Goal: Task Accomplishment & Management: Manage account settings

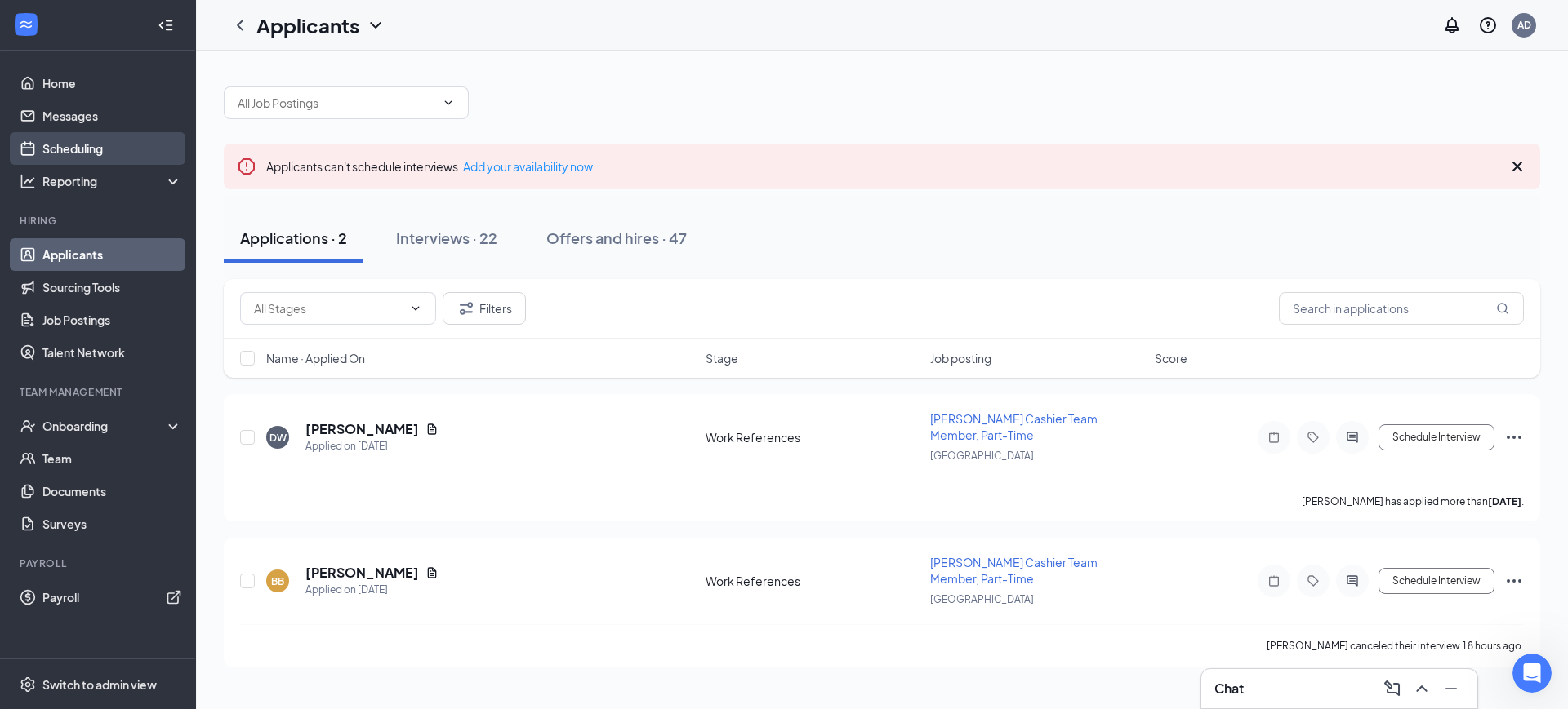
click at [73, 140] on link "Scheduling" at bounding box center [112, 148] width 139 height 33
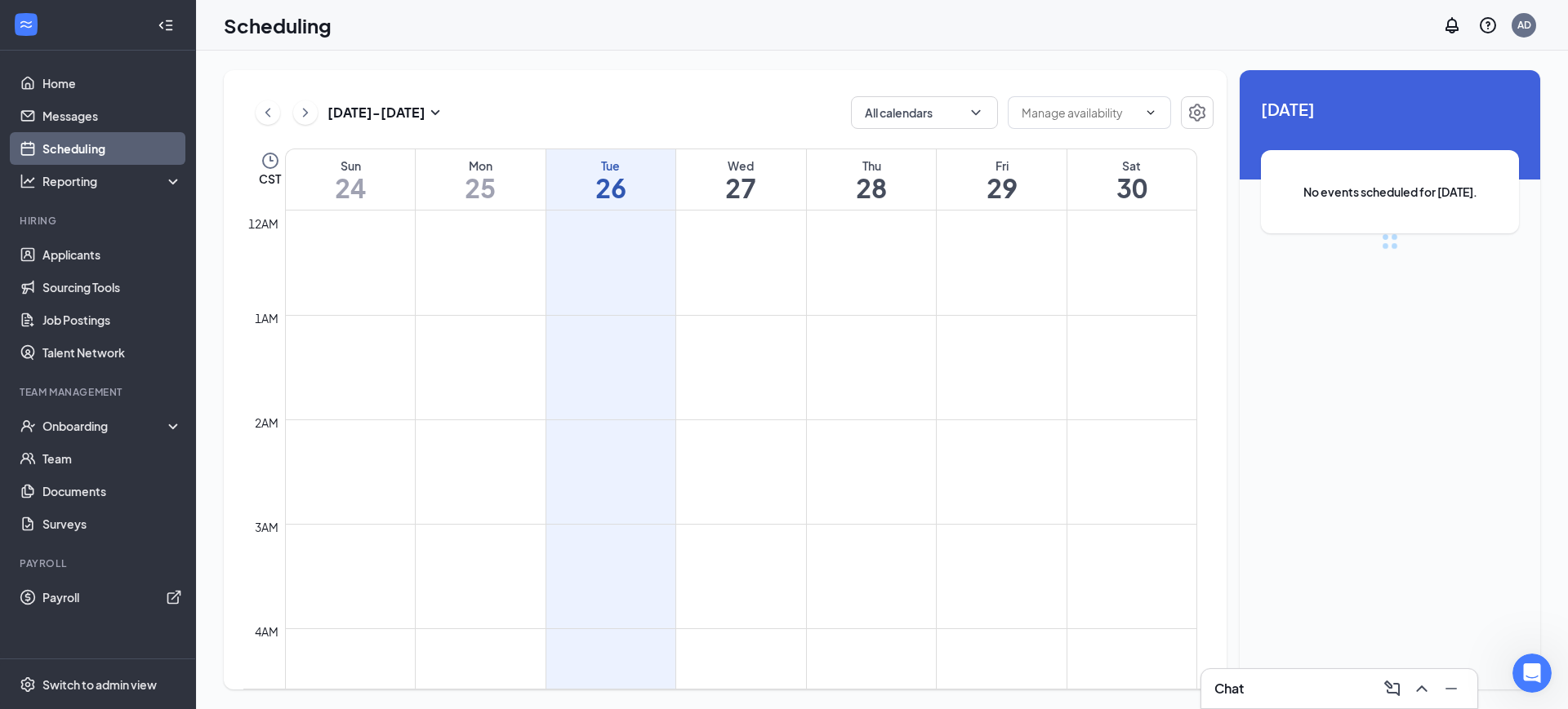
scroll to position [802, 0]
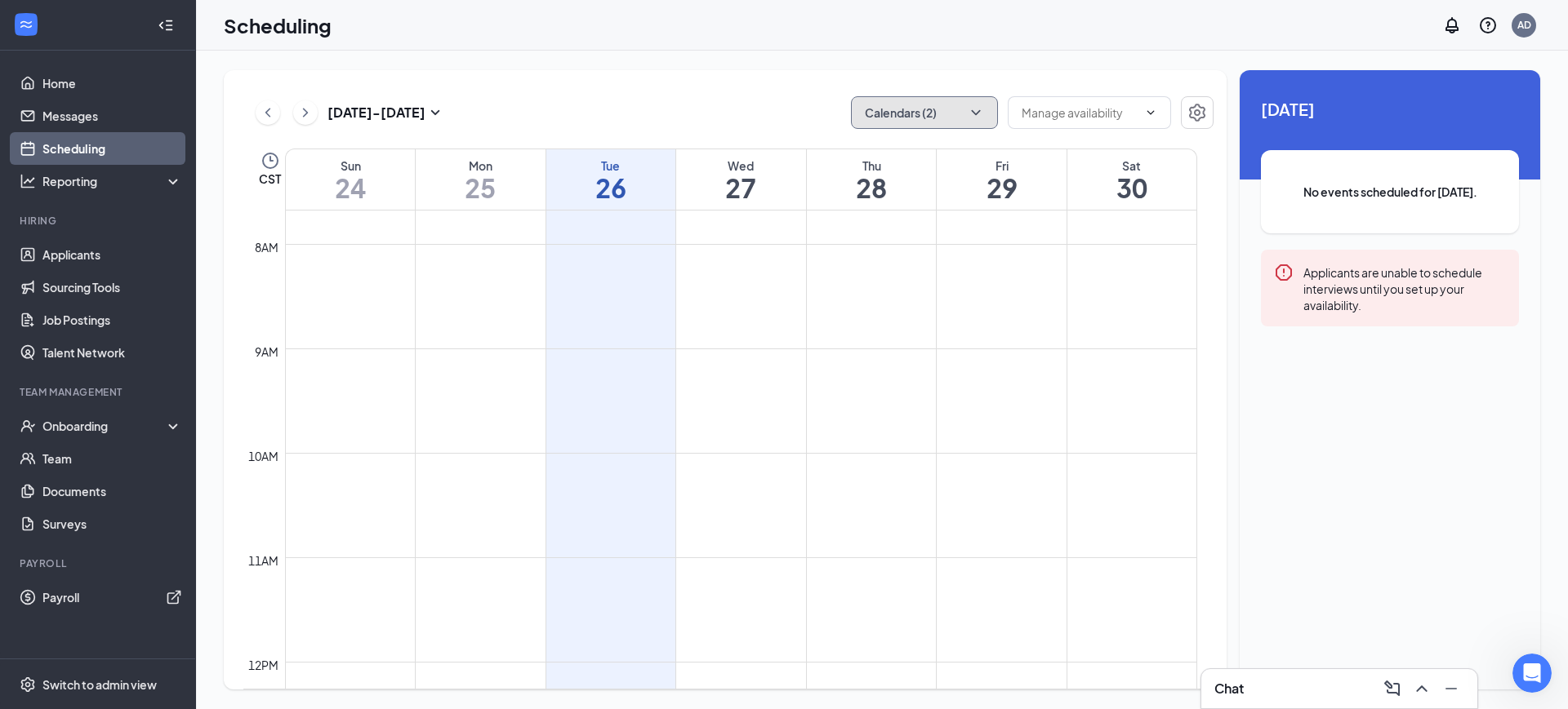
click at [961, 106] on button "Calendars (2)" at bounding box center [924, 113] width 147 height 33
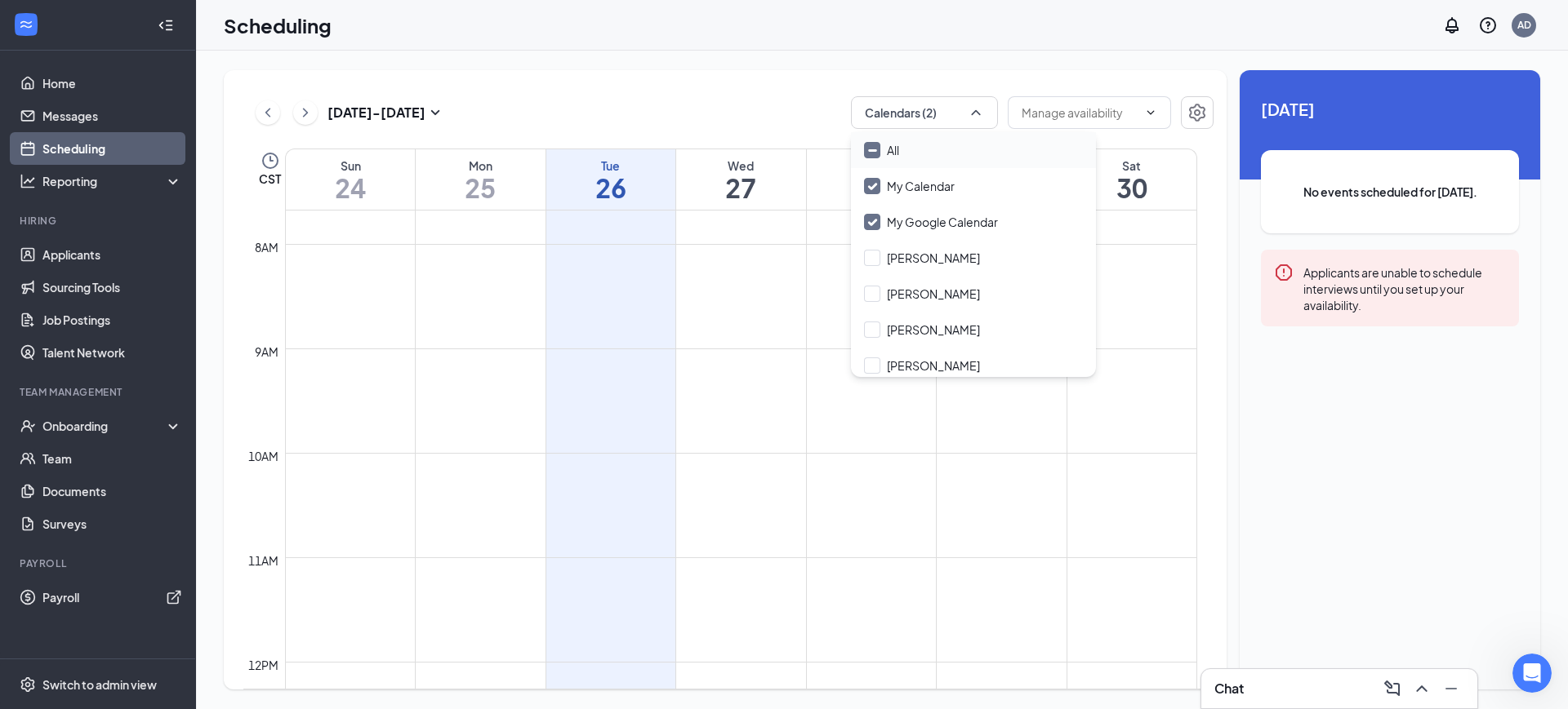
click at [880, 147] on input "All" at bounding box center [882, 150] width 36 height 16
checkbox input "true"
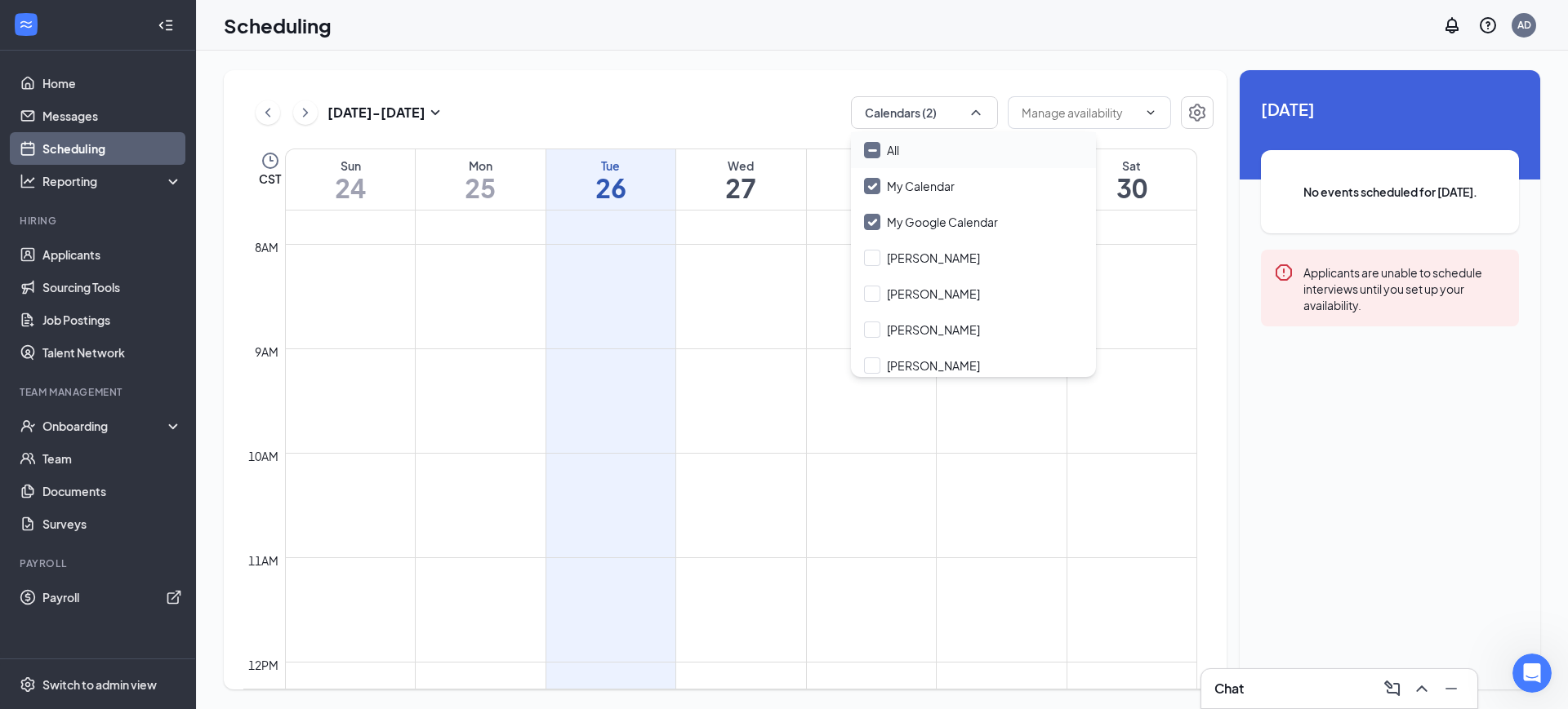
checkbox input "true"
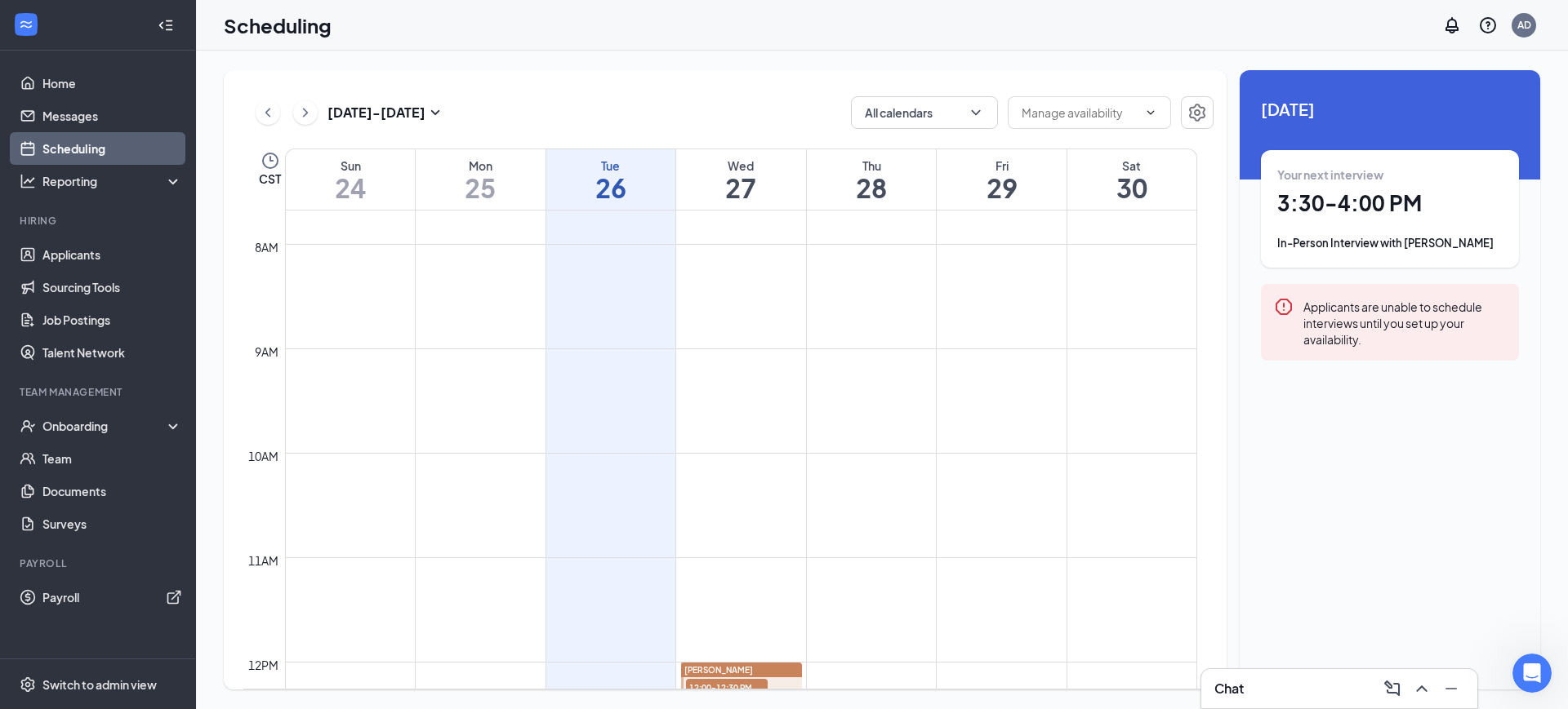
click at [763, 114] on div "[DATE] - [DATE] All calendars" at bounding box center [728, 113] width 970 height 33
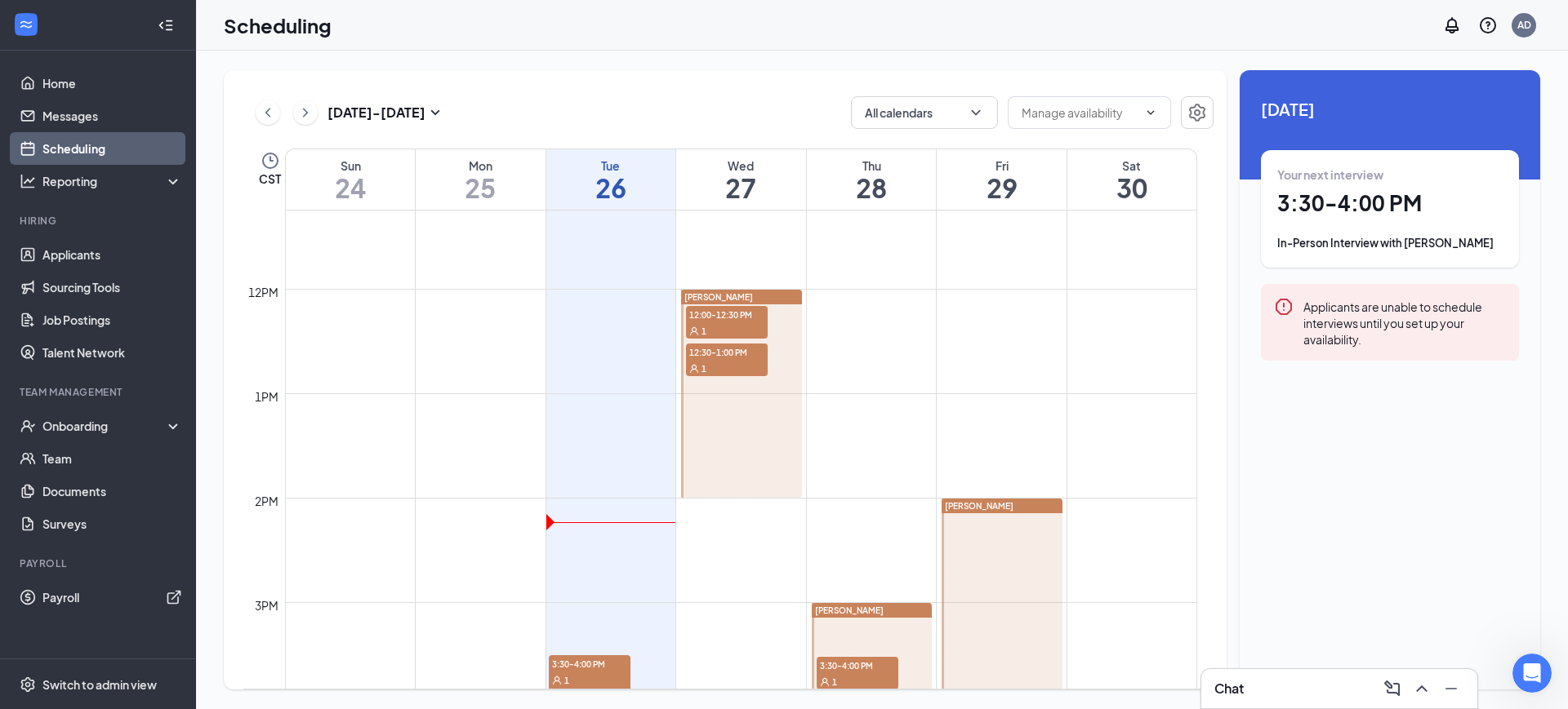
scroll to position [1210, 0]
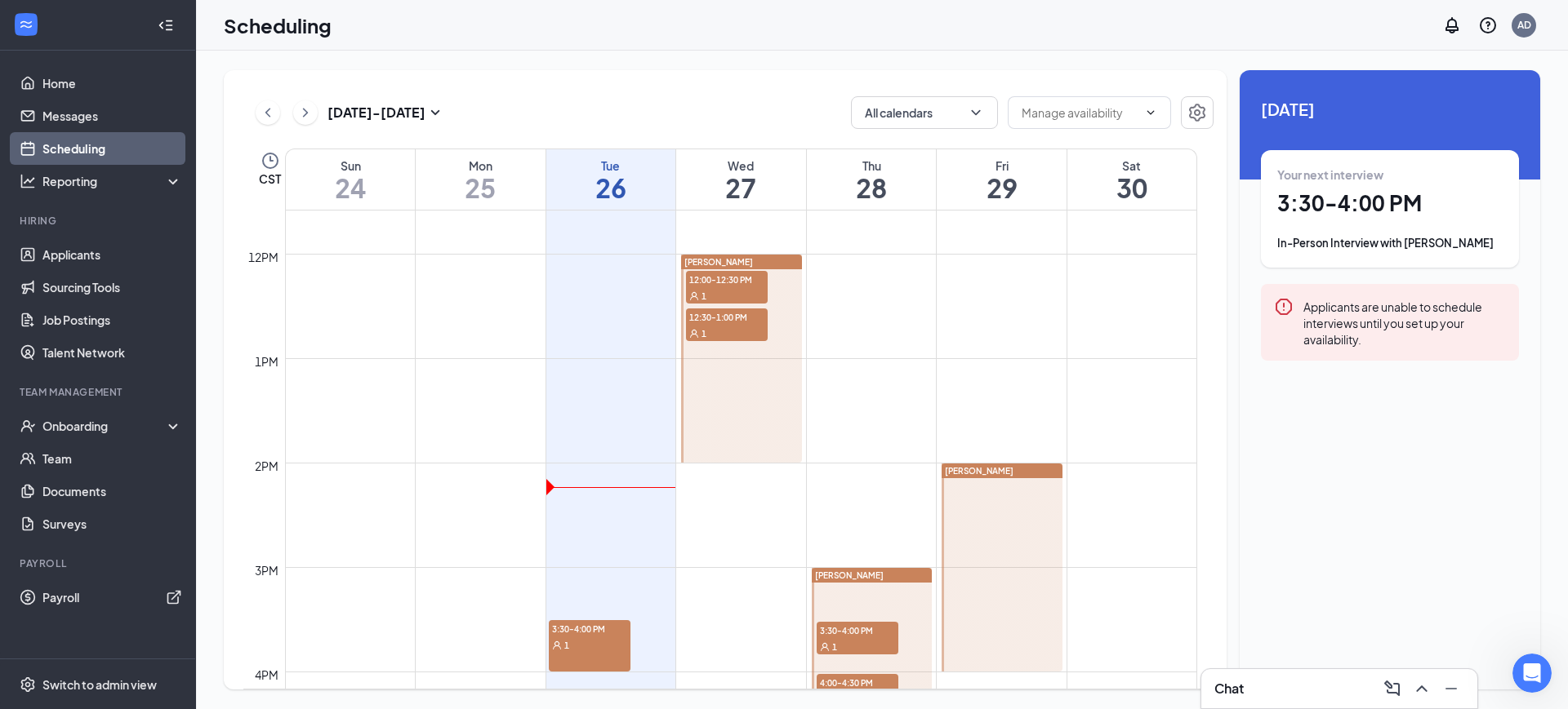
click at [581, 631] on span "3:30-4:00 PM" at bounding box center [590, 628] width 82 height 16
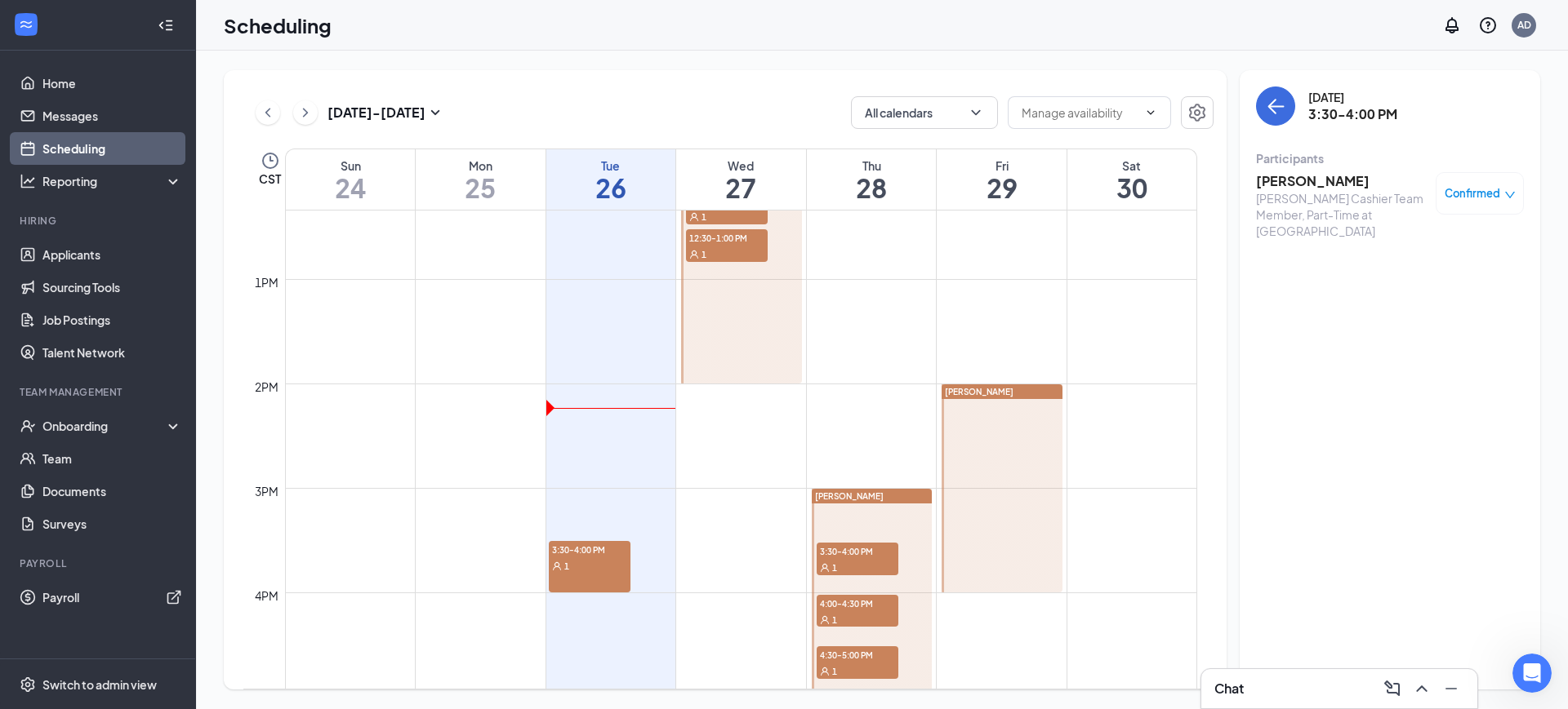
scroll to position [1414, 0]
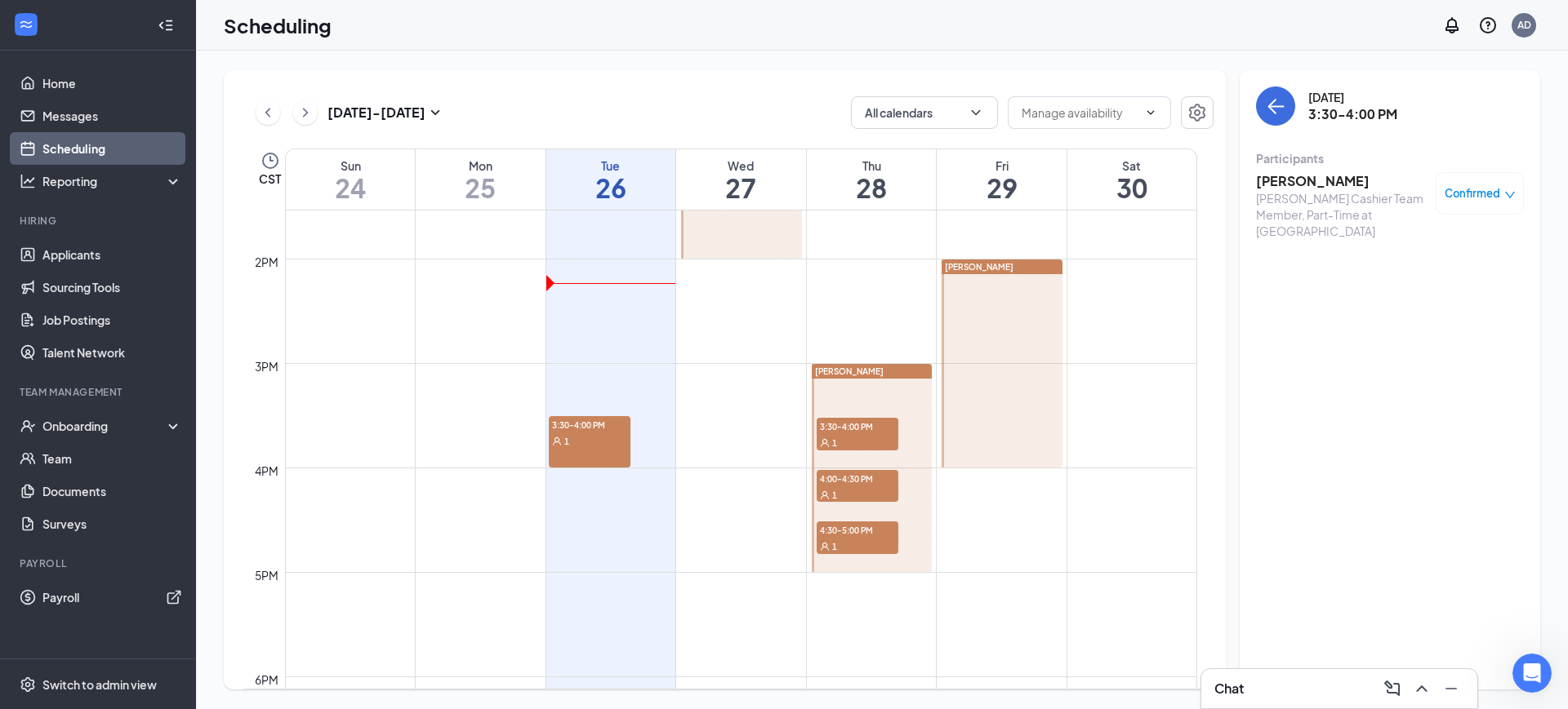
click at [592, 444] on div "1" at bounding box center [590, 440] width 82 height 16
click at [65, 248] on link "Applicants" at bounding box center [112, 255] width 139 height 33
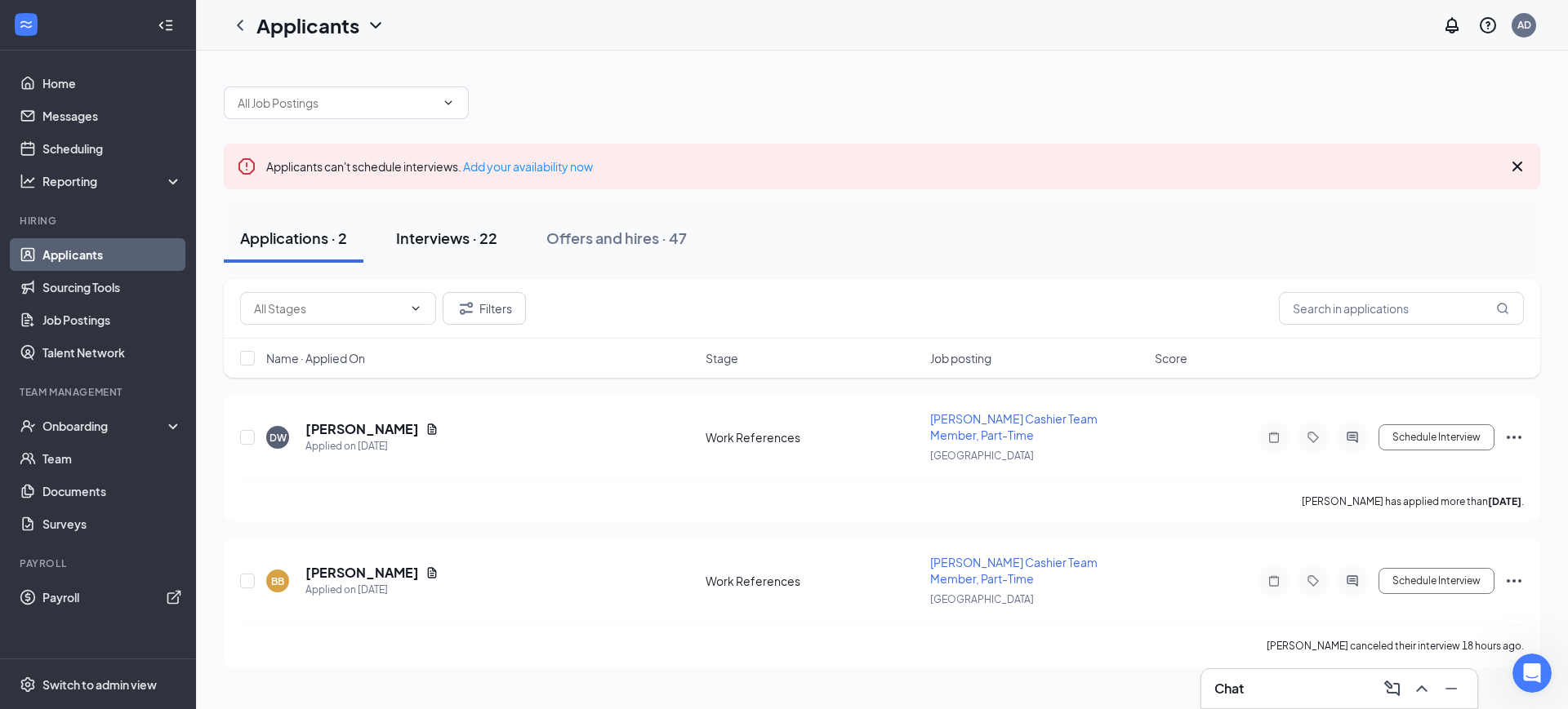
click at [452, 232] on div "Interviews · 22" at bounding box center [447, 238] width 101 height 20
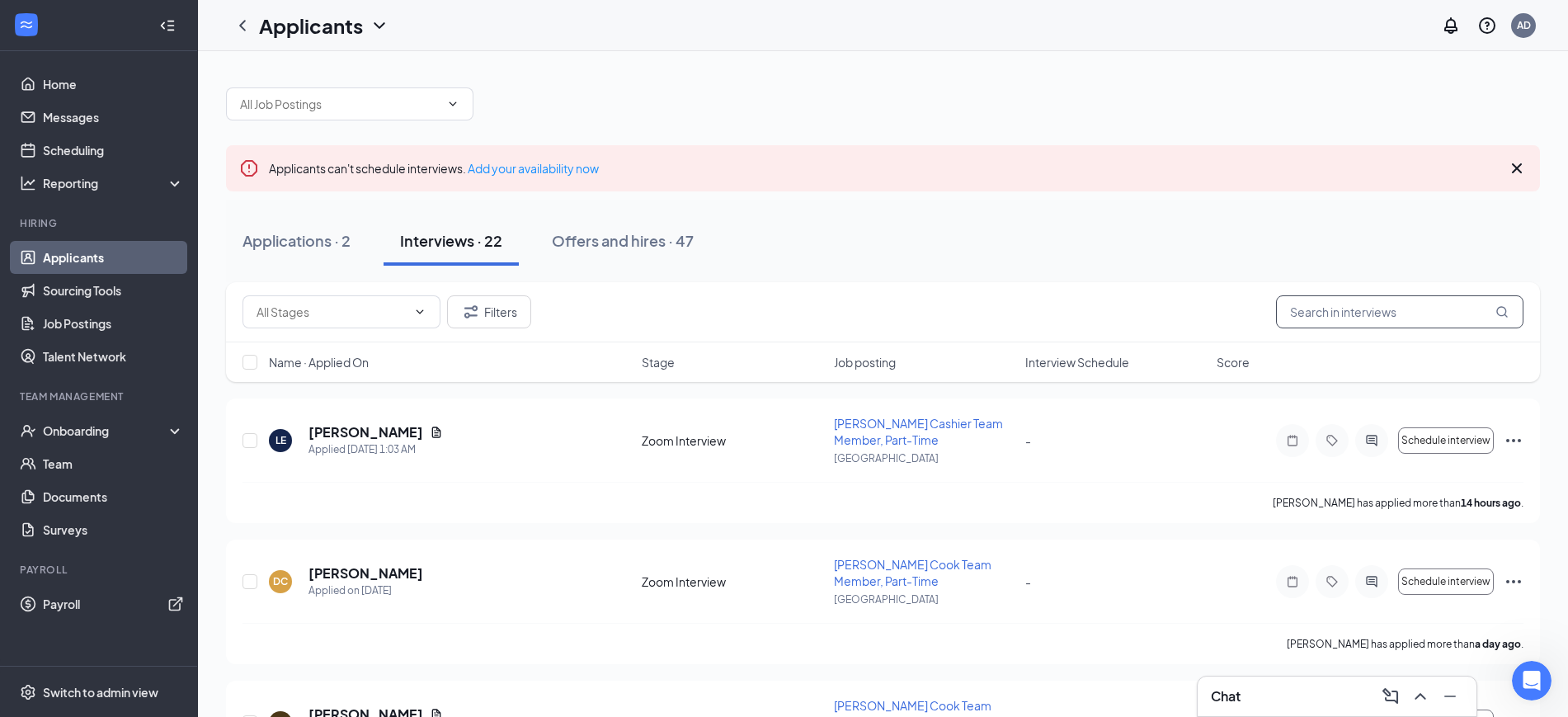
click at [1329, 316] on input "text" at bounding box center [1400, 311] width 248 height 33
type input "[PERSON_NAME]"
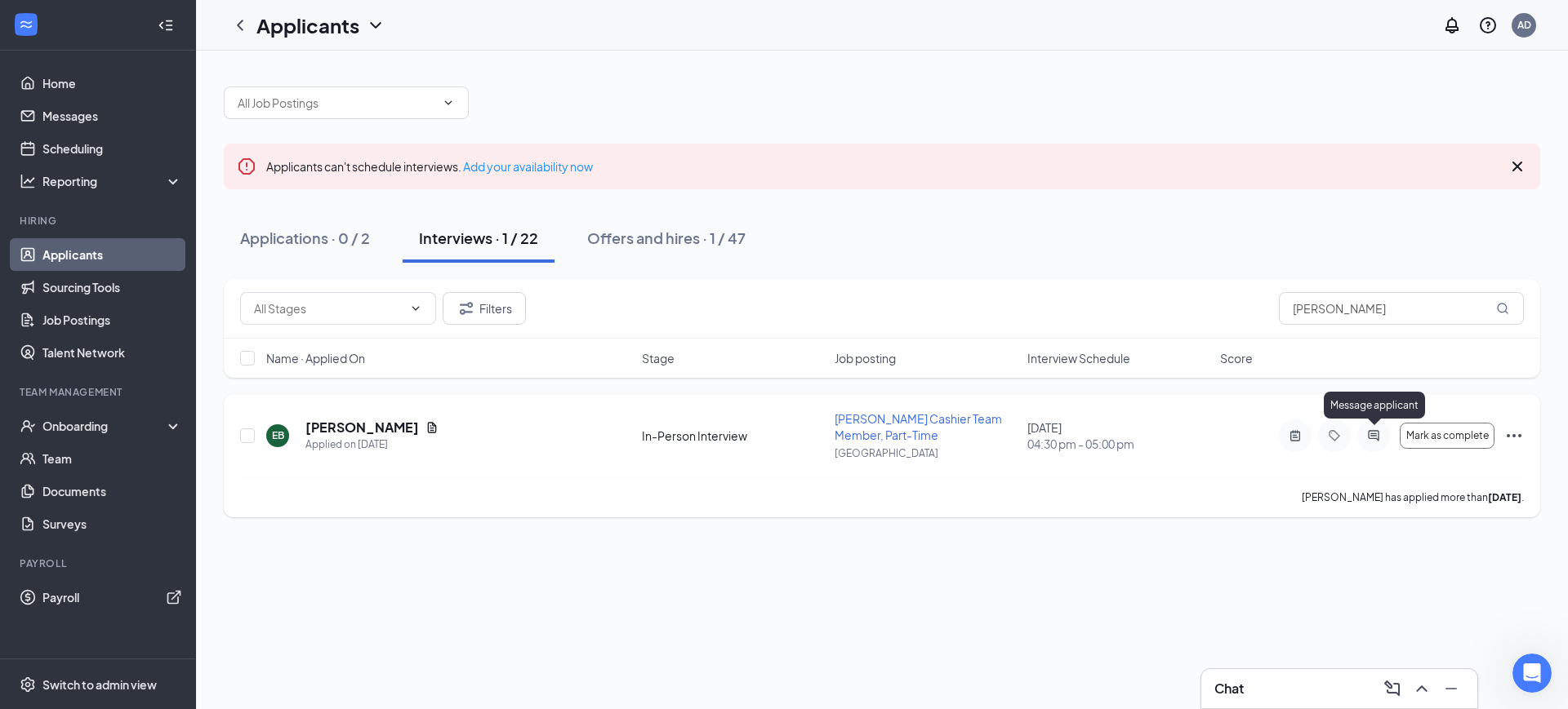
click at [1371, 432] on icon "ActiveChat" at bounding box center [1373, 436] width 11 height 11
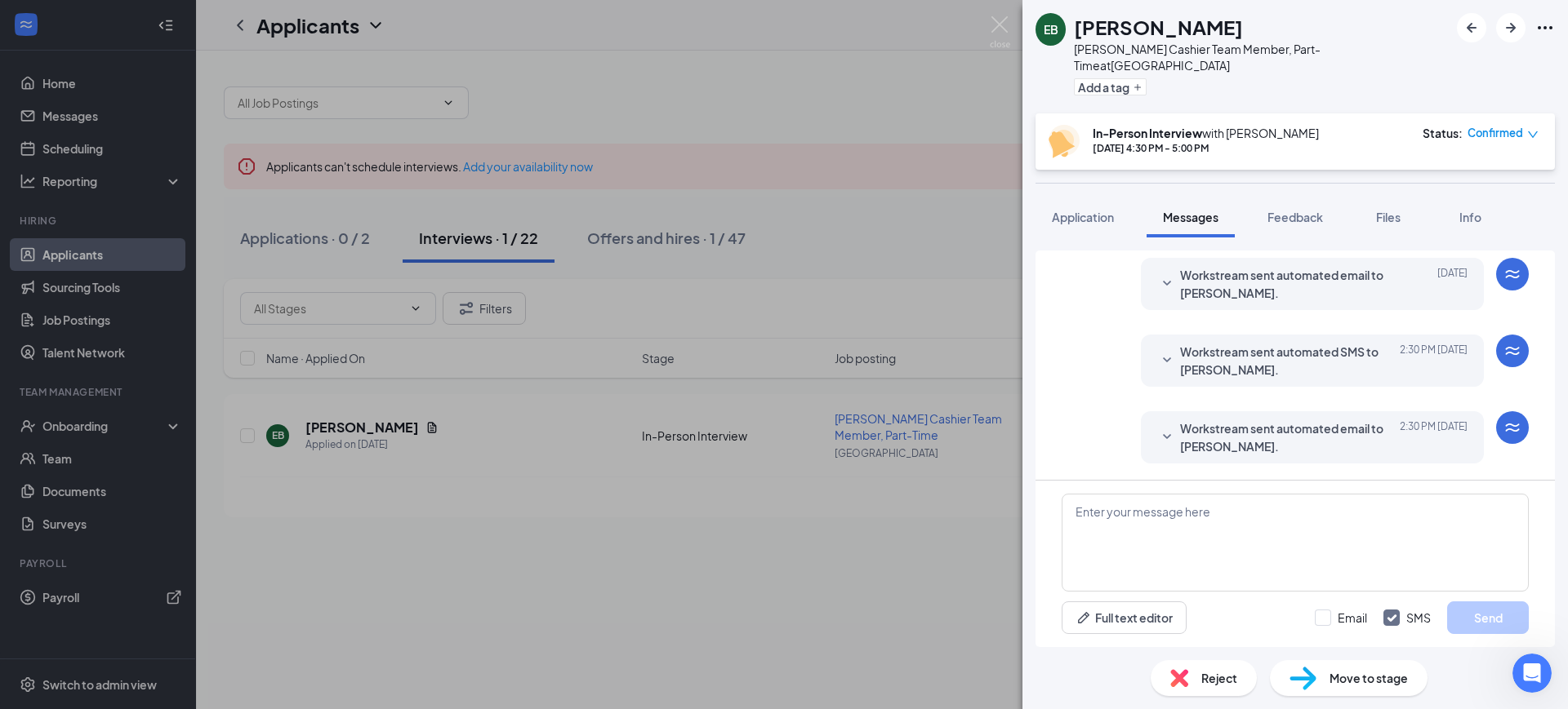
click at [1275, 431] on span "Workstream sent automated email to [PERSON_NAME]." at bounding box center [1287, 437] width 214 height 35
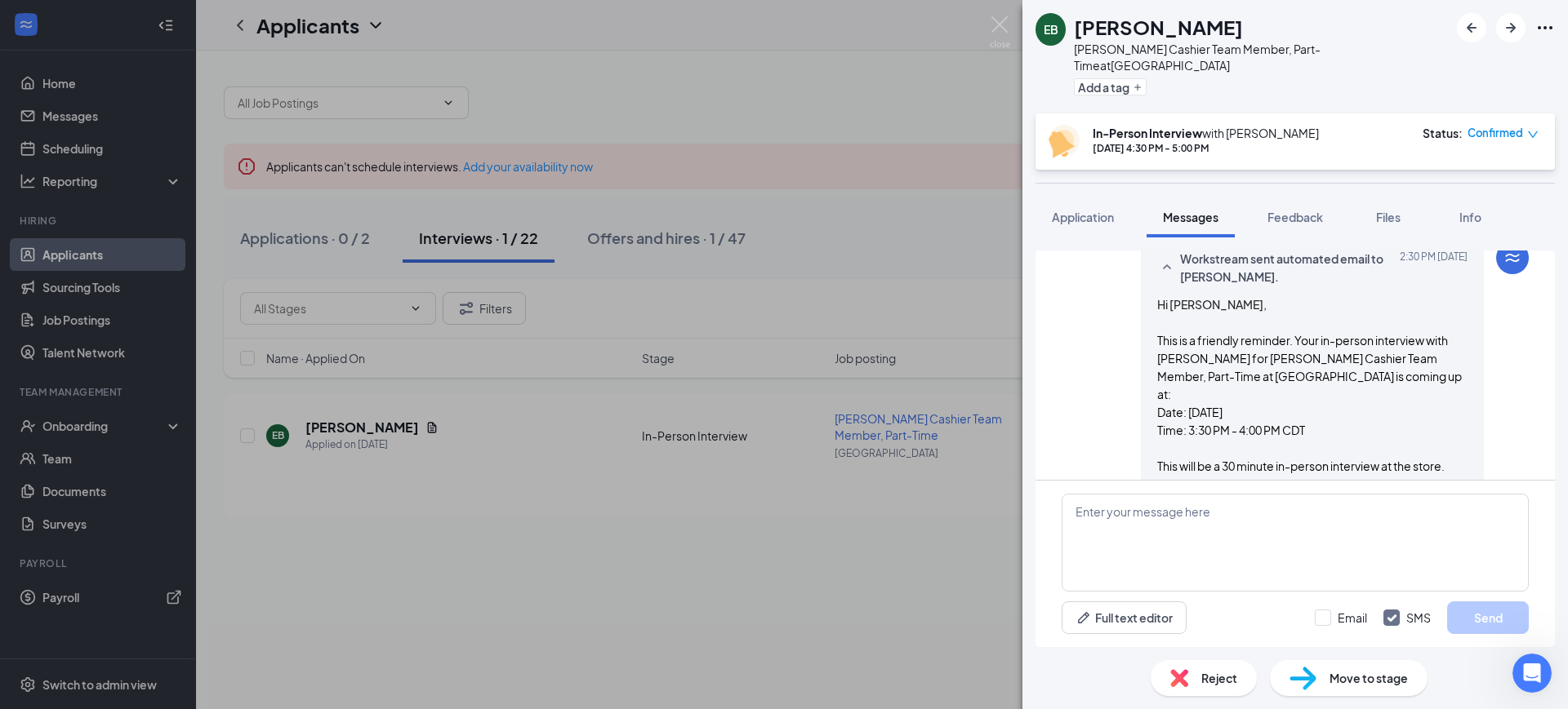
scroll to position [767, 0]
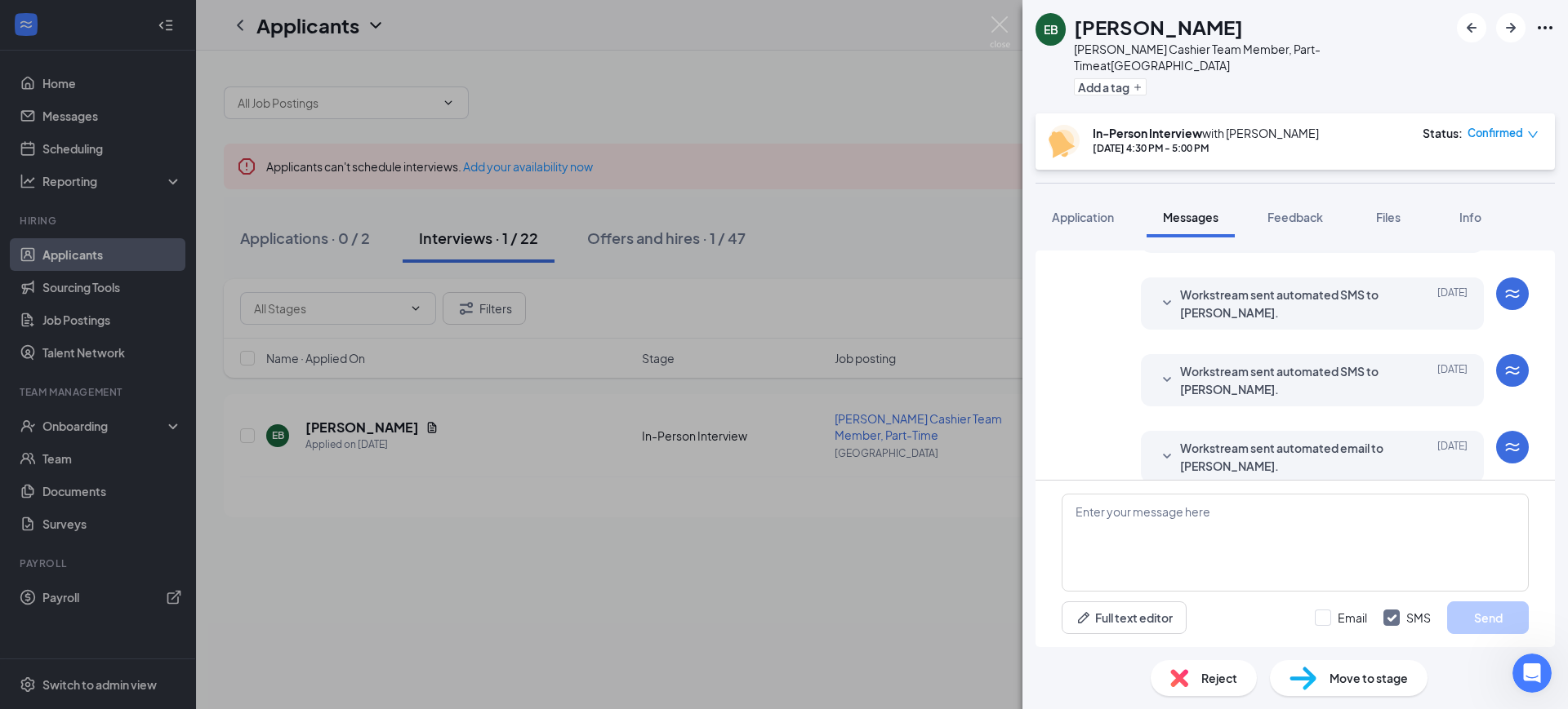
scroll to position [358, 0]
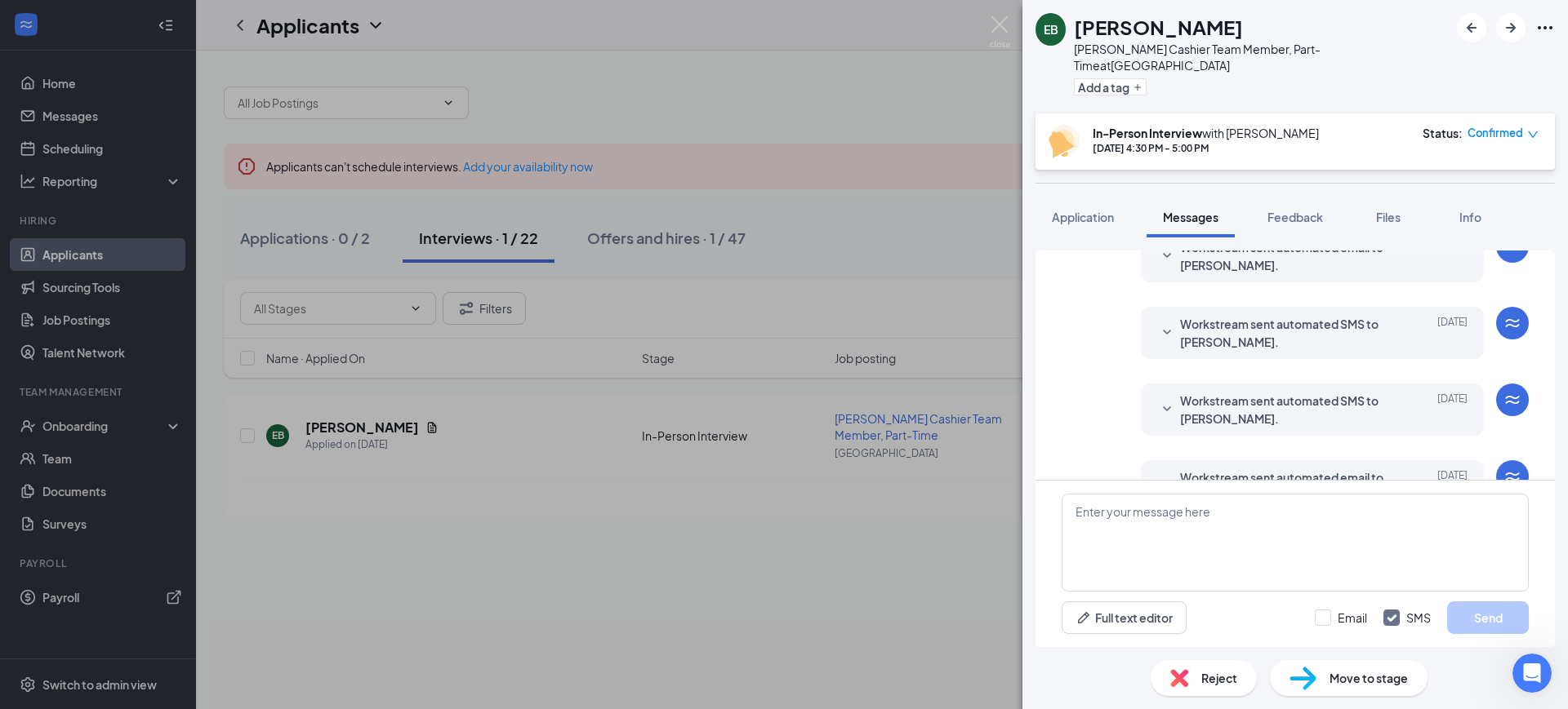
click at [1255, 260] on span "Workstream sent automated email to [PERSON_NAME]." at bounding box center [1287, 256] width 214 height 35
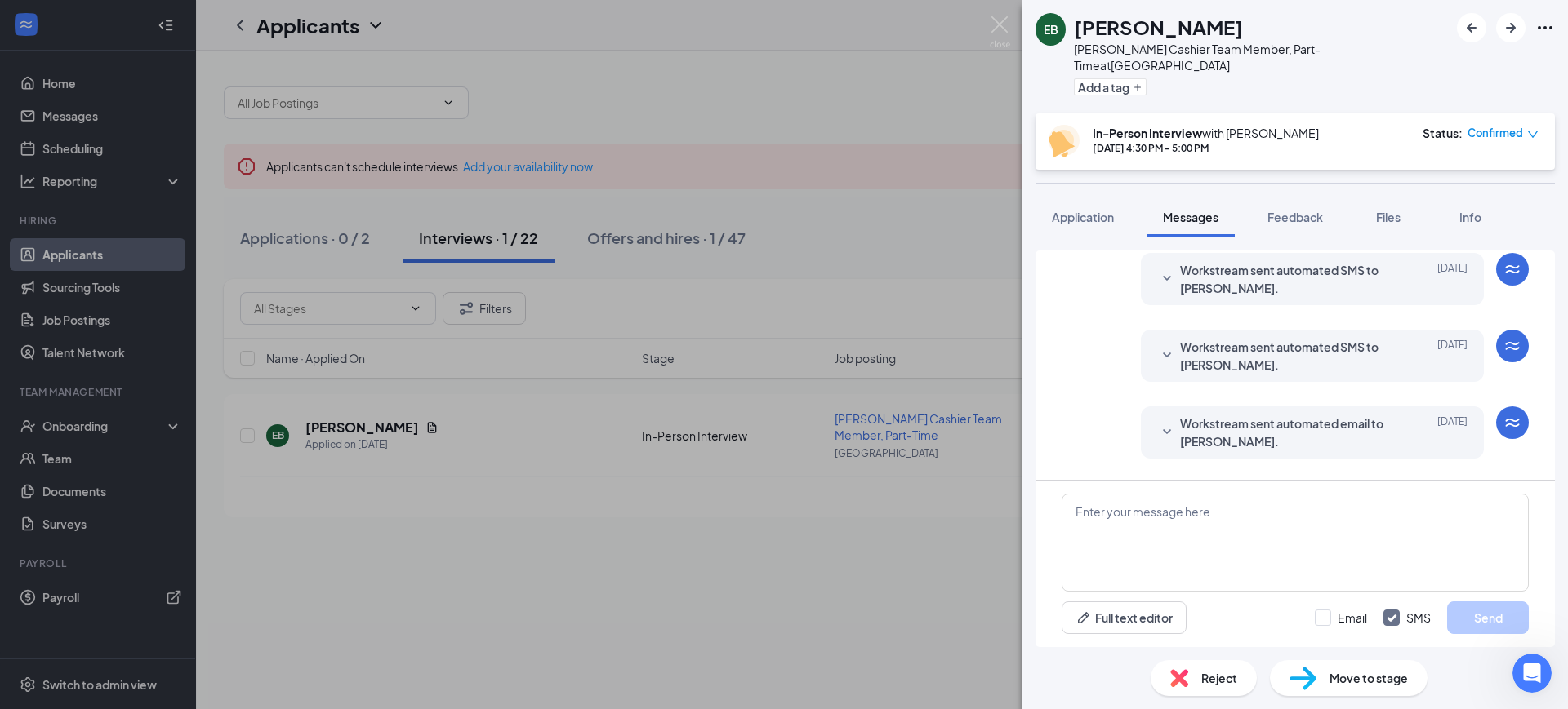
scroll to position [918, 0]
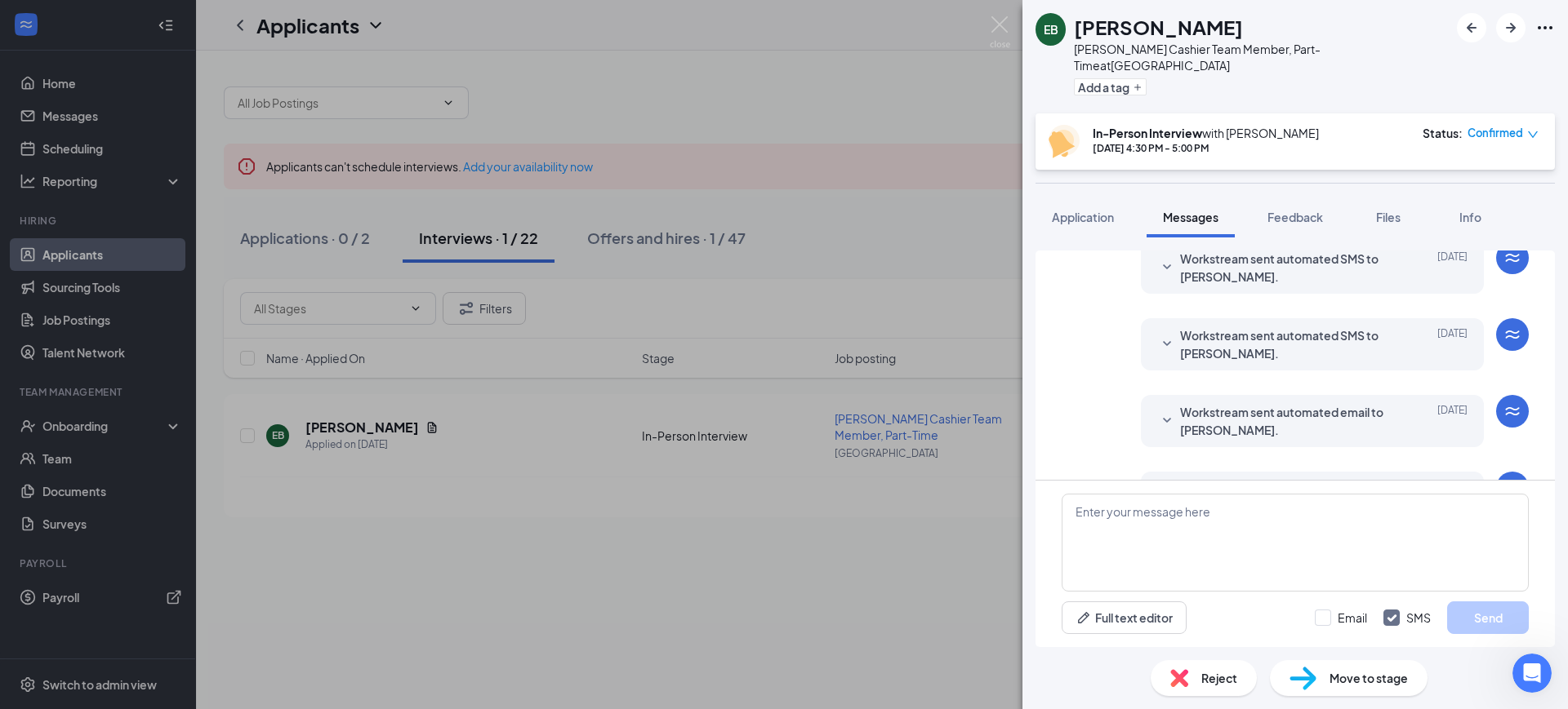
click at [1270, 269] on span "Workstream sent automated SMS to [PERSON_NAME]." at bounding box center [1287, 267] width 214 height 35
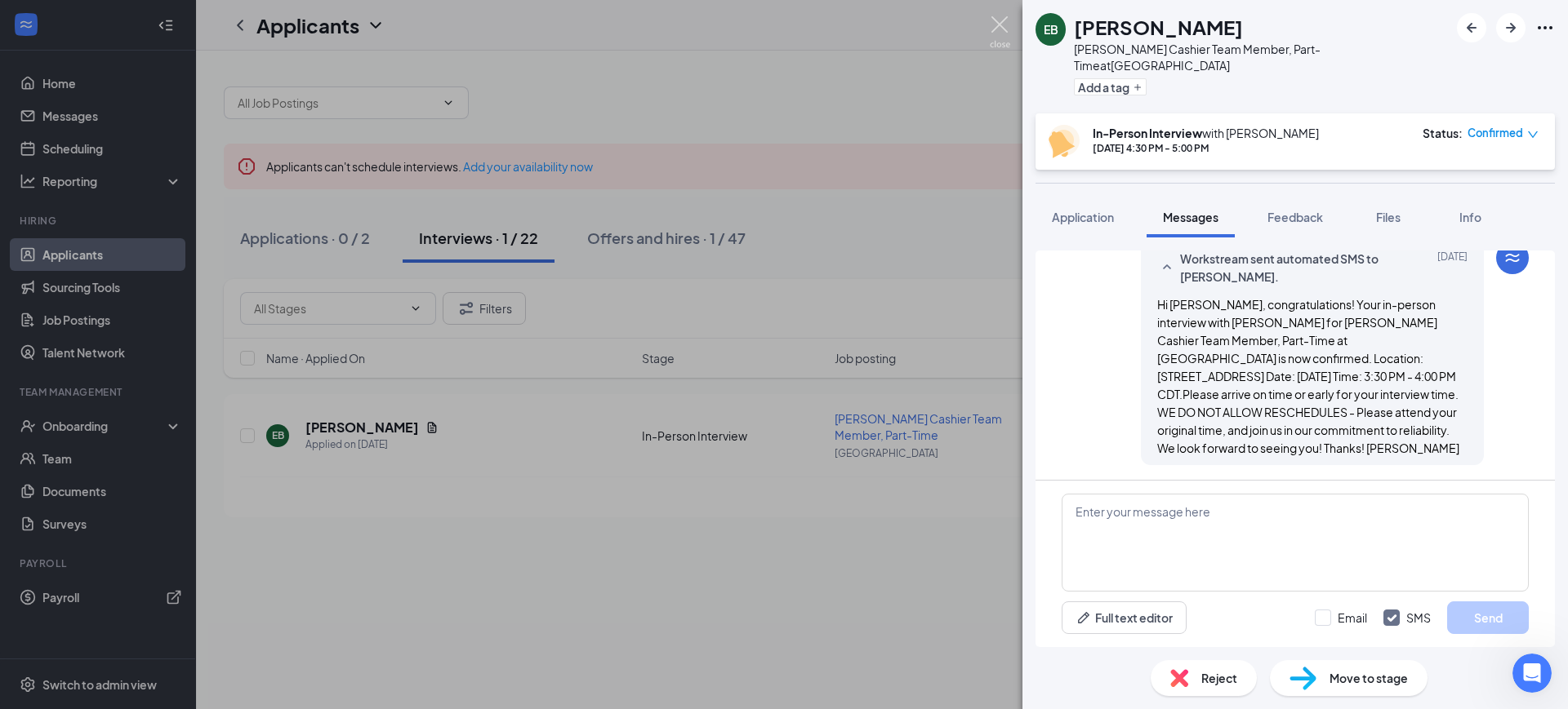
click at [1001, 31] on img at bounding box center [1000, 32] width 20 height 32
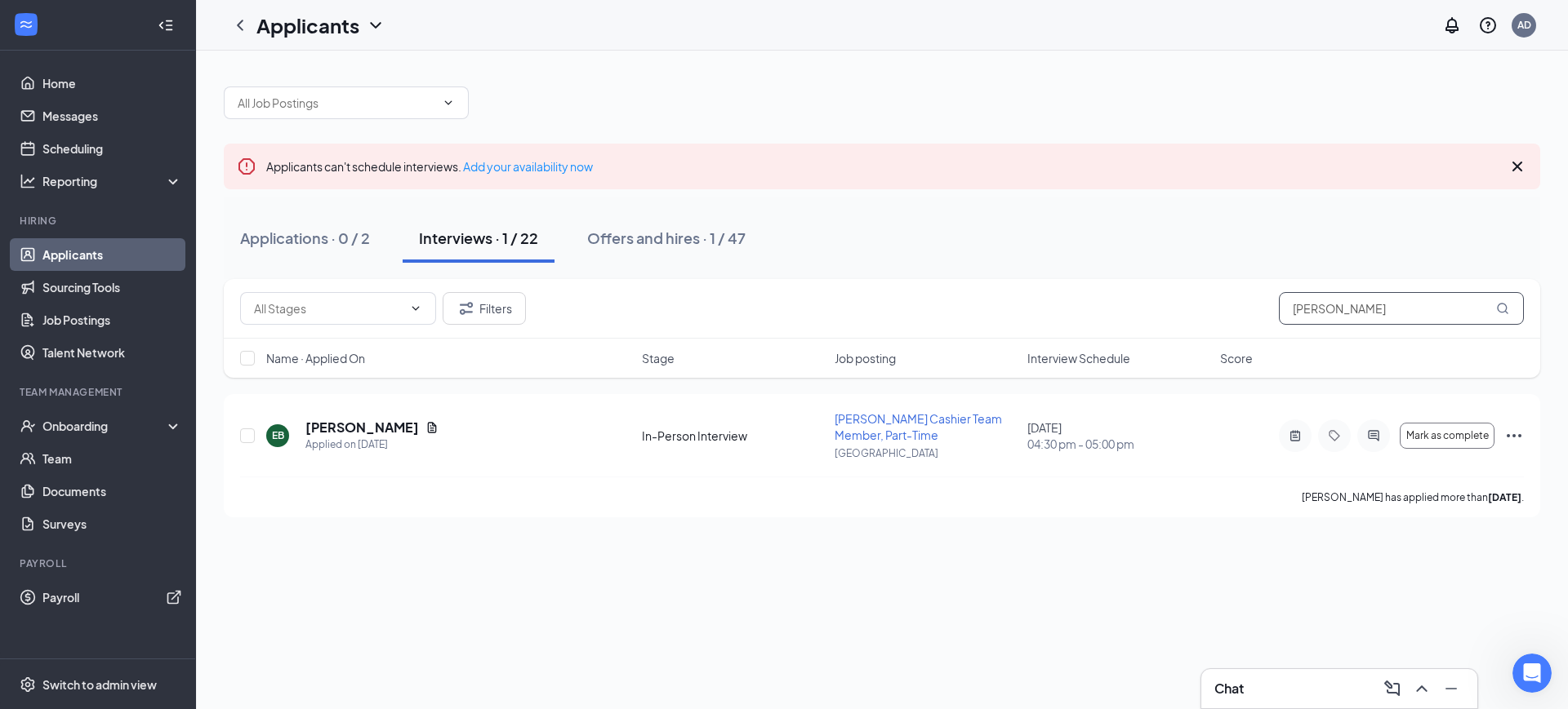
click at [1333, 310] on input "[PERSON_NAME]" at bounding box center [1401, 308] width 245 height 33
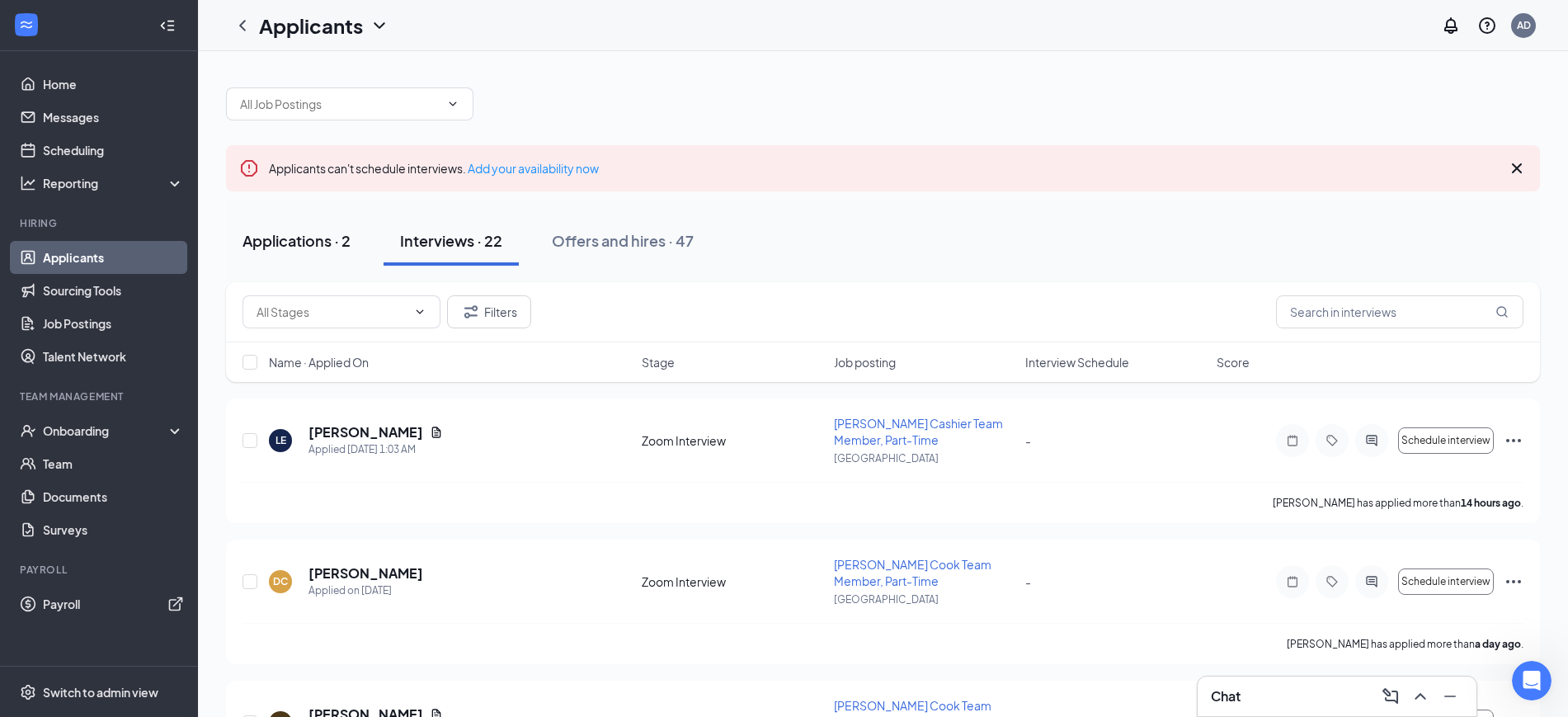
click at [285, 242] on div "Applications · 2" at bounding box center [296, 240] width 108 height 21
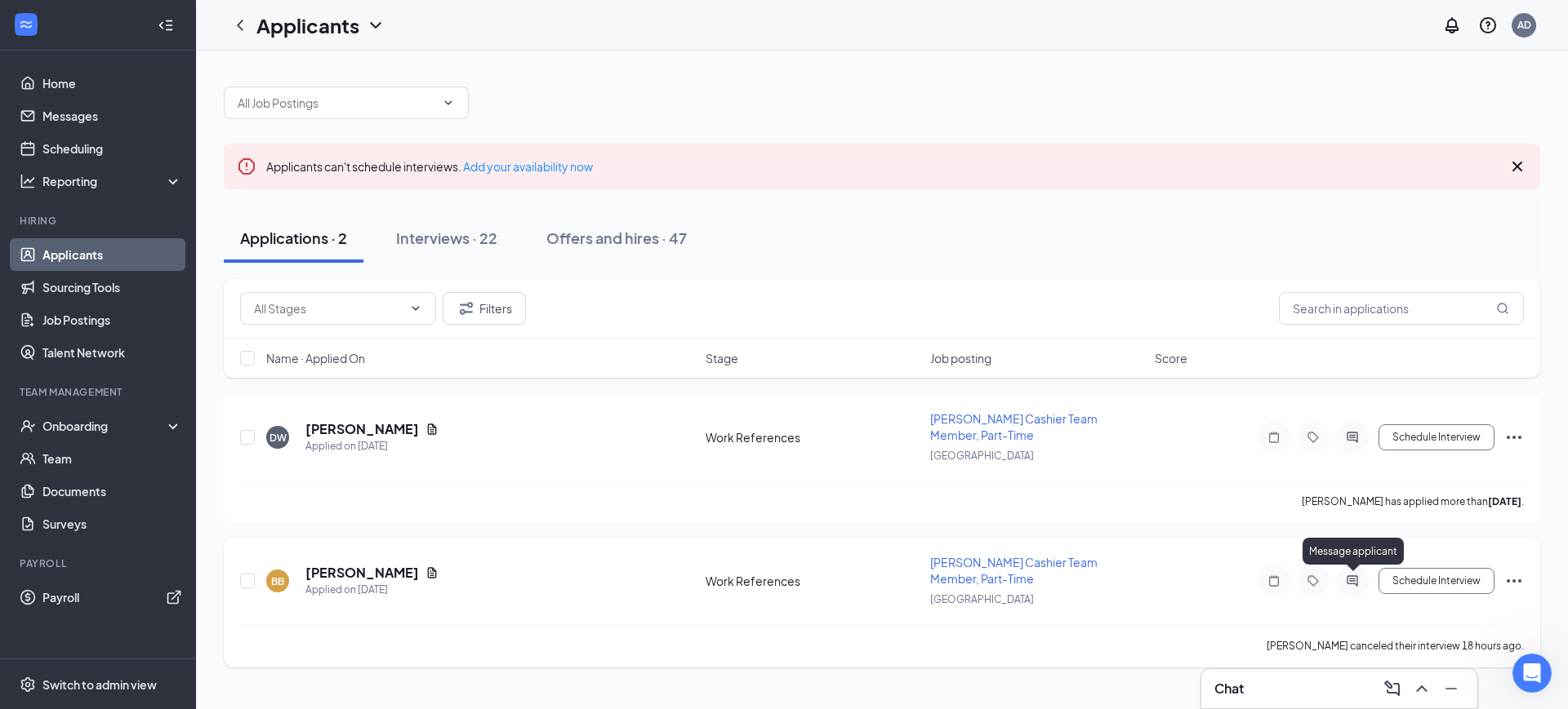
click at [1353, 578] on icon "ActiveChat" at bounding box center [1351, 580] width 11 height 11
click at [1353, 578] on body "Home Messages Scheduling Reporting Hiring Applicants Sourcing Tools Job Posting…" at bounding box center [784, 354] width 1568 height 709
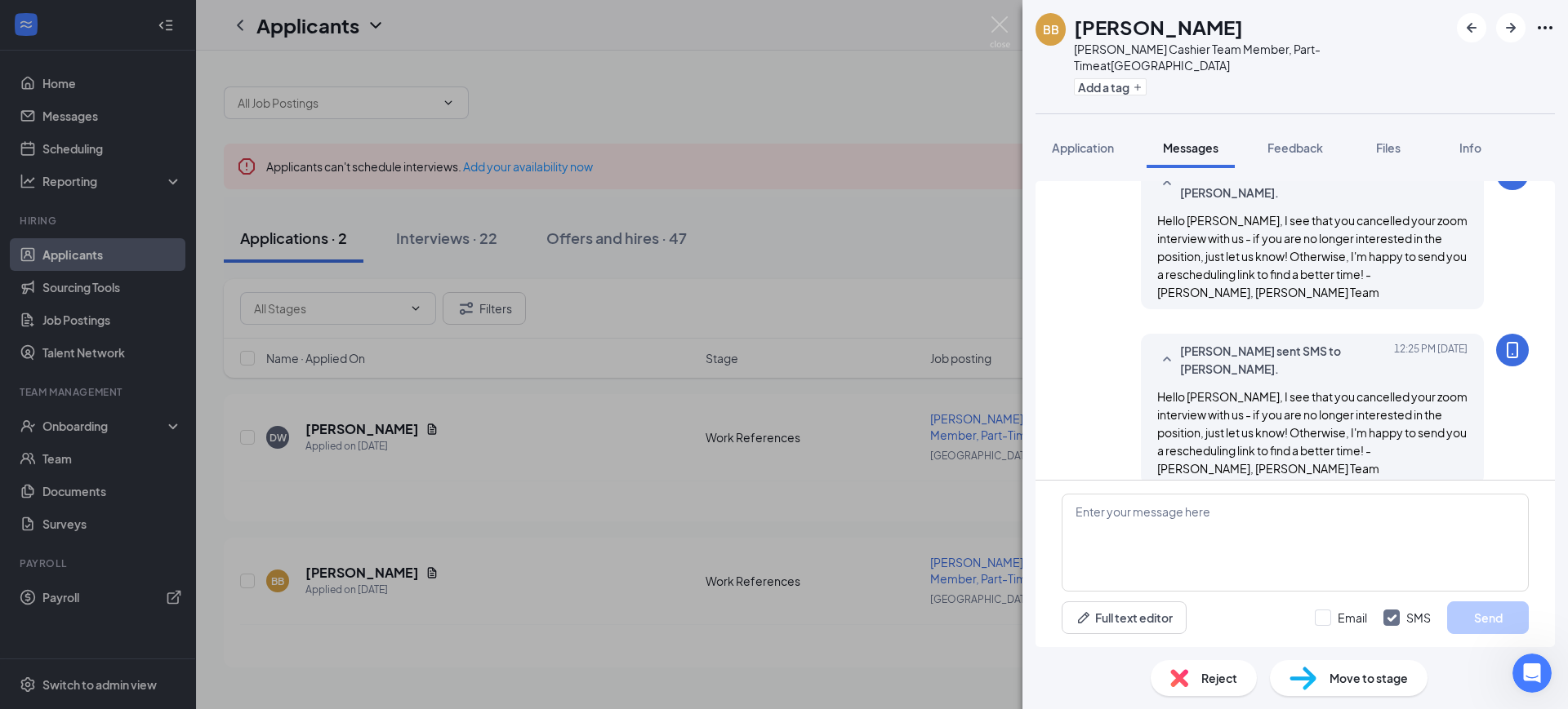
scroll to position [679, 0]
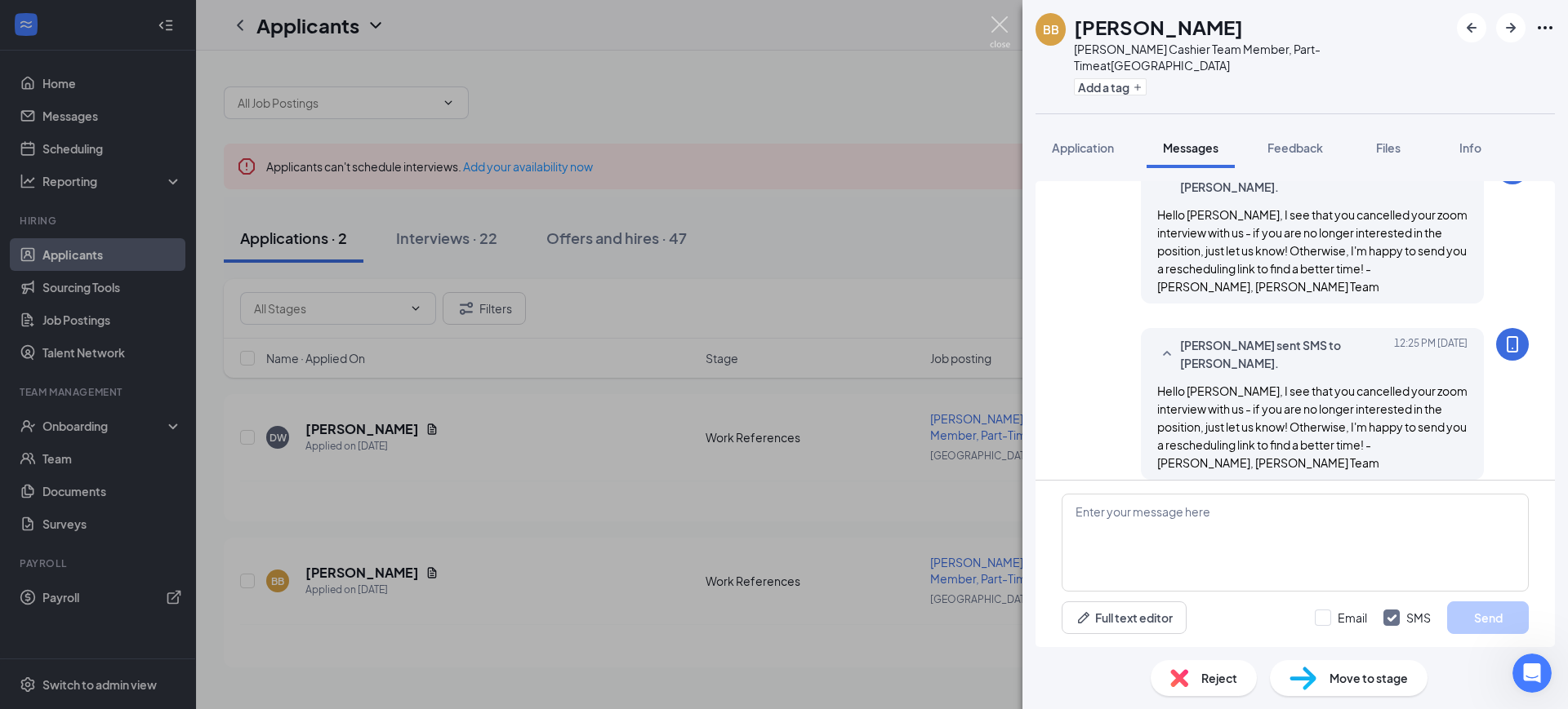
click at [1004, 16] on img at bounding box center [1000, 32] width 20 height 32
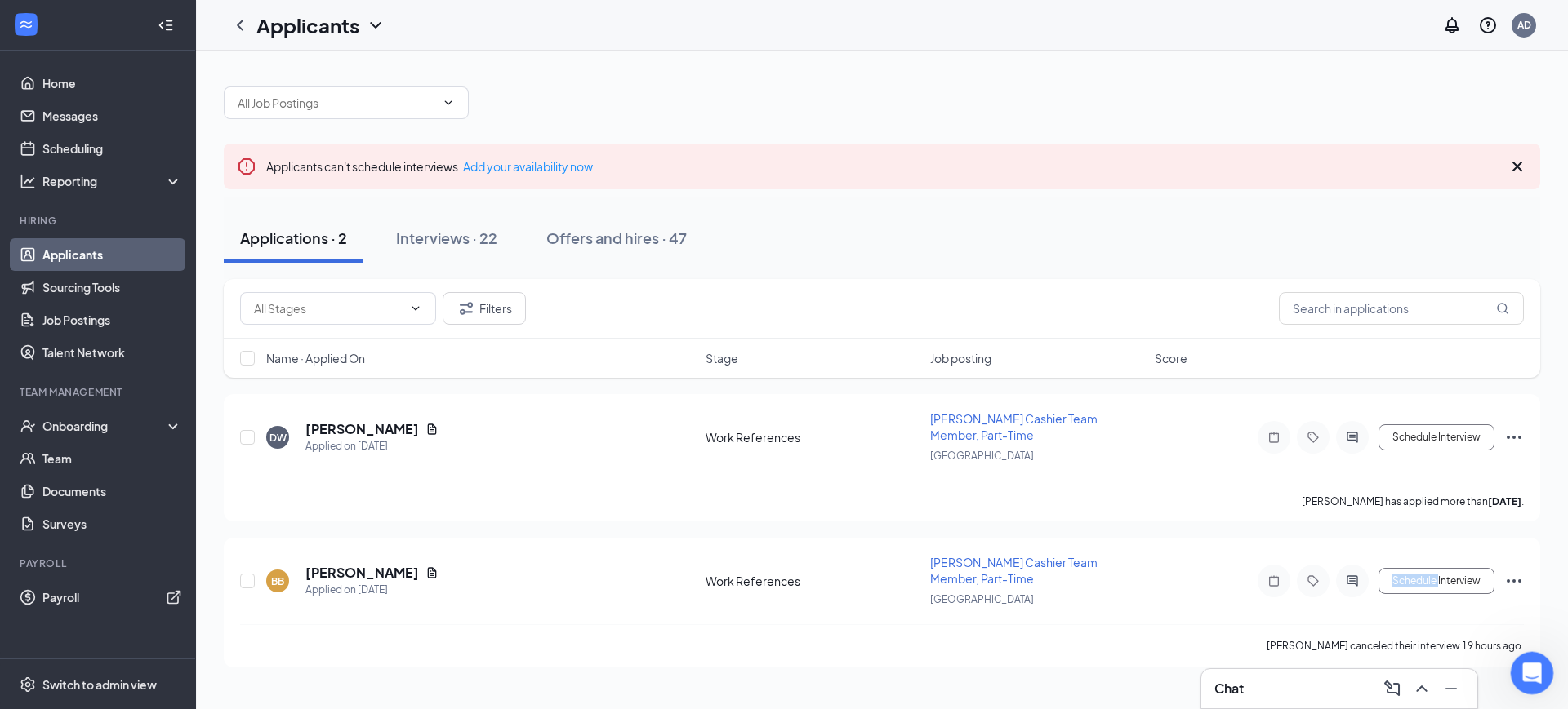
click at [1520, 678] on div "Open Intercom Messenger" at bounding box center [1529, 671] width 54 height 54
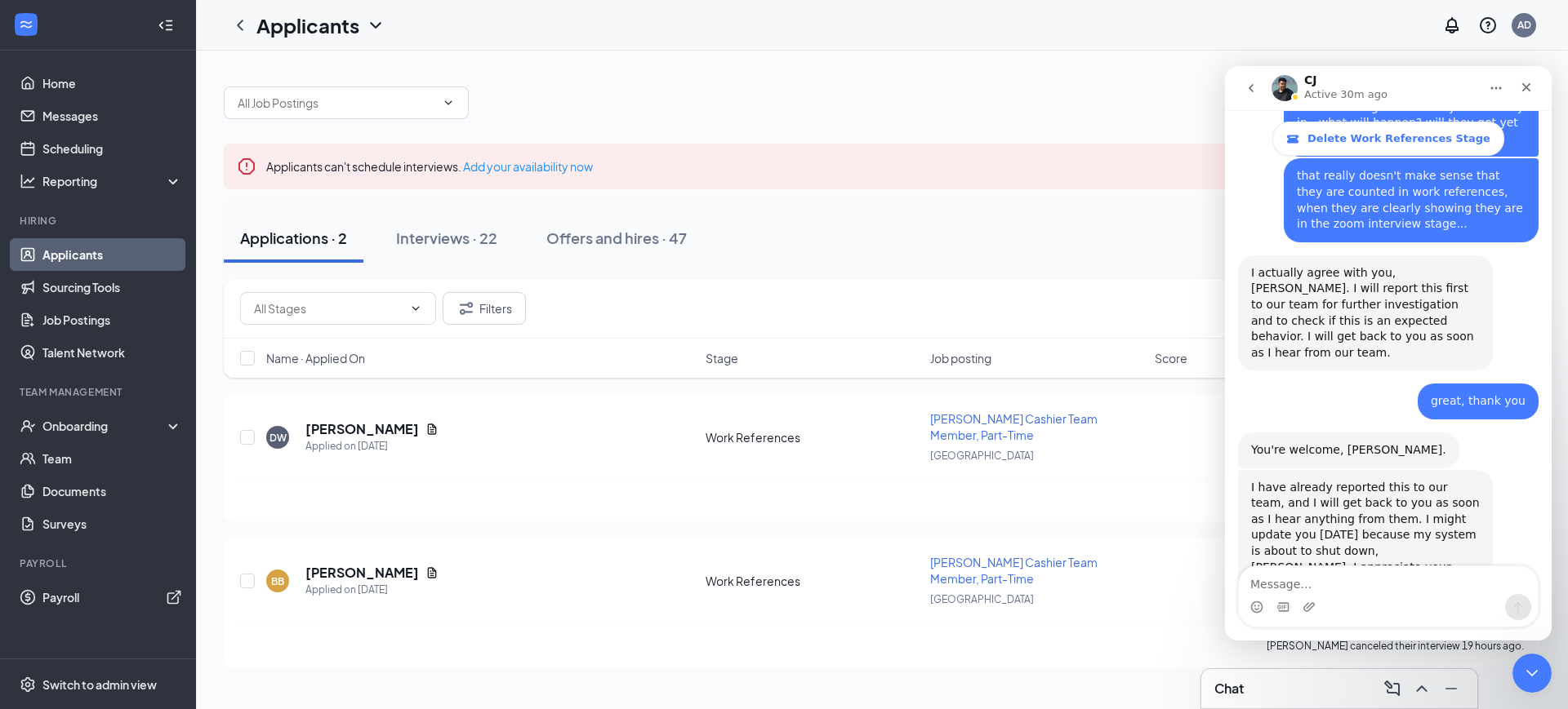
scroll to position [1527, 0]
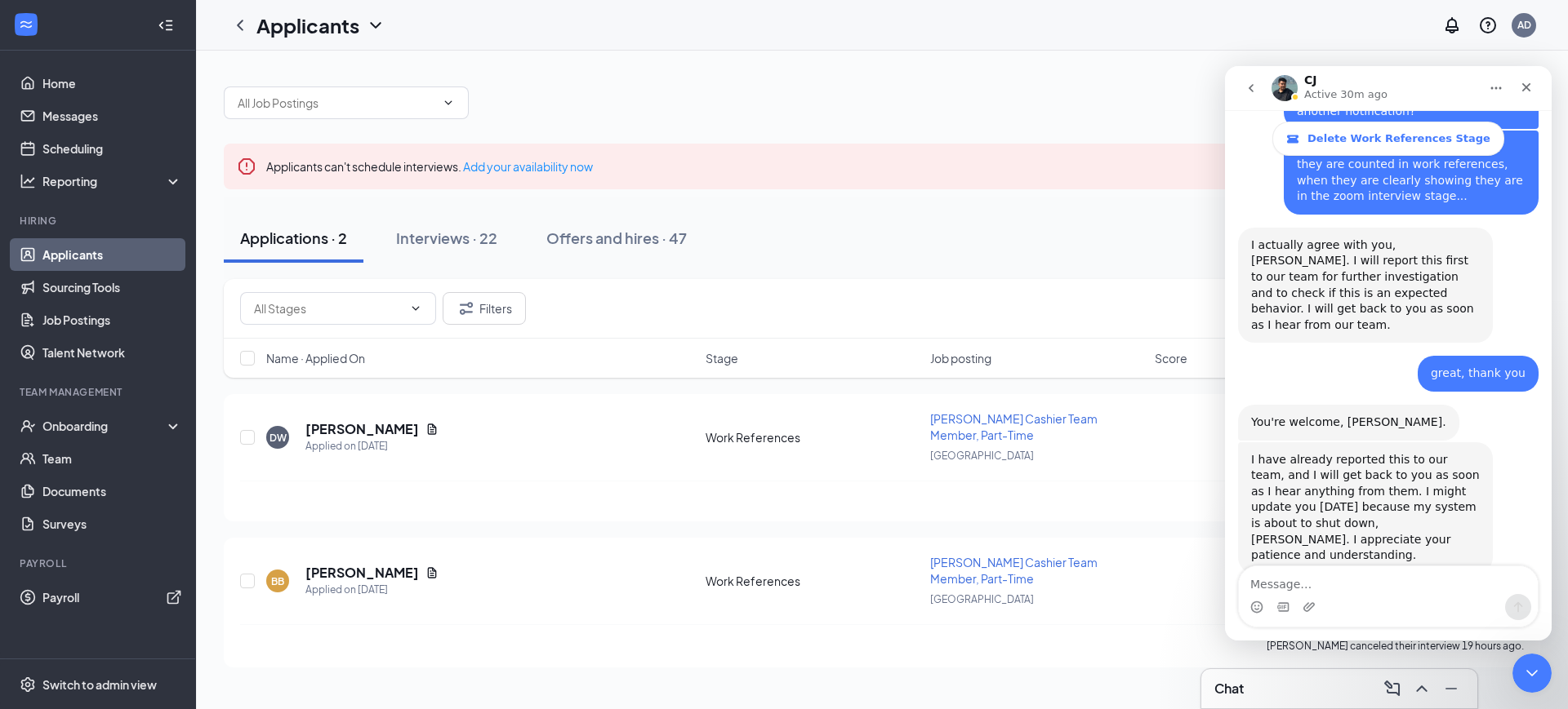
click at [1390, 583] on textarea "Message…" at bounding box center [1388, 579] width 299 height 28
type textarea "Any updates to this?"
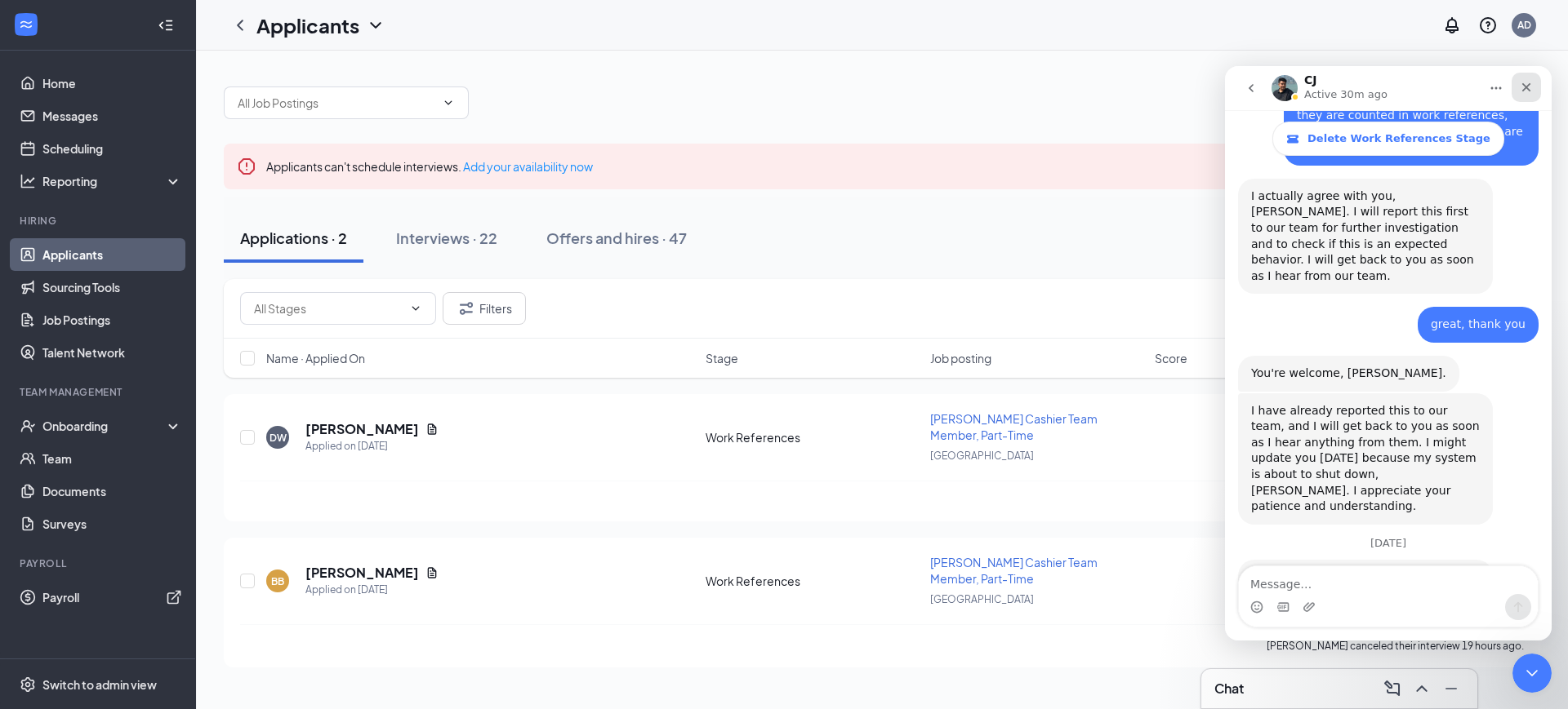
click at [1528, 83] on icon "Close" at bounding box center [1525, 87] width 13 height 13
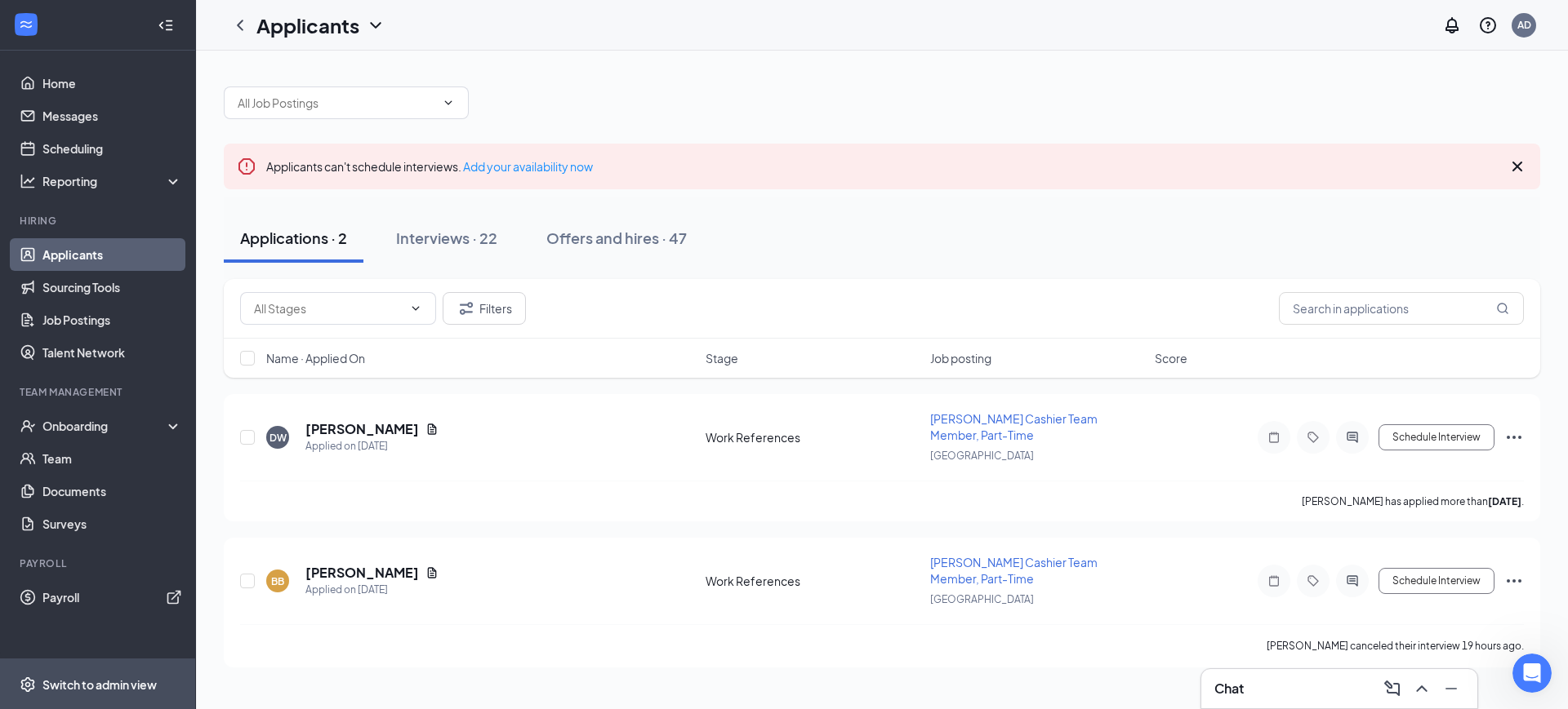
click at [86, 685] on div "Switch to admin view" at bounding box center [99, 684] width 115 height 16
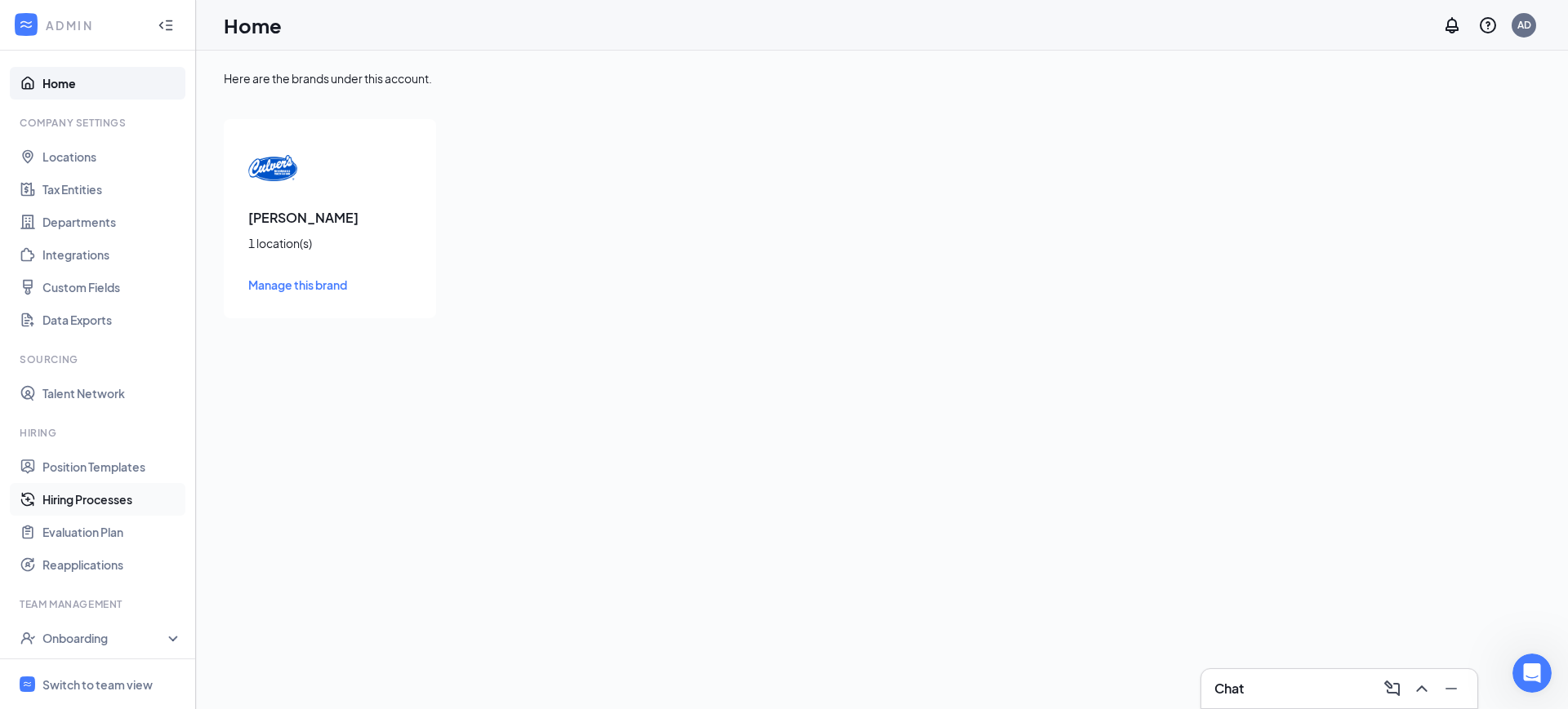
click at [78, 500] on link "Hiring Processes" at bounding box center [112, 499] width 139 height 33
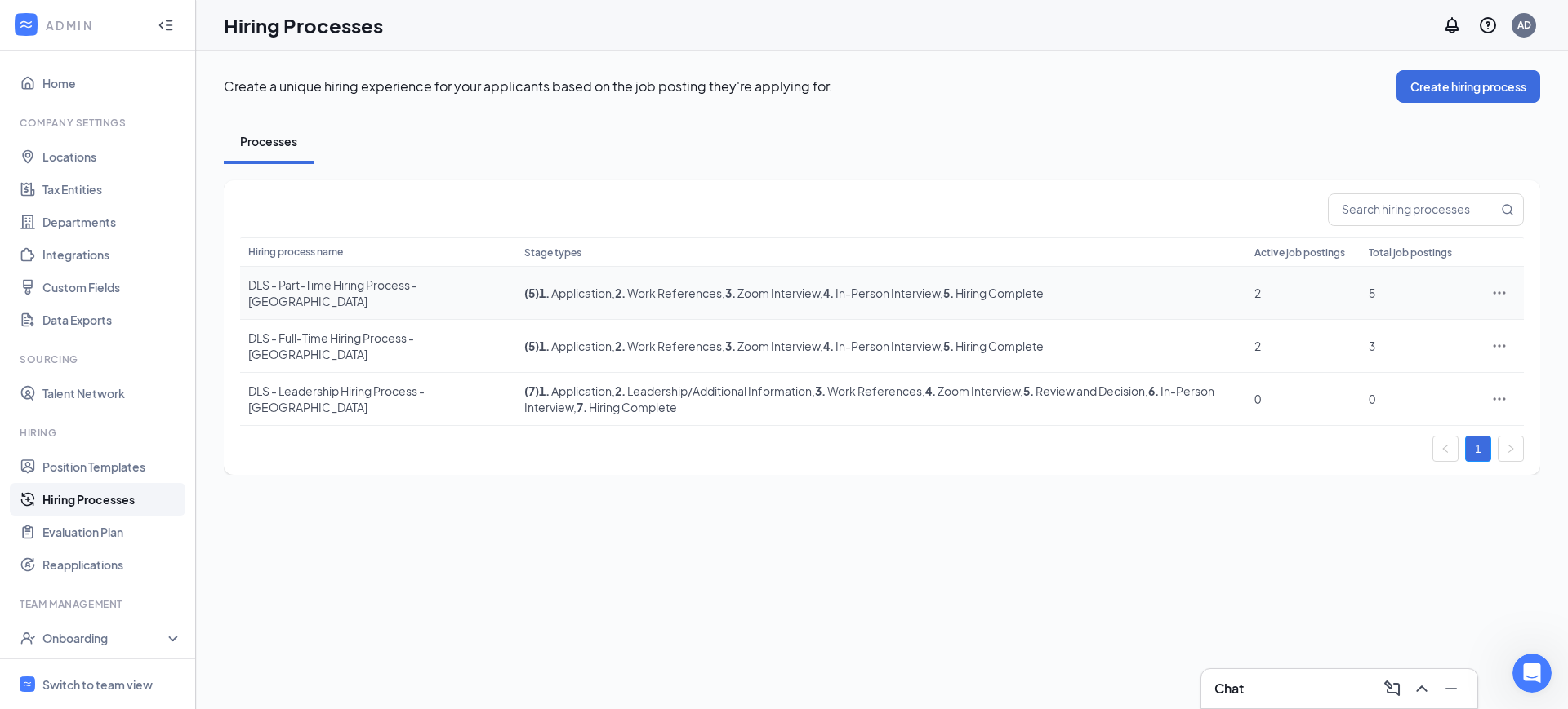
click at [405, 291] on div "DLS - Part-Time Hiring Process - [GEOGRAPHIC_DATA]" at bounding box center [378, 293] width 259 height 33
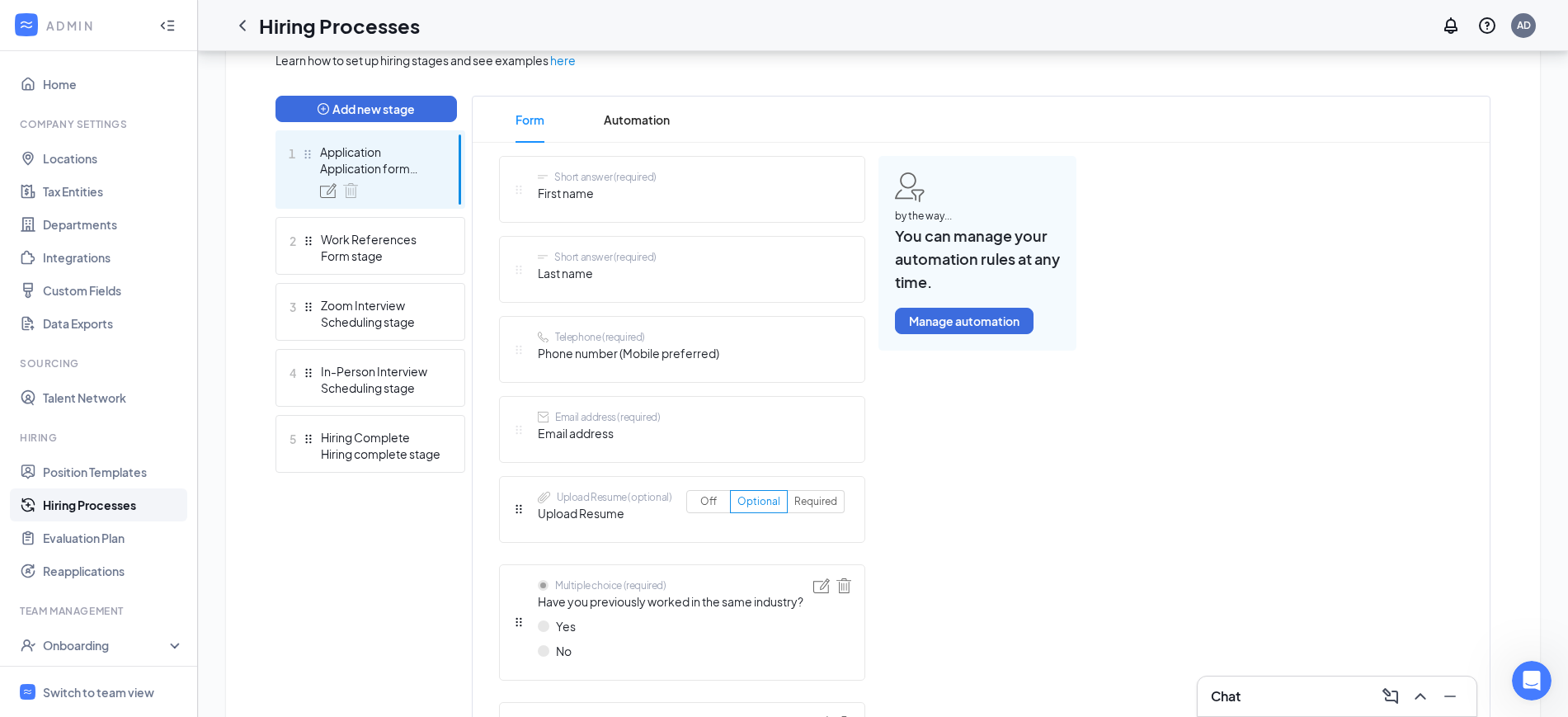
scroll to position [413, 0]
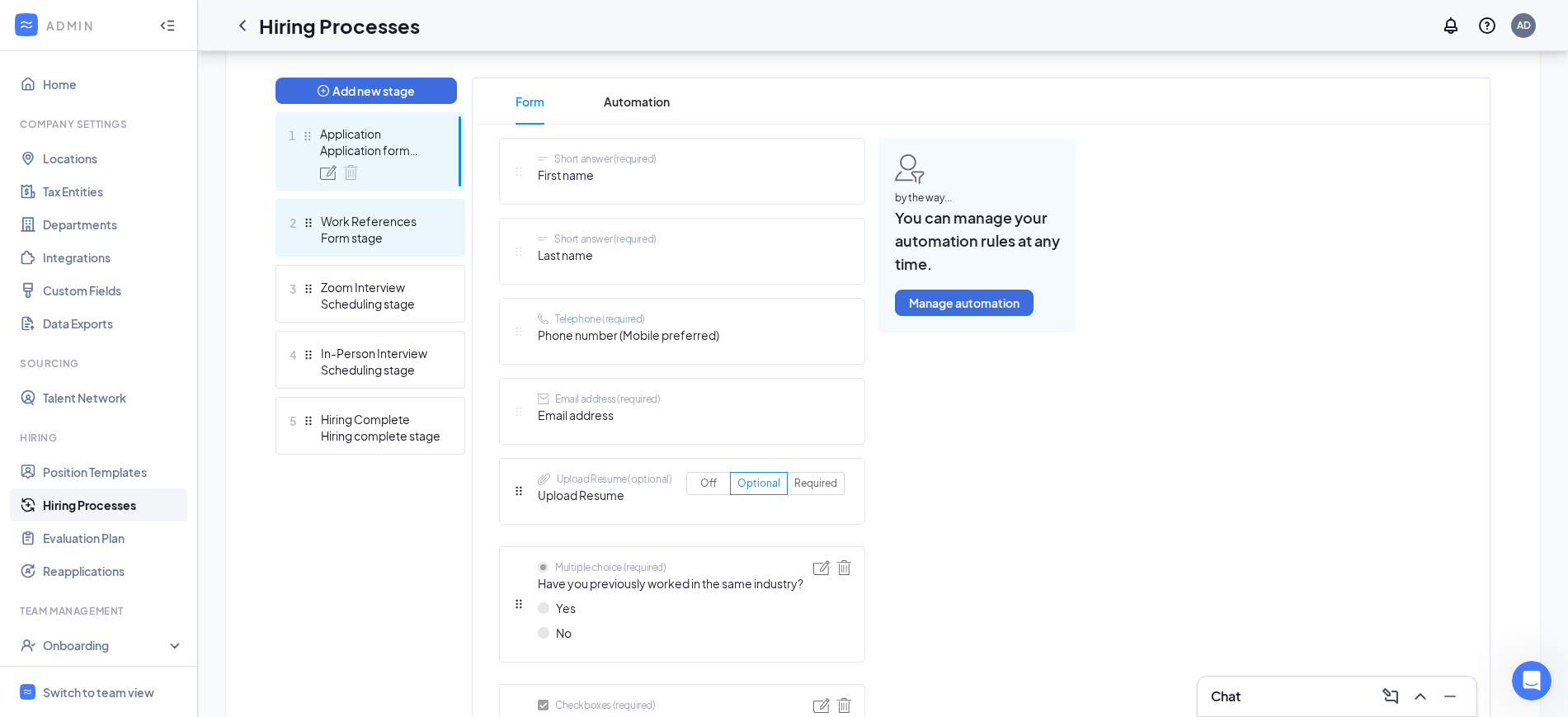
click at [369, 226] on div "Work References" at bounding box center [381, 221] width 120 height 16
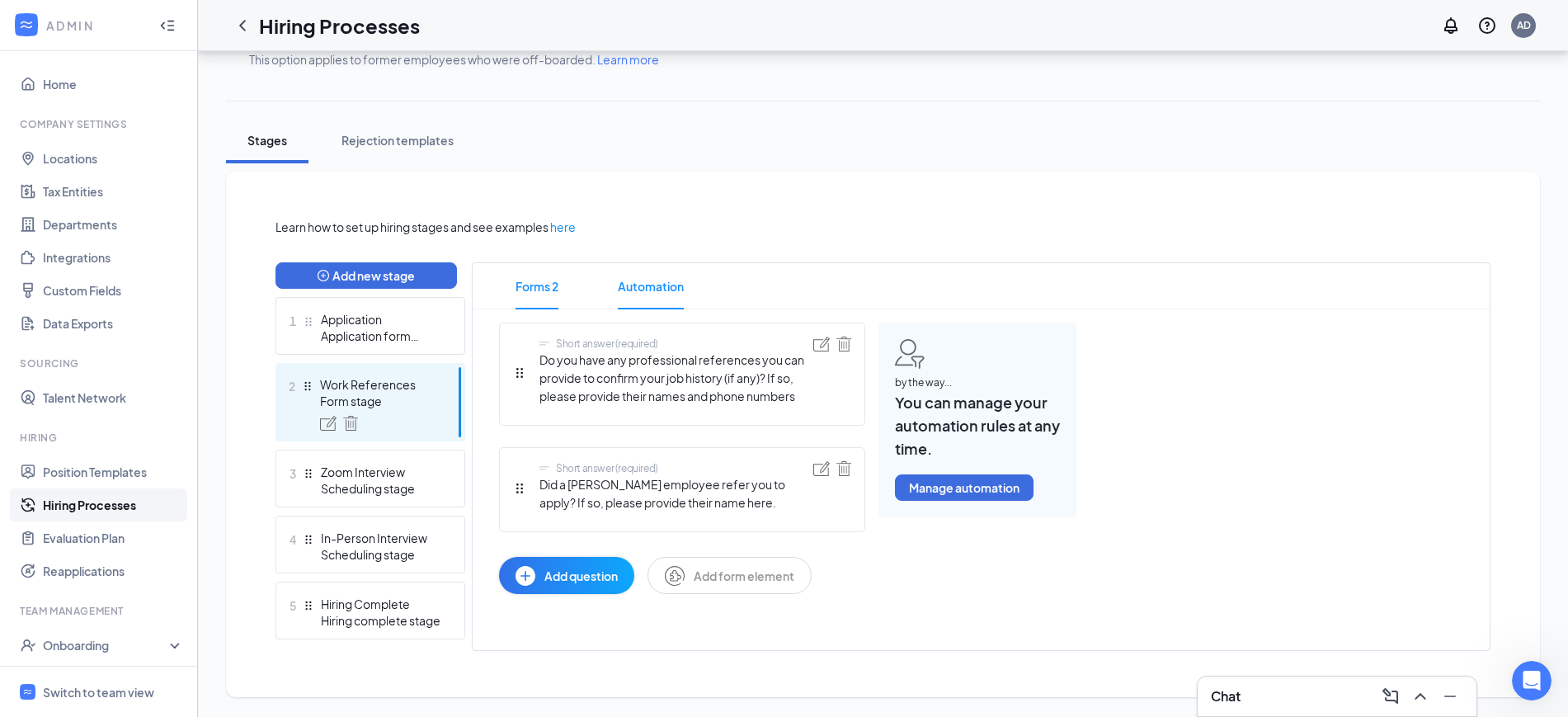
click at [654, 284] on span "Automation" at bounding box center [651, 285] width 66 height 46
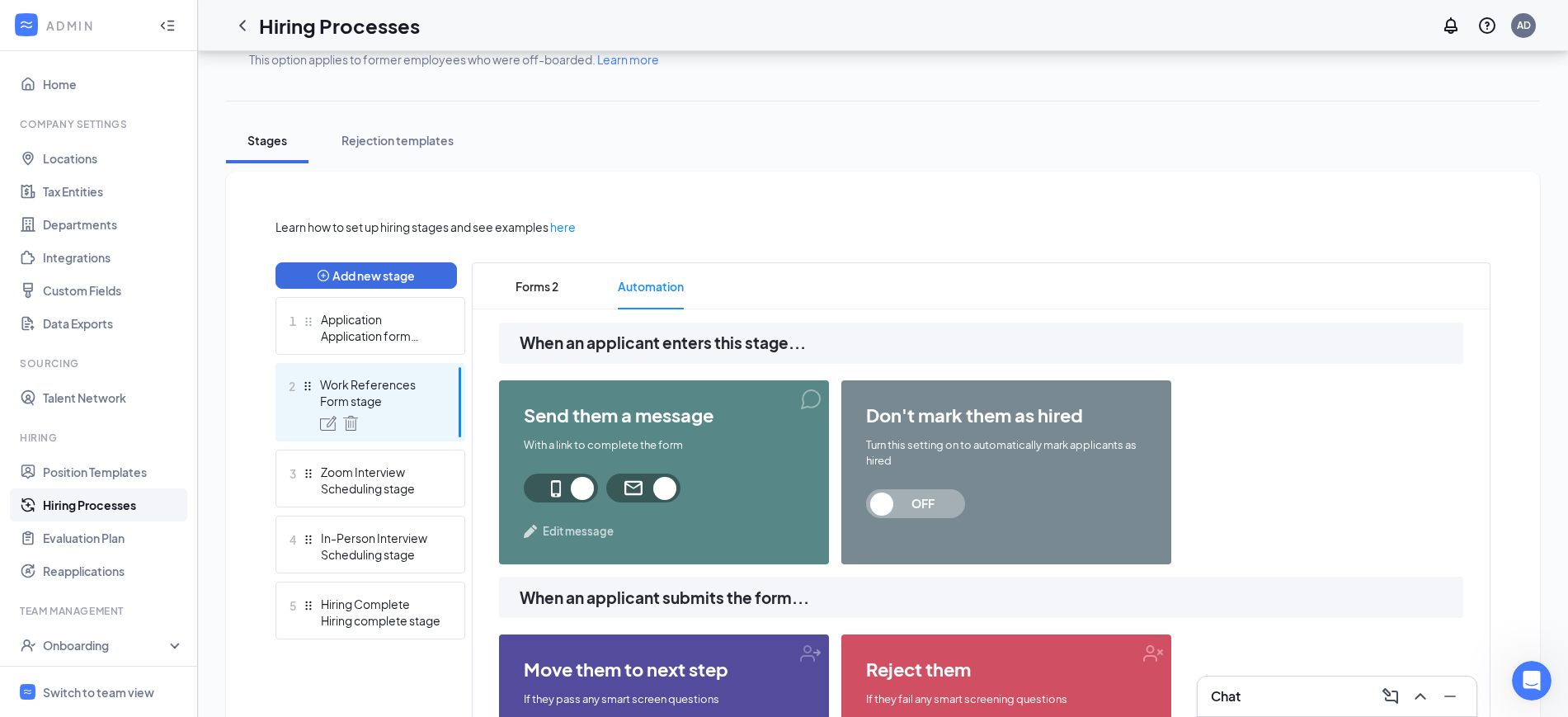
click at [570, 526] on span "Edit message" at bounding box center [578, 531] width 71 height 16
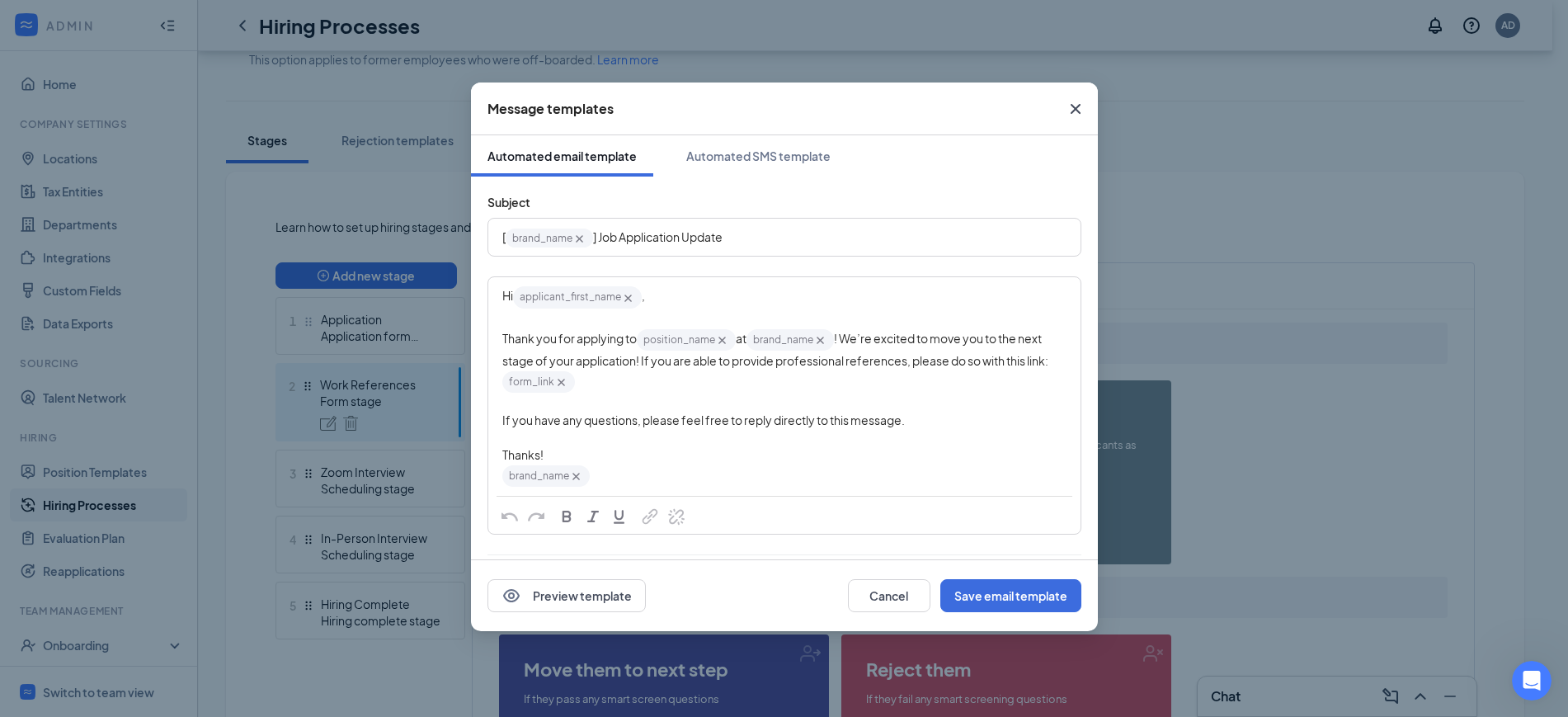
click at [1185, 257] on div "Message templates Automated email template Automated SMS template Subject [ bra…" at bounding box center [784, 358] width 1568 height 717
click at [1076, 107] on icon "Cross" at bounding box center [1075, 109] width 10 height 10
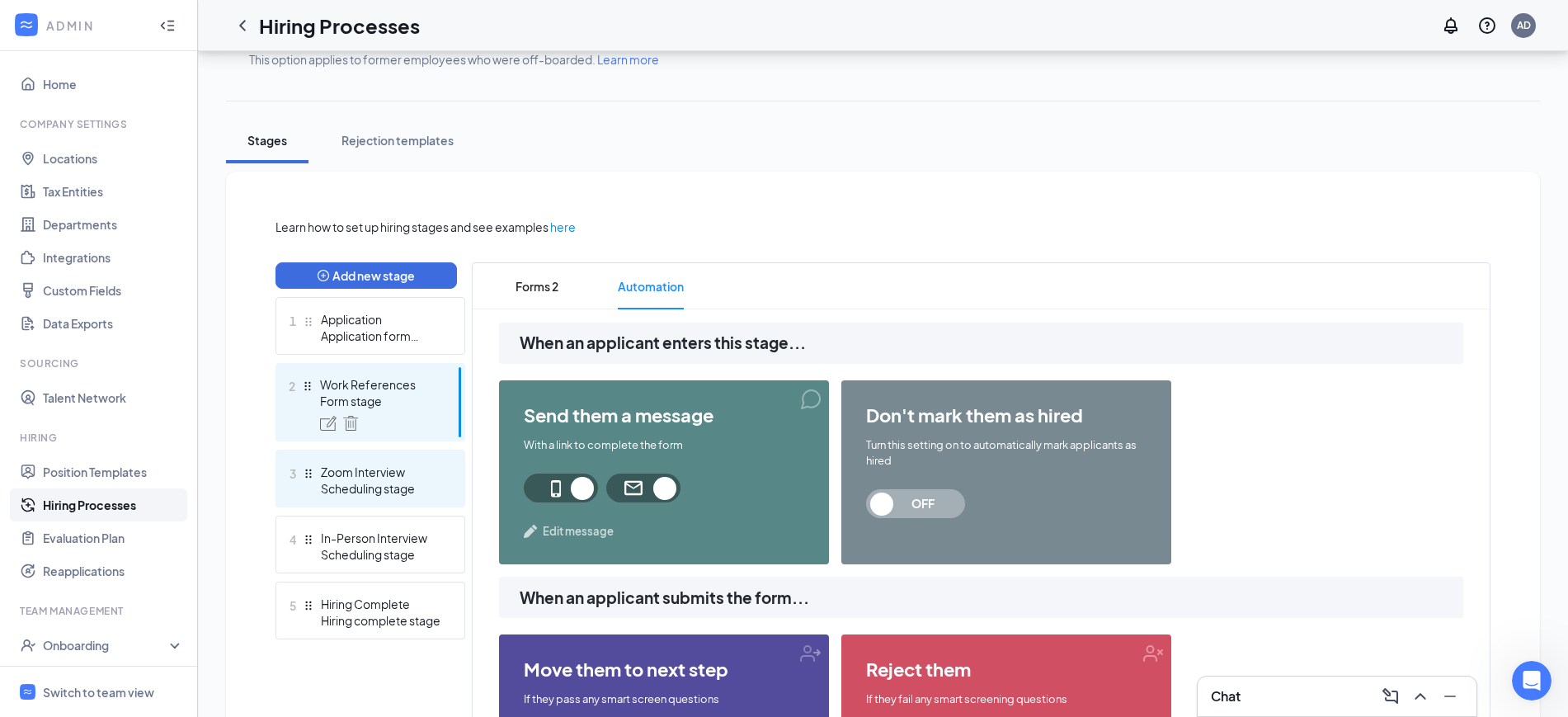
click at [381, 481] on div "Scheduling stage" at bounding box center [381, 488] width 120 height 16
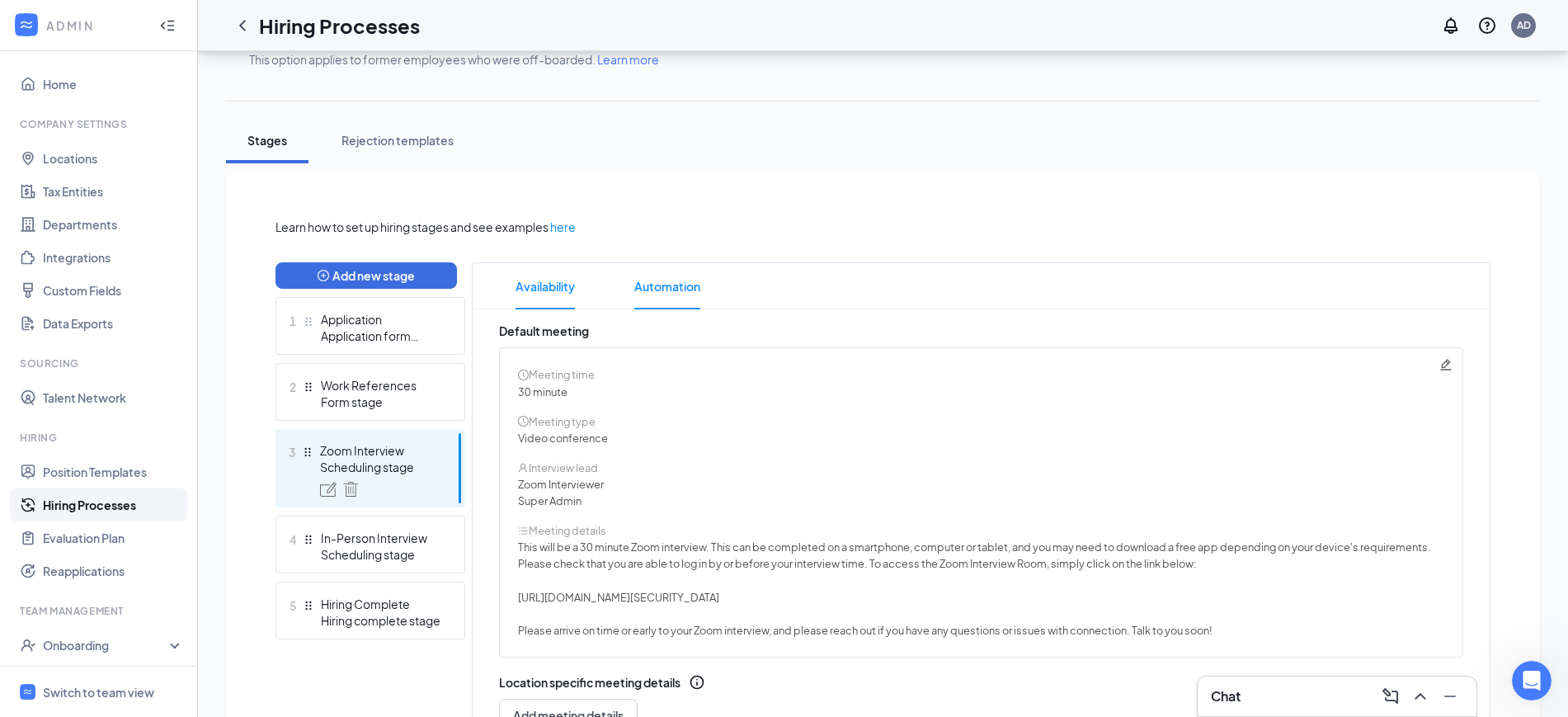
click at [695, 269] on span "Automation" at bounding box center [667, 285] width 66 height 46
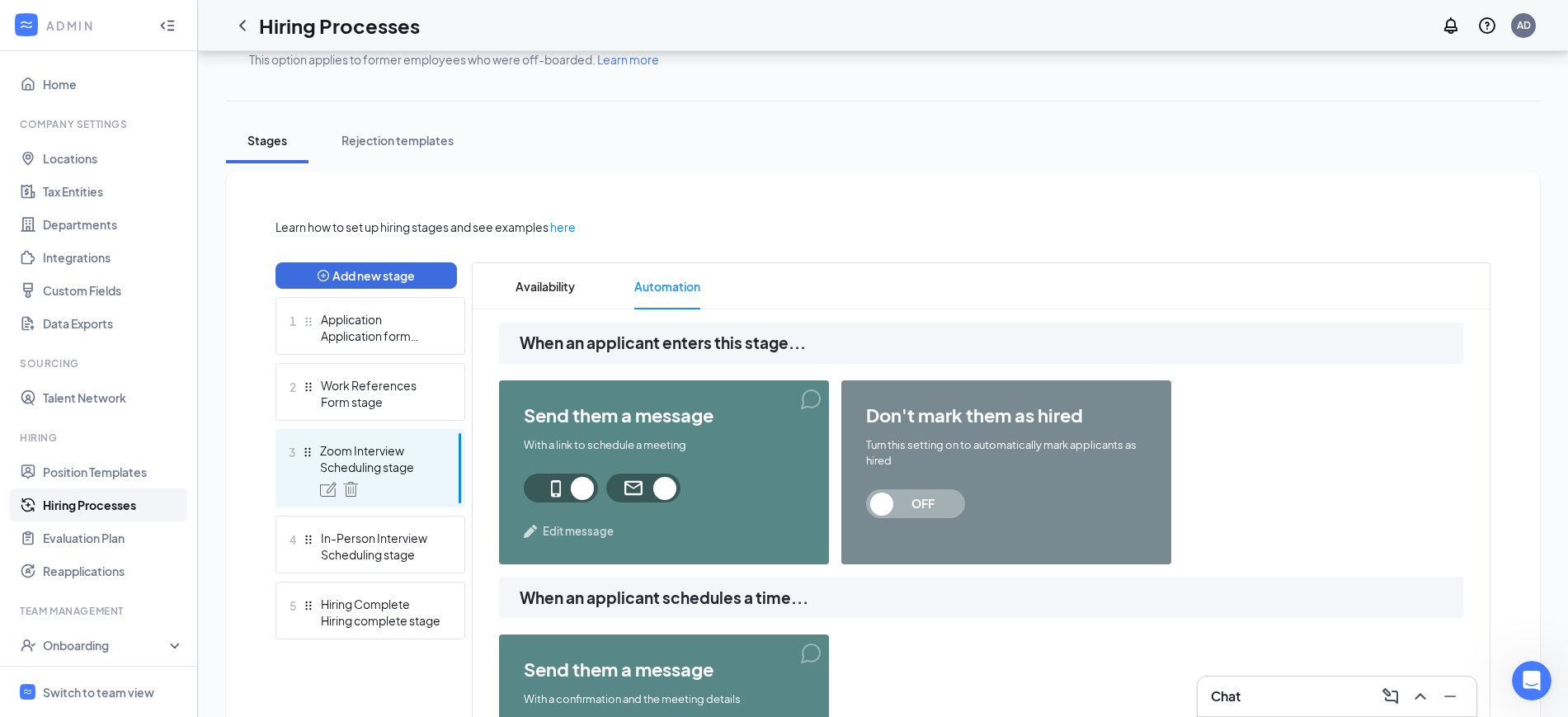
click at [584, 532] on span "Edit message" at bounding box center [578, 531] width 71 height 16
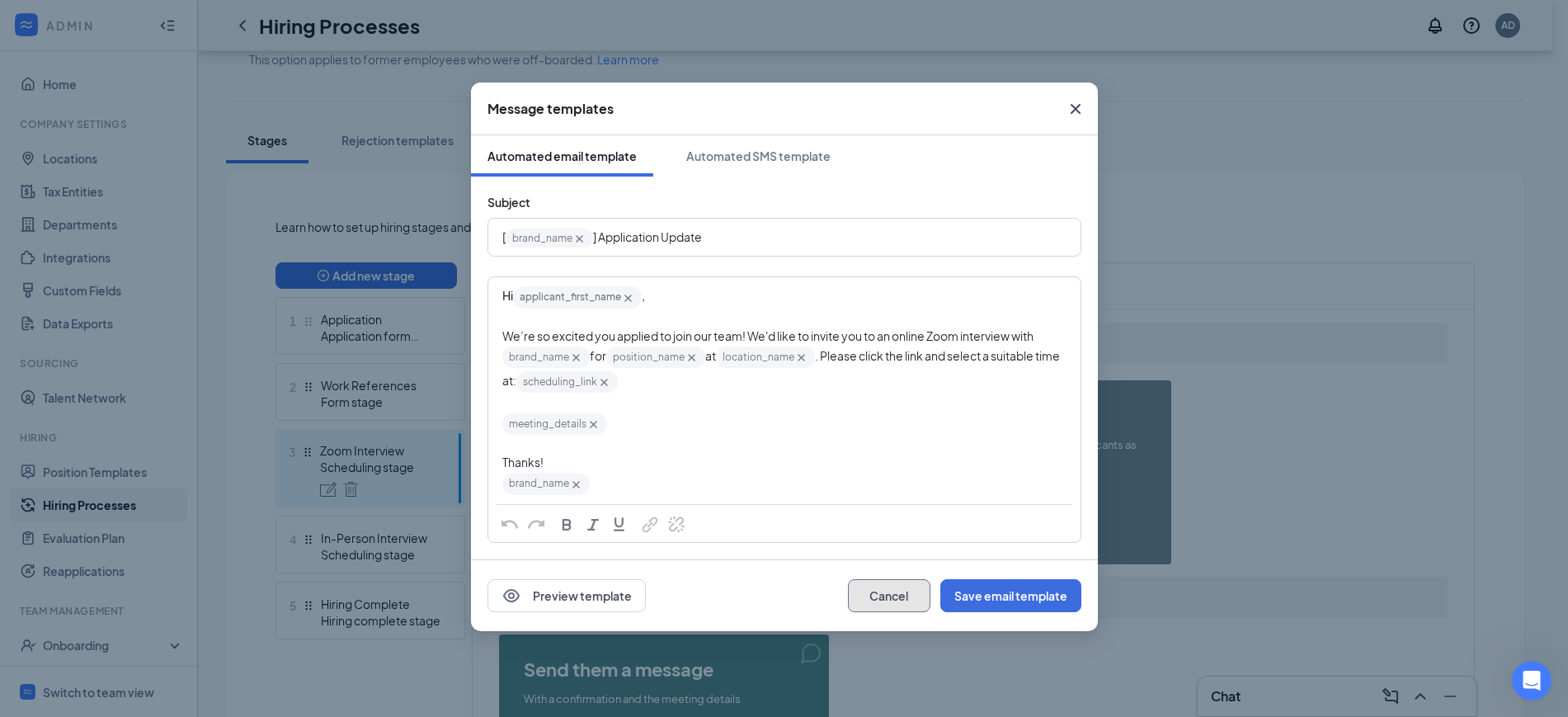
click at [877, 601] on button "Cancel" at bounding box center [889, 596] width 83 height 33
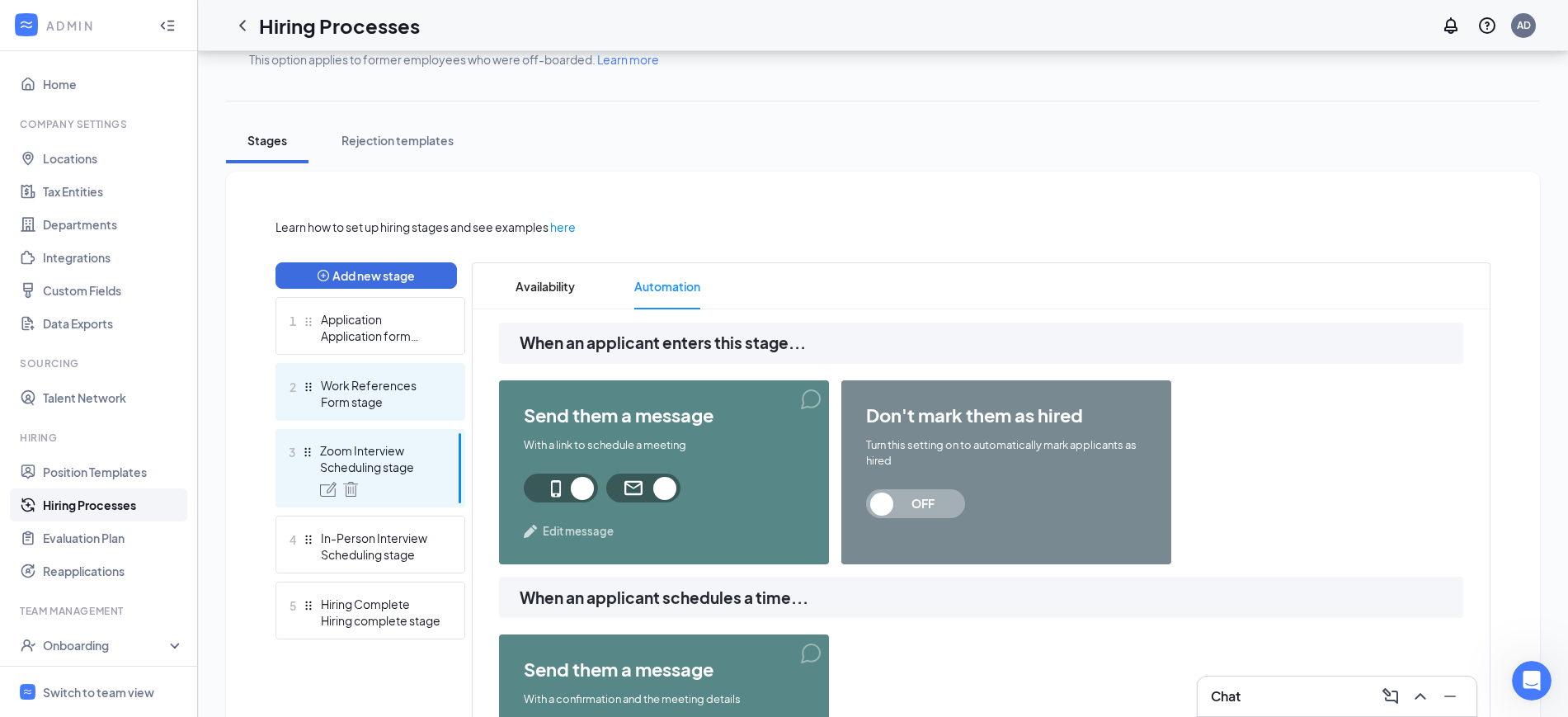
click at [387, 404] on div "Form stage" at bounding box center [381, 402] width 120 height 16
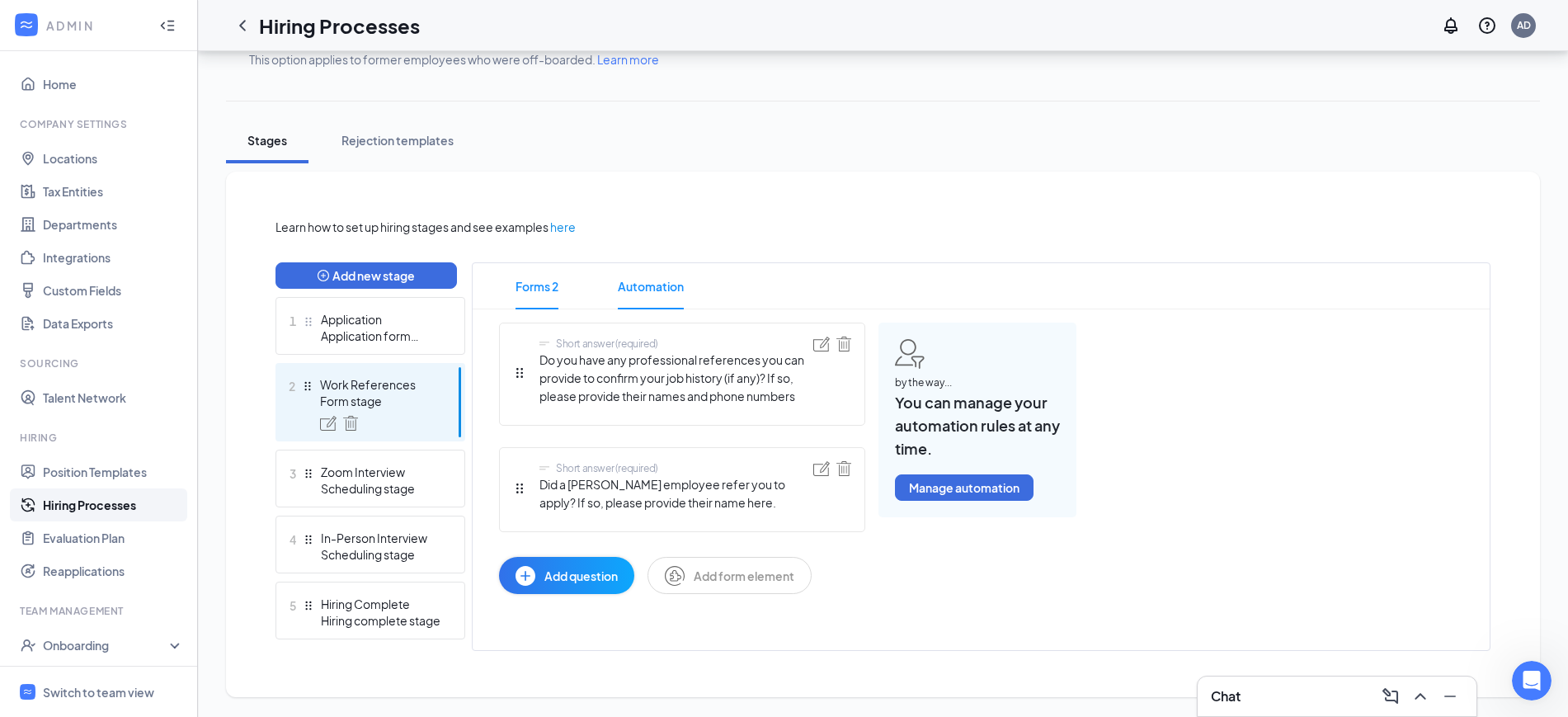
click at [644, 287] on span "Automation" at bounding box center [651, 285] width 66 height 46
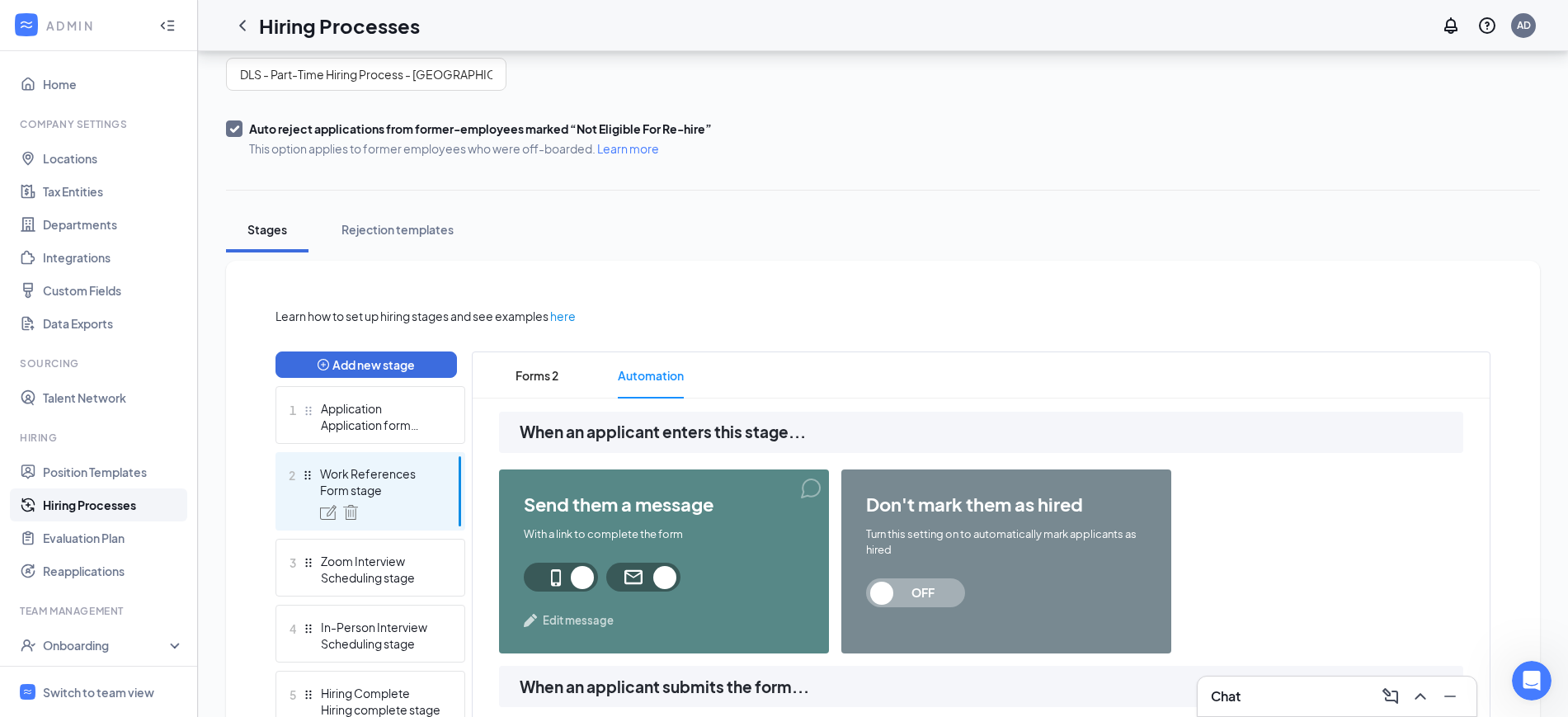
scroll to position [103, 0]
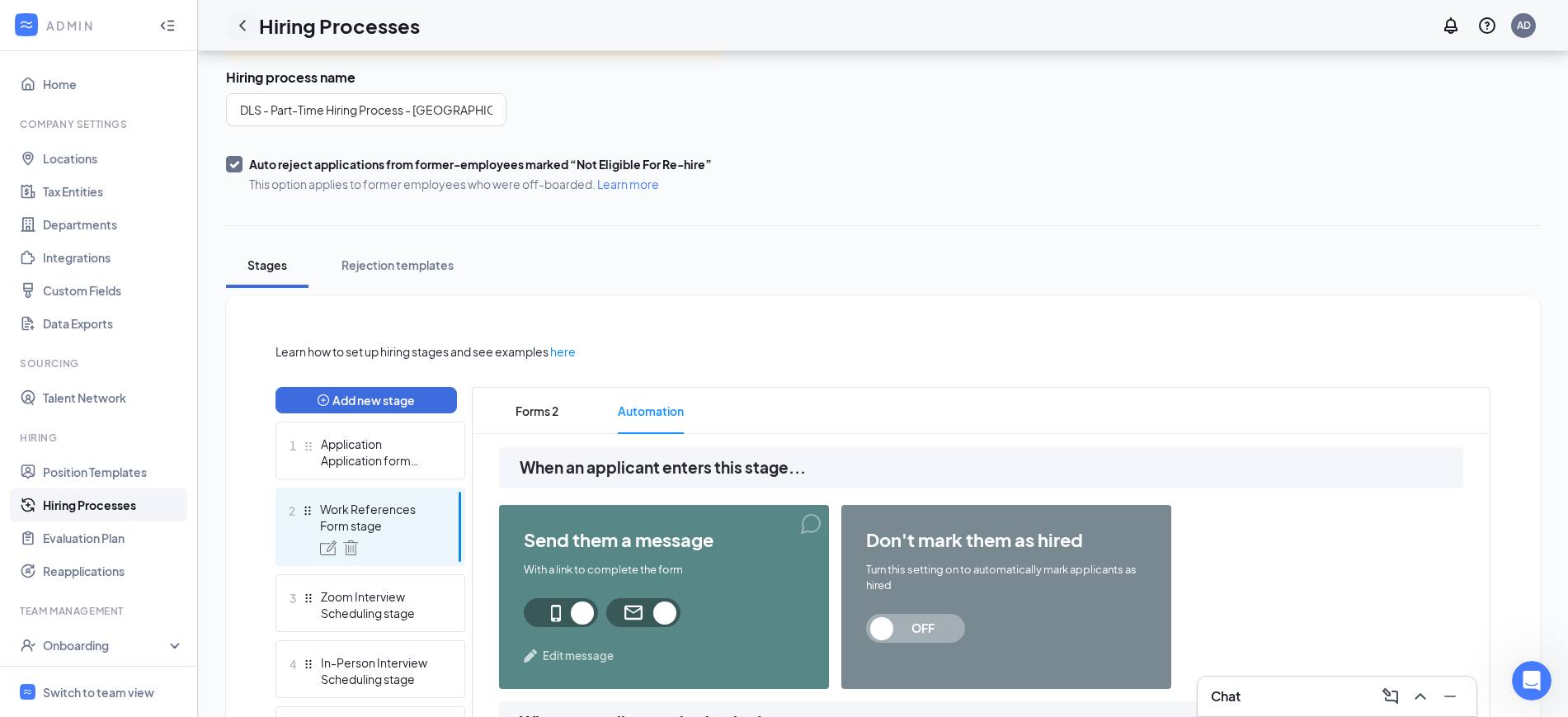
click at [240, 28] on icon "ChevronLeft" at bounding box center [242, 25] width 20 height 20
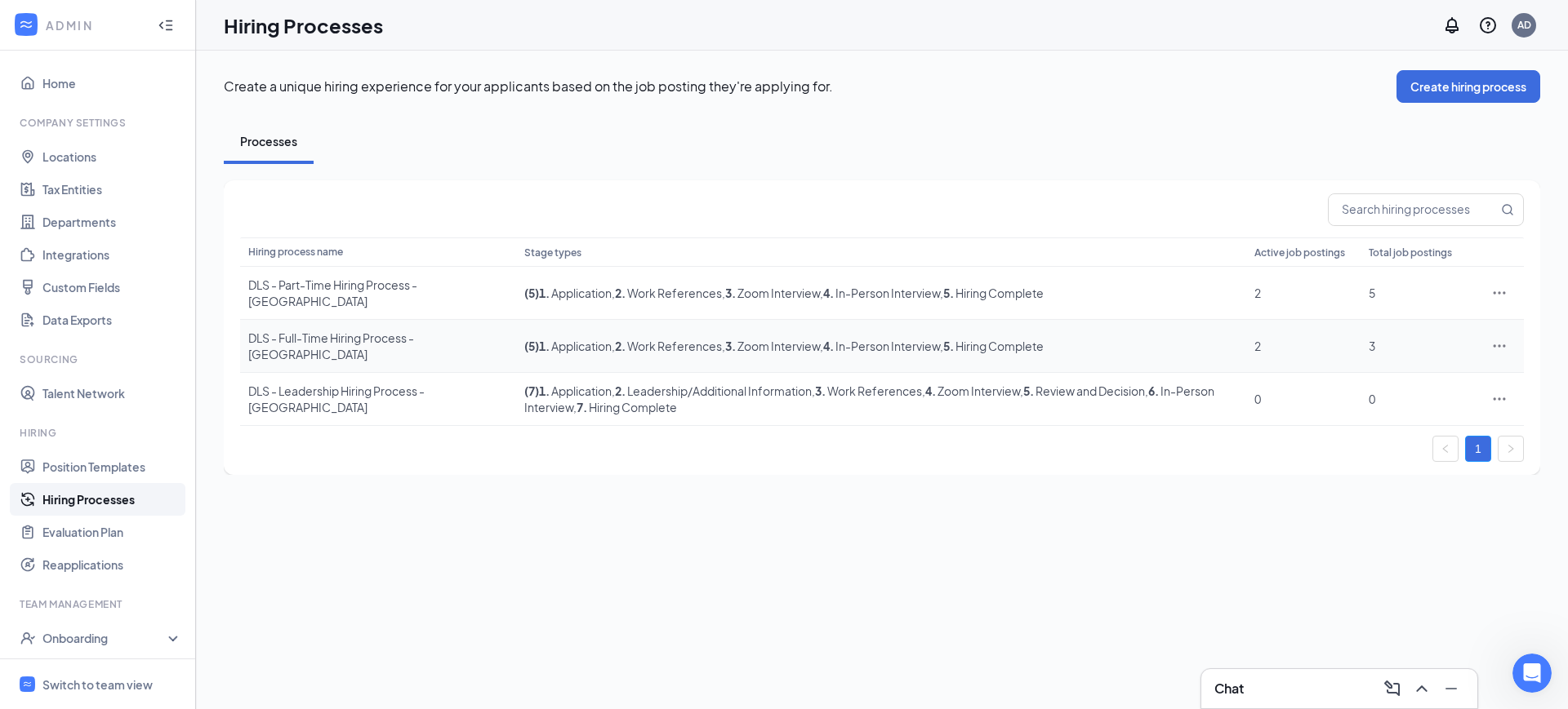
click at [421, 341] on div "DLS - Full-Time Hiring Process - [GEOGRAPHIC_DATA]" at bounding box center [378, 346] width 259 height 33
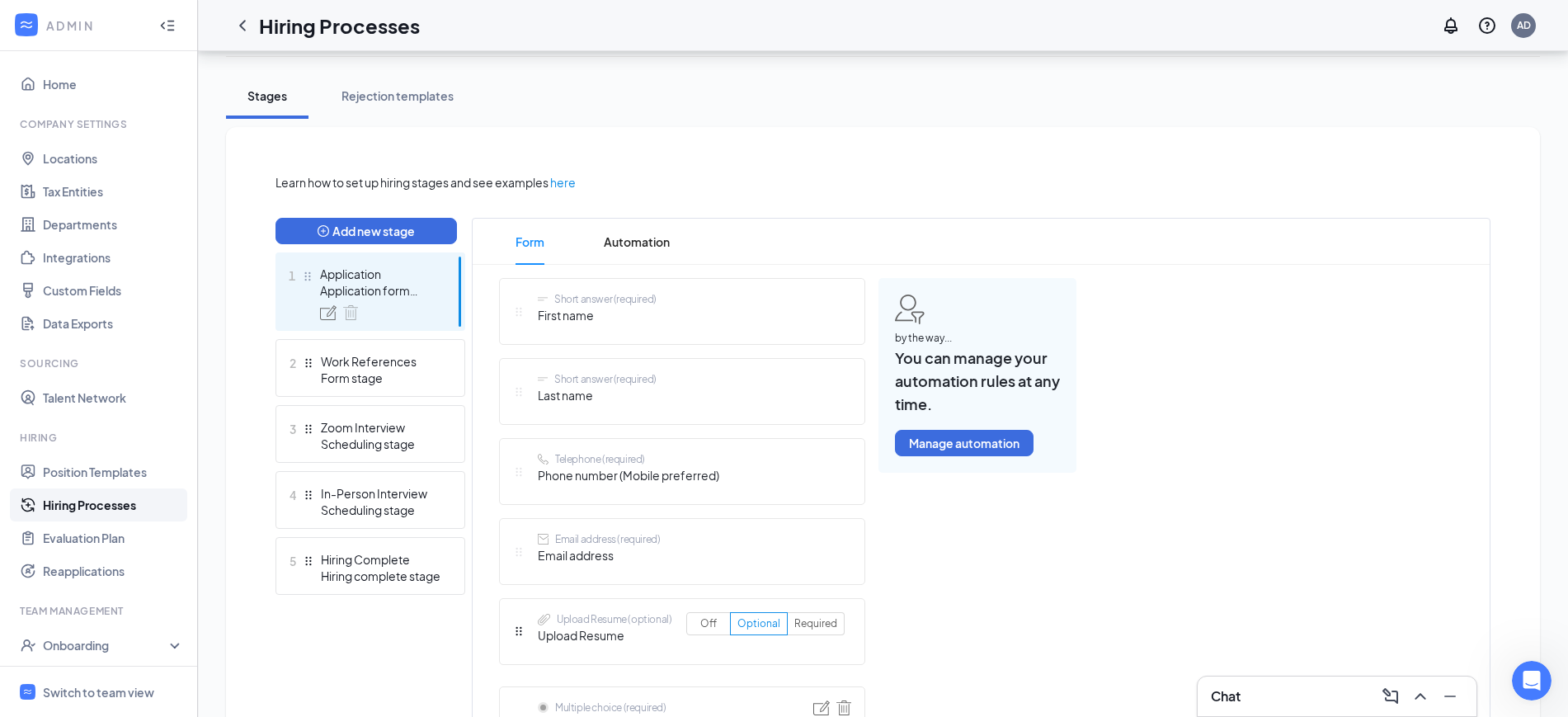
scroll to position [310, 0]
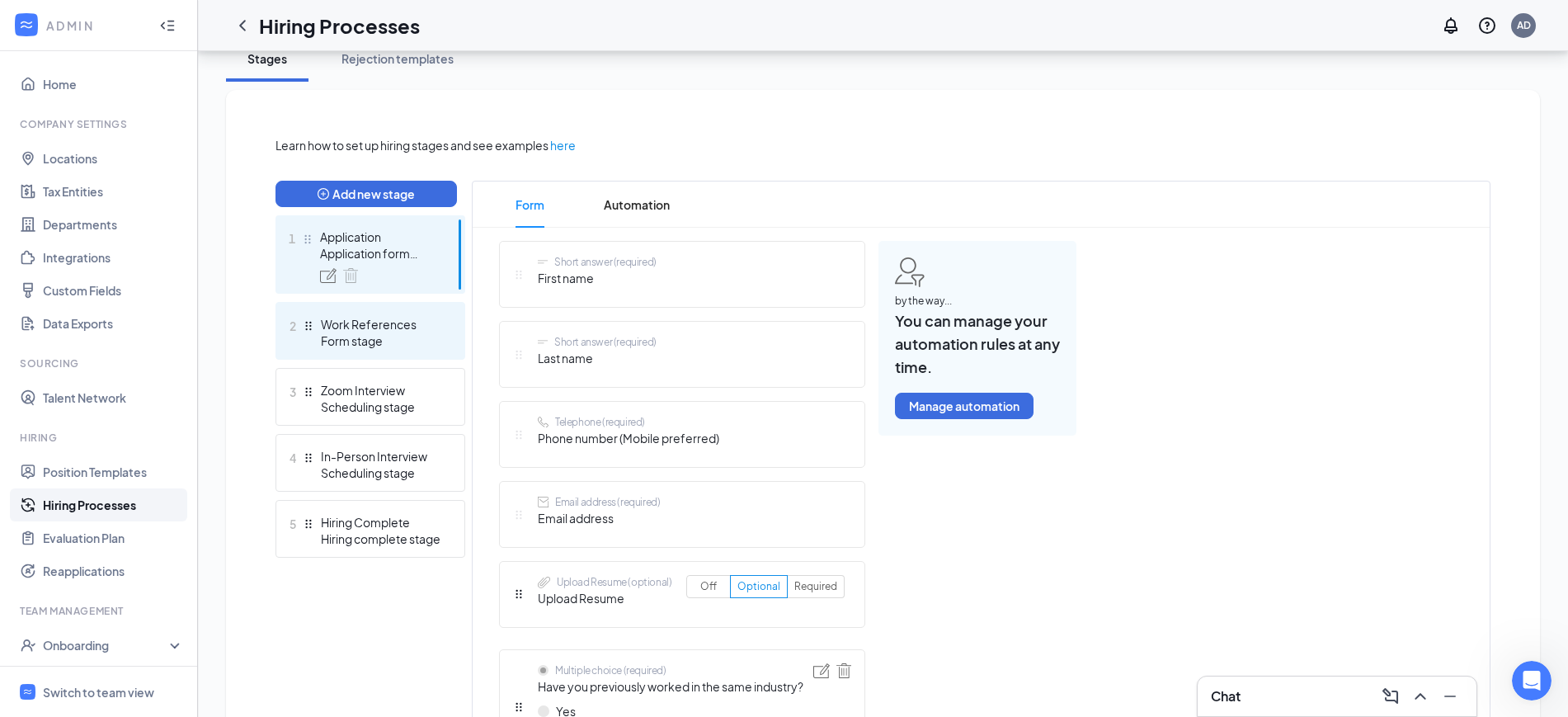
click at [405, 342] on div "Form stage" at bounding box center [381, 341] width 120 height 16
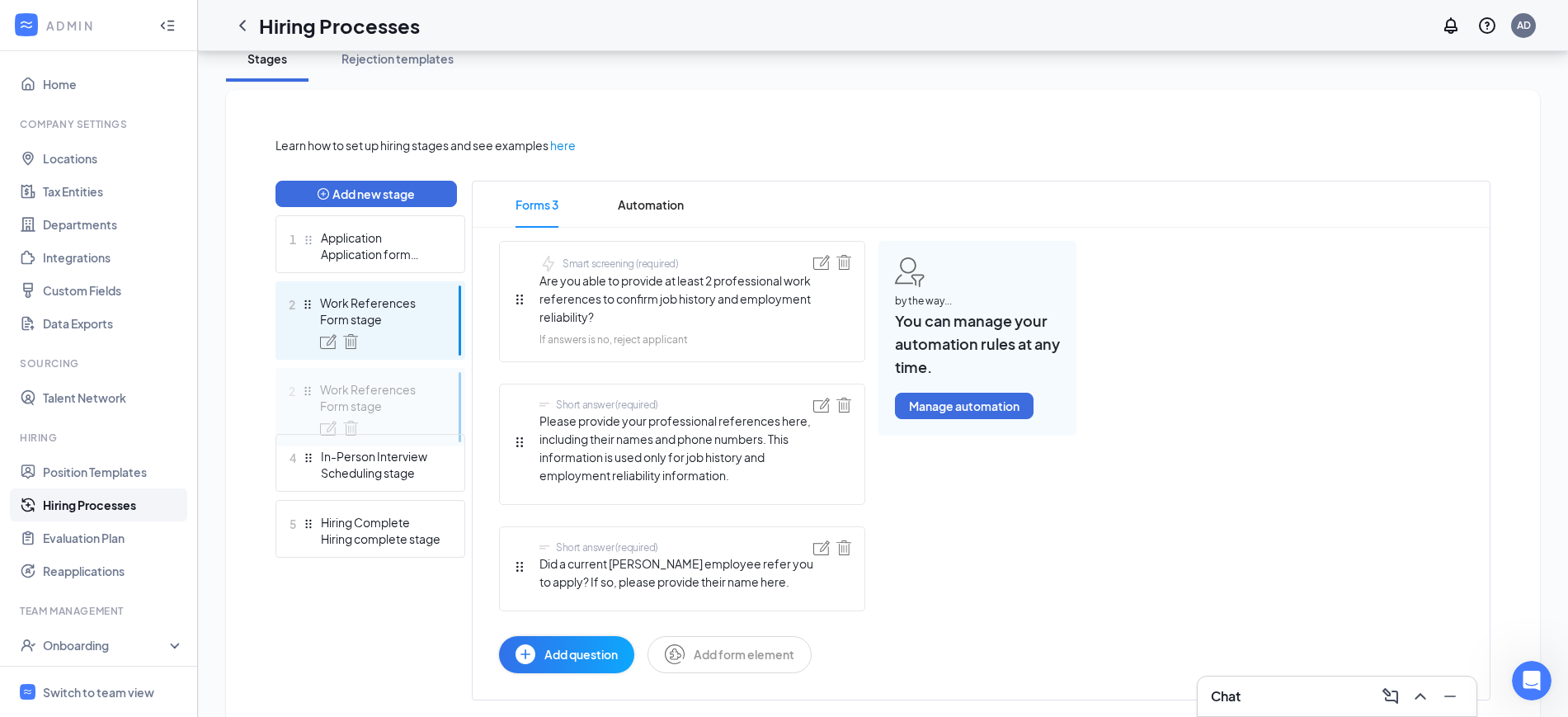
drag, startPoint x: 309, startPoint y: 303, endPoint x: 303, endPoint y: 368, distance: 65.3
click at [303, 368] on div "Add new stage 1 Application Application form stage 2 Work References Form stage…" at bounding box center [370, 440] width 190 height 520
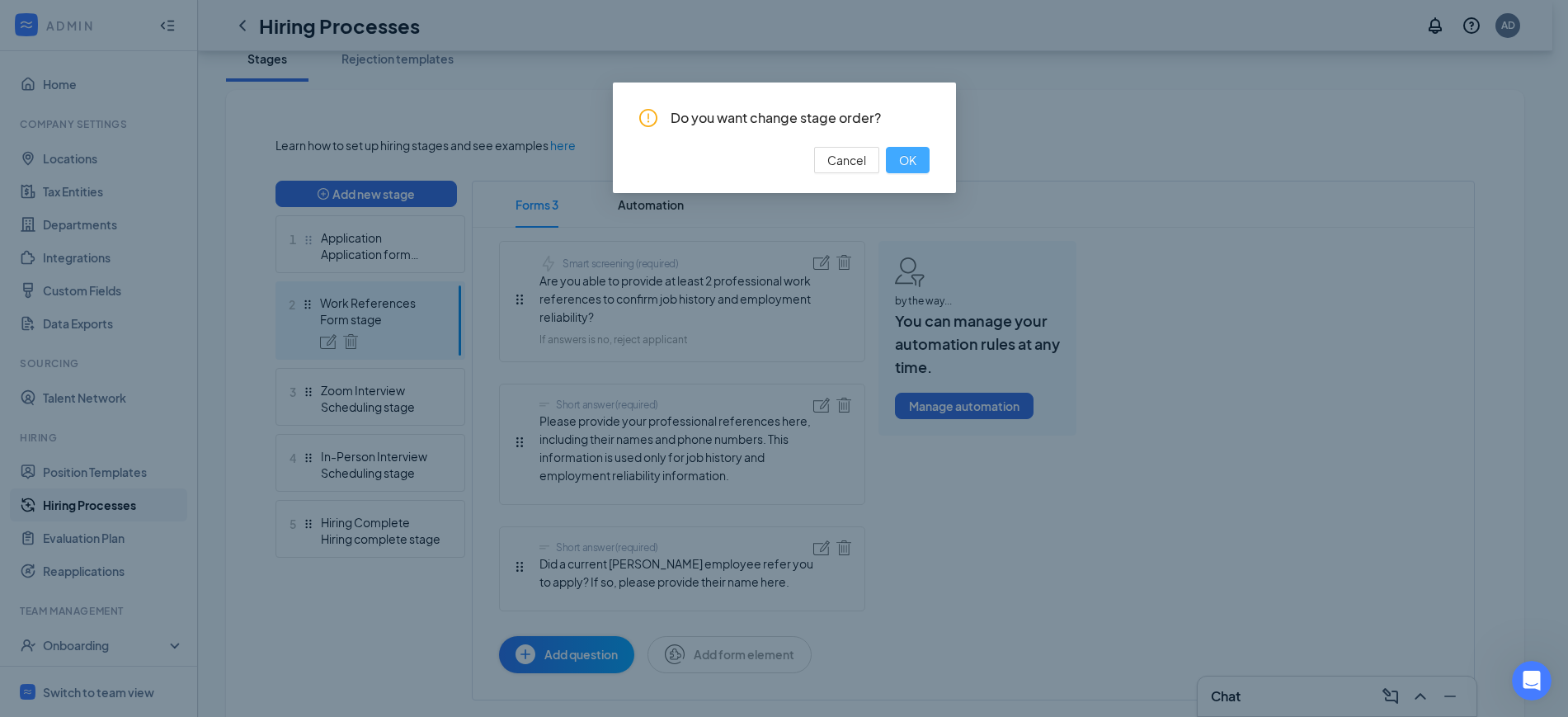
click at [914, 157] on span "OK" at bounding box center [907, 160] width 17 height 18
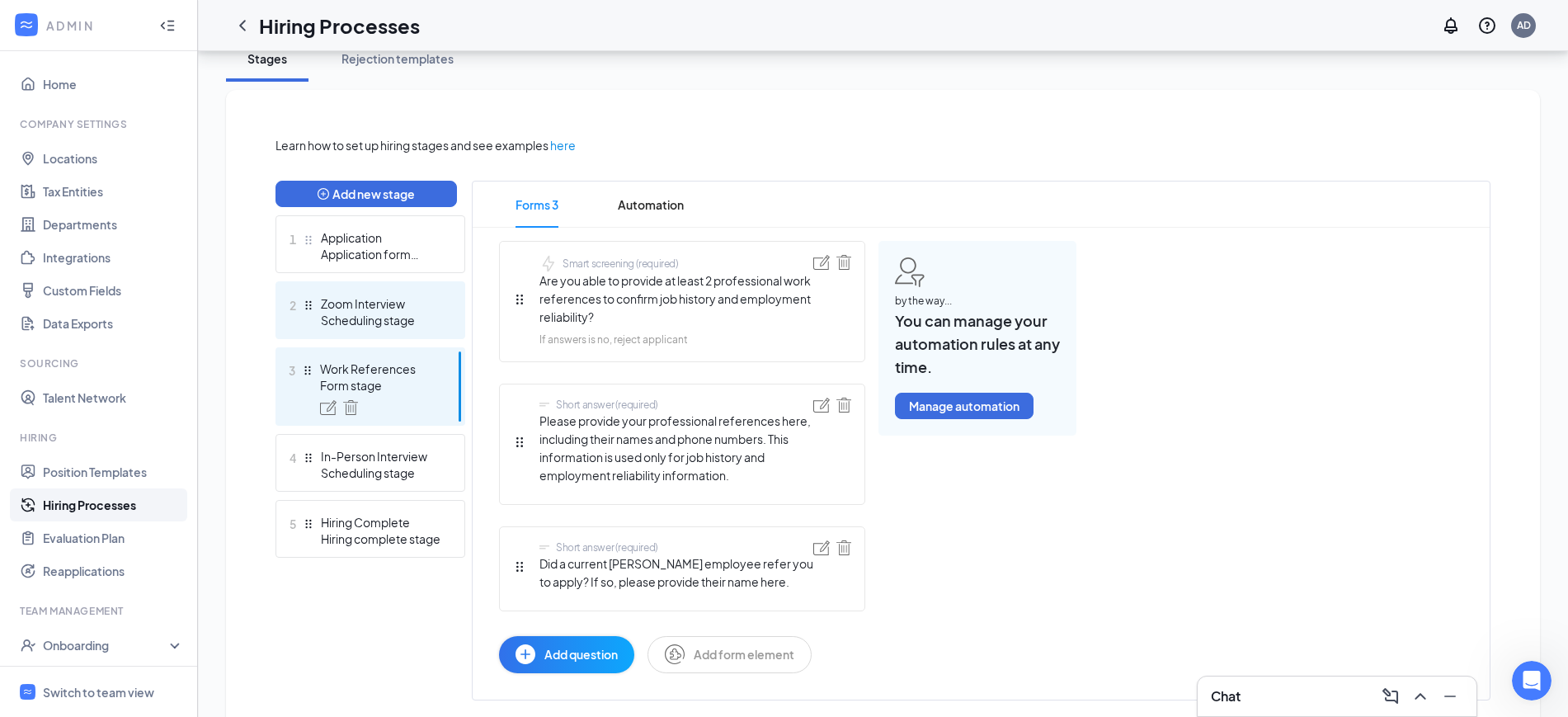
click at [379, 310] on div "Zoom Interview" at bounding box center [381, 303] width 120 height 16
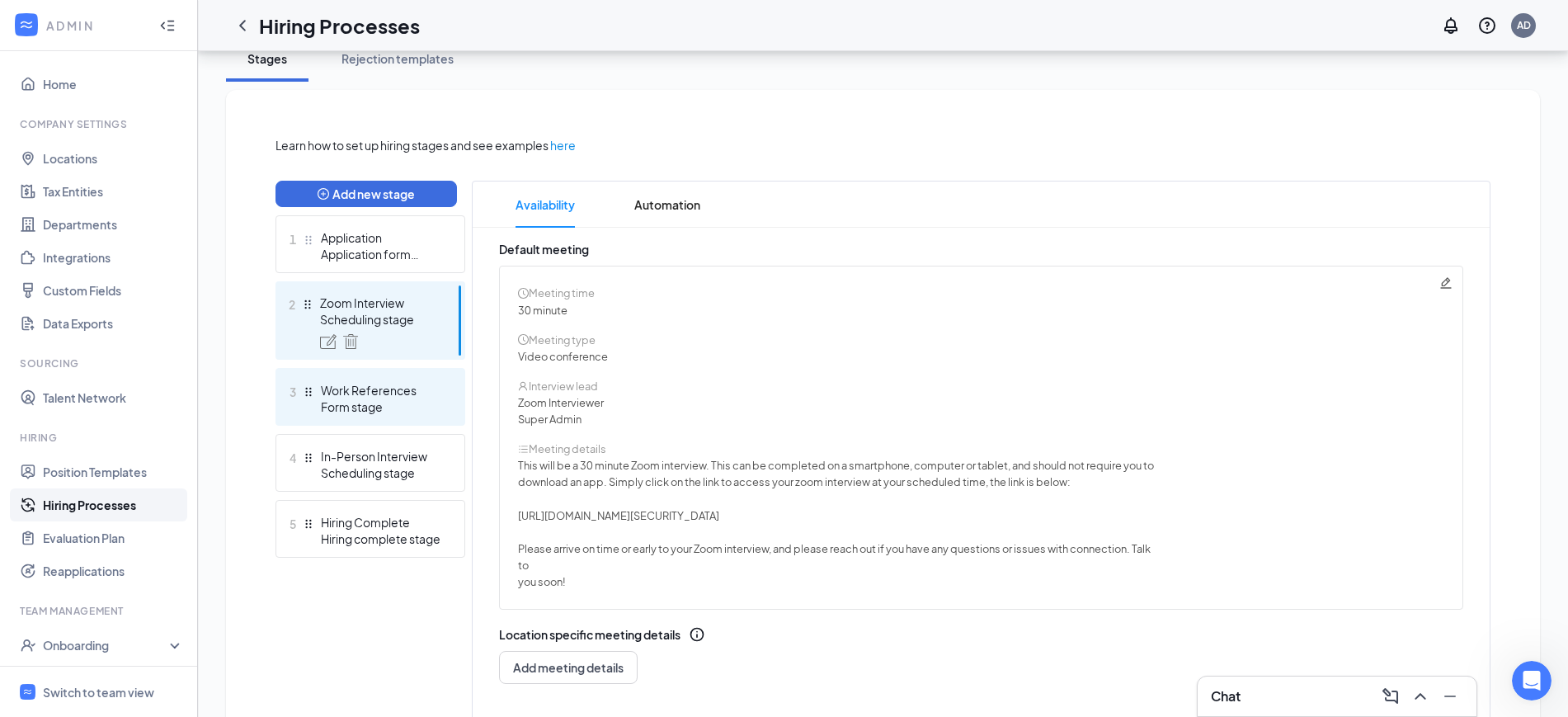
click at [379, 389] on div "Work References" at bounding box center [381, 390] width 120 height 16
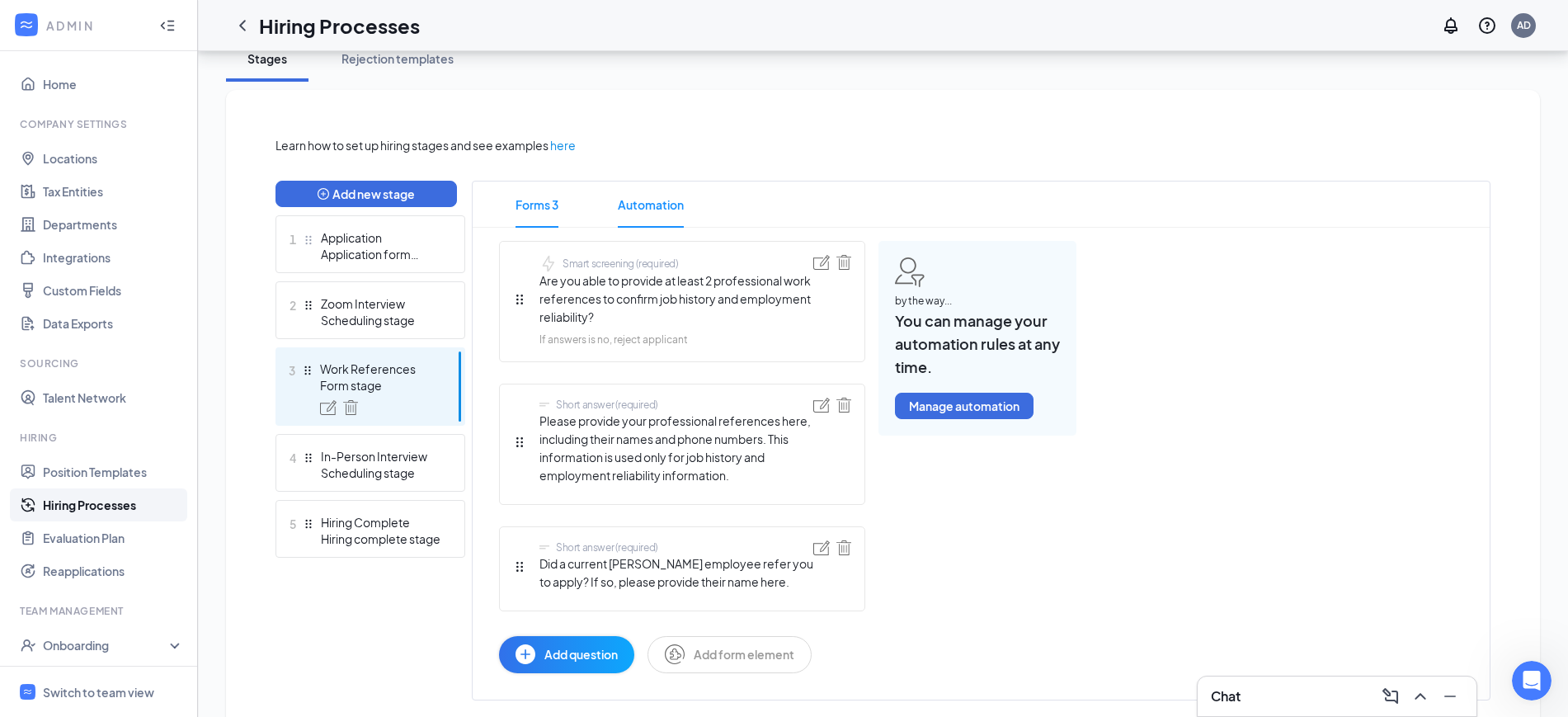
click at [656, 193] on span "Automation" at bounding box center [651, 204] width 66 height 46
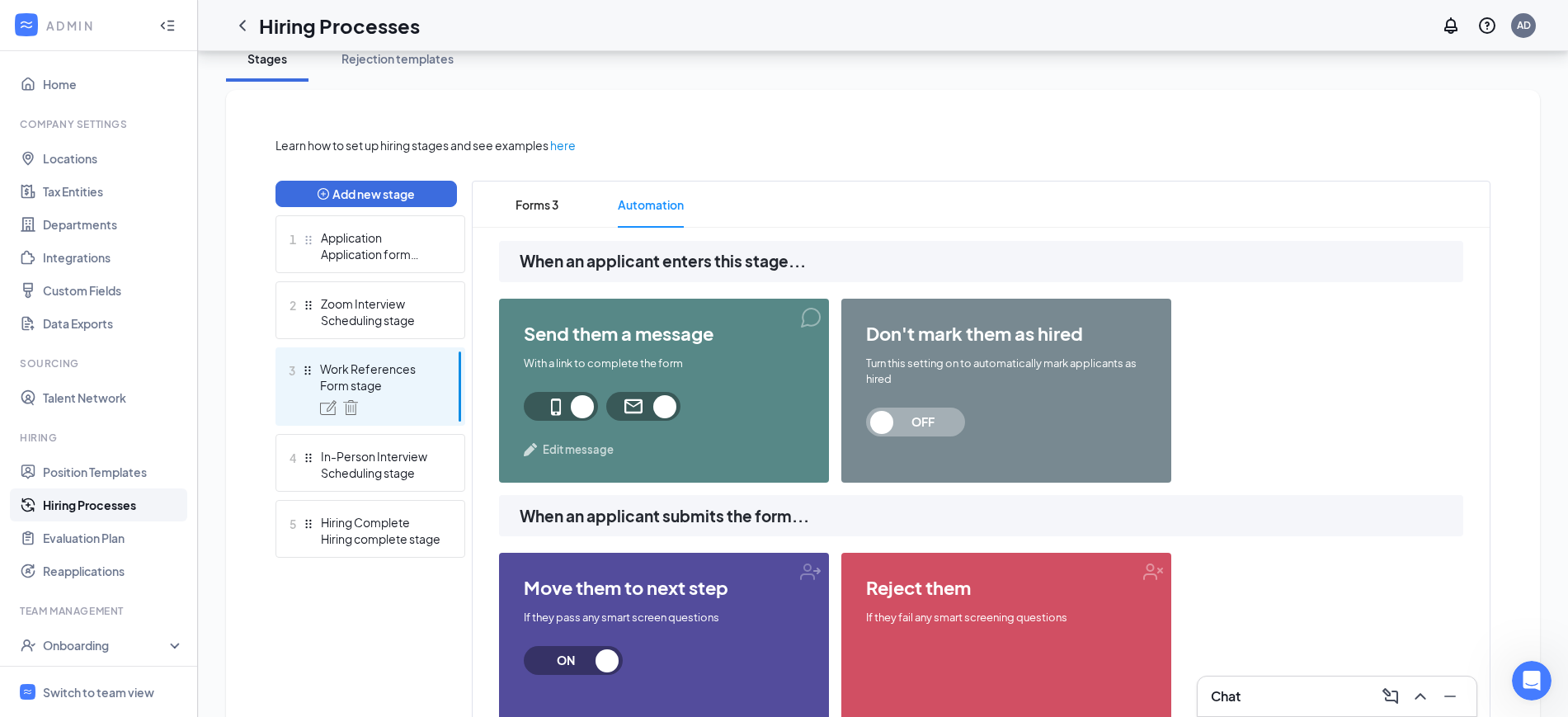
click at [562, 450] on span "Edit message" at bounding box center [578, 450] width 71 height 16
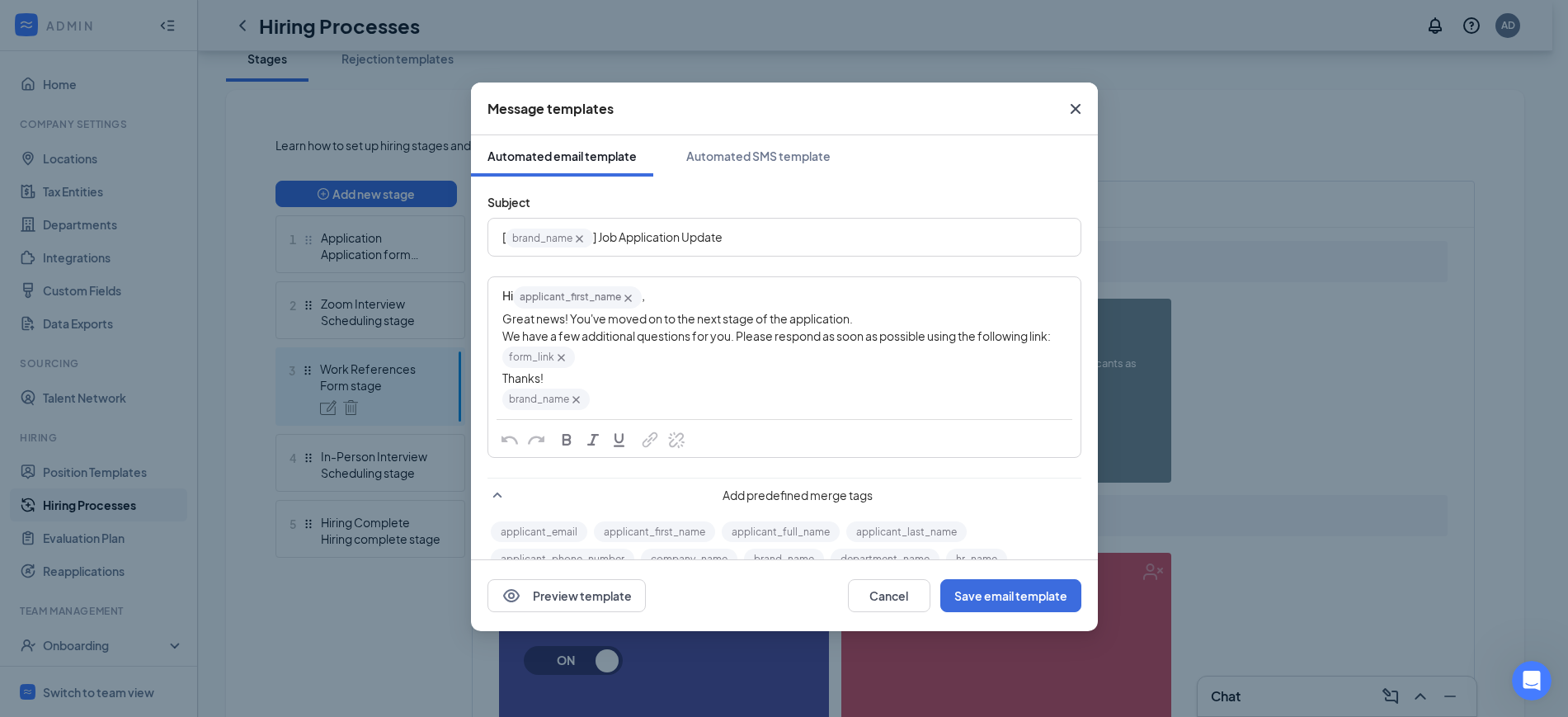
click at [688, 294] on div "Hi applicant_first_name‌‌‌‌ {{applicant_first_name}} ," at bounding box center [784, 297] width 564 height 25
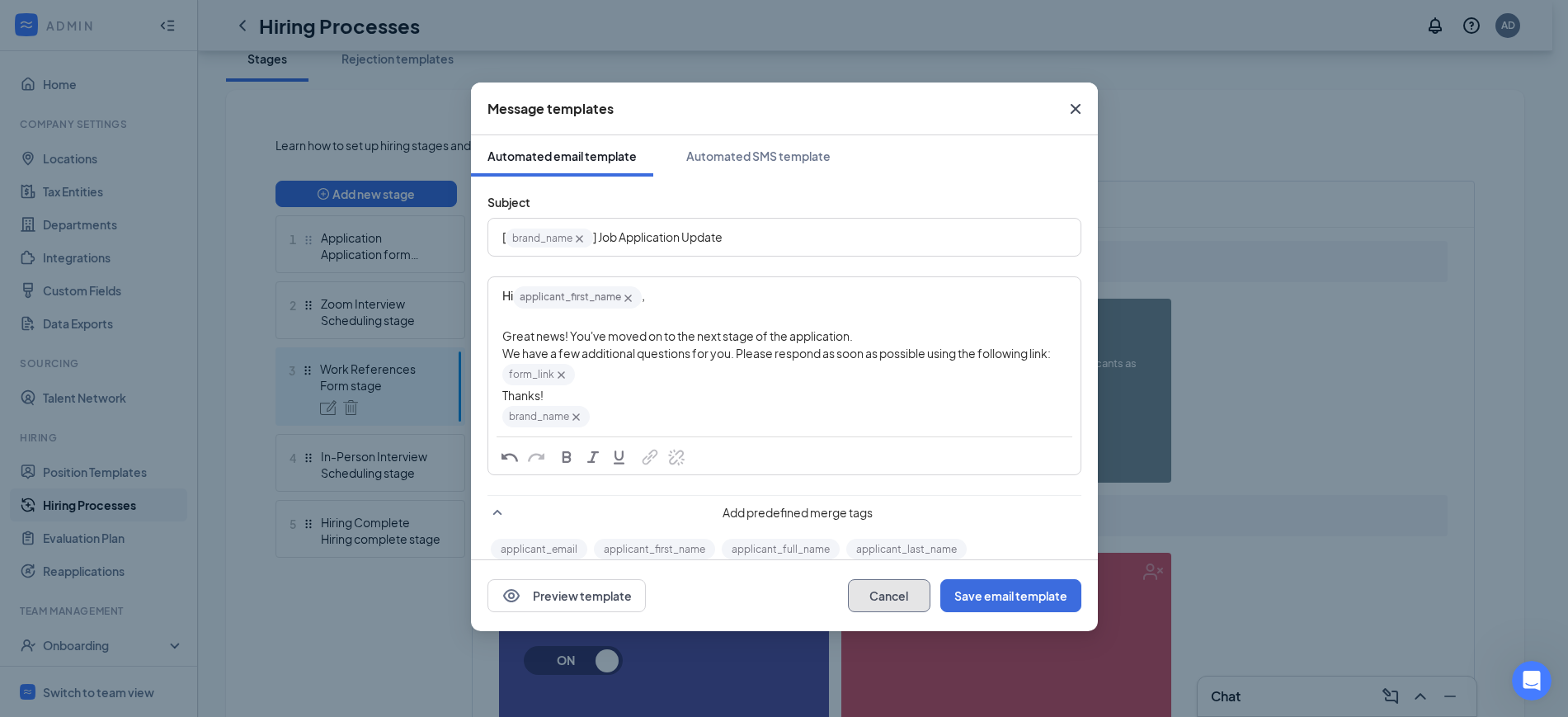
click at [900, 585] on button "Cancel" at bounding box center [889, 596] width 83 height 33
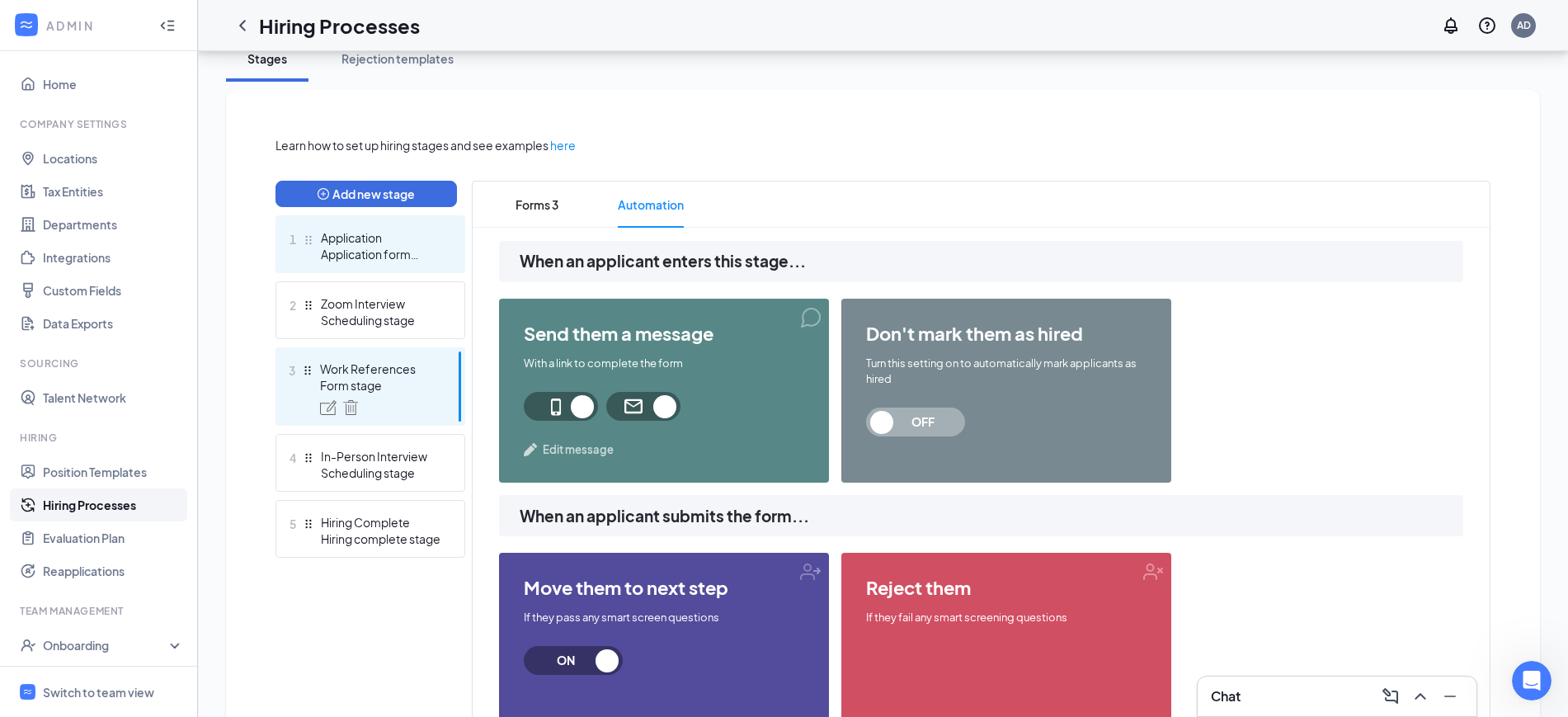
click at [408, 256] on div "Application form stage" at bounding box center [381, 254] width 120 height 16
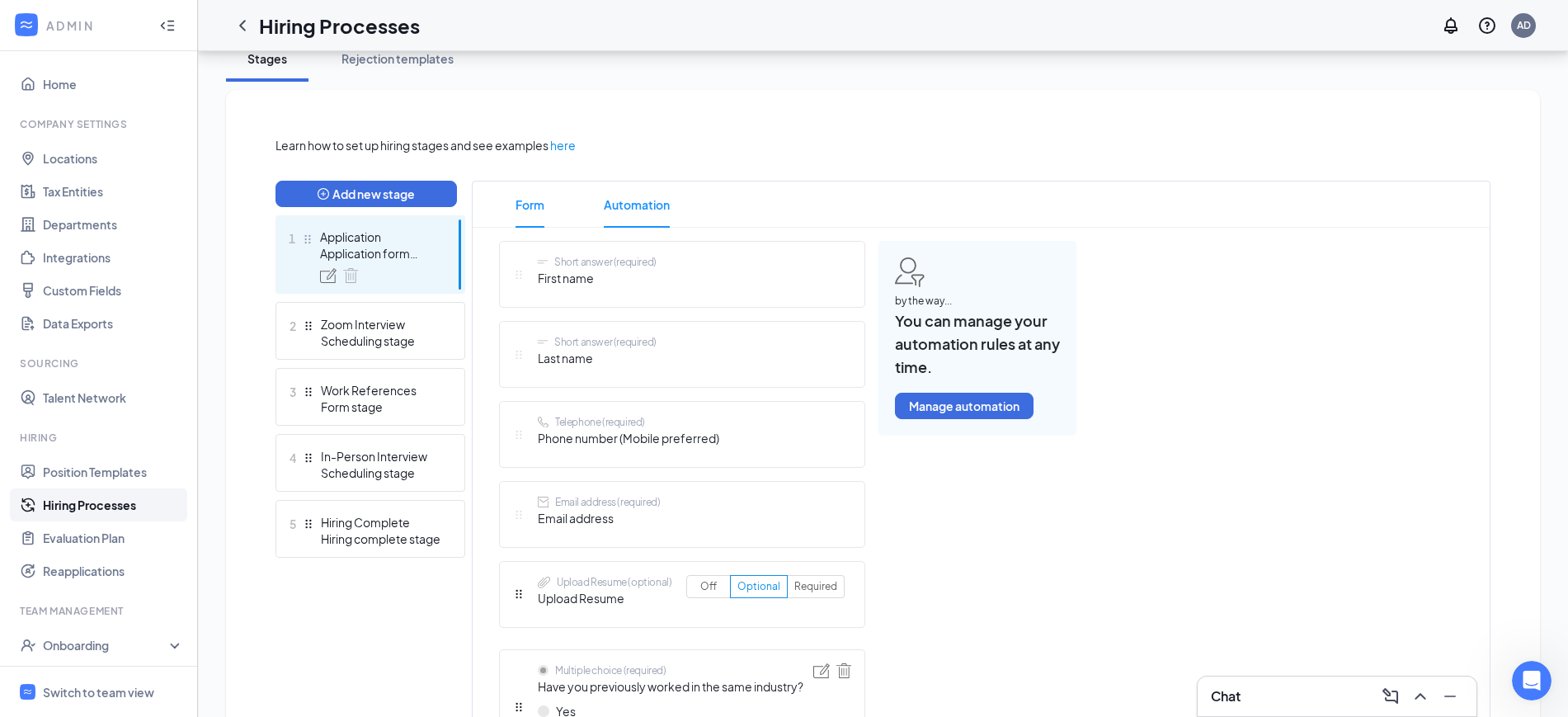
click at [634, 198] on span "Automation" at bounding box center [637, 204] width 66 height 46
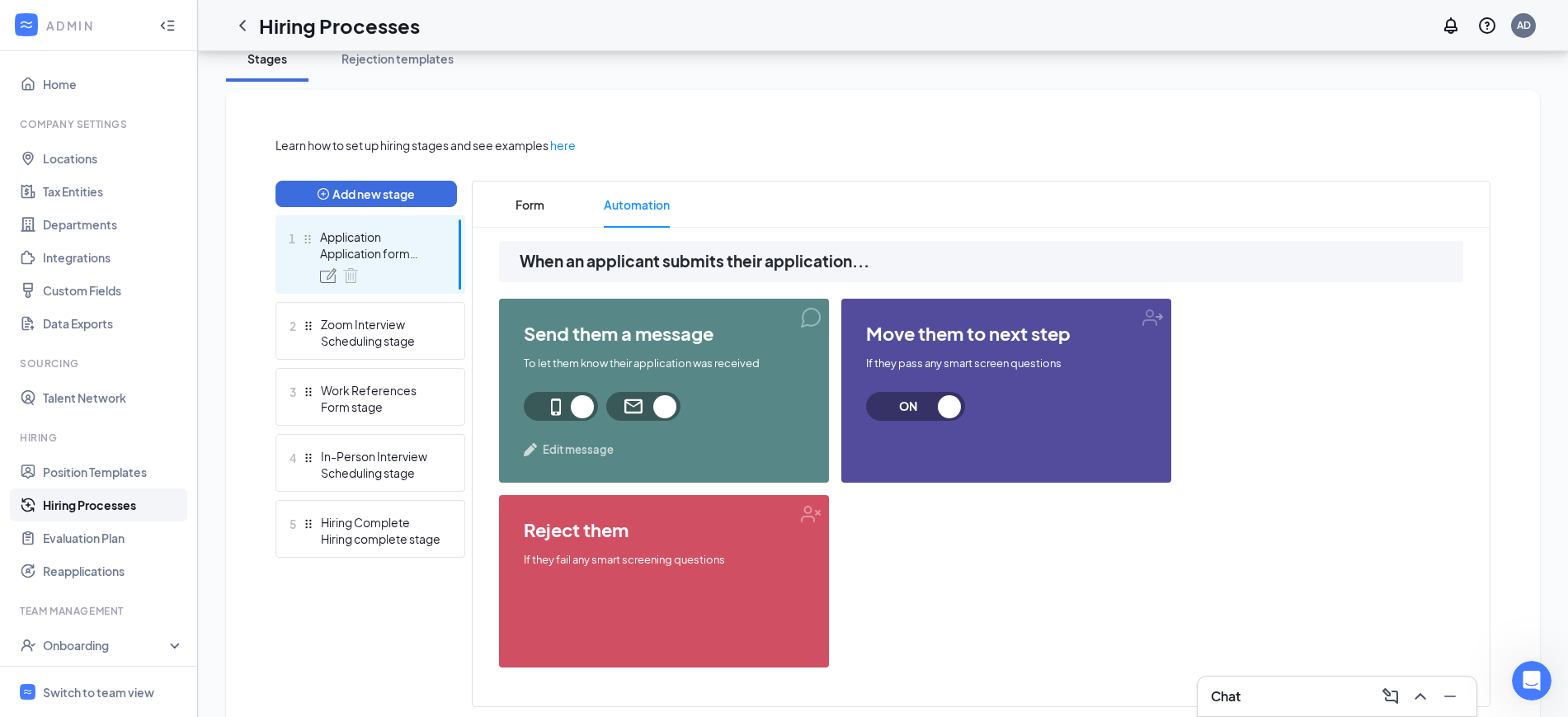
click at [584, 442] on span "Edit message" at bounding box center [578, 450] width 71 height 16
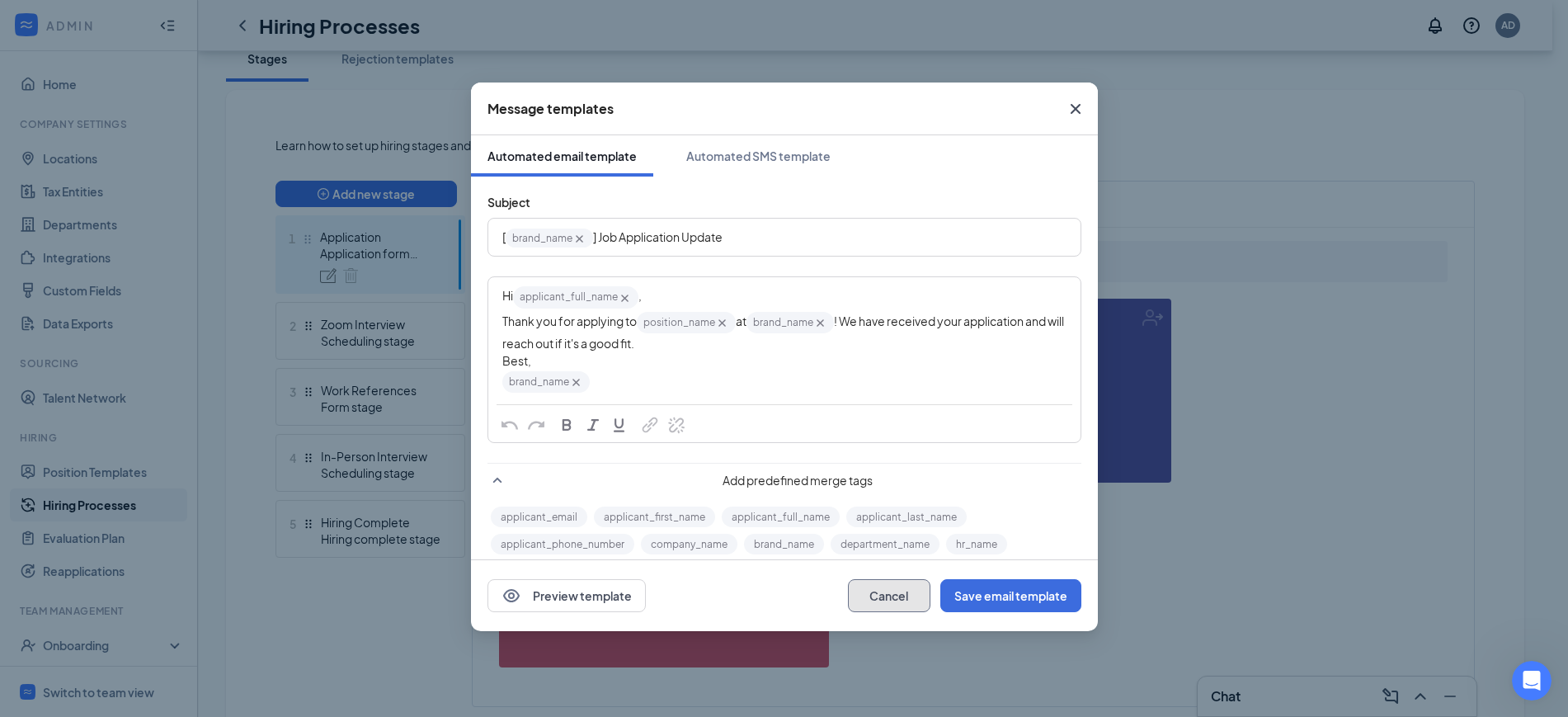
click at [887, 603] on button "Cancel" at bounding box center [889, 596] width 83 height 33
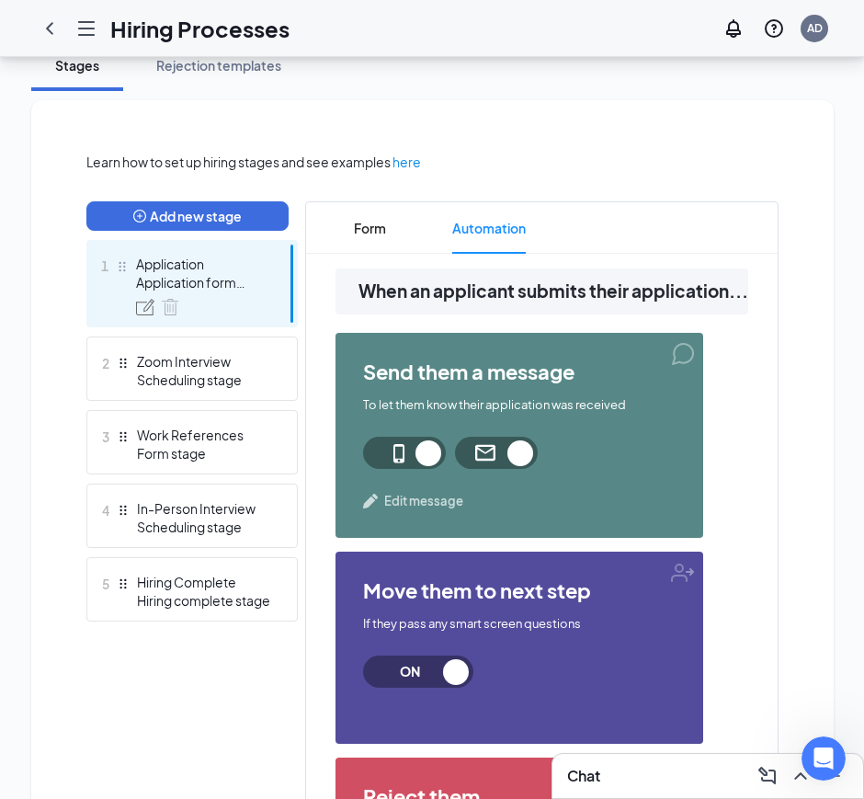
scroll to position [480, 0]
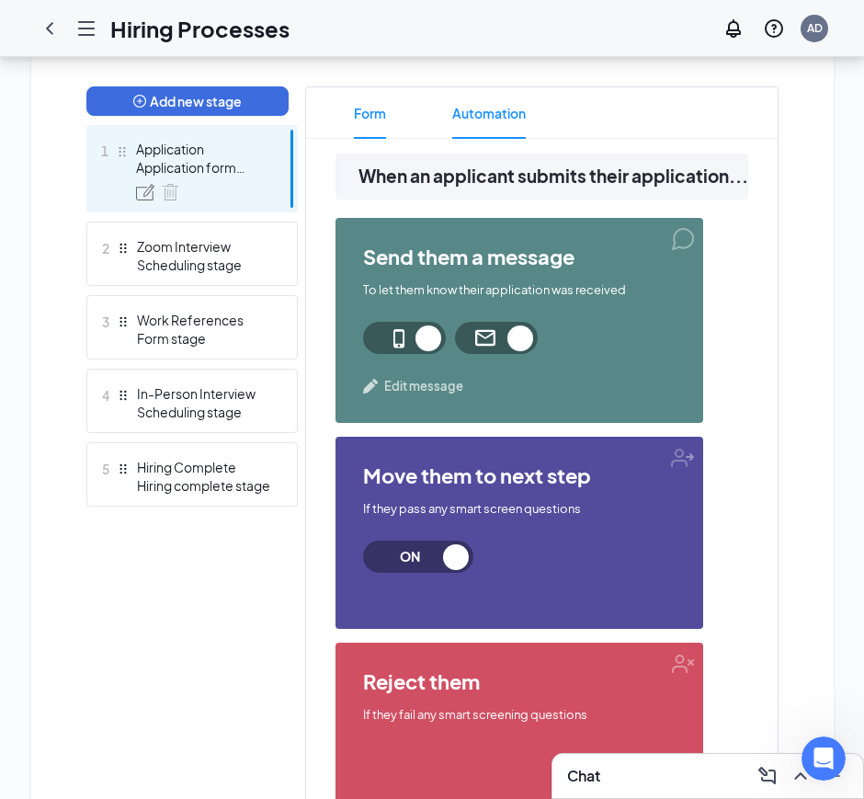
click at [377, 114] on div "Learn how to set up hiring stages and see examples here Add new stage 1 Applica…" at bounding box center [432, 458] width 692 height 842
click at [368, 104] on span "Form" at bounding box center [370, 112] width 32 height 51
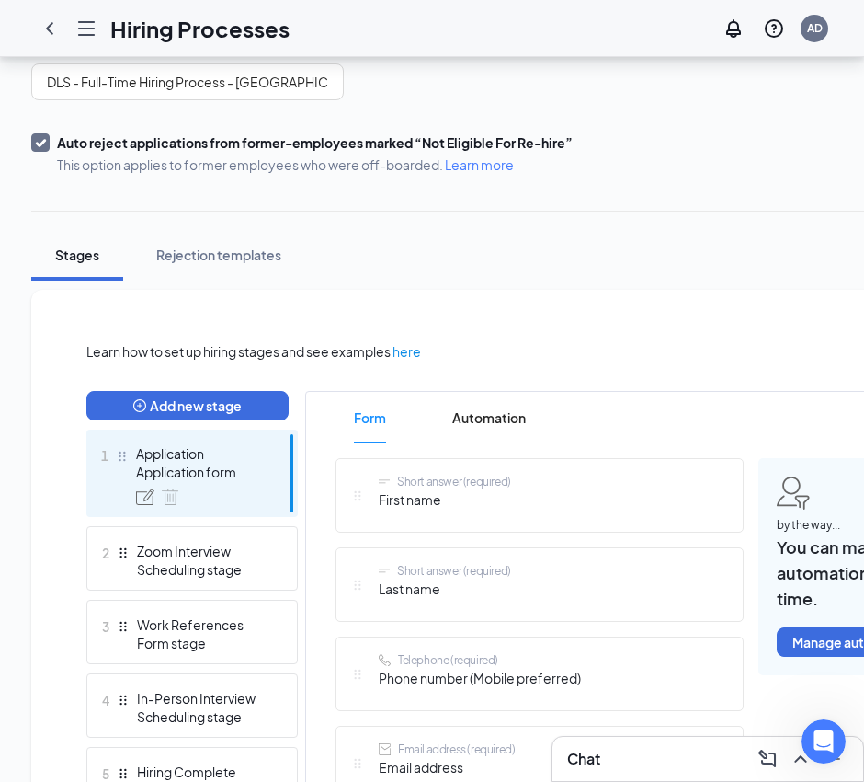
scroll to position [378, 0]
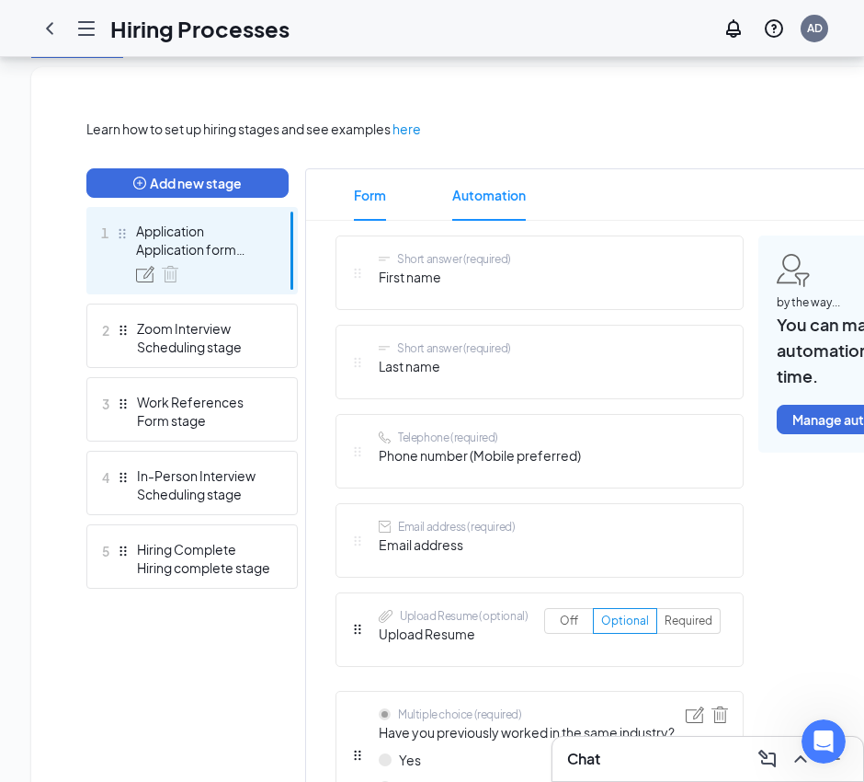
click at [488, 198] on span "Automation" at bounding box center [489, 194] width 74 height 51
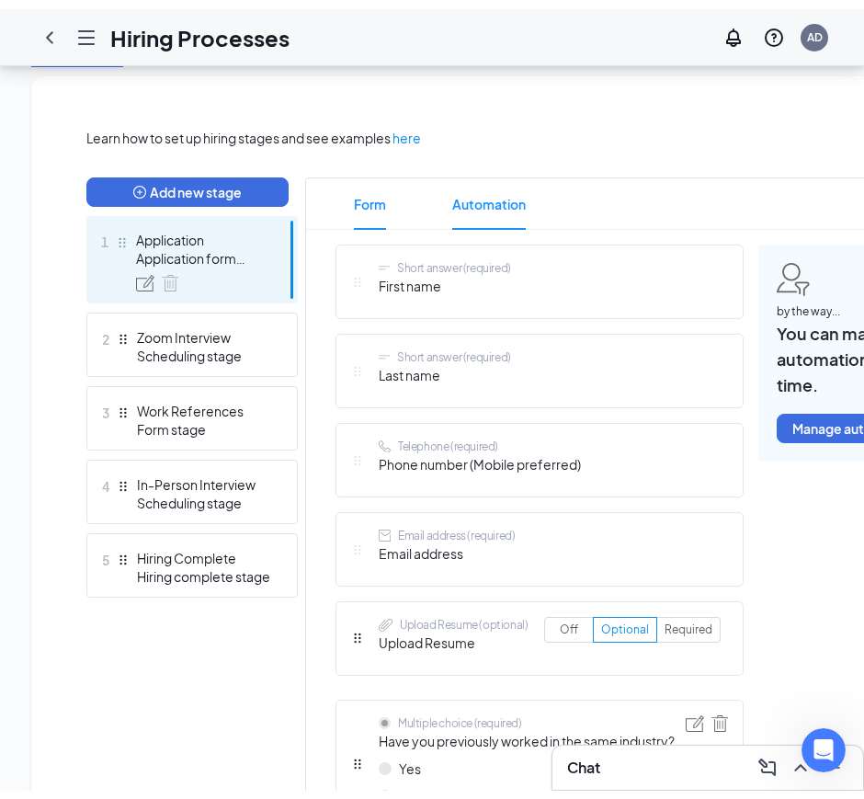
scroll to position [398, 0]
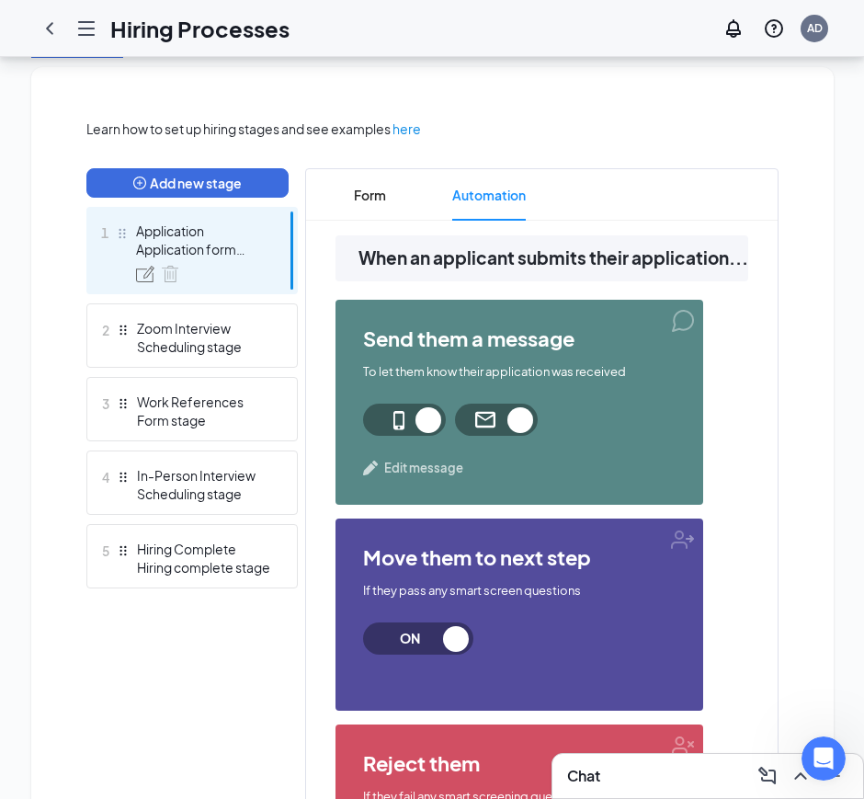
click at [425, 419] on span at bounding box center [404, 420] width 83 height 32
click at [521, 418] on span at bounding box center [496, 420] width 83 height 32
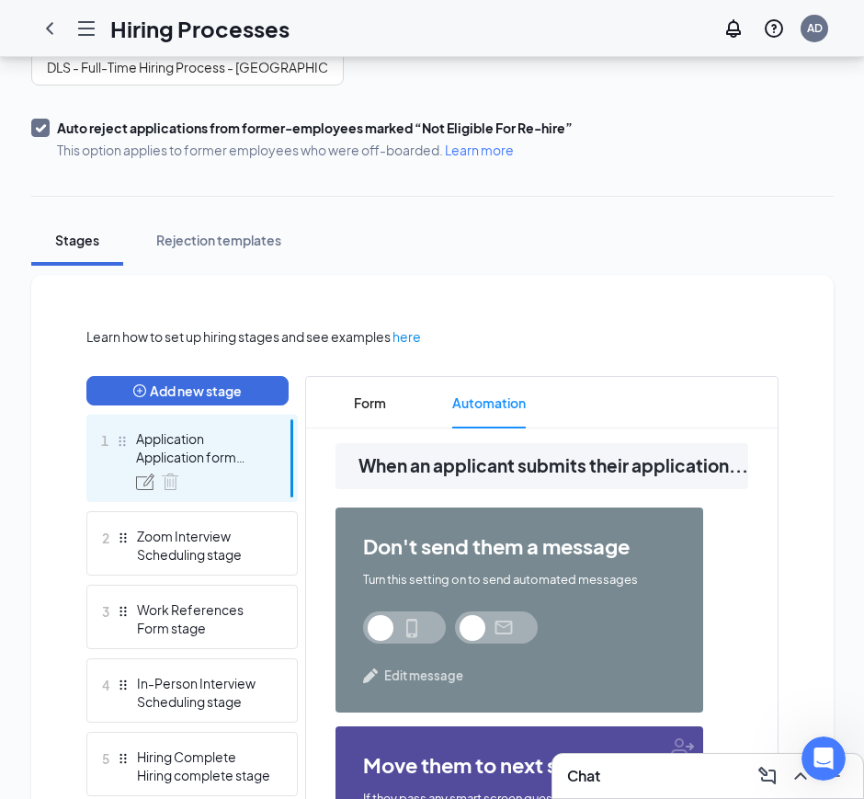
scroll to position [0, 0]
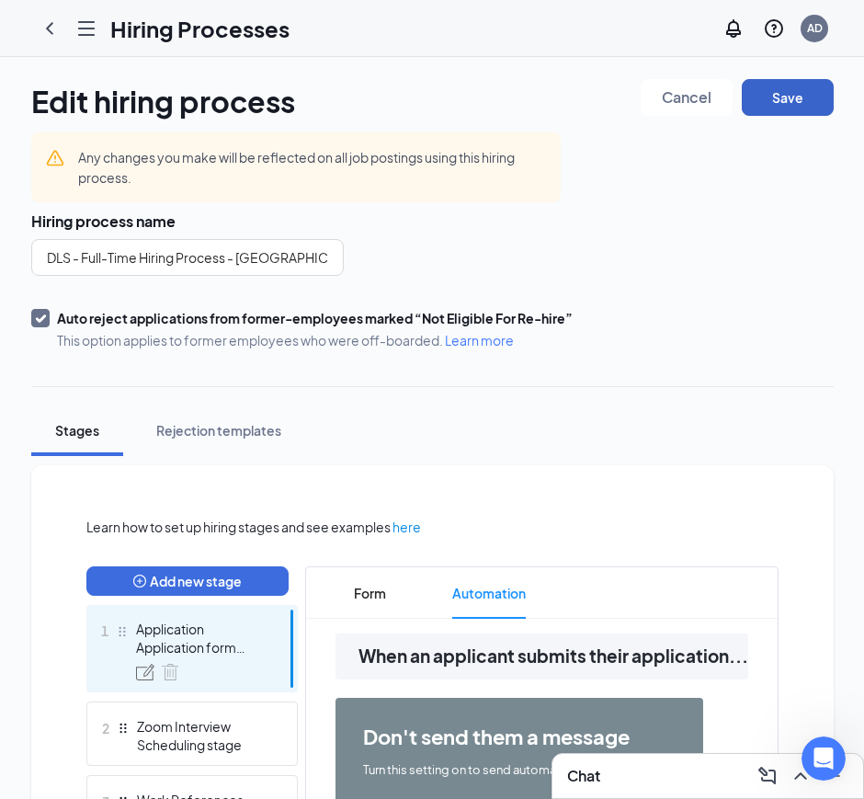
click at [795, 95] on button "Save" at bounding box center [788, 97] width 92 height 37
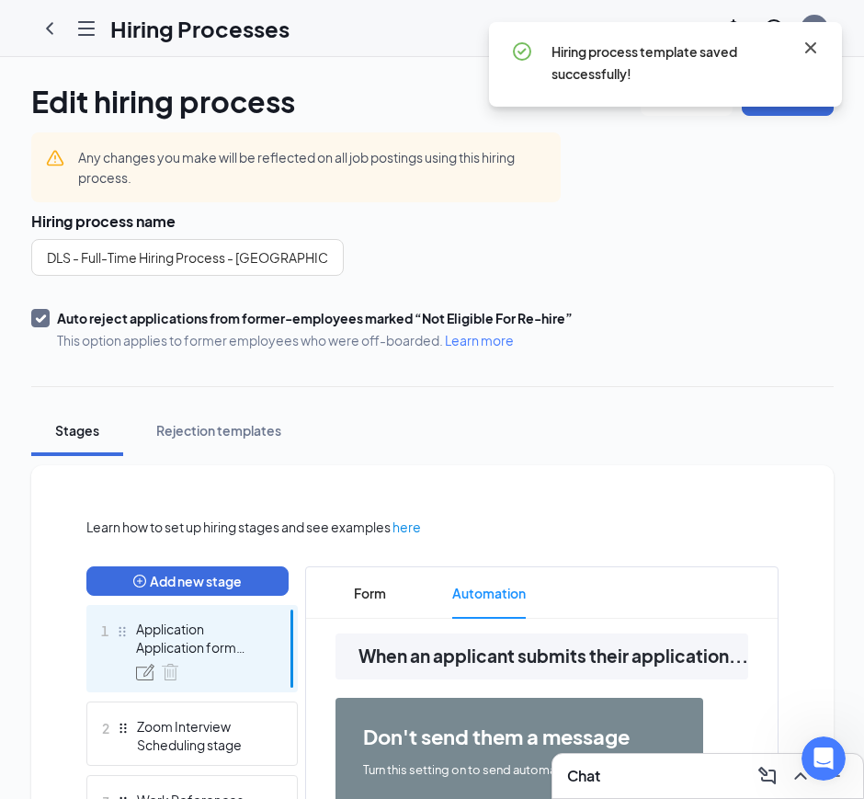
click at [810, 47] on icon "Cross" at bounding box center [811, 47] width 11 height 11
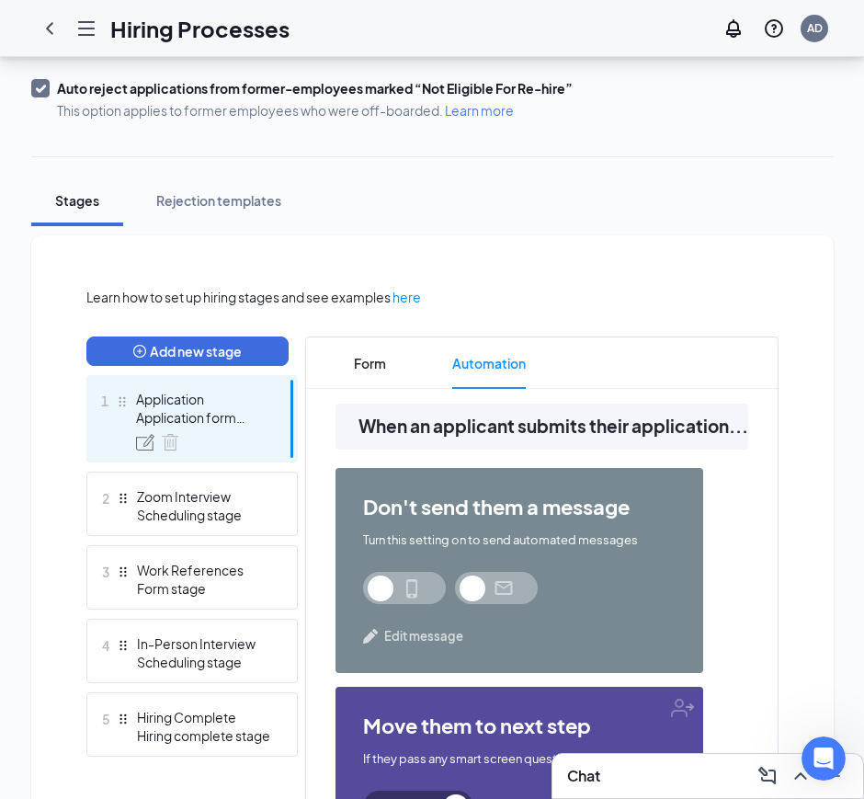
scroll to position [345, 0]
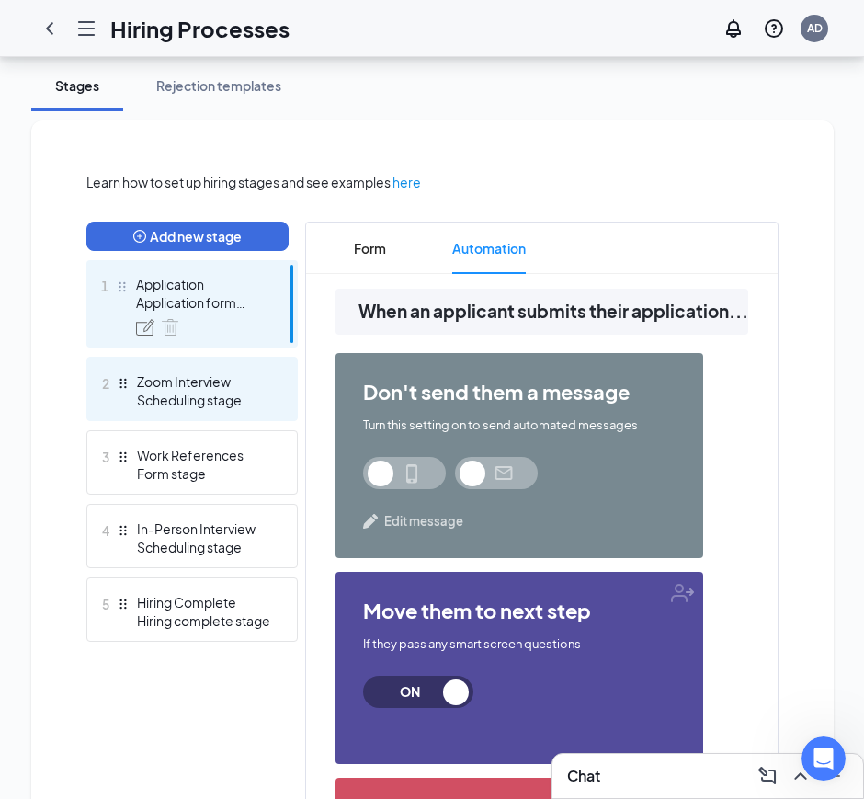
click at [215, 387] on div "Zoom Interview" at bounding box center [204, 381] width 134 height 18
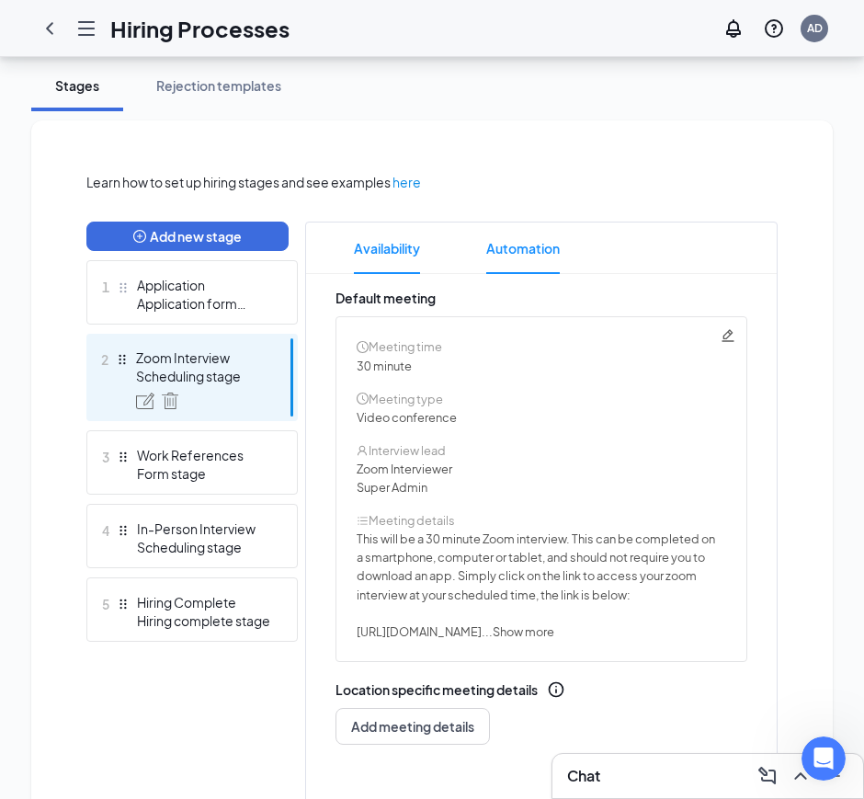
click at [522, 237] on span "Automation" at bounding box center [523, 248] width 74 height 51
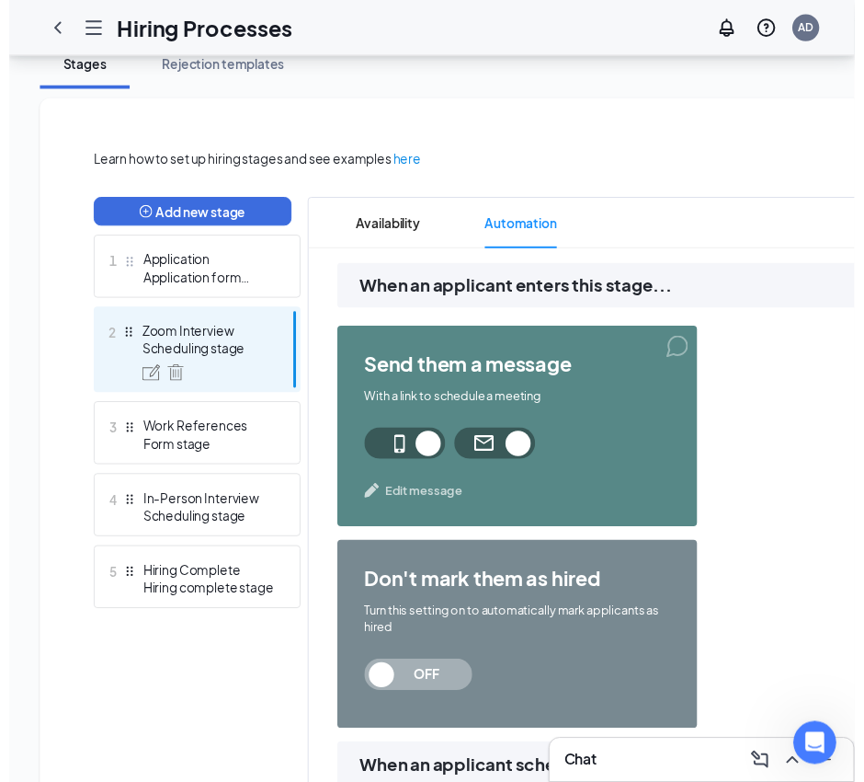
scroll to position [325, 0]
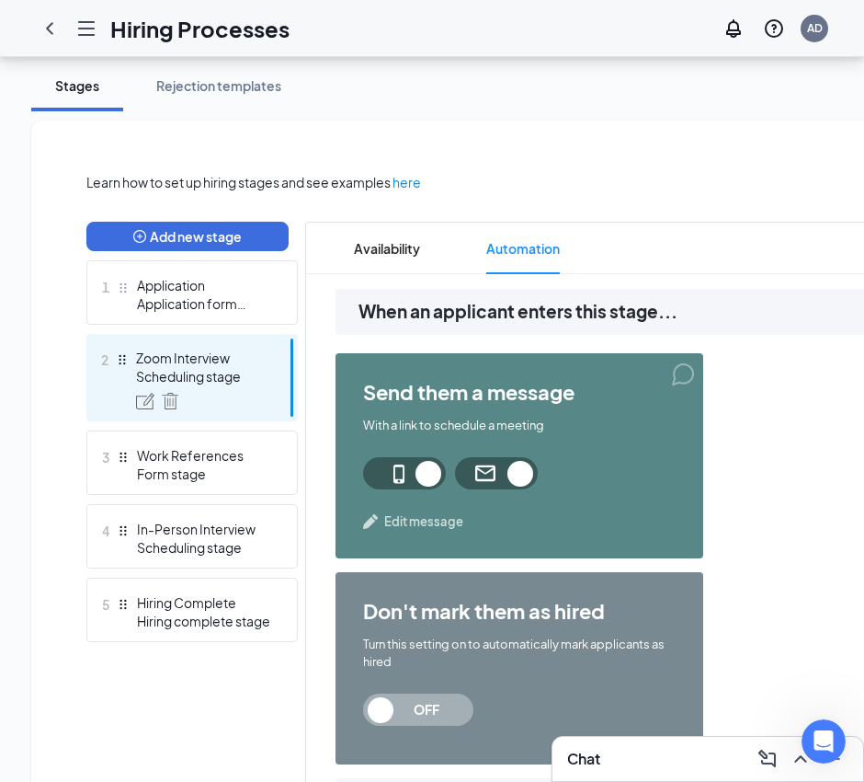
click at [428, 521] on span "Edit message" at bounding box center [423, 521] width 79 height 18
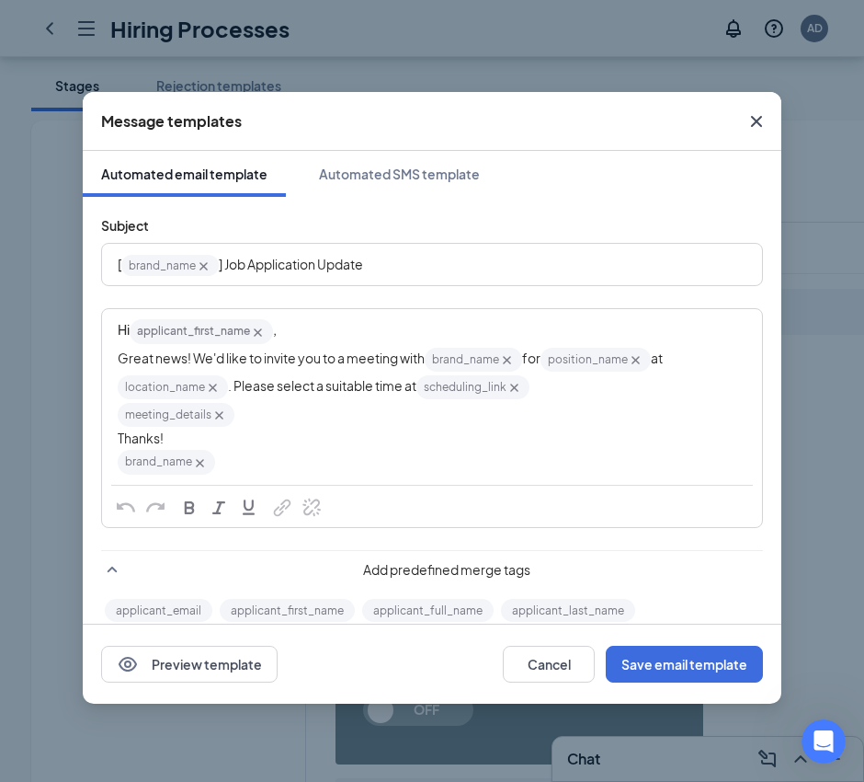
click at [336, 334] on div "Hi applicant_first_name‌‌‌‌ {{applicant_first_name}} ," at bounding box center [432, 331] width 629 height 28
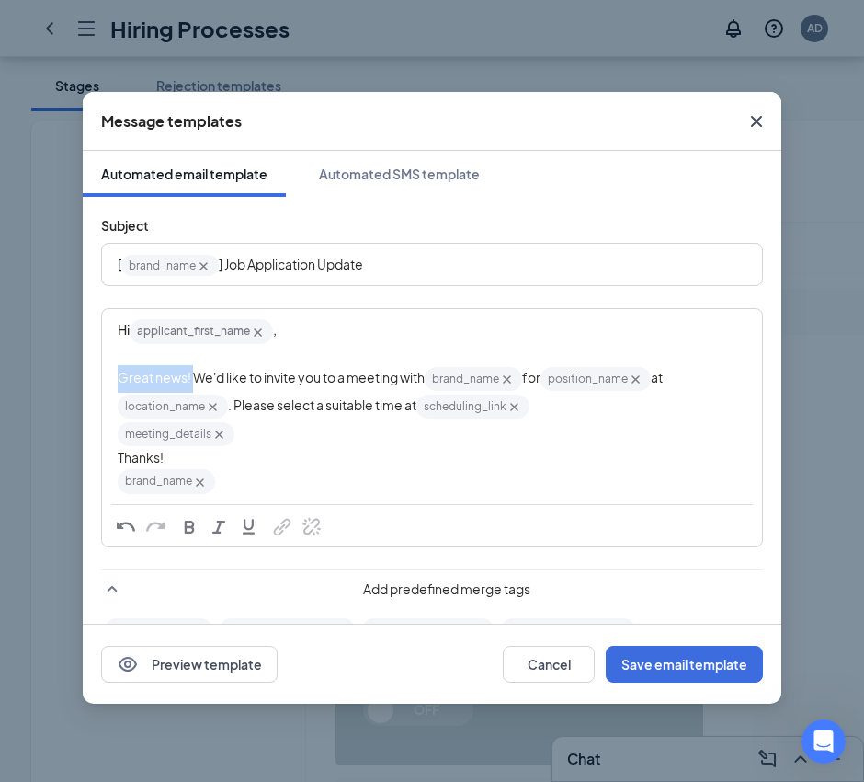
drag, startPoint x: 193, startPoint y: 377, endPoint x: 91, endPoint y: 383, distance: 102.3
click at [91, 383] on div "Subject [ brand_name‌‌‌‌ {{brand_name}} ] Job Application Update Hi applicant_f…" at bounding box center [432, 497] width 699 height 600
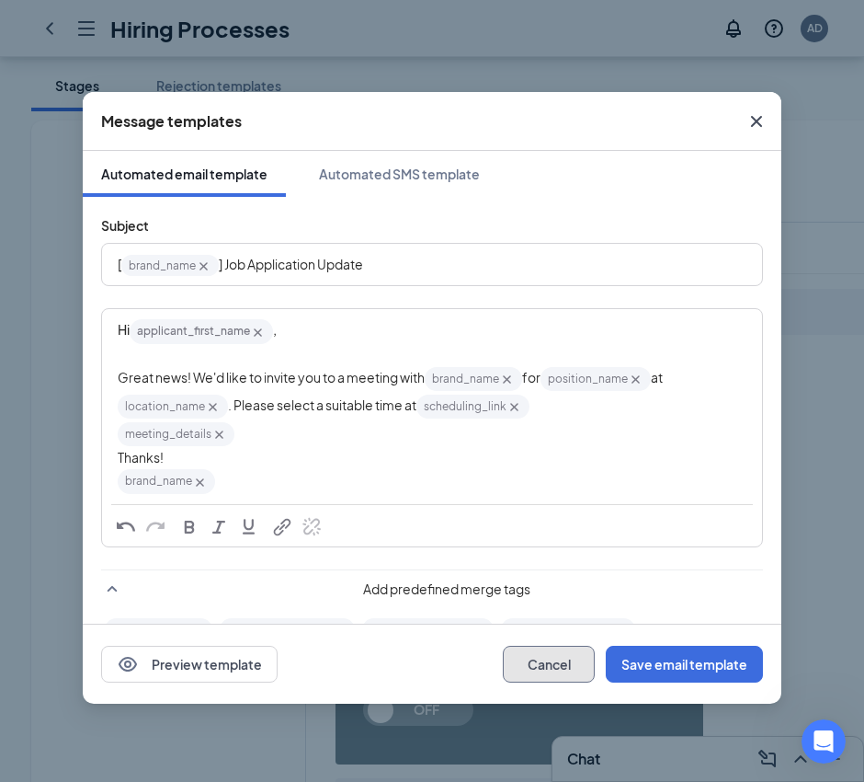
click at [534, 658] on button "Cancel" at bounding box center [549, 664] width 92 height 37
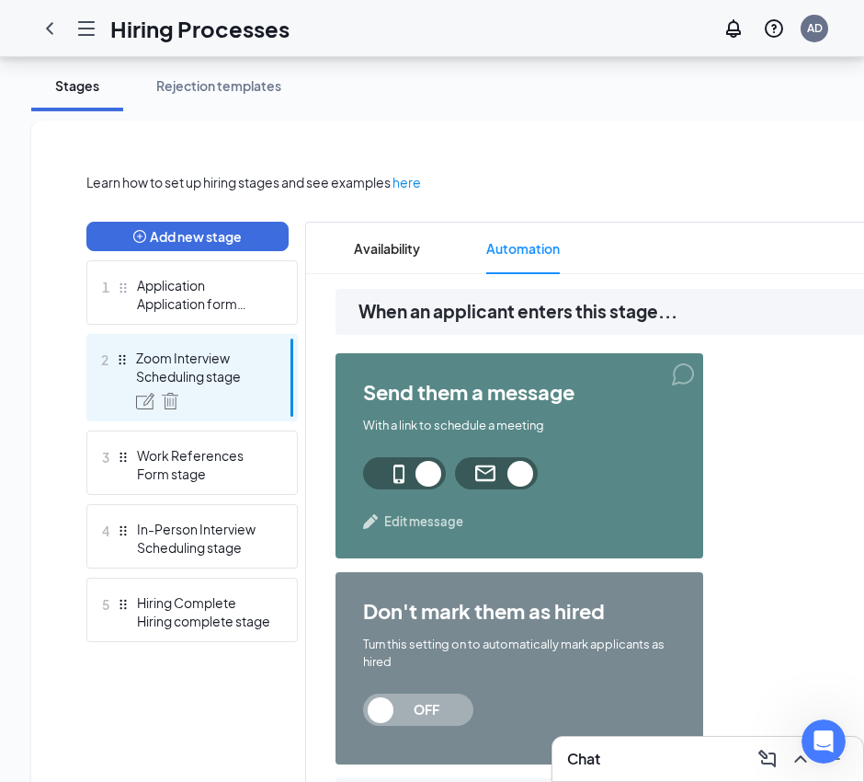
click at [422, 520] on span "Edit message" at bounding box center [423, 521] width 79 height 18
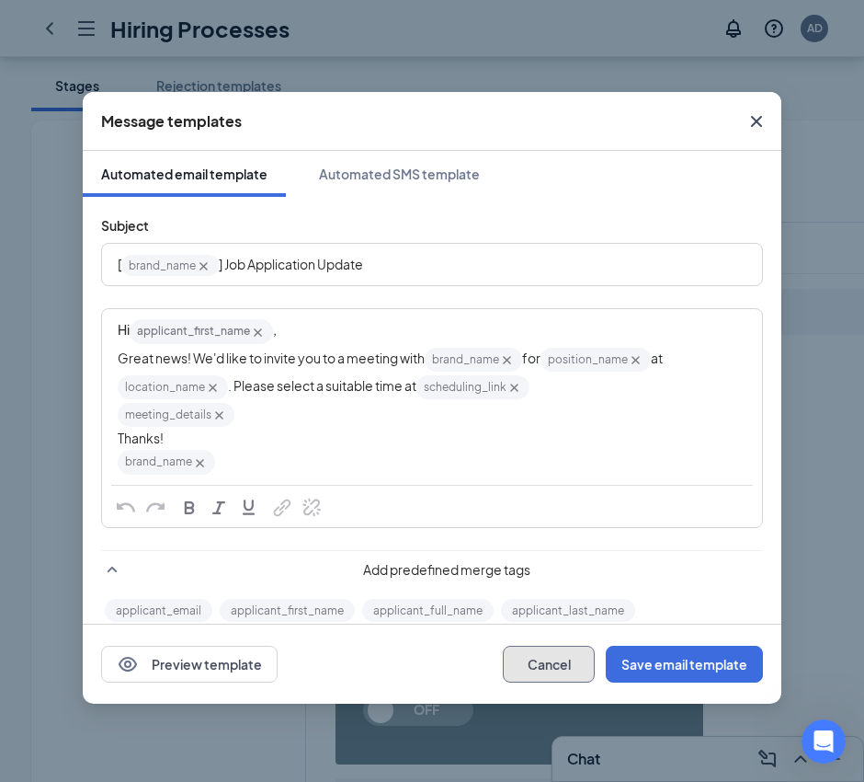
click at [538, 660] on button "Cancel" at bounding box center [549, 664] width 92 height 37
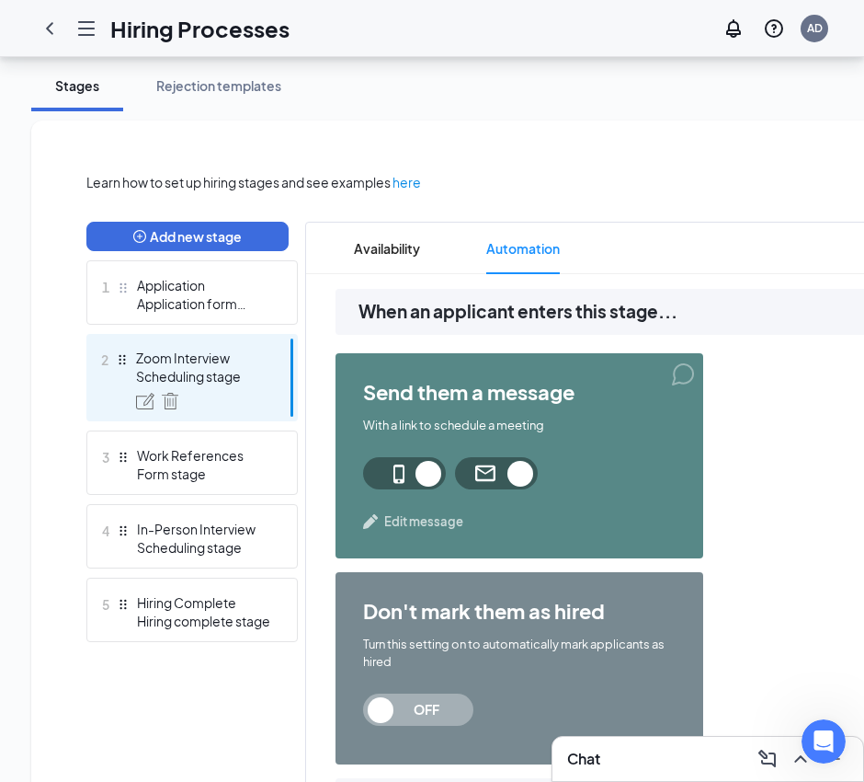
click at [430, 520] on span "Edit message" at bounding box center [423, 521] width 79 height 18
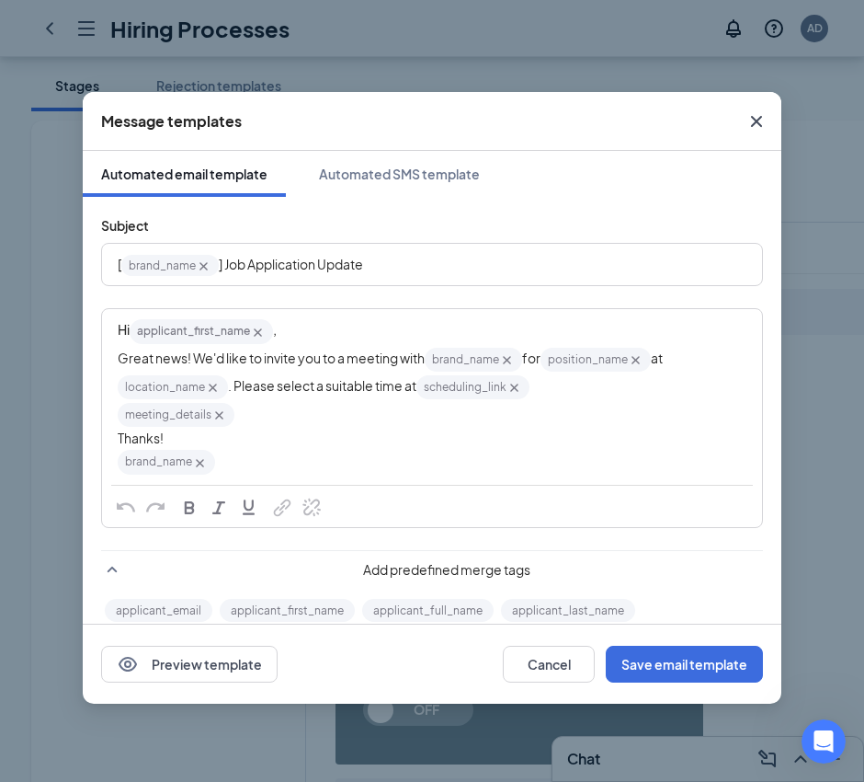
click at [292, 324] on div "Hi applicant_first_name‌‌‌‌ {{applicant_first_name}} ," at bounding box center [432, 331] width 629 height 28
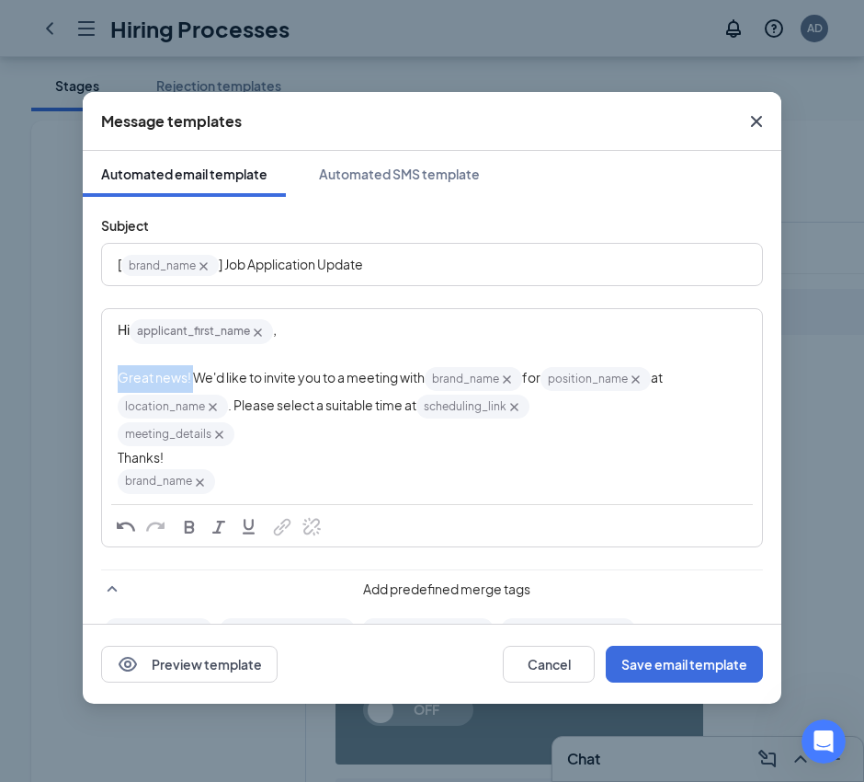
drag, startPoint x: 192, startPoint y: 374, endPoint x: 86, endPoint y: 376, distance: 105.8
click at [86, 376] on div "Subject [ brand_name‌‌‌‌ {{brand_name}} ] Job Application Update Hi applicant_f…" at bounding box center [432, 497] width 699 height 600
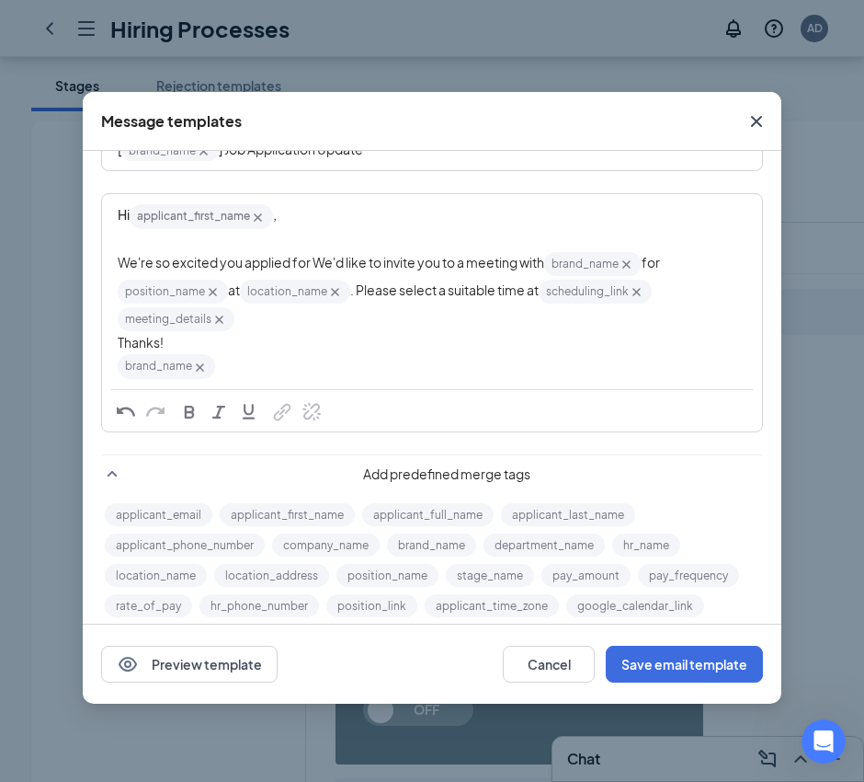
scroll to position [191, 0]
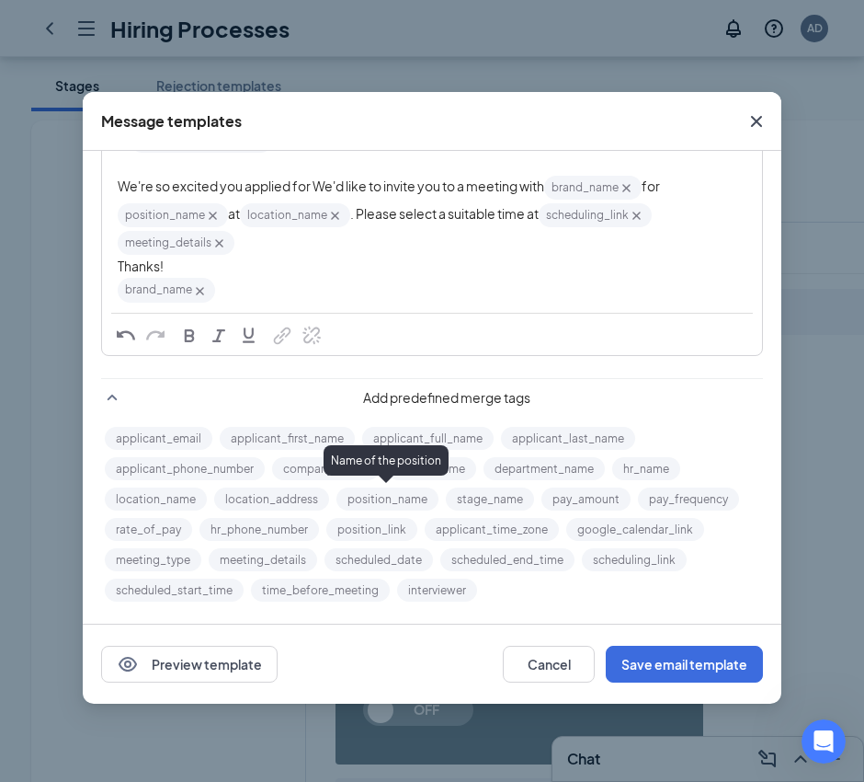
click at [372, 500] on button "position_name" at bounding box center [388, 498] width 102 height 23
click at [316, 186] on span "We're so excited you applied for We'd like to invite you to a meeting with" at bounding box center [331, 185] width 427 height 17
click at [394, 498] on button "position_name" at bounding box center [388, 498] width 102 height 23
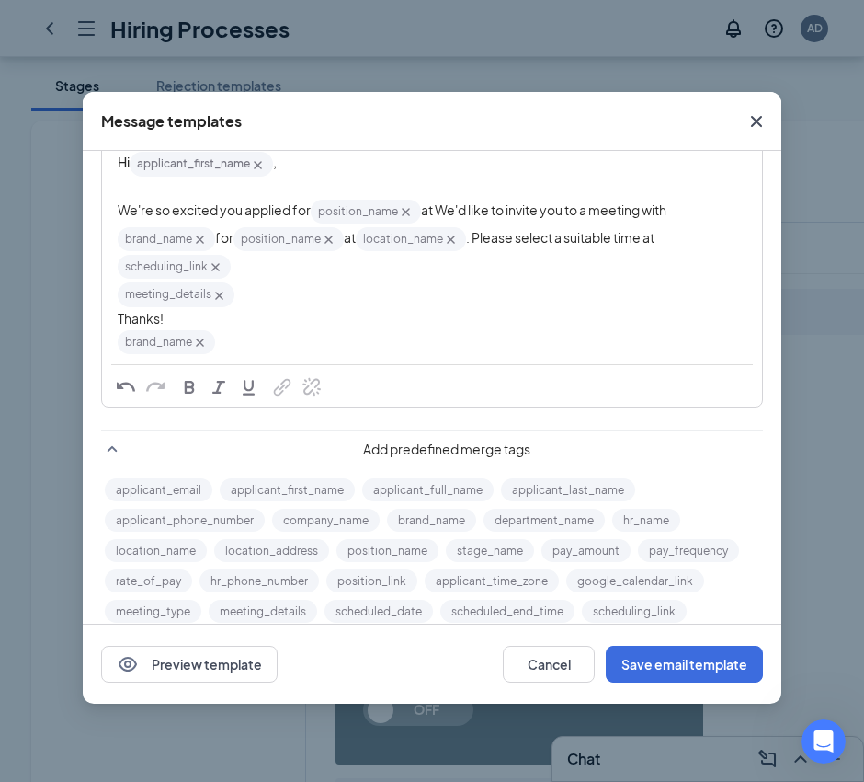
scroll to position [219, 0]
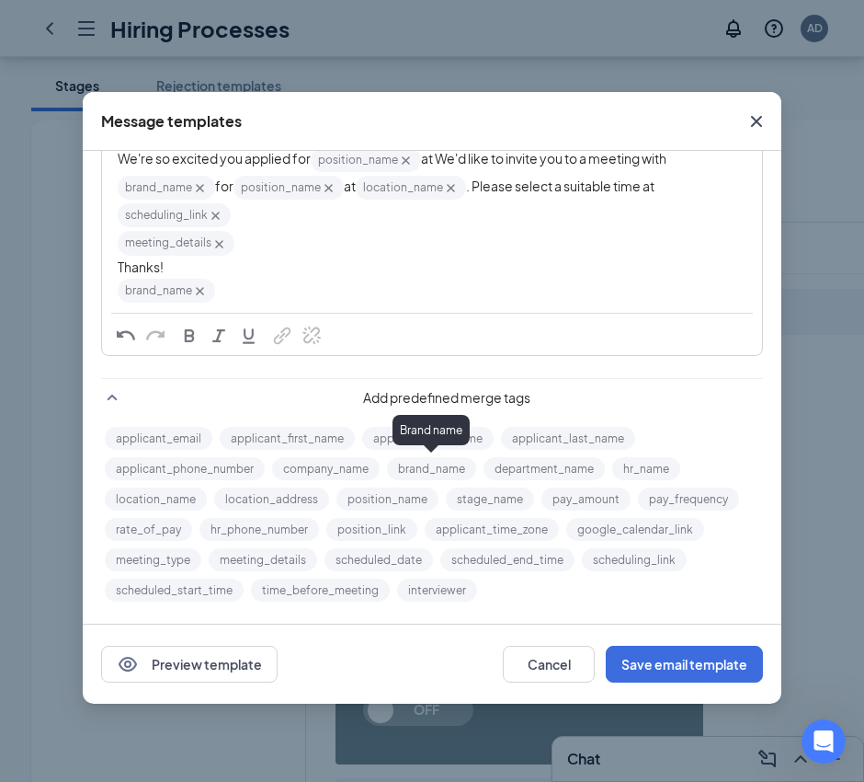
click at [425, 463] on button "brand_name" at bounding box center [431, 468] width 89 height 23
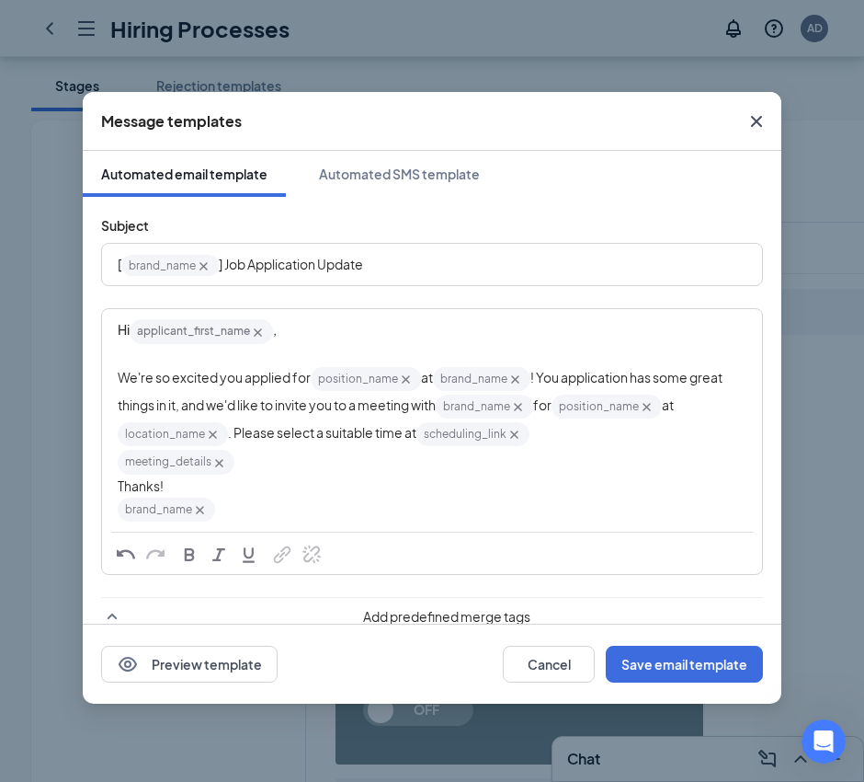
click at [430, 406] on span "! You application has some great things in it, and we'd like to invite you to a…" at bounding box center [421, 391] width 607 height 44
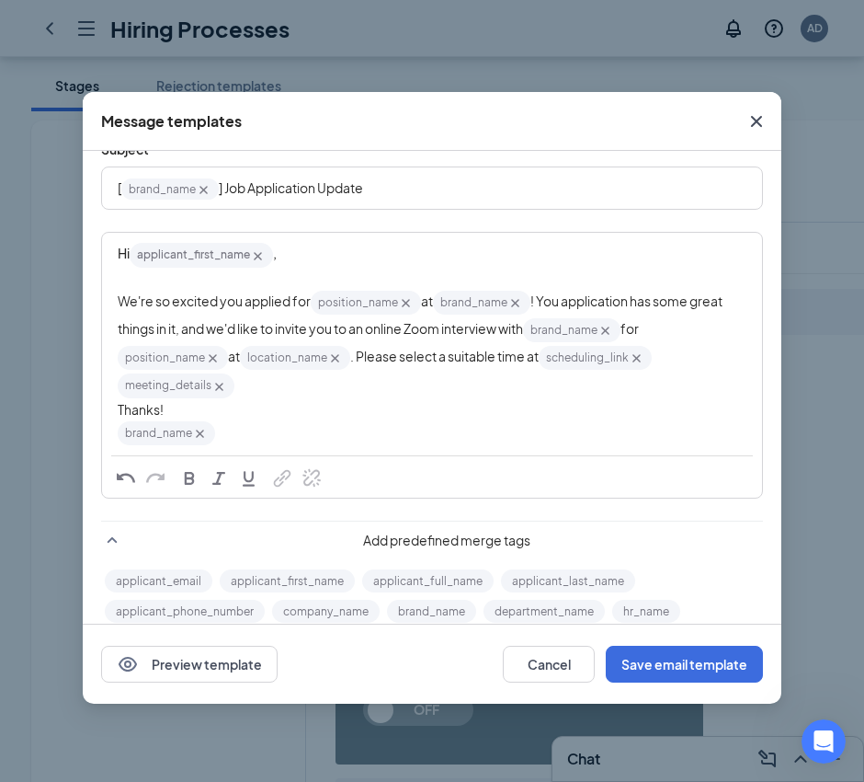
scroll to position [115, 0]
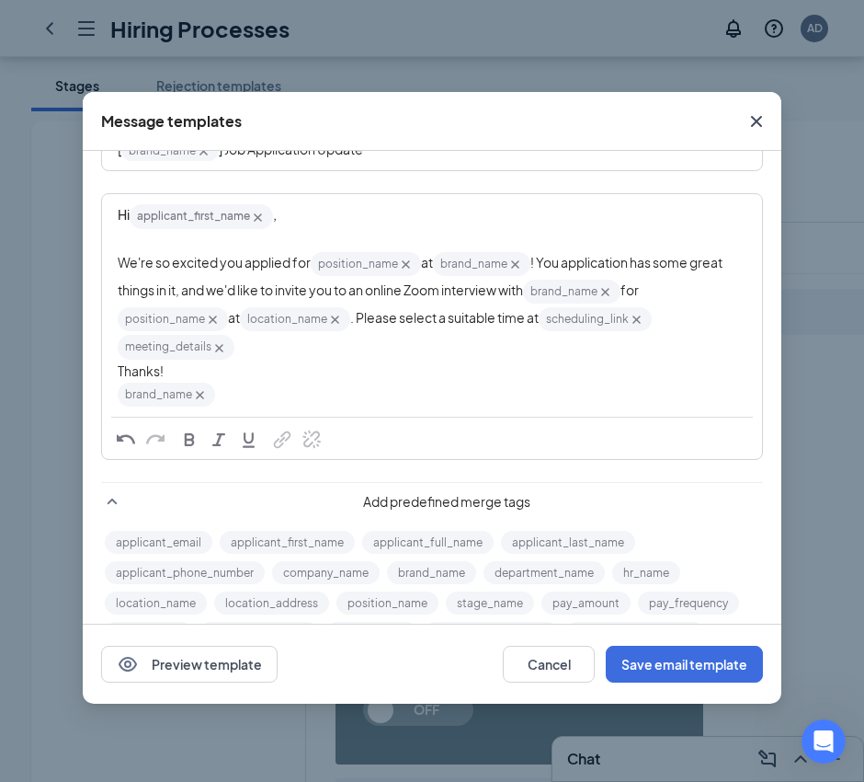
click at [704, 316] on div "We're so excited you applied for position_name‌‌‌‌ {{position_name}} at brand_n…" at bounding box center [432, 292] width 629 height 84
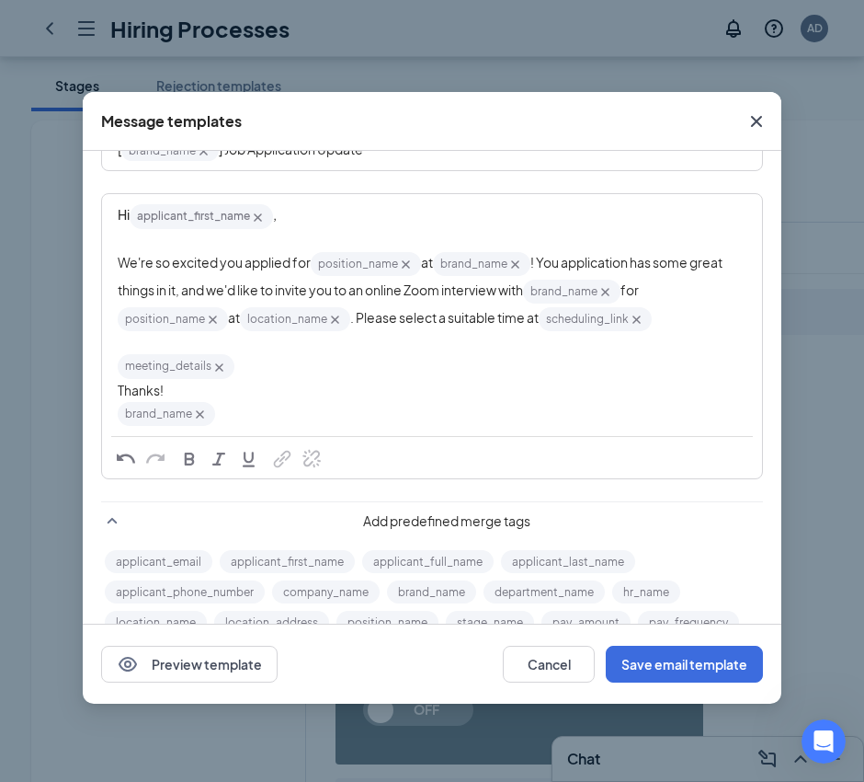
click at [371, 383] on div "Thanks!" at bounding box center [432, 390] width 629 height 19
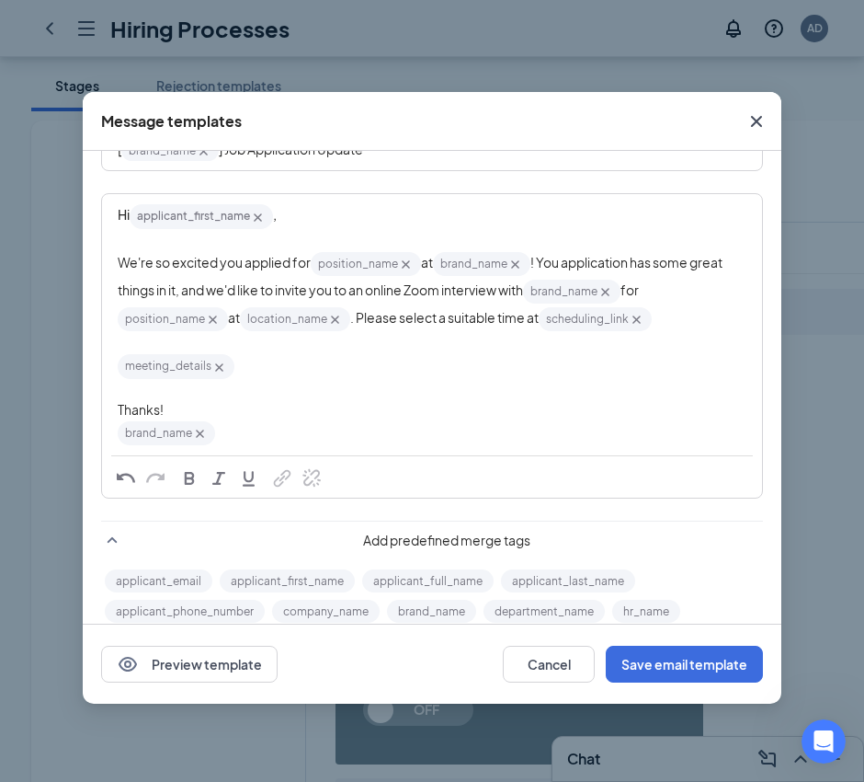
click at [405, 316] on span ". Please select a suitable time at" at bounding box center [444, 317] width 189 height 17
click at [679, 325] on div "We're so excited you applied for position_name‌‌‌‌ {{position_name}} at brand_n…" at bounding box center [432, 292] width 629 height 84
click at [634, 326] on div "We're so excited you applied for position_name‌‌‌‌ {{position_name}} at brand_n…" at bounding box center [432, 292] width 629 height 84
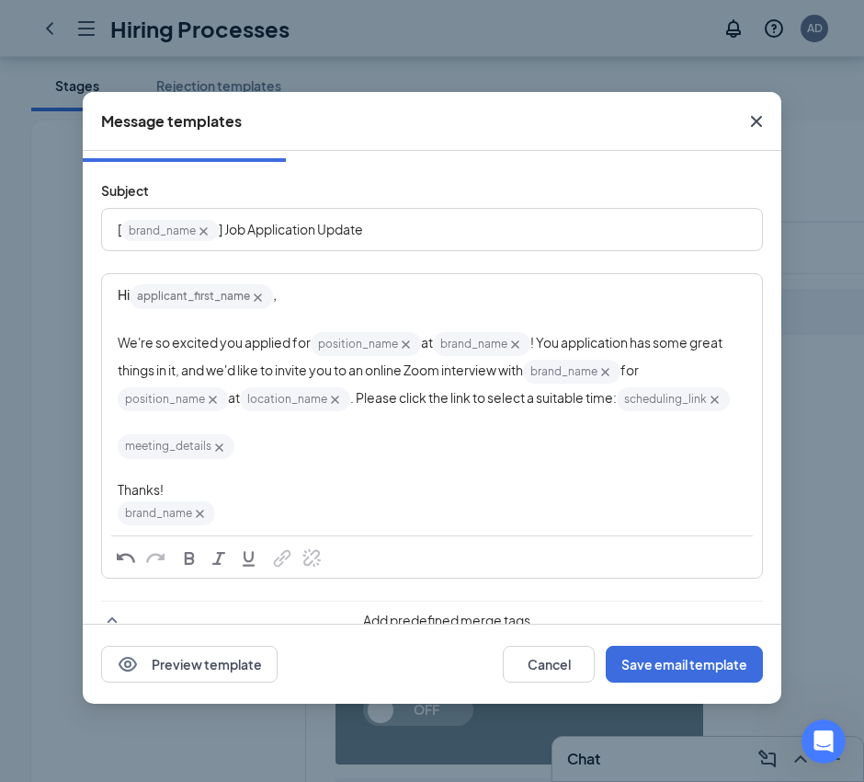
scroll to position [0, 0]
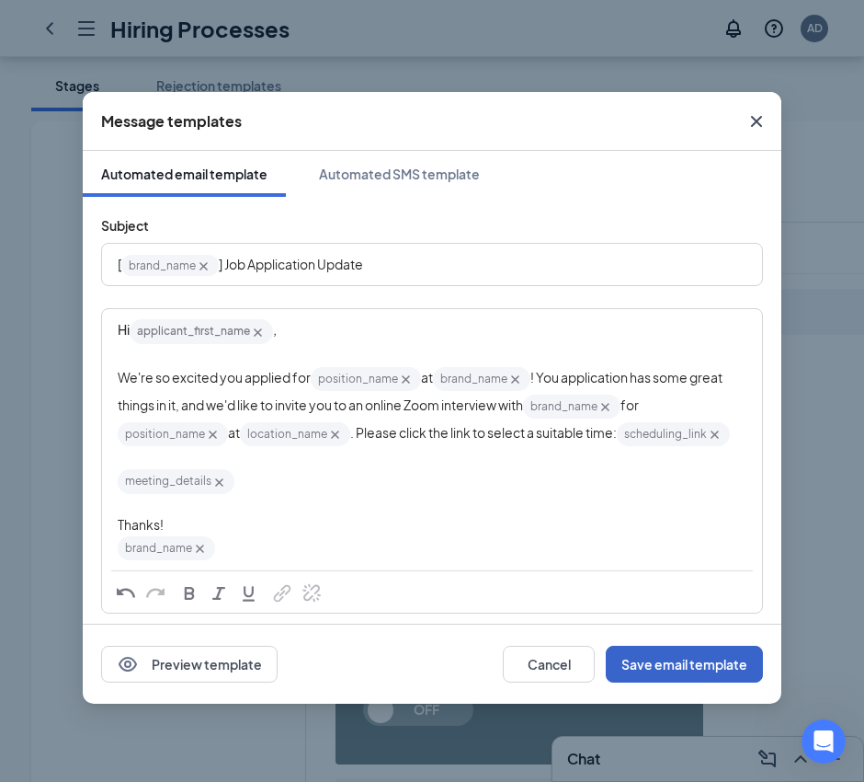
click at [668, 661] on button "Save email template" at bounding box center [684, 664] width 157 height 37
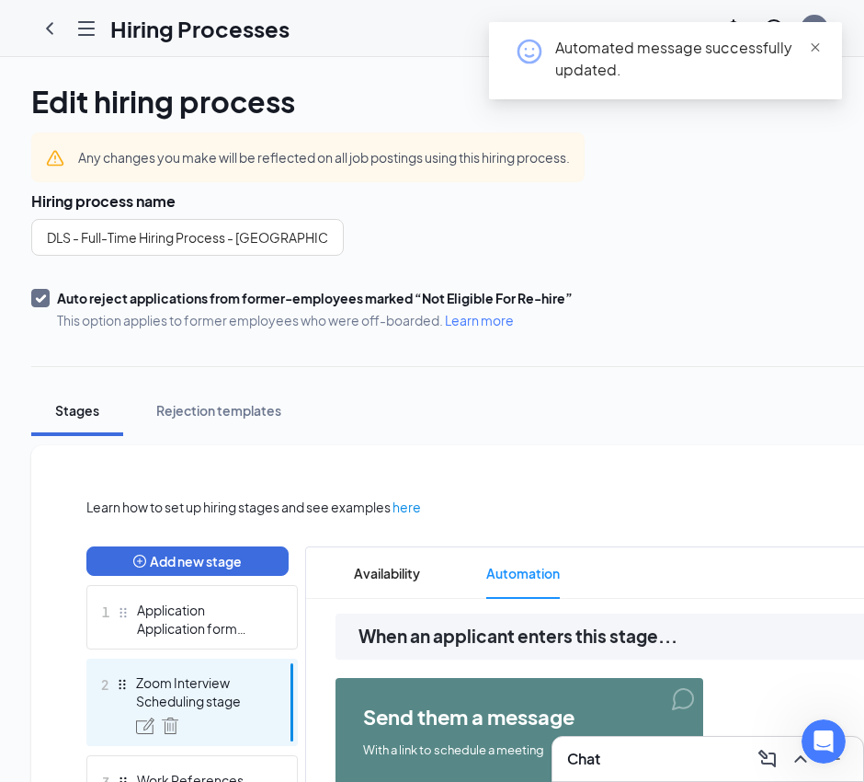
click at [815, 45] on span "close" at bounding box center [815, 47] width 13 height 13
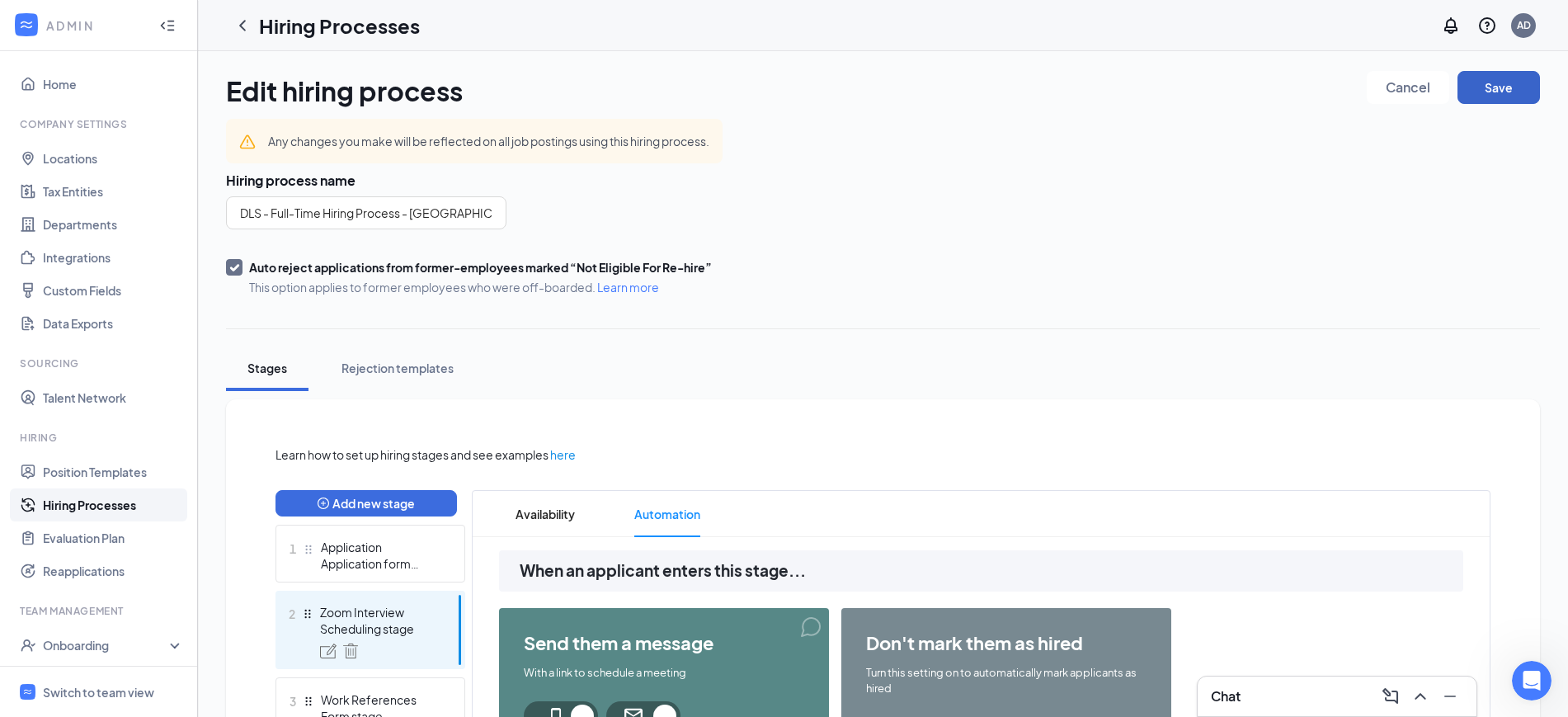
click at [1511, 84] on button "Save" at bounding box center [1499, 87] width 83 height 33
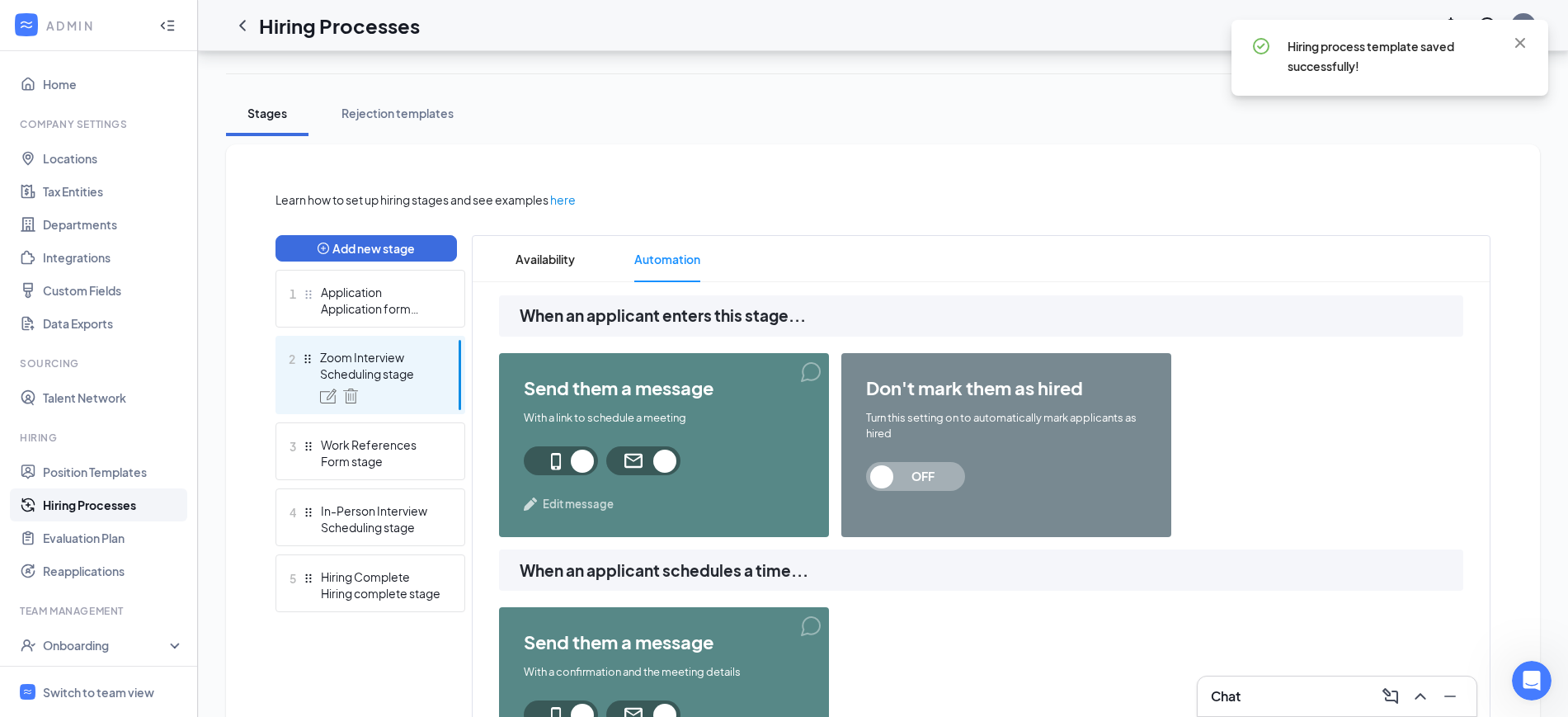
scroll to position [310, 0]
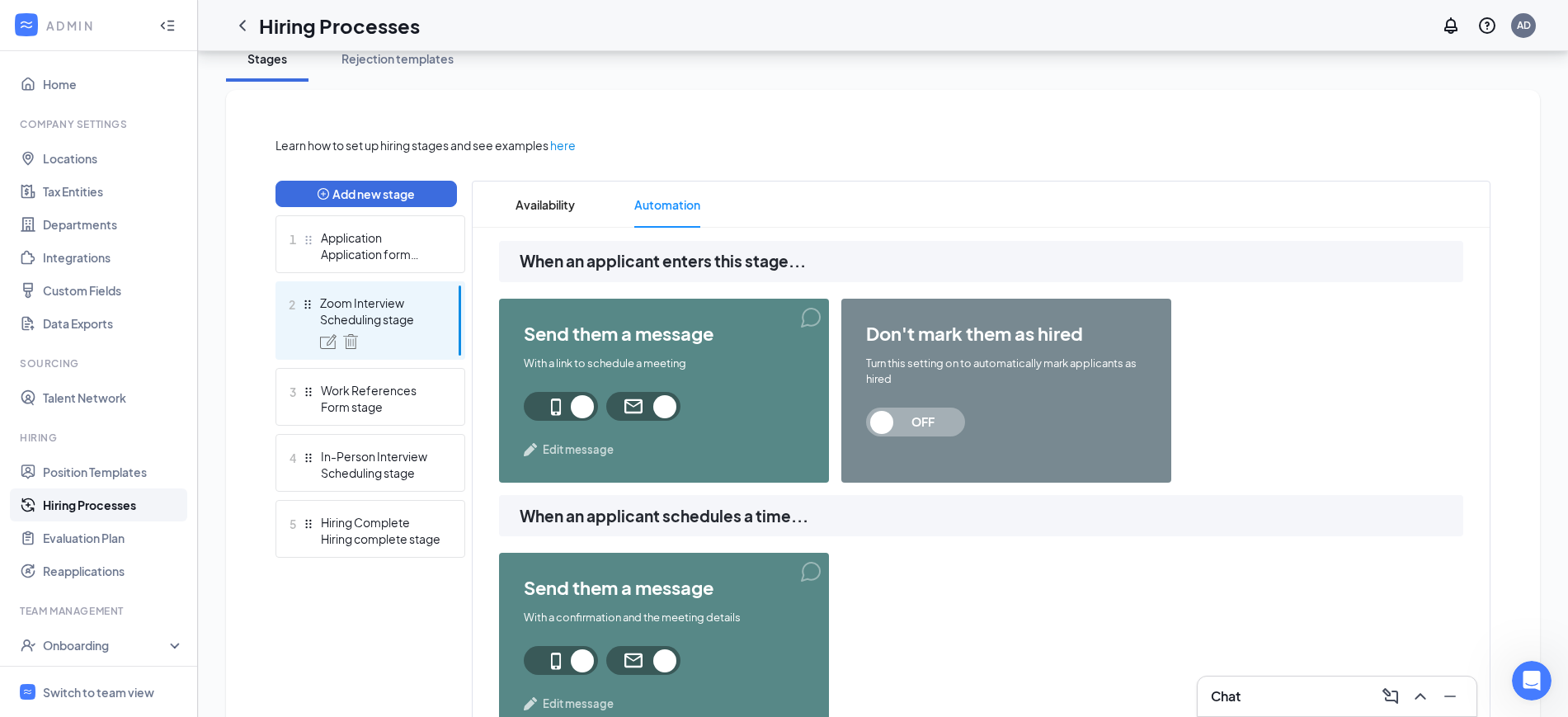
click at [579, 446] on span "Edit message" at bounding box center [578, 450] width 71 height 16
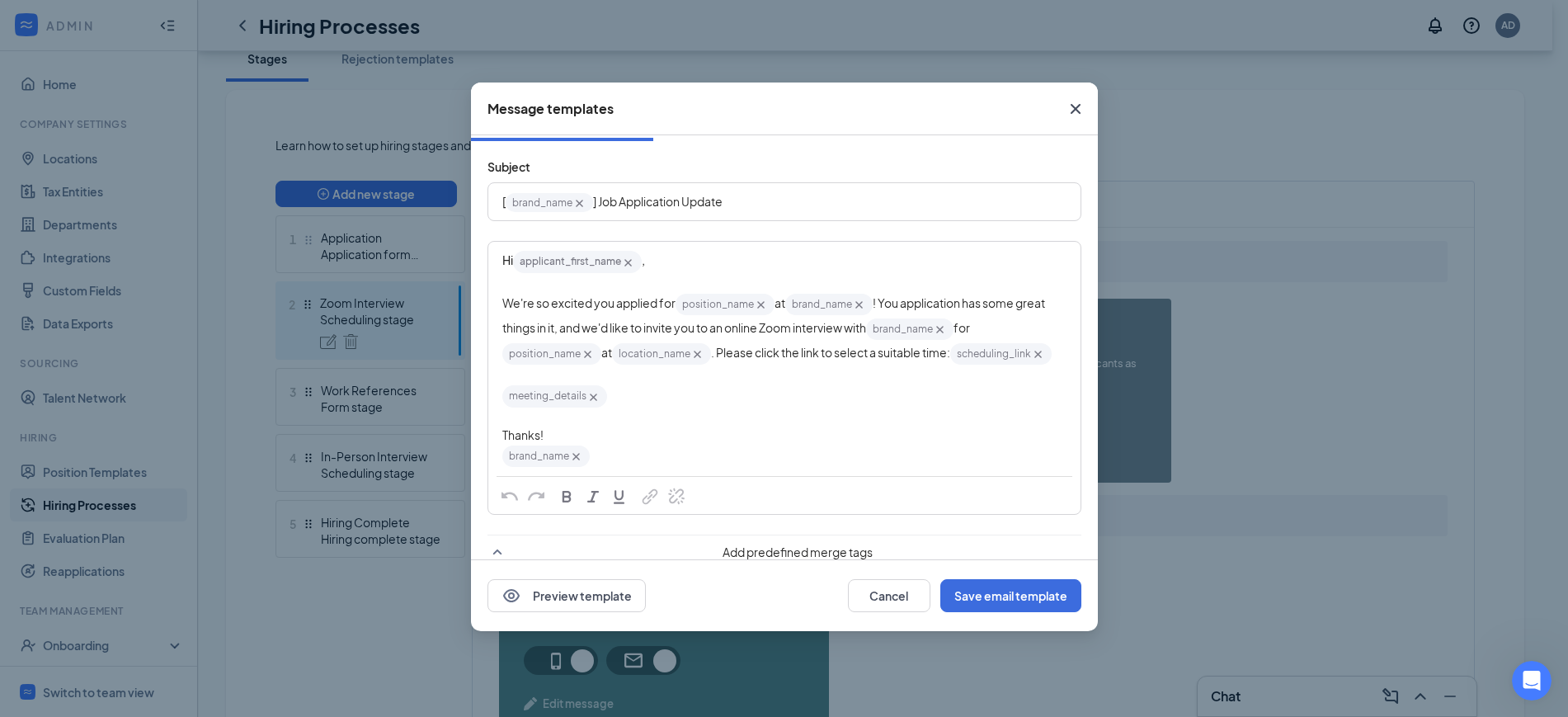
scroll to position [0, 0]
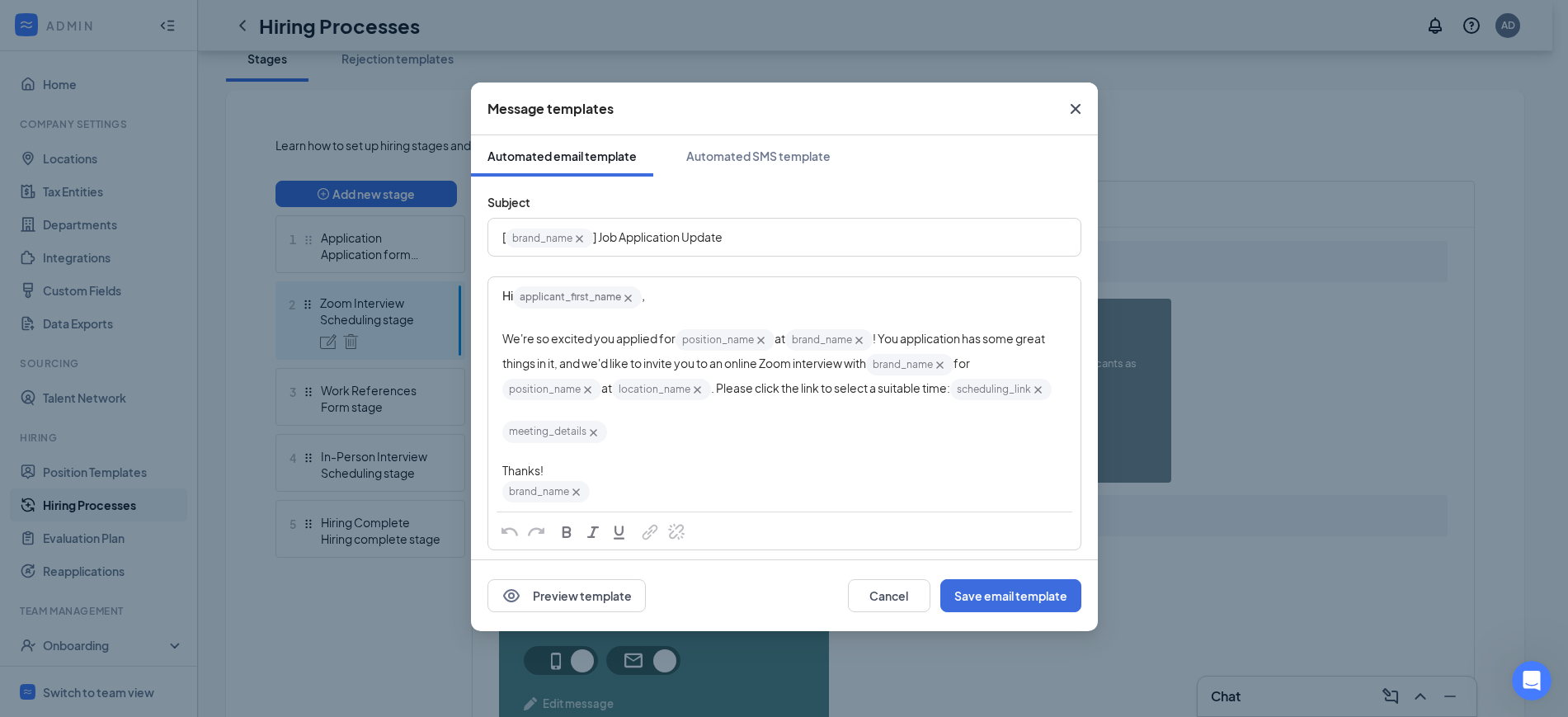
click at [544, 348] on div "We're so excited you applied for position_name‌‌‌‌ {{position_name}} at brand_n…" at bounding box center [784, 365] width 564 height 75
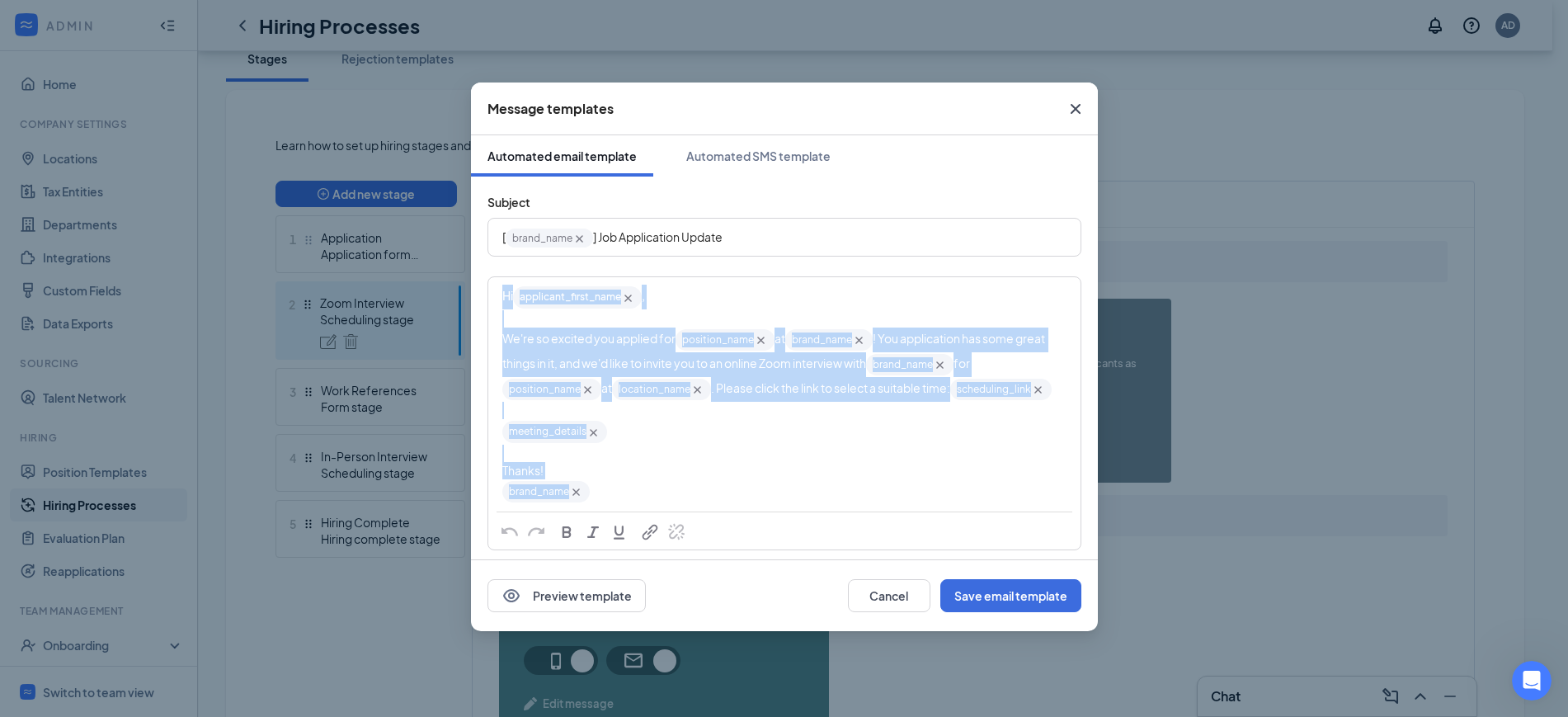
copy div "Hi applicant_first_name‌‌‌‌ {{applicant_first_name}} , We're so excited you app…"
click at [763, 444] on div "meeting_details‌‌‌‌ {{meeting_details}}" at bounding box center [784, 432] width 564 height 25
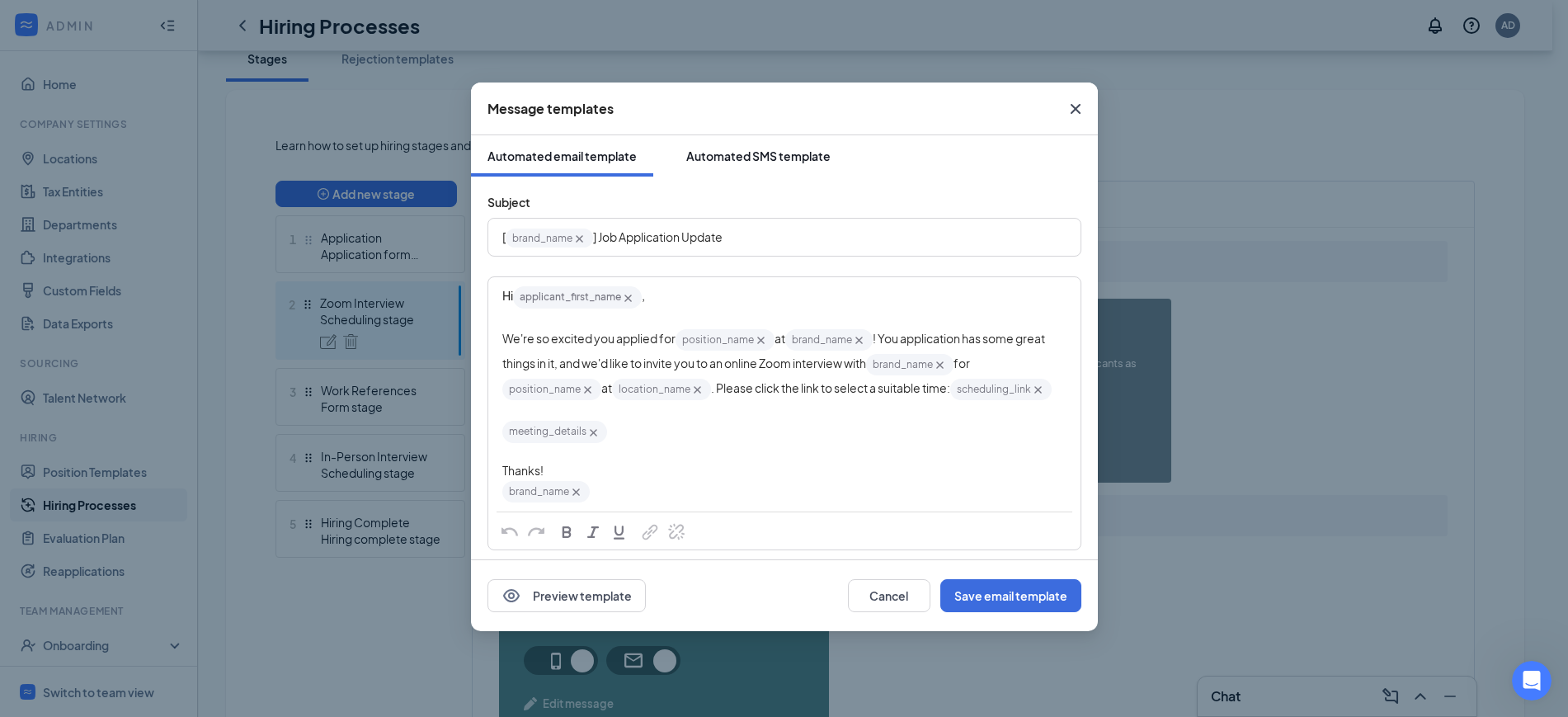
click at [771, 158] on div "Automated SMS template" at bounding box center [758, 156] width 144 height 16
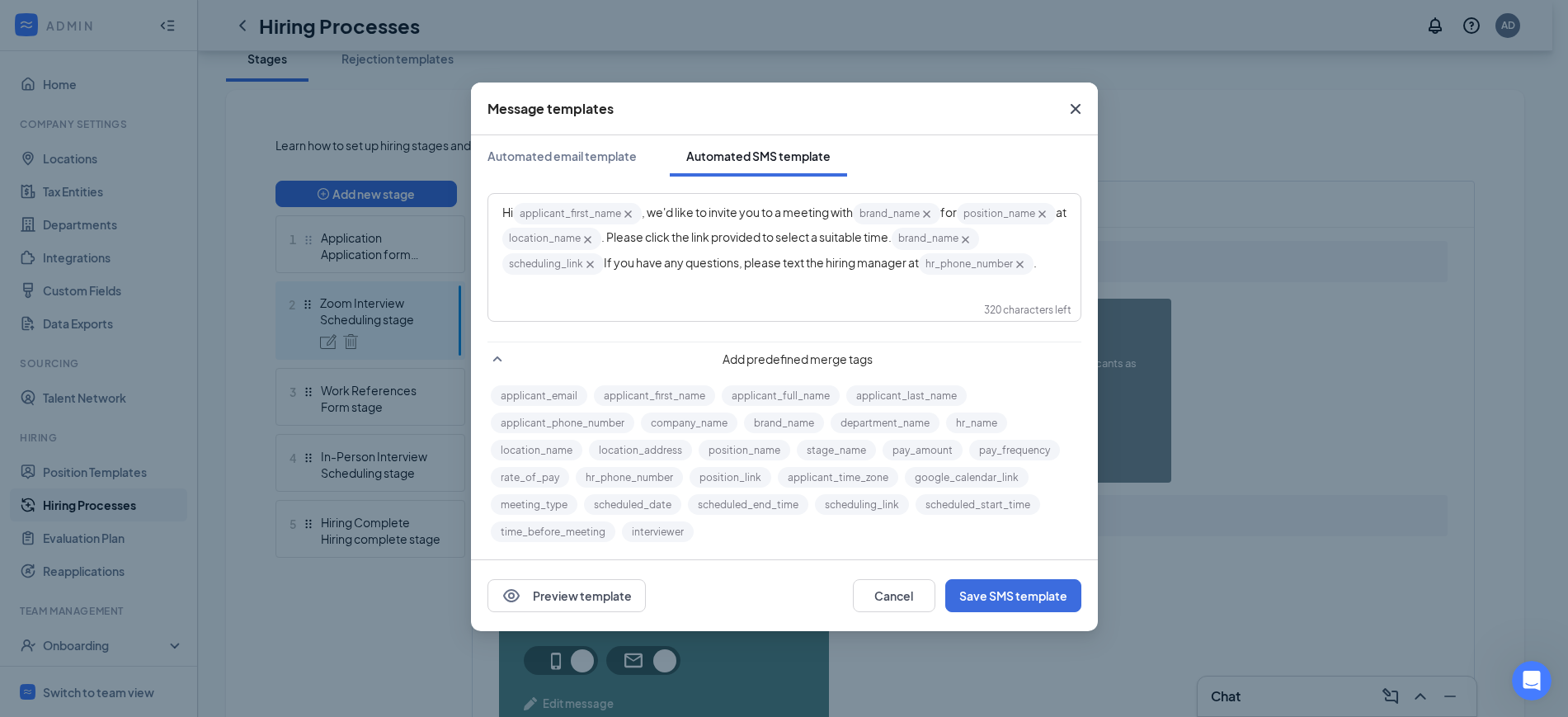
click at [642, 276] on div "Hi applicant_first_name‌‌‌‌ {{applicant_first_name}} , we'd like to invite you …" at bounding box center [784, 239] width 564 height 75
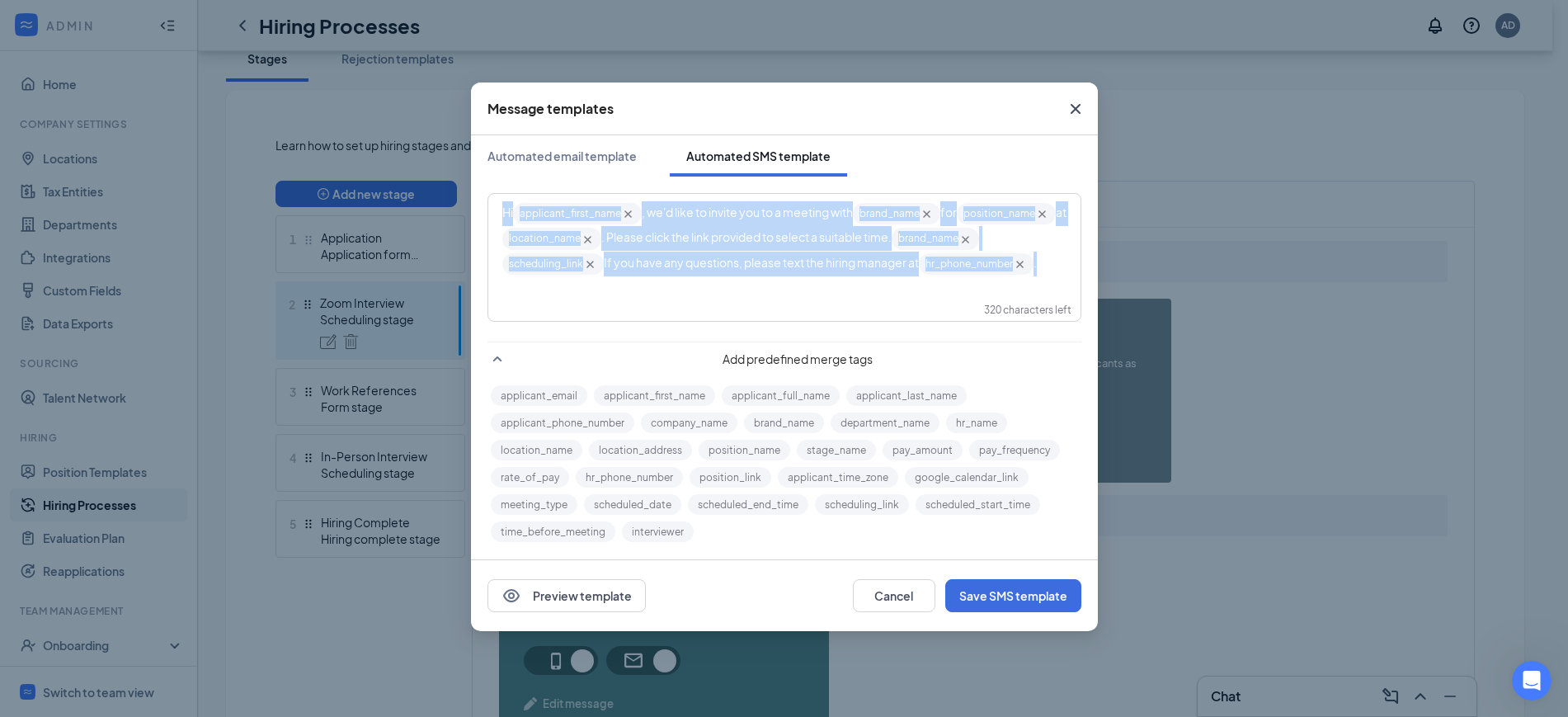
drag, startPoint x: 661, startPoint y: 289, endPoint x: 483, endPoint y: 199, distance: 199.5
click at [483, 199] on div "Hi applicant_first_name‌‌‌‌ {{applicant_first_name}} , we'd like to invite you …" at bounding box center [784, 361] width 627 height 369
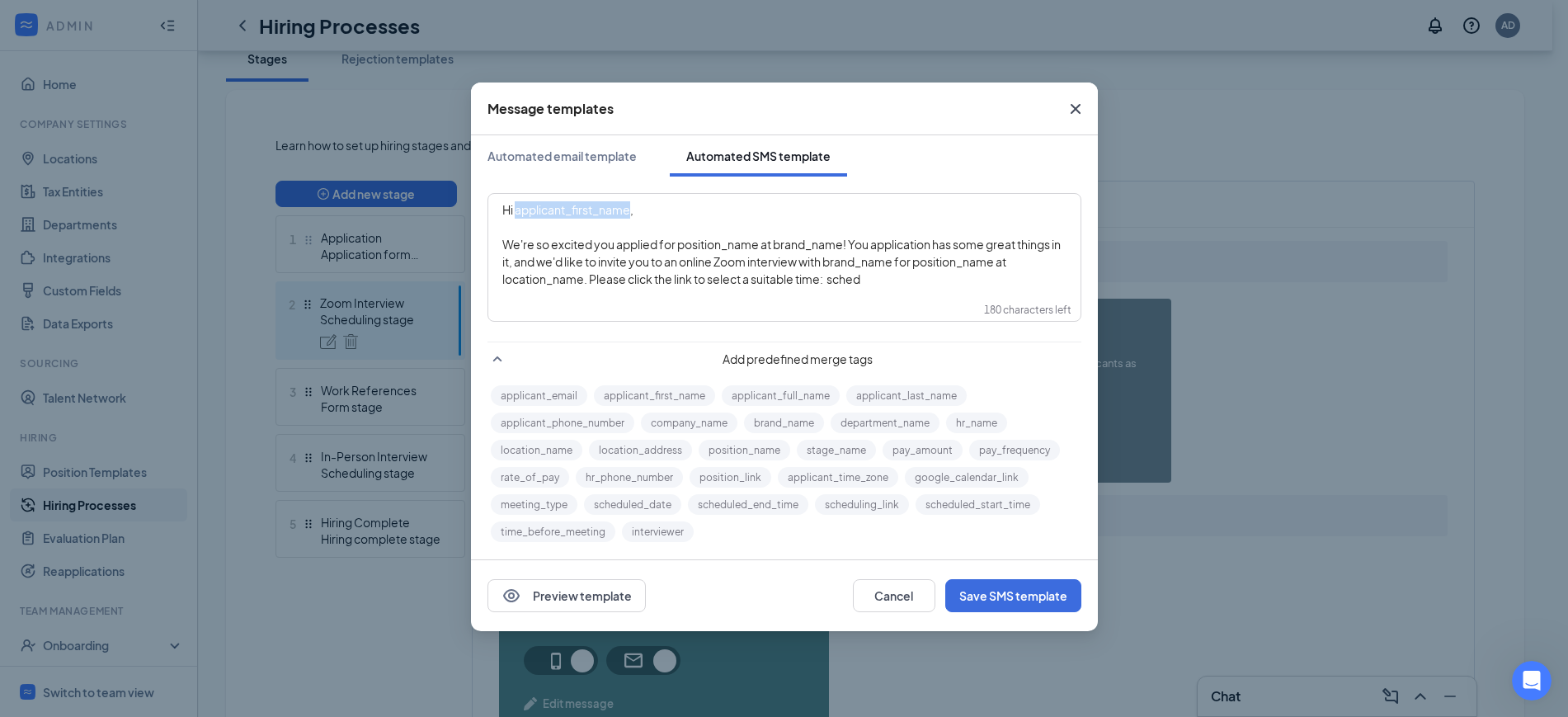
drag, startPoint x: 632, startPoint y: 208, endPoint x: 518, endPoint y: 214, distance: 114.2
click at [518, 214] on span "Hi applicant_first_name‌‌‌‌," at bounding box center [568, 209] width 131 height 15
click at [638, 393] on button "applicant_first_name" at bounding box center [654, 395] width 121 height 21
click at [730, 226] on div "write SMS here" at bounding box center [784, 234] width 564 height 17
click at [695, 213] on div "Hi applicant_first_name‌‌‌‌ {{applicant_first_name}} ," at bounding box center [784, 214] width 564 height 25
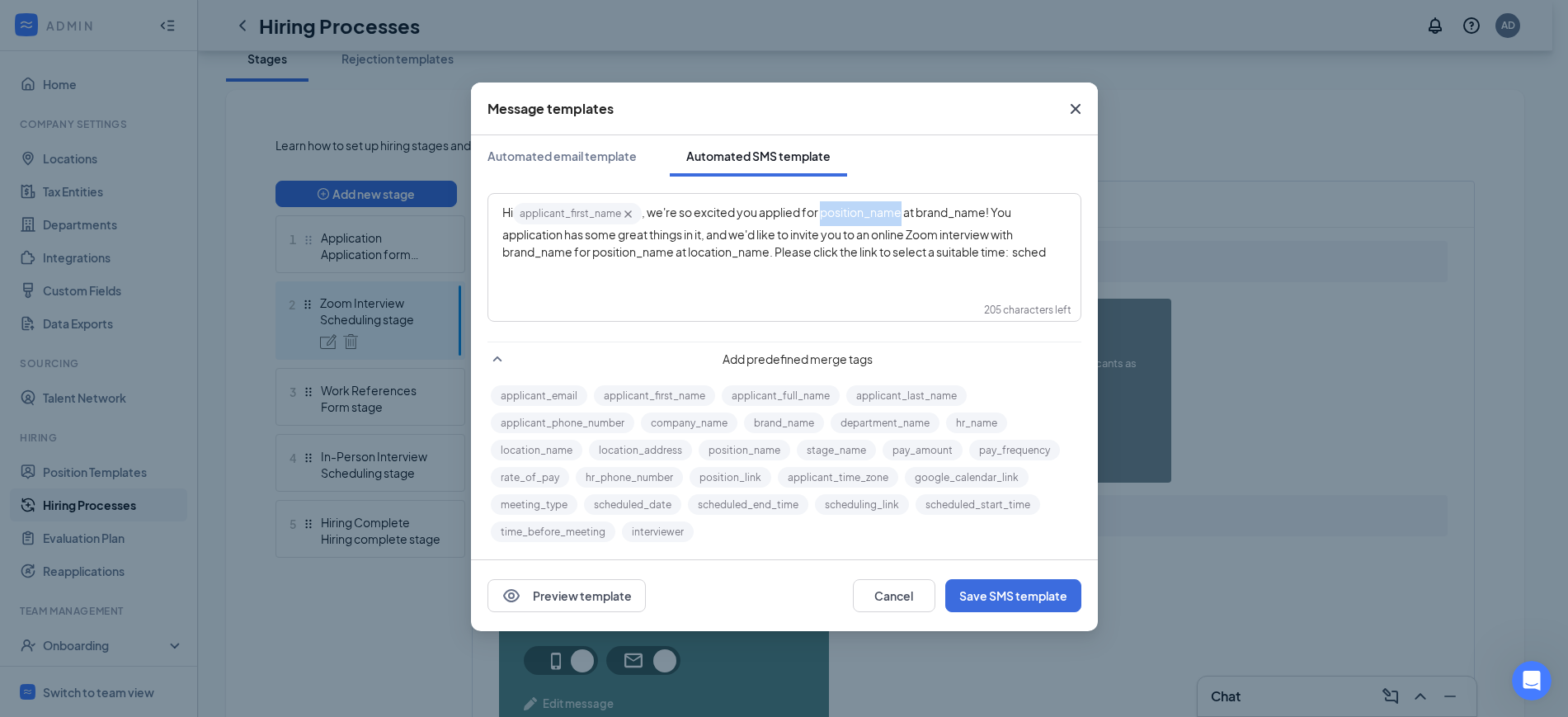
drag, startPoint x: 905, startPoint y: 210, endPoint x: 822, endPoint y: 214, distance: 83.1
click at [822, 214] on span "e're so excited you applied for position_name‌‌‌‌ at brand_name‌‌‌‌! You applic…" at bounding box center [774, 232] width 544 height 55
click at [757, 444] on button "position_name" at bounding box center [745, 450] width 91 height 21
drag, startPoint x: 1006, startPoint y: 214, endPoint x: 937, endPoint y: 218, distance: 69.1
click at [937, 218] on span "at brand_name‌‌‌‌! You application has some great things in it, and we'd like t…" at bounding box center [774, 232] width 544 height 55
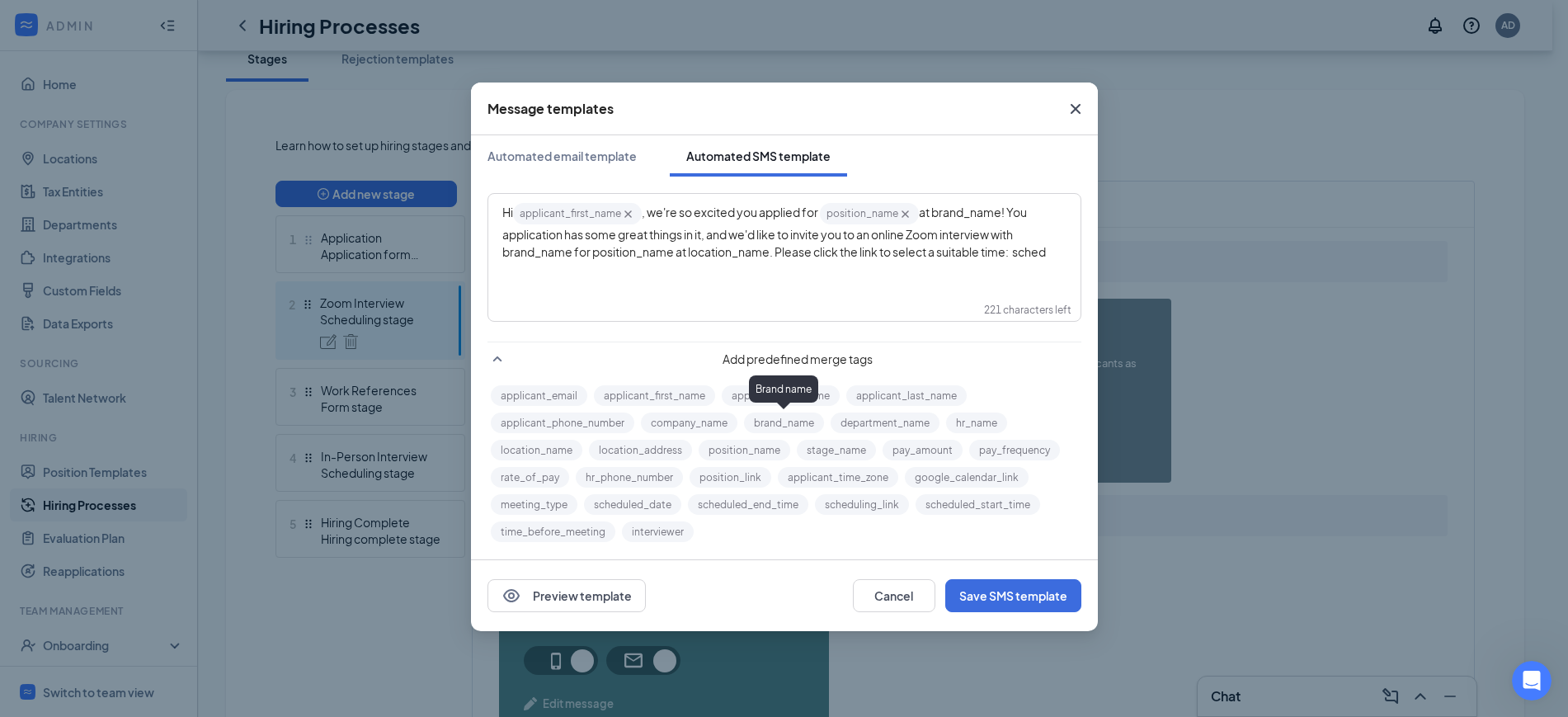
click at [794, 417] on button "brand_name" at bounding box center [783, 423] width 80 height 21
click at [1057, 211] on div "Hi applicant_first_name‌‌‌‌ {{applicant_first_name}} , w e're so excited you ap…" at bounding box center [784, 236] width 590 height 83
click at [775, 250] on span "application has some great things in it, and we'd like to invite you to an onli…" at bounding box center [774, 243] width 544 height 32
drag, startPoint x: 762, startPoint y: 251, endPoint x: 736, endPoint y: 251, distance: 26.0
click at [742, 251] on span "application has some great things in it, and we'd like to invite you to an onli…" at bounding box center [774, 243] width 544 height 32
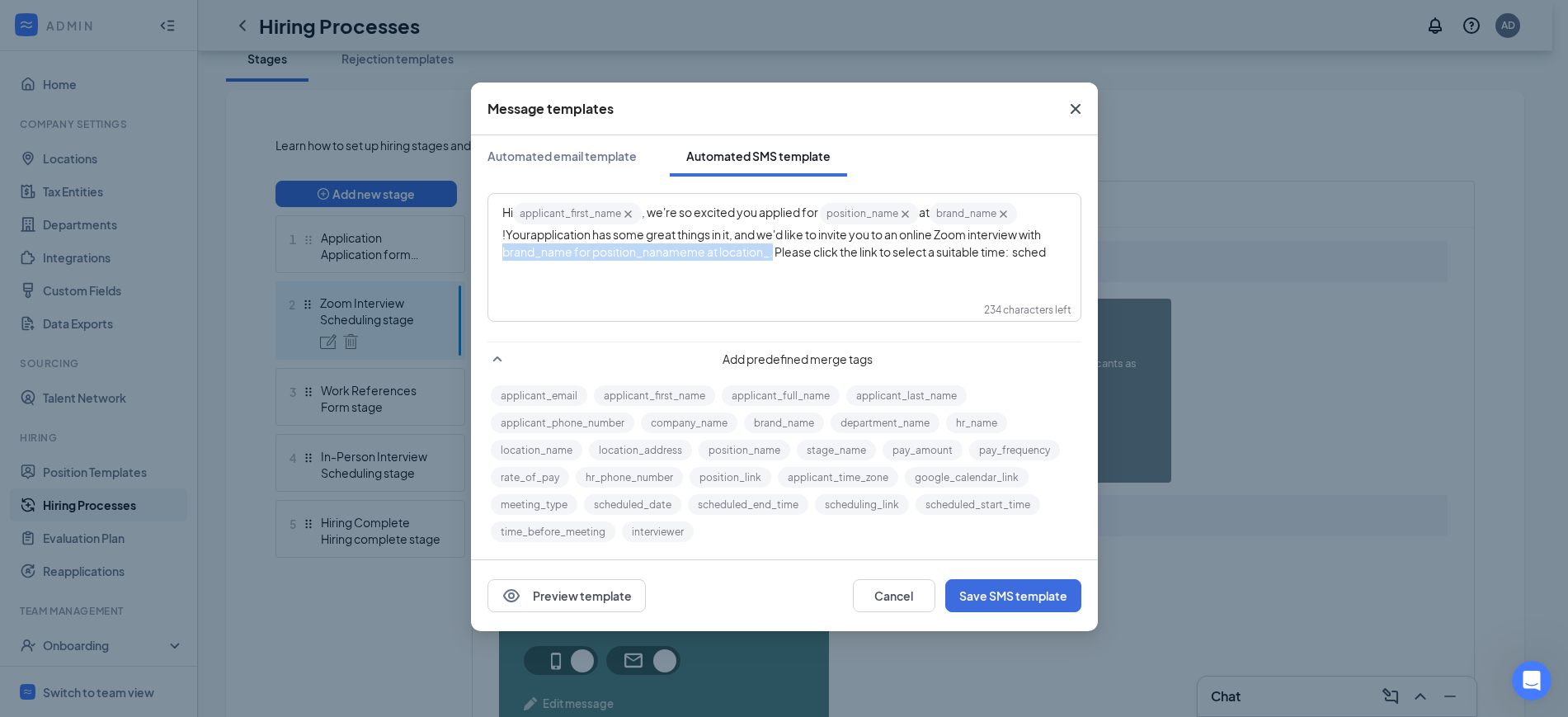
drag, startPoint x: 775, startPoint y: 254, endPoint x: 498, endPoint y: 251, distance: 277.0
click at [498, 251] on div "Hi applicant_first_name‌‌‌‌ {{applicant_first_name}} , w e're so excited you ap…" at bounding box center [784, 236] width 590 height 83
click at [874, 251] on div "Hi applicant_first_name‌‌‌‌ {{applicant_first_name}} , w e're so excited you ap…" at bounding box center [784, 231] width 564 height 59
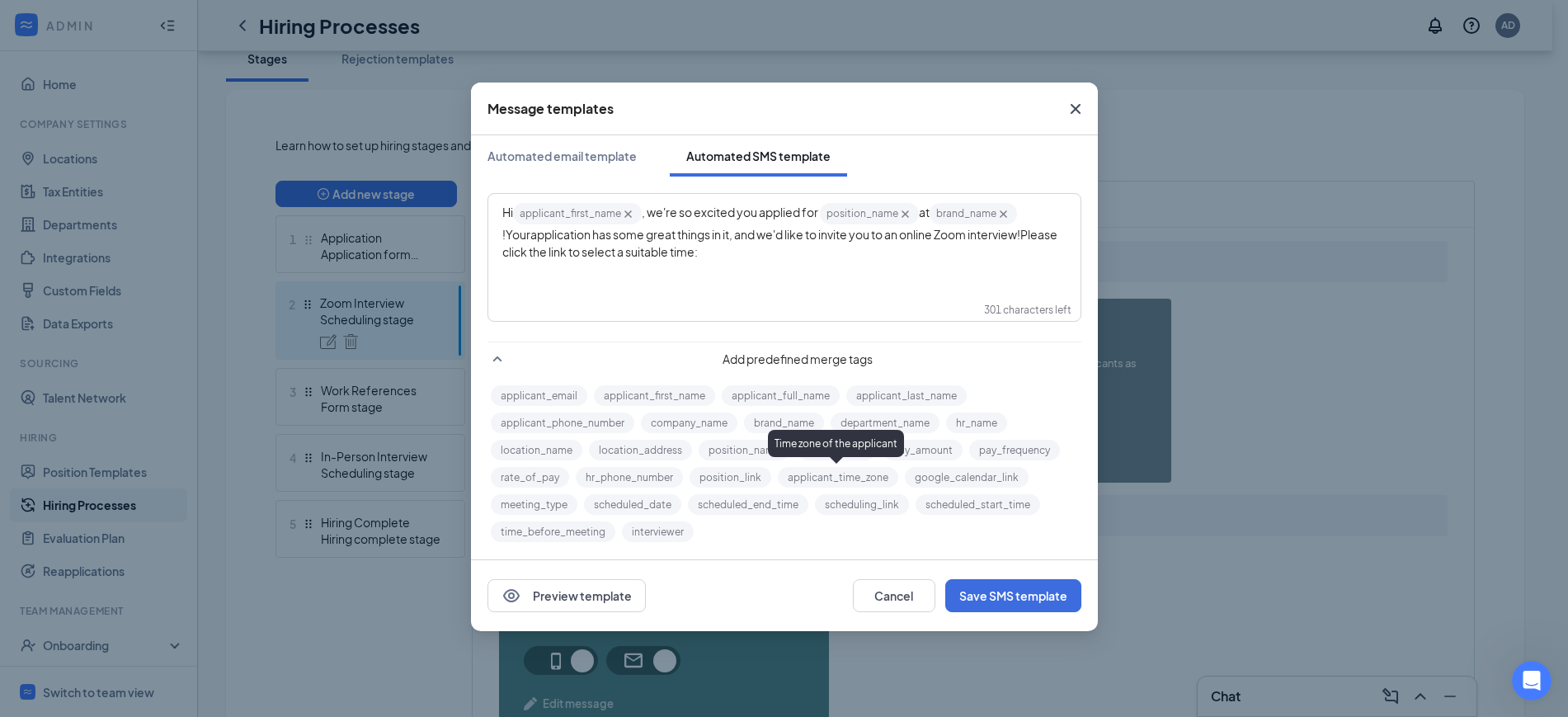
click at [854, 506] on button "scheduling_link" at bounding box center [862, 504] width 94 height 21
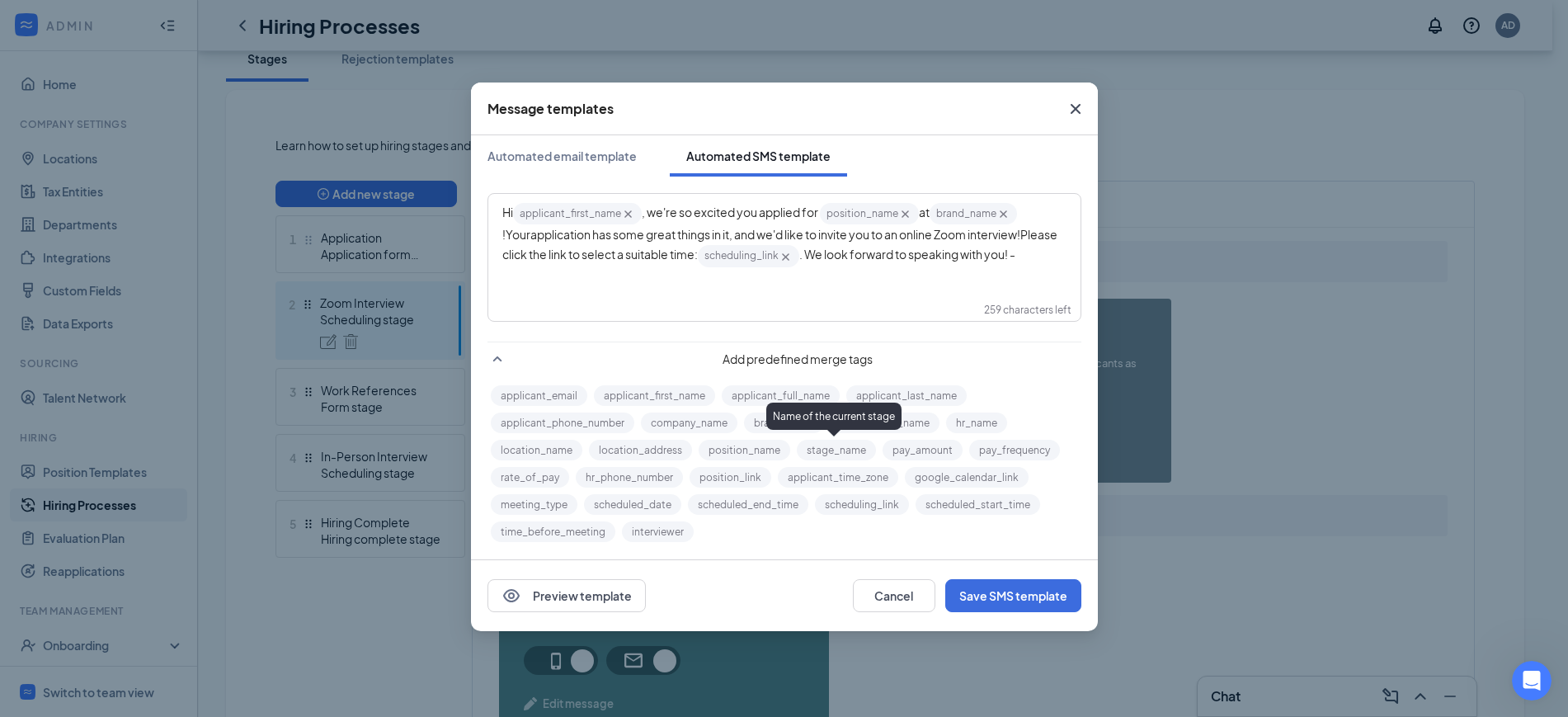
click at [775, 424] on div "Name of the current stage" at bounding box center [833, 416] width 135 height 27
click at [776, 425] on button "brand_name" at bounding box center [783, 423] width 80 height 21
click at [1014, 593] on button "Save SMS template" at bounding box center [1014, 596] width 136 height 33
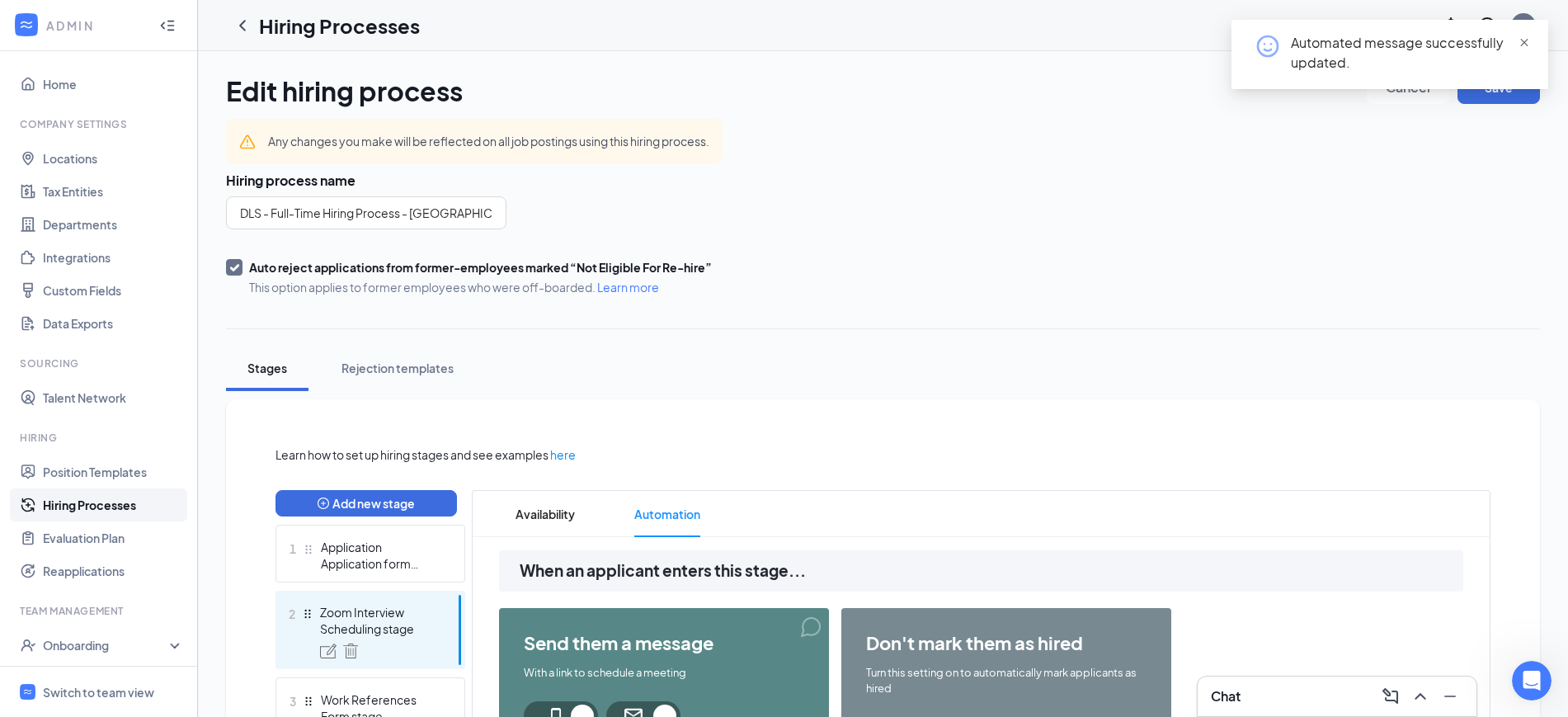
click at [1524, 35] on span at bounding box center [1524, 42] width 12 height 15
click at [1503, 75] on button "Save" at bounding box center [1499, 87] width 83 height 33
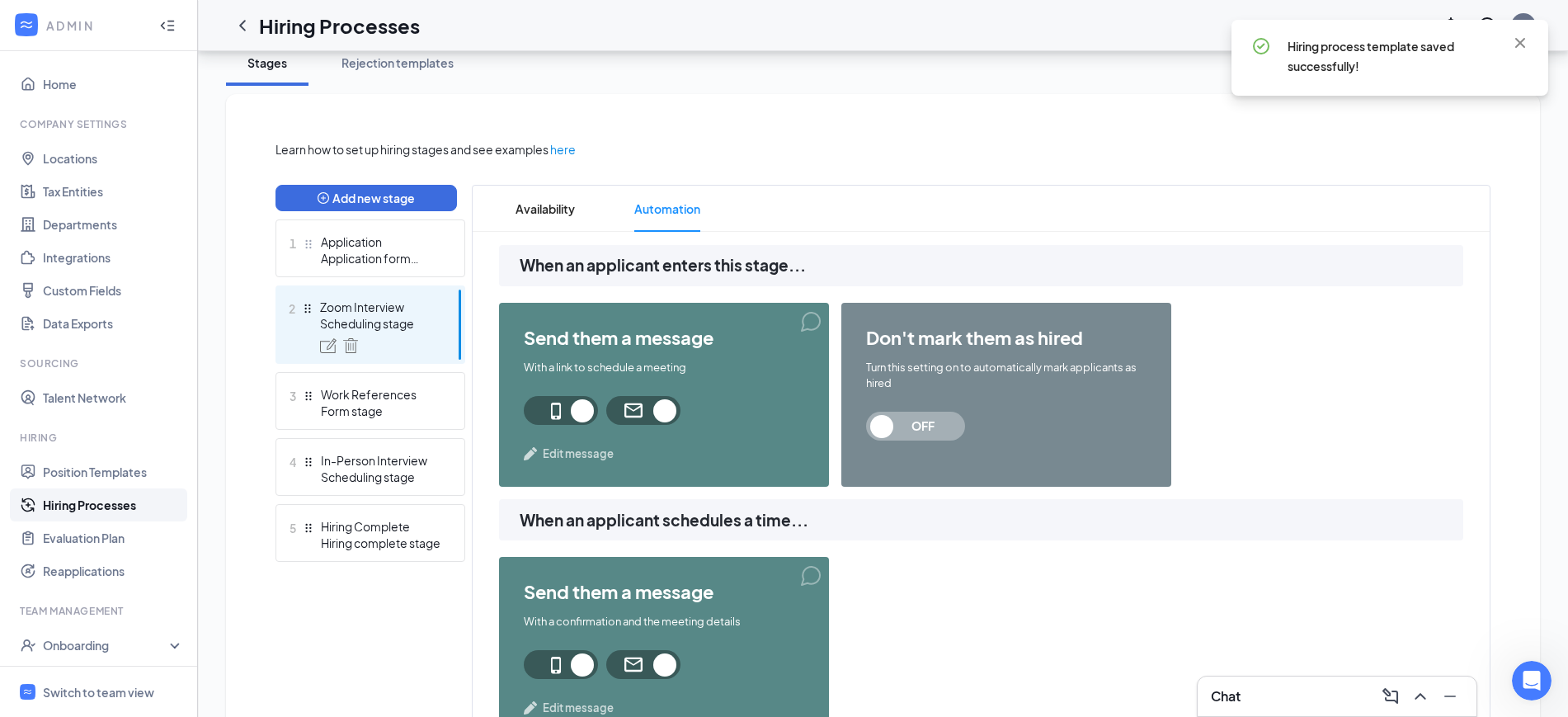
scroll to position [310, 0]
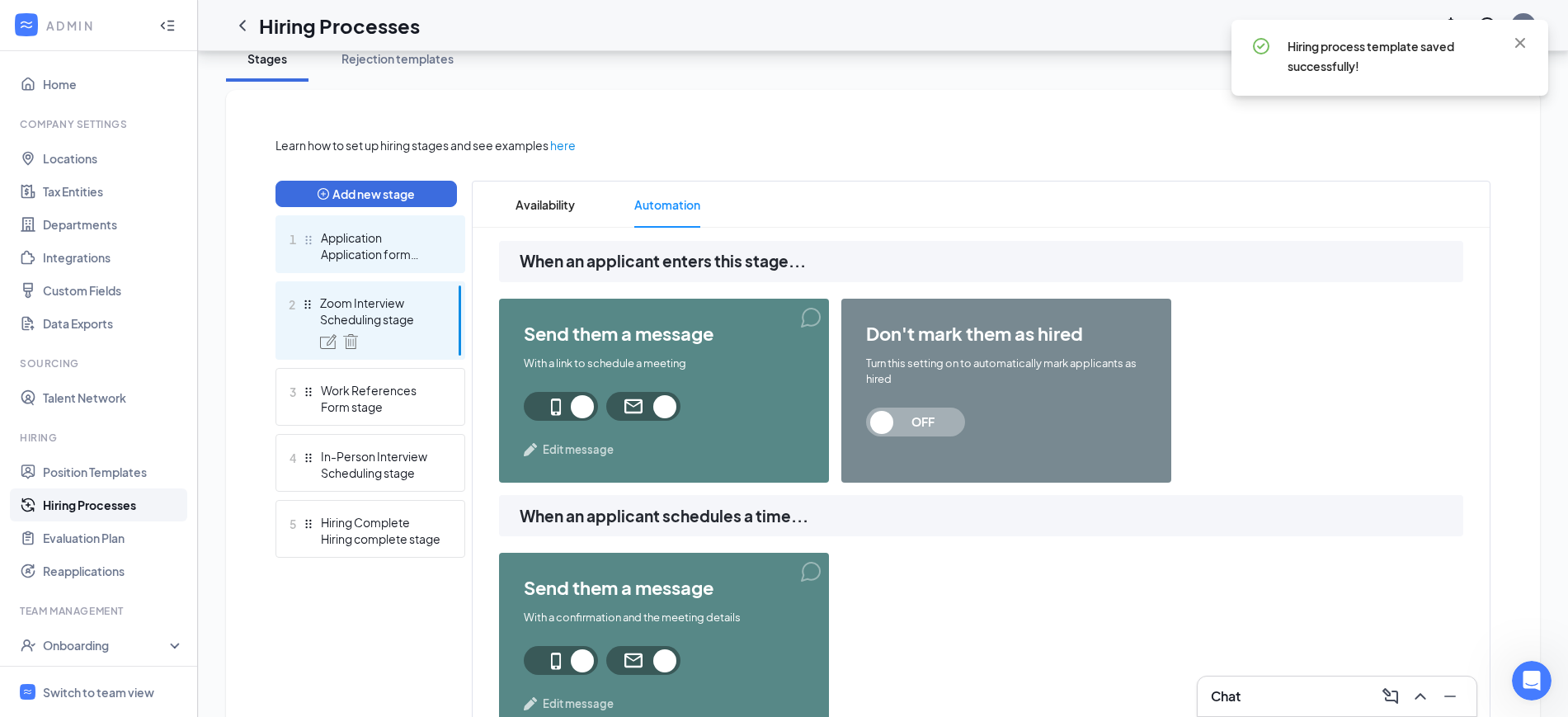
click at [389, 255] on div "Application form stage" at bounding box center [381, 254] width 120 height 16
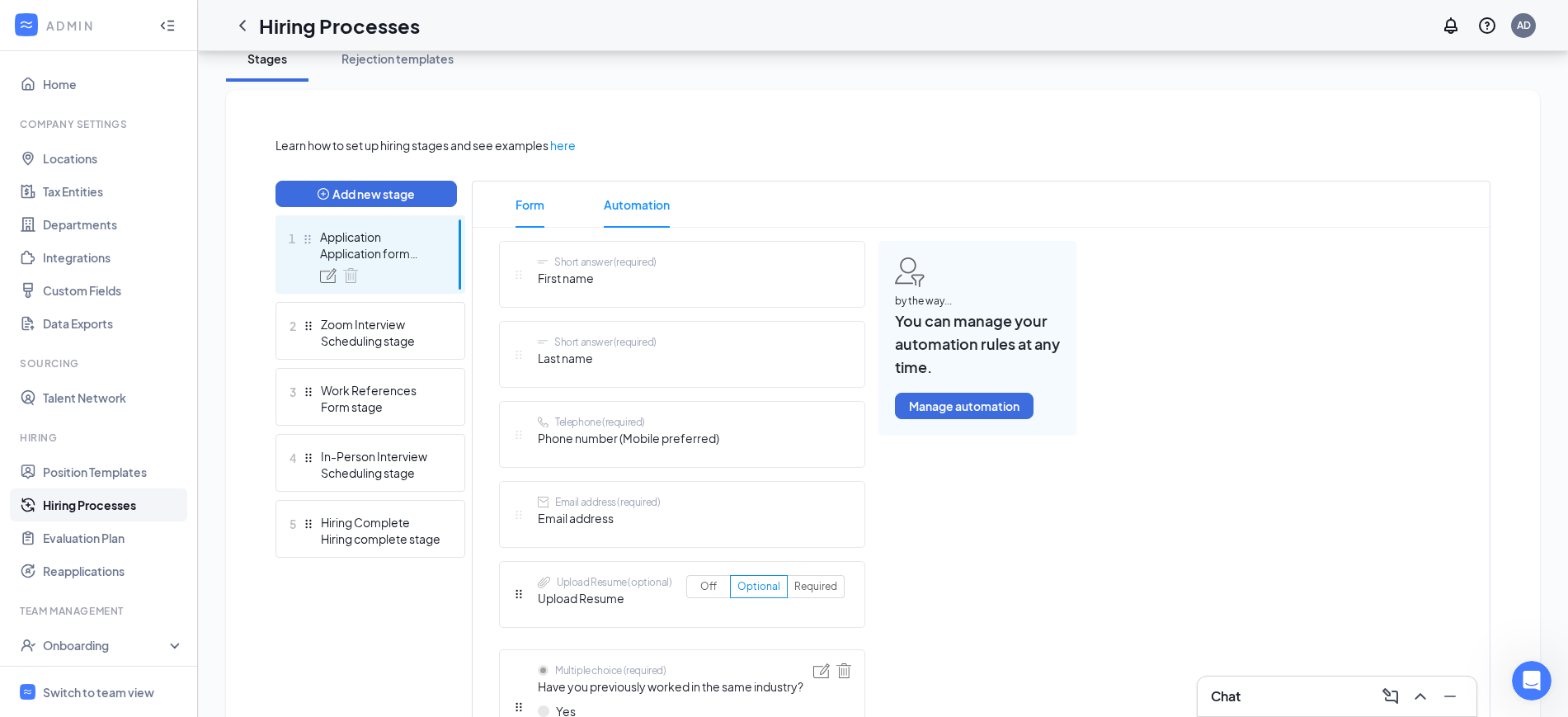
click at [650, 207] on span "Automation" at bounding box center [637, 204] width 66 height 46
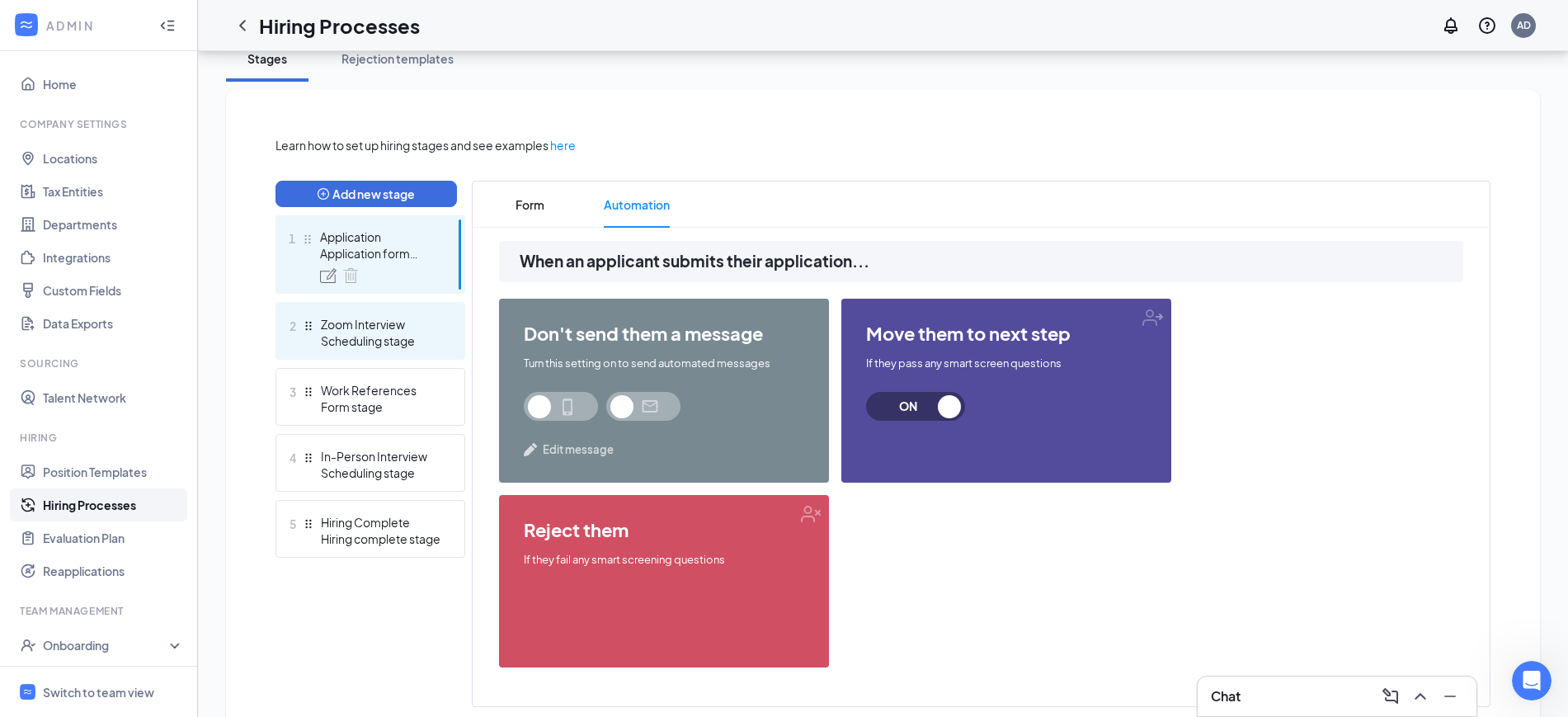
click at [362, 323] on div "Zoom Interview" at bounding box center [381, 324] width 120 height 16
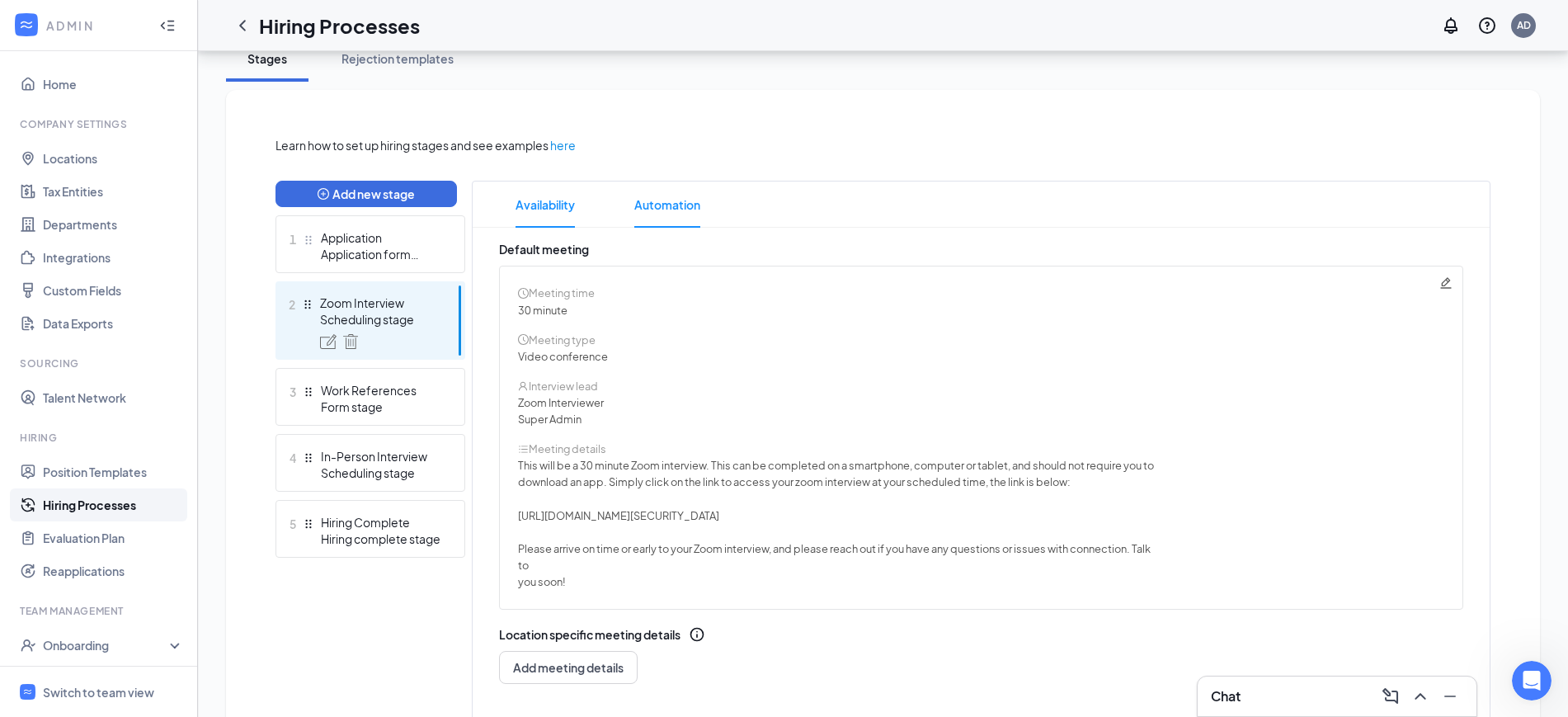
click at [658, 205] on span "Automation" at bounding box center [667, 204] width 66 height 46
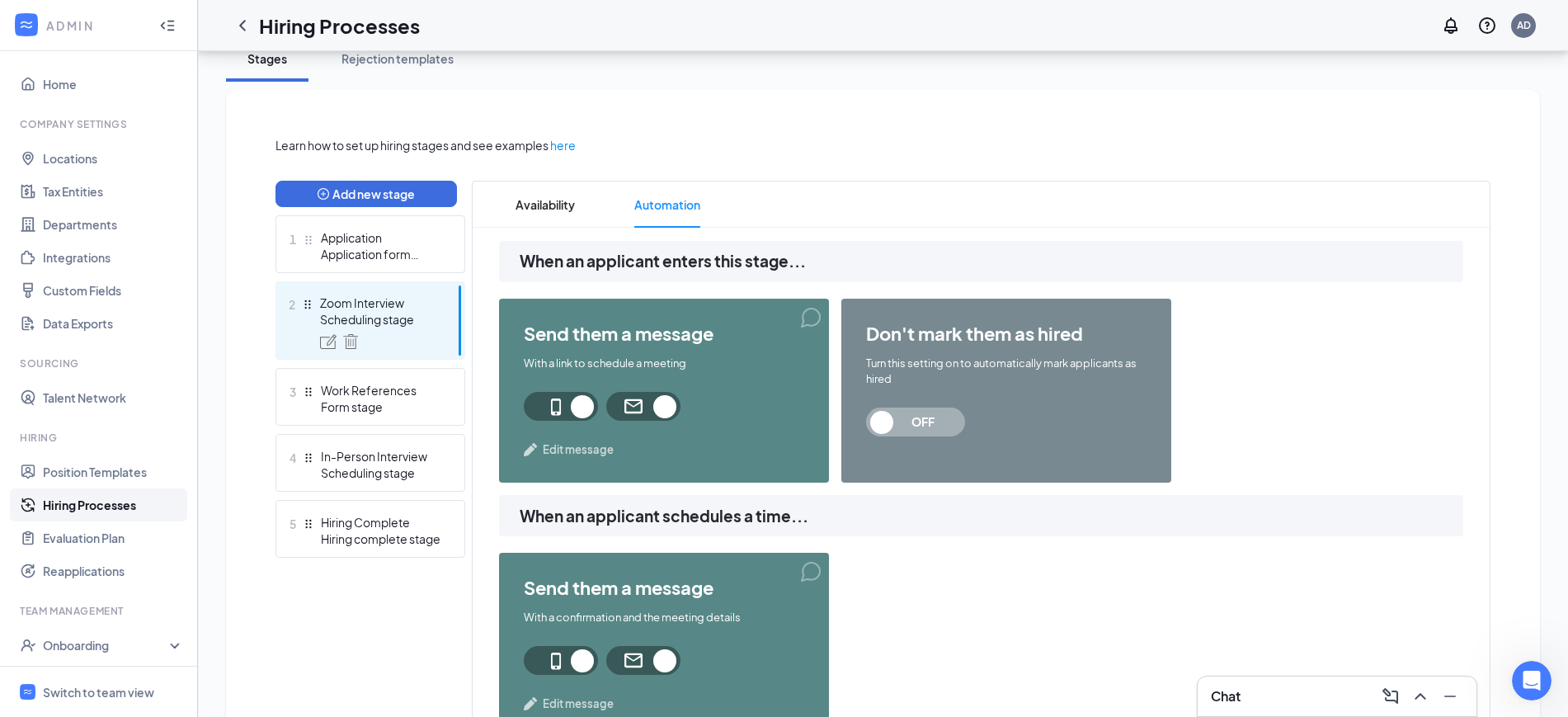
click at [563, 447] on span "Edit message" at bounding box center [578, 450] width 71 height 16
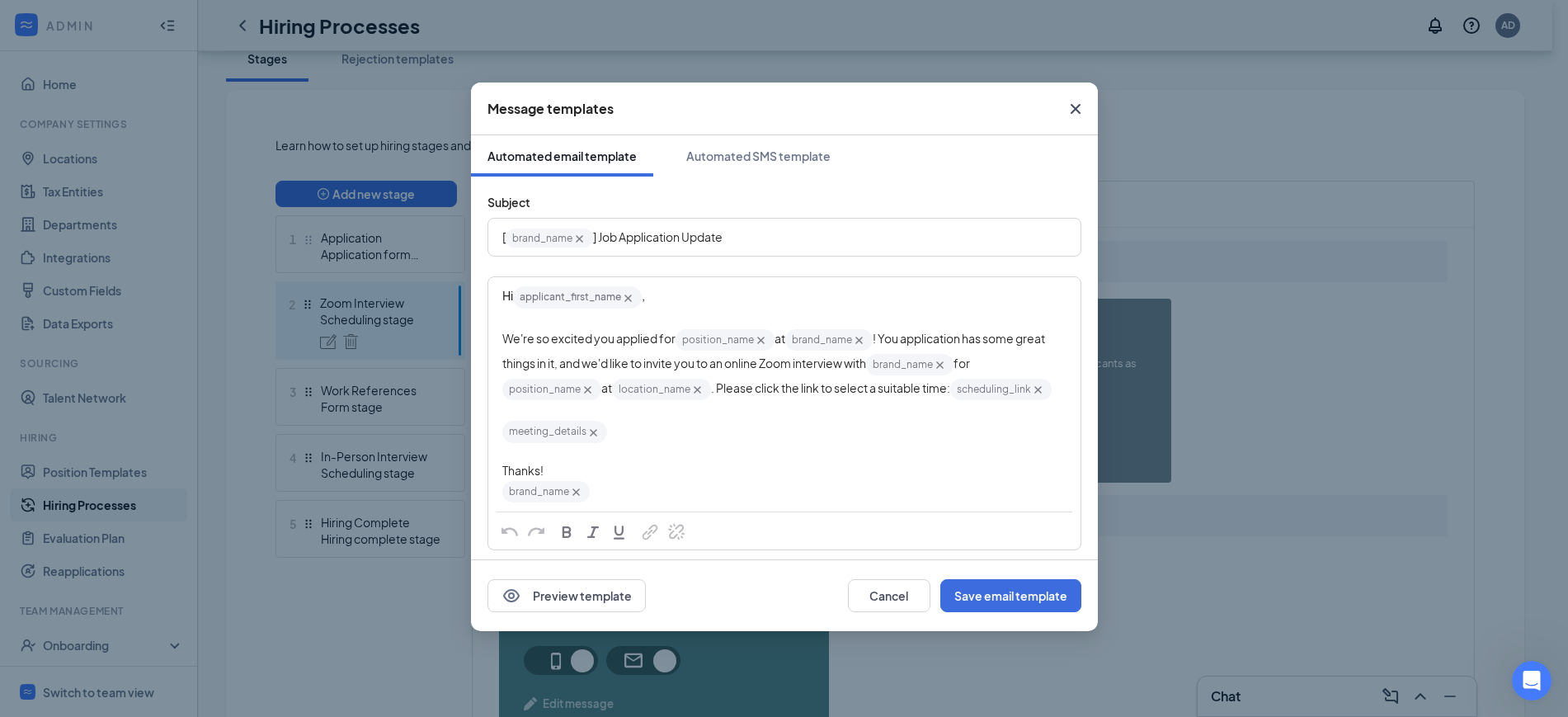
click at [904, 342] on span "! You application has some great things in it, and we'd like to invite you to a…" at bounding box center [774, 351] width 544 height 39
click at [1010, 600] on button "Save email template" at bounding box center [1010, 596] width 141 height 33
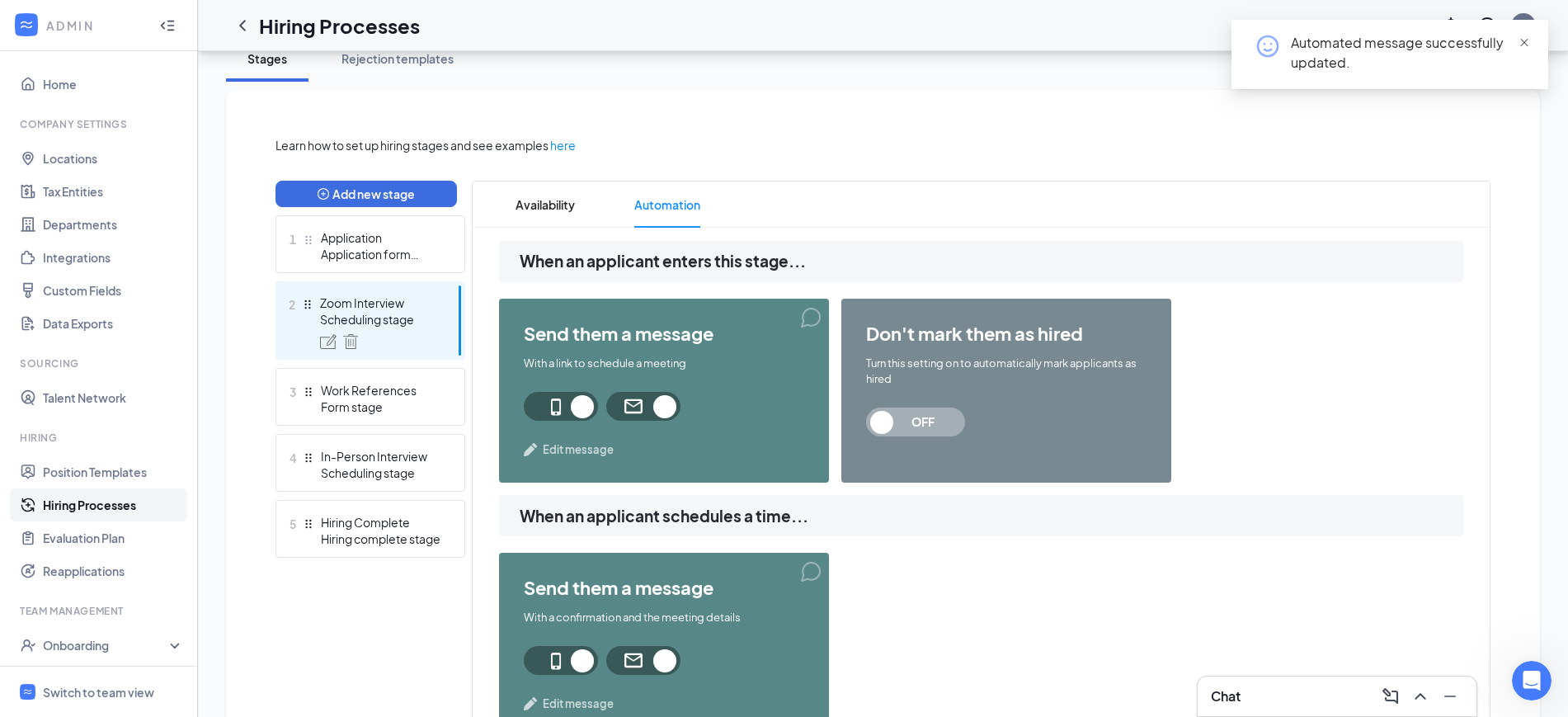
click at [1525, 40] on span "close" at bounding box center [1524, 42] width 12 height 12
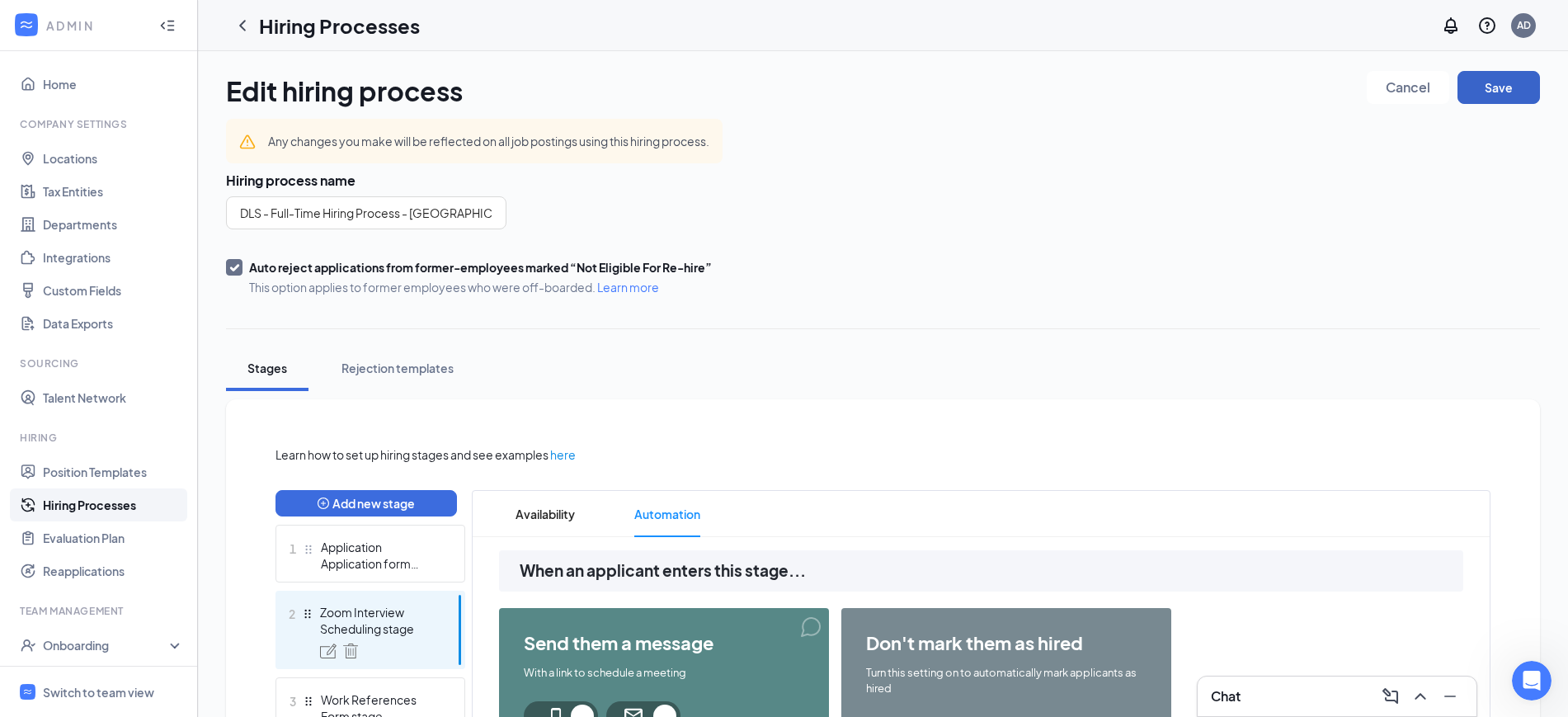
click at [1503, 98] on button "Save" at bounding box center [1499, 87] width 83 height 33
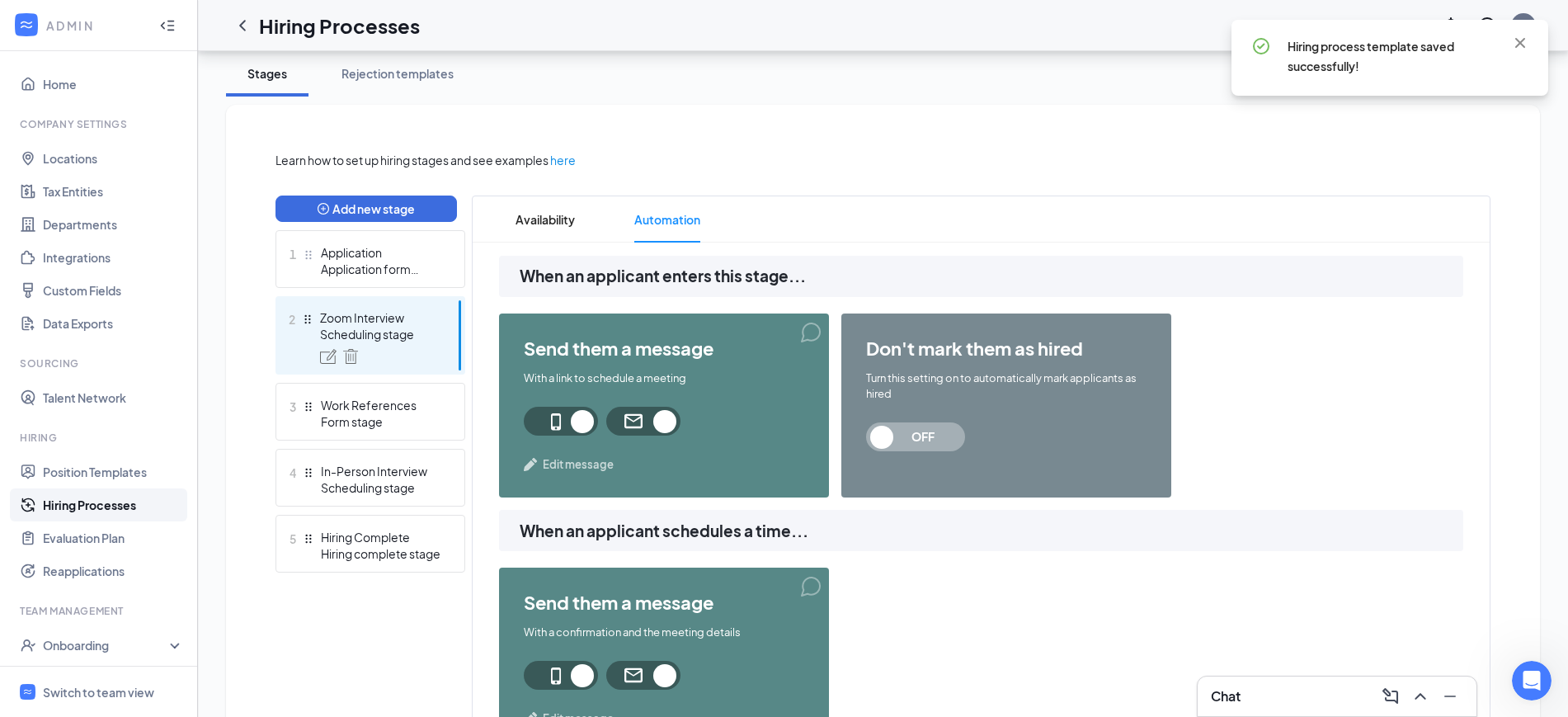
scroll to position [310, 0]
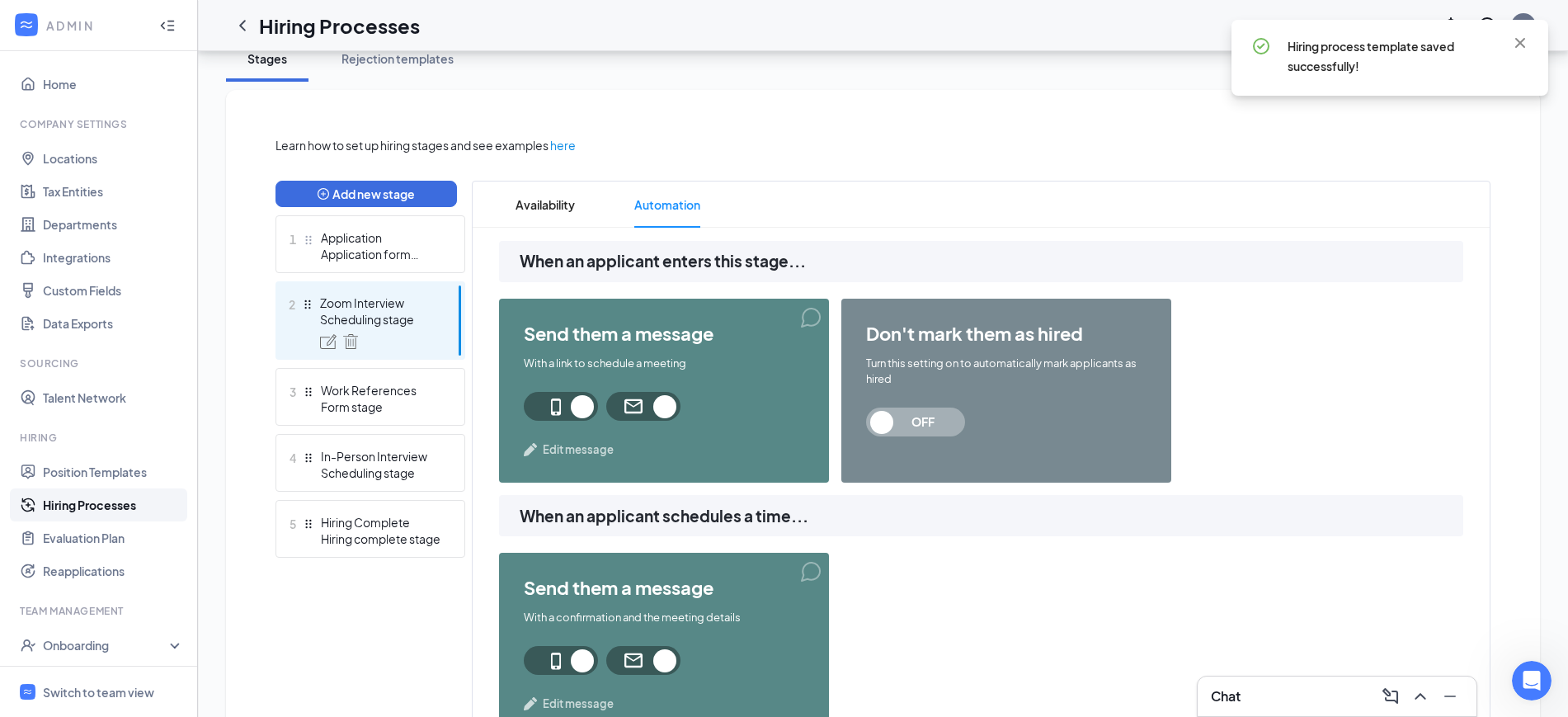
click at [573, 449] on span "Edit message" at bounding box center [578, 450] width 71 height 16
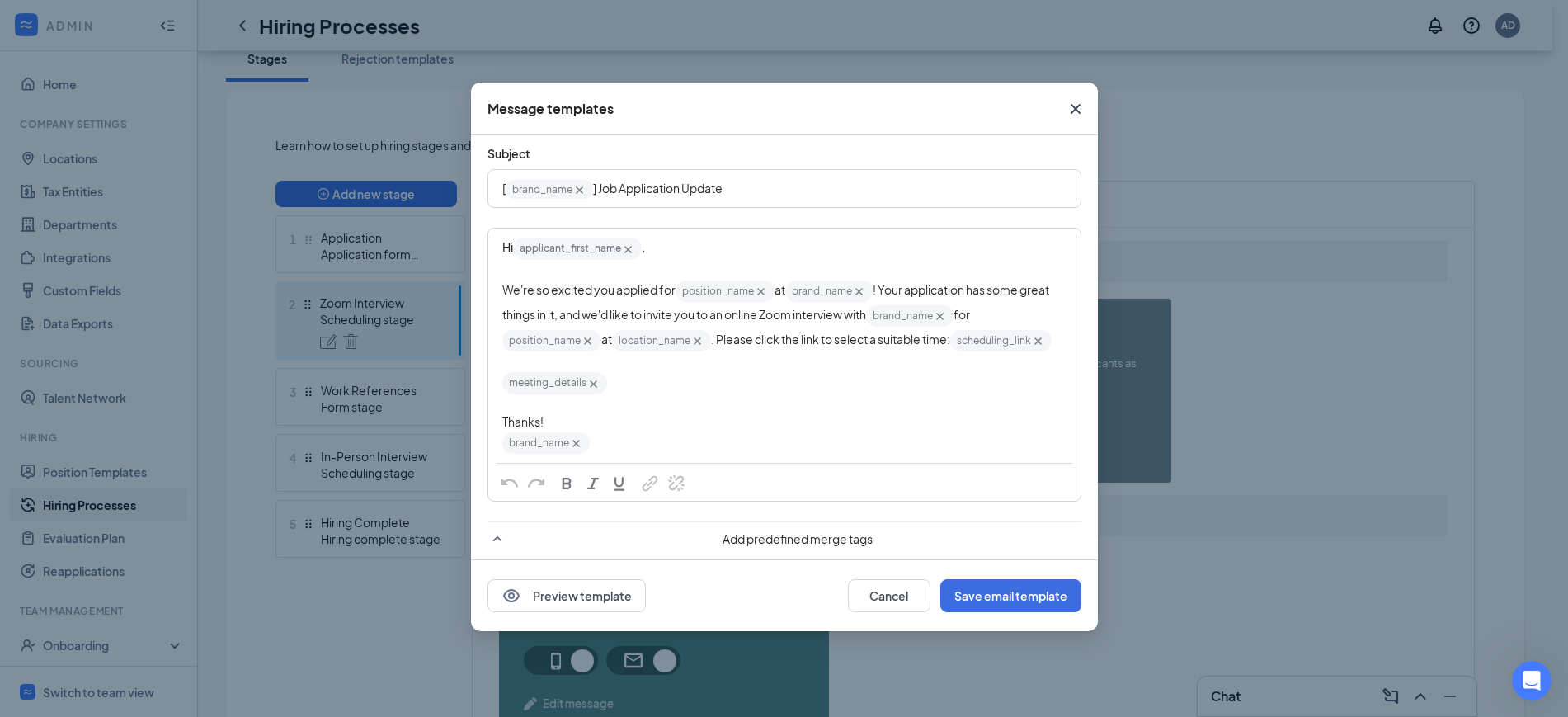
scroll to position [0, 0]
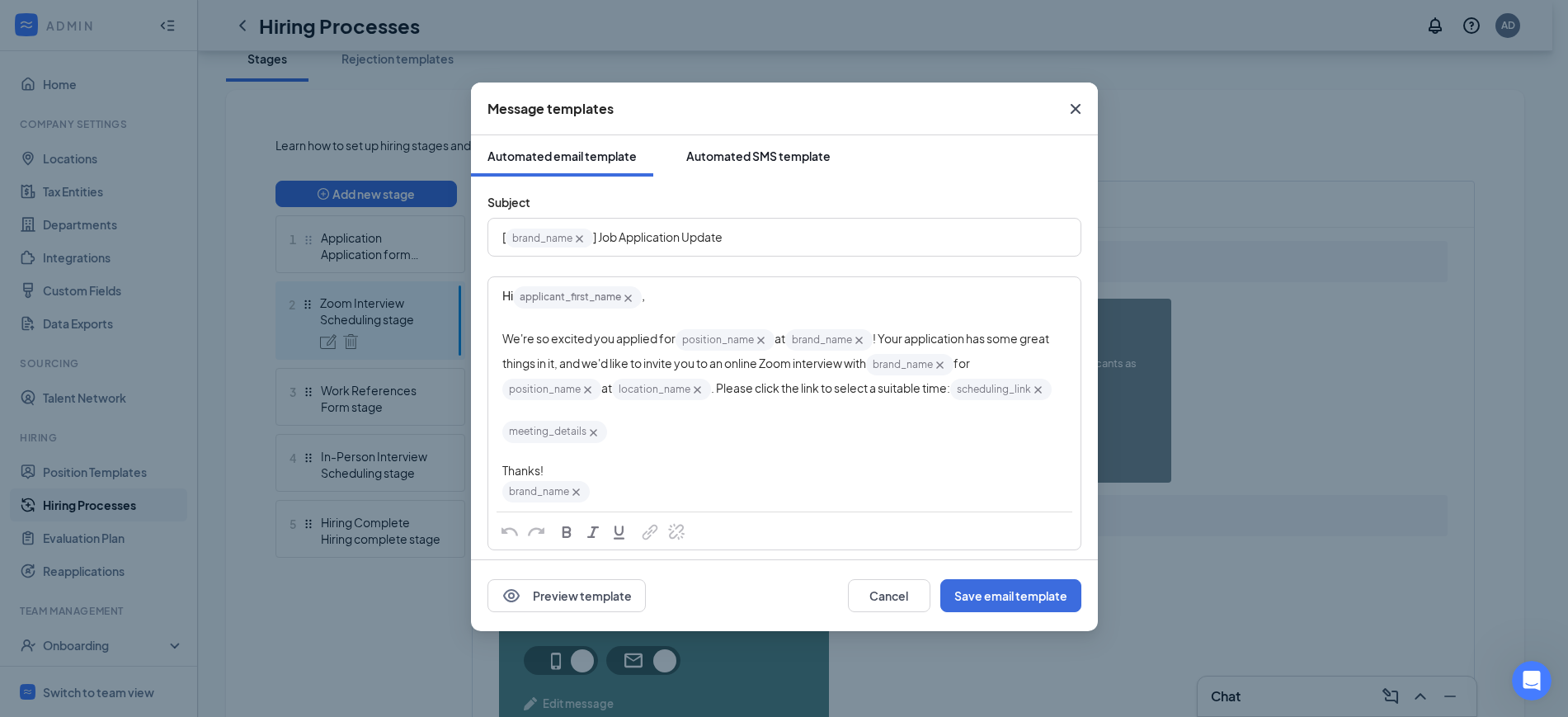
click at [779, 159] on div "Automated SMS template" at bounding box center [758, 156] width 144 height 16
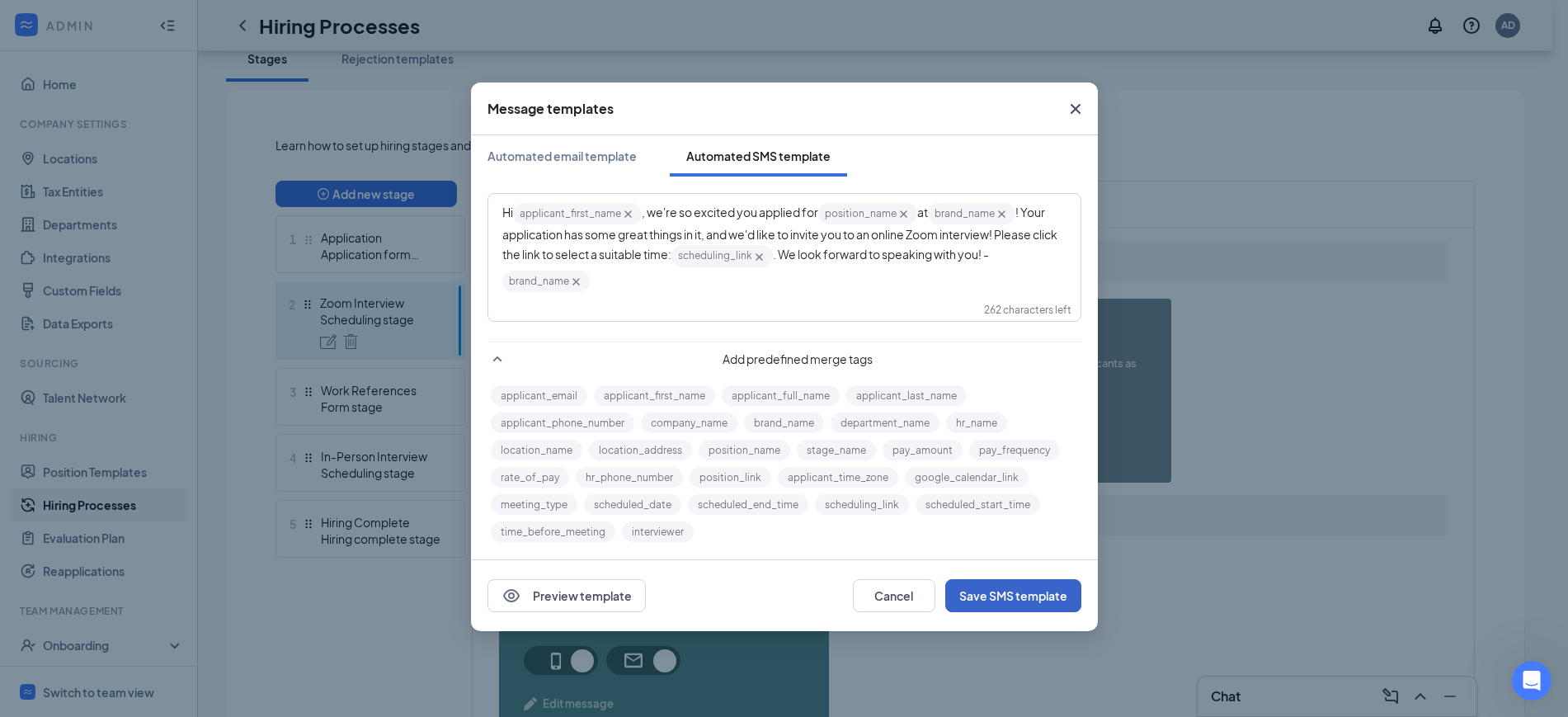
click at [1024, 594] on button "Save SMS template" at bounding box center [1014, 596] width 136 height 33
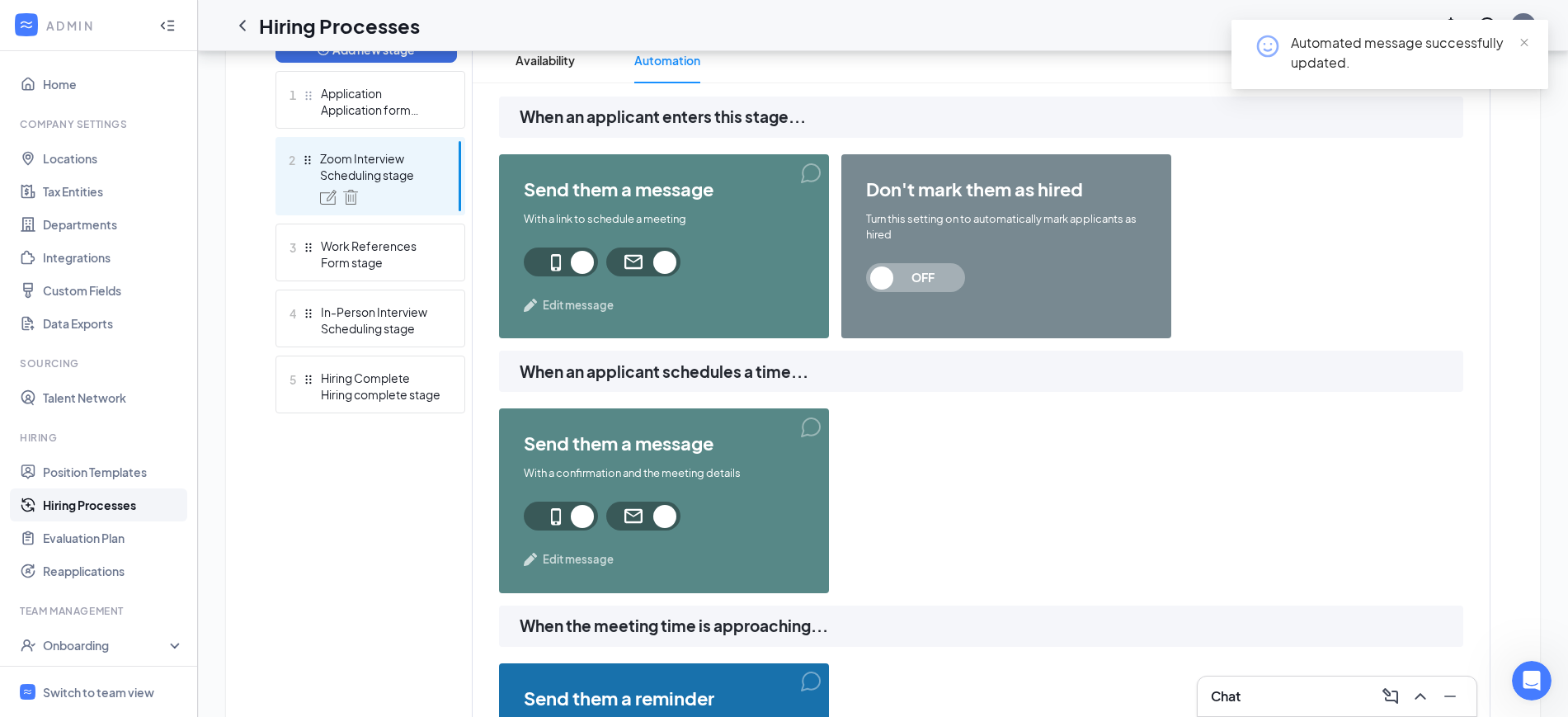
scroll to position [516, 0]
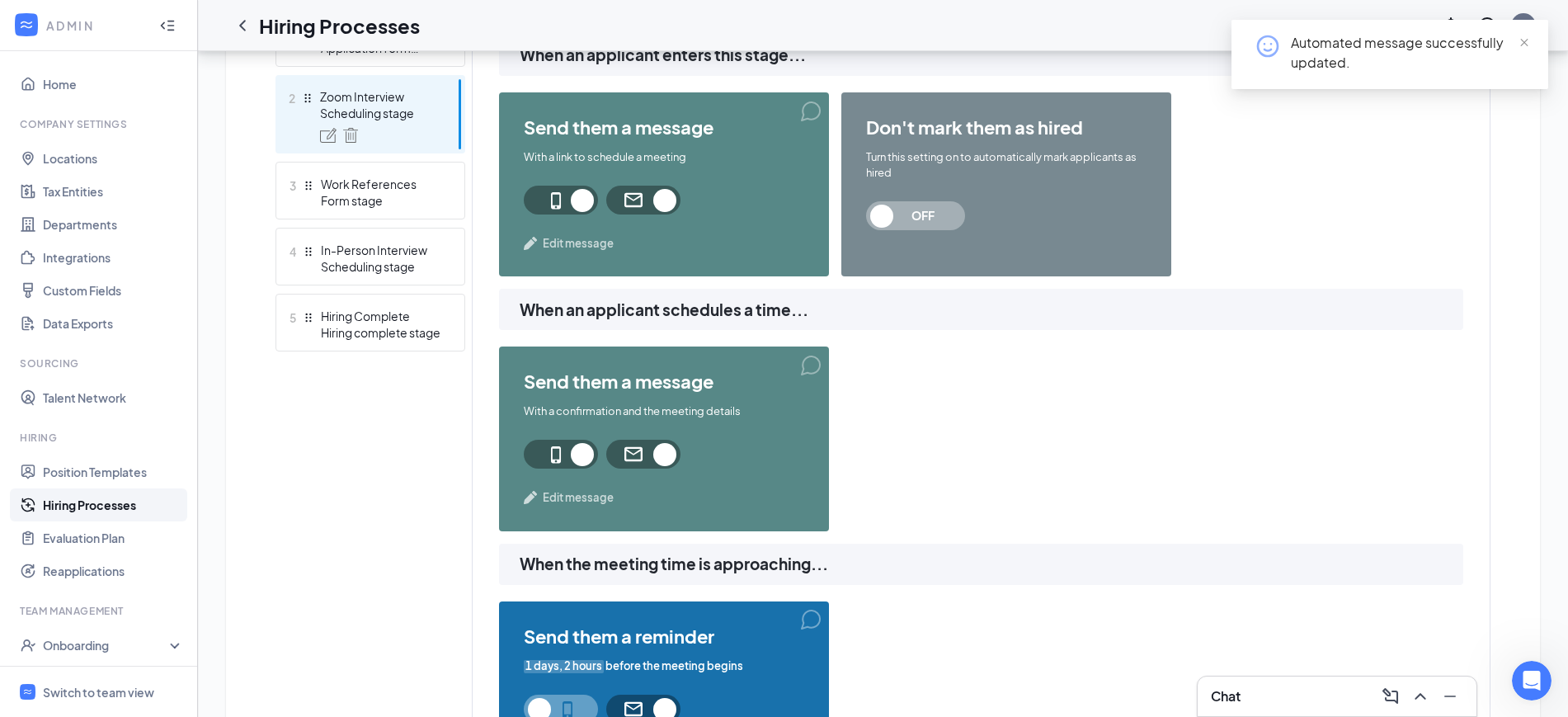
click at [561, 494] on span "Edit message" at bounding box center [578, 497] width 71 height 16
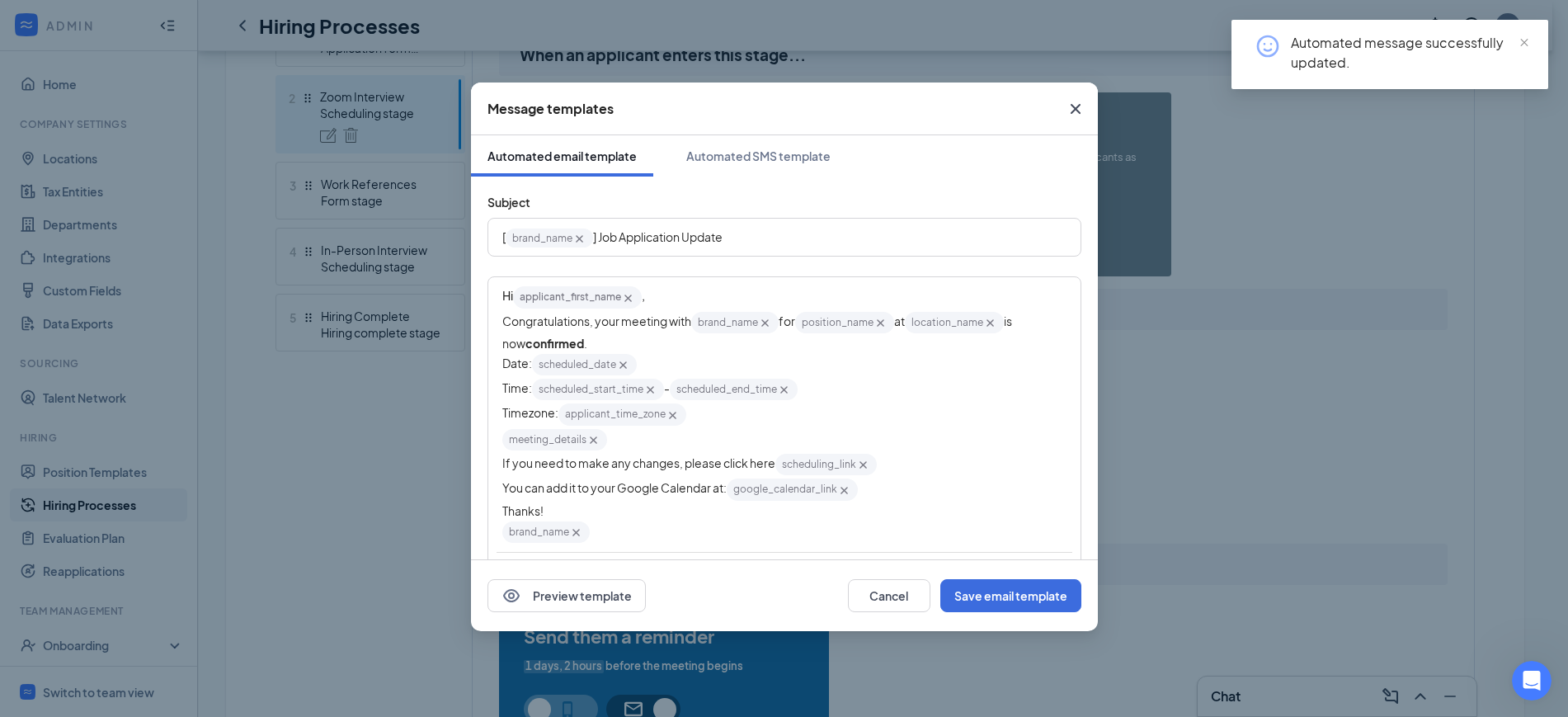
click at [708, 298] on div "Hi applicant_first_name‌‌‌‌ {{applicant_first_name}} ," at bounding box center [784, 297] width 564 height 25
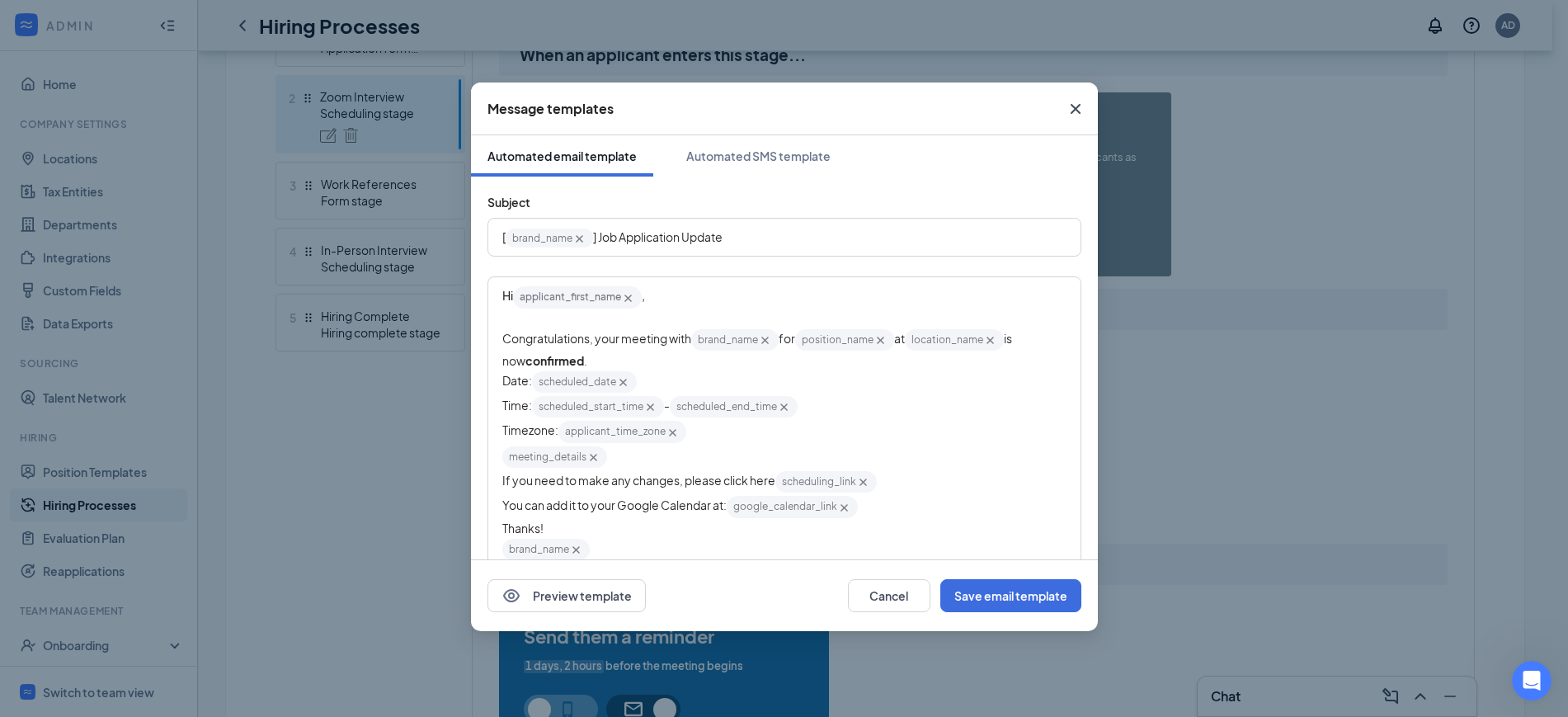
click at [513, 431] on span "Timezone:" at bounding box center [530, 430] width 57 height 15
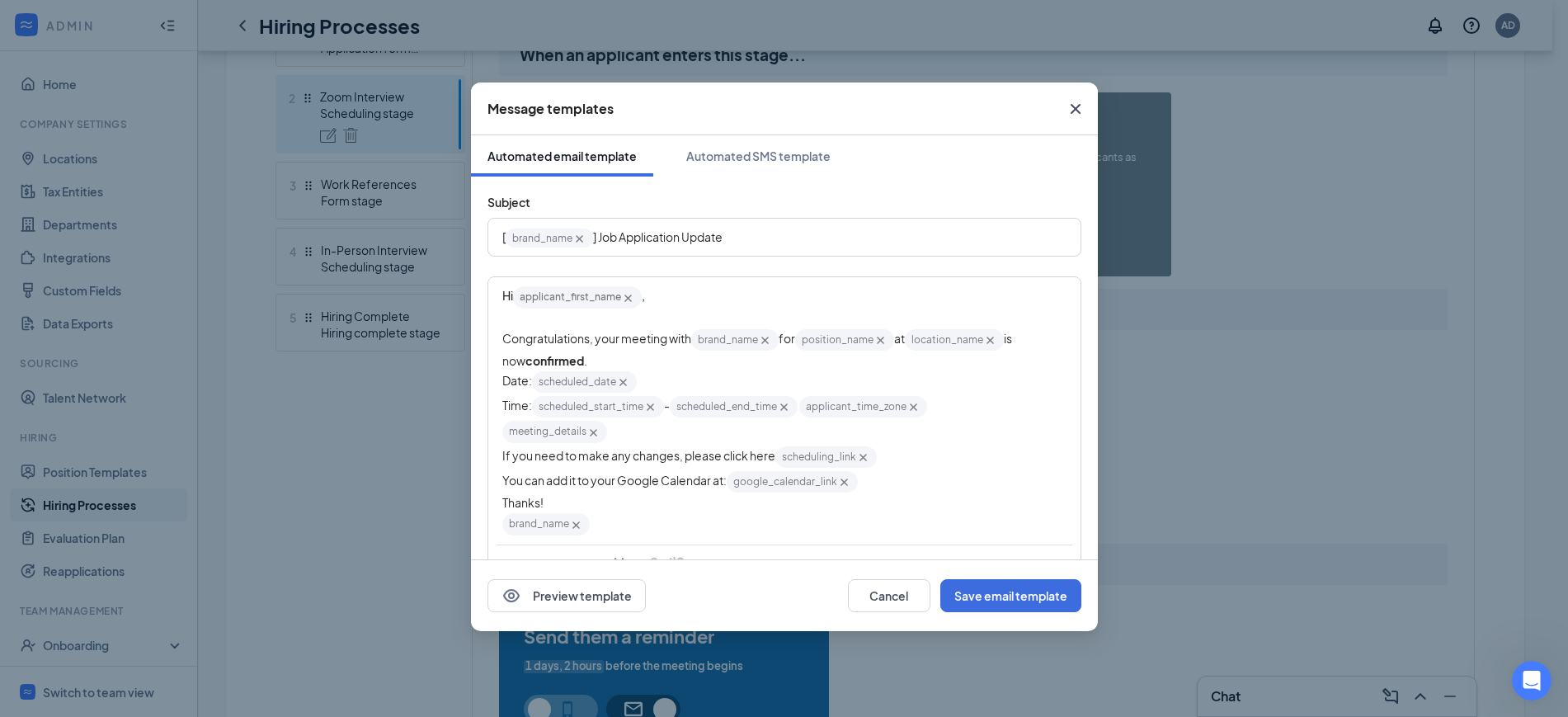
click at [982, 420] on div "meeting_details‌‌‌‌ {{meeting_details}}" at bounding box center [784, 432] width 564 height 25
click at [501, 455] on div "Hi applicant_first_name‌‌‌‌ {{applicant_first_name}} , Congratulations, your me…" at bounding box center [784, 410] width 590 height 265
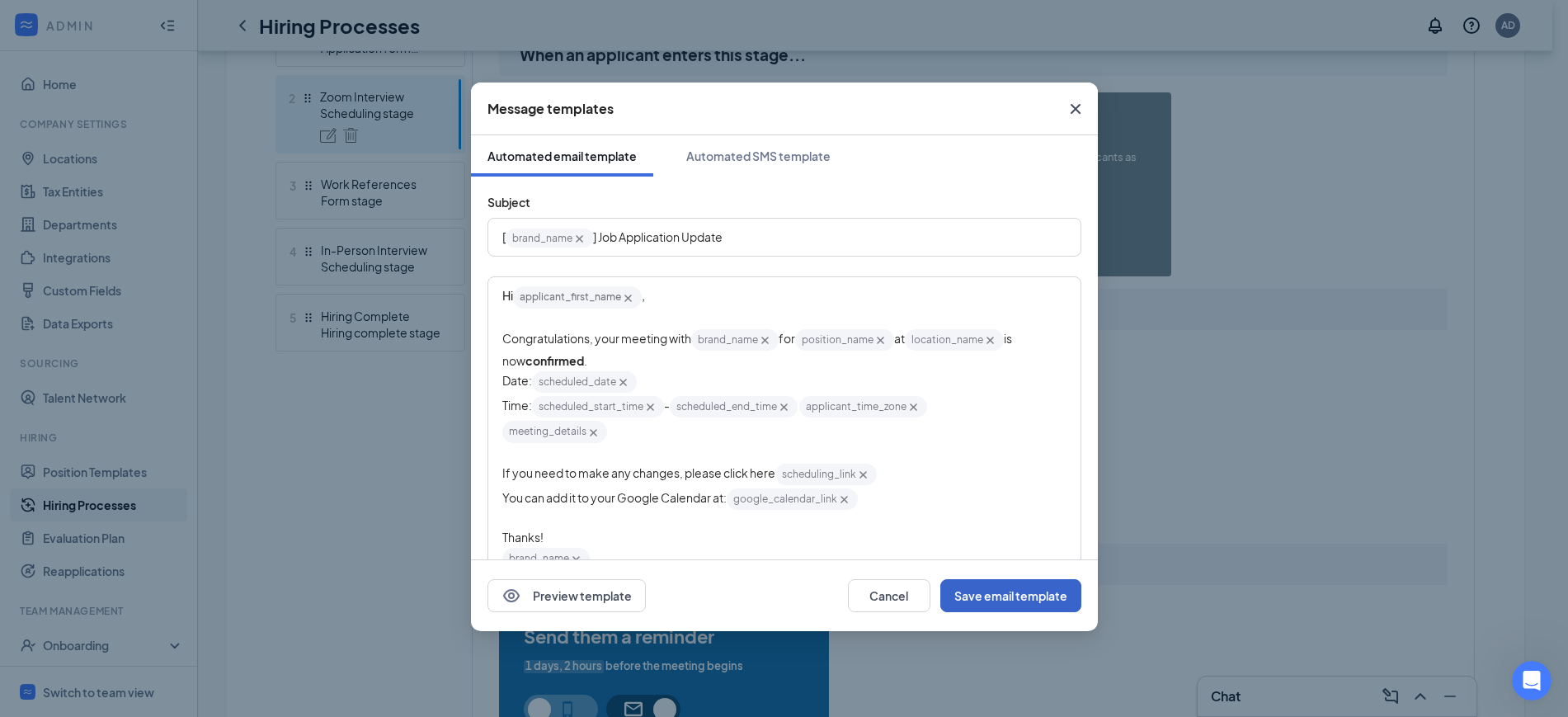
click at [1009, 588] on button "Save email template" at bounding box center [1010, 596] width 141 height 33
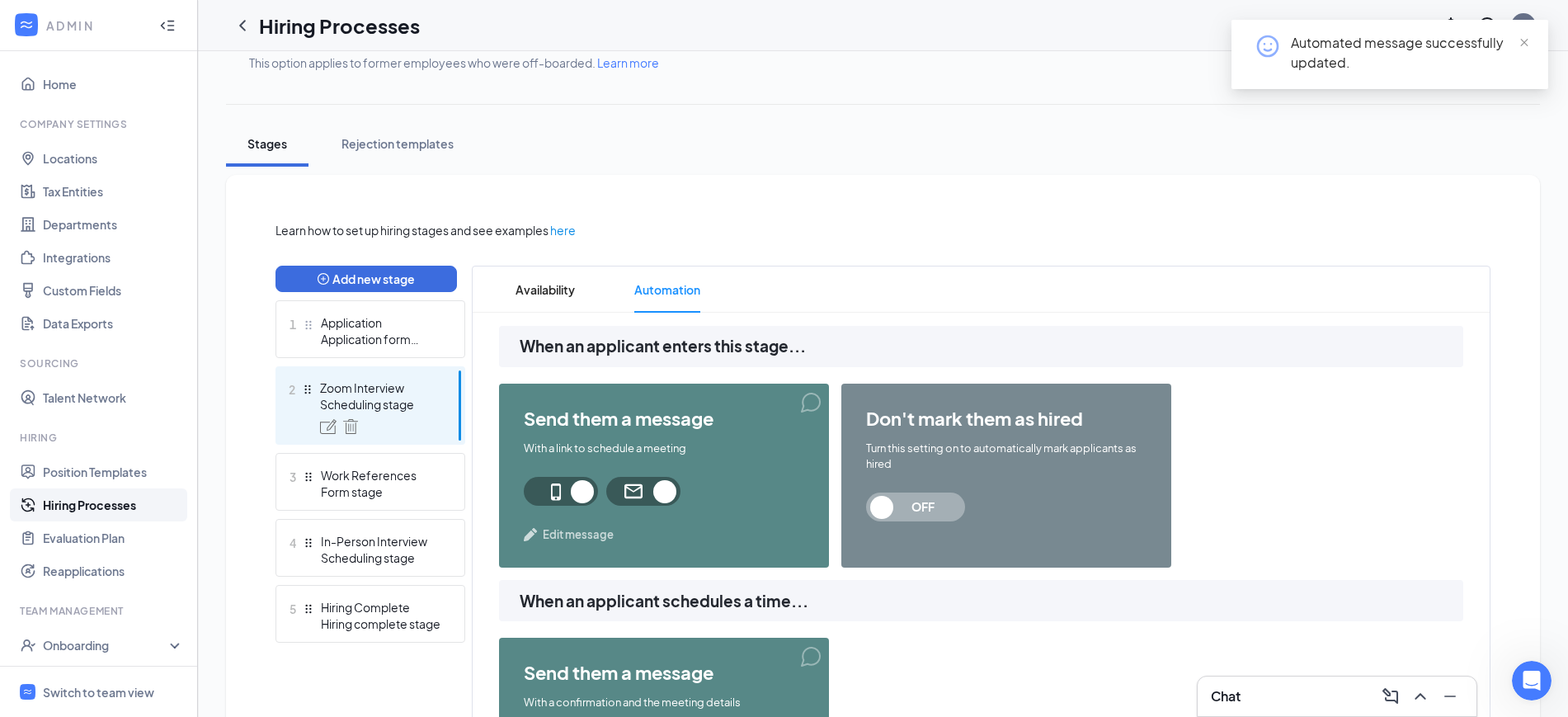
scroll to position [0, 0]
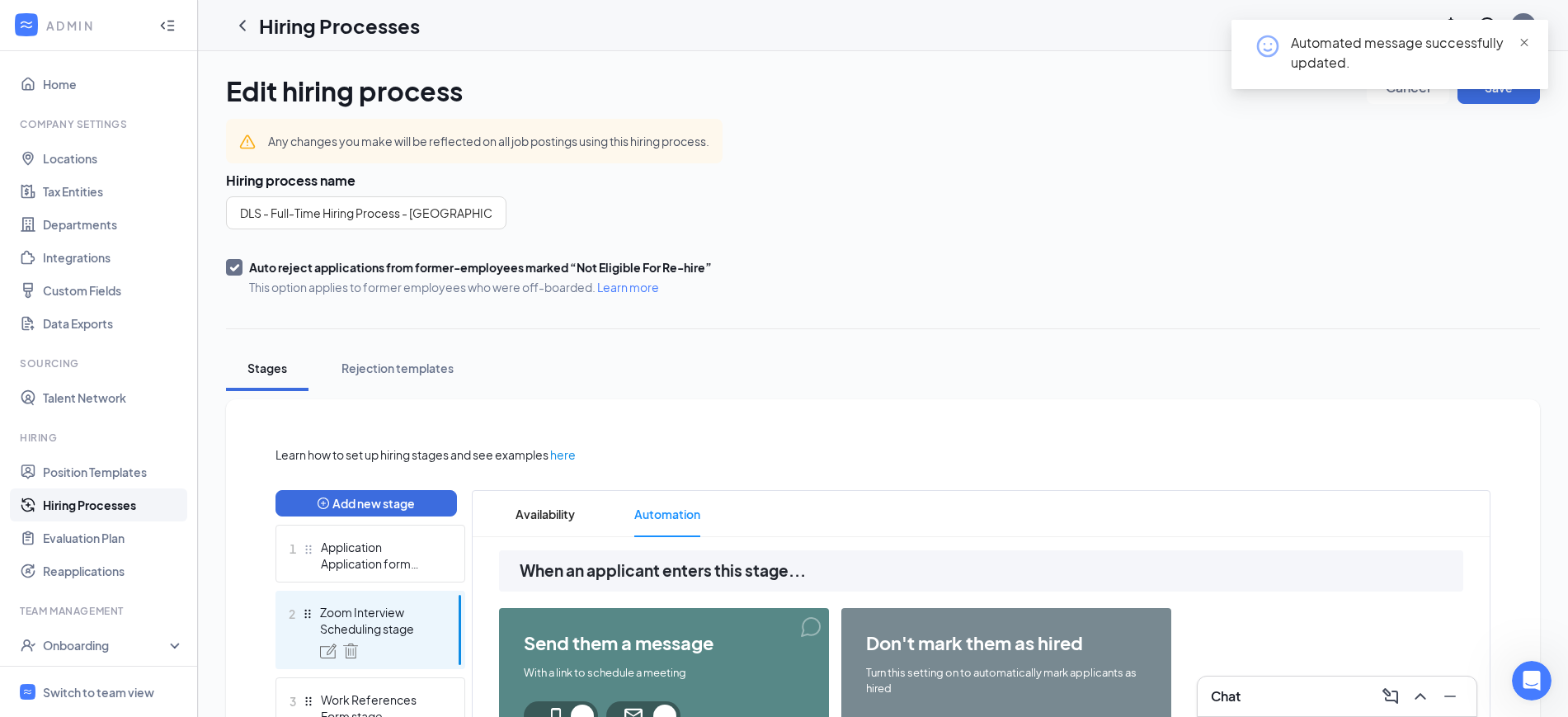
click at [1523, 42] on span "close" at bounding box center [1524, 42] width 12 height 12
click at [1480, 84] on button "Save" at bounding box center [1499, 87] width 83 height 33
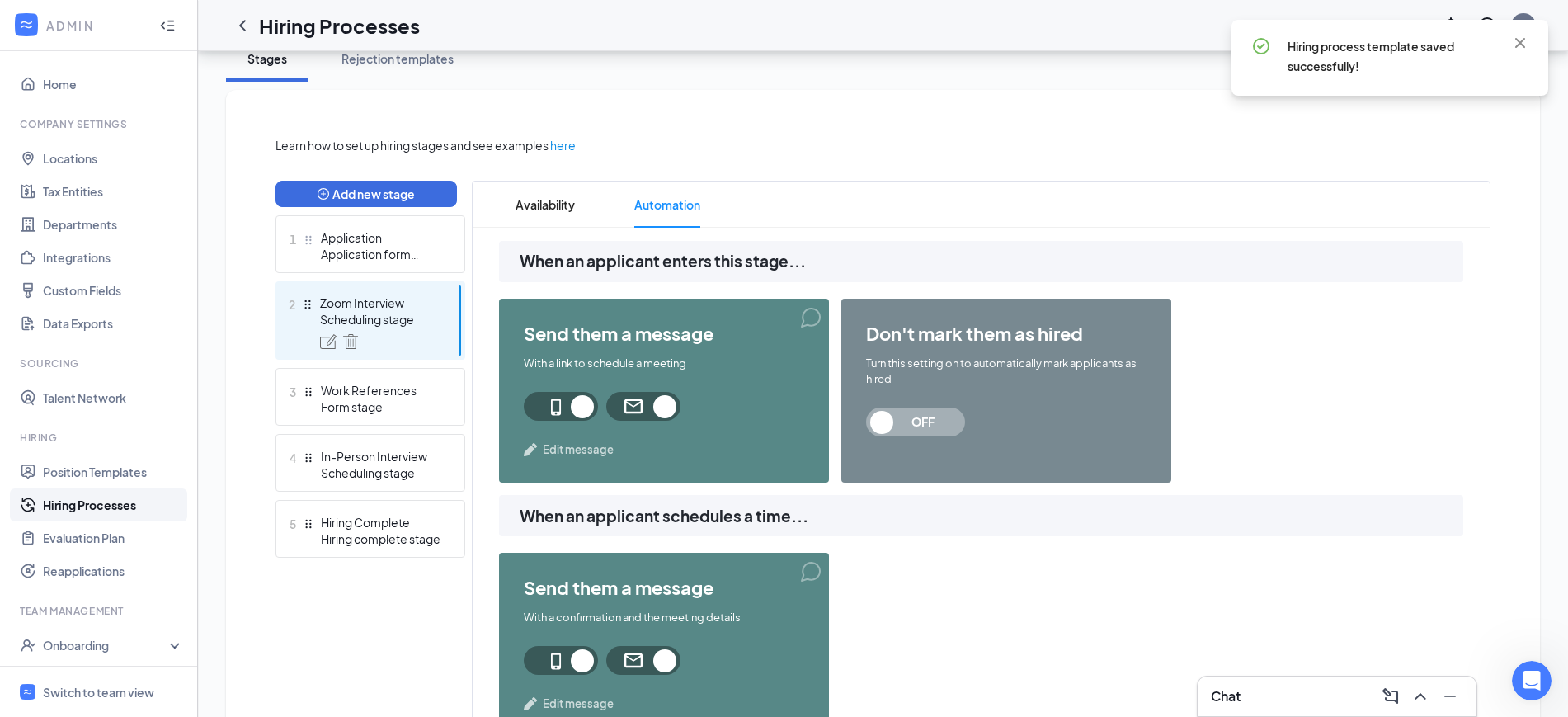
scroll to position [516, 0]
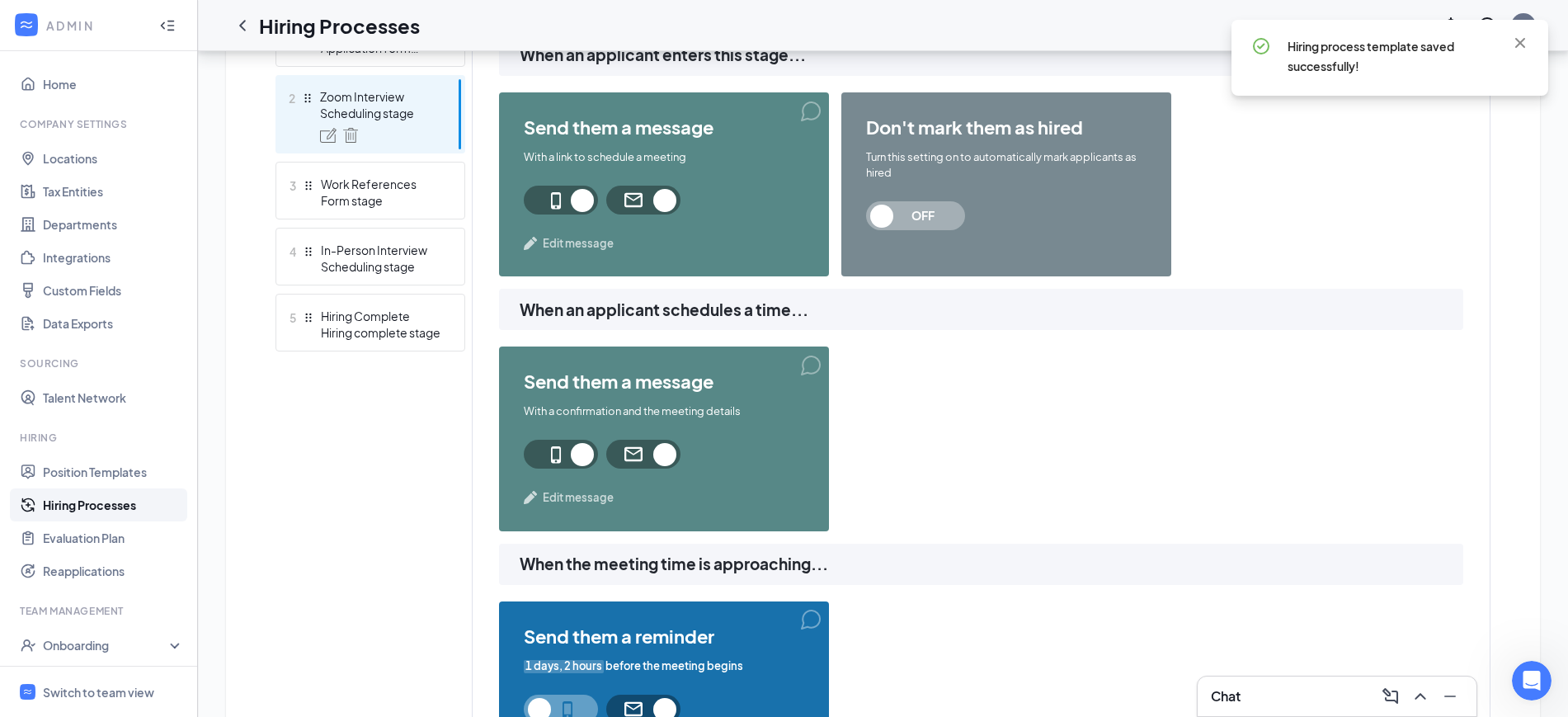
click at [583, 495] on span "Edit message" at bounding box center [578, 497] width 71 height 16
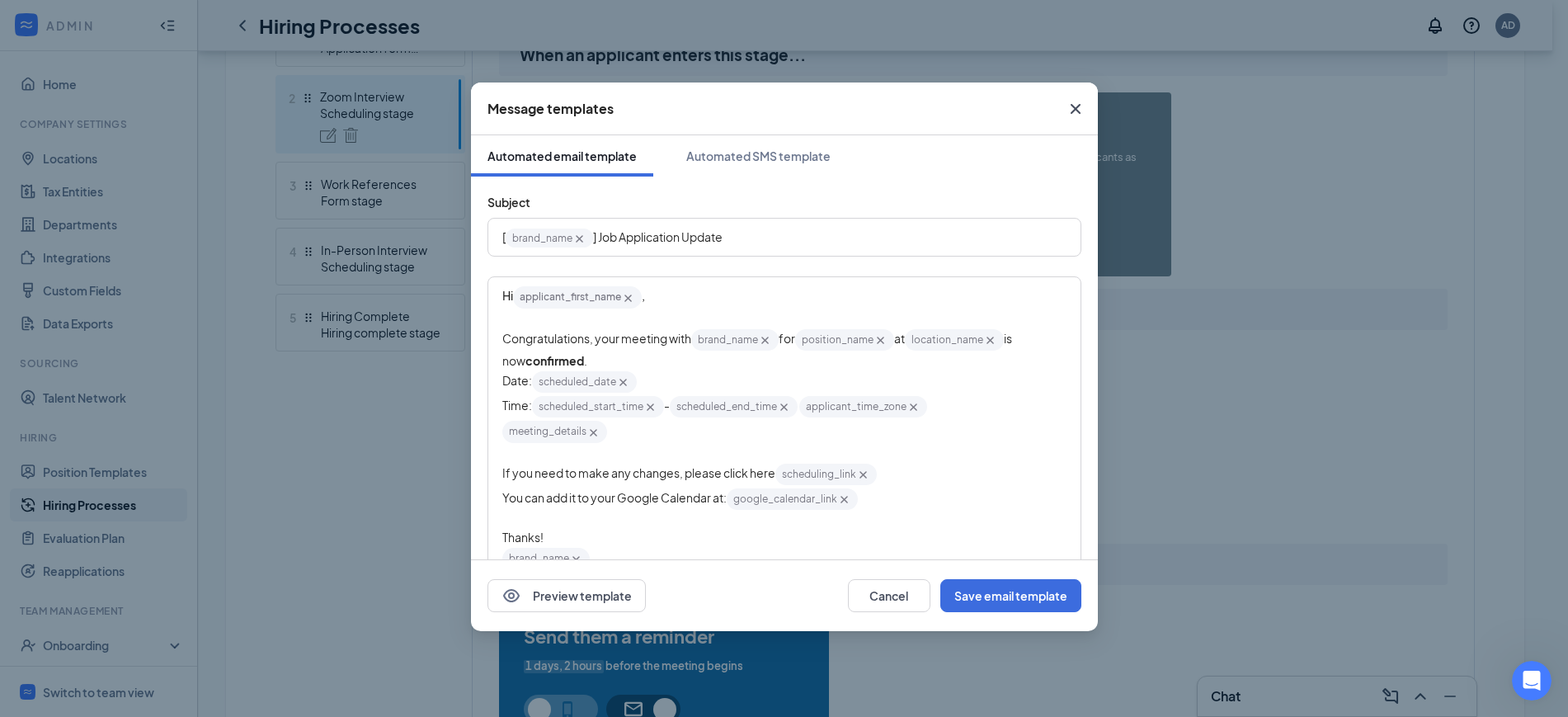
click at [640, 341] on span "Congratulations, your meeting with" at bounding box center [597, 338] width 189 height 15
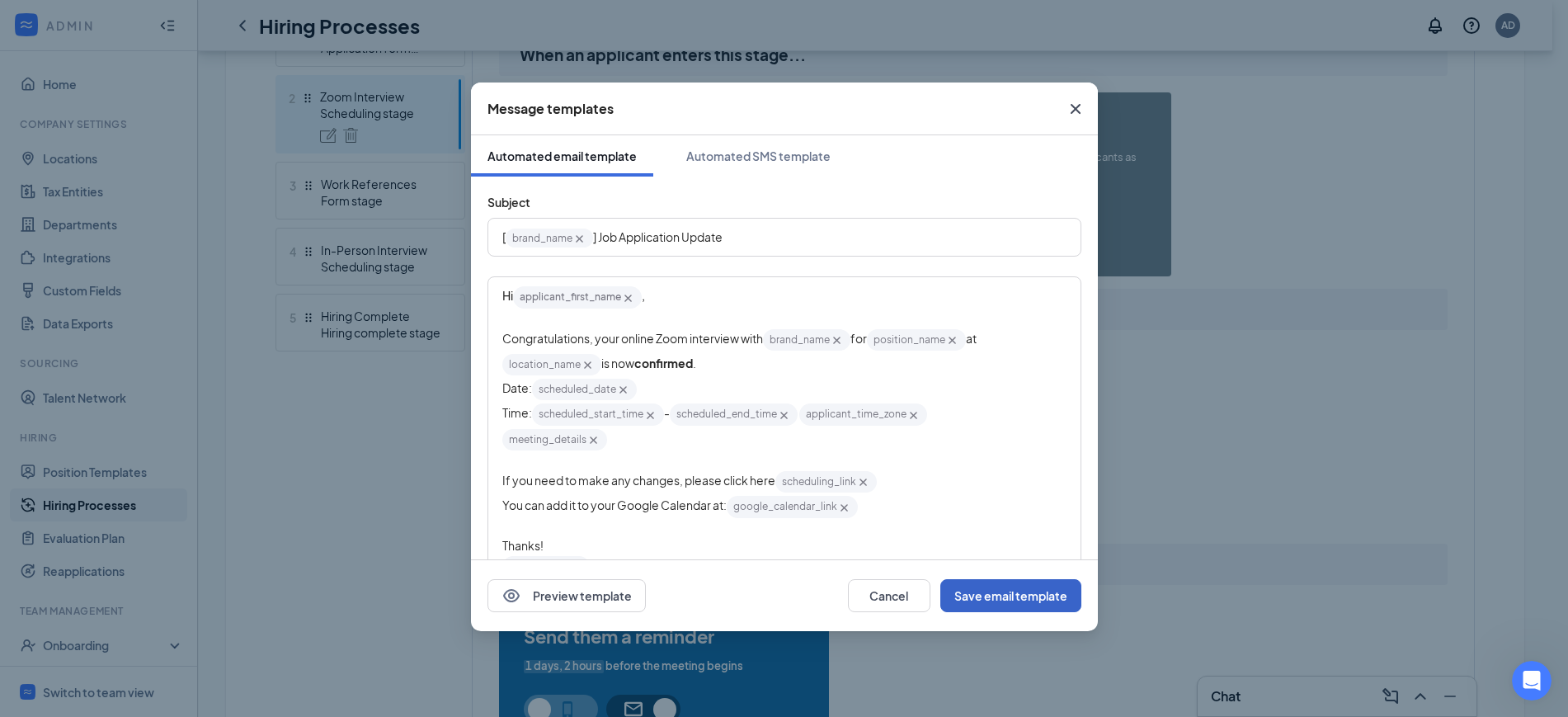
click at [1038, 590] on button "Save email template" at bounding box center [1010, 596] width 141 height 33
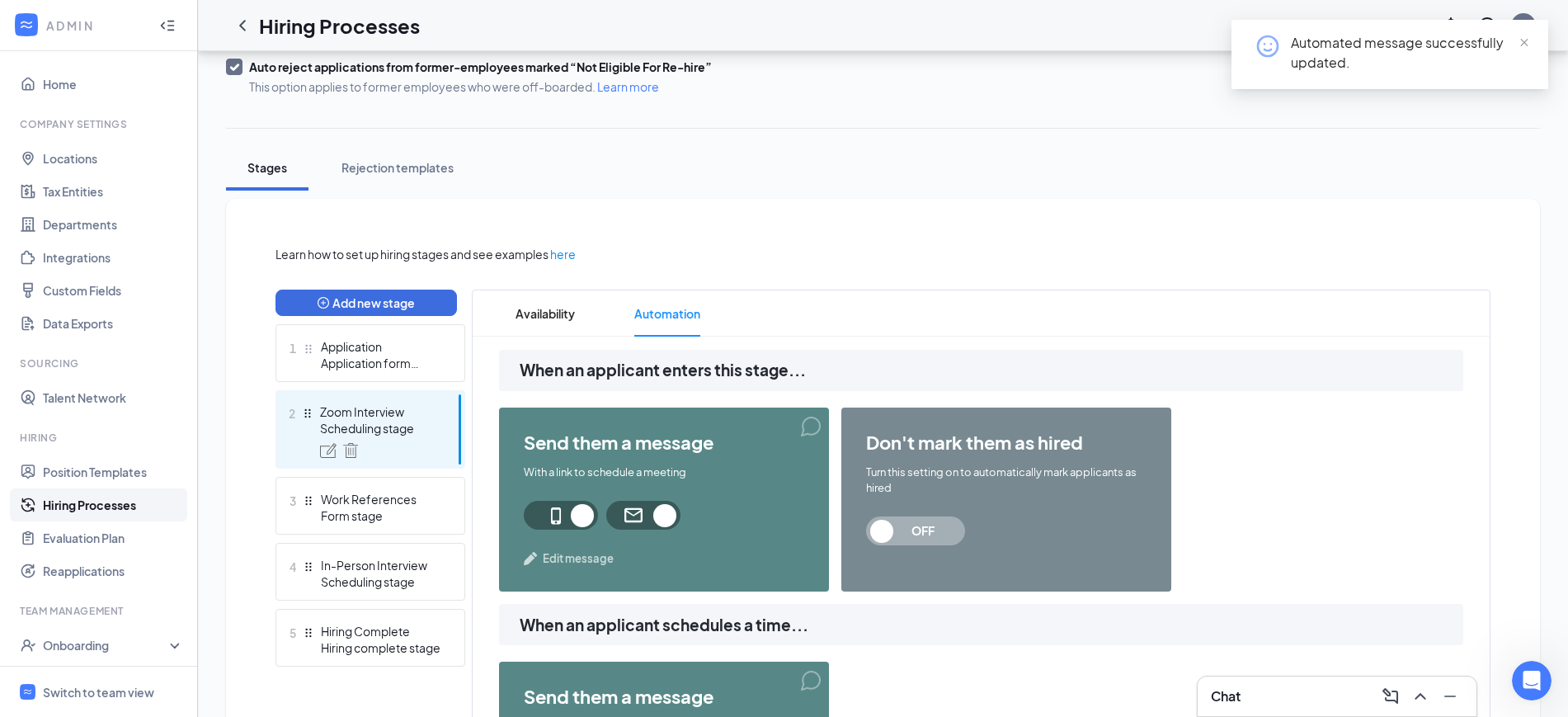
scroll to position [0, 0]
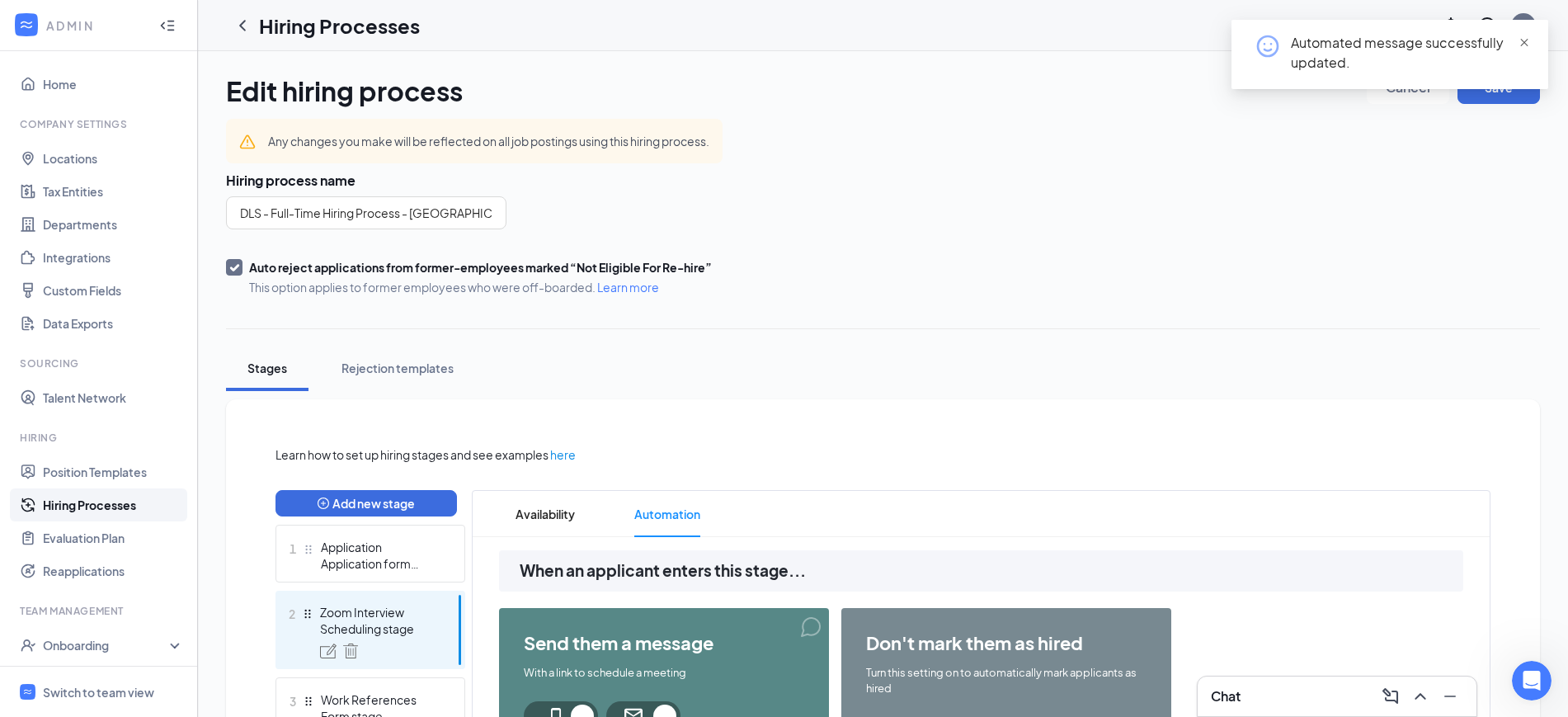
click at [1522, 35] on span at bounding box center [1524, 42] width 12 height 15
click at [1489, 83] on button "Save" at bounding box center [1499, 87] width 83 height 33
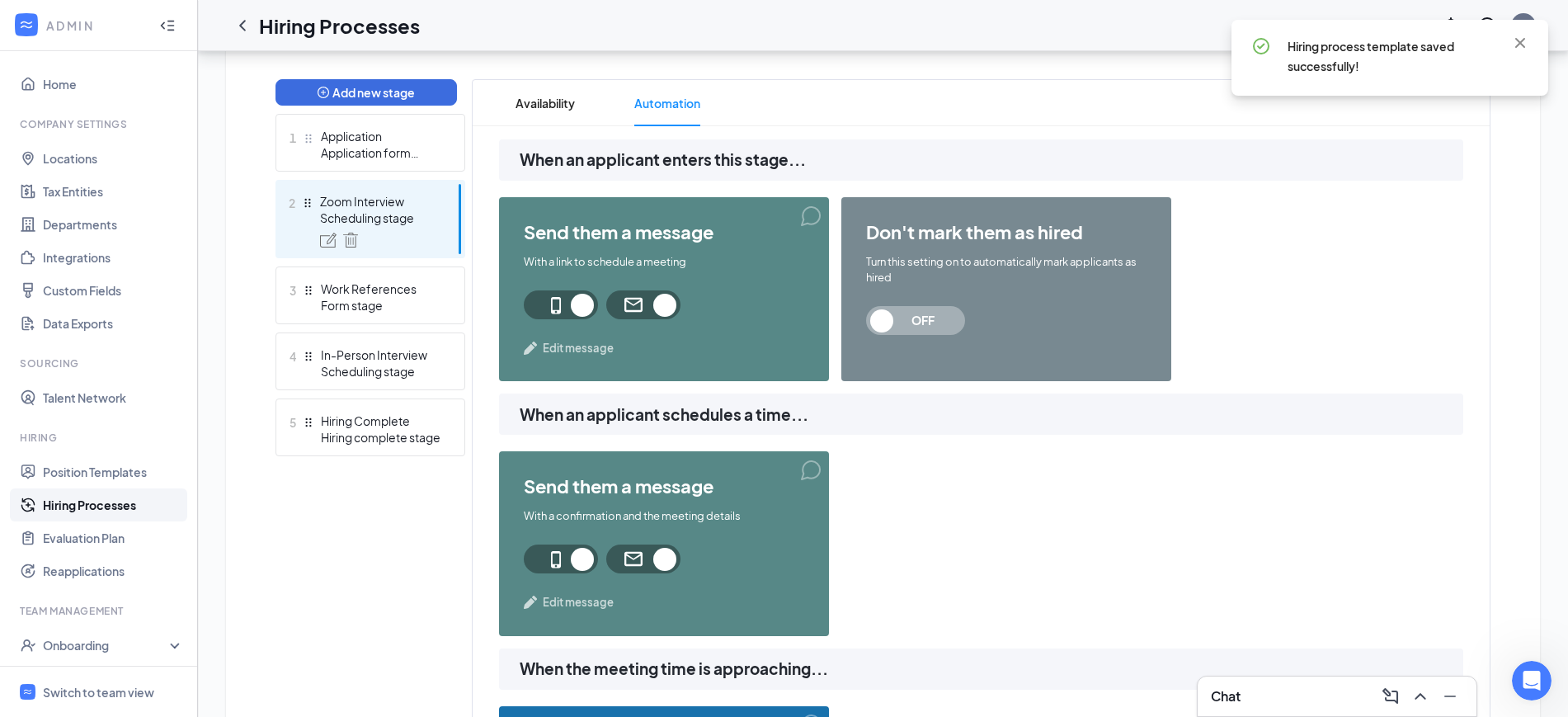
scroll to position [413, 0]
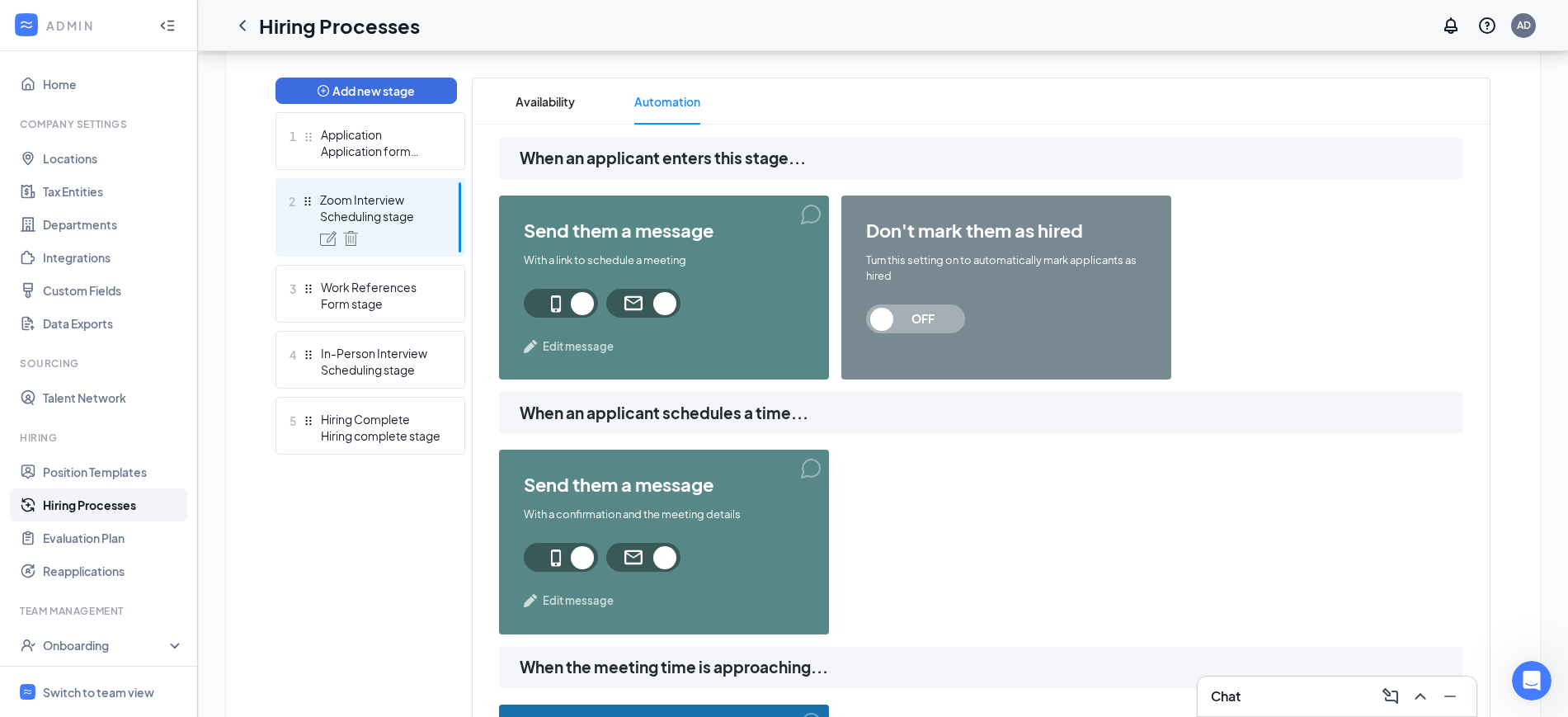
click at [581, 342] on span "Edit message" at bounding box center [578, 346] width 71 height 16
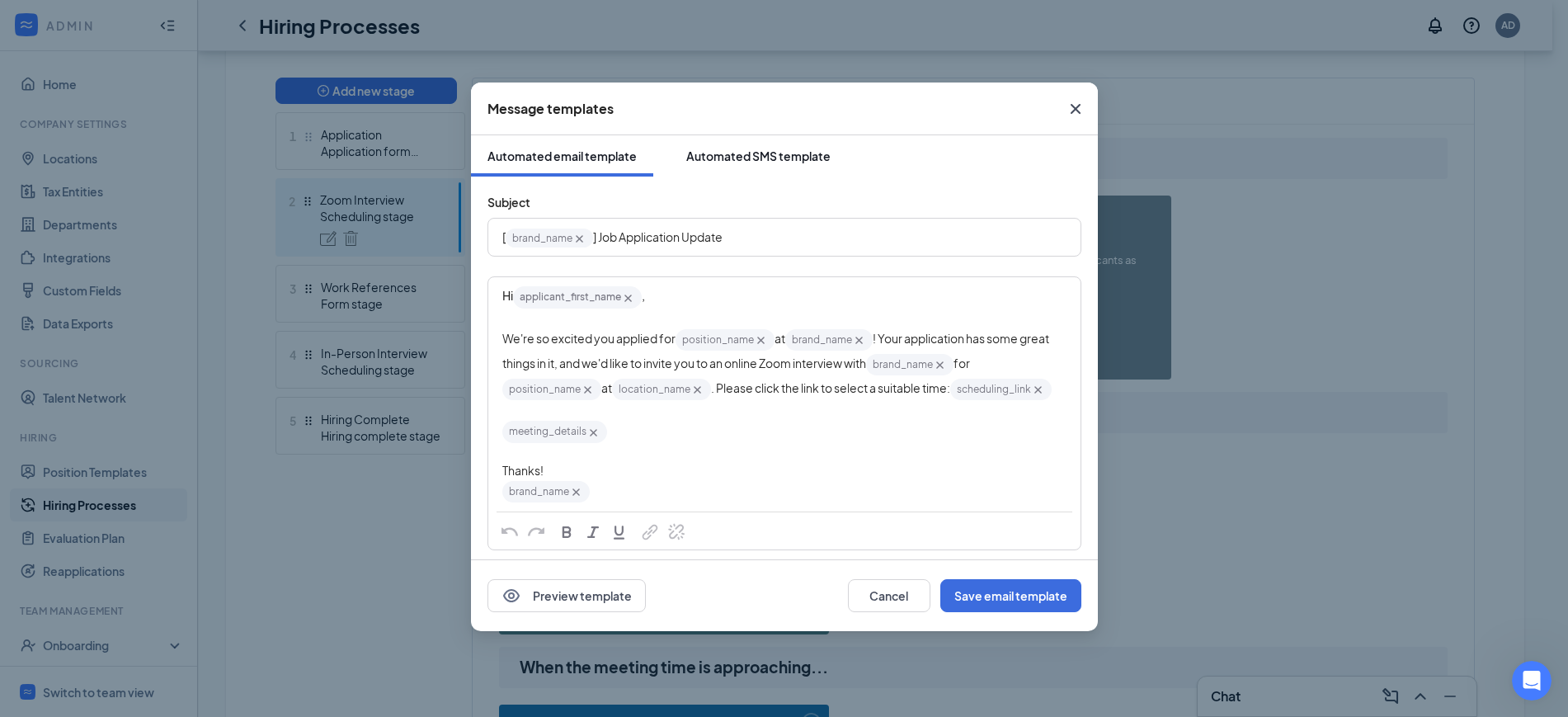
click at [752, 154] on div "Automated SMS template" at bounding box center [758, 156] width 144 height 16
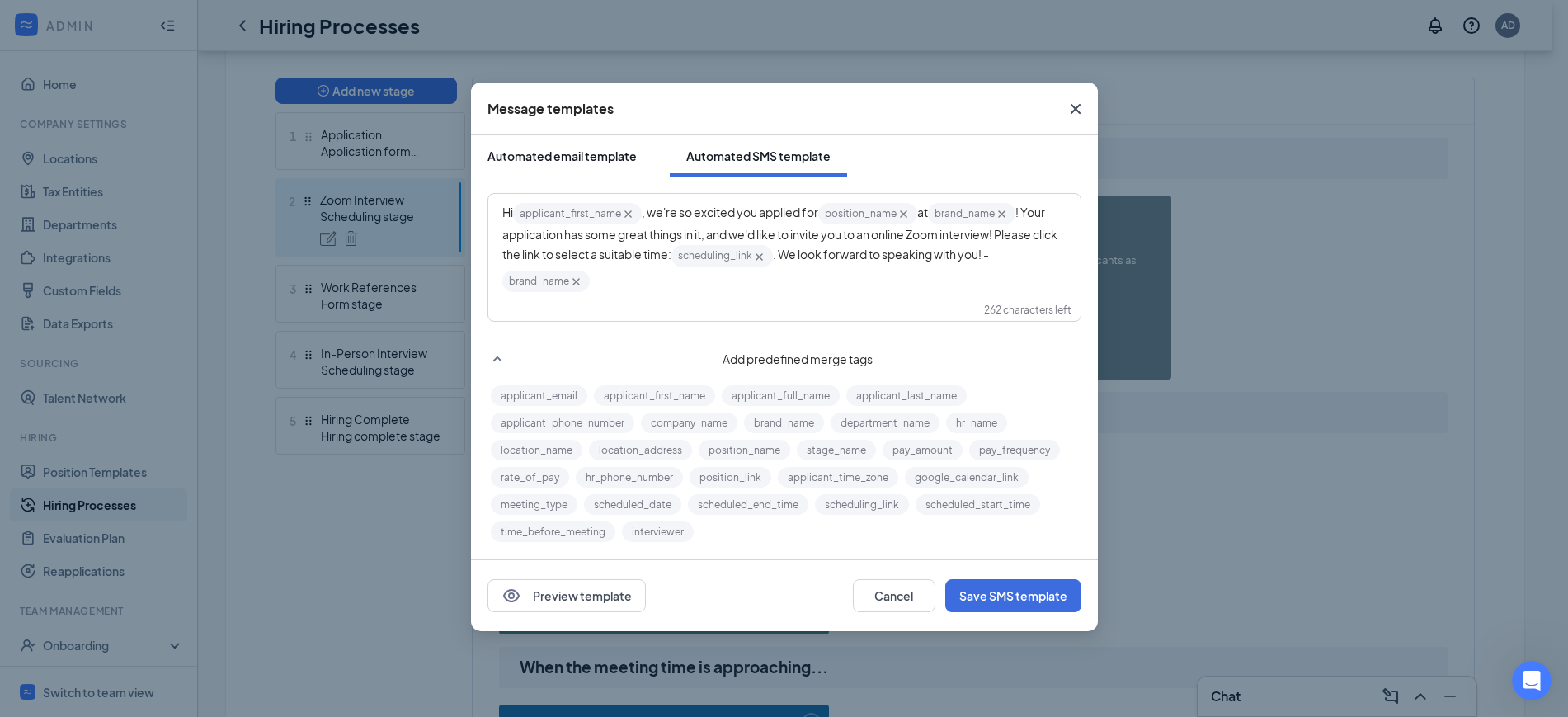
click at [605, 158] on div "Automated email template" at bounding box center [562, 156] width 149 height 16
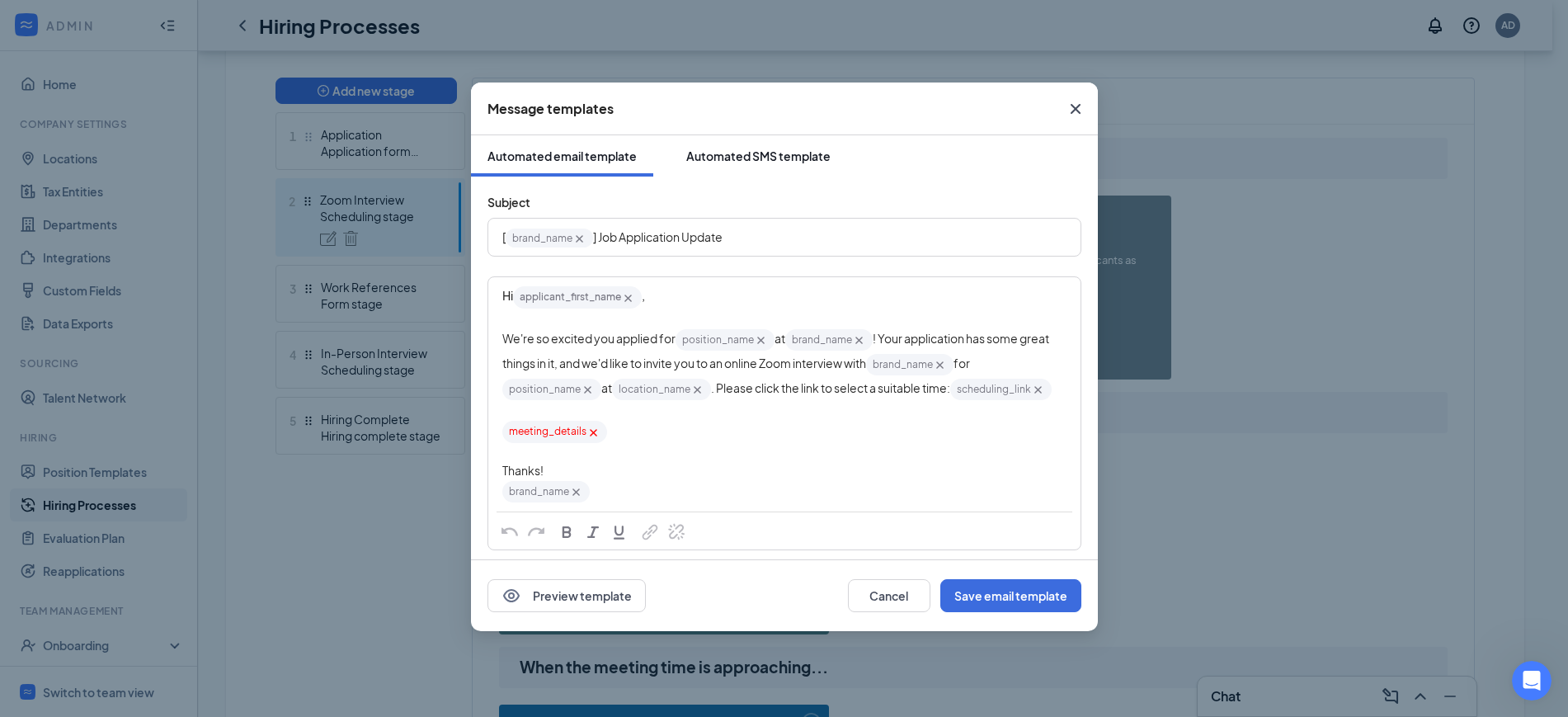
click at [767, 144] on button "Automated SMS template" at bounding box center [759, 156] width 178 height 41
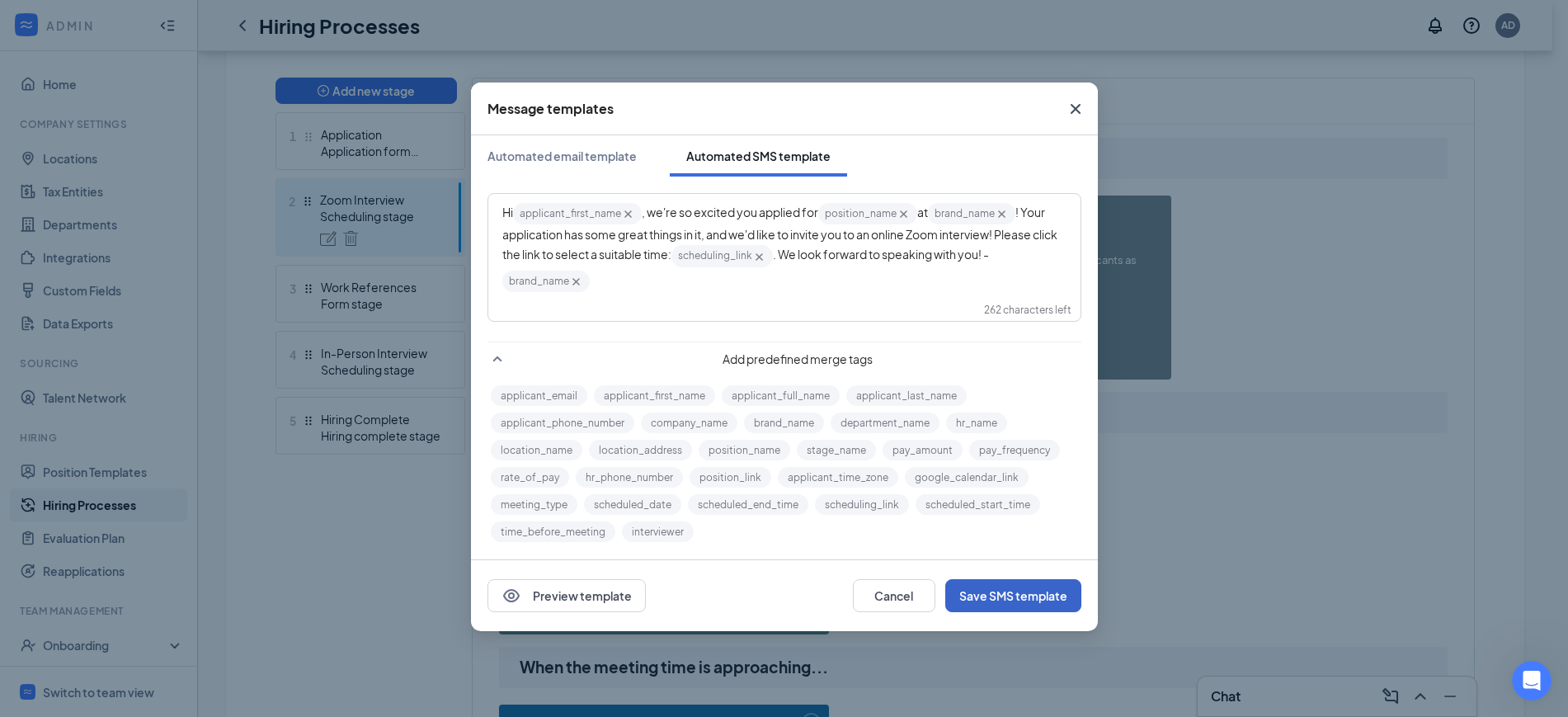
click at [1019, 595] on button "Save SMS template" at bounding box center [1014, 596] width 136 height 33
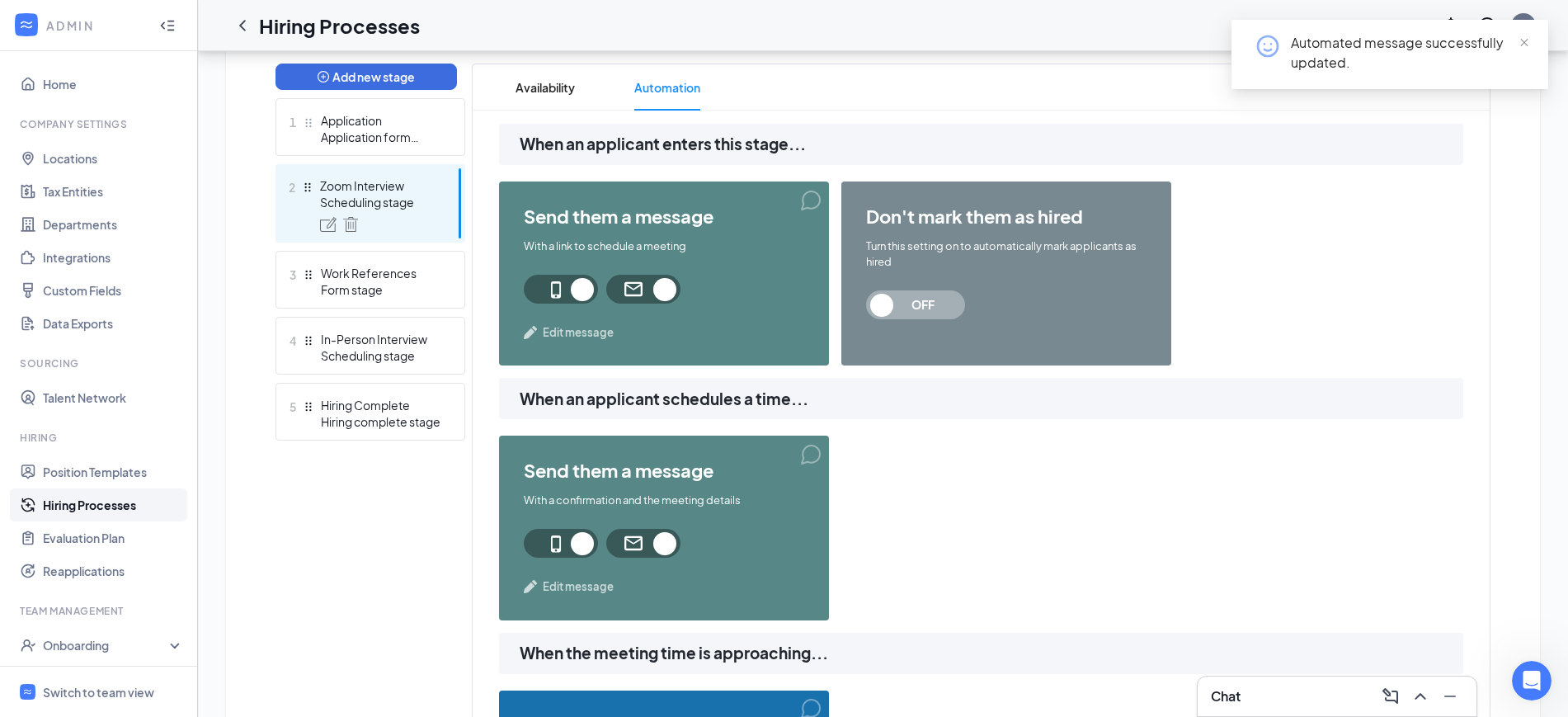
scroll to position [516, 0]
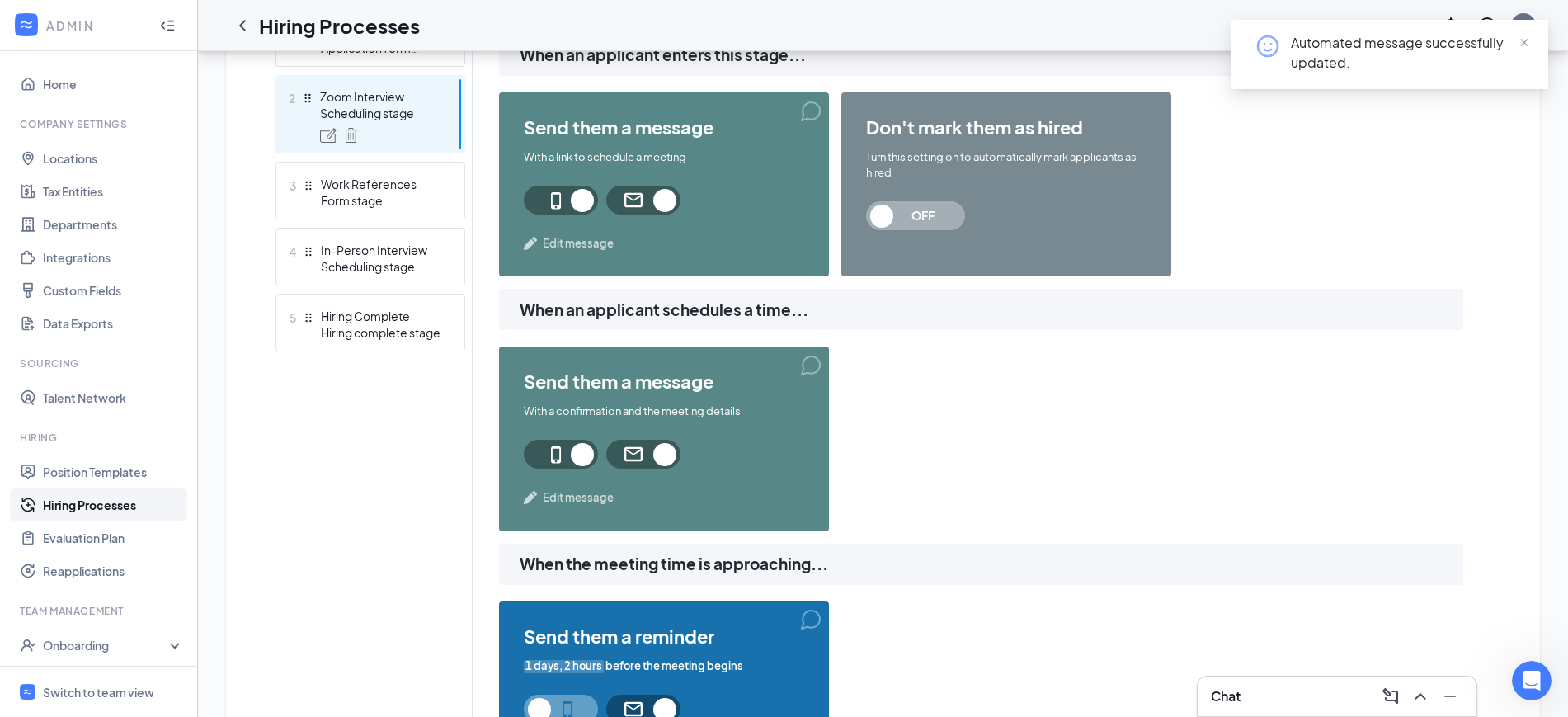
click at [572, 501] on span "Edit message" at bounding box center [578, 497] width 71 height 16
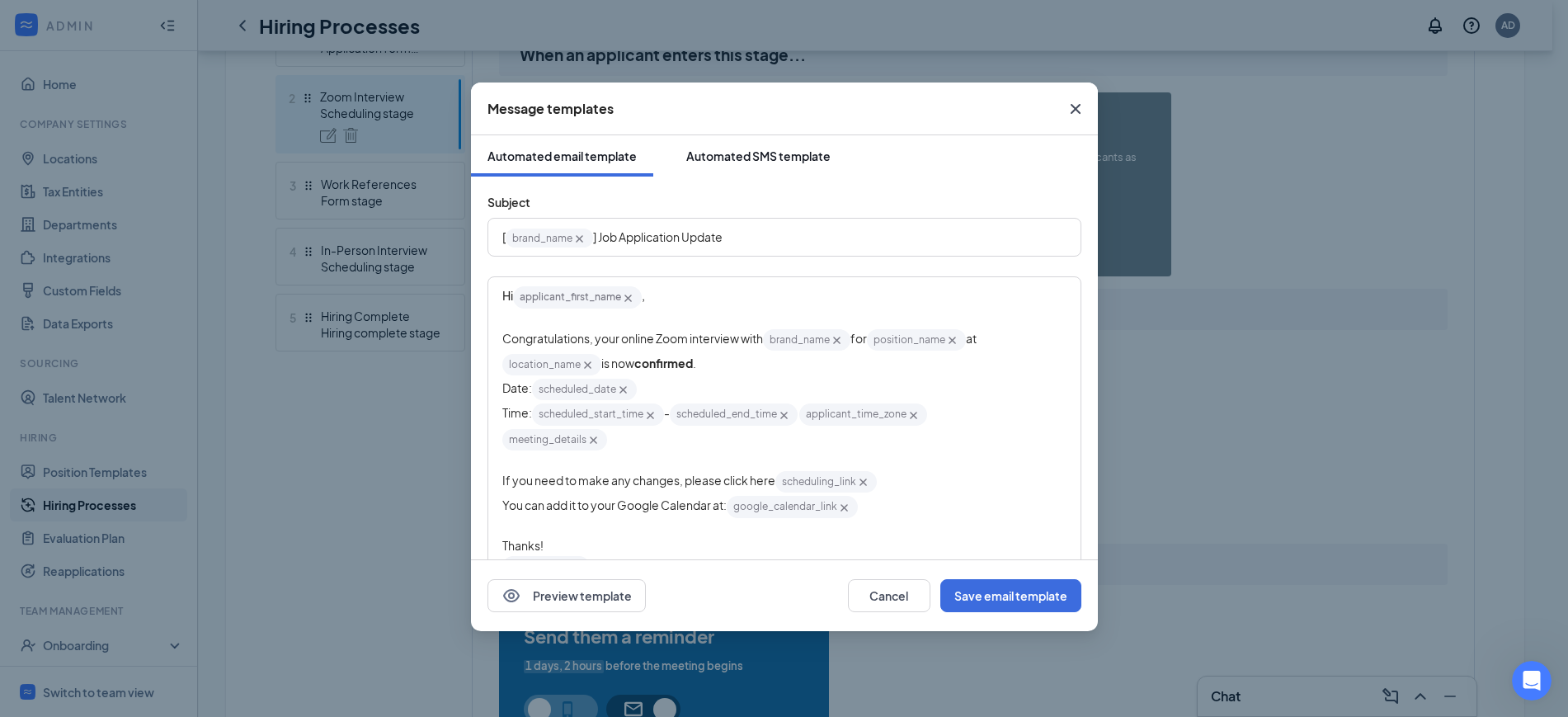
click at [733, 150] on div "Automated SMS template" at bounding box center [758, 156] width 144 height 16
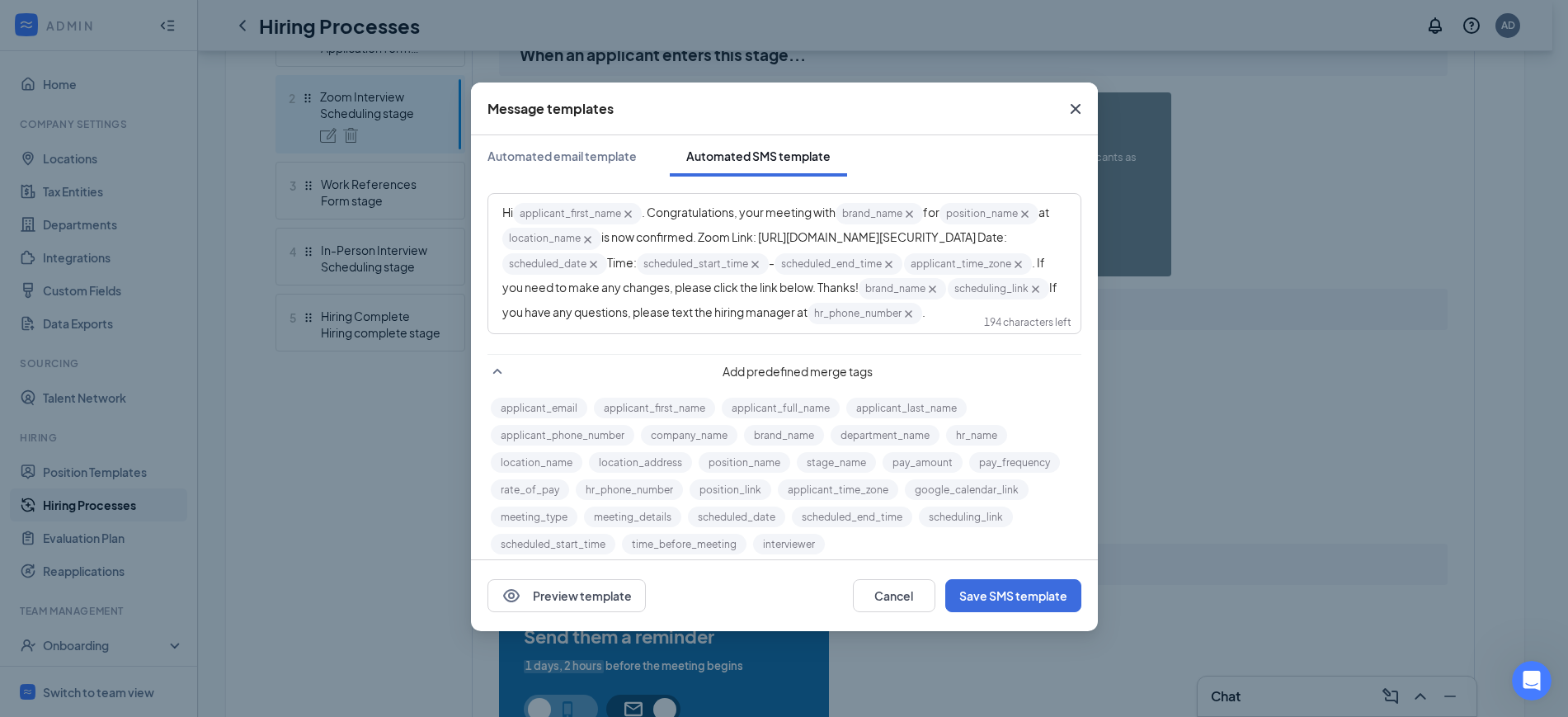
click at [652, 210] on span ". Congratulations, your meeting with" at bounding box center [738, 212] width 194 height 15
click at [740, 213] on span ", congratulations, your meeting with" at bounding box center [736, 212] width 191 height 15
click at [749, 211] on span ", congratulations! your meeting with" at bounding box center [736, 212] width 191 height 15
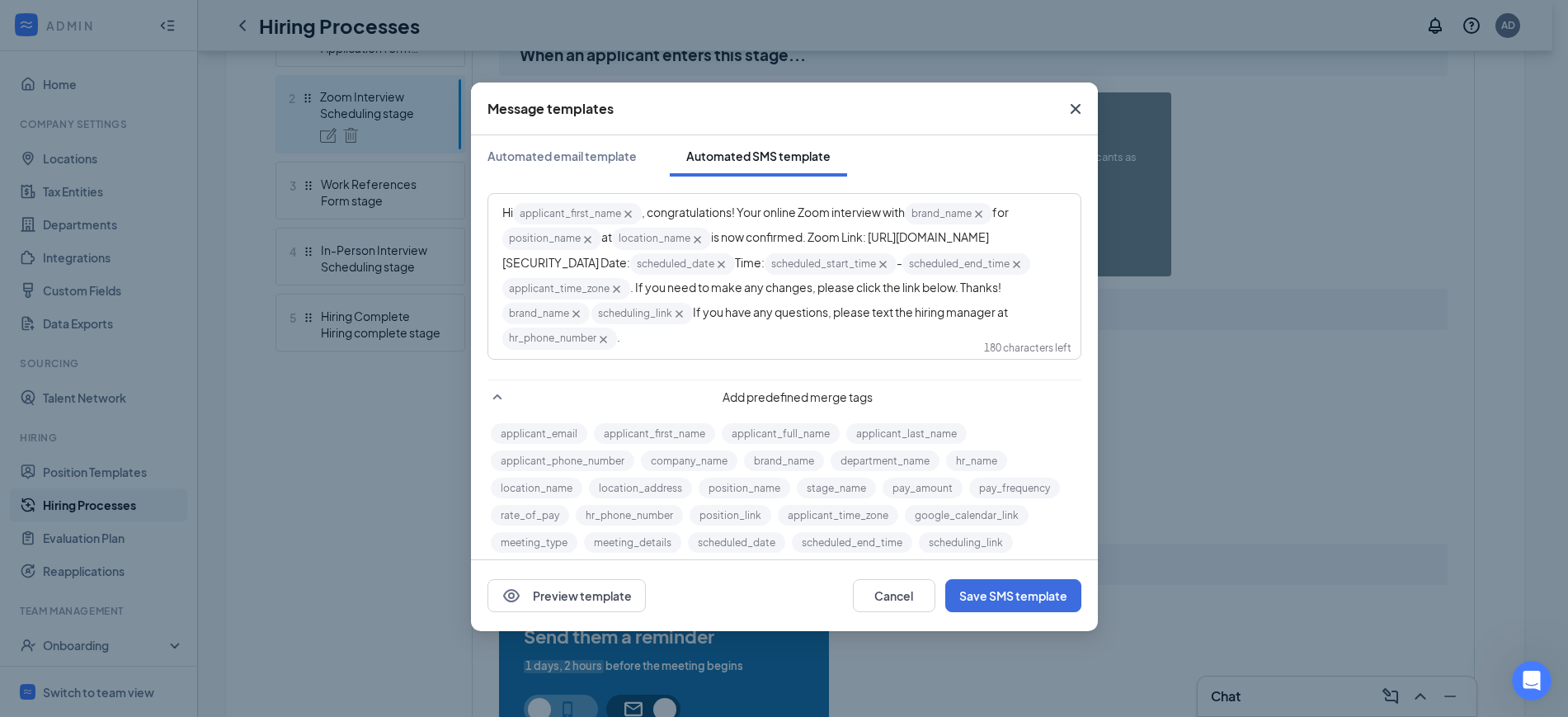
click at [883, 233] on div "Hi applicant_first_name‌‌‌‌ {{applicant_first_name}} , congratulations! Your on…" at bounding box center [784, 275] width 564 height 150
click at [607, 336] on icon "Cross" at bounding box center [604, 339] width 7 height 7
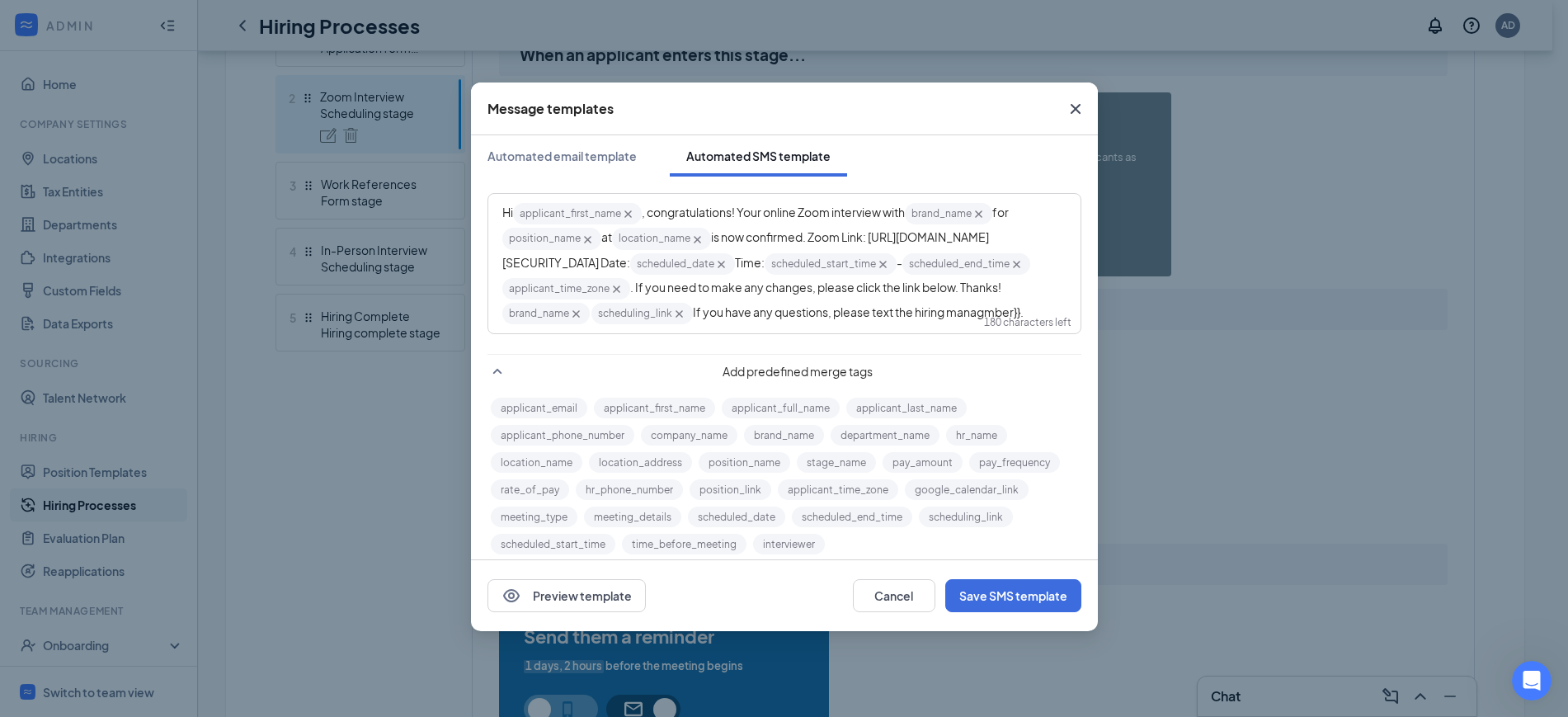
drag, startPoint x: 982, startPoint y: 326, endPoint x: 747, endPoint y: 326, distance: 235.0
click at [747, 326] on div "Hi applicant_first_name‌‌‌‌ {{applicant_first_name}} , congratulations! Your on…" at bounding box center [784, 263] width 564 height 125
click at [853, 294] on span ". If you need to make any changes, please click the link below. Thanks!" at bounding box center [816, 287] width 371 height 15
click at [583, 309] on icon "Cross" at bounding box center [577, 314] width 14 height 14
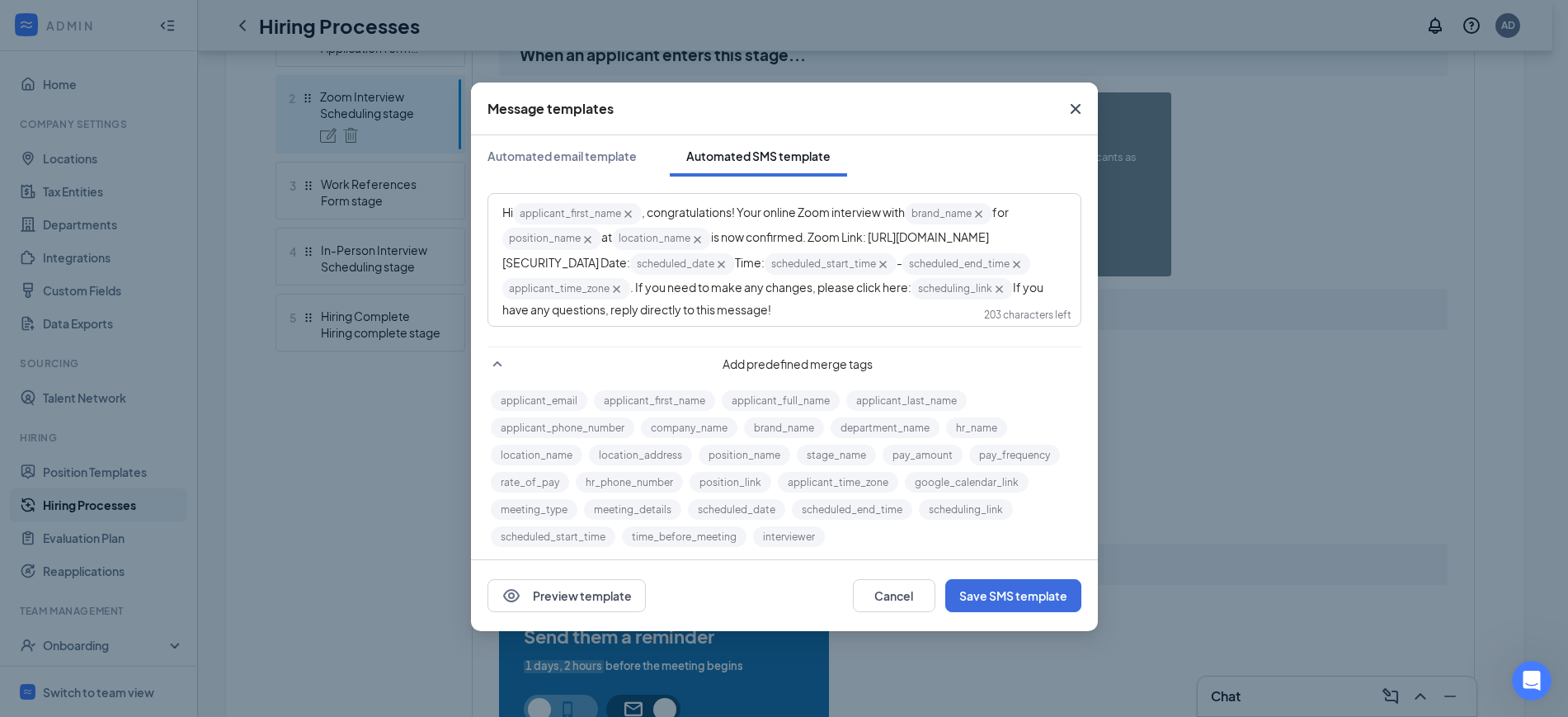
click at [911, 300] on span "scheduling_link‌‌‌‌ {{scheduling_link}}" at bounding box center [962, 289] width 101 height 22
click at [756, 319] on div "Hi applicant_first_name‌‌‌‌ {{applicant_first_name}} , congratulations! Your on…" at bounding box center [784, 259] width 564 height 118
click at [799, 438] on button "brand_name" at bounding box center [783, 427] width 80 height 21
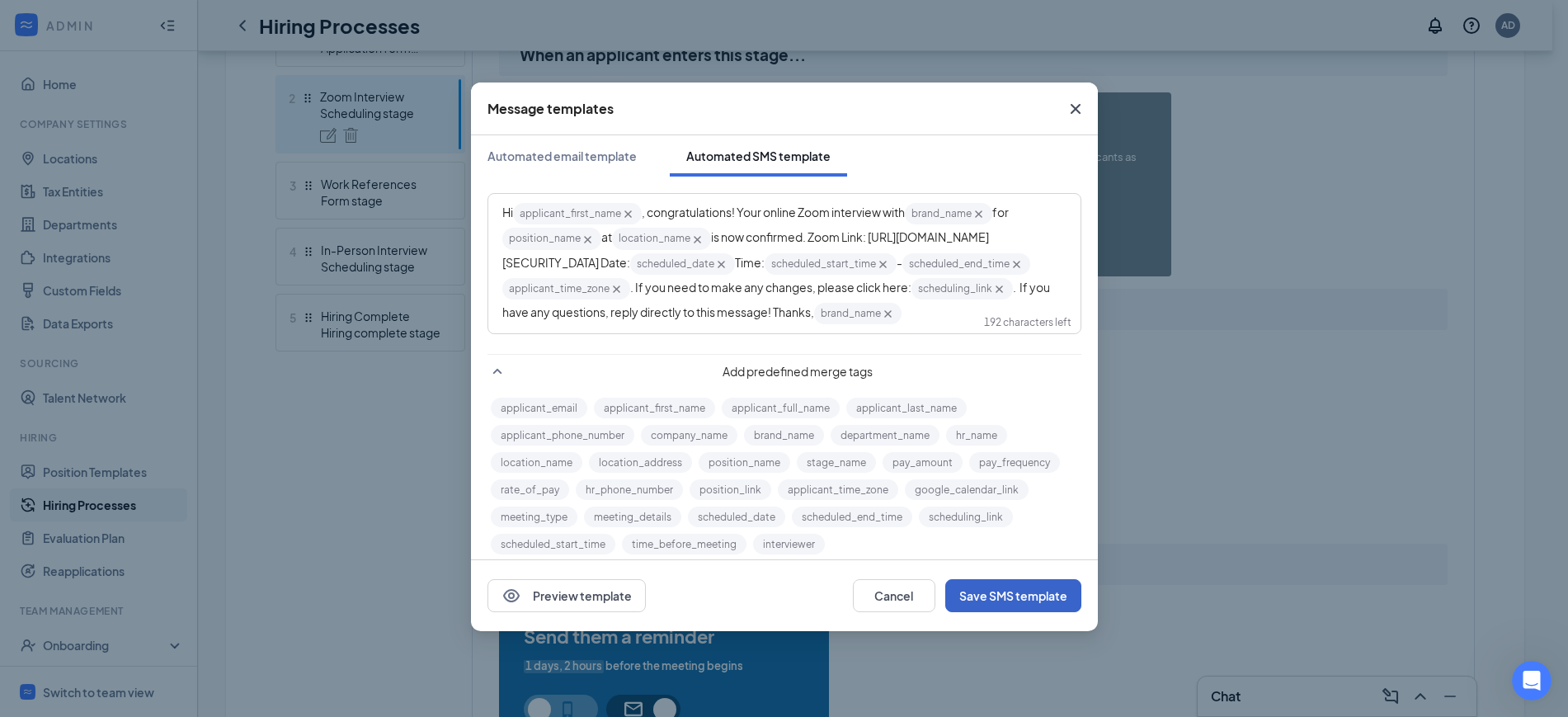
click at [1052, 594] on button "Save SMS template" at bounding box center [1014, 596] width 136 height 33
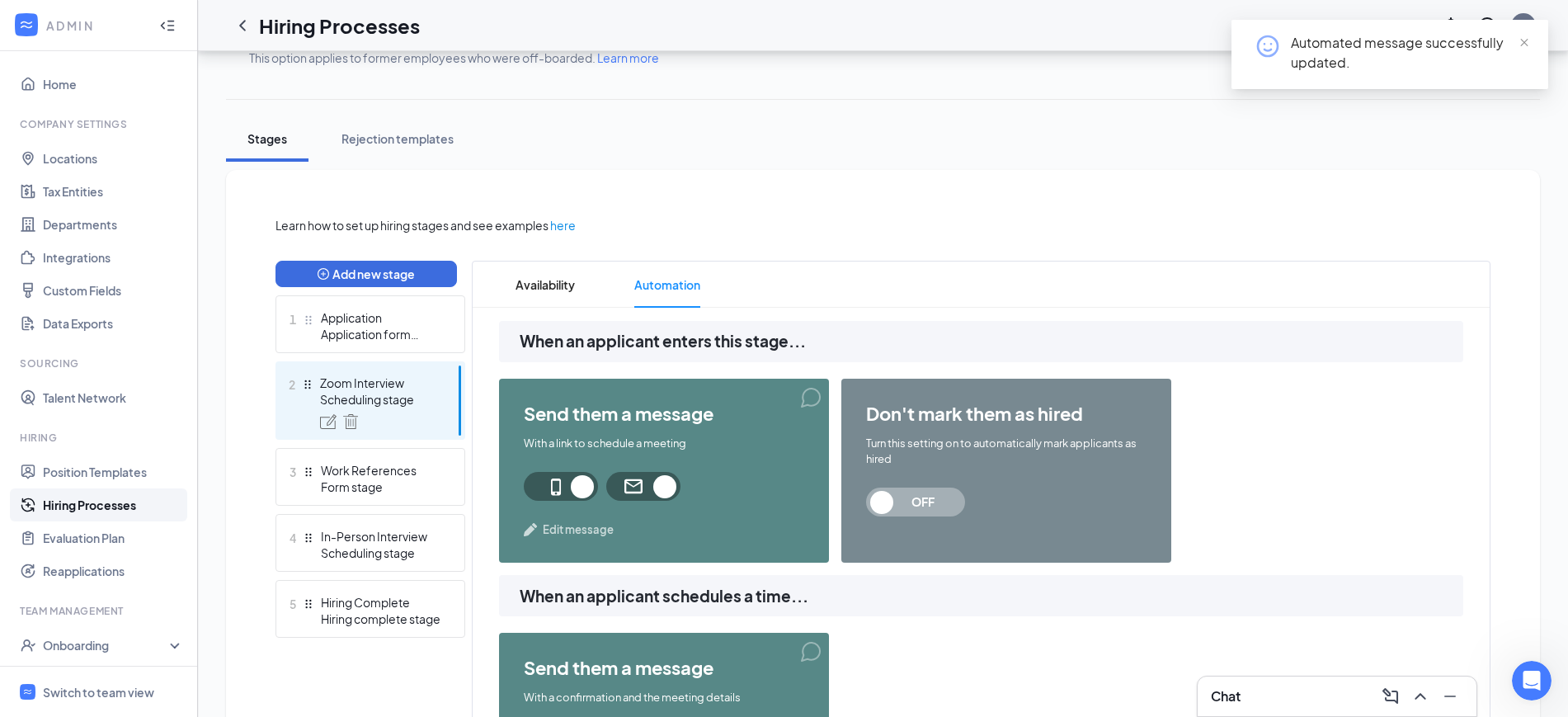
scroll to position [0, 0]
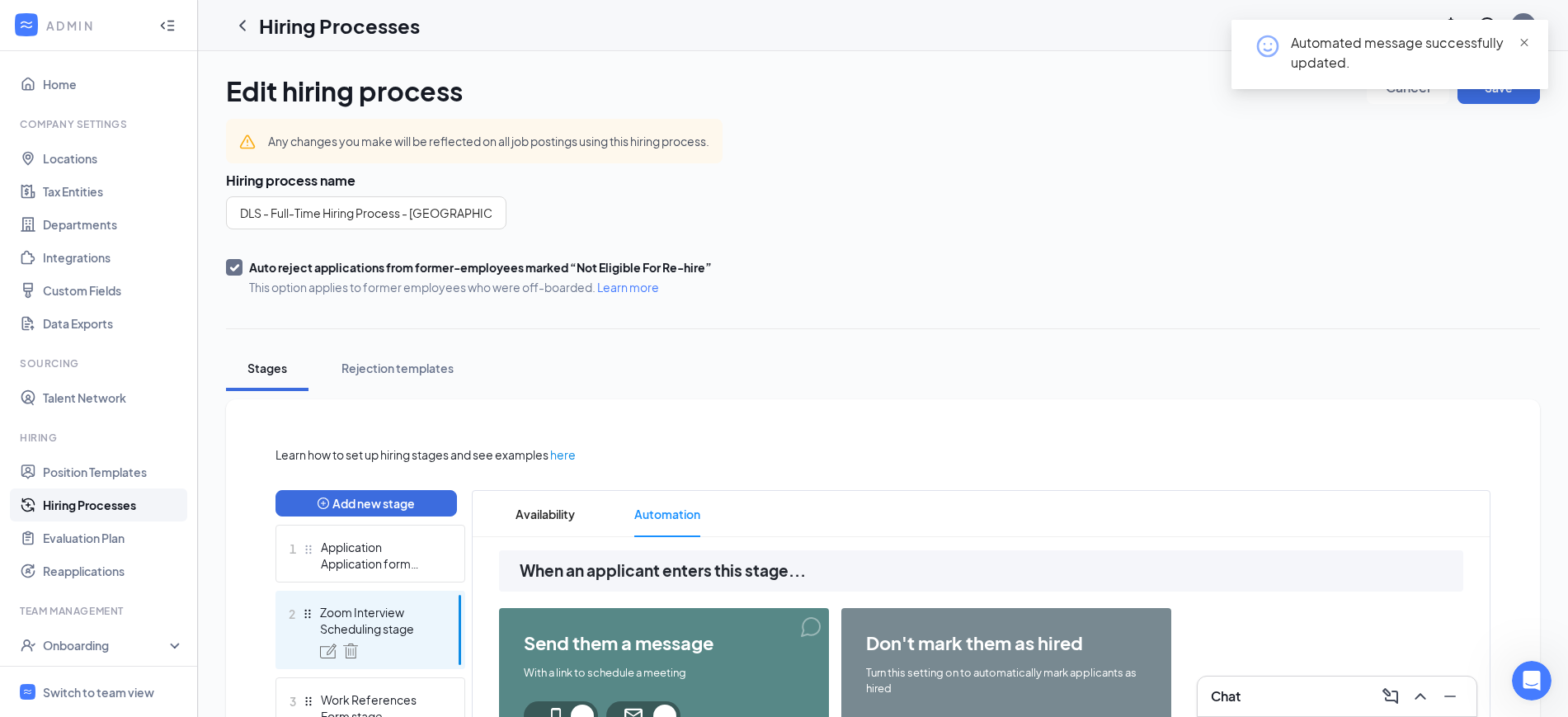
click at [1521, 39] on span "close" at bounding box center [1524, 42] width 12 height 12
click at [1488, 84] on button "Save" at bounding box center [1499, 87] width 83 height 33
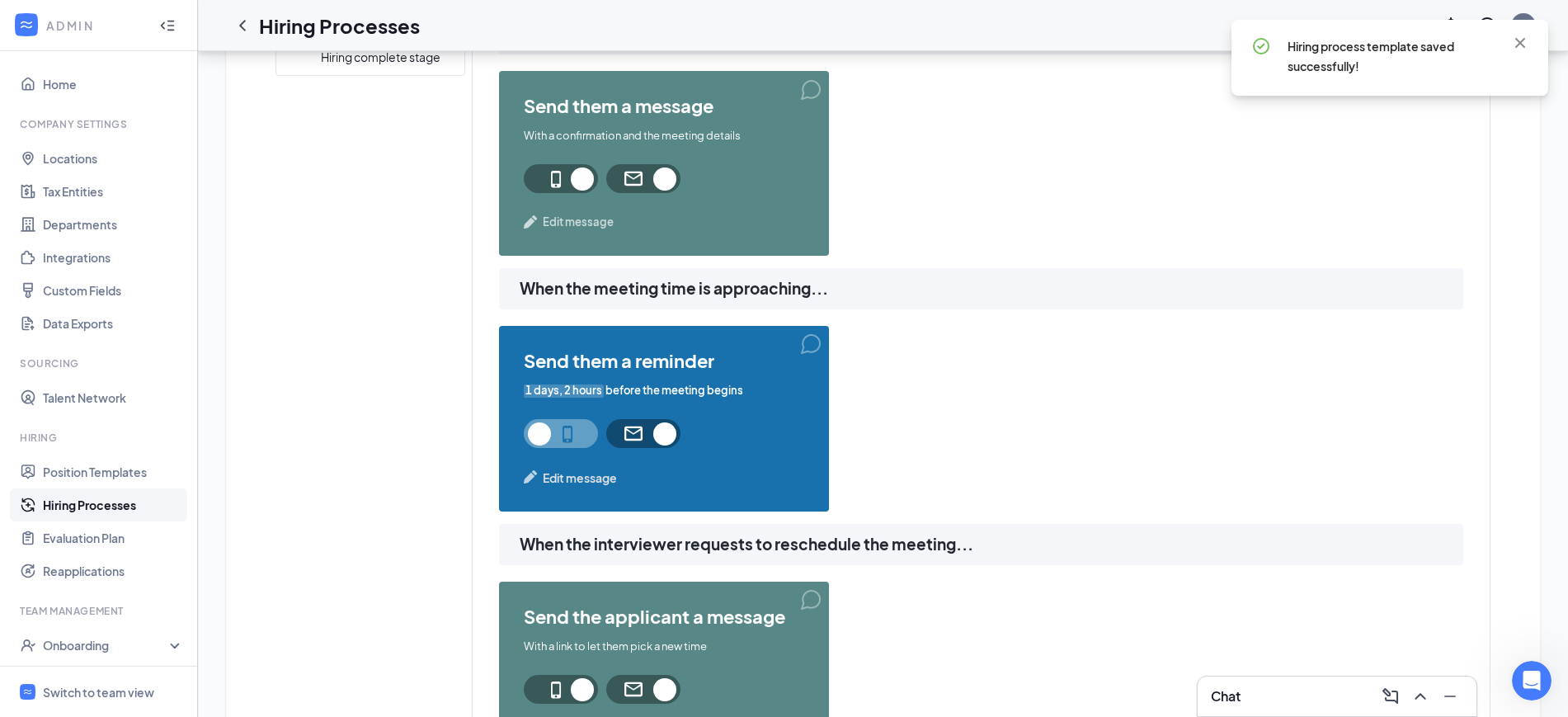
scroll to position [826, 0]
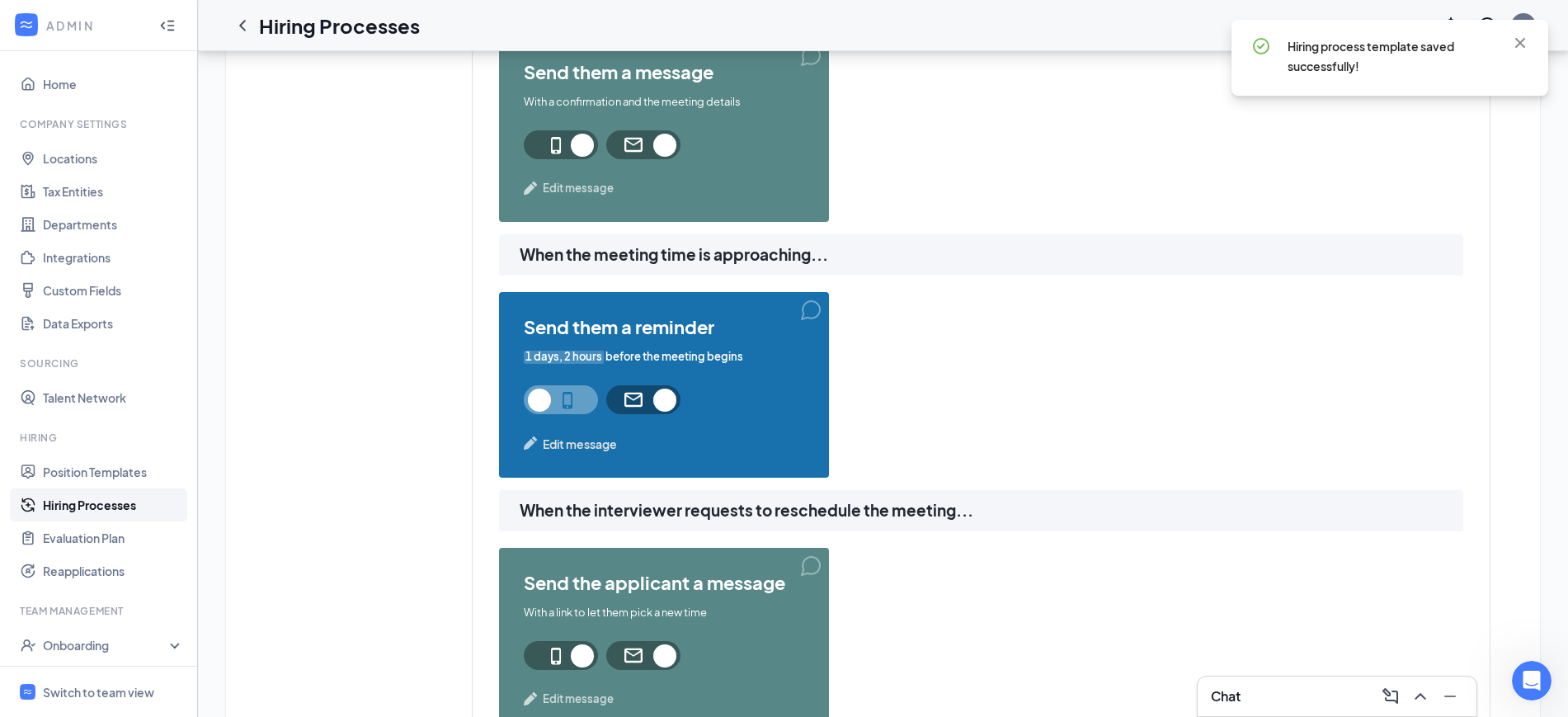
click at [591, 442] on span "Edit message" at bounding box center [579, 444] width 74 height 18
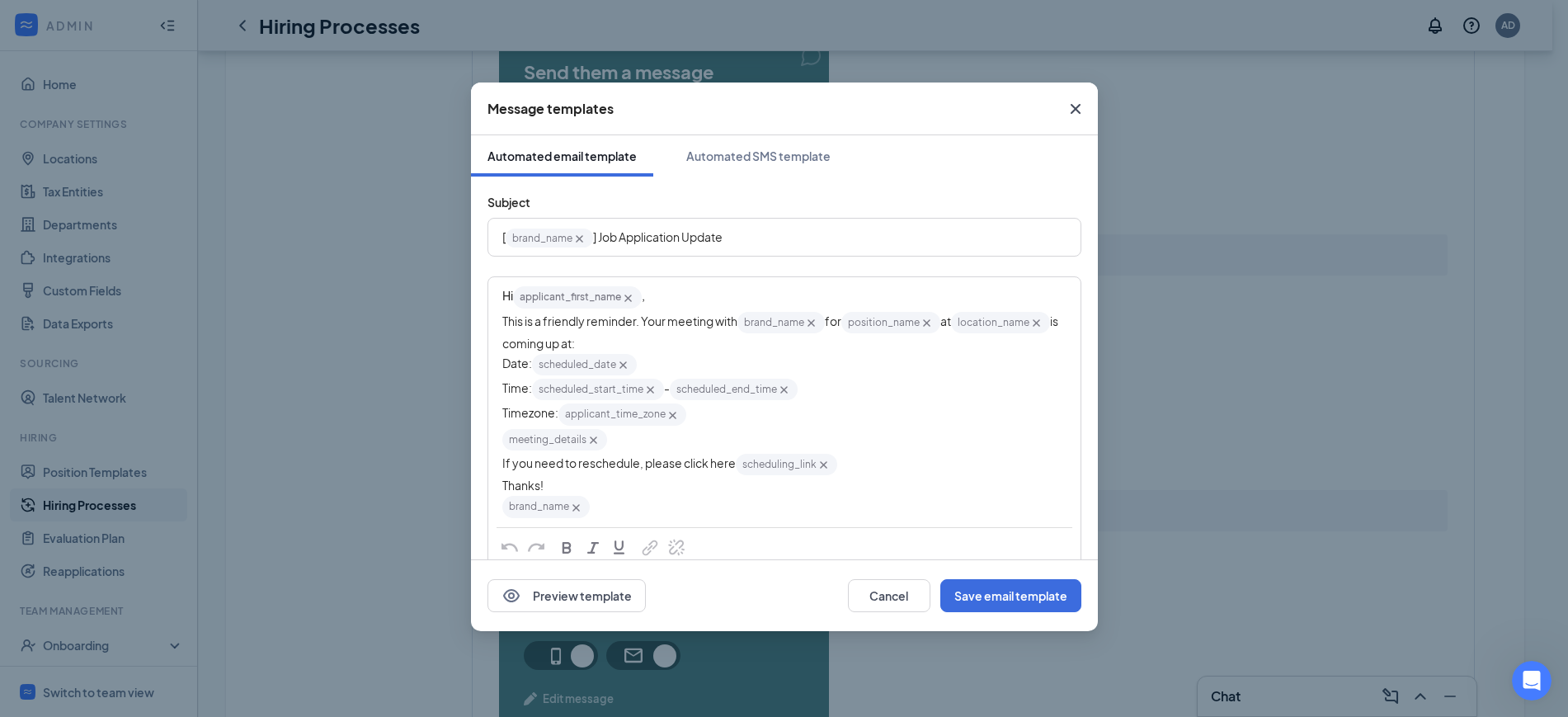
click at [680, 297] on div "Hi applicant_first_name‌‌‌‌ {{applicant_first_name}} ," at bounding box center [784, 297] width 564 height 25
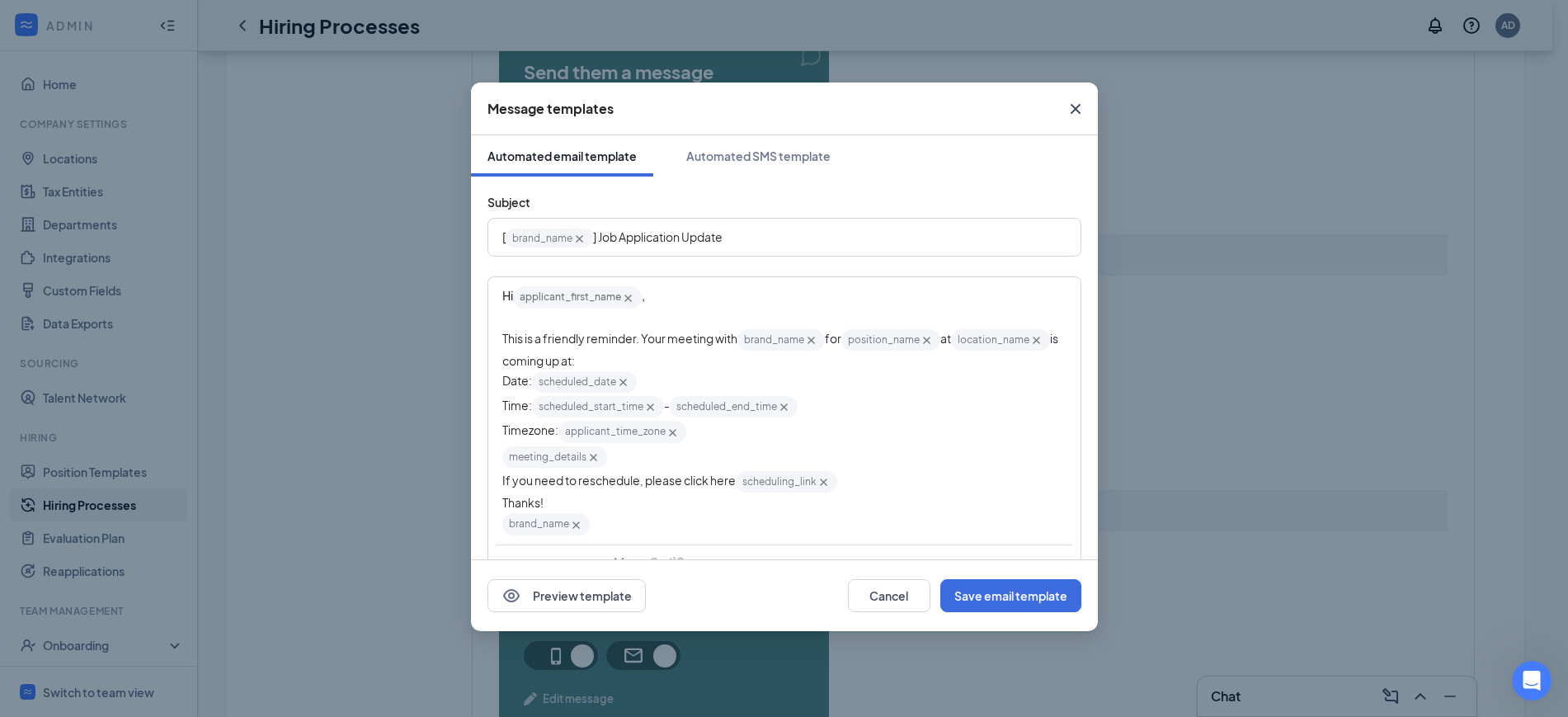
click at [684, 335] on span "This is a friendly reminder. Your meeting with" at bounding box center [620, 338] width 235 height 15
click at [531, 441] on span "Timezone:" at bounding box center [530, 438] width 57 height 15
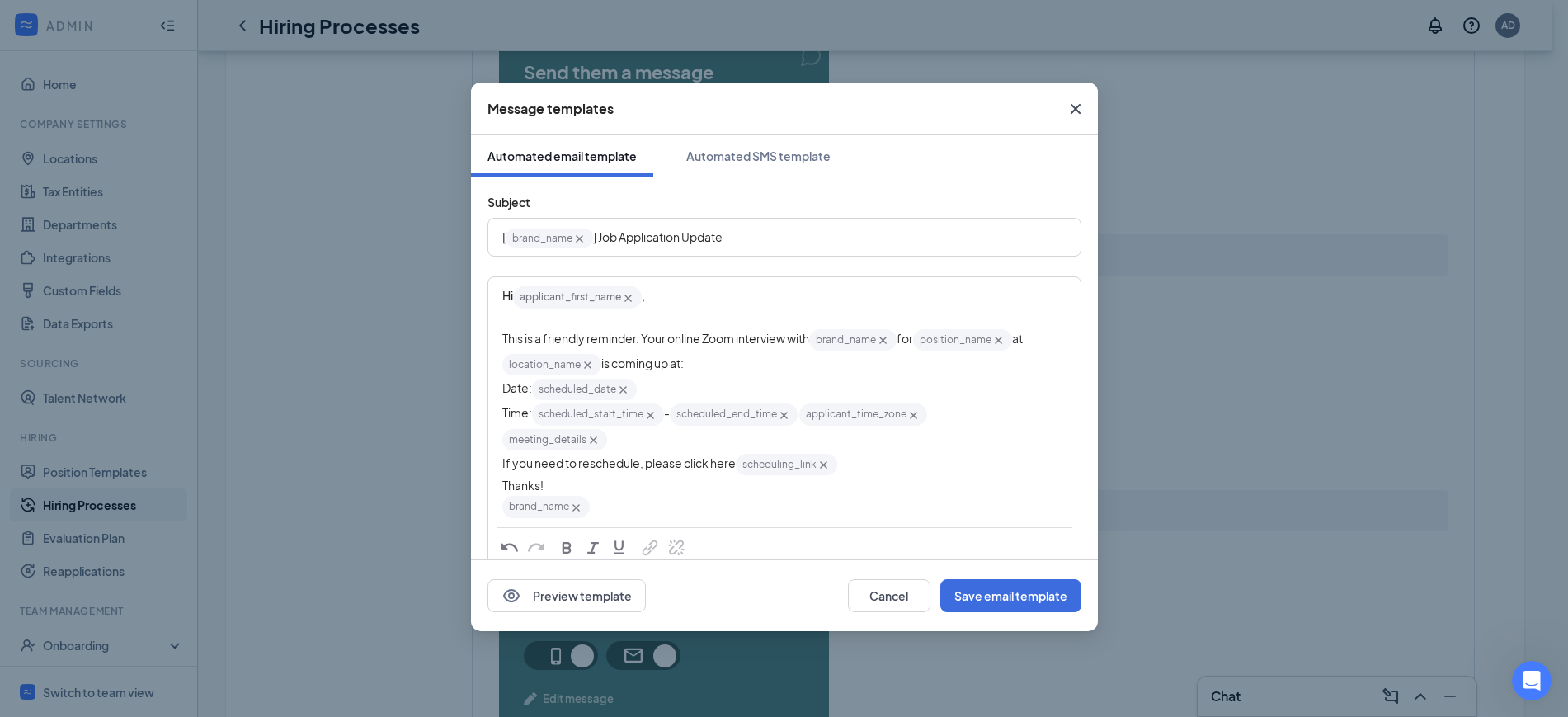
click at [508, 468] on span "If you need to reschedule, please click here" at bounding box center [619, 463] width 233 height 15
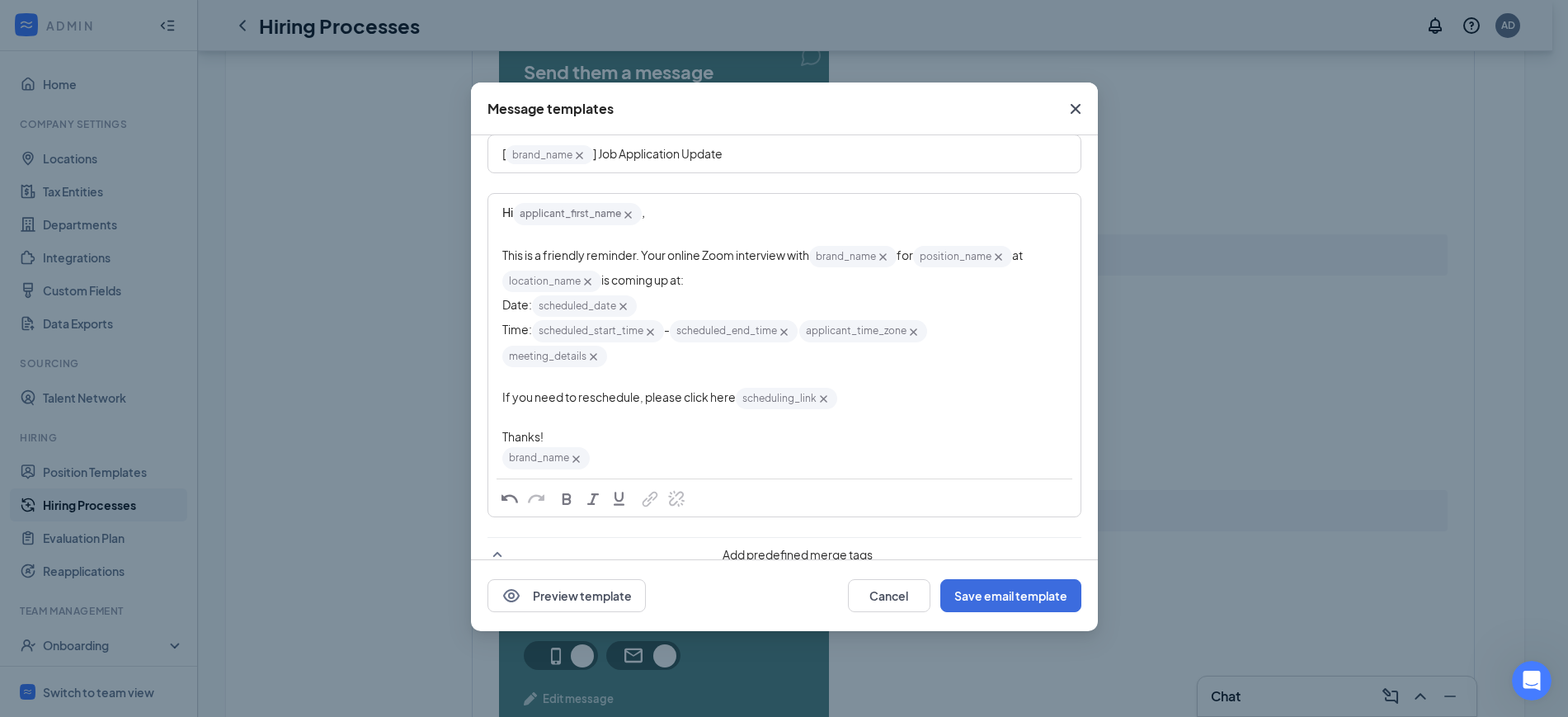
scroll to position [206, 0]
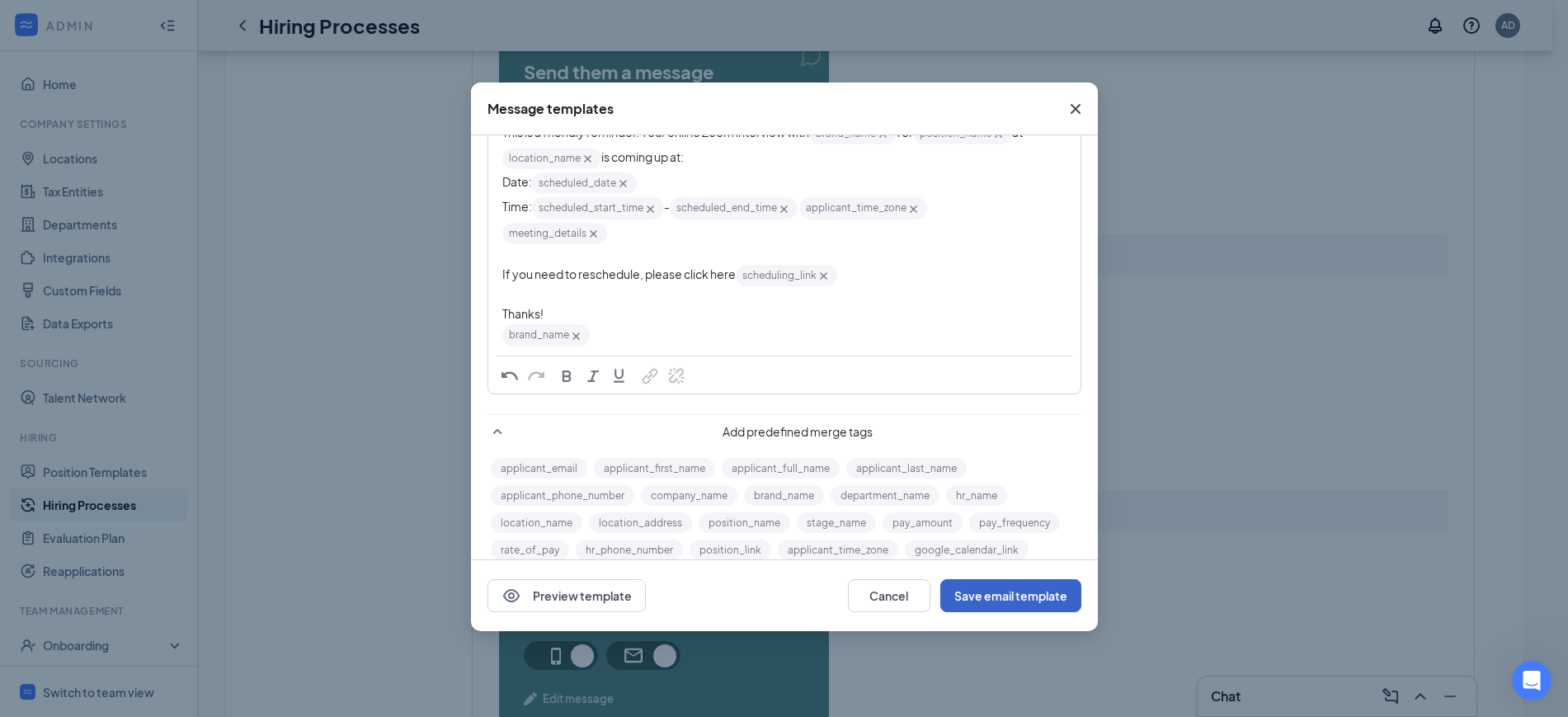
click at [1043, 600] on button "Save email template" at bounding box center [1010, 596] width 141 height 33
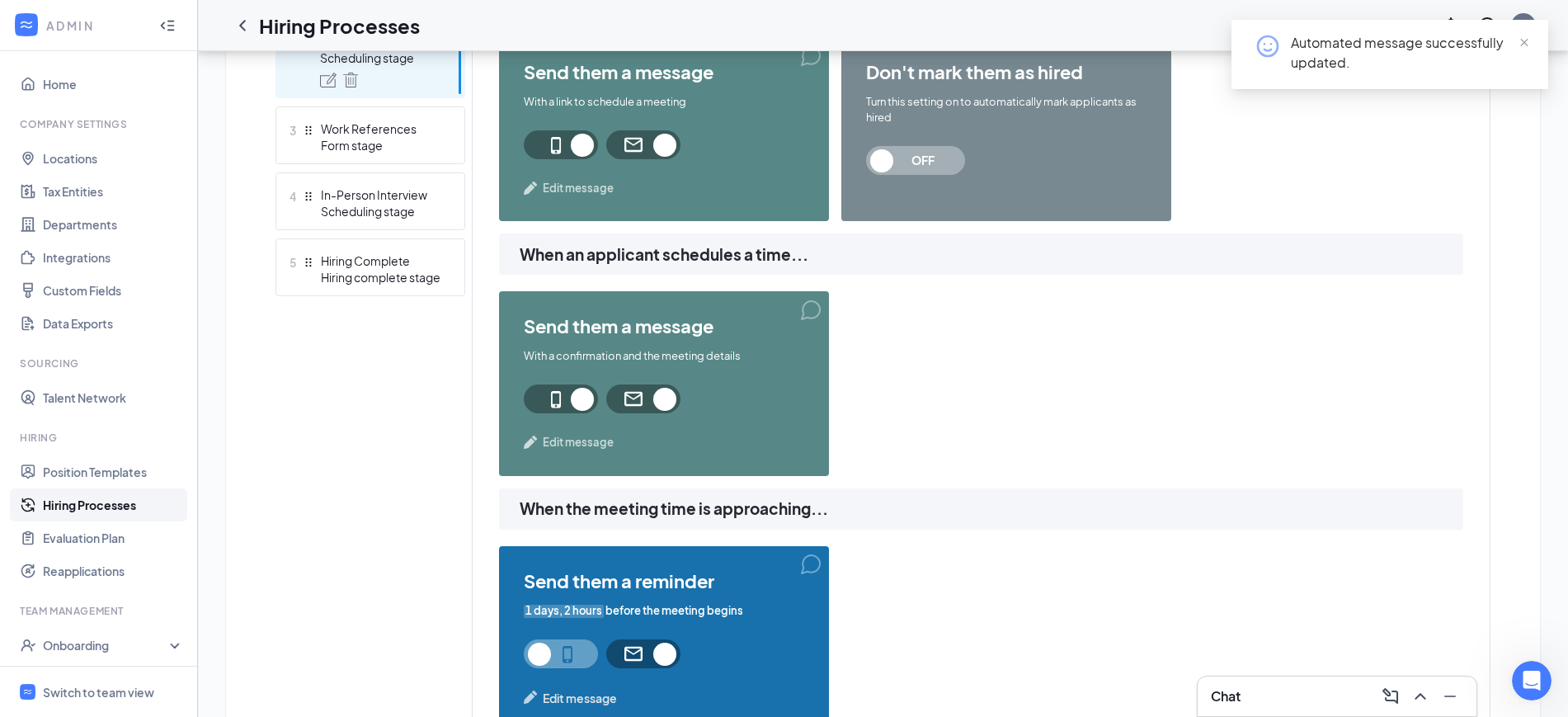
scroll to position [722, 0]
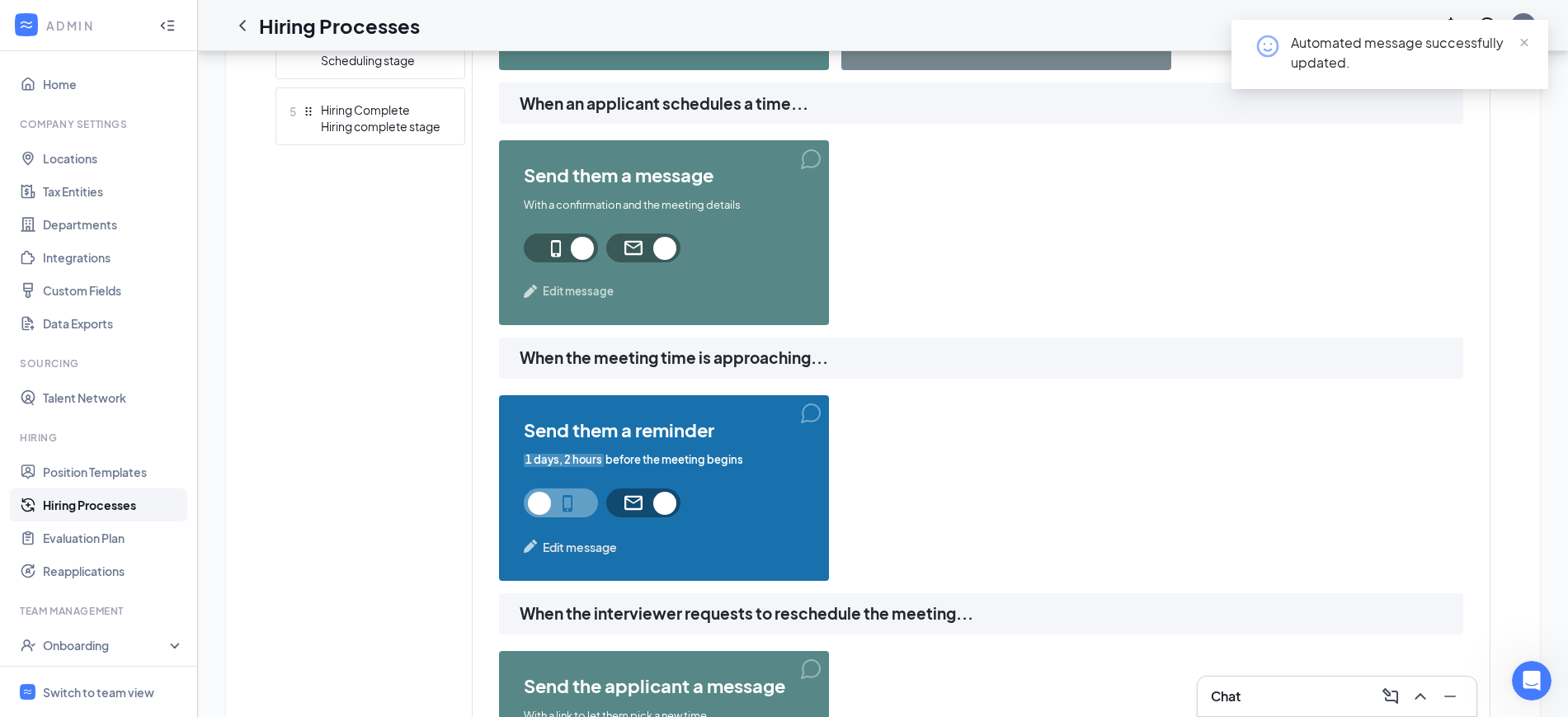
click at [588, 542] on span "Edit message" at bounding box center [579, 547] width 74 height 18
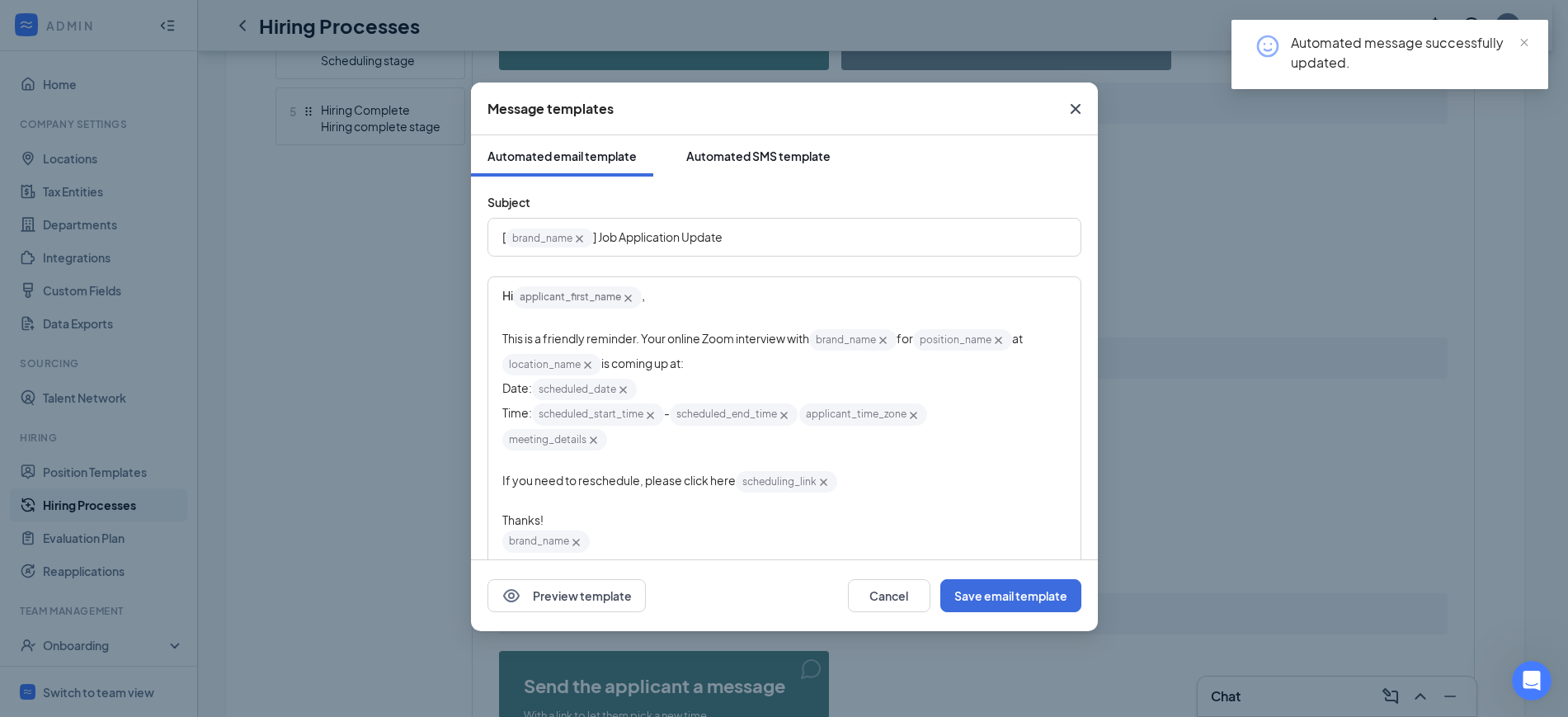
click at [734, 150] on div "Automated SMS template" at bounding box center [758, 156] width 144 height 16
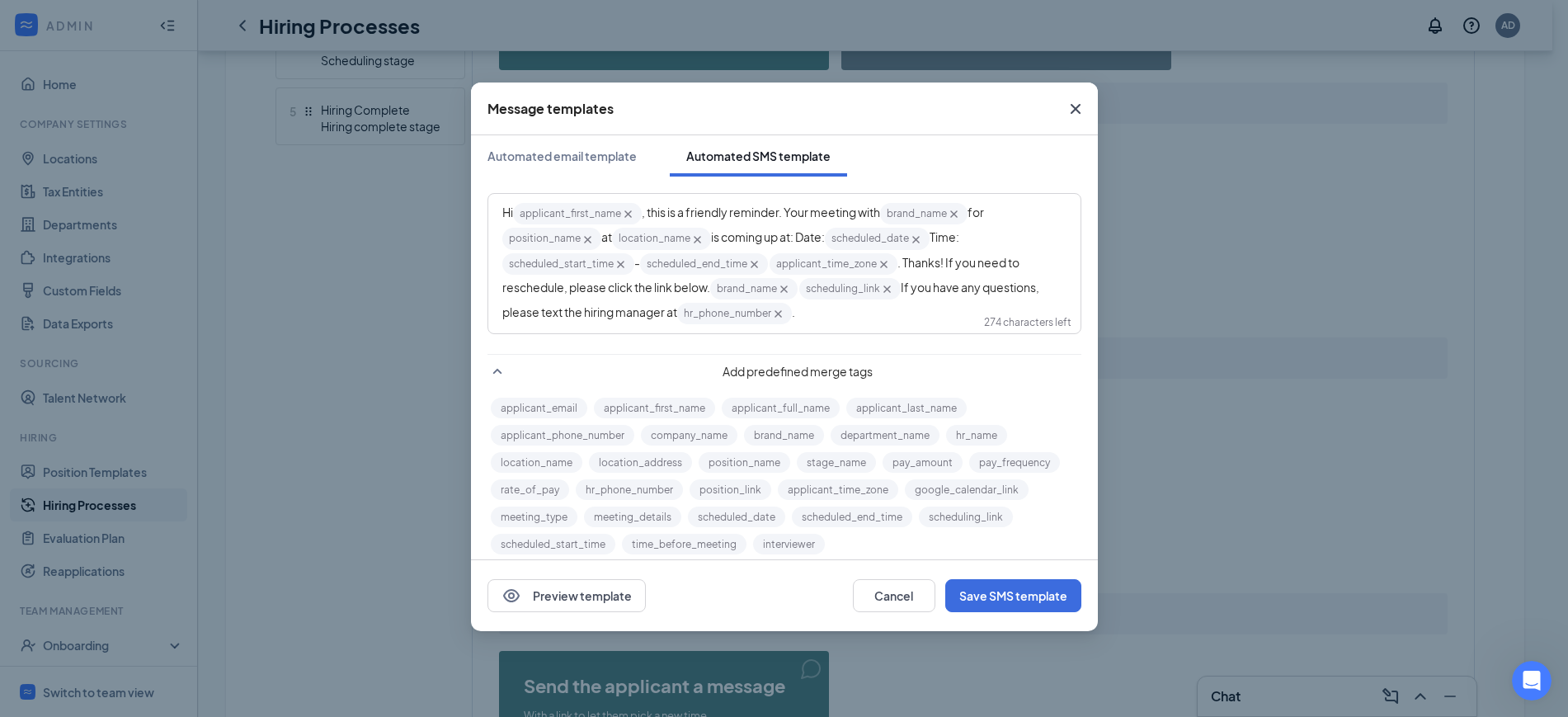
click at [830, 205] on span ", this is a friendly reminder. Your meeting with" at bounding box center [761, 212] width 239 height 15
click at [1023, 590] on button "Save SMS template" at bounding box center [1014, 596] width 136 height 33
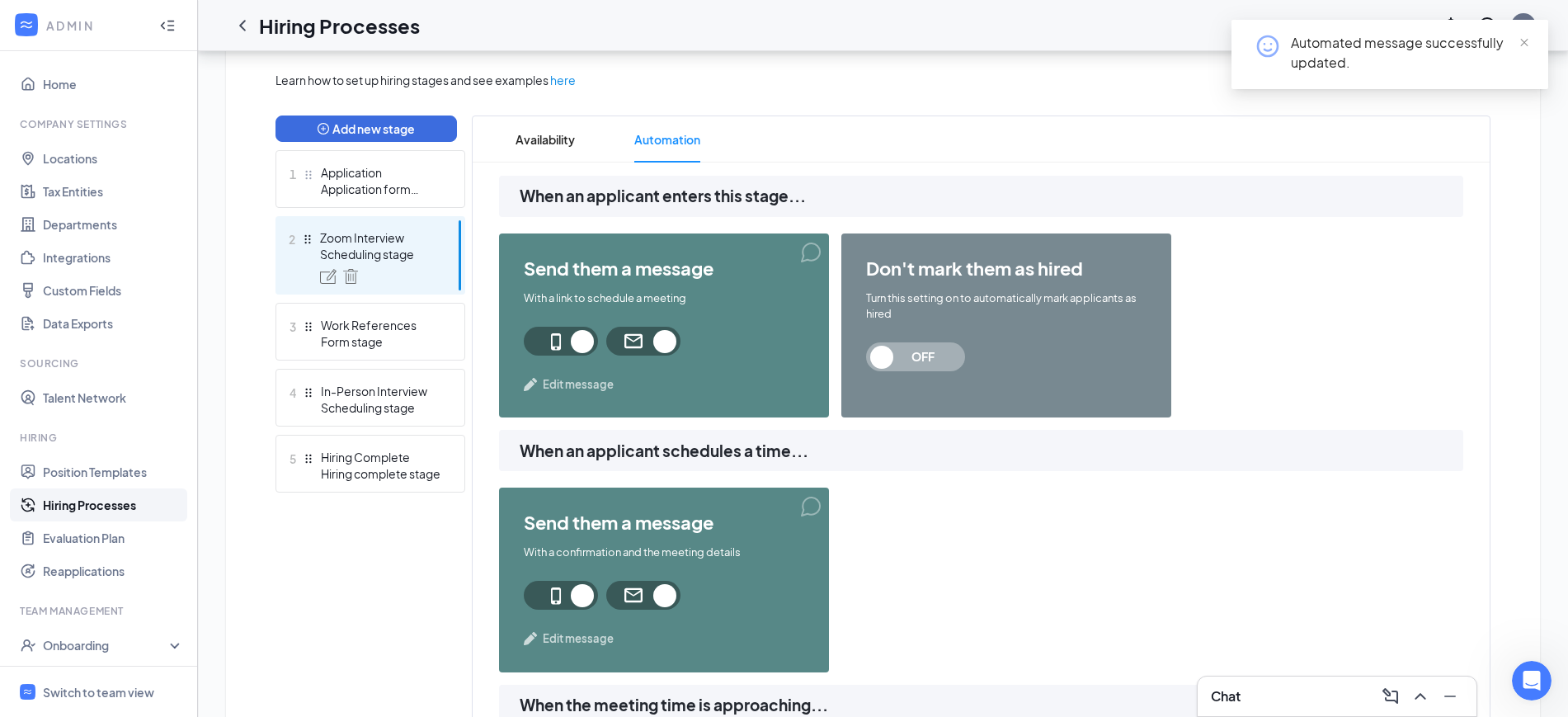
scroll to position [310, 0]
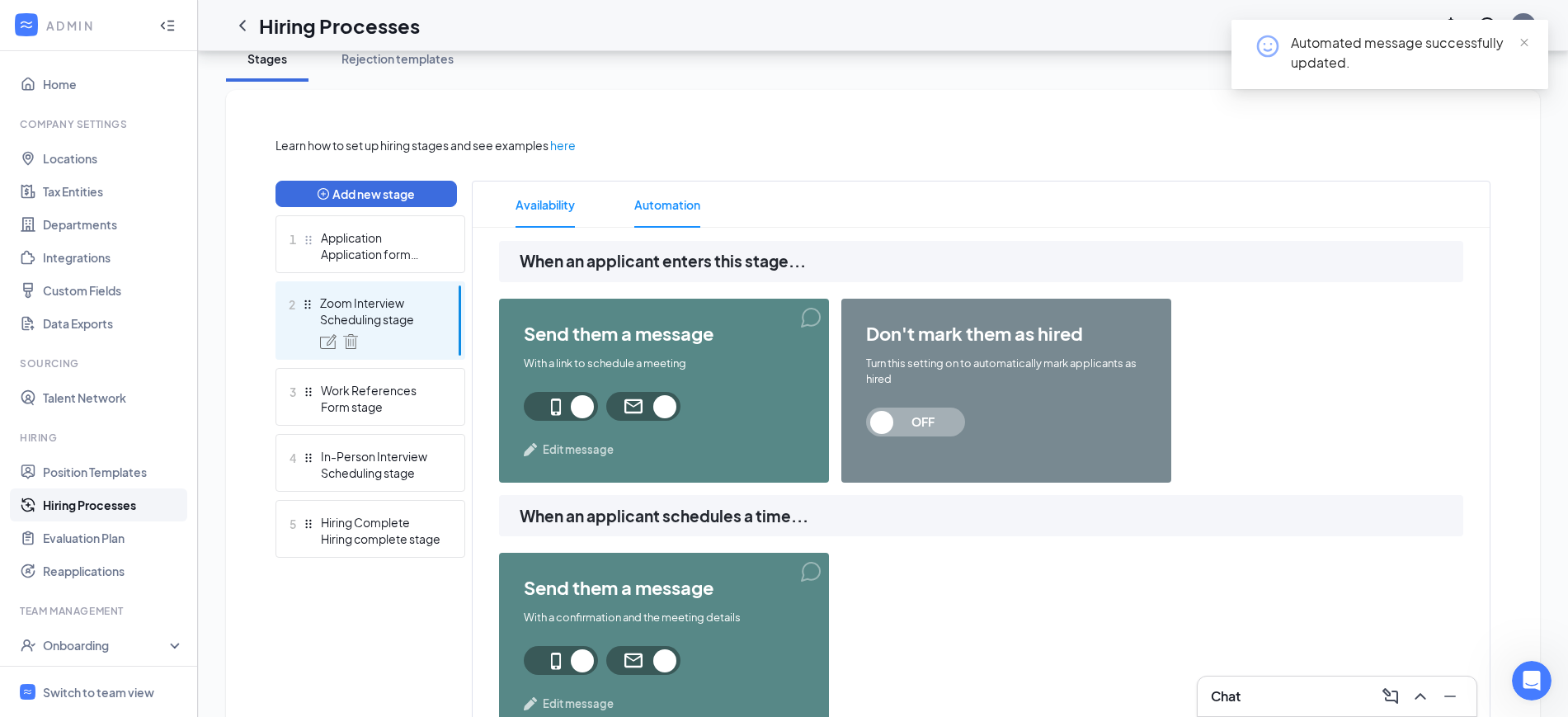
click at [535, 203] on span "Availability" at bounding box center [545, 204] width 59 height 46
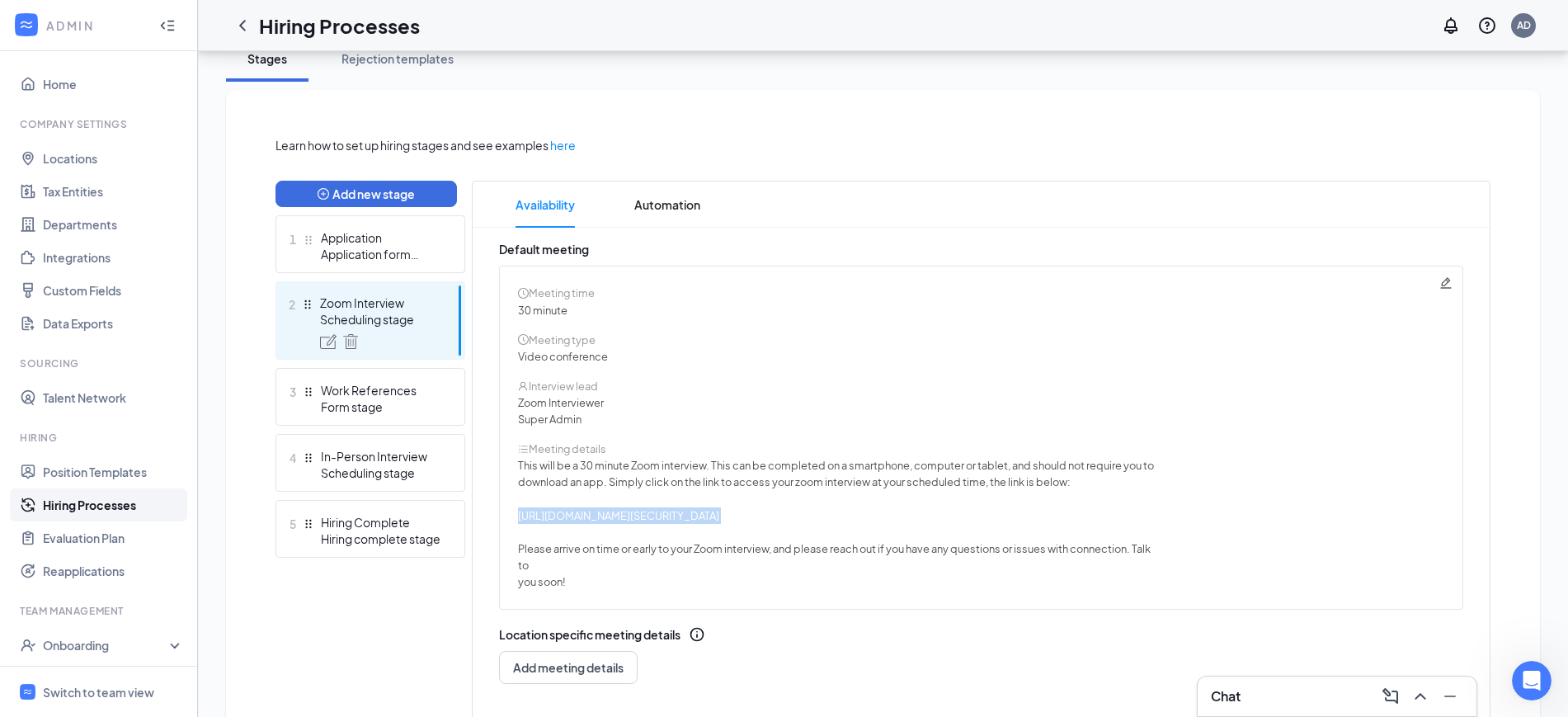
drag, startPoint x: 980, startPoint y: 518, endPoint x: 522, endPoint y: 525, distance: 458.1
click at [522, 525] on span "This will be a 30 minute Zoom interview. This can be completed on a smartphone,…" at bounding box center [836, 523] width 636 height 133
click at [598, 517] on span "[URL][DOMAIN_NAME][SECURITY_DATA]" at bounding box center [619, 515] width 201 height 13
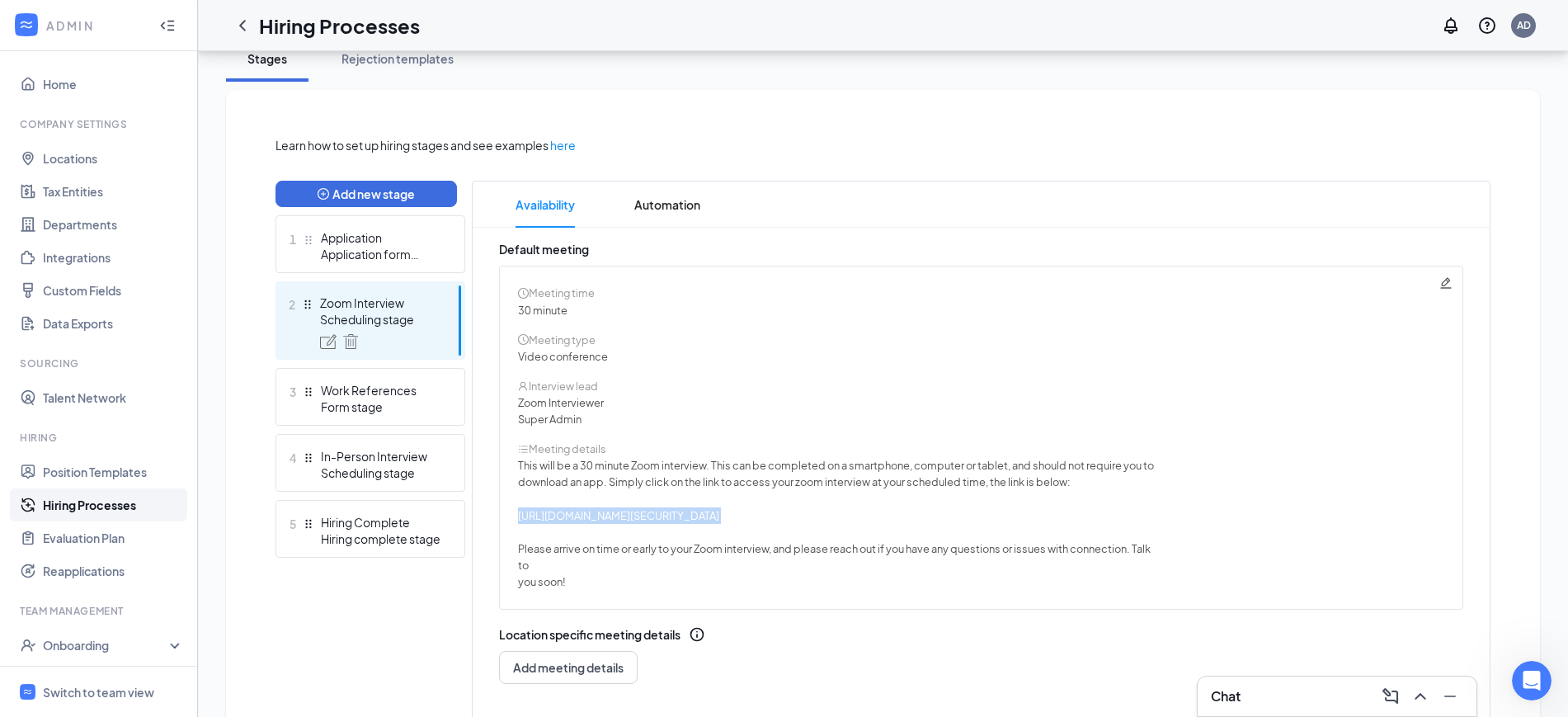
copy span "[URL][DOMAIN_NAME][SECURITY_DATA]"
click at [995, 522] on span "This will be a 30 minute Zoom interview. This can be completed on a smartphone,…" at bounding box center [836, 523] width 636 height 133
click at [674, 204] on span "Automation" at bounding box center [667, 204] width 66 height 46
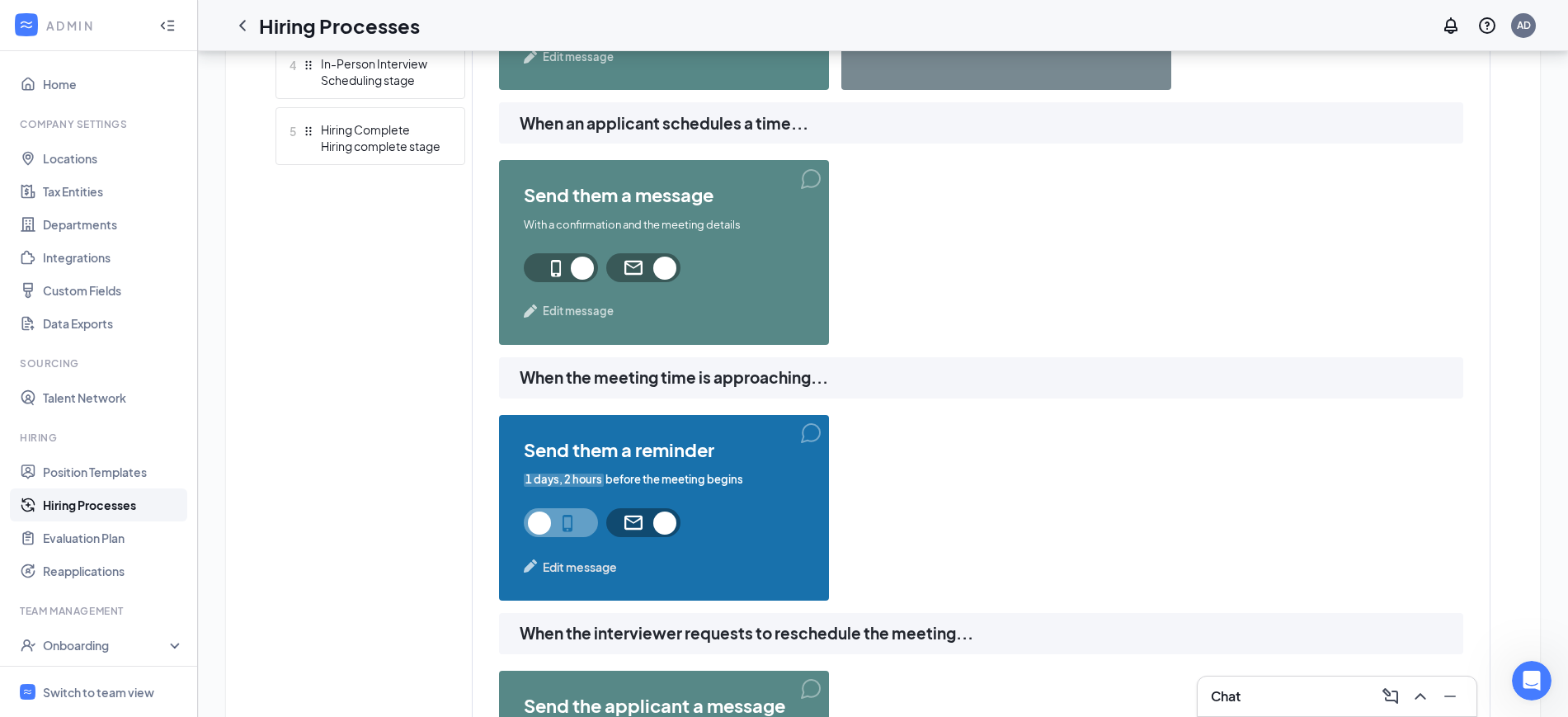
scroll to position [722, 0]
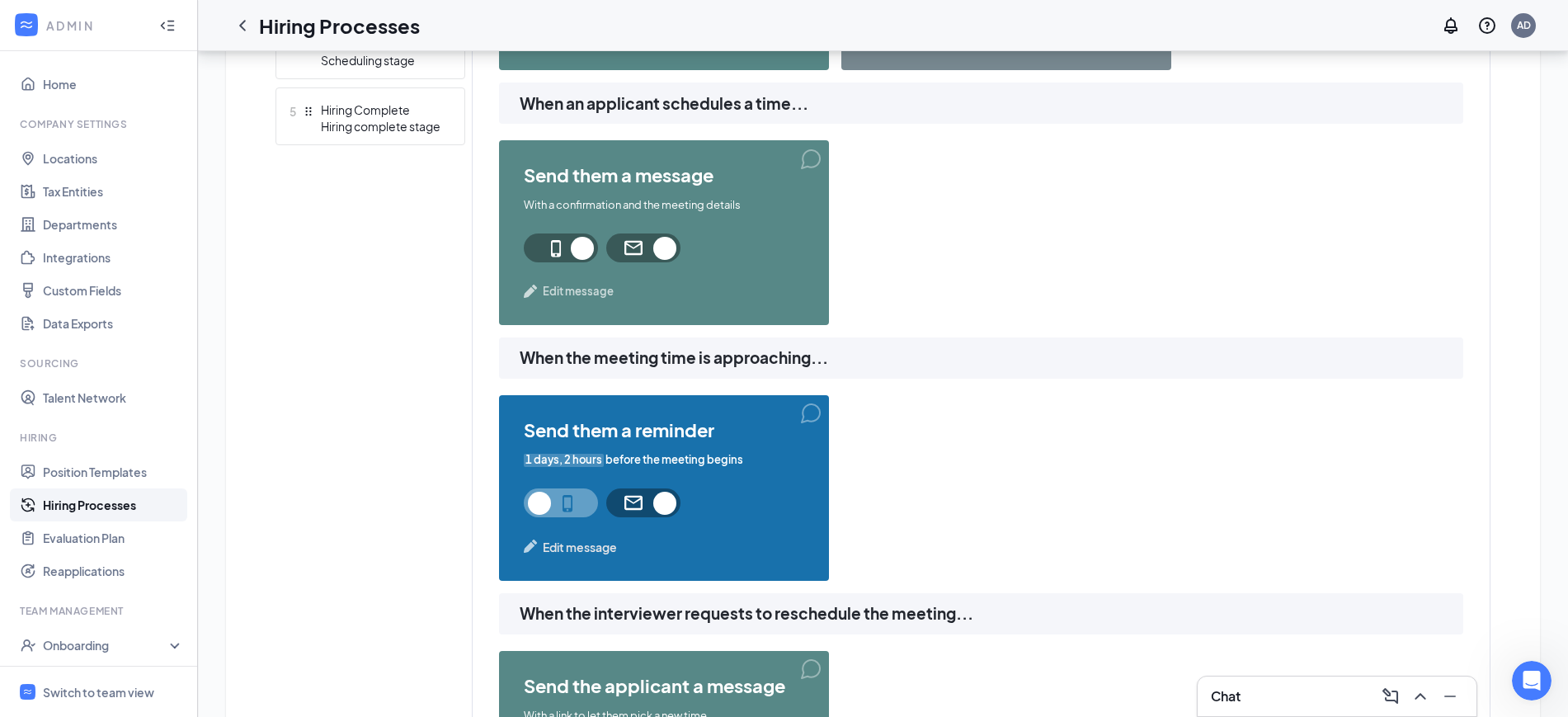
click at [590, 285] on span "Edit message" at bounding box center [578, 291] width 71 height 16
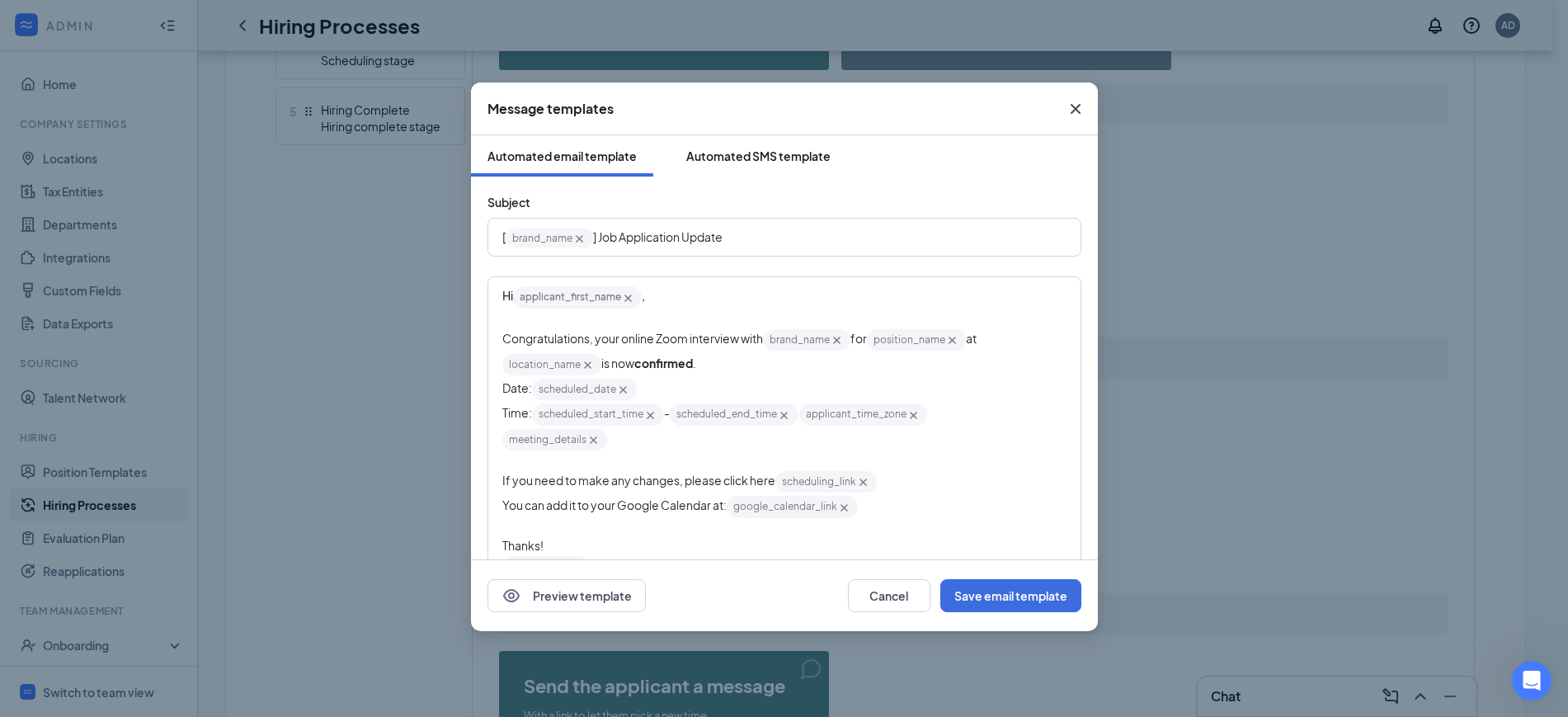
click at [800, 153] on div "Automated SMS template" at bounding box center [758, 156] width 144 height 16
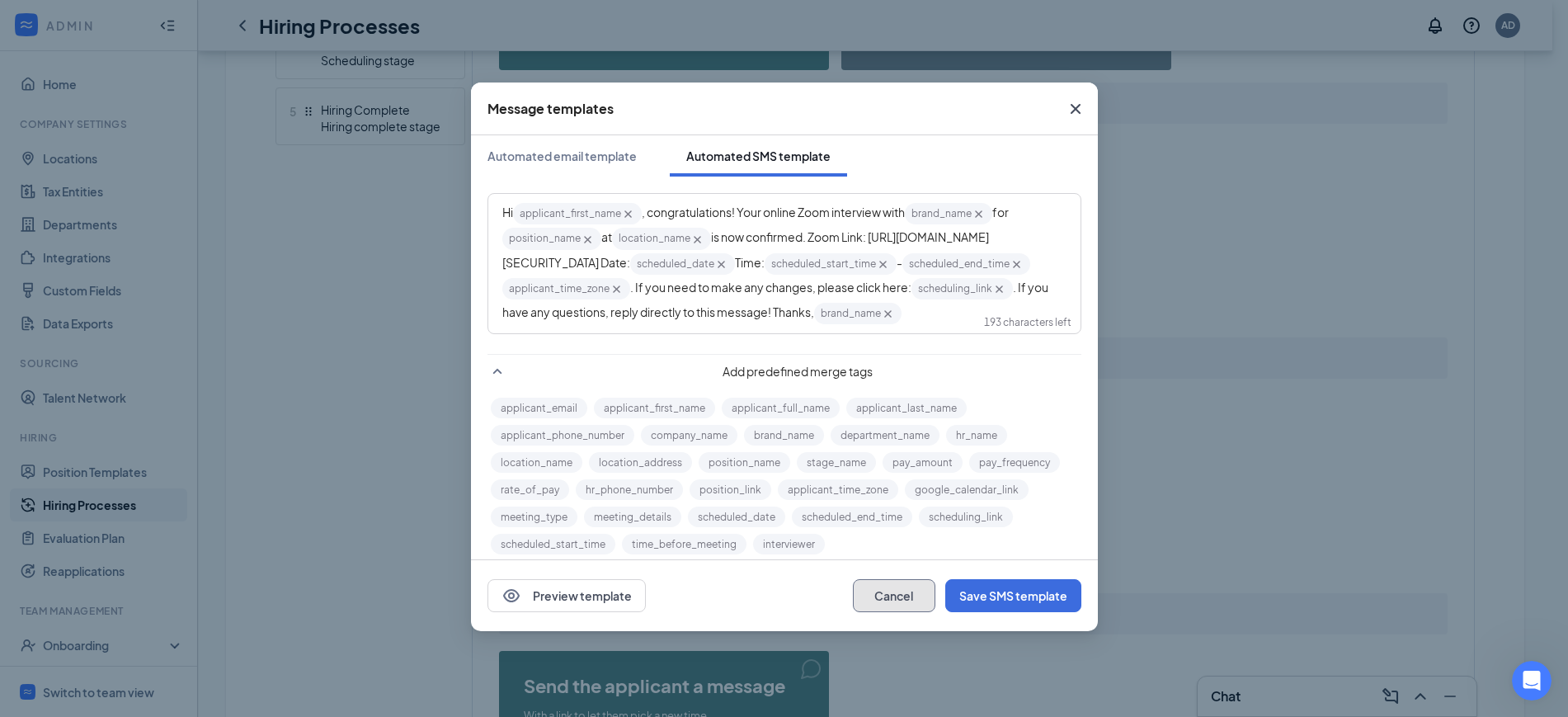
click at [896, 589] on button "Cancel" at bounding box center [894, 596] width 83 height 33
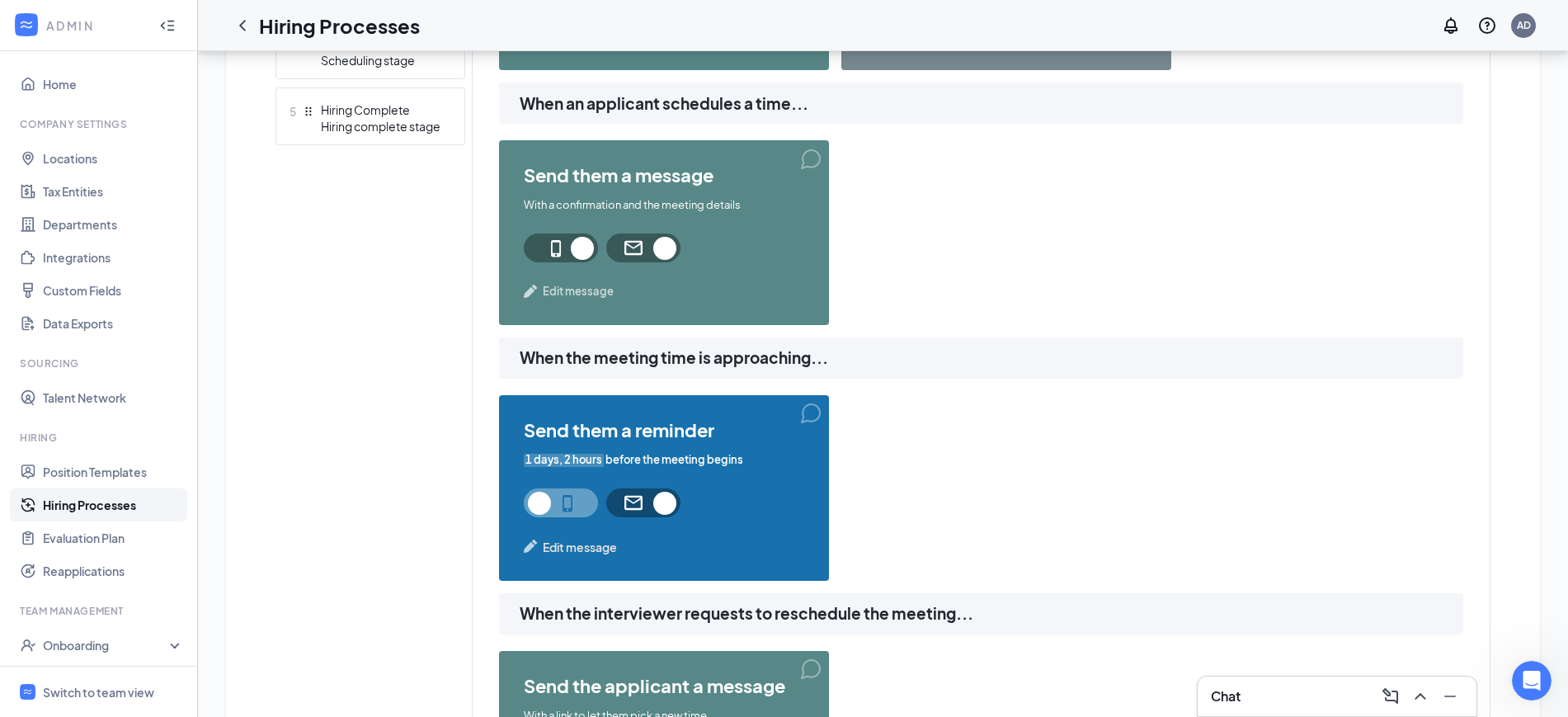
click at [560, 544] on span "Edit message" at bounding box center [579, 547] width 74 height 18
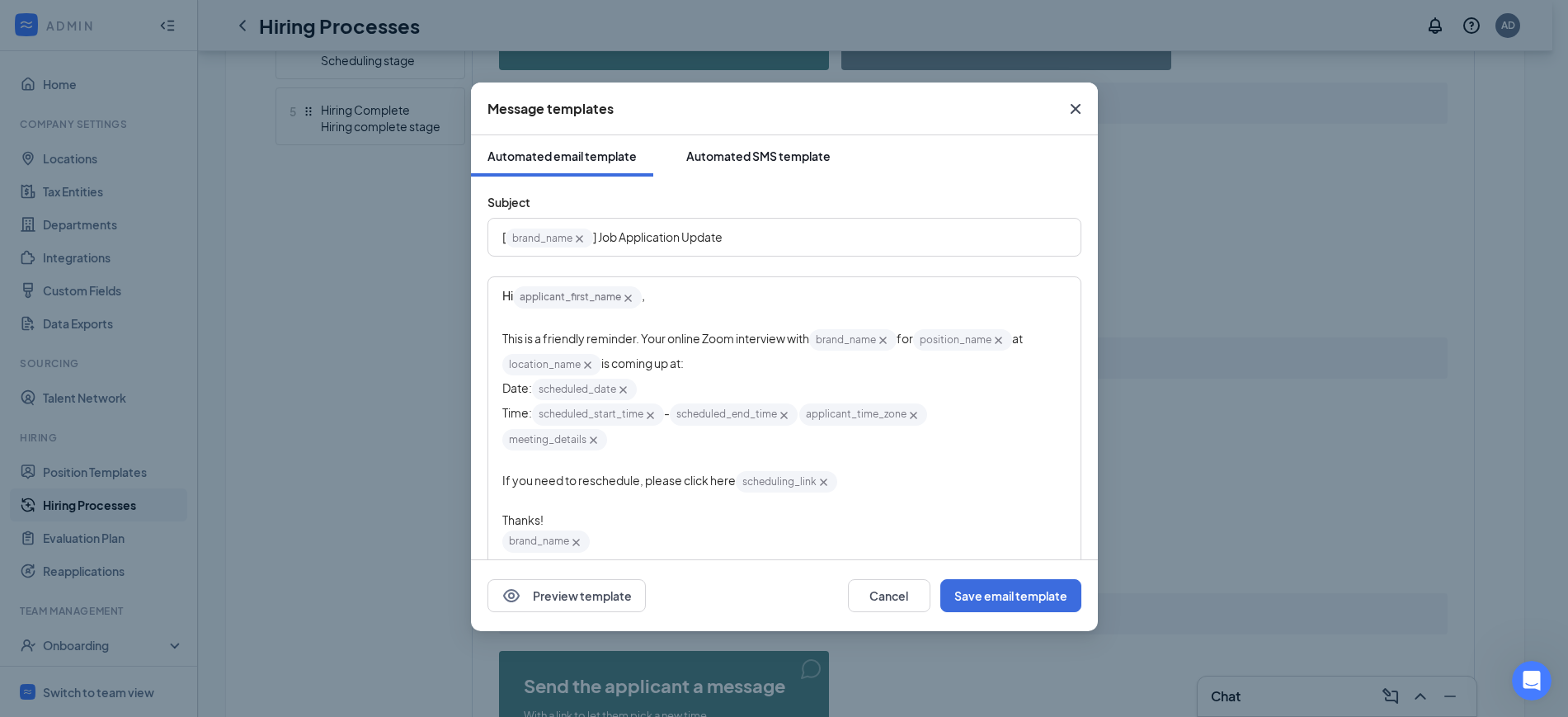
click at [779, 155] on div "Automated SMS template" at bounding box center [758, 156] width 144 height 16
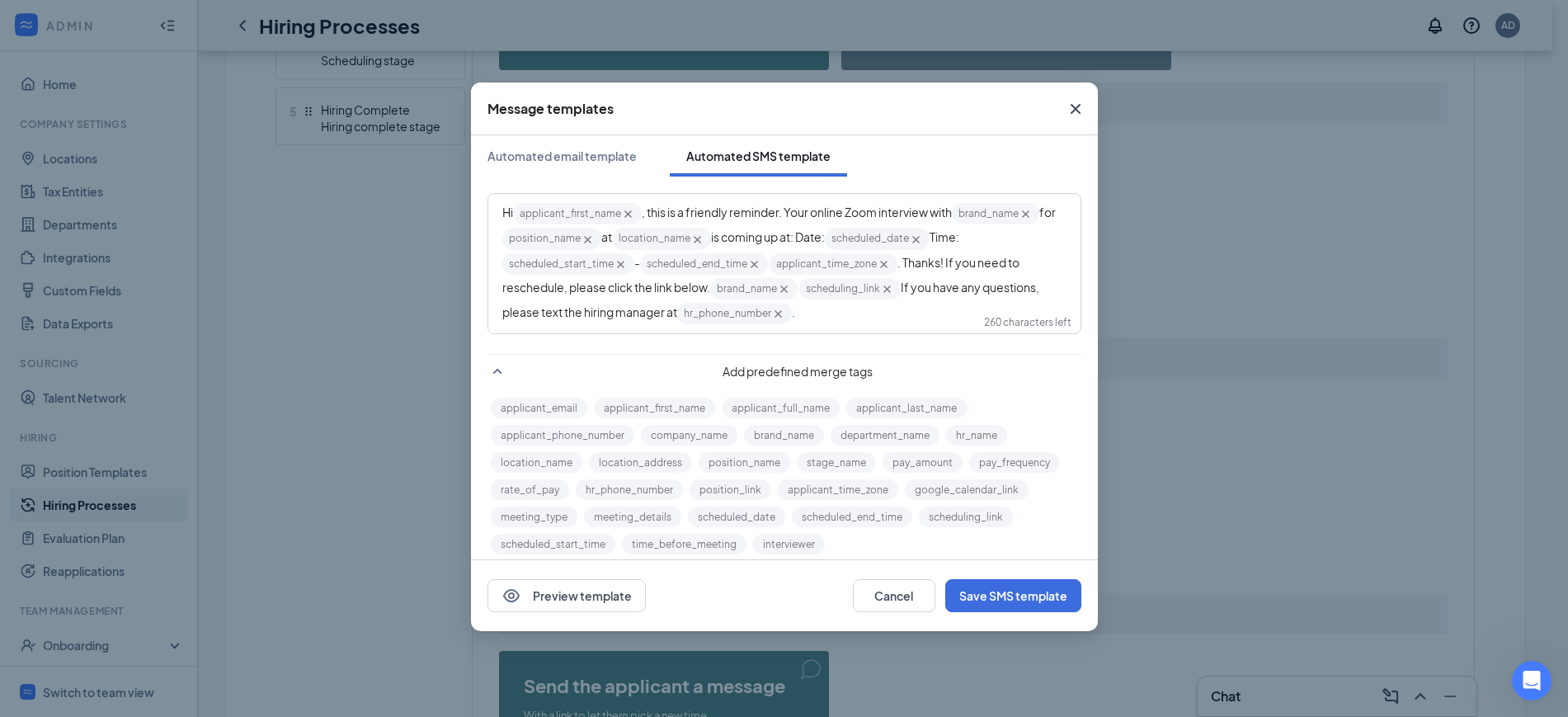
click at [907, 262] on span ". Thanks! If you need to reschedule, please click the link below." at bounding box center [762, 275] width 518 height 39
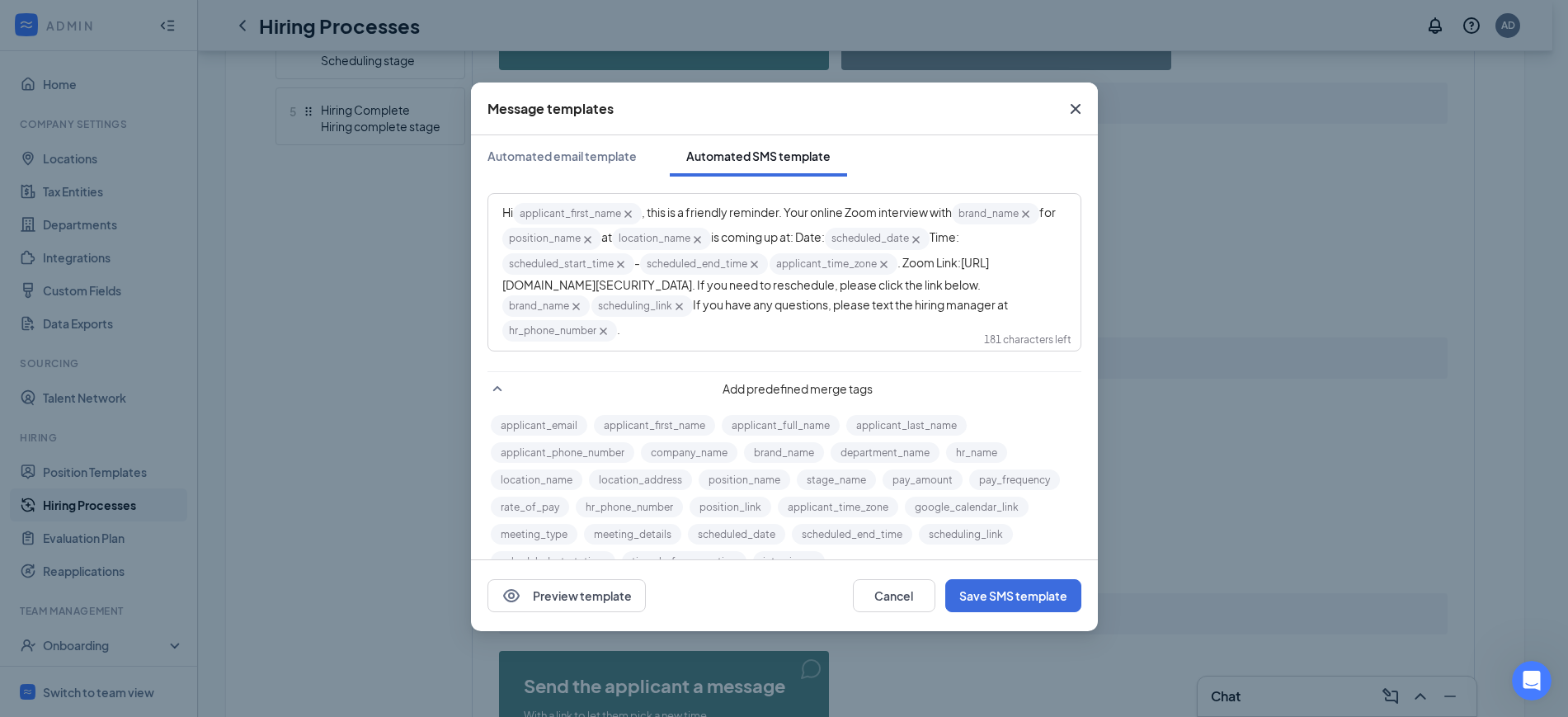
click at [579, 305] on icon "Cross" at bounding box center [576, 307] width 7 height 7
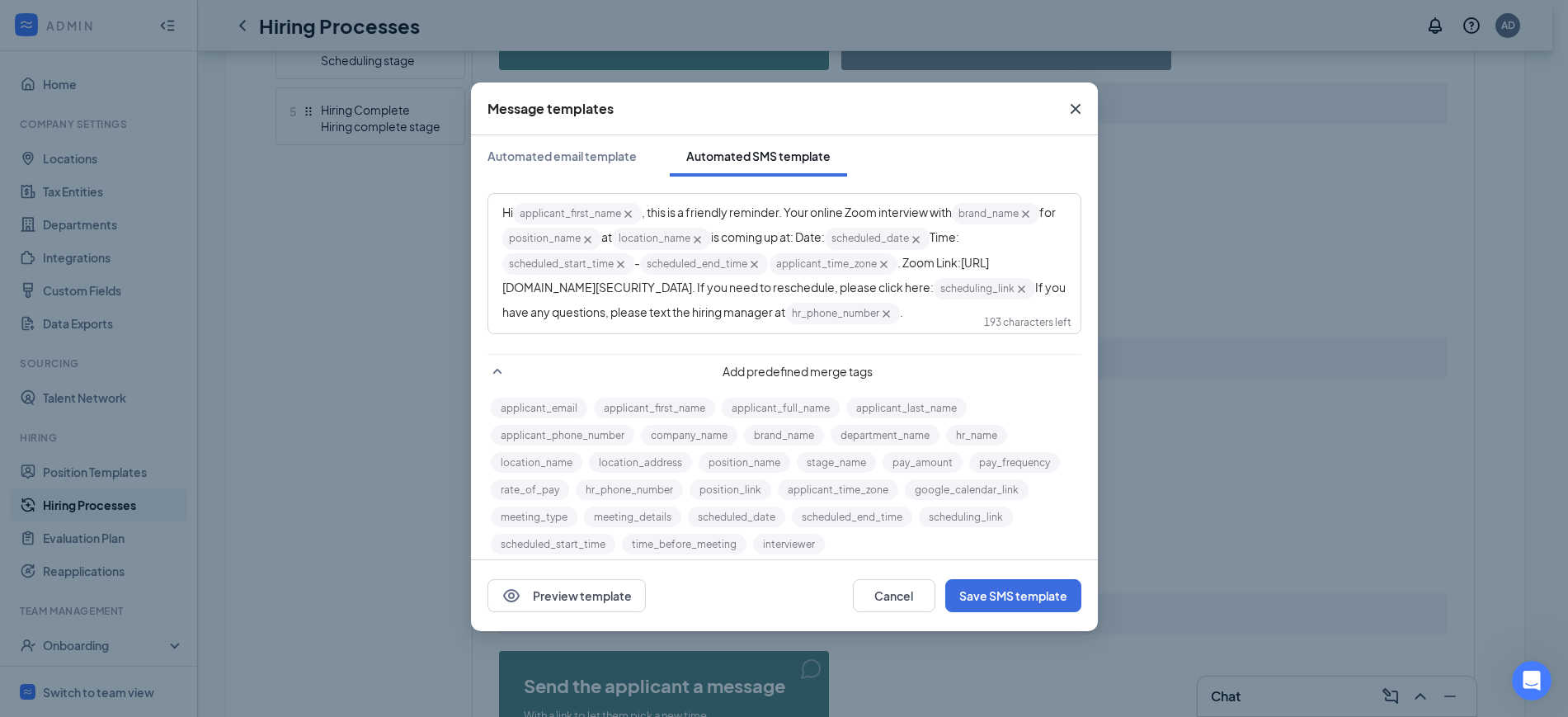
click at [1015, 296] on icon "Cross" at bounding box center [1022, 290] width 14 height 14
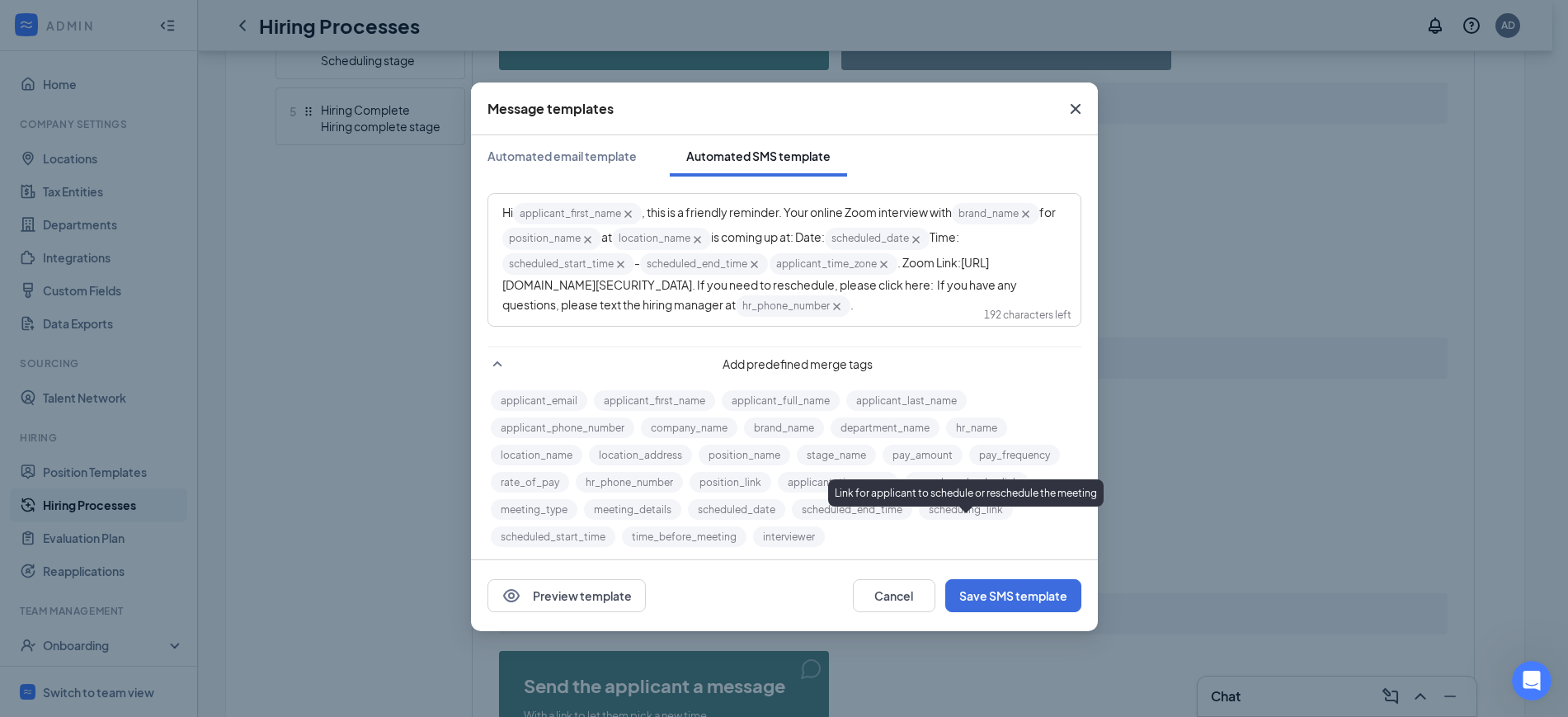
click at [974, 520] on button "scheduling_link" at bounding box center [965, 509] width 94 height 21
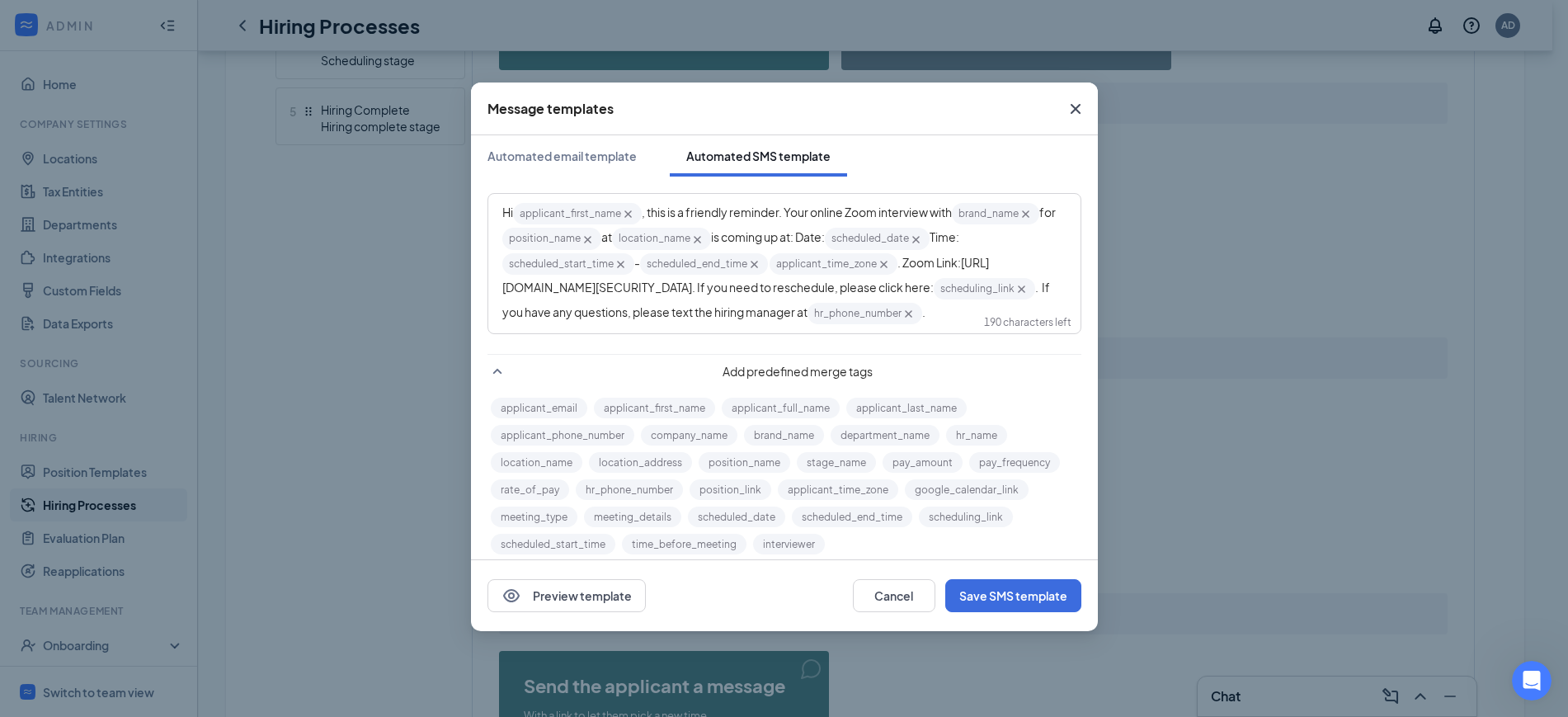
click at [902, 321] on icon "Cross" at bounding box center [909, 314] width 14 height 14
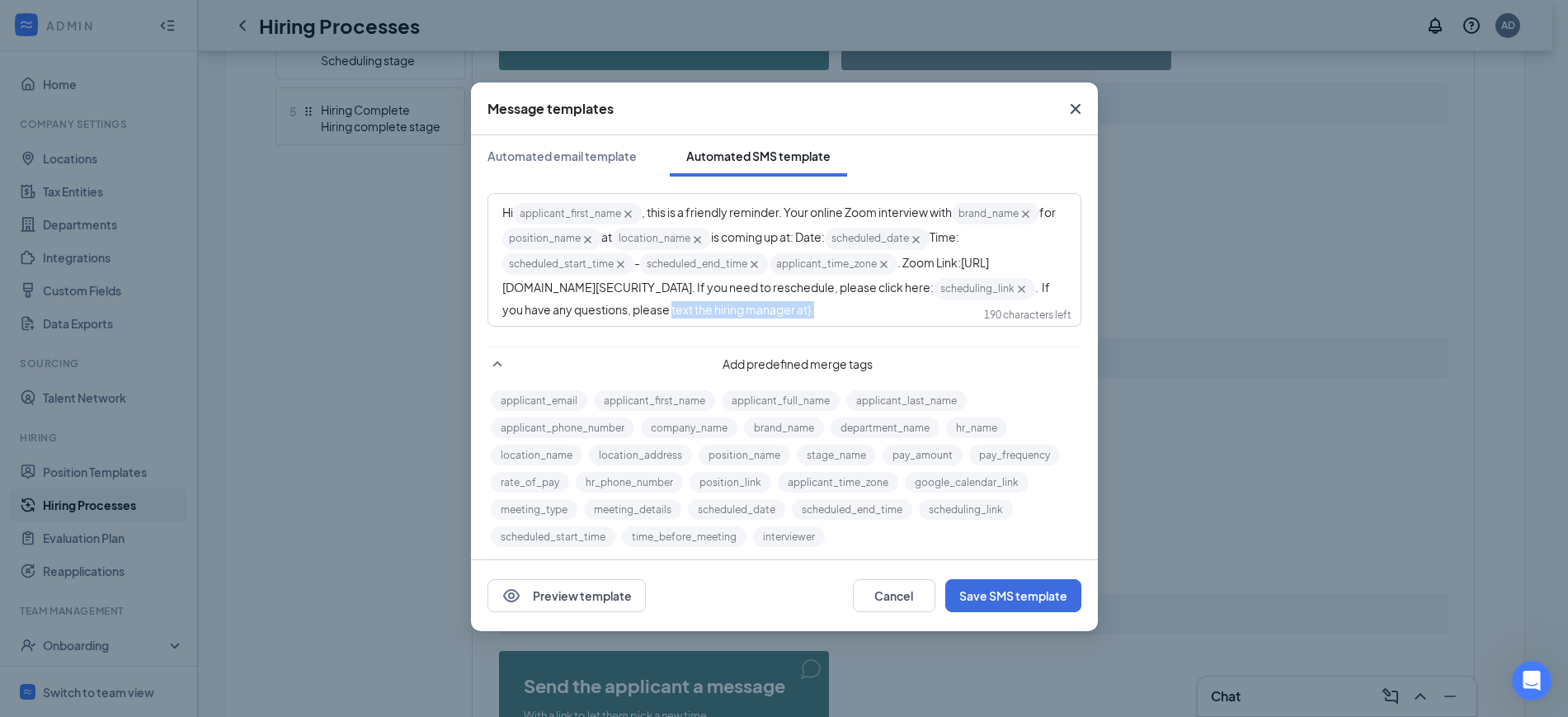
drag, startPoint x: 693, startPoint y: 331, endPoint x: 965, endPoint y: 306, distance: 273.1
click at [965, 306] on div "Hi applicant_first_name‌‌‌‌ {{applicant_first_name}} , this is a friendly remin…" at bounding box center [784, 259] width 564 height 118
click at [785, 438] on button "brand_name" at bounding box center [783, 427] width 80 height 21
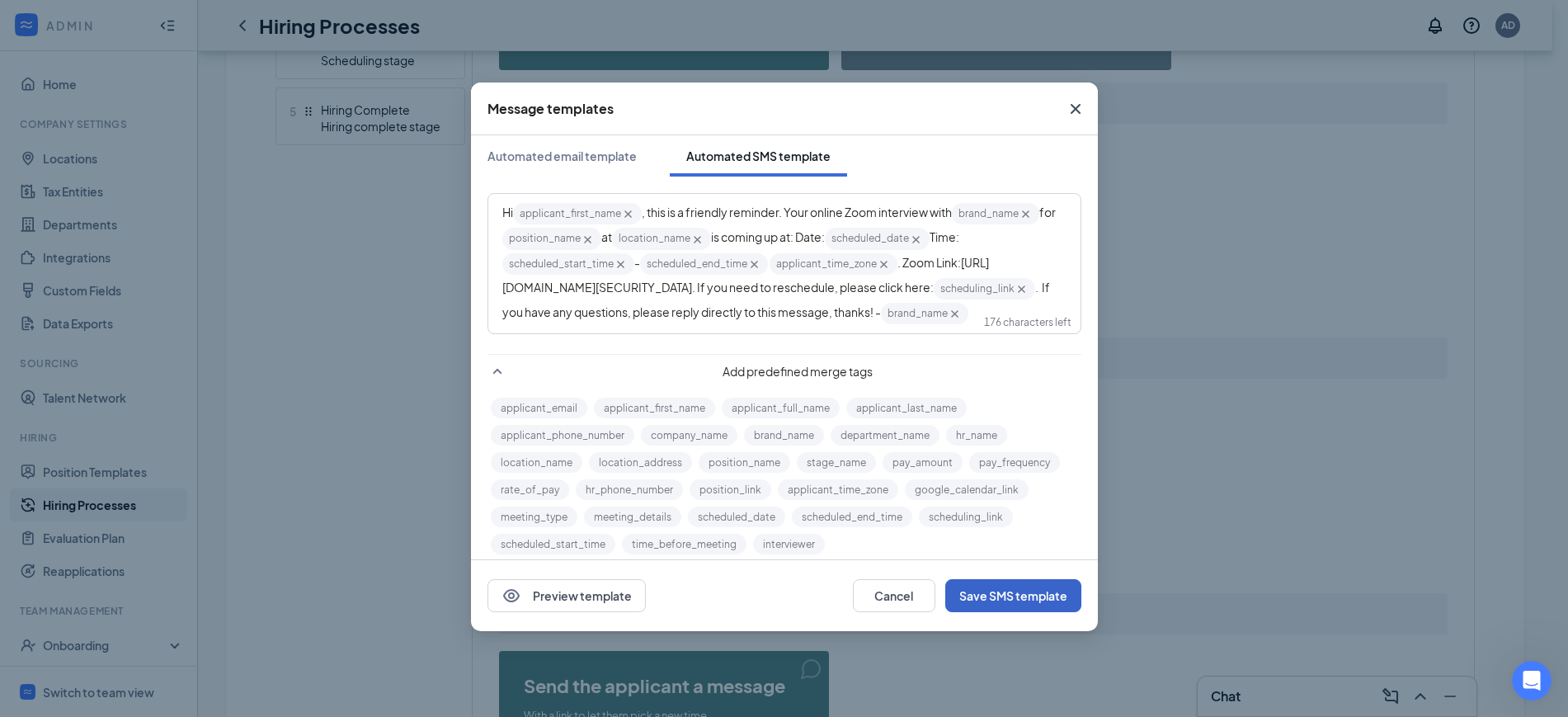
click at [1036, 599] on button "Save SMS template" at bounding box center [1014, 596] width 136 height 33
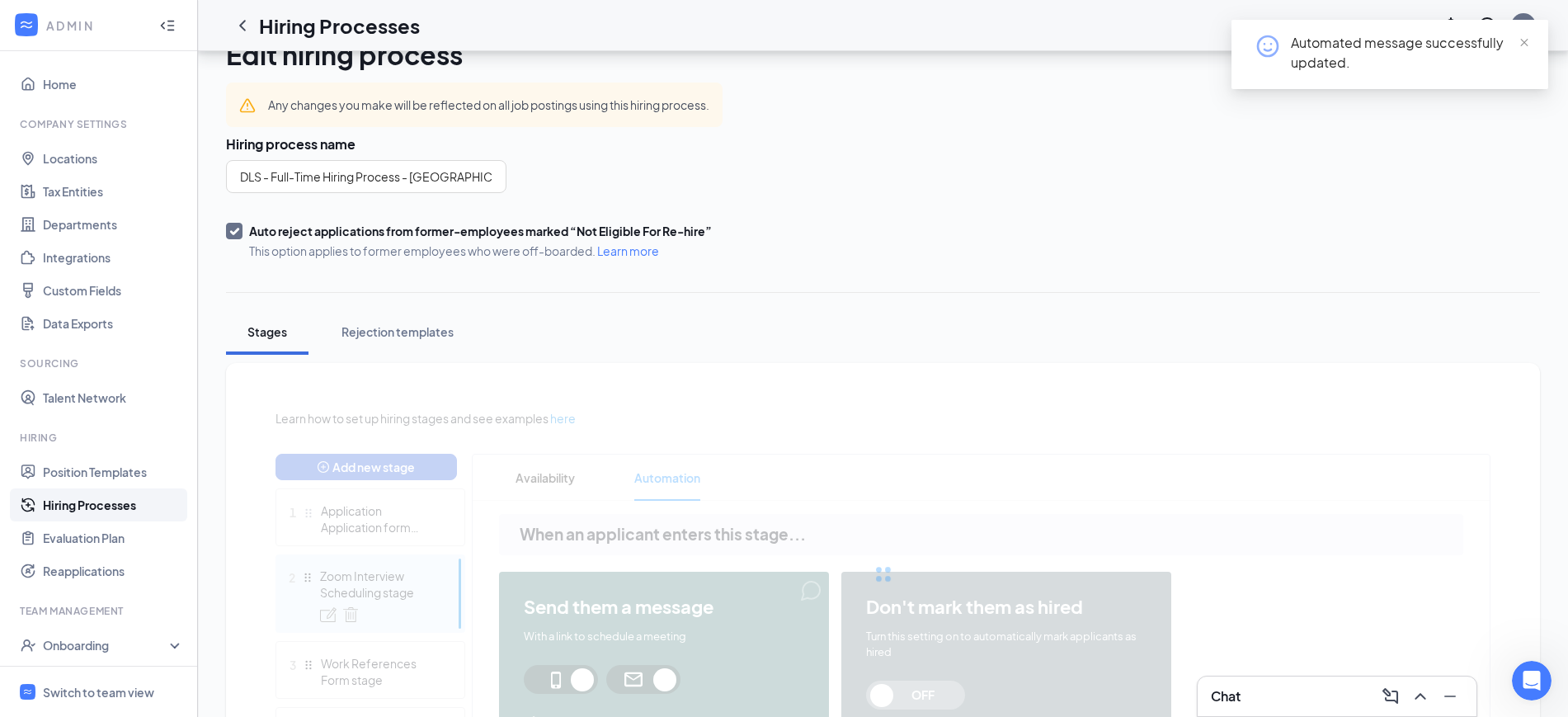
scroll to position [0, 0]
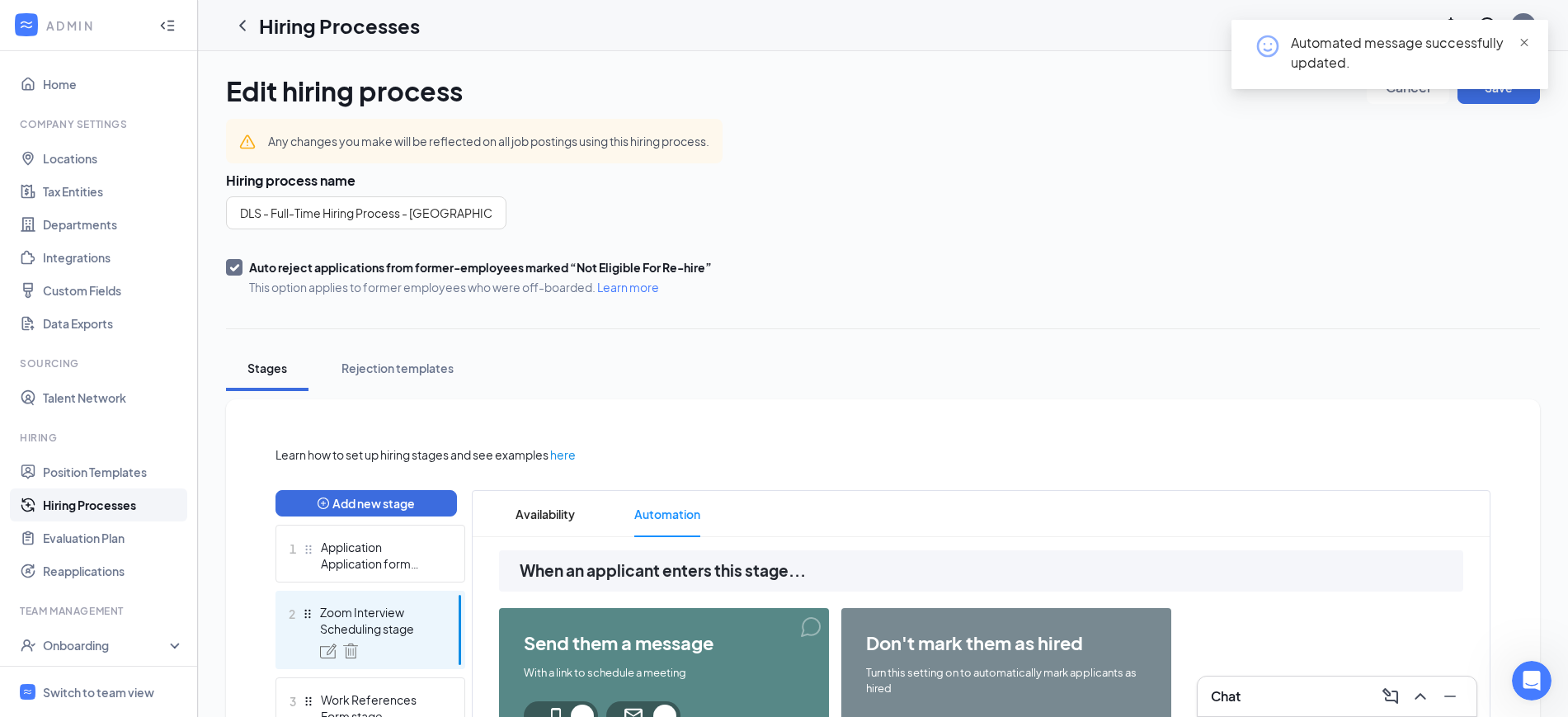
click at [1520, 39] on span "close" at bounding box center [1524, 42] width 12 height 12
click at [1506, 87] on button "Save" at bounding box center [1499, 87] width 83 height 33
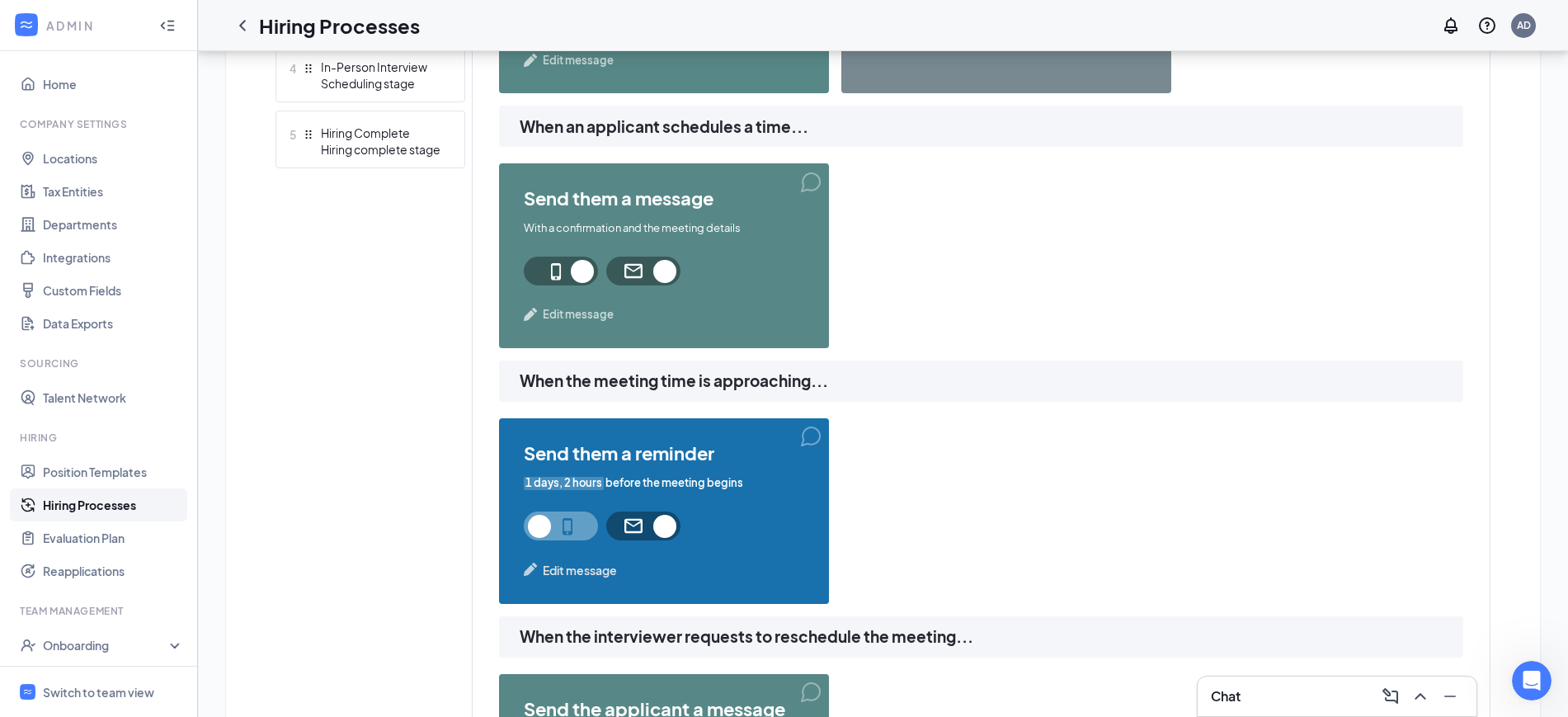
scroll to position [826, 0]
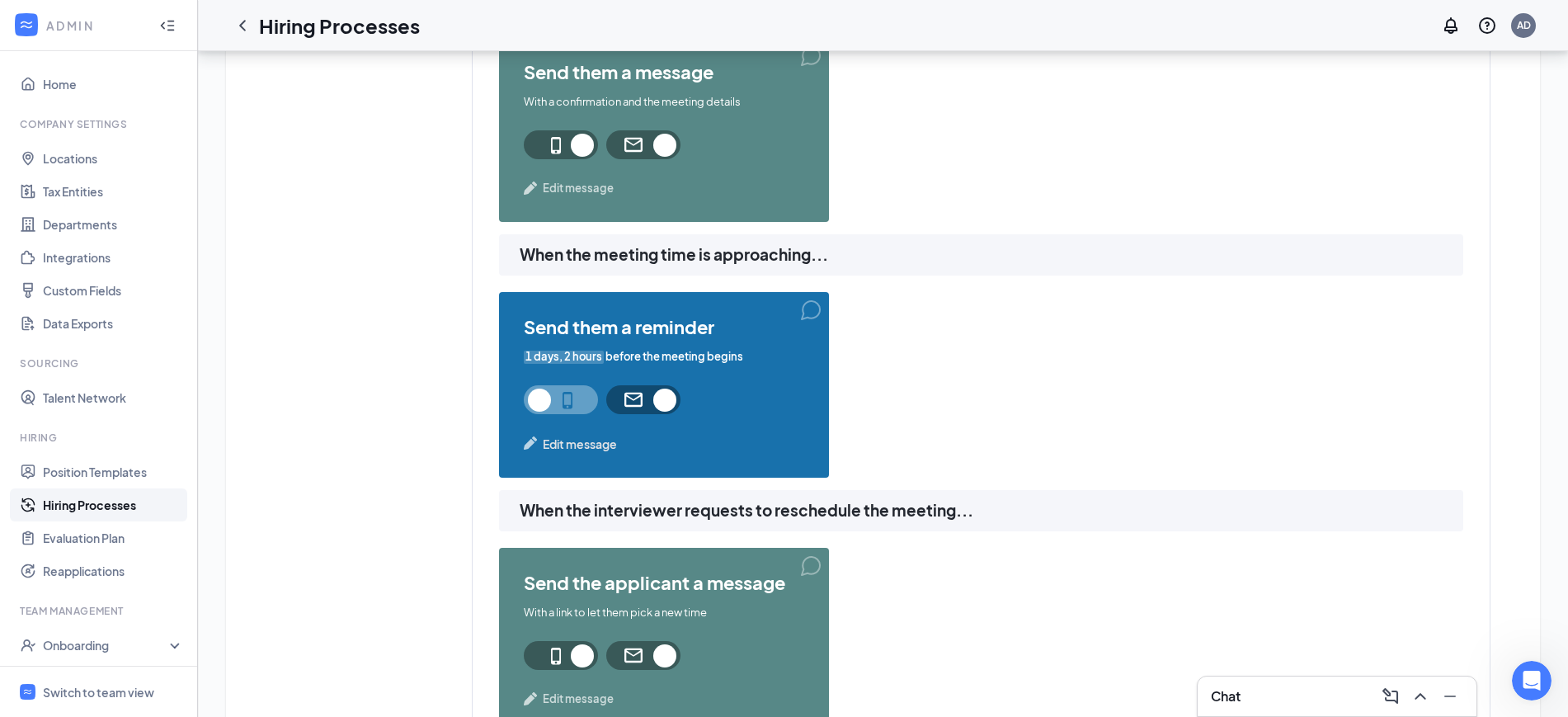
click at [566, 401] on span at bounding box center [561, 399] width 74 height 29
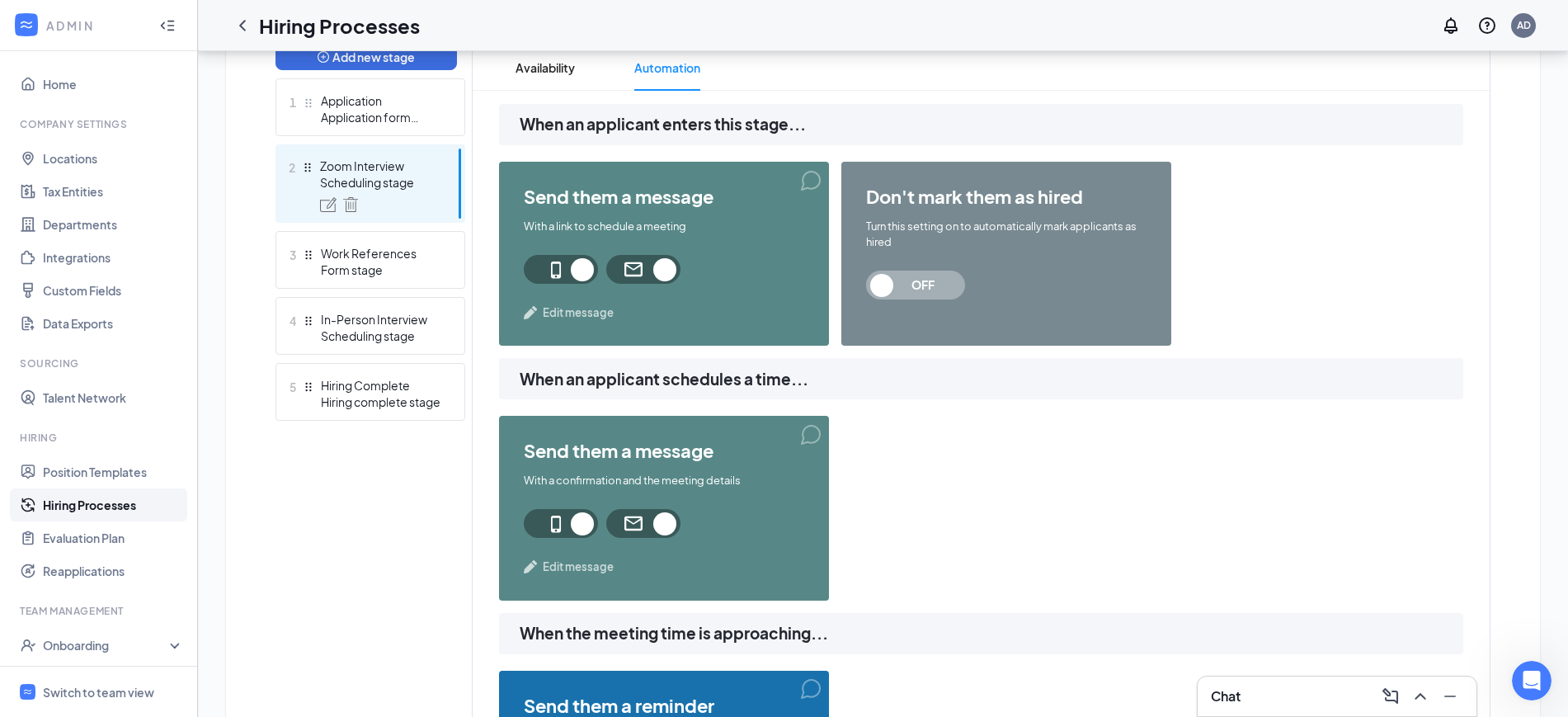
scroll to position [0, 0]
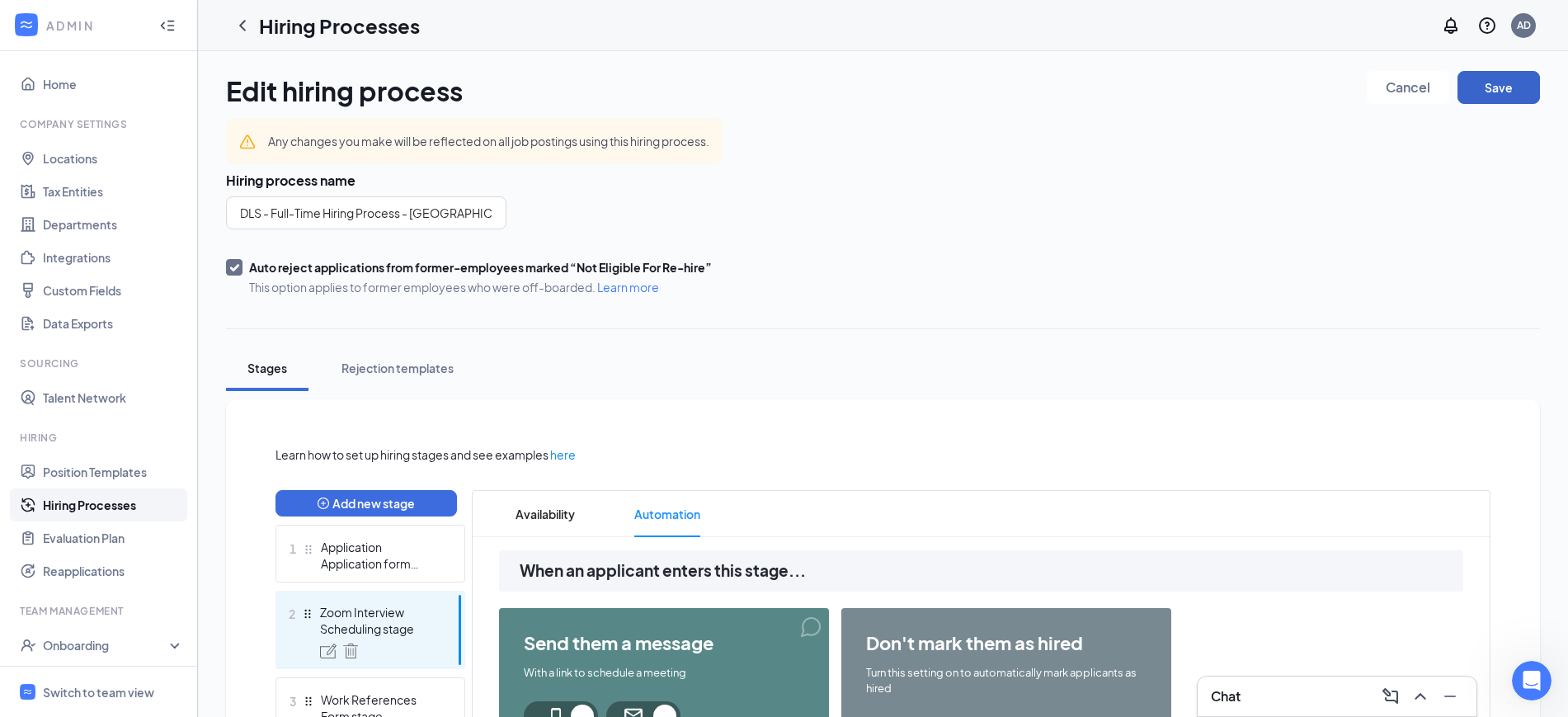
click at [1503, 83] on button "Save" at bounding box center [1499, 87] width 83 height 33
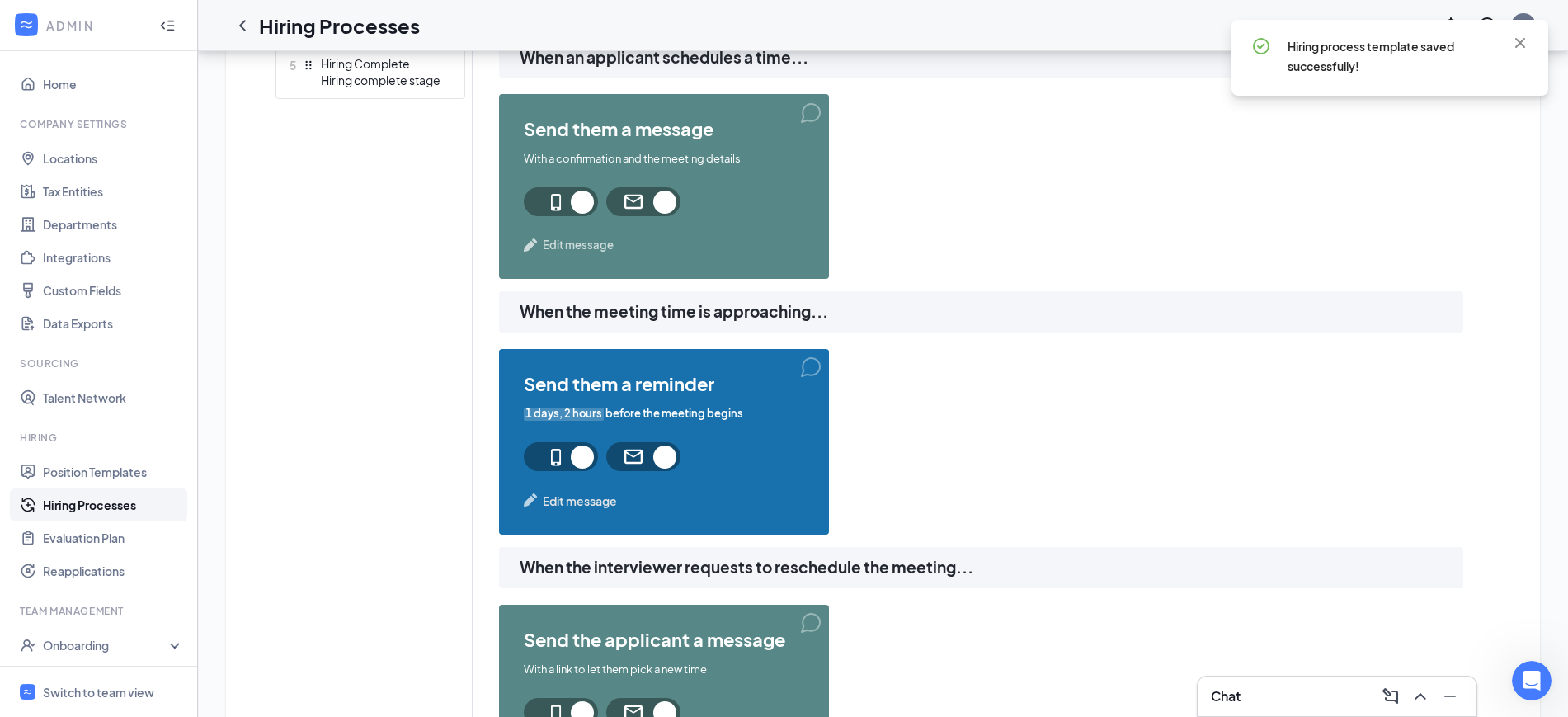
scroll to position [826, 0]
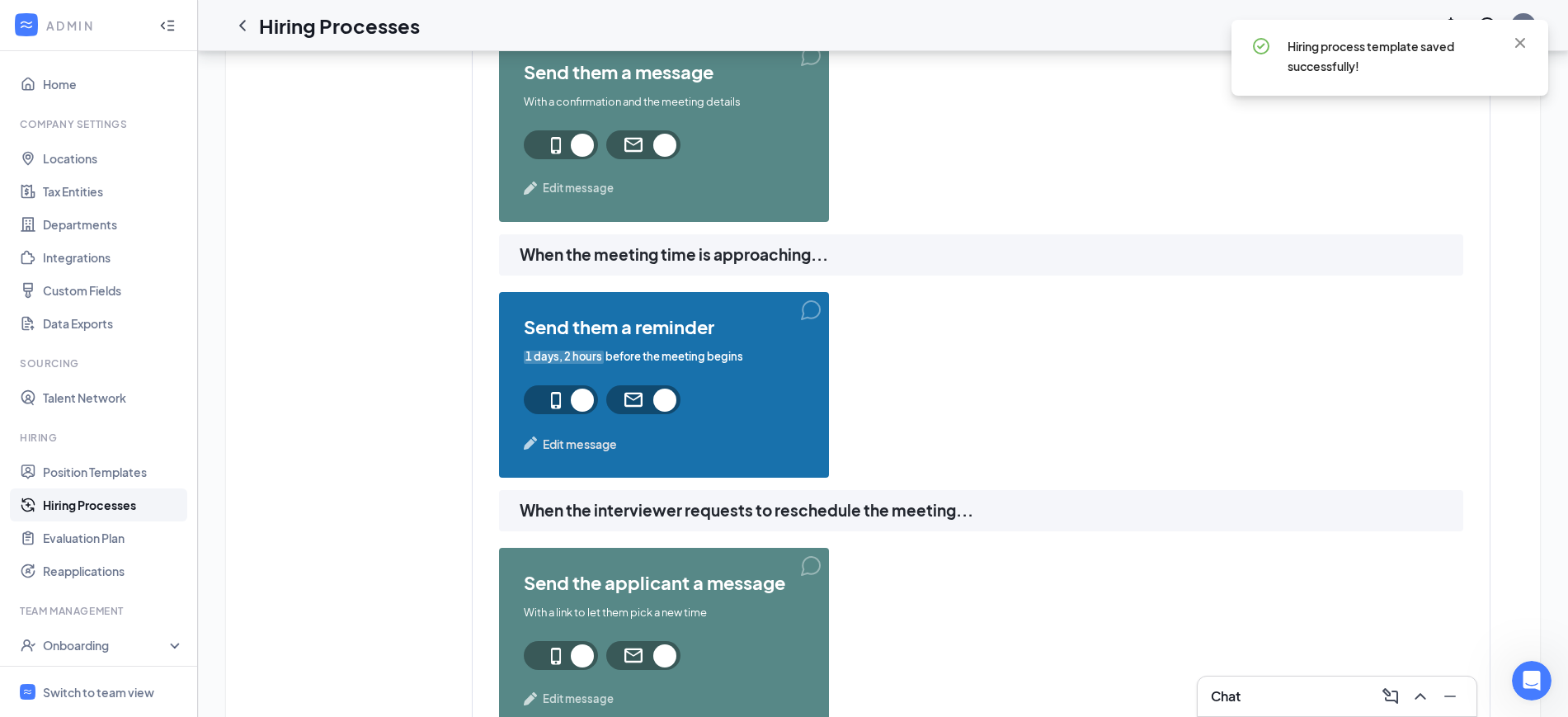
click at [593, 445] on span "Edit message" at bounding box center [579, 444] width 74 height 18
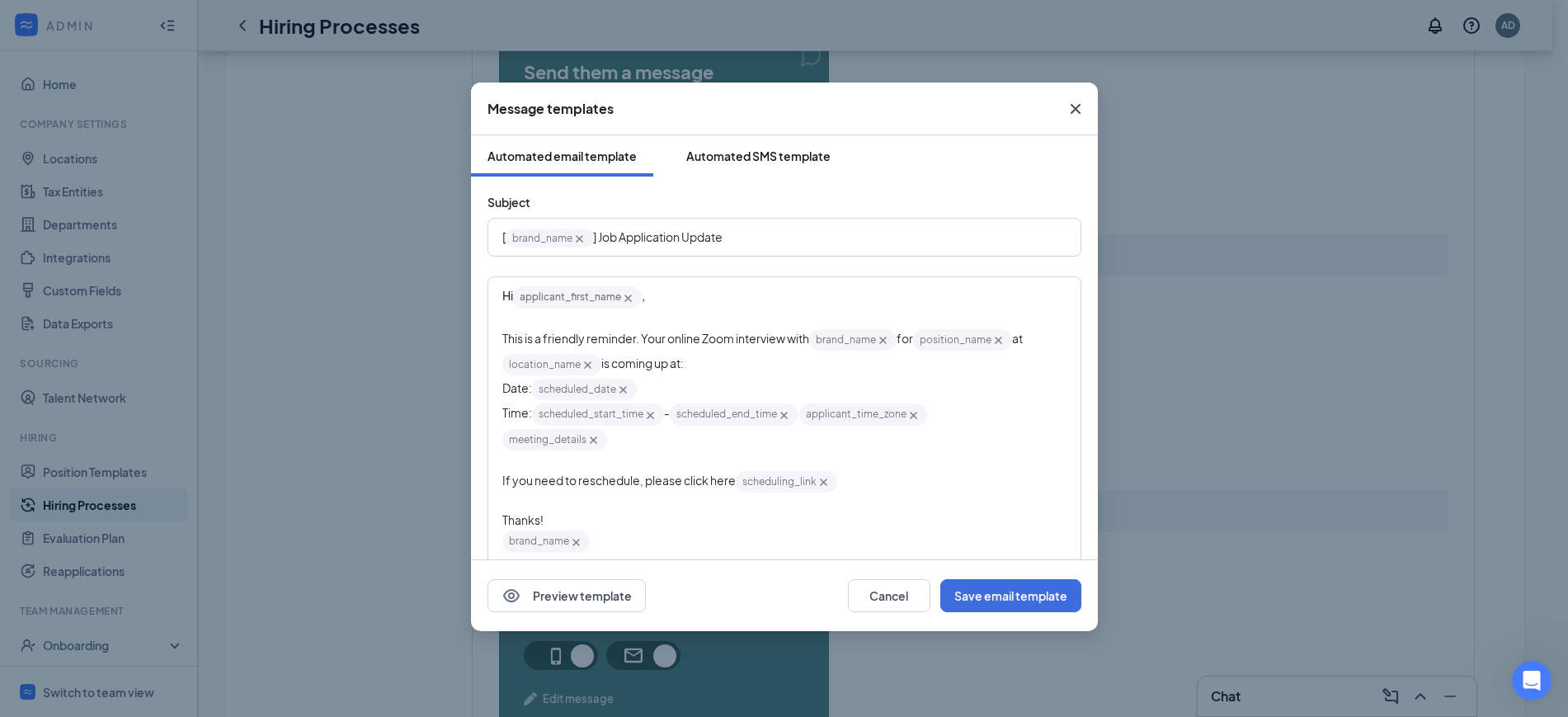
click at [742, 153] on div "Automated SMS template" at bounding box center [758, 156] width 144 height 16
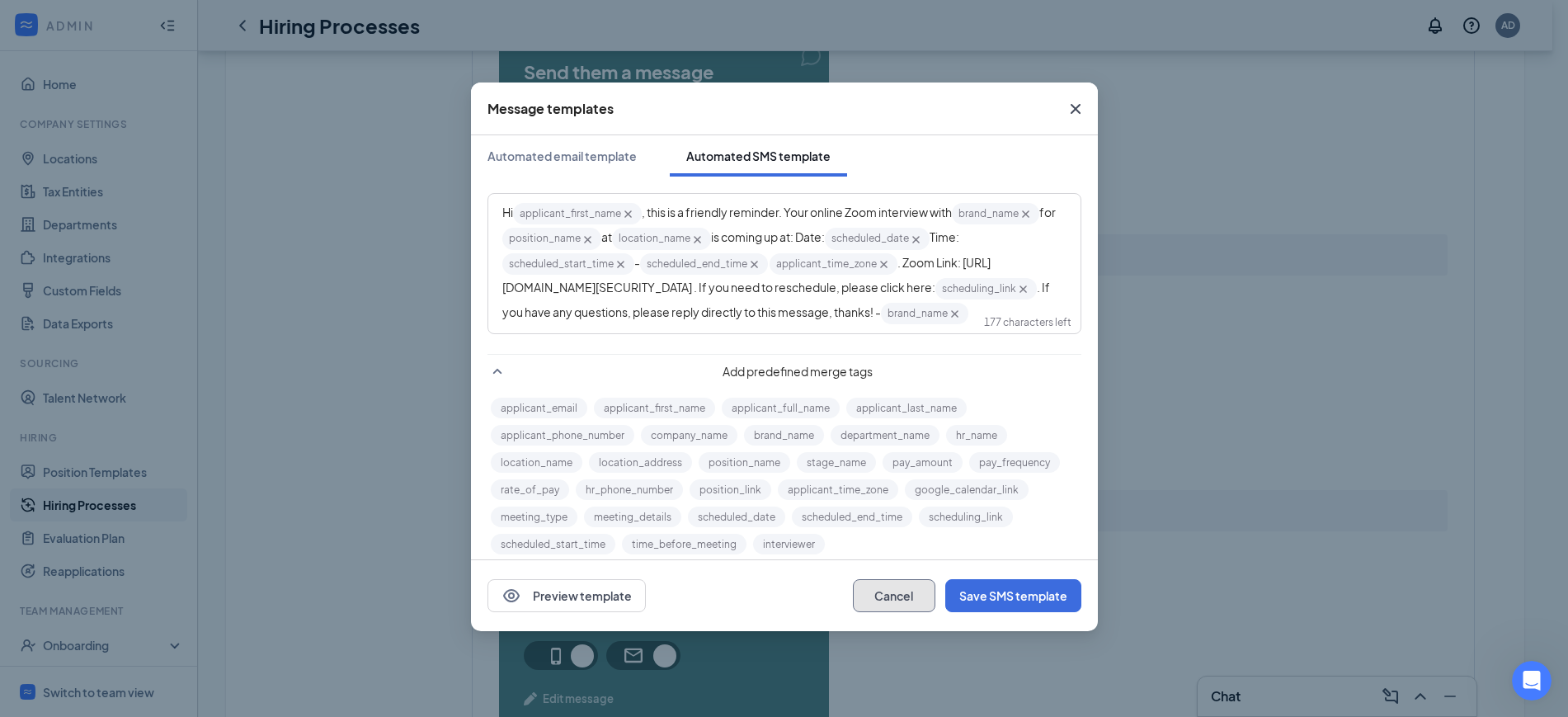
click at [895, 597] on button "Cancel" at bounding box center [894, 596] width 83 height 33
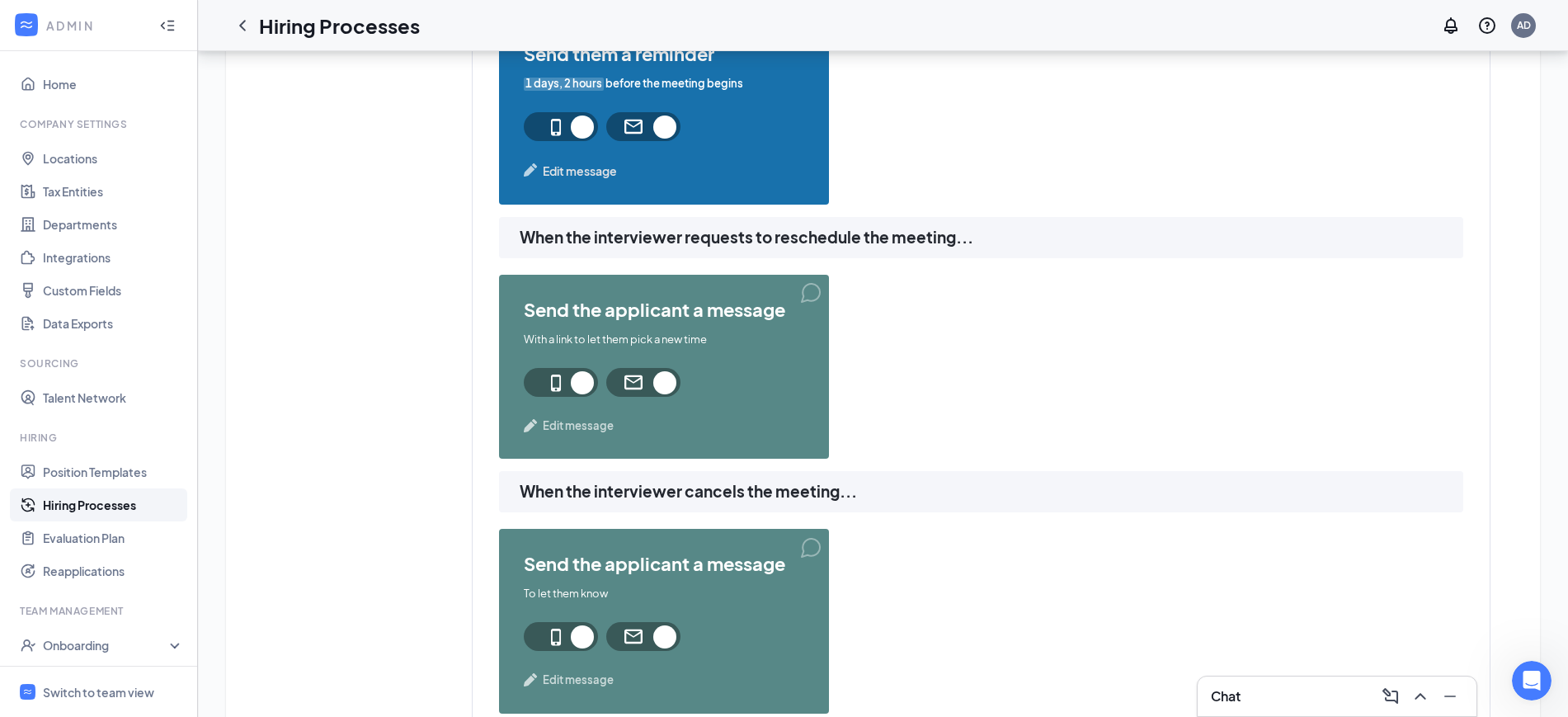
scroll to position [1134, 0]
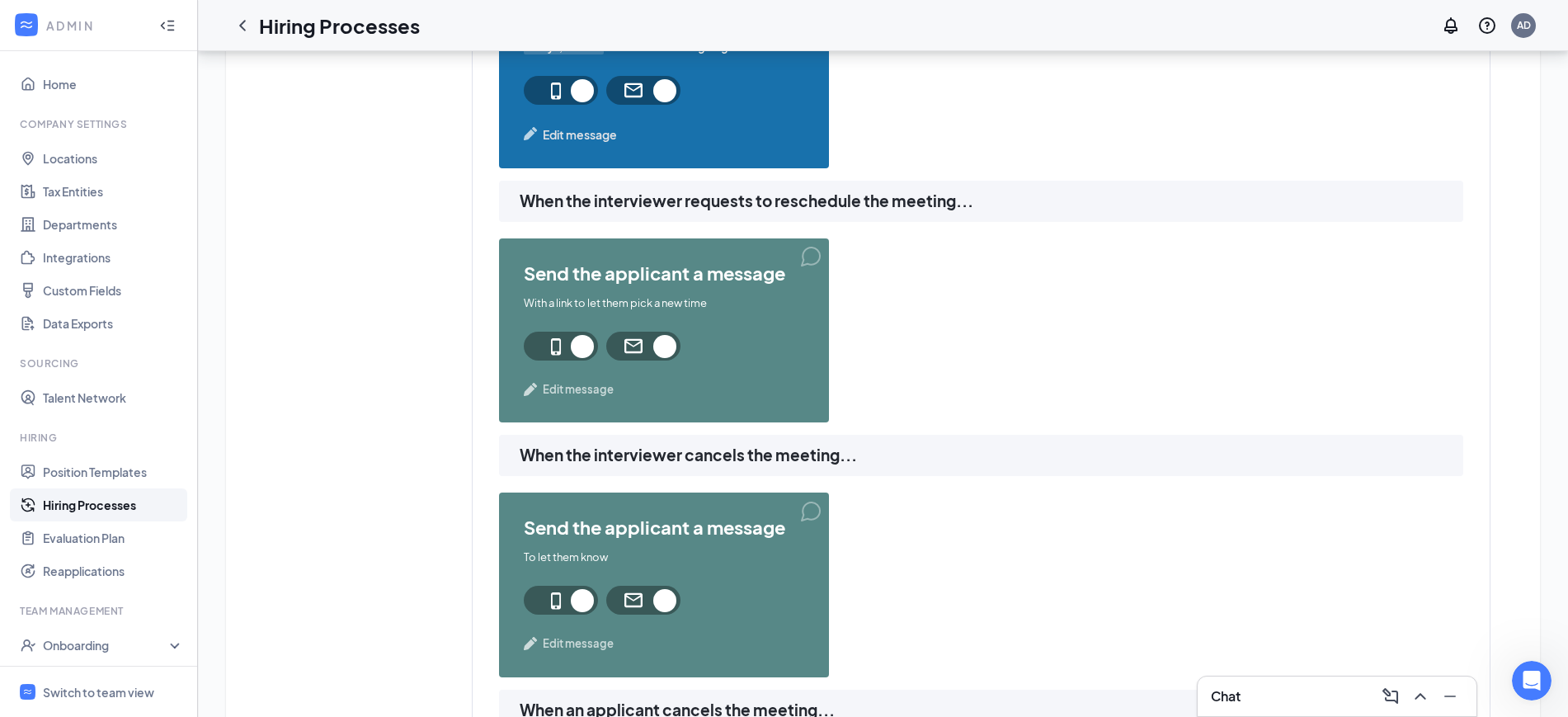
click at [579, 393] on span "Edit message" at bounding box center [578, 389] width 71 height 16
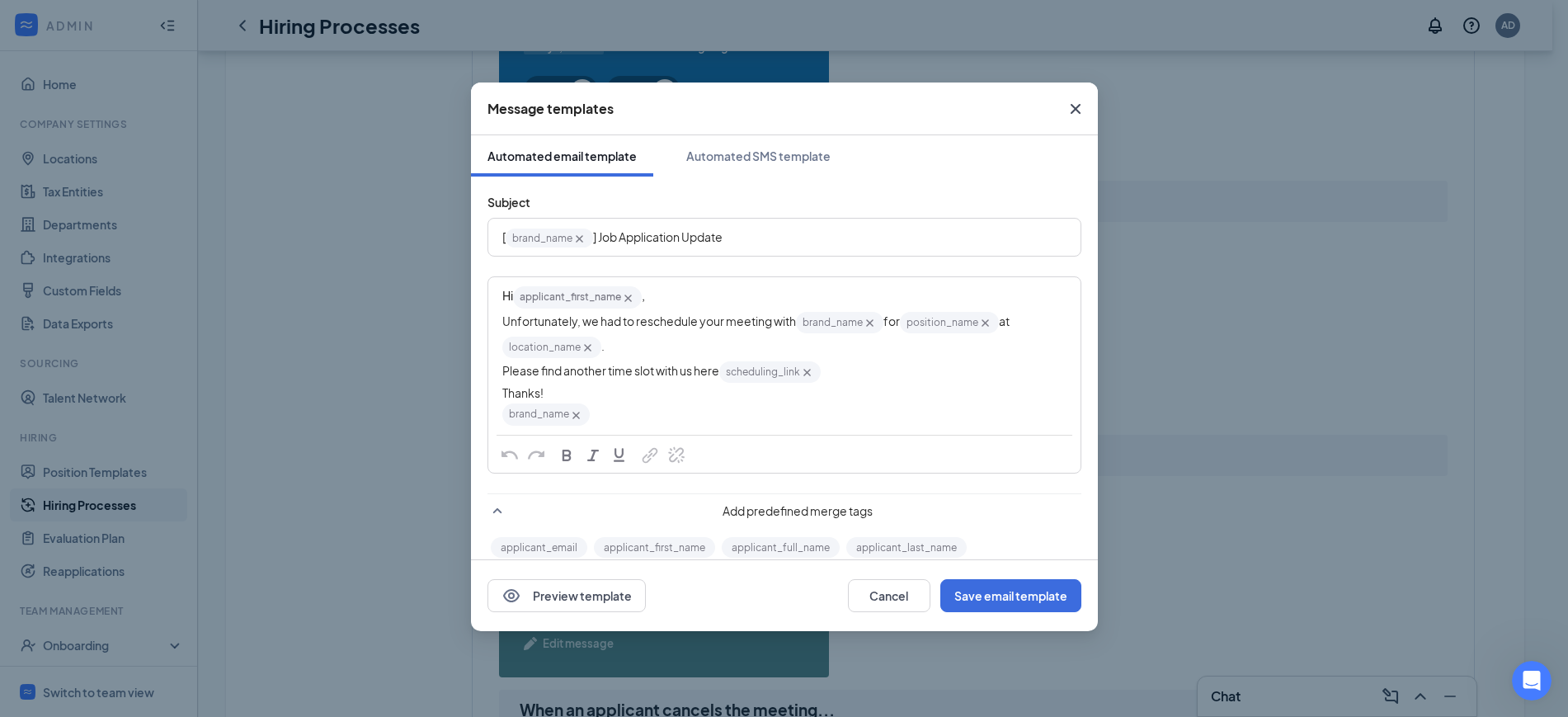
click at [1081, 103] on icon "Cross" at bounding box center [1076, 109] width 20 height 20
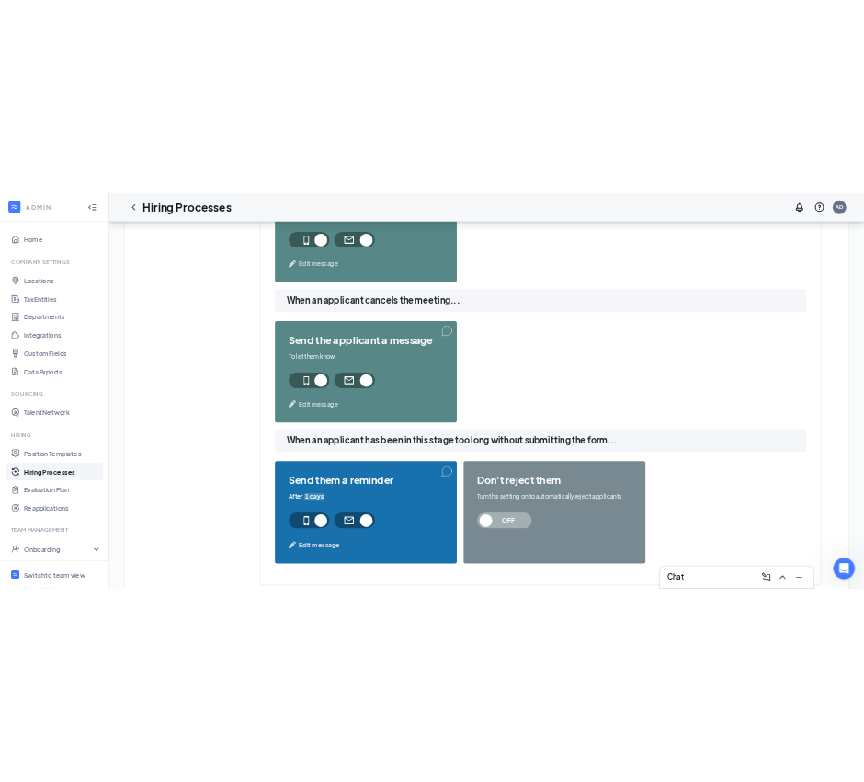
scroll to position [1906, 0]
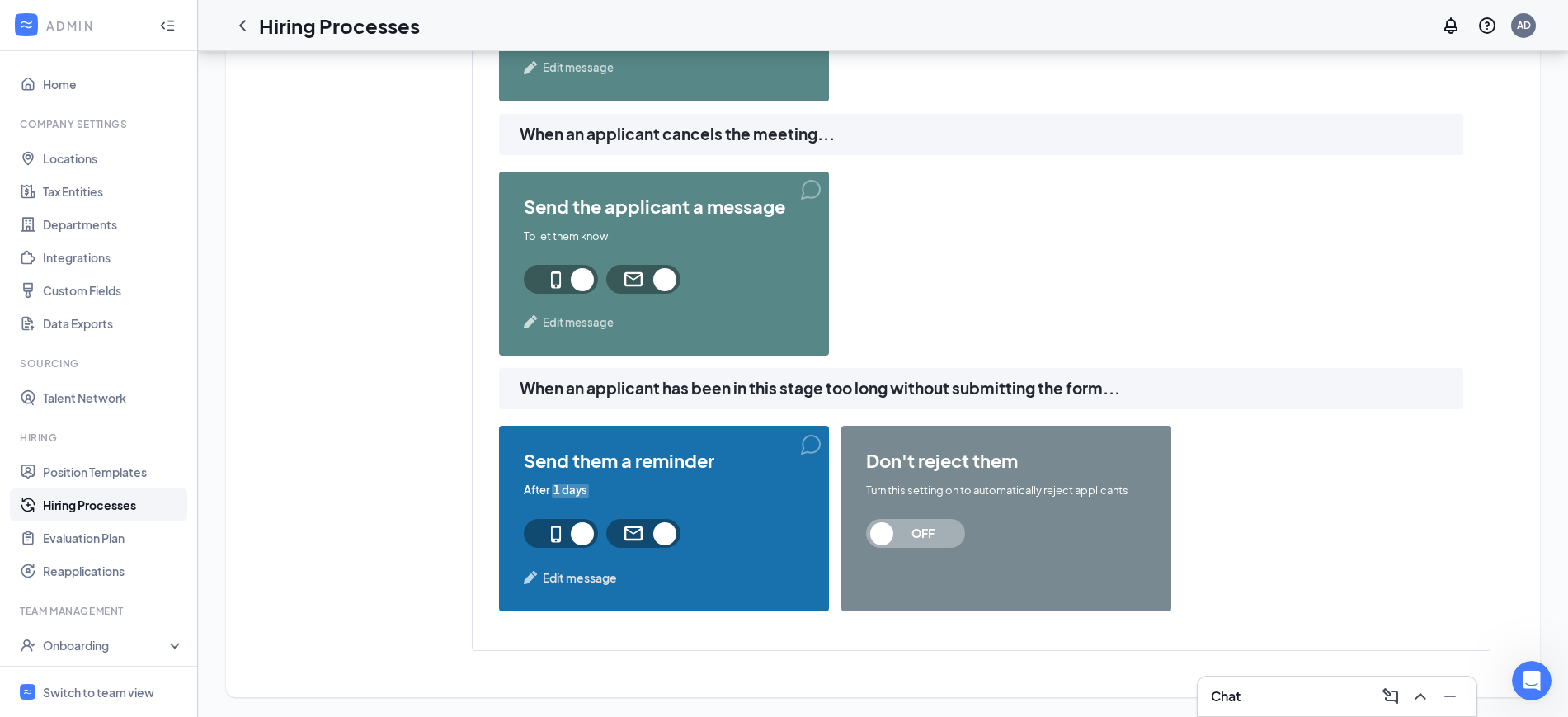
click at [587, 577] on span "Edit message" at bounding box center [579, 578] width 74 height 18
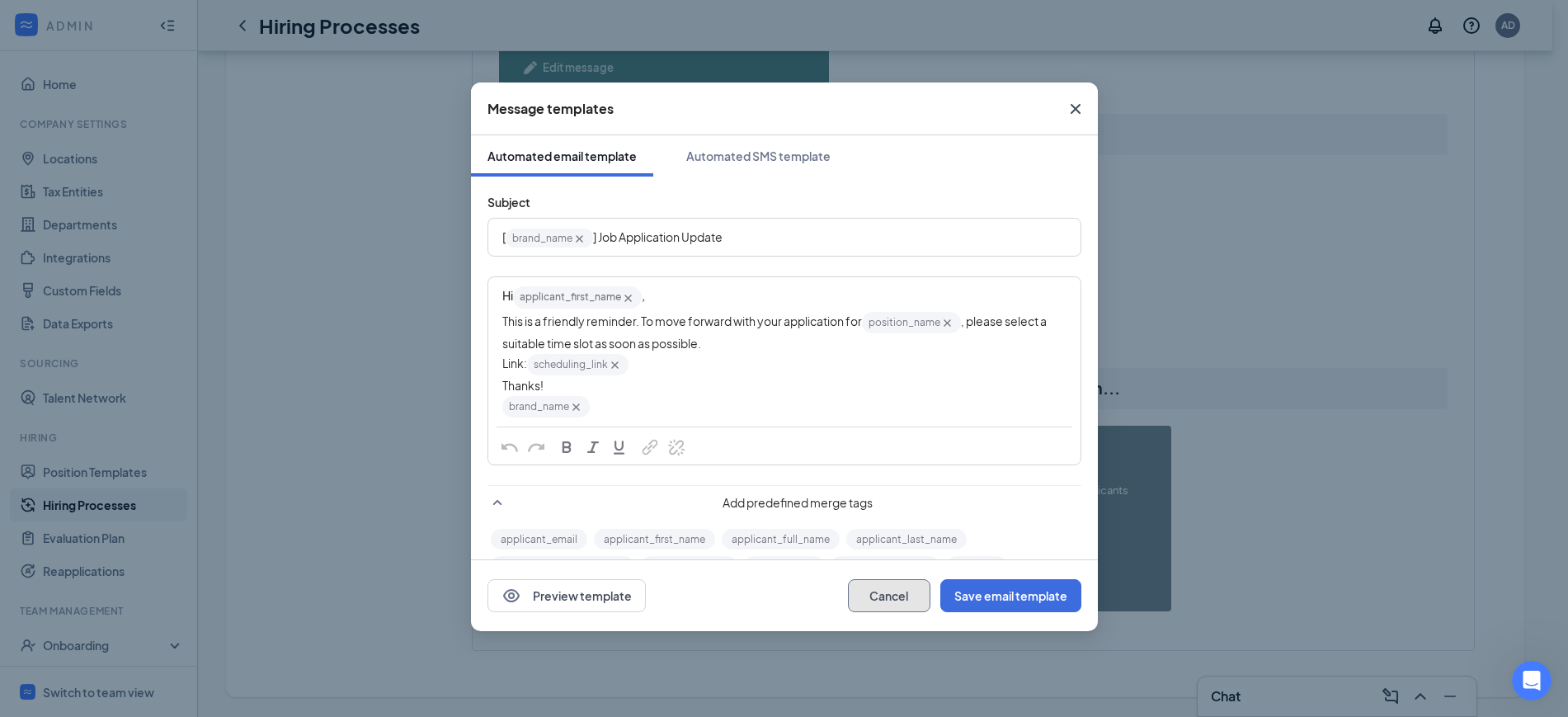
click at [896, 596] on button "Cancel" at bounding box center [889, 596] width 83 height 33
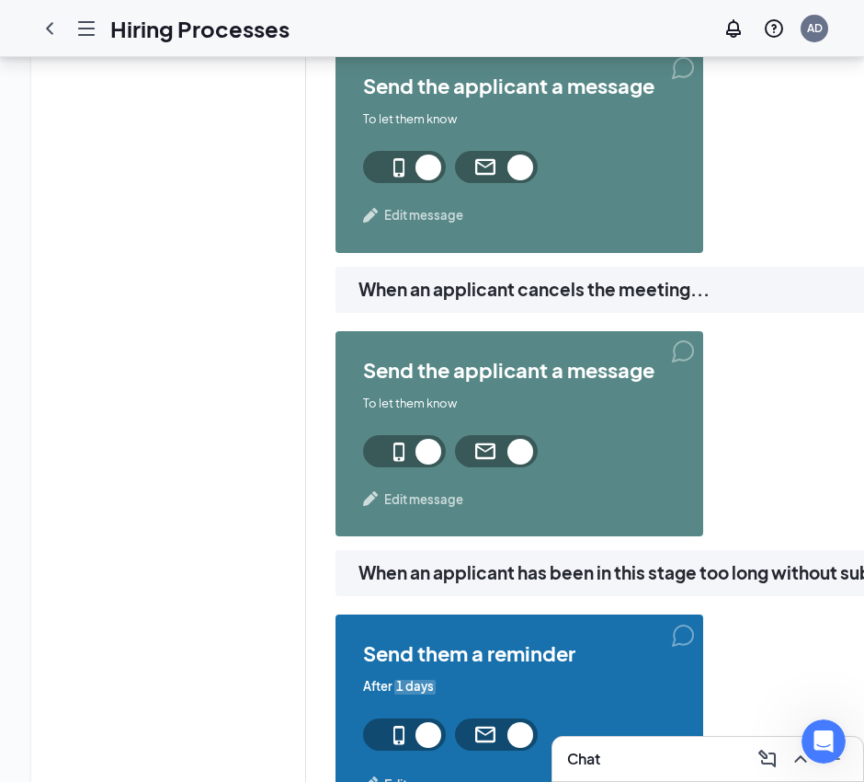
scroll to position [2238, 0]
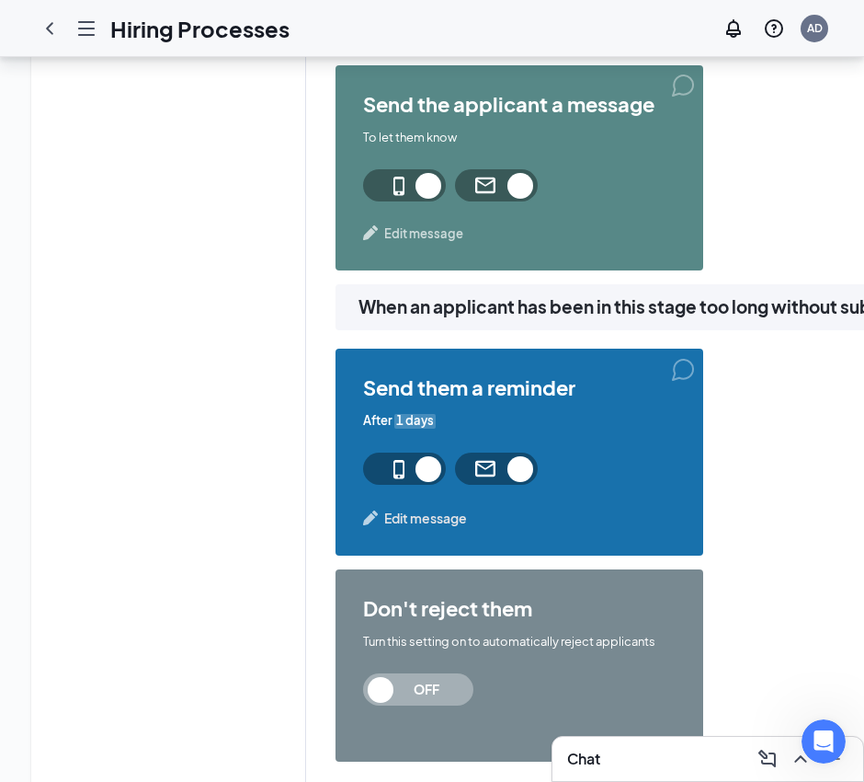
click at [410, 519] on span "Edit message" at bounding box center [425, 518] width 83 height 20
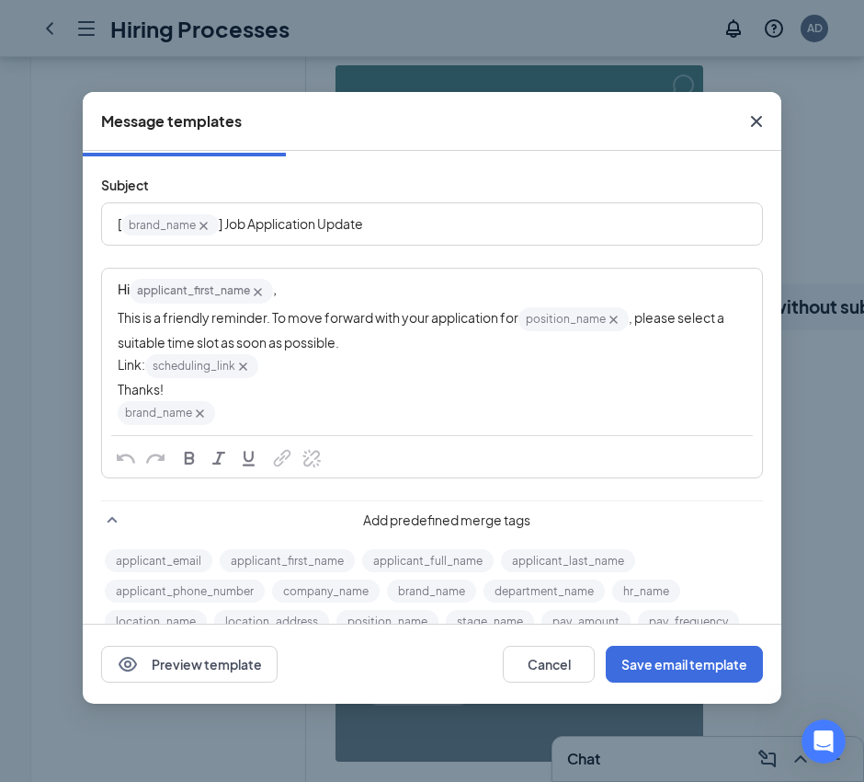
scroll to position [0, 0]
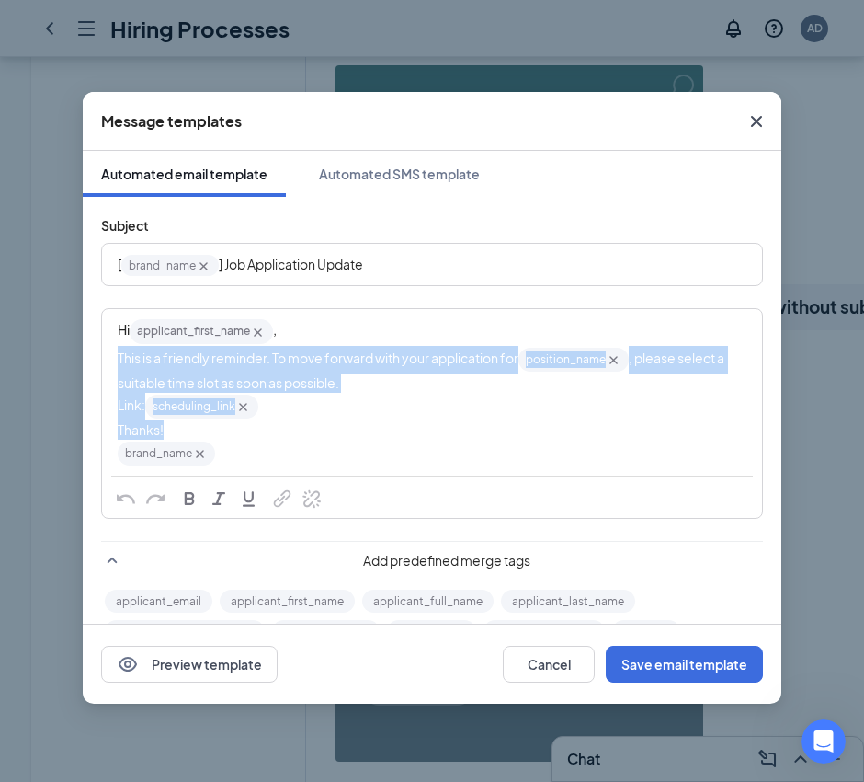
drag, startPoint x: 180, startPoint y: 432, endPoint x: 96, endPoint y: 362, distance: 109.7
click at [96, 362] on div "Subject [ brand_name‌‌‌‌ {{brand_name}} ] Job Application Update Hi applicant_f…" at bounding box center [432, 482] width 699 height 571
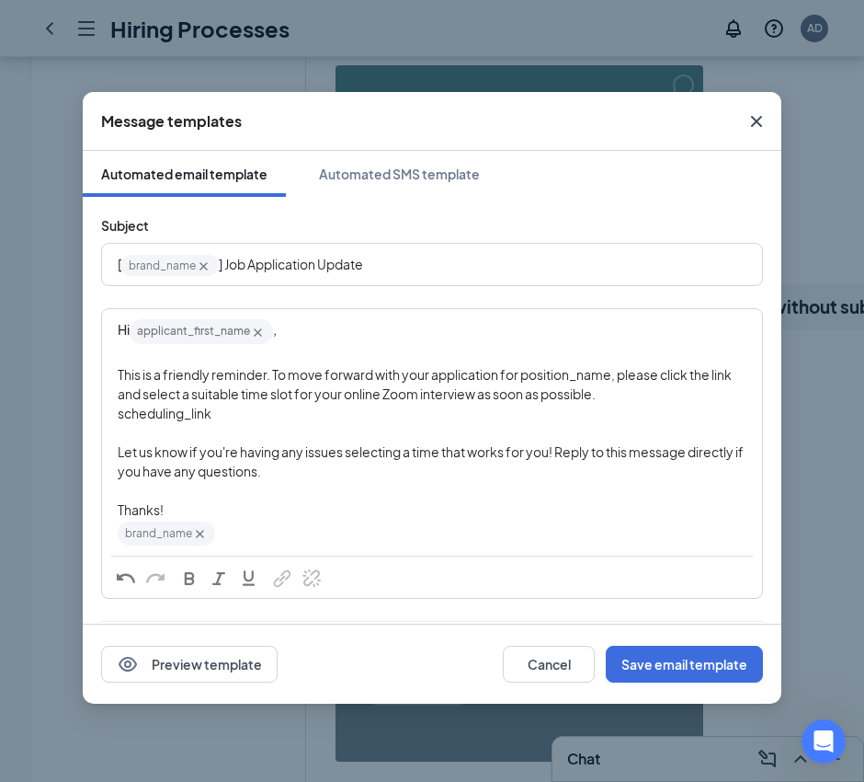
drag, startPoint x: 237, startPoint y: 412, endPoint x: 92, endPoint y: 417, distance: 145.4
click at [92, 417] on div "Subject [ brand_name‌‌‌‌ {{brand_name}} ] Job Application Update Hi applicant_f…" at bounding box center [432, 522] width 699 height 651
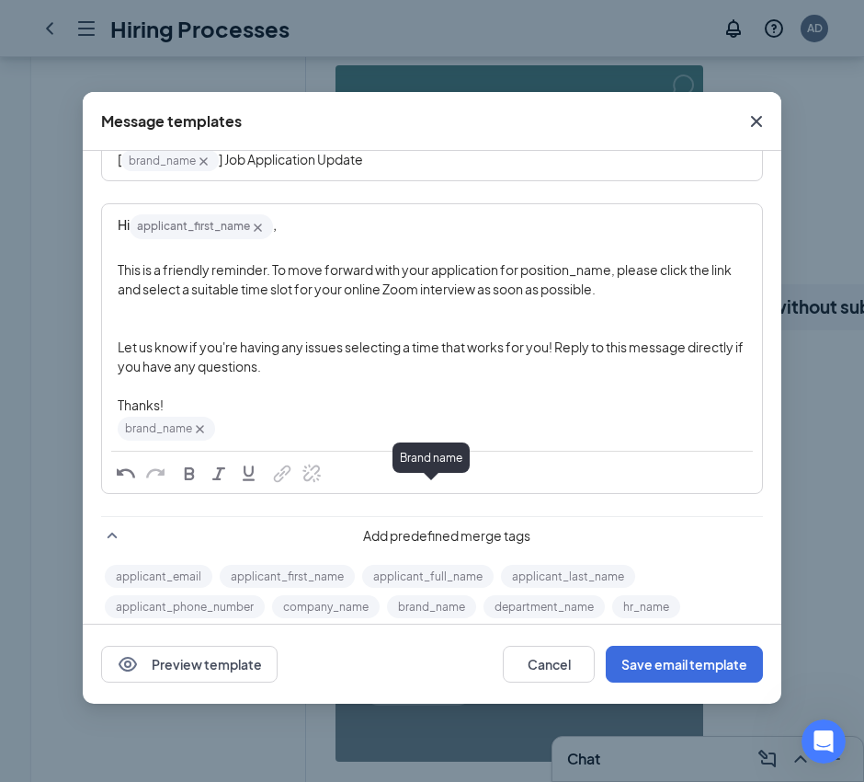
scroll to position [230, 0]
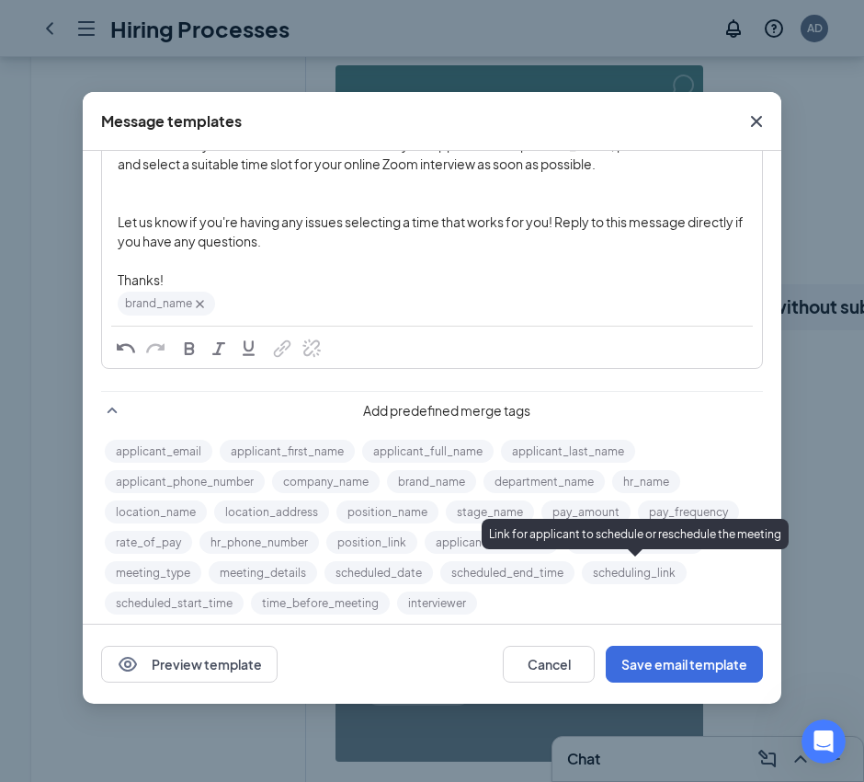
click at [622, 574] on button "scheduling_link" at bounding box center [634, 572] width 105 height 23
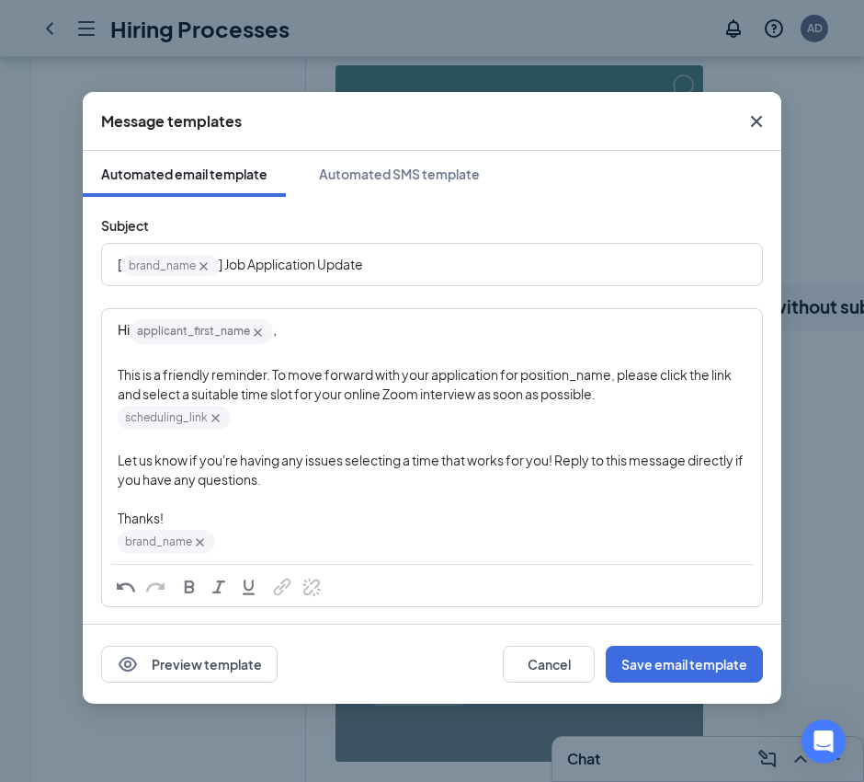
click at [509, 383] on div "This is a friendly reminder. To move forward with your application for position…" at bounding box center [432, 384] width 629 height 39
drag, startPoint x: 615, startPoint y: 373, endPoint x: 525, endPoint y: 381, distance: 90.4
click at [525, 381] on span "This is a friendly reminder. To move forward with your application for position…" at bounding box center [426, 384] width 616 height 36
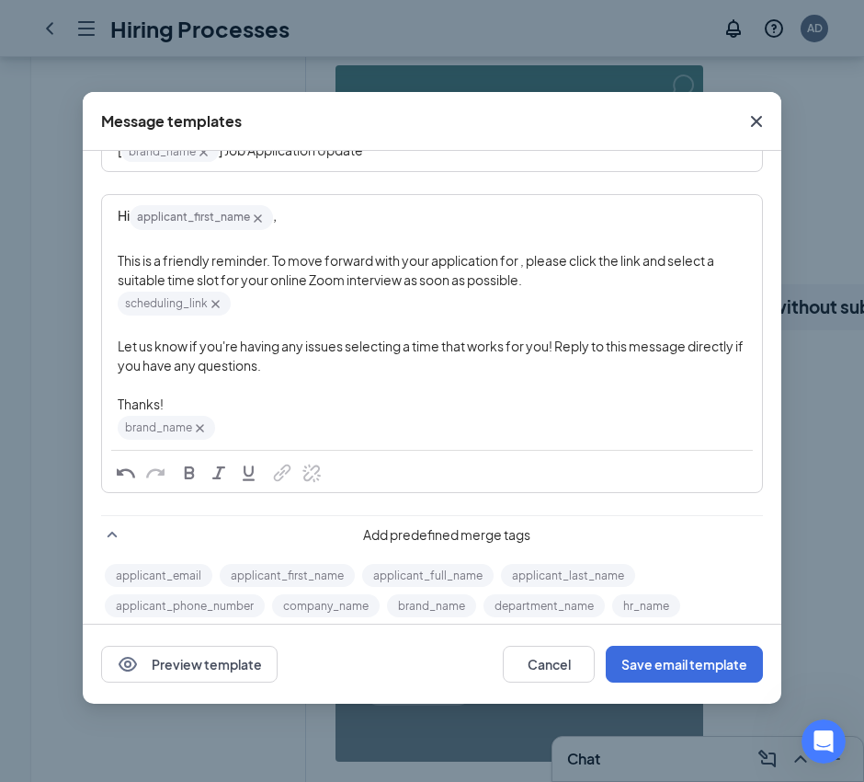
scroll to position [230, 0]
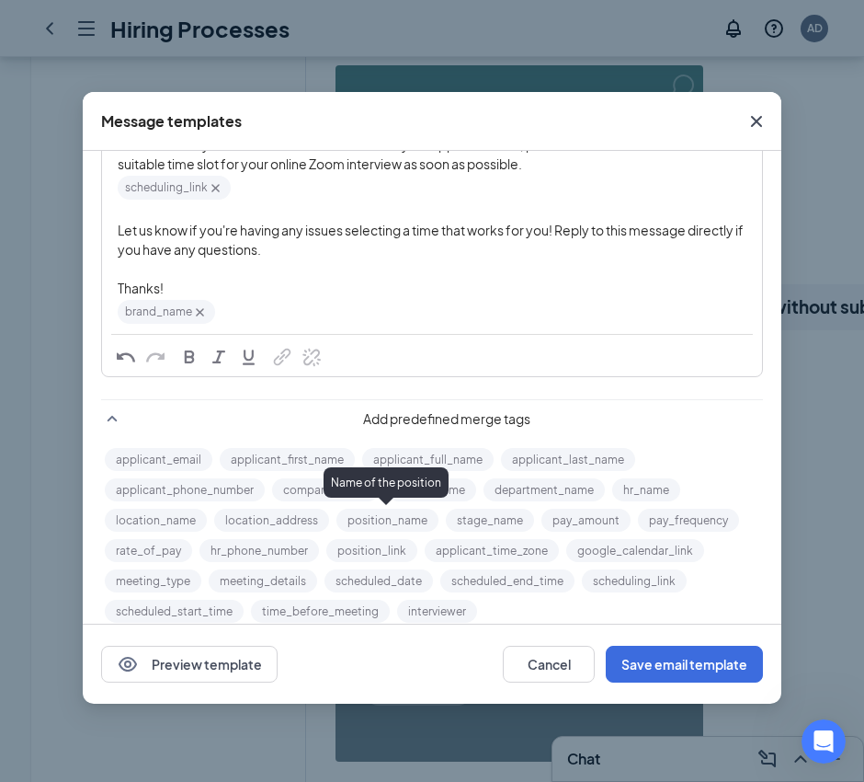
click at [373, 521] on button "position_name" at bounding box center [388, 520] width 102 height 23
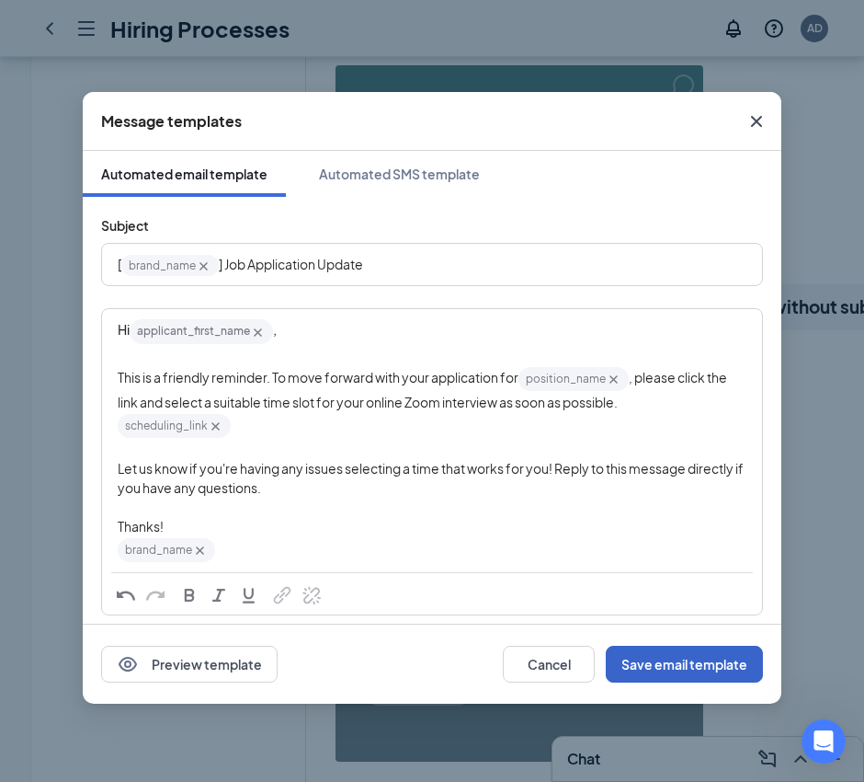
click at [684, 668] on button "Save email template" at bounding box center [684, 664] width 157 height 37
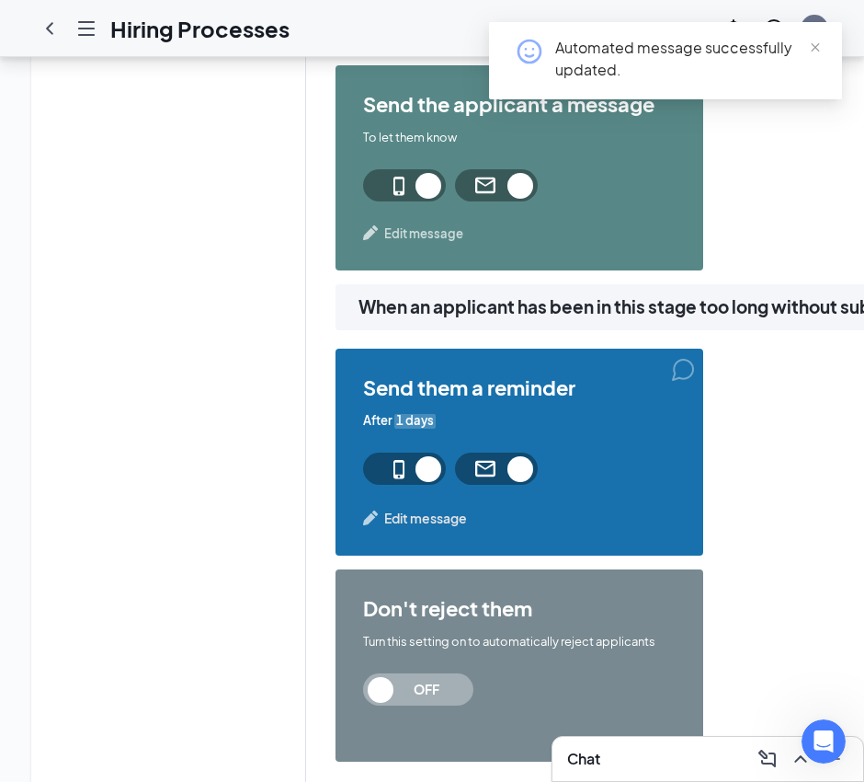
click at [433, 520] on span "Edit message" at bounding box center [425, 518] width 83 height 20
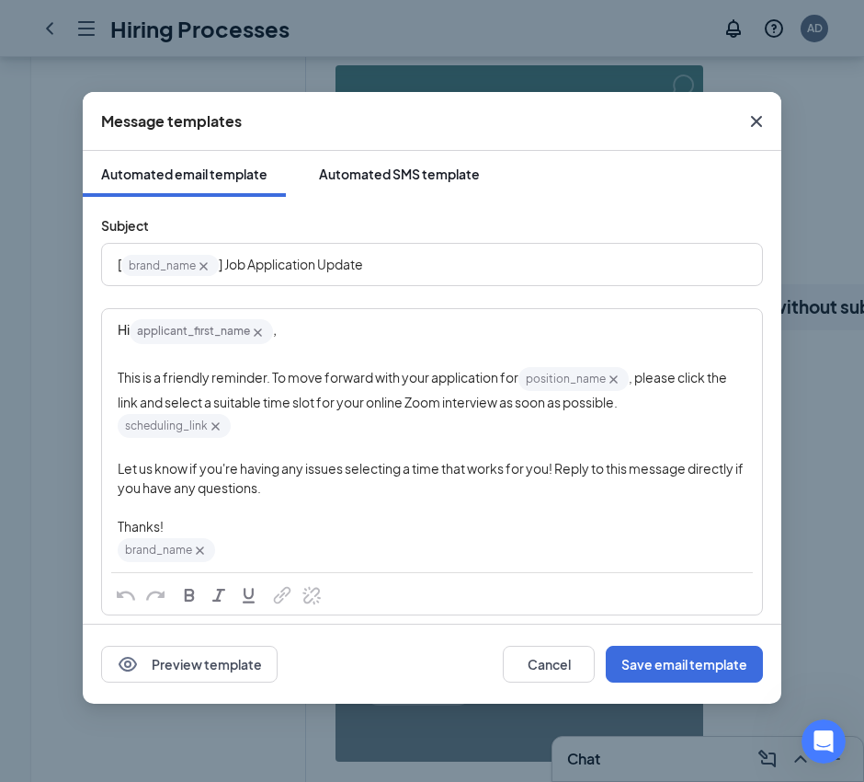
click at [415, 176] on div "Automated SMS template" at bounding box center [399, 174] width 161 height 18
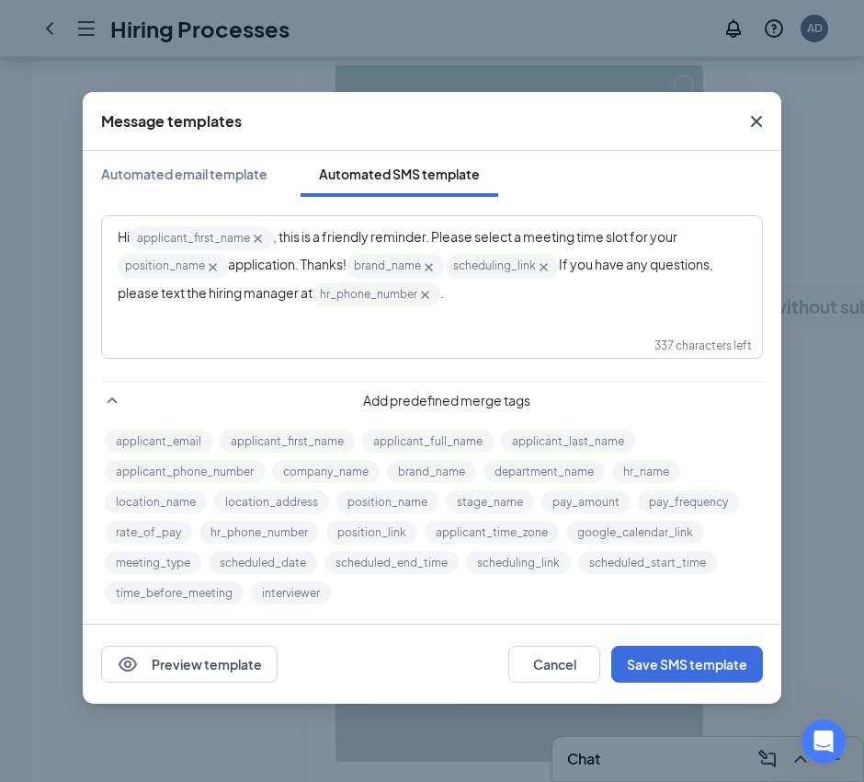
click at [550, 230] on span ", this is a friendly reminder. Please select a meeting time slot for your" at bounding box center [475, 236] width 405 height 17
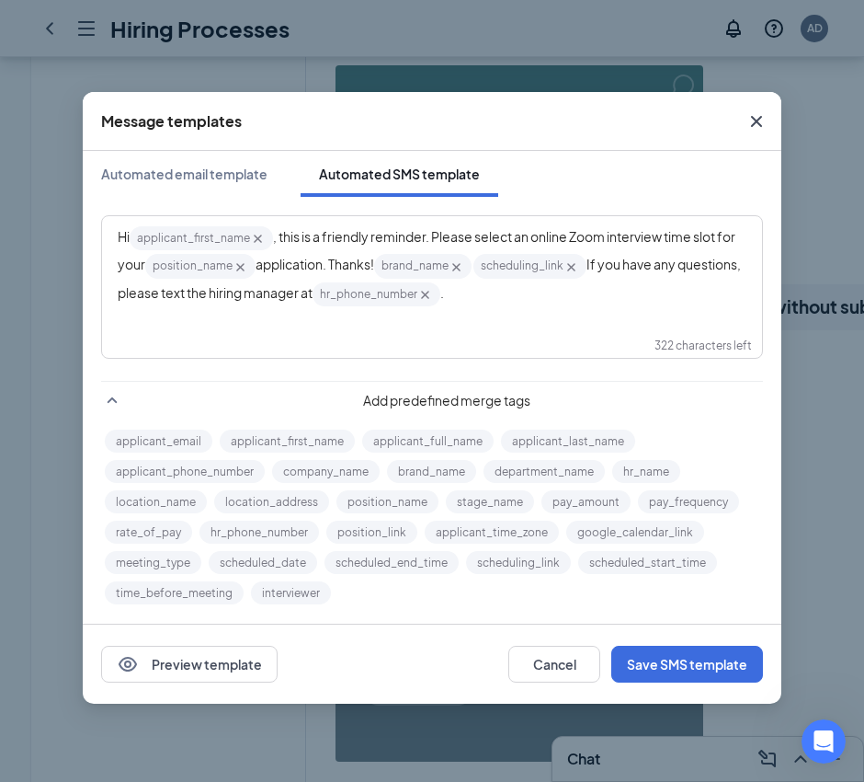
click at [374, 263] on span "application. Thanks!" at bounding box center [315, 264] width 119 height 17
click at [417, 267] on icon "Cross" at bounding box center [409, 267] width 16 height 16
click at [439, 298] on div "Hi applicant_first_name‌‌‌‌ {{applicant_first_name}} , this is a friendly remin…" at bounding box center [432, 266] width 629 height 84
click at [342, 290] on icon "Cross" at bounding box center [334, 295] width 16 height 16
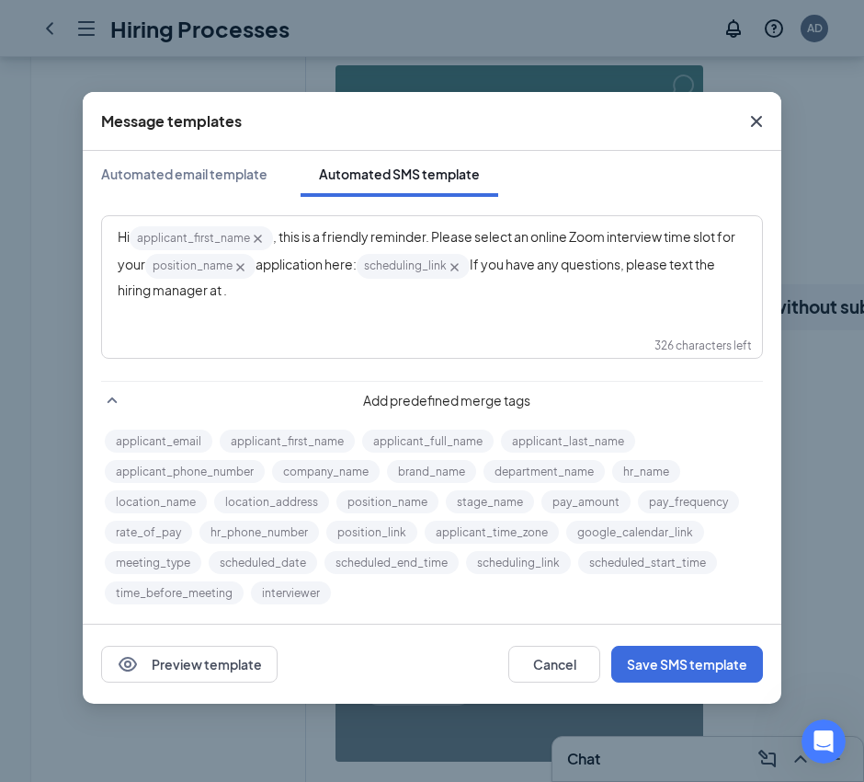
drag, startPoint x: 420, startPoint y: 292, endPoint x: 498, endPoint y: 264, distance: 82.0
click at [498, 264] on div "Hi applicant_first_name‌‌‌‌ {{applicant_first_name}} , this is a friendly remin…" at bounding box center [432, 261] width 629 height 75
click at [430, 468] on button "brand_name" at bounding box center [431, 471] width 89 height 23
click at [623, 324] on div "Hi applicant_first_name‌‌‌‌ {{applicant_first_name}} , this is a friendly remin…" at bounding box center [432, 287] width 660 height 142
click at [650, 295] on div "Hi applicant_first_name‌‌‌‌ {{applicant_first_name}} , this is a friendly remin…" at bounding box center [432, 266] width 629 height 84
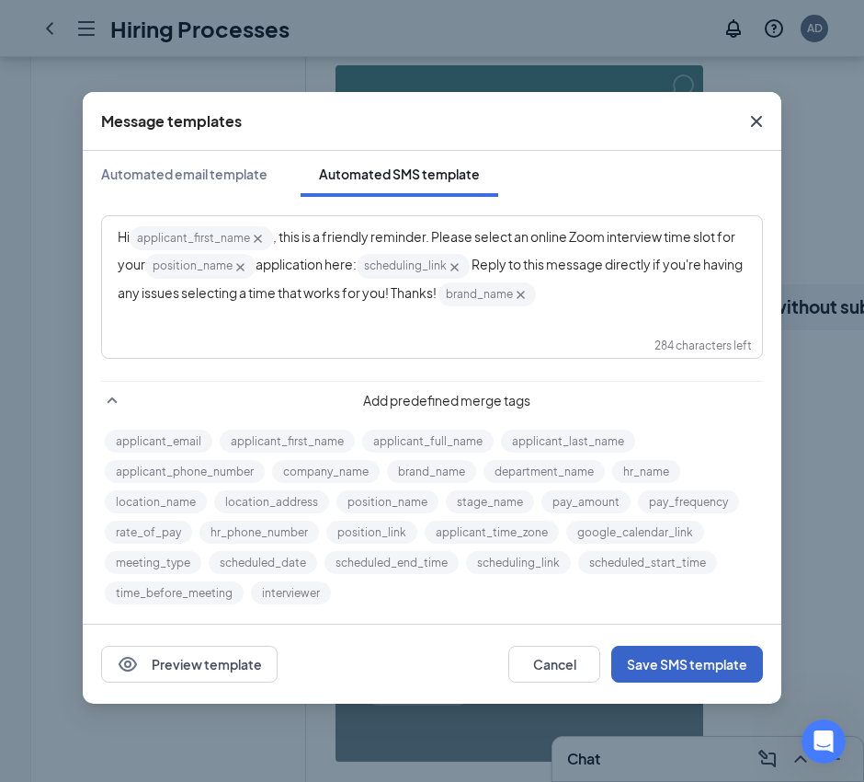
click at [680, 668] on button "Save SMS template" at bounding box center [688, 664] width 152 height 37
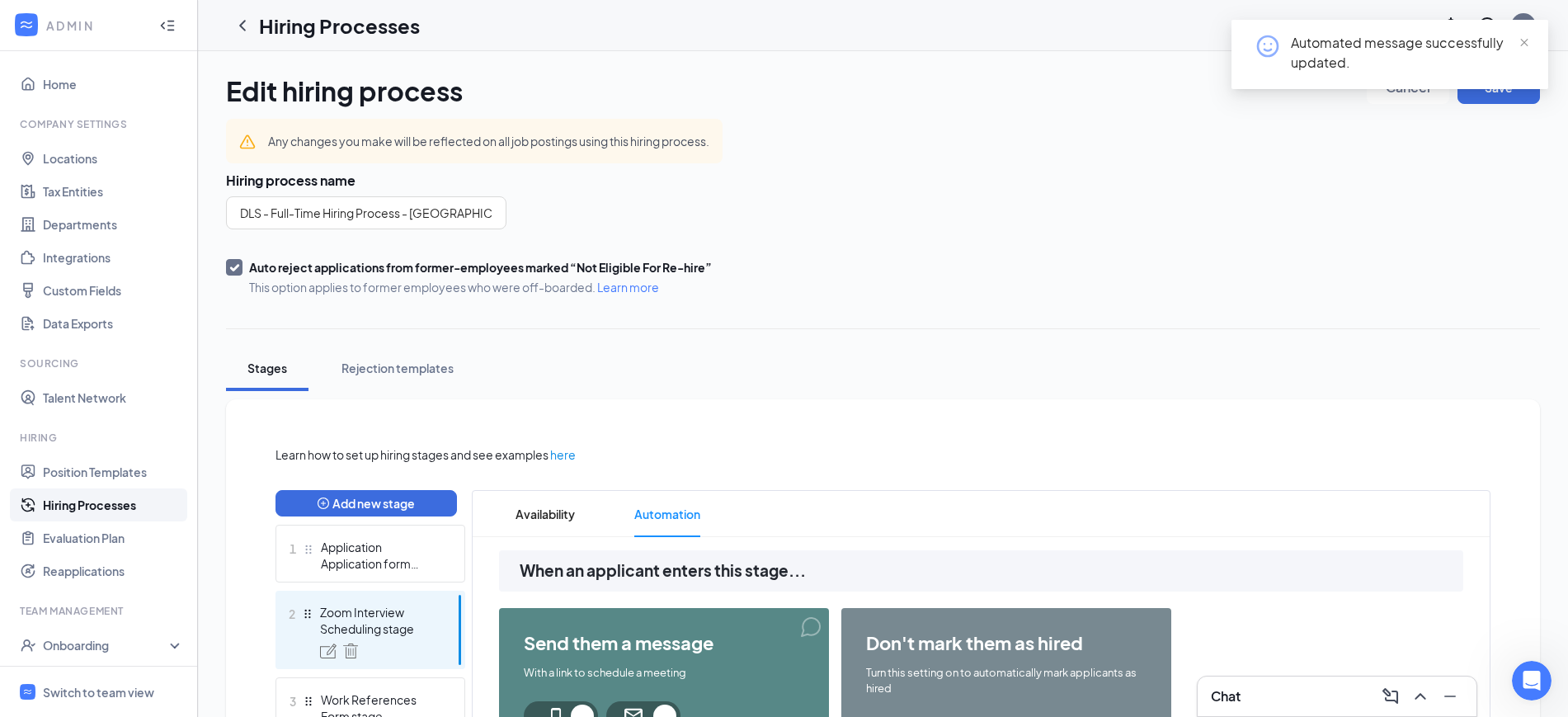
click at [1494, 94] on div "Automated message successfully updated." at bounding box center [1389, 61] width 317 height 83
click at [1521, 44] on span "close" at bounding box center [1524, 42] width 12 height 12
click at [1494, 77] on button "Save" at bounding box center [1499, 87] width 83 height 33
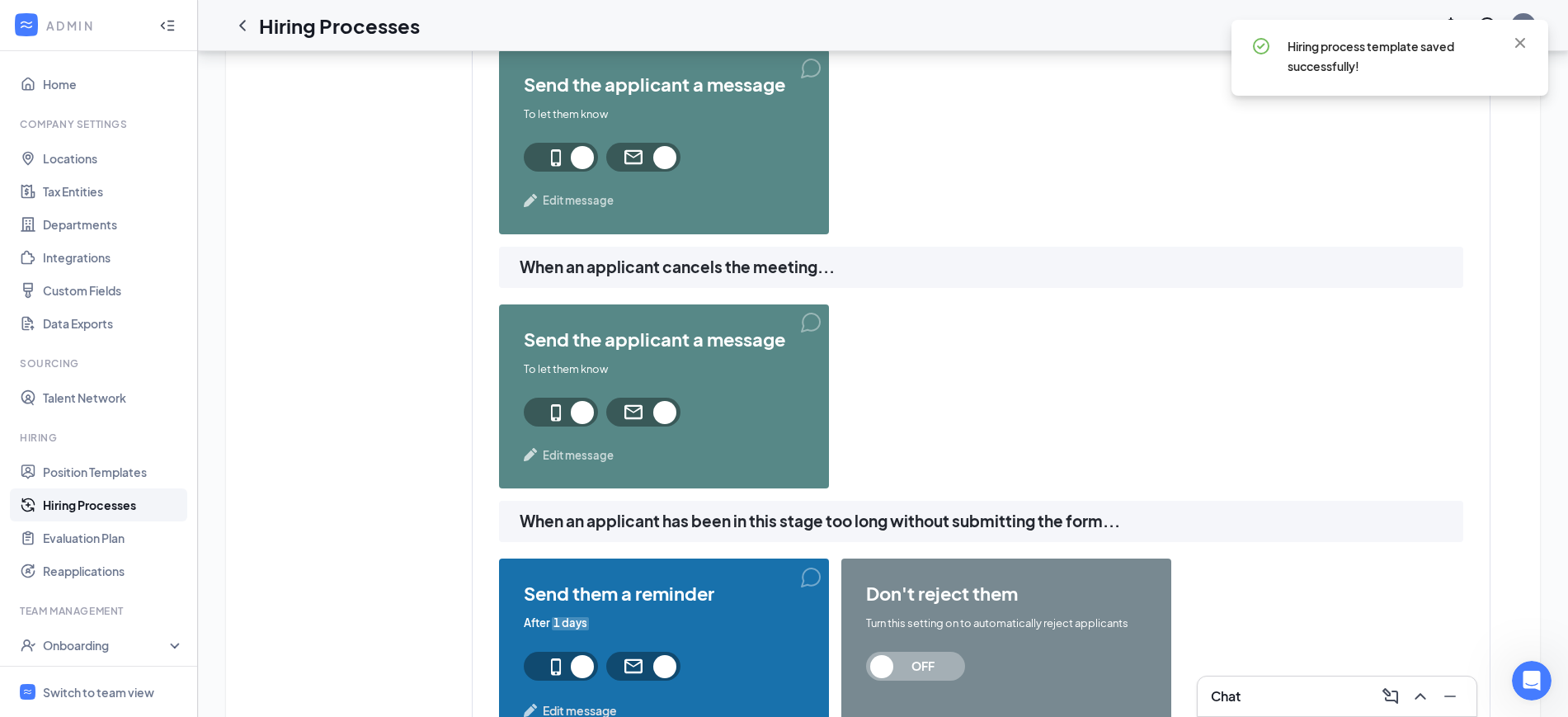
scroll to position [1710, 0]
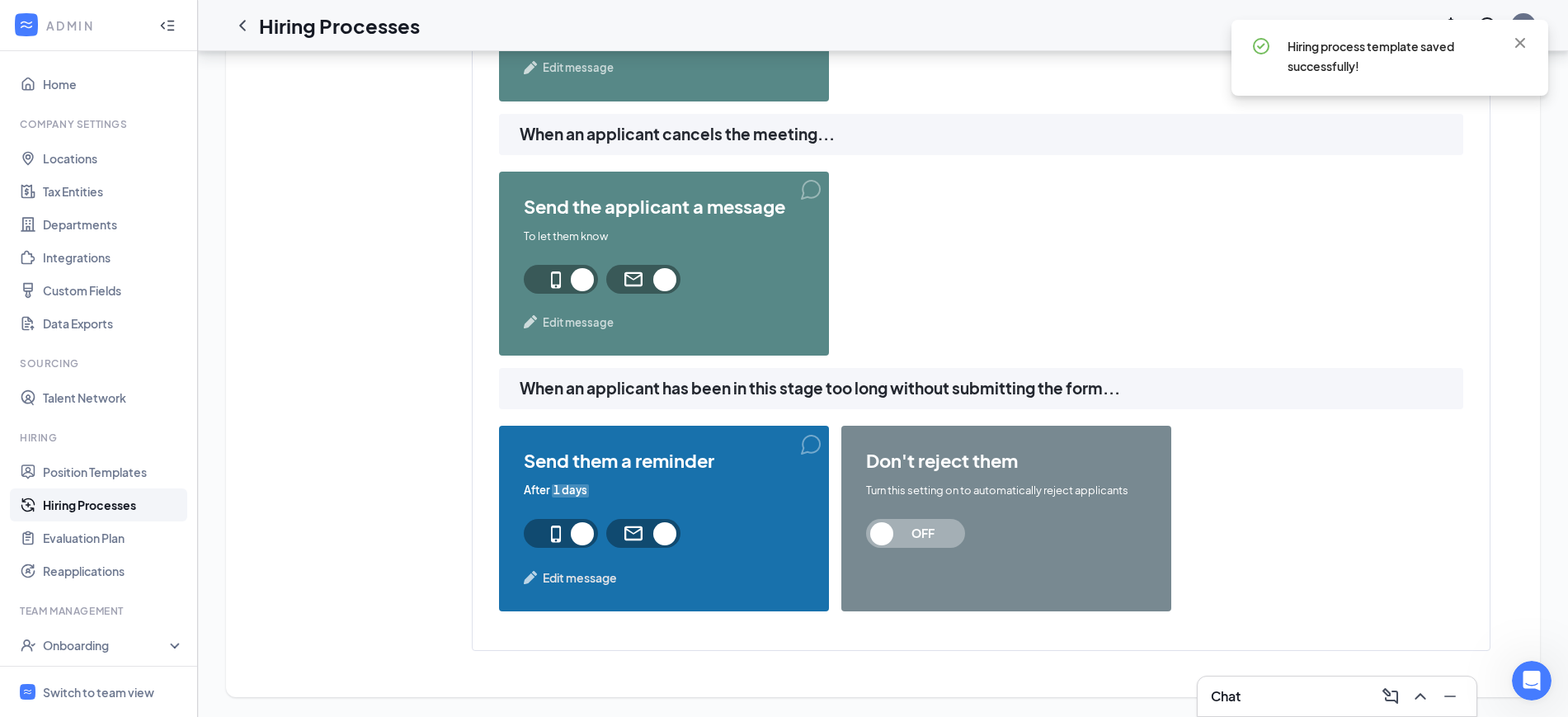
click at [911, 538] on span "OFF" at bounding box center [923, 533] width 73 height 29
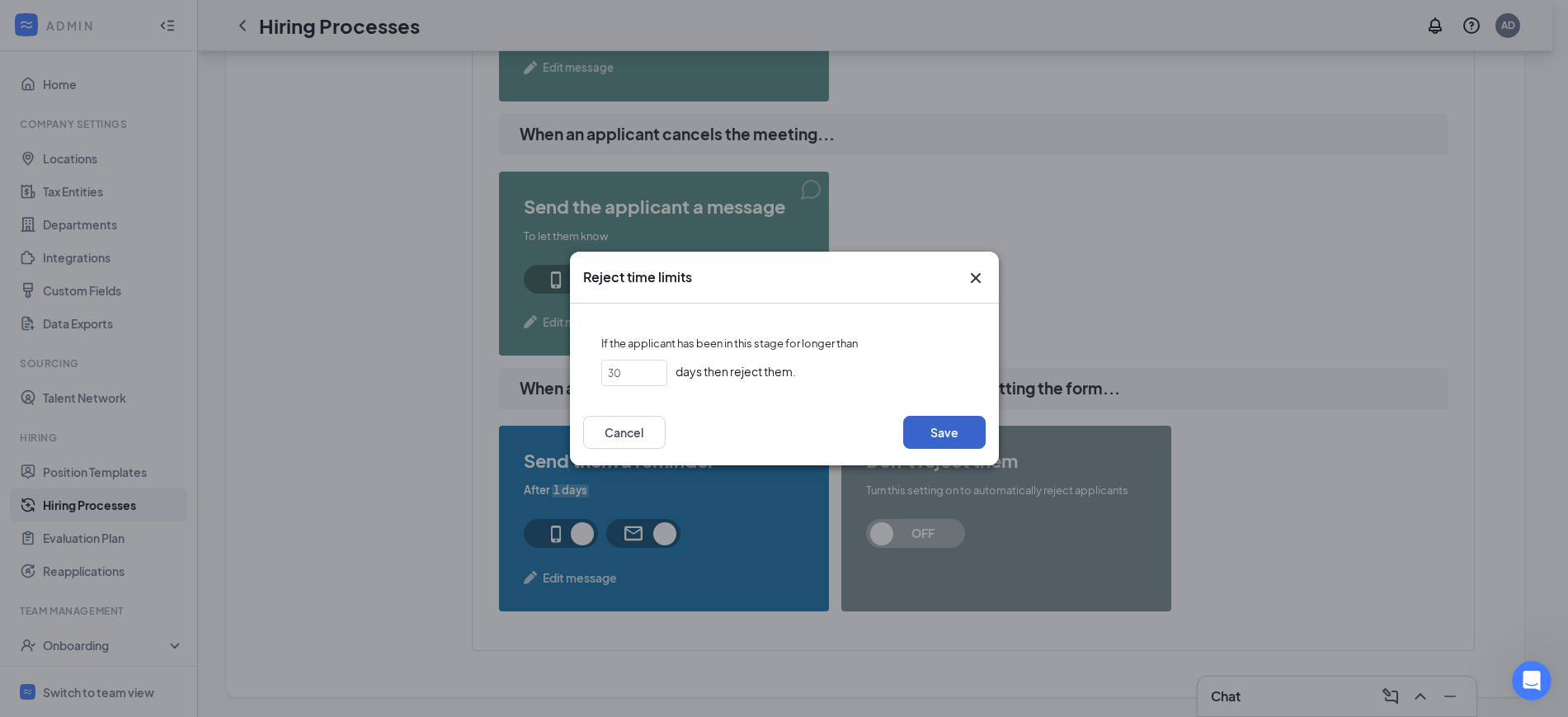
click at [940, 428] on button "Save" at bounding box center [945, 432] width 83 height 33
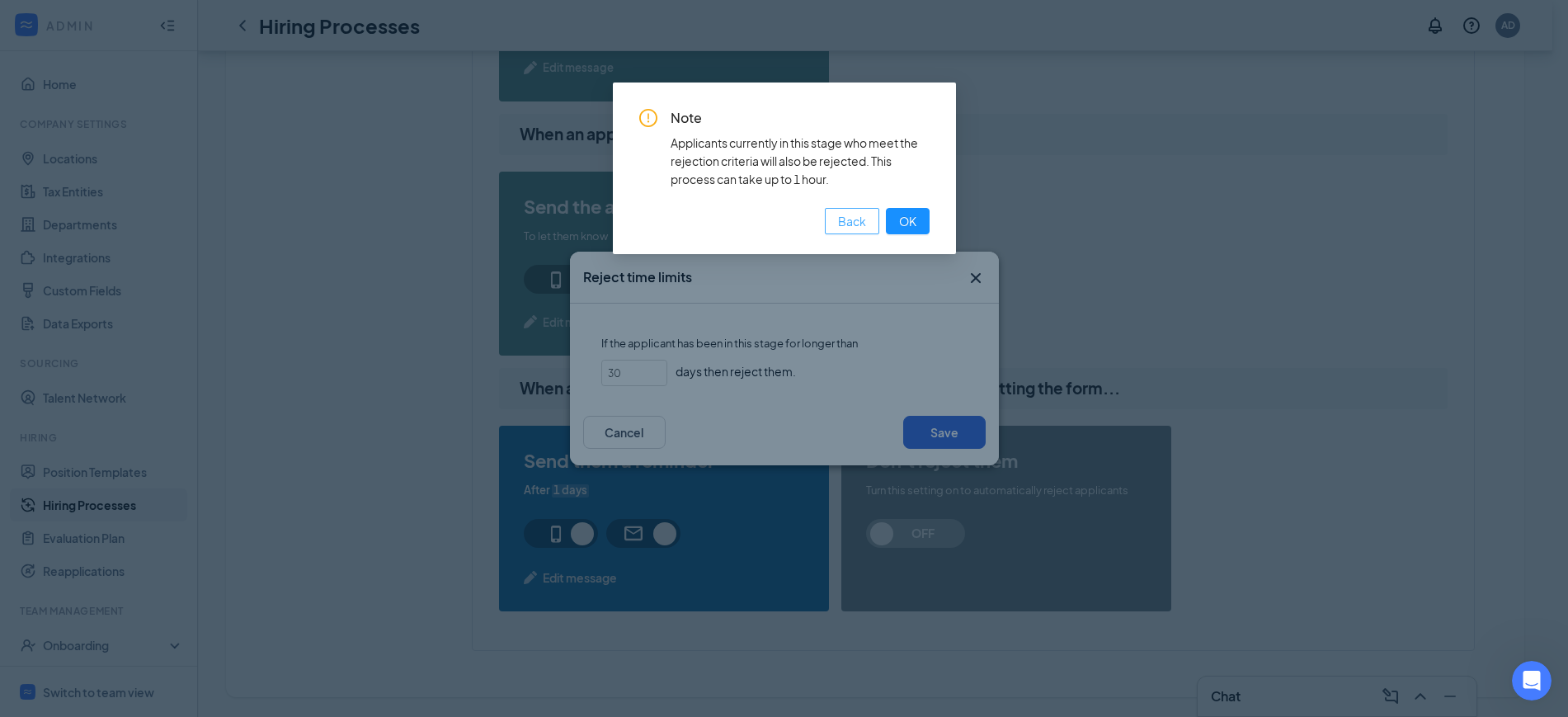
click at [840, 223] on span "Back" at bounding box center [851, 221] width 28 height 18
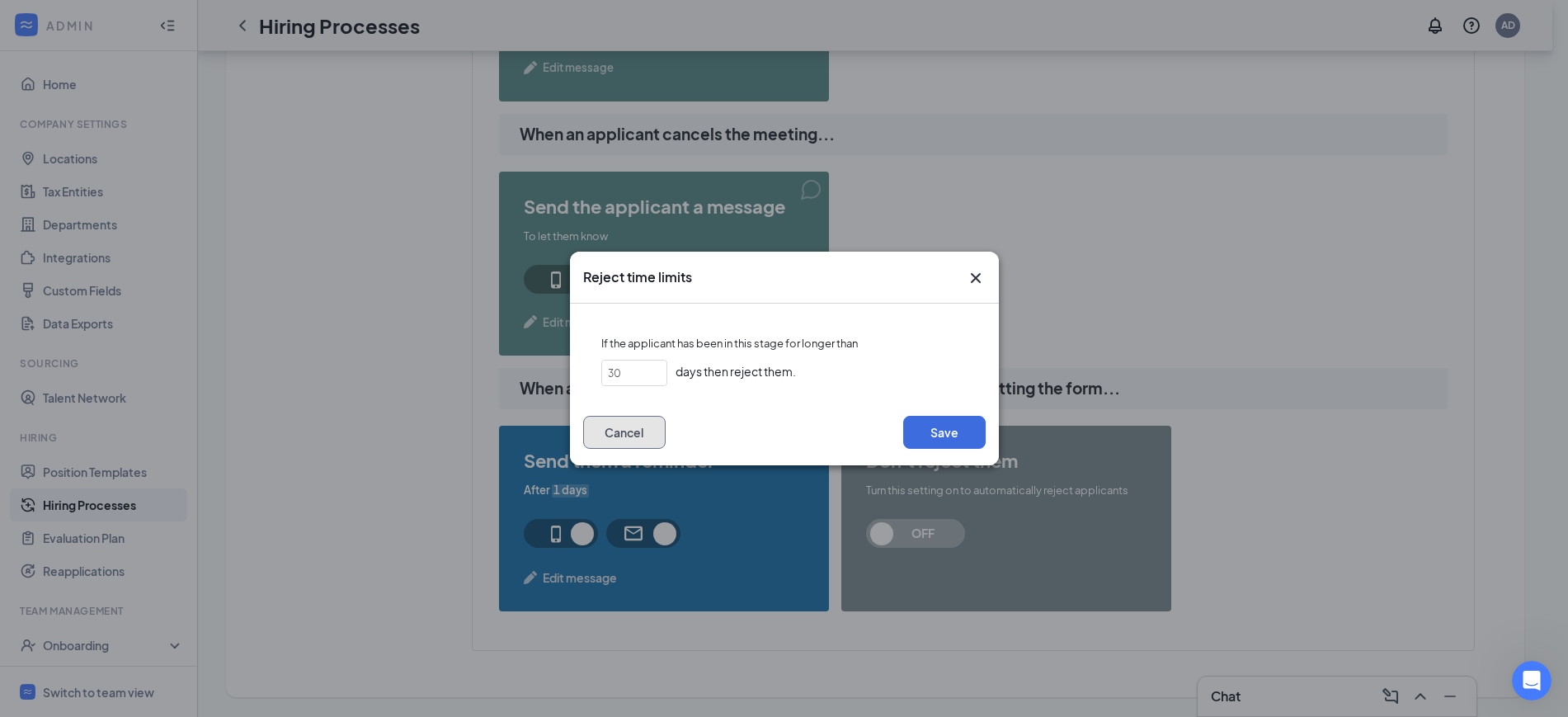
click at [621, 433] on button "Cancel" at bounding box center [624, 432] width 83 height 33
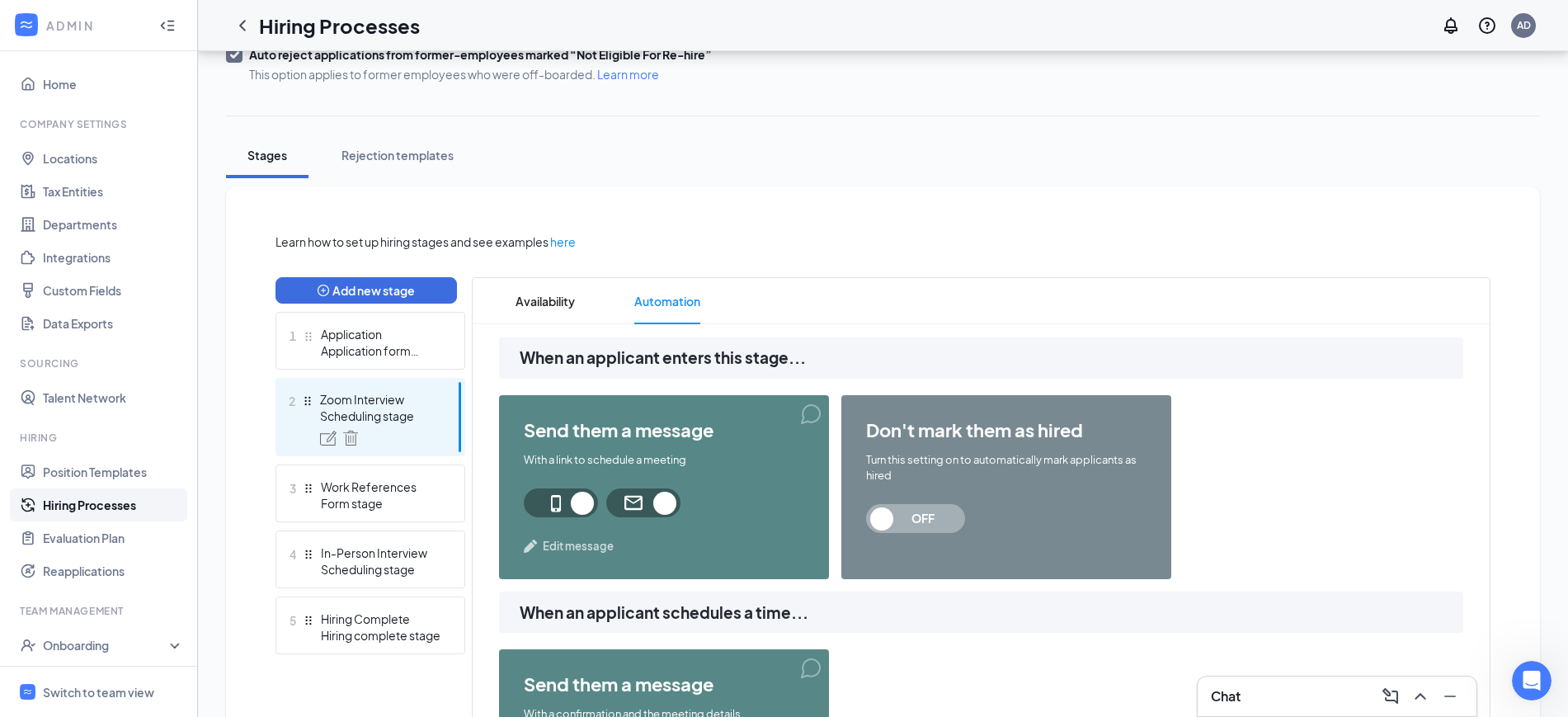
scroll to position [0, 0]
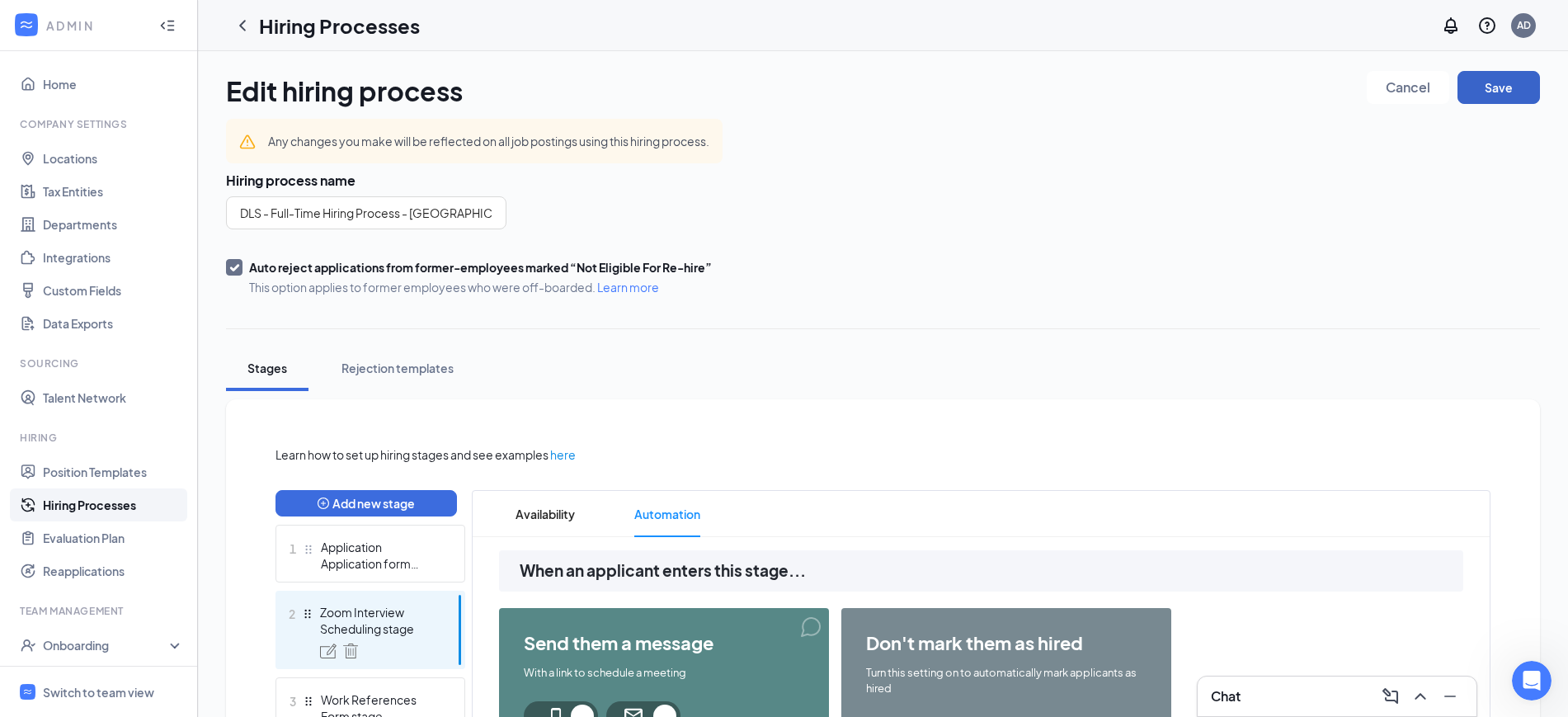
click at [1511, 92] on button "Save" at bounding box center [1499, 87] width 83 height 33
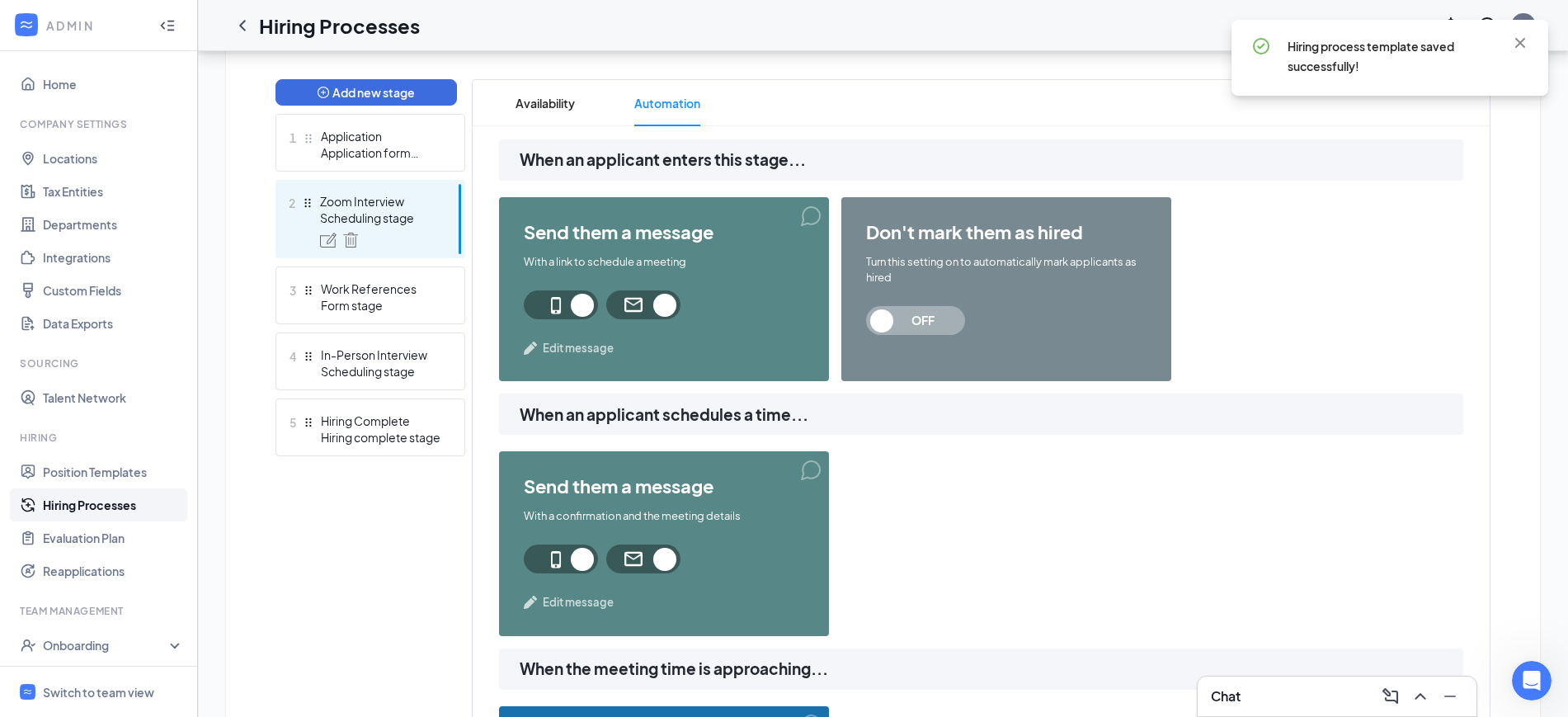
scroll to position [413, 0]
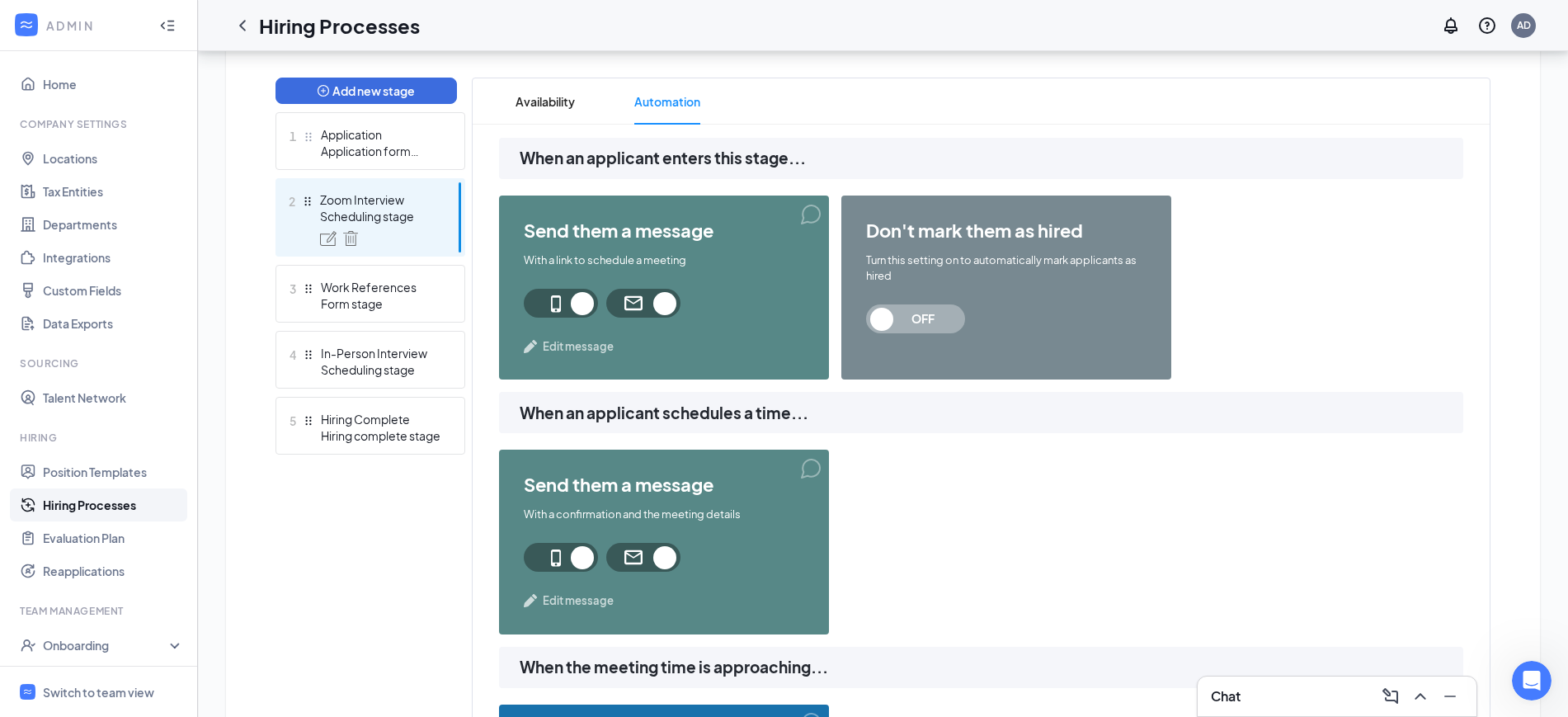
click at [570, 346] on span "Edit message" at bounding box center [578, 346] width 71 height 16
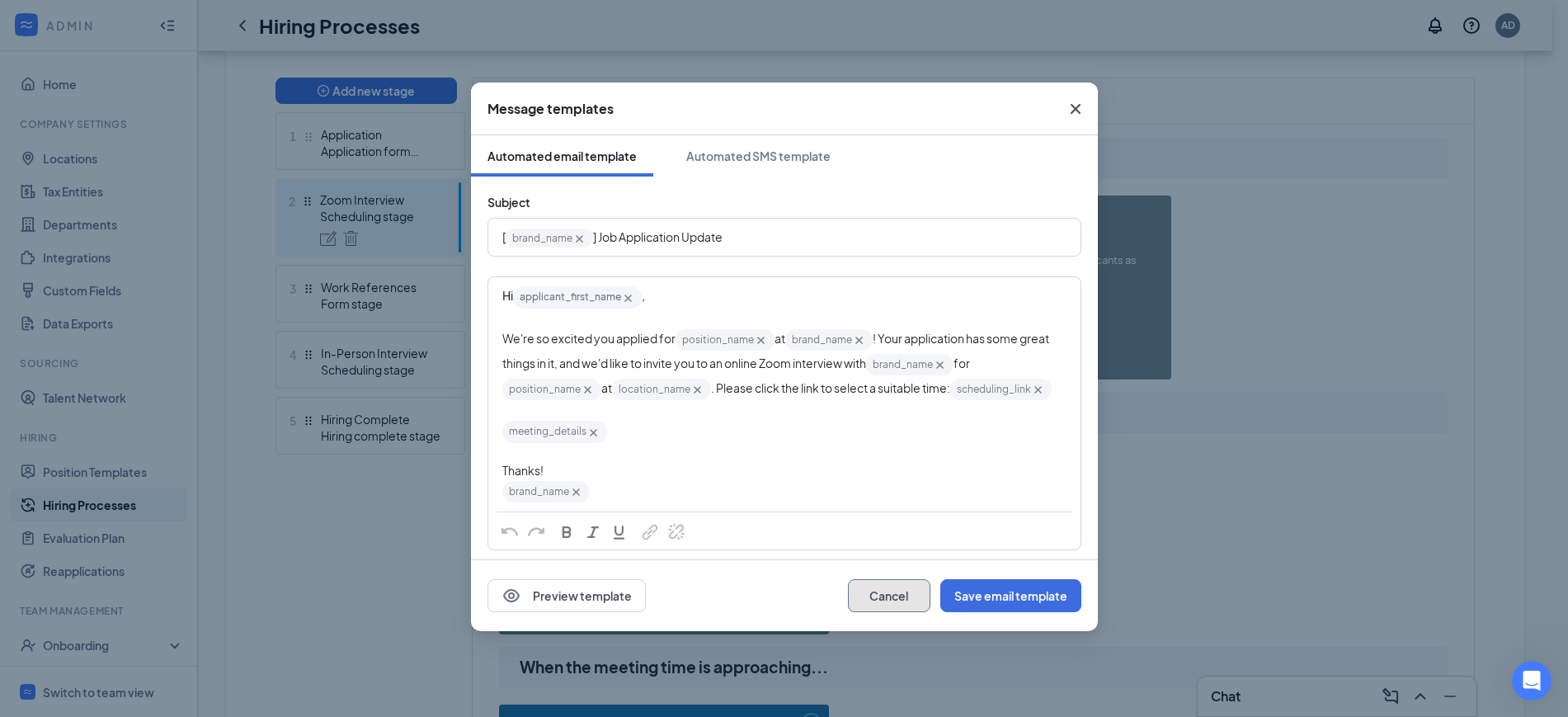
click at [893, 596] on button "Cancel" at bounding box center [889, 596] width 83 height 33
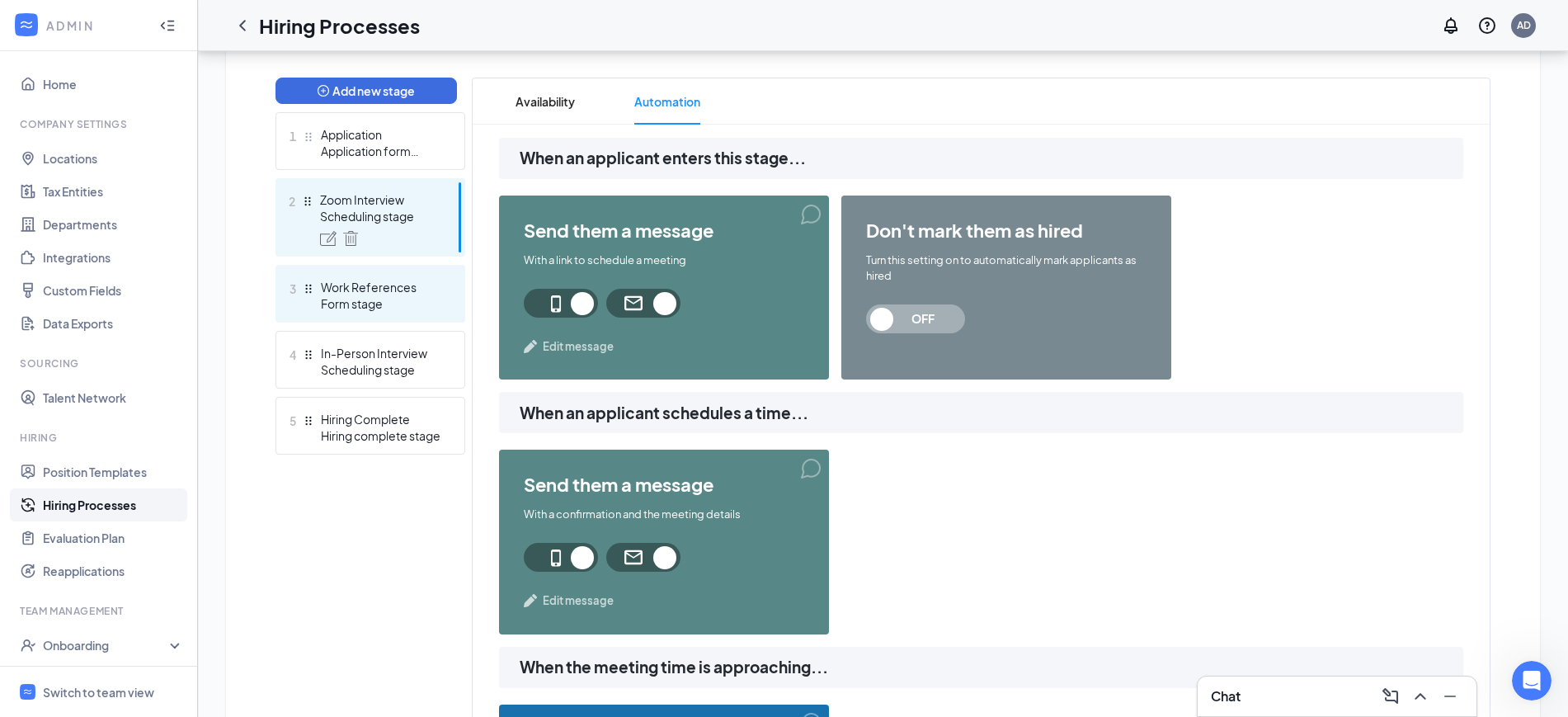
click at [395, 292] on div "Work References" at bounding box center [381, 287] width 120 height 16
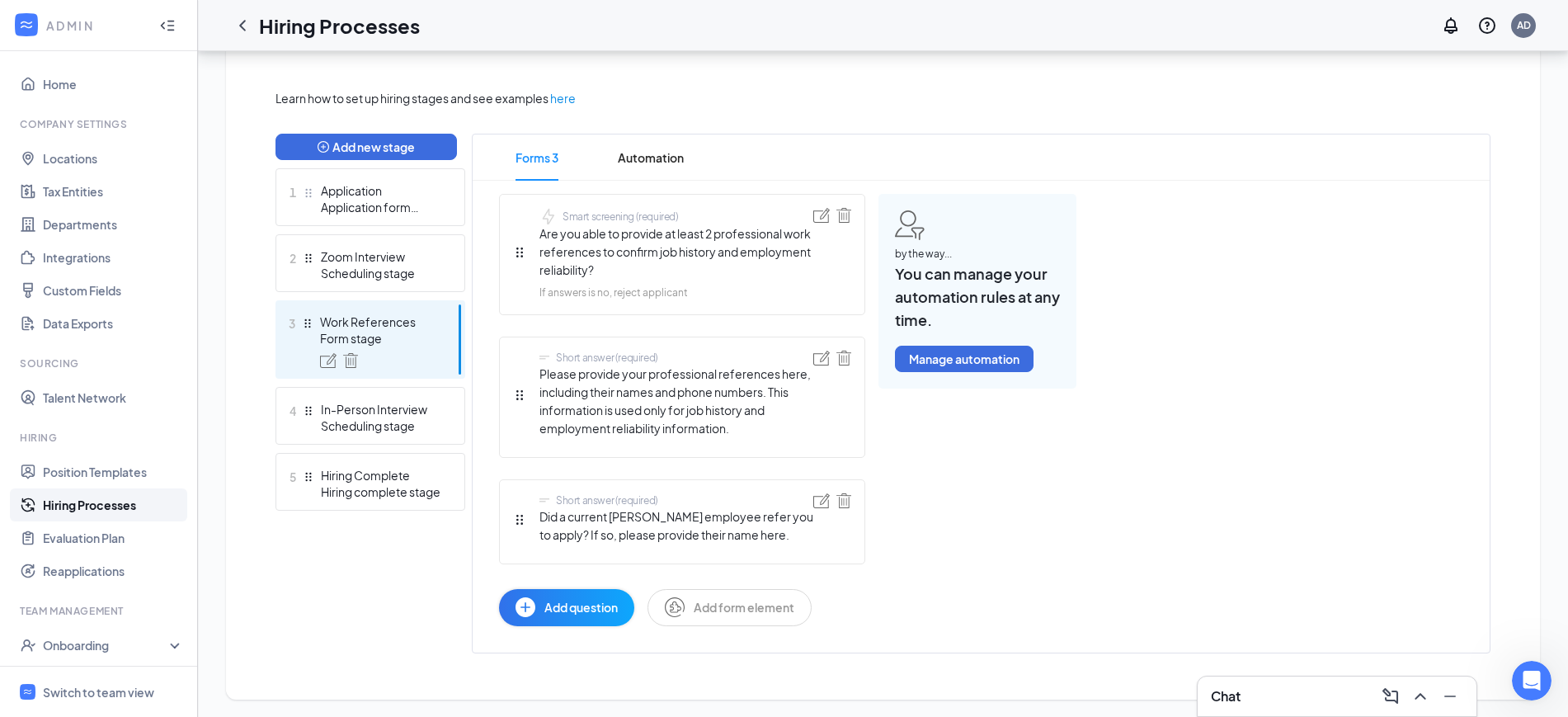
scroll to position [359, 0]
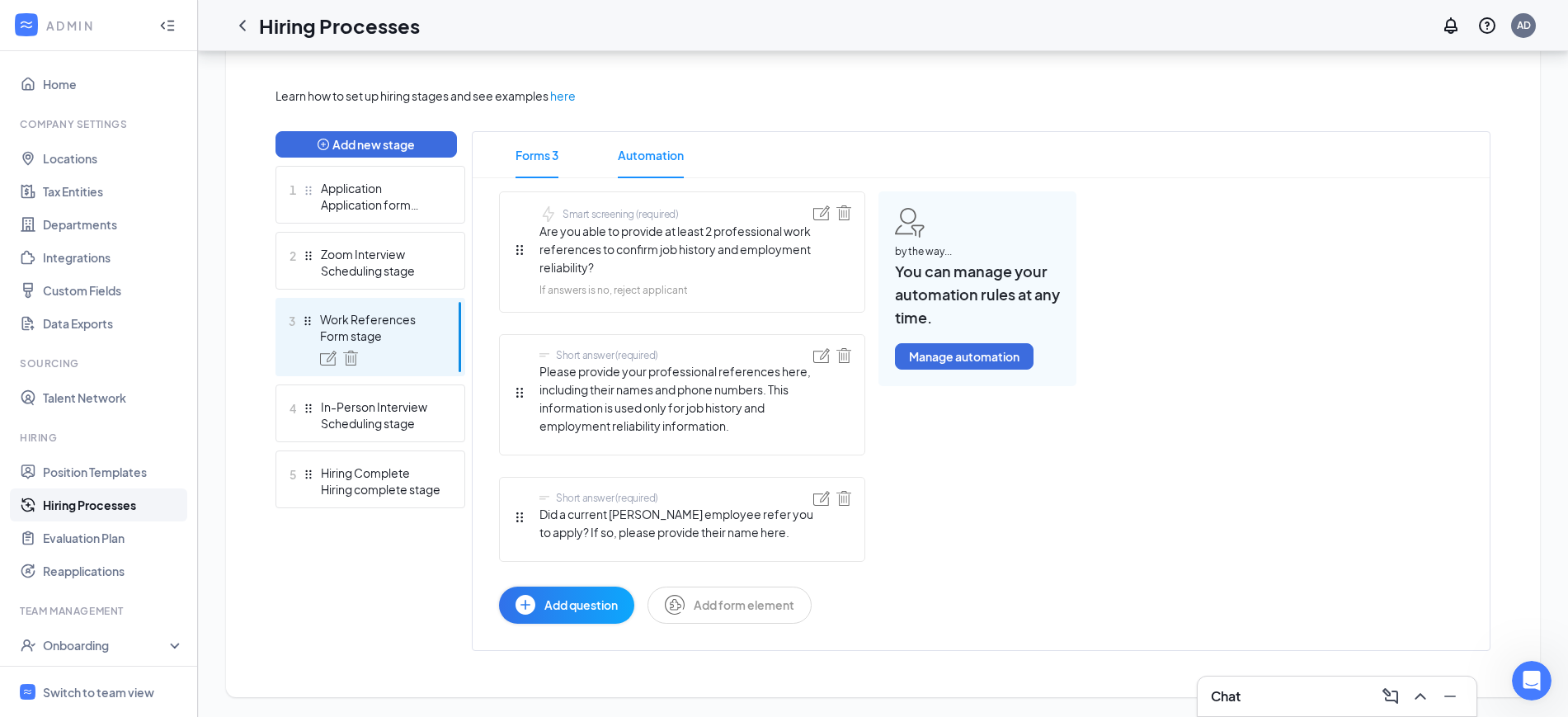
click at [653, 153] on span "Automation" at bounding box center [651, 154] width 66 height 46
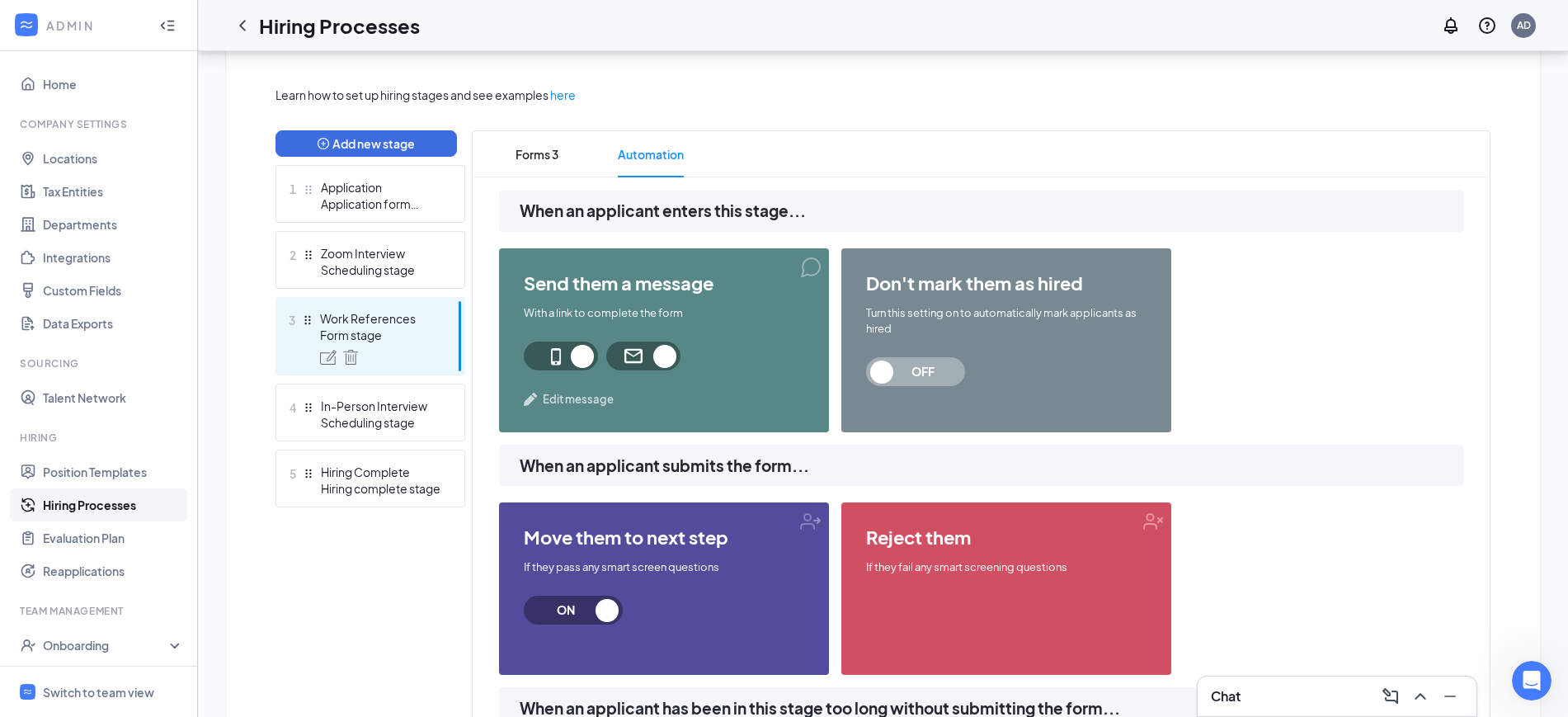
scroll to position [359, 0]
click at [587, 402] on span "Edit message" at bounding box center [578, 400] width 71 height 16
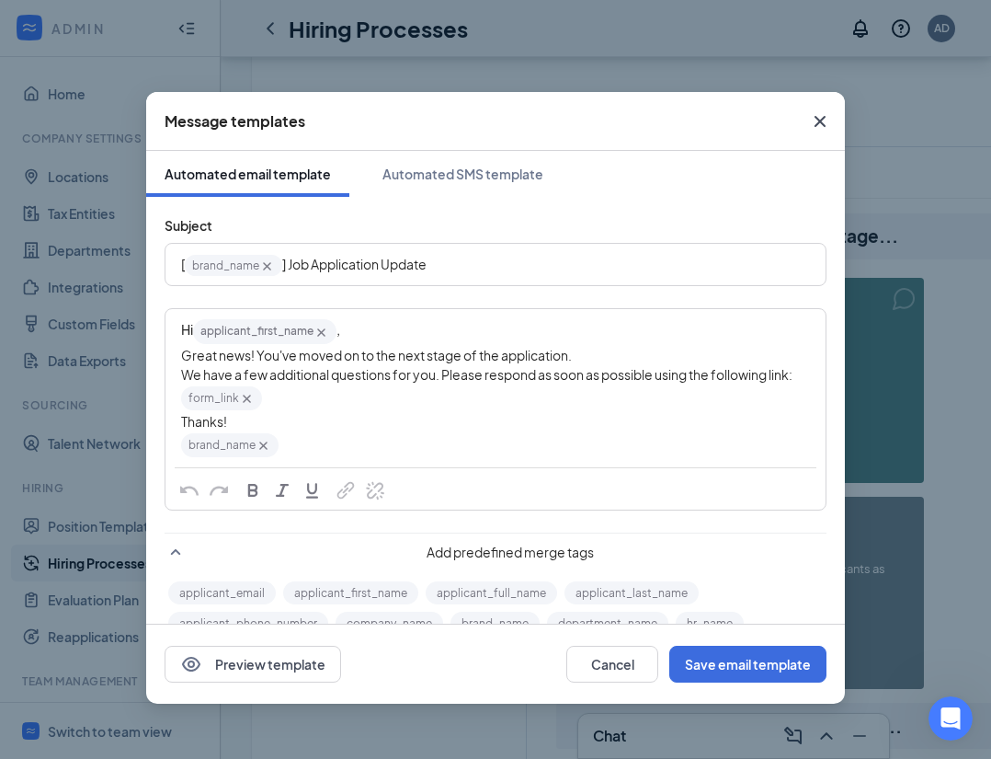
click at [509, 384] on div "We have a few additional questions for you. Please respond as soon as possible …" at bounding box center [495, 374] width 629 height 19
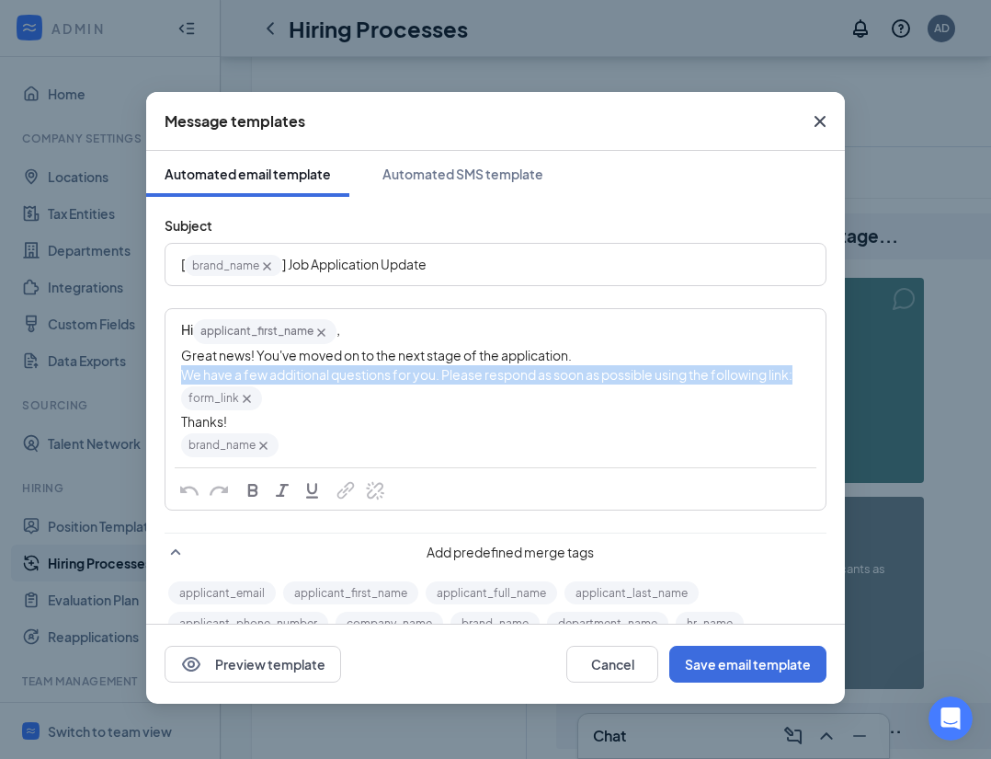
drag, startPoint x: 220, startPoint y: 392, endPoint x: 177, endPoint y: 379, distance: 45.1
click at [177, 379] on div "Hi applicant_first_name‌‌‌‌ {{applicant_first_name}} , Great news! You've moved…" at bounding box center [495, 388] width 658 height 156
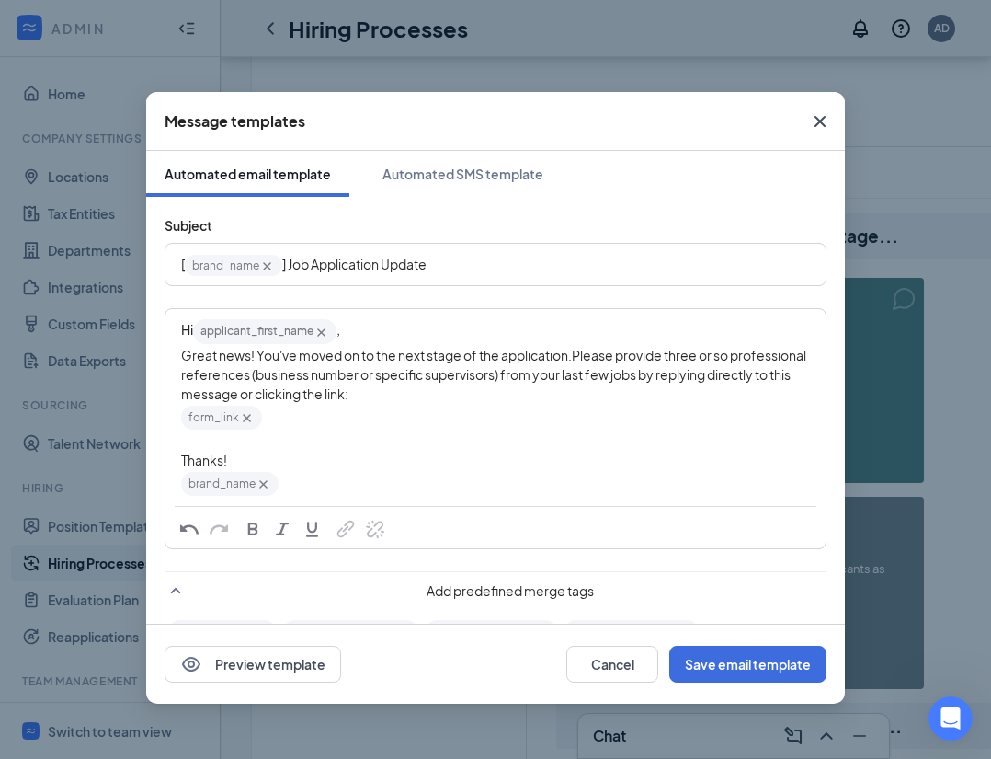
click at [379, 339] on div "Hi applicant_first_name‌‌‌‌ {{applicant_first_name}} ," at bounding box center [495, 331] width 629 height 28
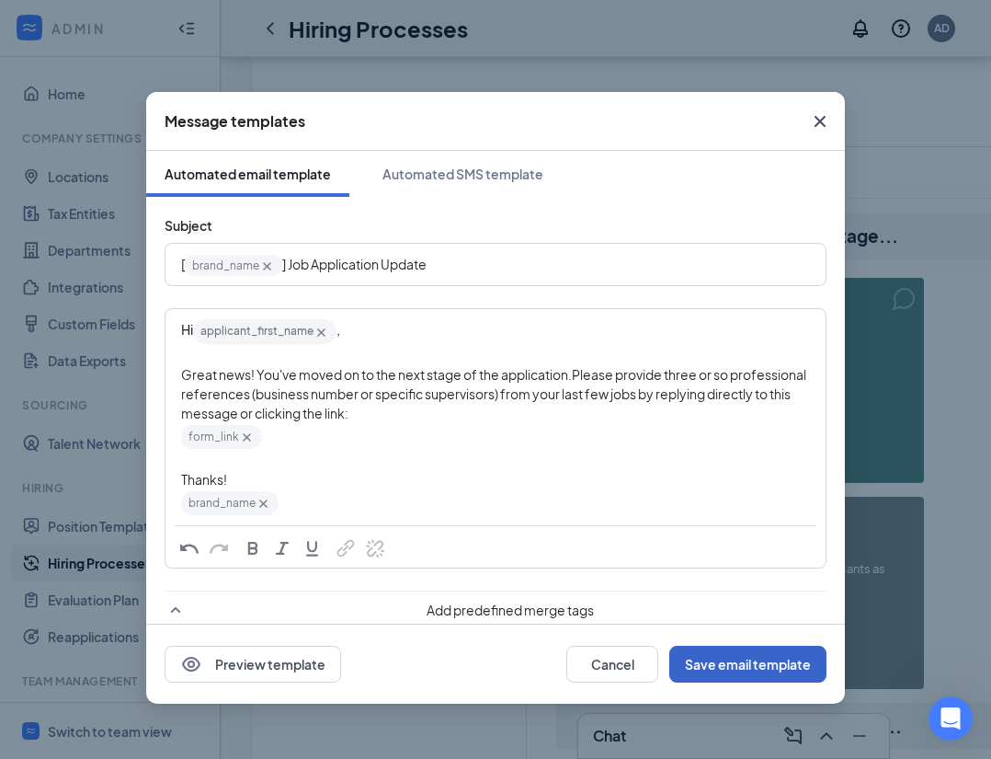
click at [749, 668] on button "Save email template" at bounding box center [747, 664] width 157 height 37
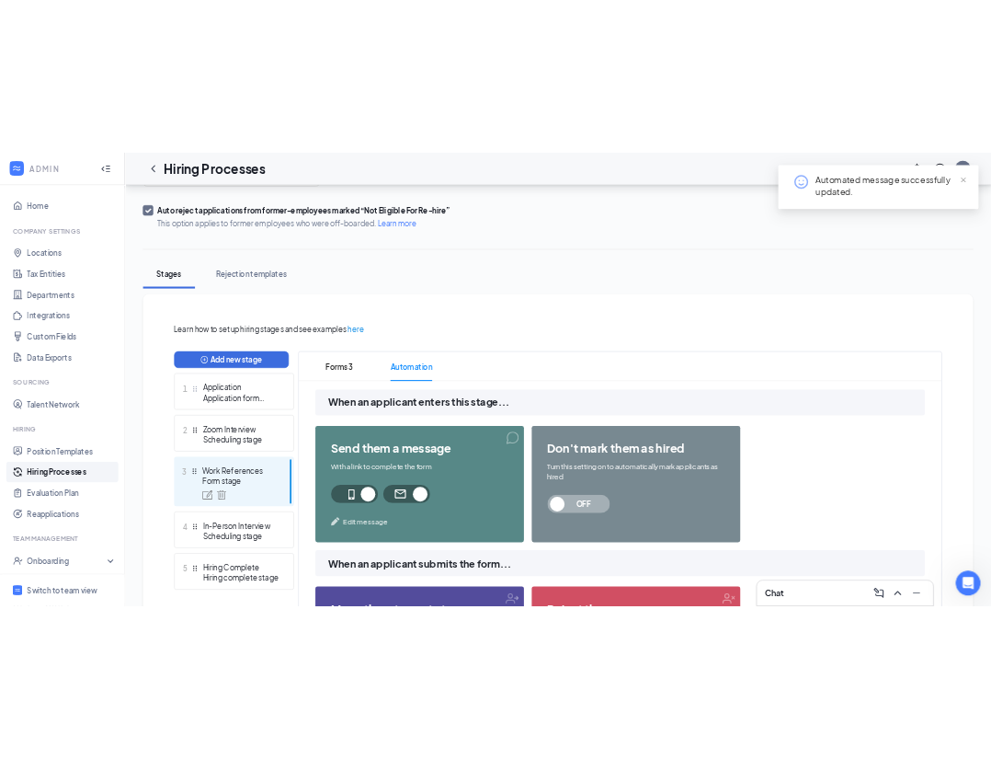
scroll to position [0, 0]
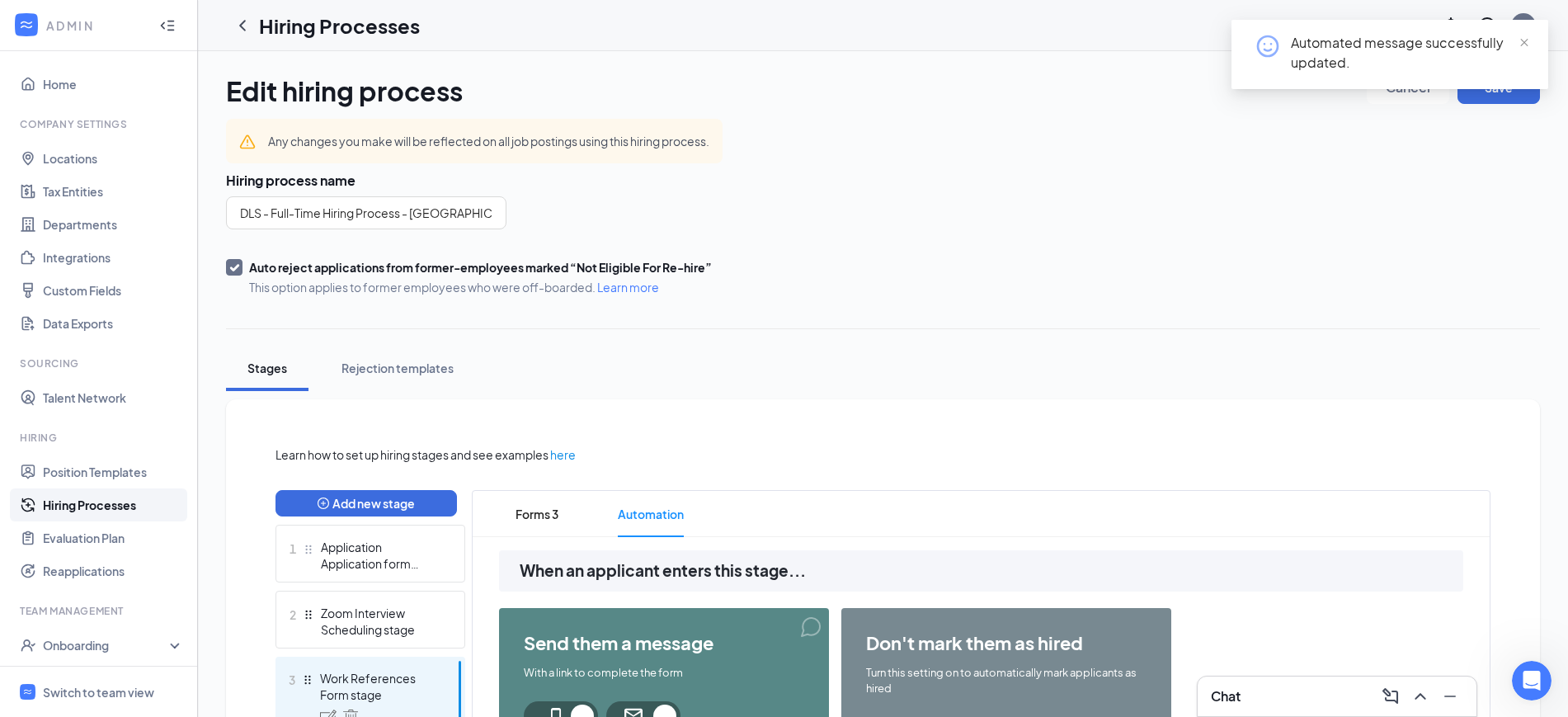
click at [1499, 100] on div "Automated message successfully updated." at bounding box center [1389, 61] width 317 height 83
click at [1529, 46] on span "close" at bounding box center [1524, 42] width 12 height 12
click at [1506, 91] on button "Save" at bounding box center [1499, 87] width 83 height 33
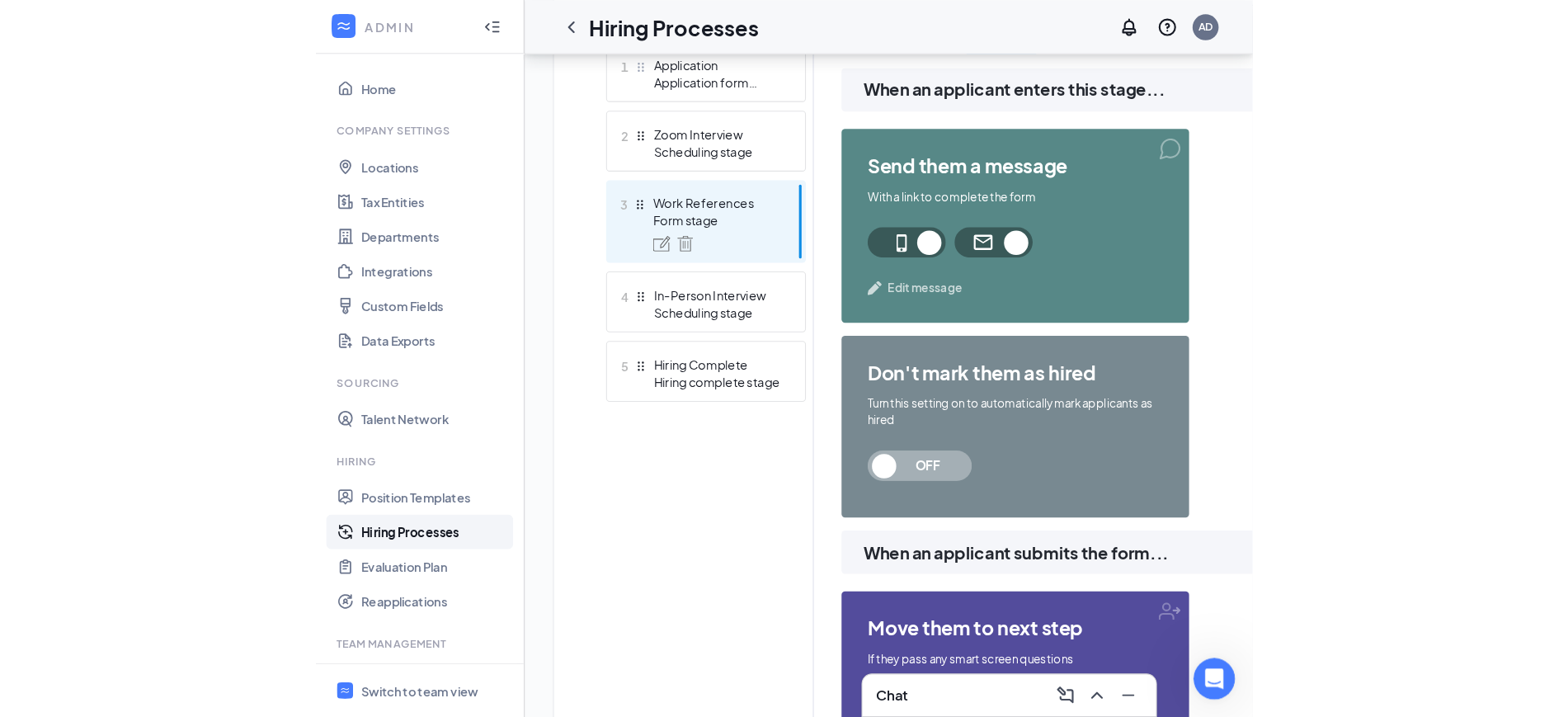
scroll to position [460, 0]
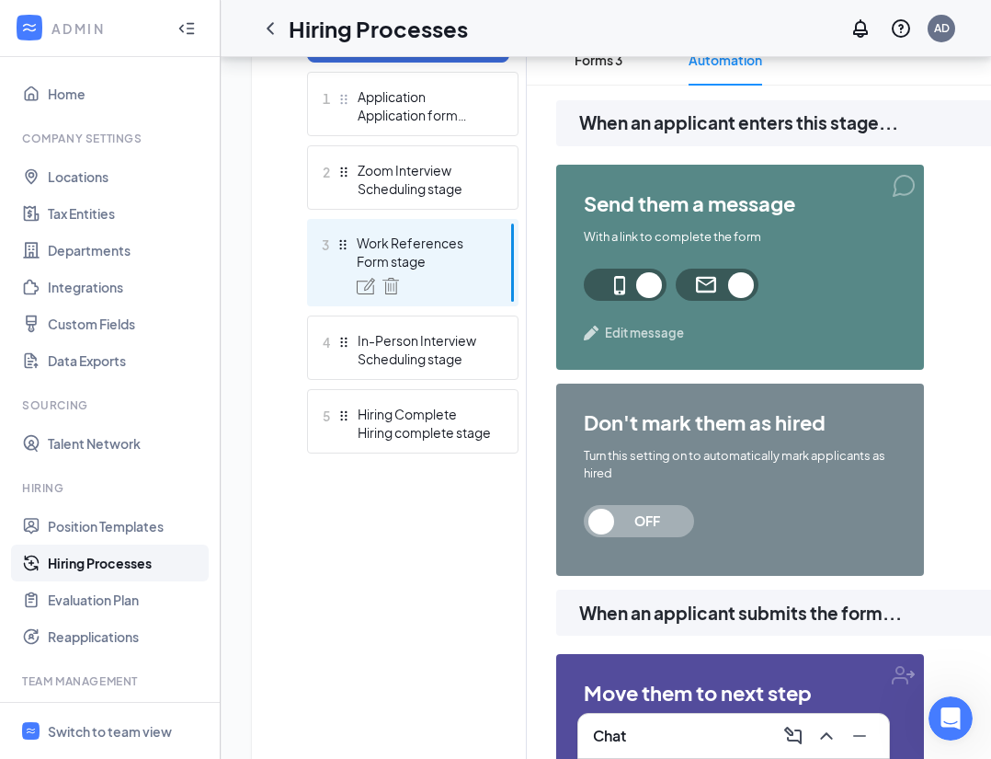
click at [646, 337] on span "Edit message" at bounding box center [644, 333] width 79 height 18
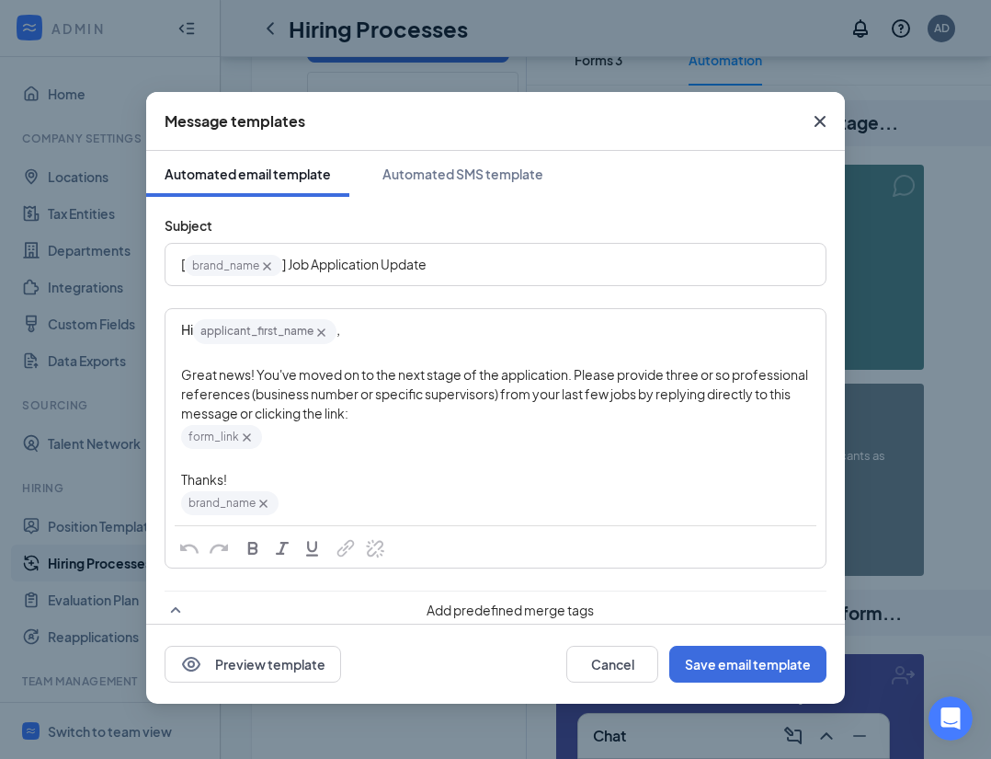
click at [433, 382] on span "Great news! You've moved on to the next stage of the application. Please provid…" at bounding box center [495, 393] width 629 height 55
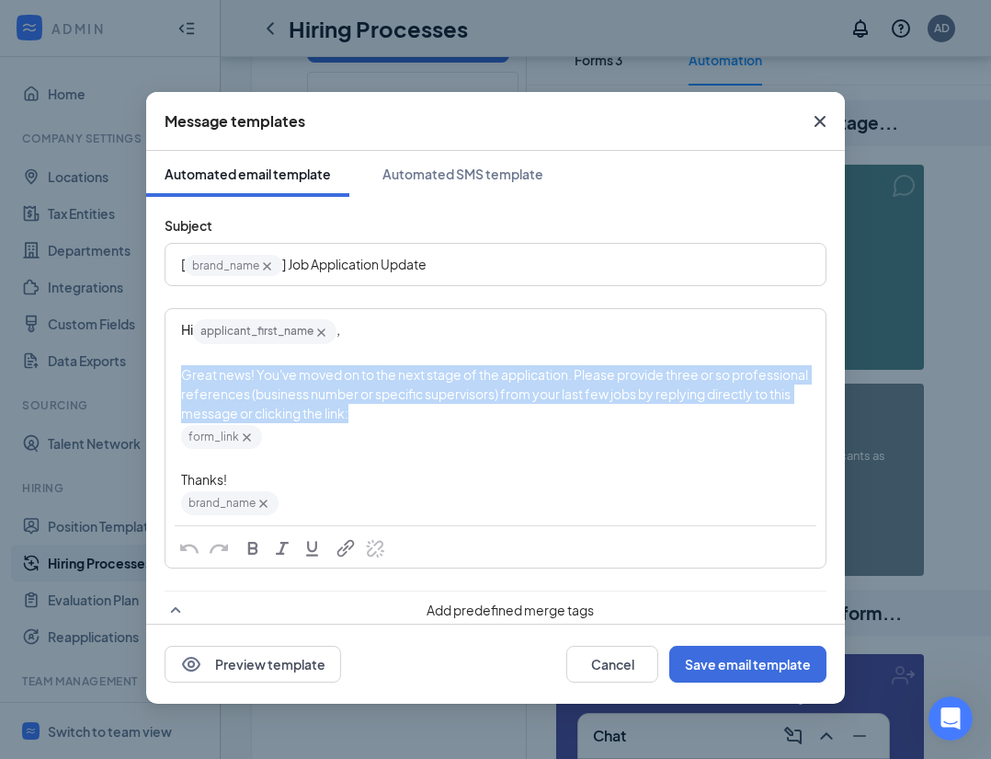
click at [433, 382] on span "Great news! You've moved on to the next stage of the application. Please provid…" at bounding box center [495, 393] width 629 height 55
click at [464, 409] on div "Great news! You've moved on to the next stage of the application. Please provid…" at bounding box center [495, 394] width 629 height 58
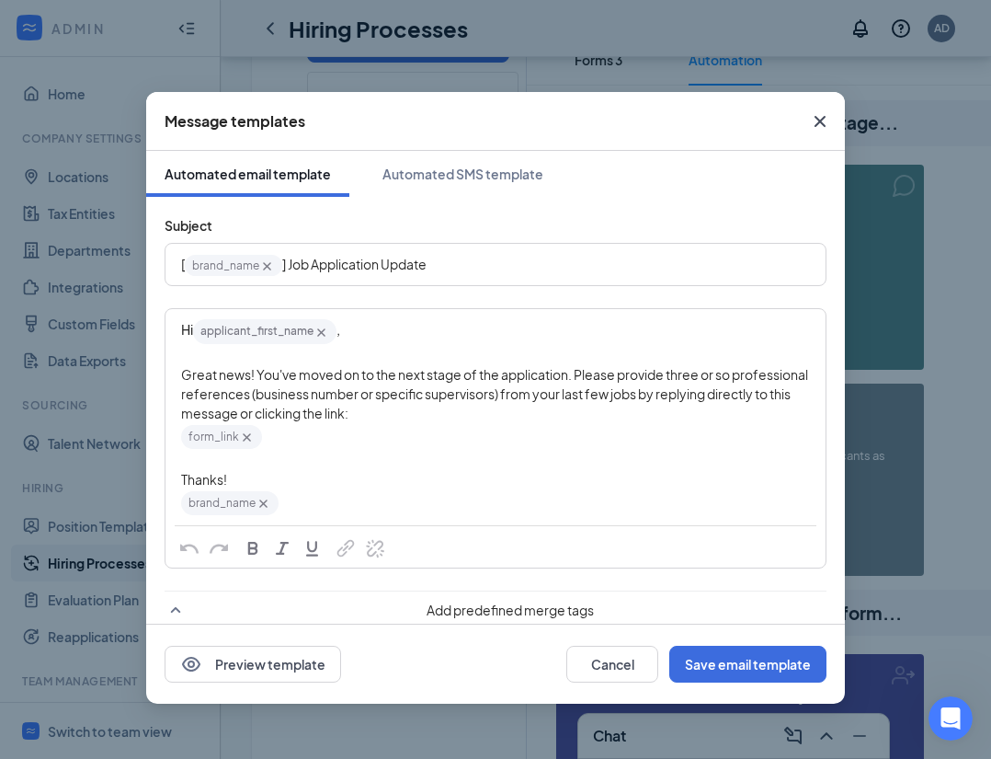
click at [408, 380] on span "Great news! You've moved on to the next stage of the application. Please provid…" at bounding box center [495, 393] width 629 height 55
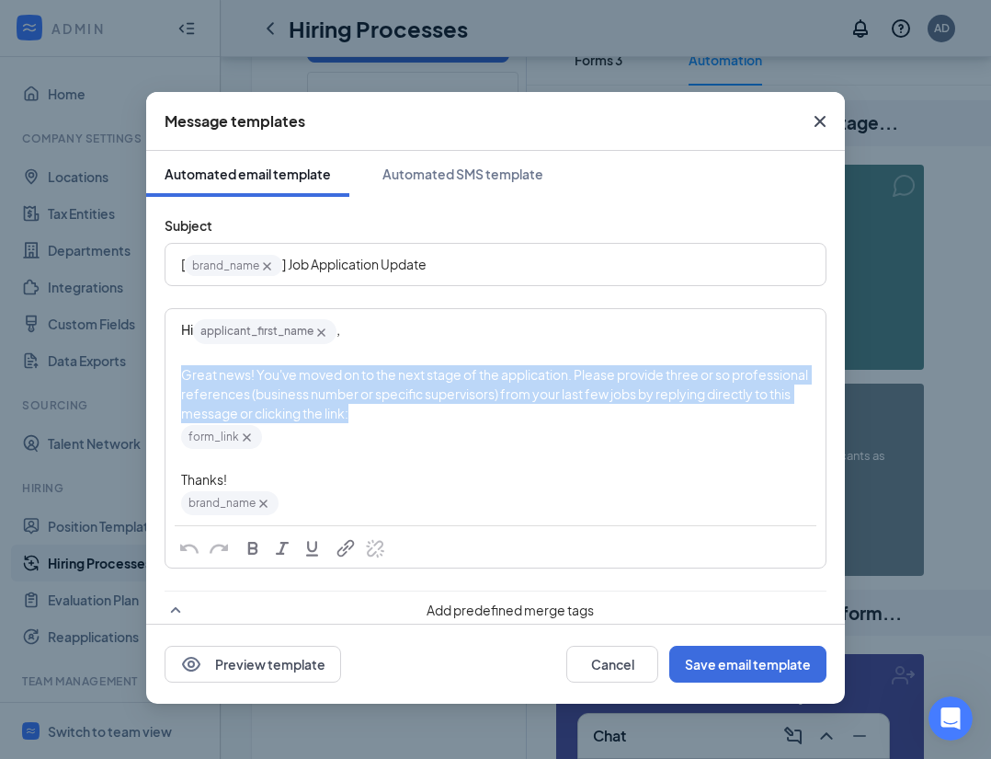
click at [408, 380] on span "Great news! You've moved on to the next stage of the application. Please provid…" at bounding box center [495, 393] width 629 height 55
drag, startPoint x: 446, startPoint y: 409, endPoint x: 185, endPoint y: 376, distance: 263.3
click at [185, 376] on div "Great news! You've moved on to the next stage of the application. Please provid…" at bounding box center [495, 394] width 629 height 58
click at [185, 376] on span "Great news! You've moved on to the next stage of the application. Please provid…" at bounding box center [495, 393] width 629 height 55
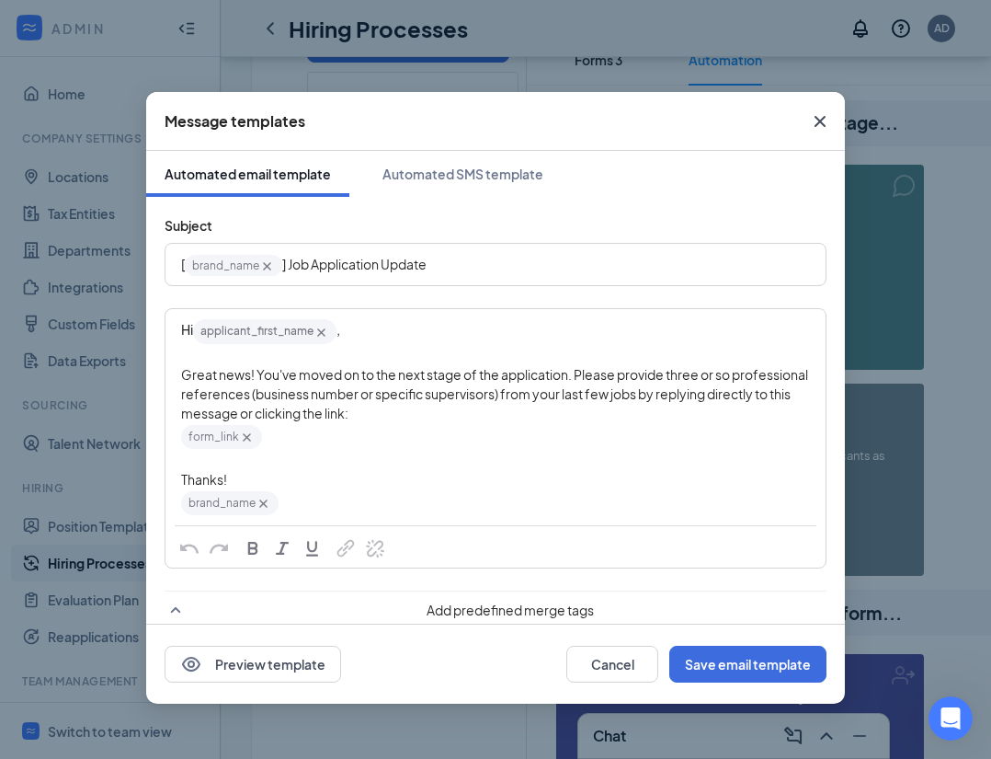
drag, startPoint x: 450, startPoint y: 410, endPoint x: 324, endPoint y: 402, distance: 126.3
click at [409, 410] on div "Great news! You've moved on to the next stage of the application. Please provid…" at bounding box center [495, 394] width 629 height 58
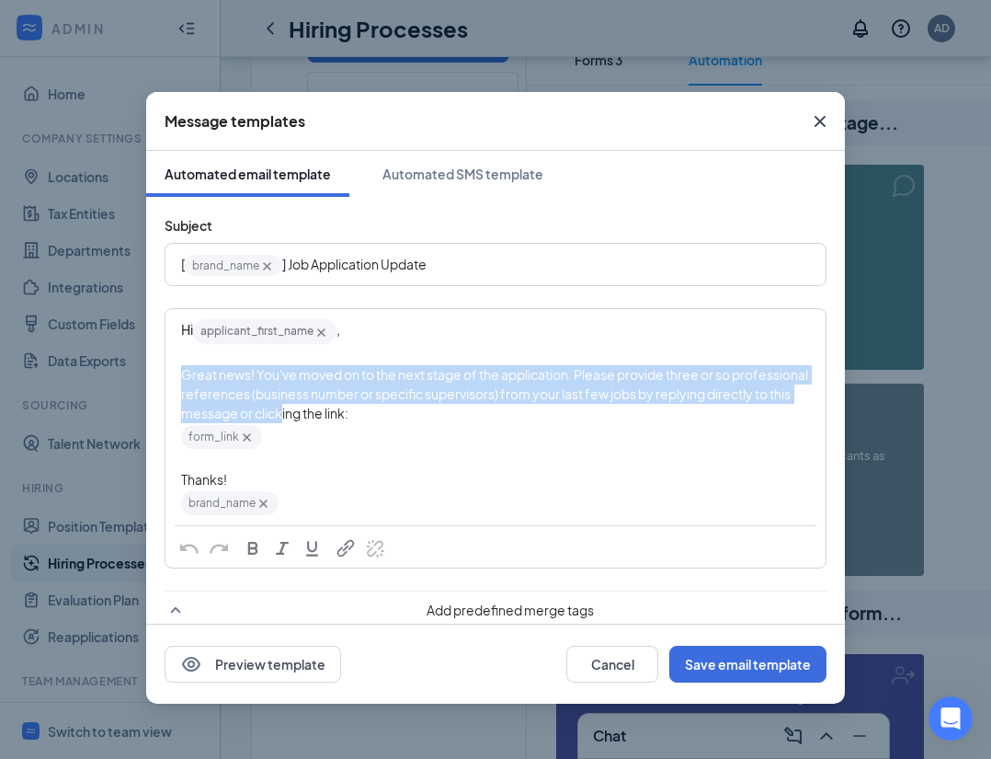
drag, startPoint x: 324, startPoint y: 402, endPoint x: 179, endPoint y: 373, distance: 147.2
click at [179, 373] on div "Hi applicant_first_name‌‌‌‌ {{applicant_first_name}} , Great news! You've moved…" at bounding box center [495, 417] width 658 height 214
click at [274, 380] on span "Great news! You've moved on to the next stage of the application. Please provid…" at bounding box center [495, 393] width 629 height 55
drag, startPoint x: 490, startPoint y: 422, endPoint x: 290, endPoint y: 380, distance: 204.9
click at [290, 380] on div "Hi applicant_first_name‌‌‌‌ {{applicant_first_name}} , Great news! You've moved…" at bounding box center [495, 417] width 629 height 200
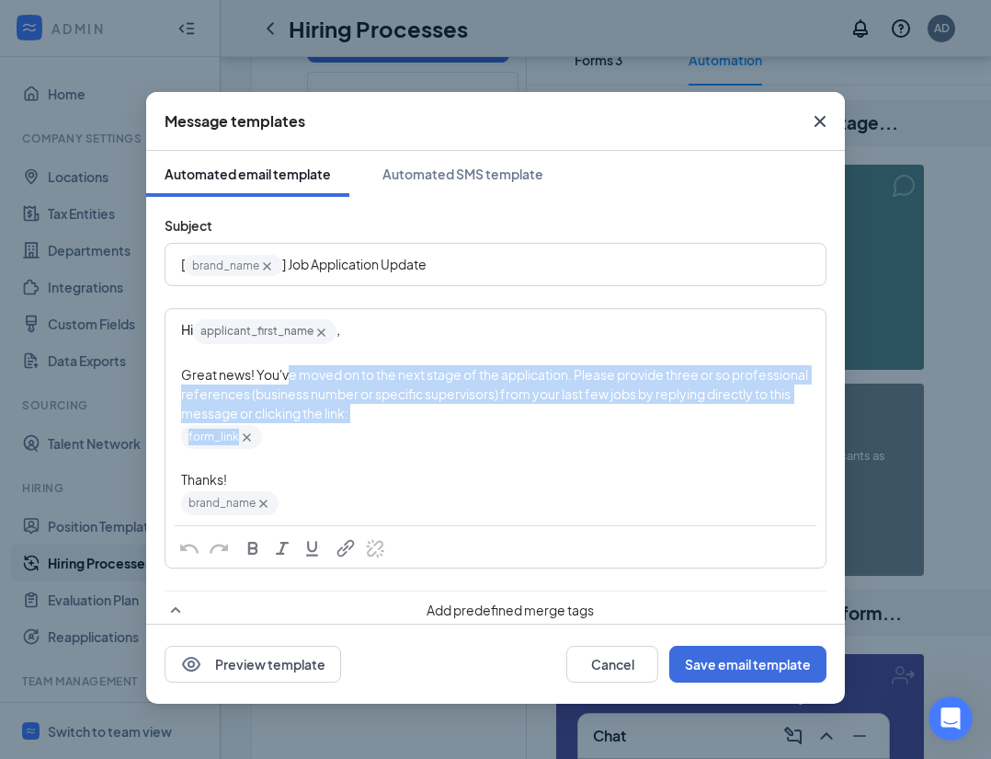
click at [280, 386] on span "Great news! You've moved on to the next stage of the application. Please provid…" at bounding box center [495, 393] width 629 height 55
drag, startPoint x: 450, startPoint y: 419, endPoint x: 177, endPoint y: 374, distance: 276.8
click at [177, 374] on div "Hi applicant_first_name‌‌‌‌ {{applicant_first_name}} , Great news! You've moved…" at bounding box center [495, 417] width 658 height 214
copy span "Great news! You've moved on to the next stage of the application. Please provid…"
click at [566, 382] on span "Great news! You've moved on to the next stage of the application. Please provid…" at bounding box center [495, 393] width 629 height 55
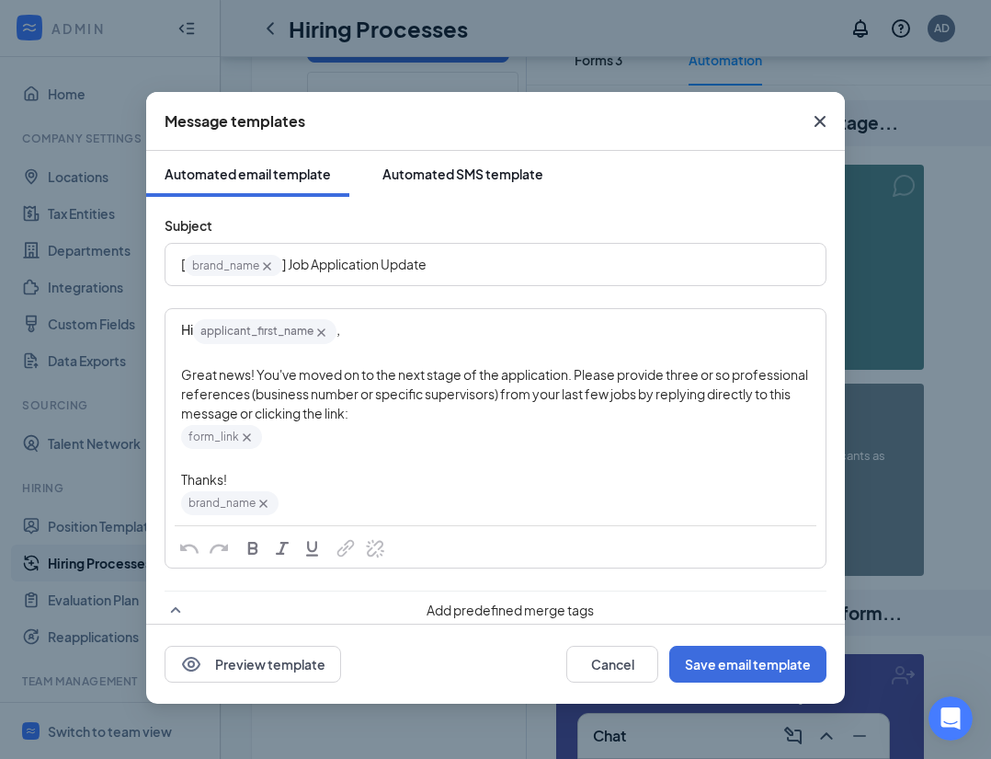
click at [486, 168] on div "Automated SMS template" at bounding box center [463, 174] width 161 height 18
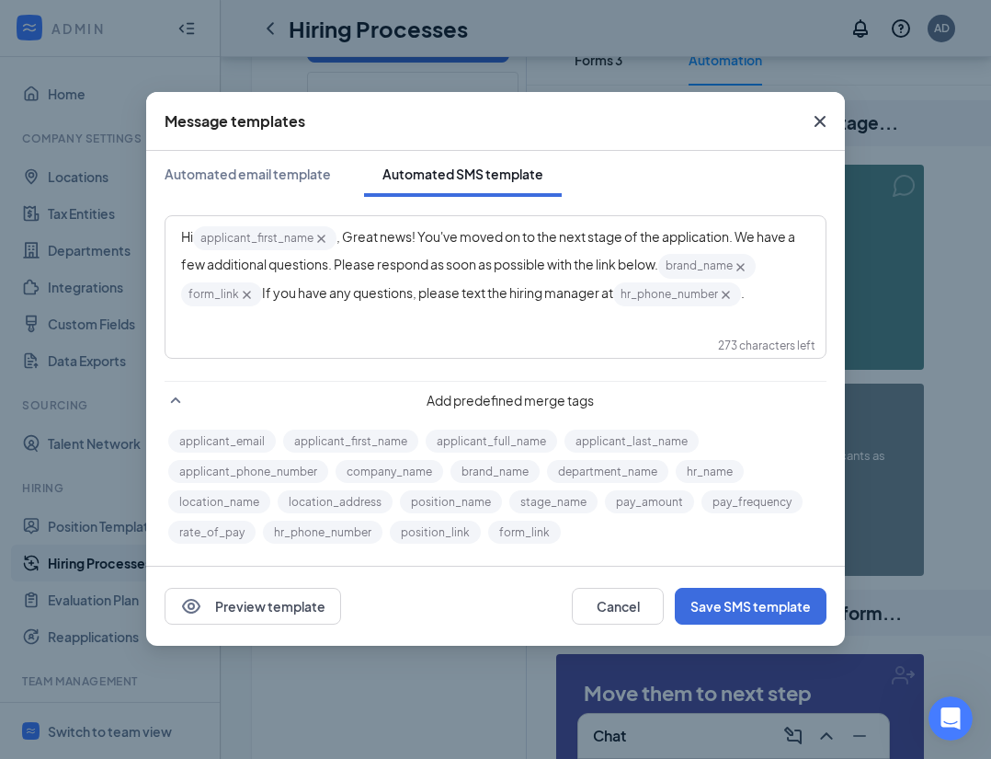
click at [349, 236] on span ", Great news! You've moved on to the next stage of the application. We have a f…" at bounding box center [489, 250] width 616 height 44
click at [749, 265] on icon "Cross" at bounding box center [741, 267] width 16 height 16
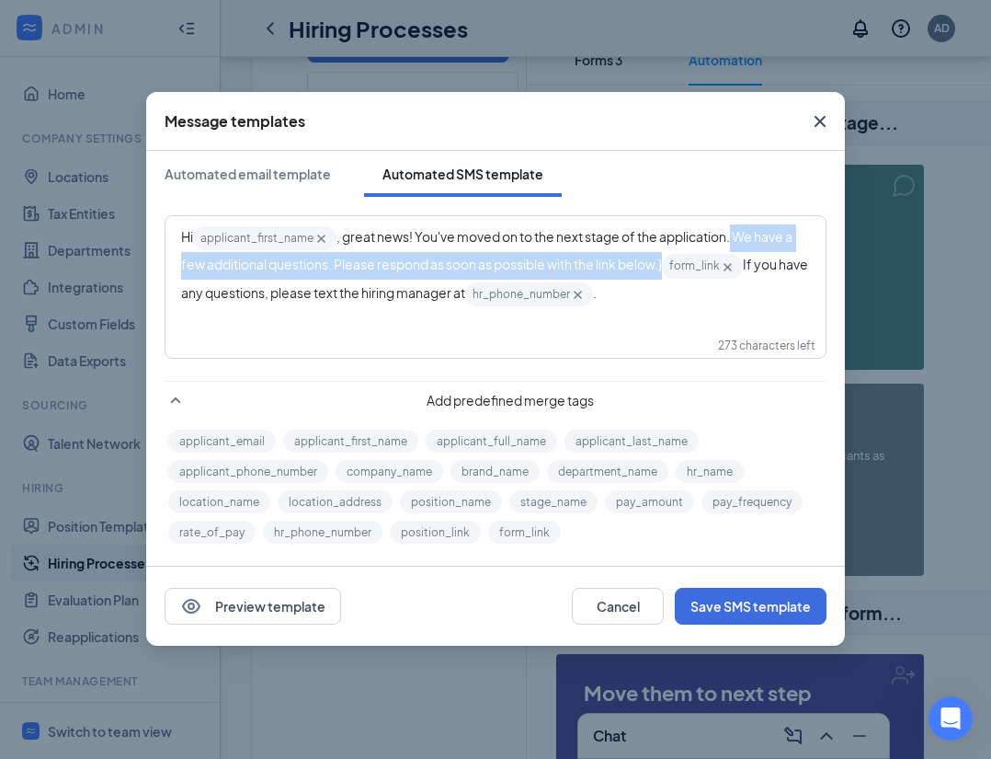
drag, startPoint x: 672, startPoint y: 262, endPoint x: 737, endPoint y: 222, distance: 76.0
click at [737, 222] on div "Hi applicant_first_name‌‌‌‌ {{applicant_first_name}} , great news! You've moved…" at bounding box center [495, 266] width 658 height 98
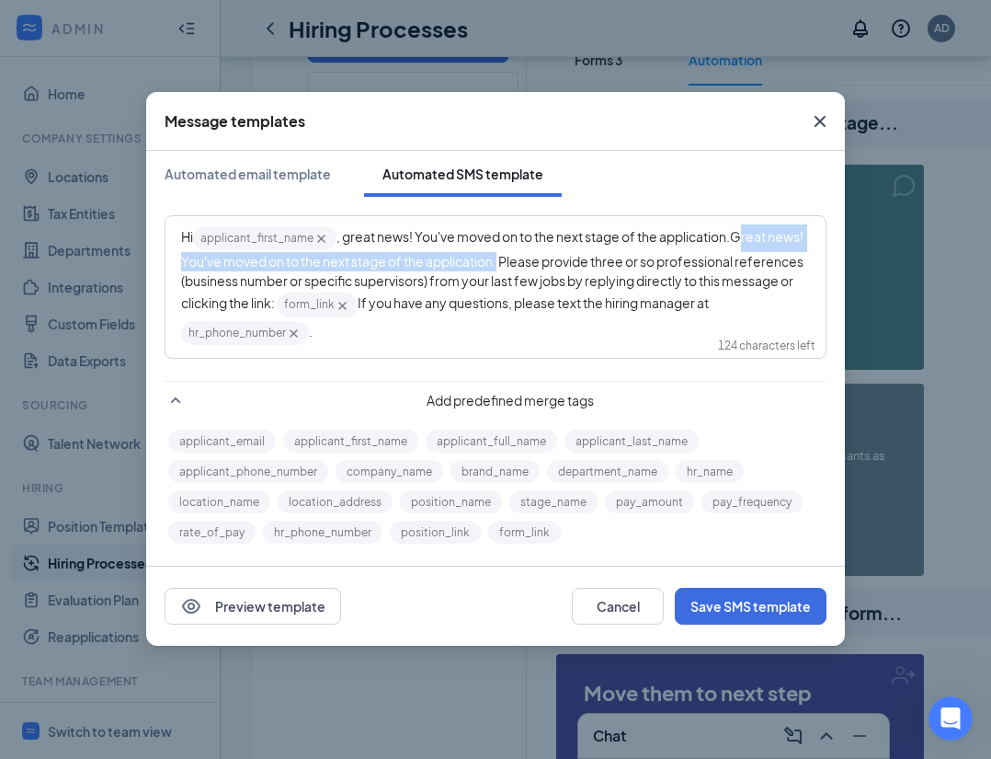
drag, startPoint x: 539, startPoint y: 262, endPoint x: 749, endPoint y: 231, distance: 212.0
click at [749, 231] on span "Great news! You've moved on to the next stage of the application. Please provid…" at bounding box center [493, 269] width 624 height 83
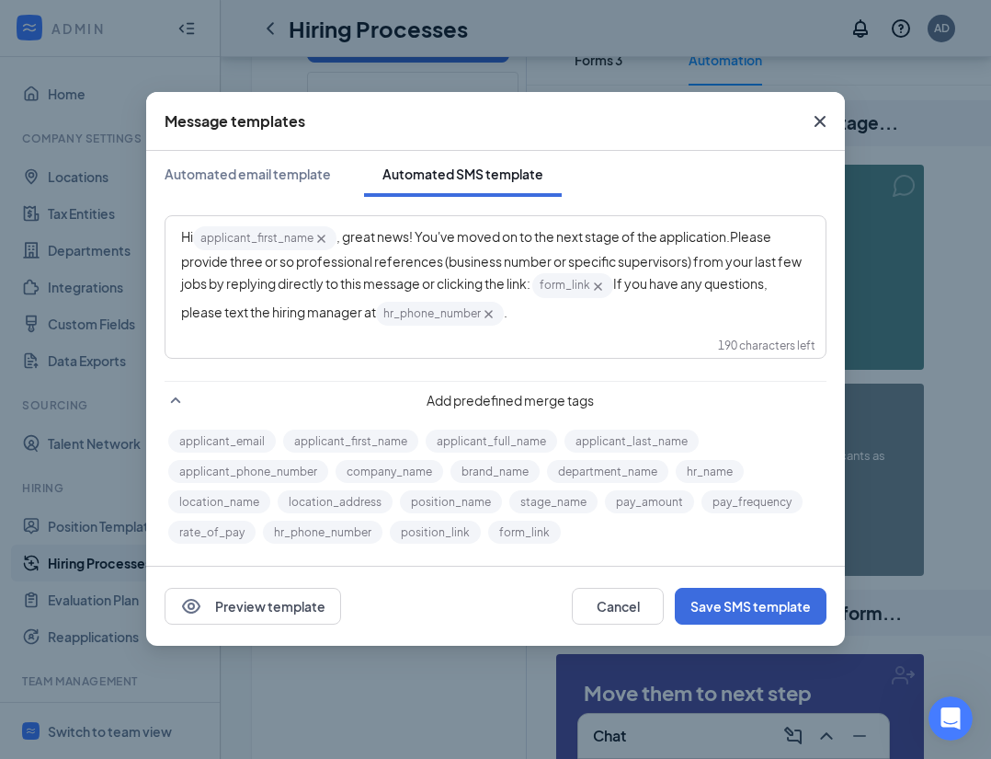
click at [493, 311] on icon "Cross" at bounding box center [489, 314] width 16 height 16
click at [650, 315] on div "Hi applicant_first_name‌‌‌‌ {{applicant_first_name}} , great news! You've moved…" at bounding box center [495, 271] width 629 height 95
drag, startPoint x: 667, startPoint y: 309, endPoint x: 767, endPoint y: 299, distance: 100.7
click at [767, 299] on div "Hi applicant_first_name‌‌‌‌ {{applicant_first_name}} , great news! You've moved…" at bounding box center [495, 271] width 629 height 95
drag, startPoint x: 578, startPoint y: 309, endPoint x: 164, endPoint y: 310, distance: 414.8
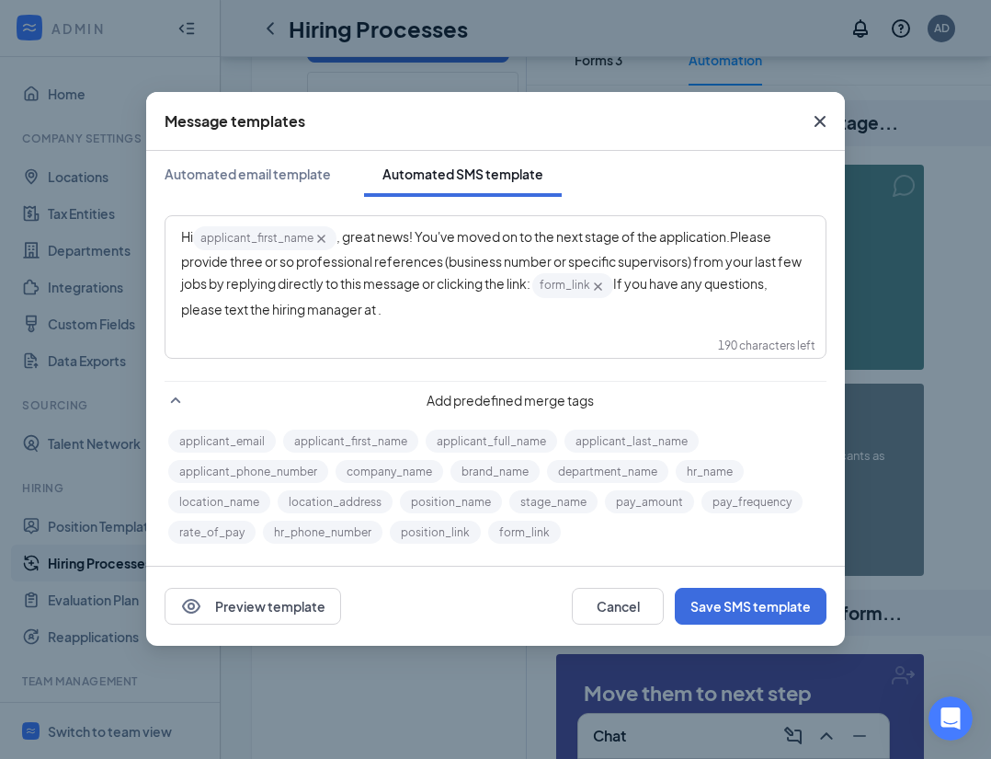
click at [164, 310] on div "Hi applicant_first_name‌‌‌‌ {{applicant_first_name}} , great news! You've moved…" at bounding box center [495, 372] width 699 height 350
click at [496, 472] on button "brand_name" at bounding box center [495, 471] width 89 height 23
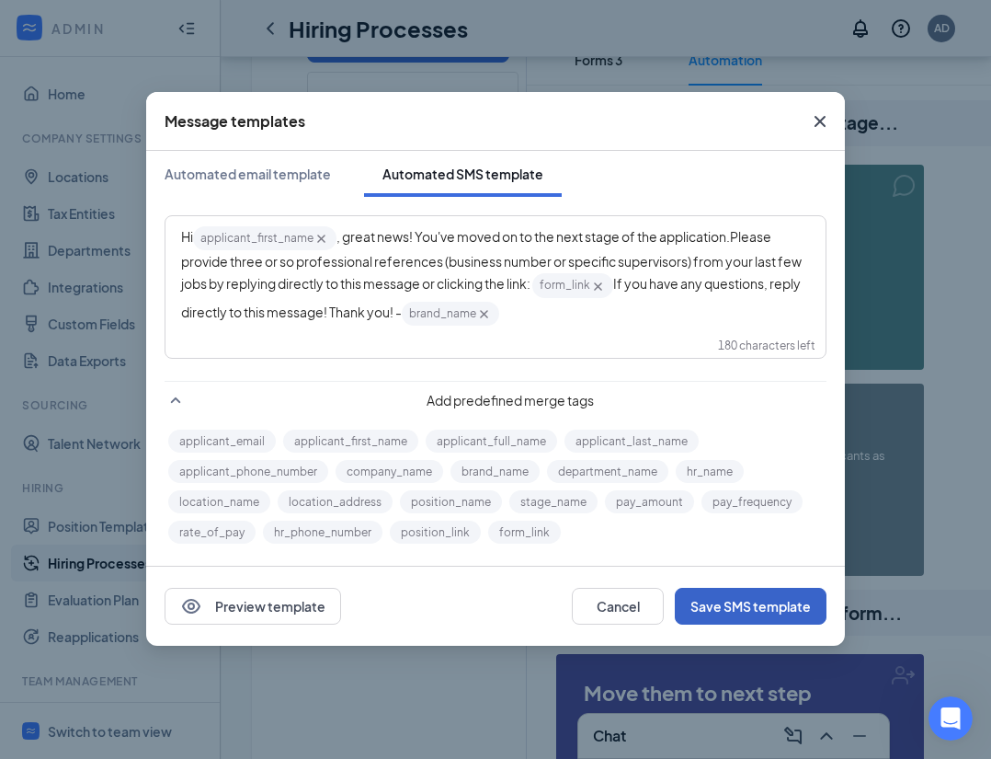
click at [763, 602] on button "Save SMS template" at bounding box center [751, 606] width 152 height 37
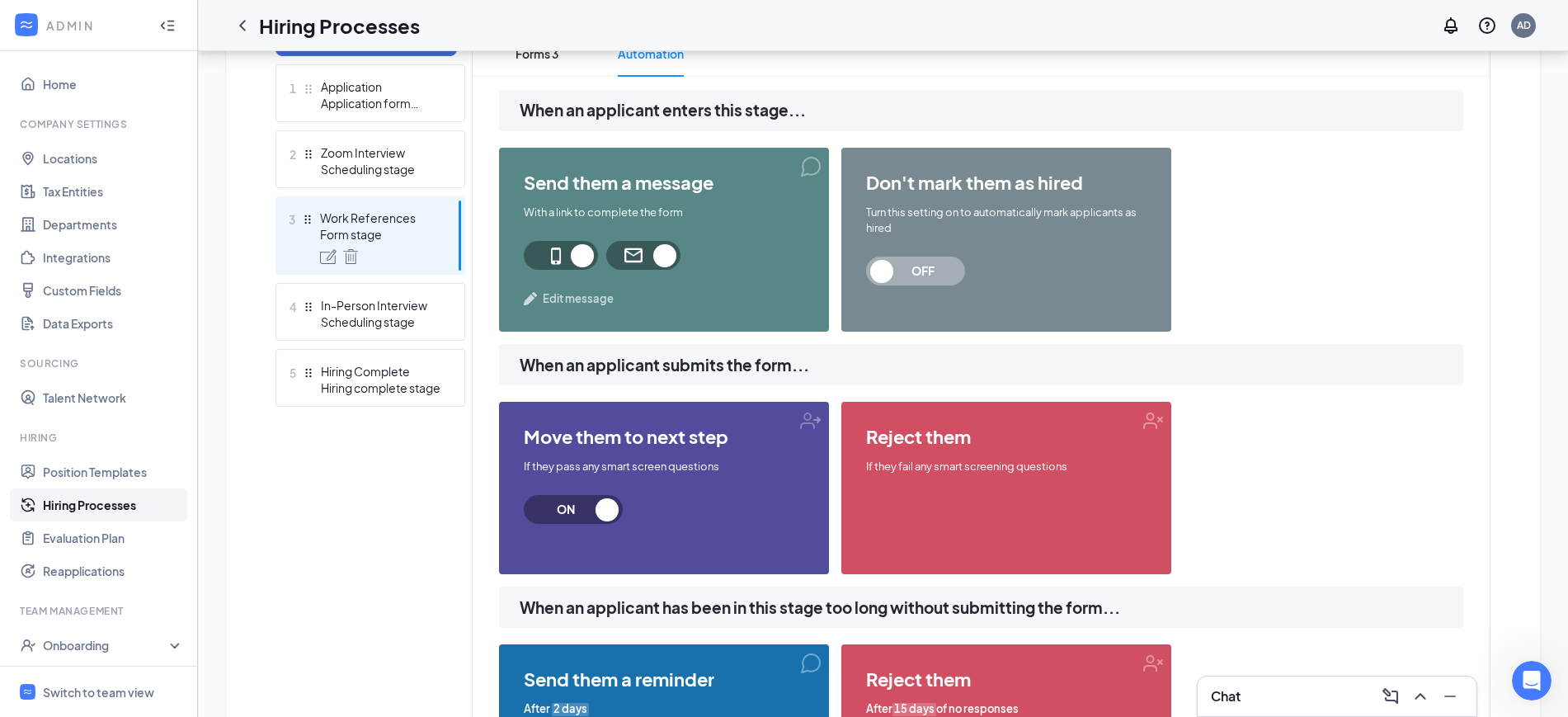
click at [597, 291] on span "Edit message" at bounding box center [578, 299] width 71 height 16
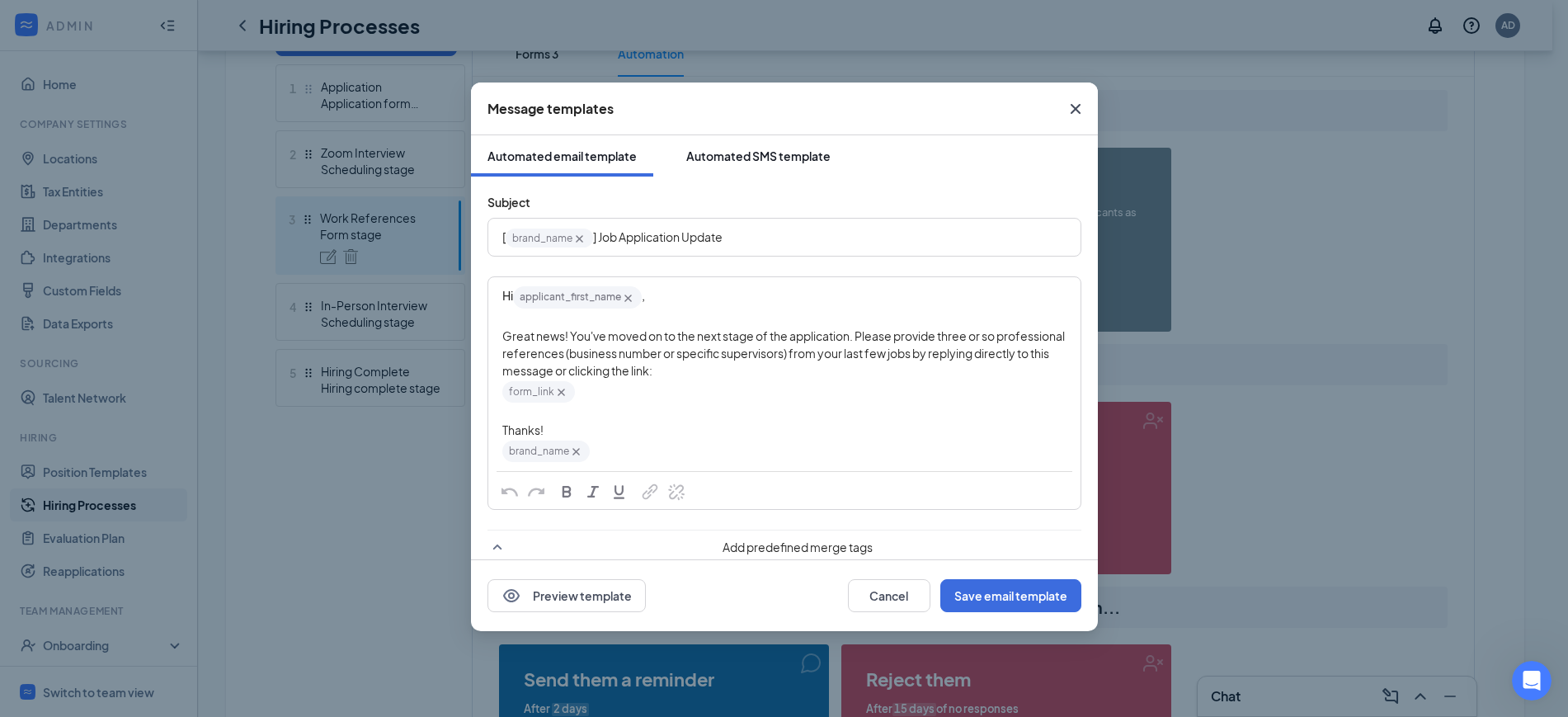
click at [751, 158] on div "Automated SMS template" at bounding box center [758, 156] width 144 height 16
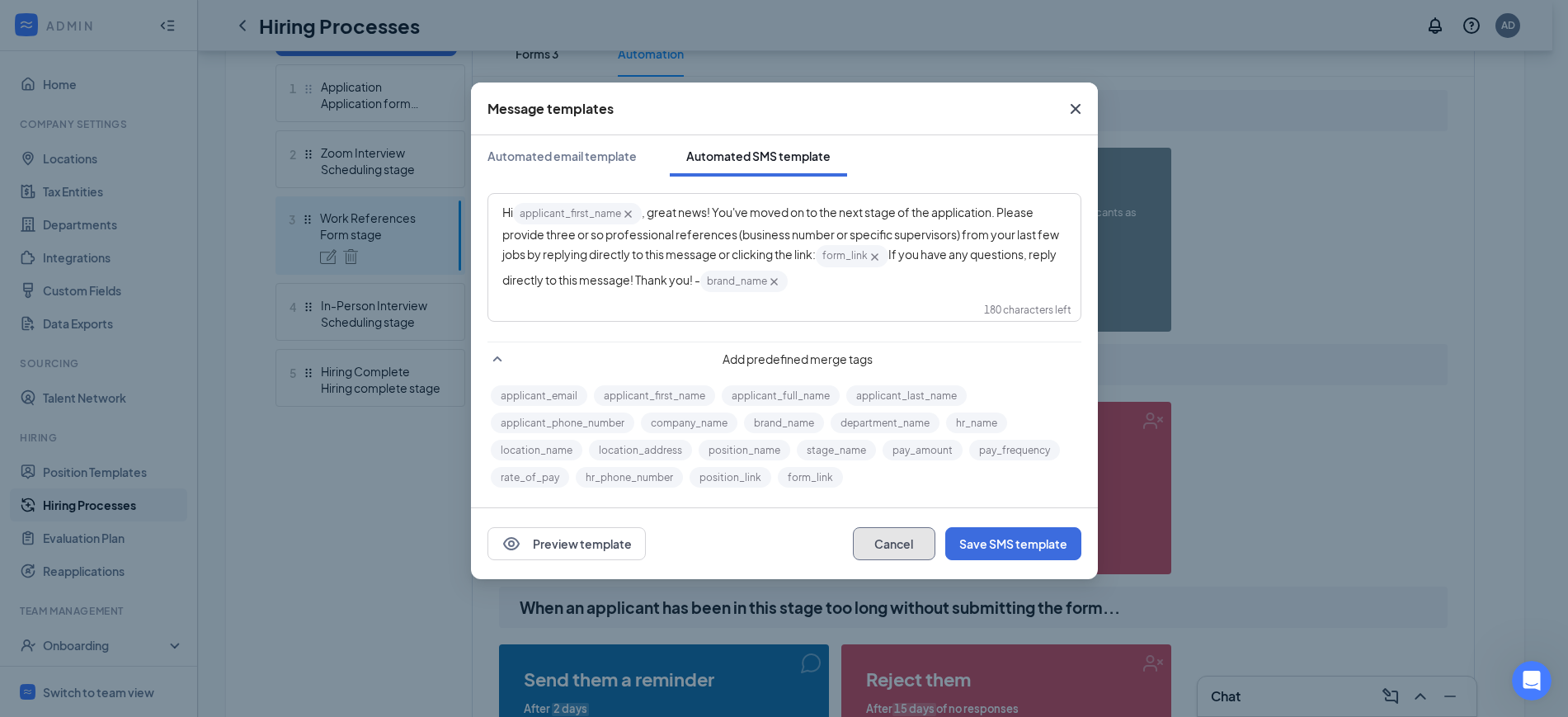
click at [888, 547] on button "Cancel" at bounding box center [894, 544] width 83 height 33
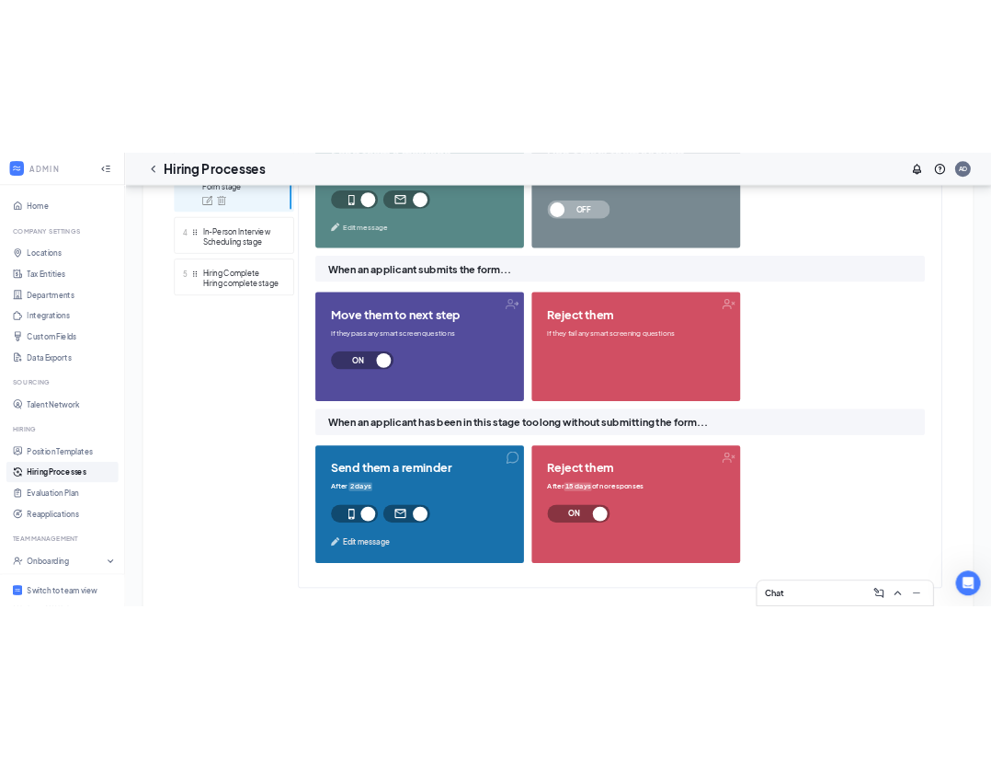
scroll to position [743, 0]
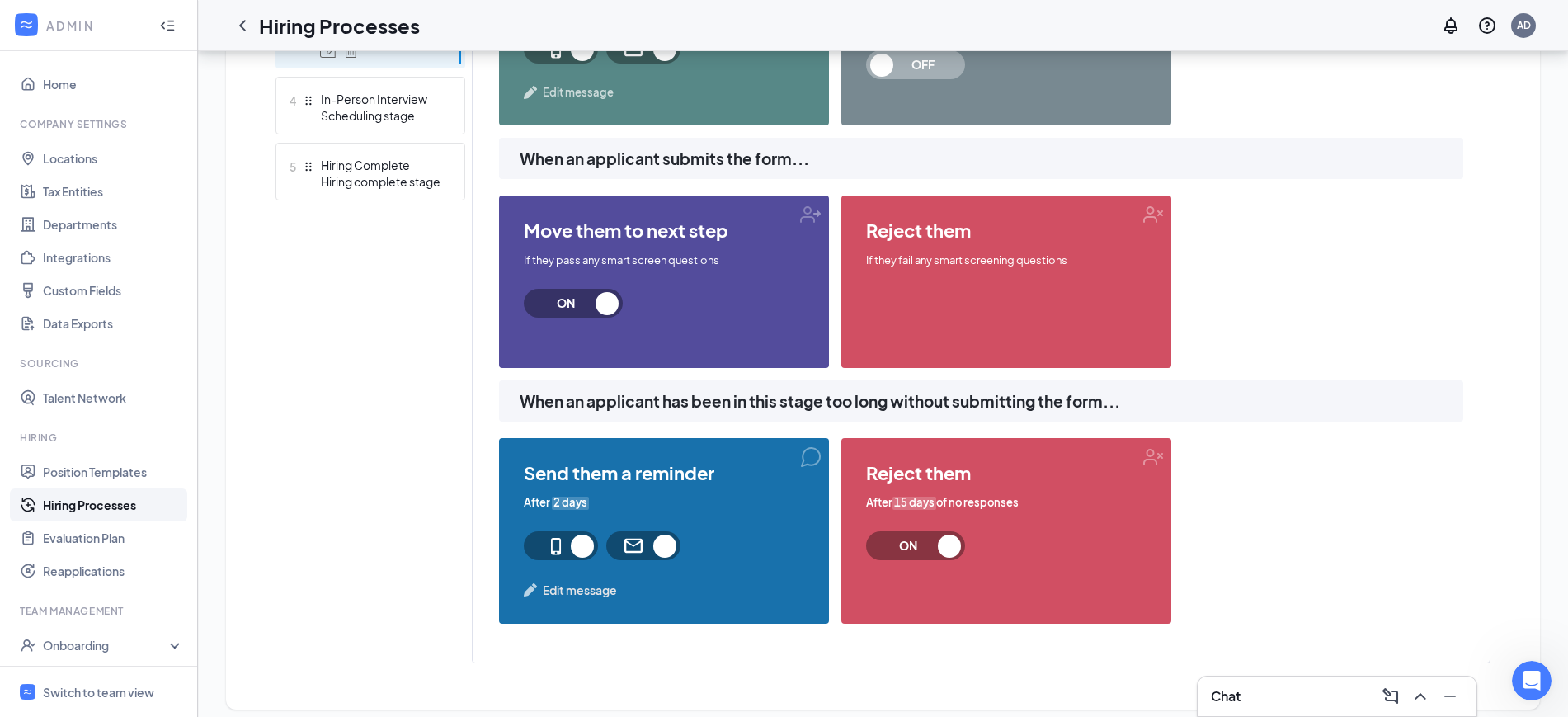
click at [587, 581] on span "Edit message" at bounding box center [579, 590] width 74 height 18
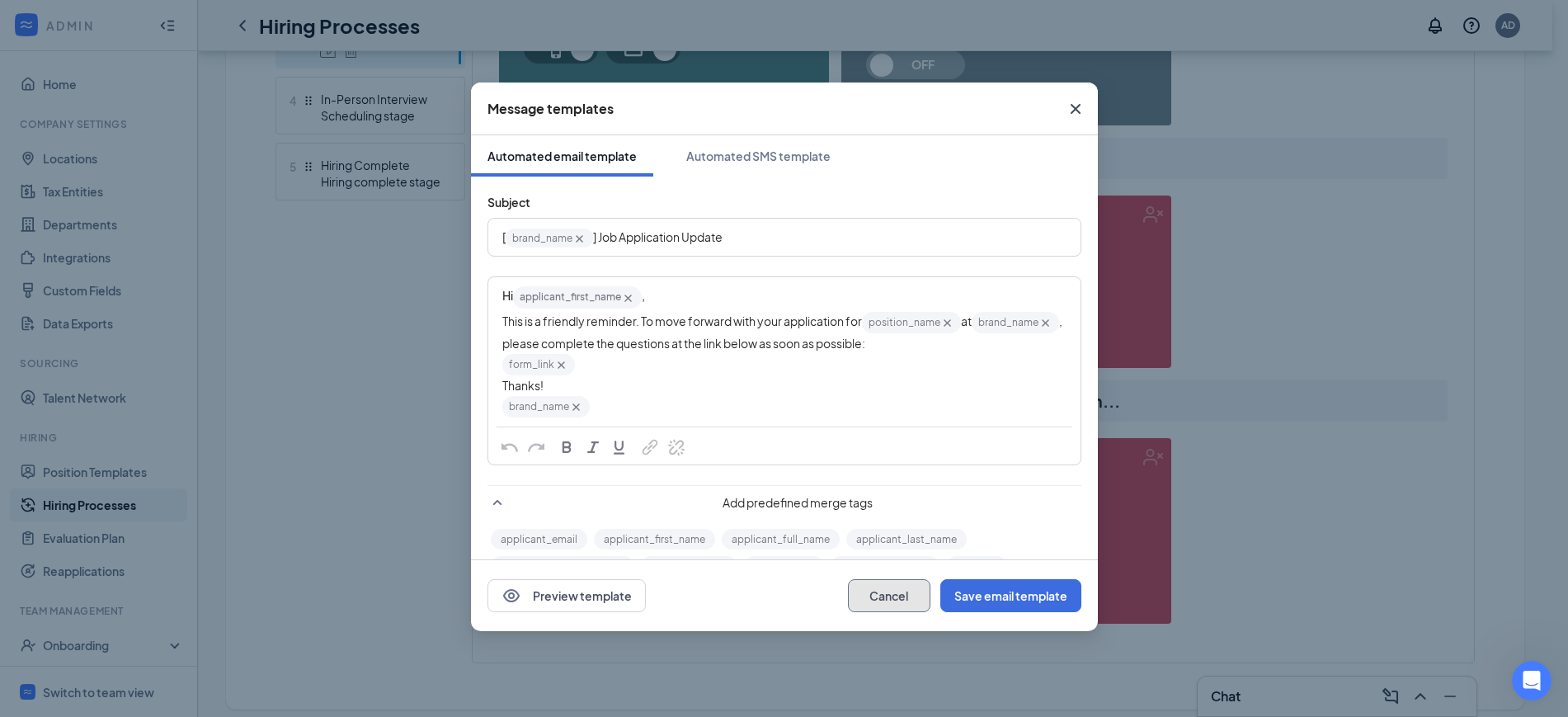
click at [902, 595] on button "Cancel" at bounding box center [889, 596] width 83 height 33
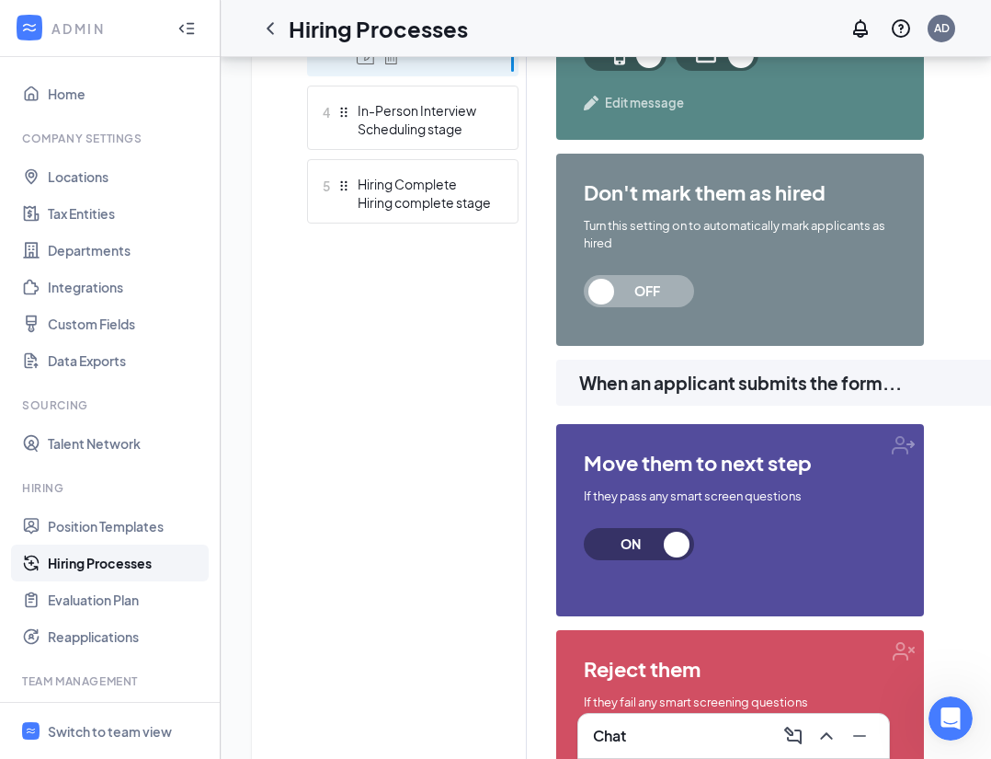
click at [442, 498] on div "Learn how to set up hiring stages and see examples here Add new stage 1 Applica…" at bounding box center [793, 556] width 972 height 1604
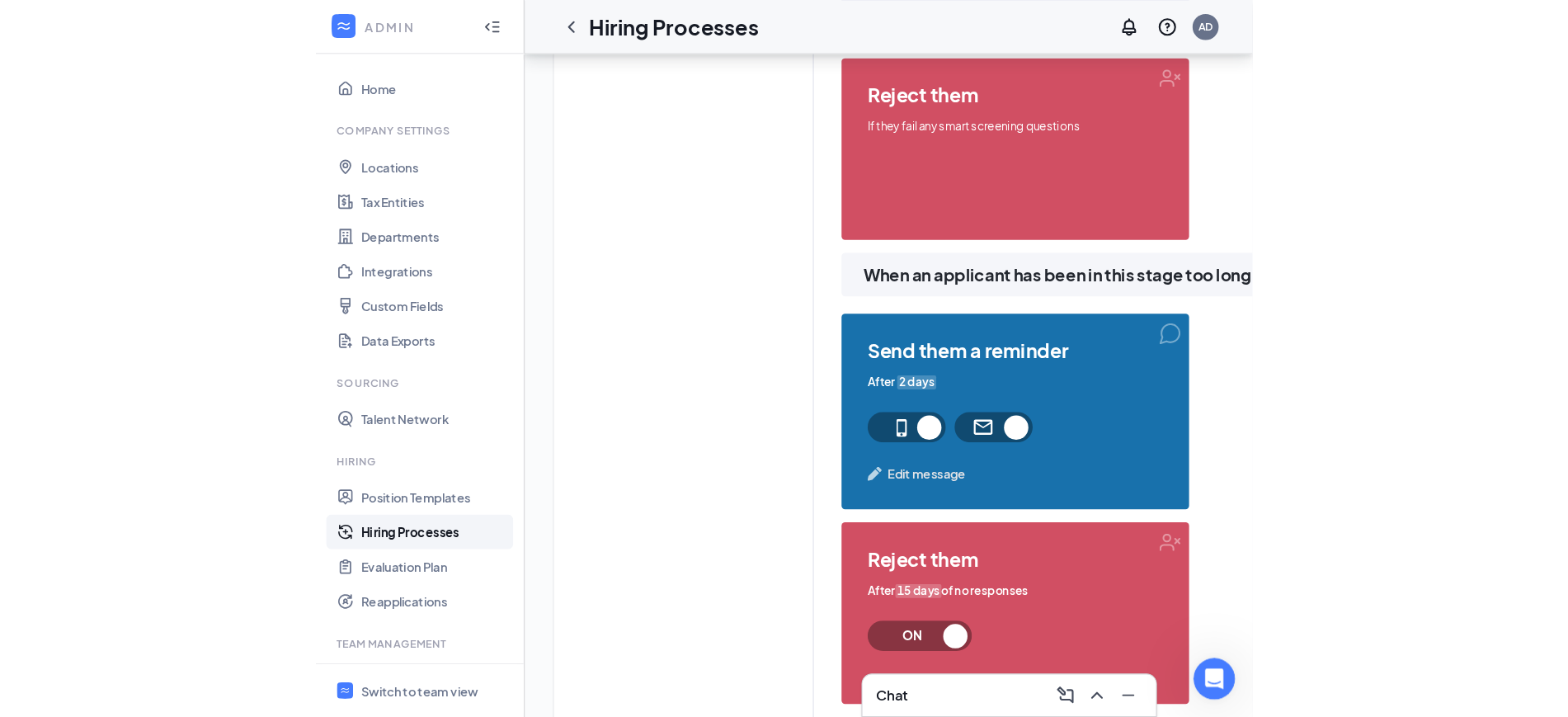
scroll to position [1183, 0]
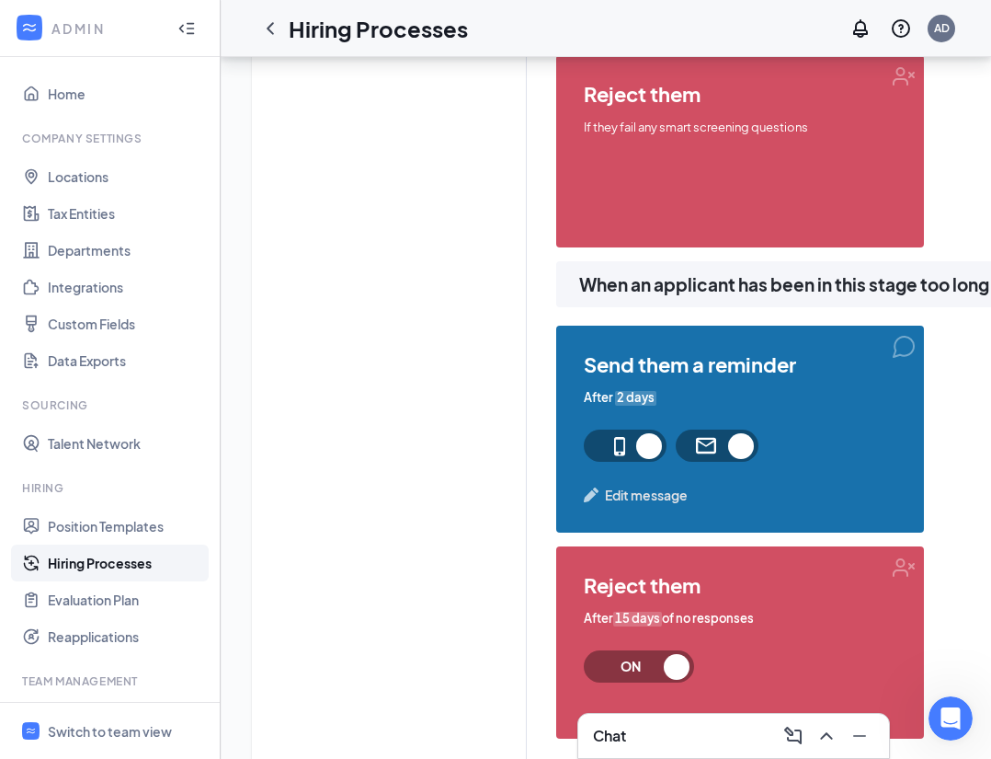
click at [668, 486] on span "Edit message" at bounding box center [646, 495] width 83 height 20
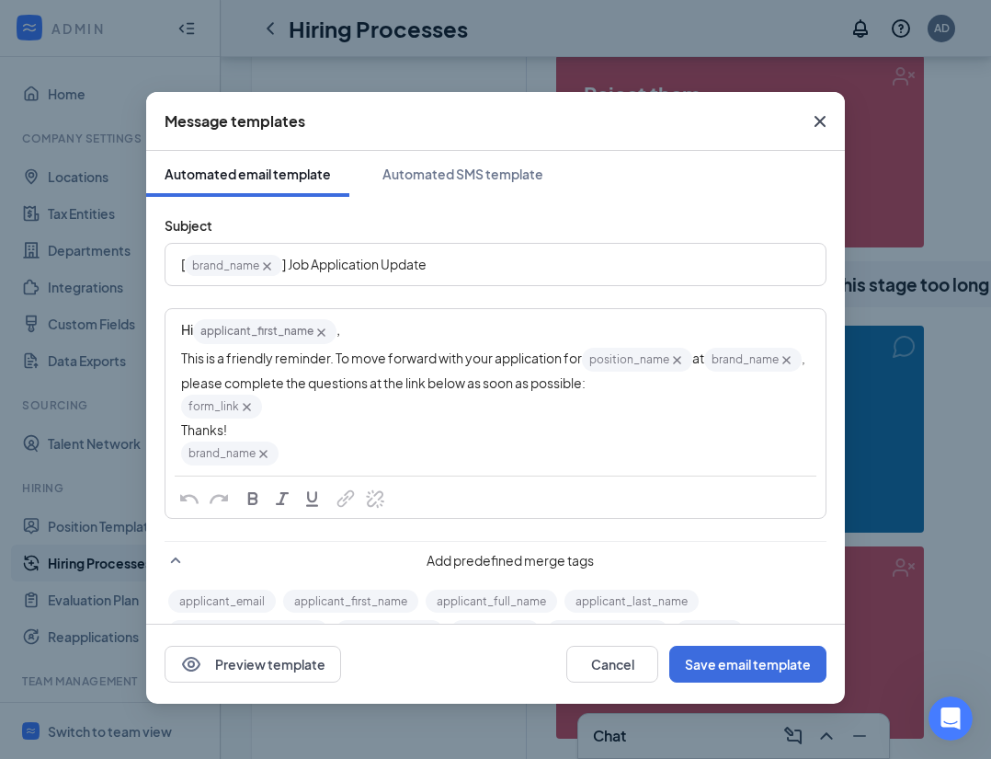
click at [410, 325] on div "Hi applicant_first_name‌‌‌‌ {{applicant_first_name}} ," at bounding box center [495, 331] width 629 height 28
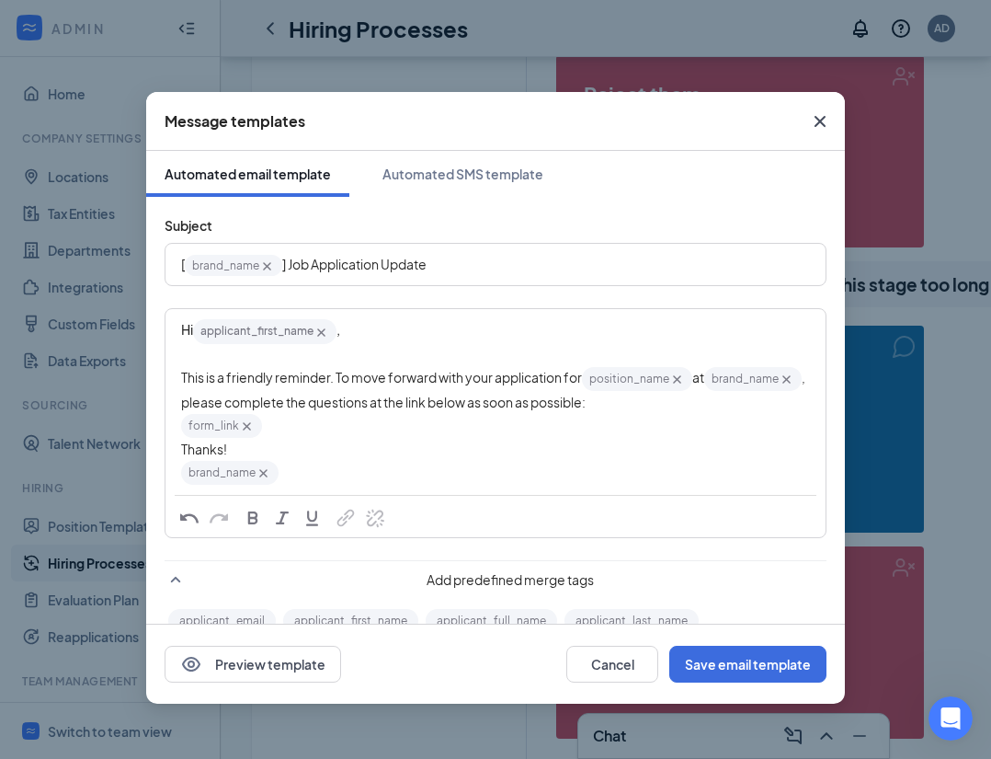
drag, startPoint x: 448, startPoint y: 403, endPoint x: 504, endPoint y: 403, distance: 56.1
click at [448, 404] on span ", please complete the questions at the link below as soon as possible:" at bounding box center [494, 389] width 626 height 41
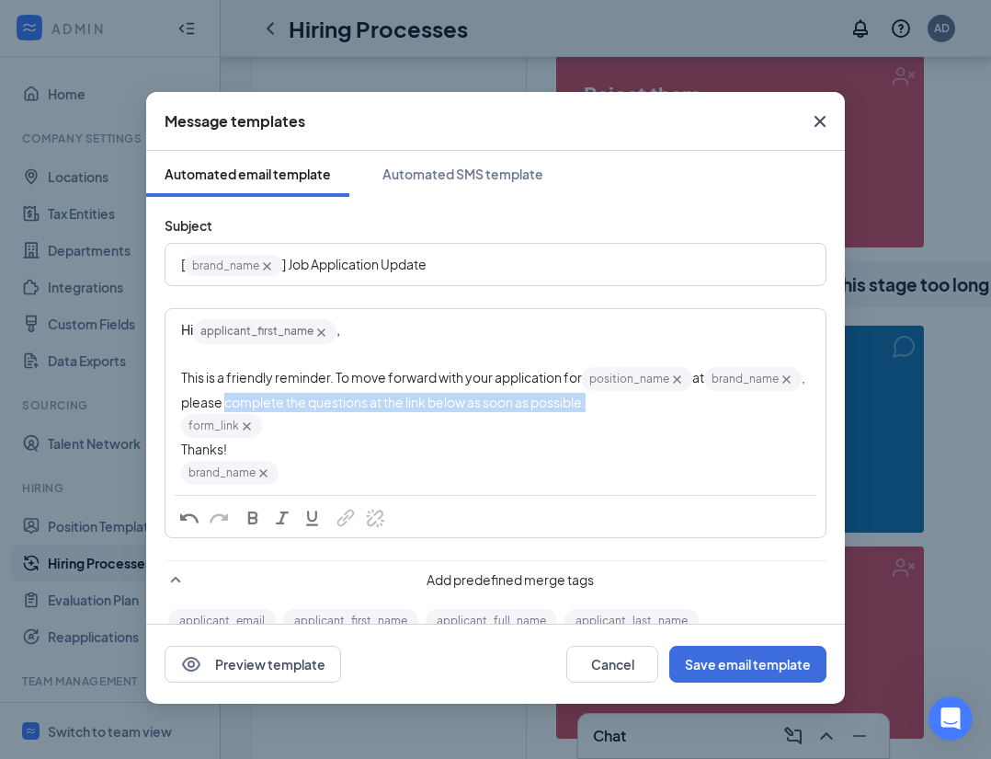
drag, startPoint x: 700, startPoint y: 401, endPoint x: 330, endPoint y: 406, distance: 369.7
click at [330, 406] on div "This is a friendly reminder. To move forward with your application for position…" at bounding box center [495, 388] width 629 height 47
click at [330, 406] on span ", please complete the questions at the link below as soon as possible:" at bounding box center [494, 389] width 626 height 41
drag, startPoint x: 715, startPoint y: 407, endPoint x: 329, endPoint y: 417, distance: 386.4
click at [329, 412] on div "This is a friendly reminder. To move forward with your application for position…" at bounding box center [495, 388] width 629 height 47
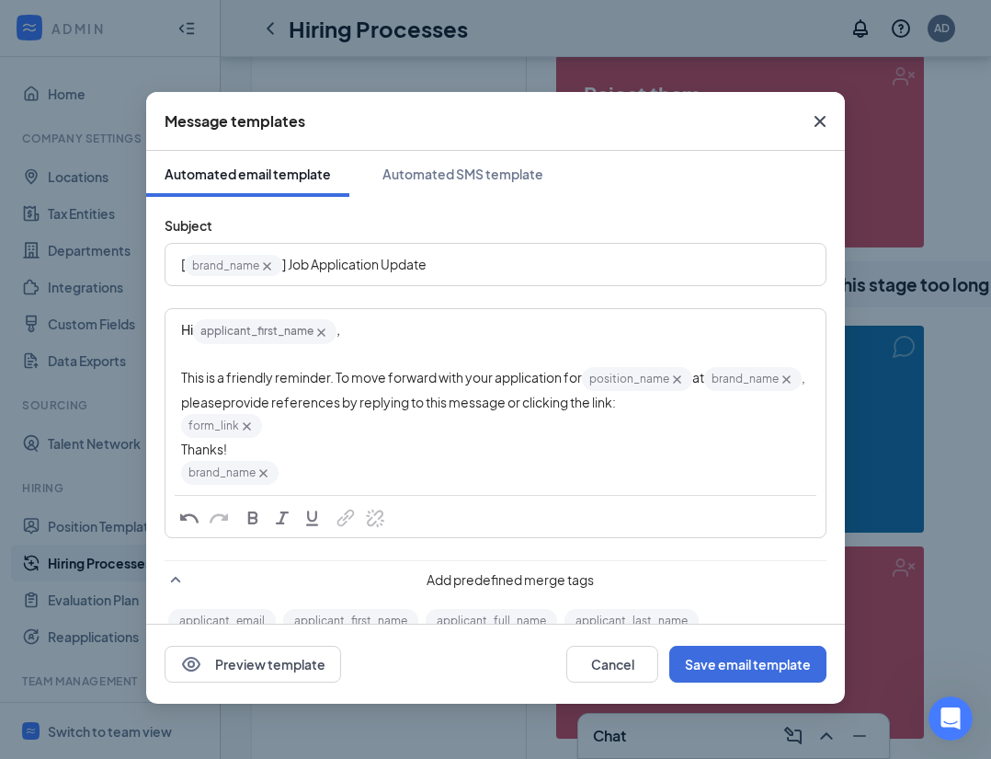
click at [354, 436] on div "form_link‌‌‌‌ {{form_link}}" at bounding box center [495, 426] width 629 height 28
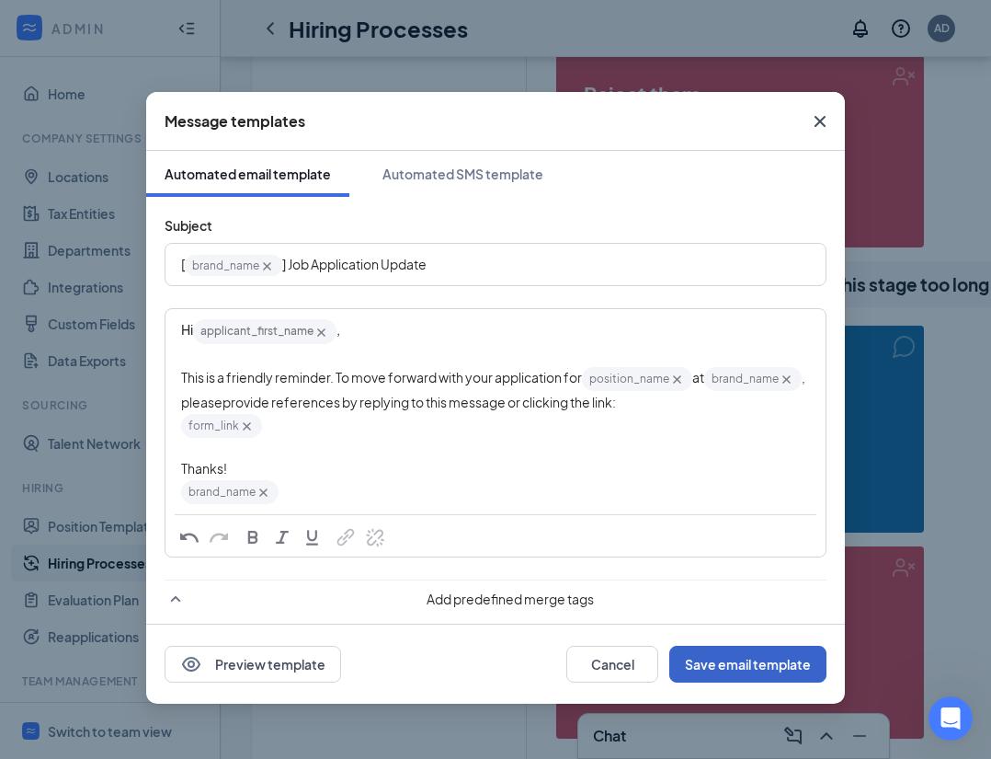
click at [746, 659] on button "Save email template" at bounding box center [747, 664] width 157 height 37
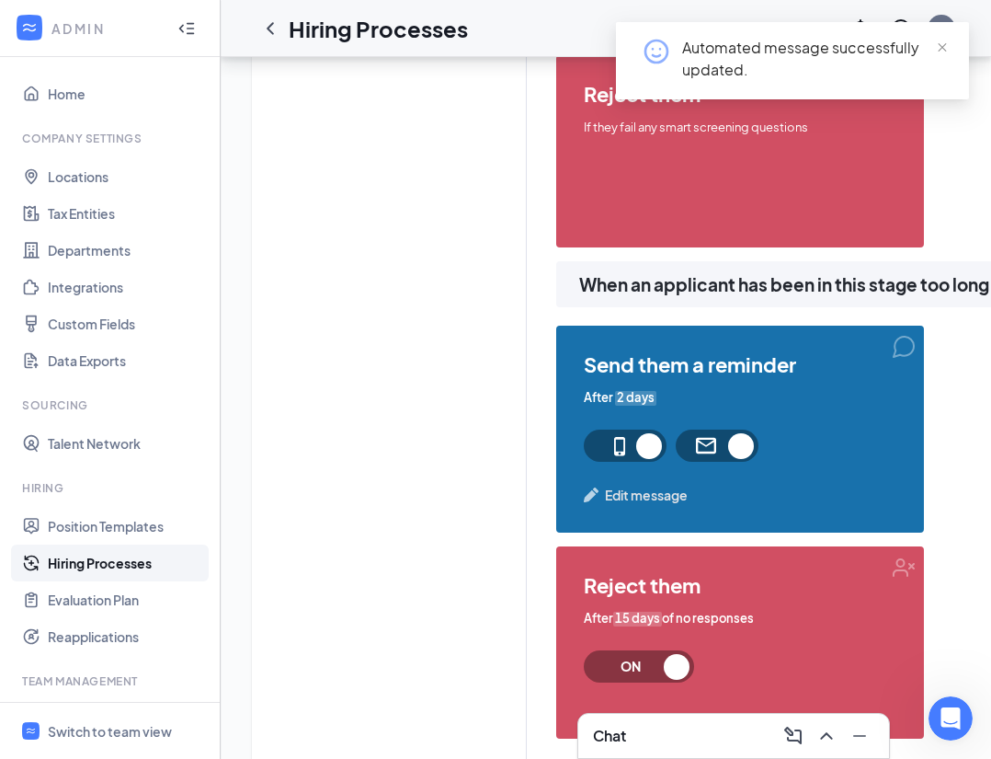
click at [659, 485] on span "Edit message" at bounding box center [646, 495] width 83 height 20
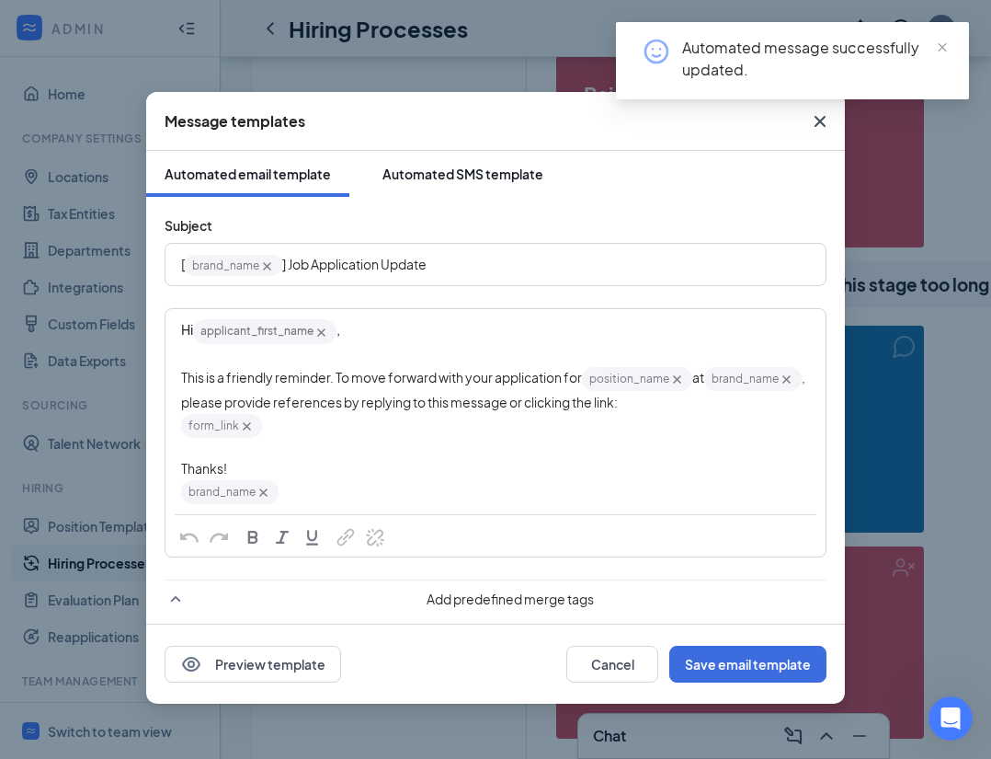
click at [504, 174] on div "Automated SMS template" at bounding box center [463, 174] width 161 height 18
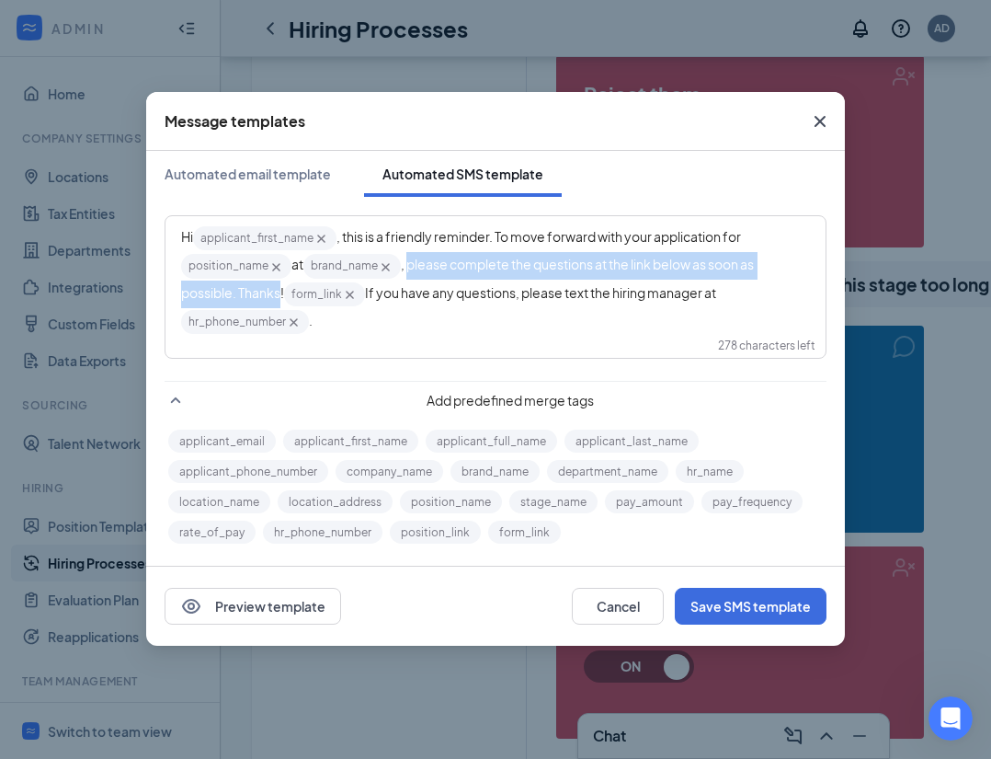
drag, startPoint x: 283, startPoint y: 293, endPoint x: 412, endPoint y: 268, distance: 131.3
click at [412, 268] on span ", please complete the questions at the link below as soon as possible. Thanks!" at bounding box center [468, 278] width 575 height 44
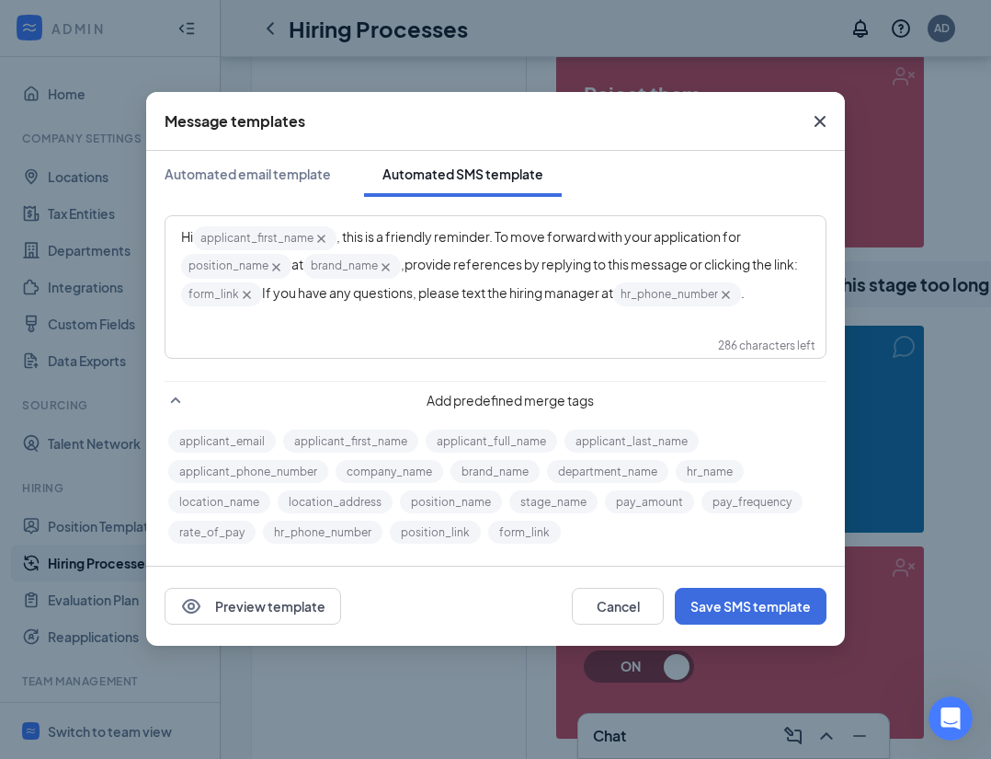
click at [730, 292] on icon "Cross" at bounding box center [726, 295] width 8 height 8
drag, startPoint x: 671, startPoint y: 284, endPoint x: 416, endPoint y: 282, distance: 255.7
click at [416, 282] on div "Hi applicant_first_name‌‌‌‌ {{applicant_first_name}} , this is a friendly remin…" at bounding box center [495, 266] width 629 height 84
click at [488, 471] on button "brand_name" at bounding box center [495, 471] width 89 height 23
click at [767, 606] on button "Save SMS template" at bounding box center [751, 606] width 152 height 37
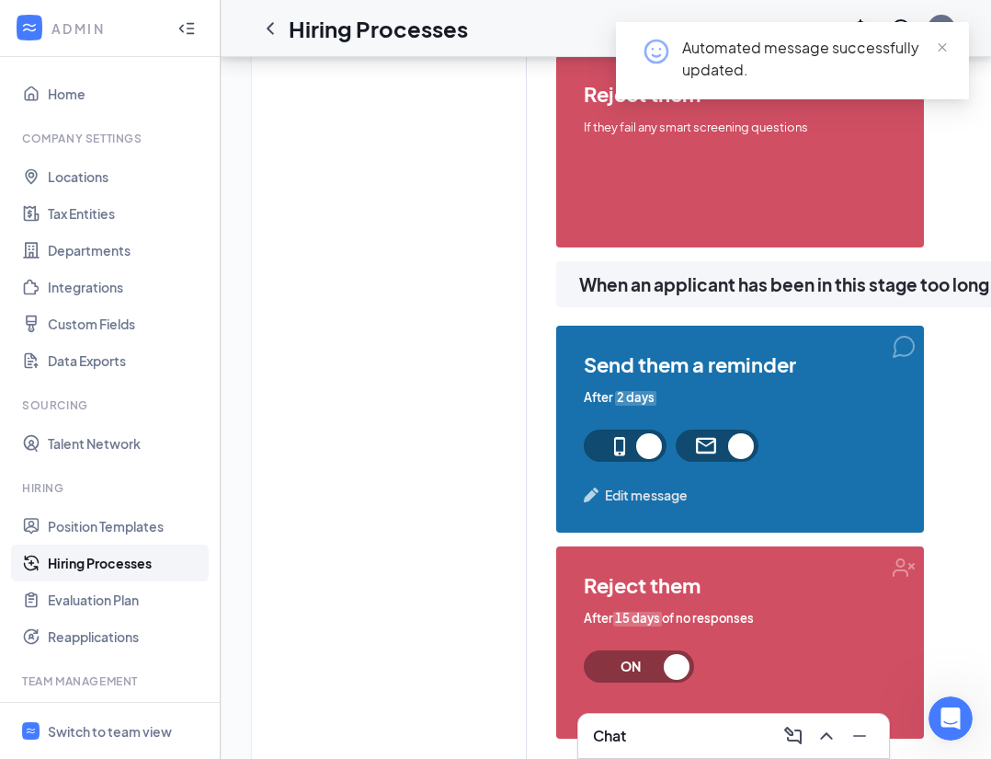
click at [405, 335] on div "Add new stage 1 Application Application form stage 2 Zoom Interview Scheduling …" at bounding box center [413, 5] width 212 height 1554
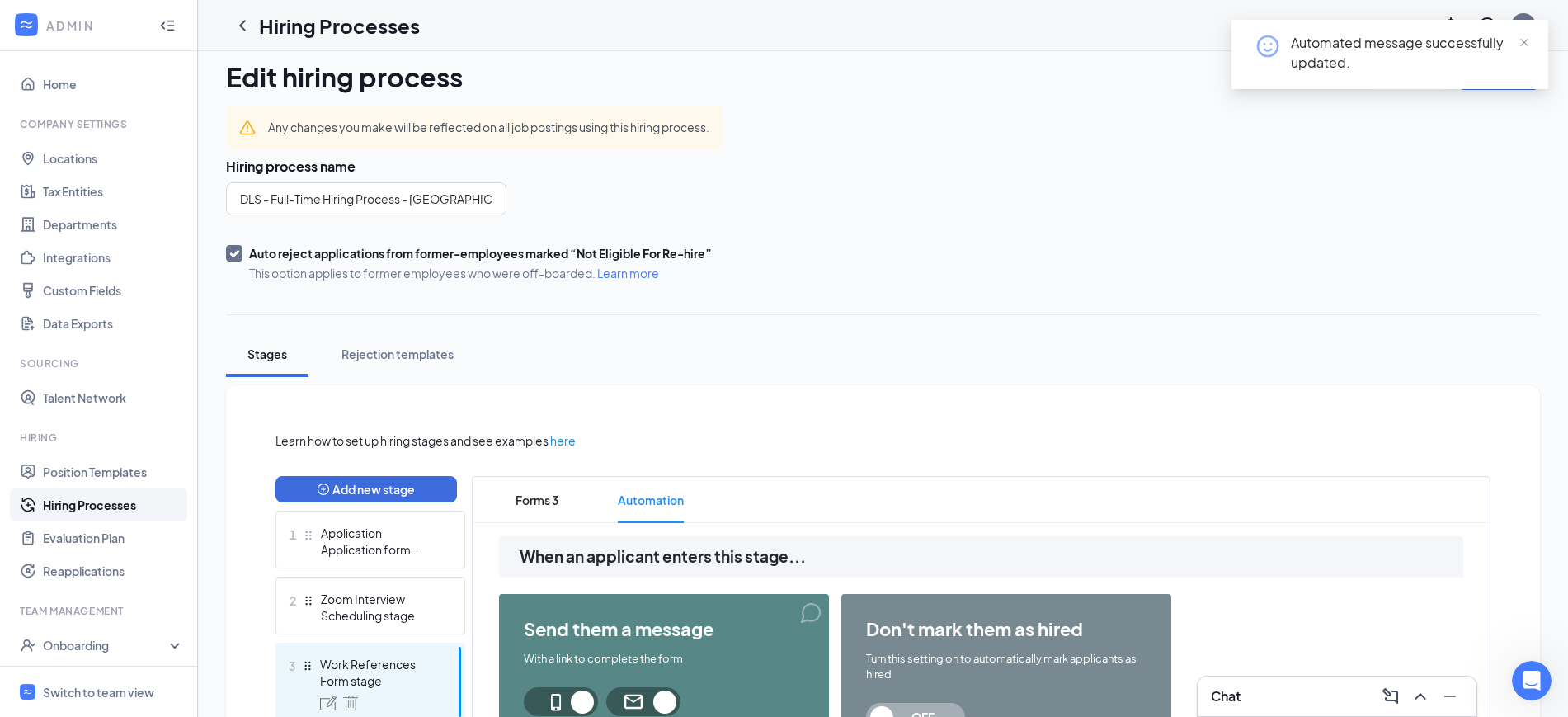
scroll to position [0, 0]
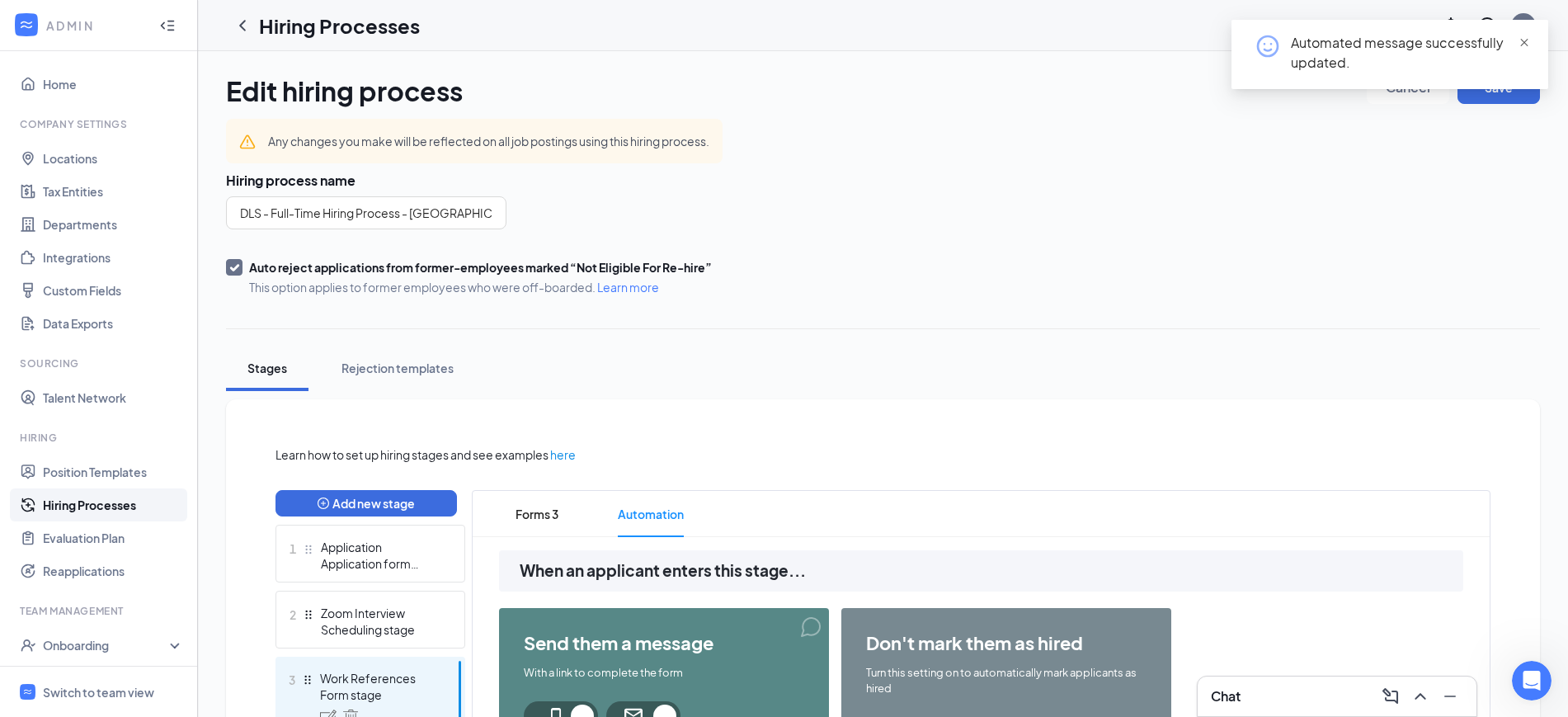
click at [1527, 40] on span "close" at bounding box center [1524, 42] width 12 height 12
click at [1514, 91] on button "Save" at bounding box center [1499, 87] width 83 height 33
click at [1524, 39] on icon "Cross" at bounding box center [1520, 42] width 10 height 10
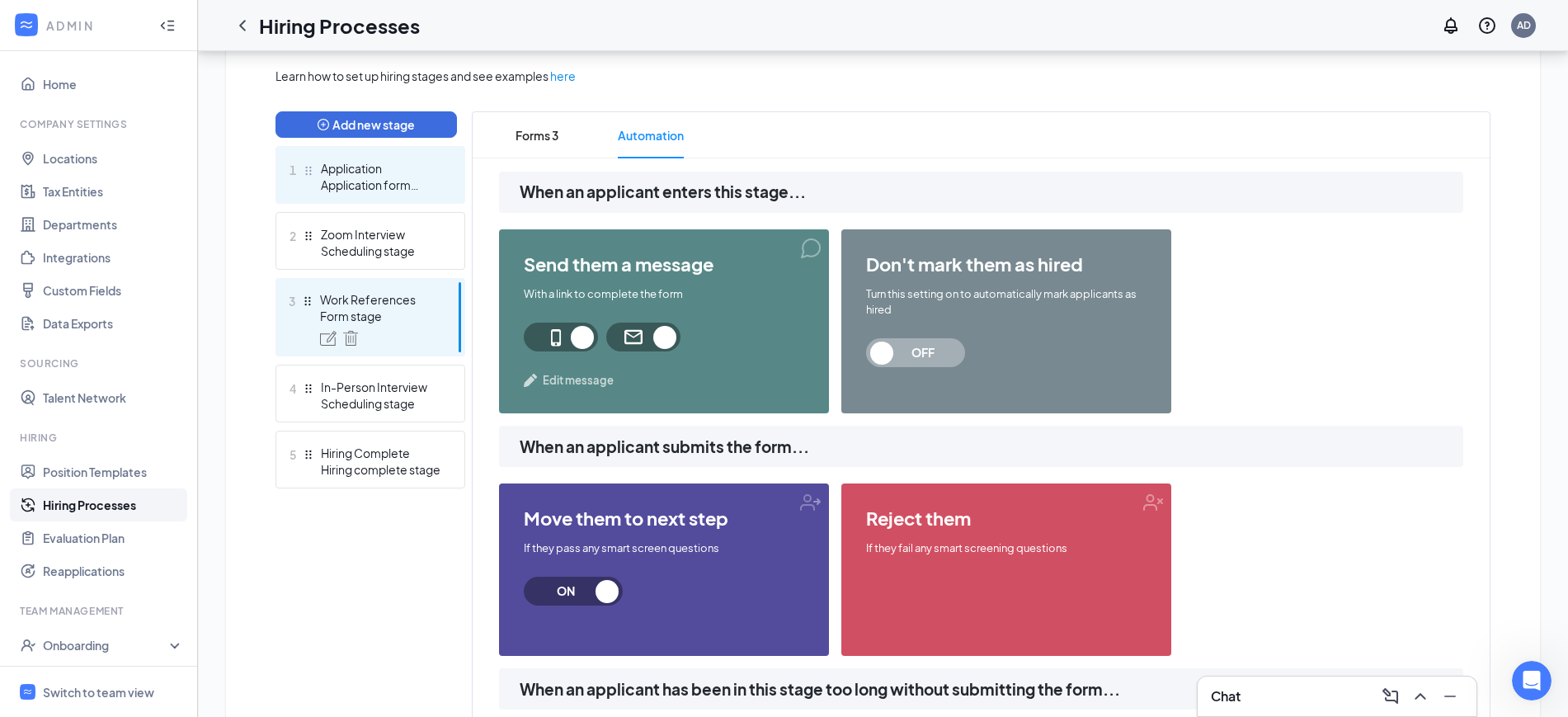
scroll to position [267, 0]
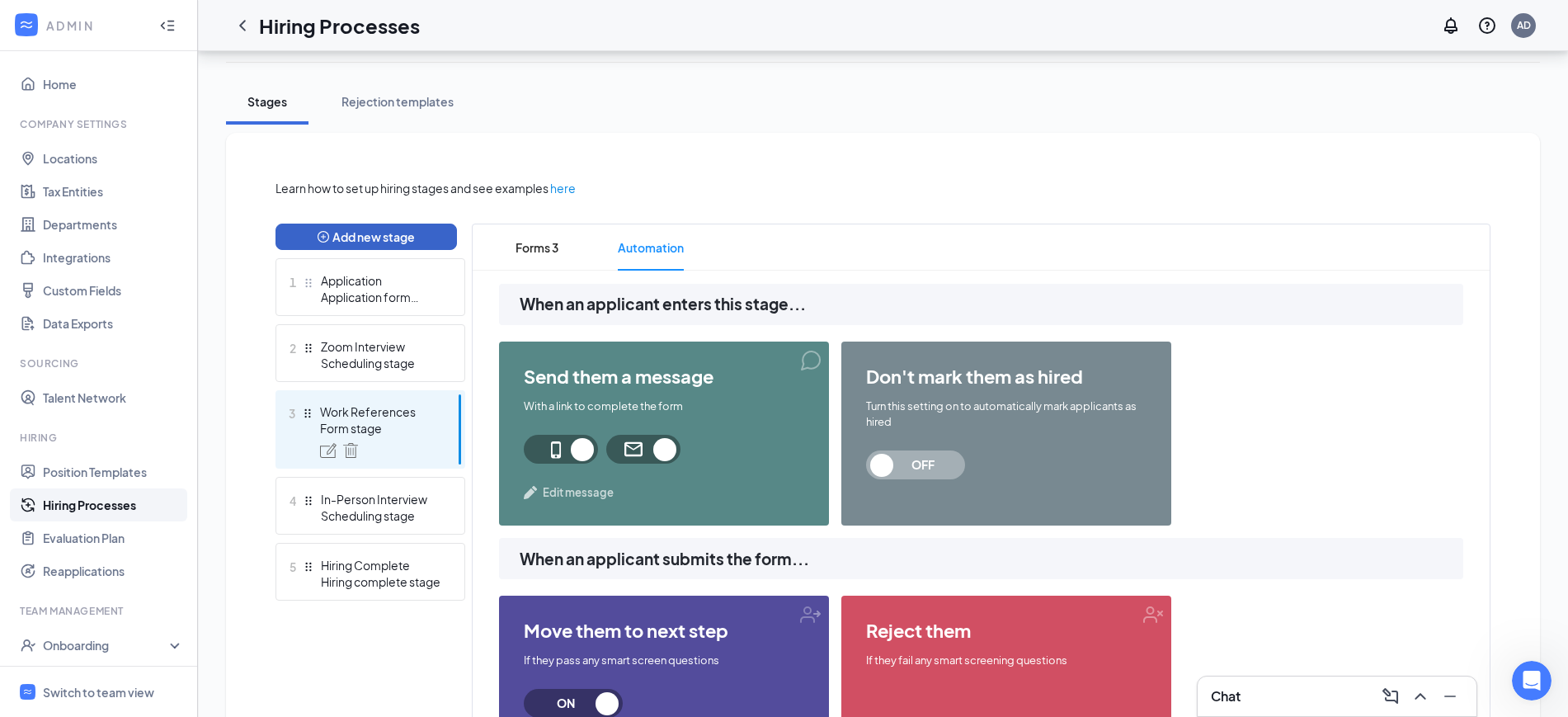
click at [384, 234] on button "Add new stage" at bounding box center [366, 236] width 181 height 26
click at [315, 231] on button "Add new stage" at bounding box center [366, 236] width 181 height 26
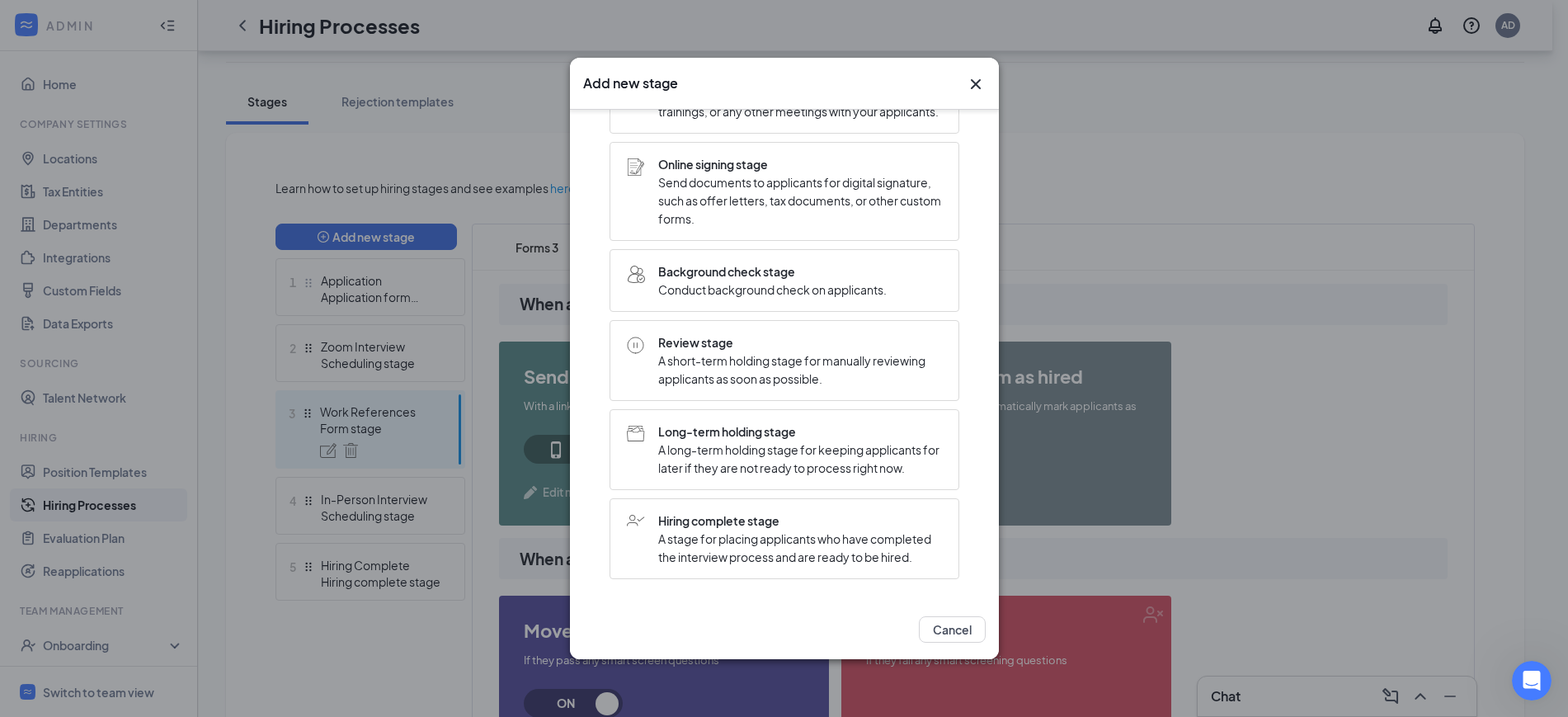
scroll to position [336, 0]
click at [748, 352] on span "A short-term holding stage for manually reviewing applicants as soon as possibl…" at bounding box center [800, 370] width 283 height 36
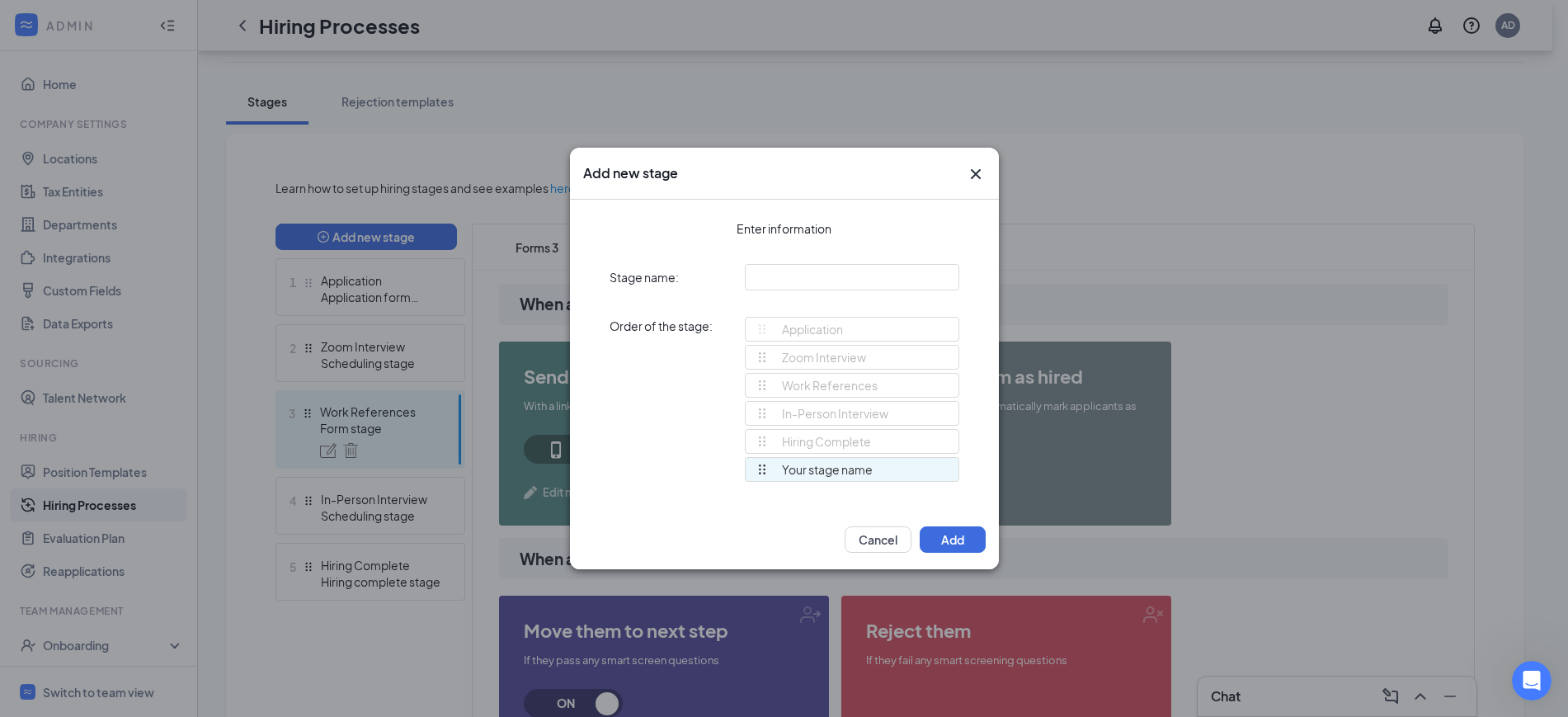
scroll to position [0, 0]
drag, startPoint x: 812, startPoint y: 472, endPoint x: 823, endPoint y: 416, distance: 57.1
click at [823, 416] on ul "Zoom Interview Work References In-Person Interview Hiring Complete Your stage n…" at bounding box center [851, 415] width 214 height 140
drag, startPoint x: 761, startPoint y: 468, endPoint x: 755, endPoint y: 409, distance: 59.3
click at [755, 409] on div "Application Zoom Interview Work References In-Person Interview Hiring Complete …" at bounding box center [851, 407] width 214 height 179
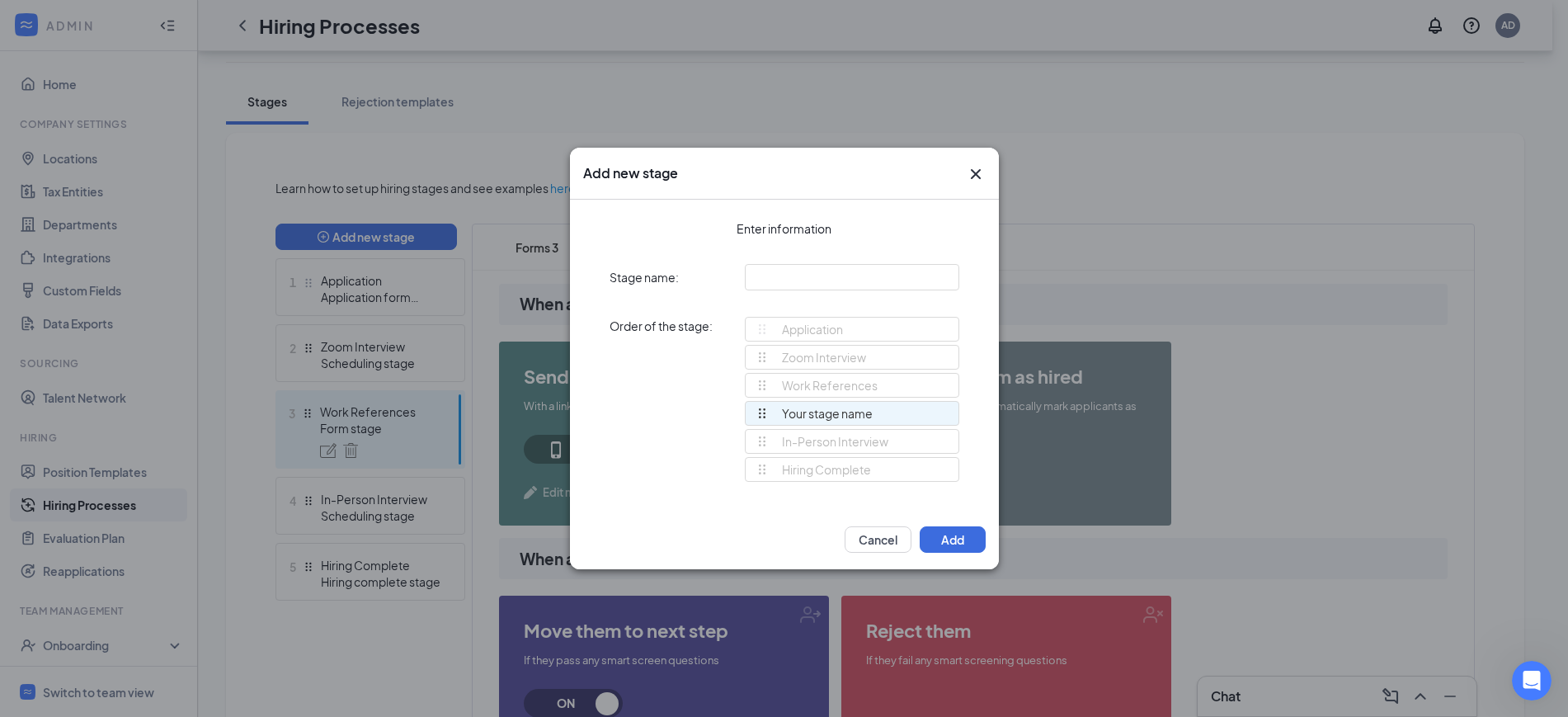
click at [858, 414] on div "Your stage name" at bounding box center [814, 414] width 118 height 23
click at [789, 280] on input "text" at bounding box center [851, 276] width 214 height 26
type input "Review References"
click at [966, 547] on button "Add" at bounding box center [953, 539] width 66 height 26
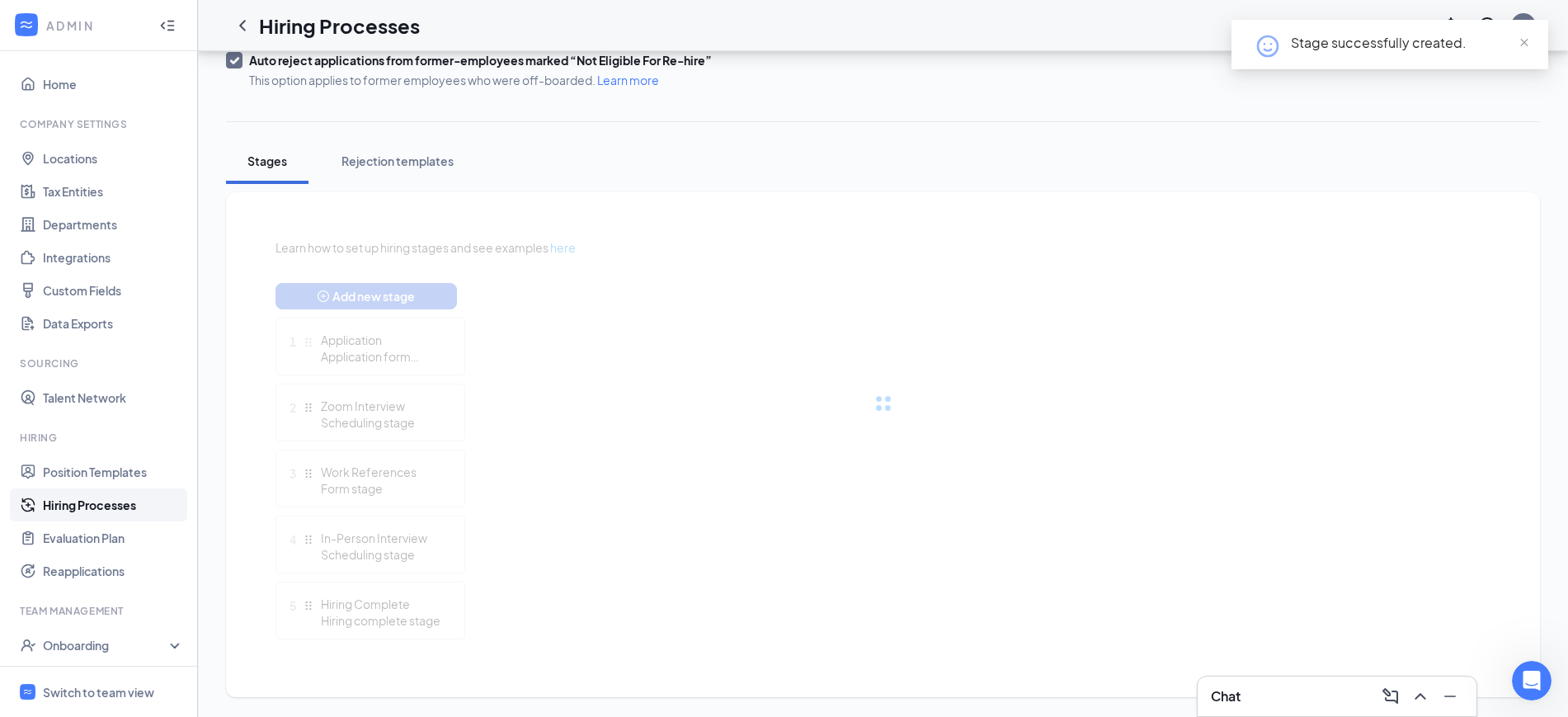
scroll to position [267, 0]
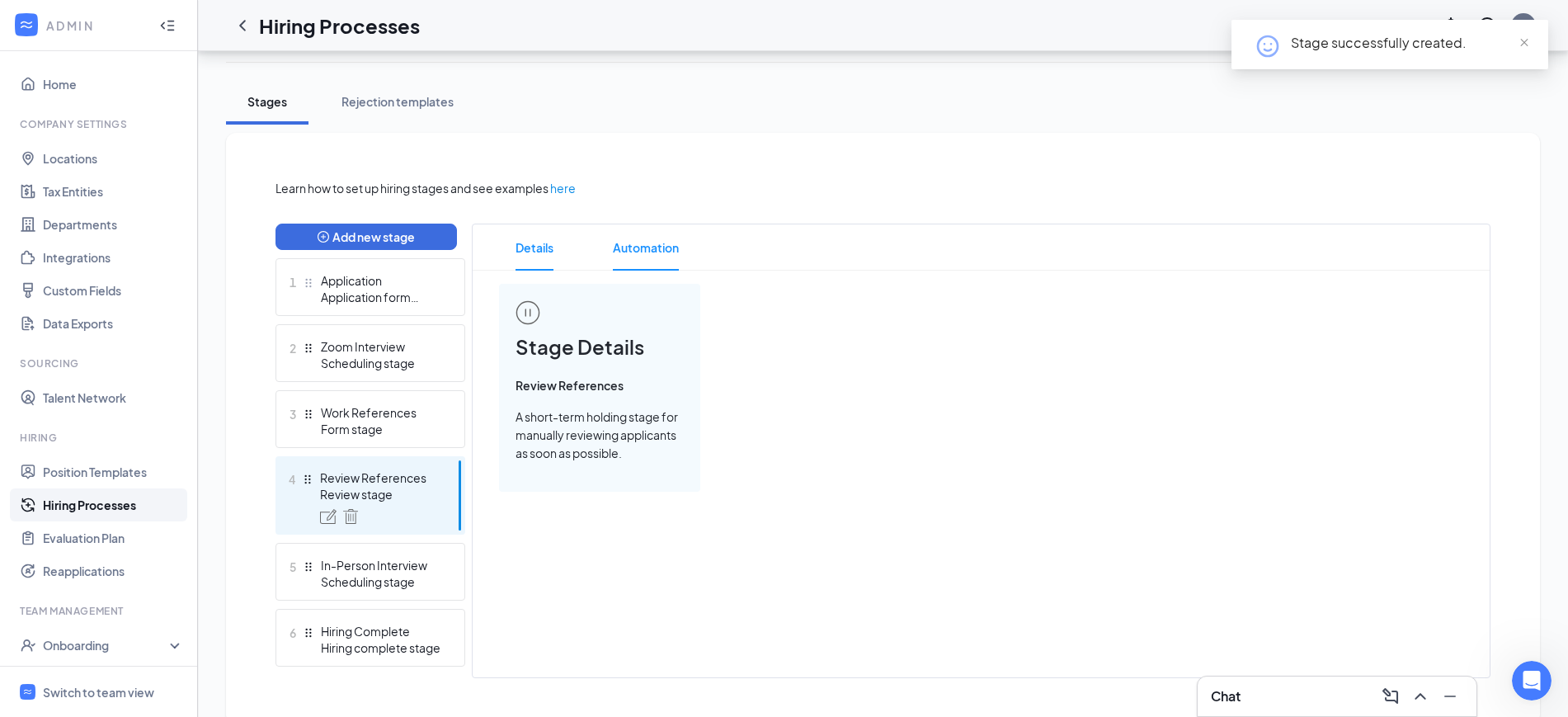
click at [653, 247] on span "Automation" at bounding box center [646, 247] width 66 height 46
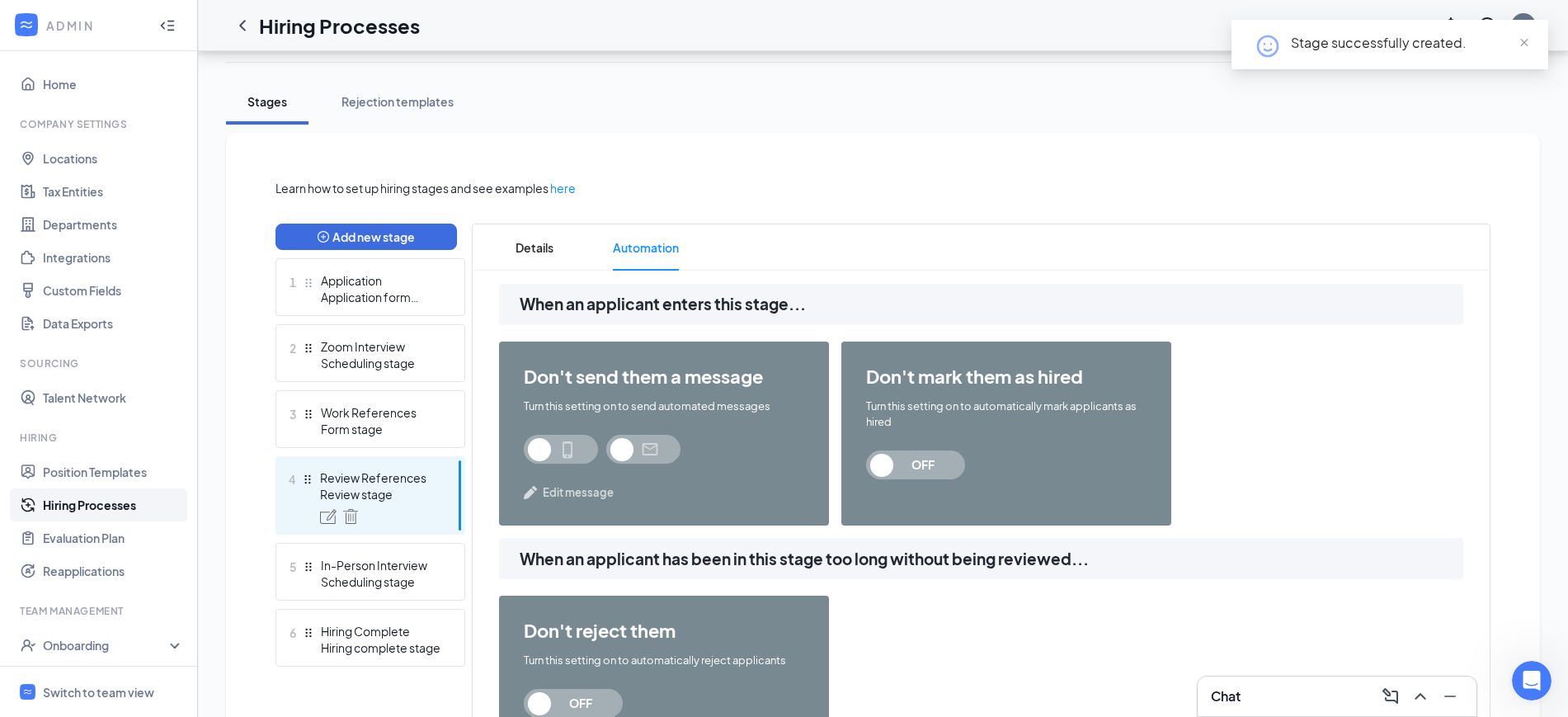
click at [559, 451] on span at bounding box center [561, 450] width 74 height 29
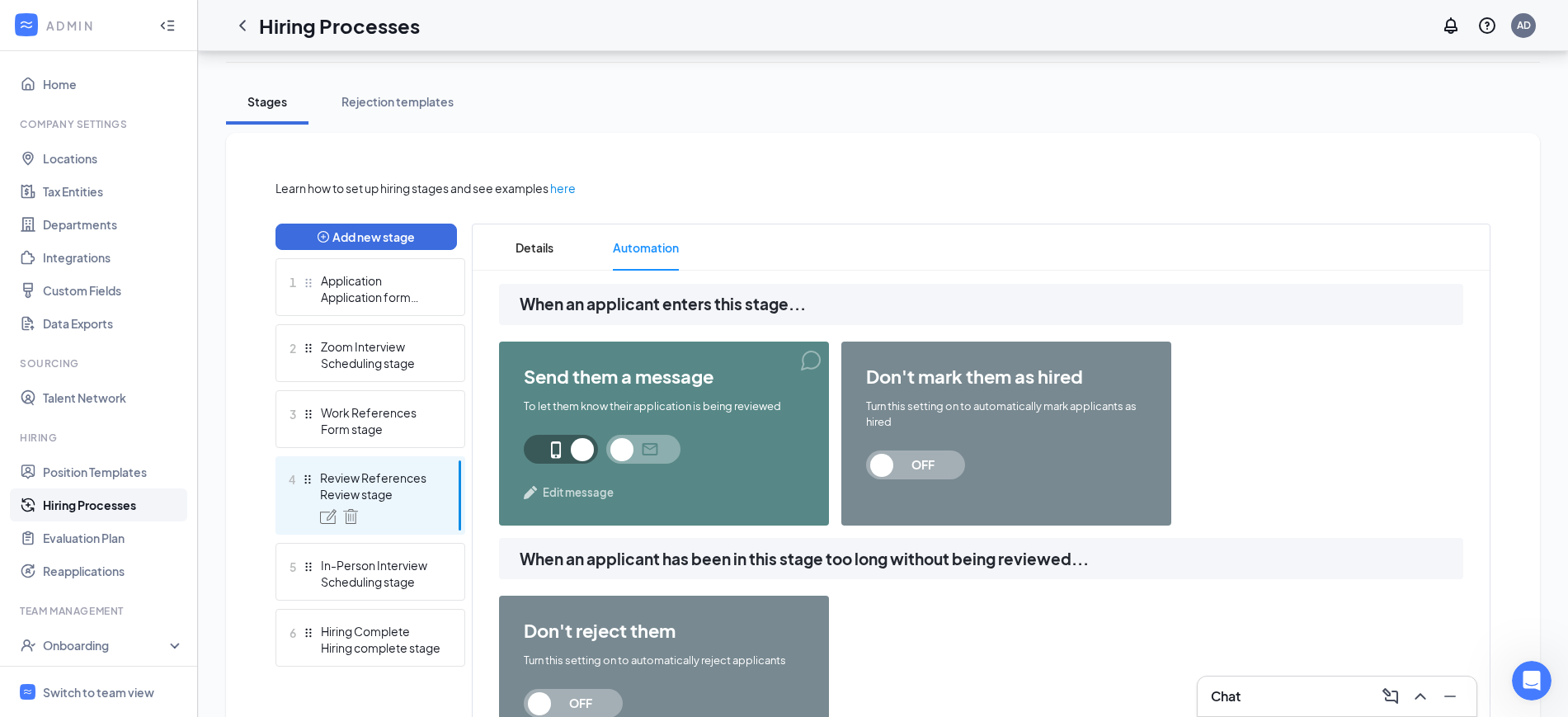
click at [652, 450] on span at bounding box center [643, 450] width 74 height 29
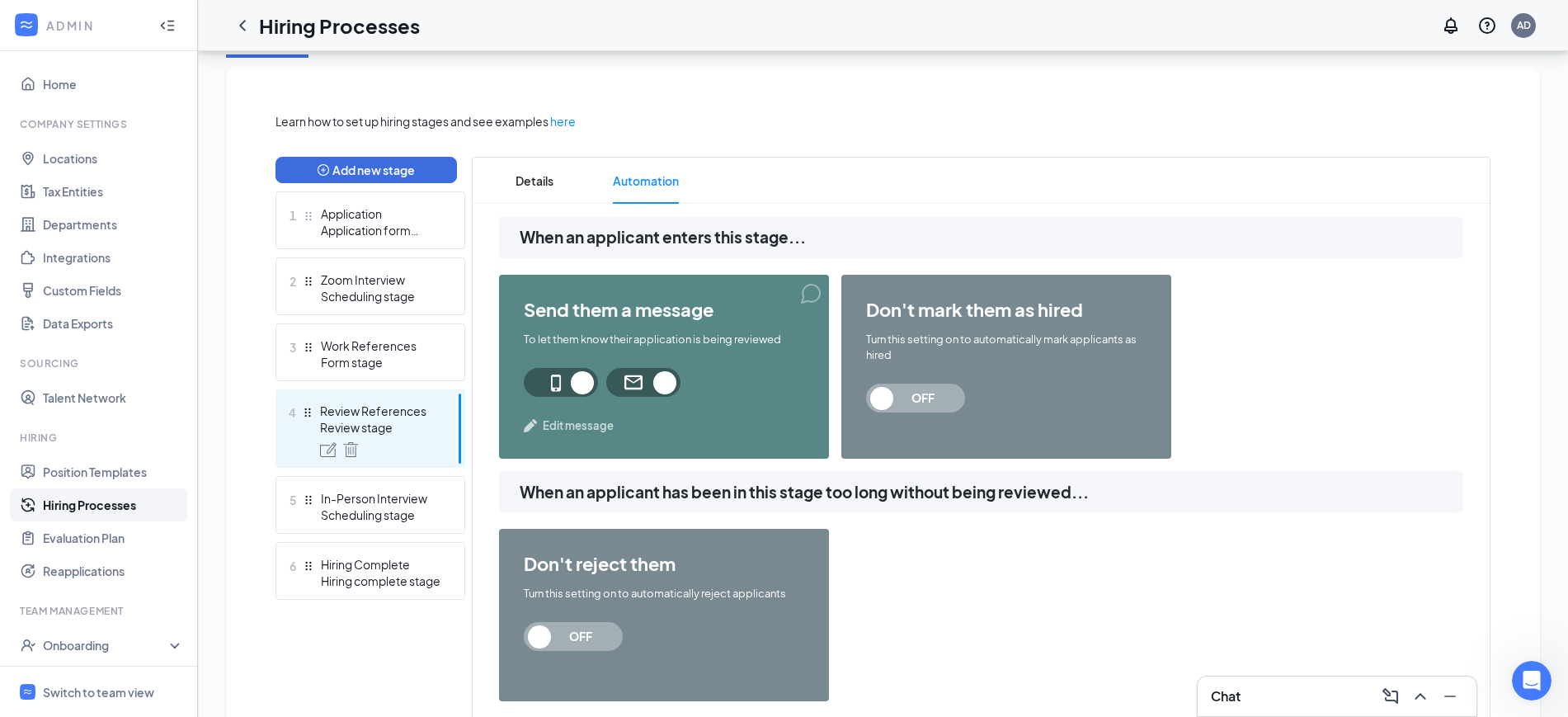
scroll to position [370, 0]
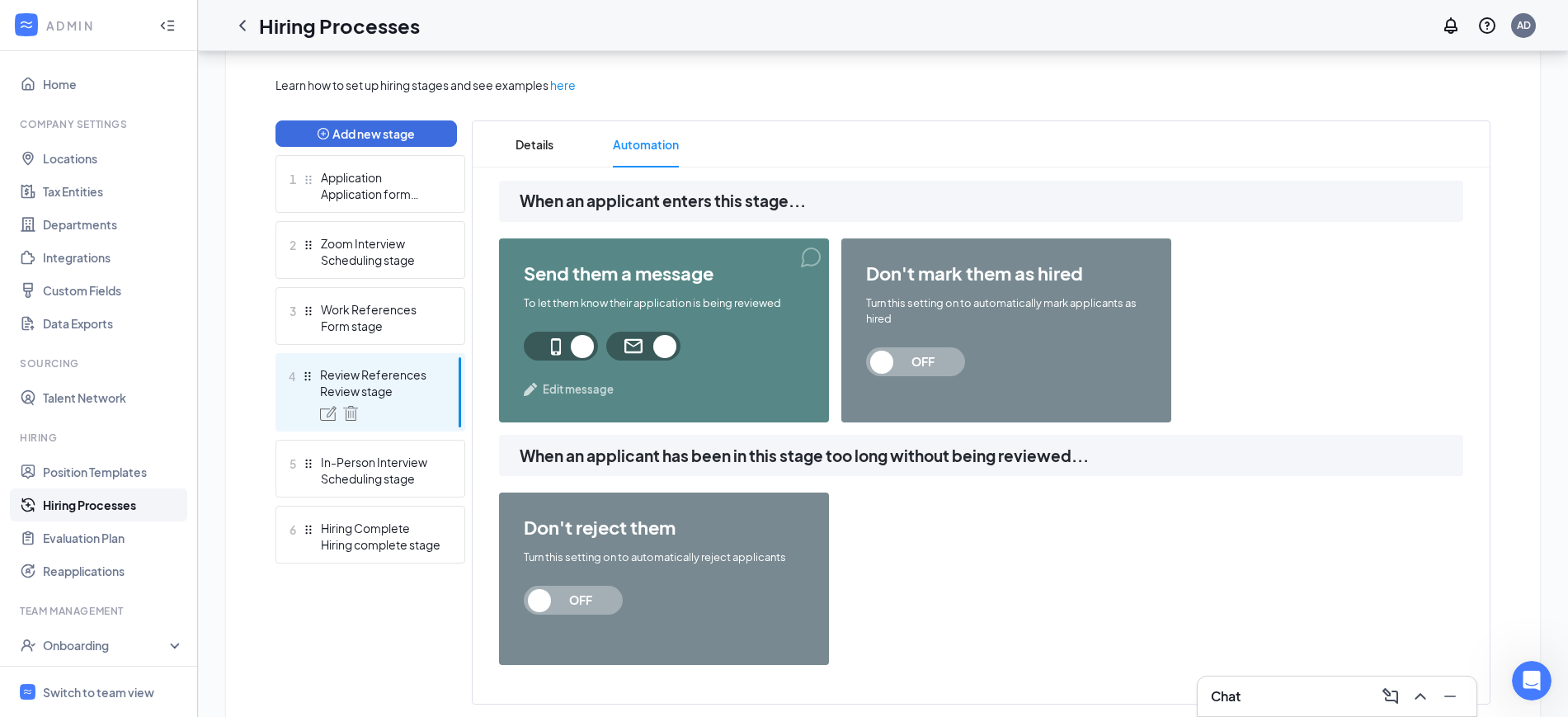
click at [583, 389] on span "Edit message" at bounding box center [578, 389] width 71 height 16
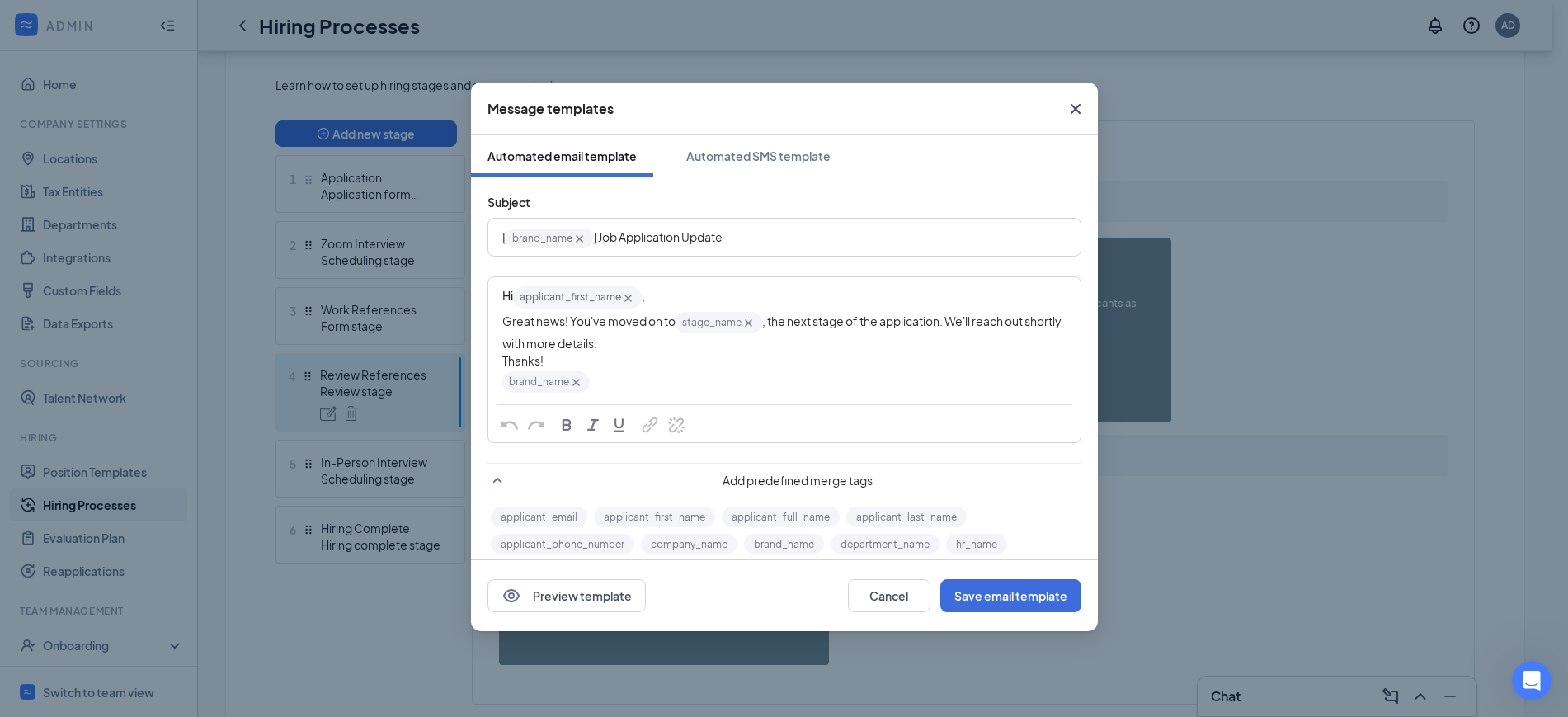
click at [705, 301] on div "Hi applicant_first_name‌‌‌‌ {{applicant_first_name}} ," at bounding box center [784, 297] width 564 height 25
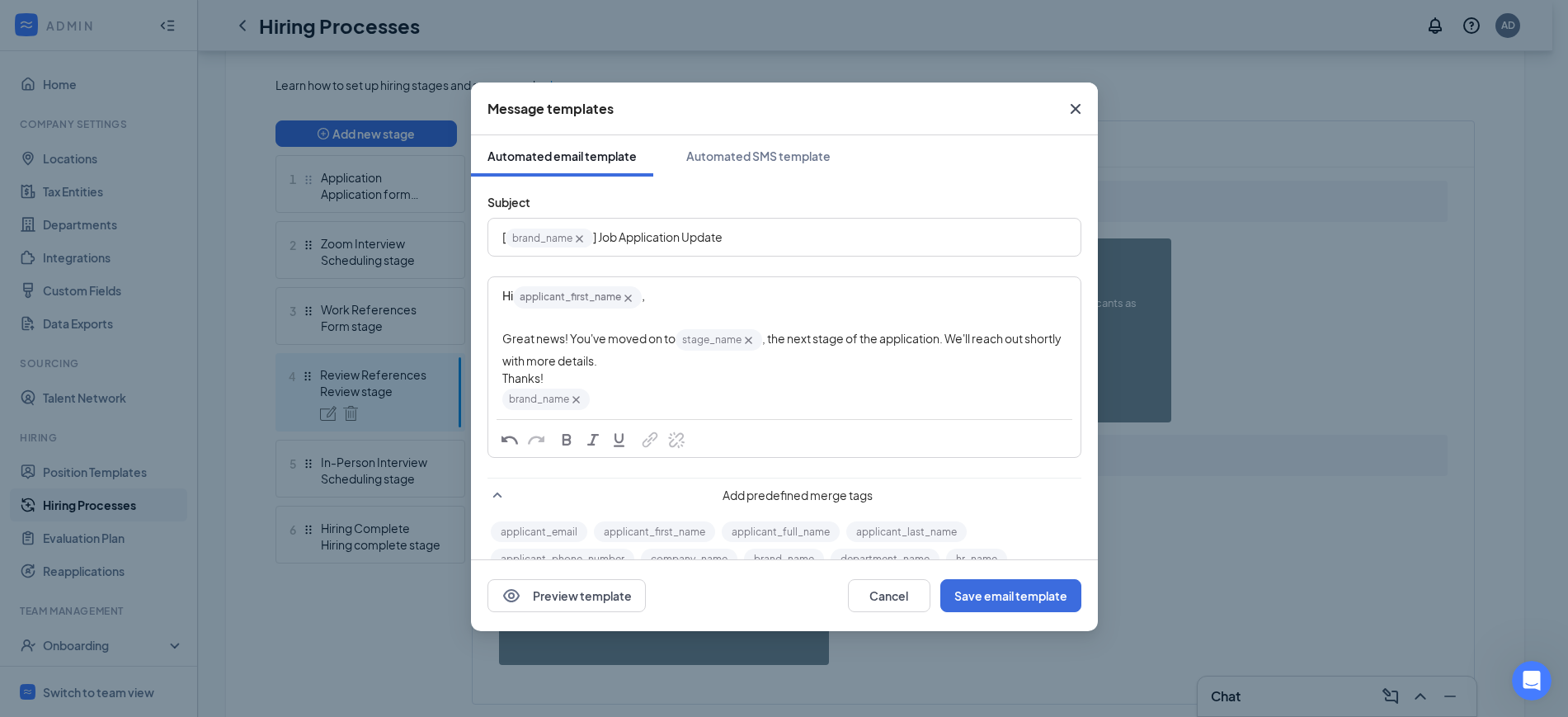
click at [682, 366] on div "Great news! You've moved on to stage_name‌‌‌‌ {{stage_name}} , the next stage o…" at bounding box center [784, 348] width 564 height 42
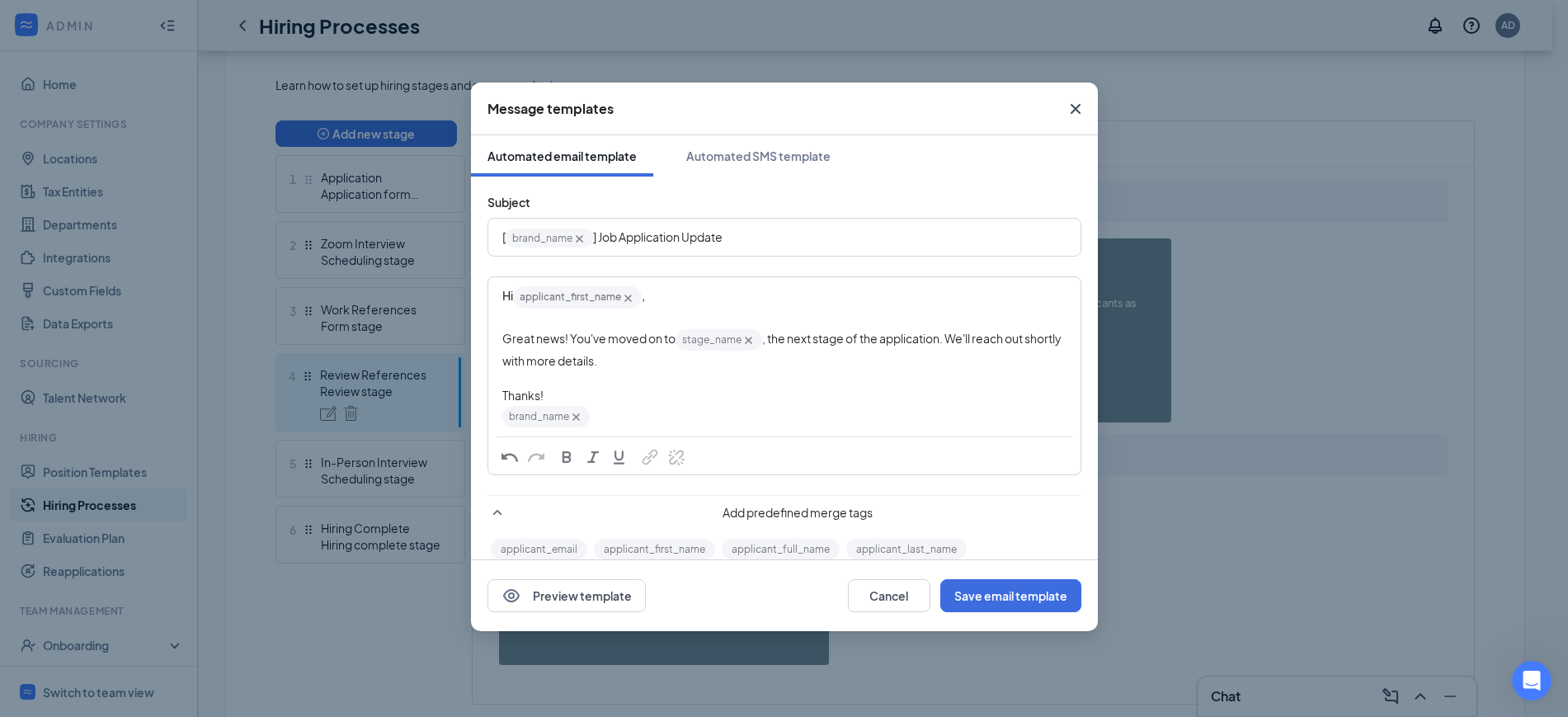
scroll to position [1657, 0]
click at [637, 359] on span ", the next stage of the application. We'll reach out shortly with more details." at bounding box center [782, 349] width 561 height 37
click at [637, 348] on div "Great news! You've moved on to stage_name‌‌‌‌ {{stage_name}} , the next stage o…" at bounding box center [784, 348] width 564 height 42
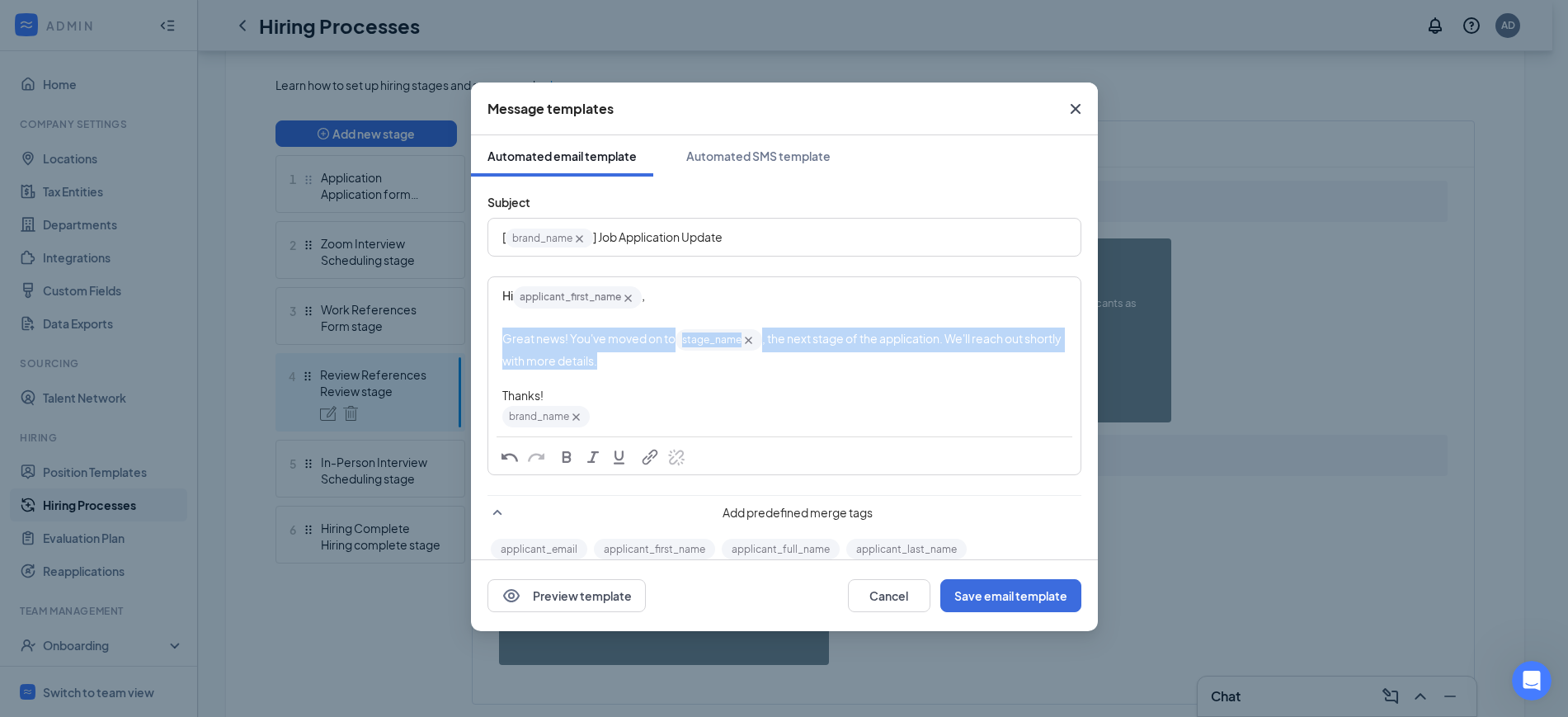
click at [637, 348] on div "Great news! You've moved on to stage_name‌‌‌‌ {{stage_name}} , the next stage o…" at bounding box center [784, 348] width 564 height 42
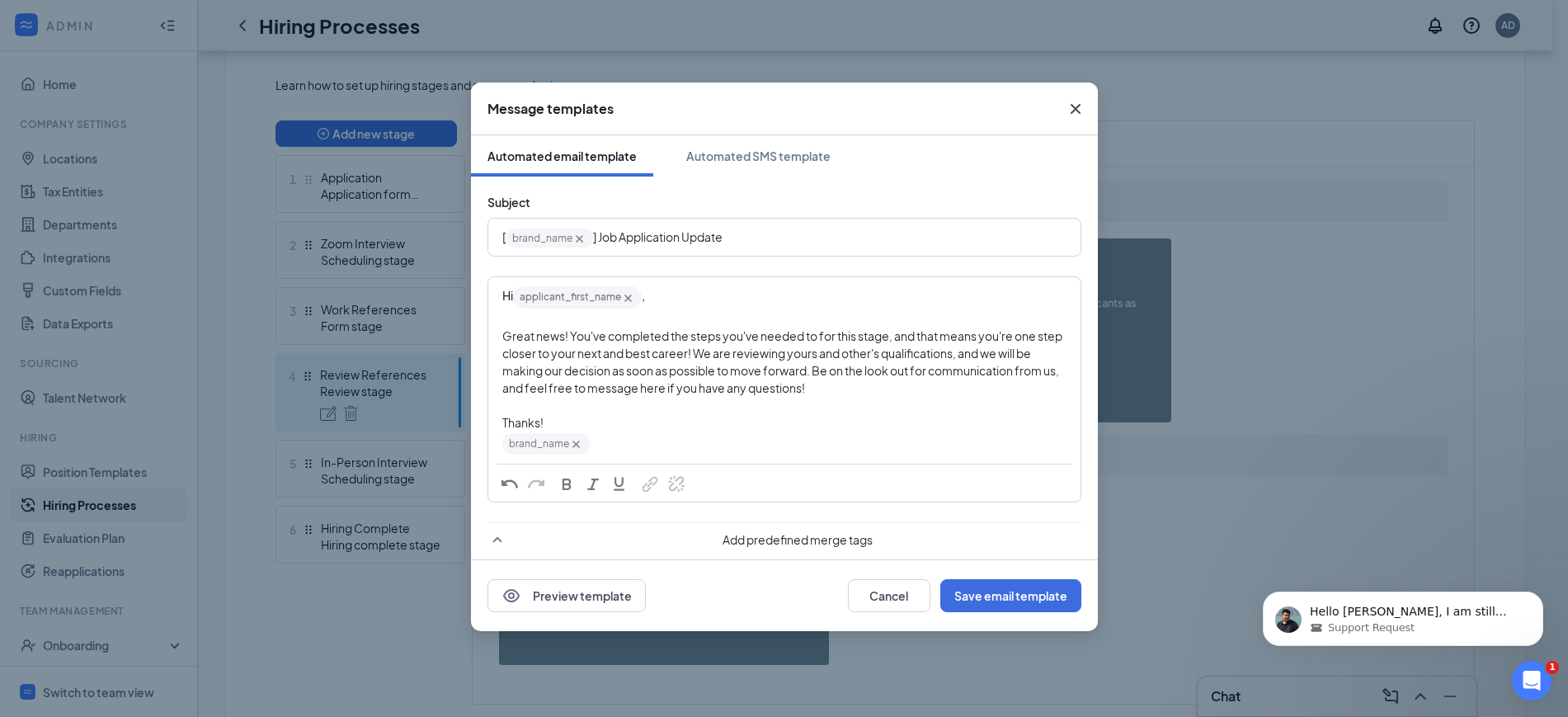
scroll to position [1675, 0]
click at [992, 590] on button "Save email template" at bounding box center [1010, 596] width 141 height 33
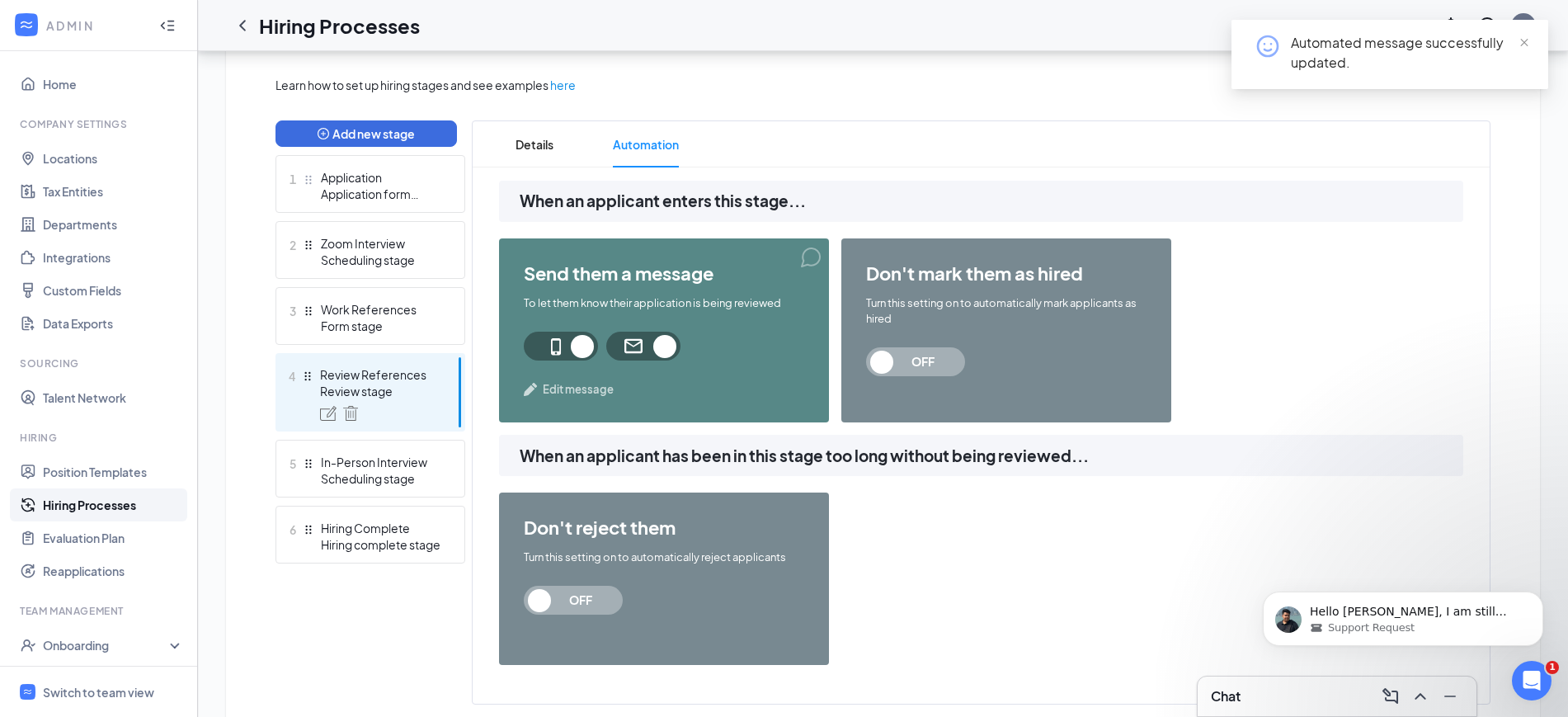
click at [1532, 45] on div "Automated message successfully updated." at bounding box center [1389, 54] width 317 height 69
click at [1525, 42] on span "close" at bounding box center [1524, 42] width 12 height 12
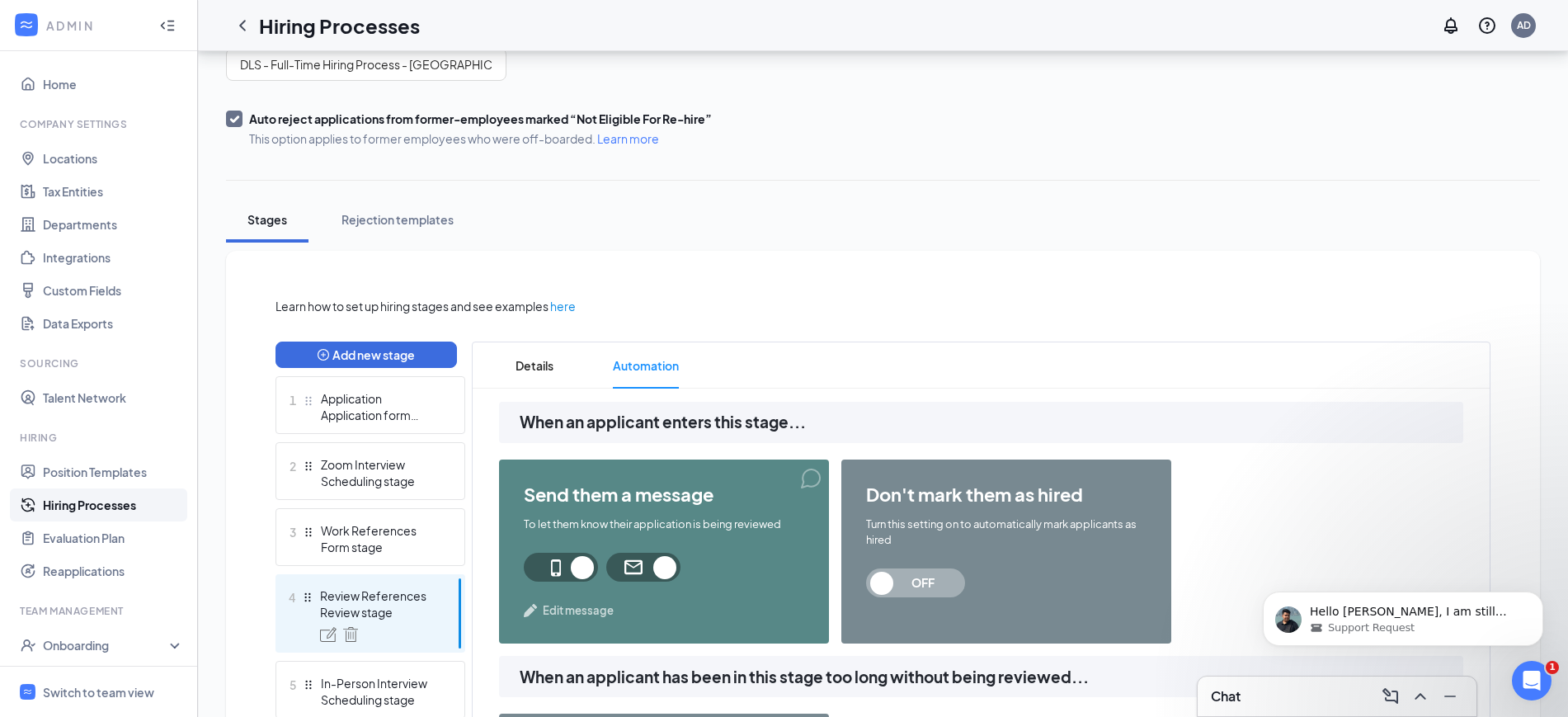
scroll to position [0, 0]
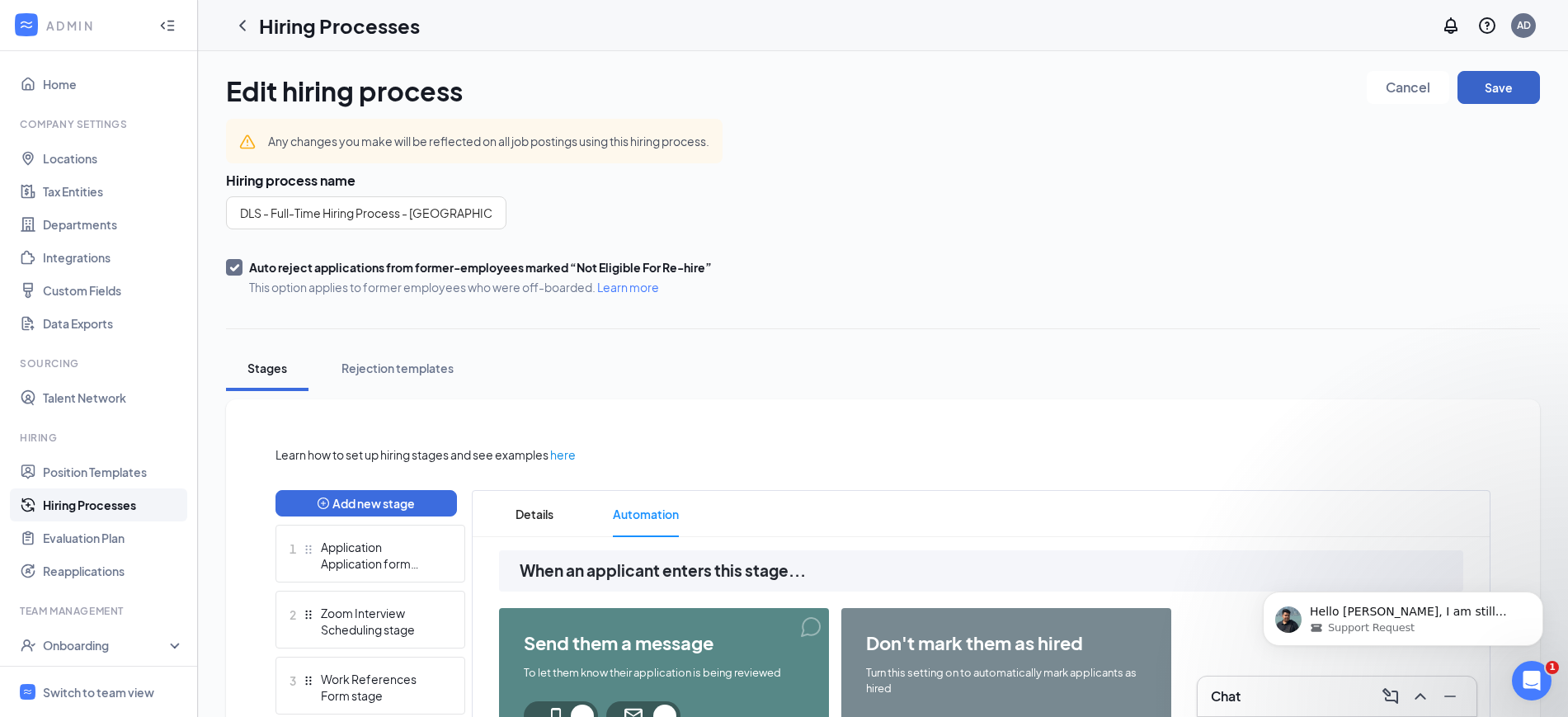
click at [1508, 90] on button "Save" at bounding box center [1499, 87] width 83 height 33
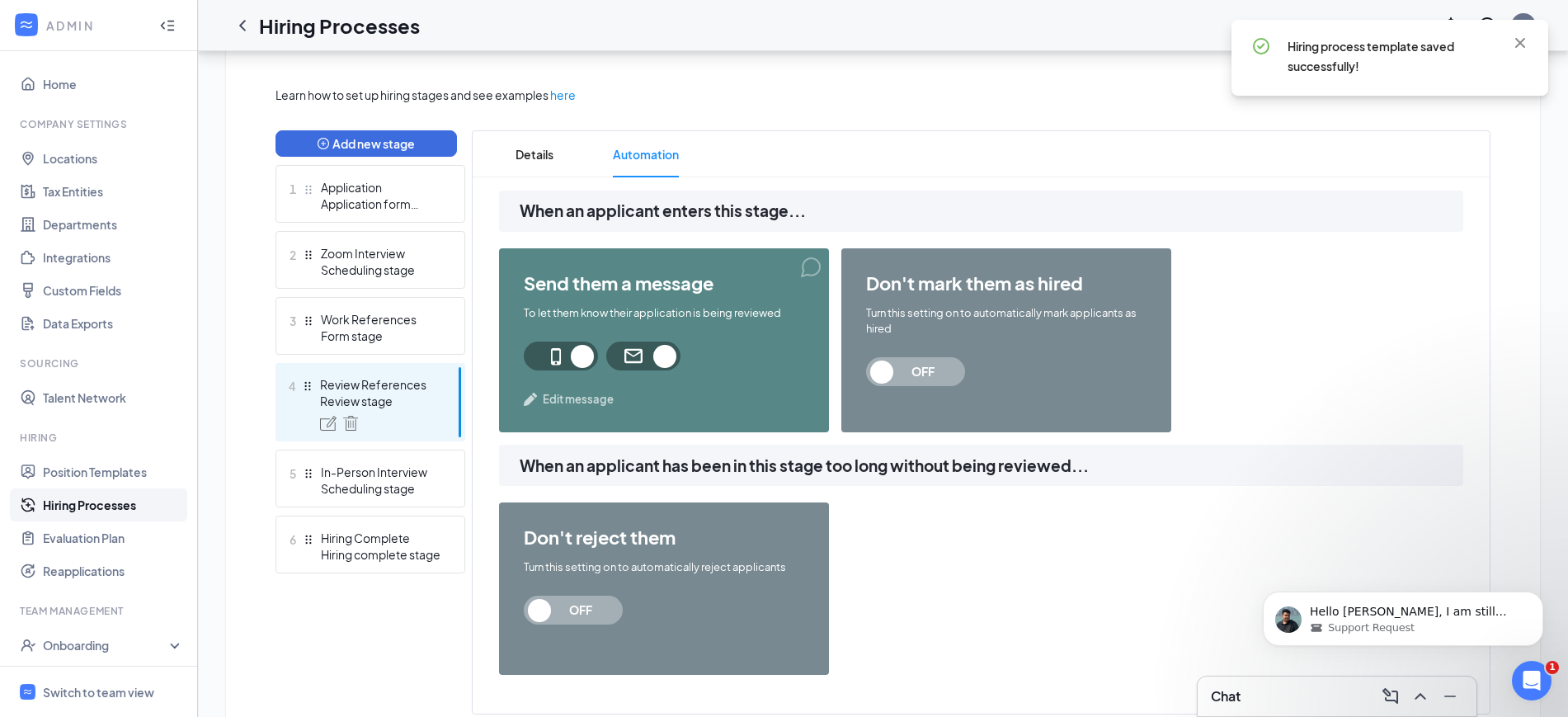
scroll to position [413, 0]
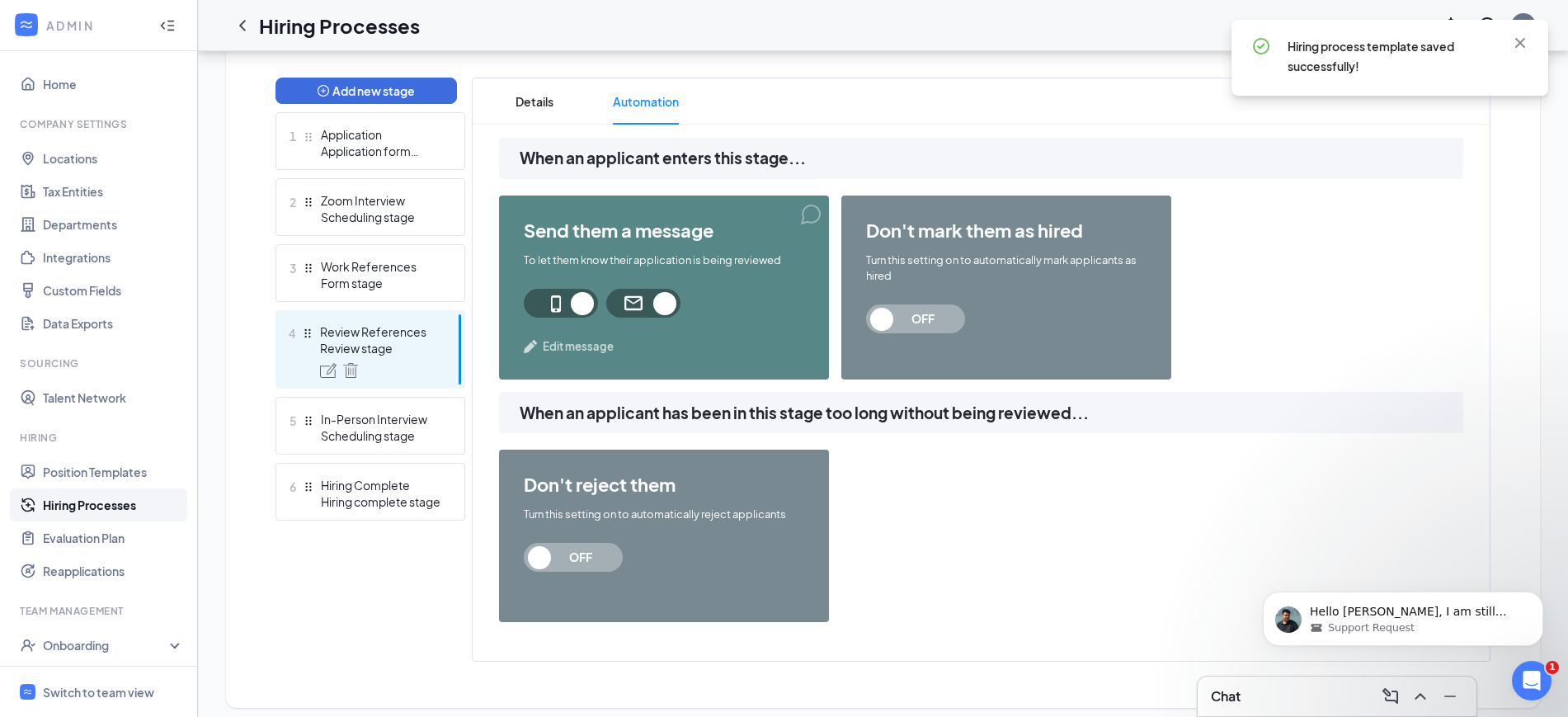
click at [583, 347] on span "Edit message" at bounding box center [578, 346] width 71 height 16
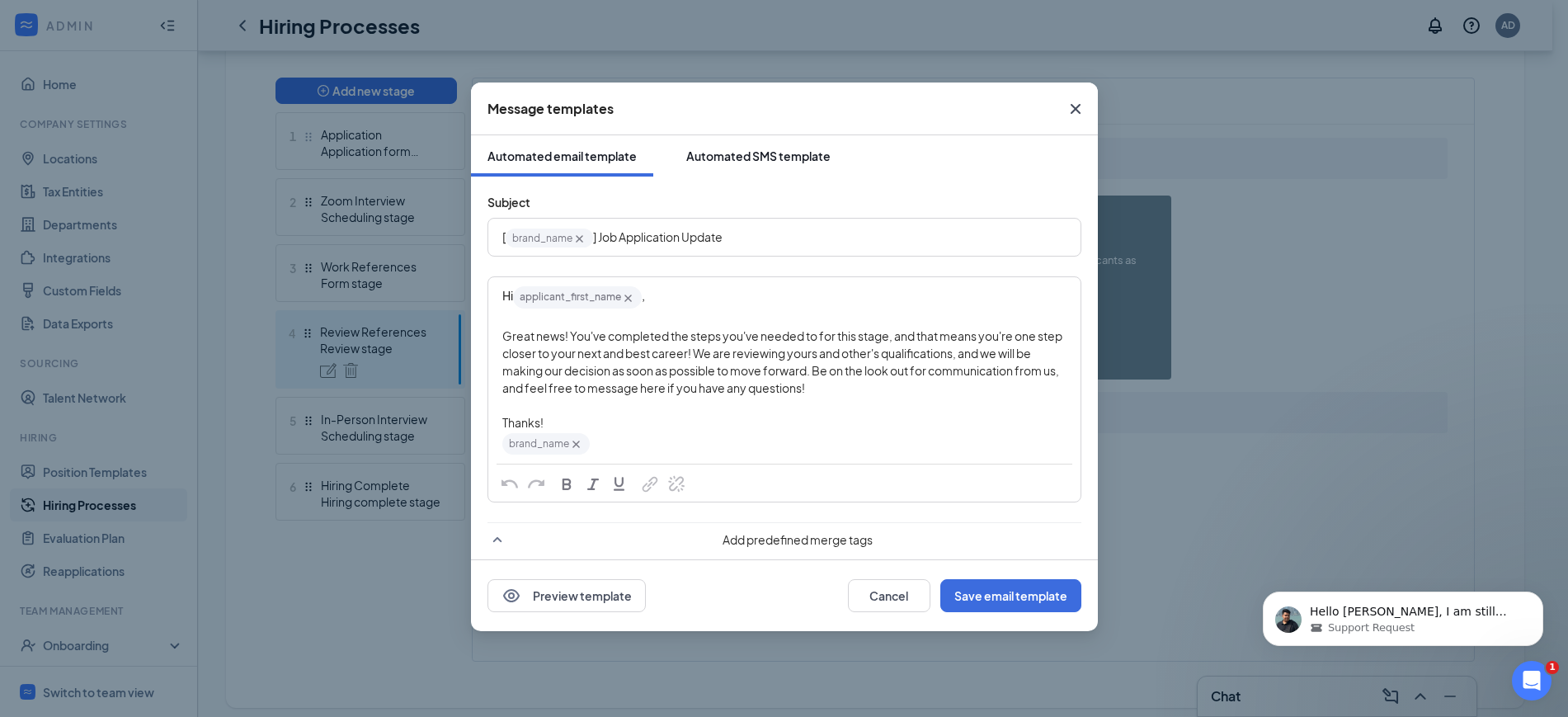
click at [782, 150] on div "Automated SMS template" at bounding box center [758, 156] width 144 height 16
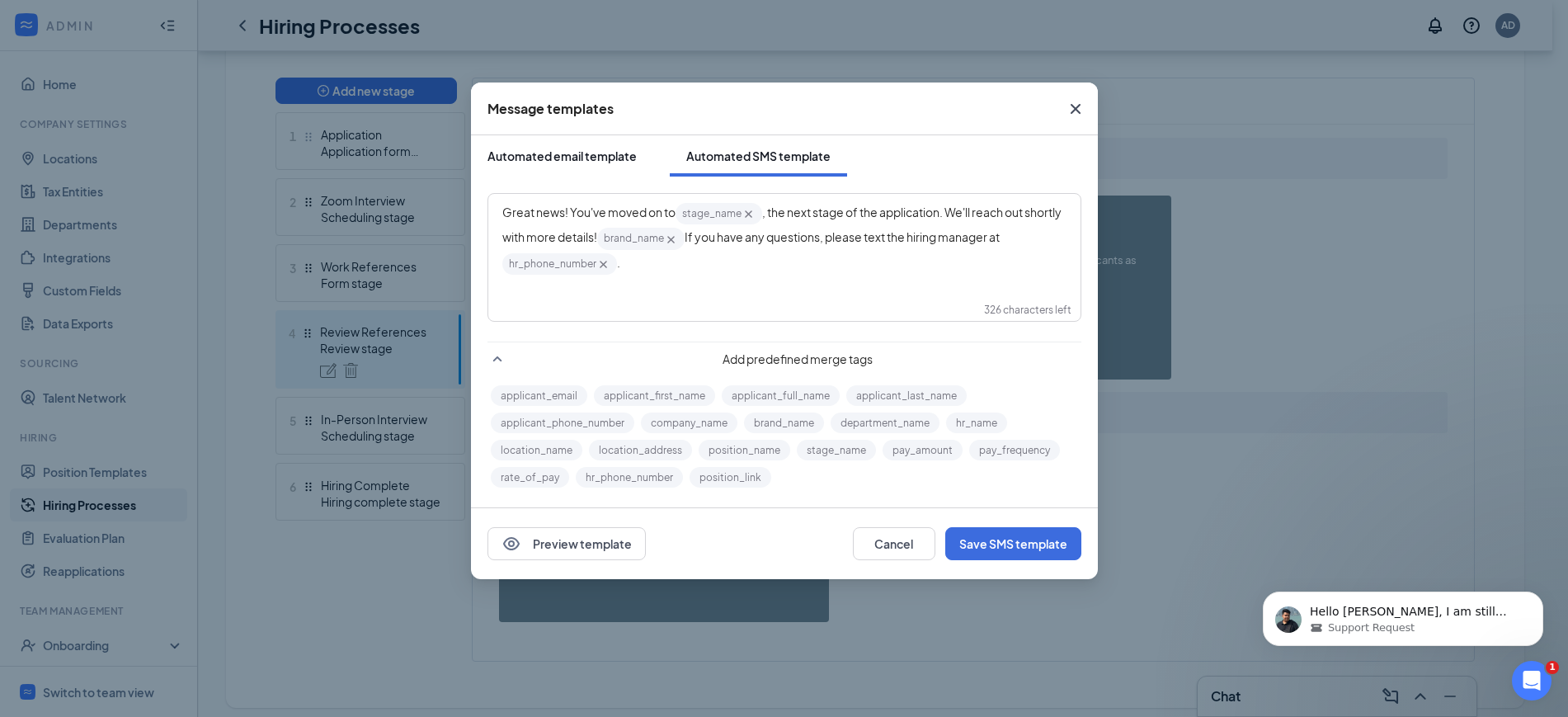
click at [590, 158] on div "Automated email template" at bounding box center [562, 156] width 149 height 16
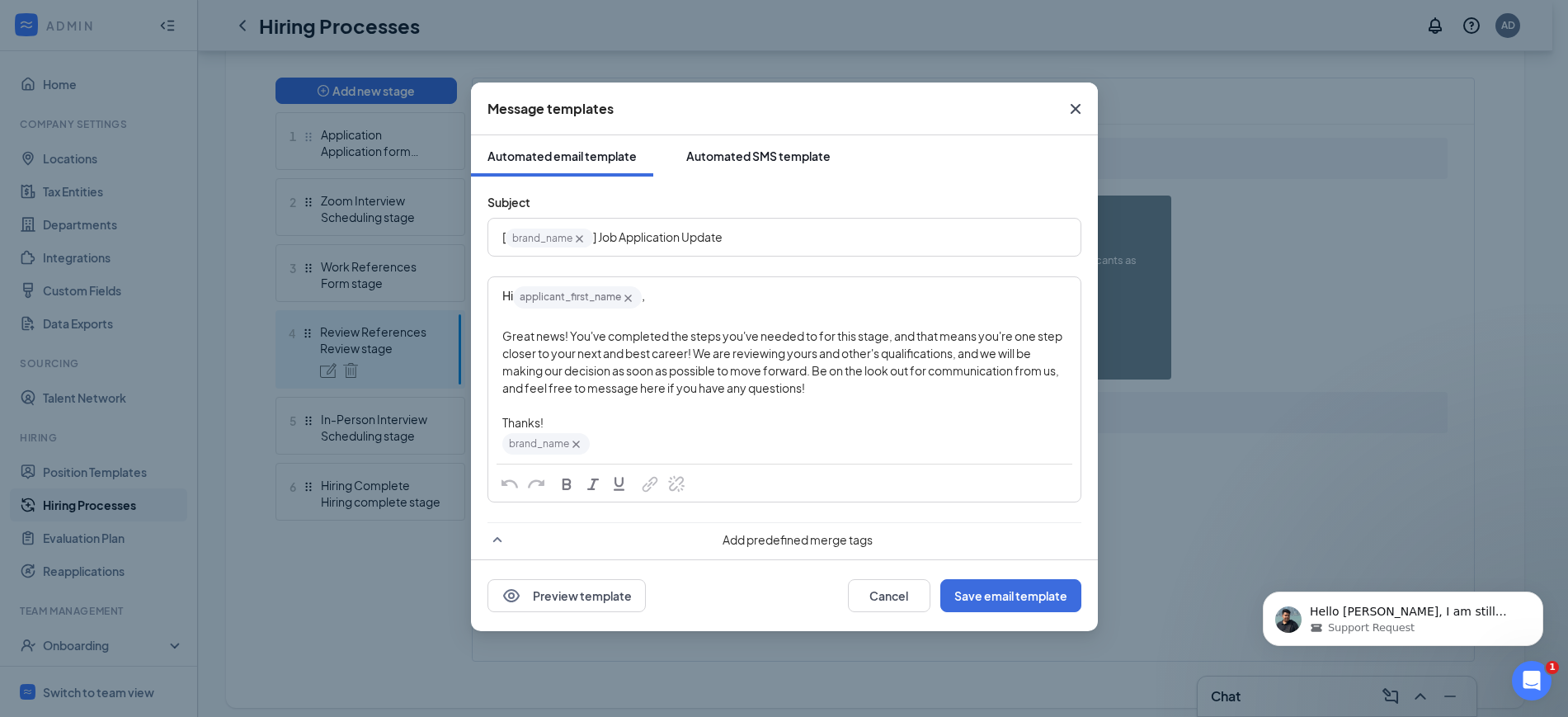
click at [738, 151] on div "Automated SMS template" at bounding box center [758, 156] width 144 height 16
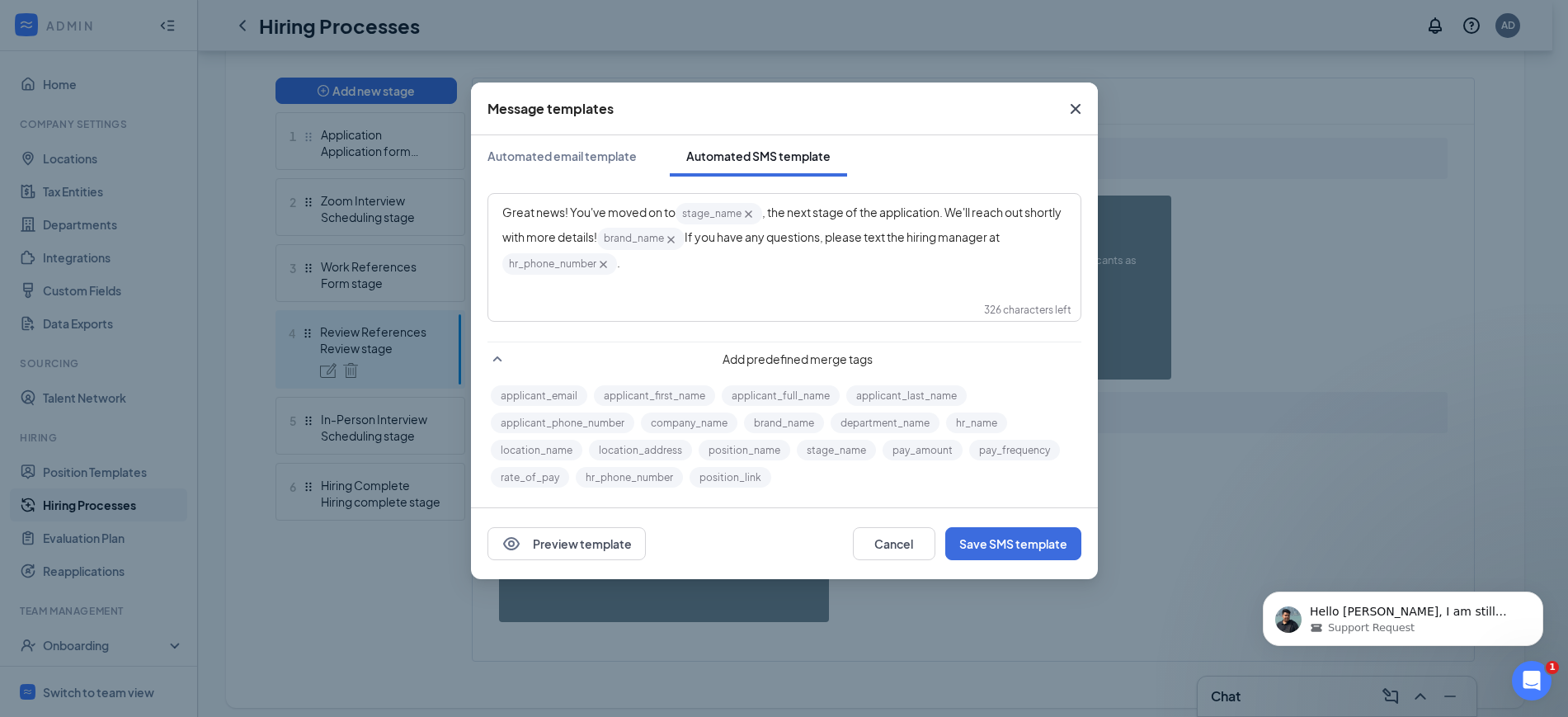
click at [626, 262] on div "Great news! You've moved on to stage_name‌‌‌‌ {{stage_name}} , the next stage o…" at bounding box center [784, 239] width 564 height 75
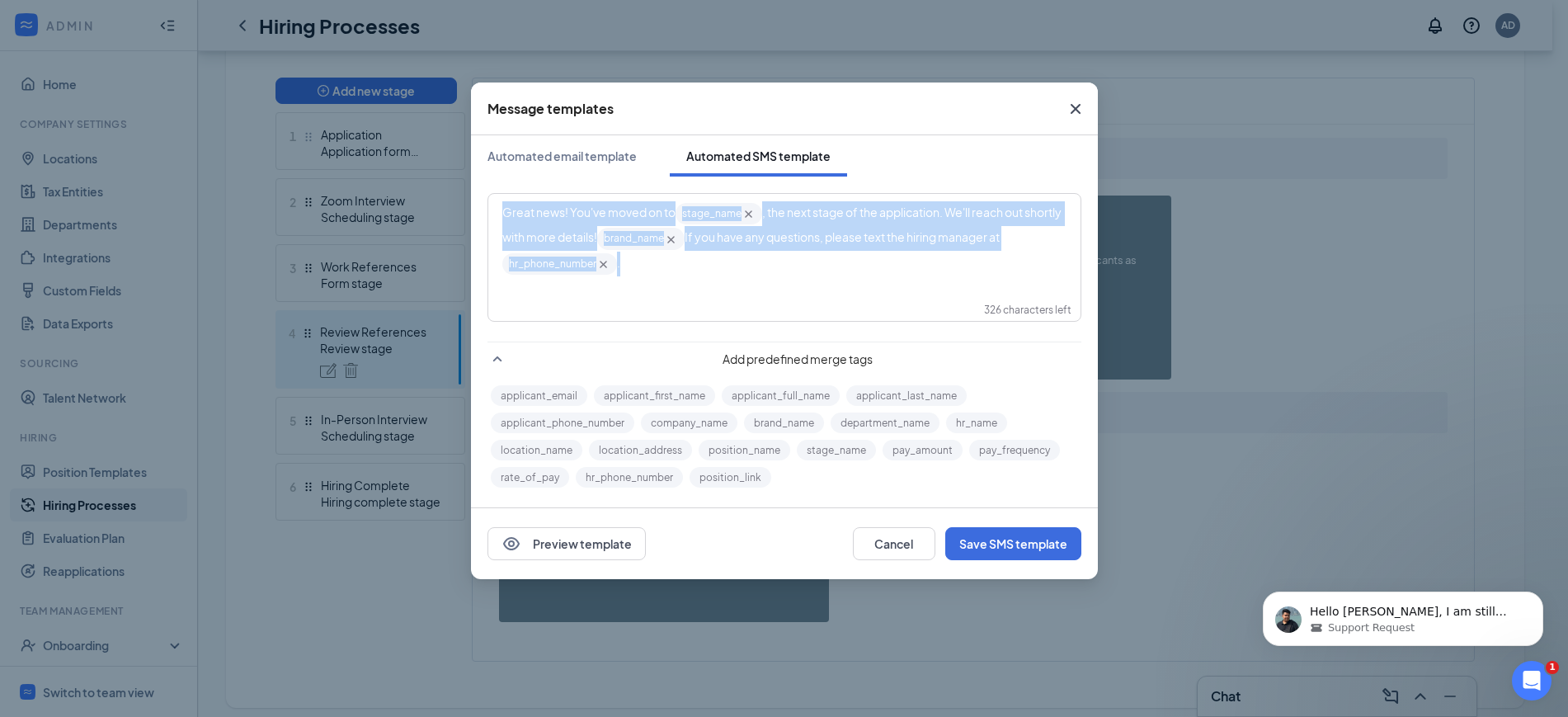
drag, startPoint x: 626, startPoint y: 262, endPoint x: 492, endPoint y: 201, distance: 147.2
click at [492, 201] on div "Great news! You've moved on to stage_name‌‌‌‌ {{stage_name}} , the next stage o…" at bounding box center [784, 239] width 590 height 88
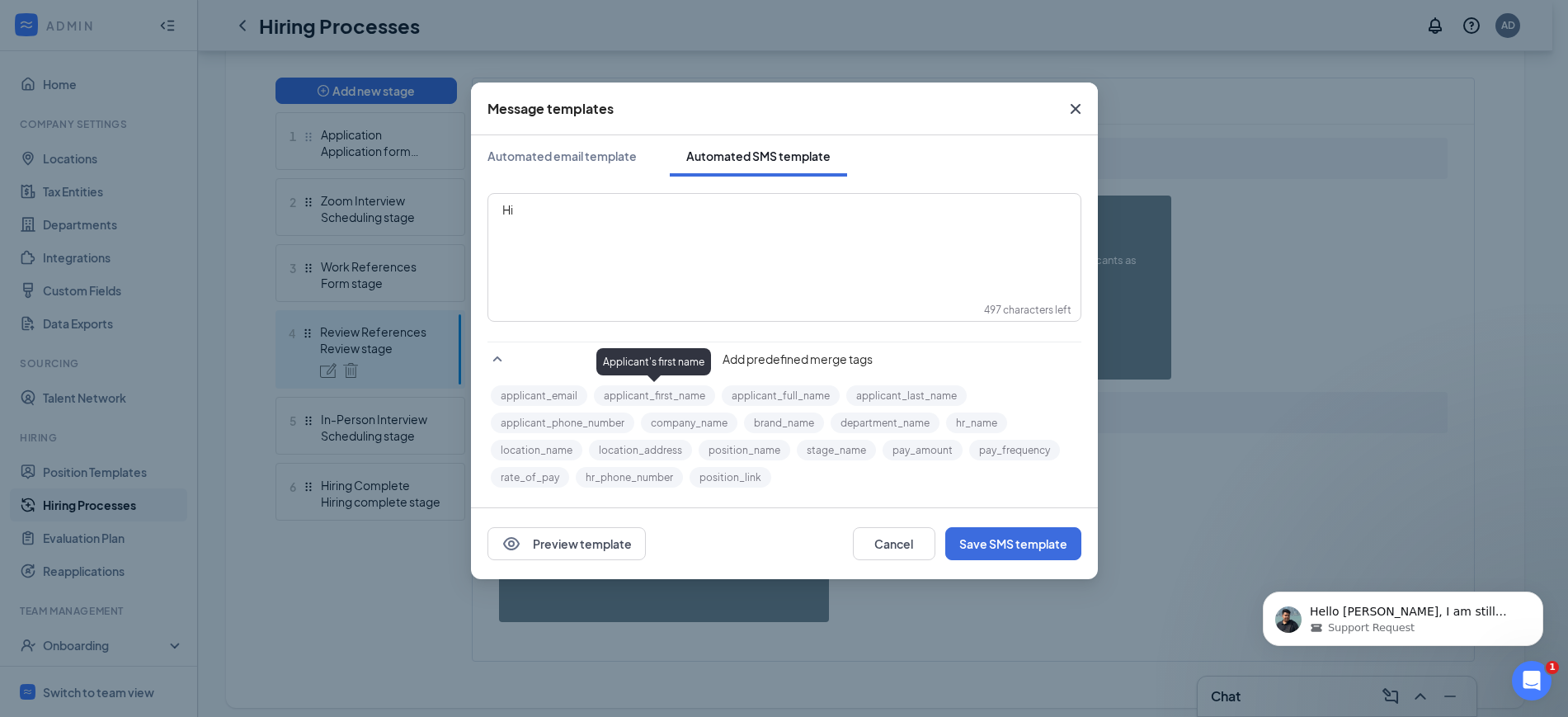
click at [662, 389] on button "applicant_first_name" at bounding box center [654, 395] width 121 height 21
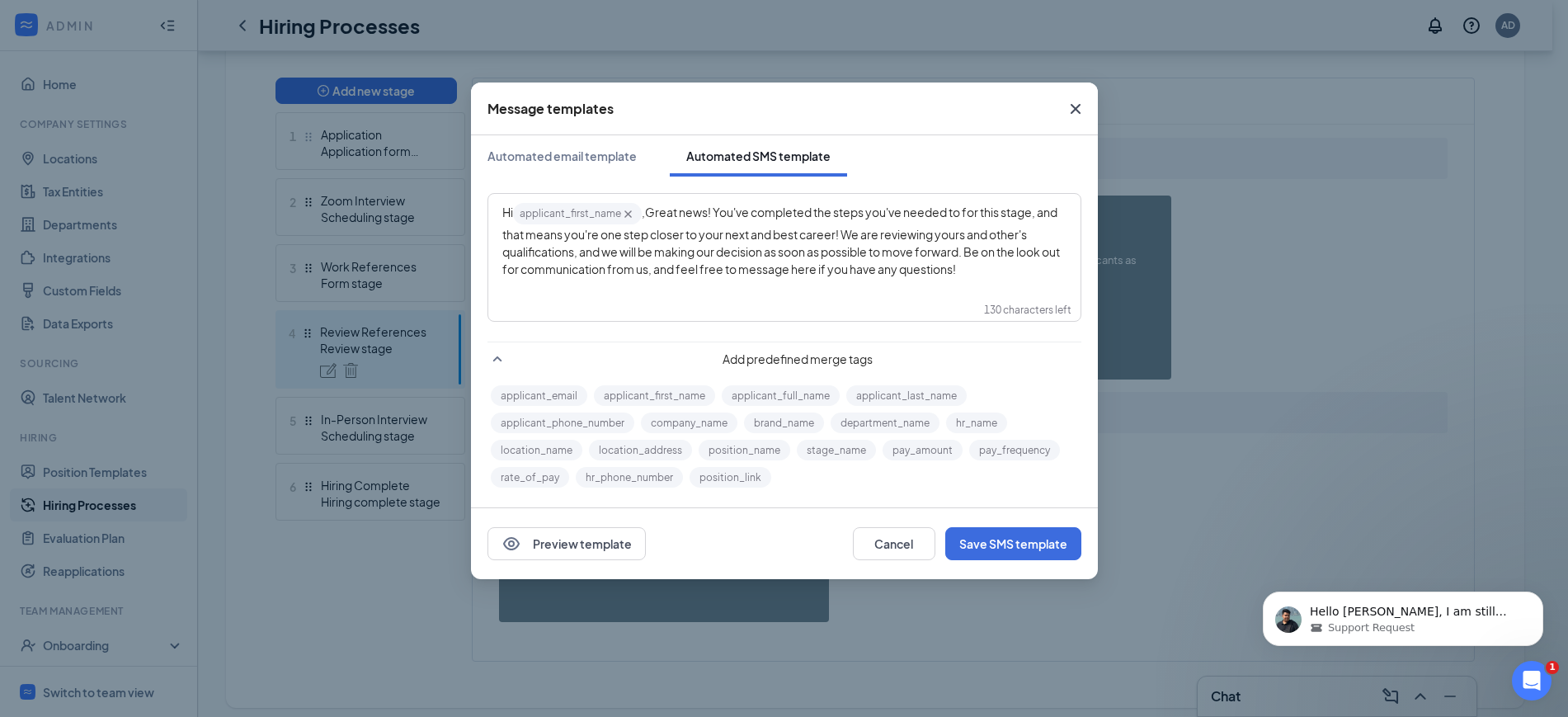
click at [656, 206] on span "Great news! You've completed the steps you've needed to for this stage, and tha…" at bounding box center [782, 240] width 560 height 72
click at [1026, 273] on div "Hi applicant_first_name‌‌‌‌ {{applicant_first_name}} , g reat news! You've comp…" at bounding box center [784, 240] width 564 height 77
click at [786, 424] on button "brand_name" at bounding box center [783, 423] width 80 height 21
click at [989, 543] on button "Save SMS template" at bounding box center [1014, 544] width 136 height 33
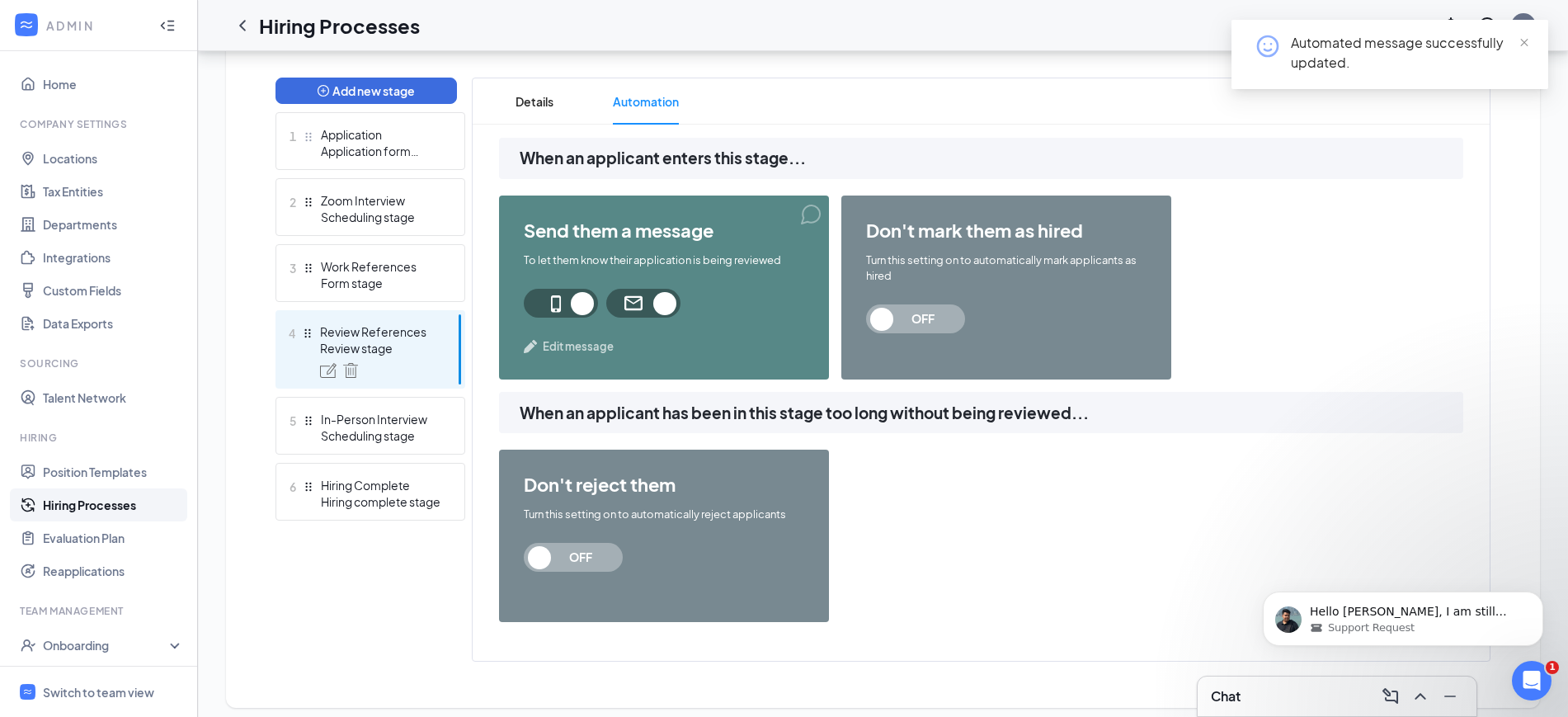
scroll to position [0, 0]
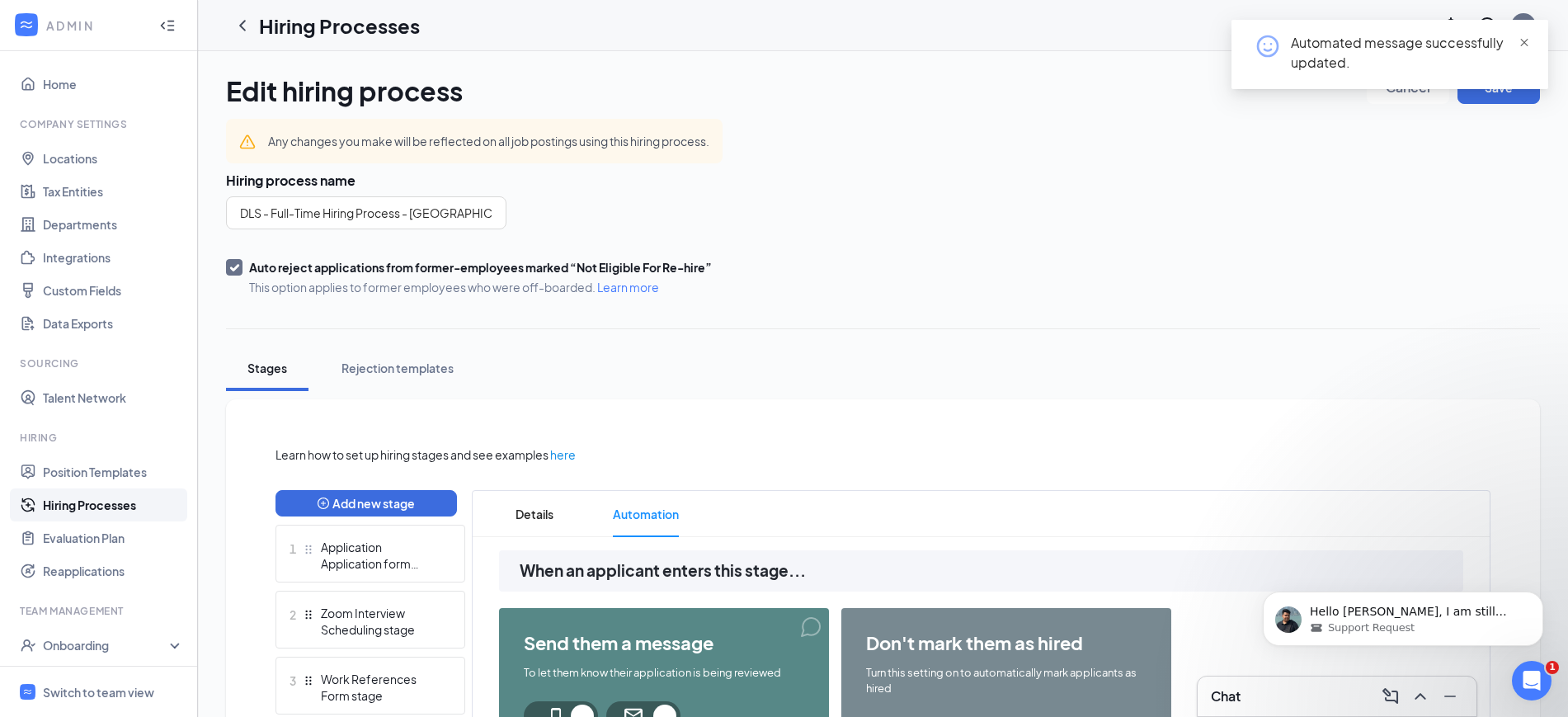
click at [1519, 45] on span "close" at bounding box center [1524, 42] width 12 height 12
click at [1486, 99] on button "Save" at bounding box center [1499, 87] width 83 height 33
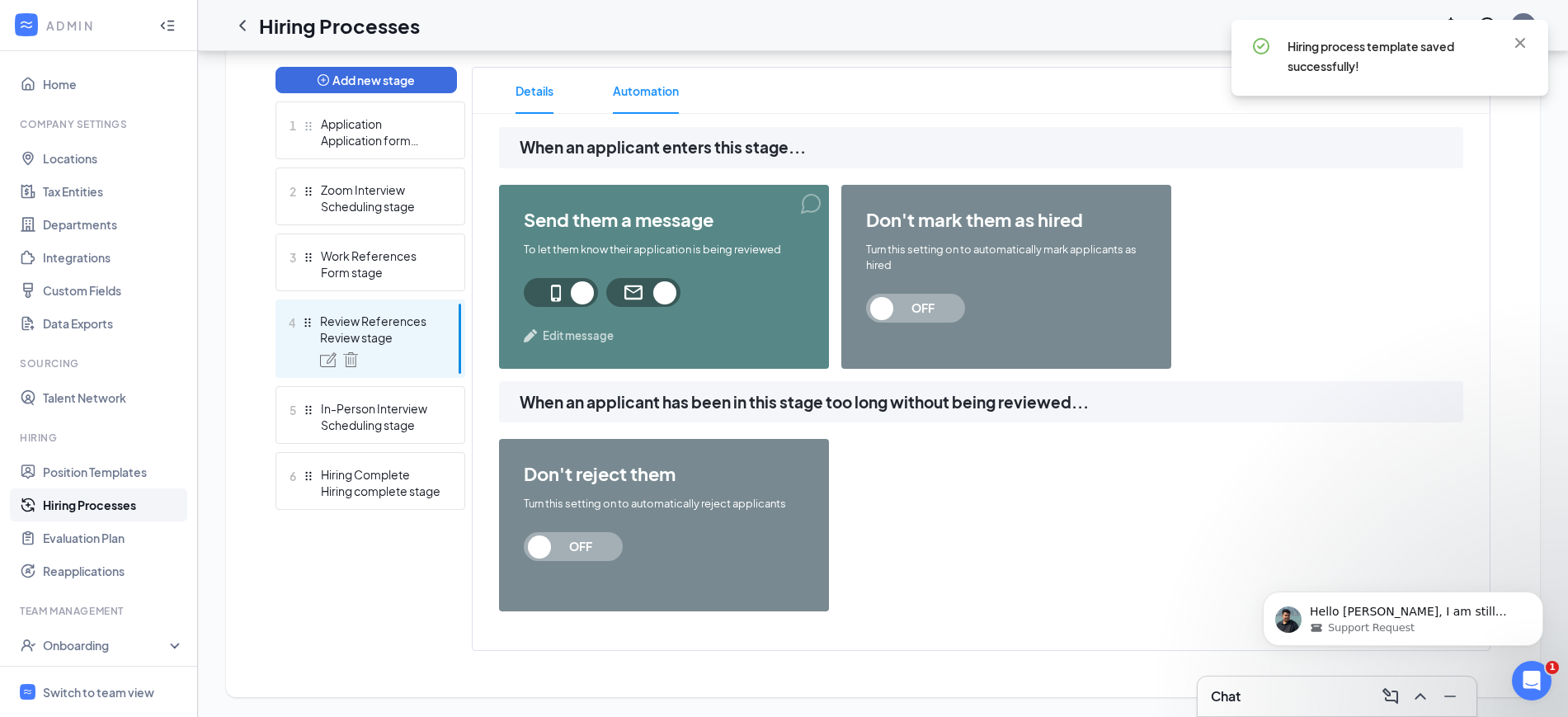
click at [536, 87] on span "Details" at bounding box center [535, 90] width 38 height 46
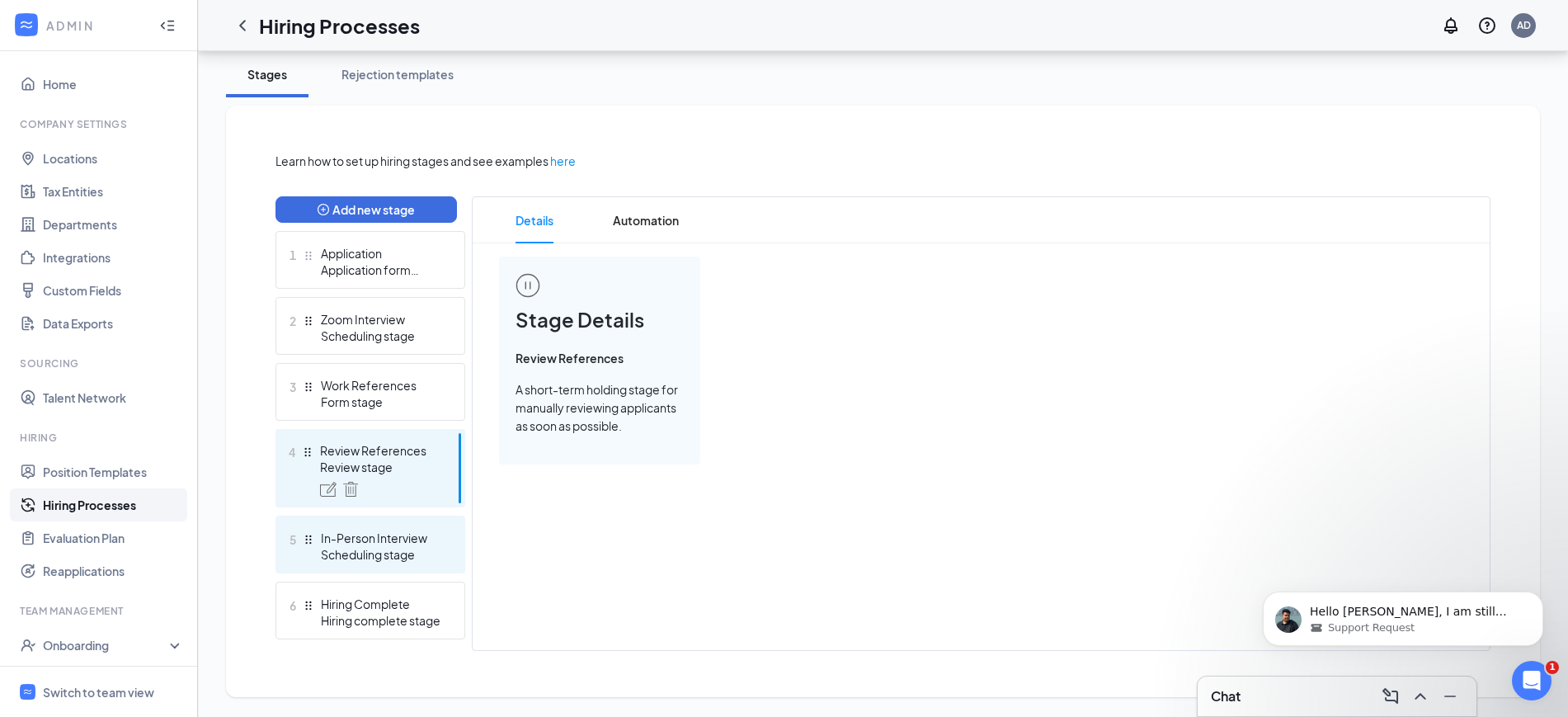
click at [354, 546] on div "Scheduling stage" at bounding box center [381, 555] width 120 height 16
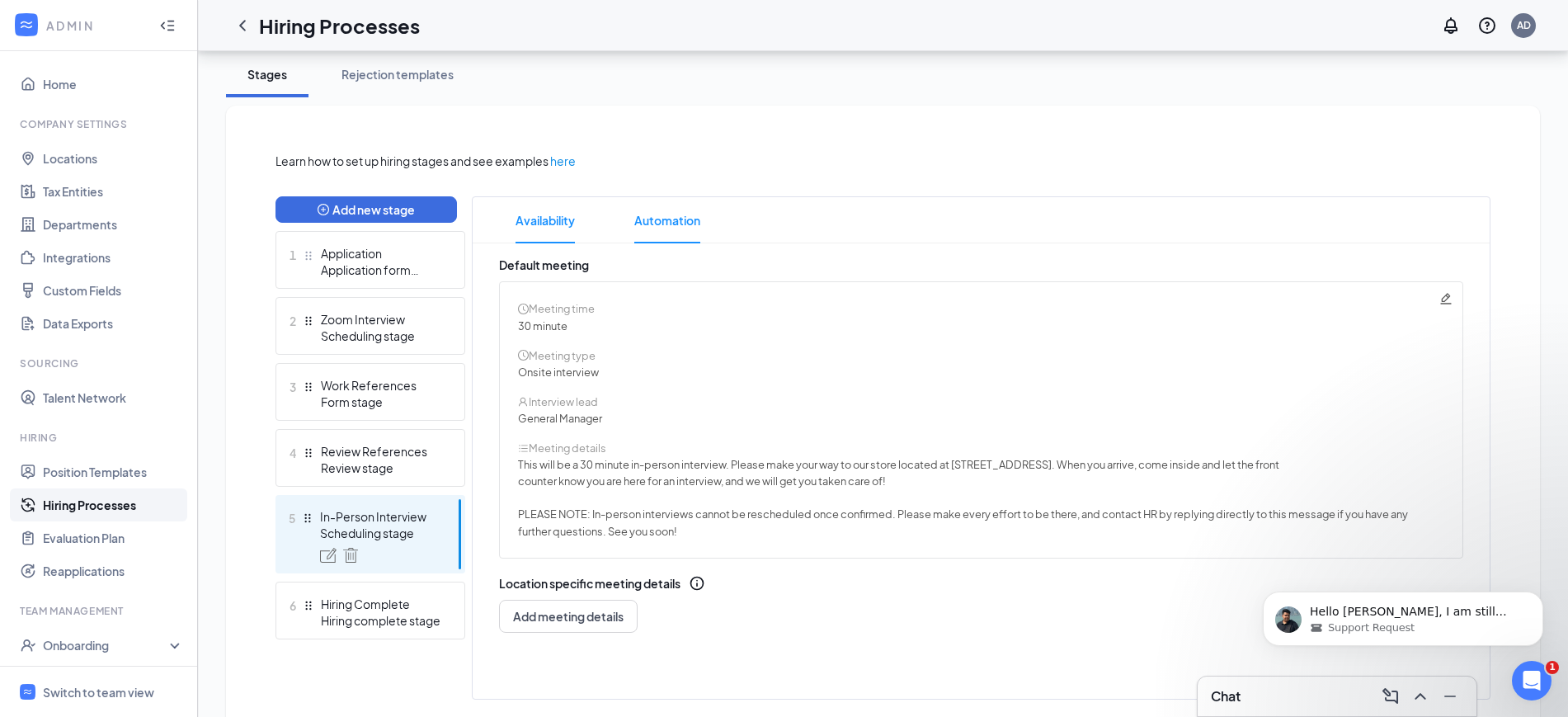
click at [674, 224] on span "Automation" at bounding box center [667, 220] width 66 height 46
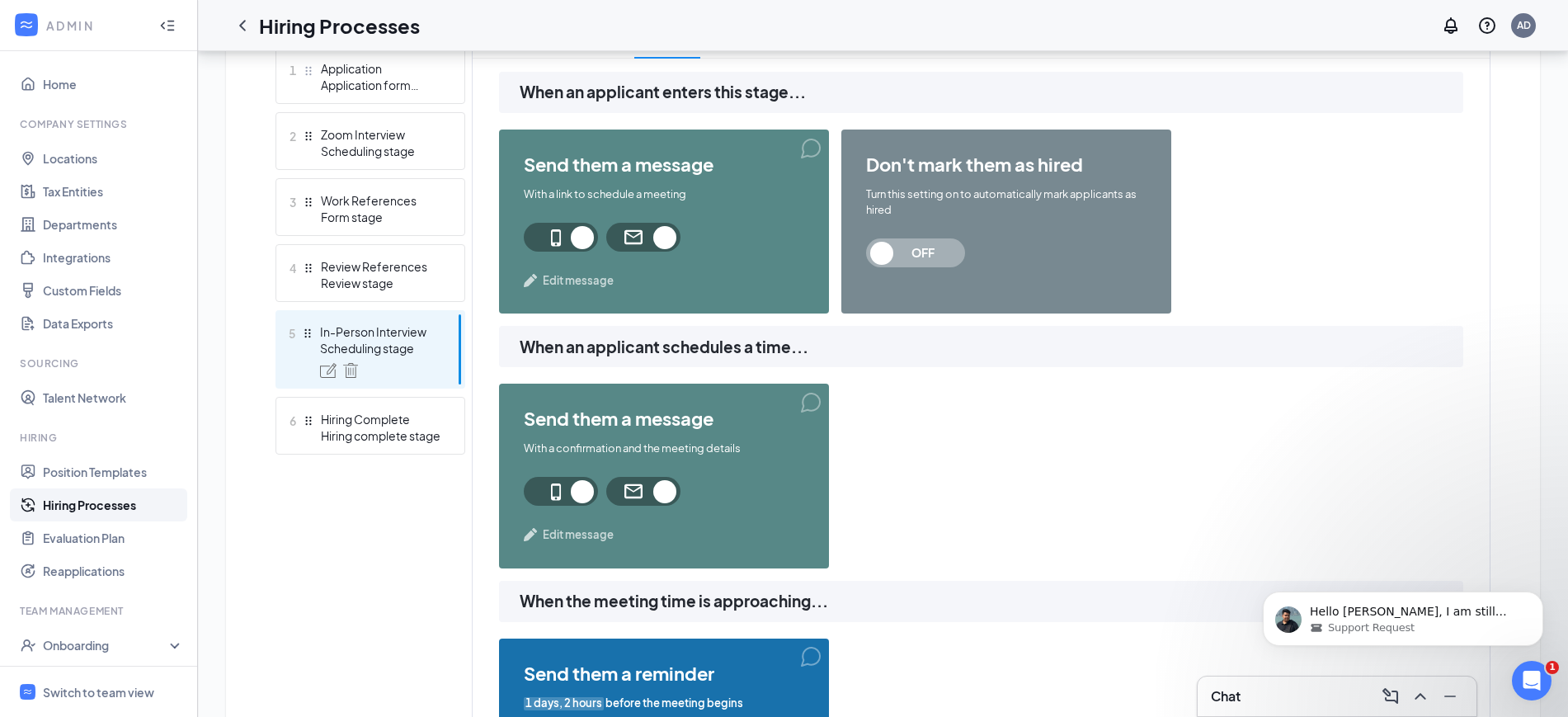
scroll to position [500, 0]
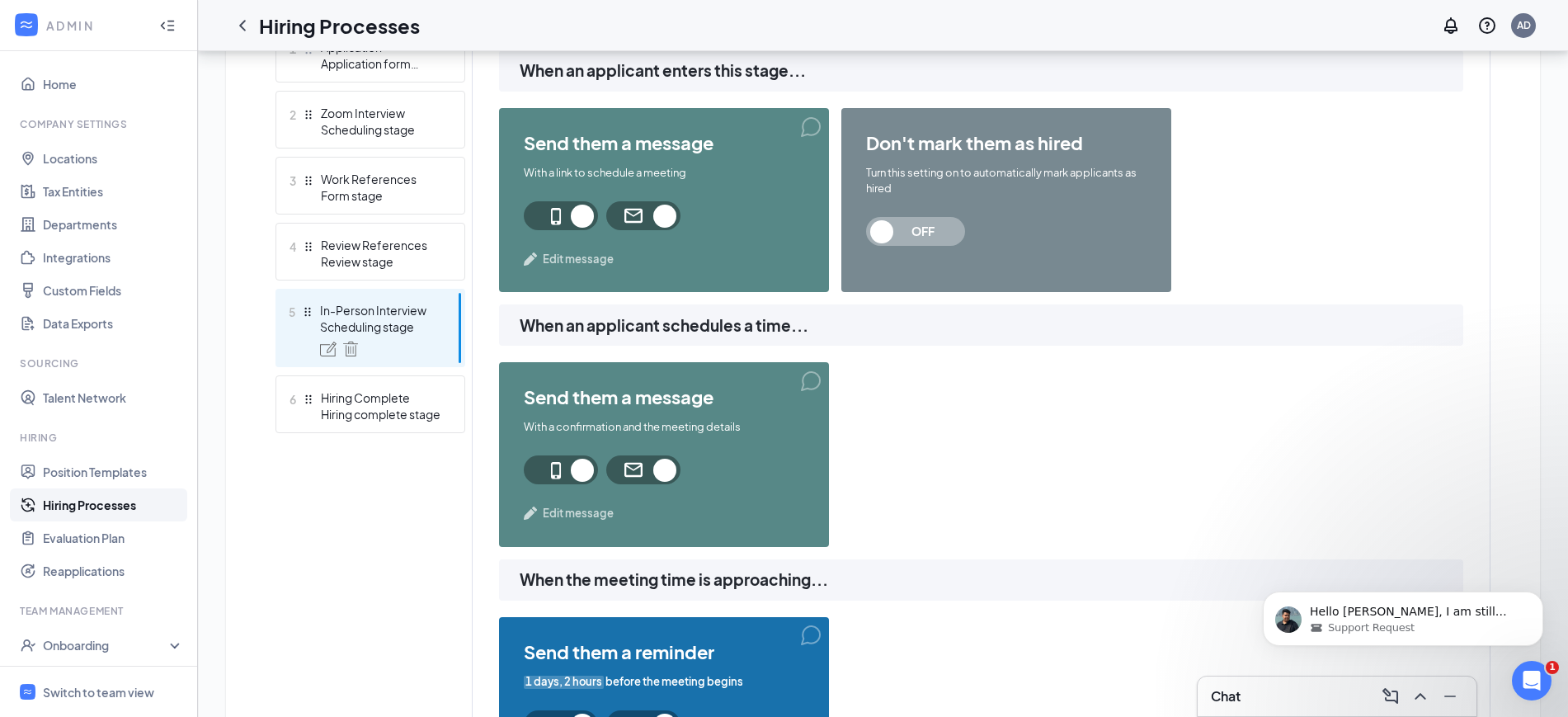
click at [572, 515] on span "Edit message" at bounding box center [578, 513] width 71 height 16
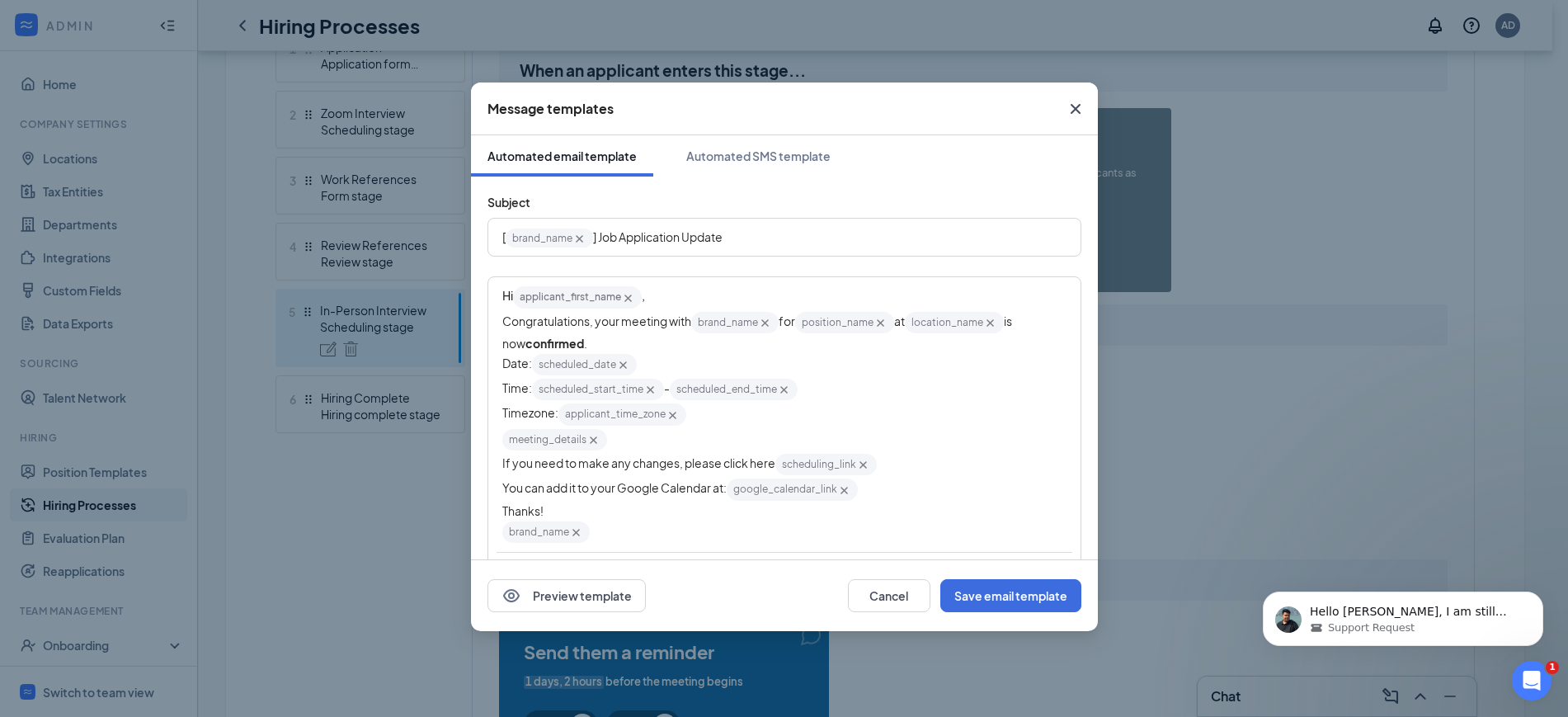
click at [696, 296] on div "Hi applicant_first_name‌‌‌‌ {{applicant_first_name}} ," at bounding box center [784, 297] width 564 height 25
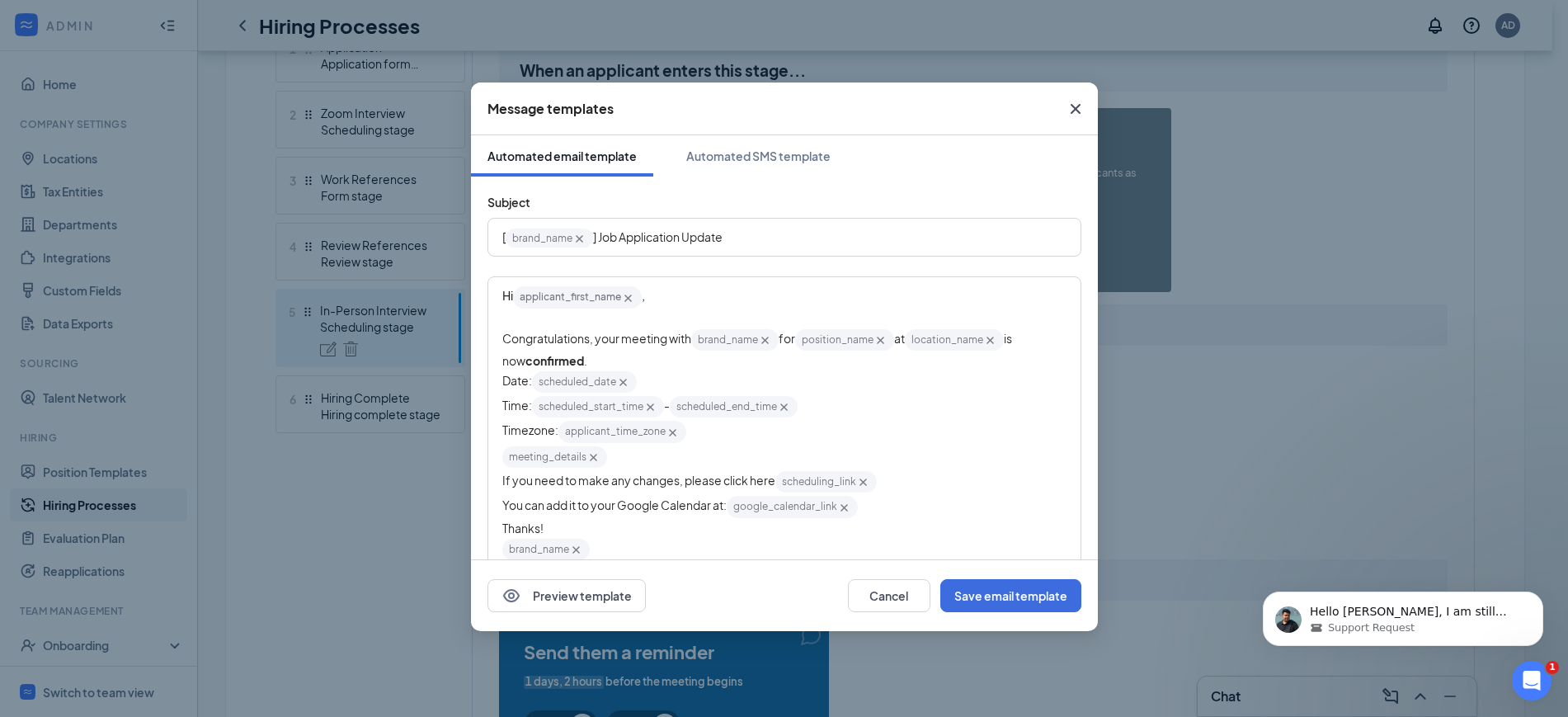
click at [641, 344] on span "Congratulations, your meeting with" at bounding box center [597, 338] width 189 height 15
click at [534, 437] on span "Timezone:" at bounding box center [530, 430] width 57 height 15
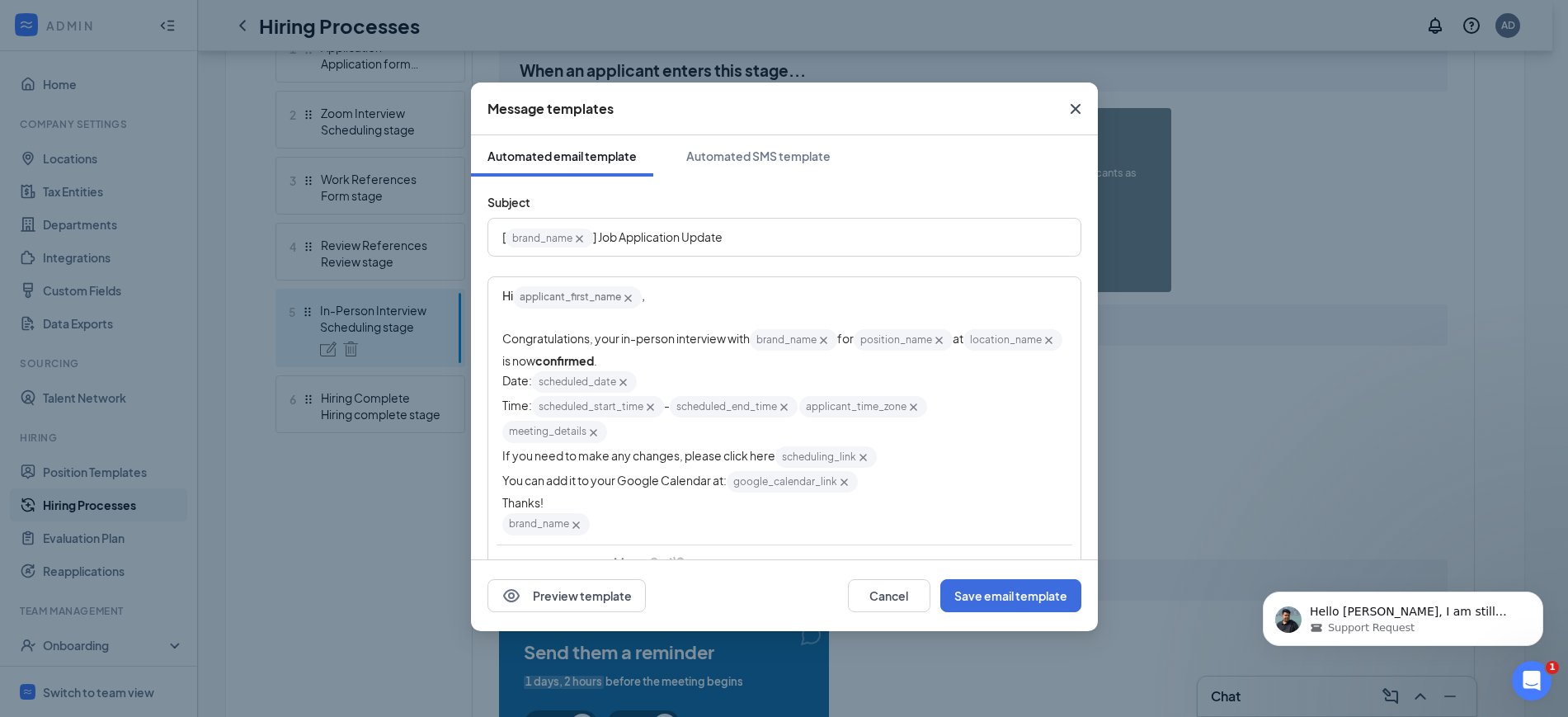
click at [713, 459] on span "If you need to make any changes, please click here" at bounding box center [639, 455] width 273 height 15
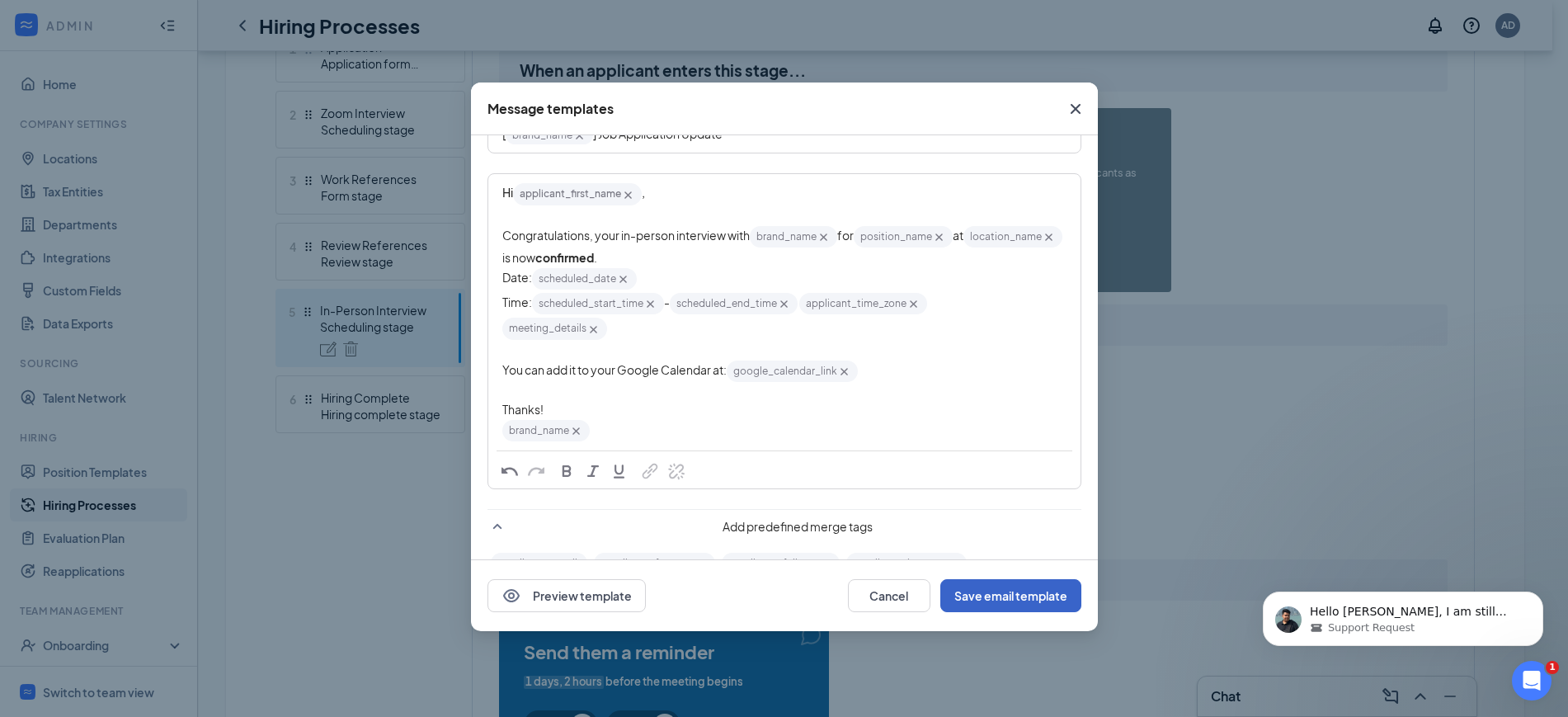
click at [1040, 595] on button "Save email template" at bounding box center [1010, 596] width 141 height 33
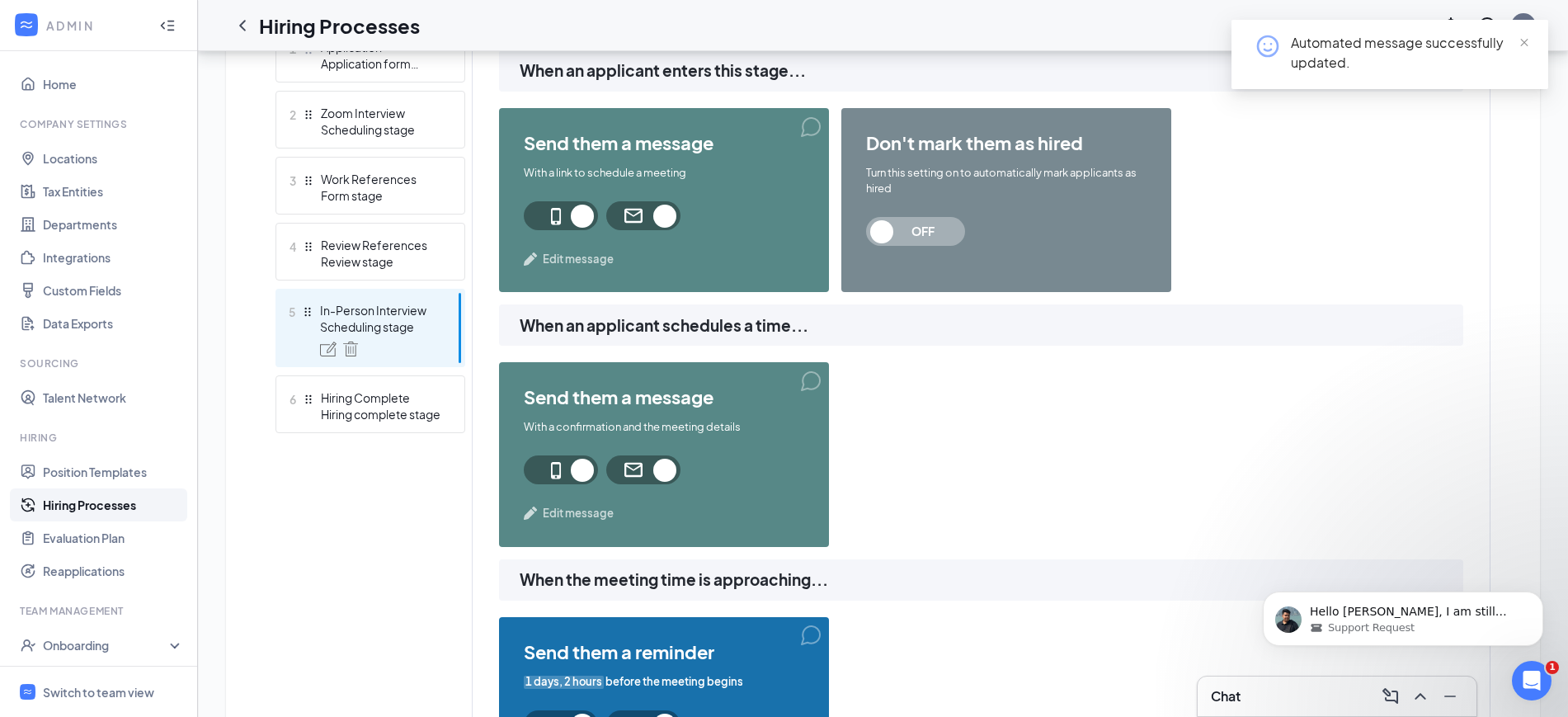
click at [574, 510] on span "Edit message" at bounding box center [578, 513] width 71 height 16
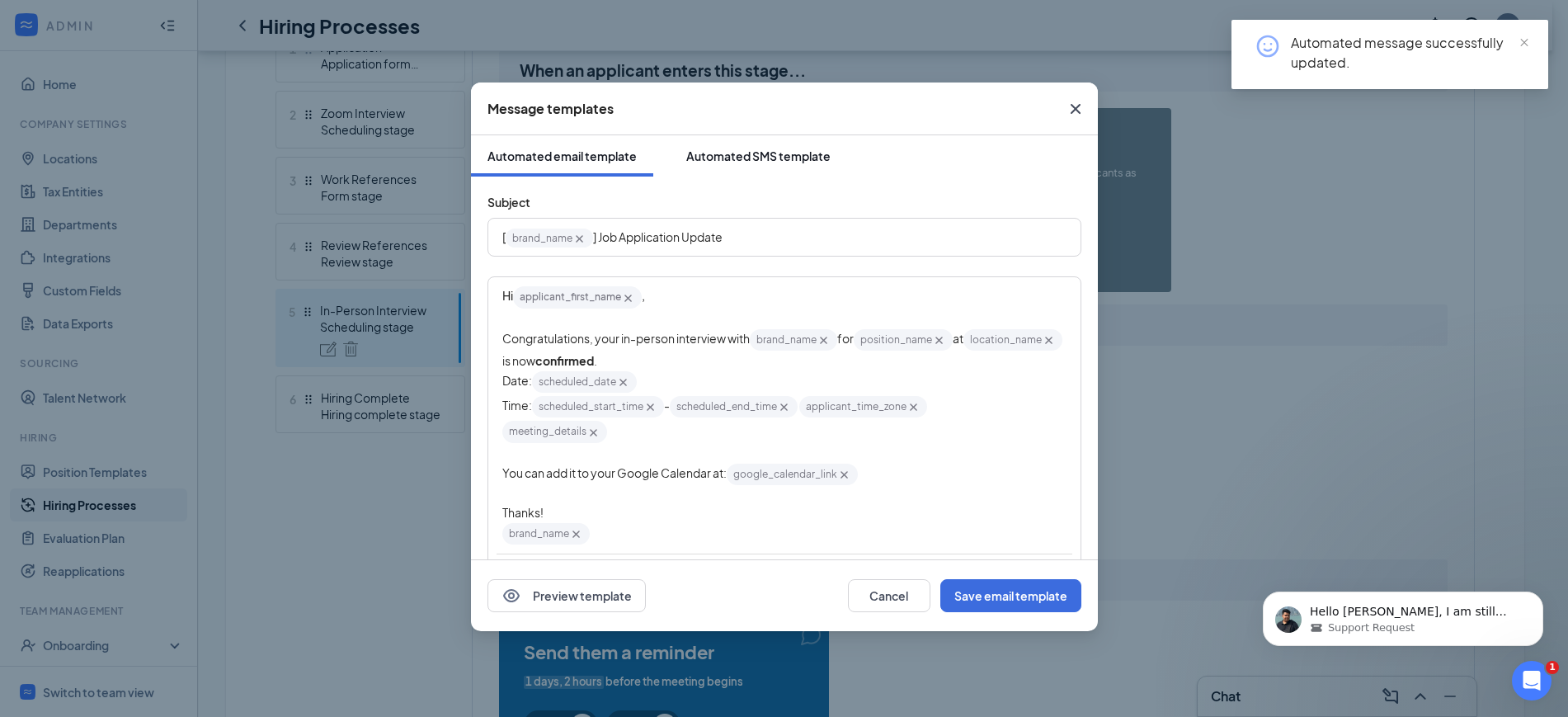
click at [736, 149] on div "Automated SMS template" at bounding box center [758, 156] width 144 height 16
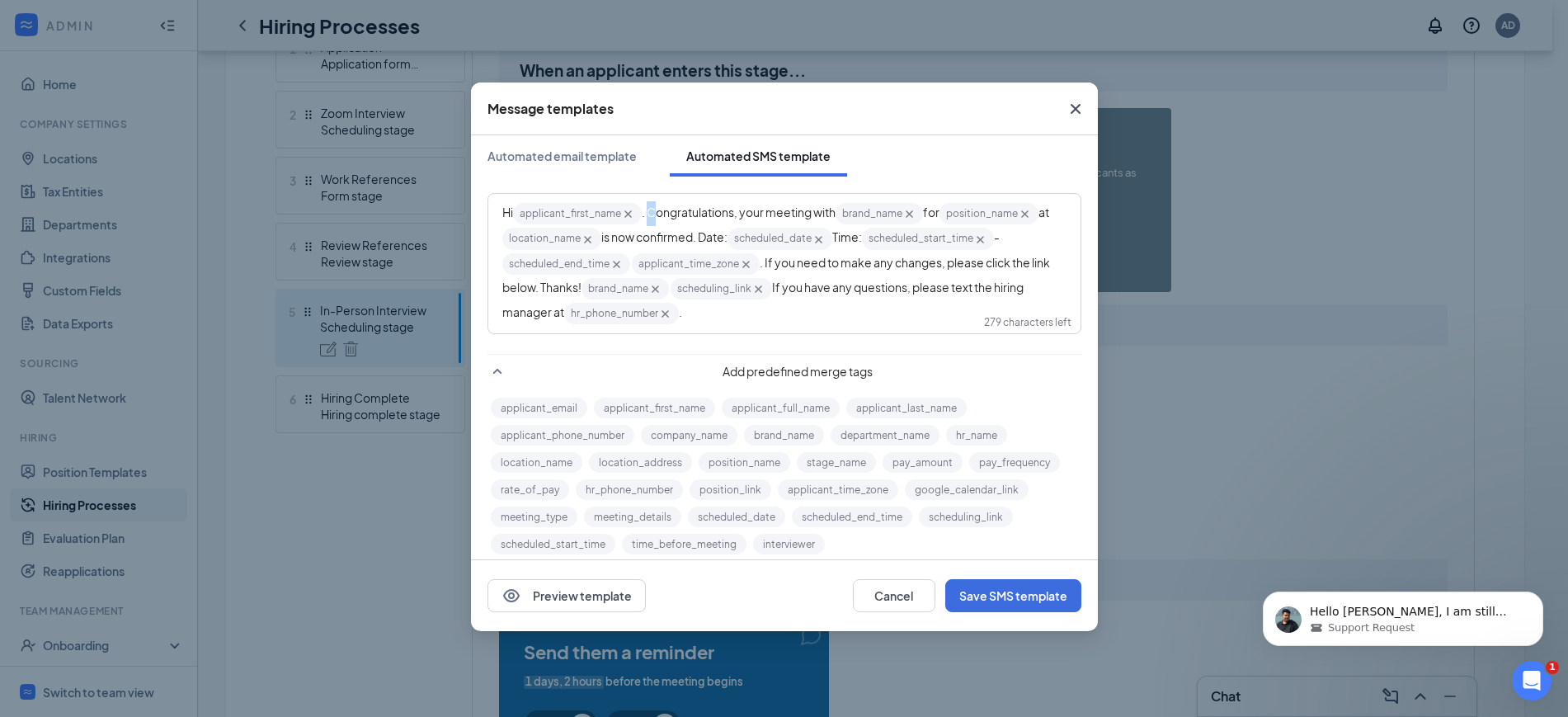
drag, startPoint x: 652, startPoint y: 213, endPoint x: 668, endPoint y: 232, distance: 24.8
click at [653, 213] on span ". Congratulations, your meeting with" at bounding box center [738, 212] width 194 height 15
click at [738, 210] on span ", congratulations, your meeting with" at bounding box center [736, 212] width 191 height 15
click at [789, 211] on span ", congratulations! Your meeting with" at bounding box center [736, 212] width 191 height 15
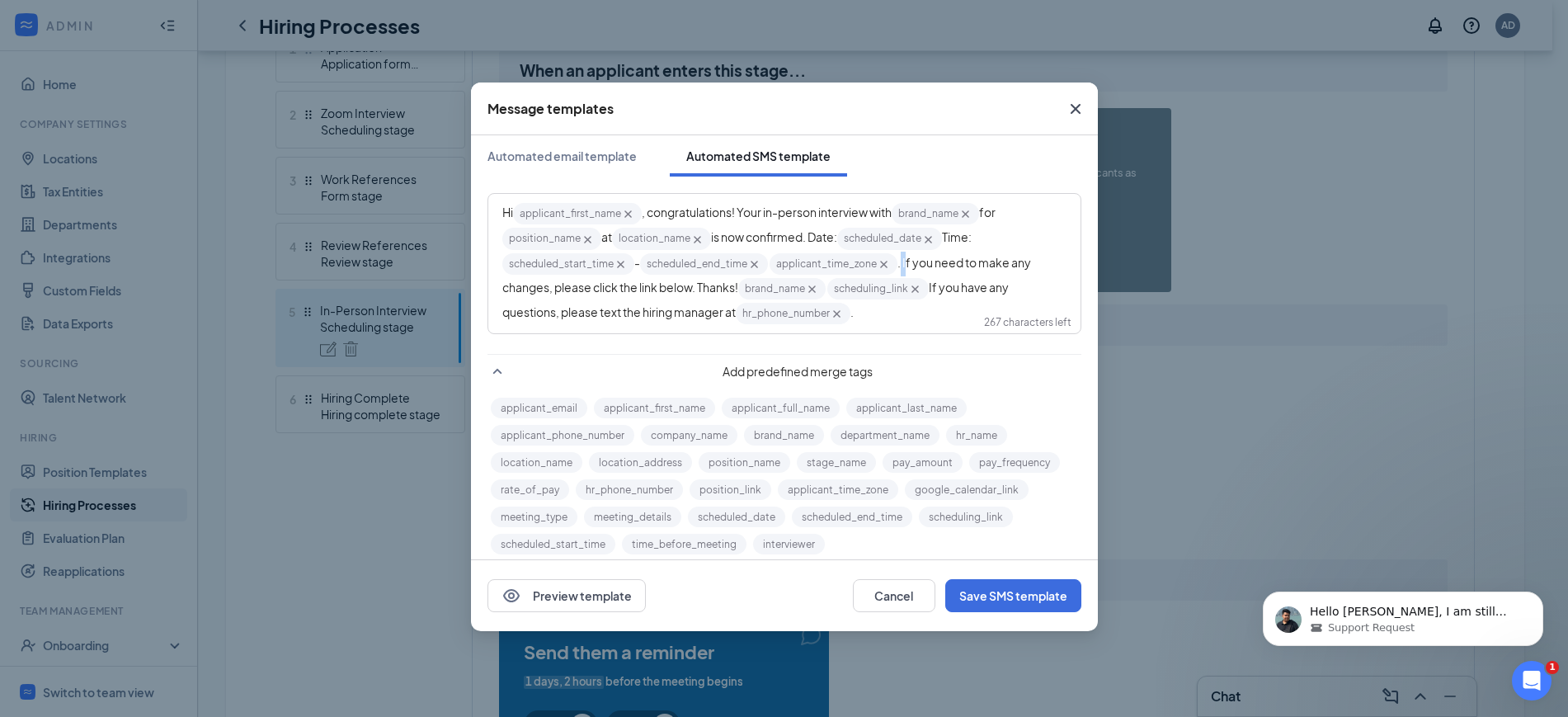
click at [910, 261] on span ". If you need to make any changes, please click the link below. Thanks!" at bounding box center [767, 275] width 530 height 39
click at [883, 312] on div "Hi applicant_first_name‌‌‌‌ {{applicant_first_name}} , congratulations! Your in…" at bounding box center [784, 263] width 564 height 125
click at [985, 597] on button "Save SMS template" at bounding box center [1014, 596] width 136 height 33
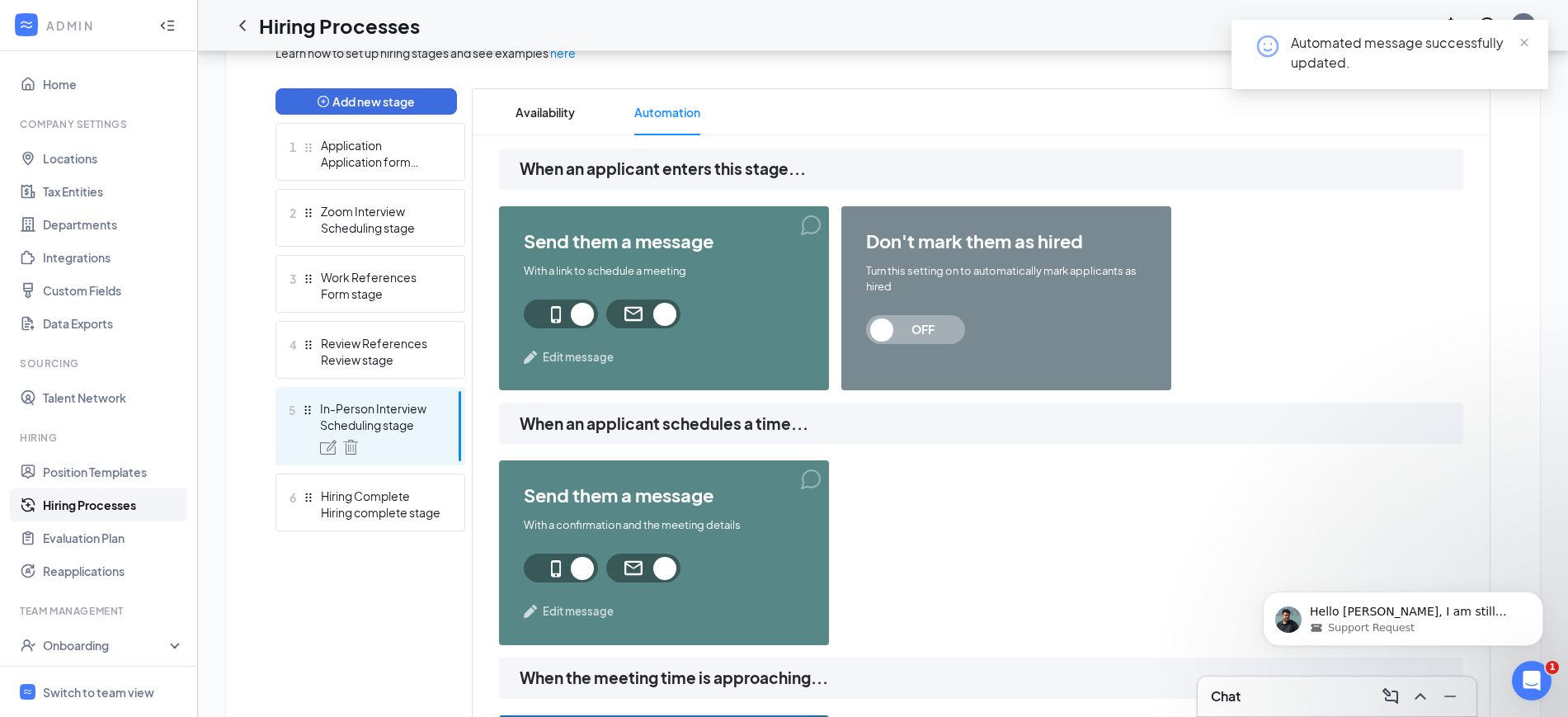
scroll to position [293, 0]
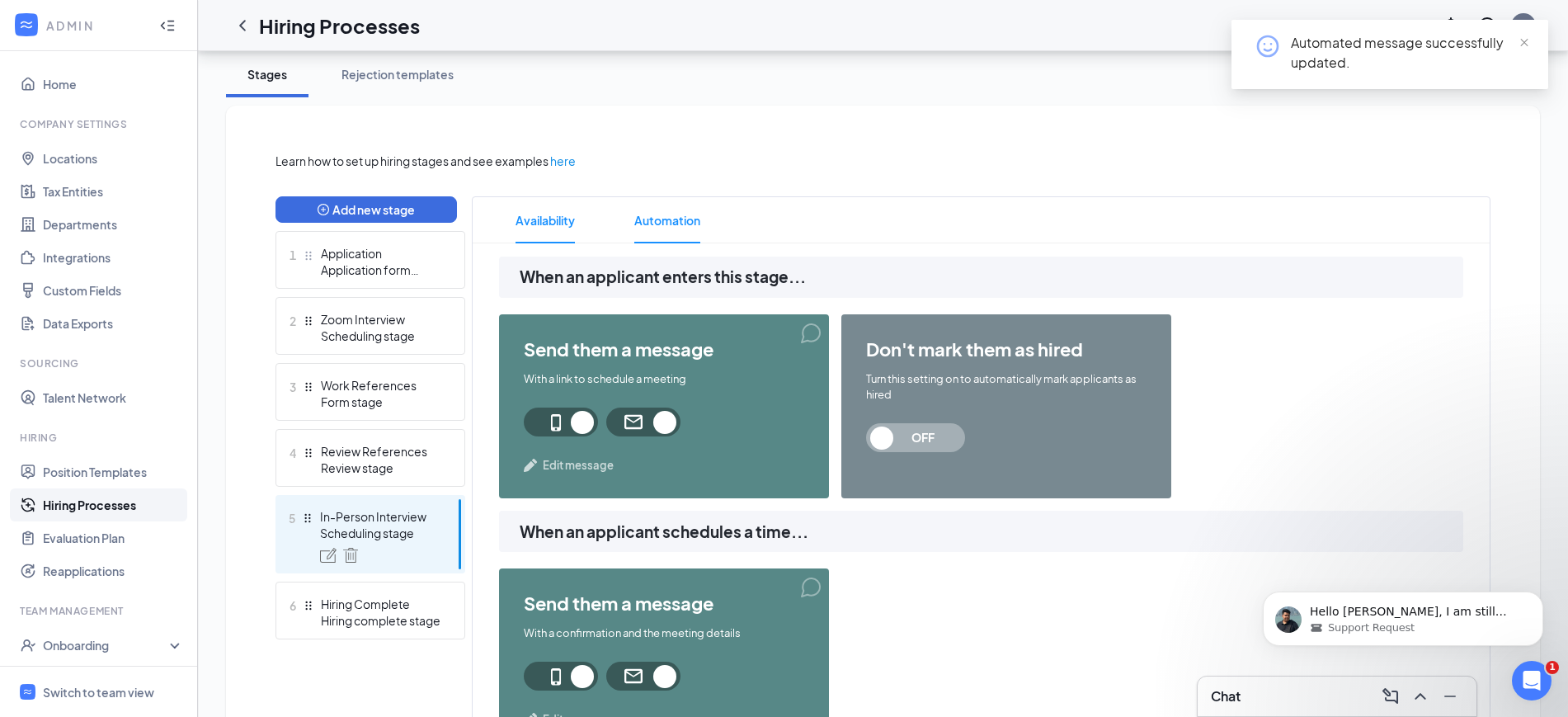
click at [557, 220] on span "Availability" at bounding box center [545, 220] width 59 height 46
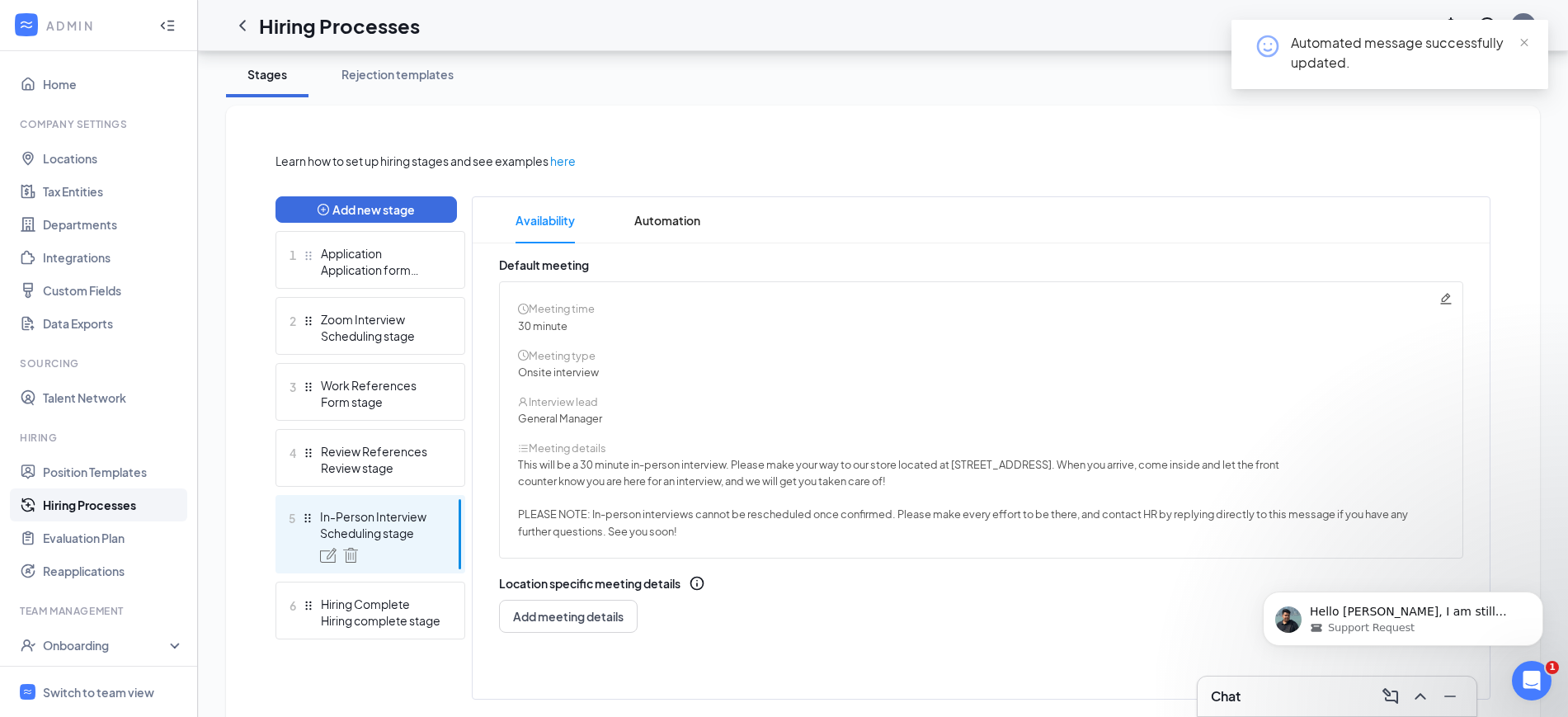
scroll to position [343, 0]
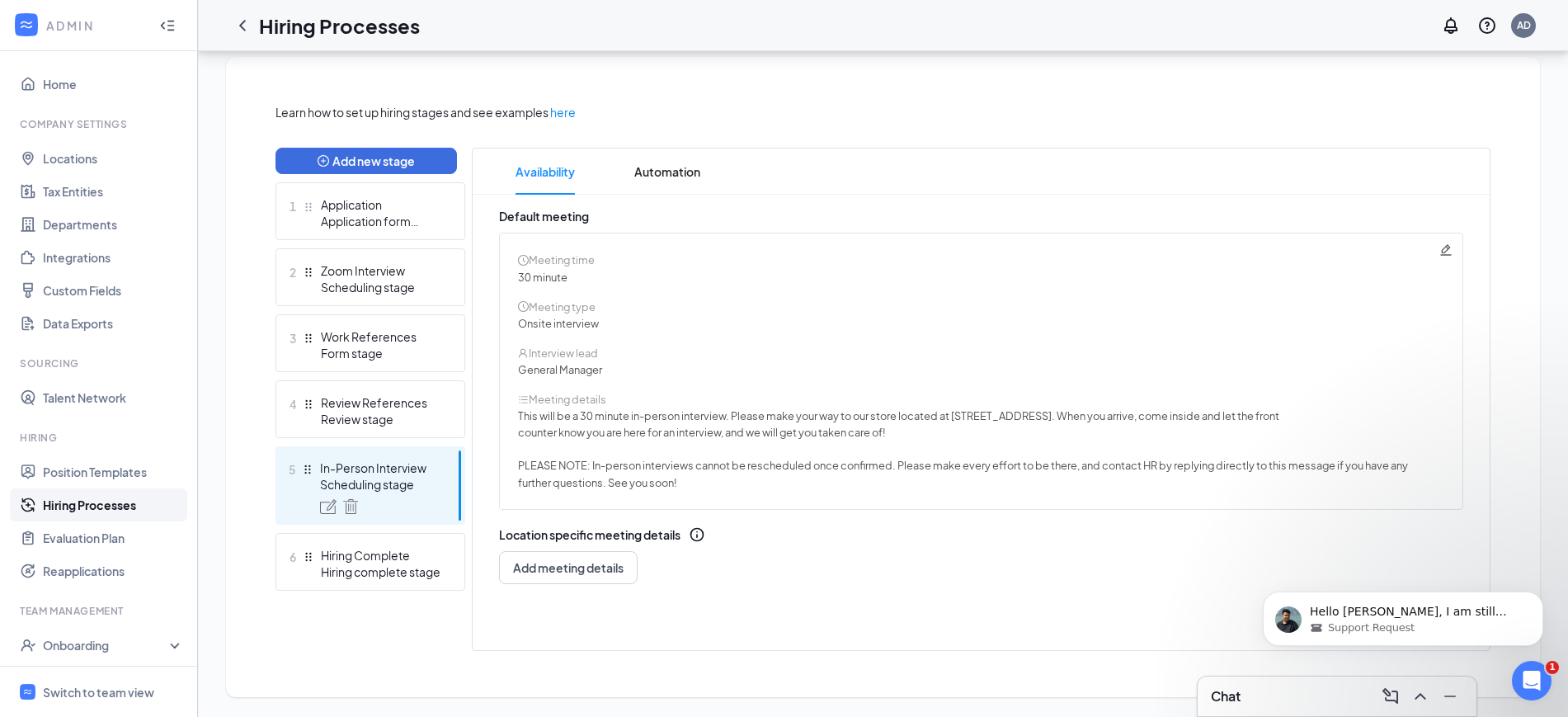
click at [683, 457] on div "Learn how to set up hiring stages and see examples here Add new stage 1 Applica…" at bounding box center [883, 377] width 1215 height 548
click at [673, 179] on span "Automation" at bounding box center [667, 171] width 66 height 46
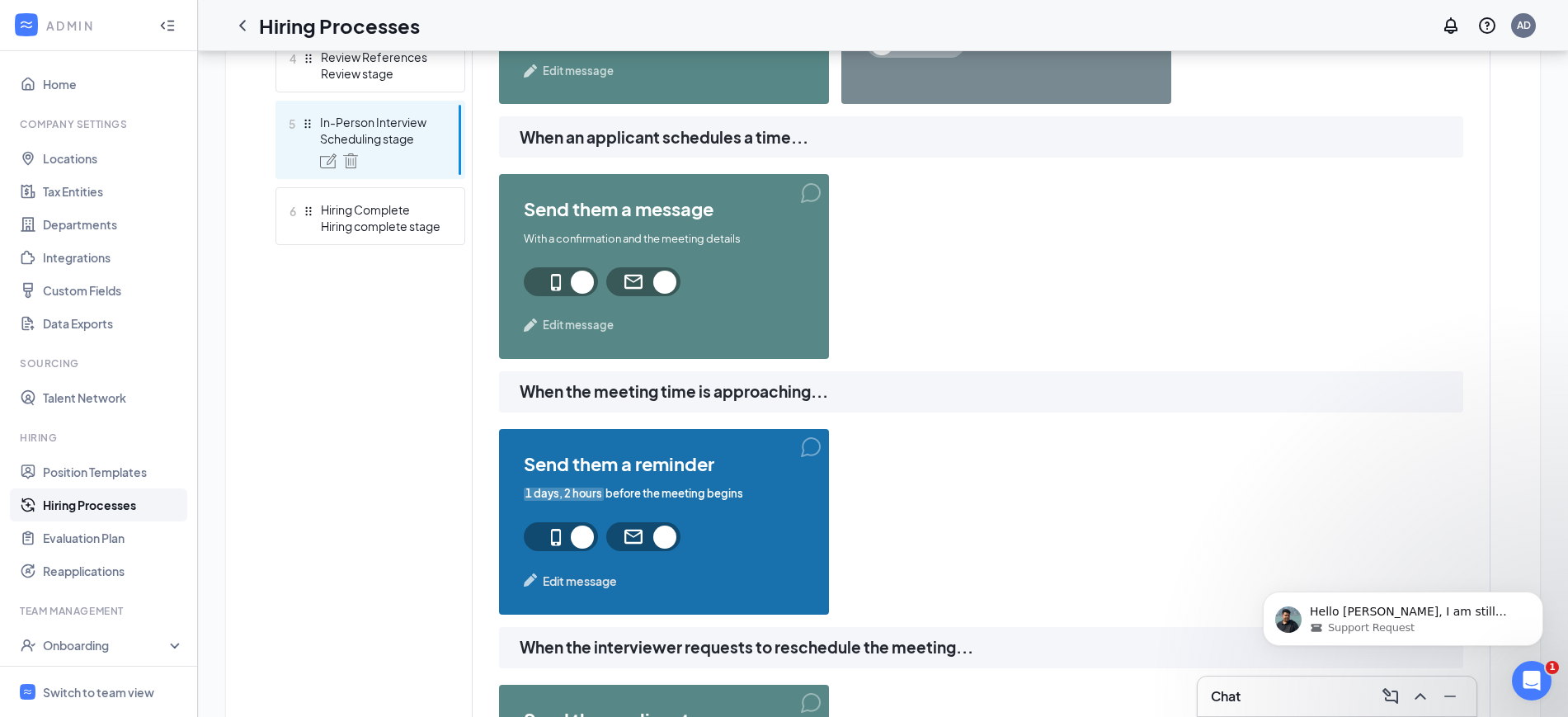
scroll to position [652, 0]
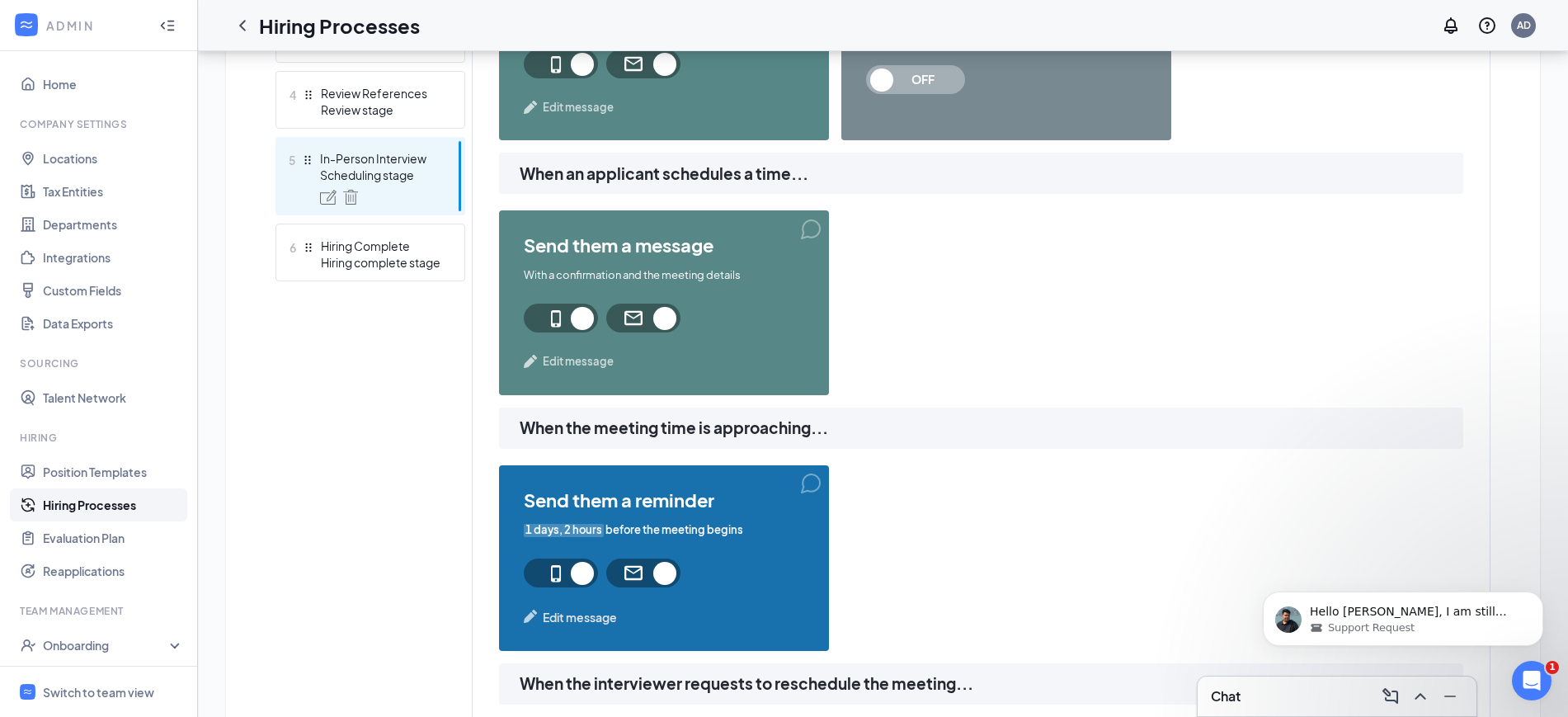
click at [578, 357] on span "Edit message" at bounding box center [578, 362] width 71 height 16
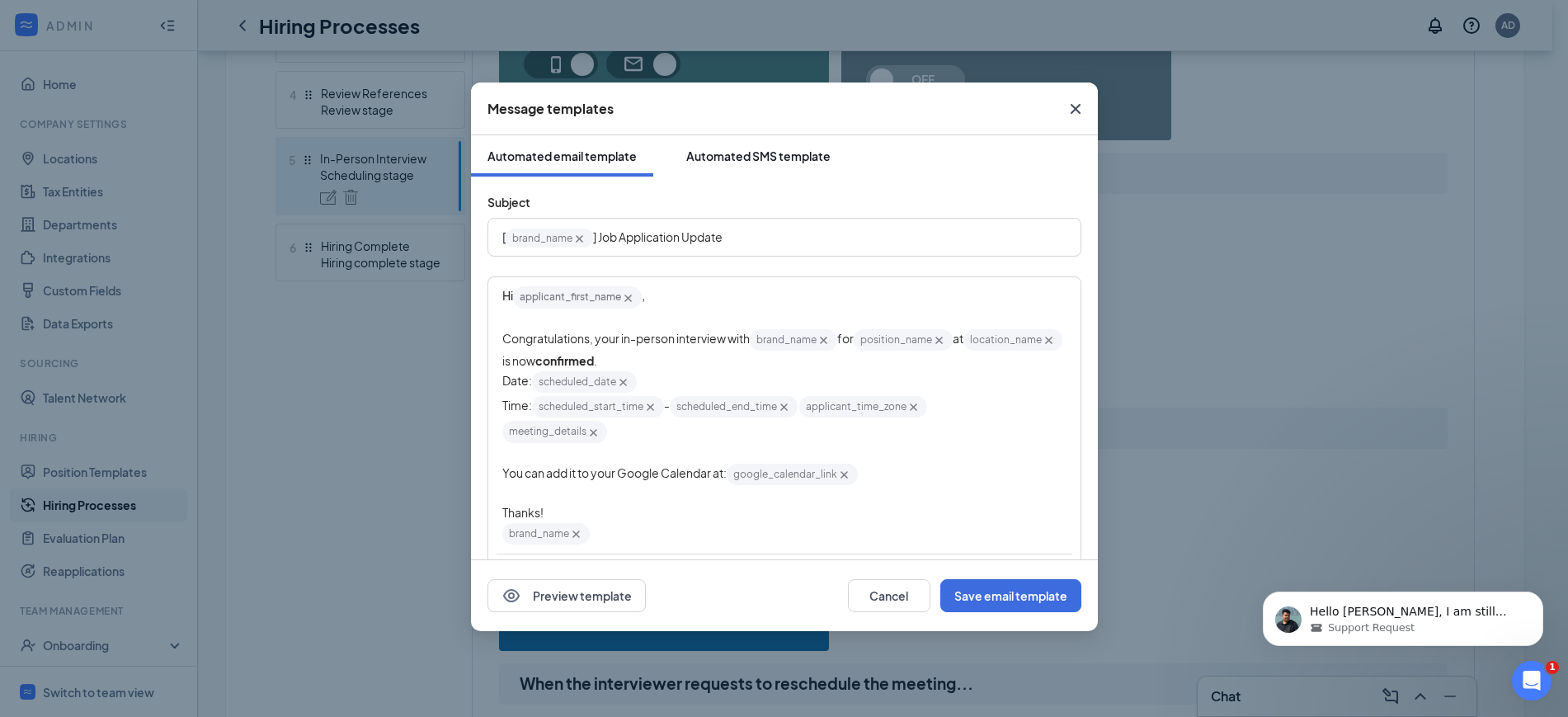
click at [743, 157] on div "Automated SMS template" at bounding box center [758, 156] width 144 height 16
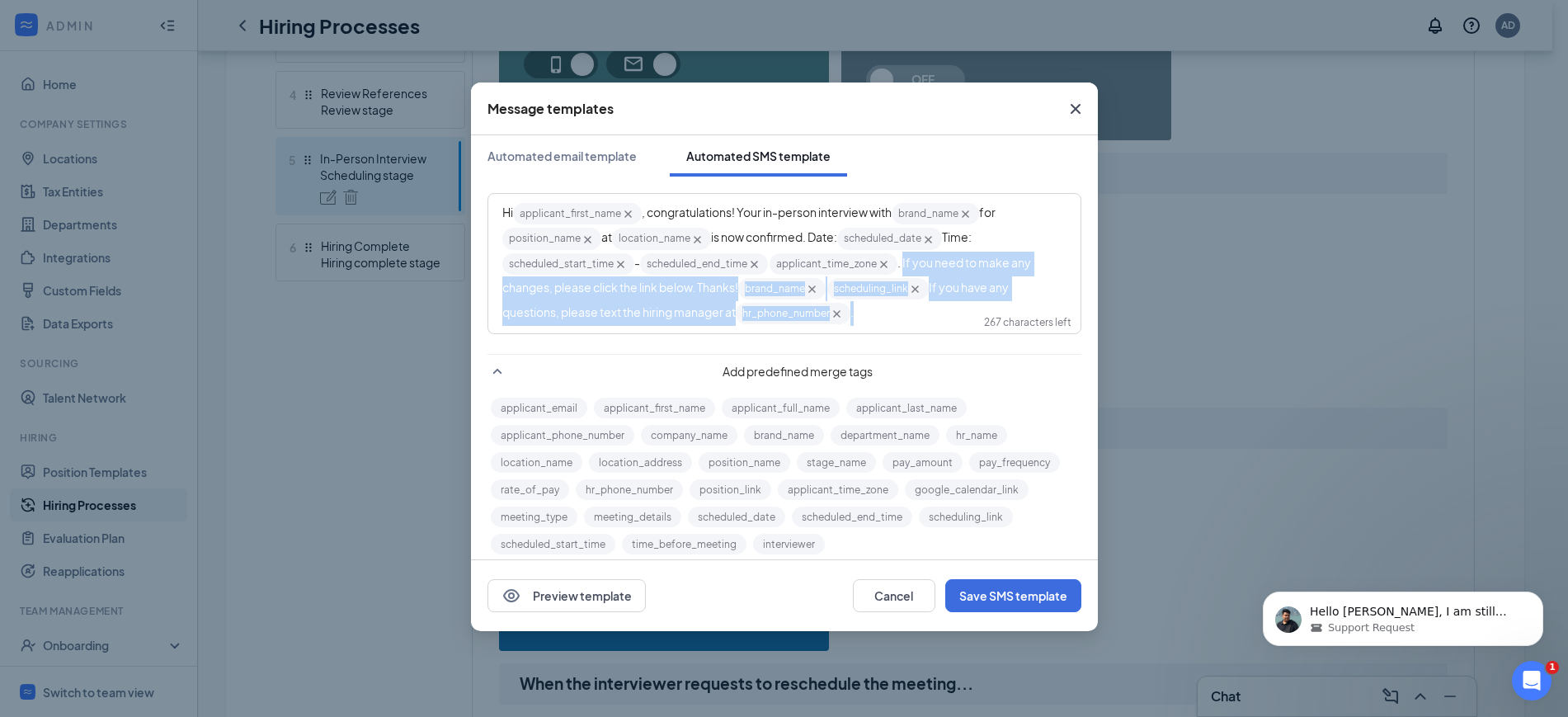
drag, startPoint x: 908, startPoint y: 261, endPoint x: 1015, endPoint y: 319, distance: 121.7
click at [1015, 319] on div "Hi applicant_first_name‌‌‌‌ {{applicant_first_name}} , congratulations! Your in…" at bounding box center [784, 263] width 564 height 125
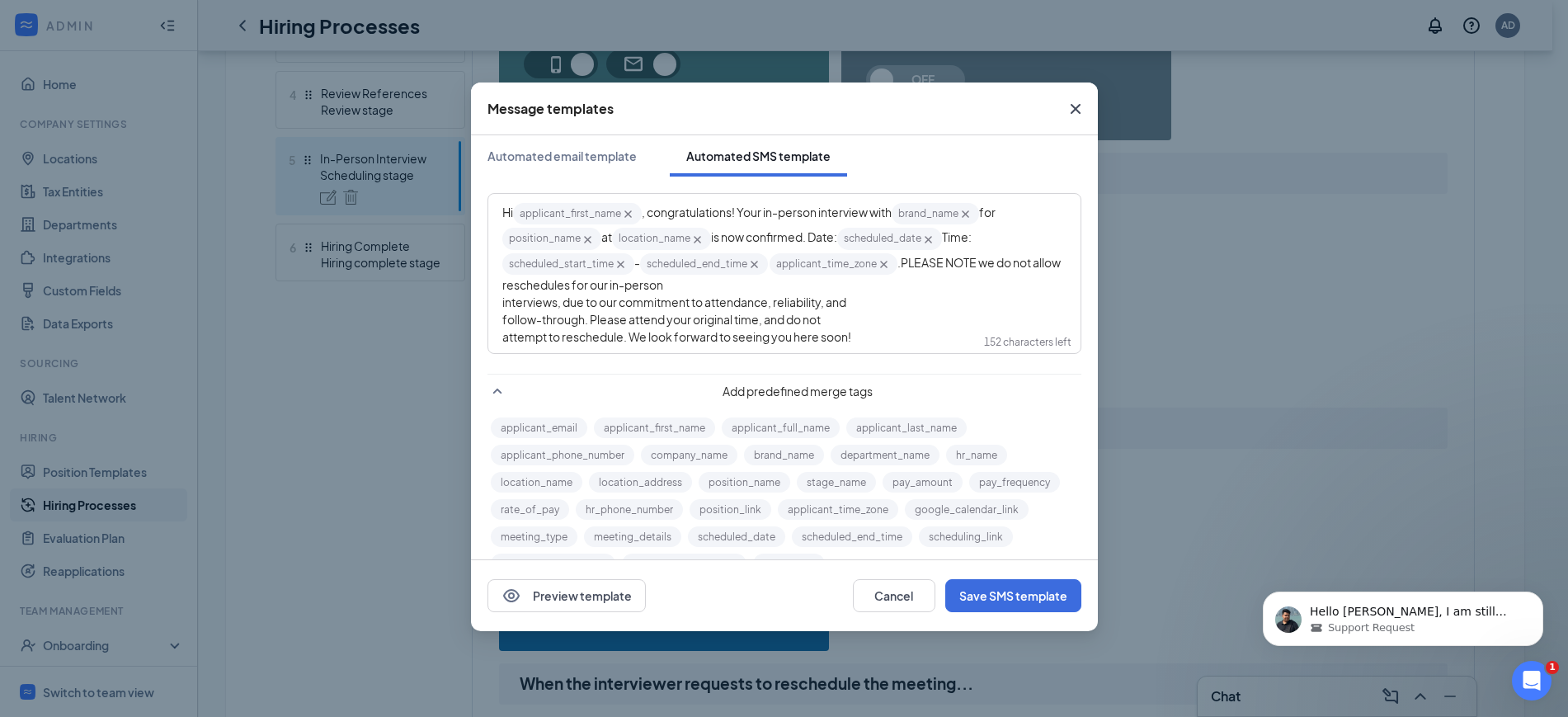
click at [501, 304] on div "Hi applicant_first_name‌‌‌‌ {{applicant_first_name}} , congratulations! Your in…" at bounding box center [784, 274] width 590 height 158
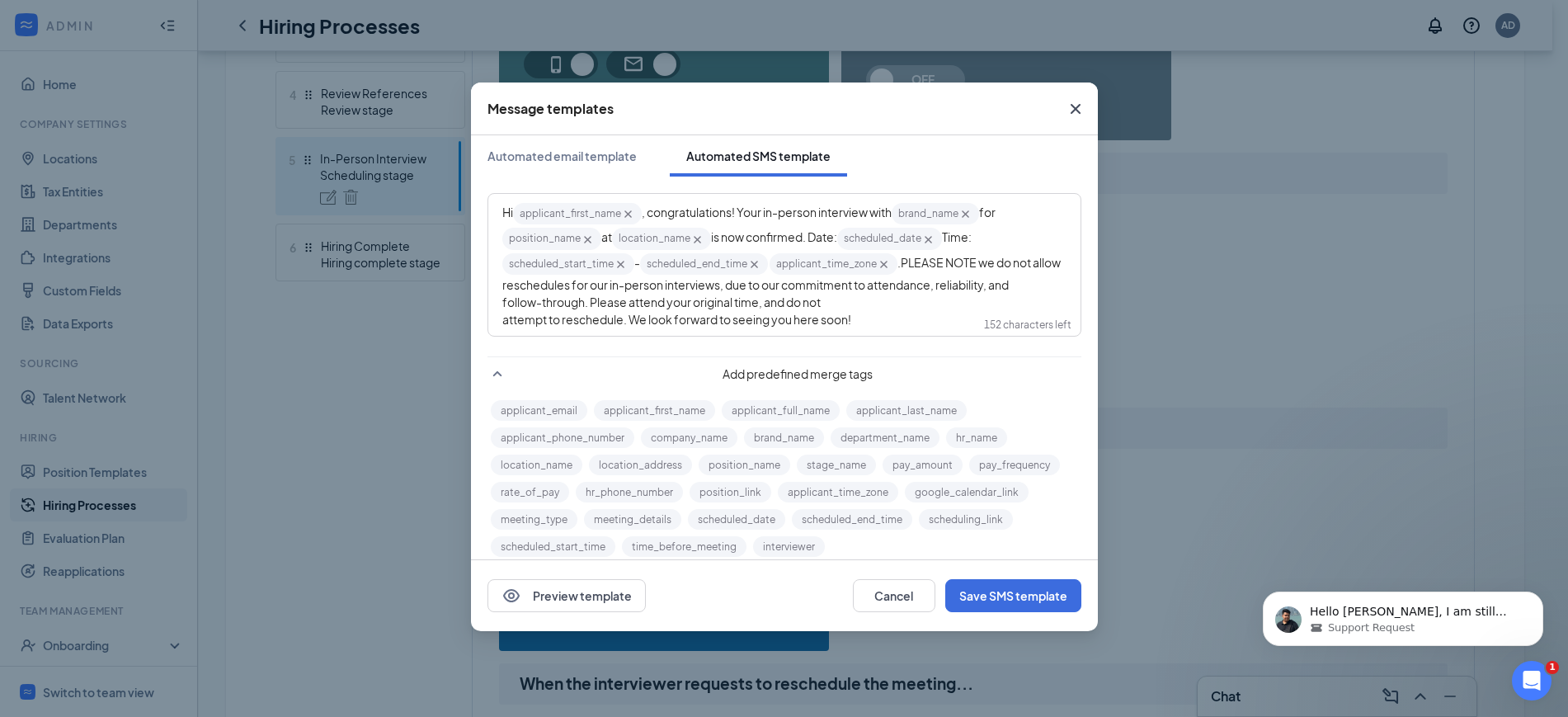
click at [500, 309] on div "Hi applicant_first_name‌‌‌‌ {{applicant_first_name}} , congratulations! Your in…" at bounding box center [784, 265] width 590 height 140
click at [502, 319] on span "attempt to reschedule. We look forward to seeing you here soon!" at bounding box center [676, 319] width 349 height 15
click at [724, 315] on div "Hi applicant_first_name‌‌‌‌ {{applicant_first_name}} , congratulations! Your in…" at bounding box center [784, 265] width 564 height 127
click at [781, 433] on button "brand_name" at bounding box center [783, 437] width 80 height 21
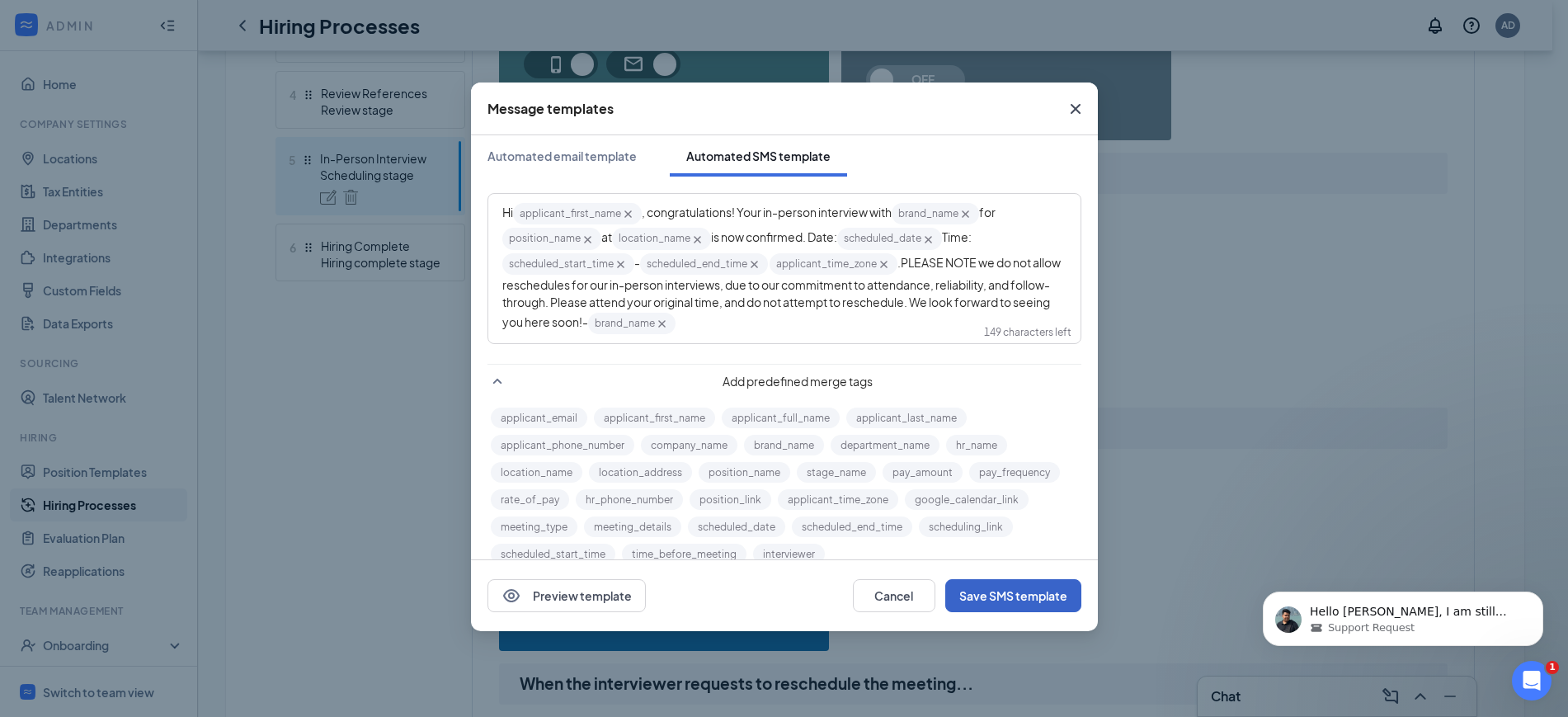
click at [1023, 594] on button "Save SMS template" at bounding box center [1014, 596] width 136 height 33
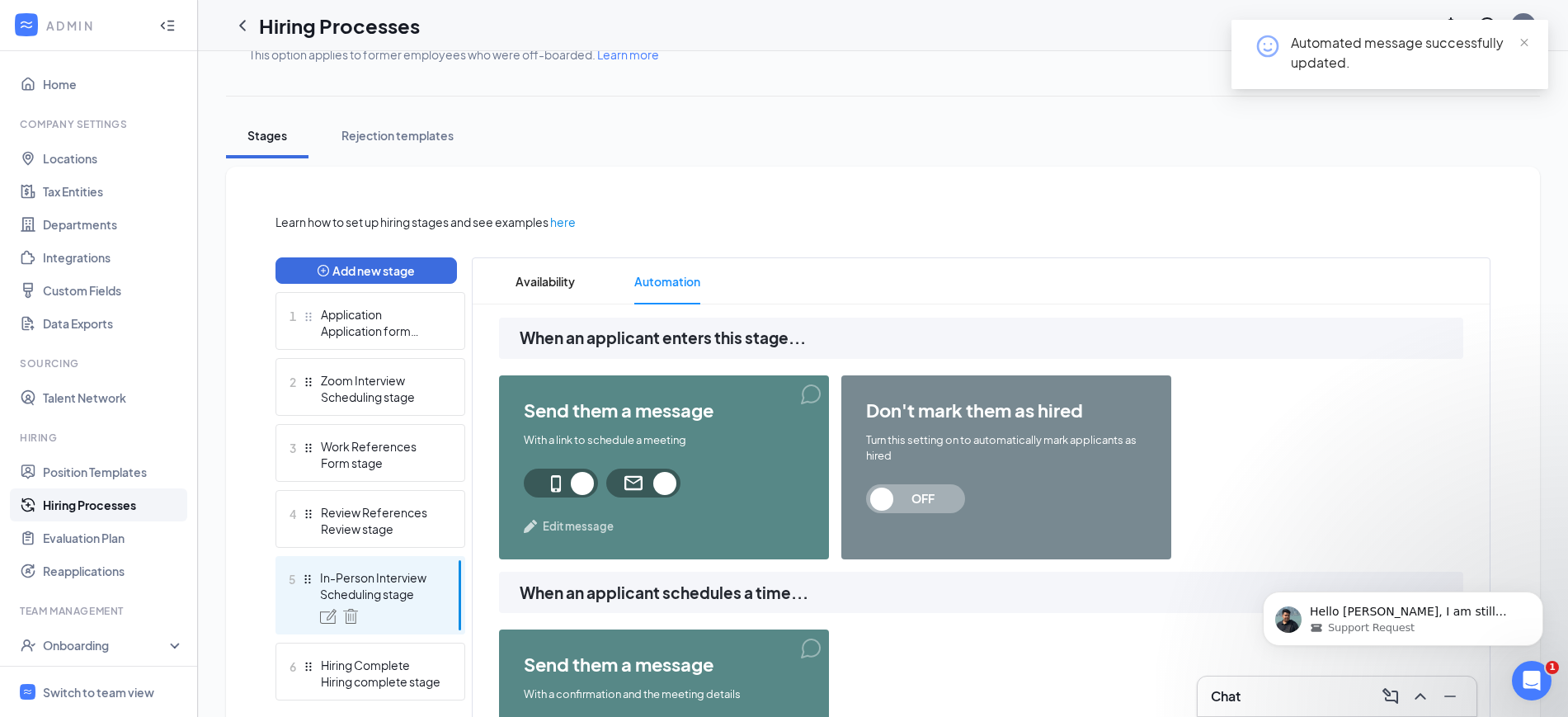
scroll to position [0, 0]
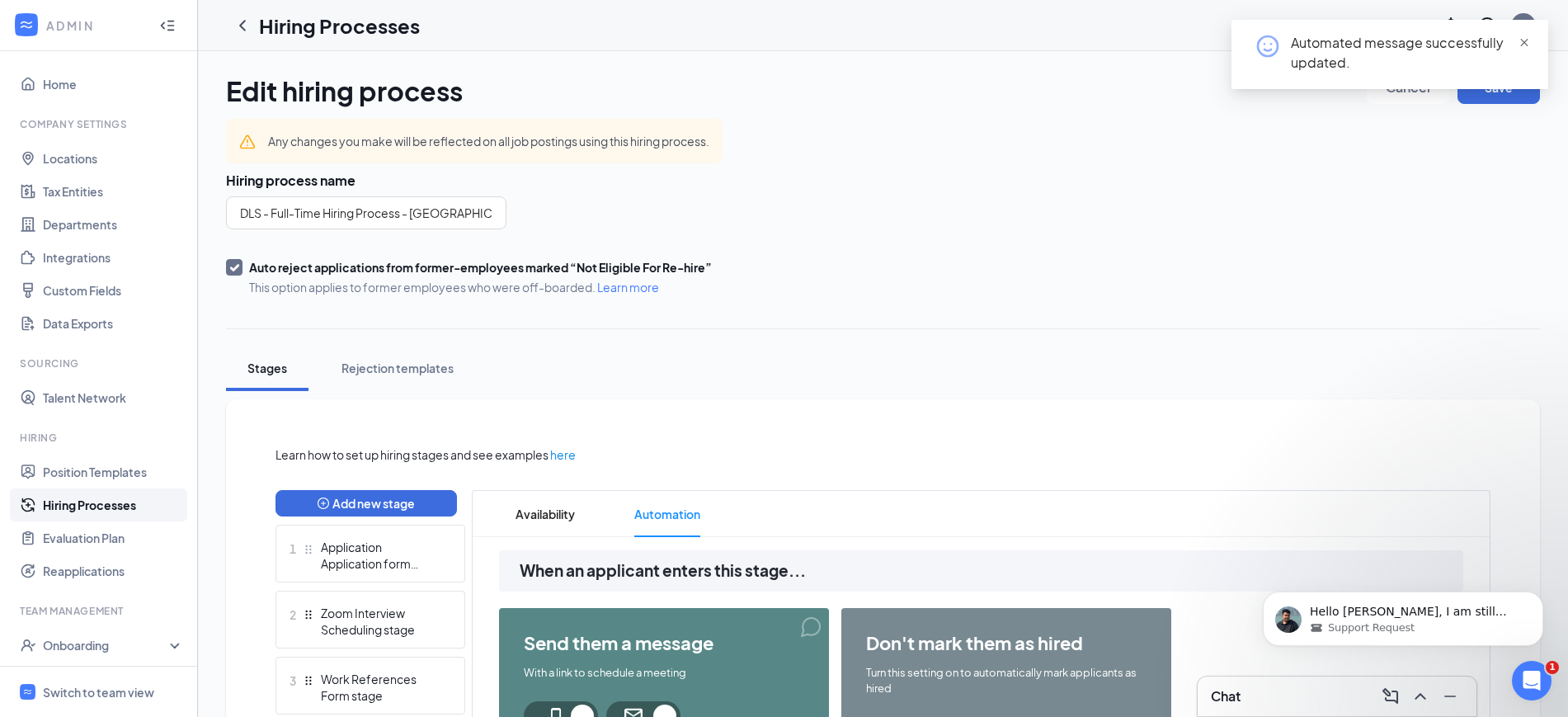
click at [1523, 40] on span "close" at bounding box center [1524, 42] width 12 height 12
click at [1495, 92] on button "Save" at bounding box center [1499, 87] width 83 height 33
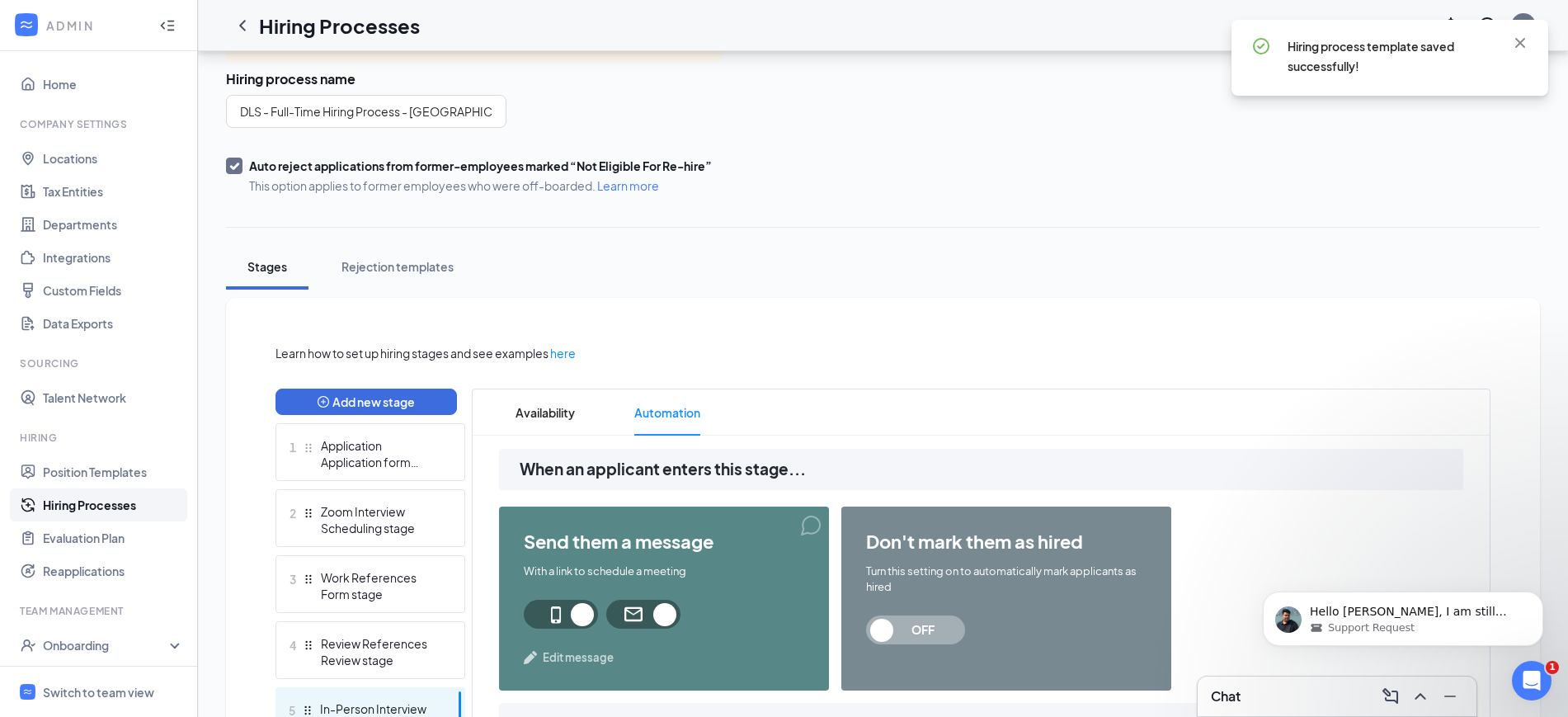
scroll to position [310, 0]
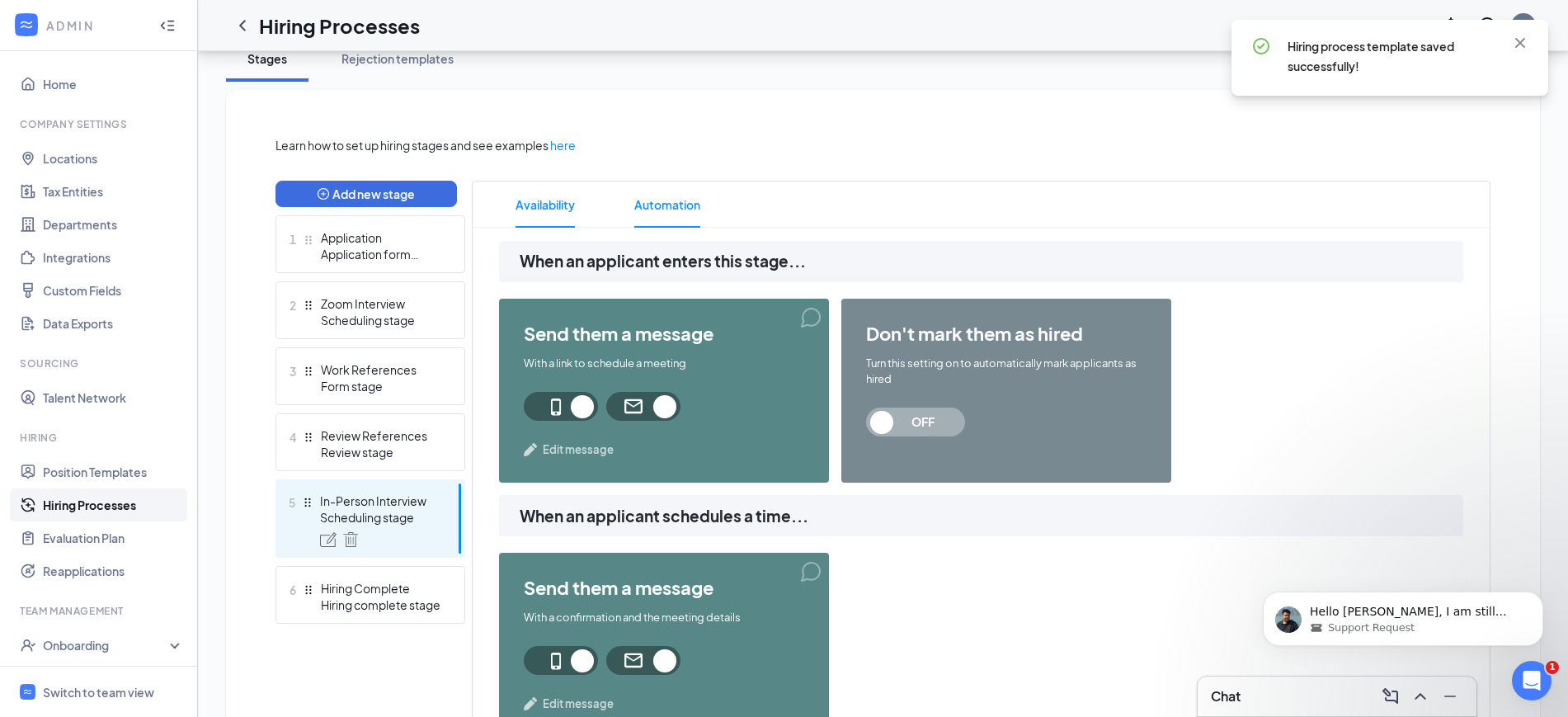
click at [537, 194] on span "Availability" at bounding box center [545, 204] width 59 height 46
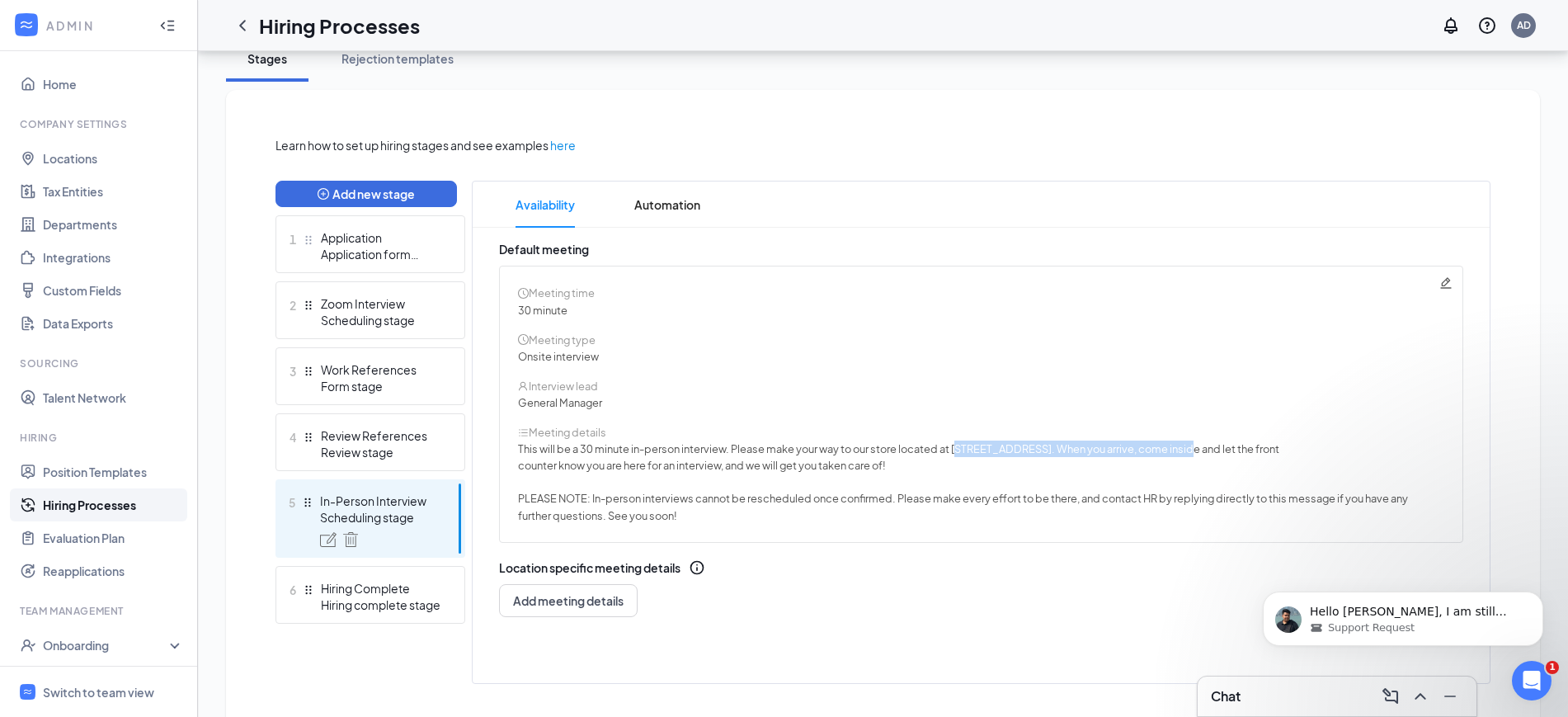
drag, startPoint x: 1189, startPoint y: 445, endPoint x: 961, endPoint y: 447, distance: 228.0
click at [961, 447] on span "This will be a 30 minute in-person interview. Please make your way to our store…" at bounding box center [899, 449] width 762 height 13
click at [1102, 439] on div "Meeting details" at bounding box center [981, 433] width 926 height 16
drag, startPoint x: 1189, startPoint y: 443, endPoint x: 956, endPoint y: 445, distance: 233.0
click at [956, 445] on span "This will be a 30 minute in-person interview. Please make your way to our store…" at bounding box center [899, 449] width 762 height 13
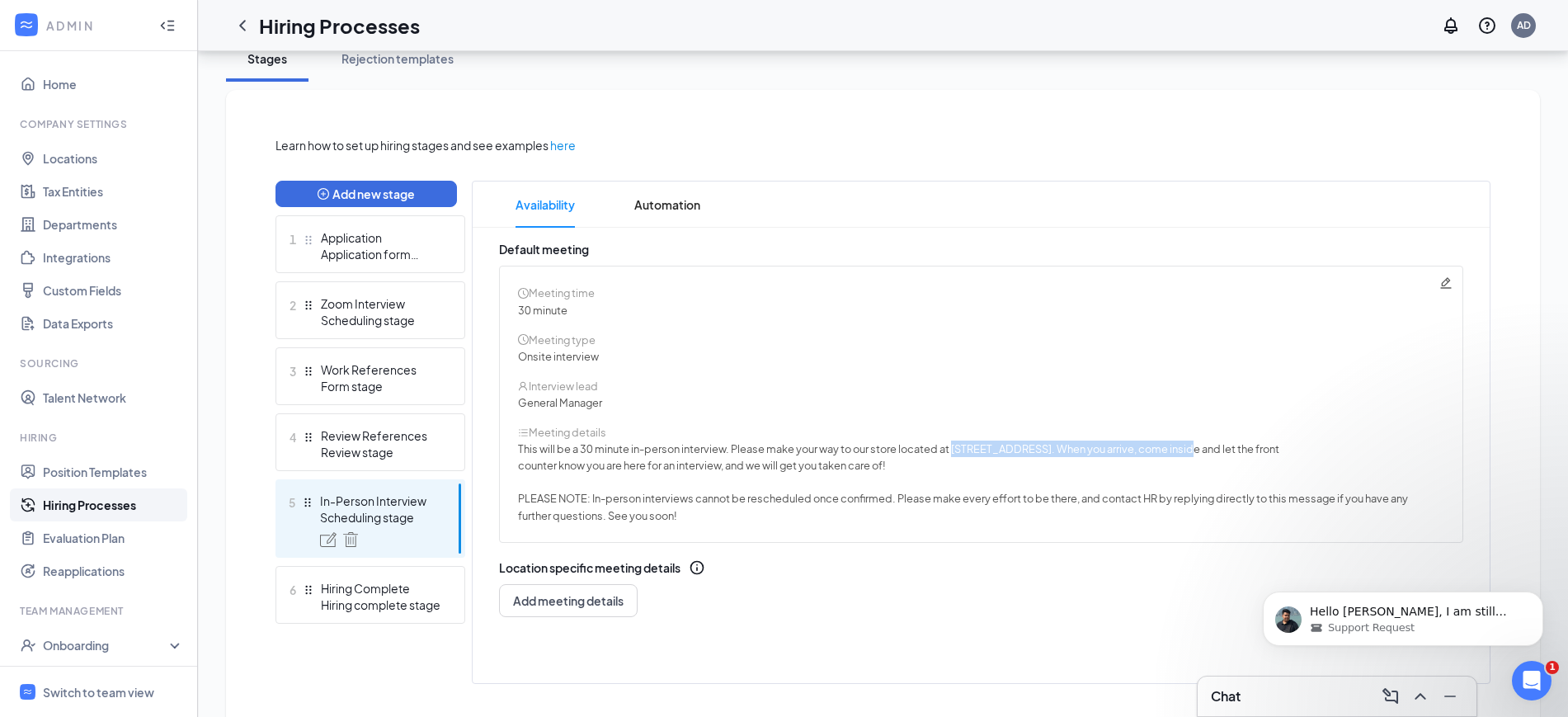
copy span "[STREET_ADDRESS]"
click at [1028, 378] on div "Interview lead" at bounding box center [981, 386] width 926 height 16
click at [650, 215] on span "Automation" at bounding box center [667, 204] width 66 height 46
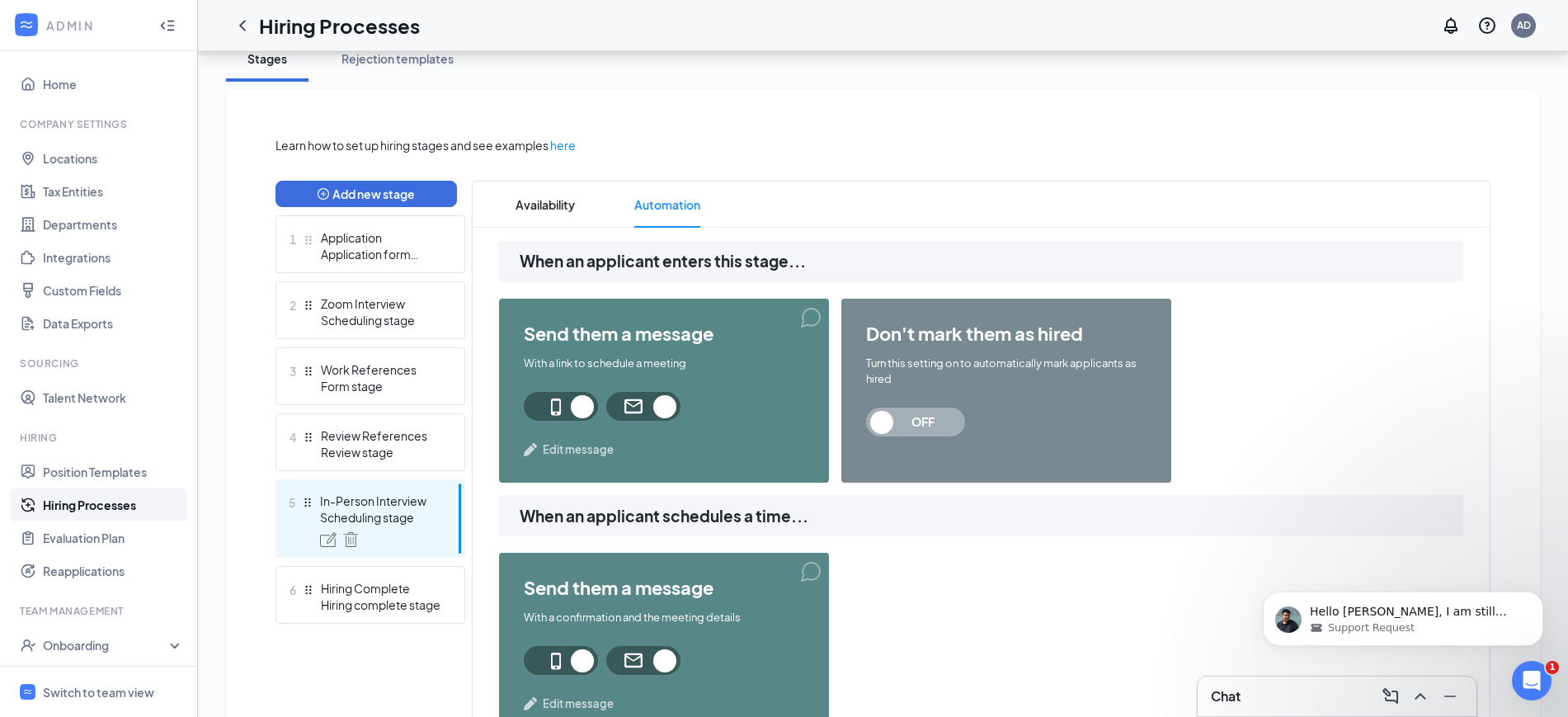
scroll to position [413, 0]
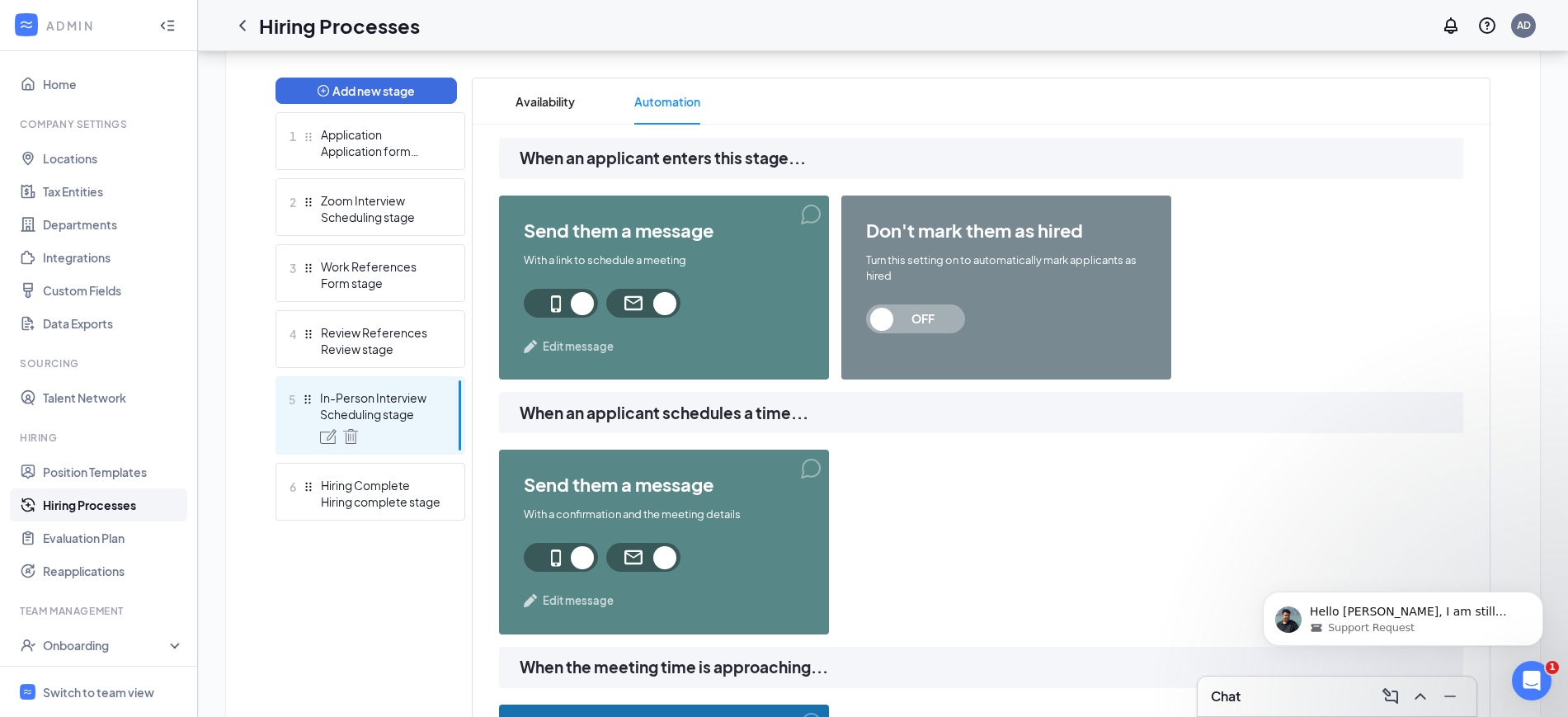
click at [583, 595] on span "Edit message" at bounding box center [578, 600] width 71 height 16
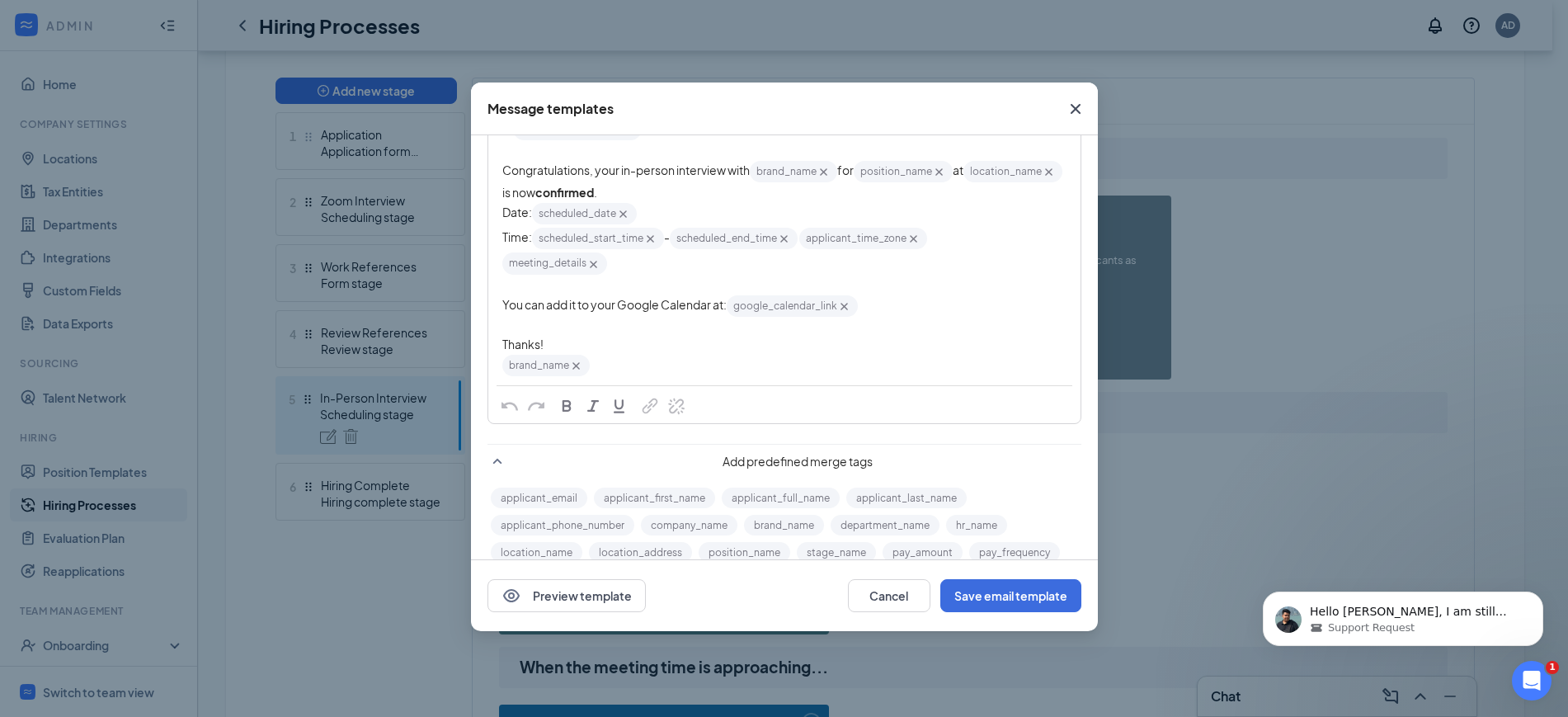
scroll to position [103, 0]
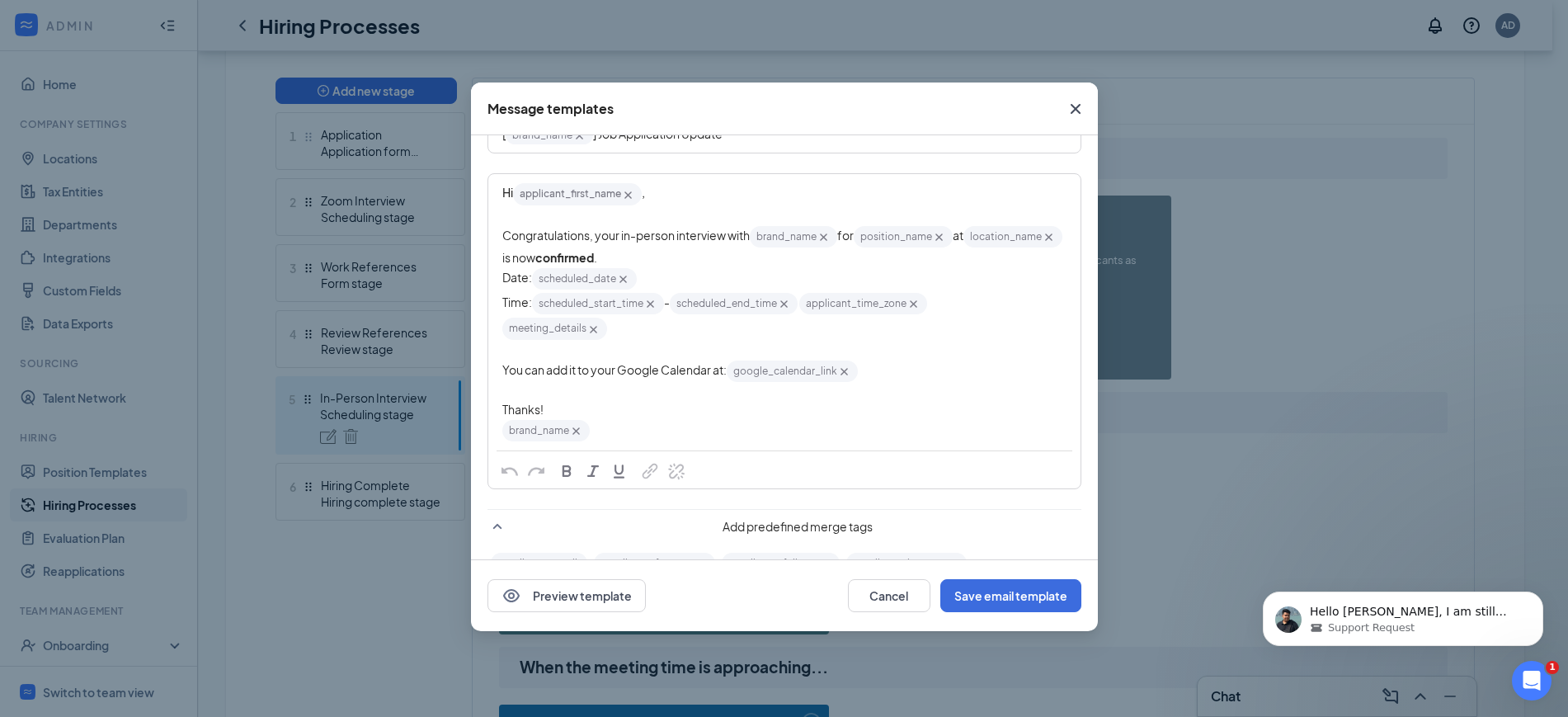
click at [748, 260] on div "Congratulations, your in-person interview with brand_name‌‌‌‌ {{brand_name}} fo…" at bounding box center [784, 245] width 564 height 42
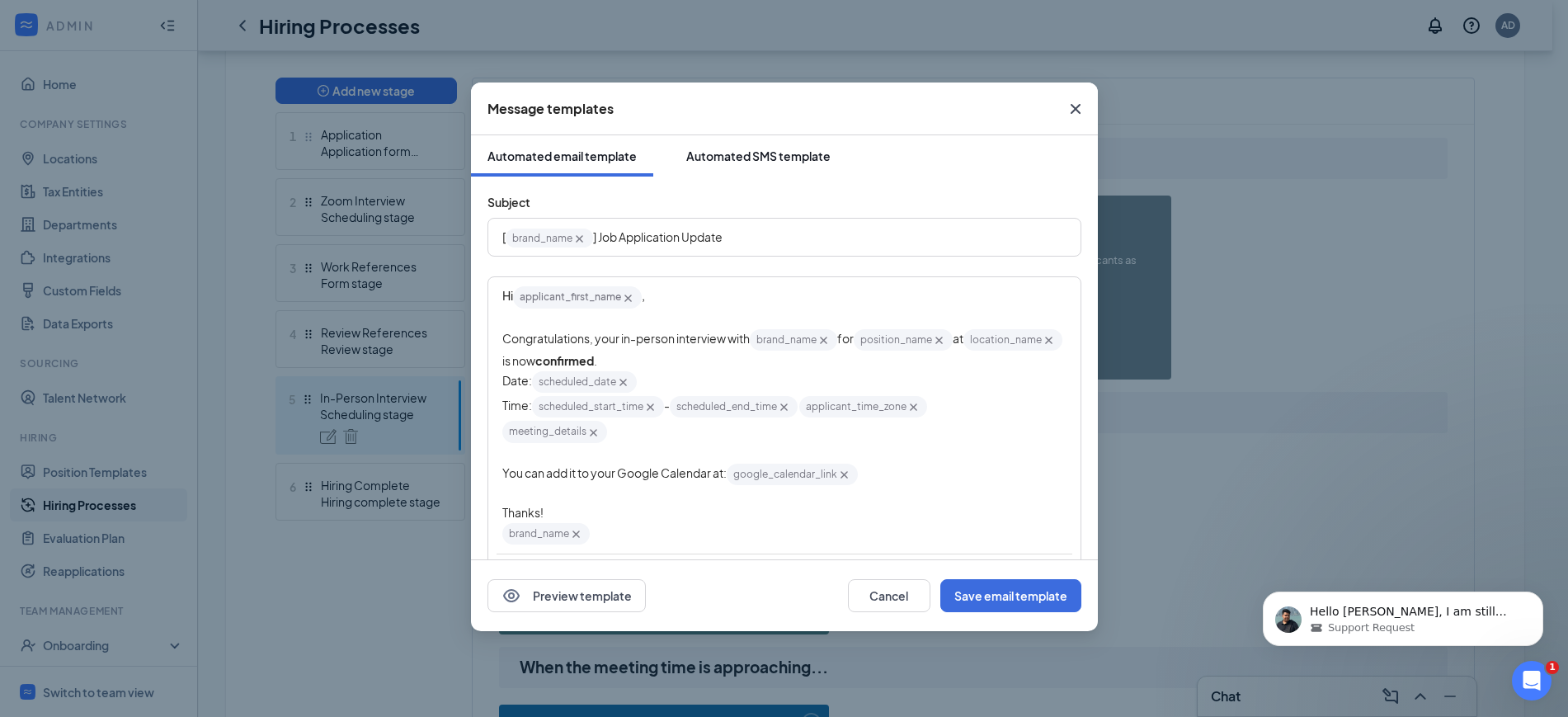
click at [765, 159] on div "Automated SMS template" at bounding box center [758, 156] width 144 height 16
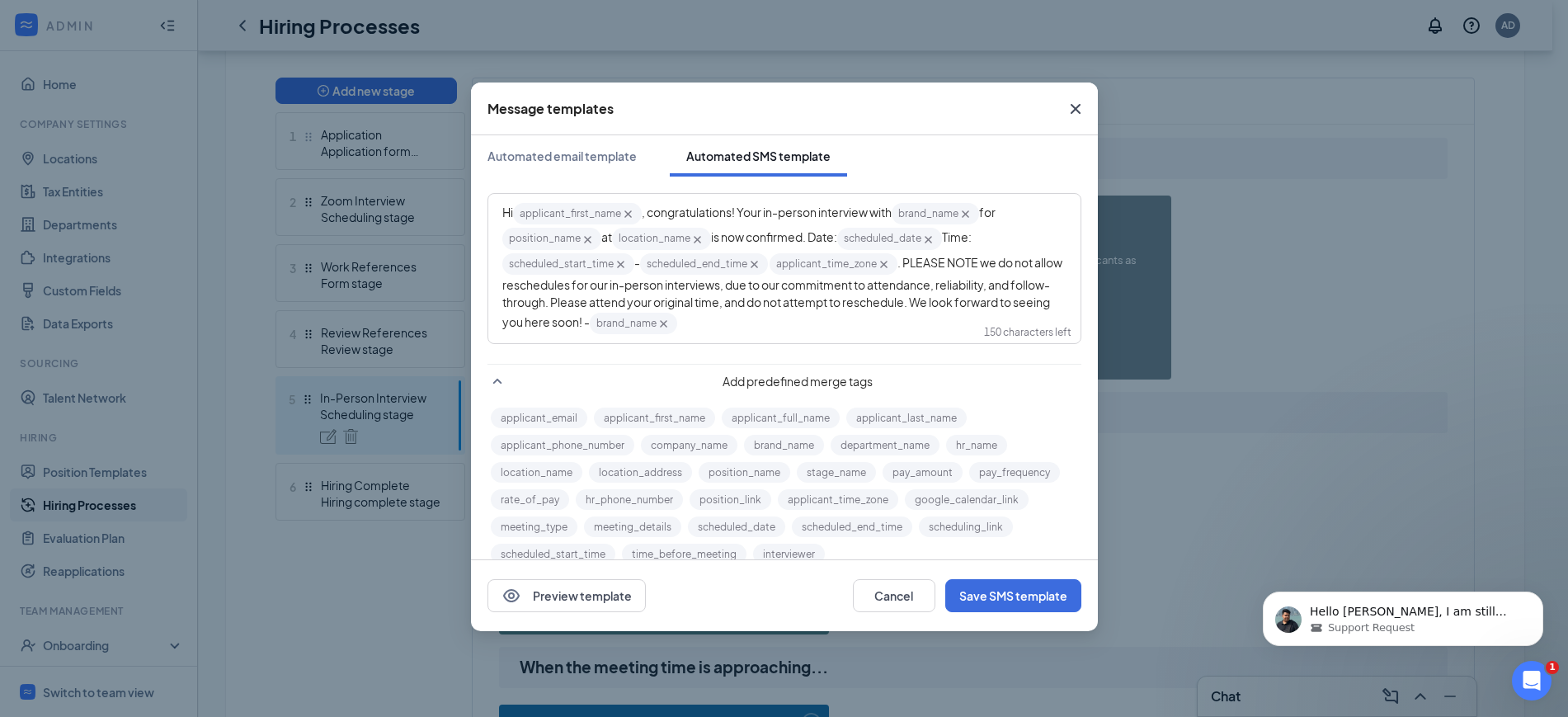
click at [814, 236] on span "is now confirmed. Date:" at bounding box center [774, 237] width 126 height 15
click at [698, 336] on div "Hi applicant_first_name‌‌‌‌ {{applicant_first_name}} , congratulations! Your in…" at bounding box center [784, 268] width 564 height 135
click at [1006, 599] on button "Save SMS template" at bounding box center [1014, 596] width 136 height 33
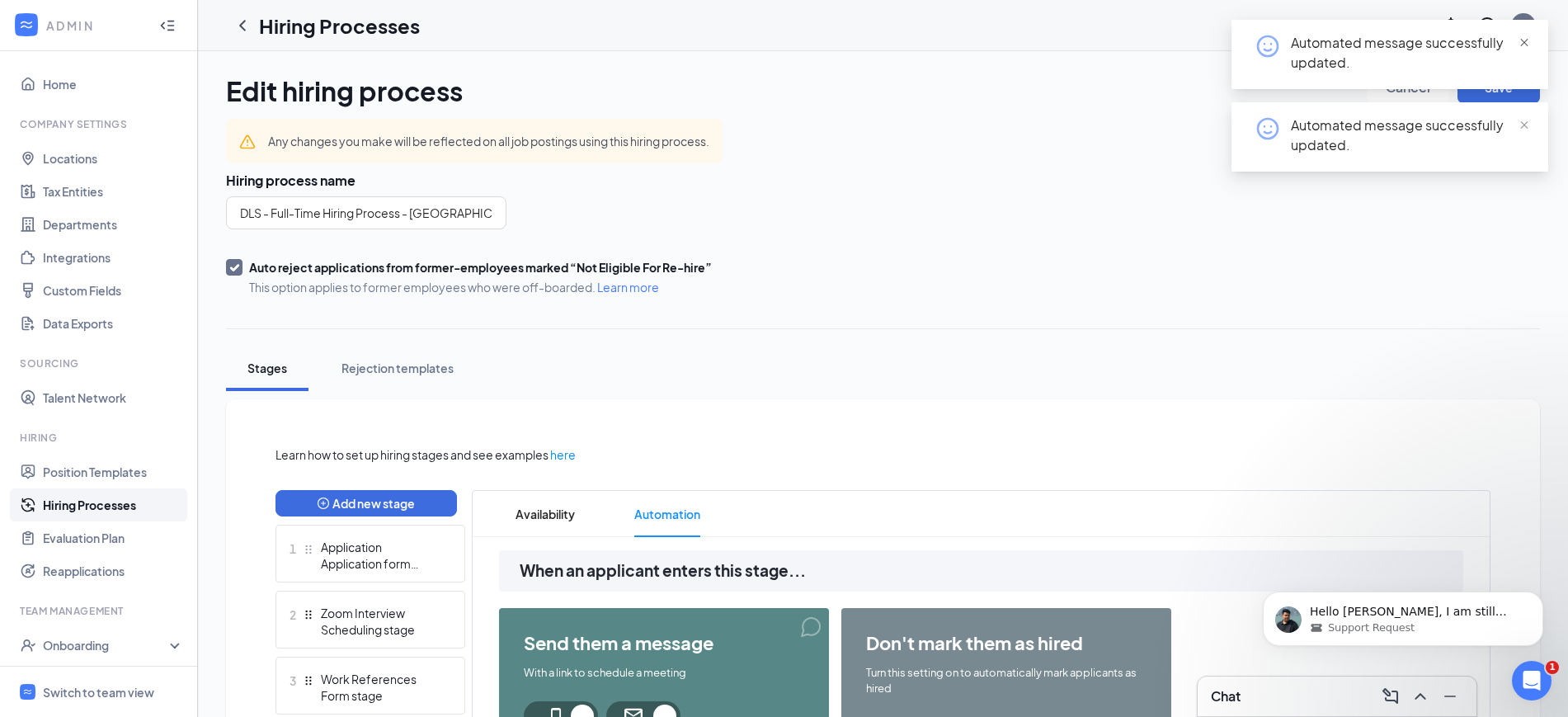
click at [1524, 40] on span "close" at bounding box center [1524, 42] width 12 height 12
click at [1526, 40] on span "close" at bounding box center [1524, 42] width 12 height 12
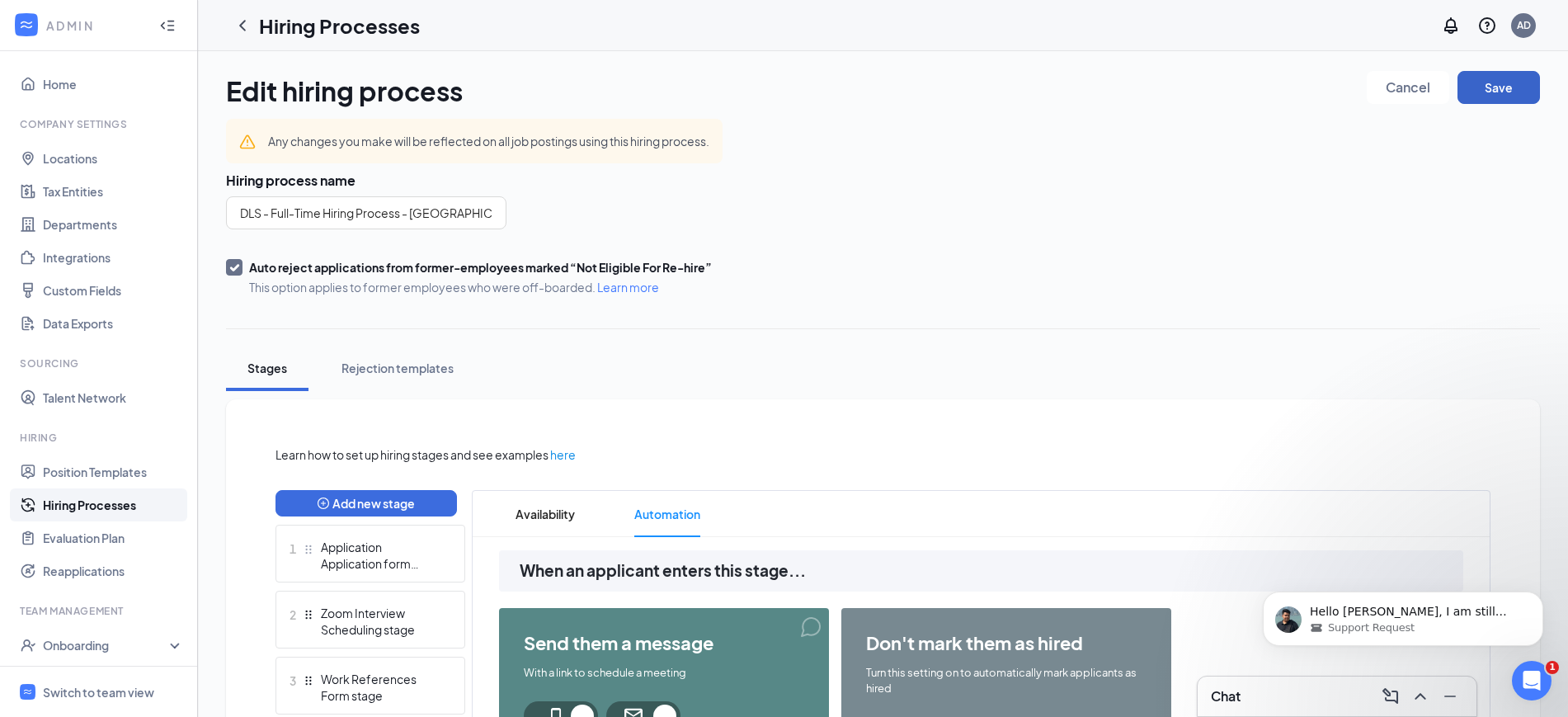
click at [1518, 86] on button "Save" at bounding box center [1499, 87] width 83 height 33
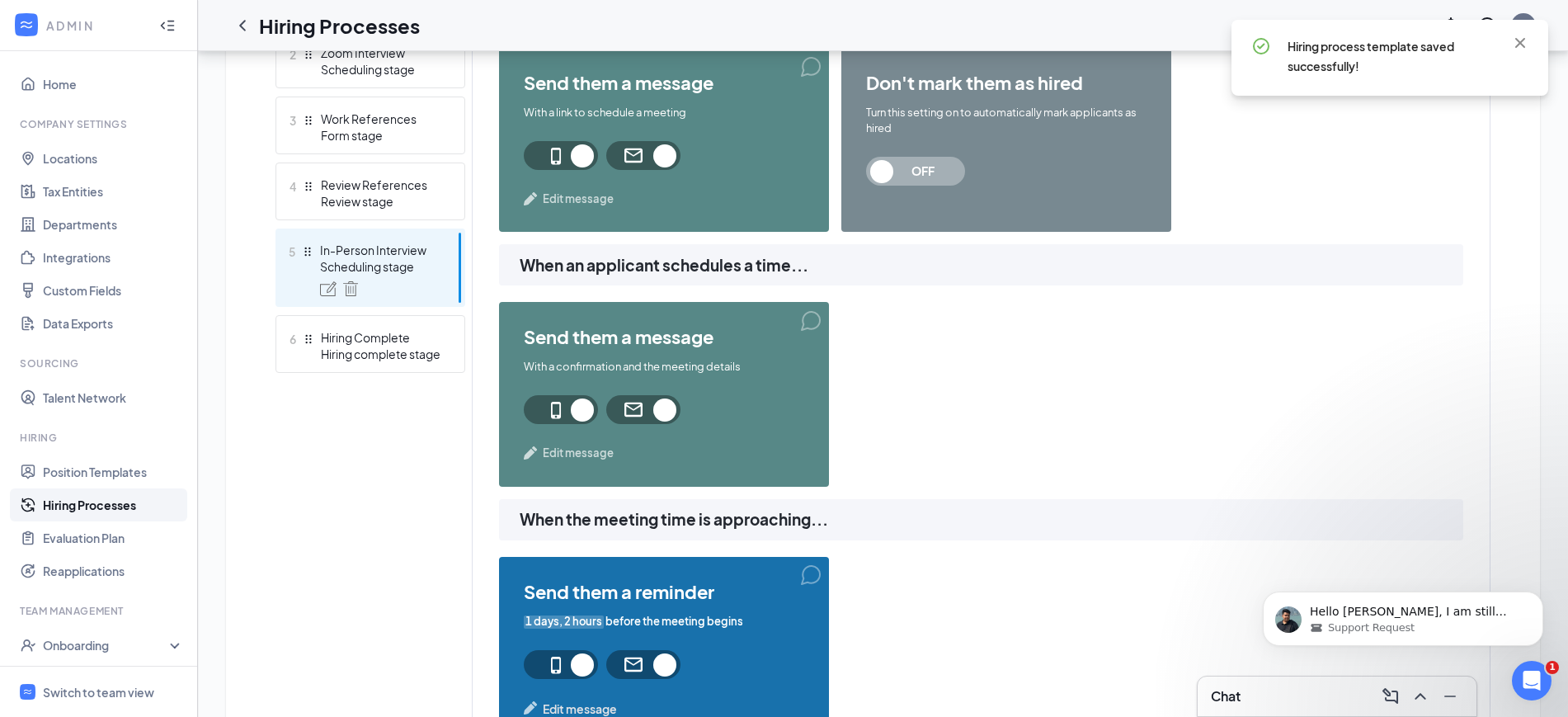
scroll to position [722, 0]
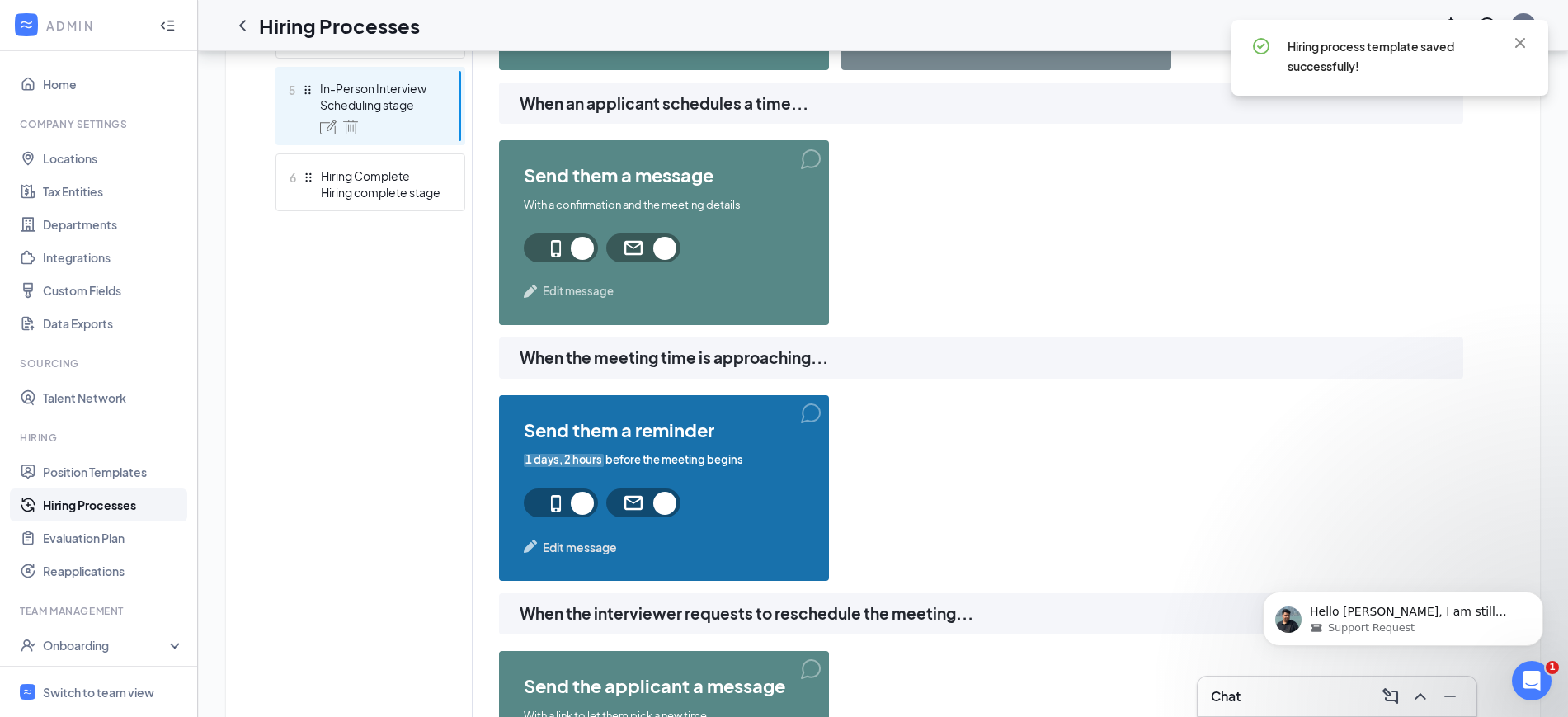
click at [569, 293] on span "Edit message" at bounding box center [578, 291] width 71 height 16
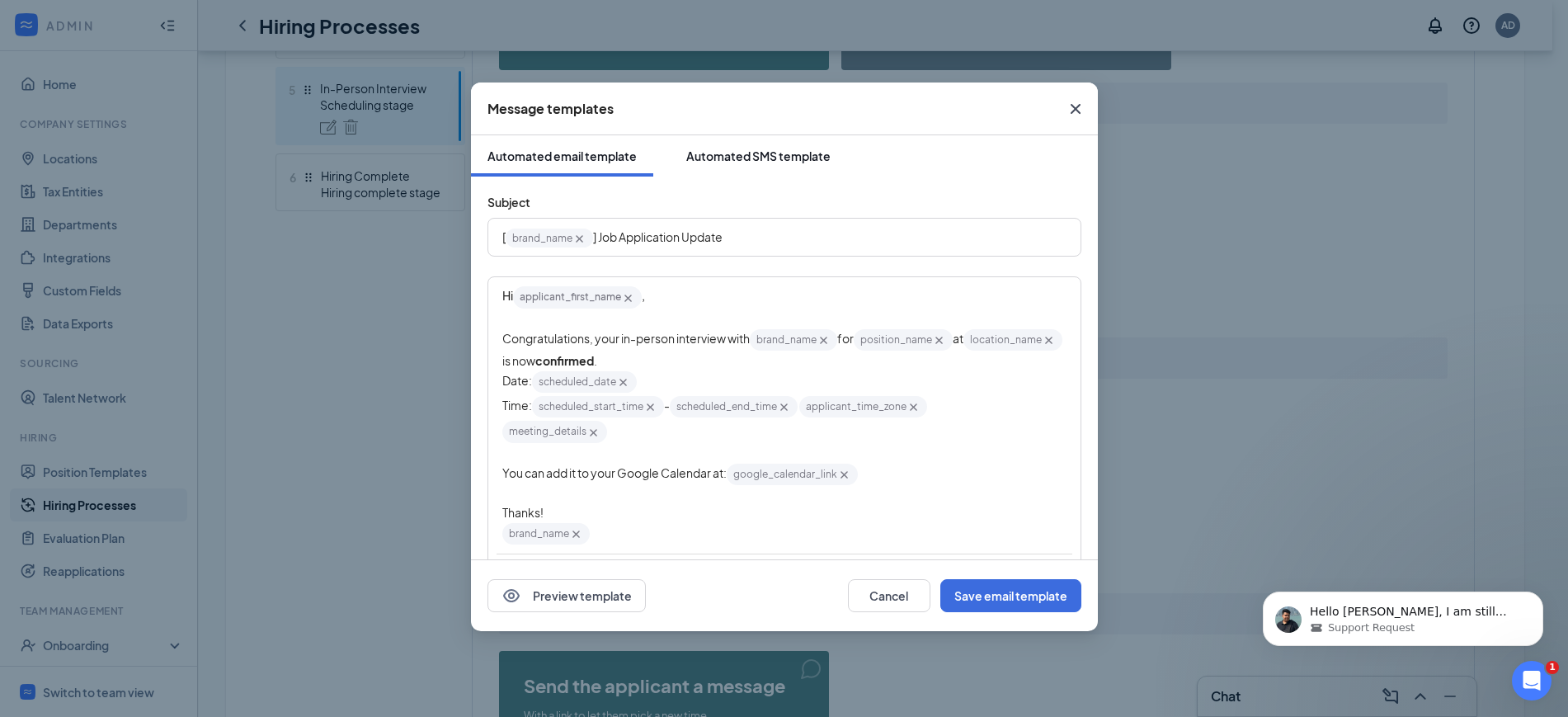
click at [739, 153] on div "Automated SMS template" at bounding box center [758, 156] width 144 height 16
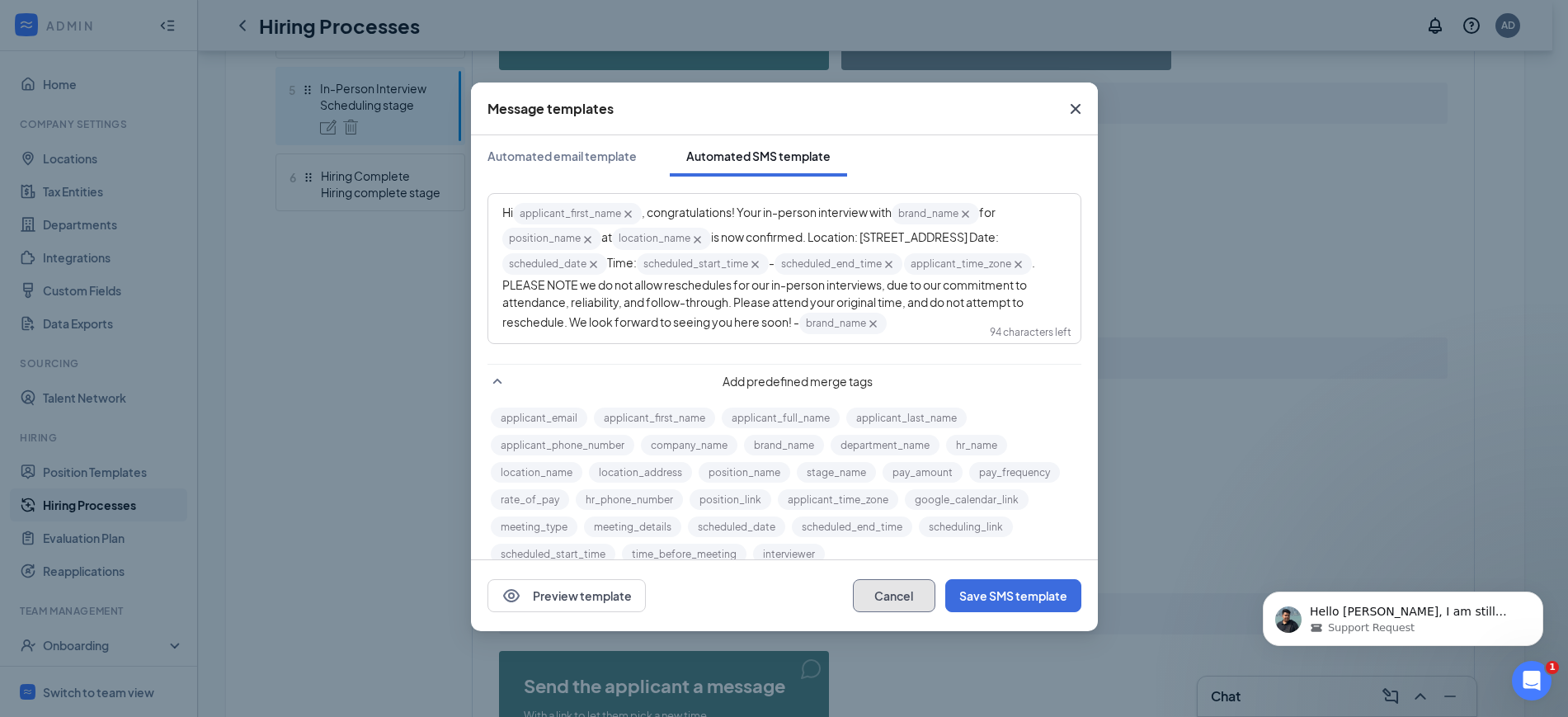
click at [892, 602] on button "Cancel" at bounding box center [894, 596] width 83 height 33
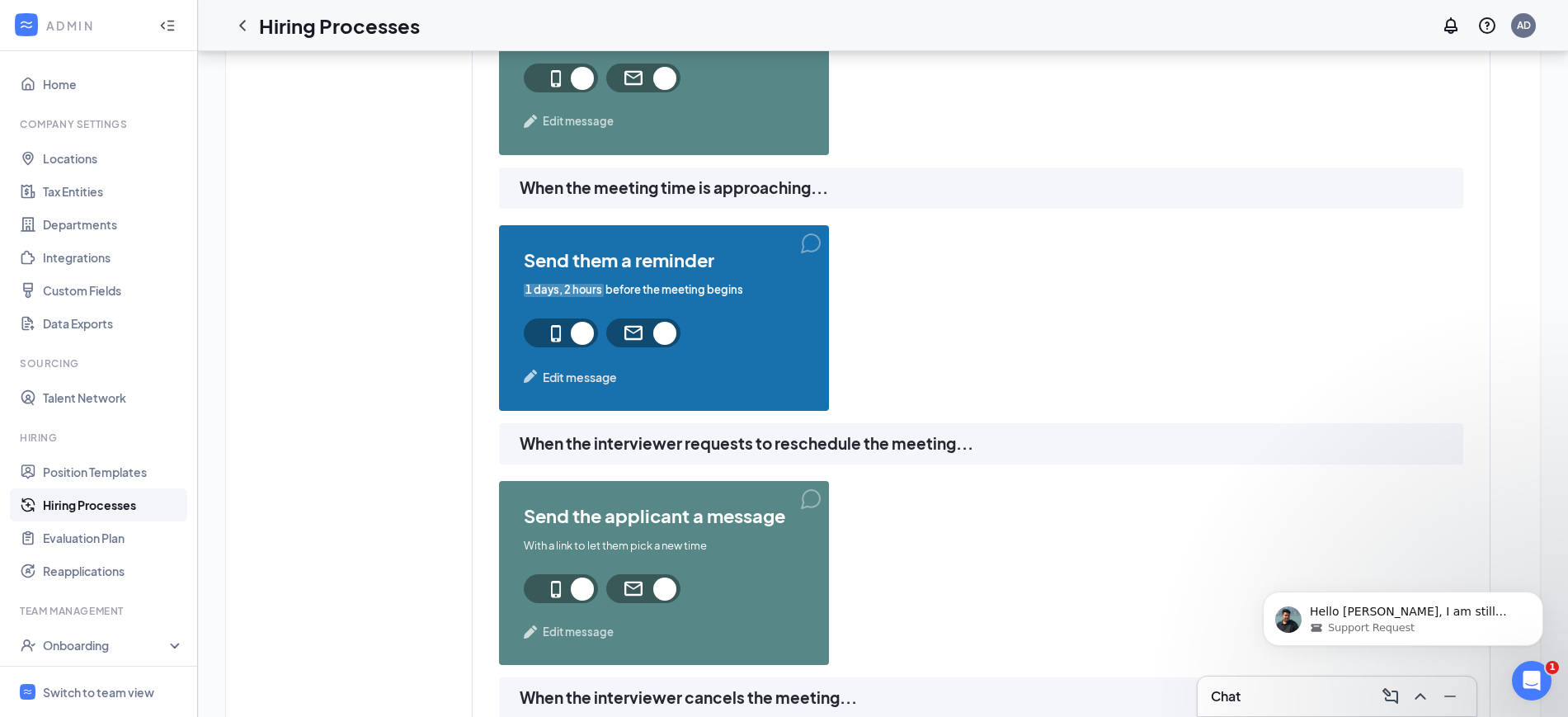
scroll to position [929, 0]
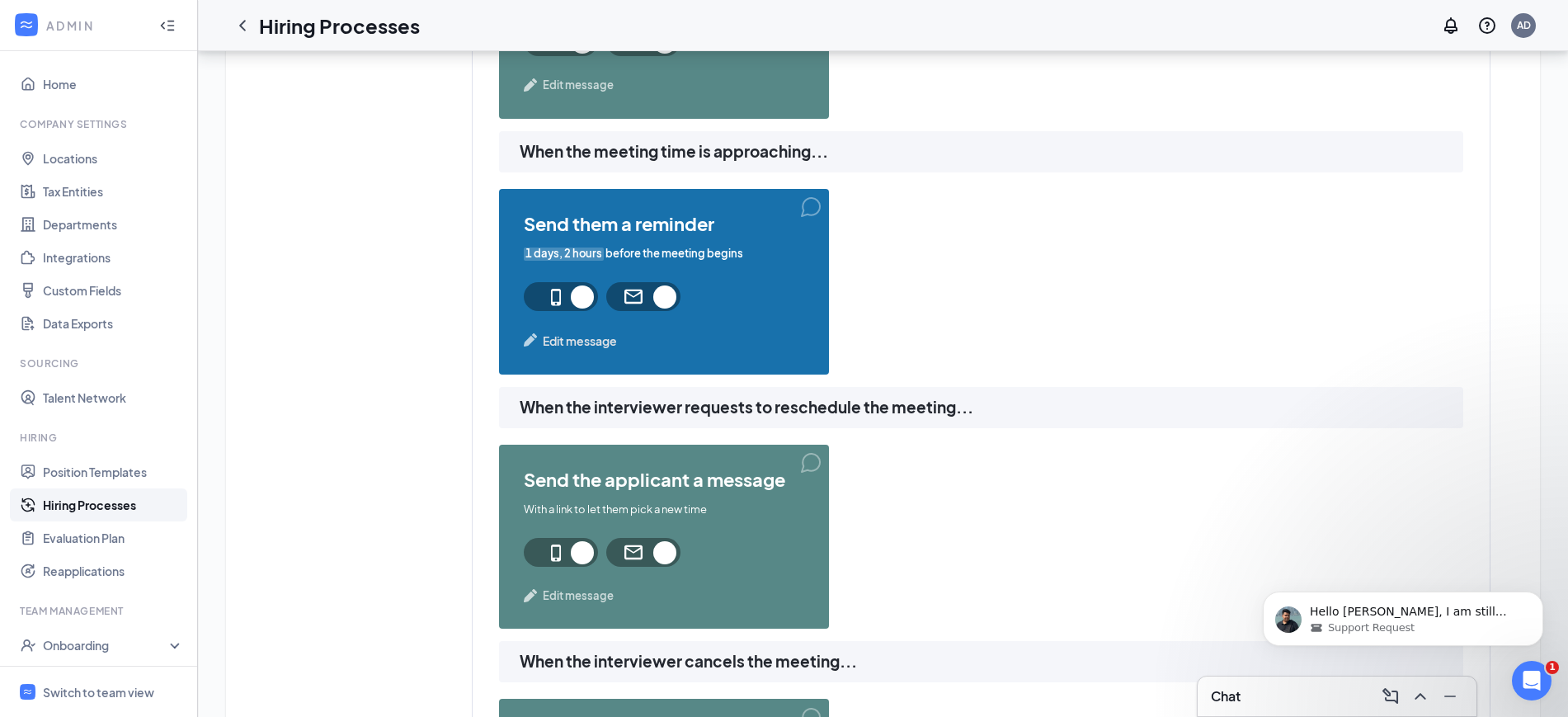
click at [589, 337] on span "Edit message" at bounding box center [579, 341] width 74 height 18
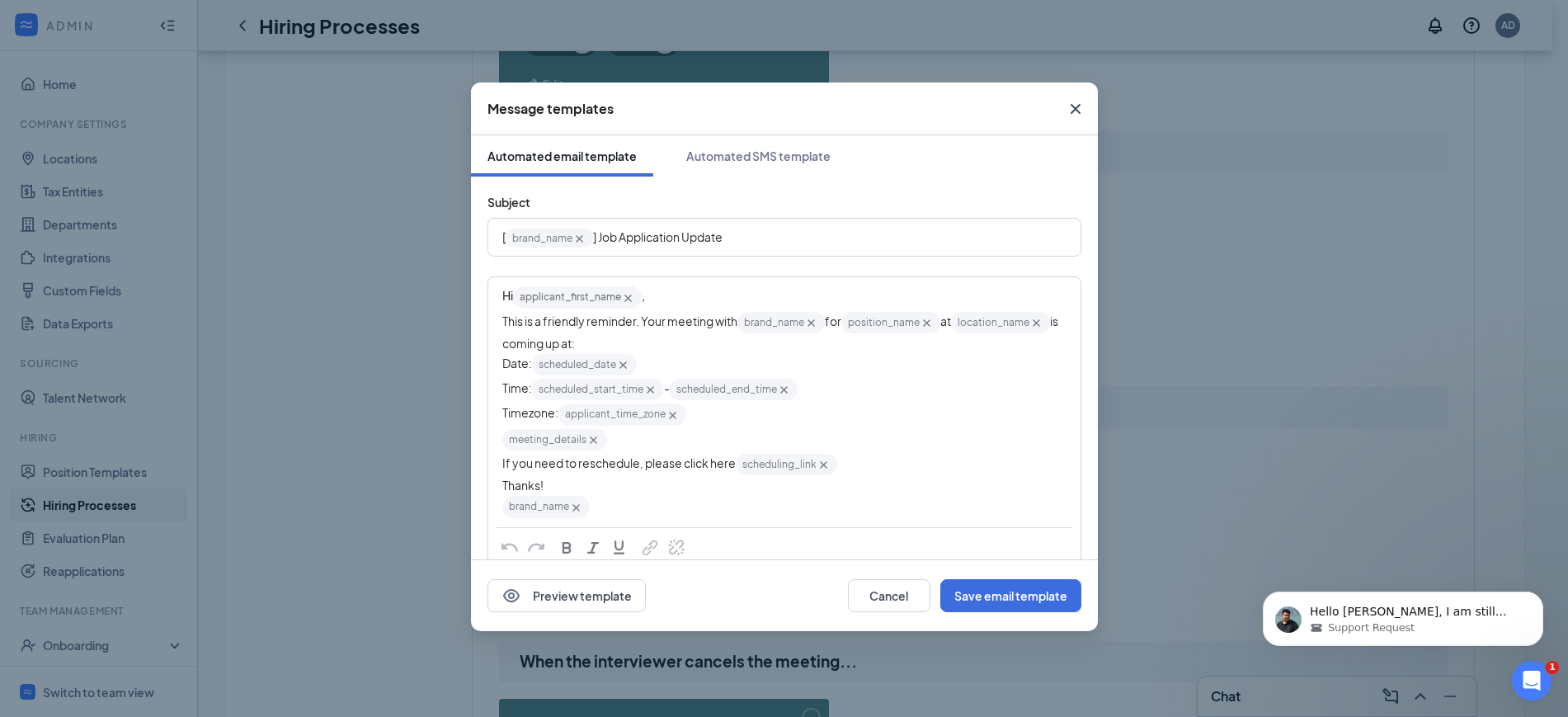
click at [690, 305] on div "Hi applicant_first_name‌‌‌‌ {{applicant_first_name}} ," at bounding box center [784, 297] width 564 height 25
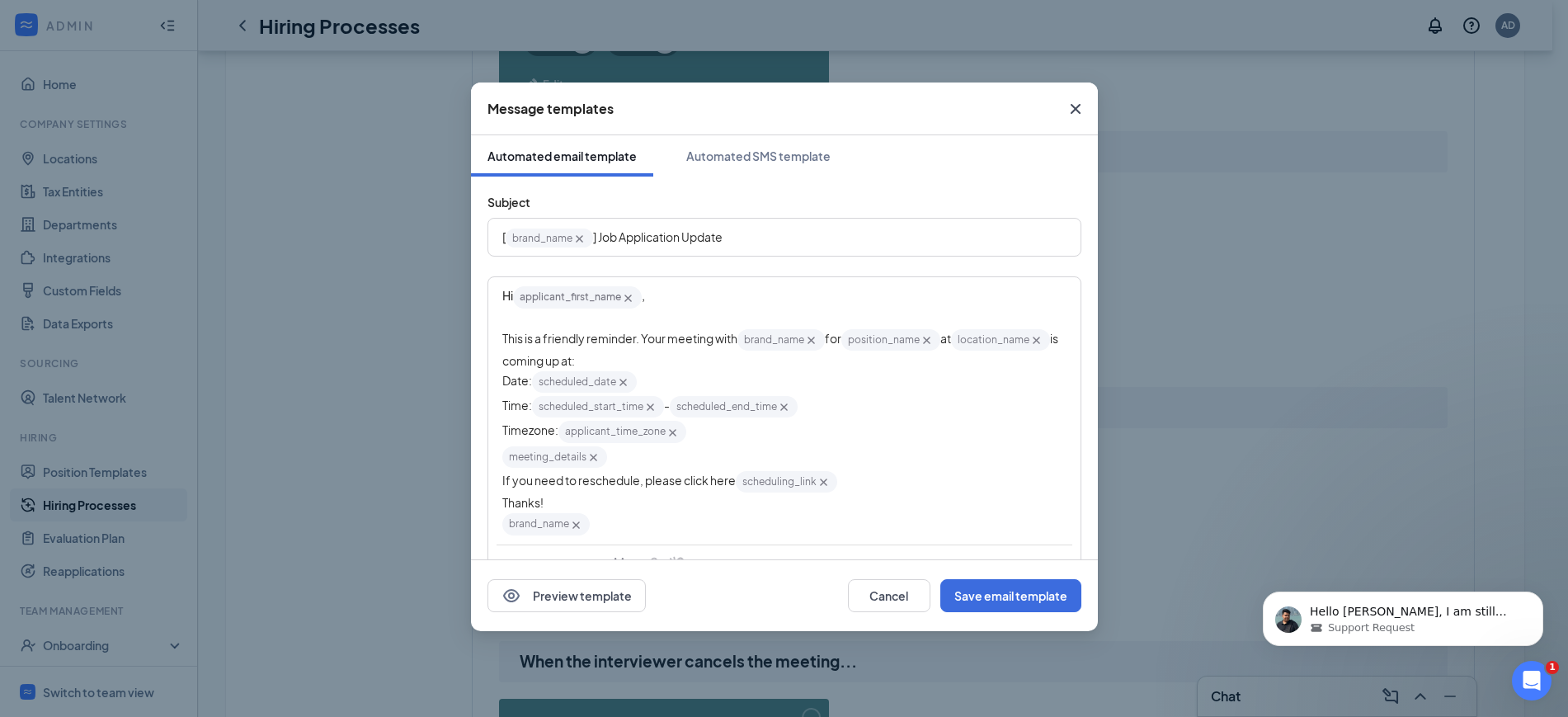
click at [690, 333] on span "This is a friendly reminder. Your meeting with" at bounding box center [620, 338] width 235 height 15
click at [523, 436] on span "Timezone:" at bounding box center [530, 438] width 57 height 15
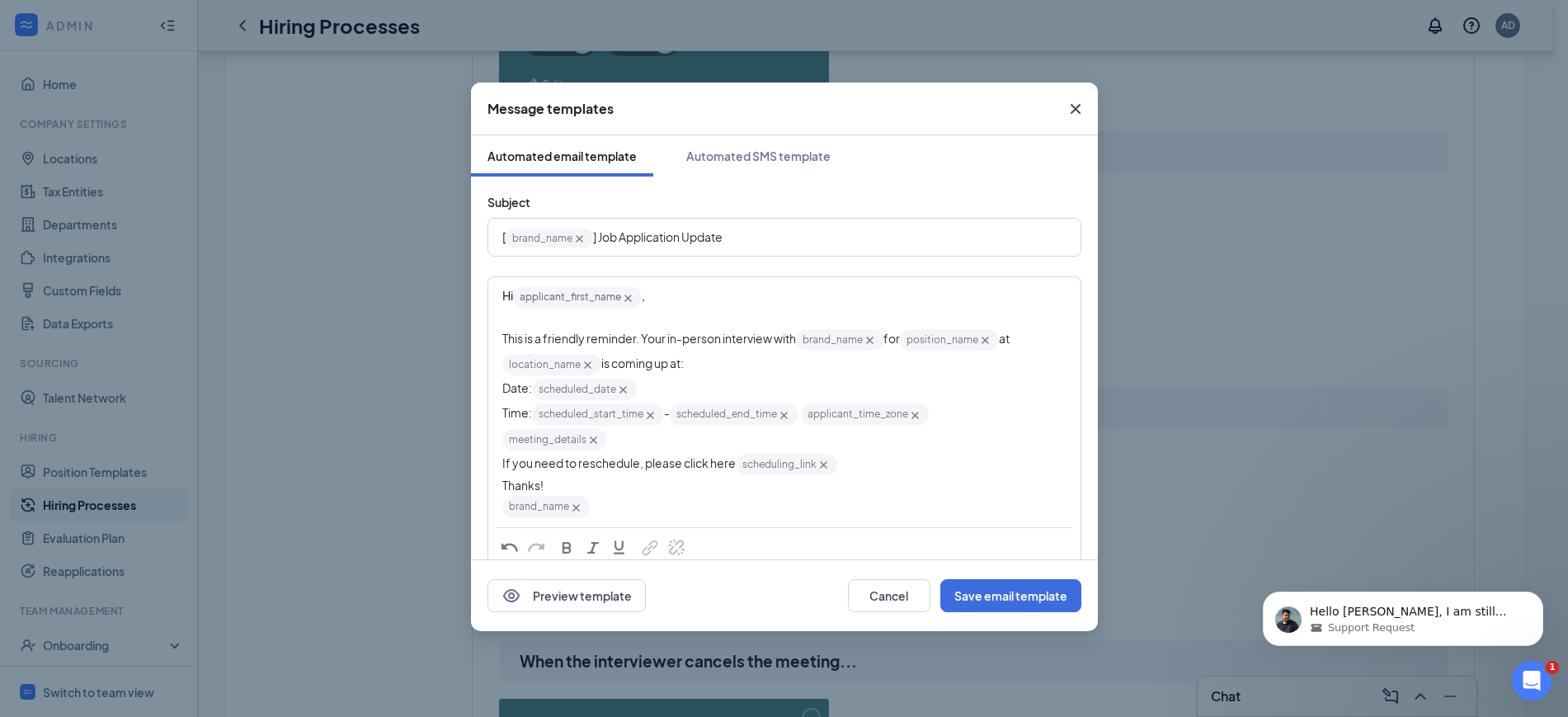
click at [780, 436] on div "meeting_details‌‌‌‌ {{meeting_details}}" at bounding box center [784, 440] width 564 height 25
click at [703, 457] on span "If you need to reschedule, please click here" at bounding box center [619, 463] width 233 height 15
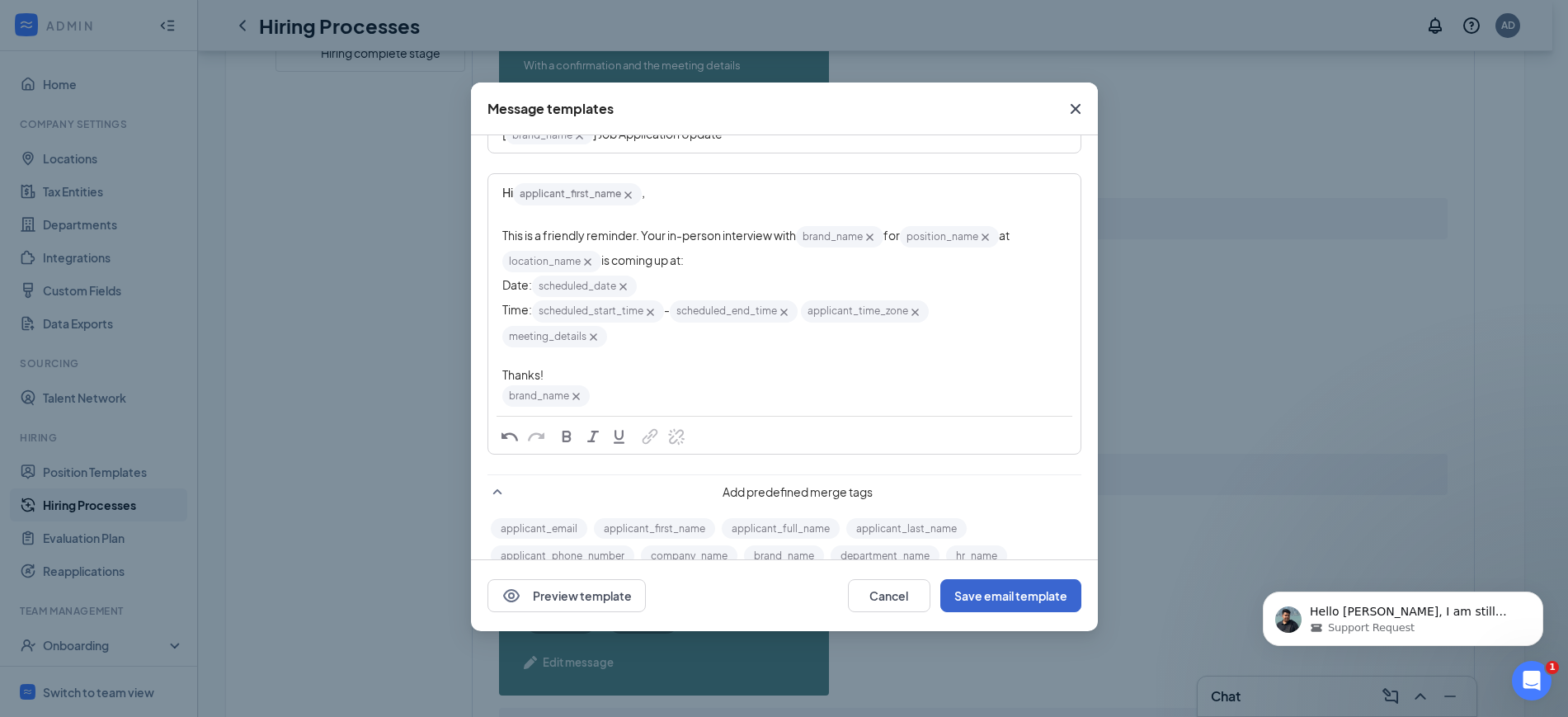
scroll to position [826, 0]
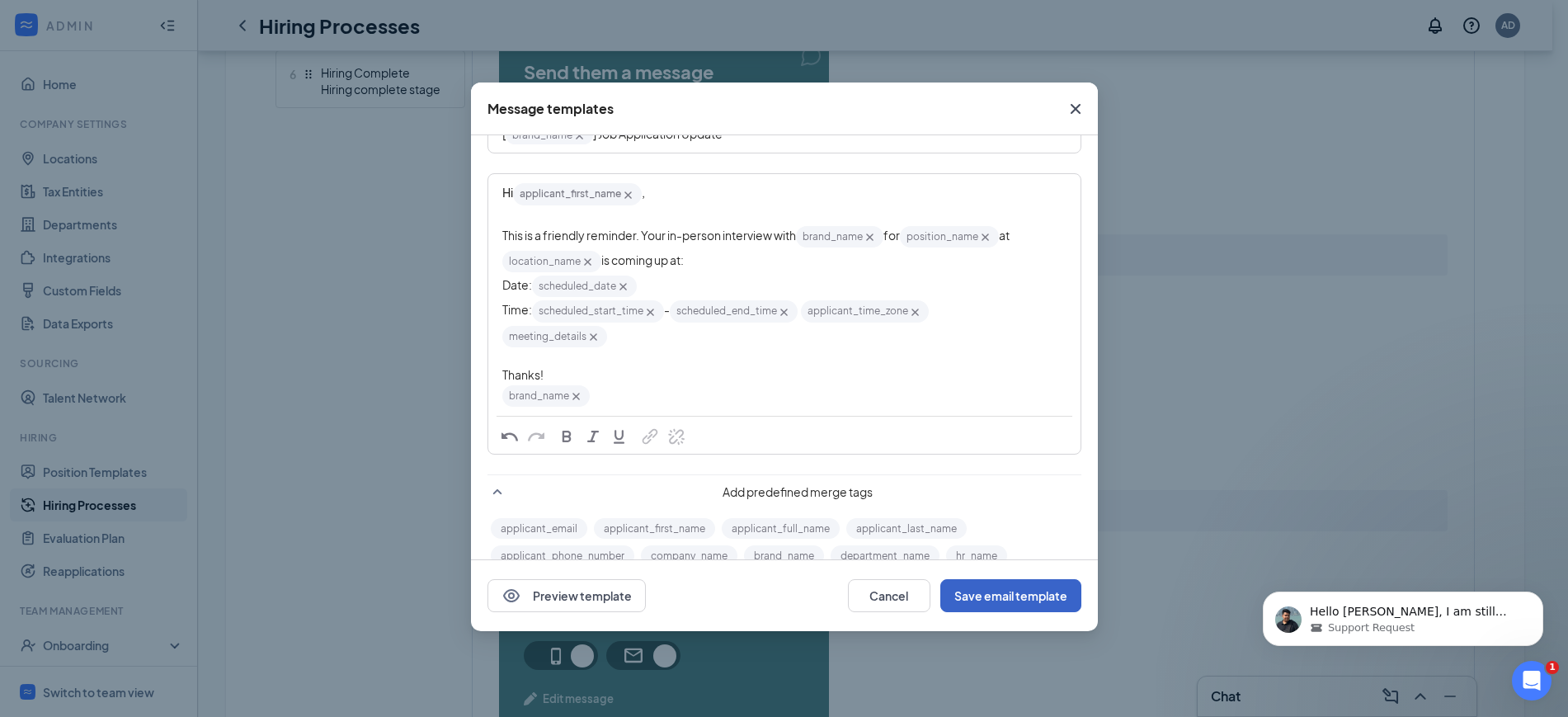
click at [1043, 596] on button "Save email template" at bounding box center [1010, 596] width 141 height 33
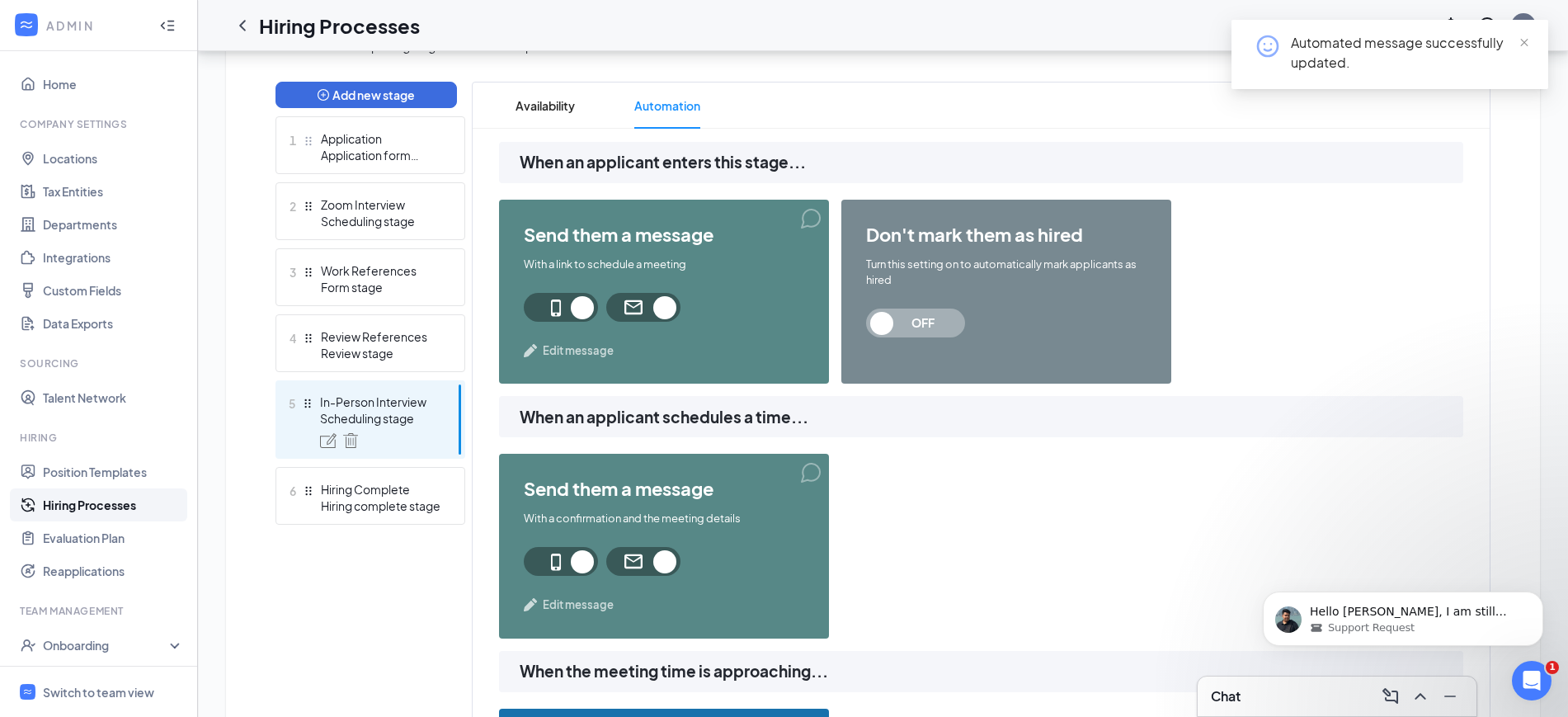
scroll to position [206, 0]
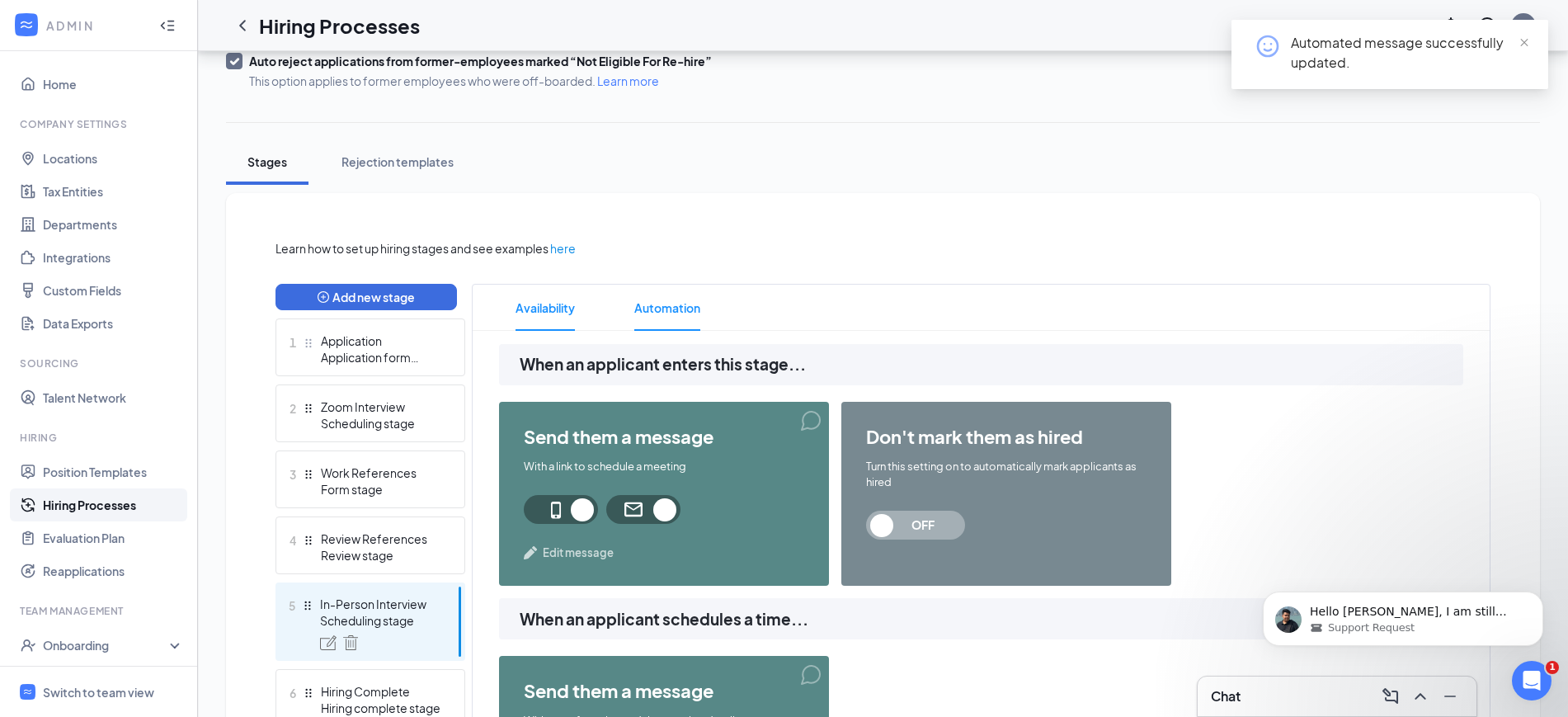
click at [531, 303] on span "Availability" at bounding box center [545, 307] width 59 height 46
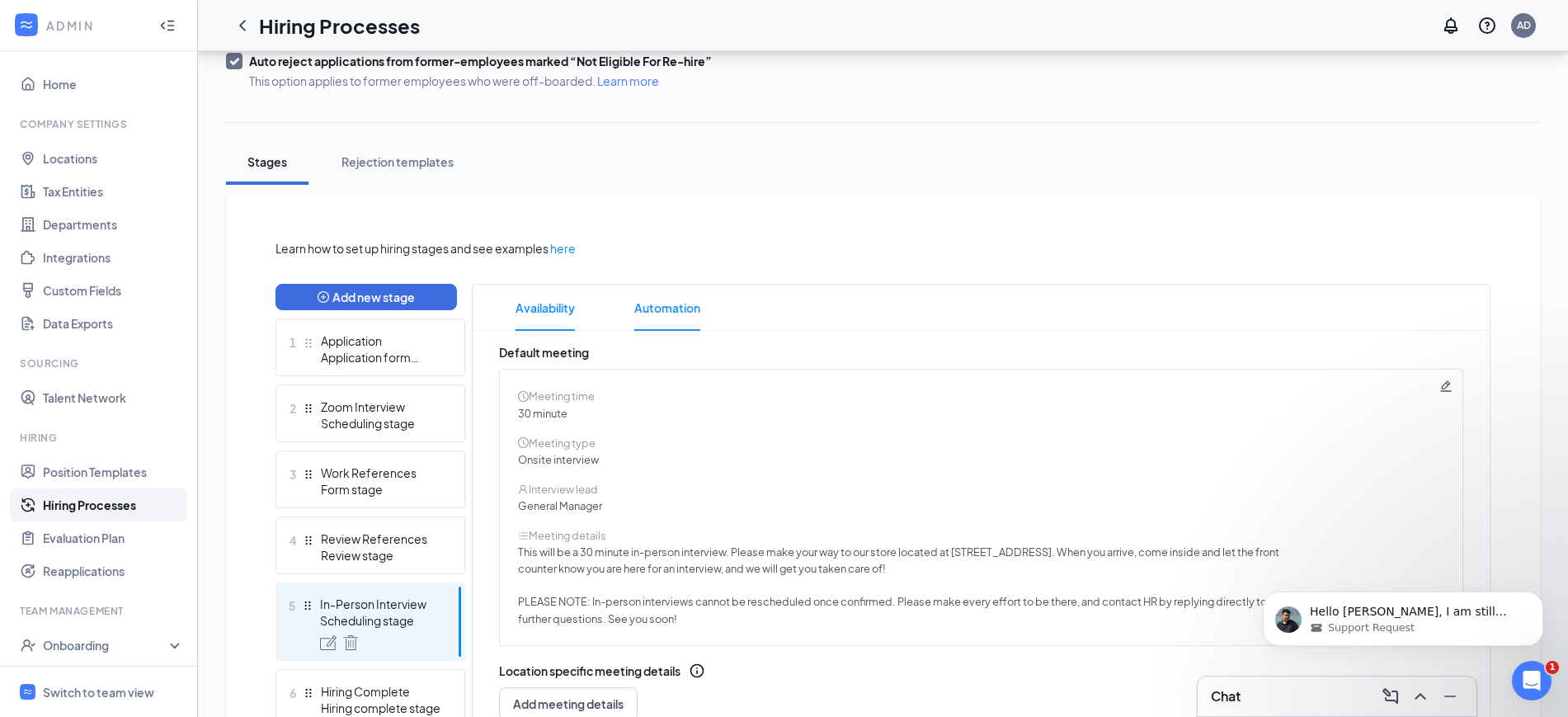
click at [672, 318] on span "Automation" at bounding box center [667, 307] width 66 height 46
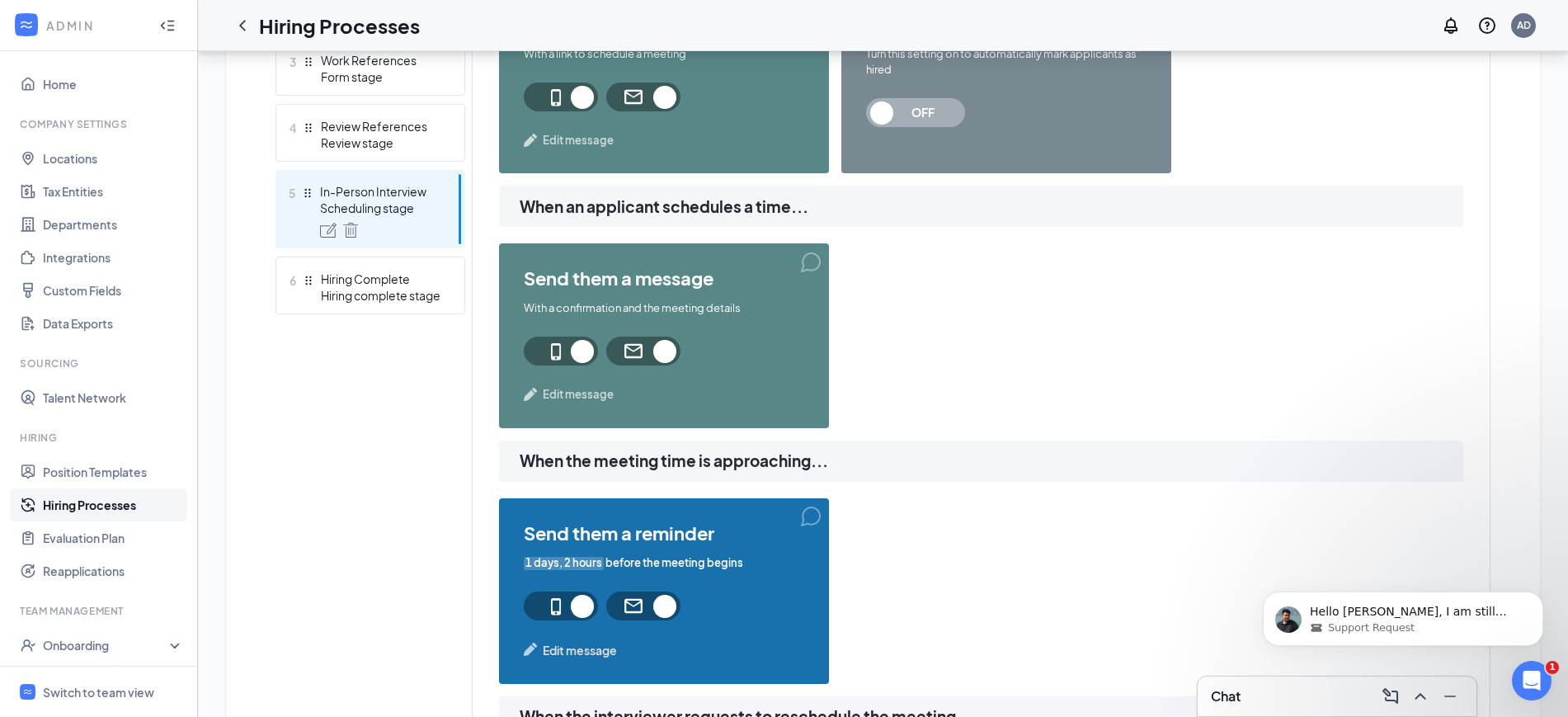
scroll to position [722, 0]
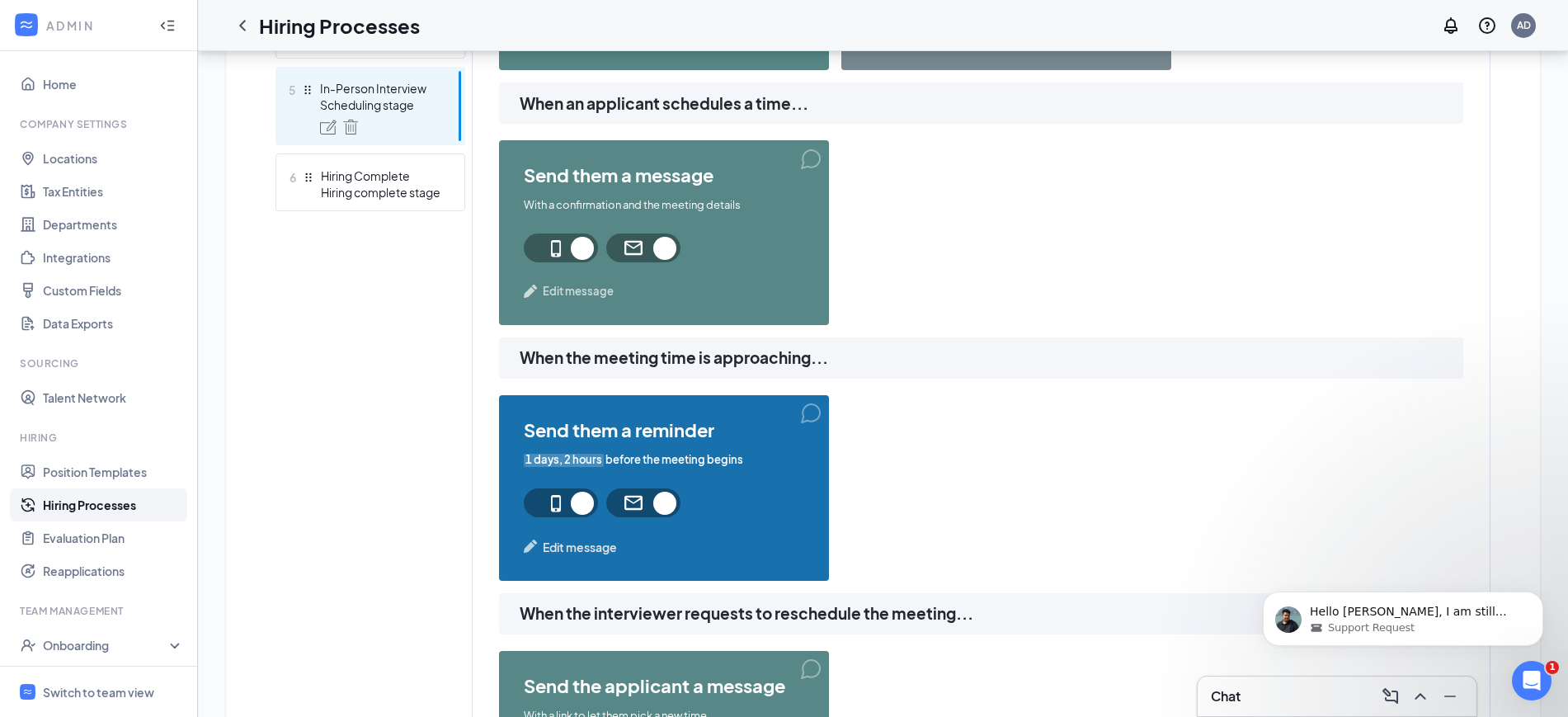
click at [589, 546] on span "Edit message" at bounding box center [579, 547] width 74 height 18
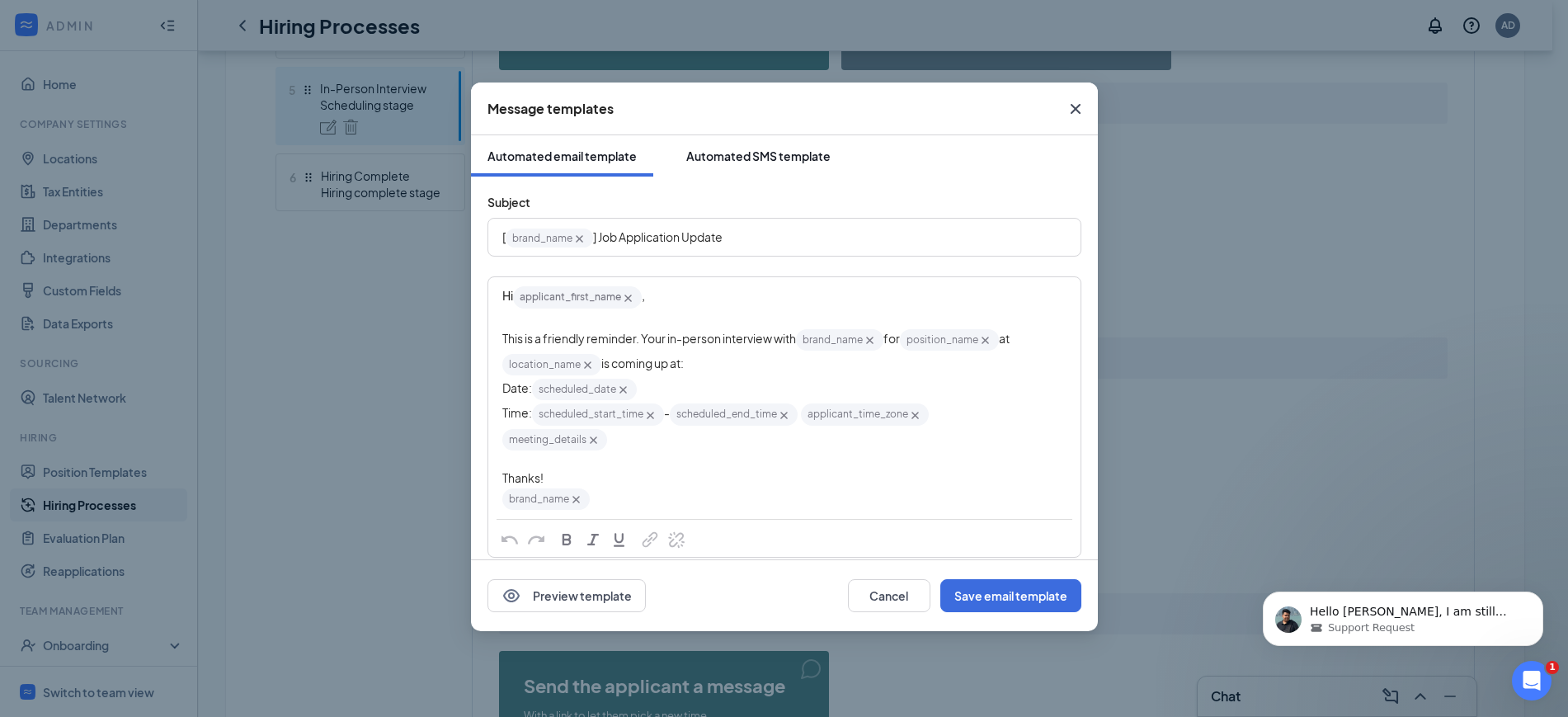
click at [734, 150] on div "Automated SMS template" at bounding box center [758, 156] width 144 height 16
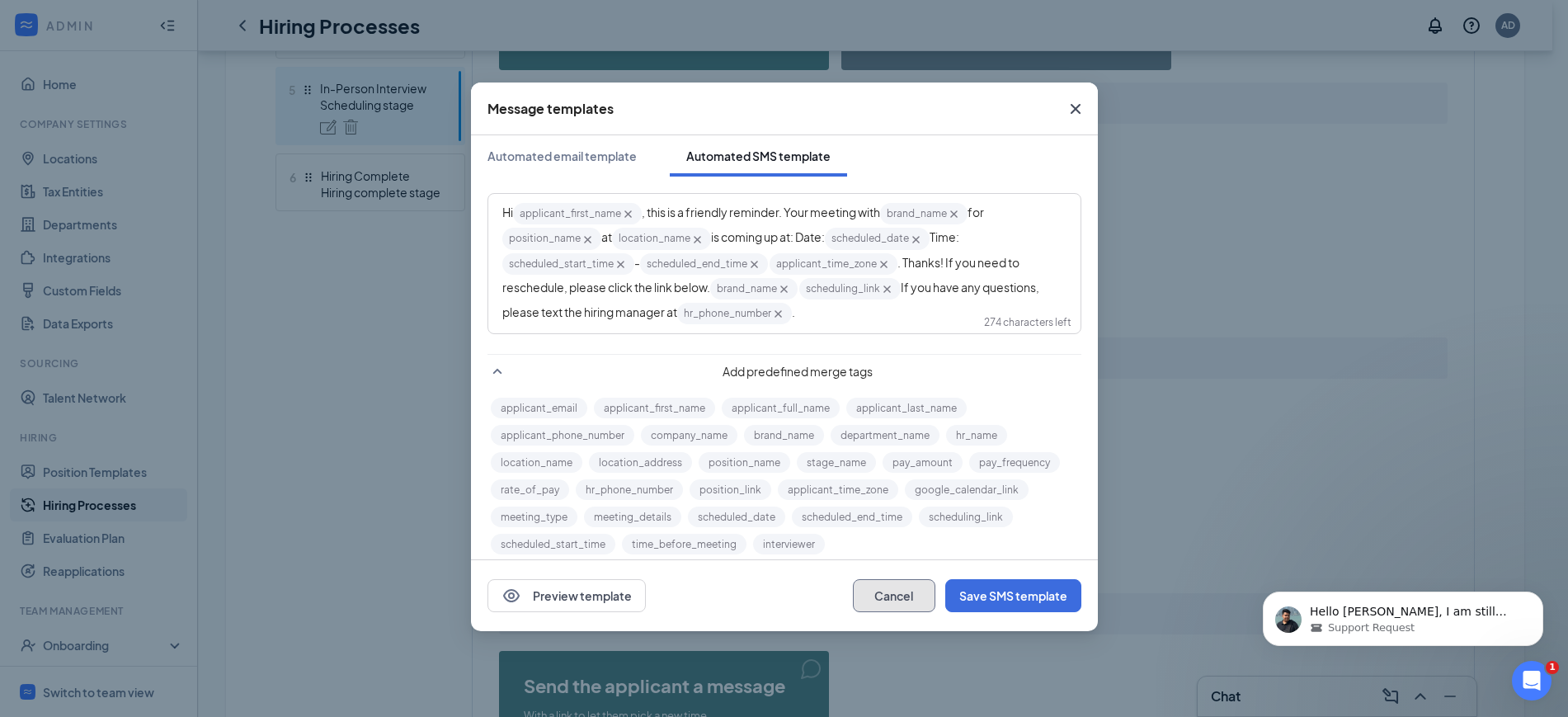
click at [895, 597] on button "Cancel" at bounding box center [894, 596] width 83 height 33
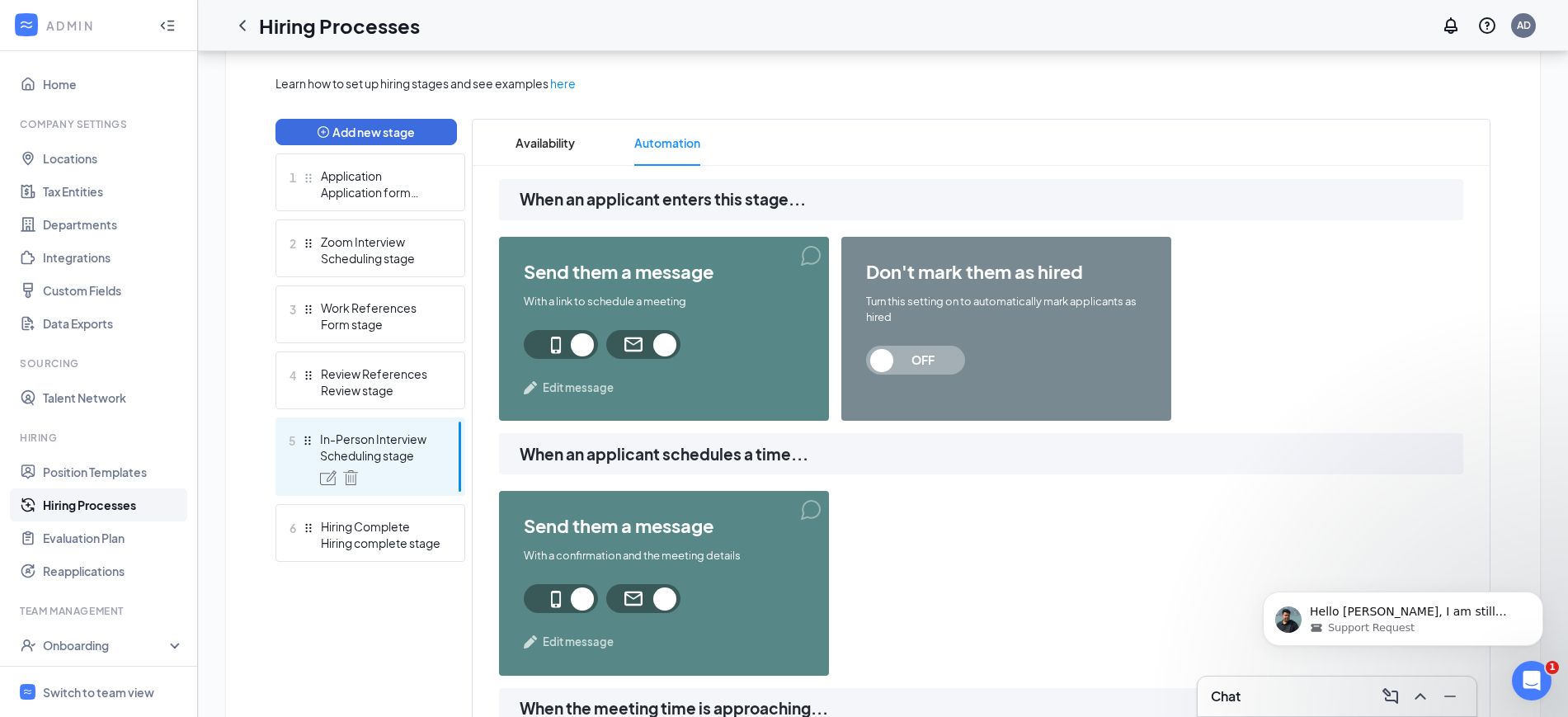
scroll to position [206, 0]
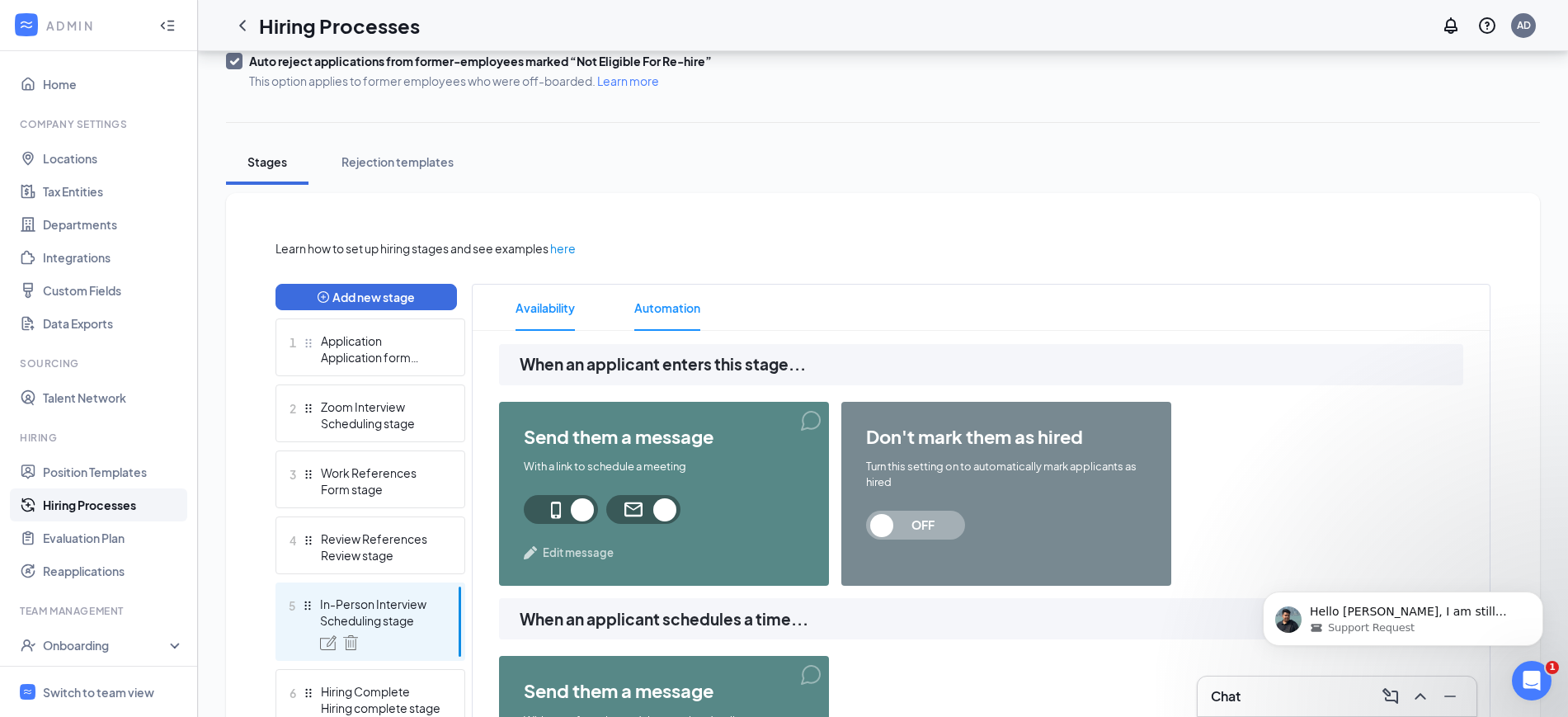
click at [554, 313] on span "Availability" at bounding box center [545, 307] width 59 height 46
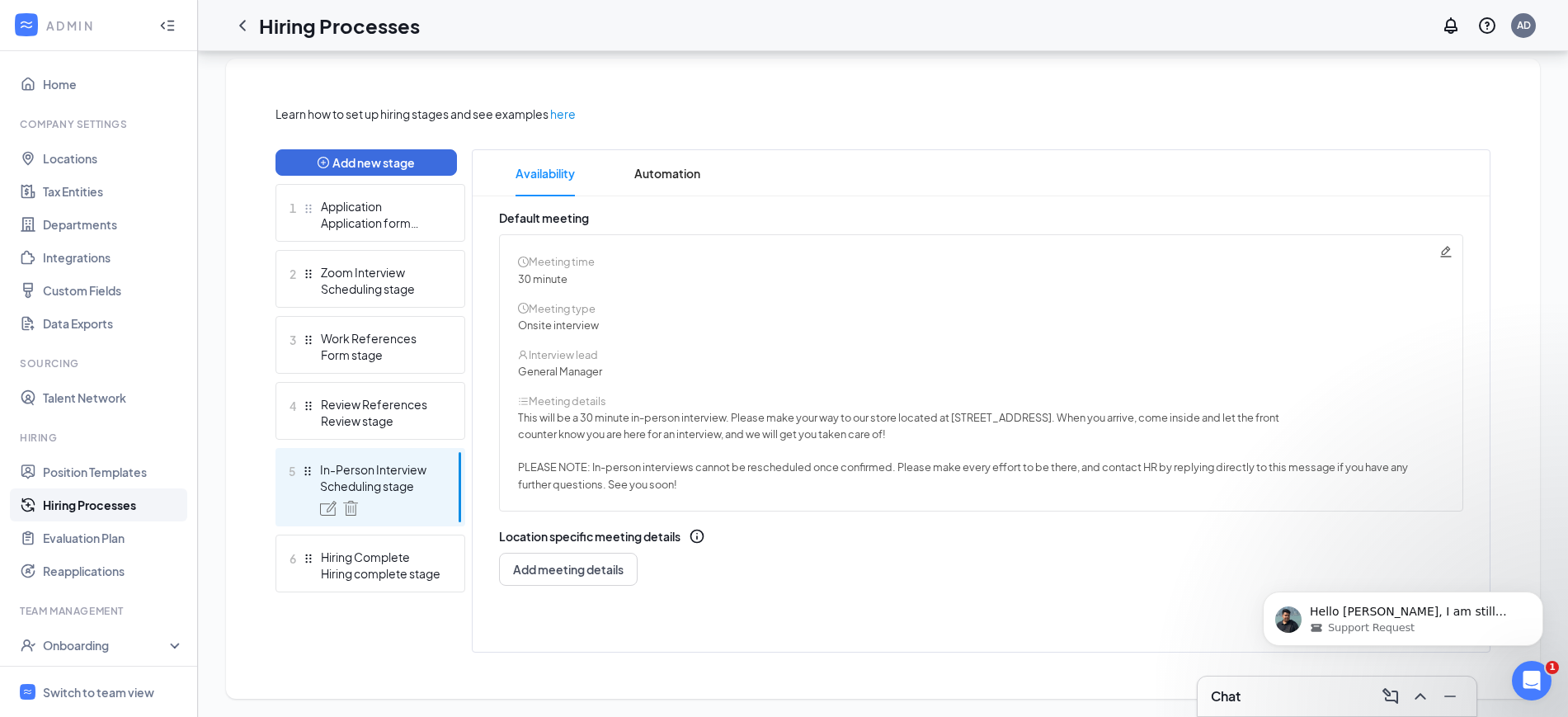
scroll to position [343, 0]
click at [1178, 416] on span "This will be a 30 minute in-person interview. Please make your way to our store…" at bounding box center [899, 415] width 762 height 13
drag, startPoint x: 1196, startPoint y: 414, endPoint x: 954, endPoint y: 424, distance: 242.2
click at [954, 424] on span "This will be a 30 minute in-person interview. Please make your way to our store…" at bounding box center [963, 449] width 890 height 83
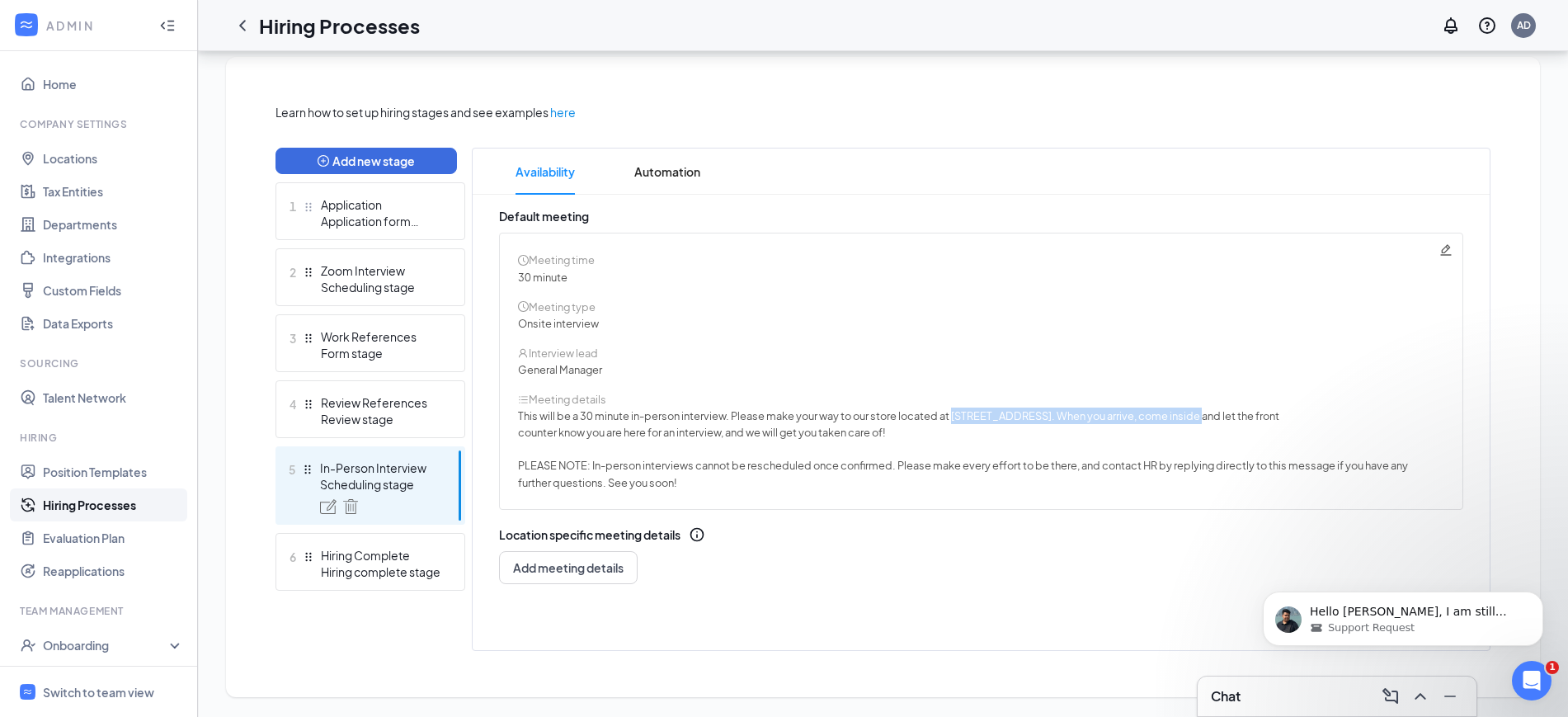
copy span "3020 Highland Pointe Dr, Owensboro, KY, 42303."
click at [654, 171] on span "Automation" at bounding box center [667, 171] width 66 height 46
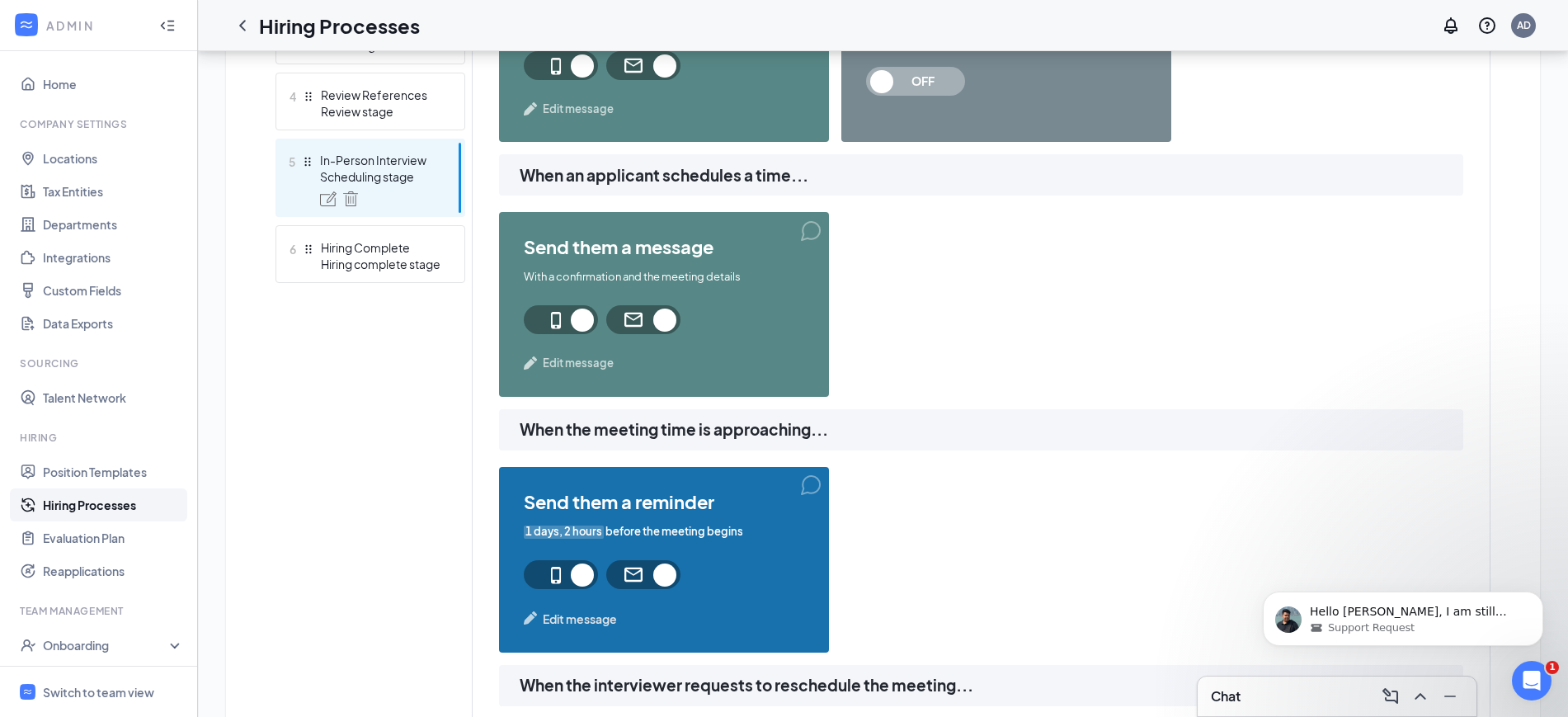
scroll to position [652, 0]
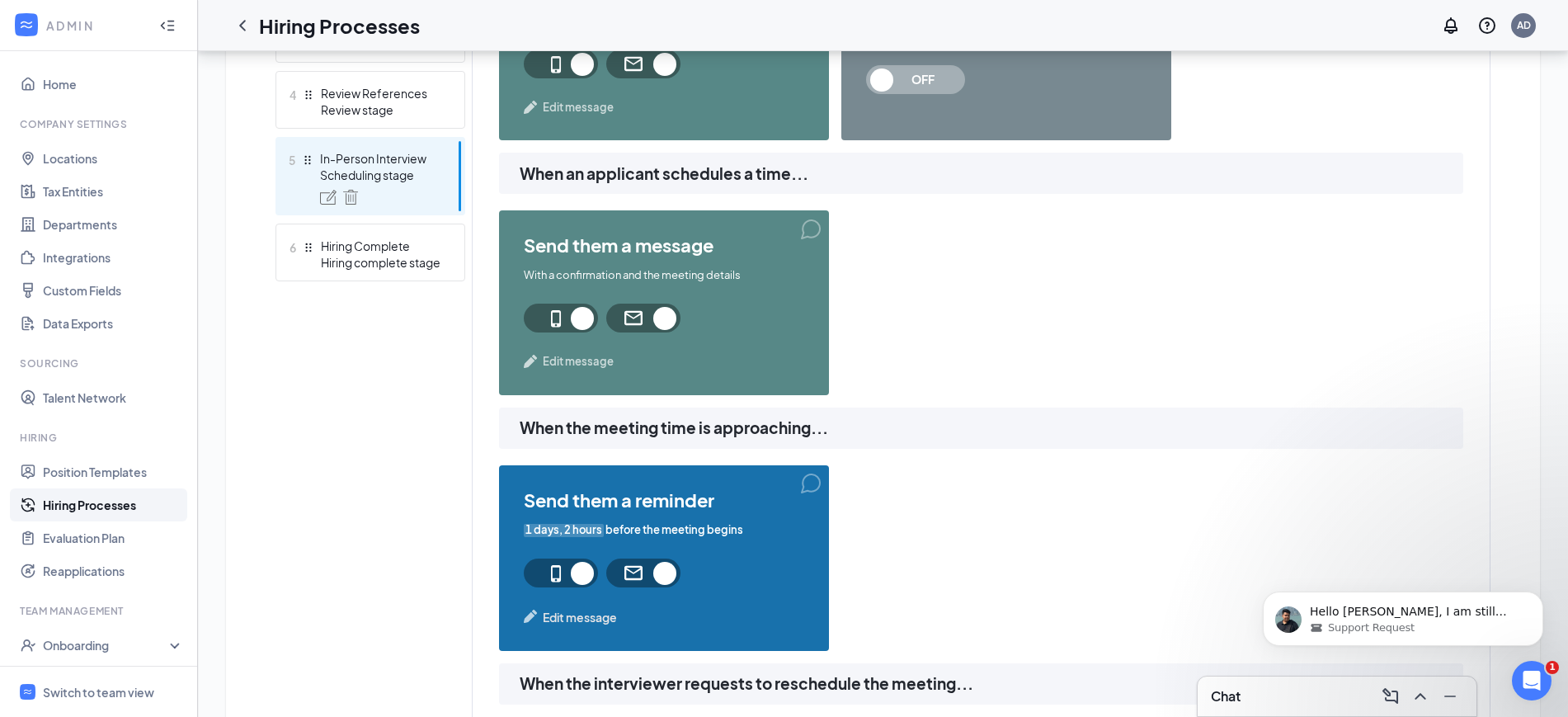
click at [589, 612] on span "Edit message" at bounding box center [579, 617] width 74 height 18
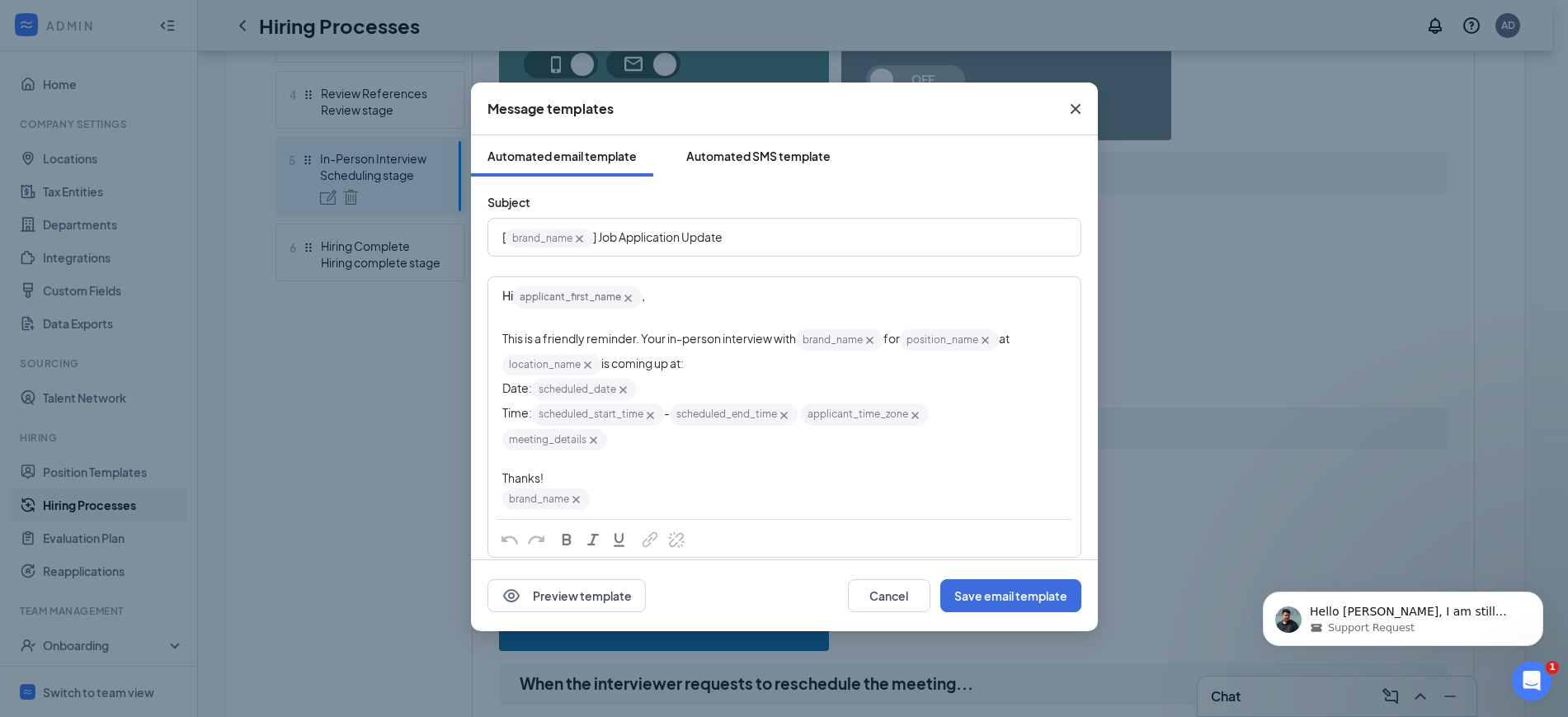
click at [777, 161] on div "Automated SMS template" at bounding box center [758, 156] width 144 height 16
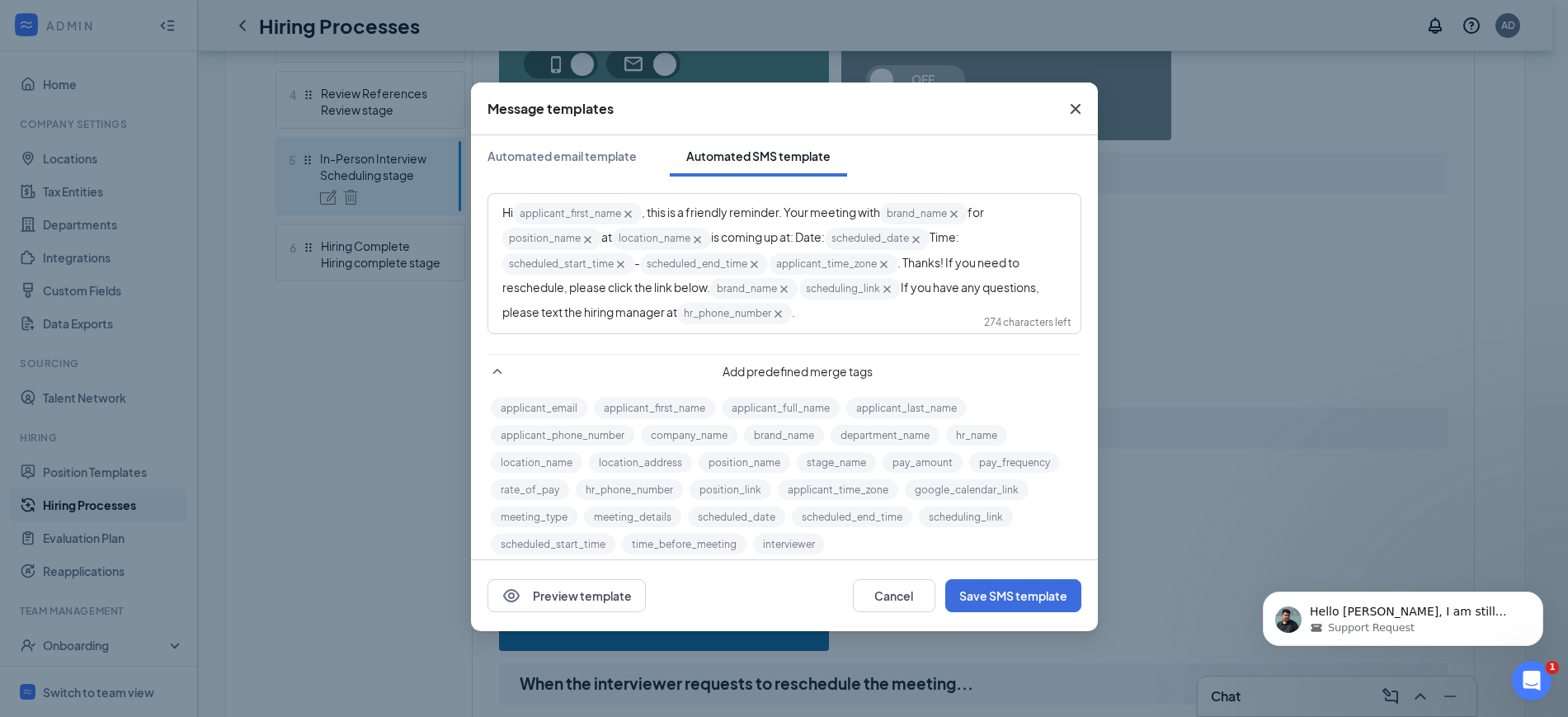
click at [824, 205] on span ", this is a friendly reminder. Your meeting with" at bounding box center [761, 212] width 239 height 15
click at [804, 240] on span "is coming up at: Date:" at bounding box center [768, 237] width 114 height 15
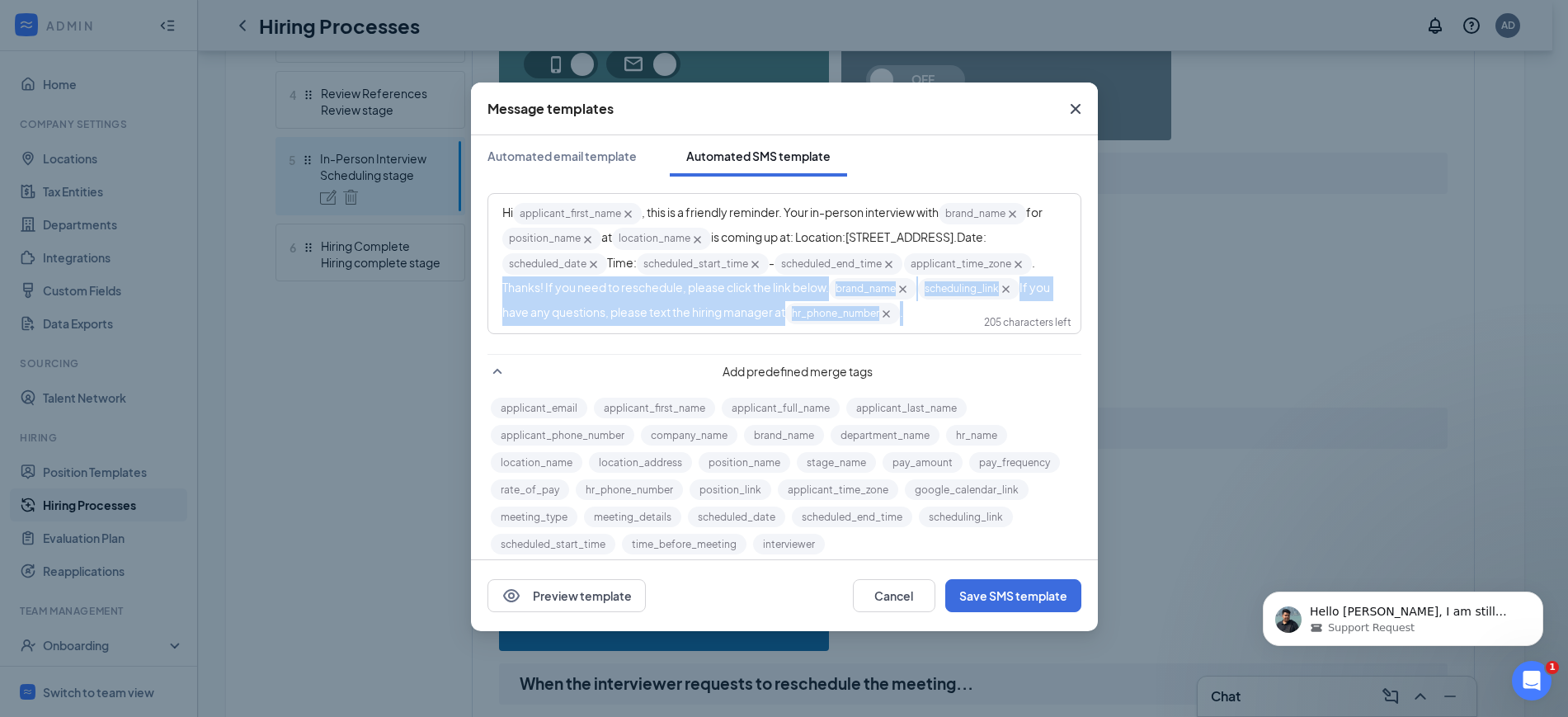
drag, startPoint x: 764, startPoint y: 287, endPoint x: 853, endPoint y: 330, distance: 98.8
click at [853, 326] on div "Hi applicant_first_name‌‌‌‌ {{applicant_first_name}} , this is a friendly remin…" at bounding box center [784, 263] width 564 height 125
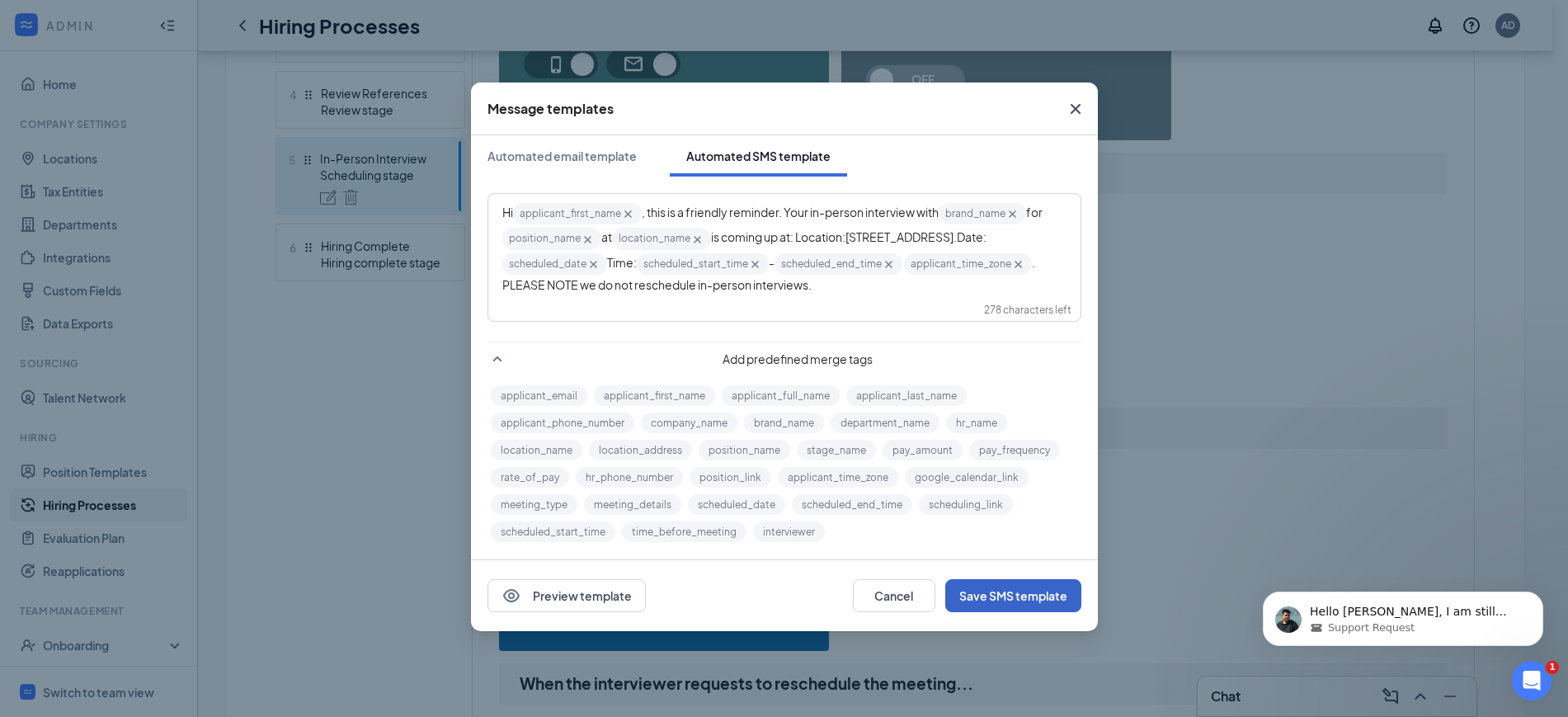
click at [1024, 592] on button "Save SMS template" at bounding box center [1014, 596] width 136 height 33
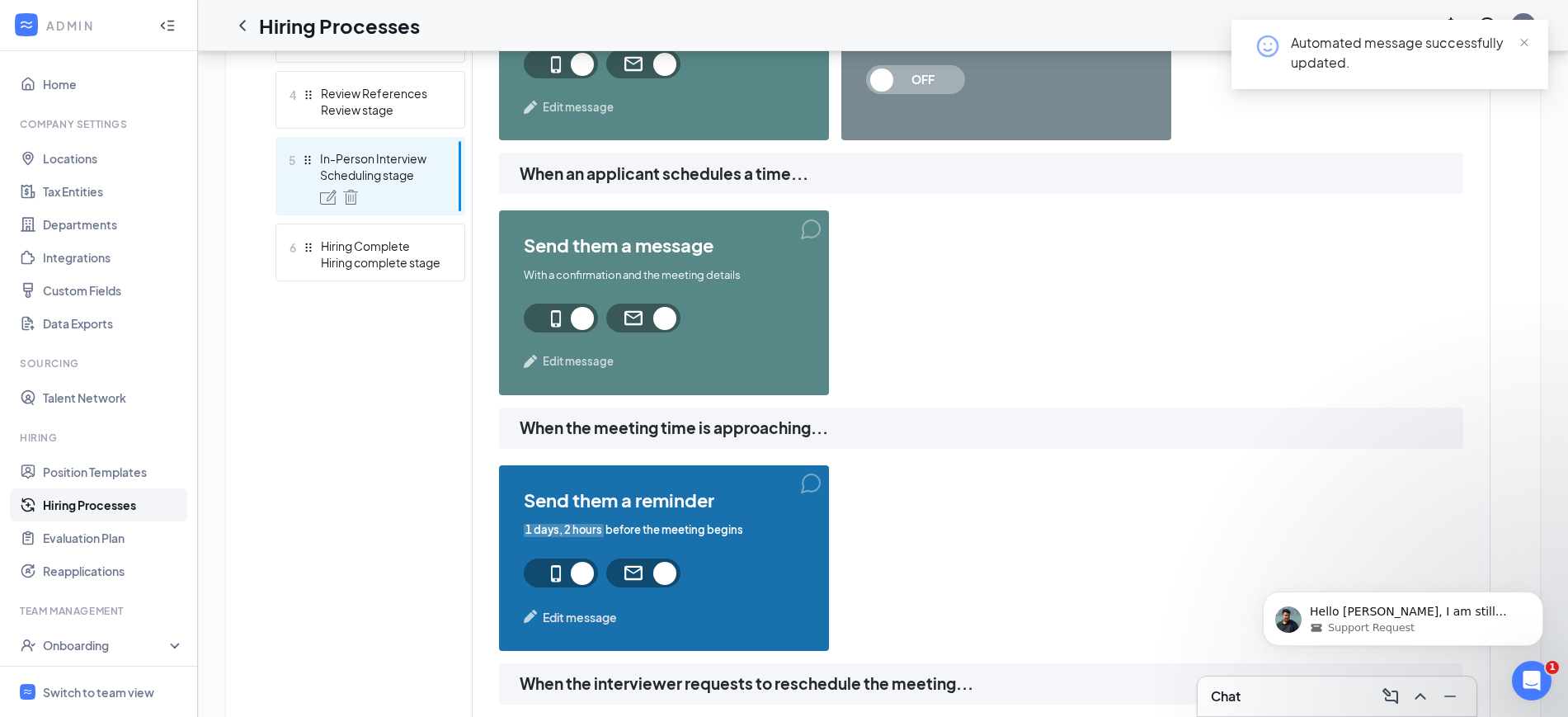
click at [585, 362] on span "Edit message" at bounding box center [578, 362] width 71 height 16
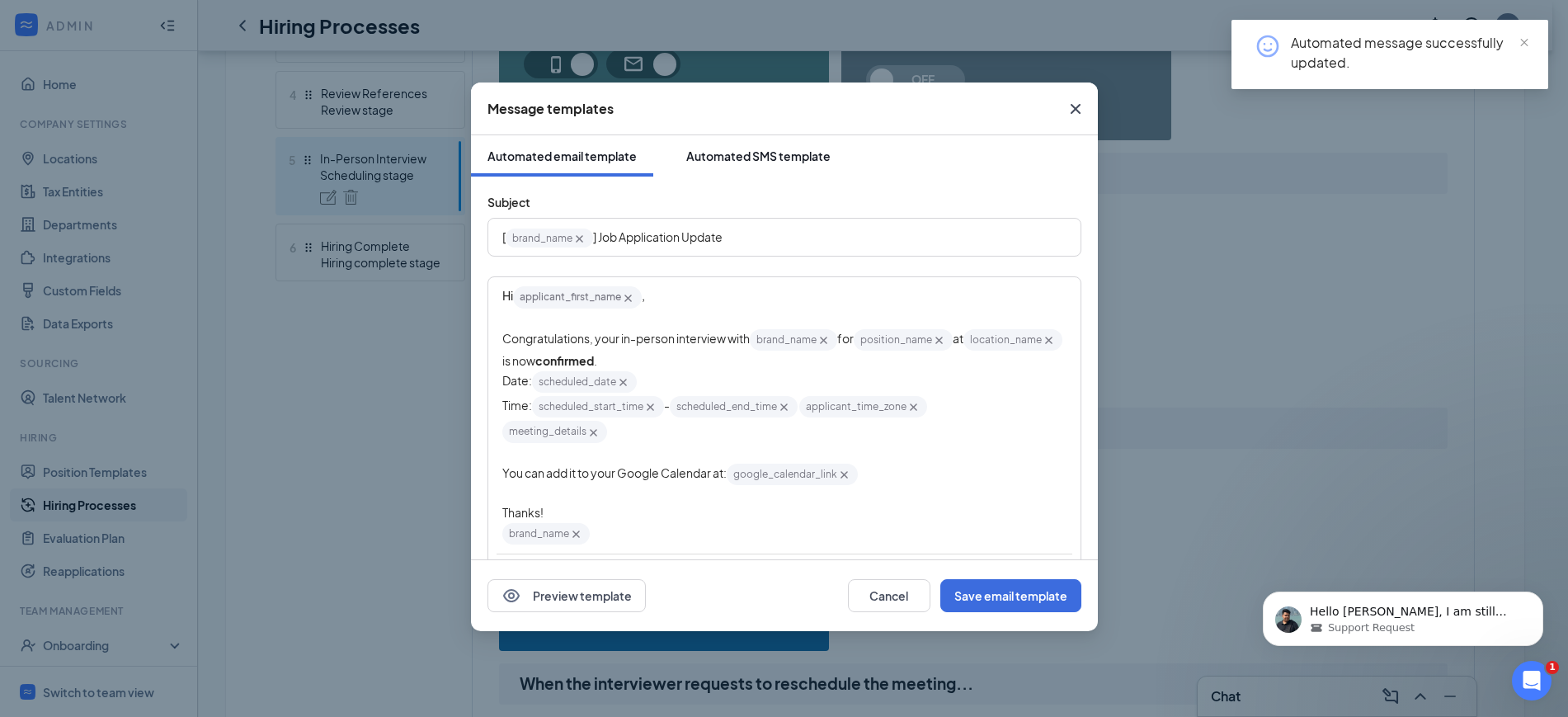
click at [774, 142] on button "Automated SMS template" at bounding box center [759, 156] width 178 height 41
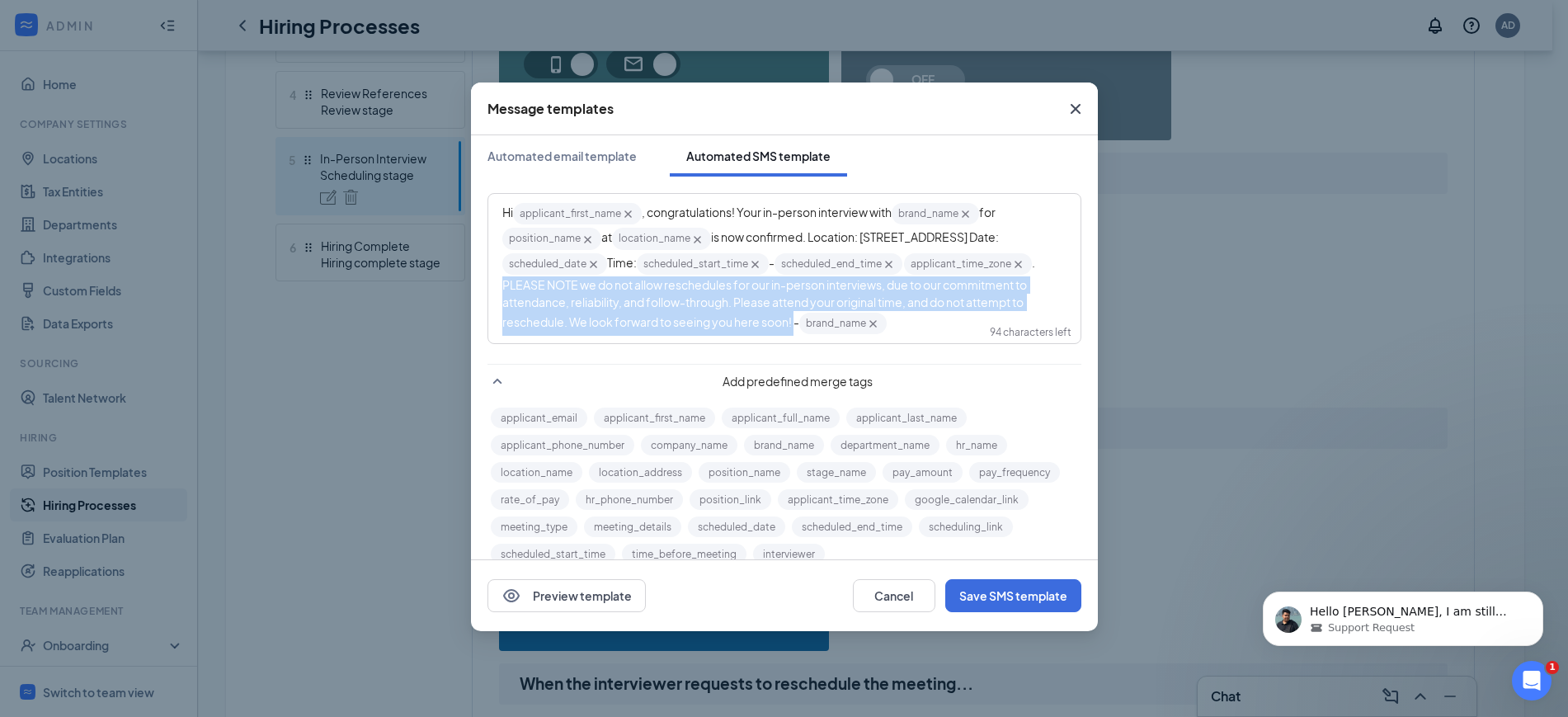
drag, startPoint x: 1052, startPoint y: 325, endPoint x: 768, endPoint y: 291, distance: 286.0
click at [768, 291] on div "Hi applicant_first_name‌‌‌‌ {{applicant_first_name}} , congratulations! Your in…" at bounding box center [784, 268] width 590 height 148
copy span "PLEASE NOTE we do not allow reschedules for our in-person interviews, due to ou…"
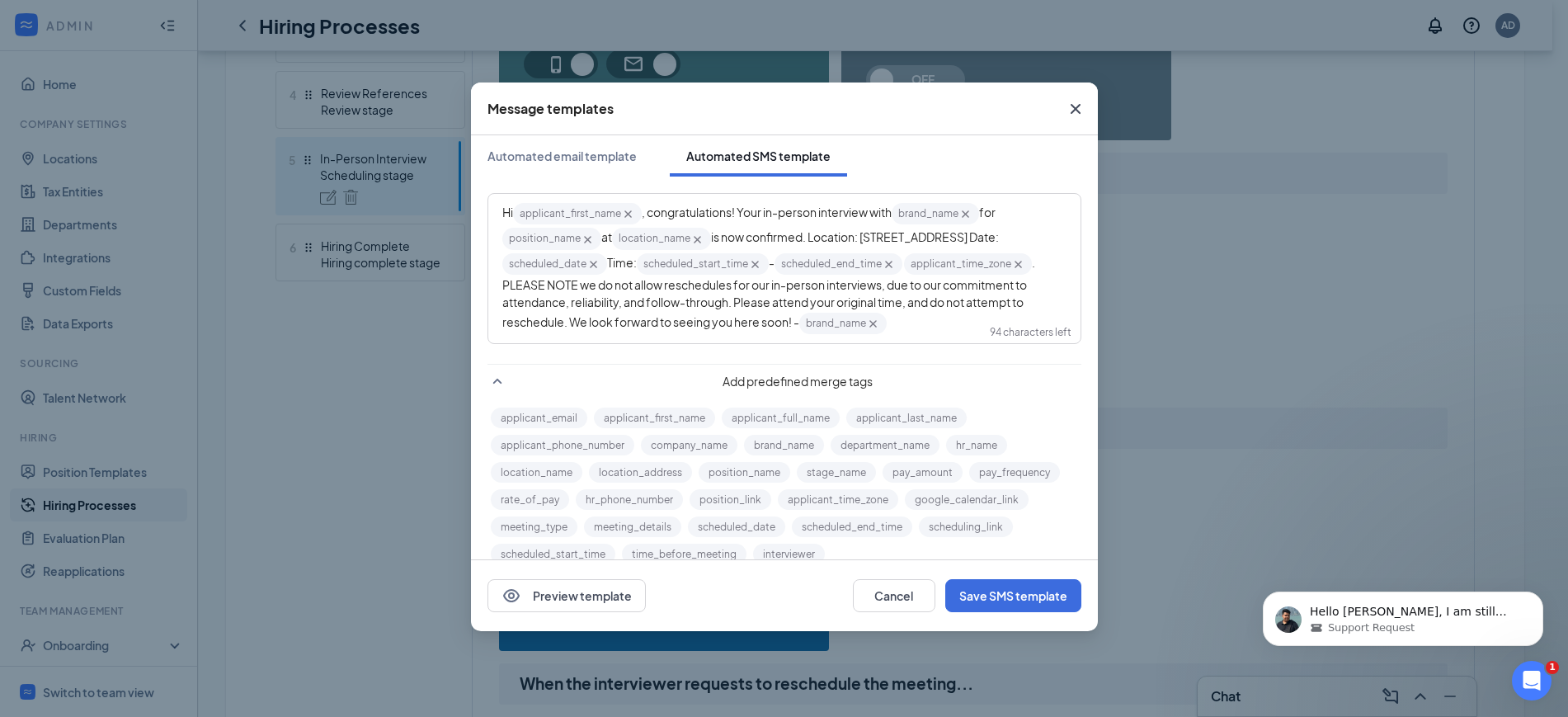
click at [875, 336] on div "Hi applicant_first_name‌‌‌‌ {{applicant_first_name}} , congratulations! Your in…" at bounding box center [784, 268] width 564 height 135
click at [917, 596] on button "Cancel" at bounding box center [894, 596] width 83 height 33
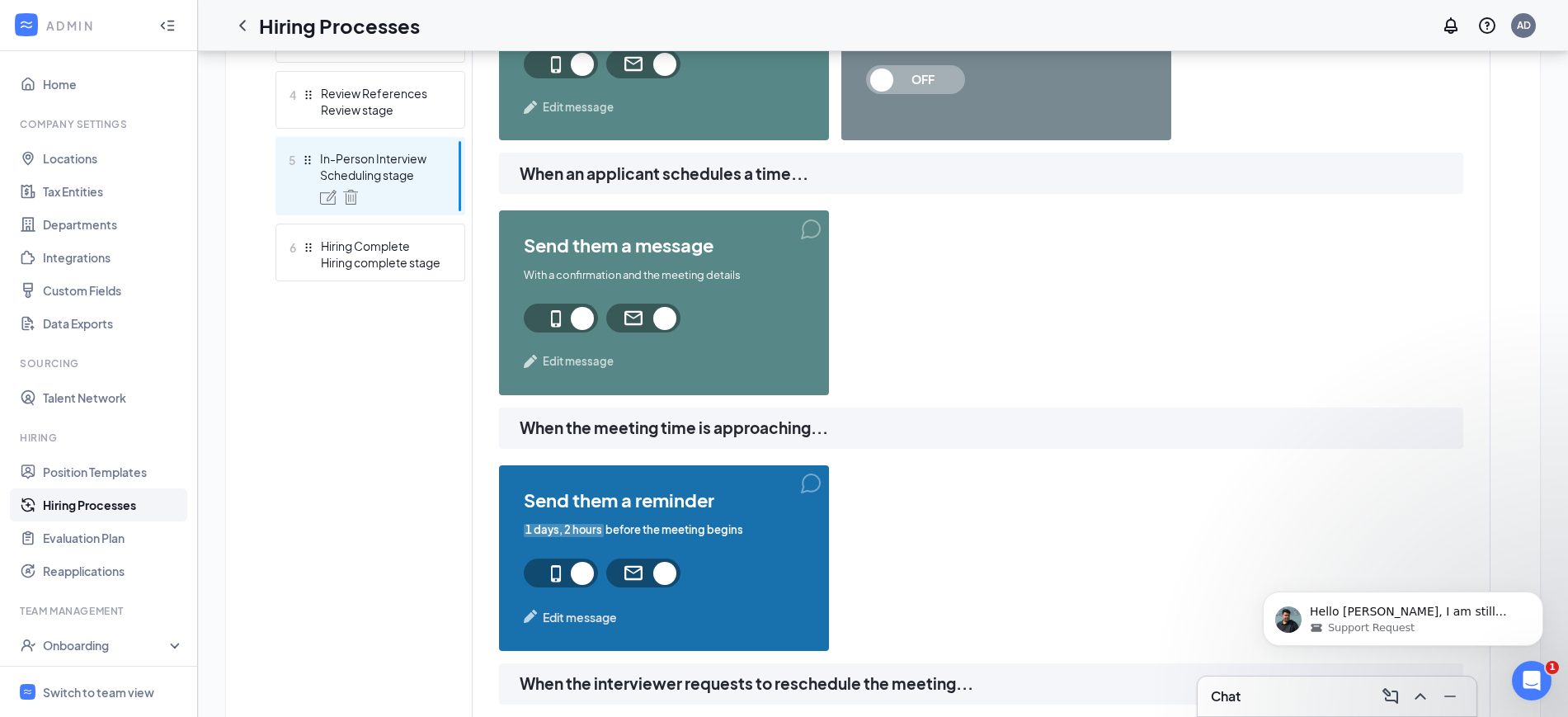
click at [580, 609] on span "Edit message" at bounding box center [579, 617] width 74 height 18
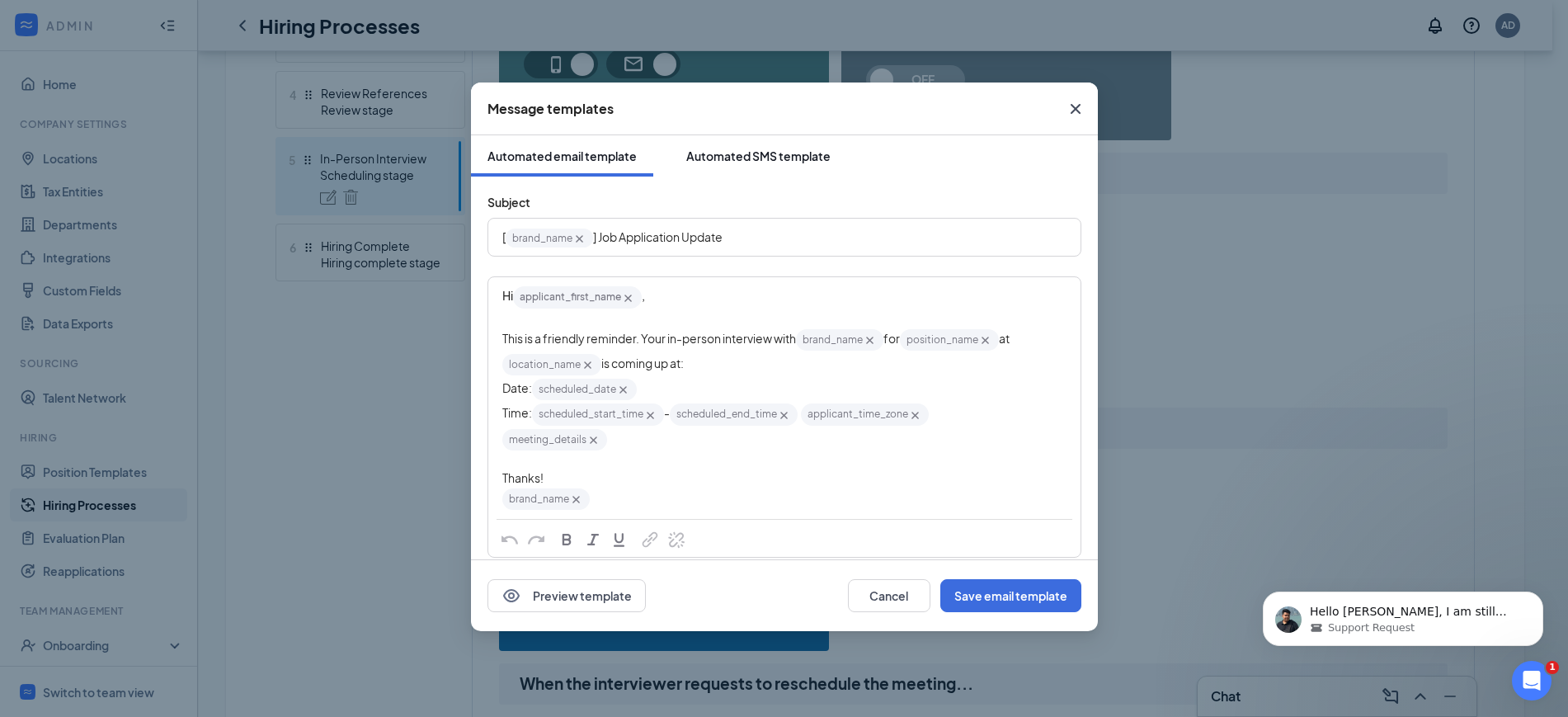
click at [770, 149] on div "Automated SMS template" at bounding box center [758, 156] width 144 height 16
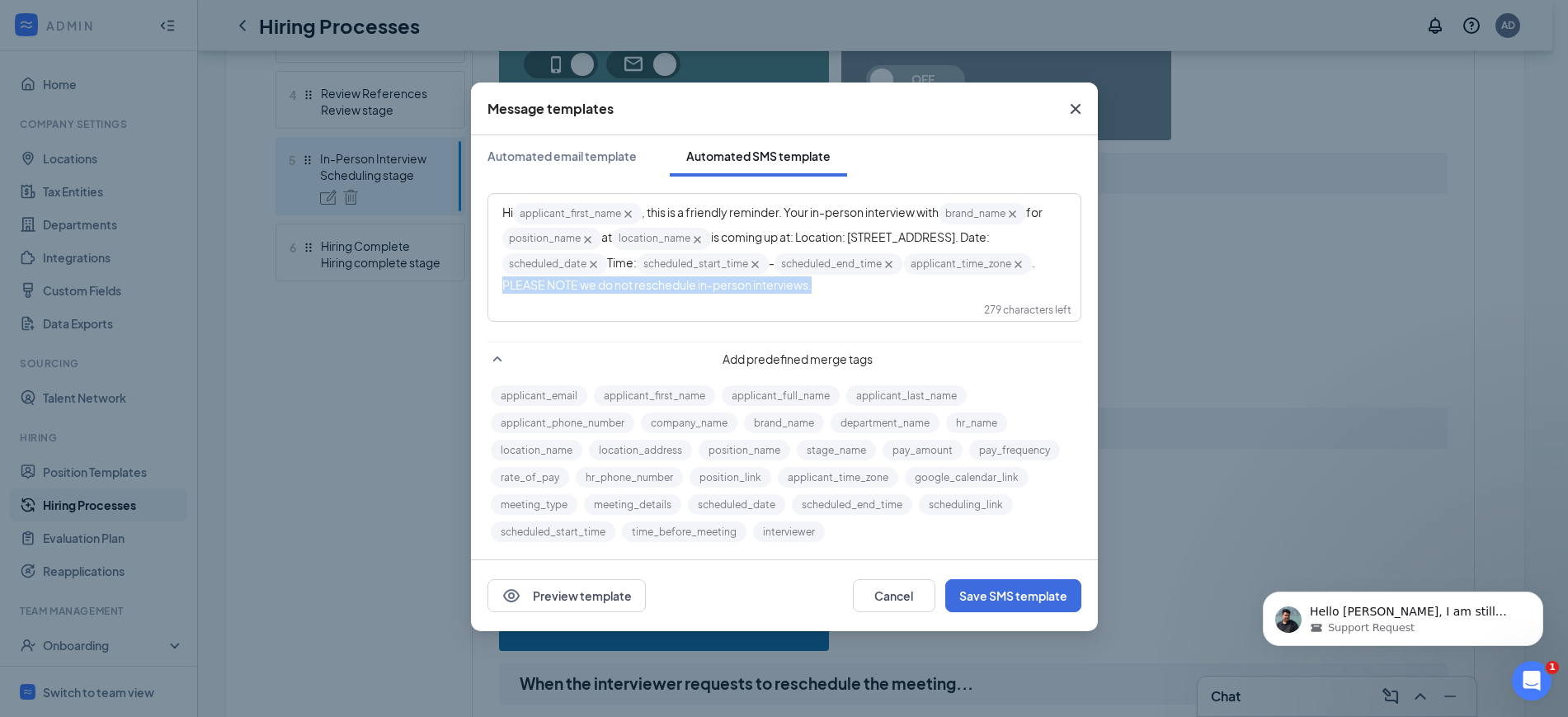
drag, startPoint x: 764, startPoint y: 293, endPoint x: 930, endPoint y: 327, distance: 169.4
click at [930, 327] on div "Hi applicant_first_name‌‌‌‌ {{applicant_first_name}} , this is a friendly remin…" at bounding box center [784, 361] width 627 height 369
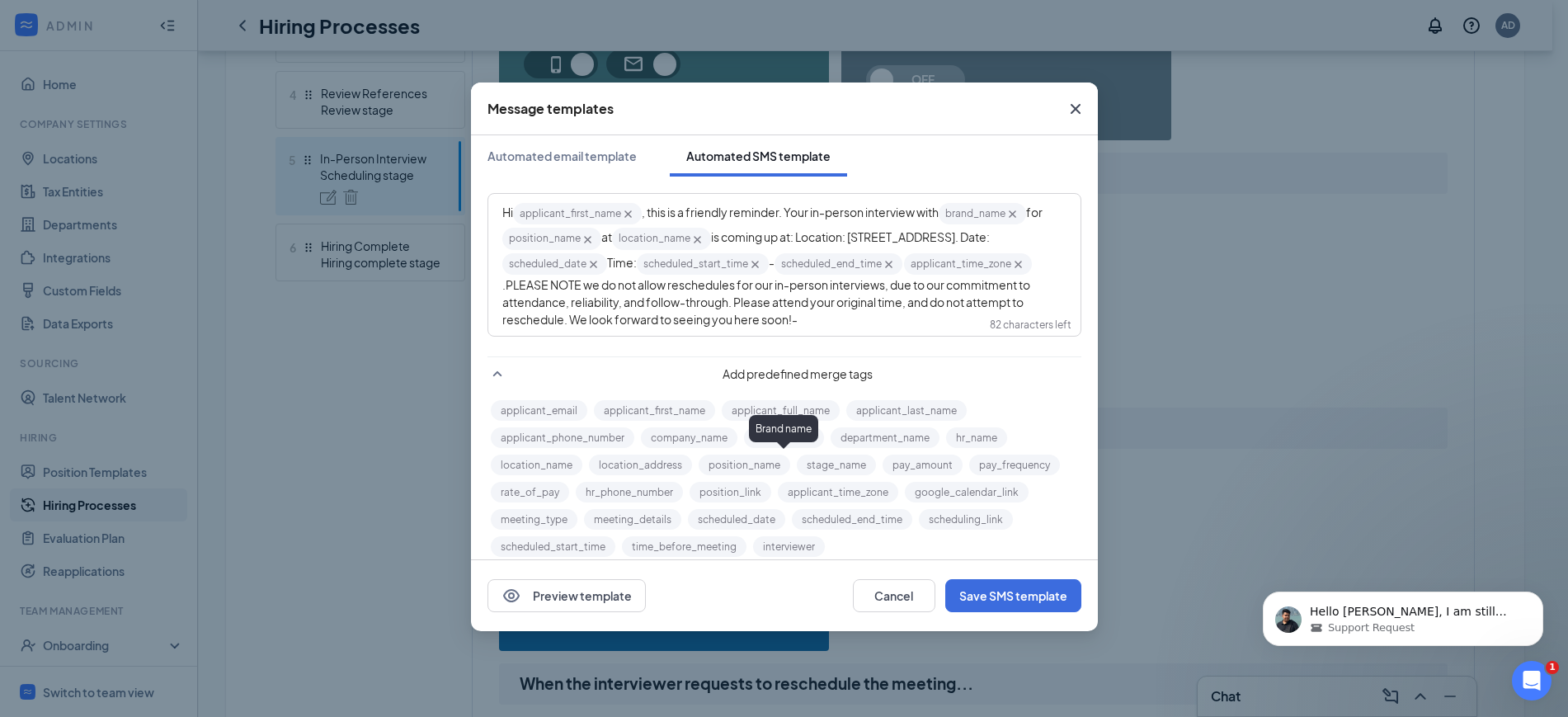
click at [754, 448] on button "brand_name" at bounding box center [783, 437] width 80 height 21
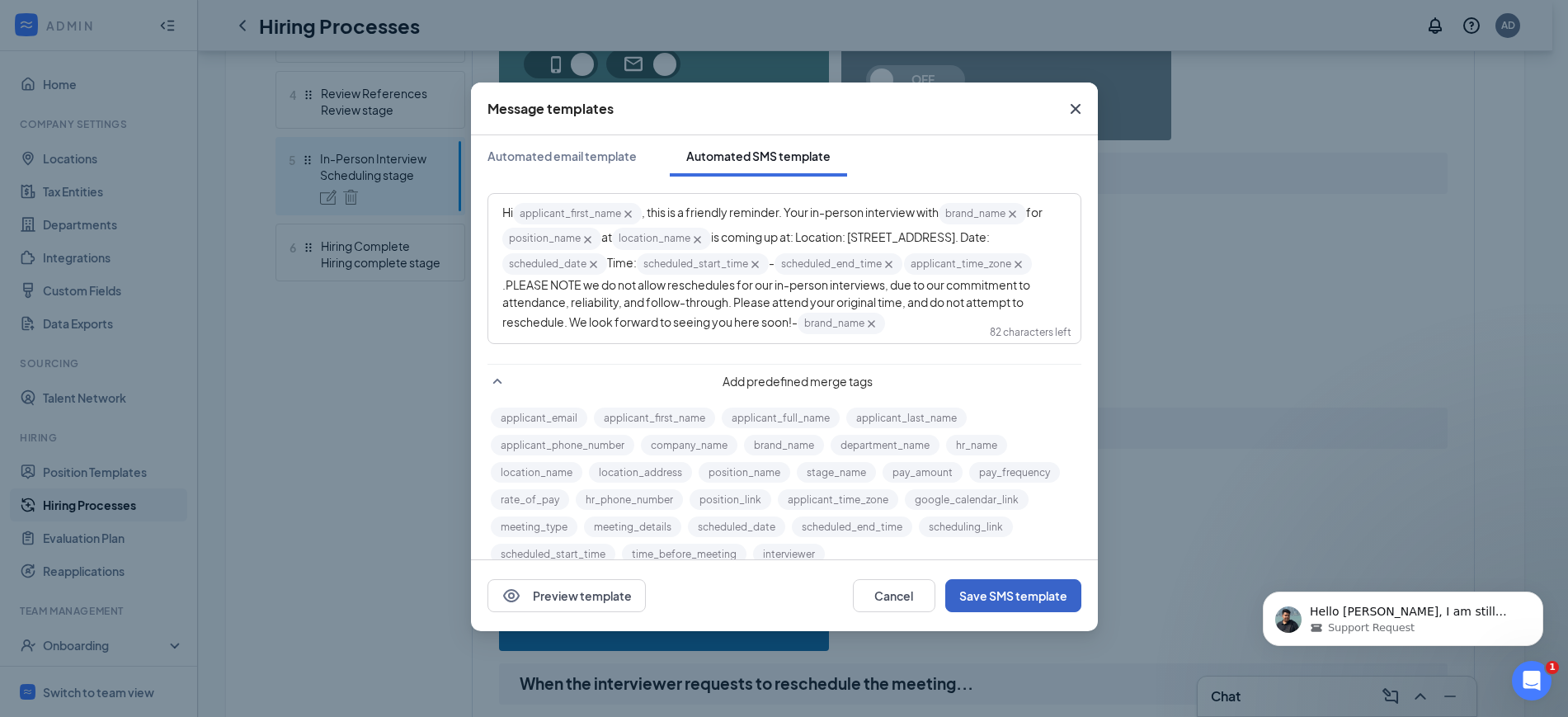
click at [997, 596] on button "Save SMS template" at bounding box center [1014, 596] width 136 height 33
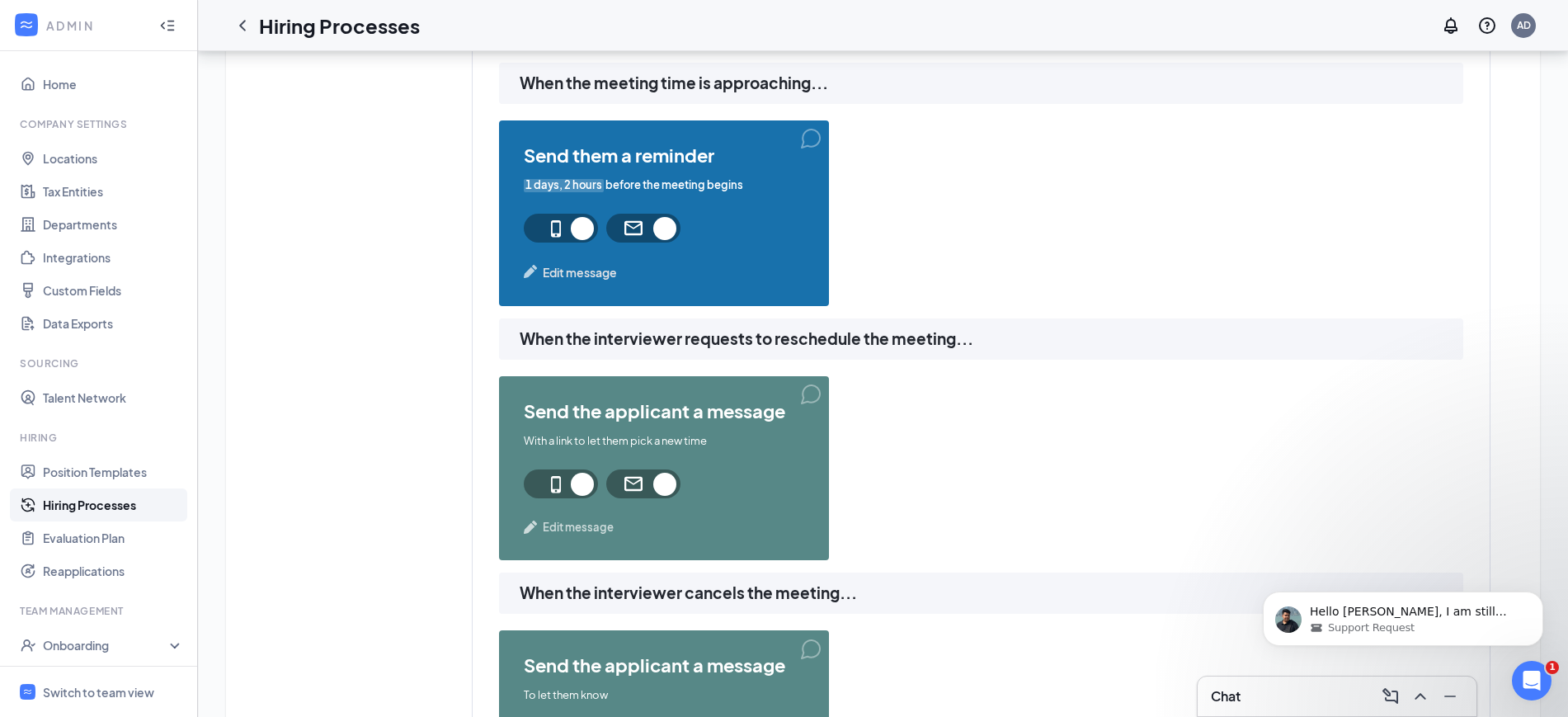
scroll to position [961, 0]
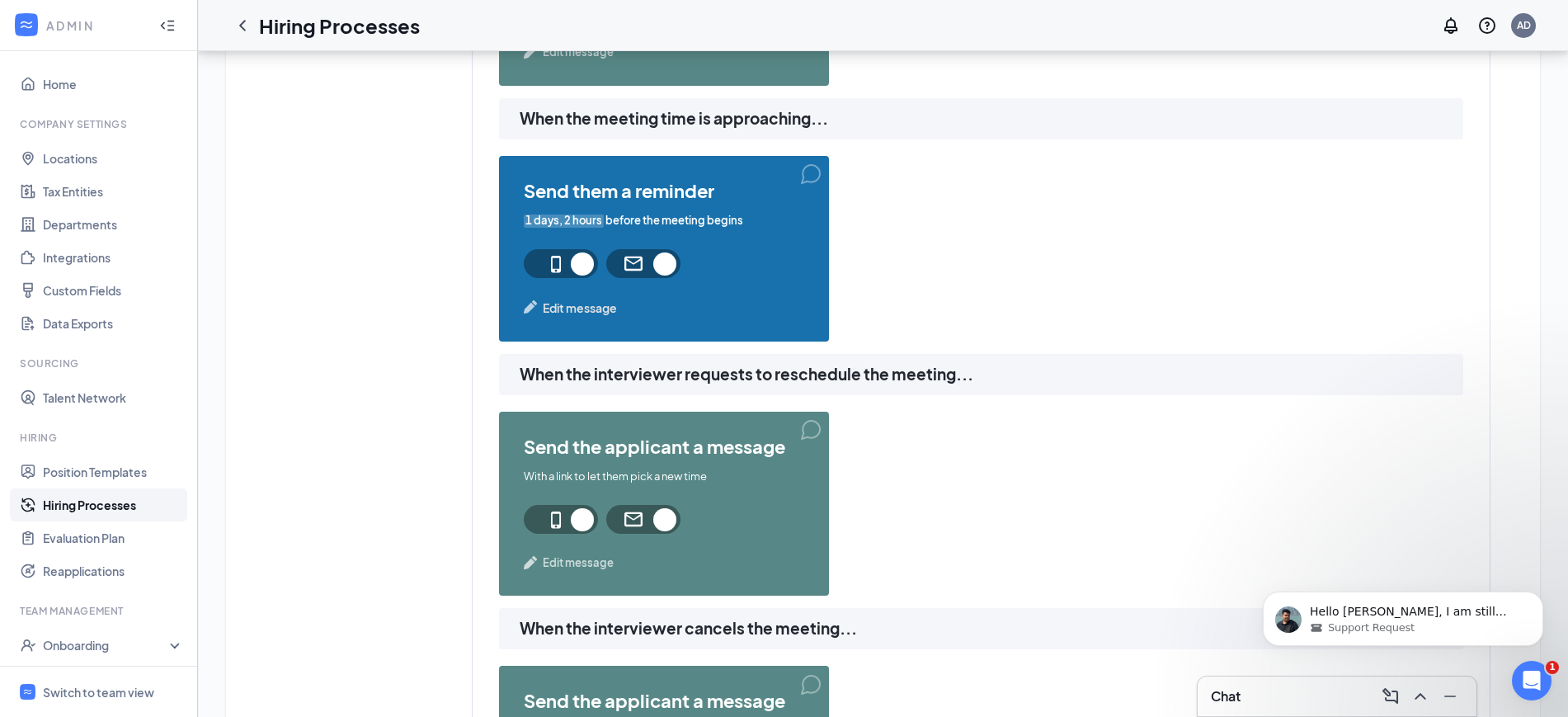
click at [585, 306] on span "Edit message" at bounding box center [579, 308] width 74 height 18
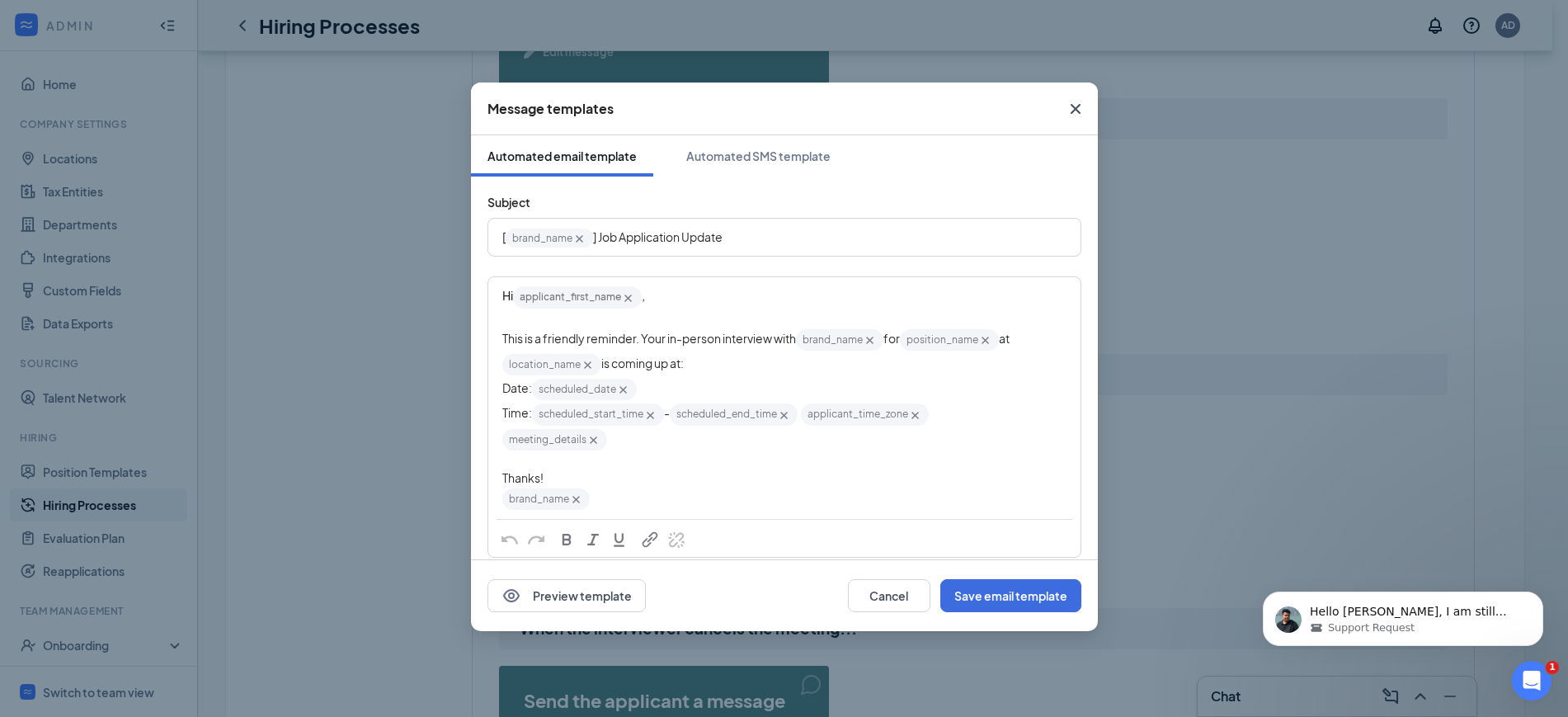
click at [799, 313] on div "Edit text" at bounding box center [784, 319] width 564 height 17
click at [786, 158] on div "Automated SMS template" at bounding box center [758, 156] width 144 height 16
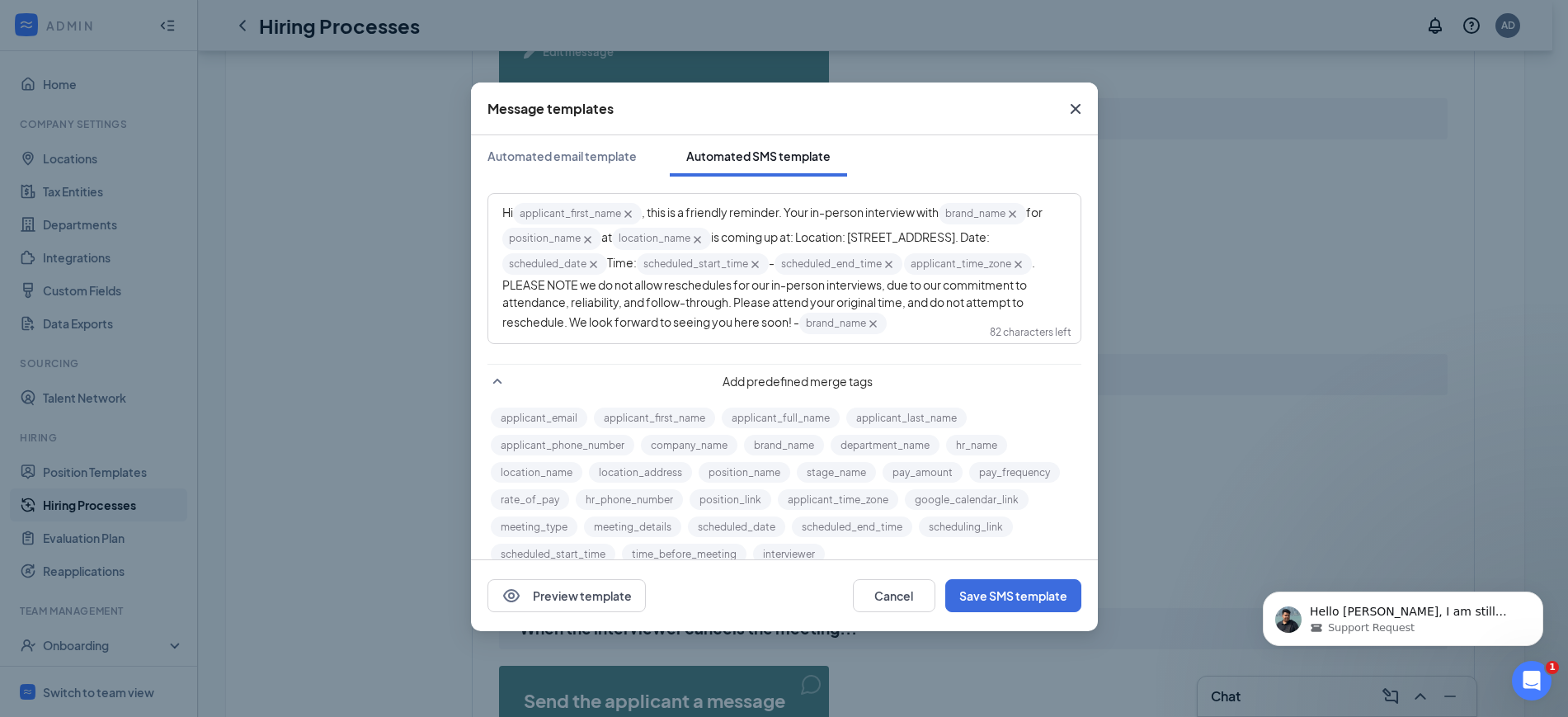
drag, startPoint x: 802, startPoint y: 238, endPoint x: 632, endPoint y: 259, distance: 171.3
click at [711, 244] on span "is coming up at: Location: 3020 Highland Pointe Dr, Owensboro, KY, 42303. Date:" at bounding box center [850, 237] width 279 height 15
copy span "Location: 3020 Highland Pointe Dr, Owensboro, KY, 42303."
click at [909, 265] on span ". PLEASE NOTE we do not allow reschedules for our in-person interviews, due to …" at bounding box center [783, 292] width 562 height 74
click at [1021, 600] on button "Save SMS template" at bounding box center [1014, 596] width 136 height 33
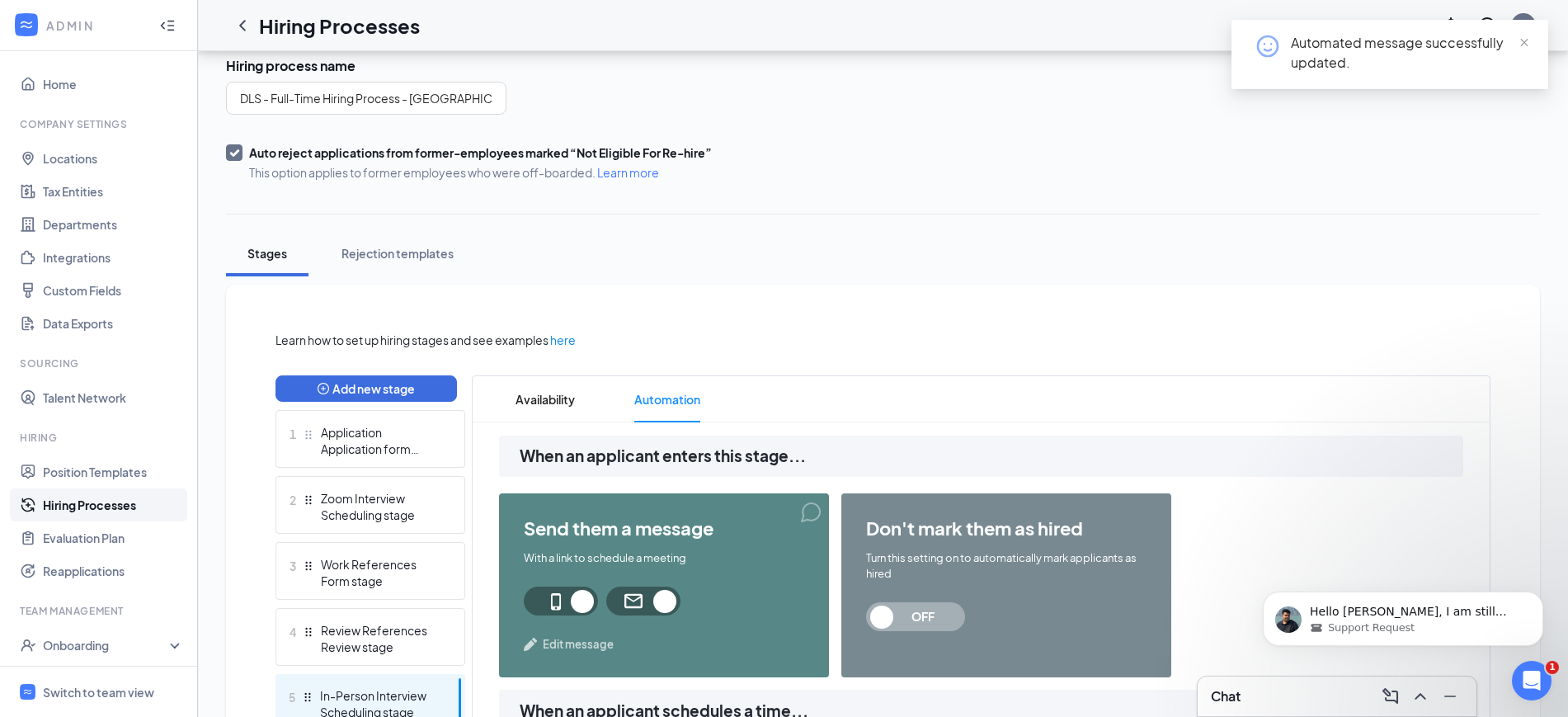
scroll to position [0, 0]
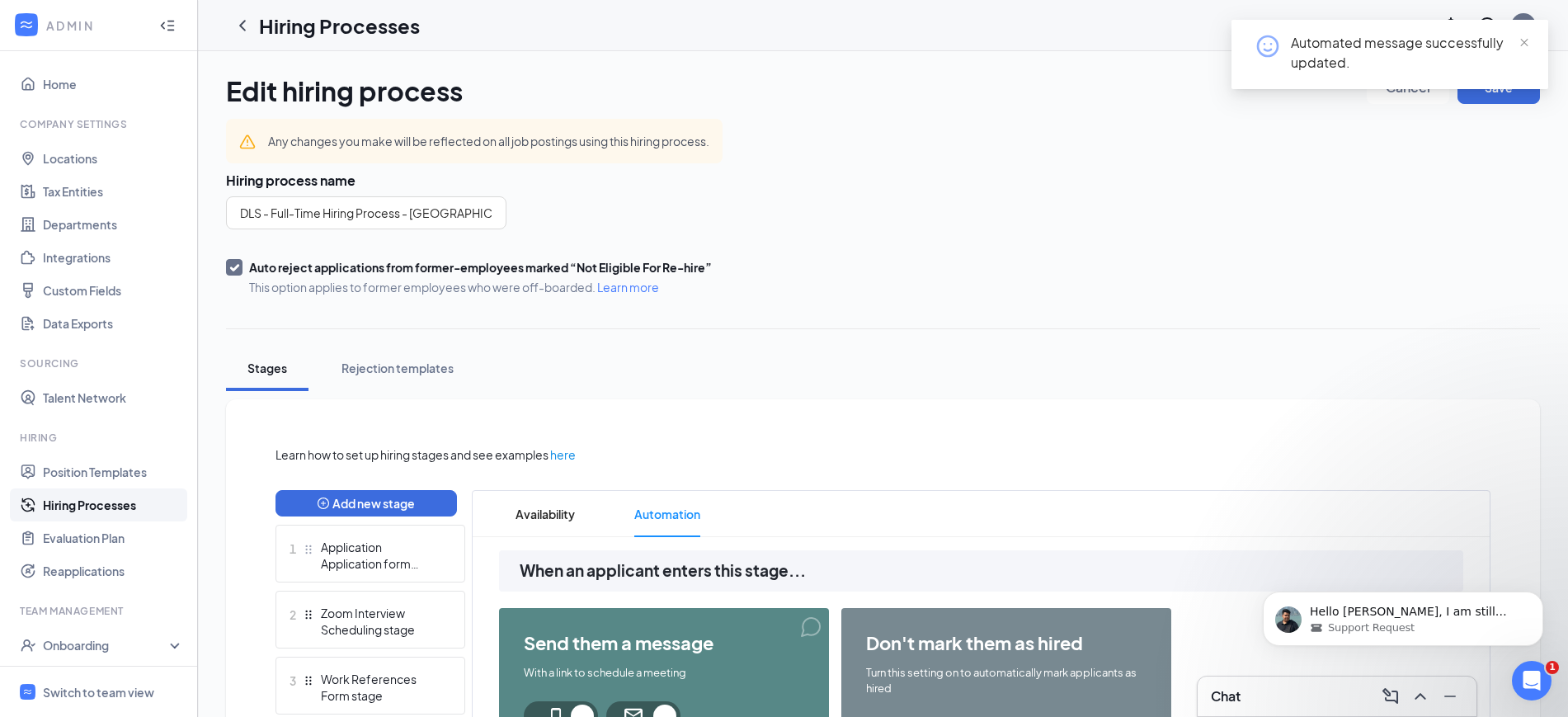
click at [1517, 45] on div "Automated message successfully updated." at bounding box center [1409, 53] width 238 height 39
click at [1524, 42] on span "close" at bounding box center [1524, 42] width 12 height 12
click at [1498, 90] on button "Save" at bounding box center [1499, 87] width 83 height 33
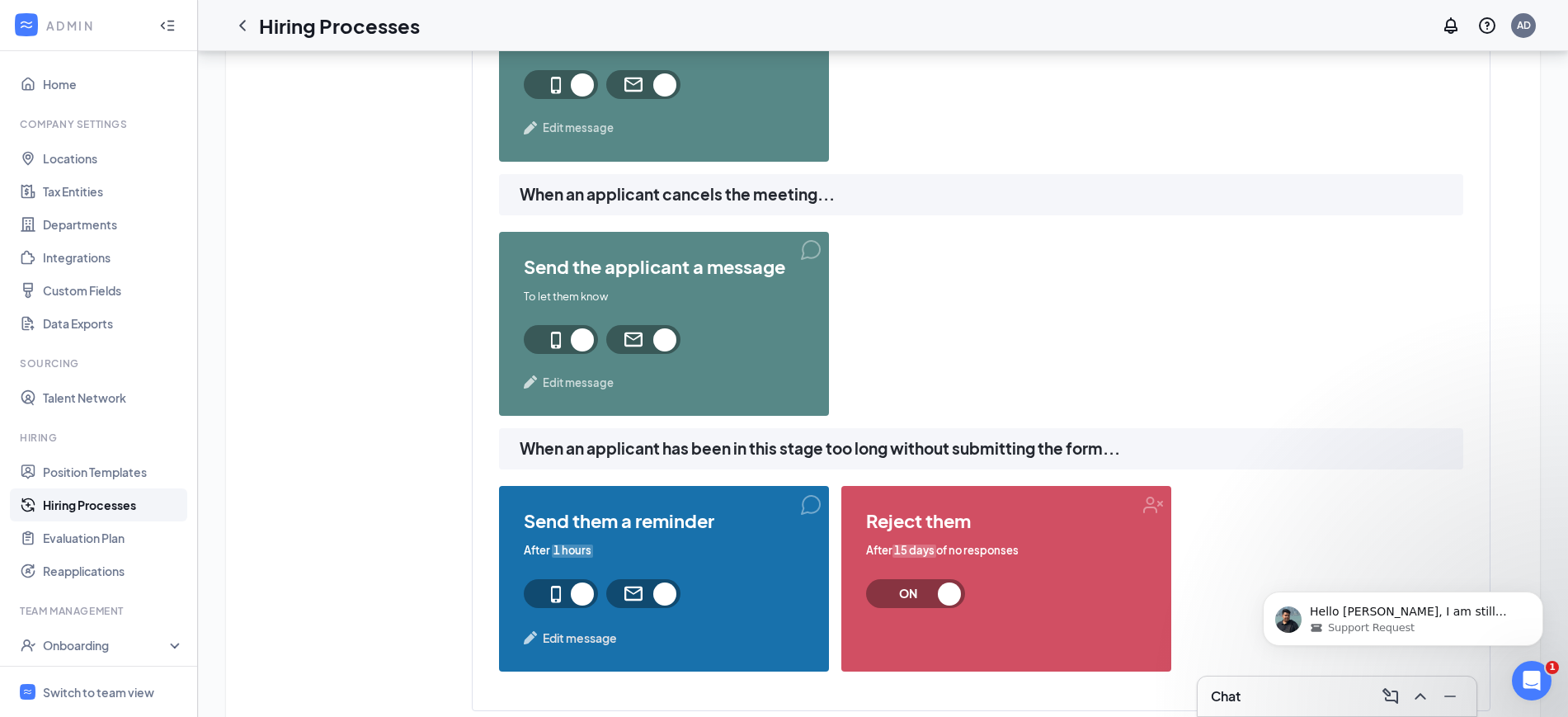
scroll to position [1710, 0]
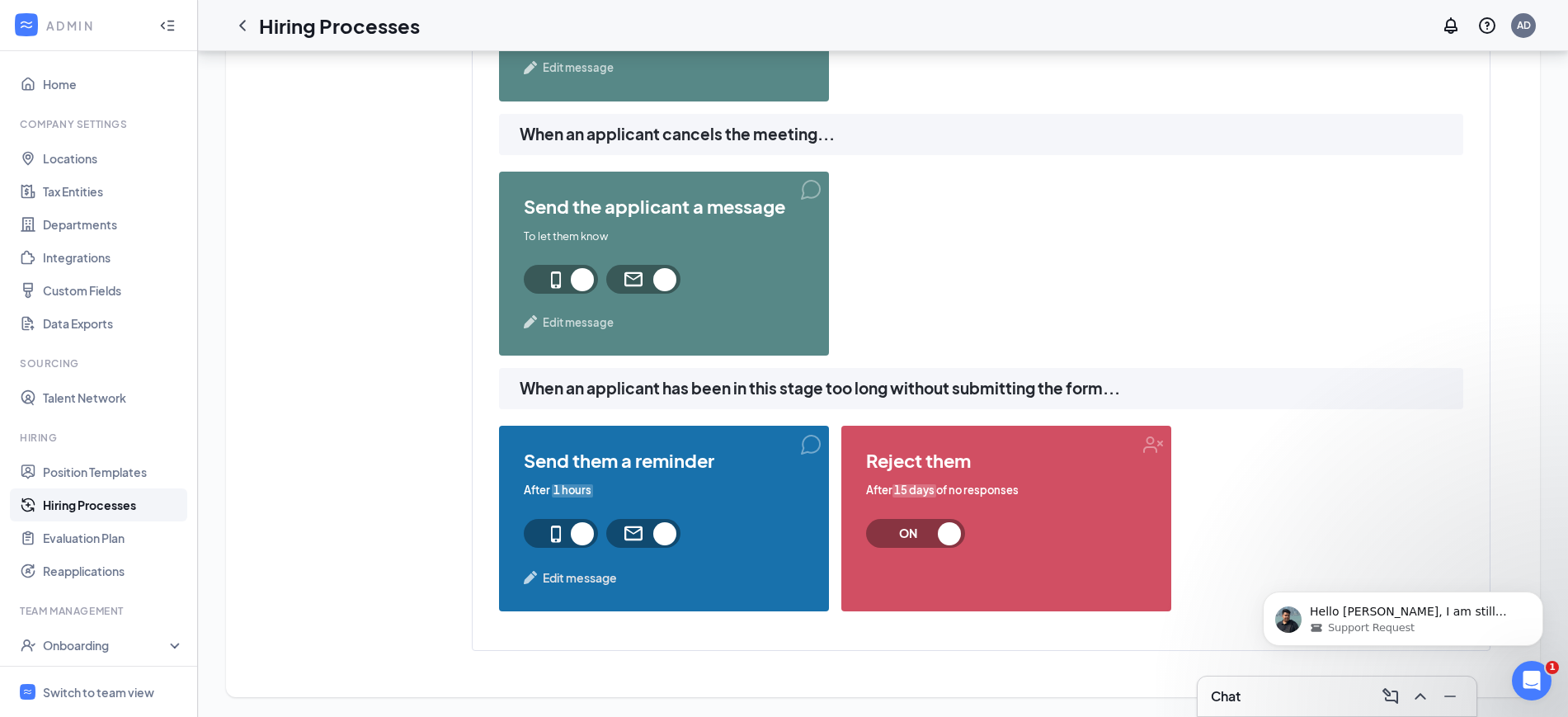
click at [949, 530] on span "ON" at bounding box center [916, 533] width 99 height 29
click at [948, 540] on span "ON" at bounding box center [916, 533] width 99 height 29
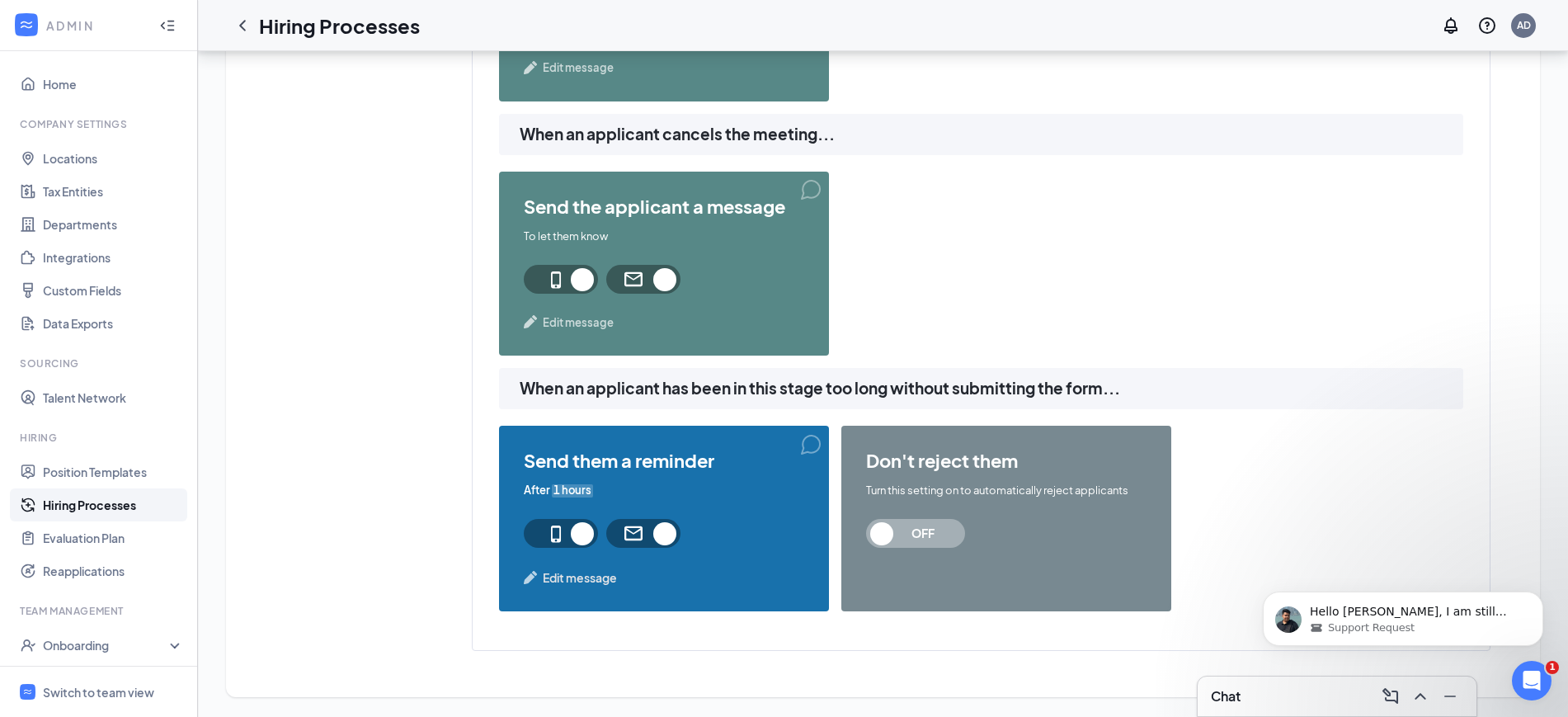
click at [580, 576] on span "Edit message" at bounding box center [579, 578] width 74 height 18
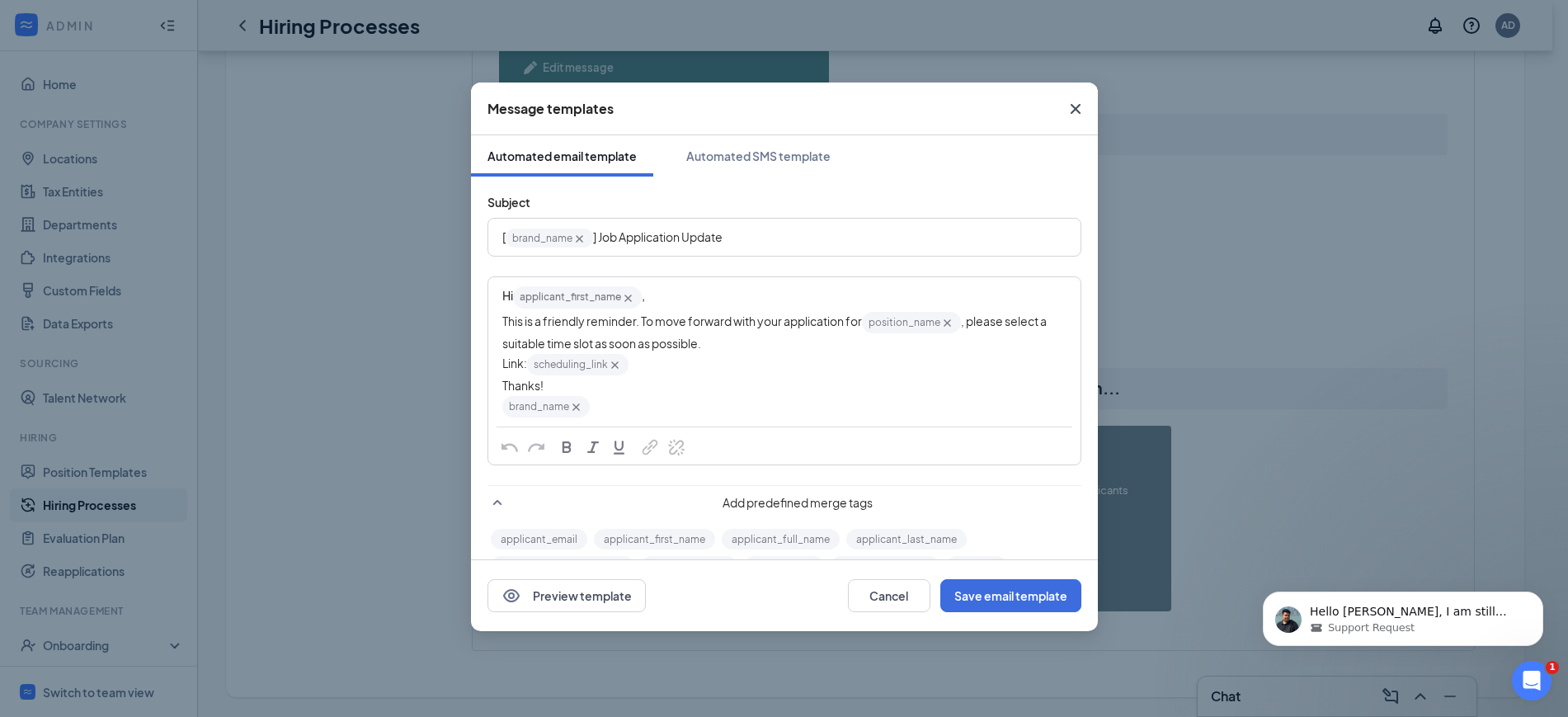
click at [1075, 108] on icon "Cross" at bounding box center [1075, 109] width 10 height 10
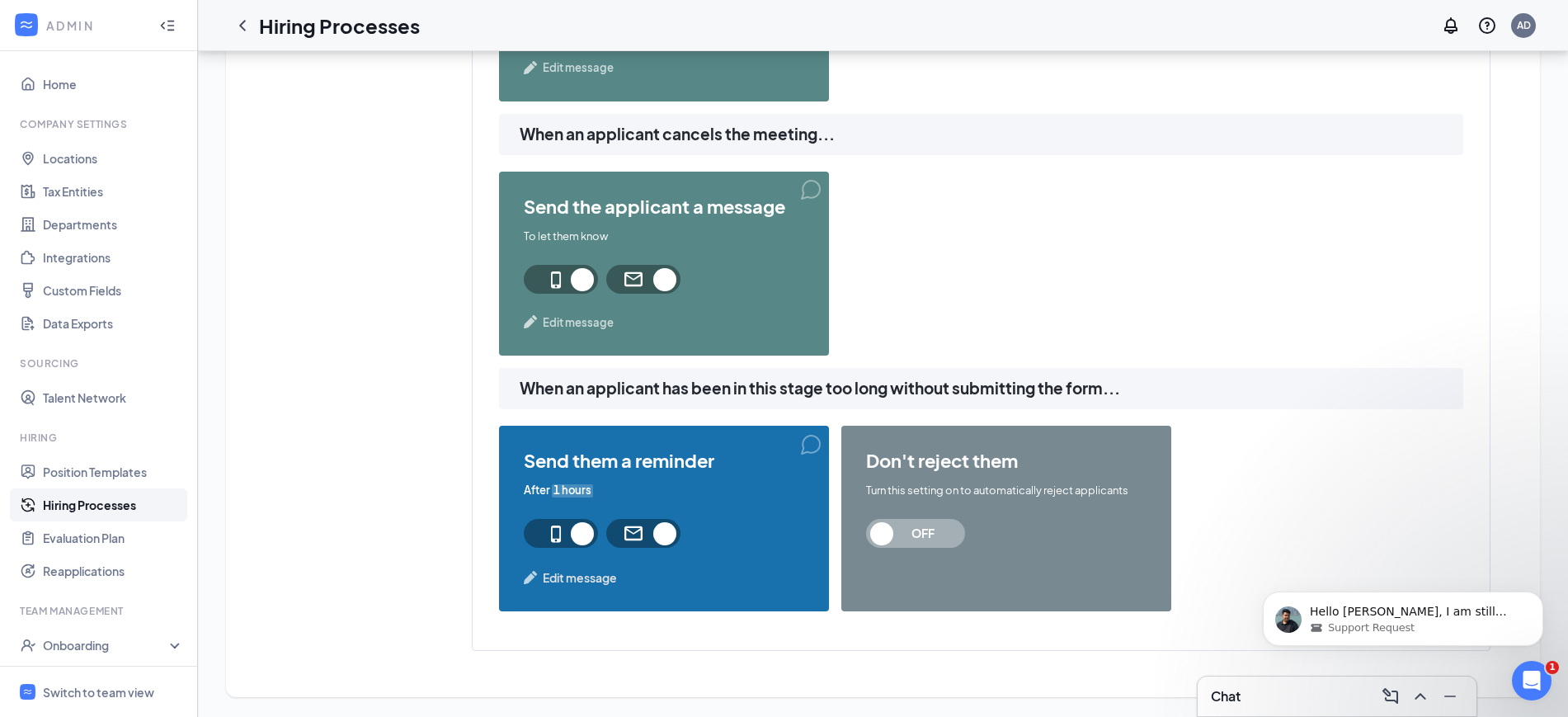
click at [580, 536] on span at bounding box center [561, 533] width 74 height 29
click at [662, 534] on span at bounding box center [643, 533] width 74 height 29
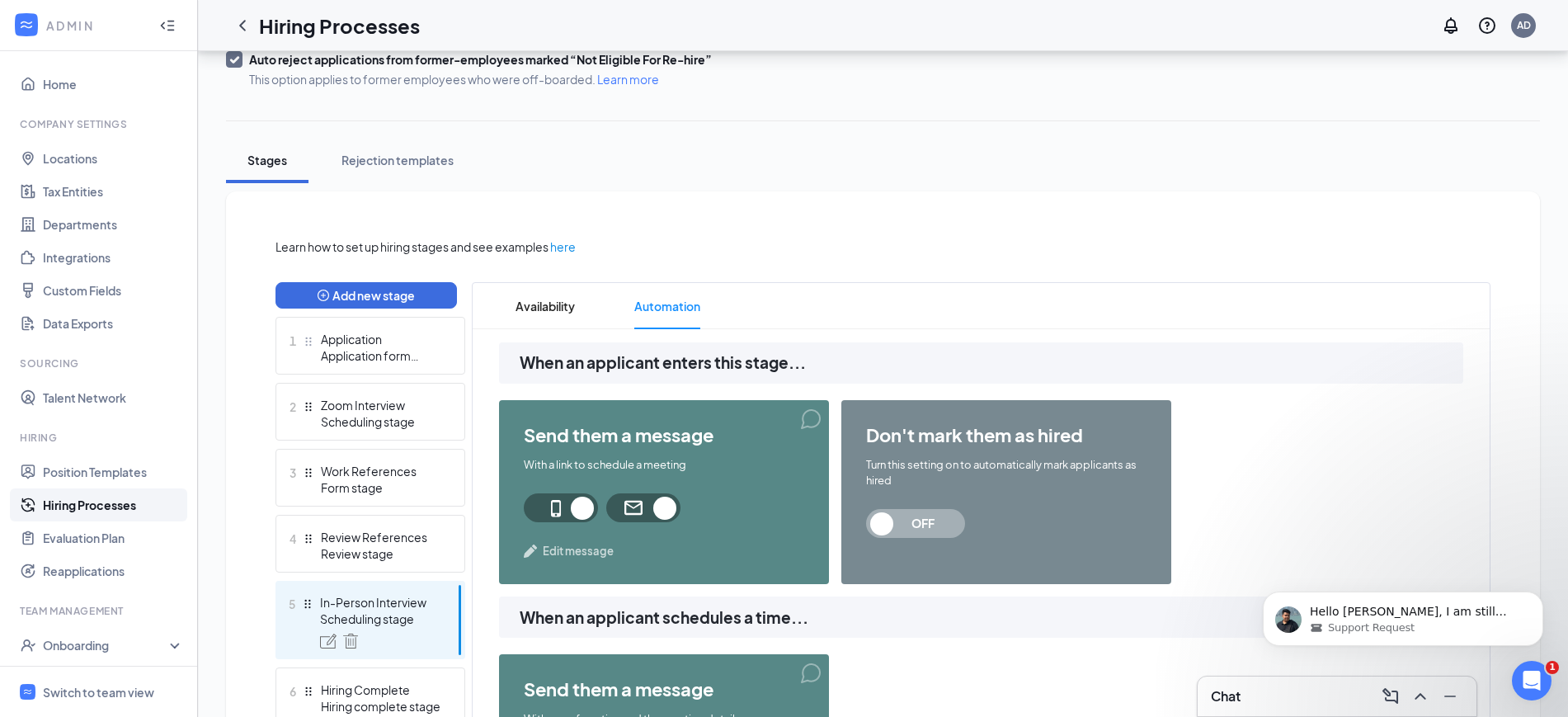
scroll to position [0, 0]
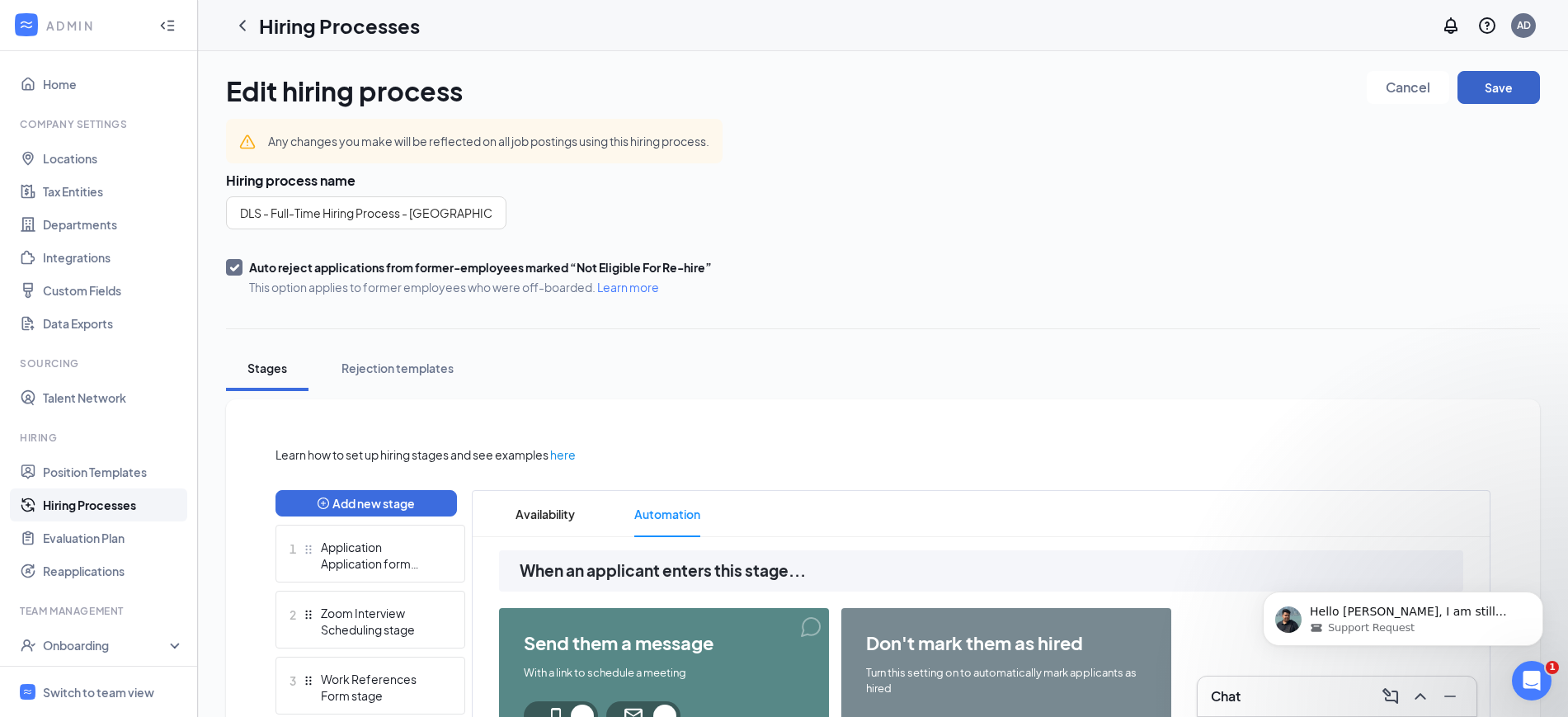
click at [1507, 96] on button "Save" at bounding box center [1499, 87] width 83 height 33
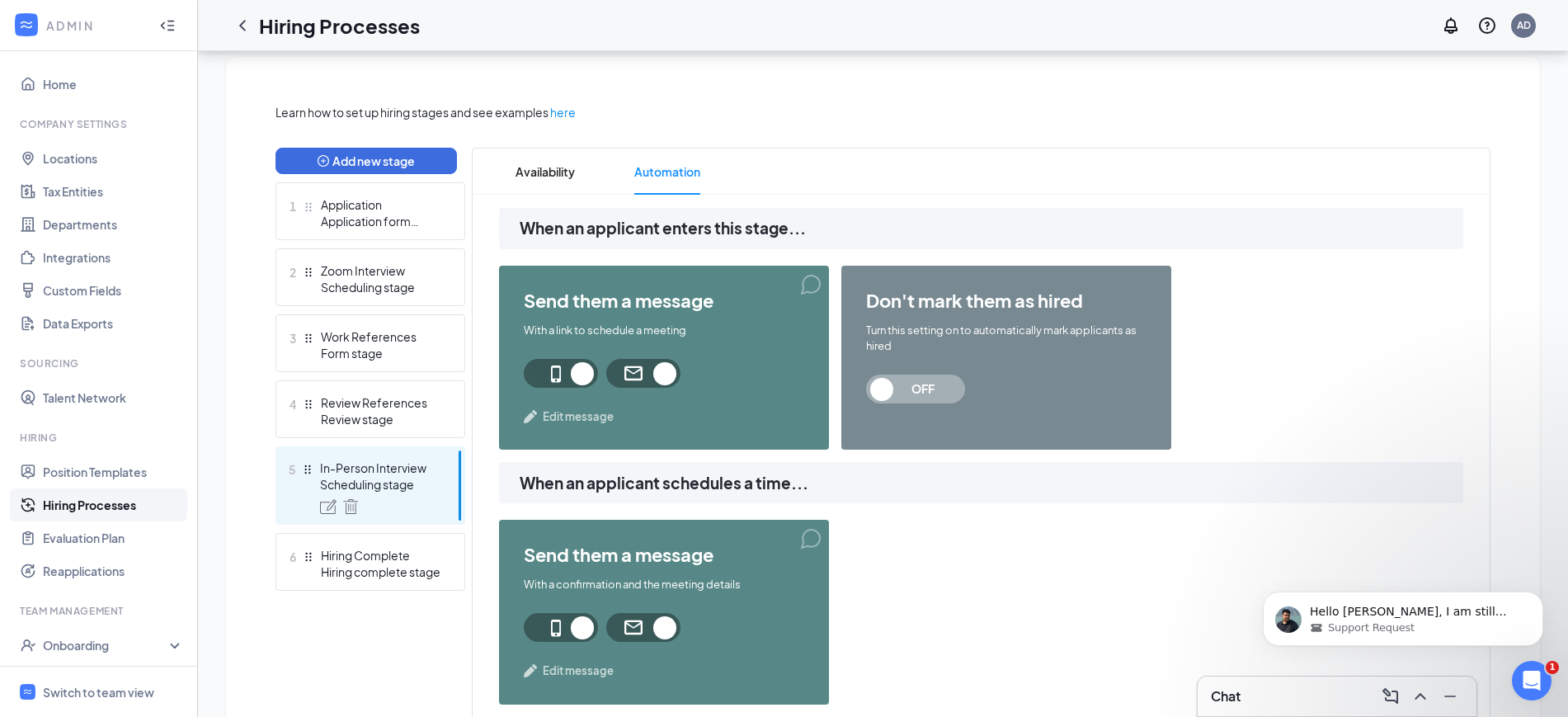
scroll to position [310, 0]
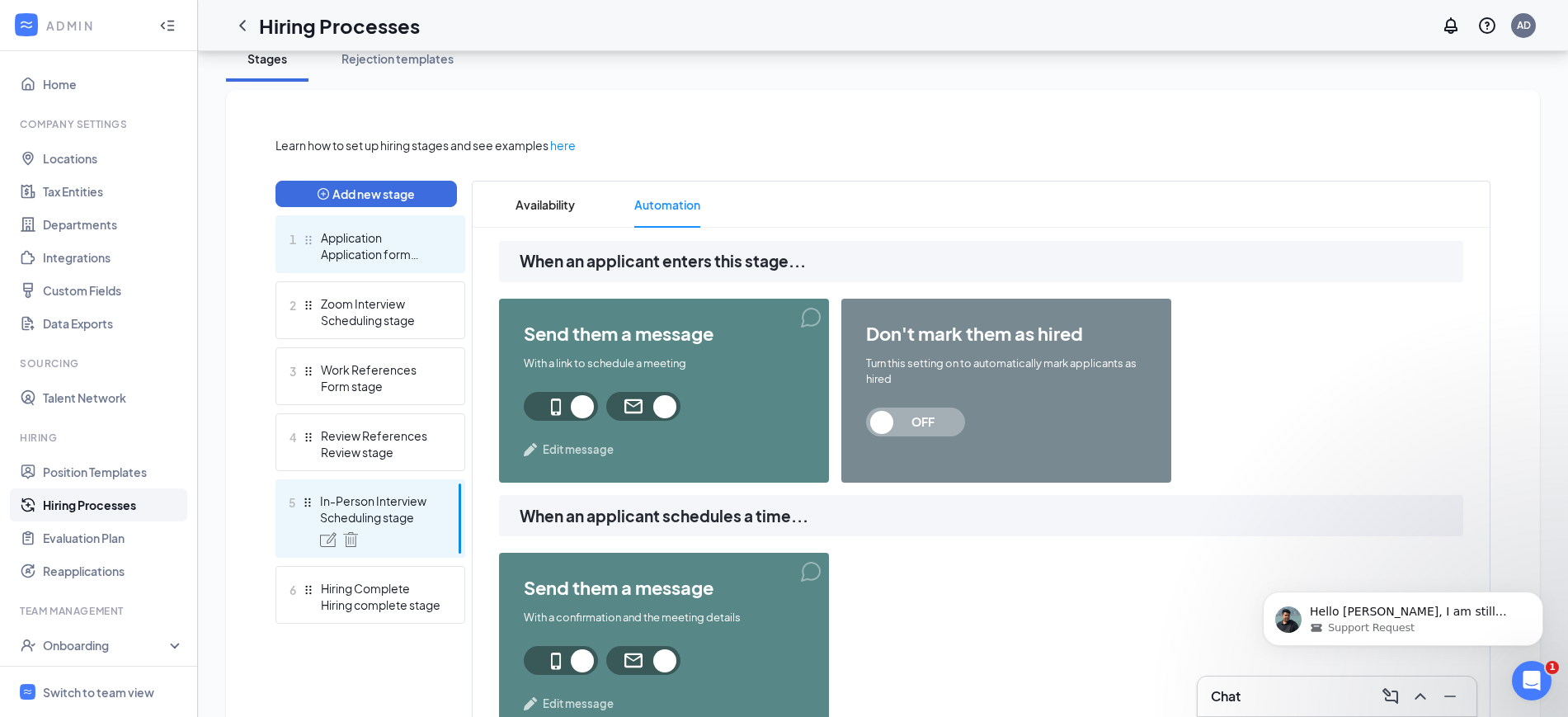
click at [426, 248] on div "Application form stage" at bounding box center [381, 254] width 120 height 16
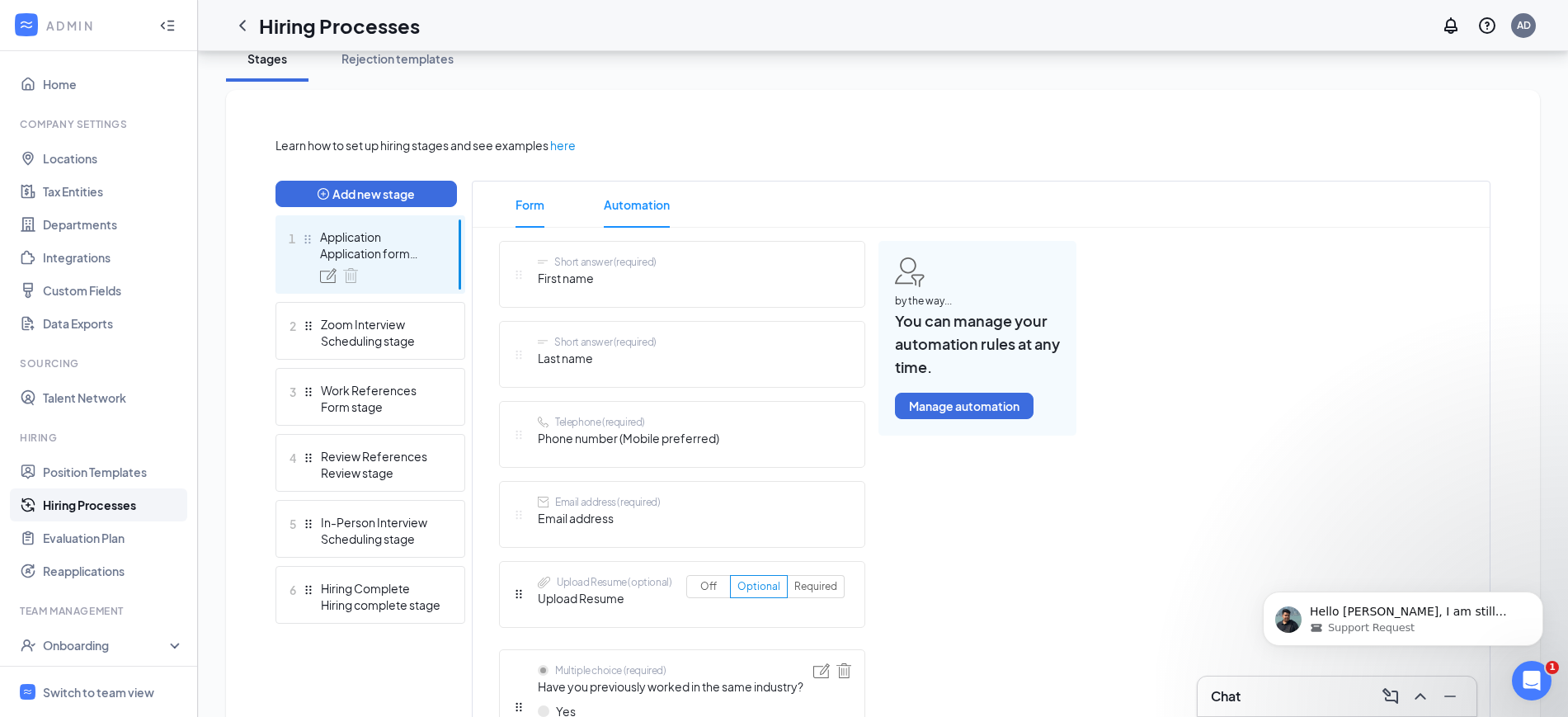
click at [652, 206] on span "Automation" at bounding box center [637, 204] width 66 height 46
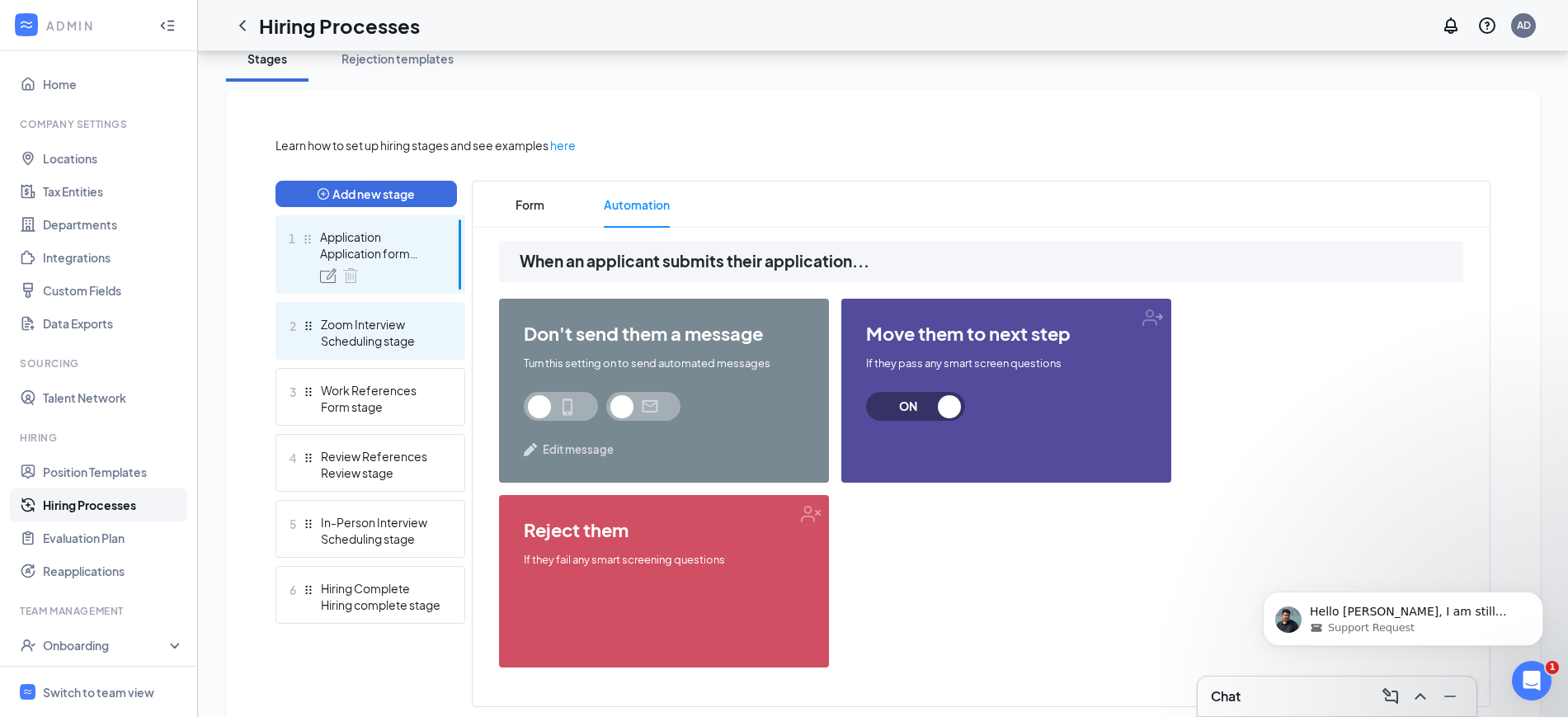
click at [355, 325] on div "Zoom Interview" at bounding box center [381, 324] width 120 height 16
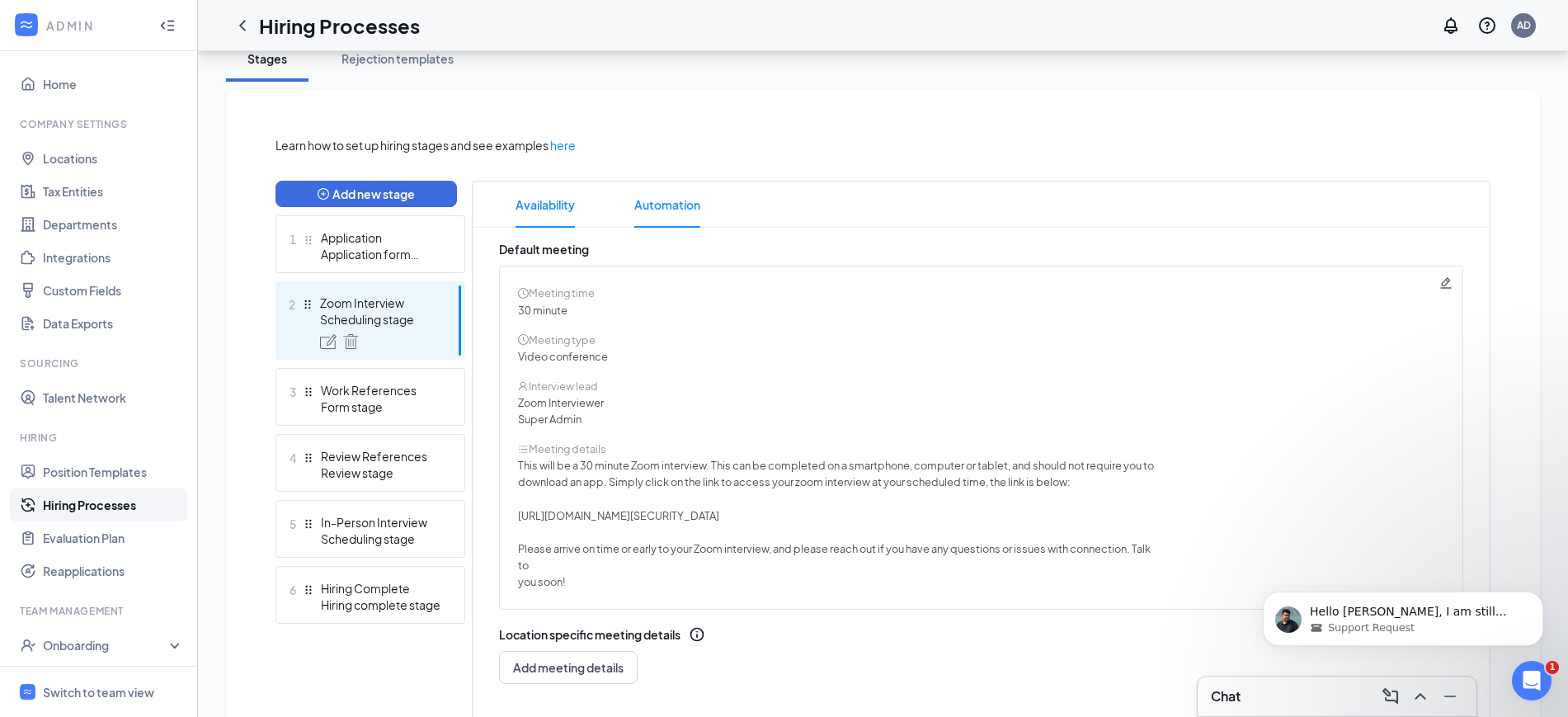
click at [683, 205] on span "Automation" at bounding box center [667, 204] width 66 height 46
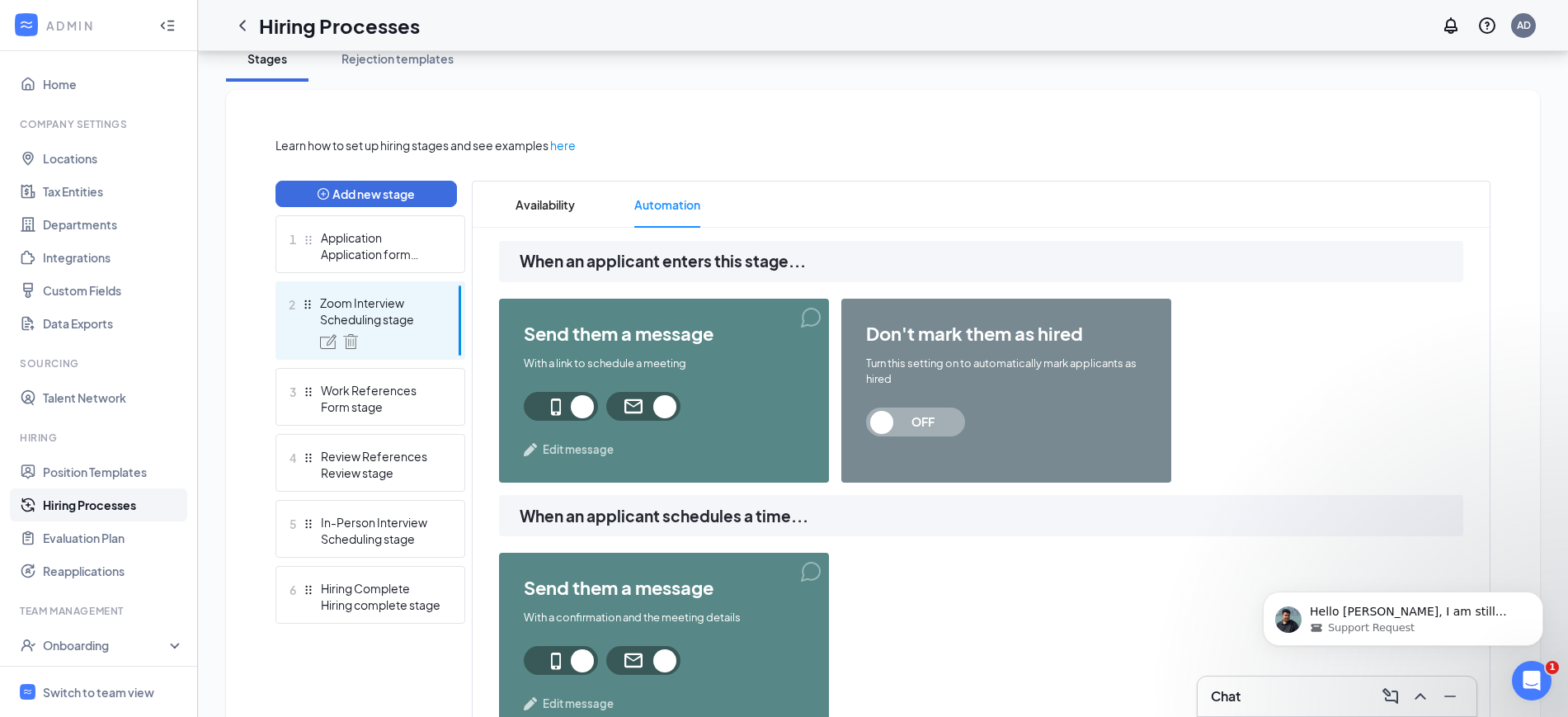
click at [571, 449] on span "Edit message" at bounding box center [578, 450] width 71 height 16
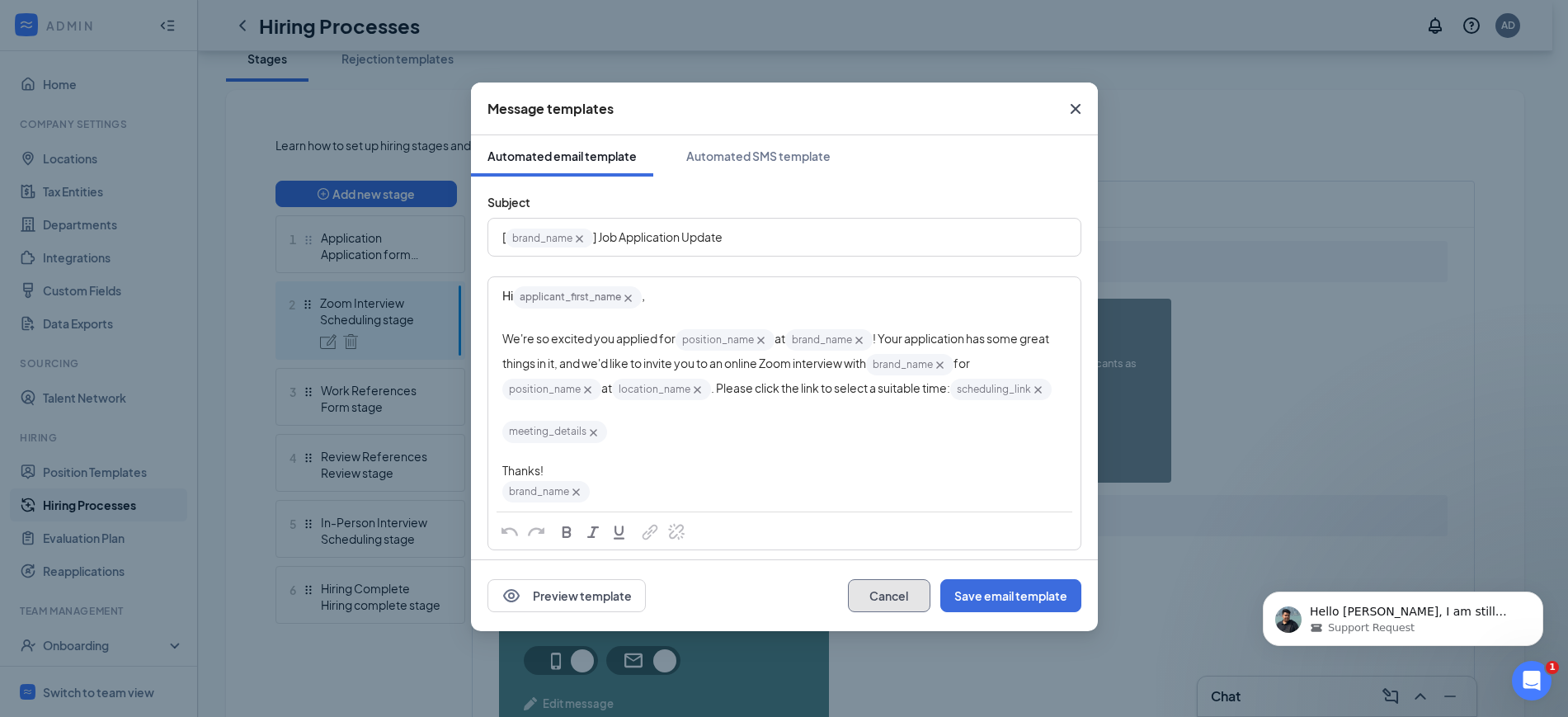
click at [878, 598] on button "Cancel" at bounding box center [889, 596] width 83 height 33
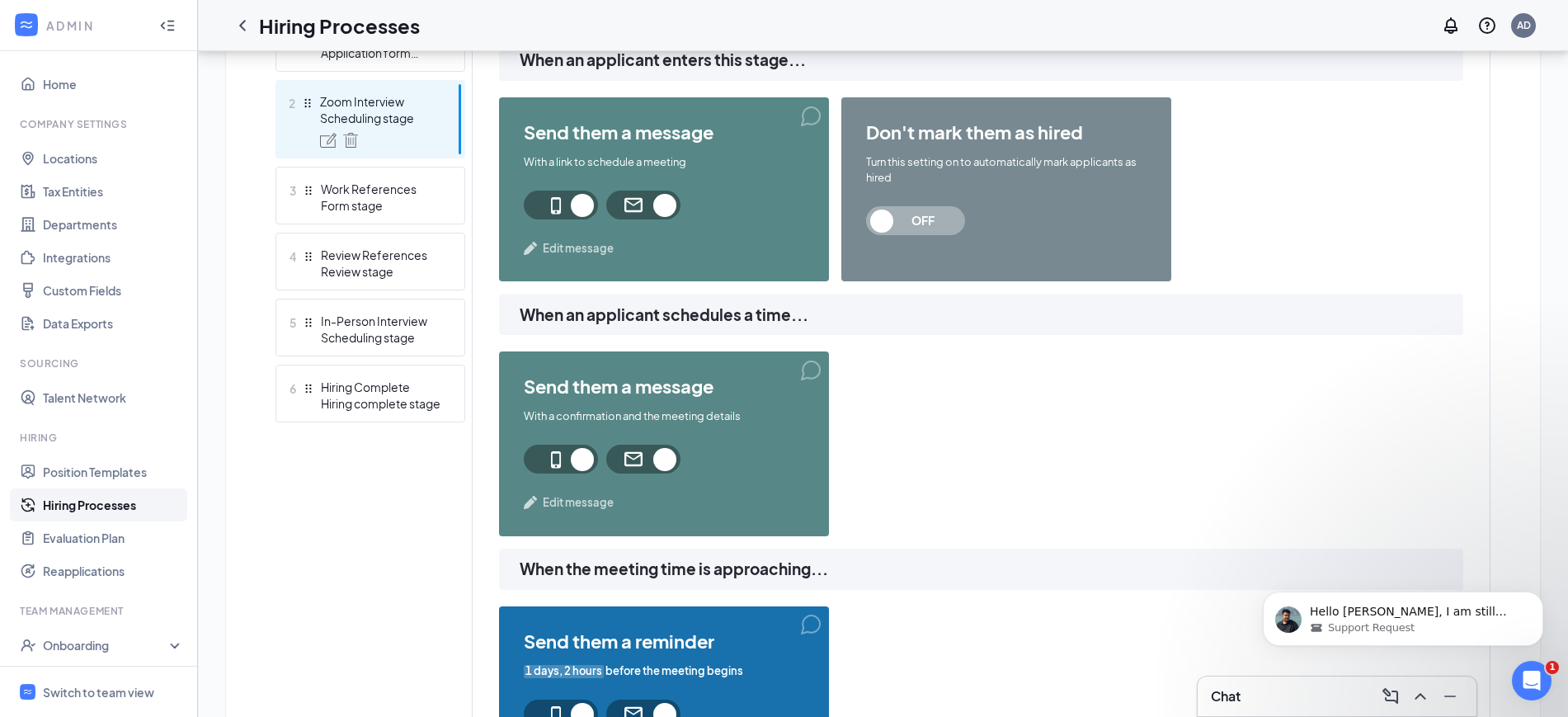
scroll to position [516, 0]
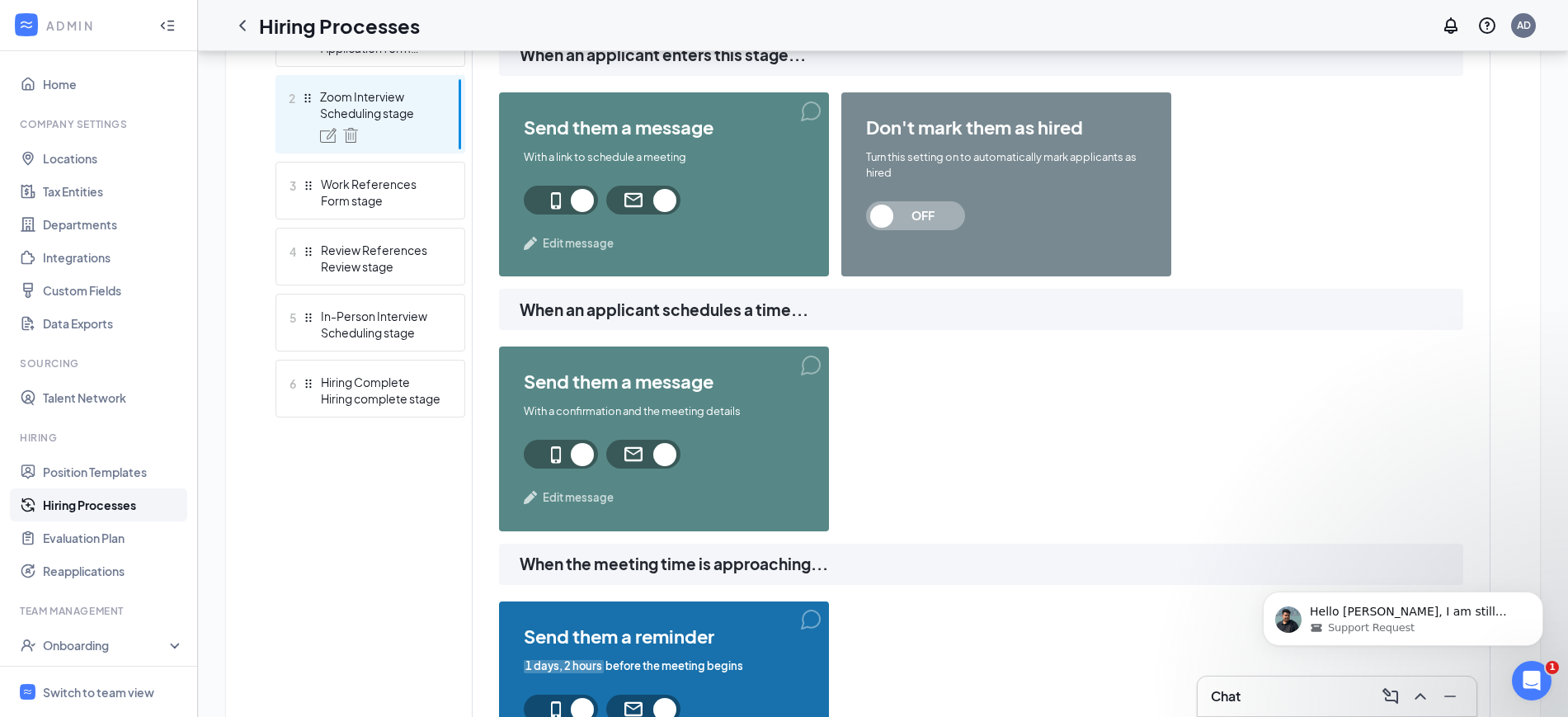
click at [588, 240] on span "Edit message" at bounding box center [578, 243] width 71 height 16
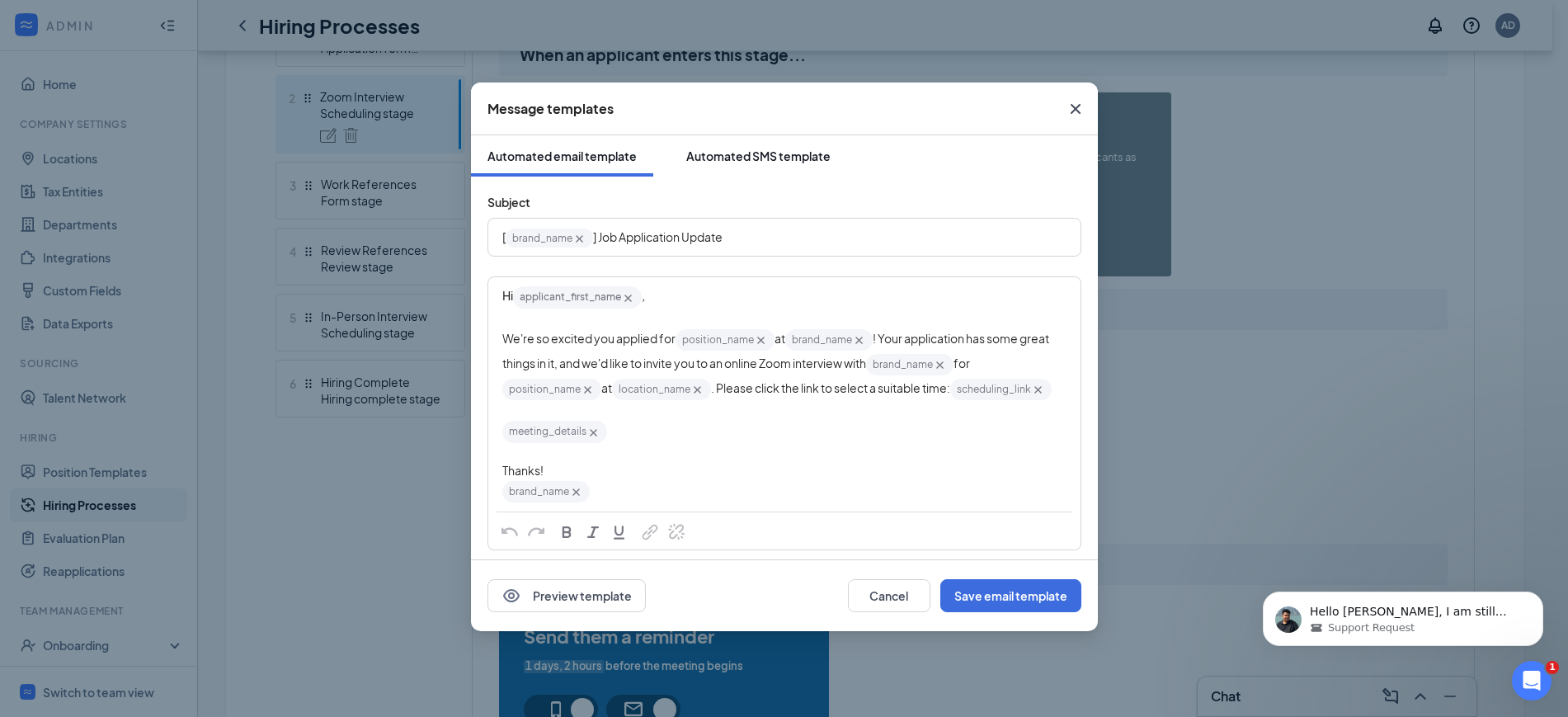
click at [763, 144] on button "Automated SMS template" at bounding box center [759, 156] width 178 height 41
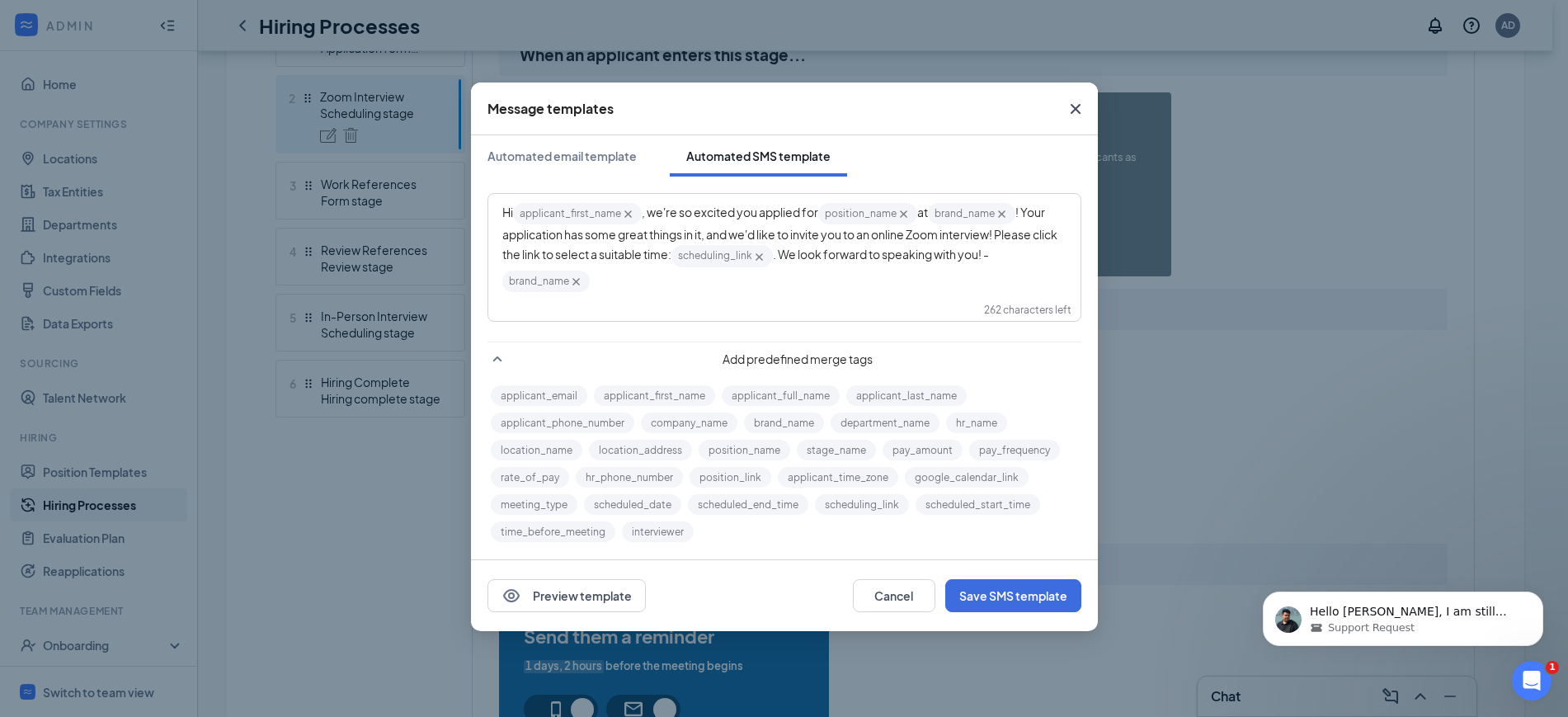
click at [850, 252] on span ". We look forward to speaking with you! -" at bounding box center [881, 254] width 216 height 15
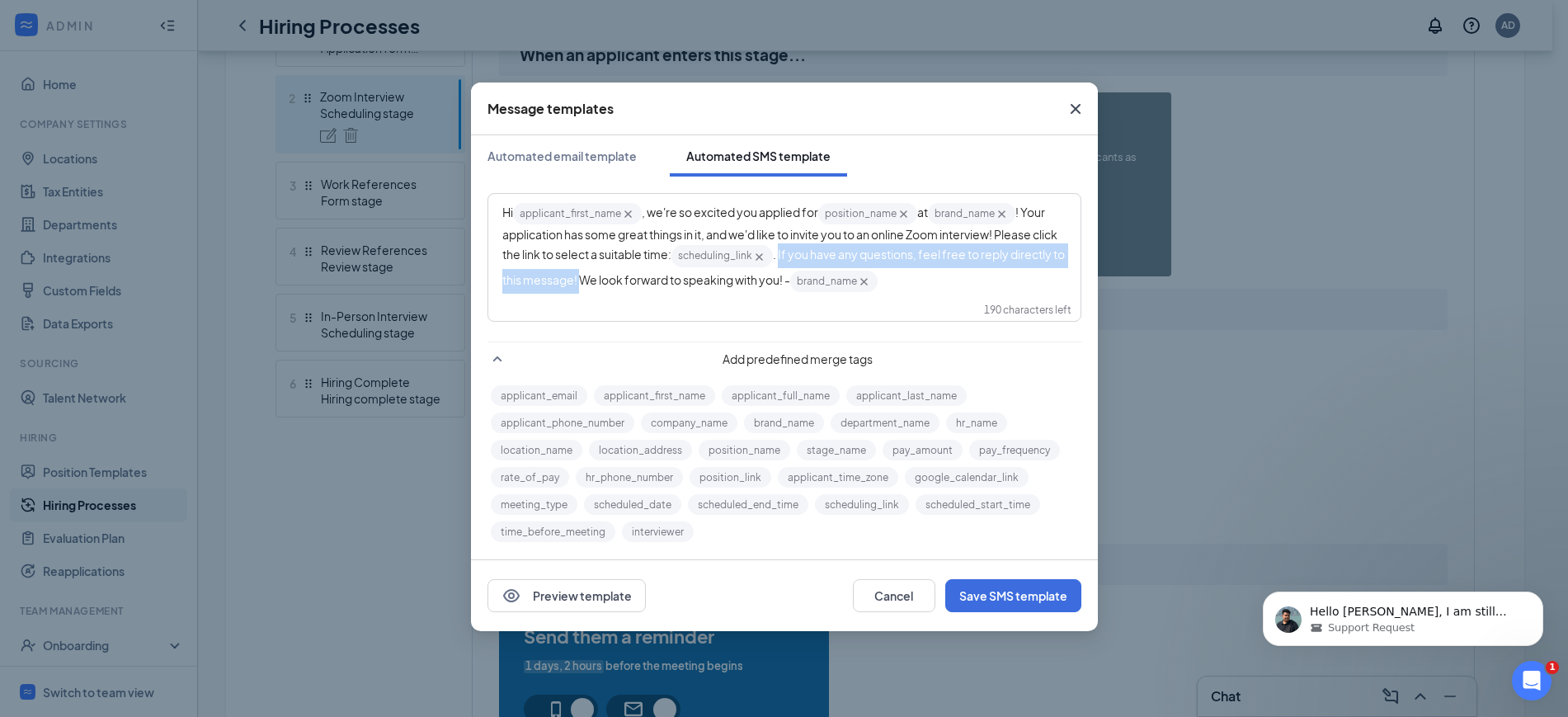
drag, startPoint x: 666, startPoint y: 282, endPoint x: 849, endPoint y: 254, distance: 185.1
click at [849, 254] on span ". If you have any questions, feel free to reply directly to this message! We lo…" at bounding box center [784, 267] width 564 height 39
copy span "If you have any questions, feel free to reply directly to this message!"
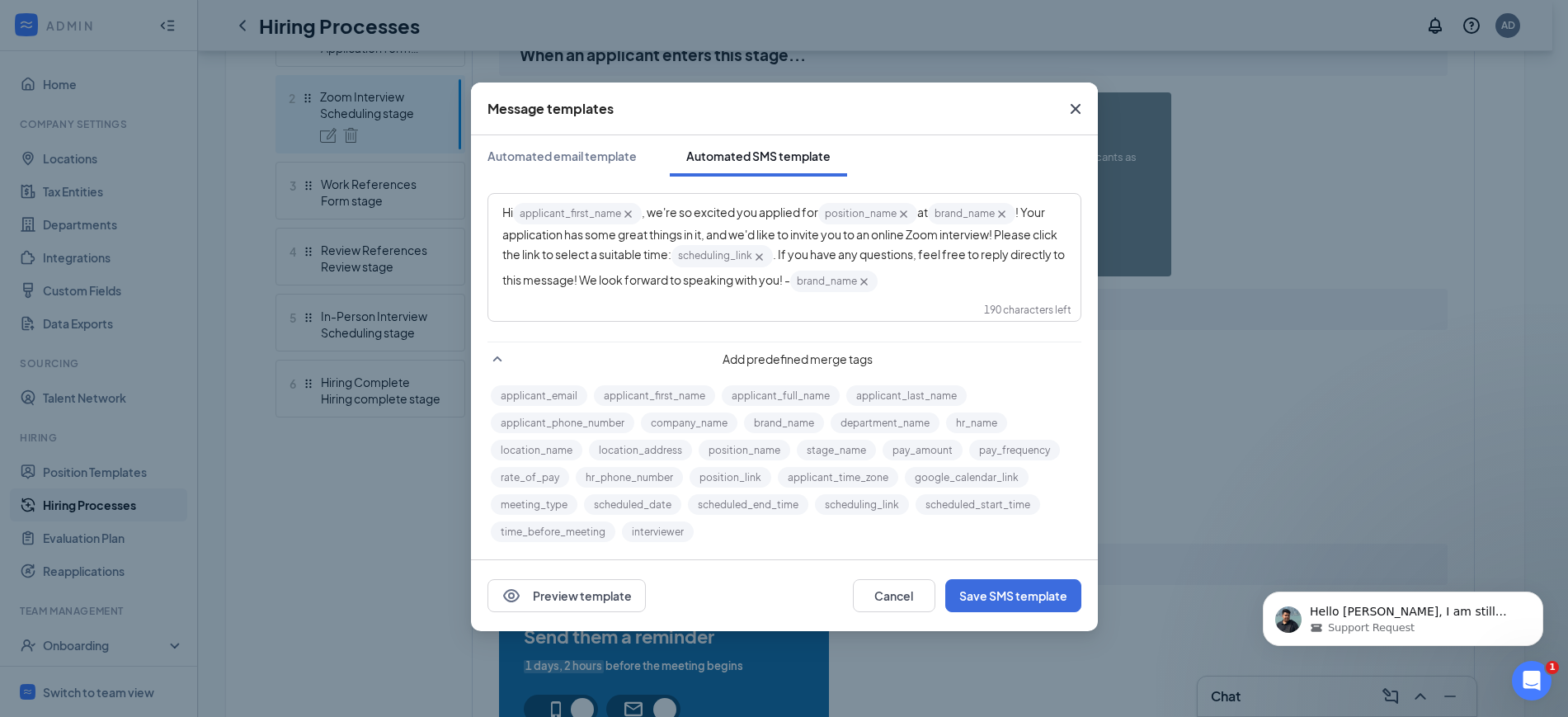
click at [1011, 280] on div "Hi applicant_first_name‌‌‌‌ {{applicant_first_name}} , we're so excited you app…" at bounding box center [784, 247] width 564 height 92
click at [1006, 595] on button "Save SMS template" at bounding box center [1014, 596] width 136 height 33
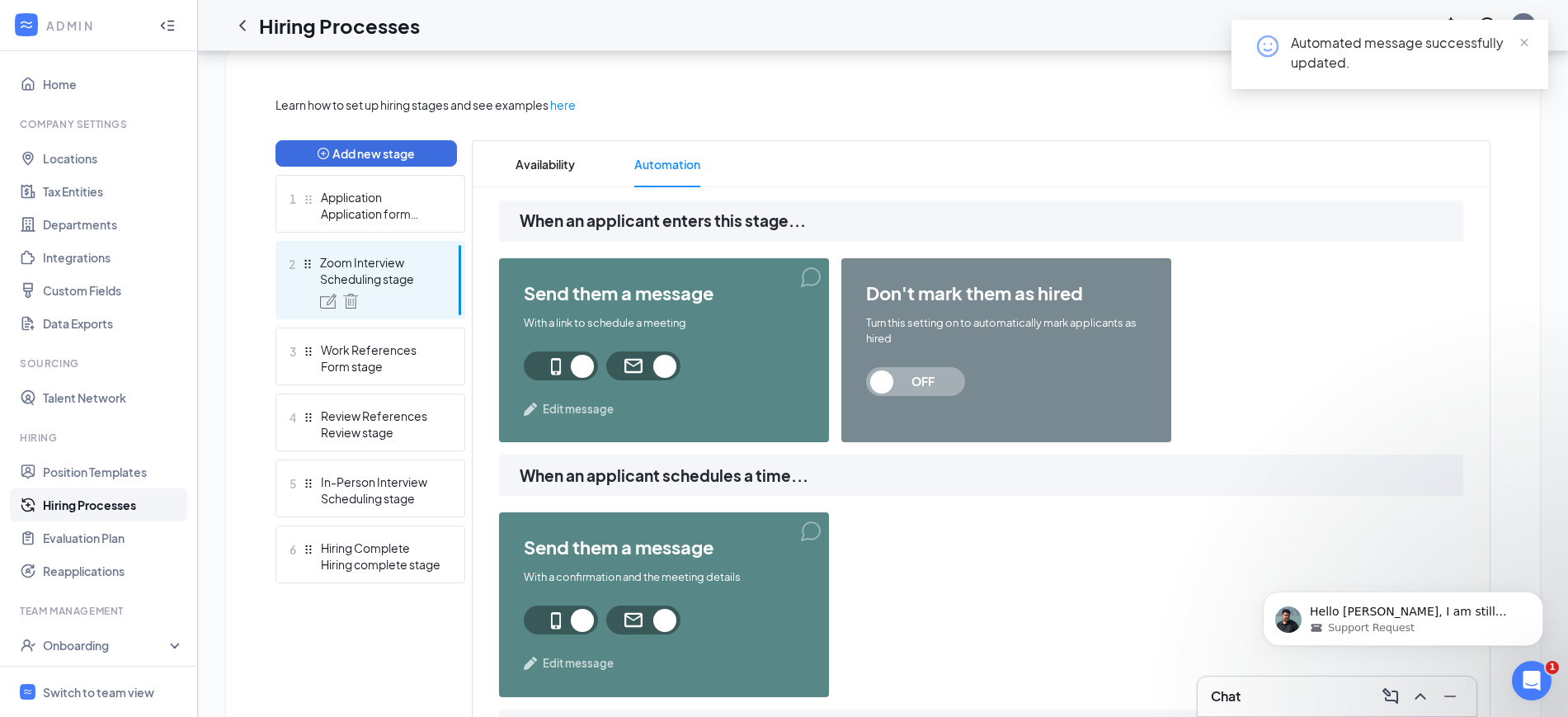
scroll to position [0, 0]
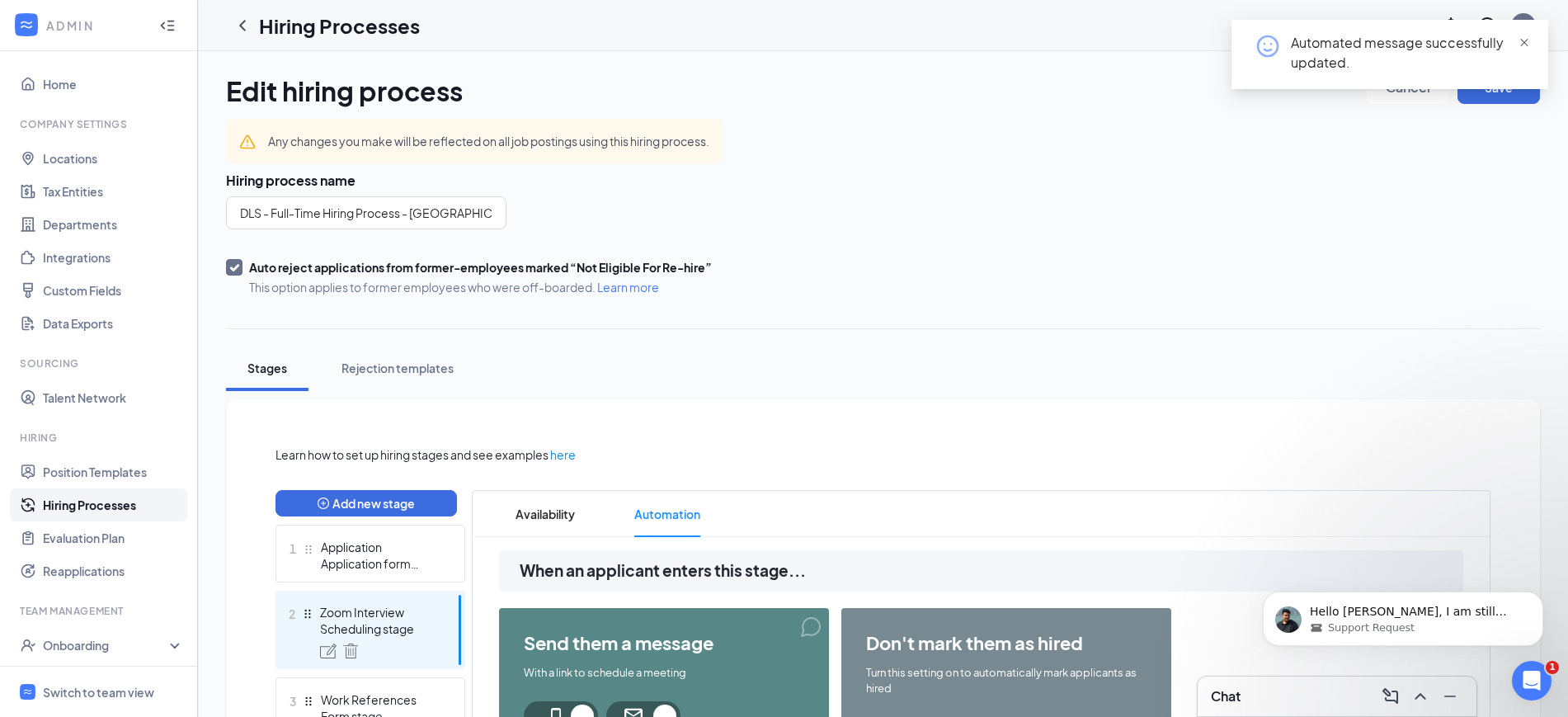
click at [1529, 47] on span "close" at bounding box center [1524, 42] width 12 height 12
click at [1494, 87] on button "Save" at bounding box center [1499, 87] width 83 height 33
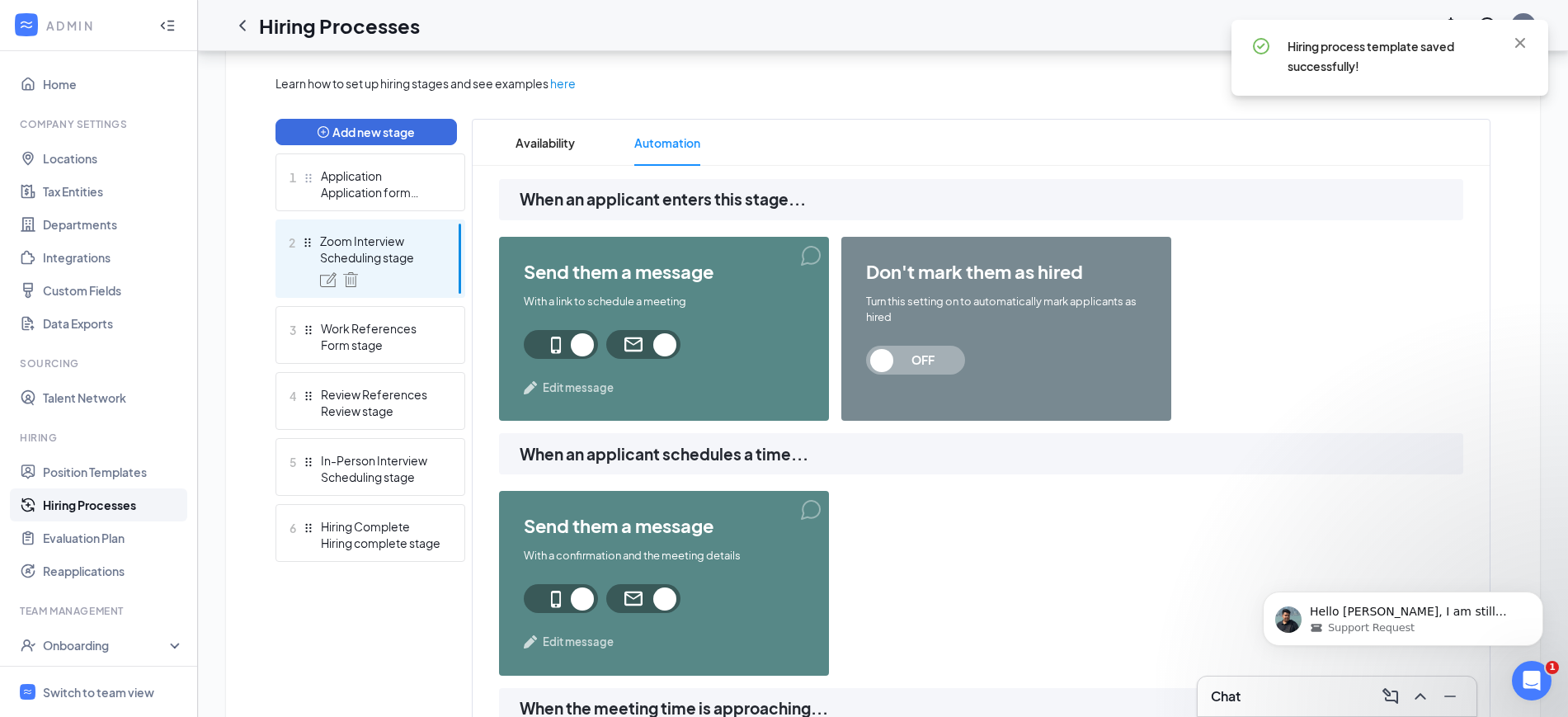
scroll to position [413, 0]
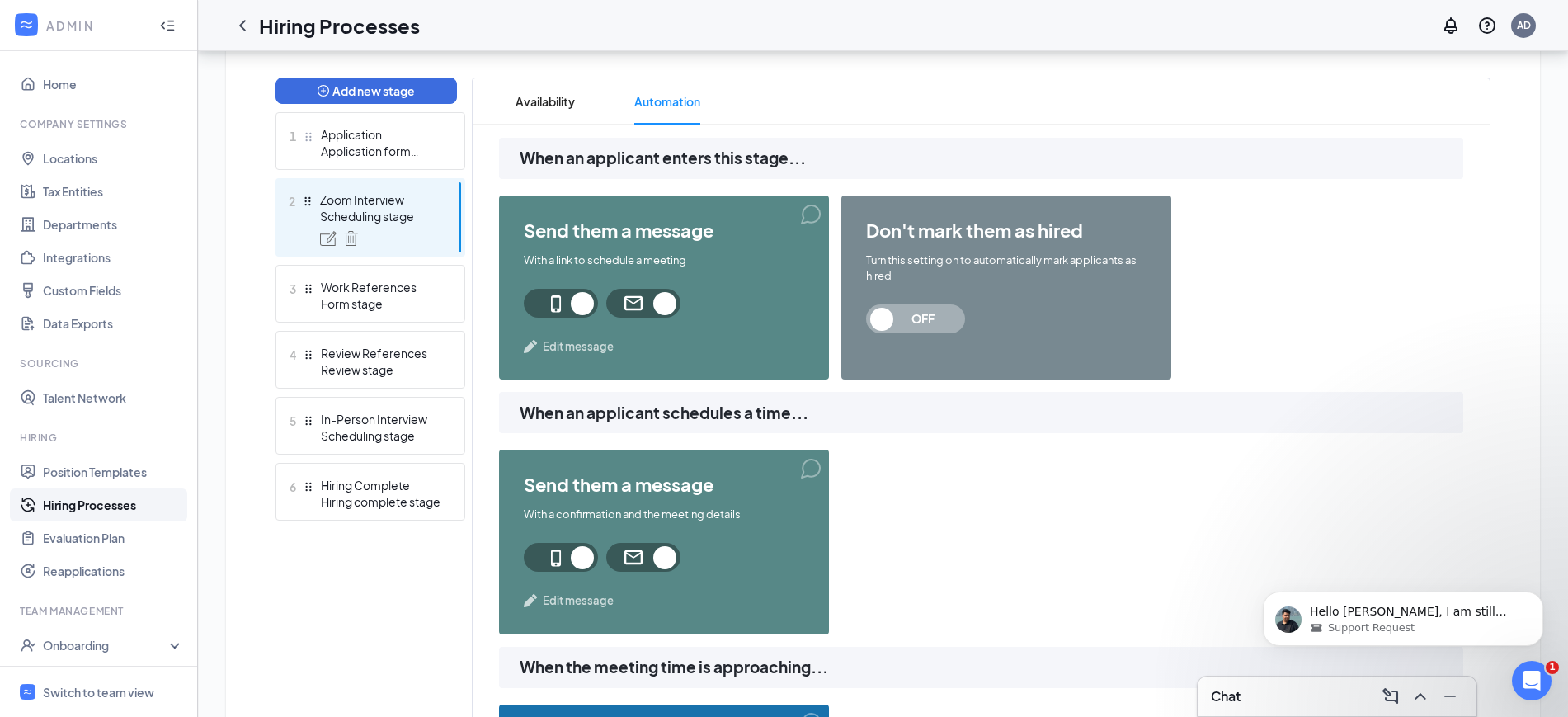
click at [569, 344] on span "Edit message" at bounding box center [578, 346] width 71 height 16
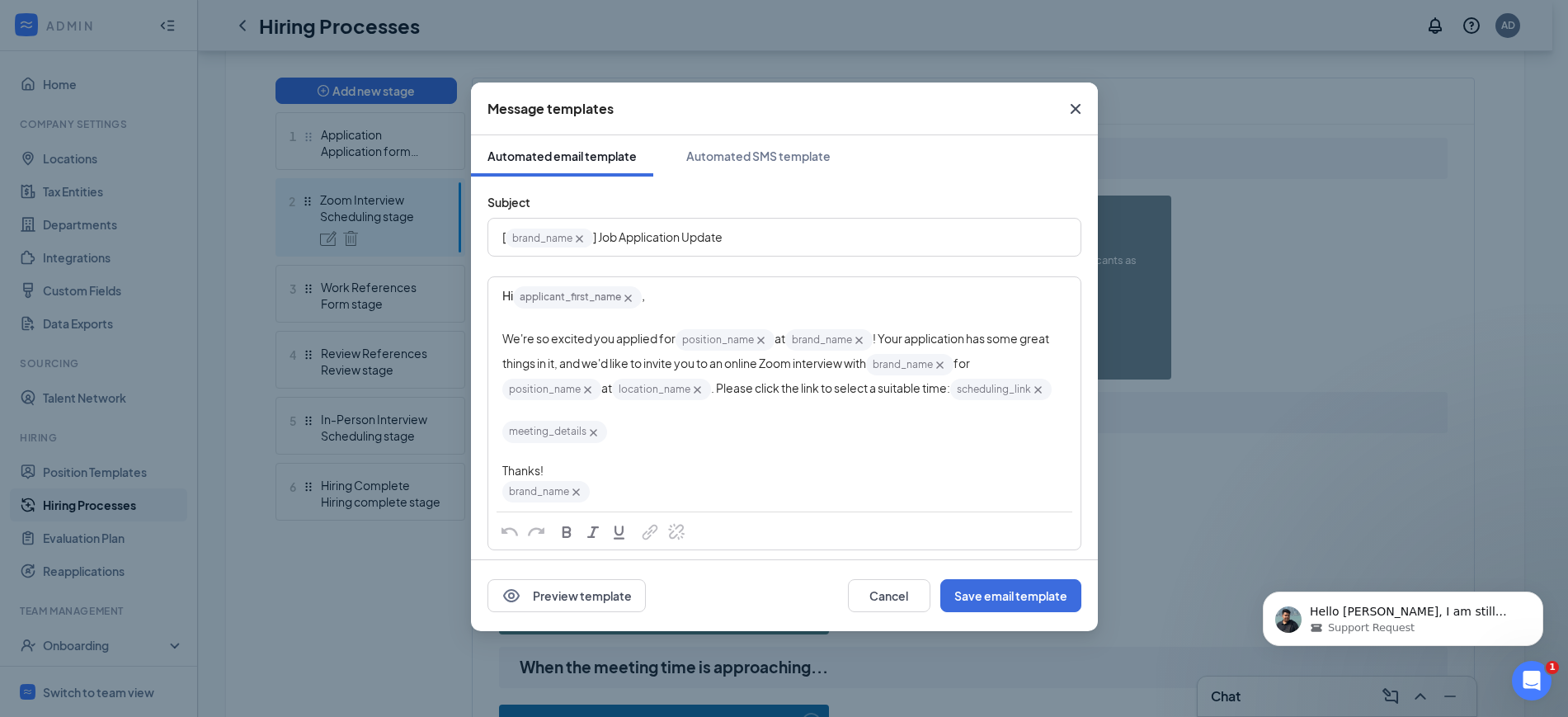
click at [797, 419] on div "Edit text" at bounding box center [784, 410] width 564 height 17
click at [897, 584] on button "Cancel" at bounding box center [889, 596] width 83 height 33
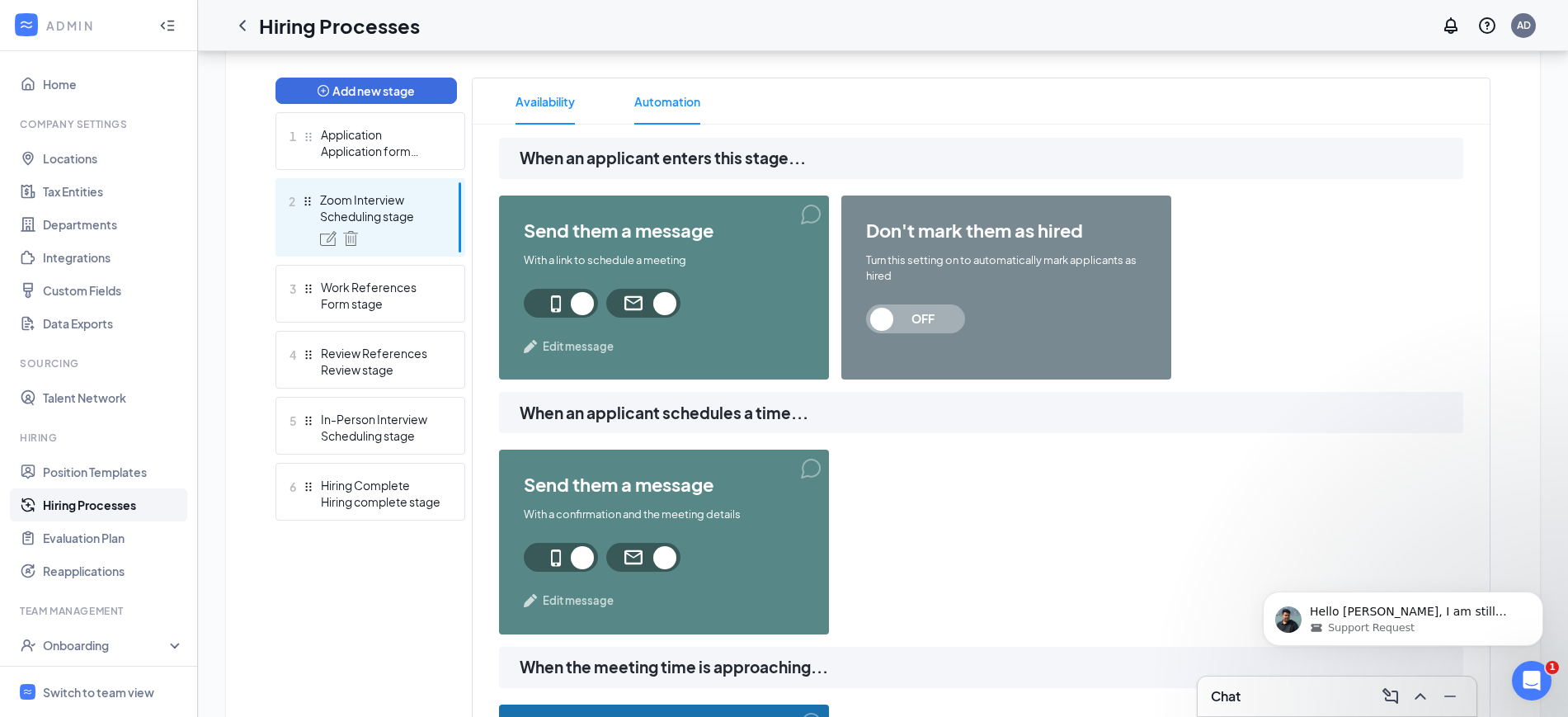
click at [548, 100] on span "Availability" at bounding box center [545, 101] width 59 height 46
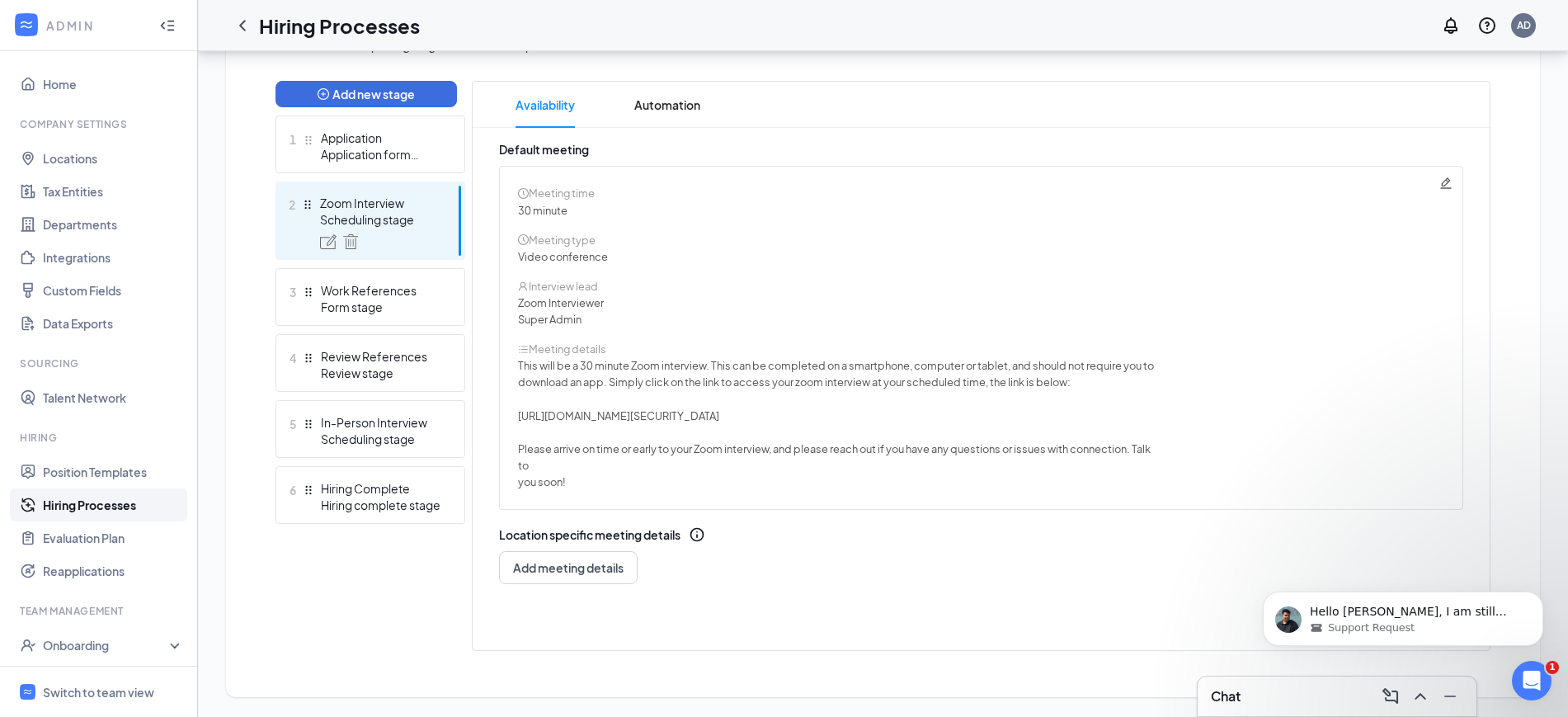
scroll to position [409, 0]
click at [1443, 185] on icon "Pencil" at bounding box center [1446, 183] width 11 height 11
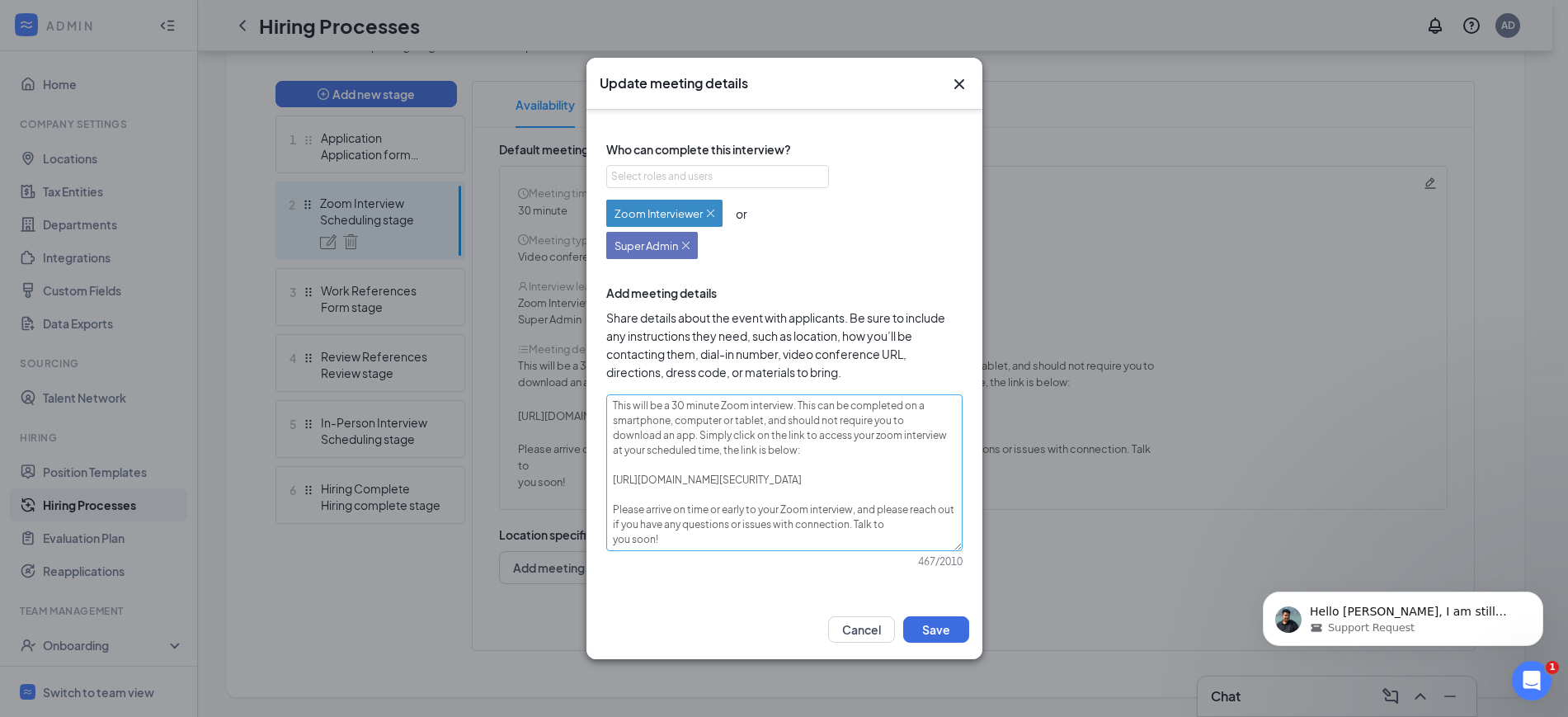
scroll to position [30, 0]
click at [607, 540] on textarea "This will be a 30 minute Zoom interview. This can be completed on a smartphone,…" at bounding box center [784, 473] width 356 height 157
type textarea "This will be a 30 minute Zoom interview. This can be completed on a smartphone,…"
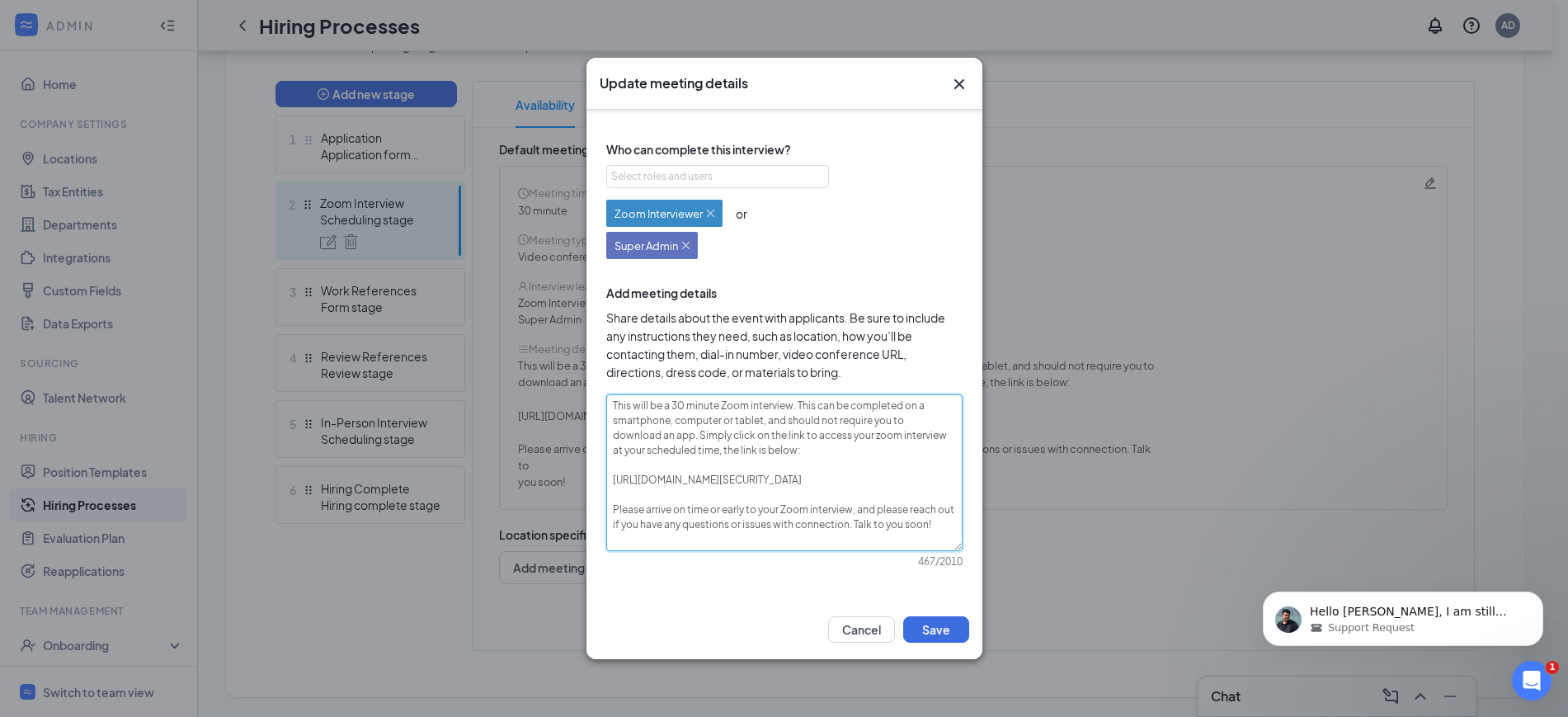
type textarea "This will be a 30 minute Zoom interview. This can be completed on a smartphone,…"
click at [939, 629] on button "Save" at bounding box center [936, 629] width 66 height 26
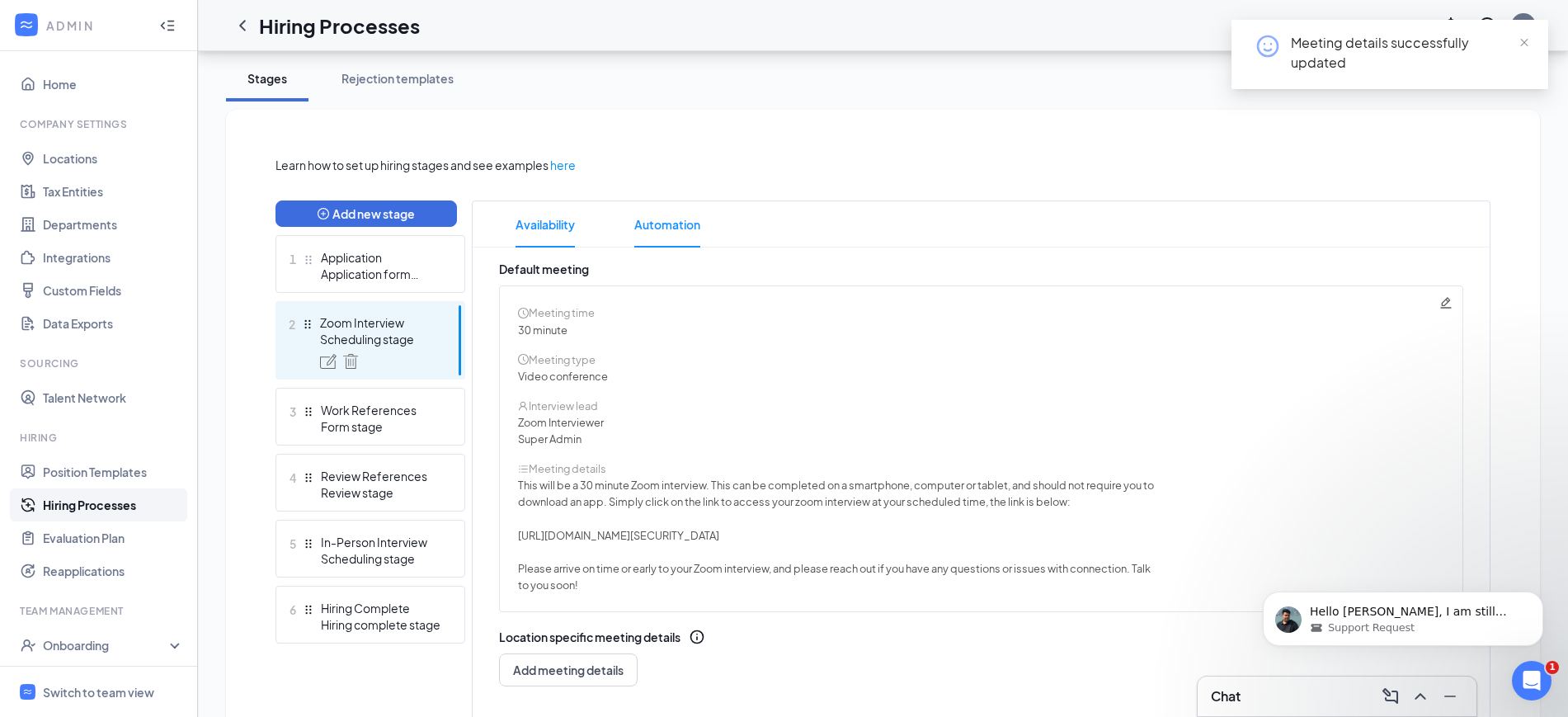
scroll to position [289, 0]
click at [670, 223] on span "Automation" at bounding box center [667, 224] width 66 height 46
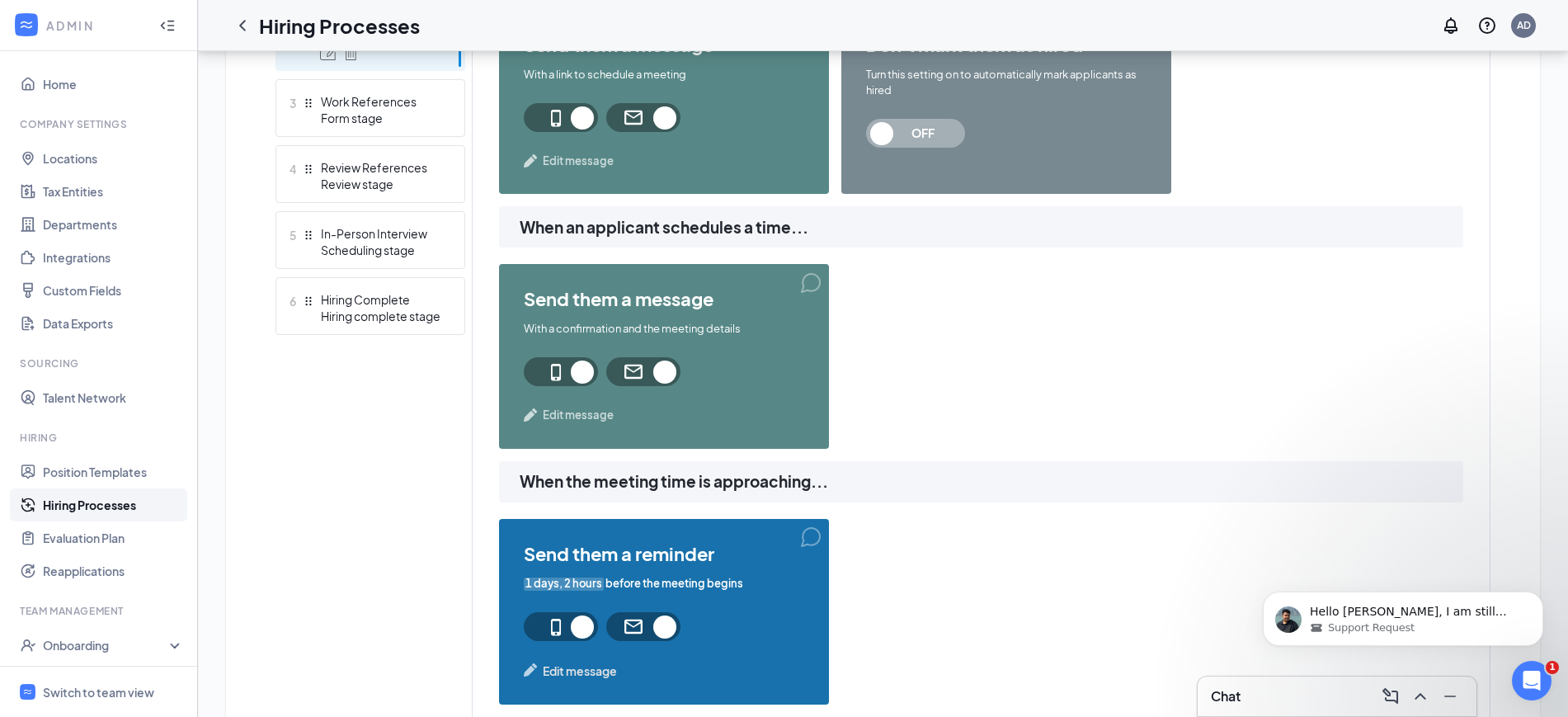
scroll to position [495, 0]
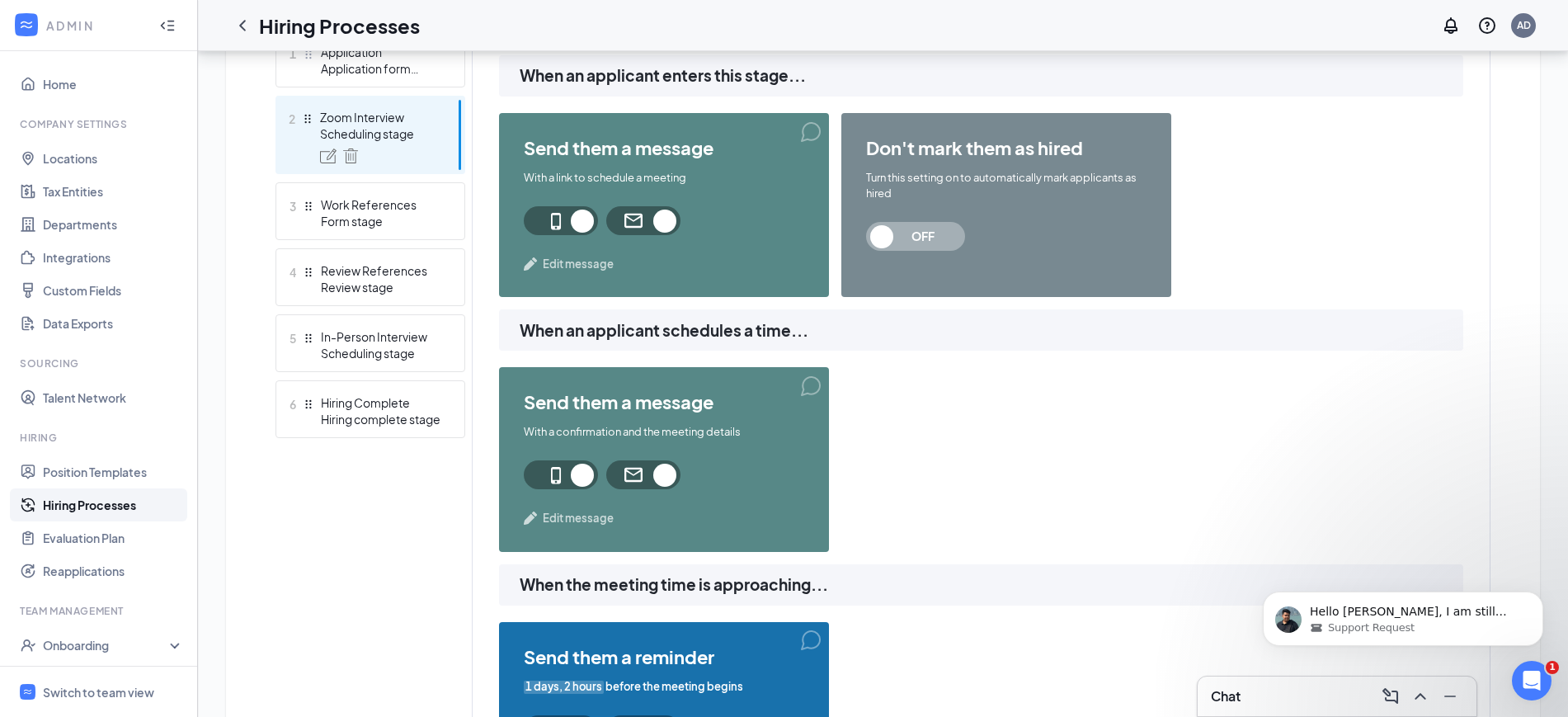
click at [568, 263] on span "Edit message" at bounding box center [578, 264] width 71 height 16
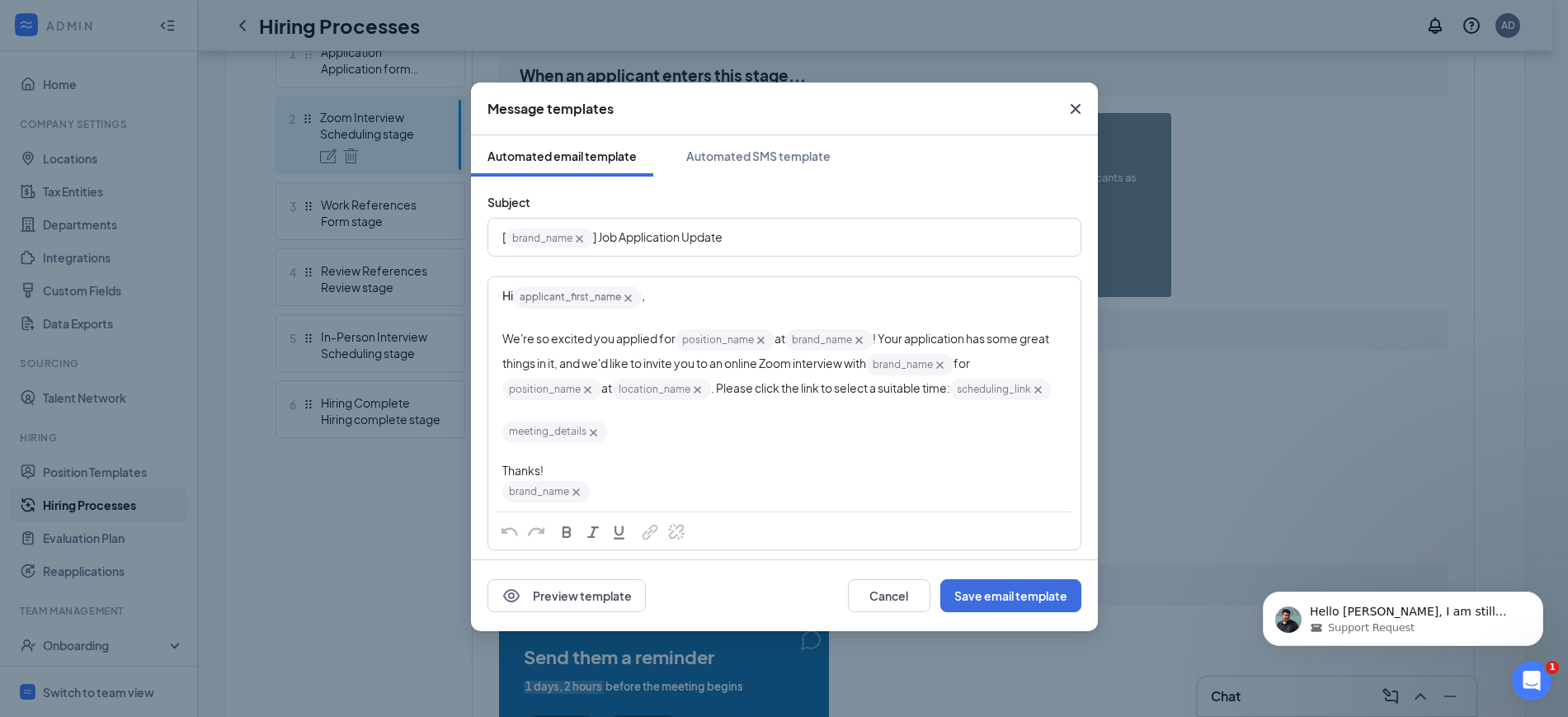
click at [714, 444] on div "meeting_details‌‌‌‌ {{meeting_details}}" at bounding box center [784, 432] width 564 height 25
click at [718, 479] on div "Thanks!" at bounding box center [784, 470] width 564 height 17
click at [736, 419] on div "Edit text" at bounding box center [784, 410] width 564 height 17
click at [732, 462] on div "Edit text" at bounding box center [784, 453] width 564 height 17
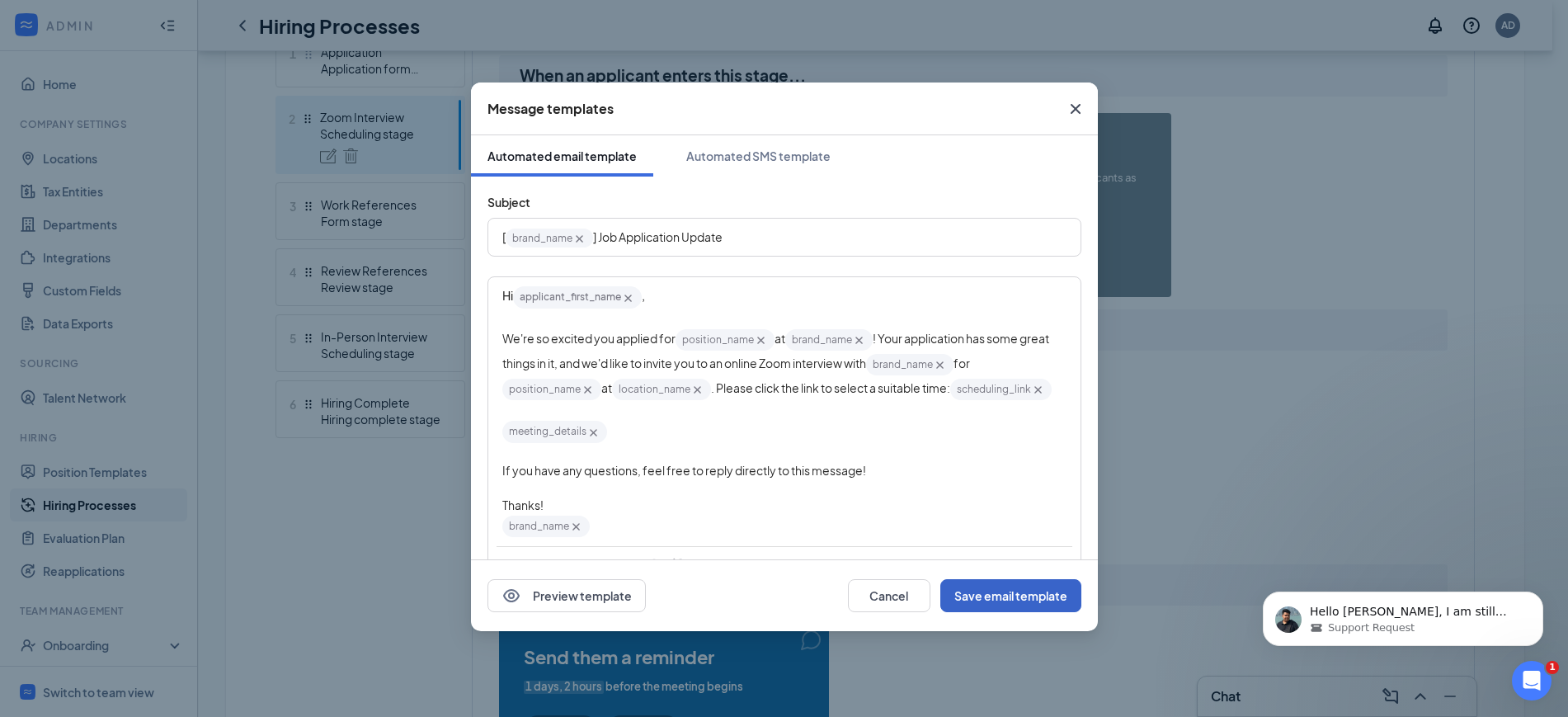
click at [1021, 599] on button "Save email template" at bounding box center [1010, 596] width 141 height 33
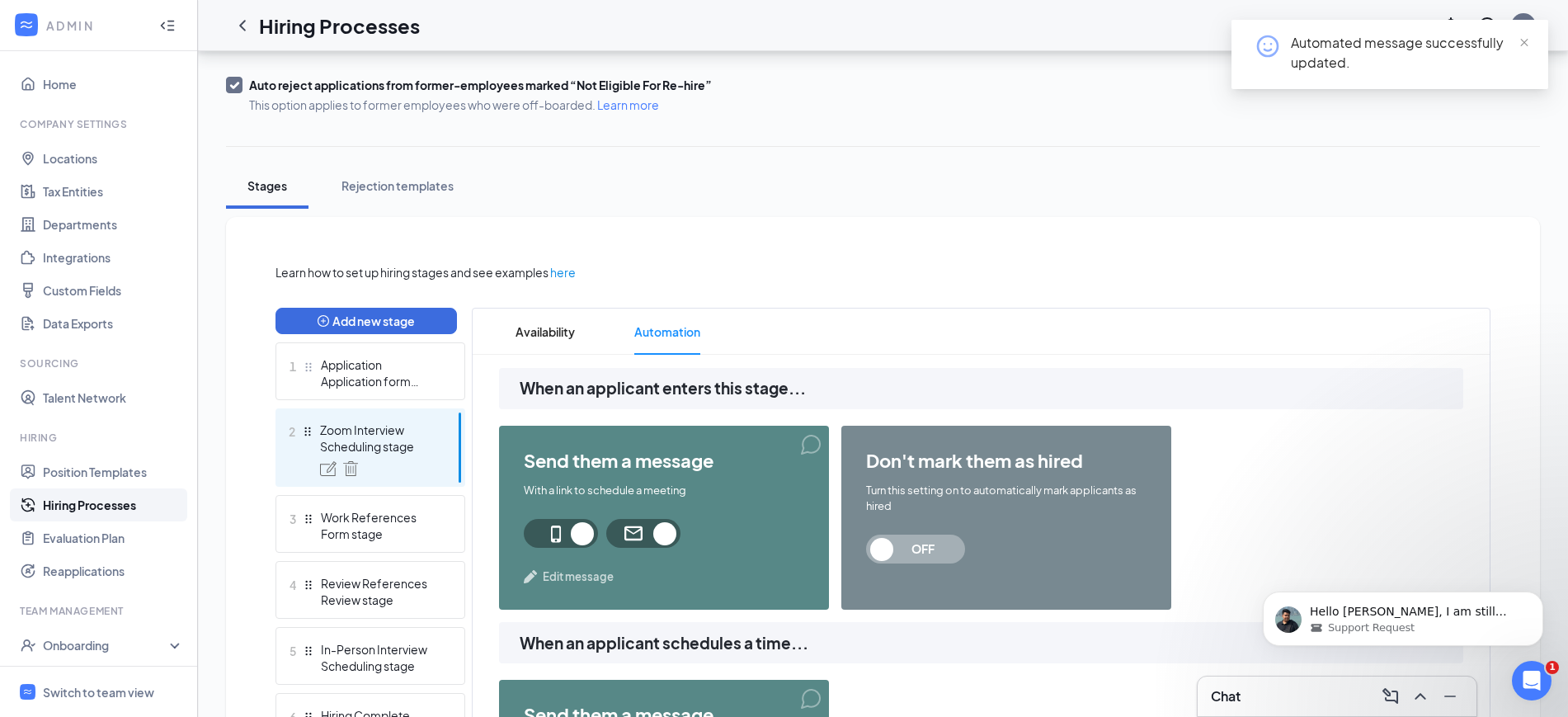
scroll to position [0, 0]
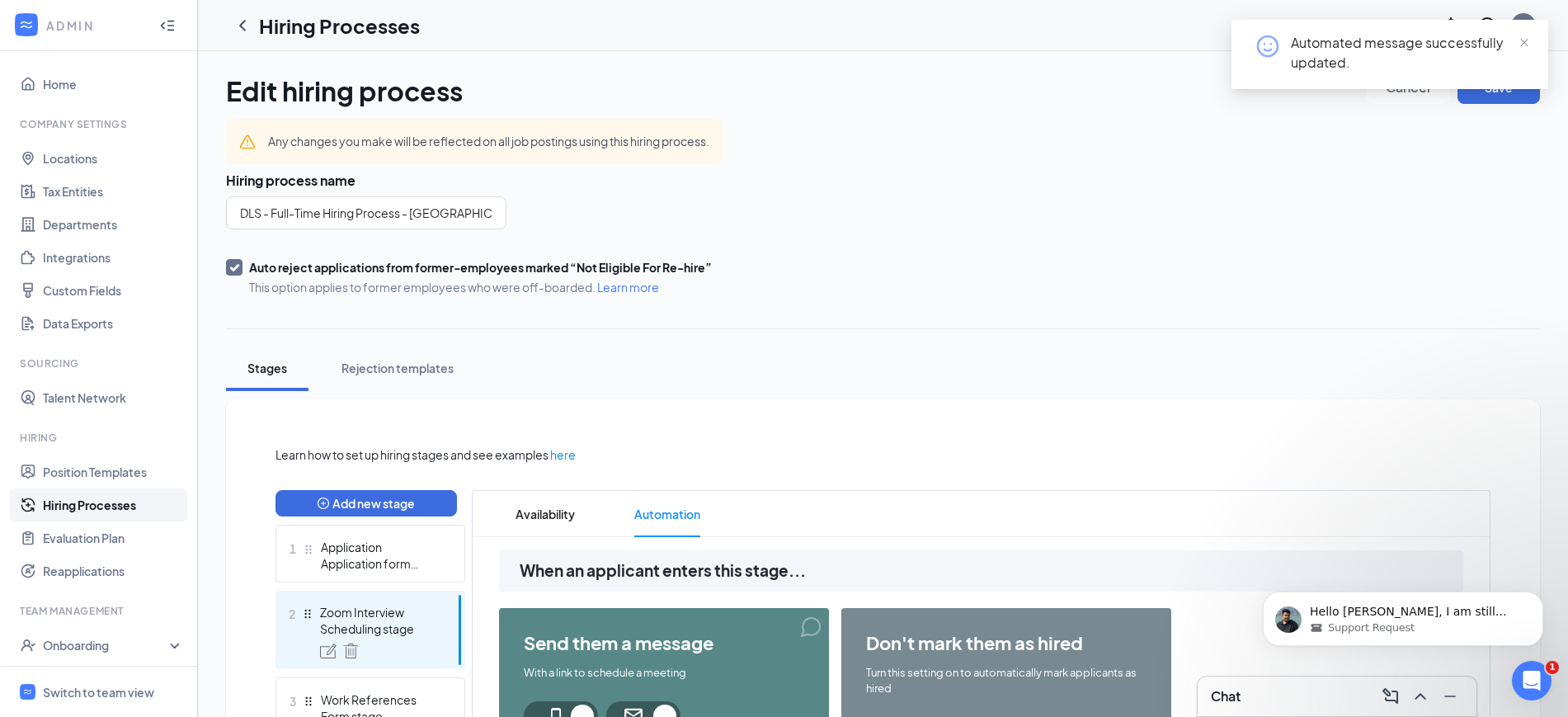
click at [1508, 94] on div "Automated message successfully updated." at bounding box center [1389, 61] width 317 height 83
click at [1524, 41] on span "close" at bounding box center [1524, 42] width 12 height 12
click at [1507, 79] on button "Save" at bounding box center [1499, 87] width 83 height 33
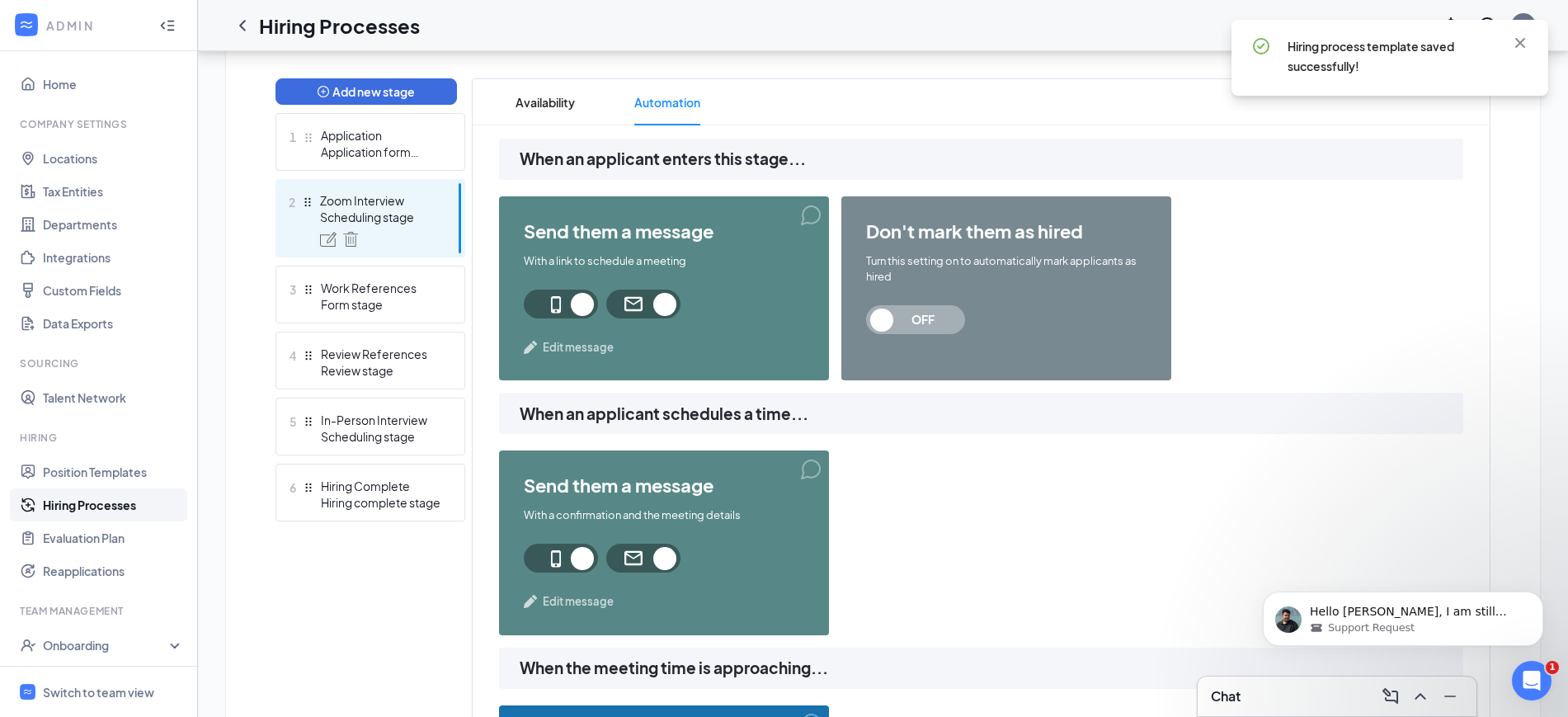
scroll to position [413, 0]
click at [599, 348] on span "Edit message" at bounding box center [578, 346] width 71 height 16
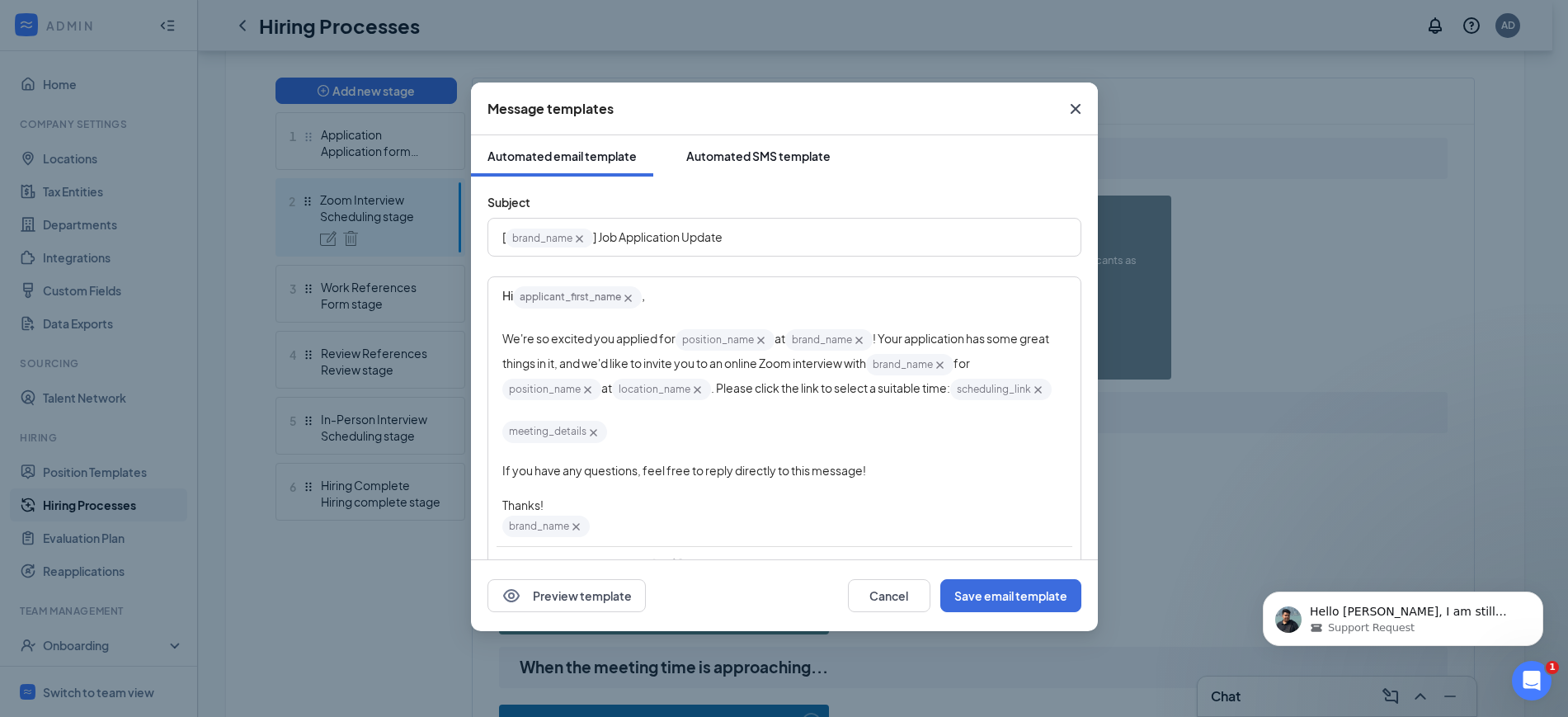
click at [766, 138] on button "Automated SMS template" at bounding box center [759, 156] width 178 height 41
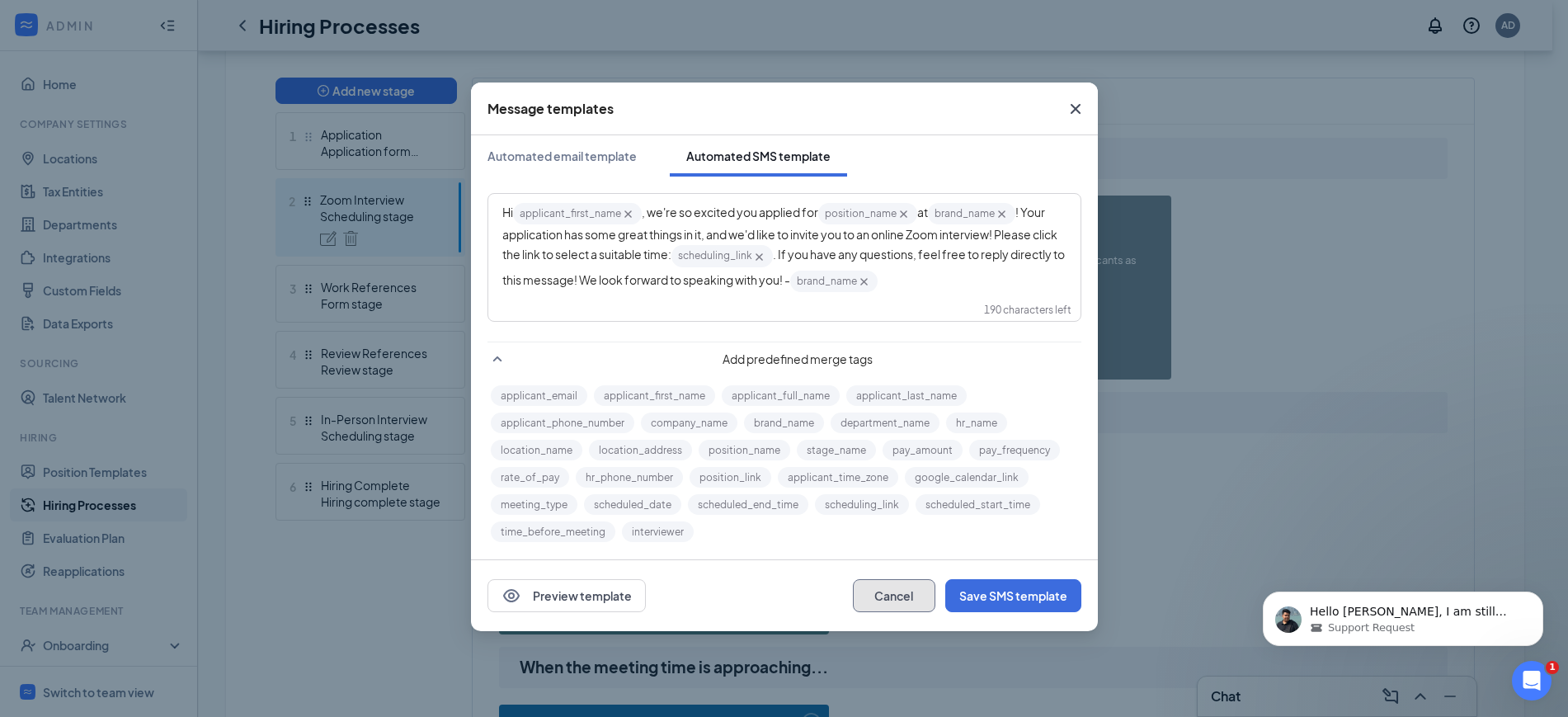
click at [893, 601] on button "Cancel" at bounding box center [894, 596] width 83 height 33
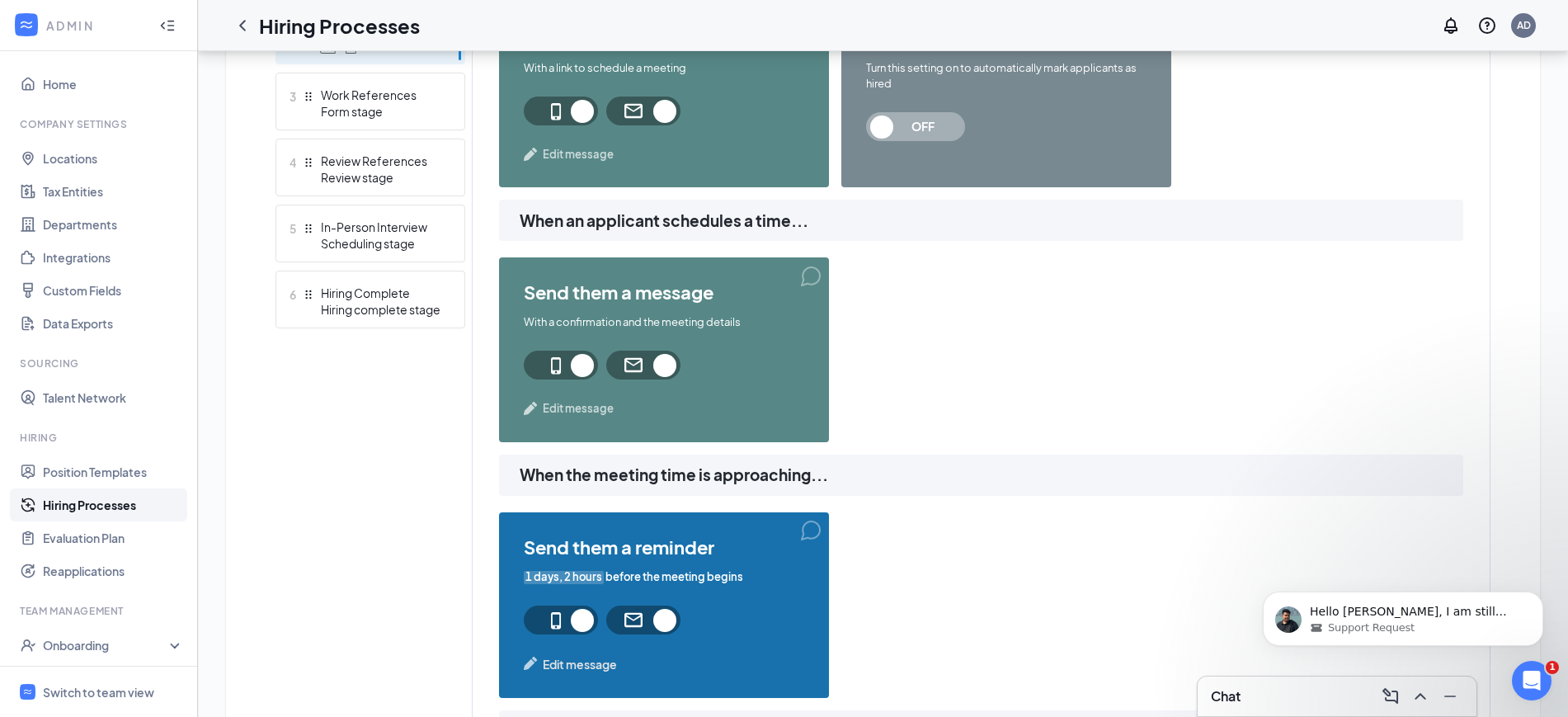
scroll to position [619, 0]
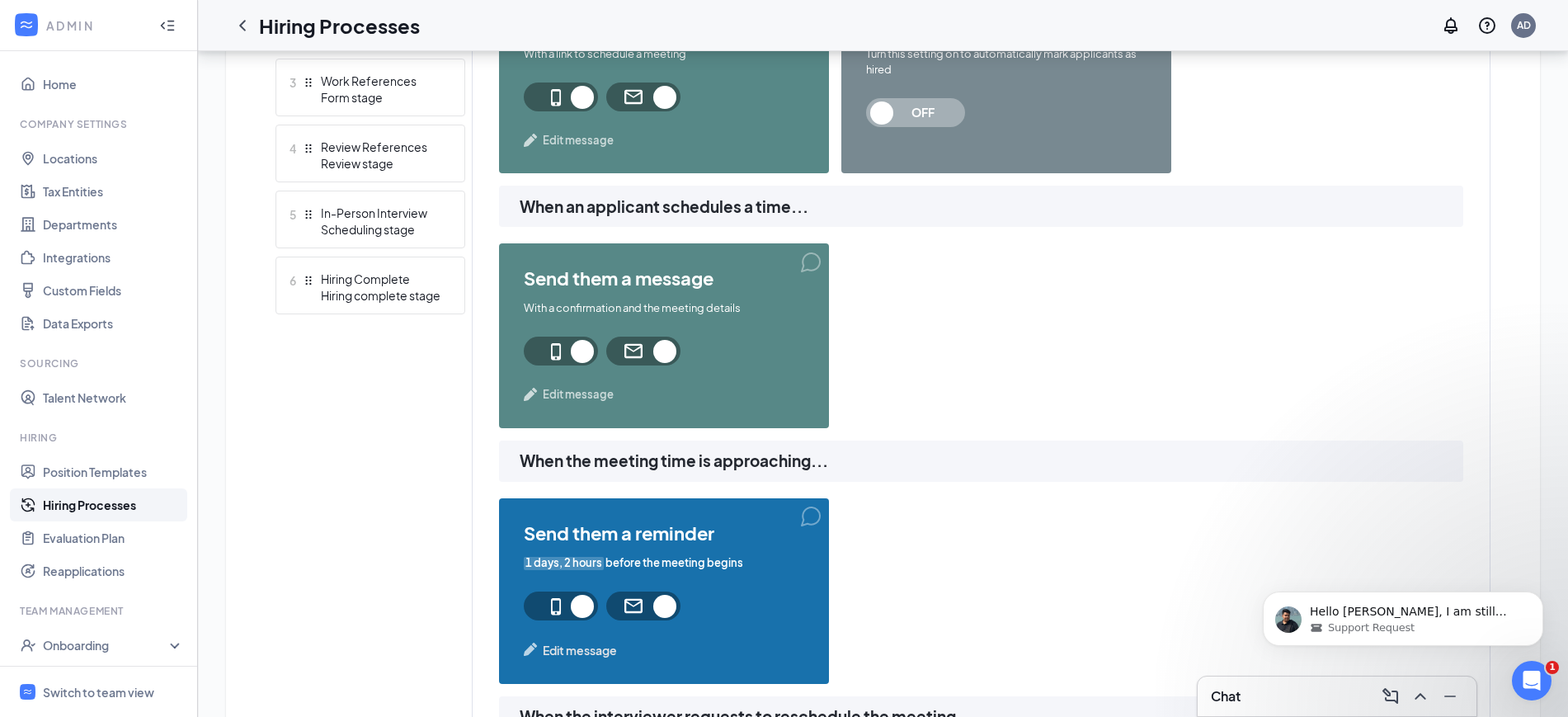
click at [551, 394] on span "Edit message" at bounding box center [578, 394] width 71 height 16
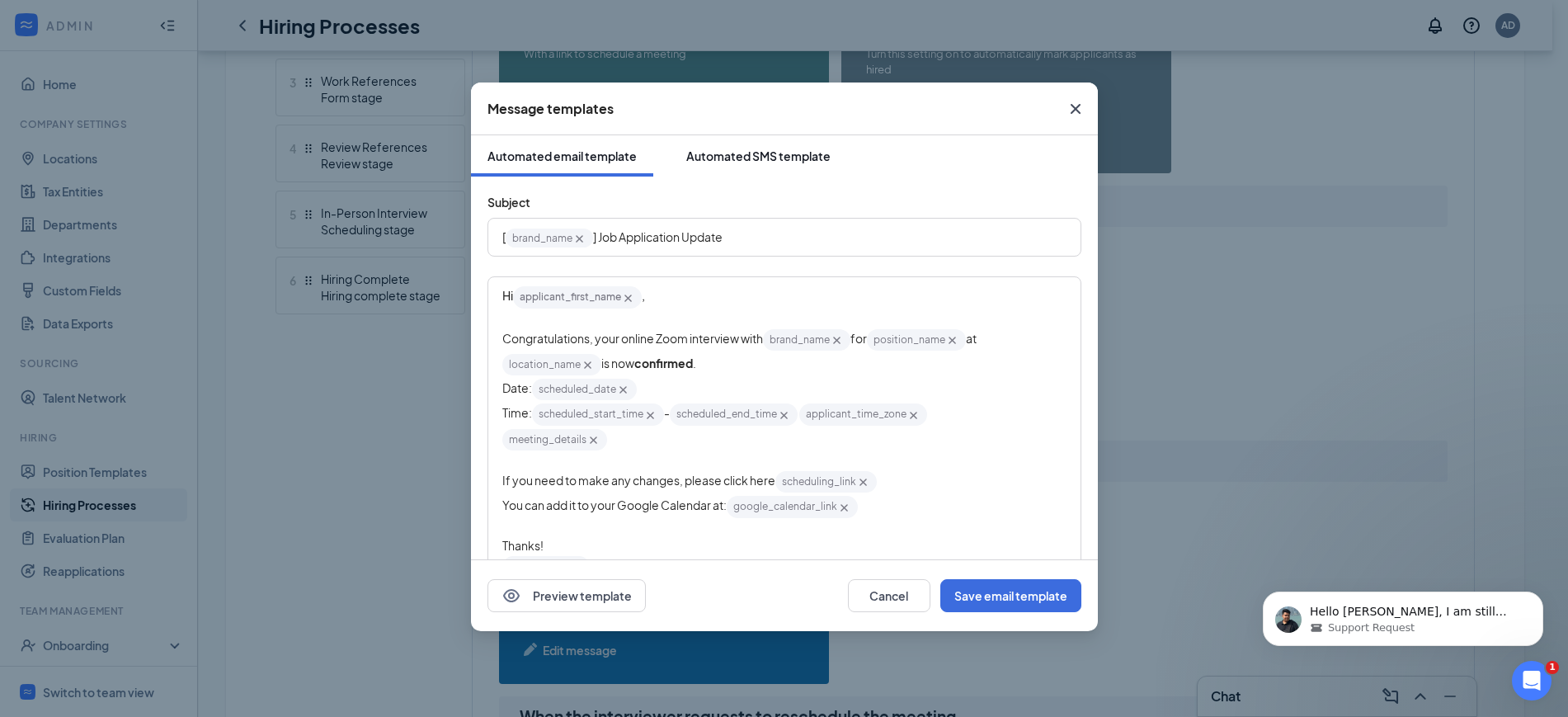
click at [749, 152] on div "Automated SMS template" at bounding box center [758, 156] width 144 height 16
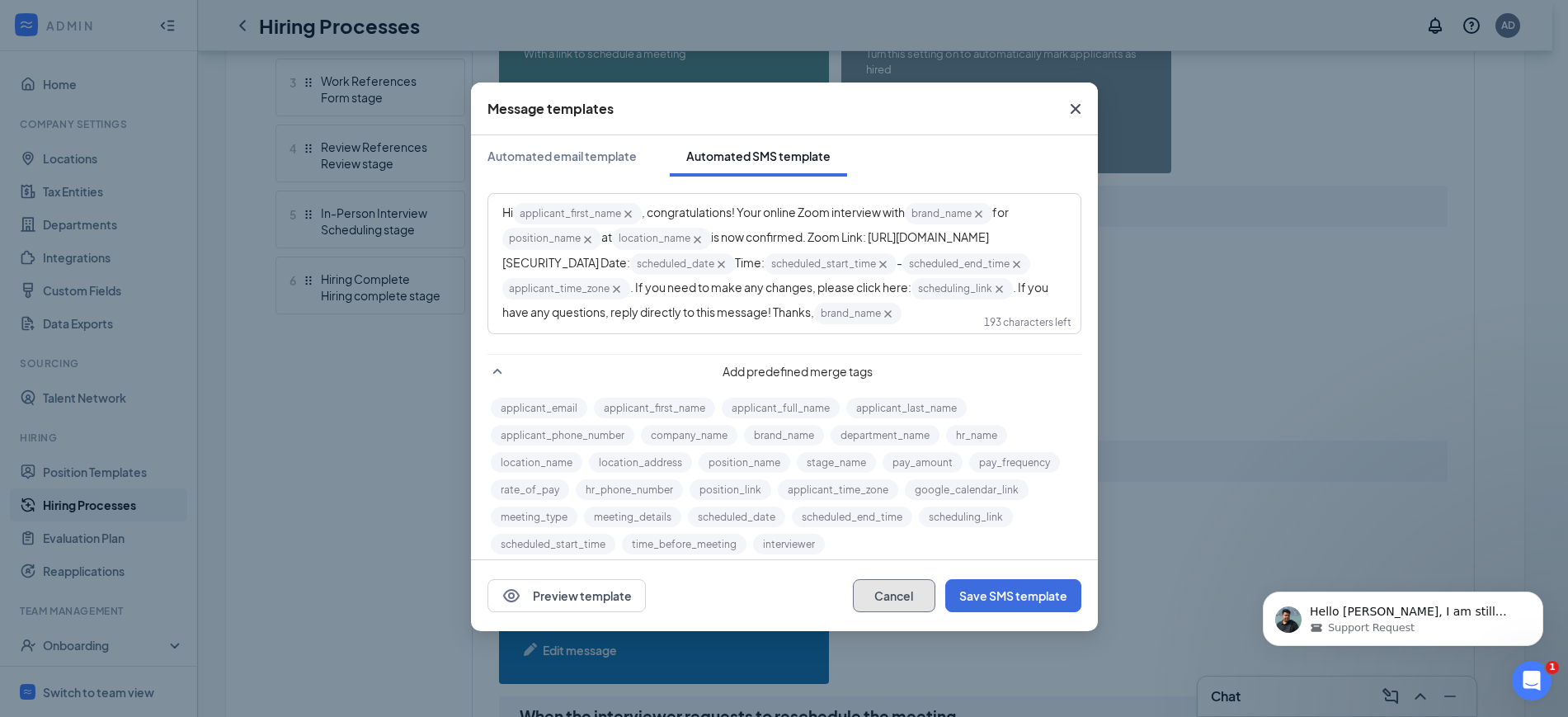
click at [883, 590] on button "Cancel" at bounding box center [894, 596] width 83 height 33
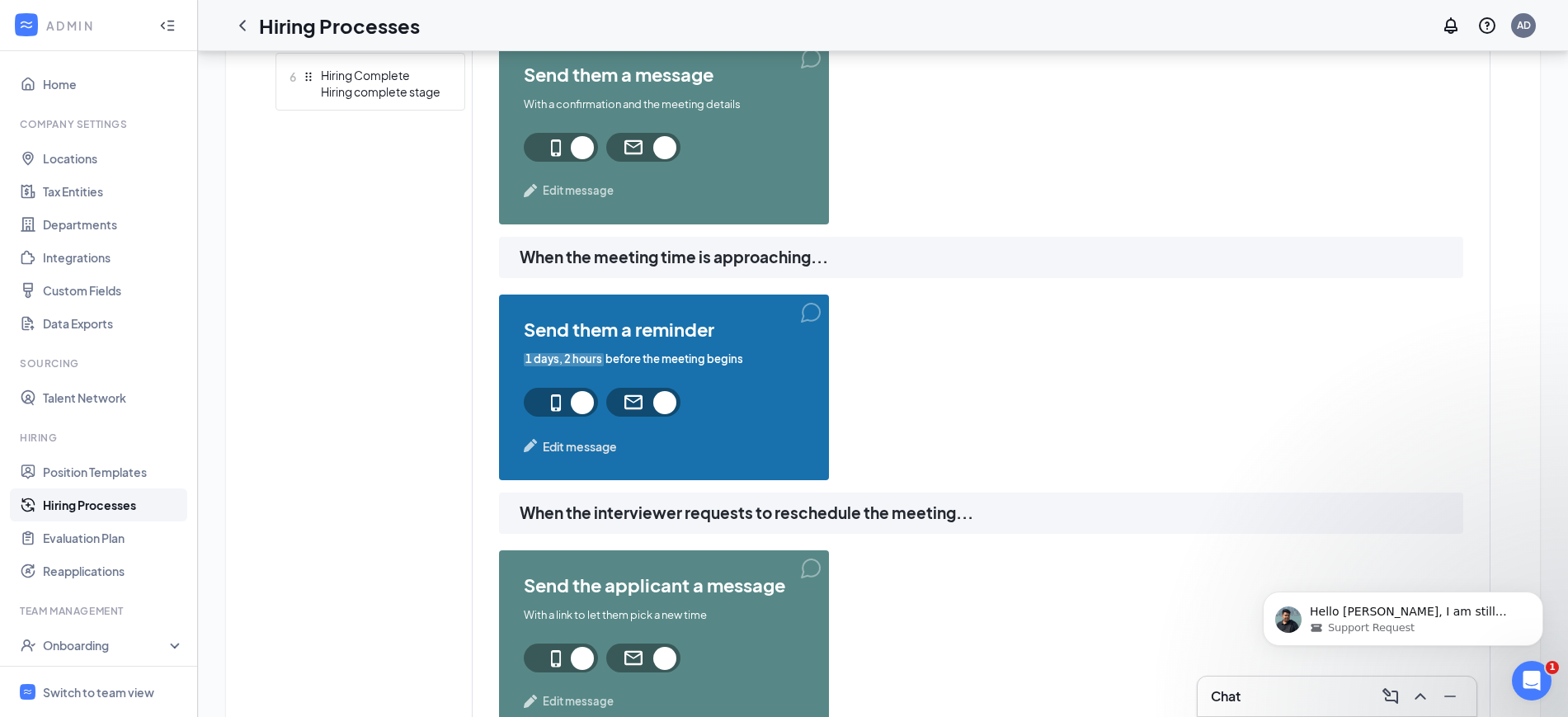
scroll to position [826, 0]
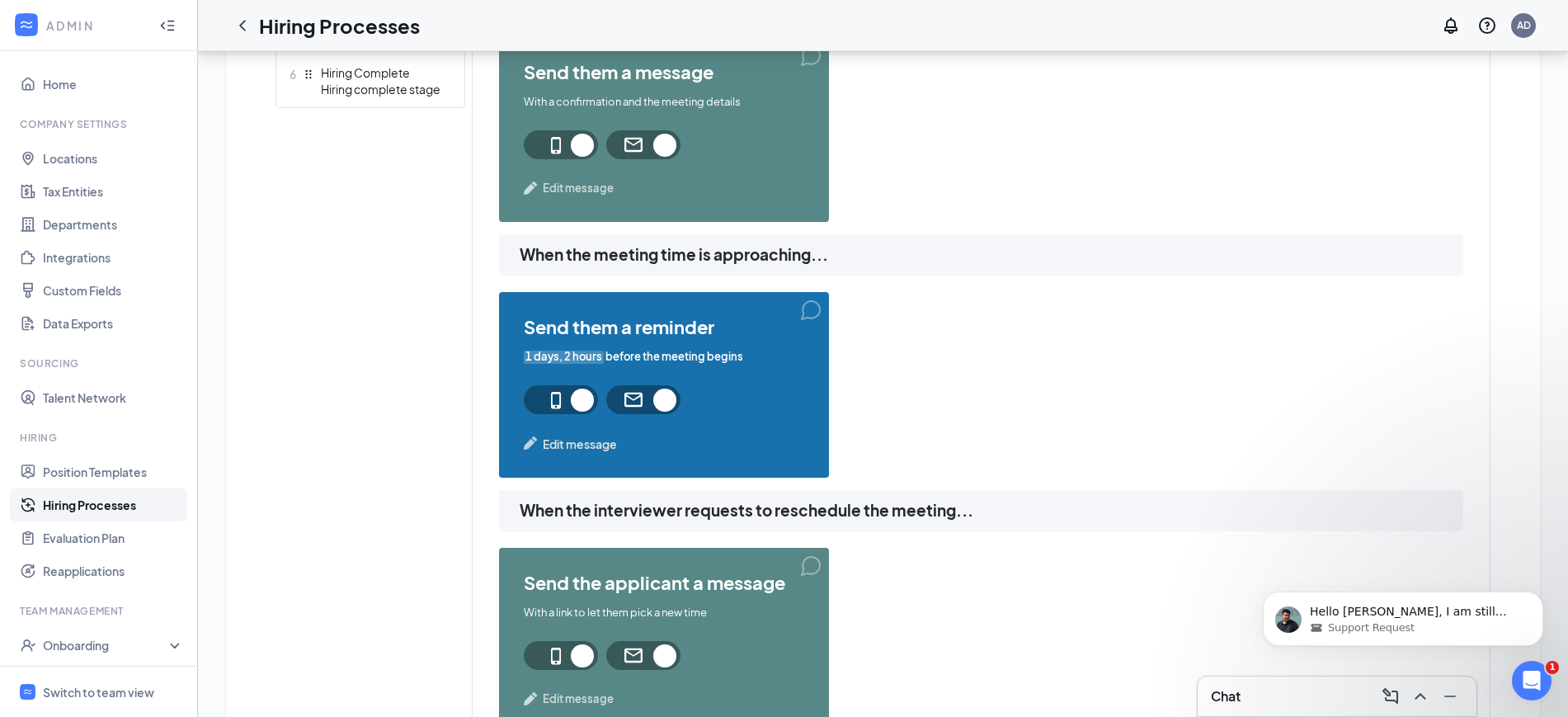
click at [587, 442] on span "Edit message" at bounding box center [579, 444] width 74 height 18
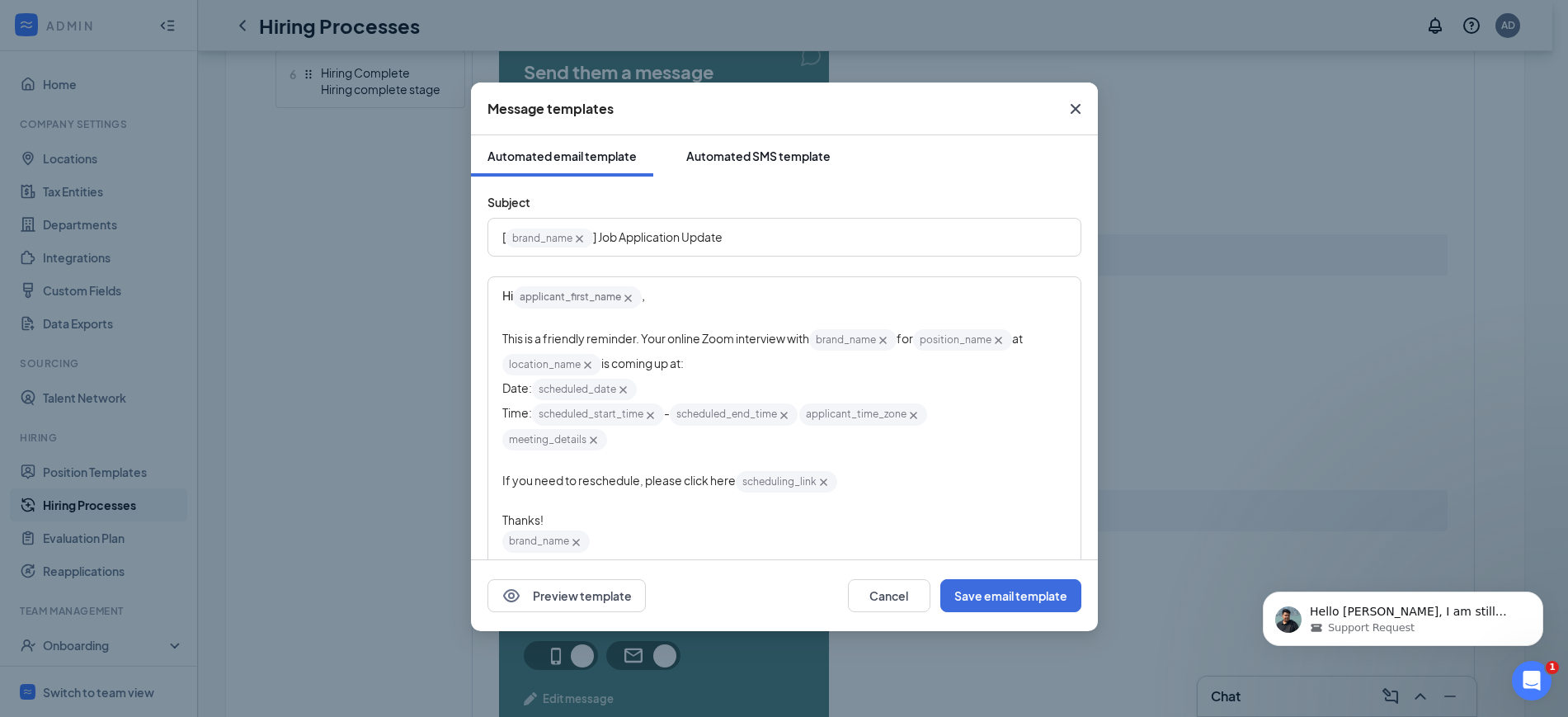
click at [769, 152] on div "Automated SMS template" at bounding box center [758, 156] width 144 height 16
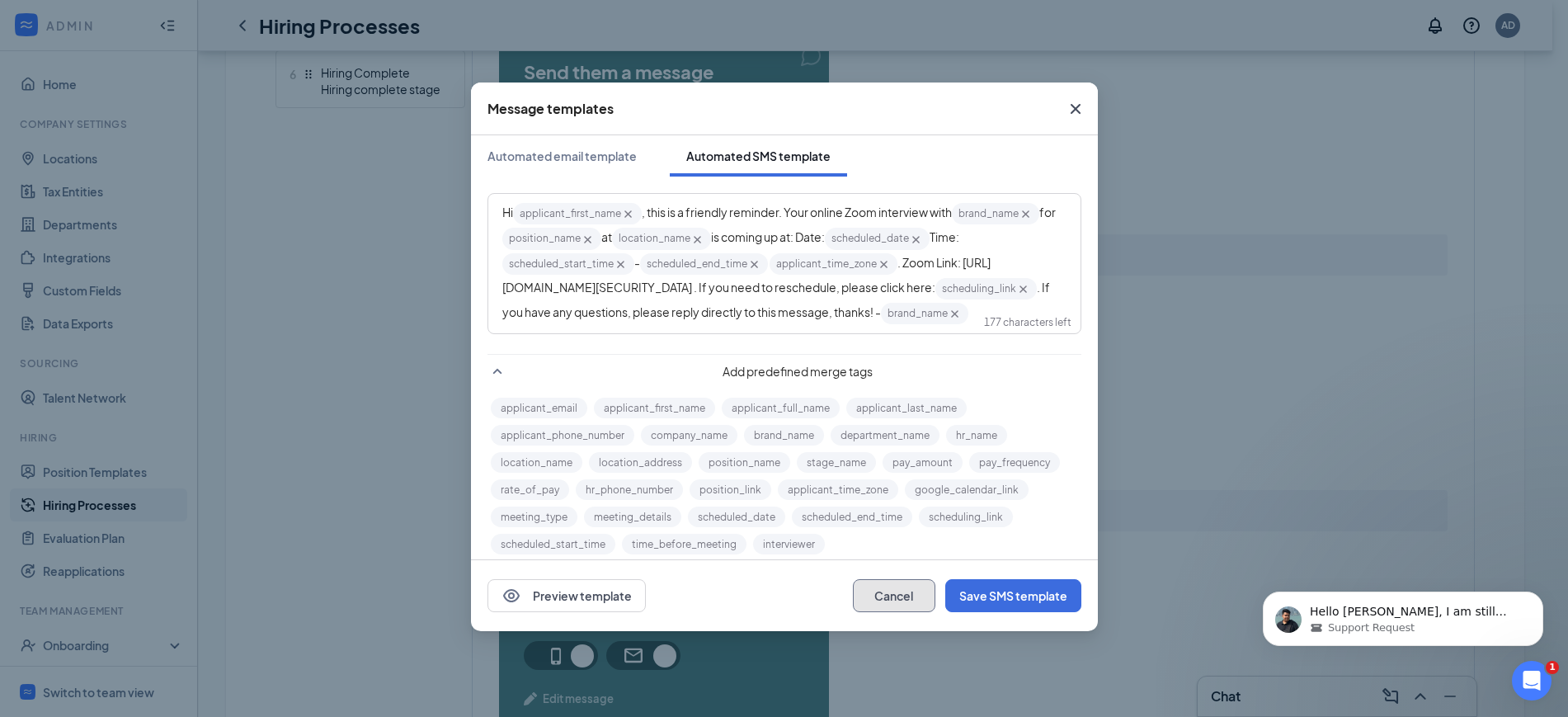
click at [868, 592] on button "Cancel" at bounding box center [894, 596] width 83 height 33
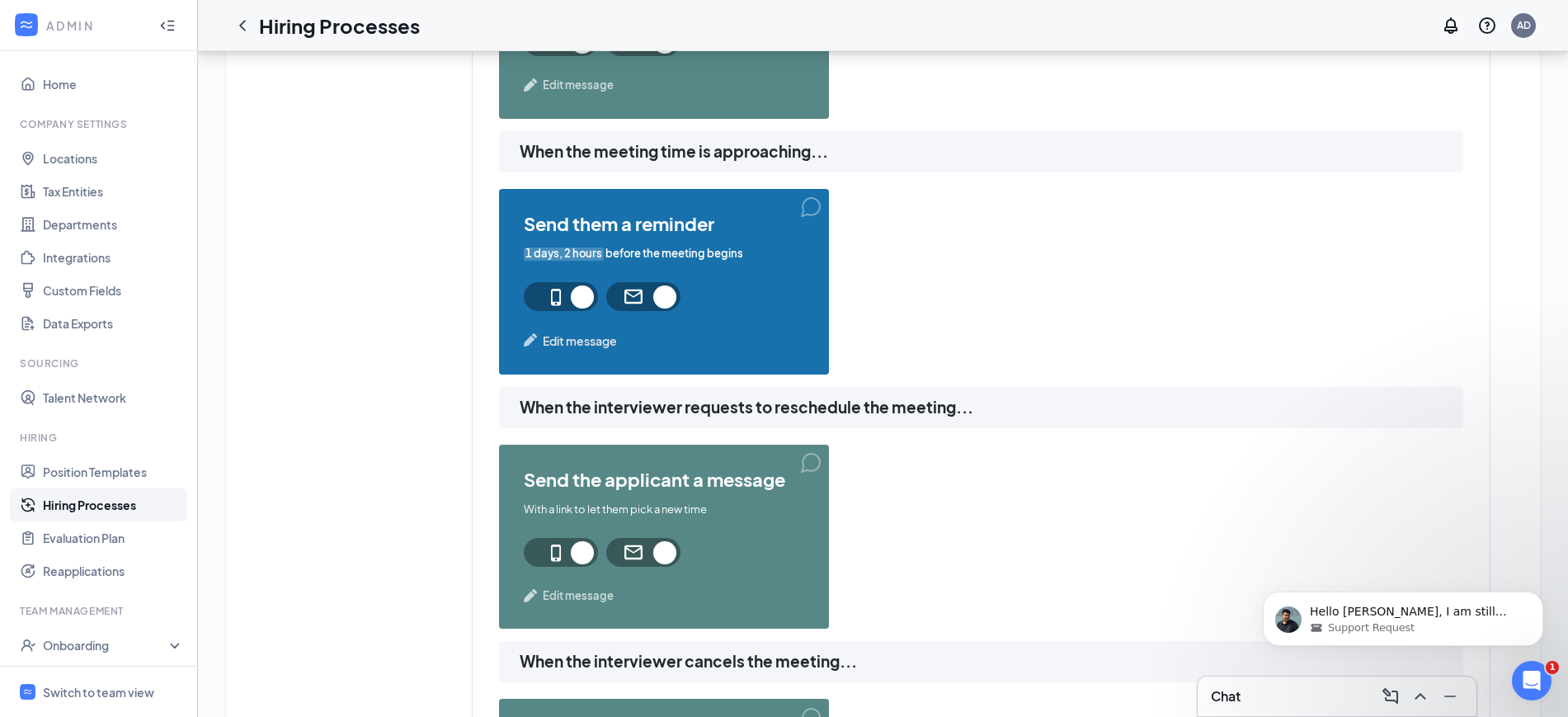
scroll to position [1032, 0]
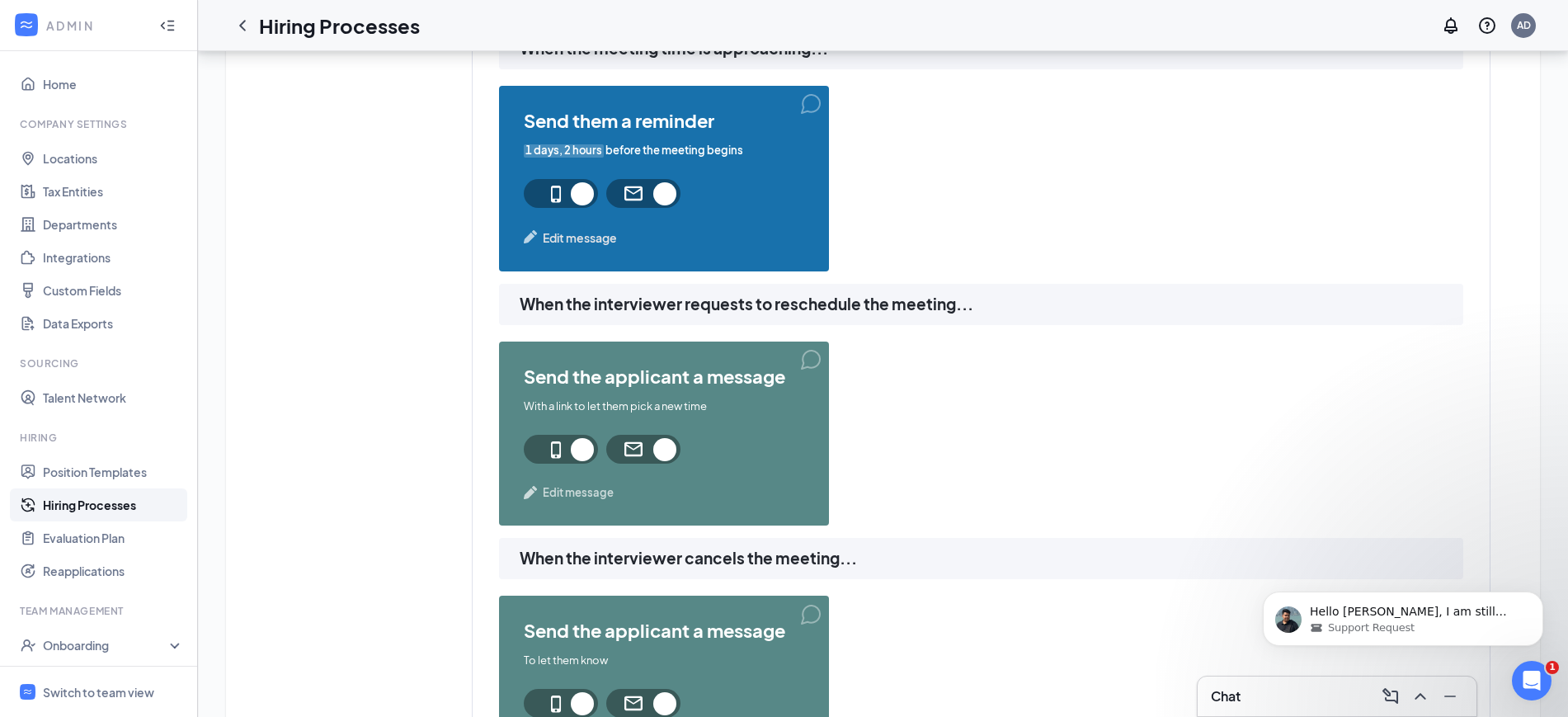
click at [566, 492] on span "Edit message" at bounding box center [578, 493] width 71 height 16
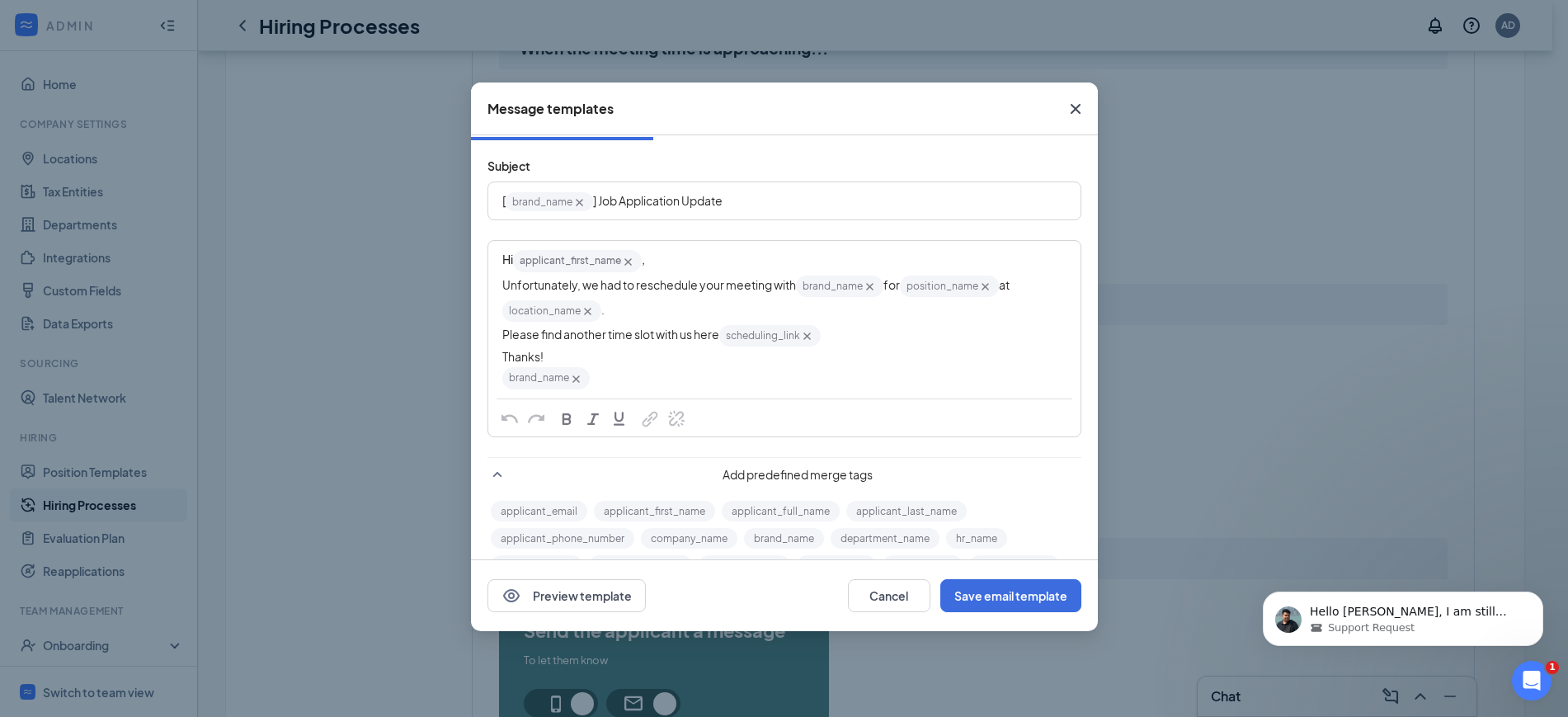
scroll to position [0, 0]
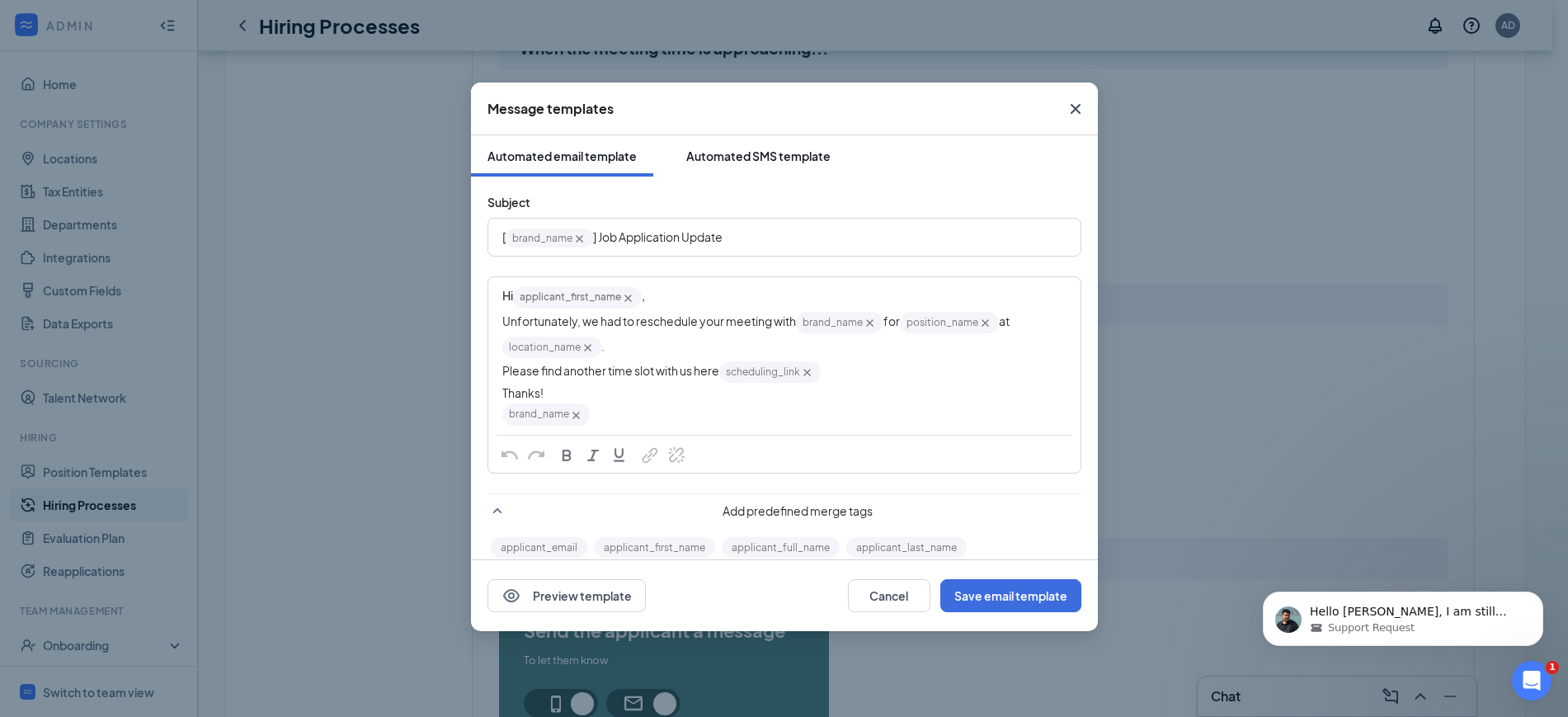
click at [738, 153] on div "Automated SMS template" at bounding box center [758, 156] width 144 height 16
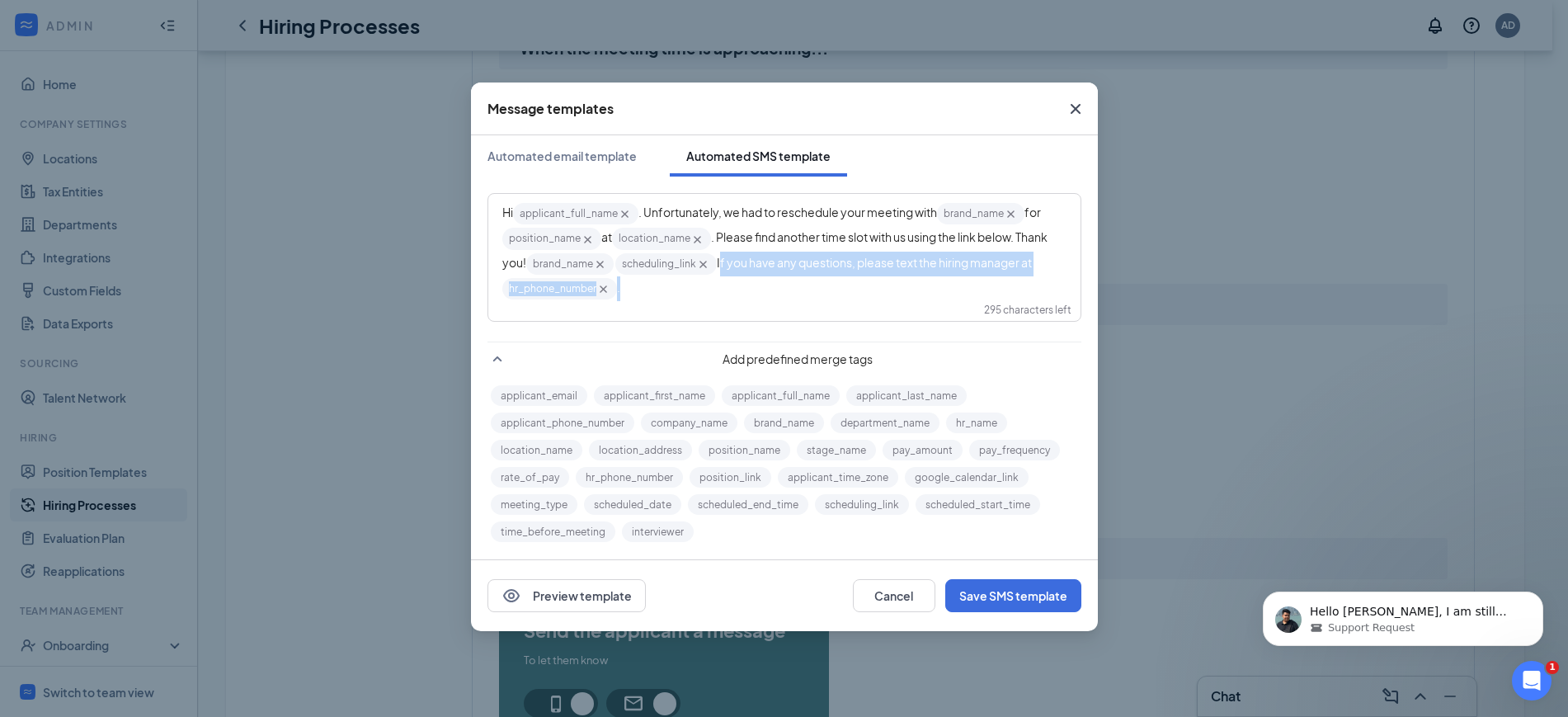
drag, startPoint x: 797, startPoint y: 292, endPoint x: 754, endPoint y: 264, distance: 51.3
click at [754, 264] on div "Hi applicant_full_name‌‌‌‌ {{applicant_full_name}} . Unfortunately, we had to r…" at bounding box center [784, 250] width 564 height 100
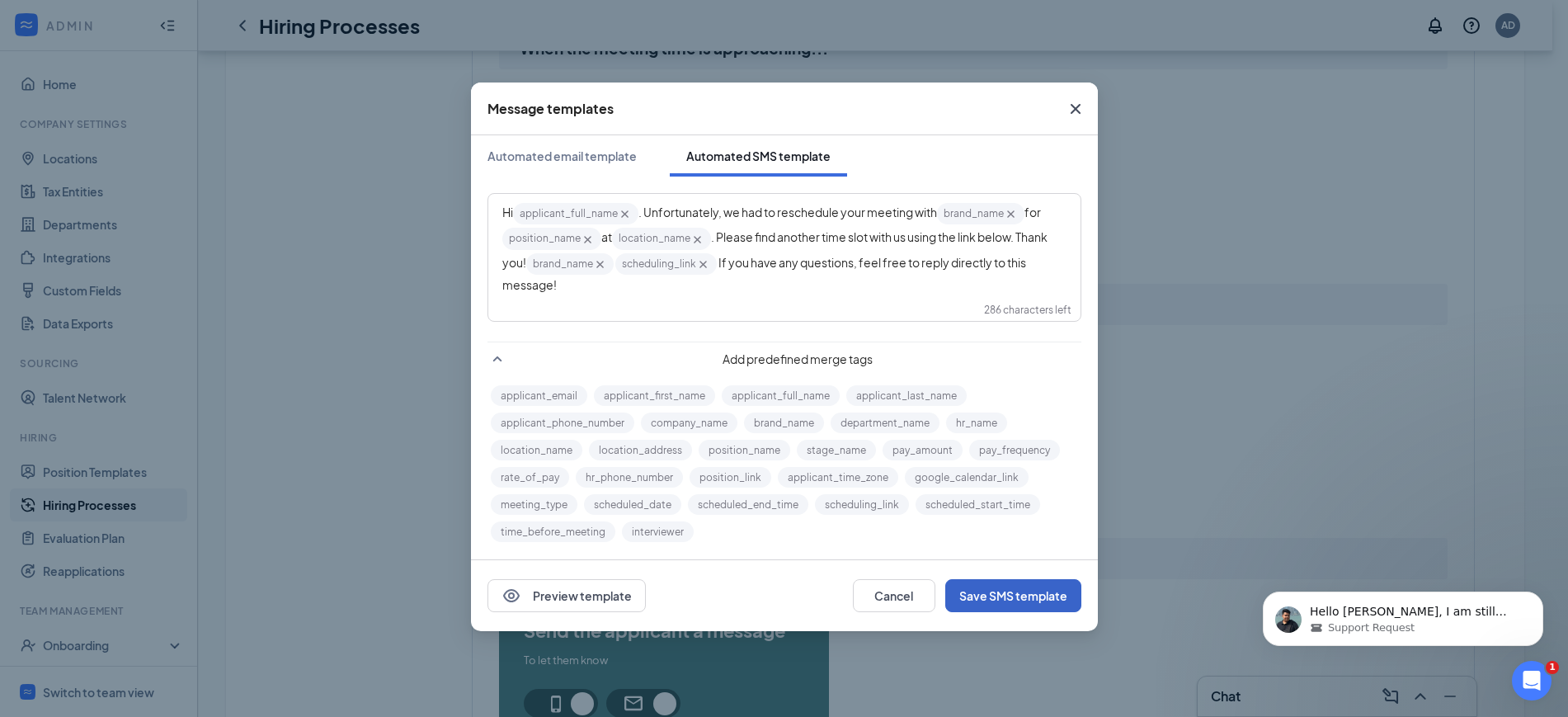
click at [1011, 581] on button "Save SMS template" at bounding box center [1014, 596] width 136 height 33
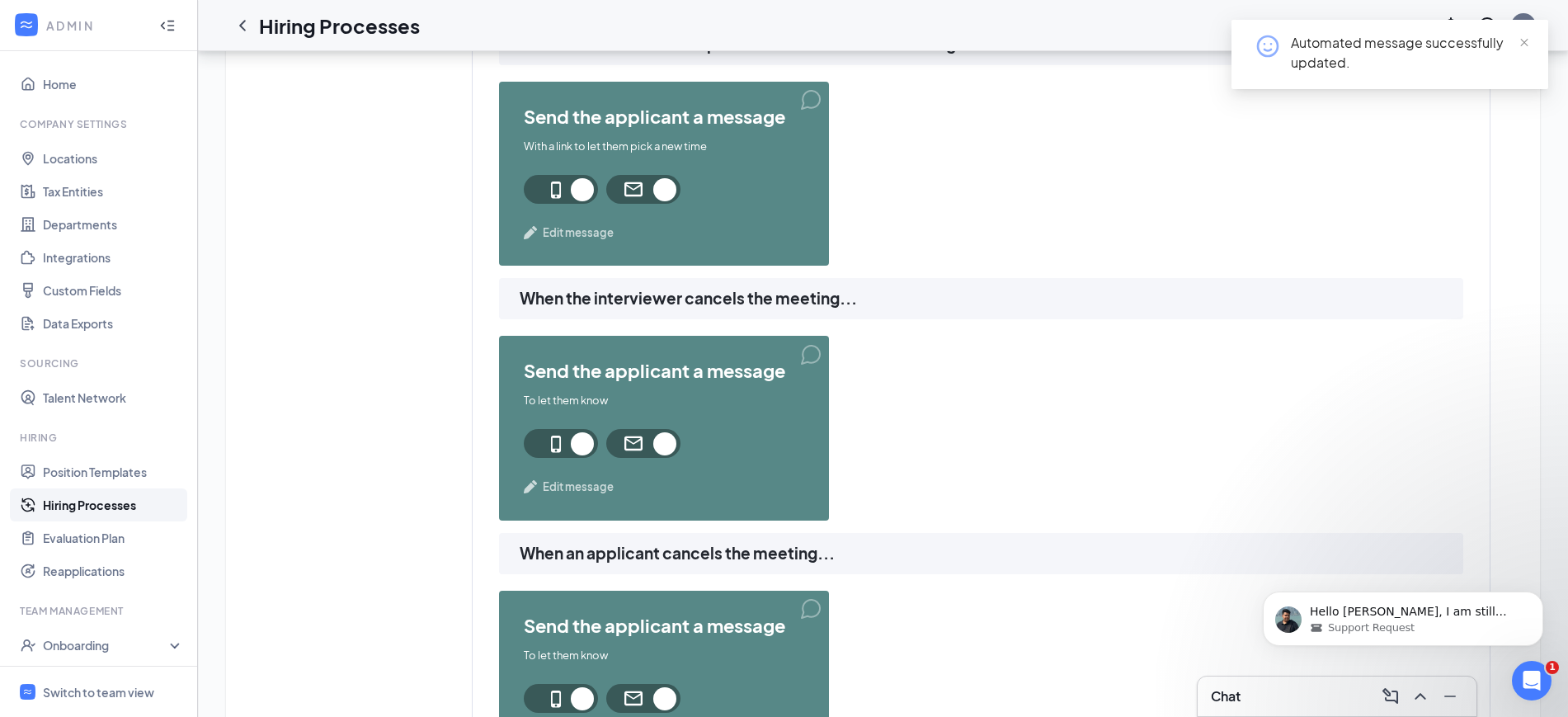
scroll to position [1341, 0]
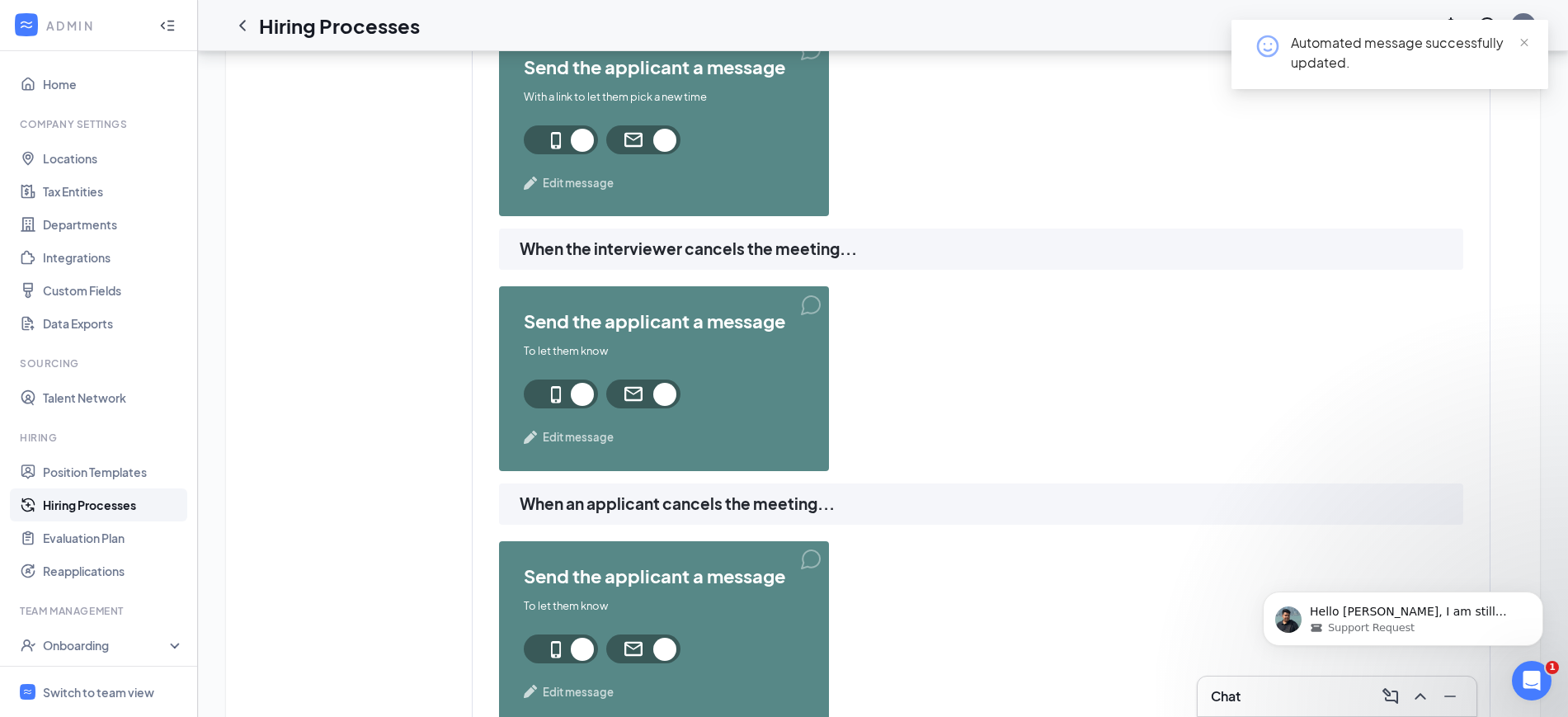
click at [587, 432] on span "Edit message" at bounding box center [578, 437] width 71 height 16
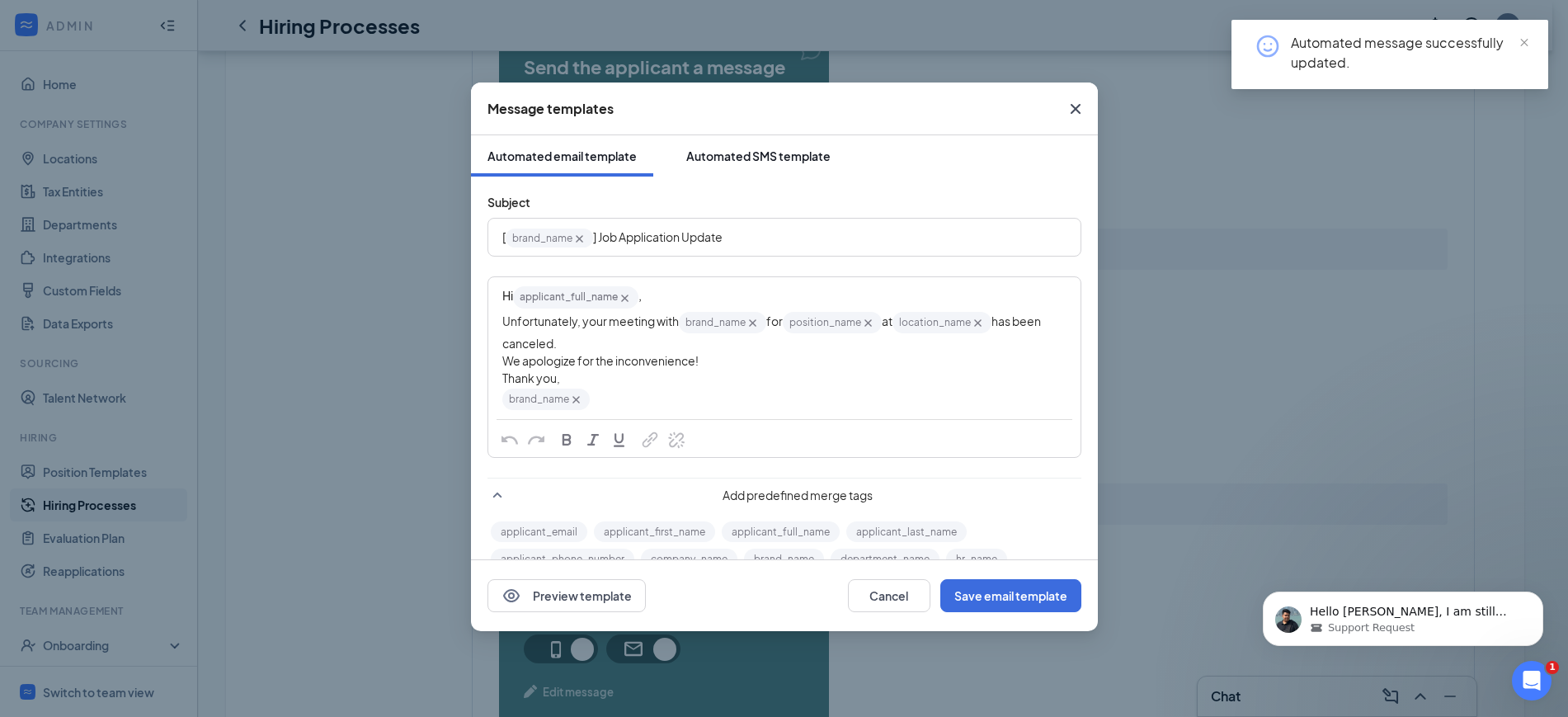
click at [770, 146] on button "Automated SMS template" at bounding box center [759, 156] width 178 height 41
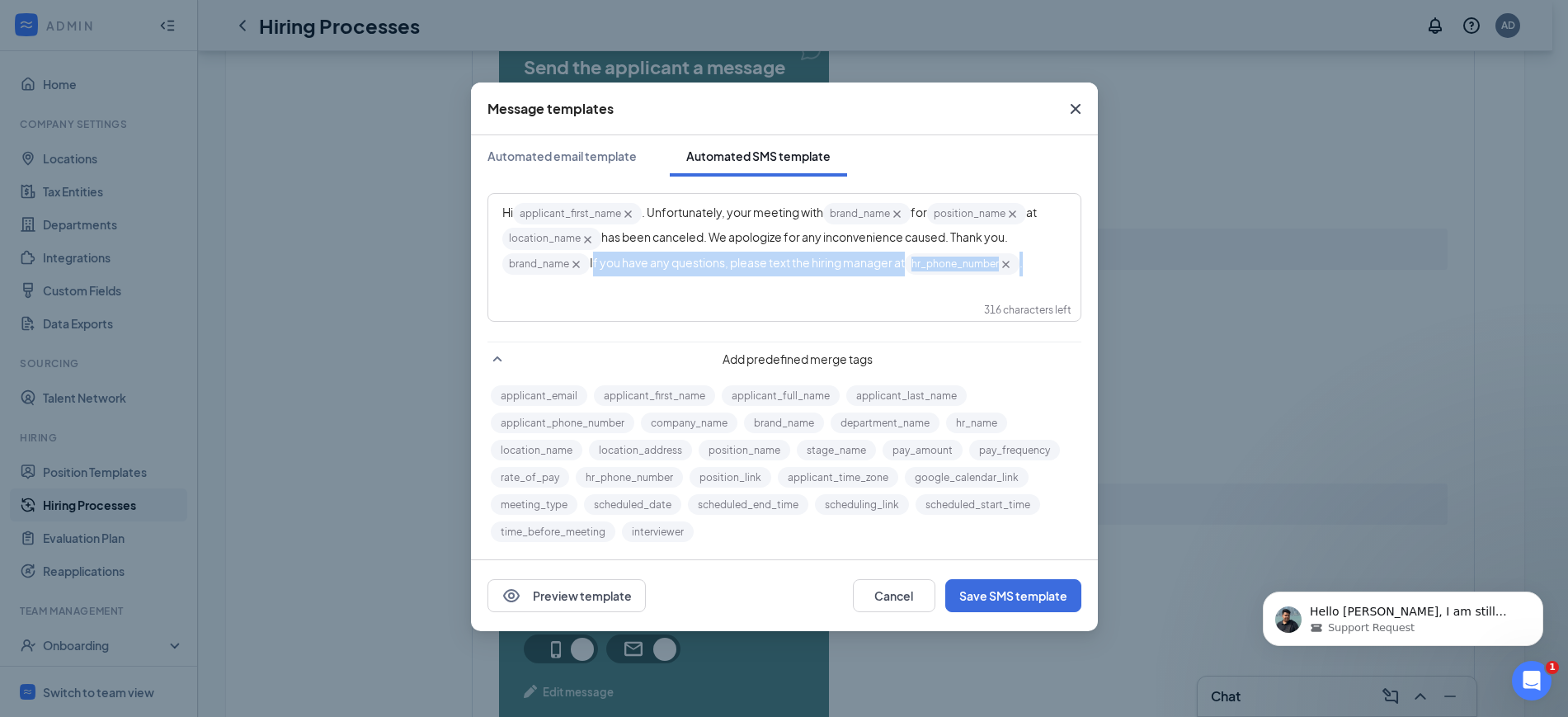
drag, startPoint x: 1011, startPoint y: 264, endPoint x: 592, endPoint y: 279, distance: 419.3
click at [592, 279] on div "Hi applicant_first_name‌‌‌‌ {{applicant_first_name}} . Unfortunately, your meet…" at bounding box center [784, 239] width 590 height 88
click at [959, 235] on span "has been canceled. We apologize for any inconvenience caused. Thank you." at bounding box center [804, 237] width 406 height 15
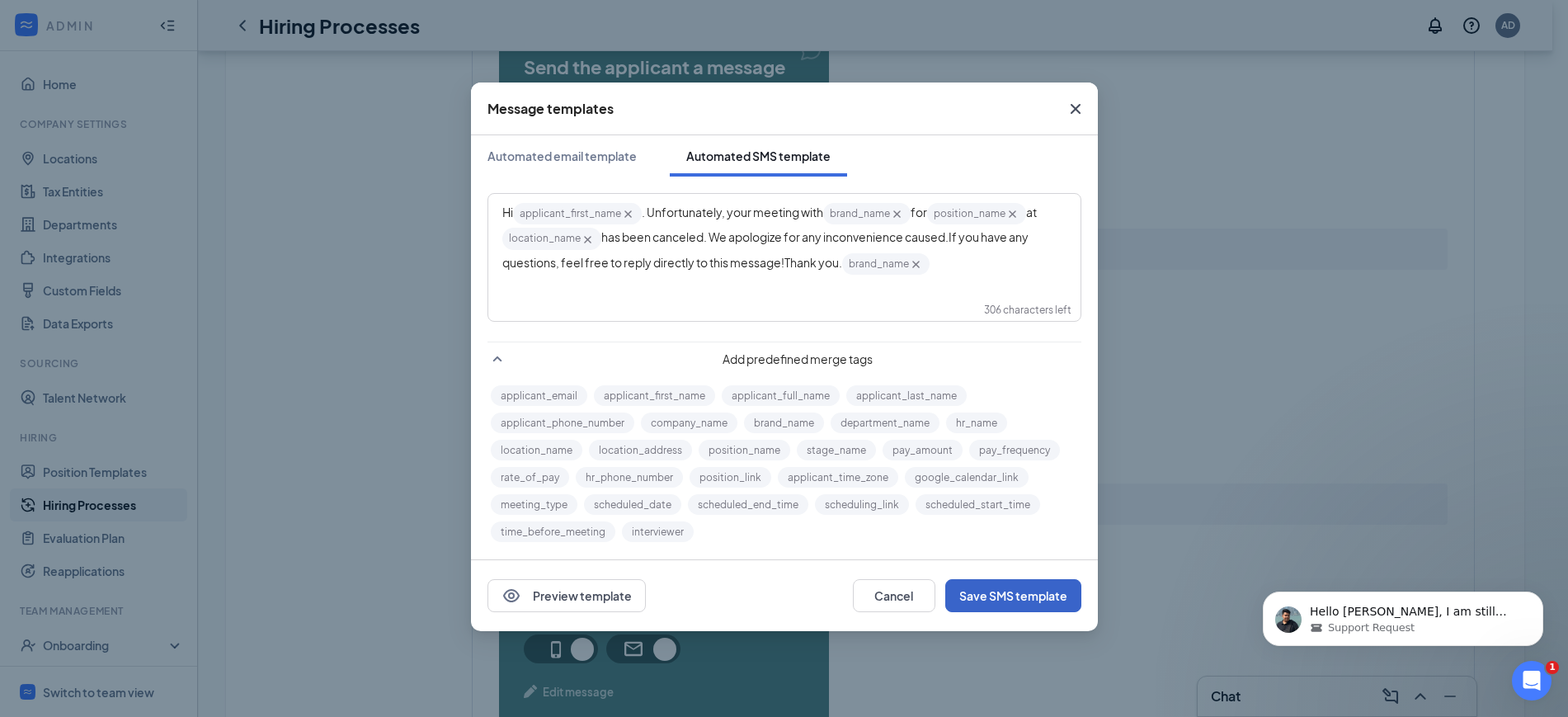
click at [1009, 590] on button "Save SMS template" at bounding box center [1014, 596] width 136 height 33
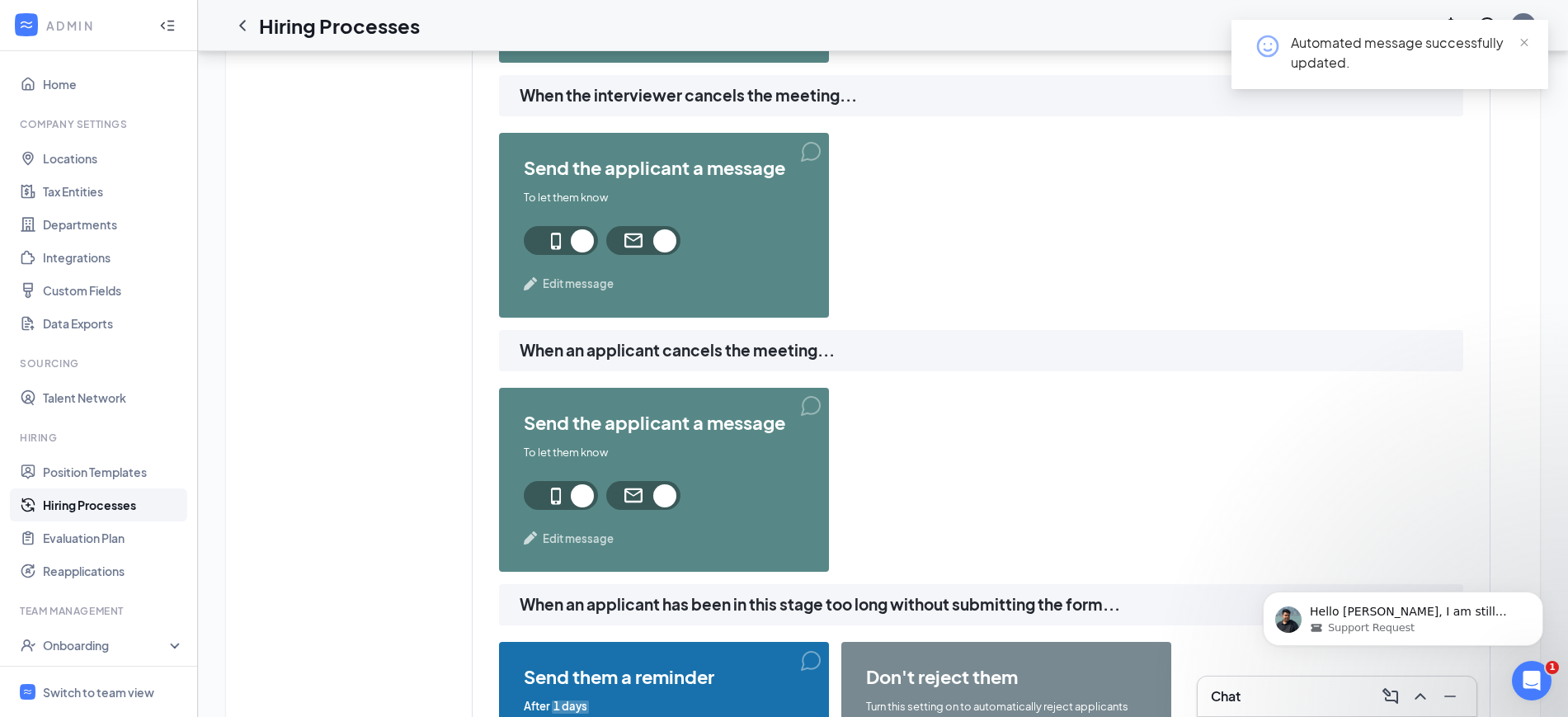
scroll to position [1547, 0]
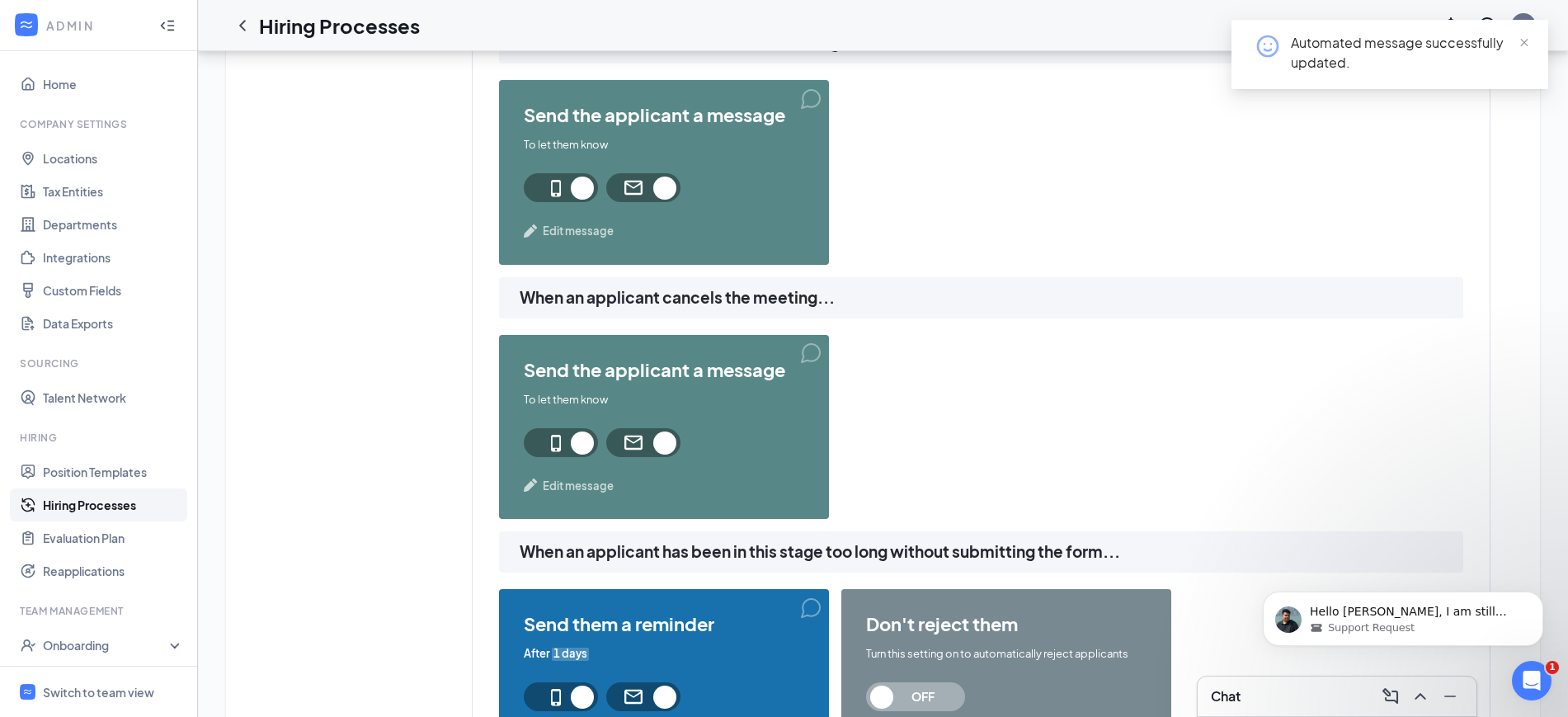
click at [582, 481] on span "Edit message" at bounding box center [578, 485] width 71 height 16
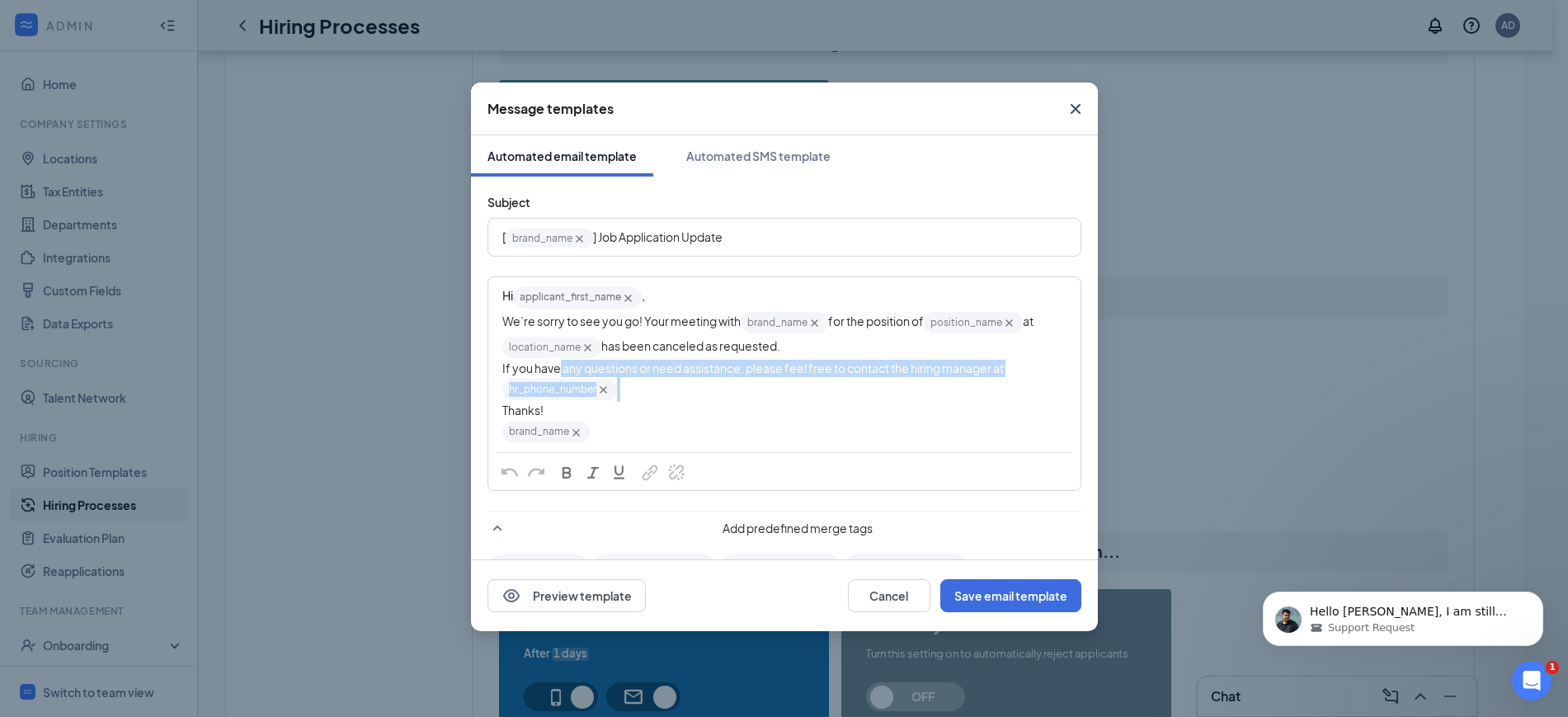
drag, startPoint x: 613, startPoint y: 389, endPoint x: 518, endPoint y: 375, distance: 96.0
click at [549, 374] on div "If you have any questions or need assistance, please feel free to contact the h…" at bounding box center [784, 380] width 564 height 42
drag, startPoint x: 518, startPoint y: 375, endPoint x: 493, endPoint y: 376, distance: 25.0
click at [493, 376] on div "Hi applicant_first_name‌‌‌‌ {{applicant_first_name}} , We’re sorry to see you g…" at bounding box center [784, 364] width 590 height 172
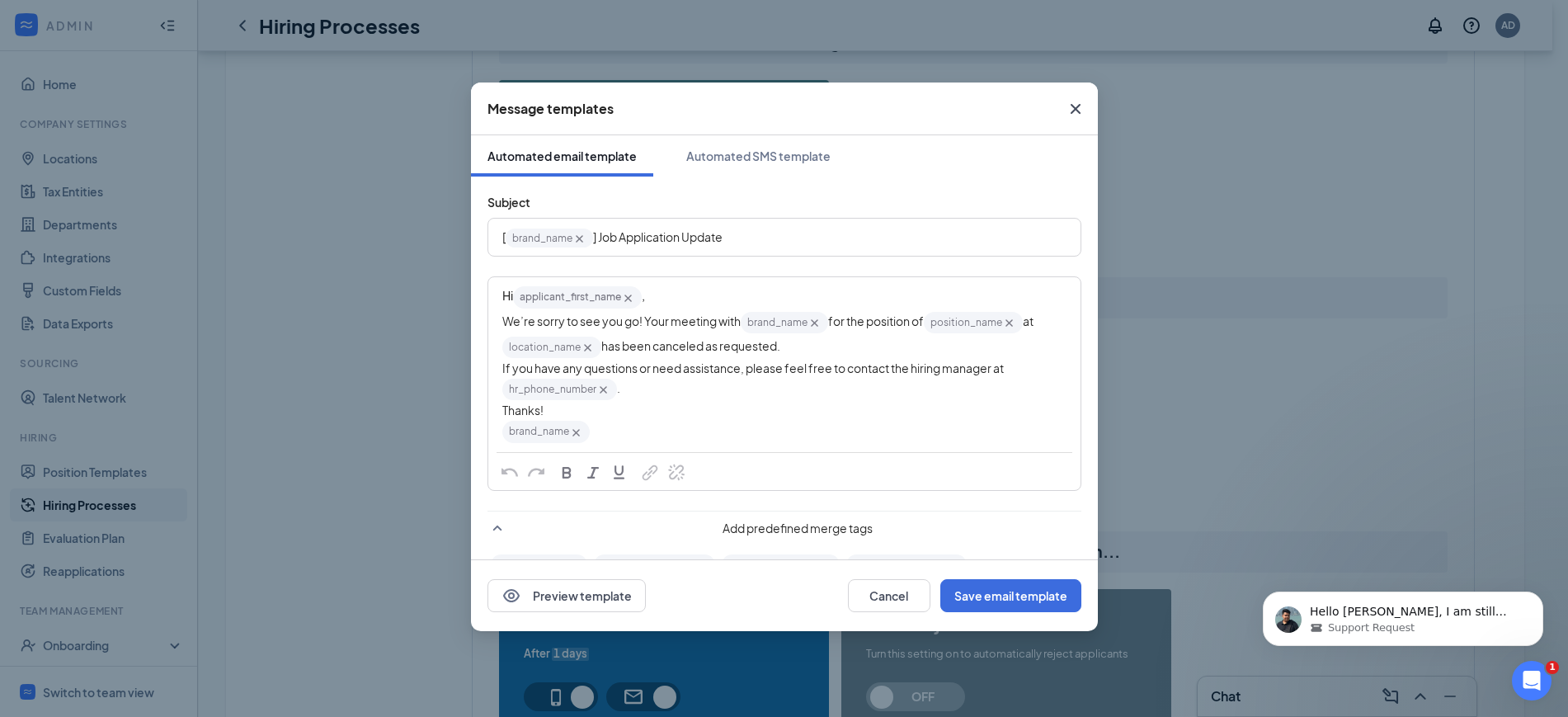
click at [605, 391] on icon "Cross" at bounding box center [604, 390] width 7 height 7
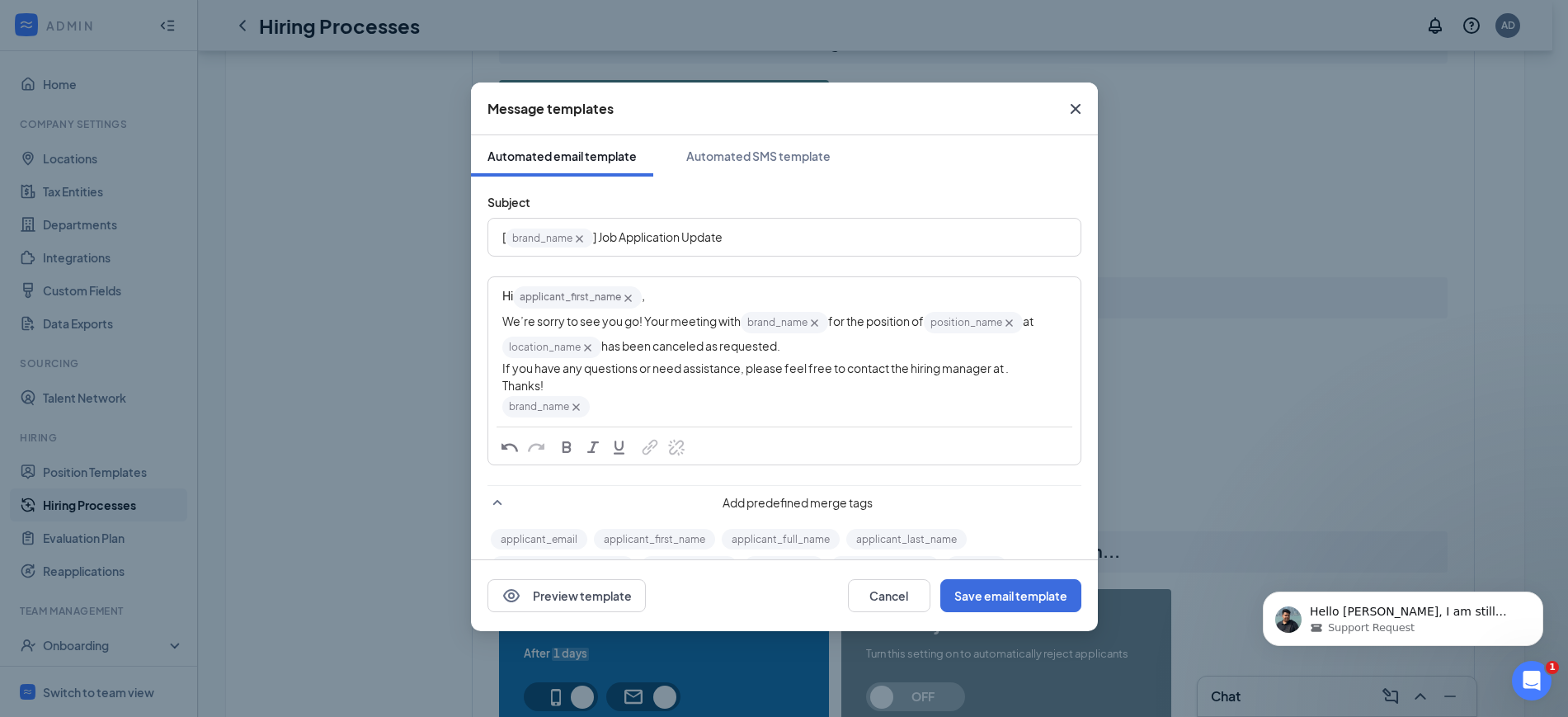
click at [629, 372] on span "If you have any questions or need assistance, please feel free to contact the h…" at bounding box center [755, 368] width 507 height 15
click at [1014, 600] on button "Save email template" at bounding box center [1010, 596] width 141 height 33
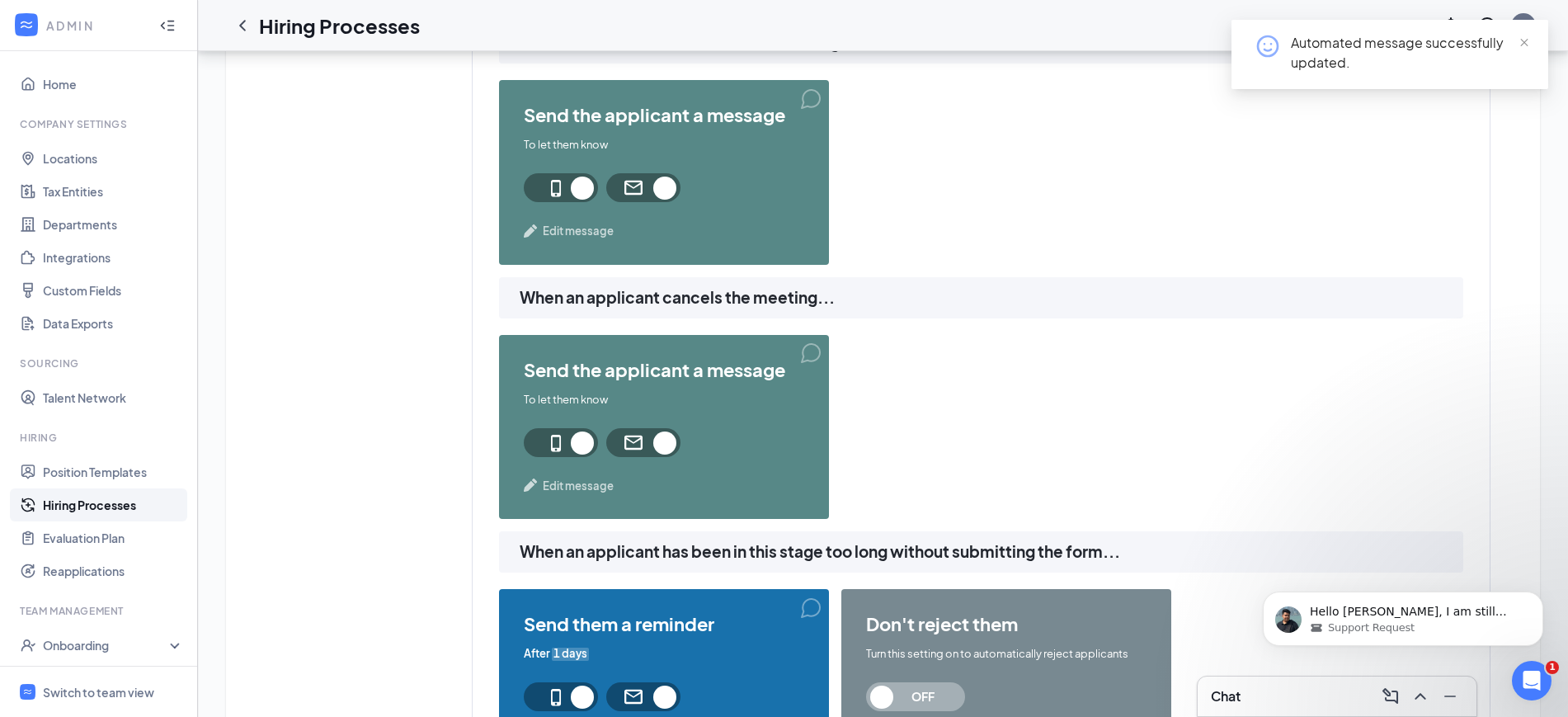
click at [575, 483] on span "Edit message" at bounding box center [578, 485] width 71 height 16
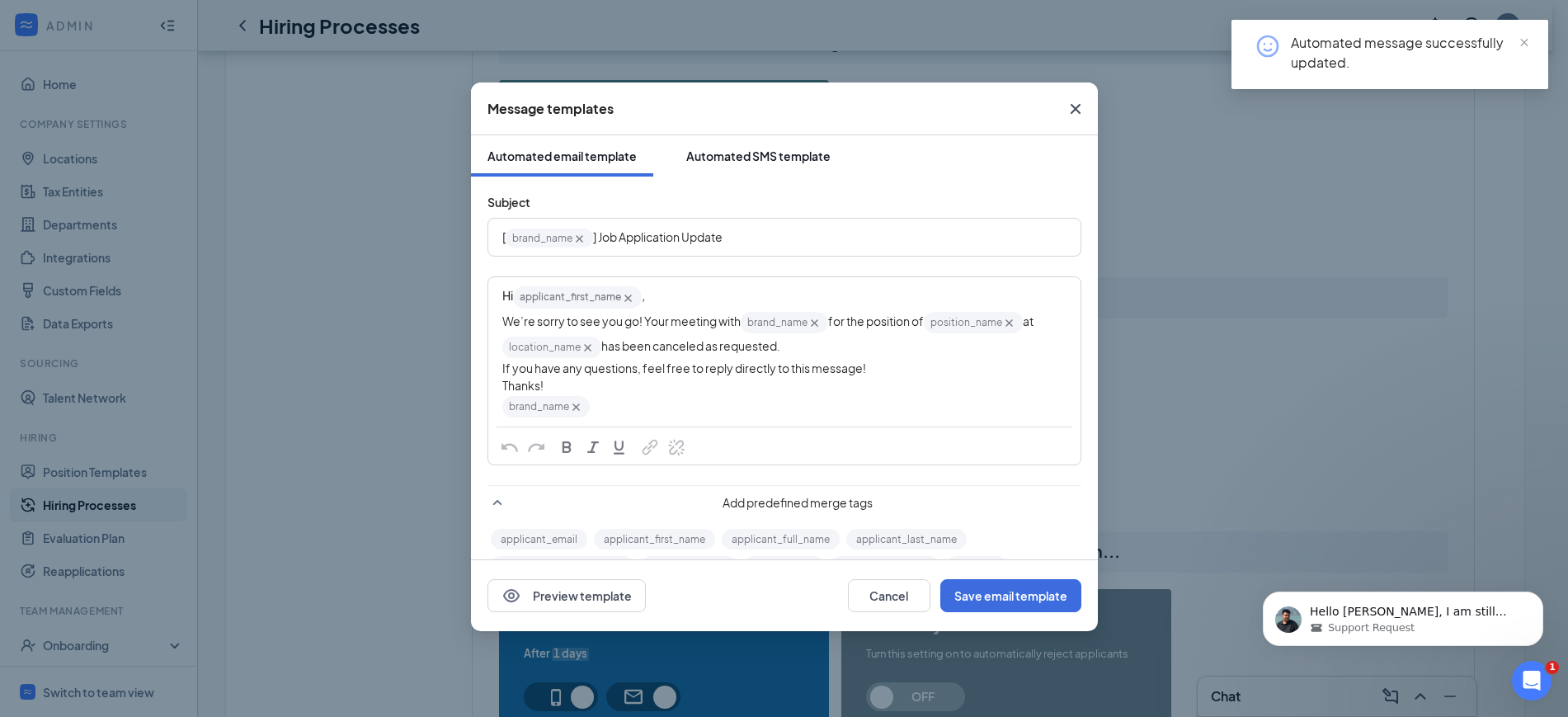
click at [752, 150] on div "Automated SMS template" at bounding box center [758, 156] width 144 height 16
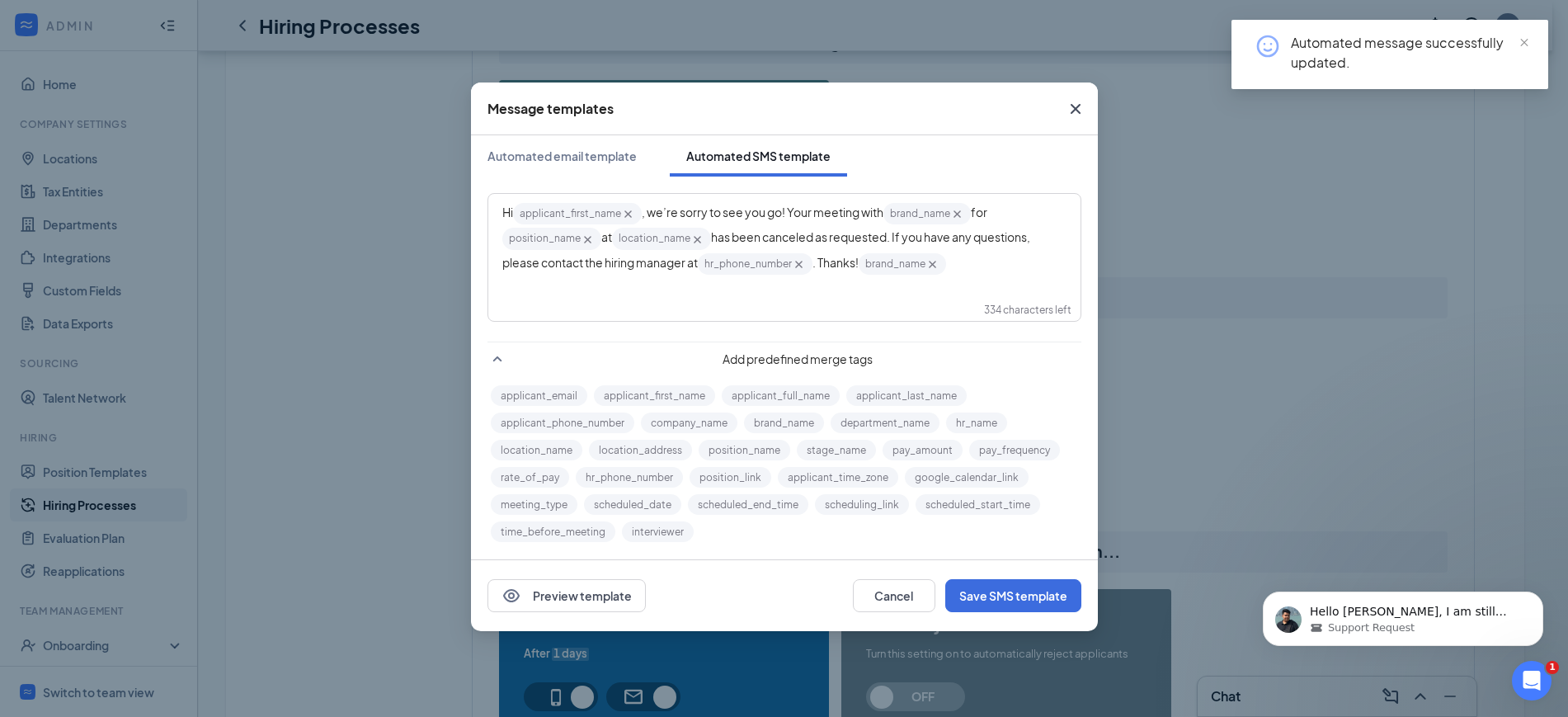
click at [806, 267] on icon "Cross" at bounding box center [799, 265] width 14 height 14
click at [806, 267] on span "hr_phone_number‌‌‌‌ {{hr_phone_number}}" at bounding box center [755, 264] width 115 height 22
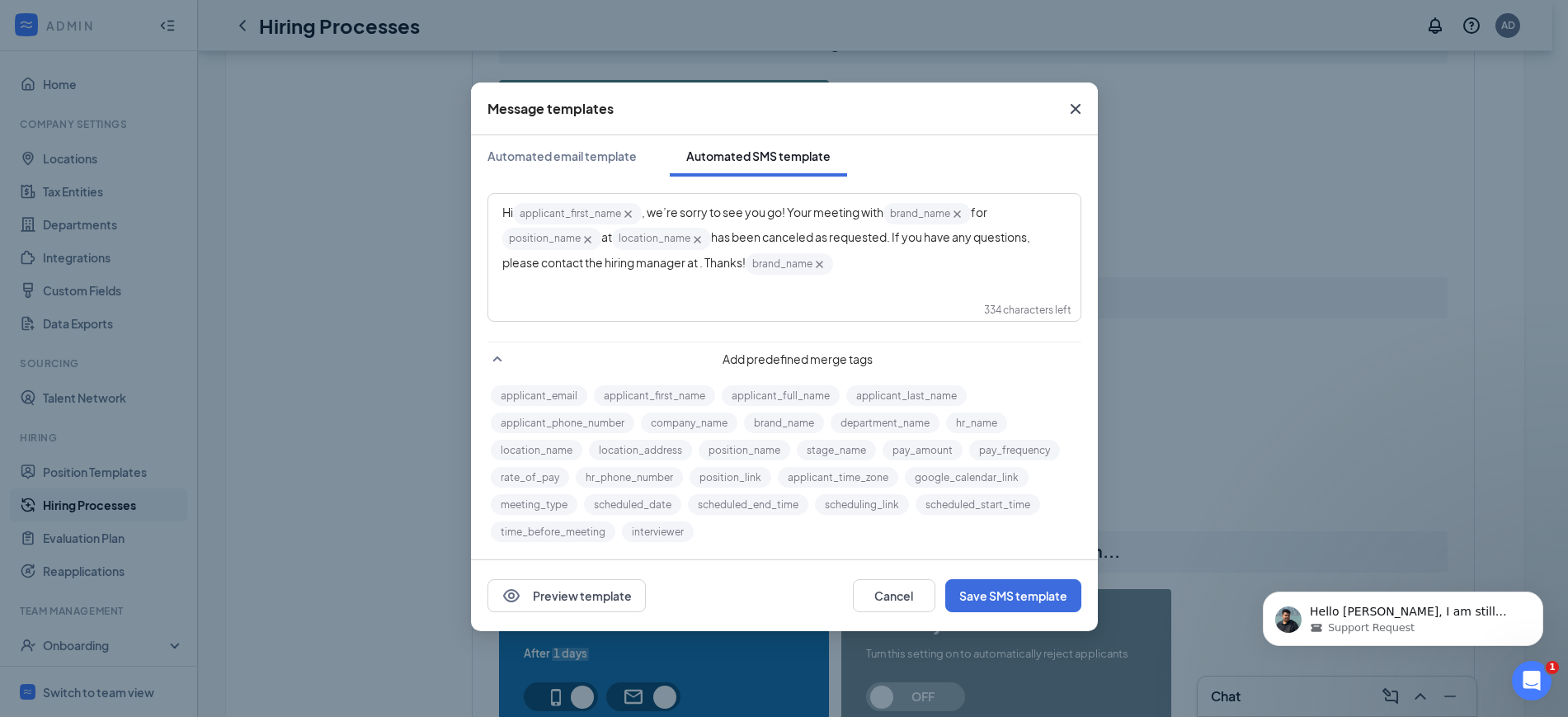
click at [933, 260] on div "Hi applicant_first_name‌‌‌‌ {{applicant_first_name}} , we’re sorry to see you g…" at bounding box center [784, 239] width 564 height 75
drag, startPoint x: 894, startPoint y: 235, endPoint x: 703, endPoint y: 268, distance: 193.8
click at [703, 268] on span "has been canceled as requested. If you have any questions, please contact the h…" at bounding box center [767, 249] width 529 height 39
click at [898, 237] on span "If you have any questions, feel free to reply directly to this message!" at bounding box center [778, 249] width 552 height 39
click at [1012, 589] on button "Save SMS template" at bounding box center [1014, 596] width 136 height 33
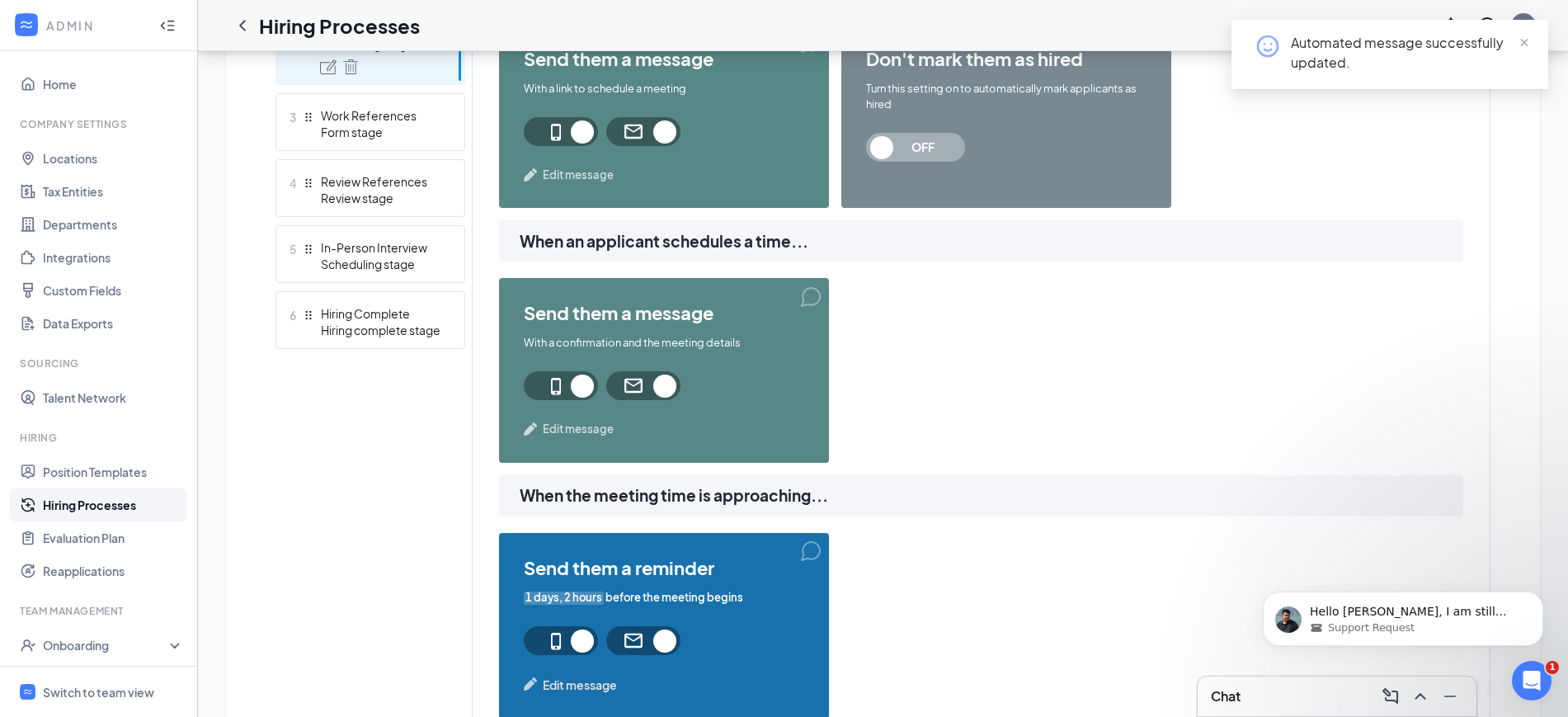
scroll to position [413, 0]
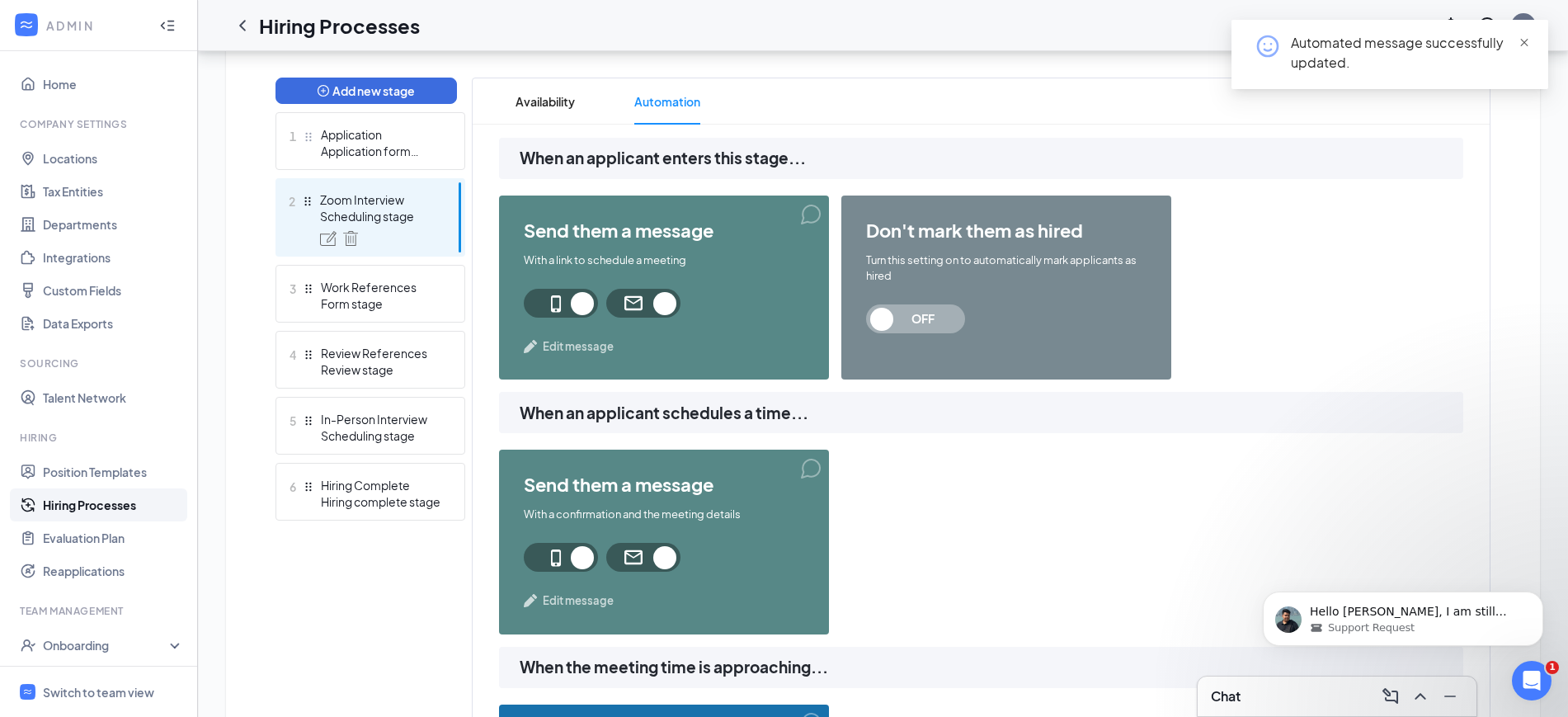
click at [1525, 36] on span at bounding box center [1524, 42] width 12 height 15
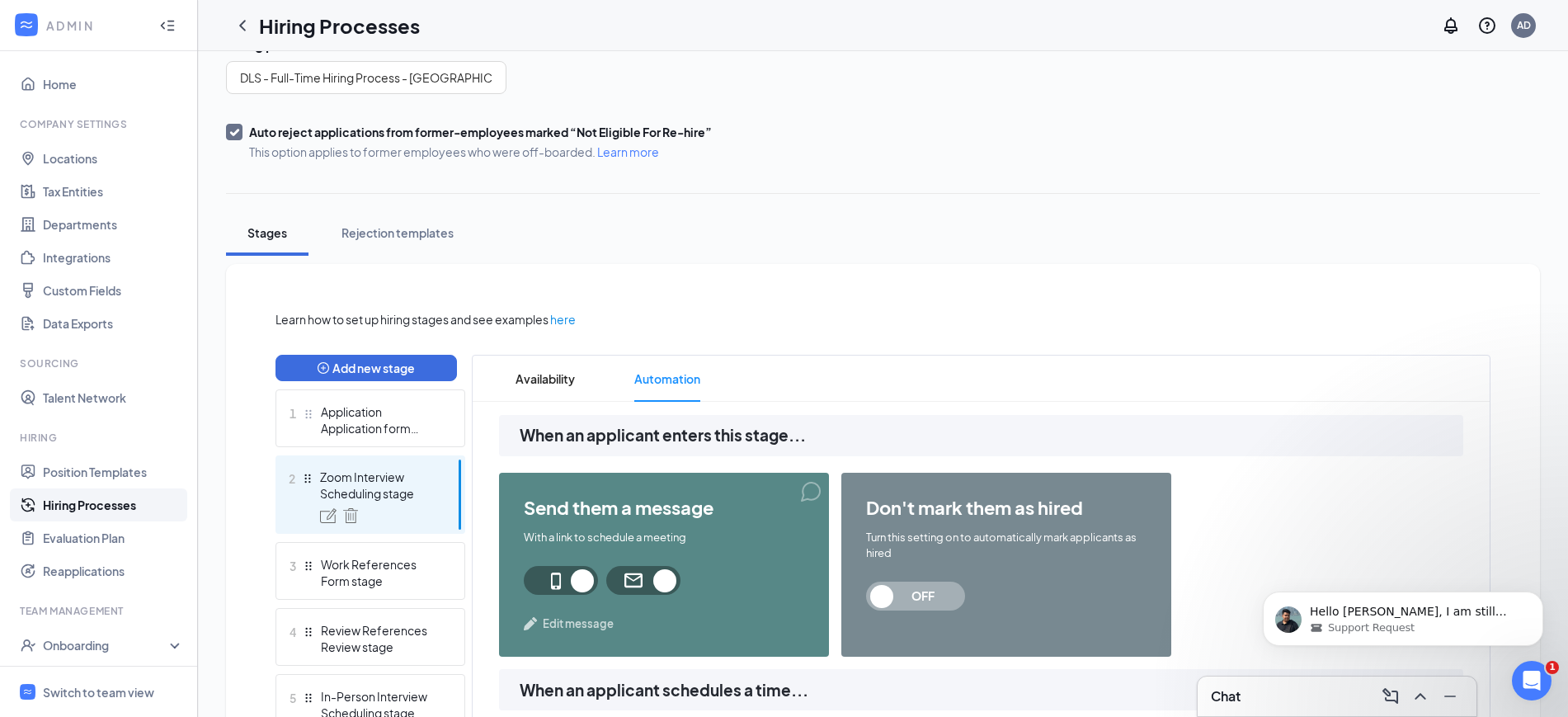
scroll to position [0, 0]
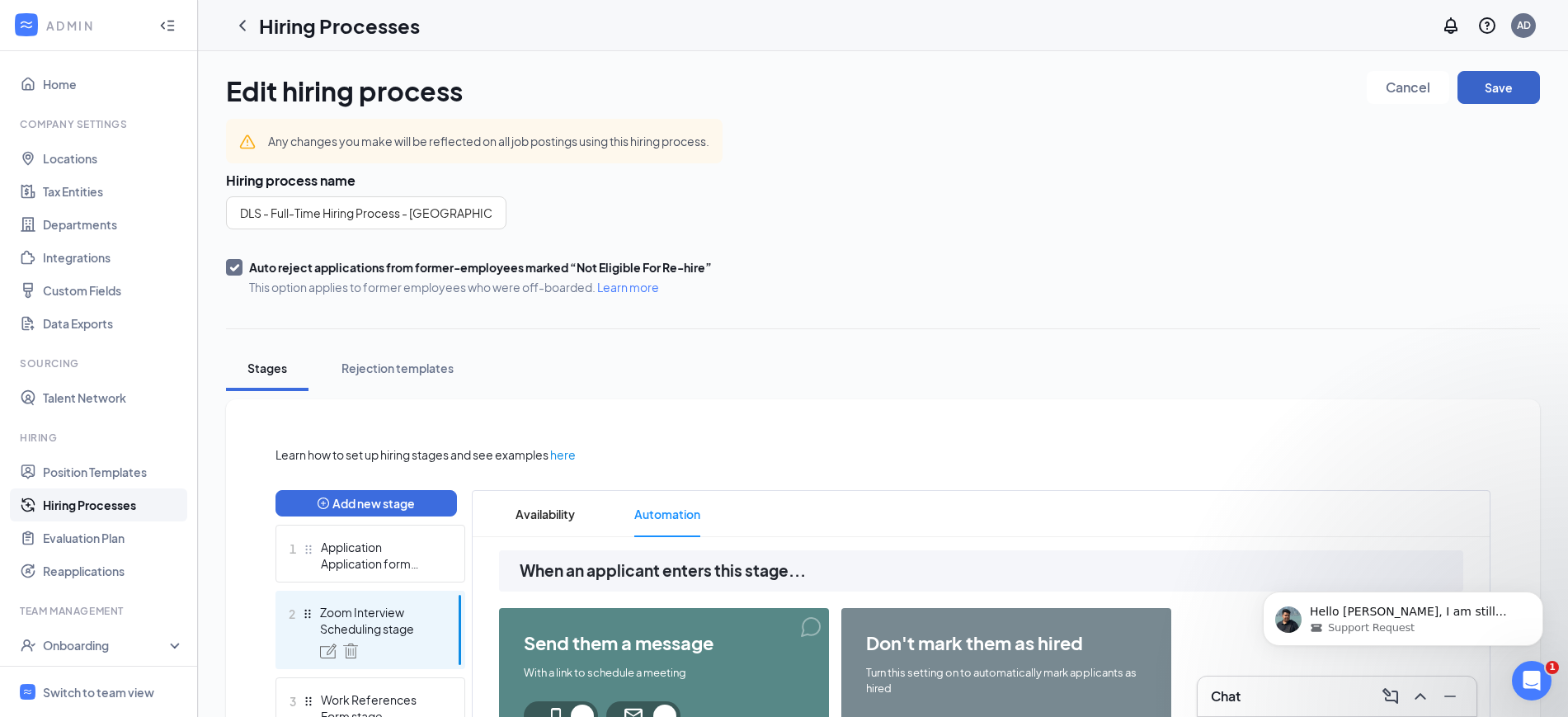
click at [1506, 95] on button "Save" at bounding box center [1499, 87] width 83 height 33
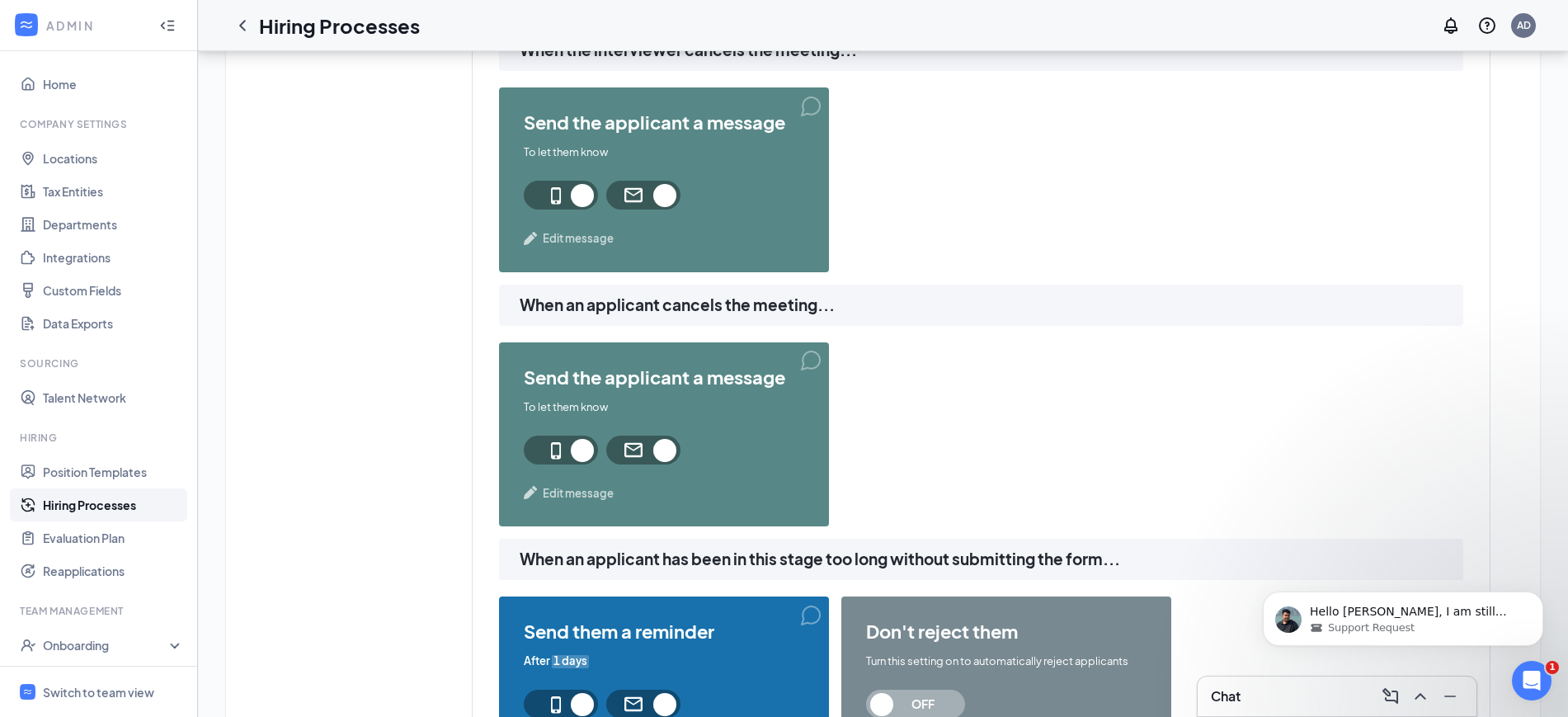
scroll to position [1402, 0]
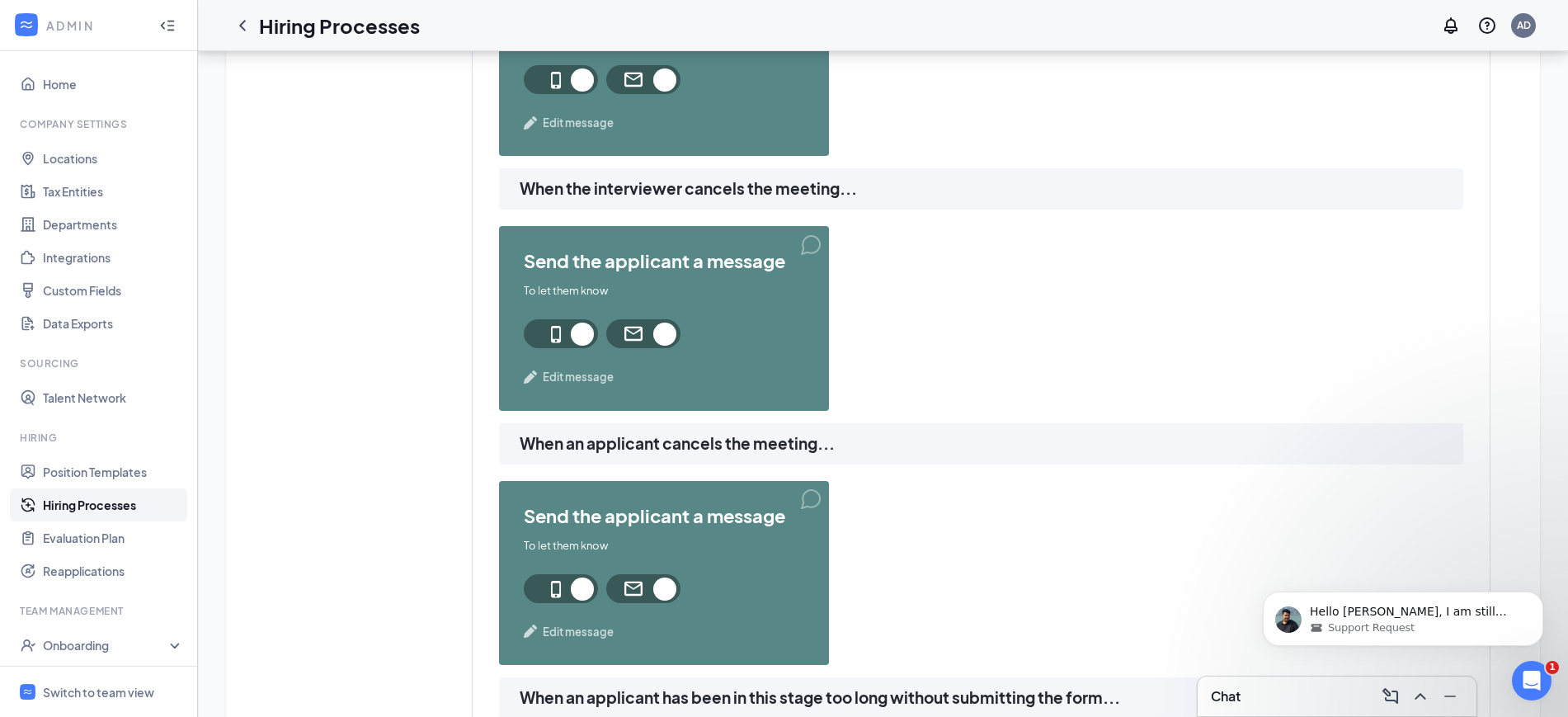
click at [572, 373] on span "Edit message" at bounding box center [578, 377] width 71 height 16
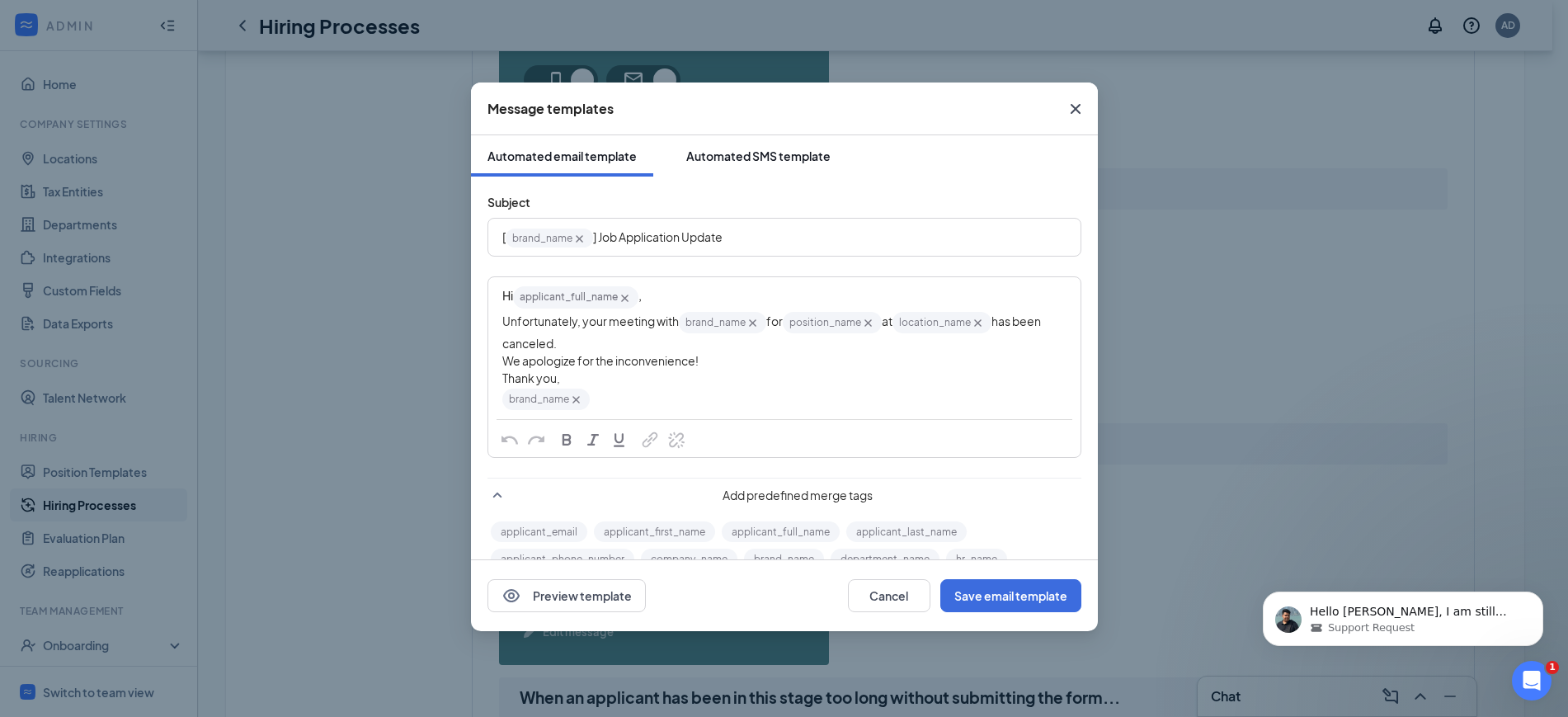
click at [784, 146] on button "Automated SMS template" at bounding box center [759, 156] width 178 height 41
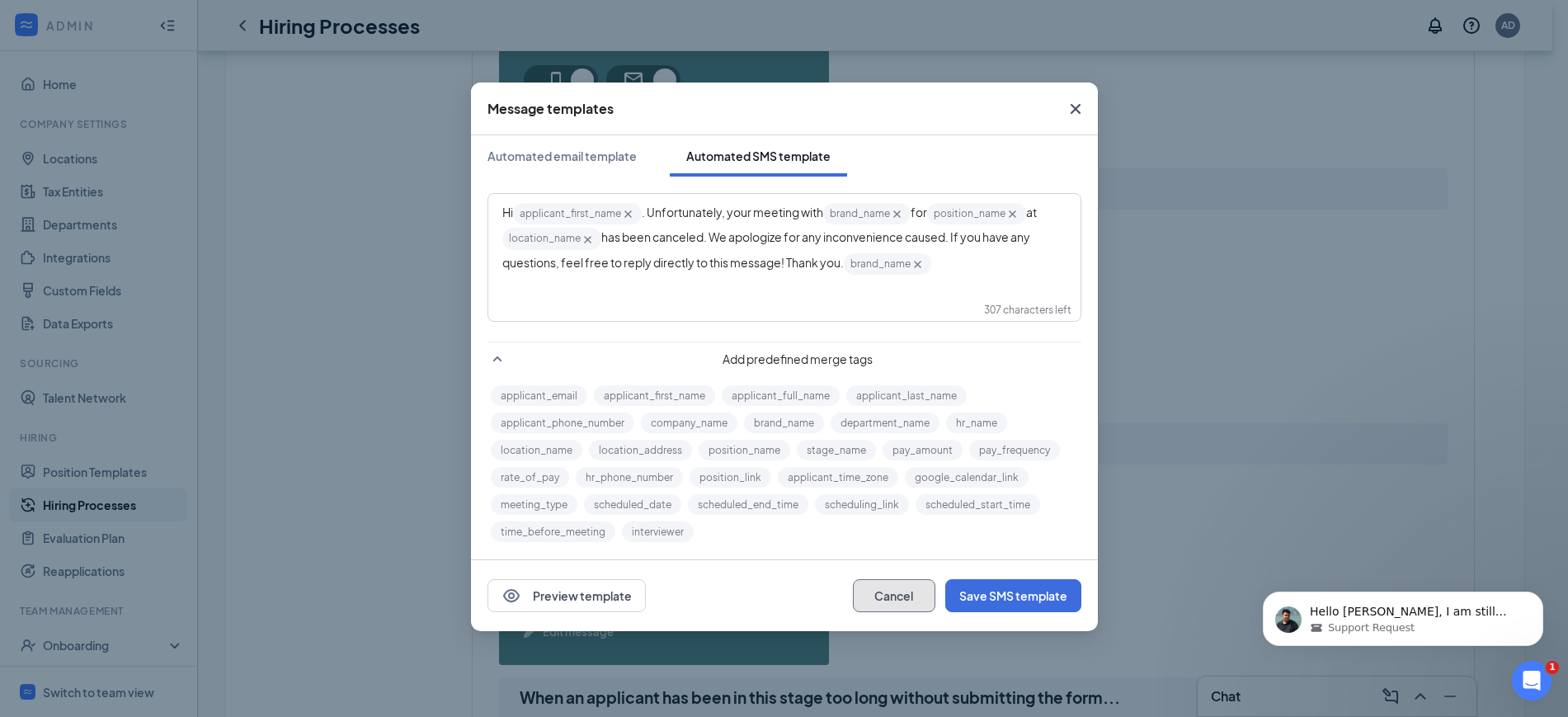
click at [897, 600] on button "Cancel" at bounding box center [894, 596] width 83 height 33
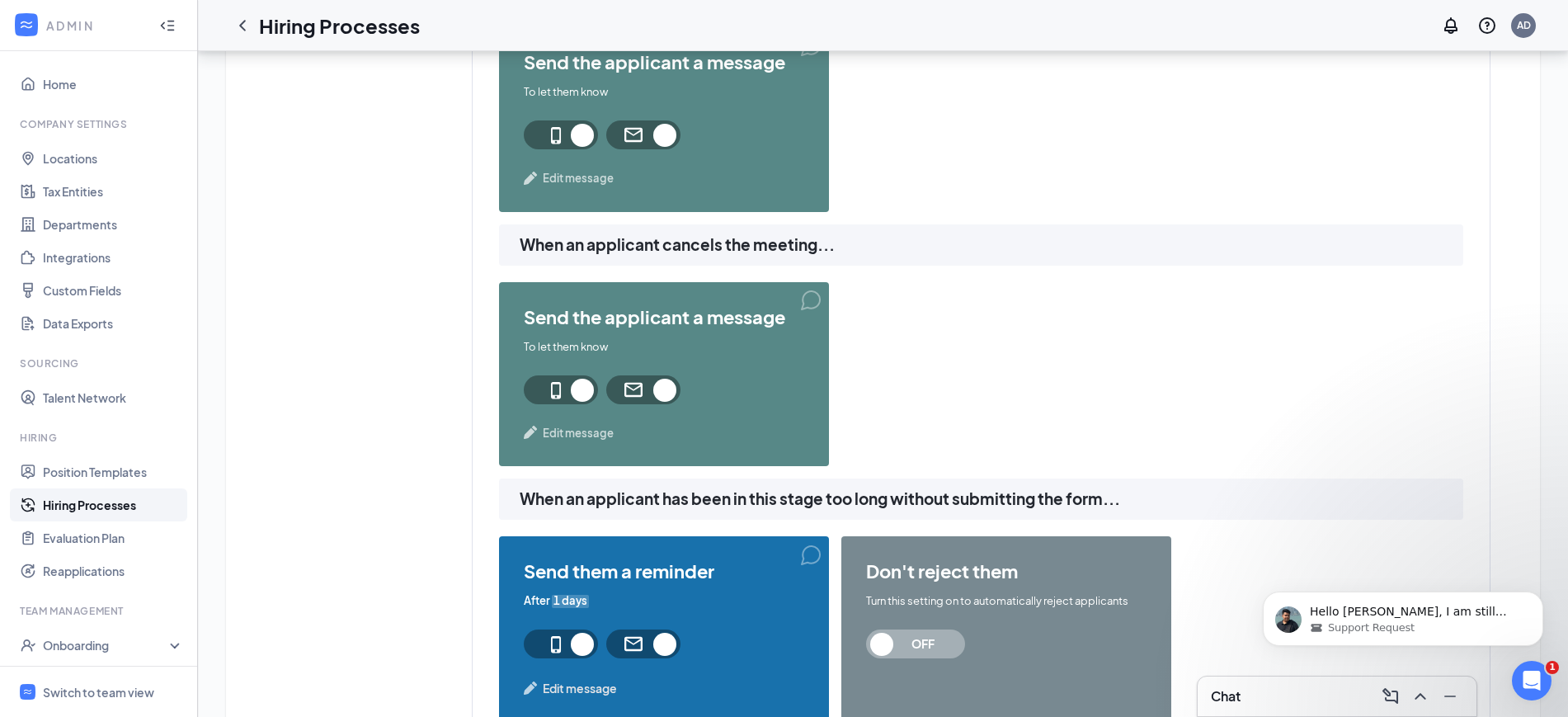
scroll to position [1607, 0]
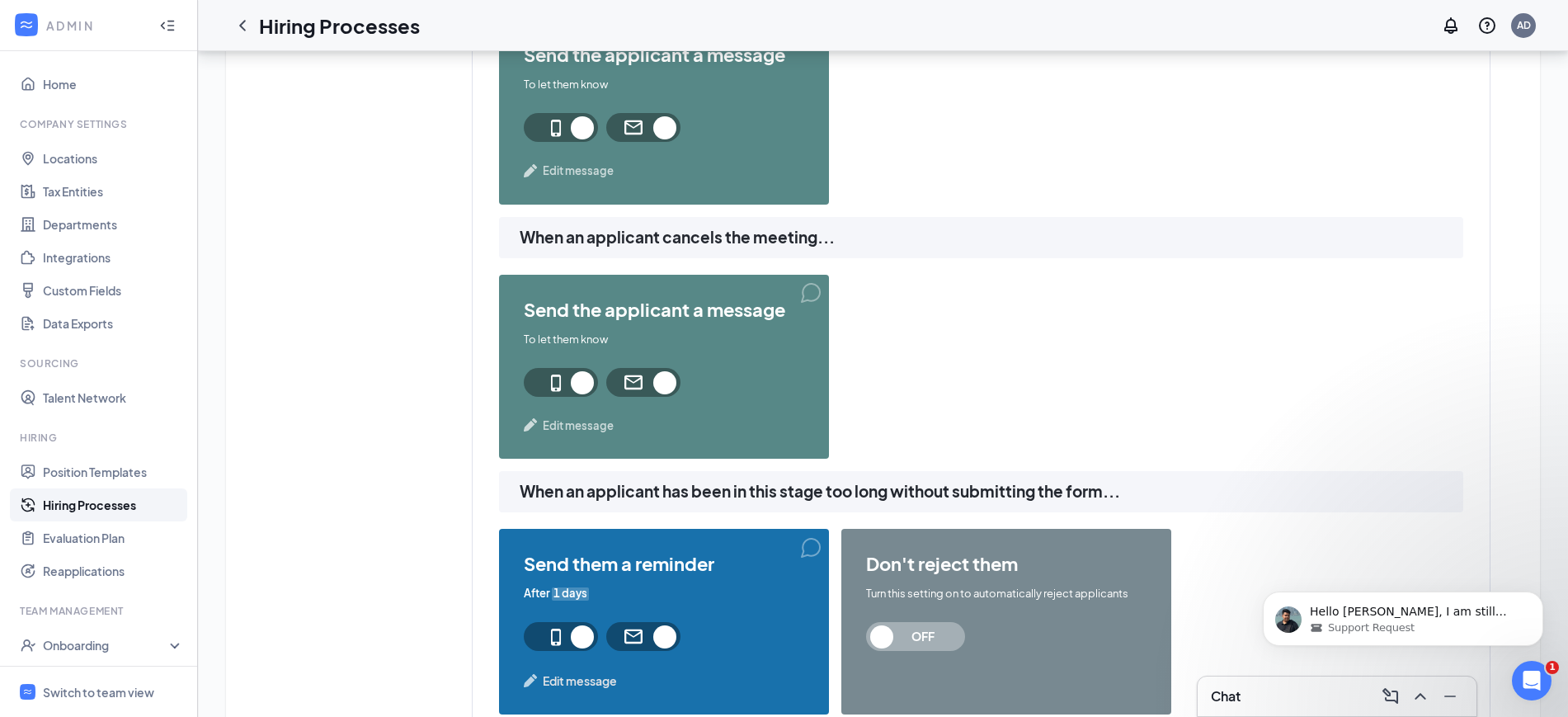
click at [581, 433] on span "Edit message" at bounding box center [578, 425] width 71 height 16
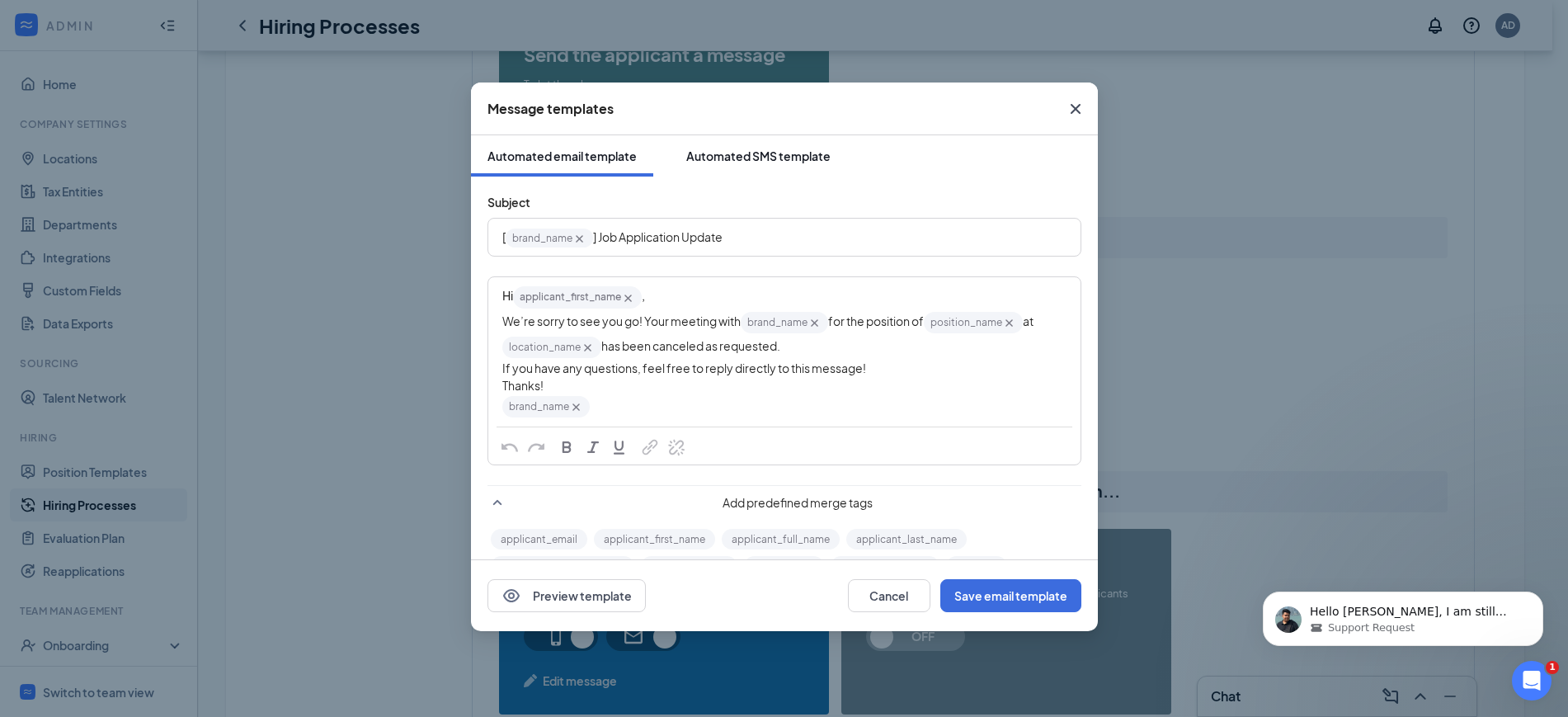
click at [735, 160] on div "Automated SMS template" at bounding box center [758, 156] width 144 height 16
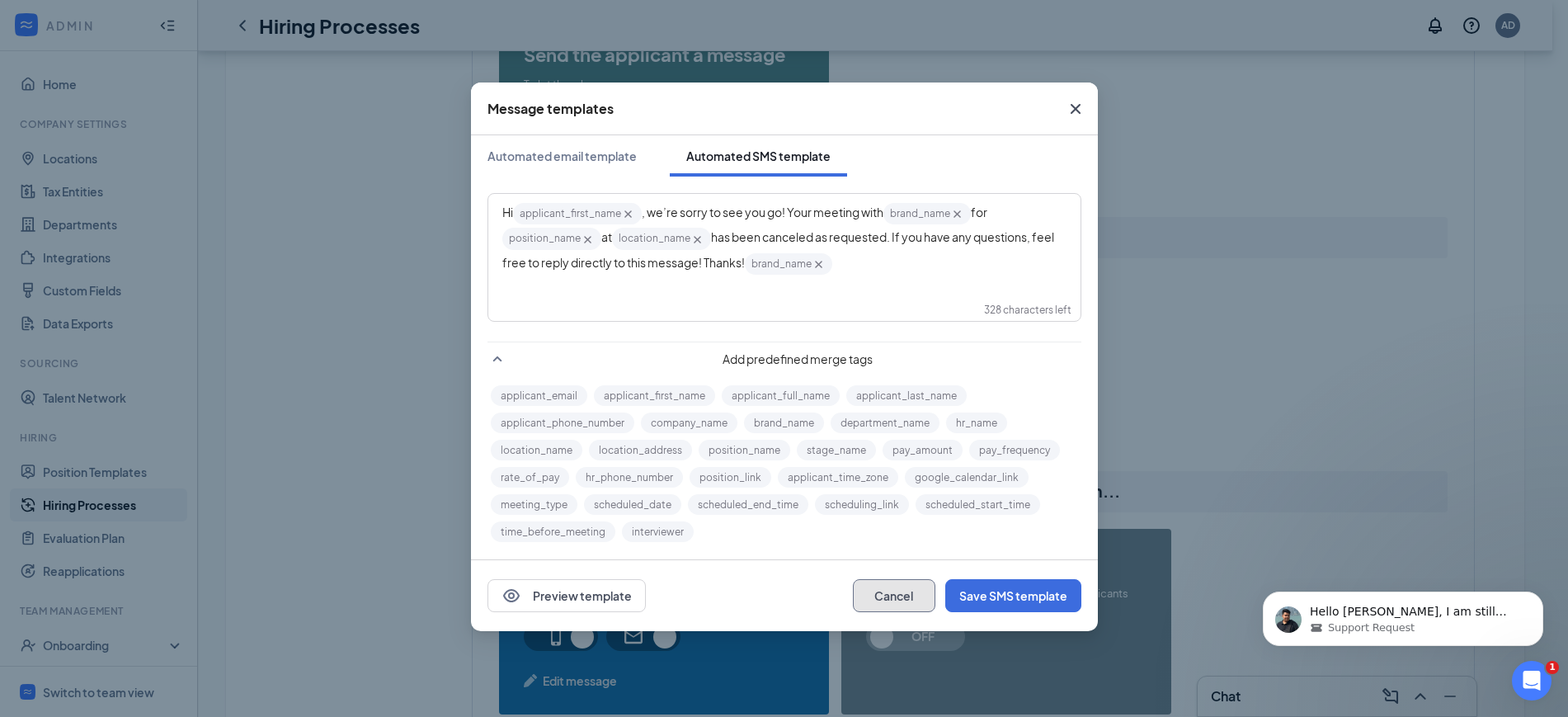
click at [898, 593] on button "Cancel" at bounding box center [894, 596] width 83 height 33
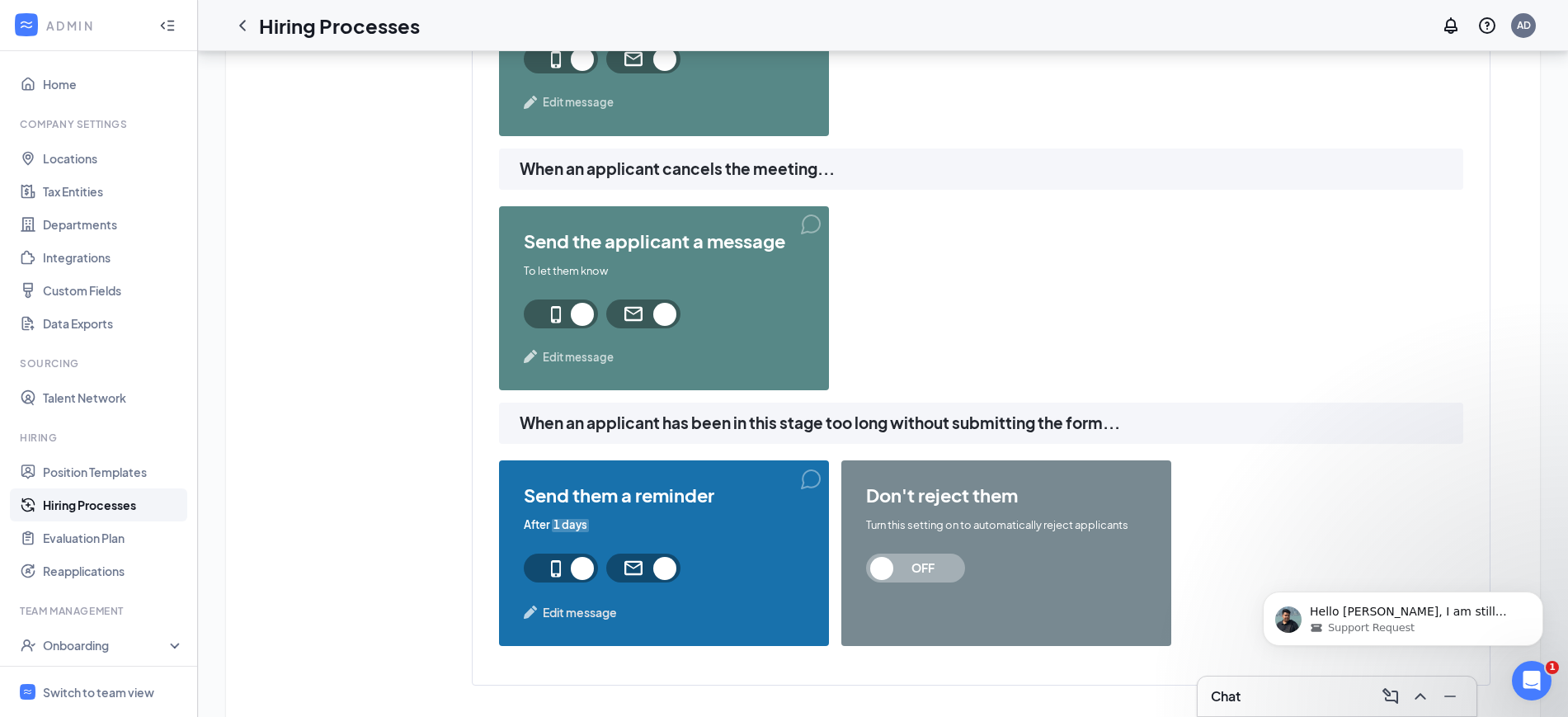
scroll to position [1710, 0]
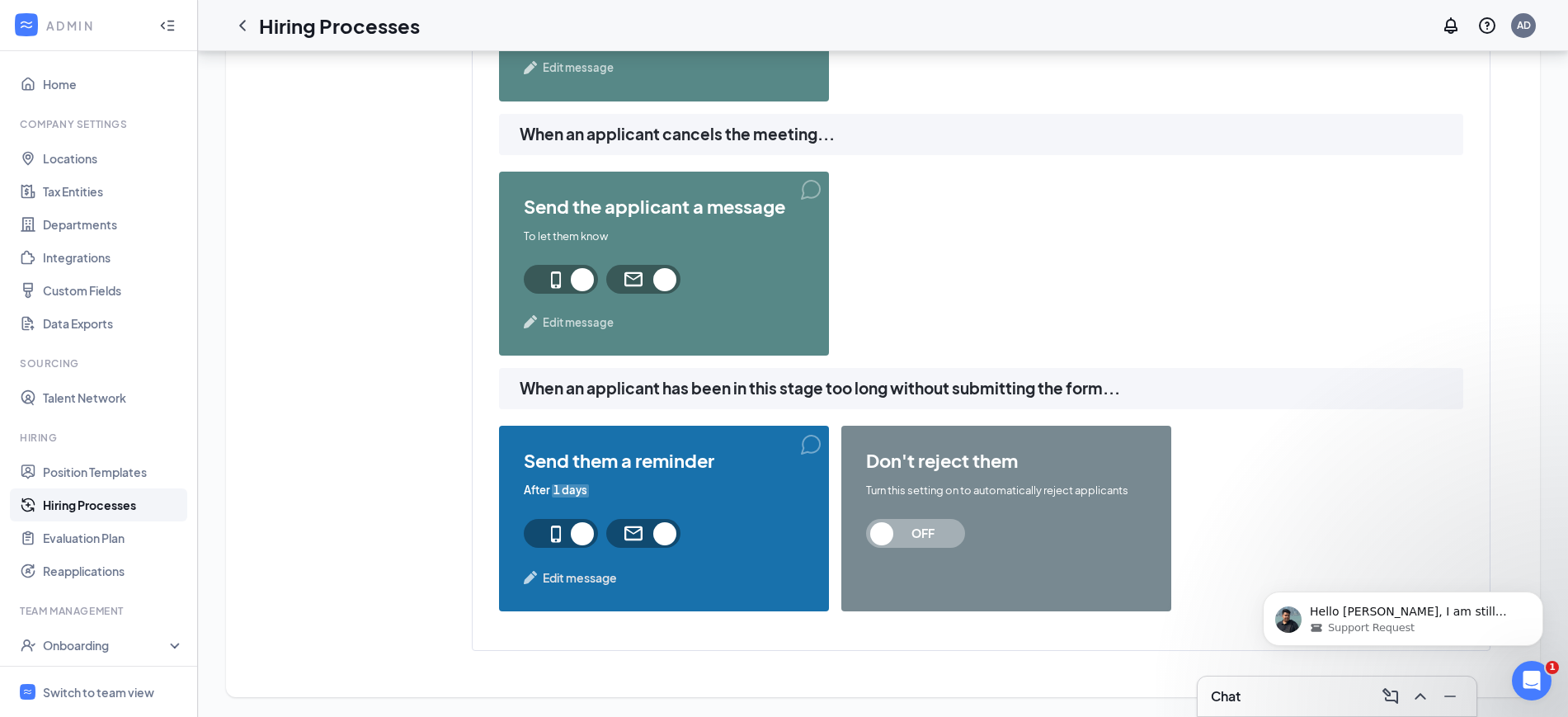
click at [569, 580] on span "Edit message" at bounding box center [579, 578] width 74 height 18
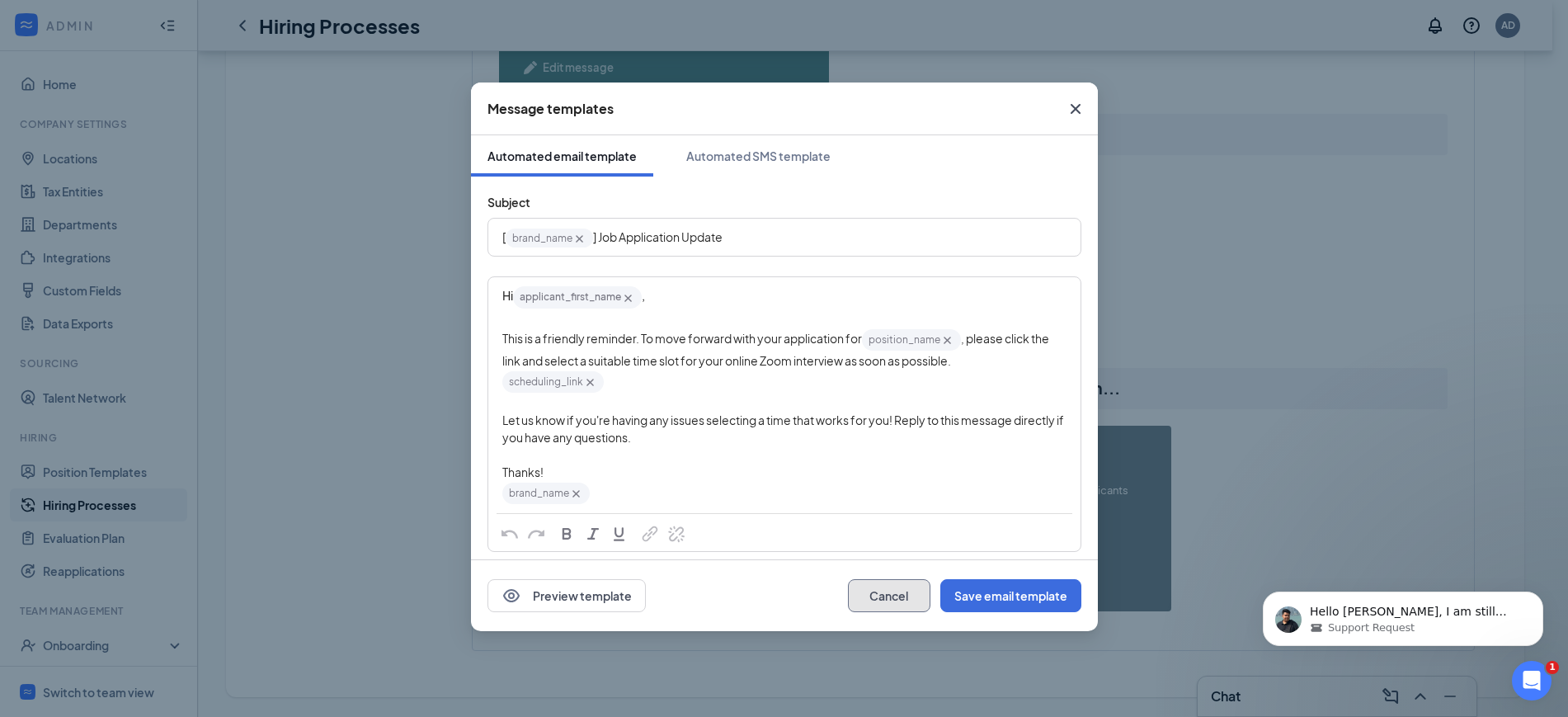
click at [891, 594] on button "Cancel" at bounding box center [889, 596] width 83 height 33
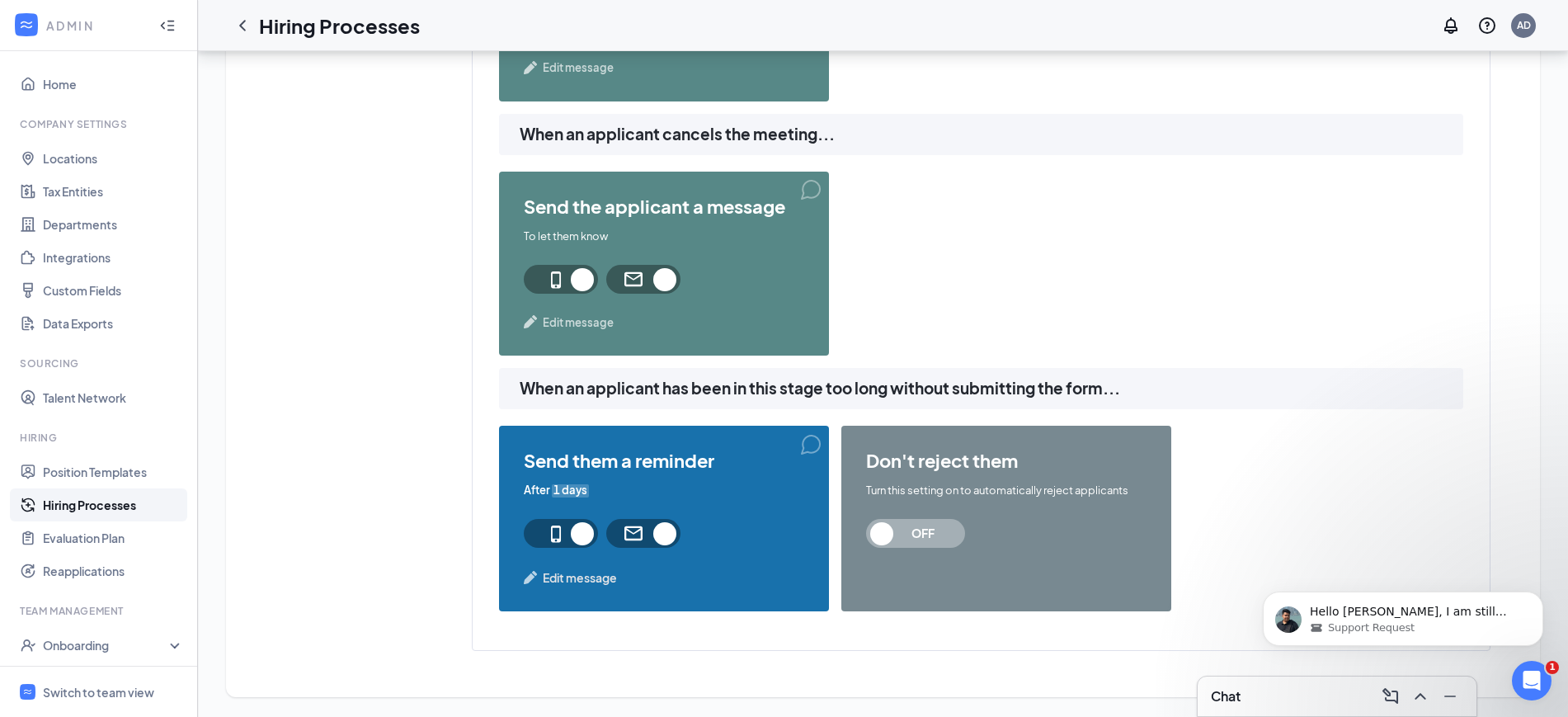
click at [568, 578] on span "Edit message" at bounding box center [579, 578] width 74 height 18
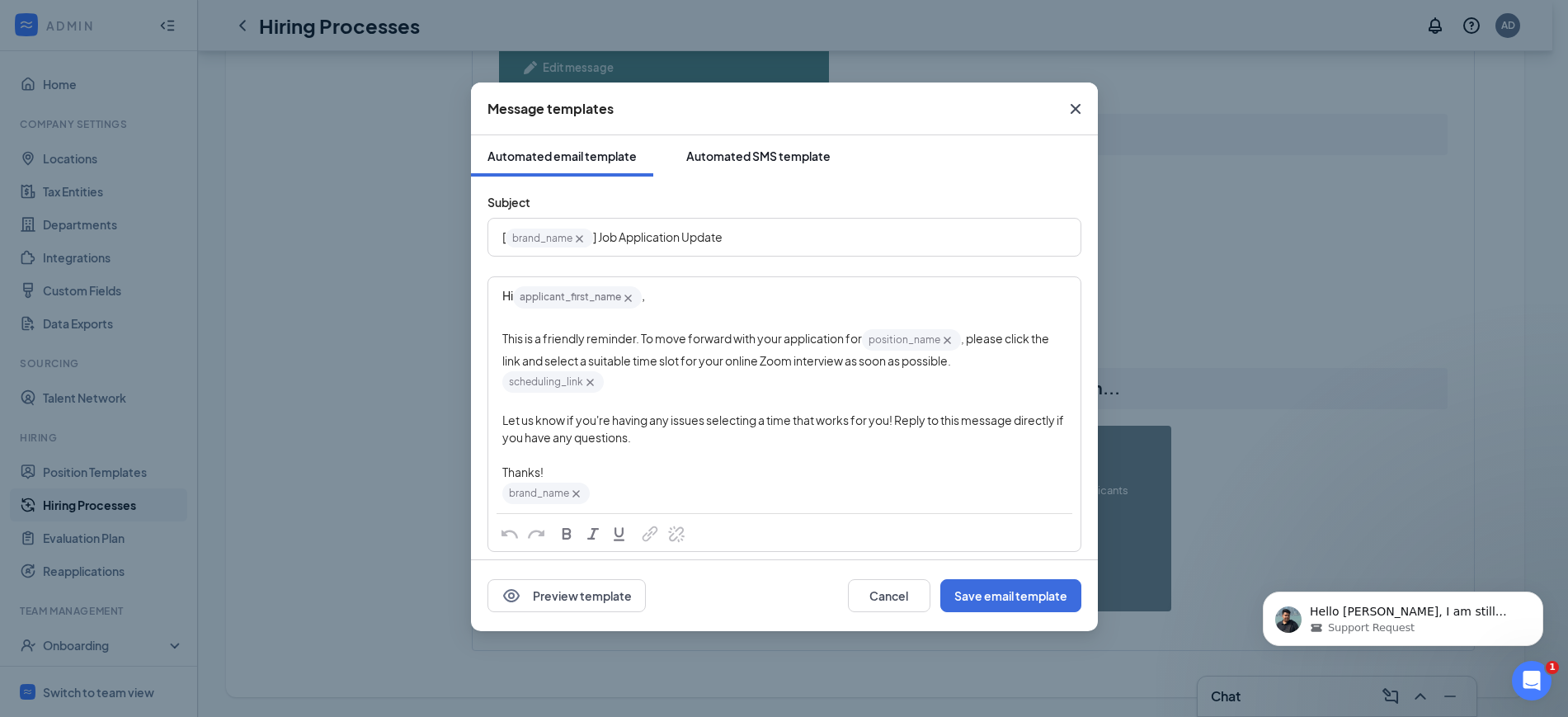
click at [803, 153] on div "Automated SMS template" at bounding box center [758, 156] width 144 height 16
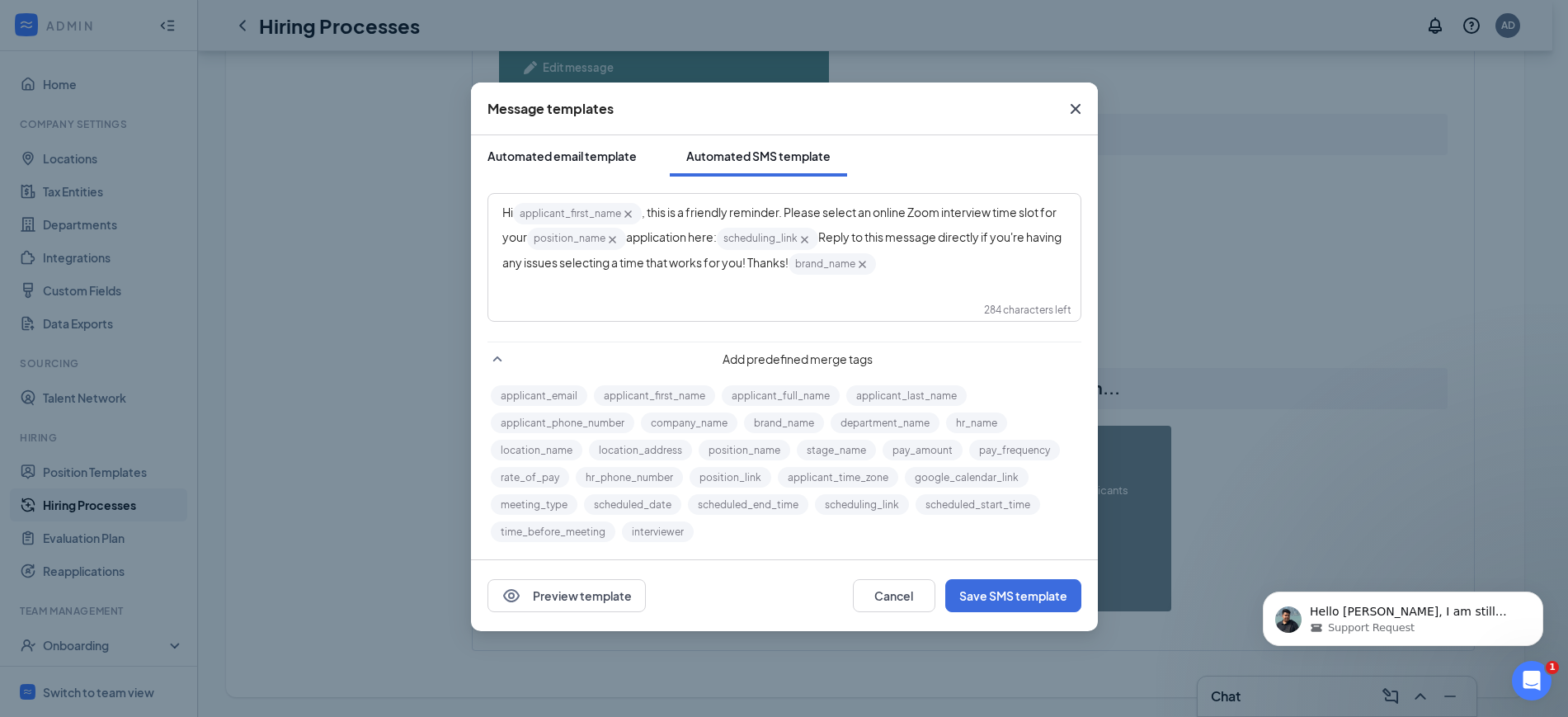
click at [574, 154] on div "Automated email template" at bounding box center [562, 156] width 149 height 16
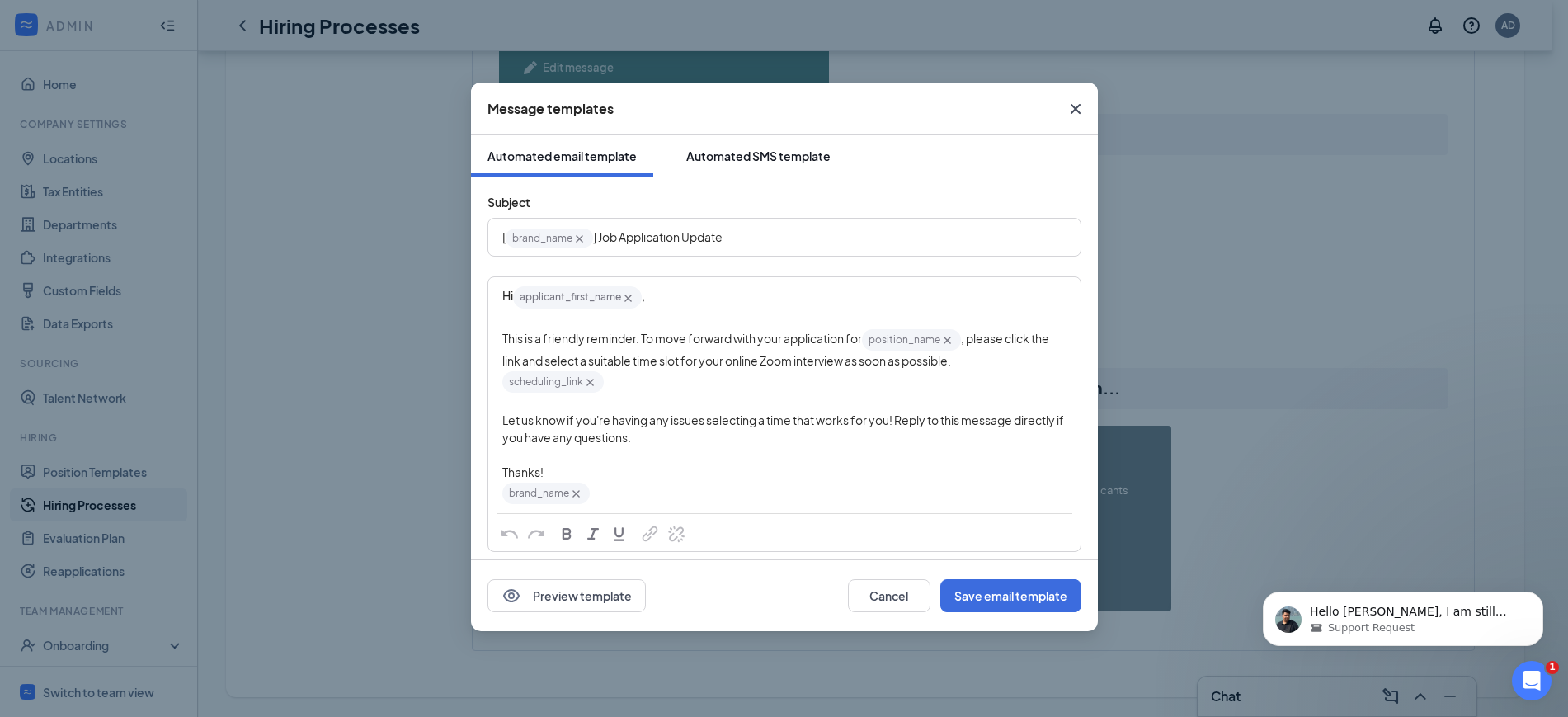
click at [762, 157] on div "Automated SMS template" at bounding box center [758, 156] width 144 height 16
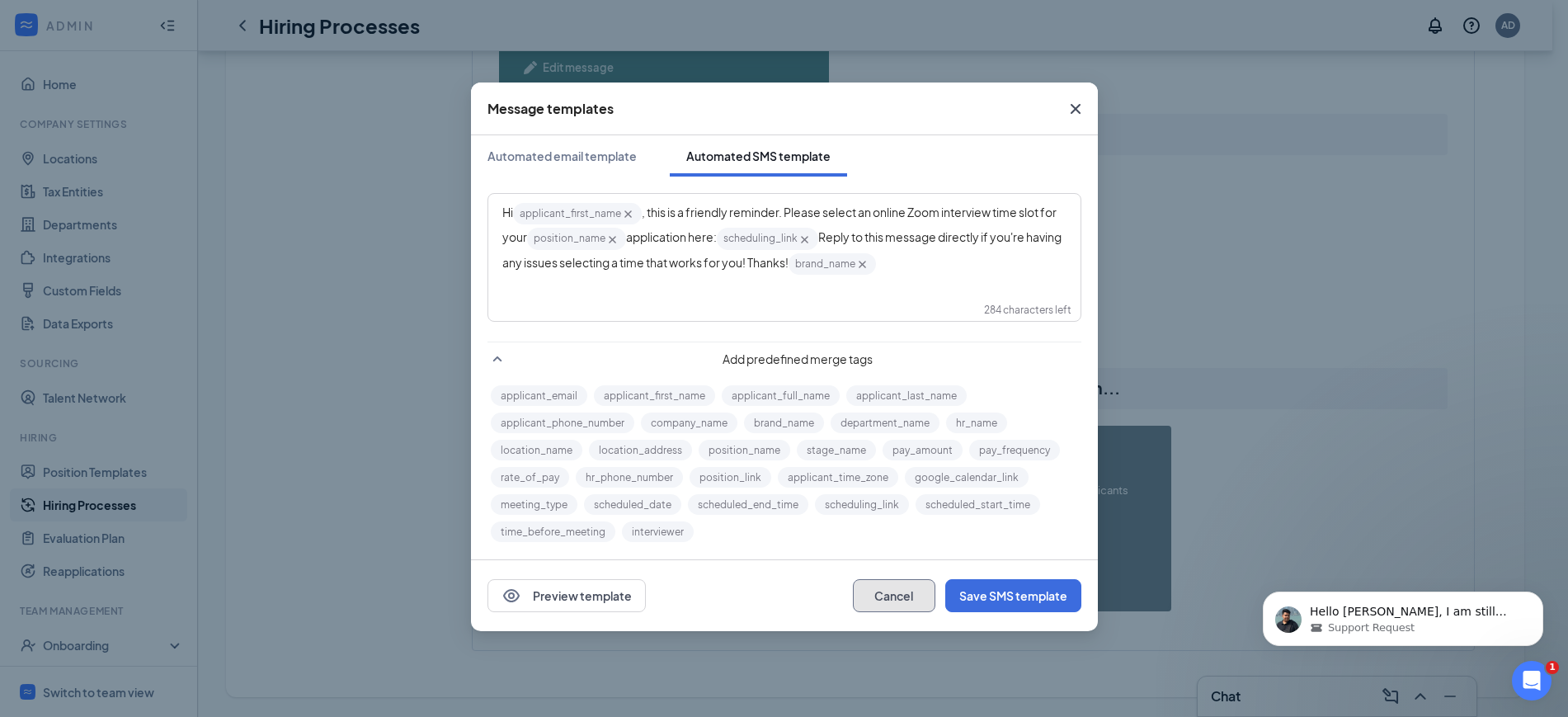
click at [886, 594] on button "Cancel" at bounding box center [894, 596] width 83 height 33
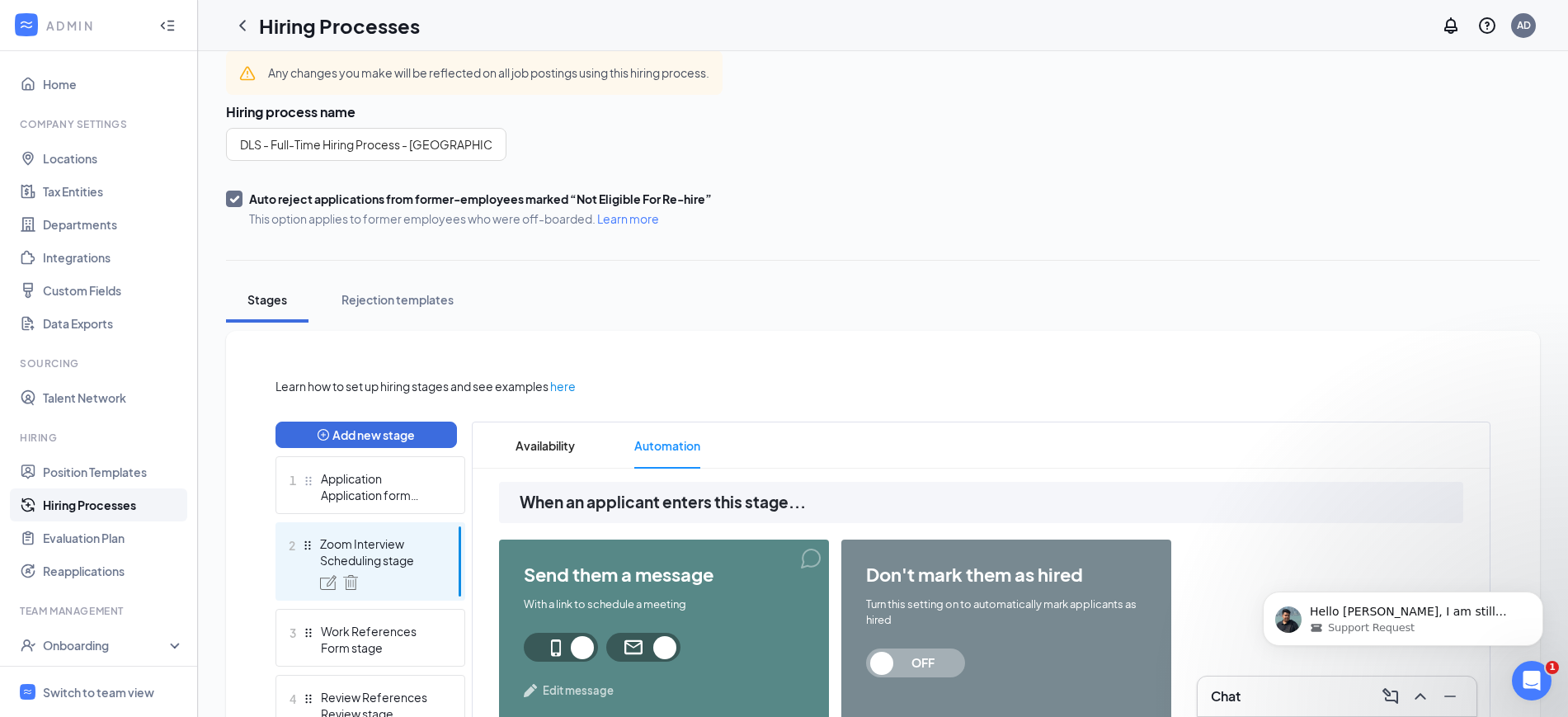
scroll to position [0, 0]
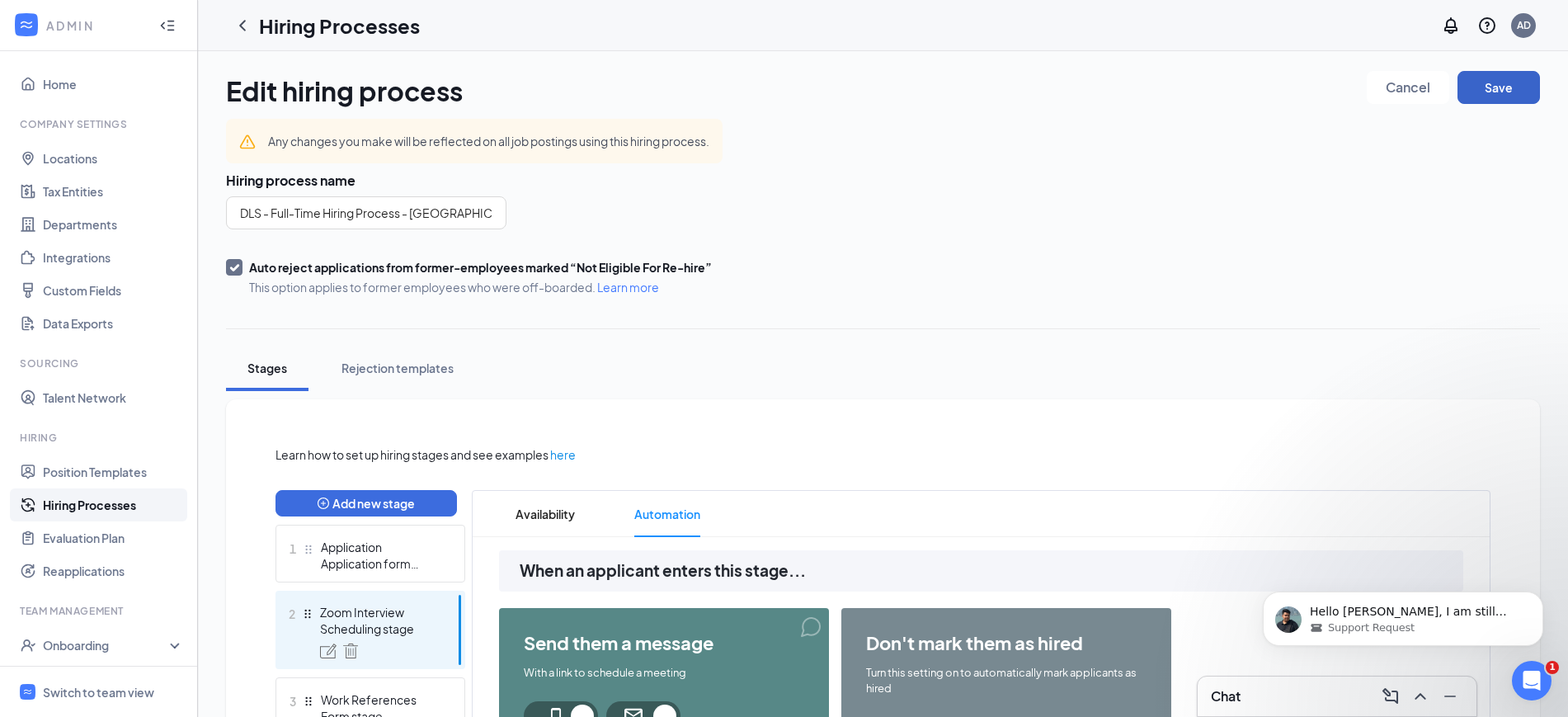
click at [1500, 79] on button "Save" at bounding box center [1499, 87] width 83 height 33
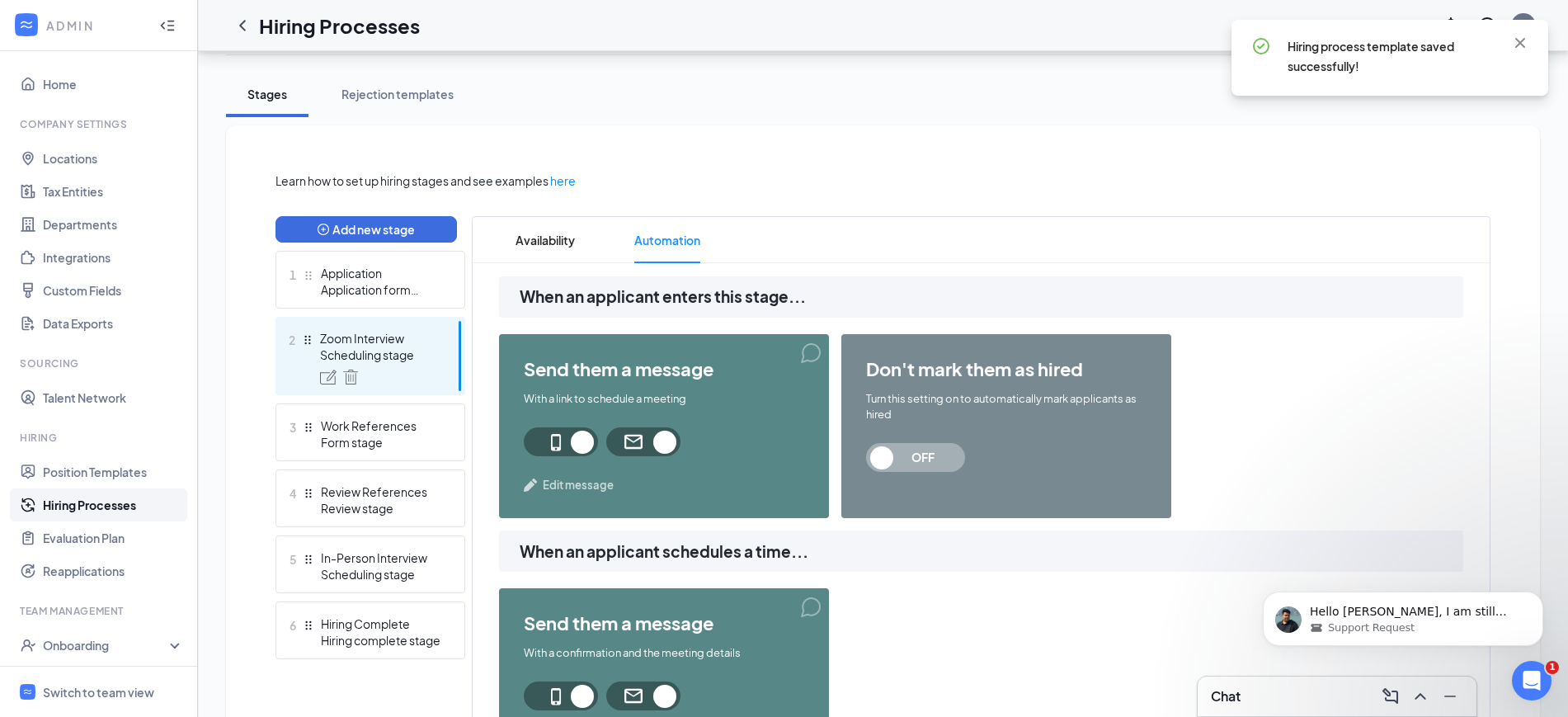
scroll to position [310, 0]
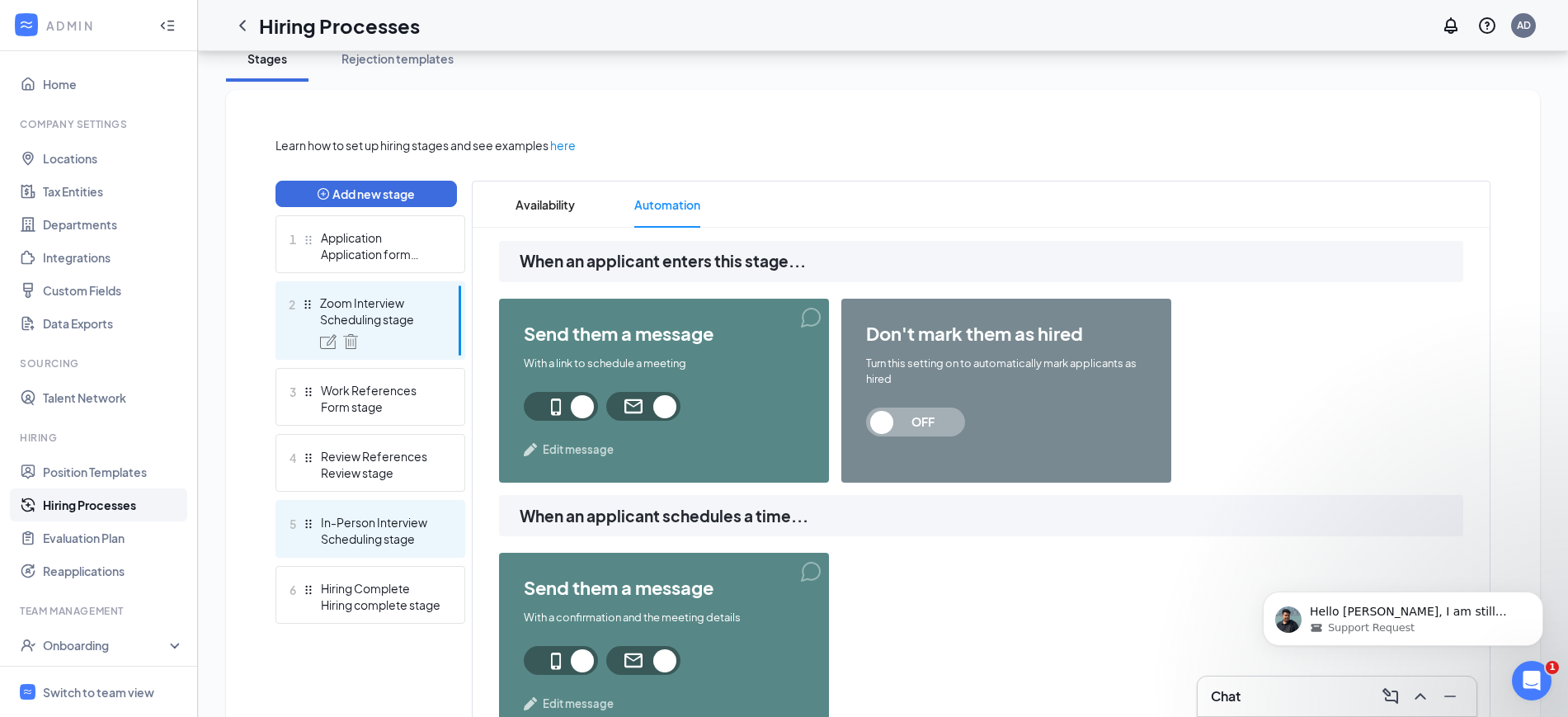
click at [370, 528] on div "In-Person Interview" at bounding box center [381, 522] width 120 height 16
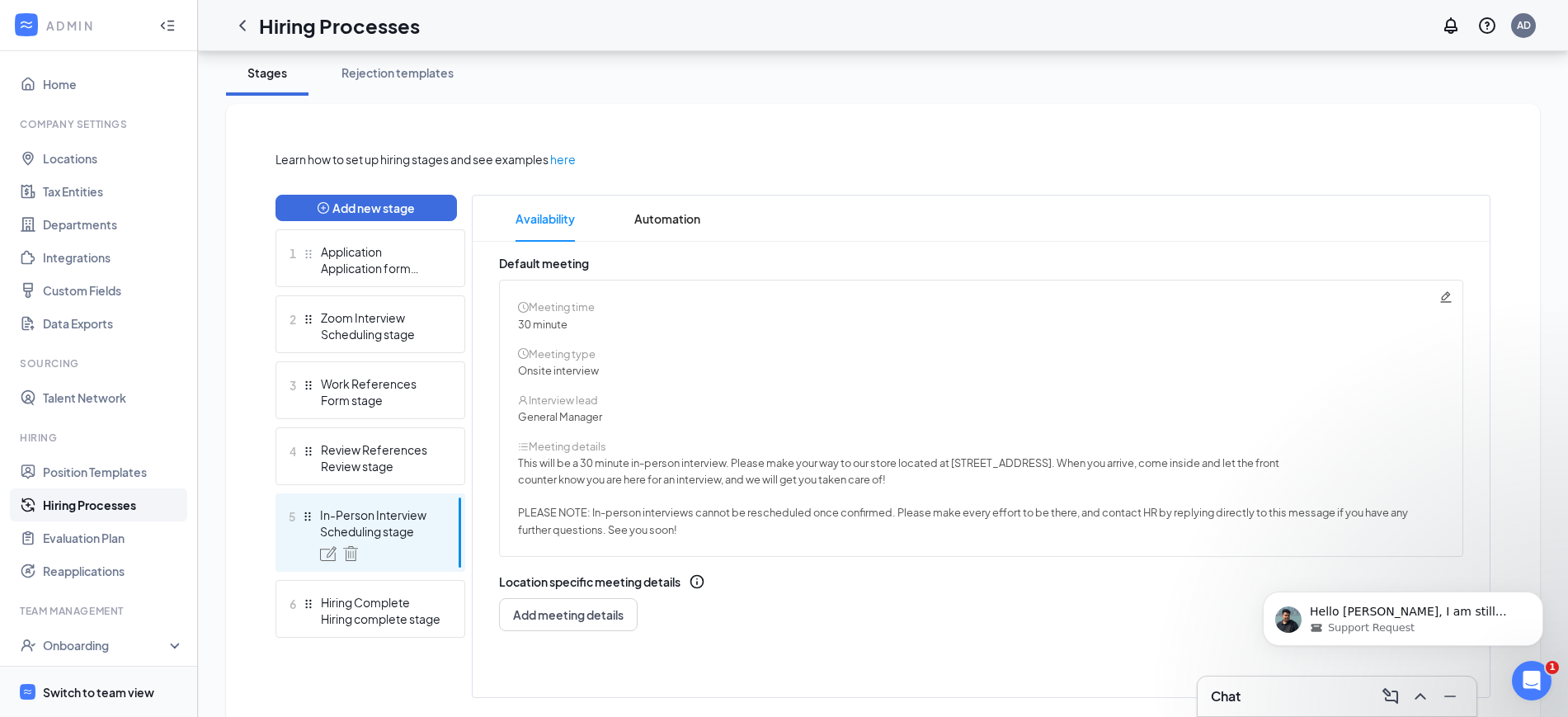
scroll to position [310, 0]
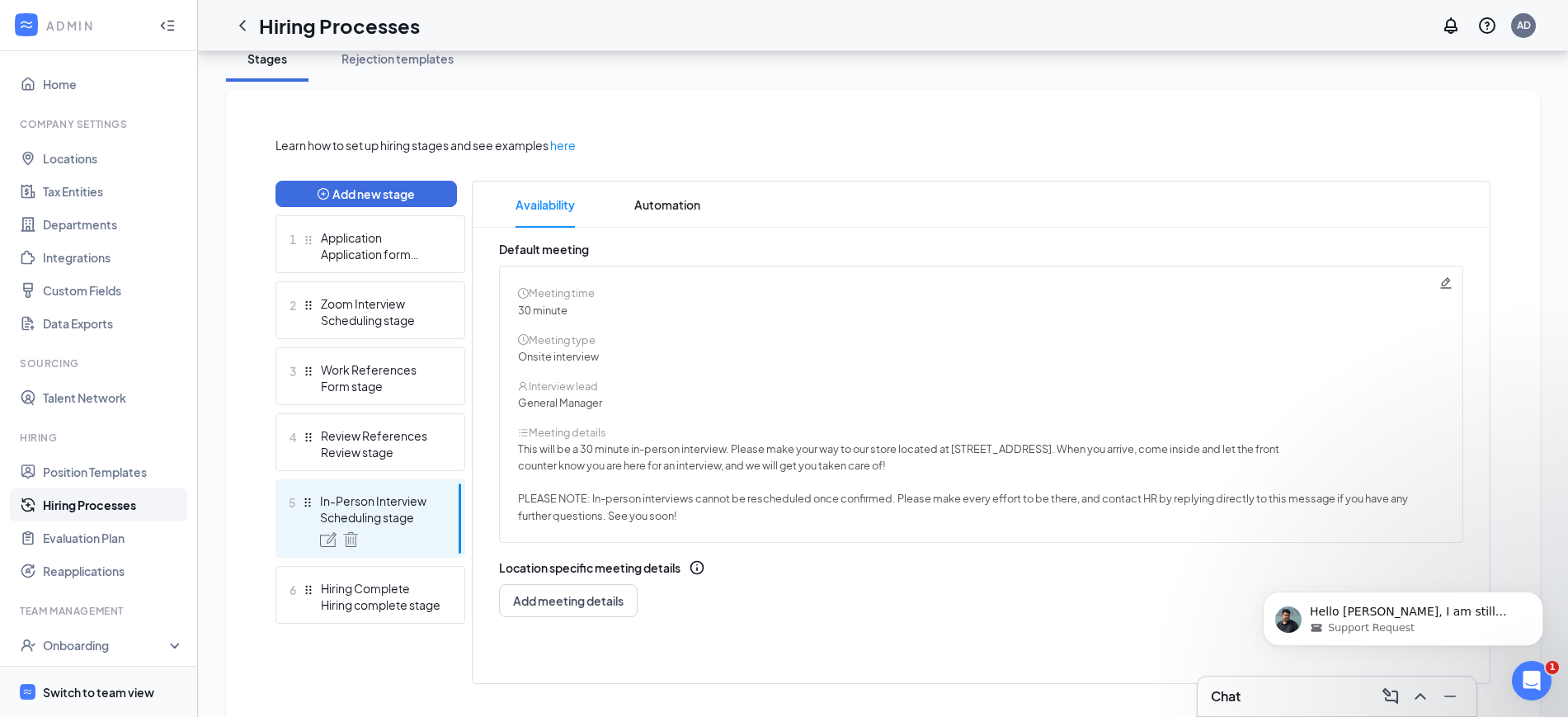
click at [87, 697] on div "Switch to team view" at bounding box center [99, 692] width 111 height 16
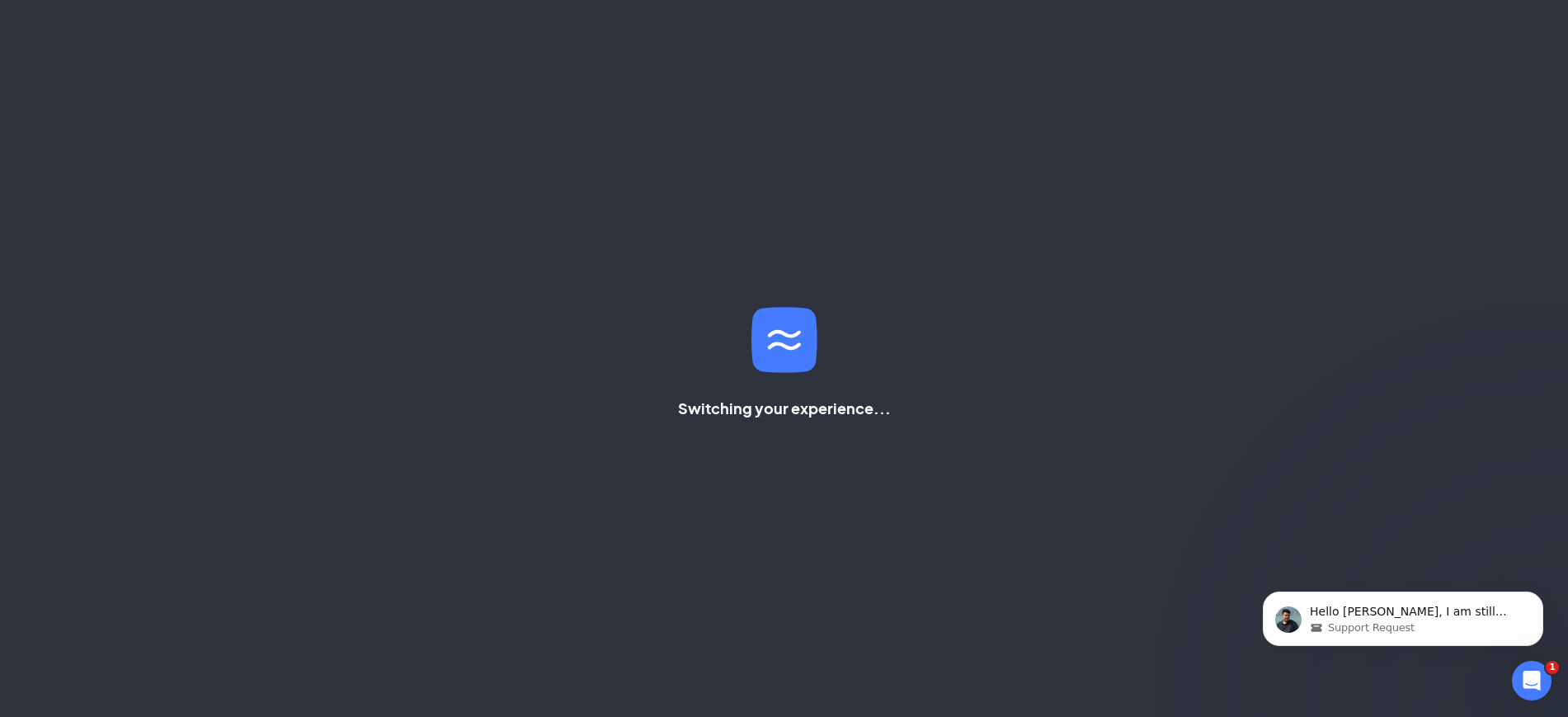
scroll to position [35, 0]
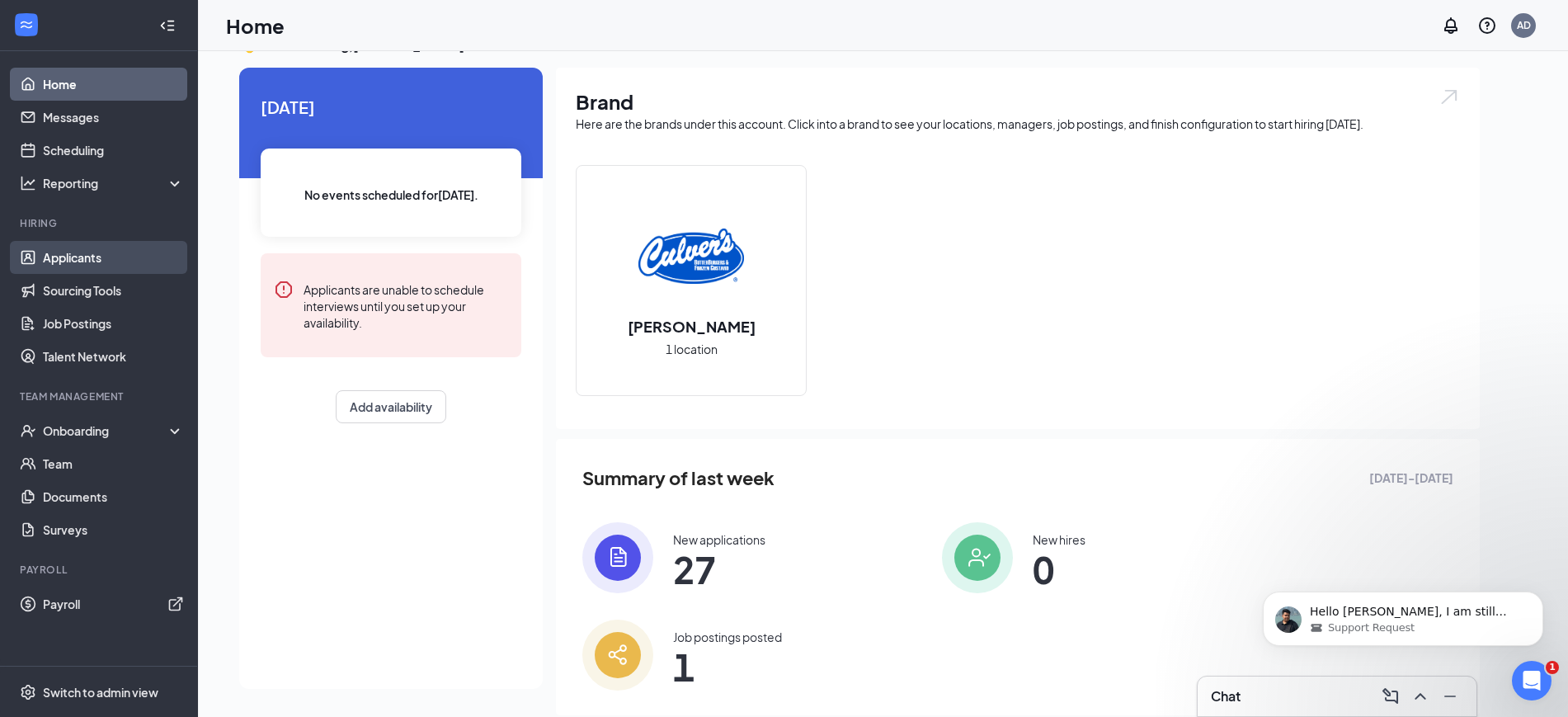
click at [66, 257] on link "Applicants" at bounding box center [113, 258] width 141 height 33
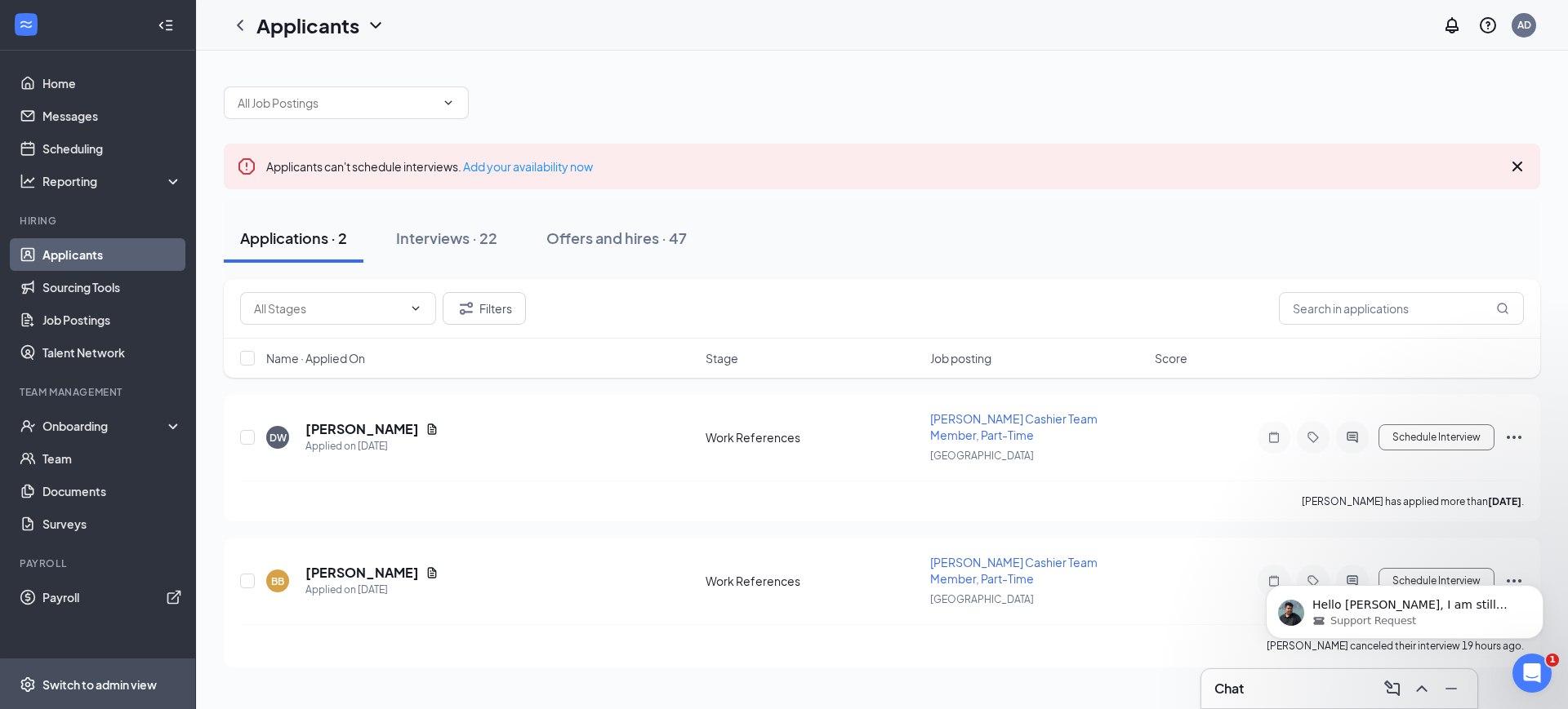
click at [67, 687] on div "Switch to admin view" at bounding box center [99, 684] width 115 height 16
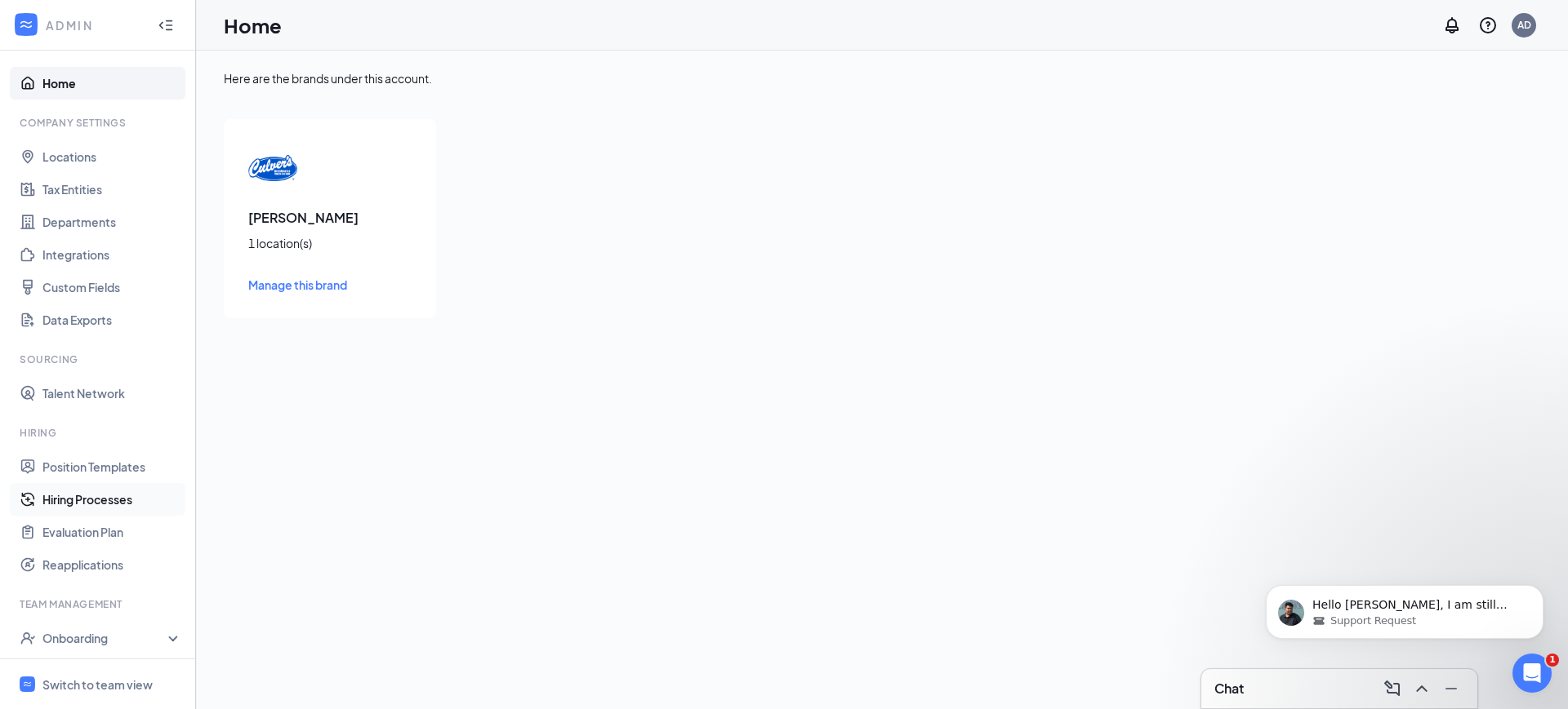
click at [90, 490] on link "Hiring Processes" at bounding box center [112, 499] width 139 height 33
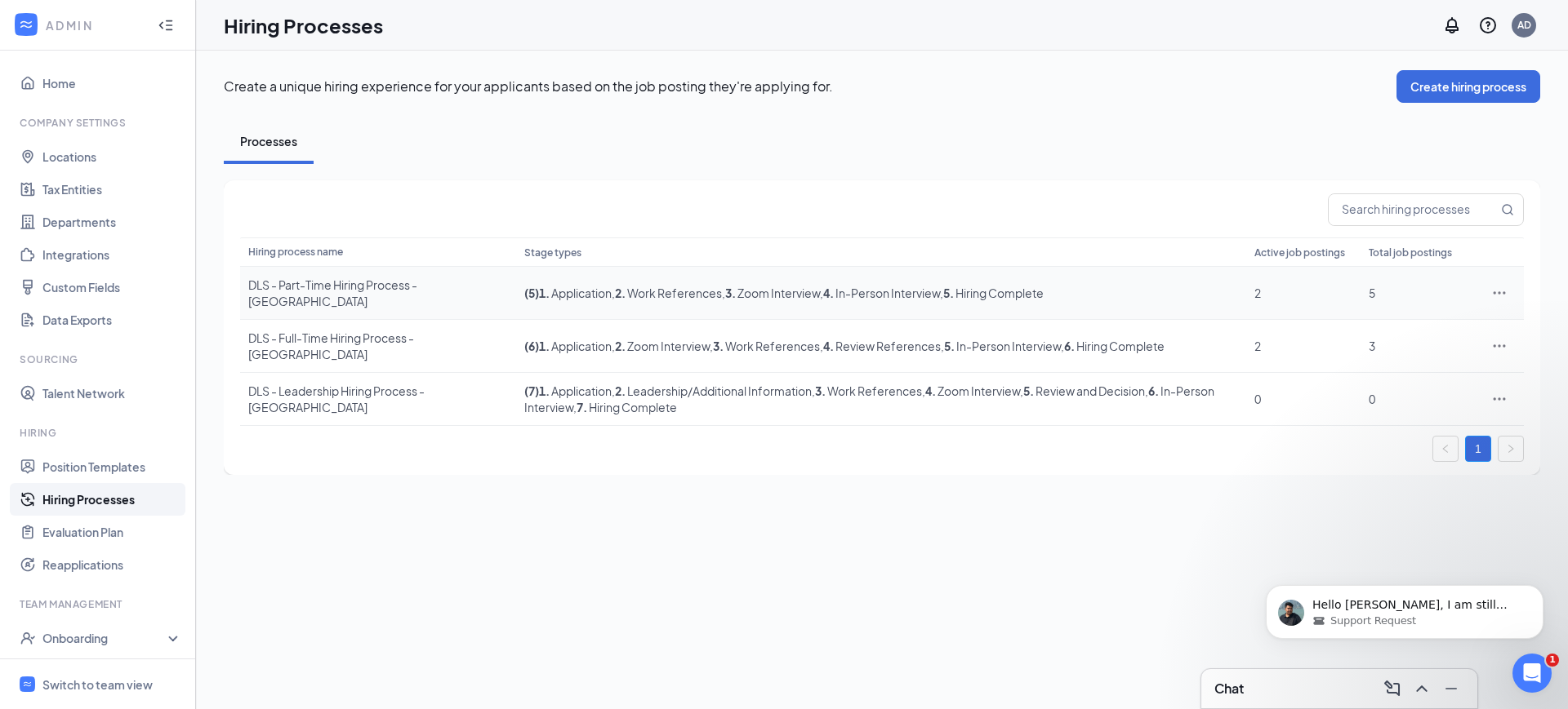
click at [381, 288] on div "DLS - Part-Time Hiring Process - [GEOGRAPHIC_DATA]" at bounding box center [378, 293] width 259 height 33
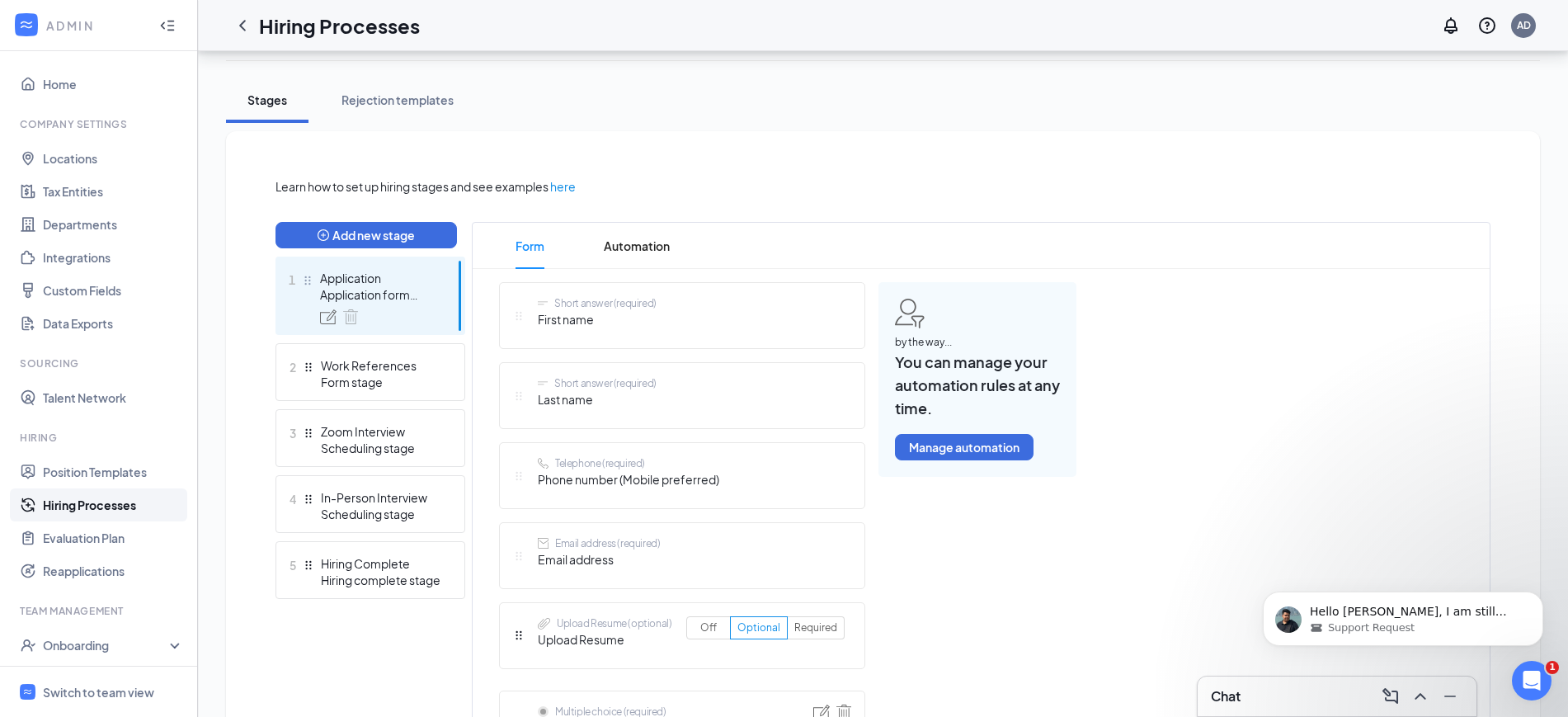
scroll to position [310, 0]
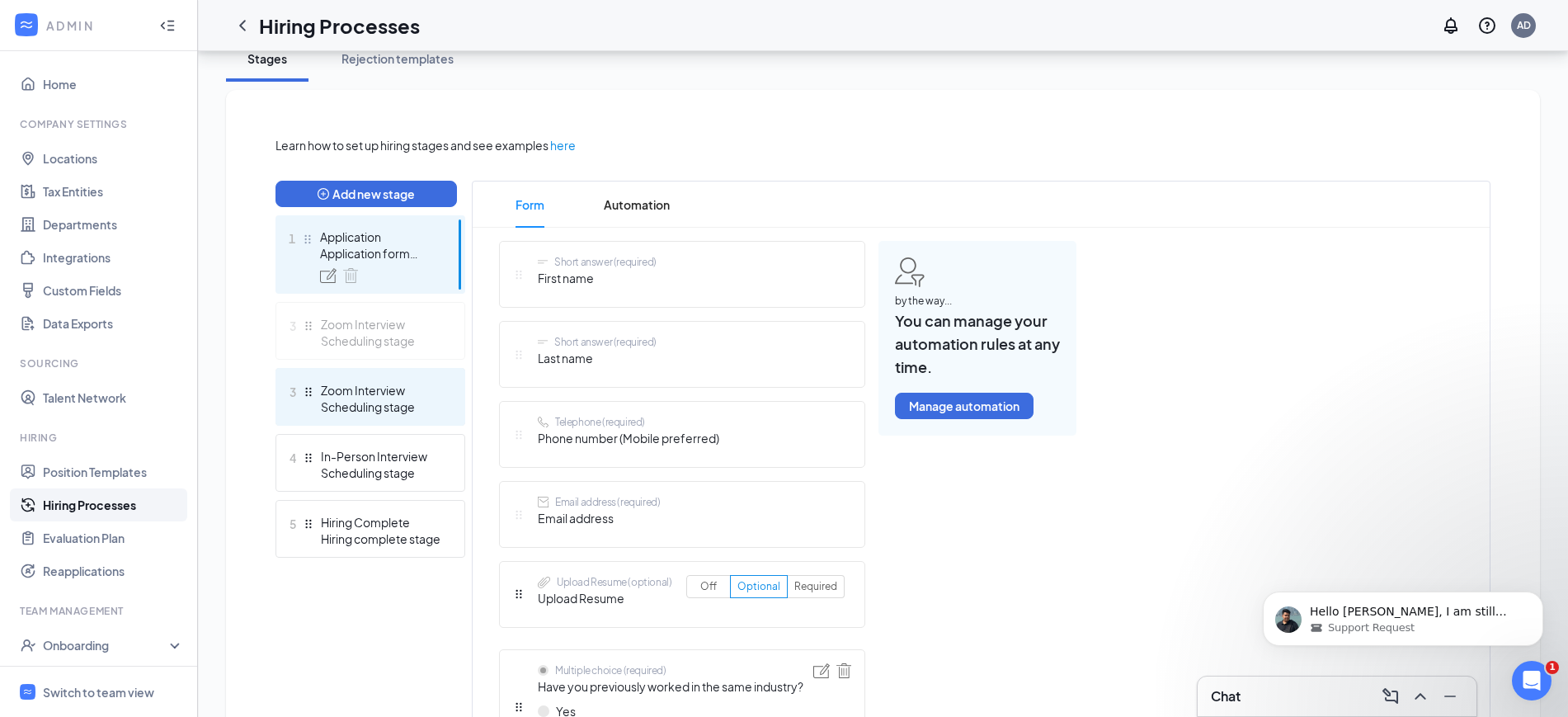
drag, startPoint x: 309, startPoint y: 395, endPoint x: 307, endPoint y: 327, distance: 68.0
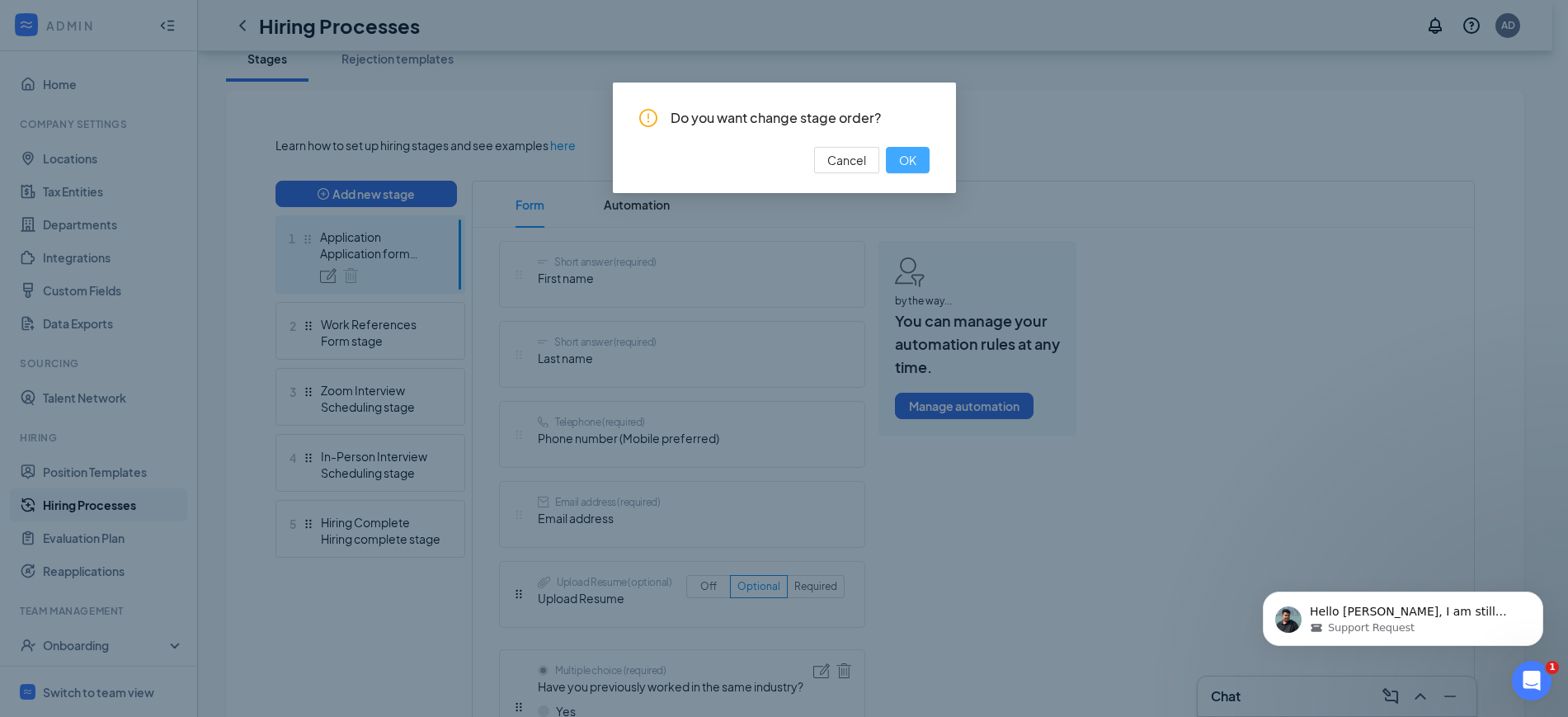
click at [903, 151] on span "OK" at bounding box center [907, 160] width 17 height 18
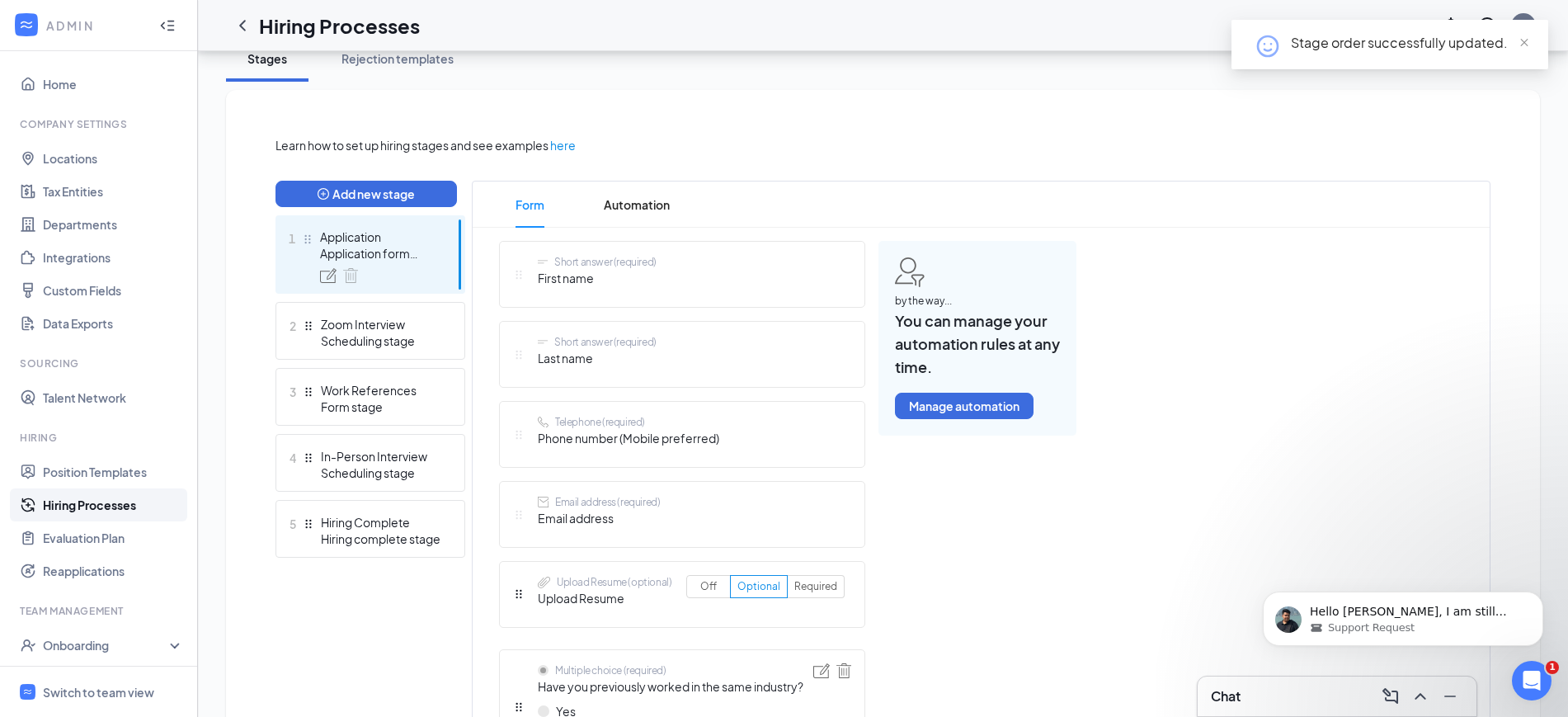
scroll to position [0, 0]
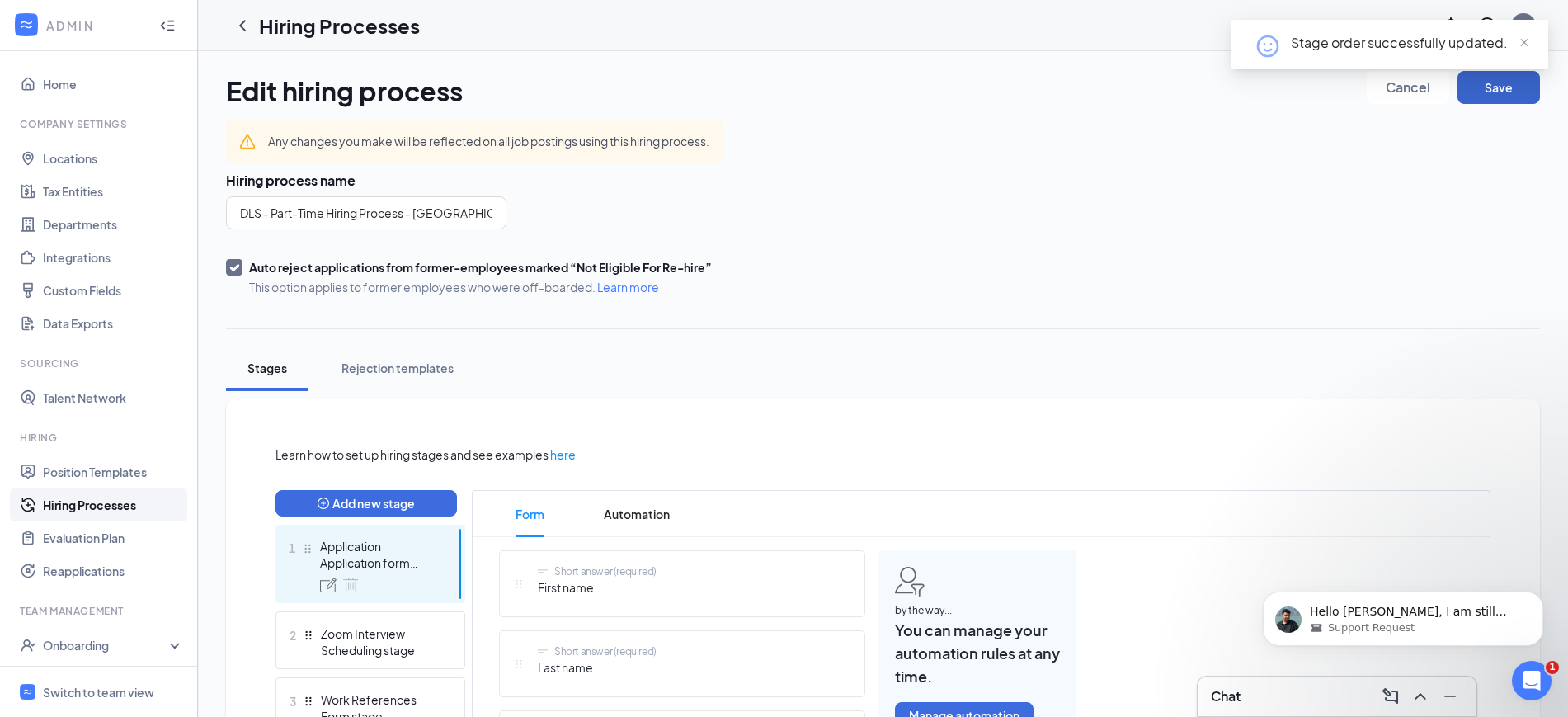
click at [1506, 92] on button "Save" at bounding box center [1499, 87] width 83 height 33
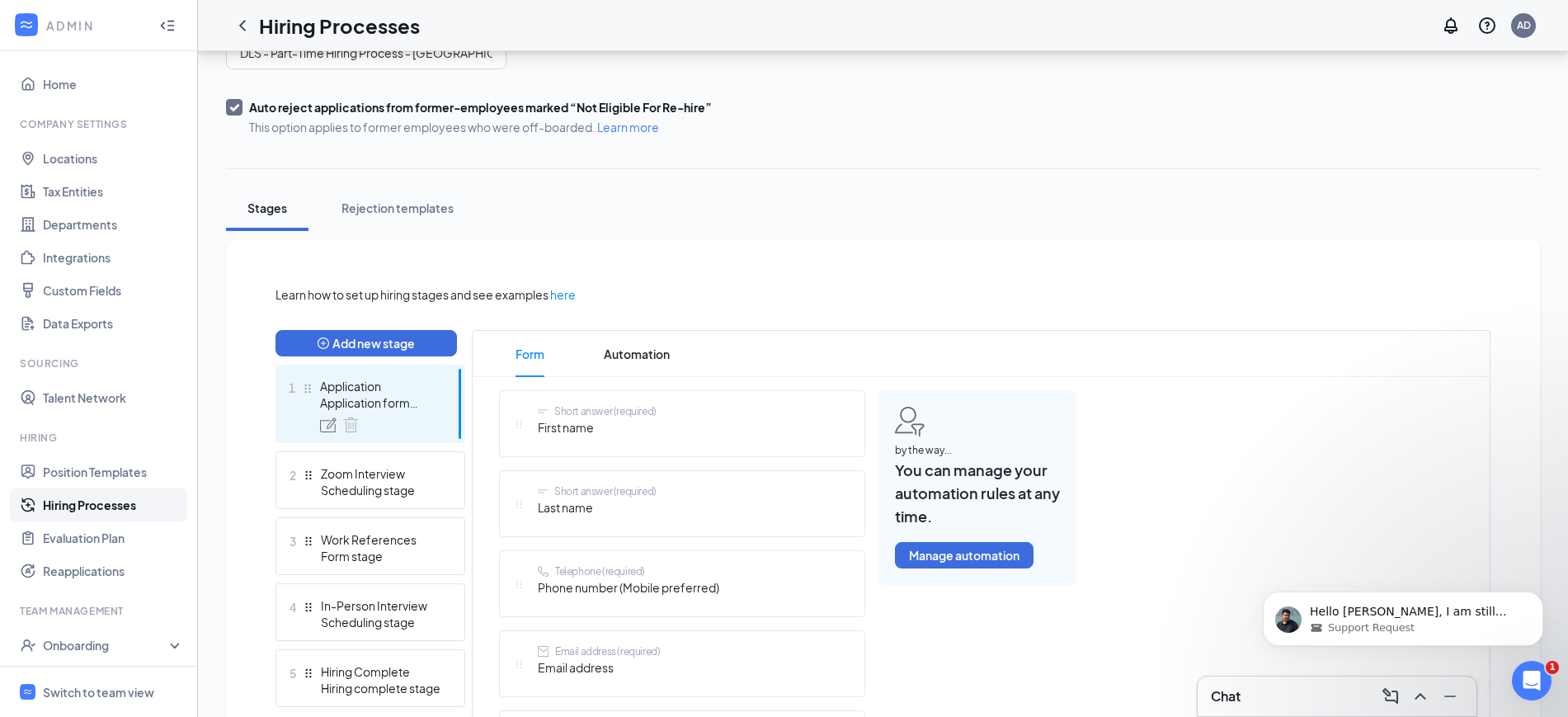
scroll to position [206, 0]
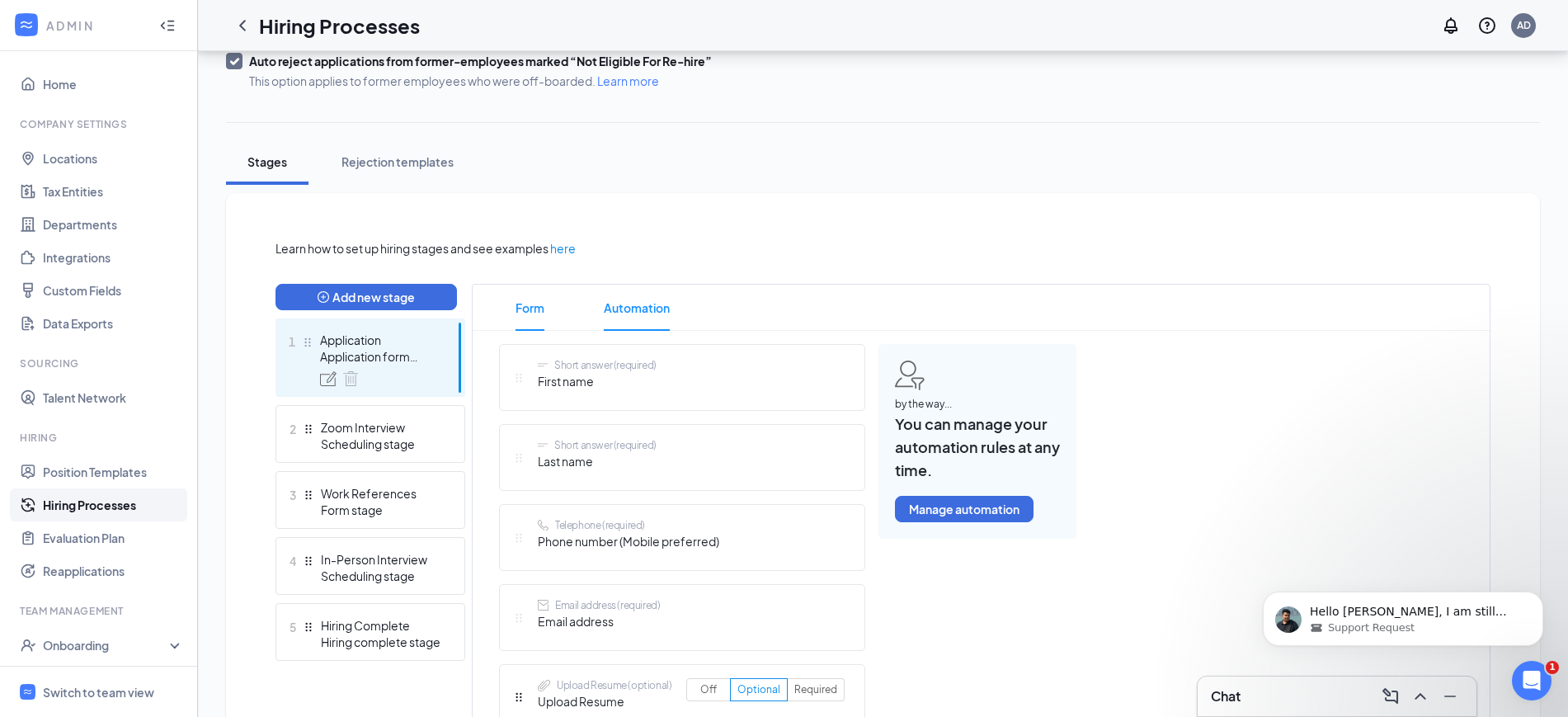
click at [645, 306] on span "Automation" at bounding box center [637, 307] width 66 height 46
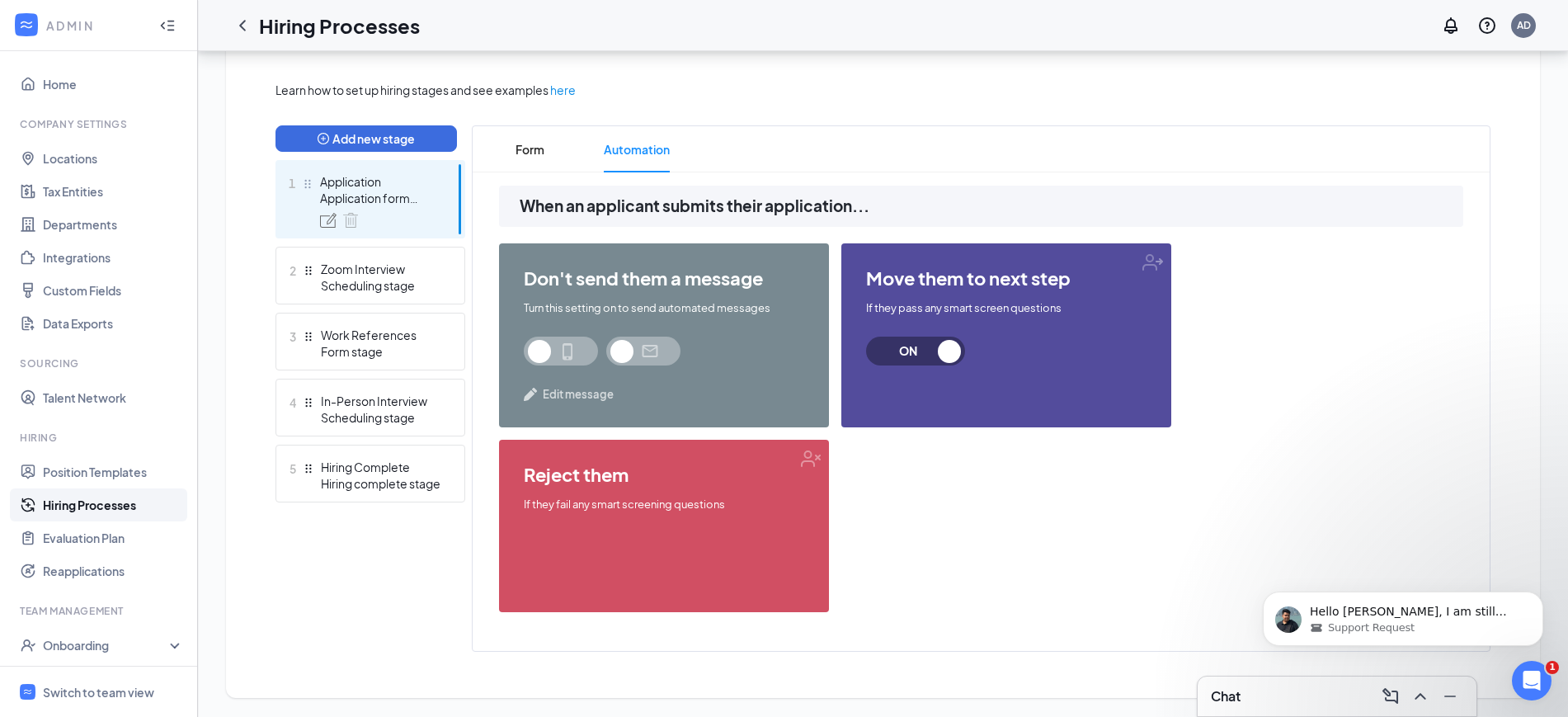
scroll to position [365, 0]
click at [396, 275] on div "Zoom Interview" at bounding box center [381, 268] width 120 height 16
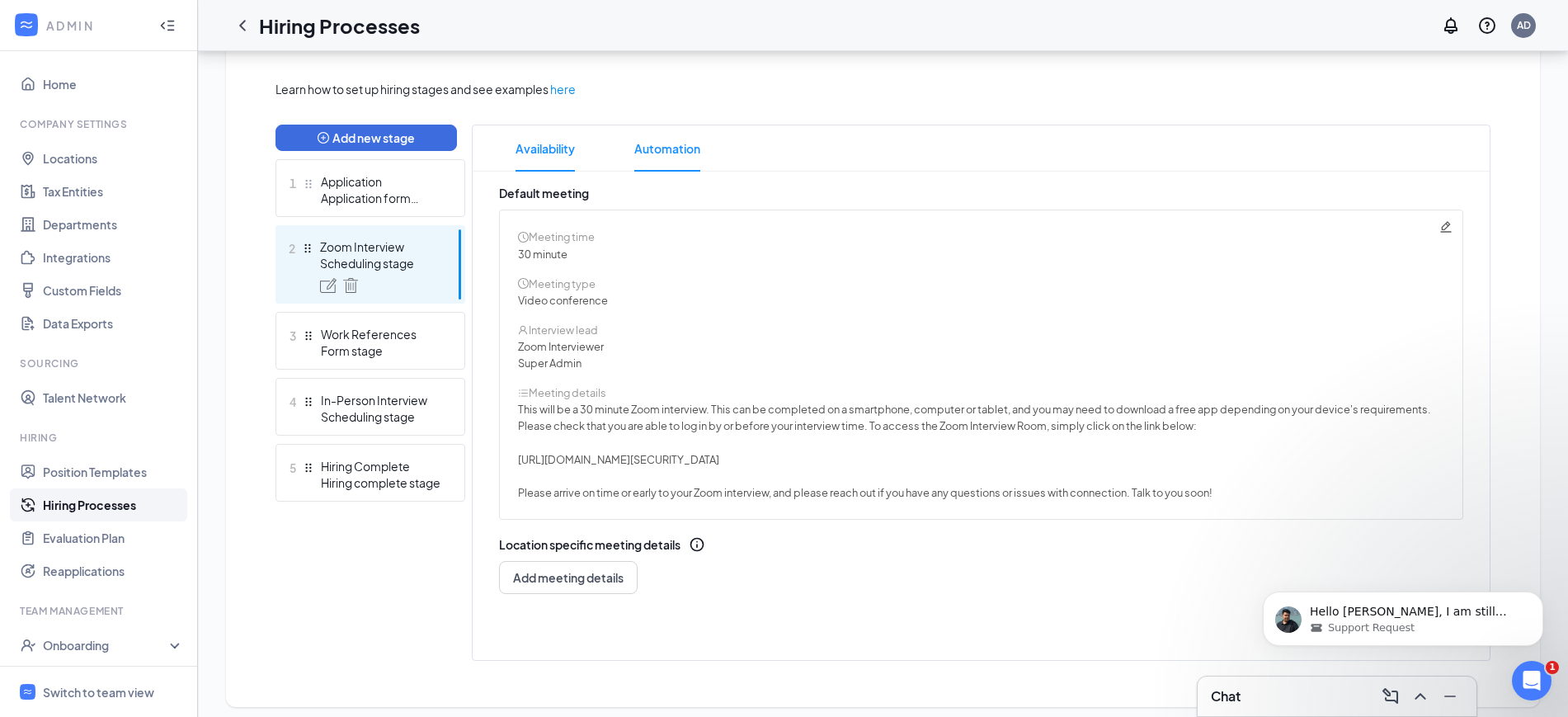
click at [672, 149] on span "Automation" at bounding box center [667, 148] width 66 height 46
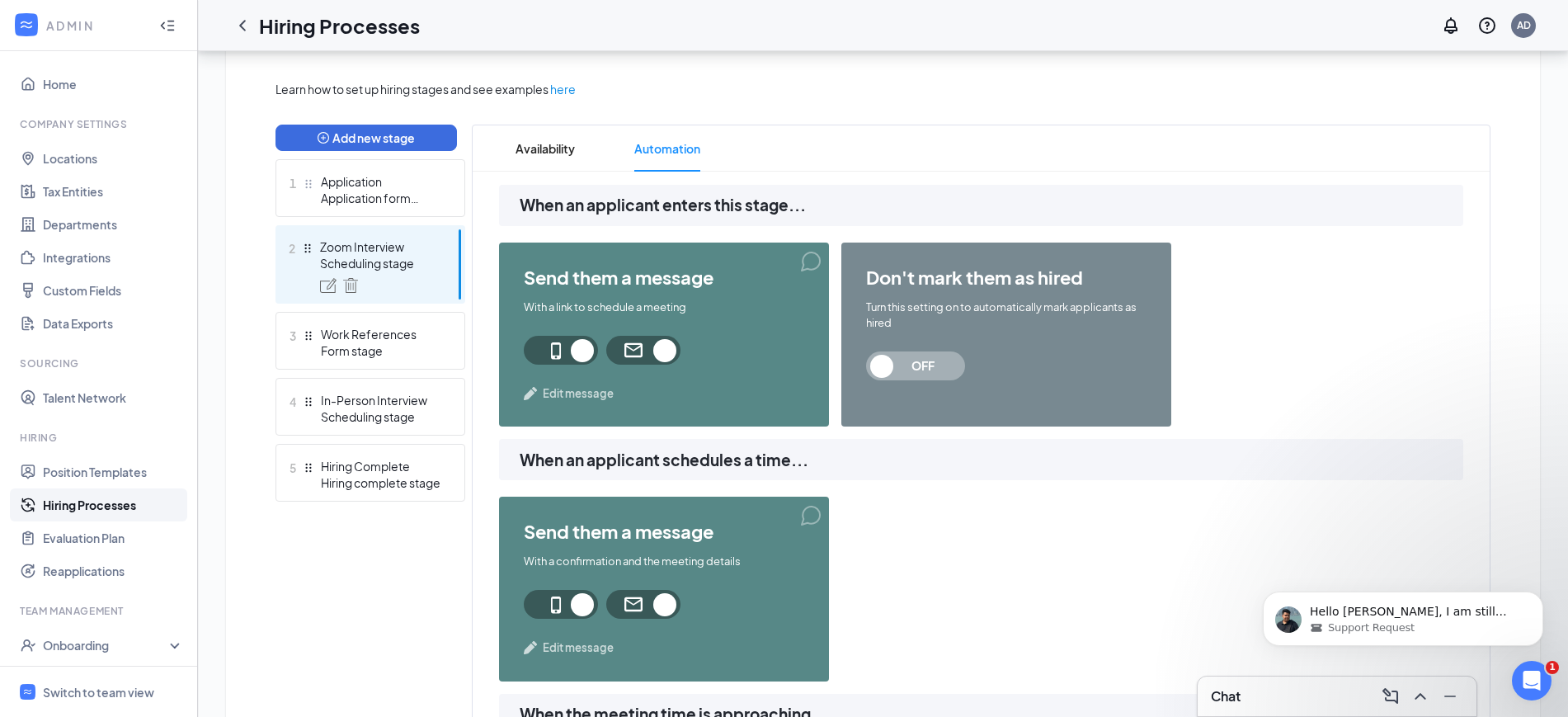
click at [569, 390] on span "Edit message" at bounding box center [578, 393] width 71 height 16
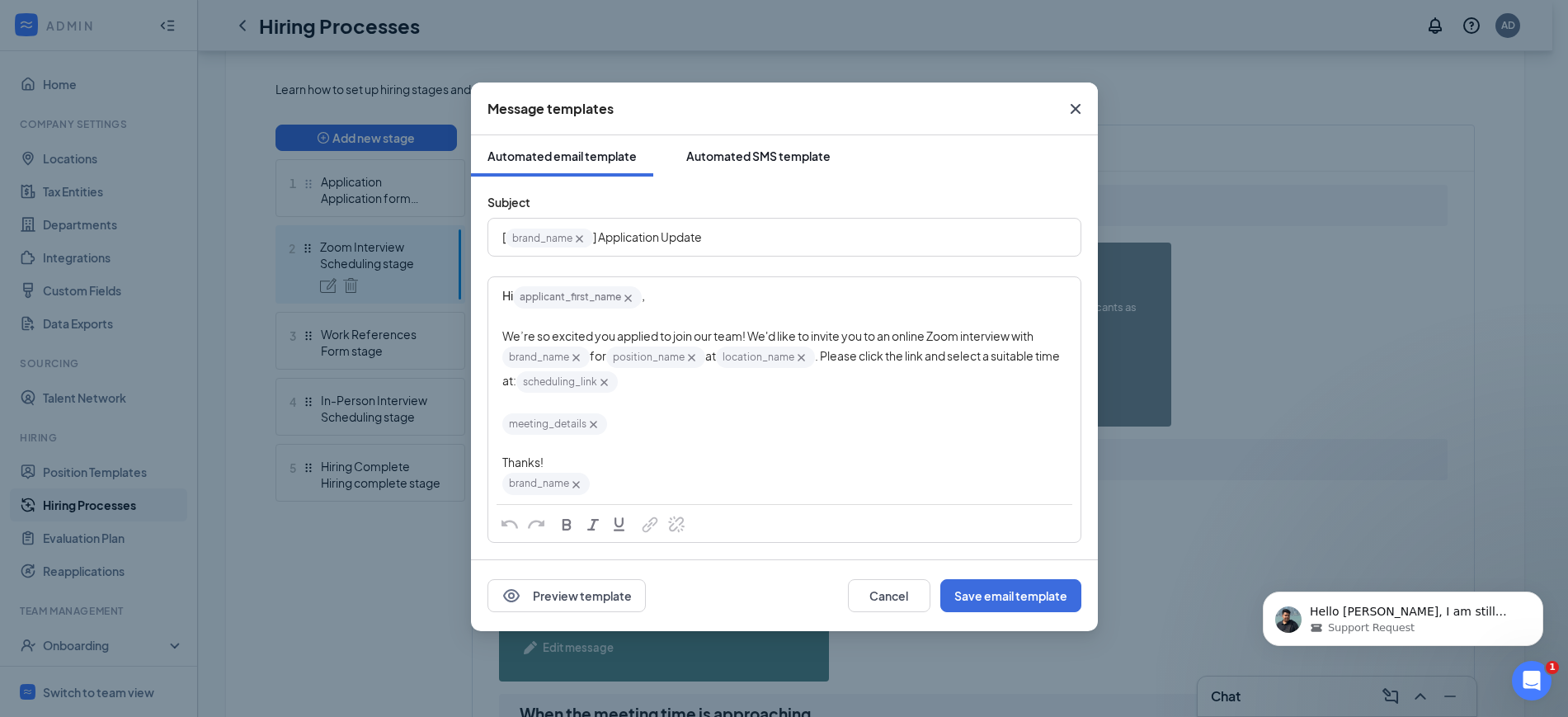
click at [787, 159] on div "Automated SMS template" at bounding box center [758, 156] width 144 height 16
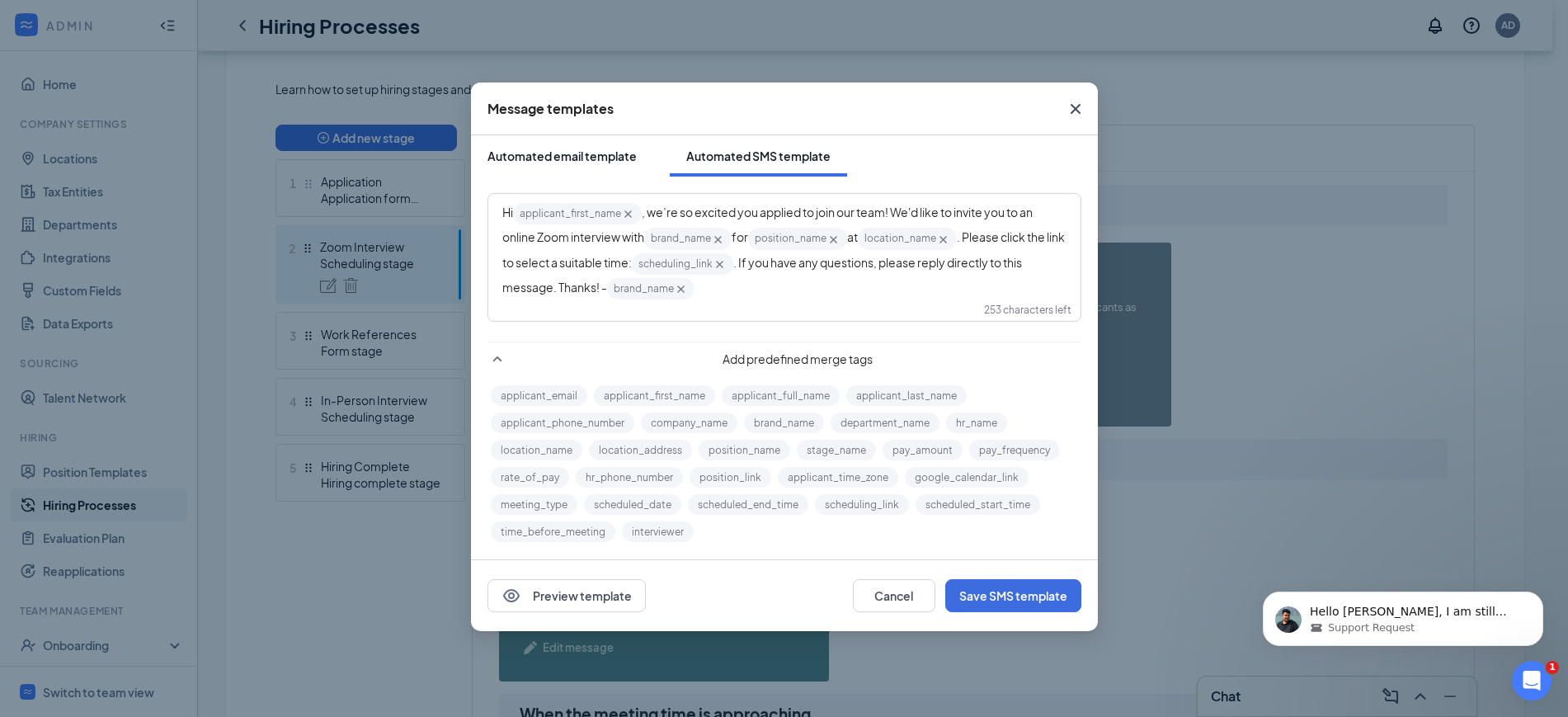
click at [547, 166] on button "Automated email template" at bounding box center [562, 156] width 182 height 41
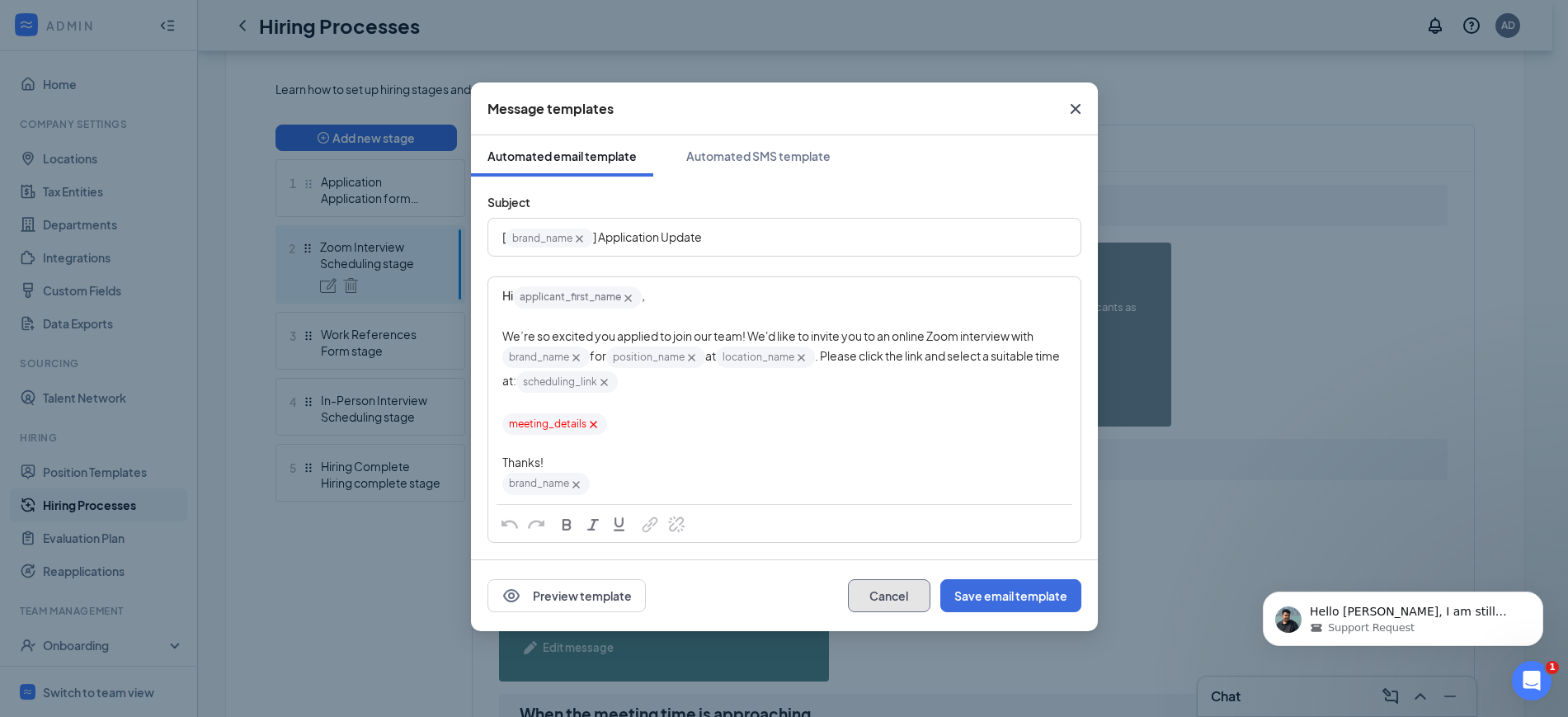
click at [884, 590] on button "Cancel" at bounding box center [889, 596] width 83 height 33
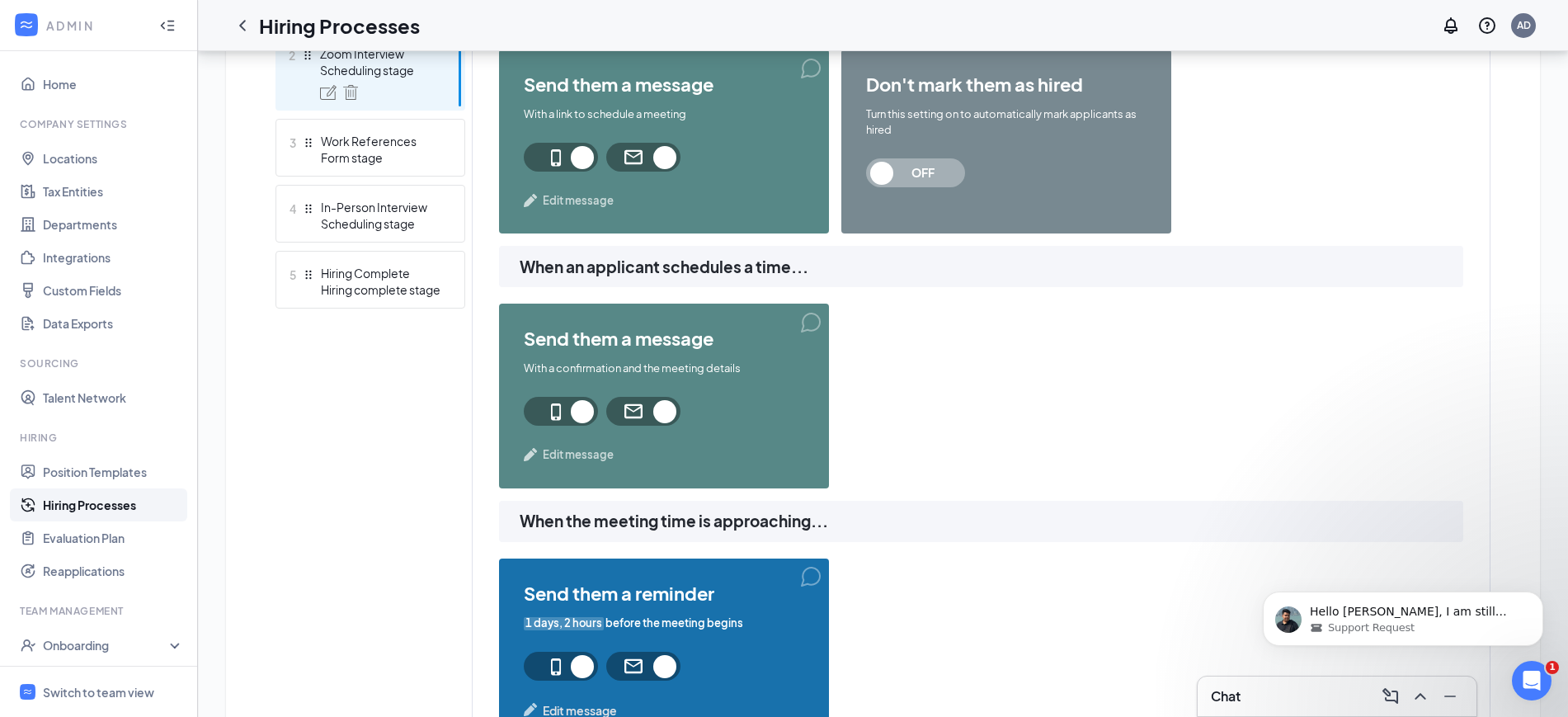
scroll to position [572, 0]
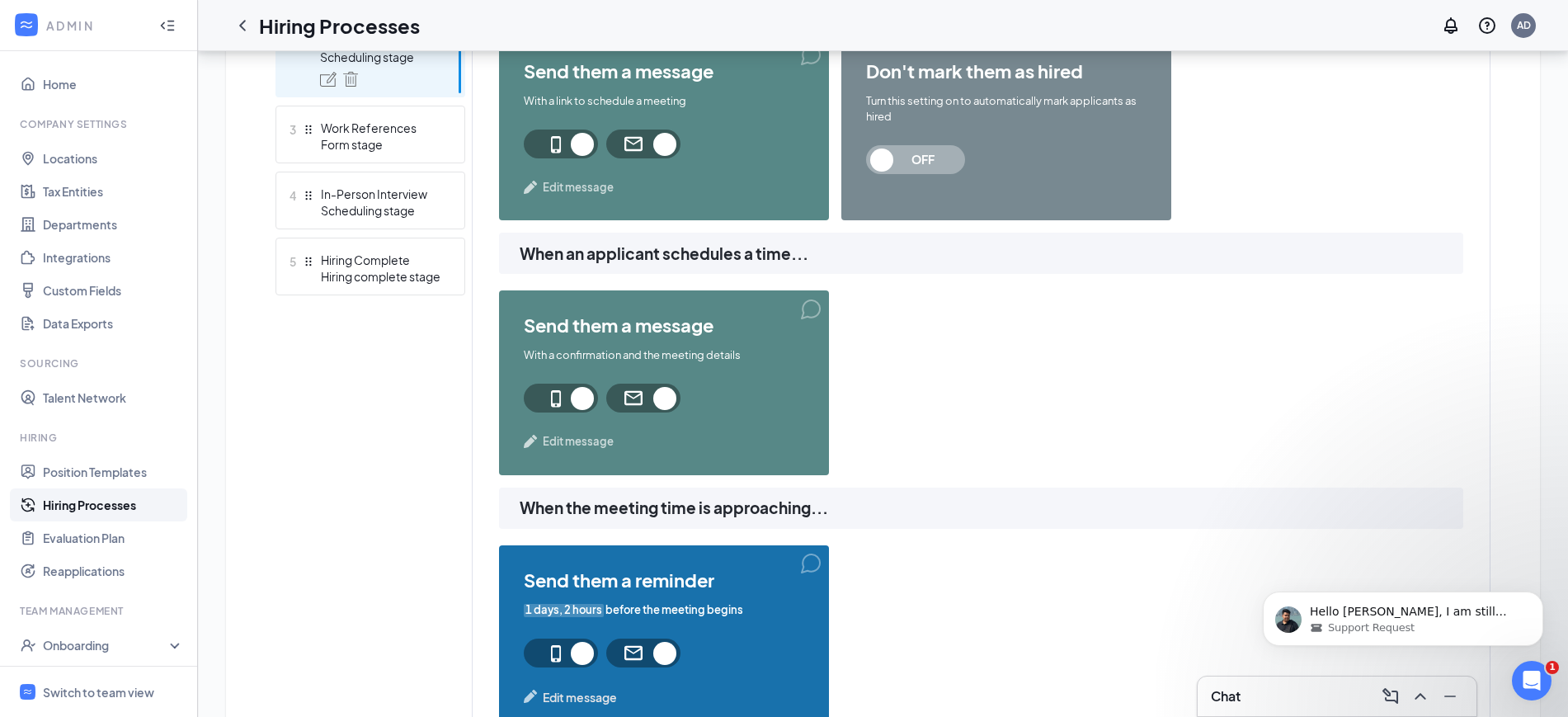
click at [573, 447] on span "Edit message" at bounding box center [578, 442] width 71 height 16
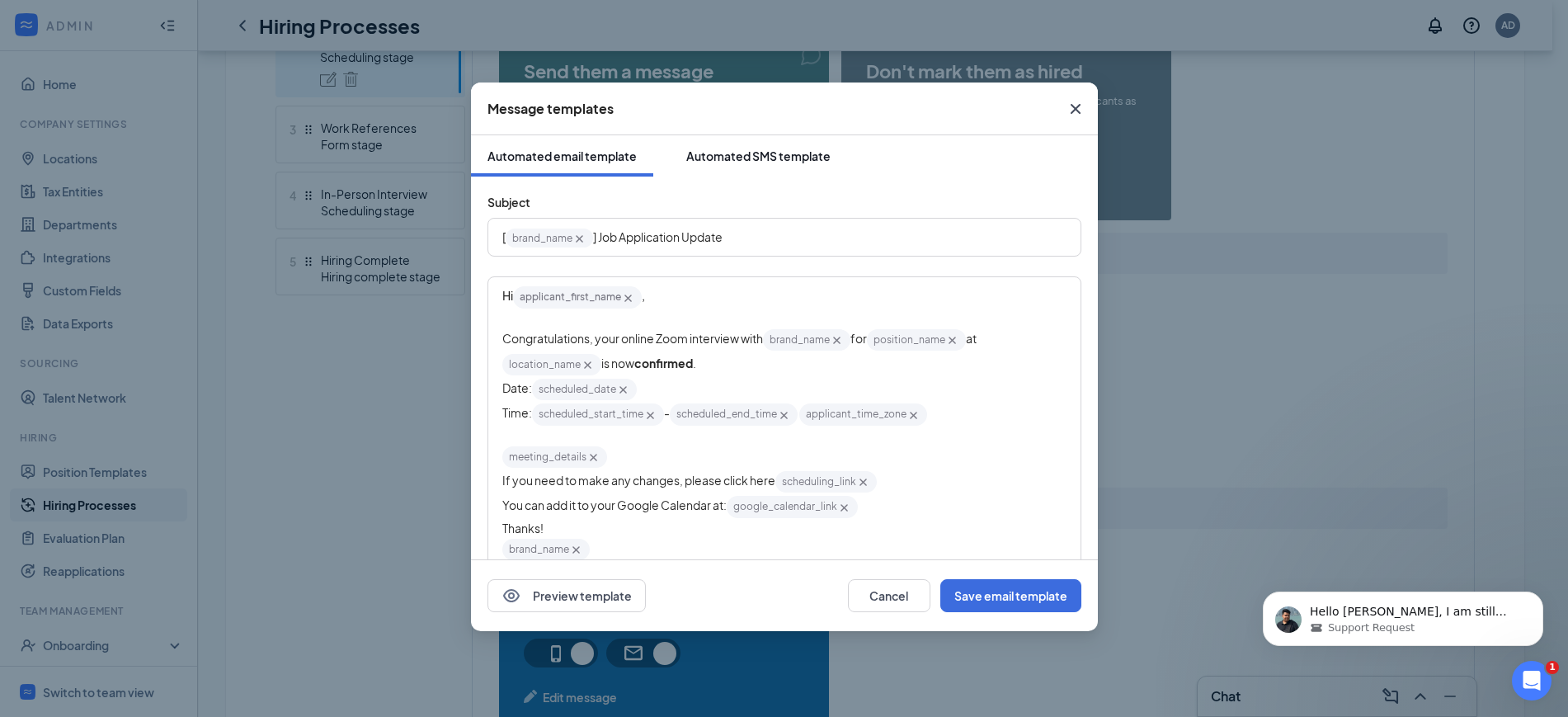
click at [751, 157] on div "Automated SMS template" at bounding box center [758, 156] width 144 height 16
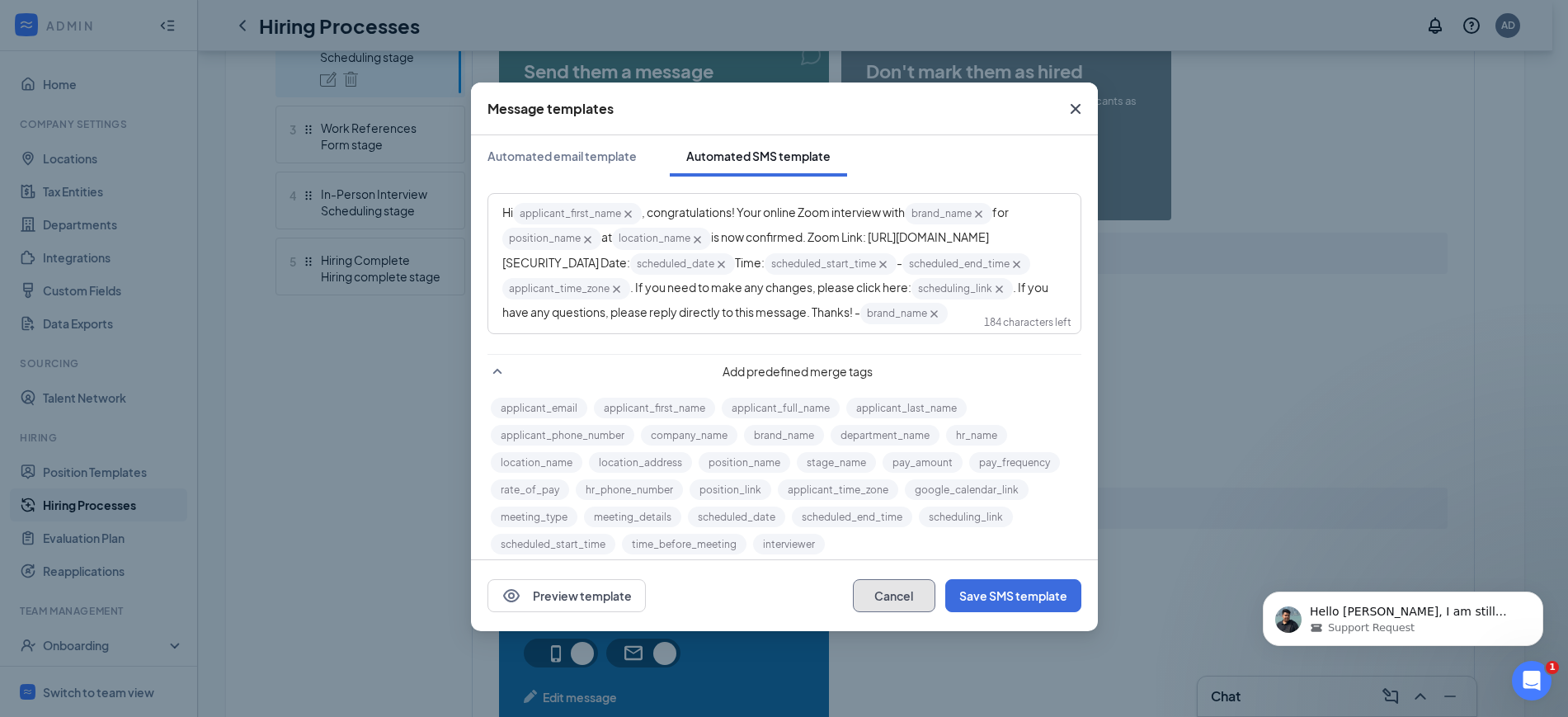
click at [878, 590] on button "Cancel" at bounding box center [894, 596] width 83 height 33
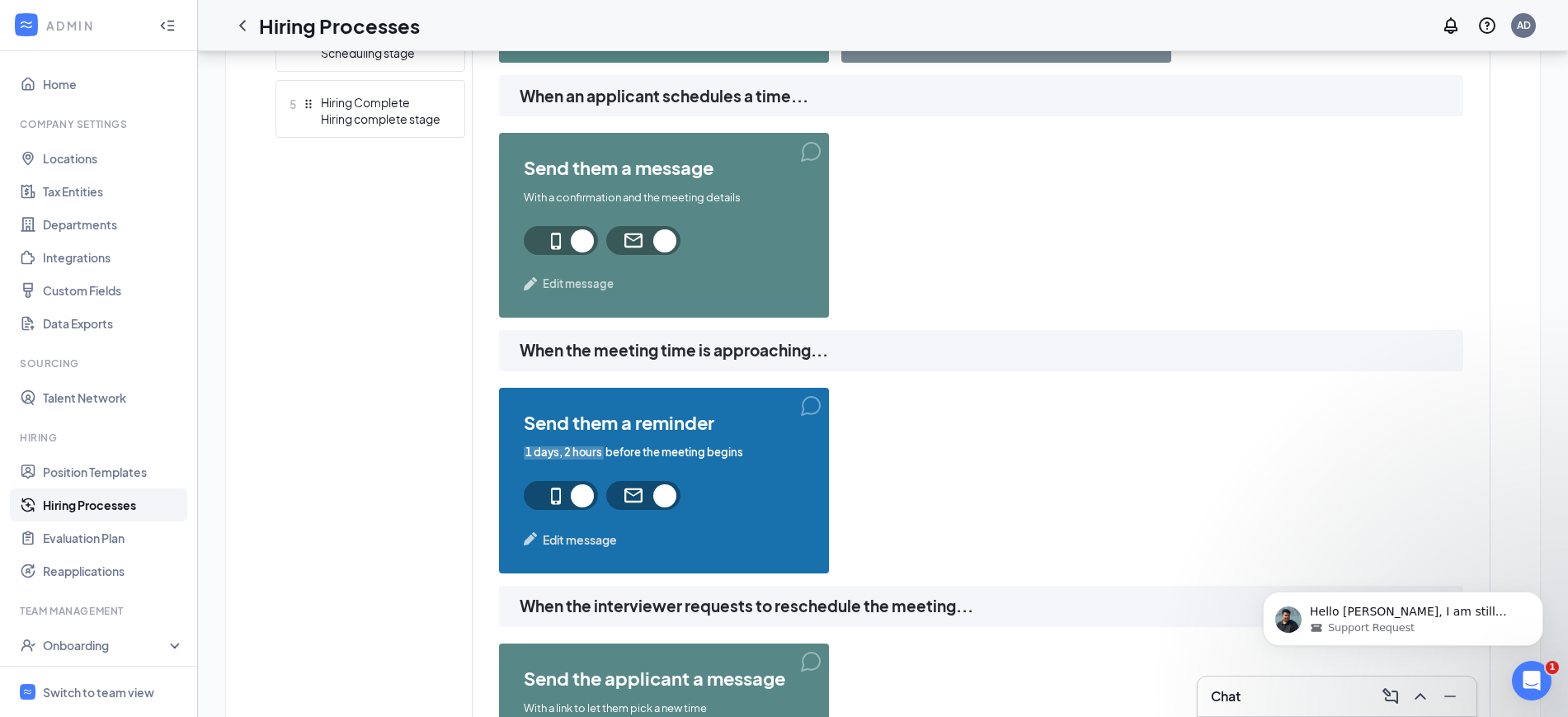
scroll to position [778, 0]
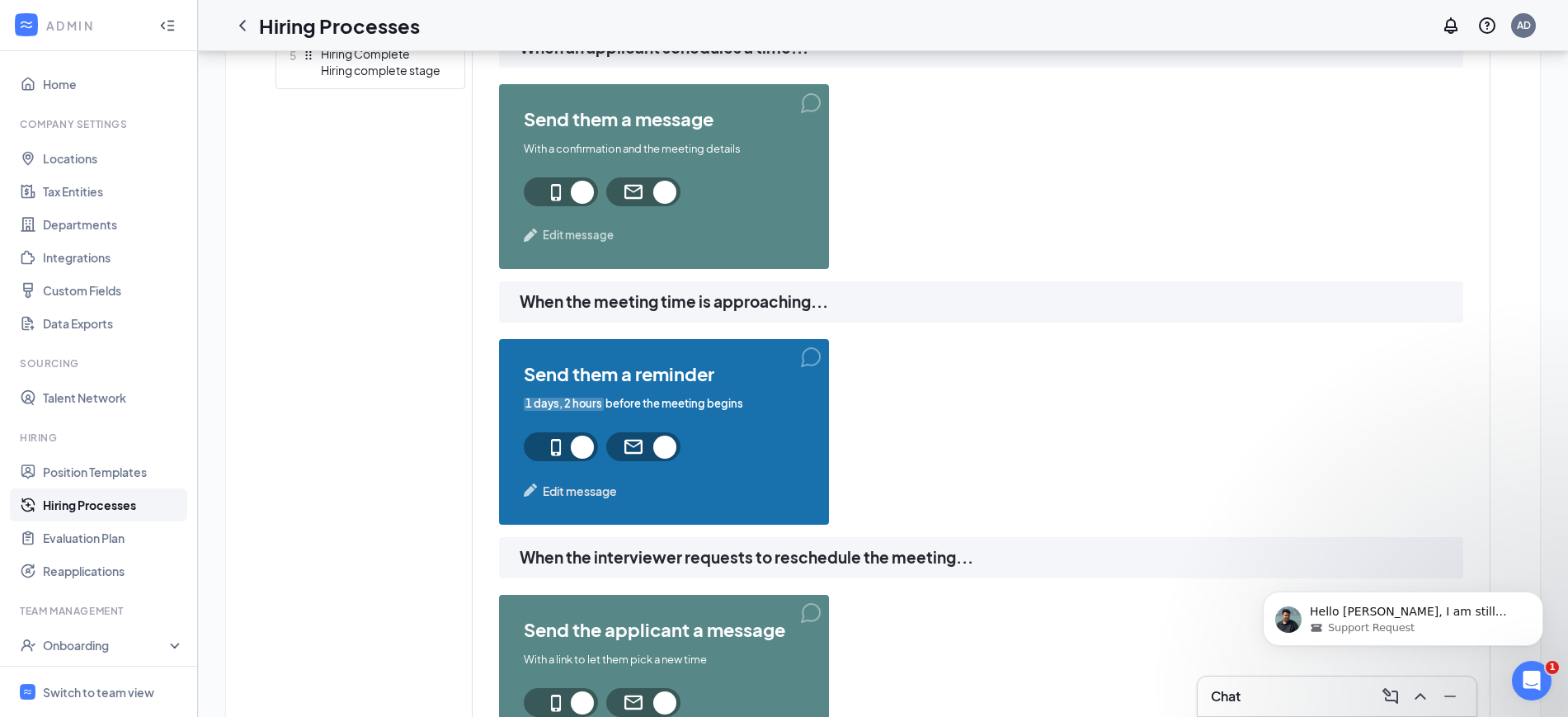
click at [585, 485] on span "Edit message" at bounding box center [579, 491] width 74 height 18
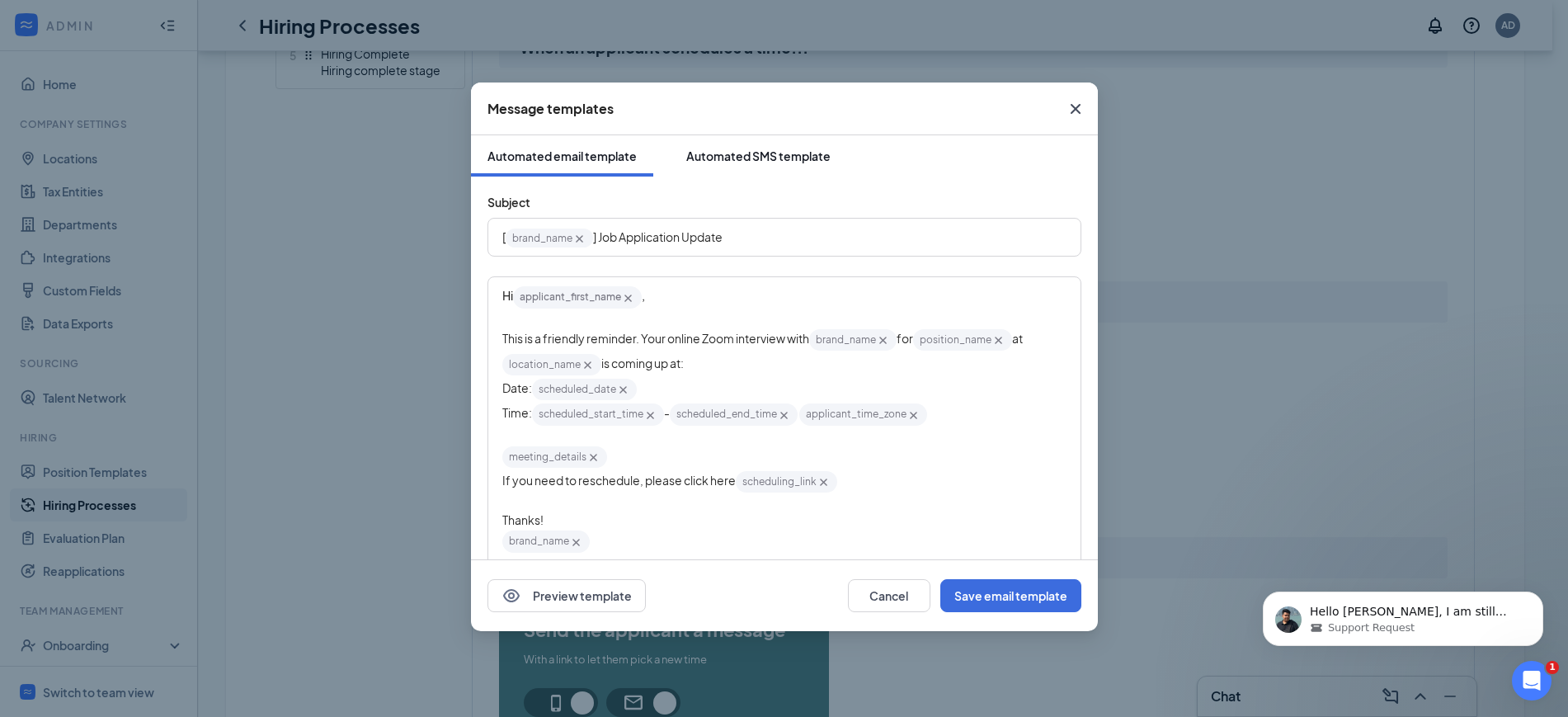
click at [769, 149] on div "Automated SMS template" at bounding box center [758, 156] width 144 height 16
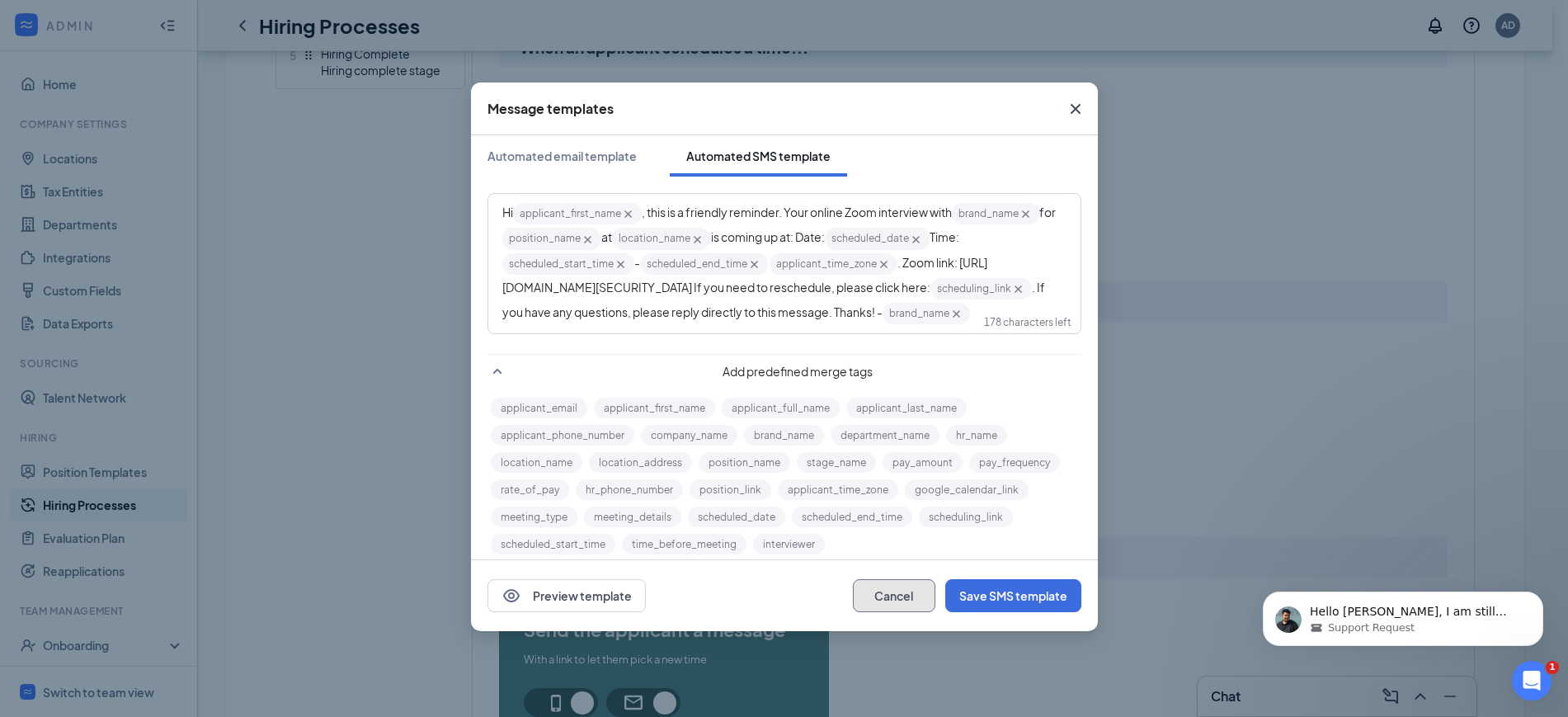
click at [907, 595] on button "Cancel" at bounding box center [894, 596] width 83 height 33
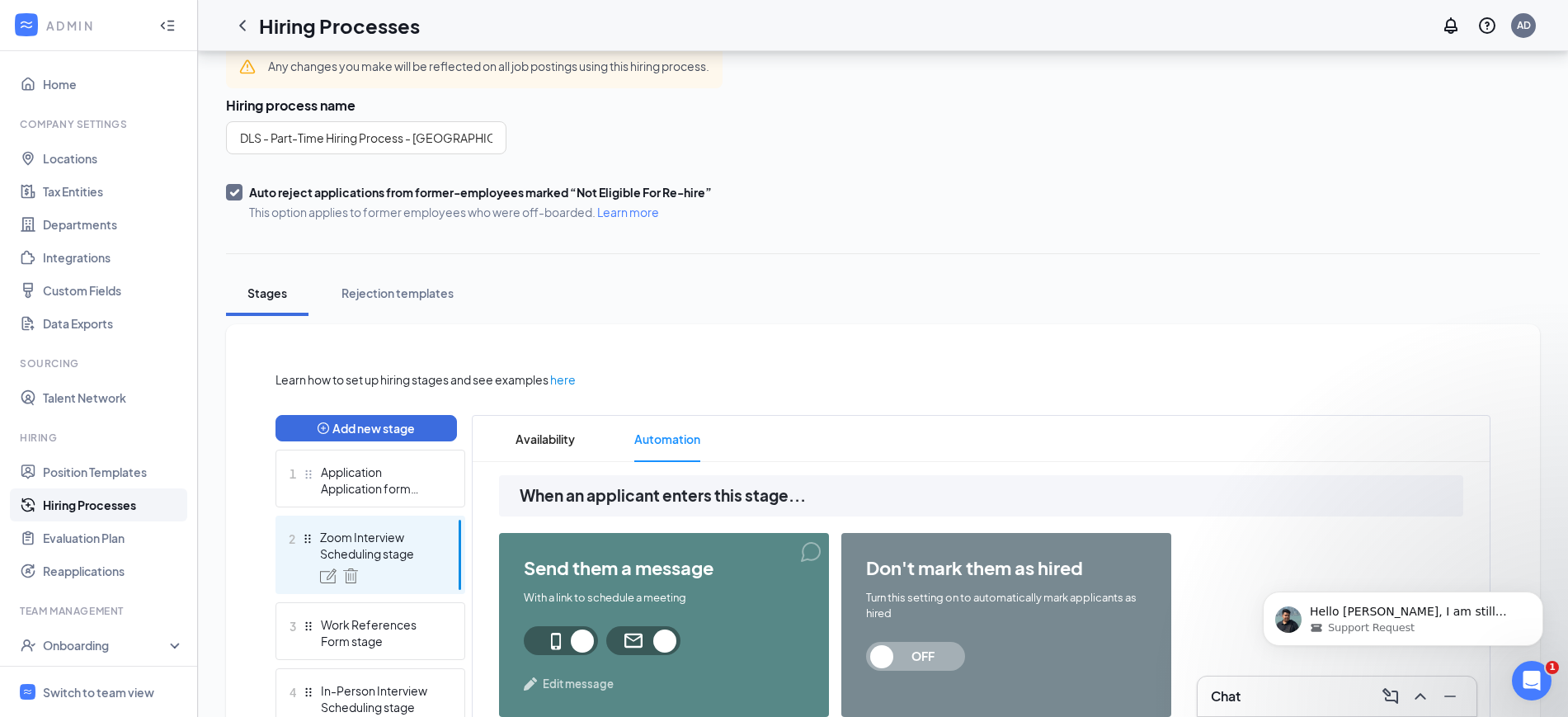
scroll to position [0, 0]
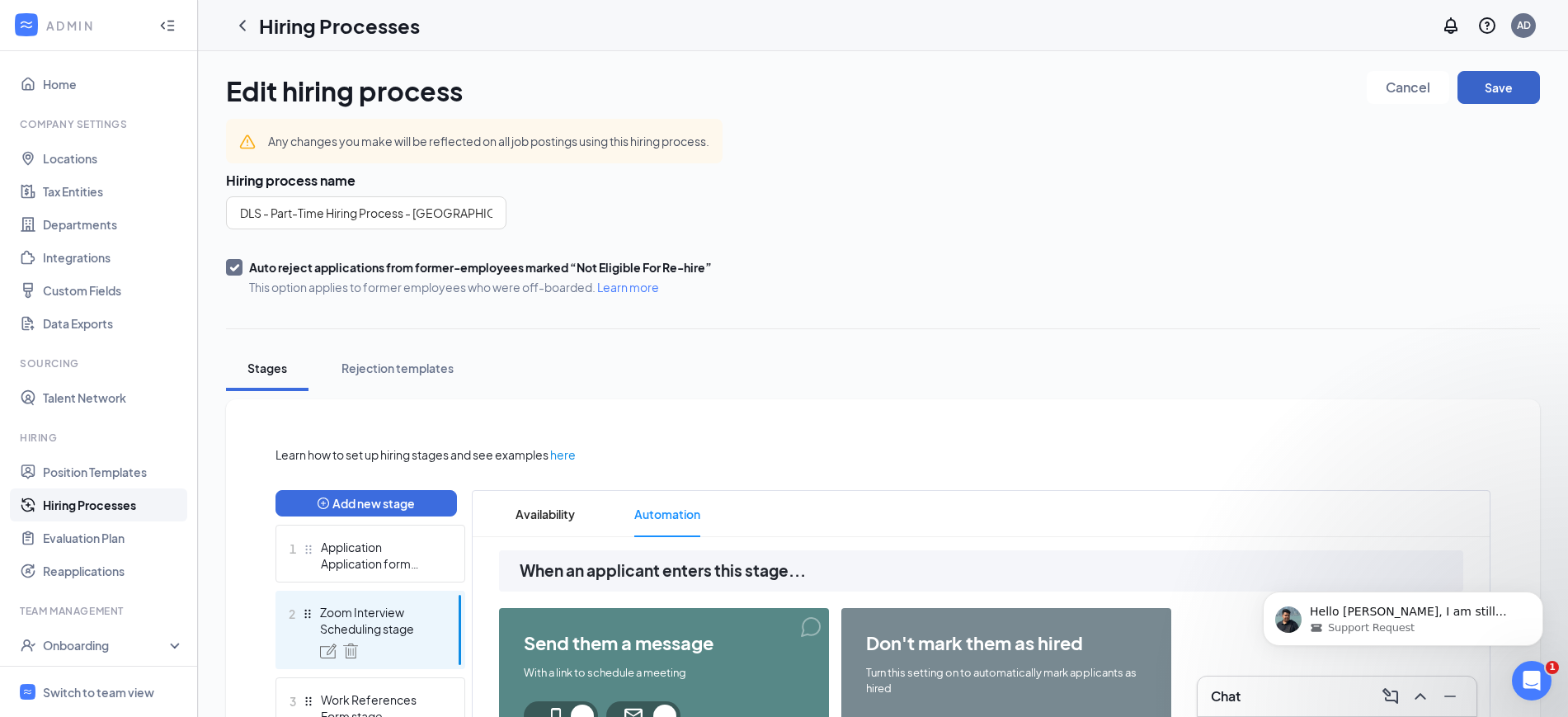
click at [1514, 91] on button "Save" at bounding box center [1499, 87] width 83 height 33
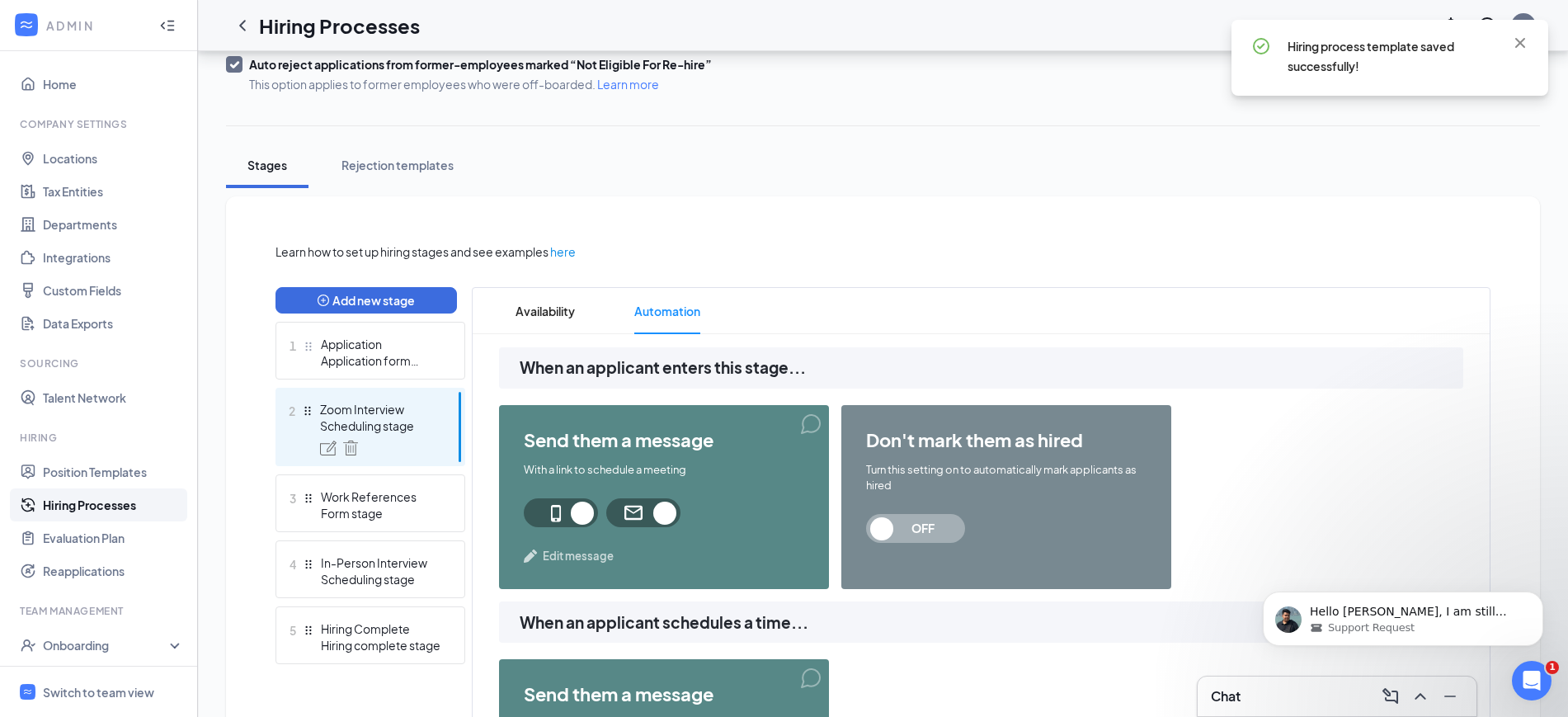
scroll to position [206, 0]
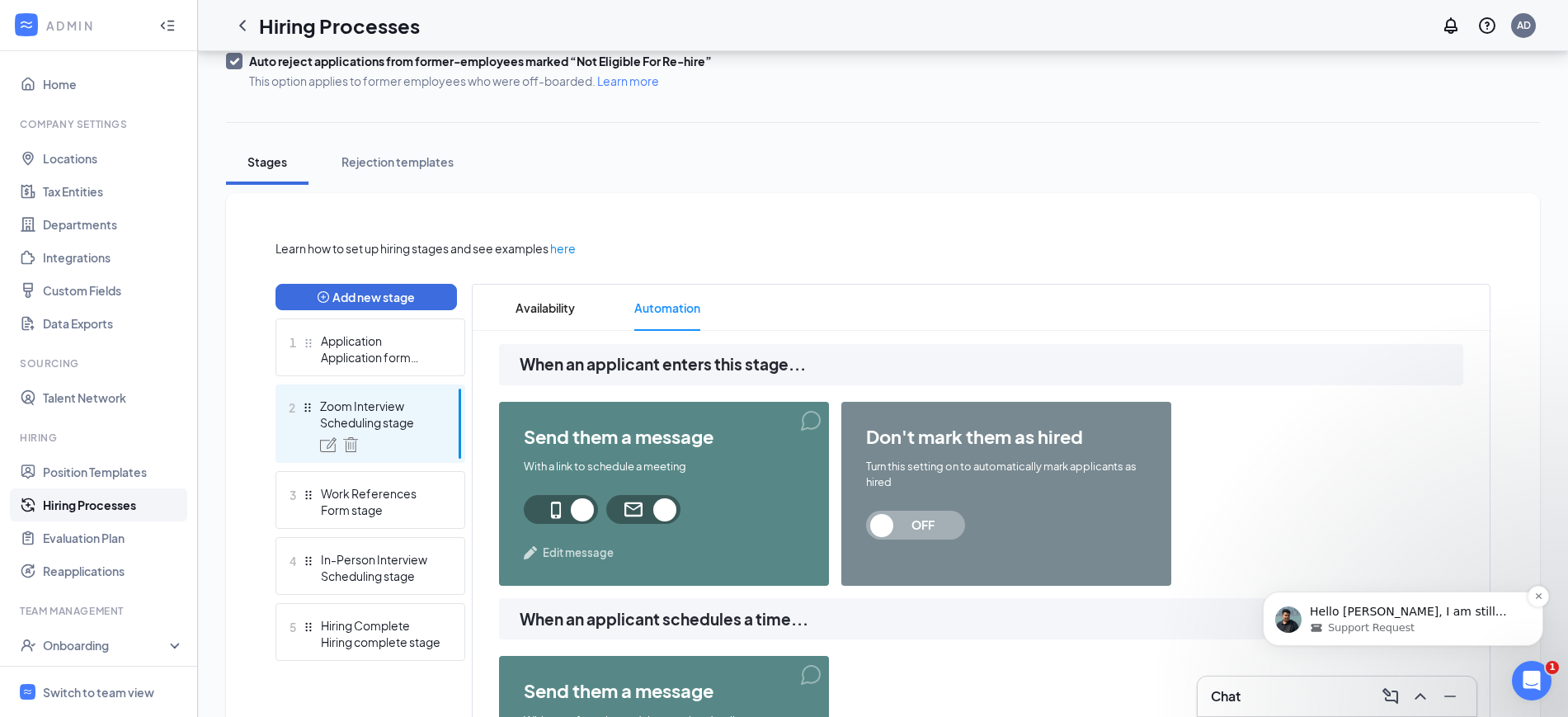
click at [1389, 621] on p "Hello [PERSON_NAME], I am still waiting for a response from the team. I'll get …" at bounding box center [1416, 612] width 213 height 16
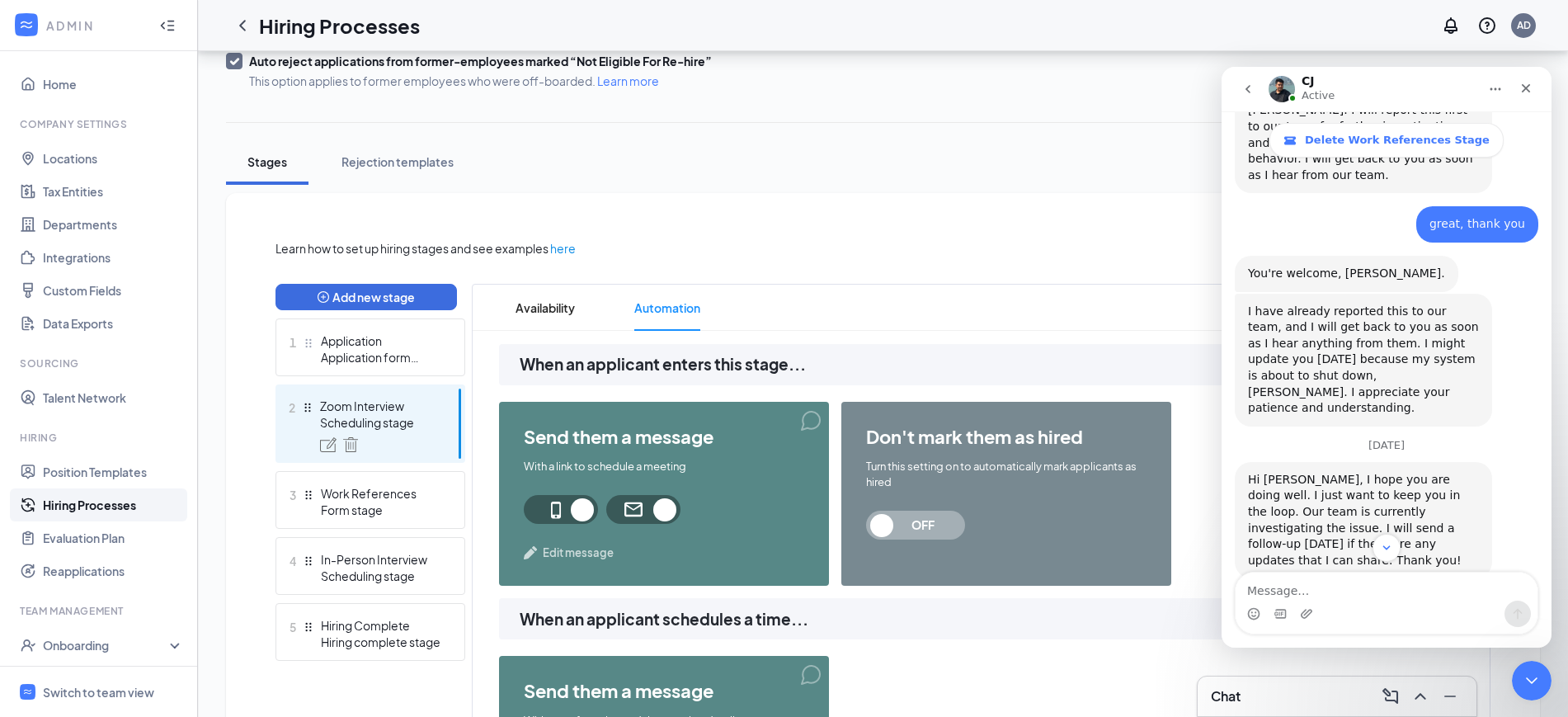
scroll to position [1702, 0]
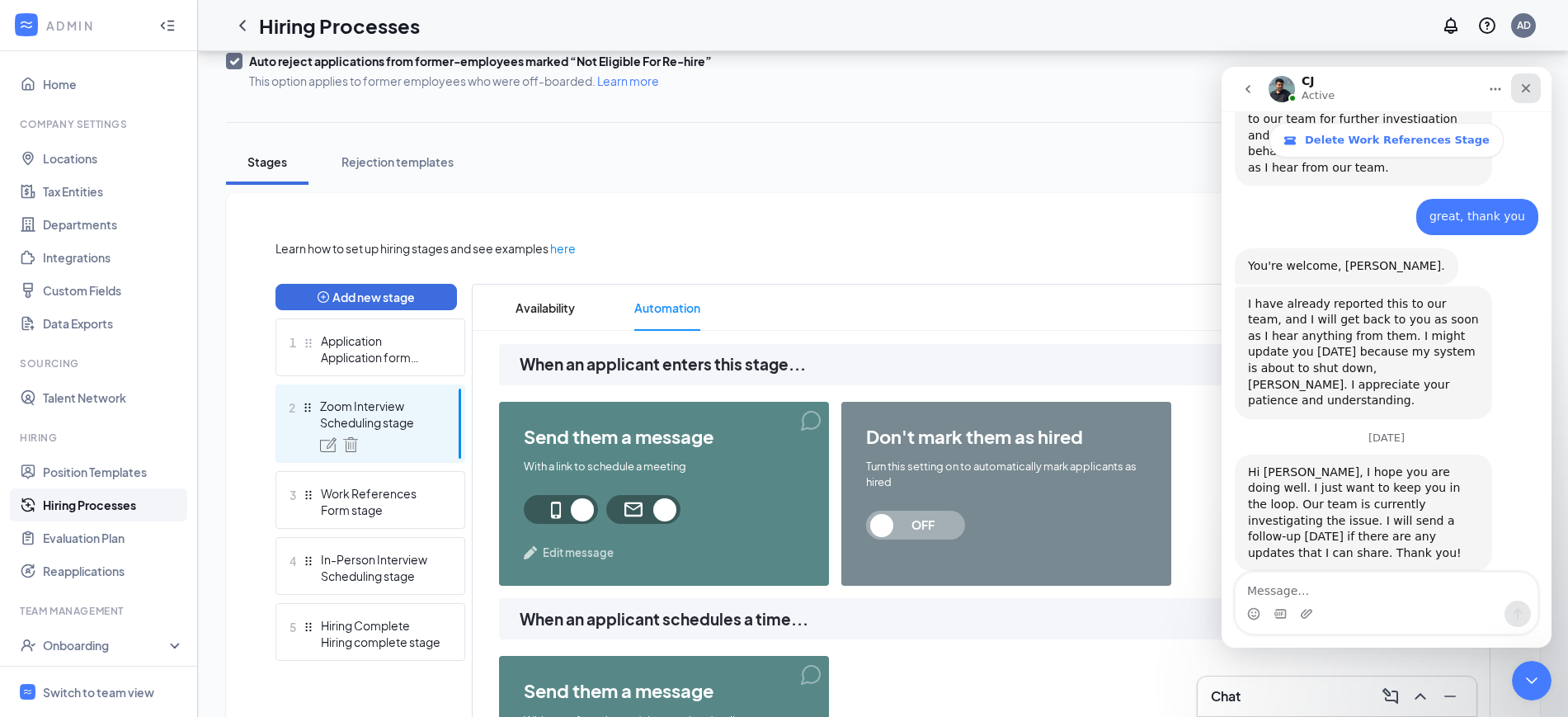
click at [1521, 79] on div "Close" at bounding box center [1526, 88] width 30 height 30
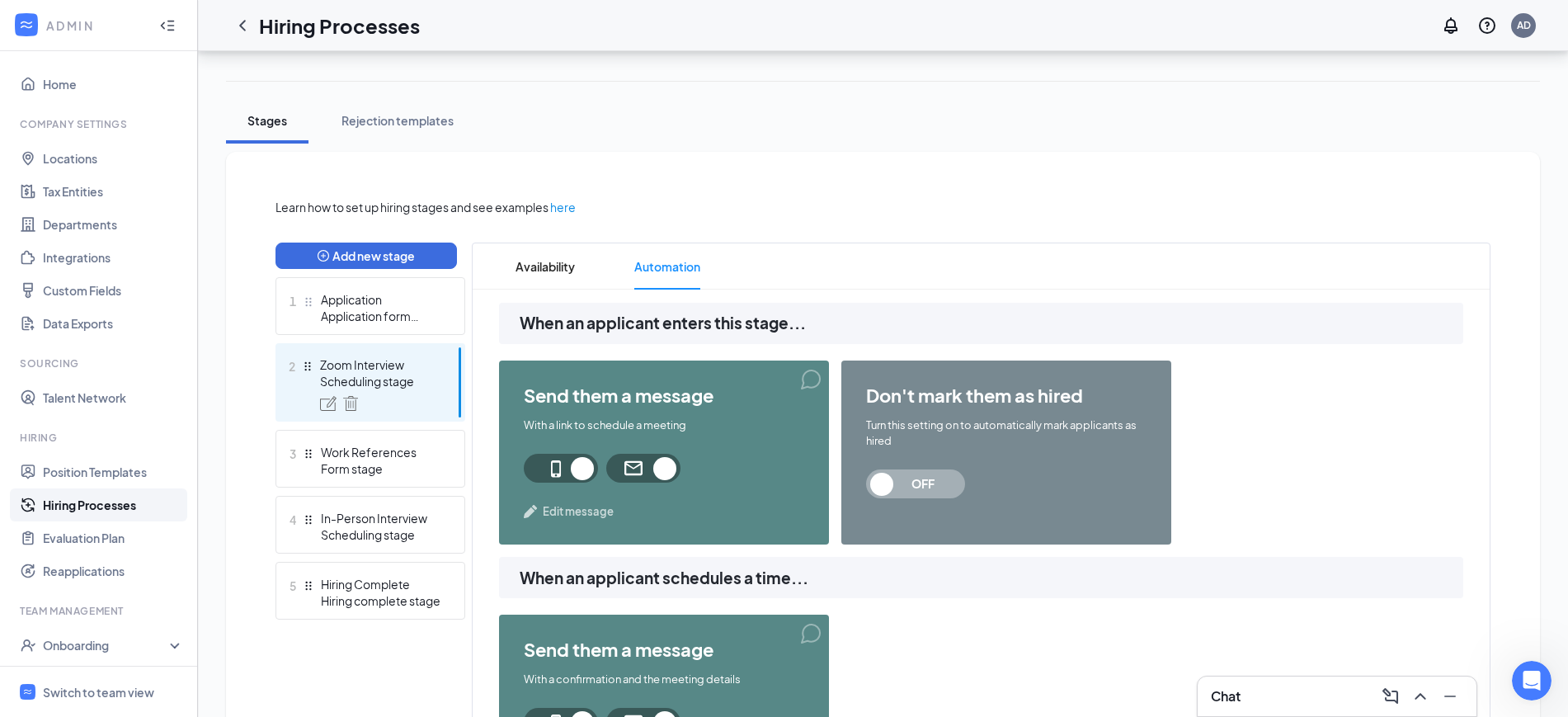
scroll to position [310, 0]
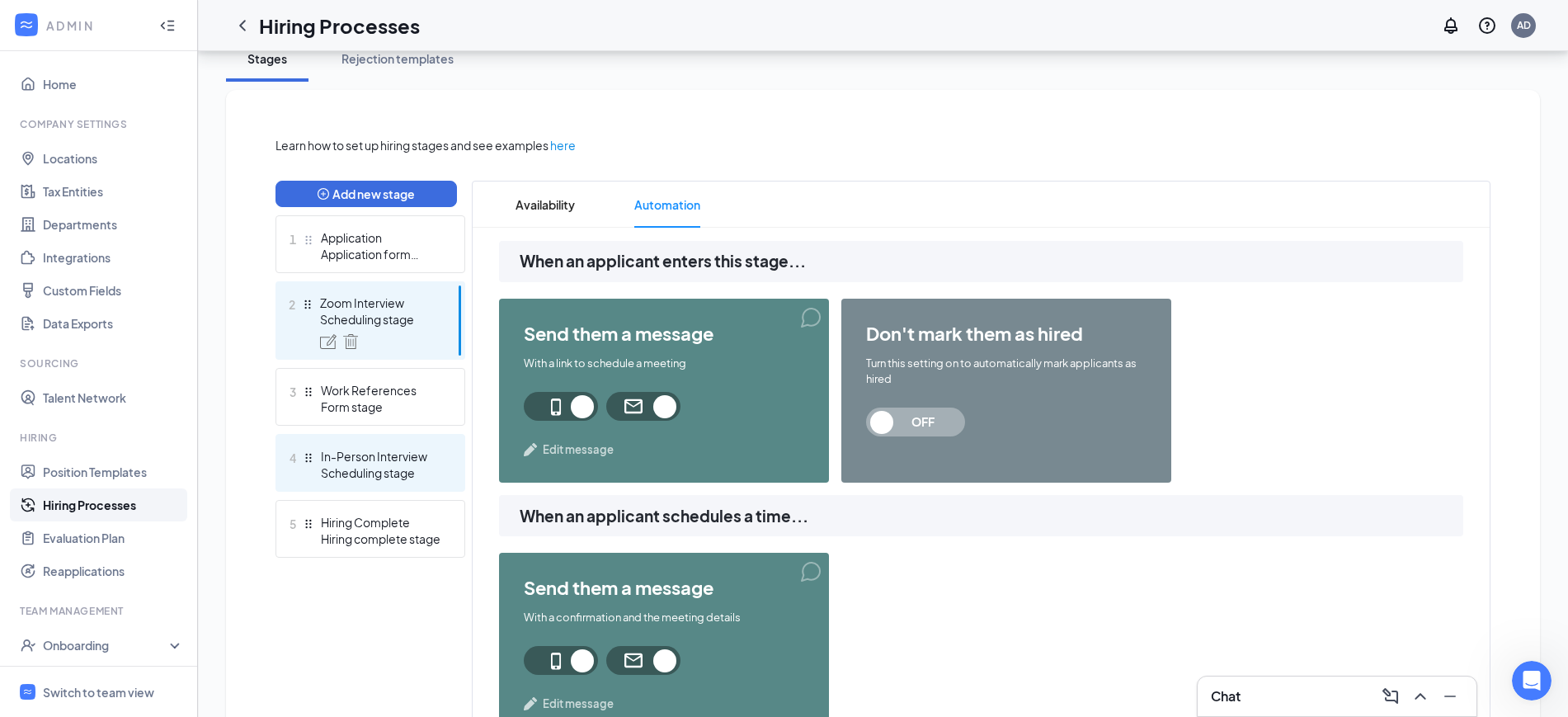
click at [405, 457] on div "In-Person Interview" at bounding box center [381, 456] width 120 height 16
click at [405, 465] on div "Scheduling stage" at bounding box center [381, 473] width 120 height 16
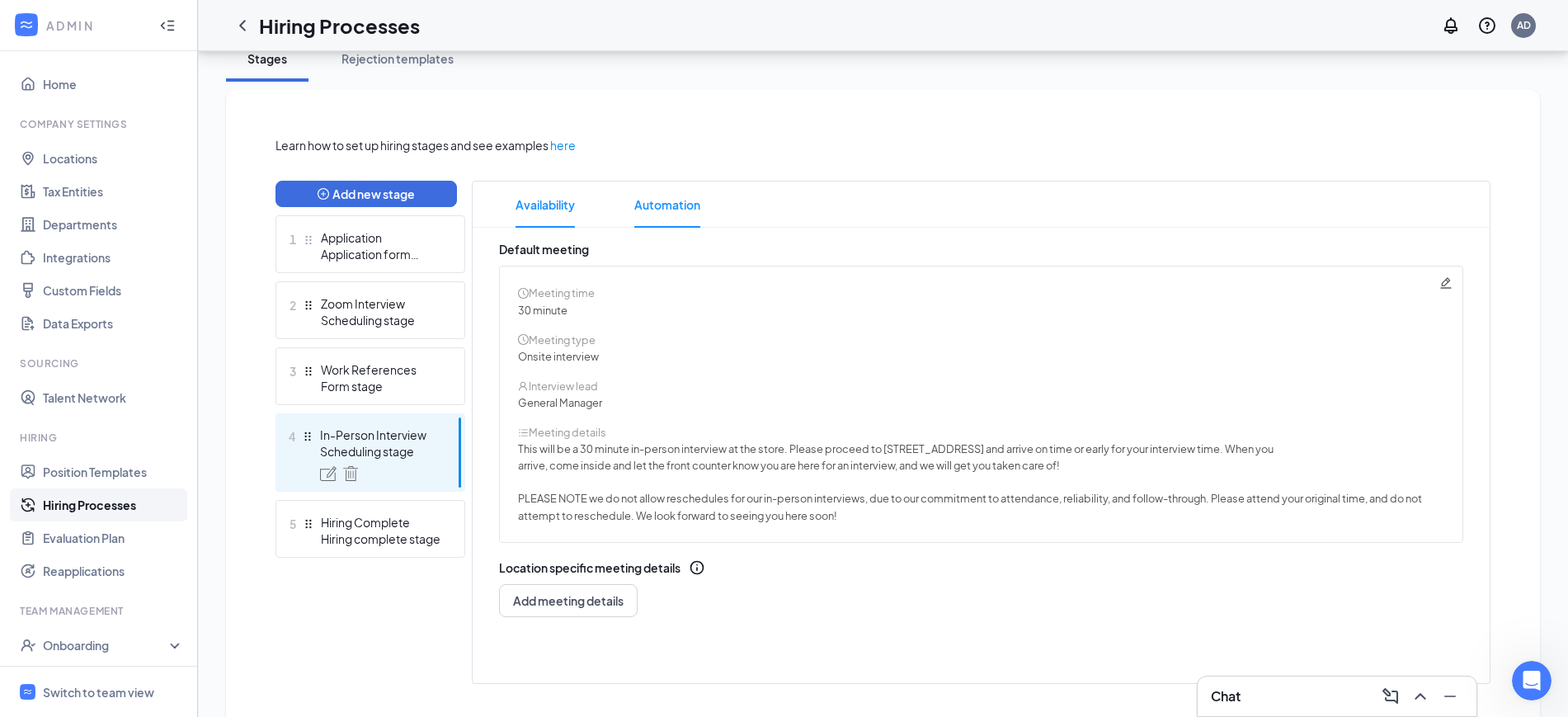
click at [682, 214] on span "Automation" at bounding box center [667, 204] width 66 height 46
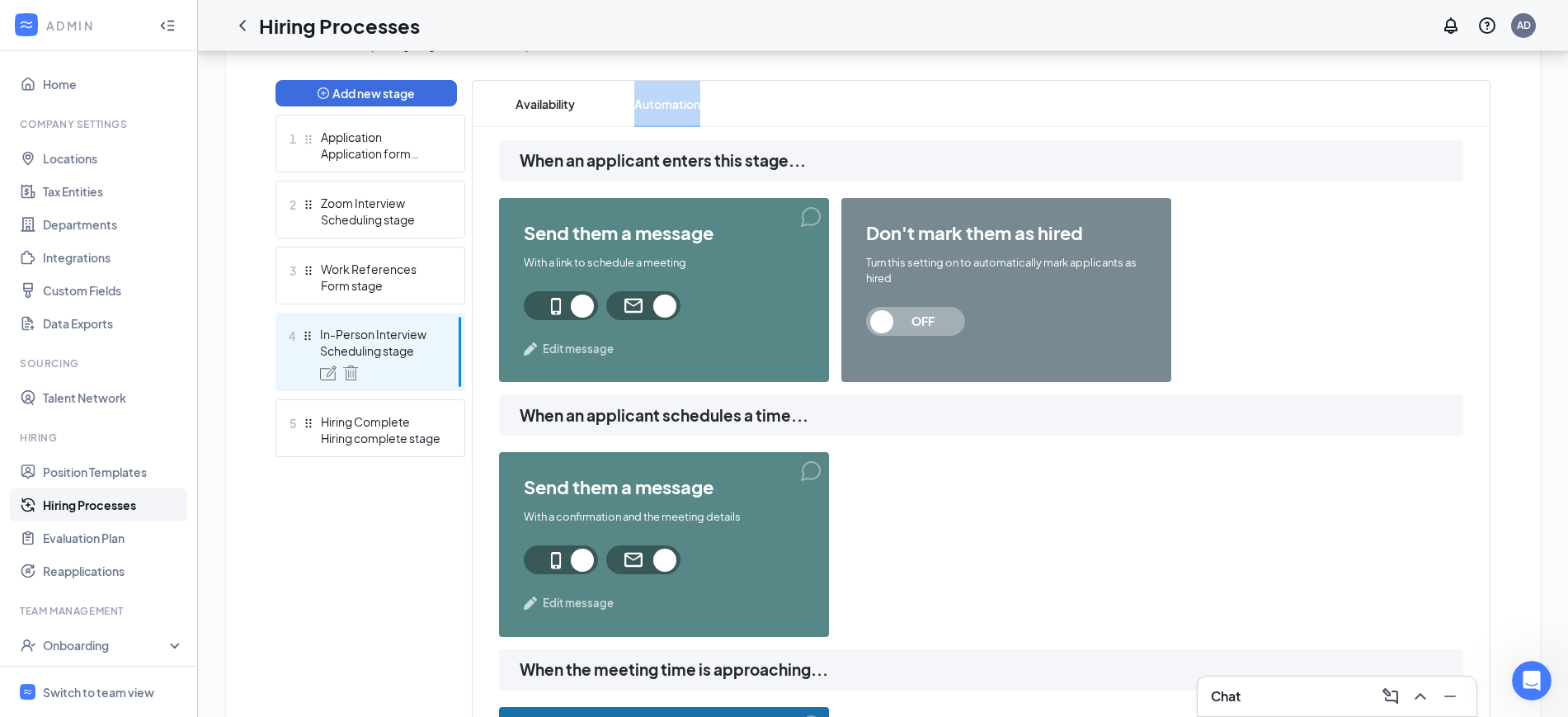
scroll to position [413, 0]
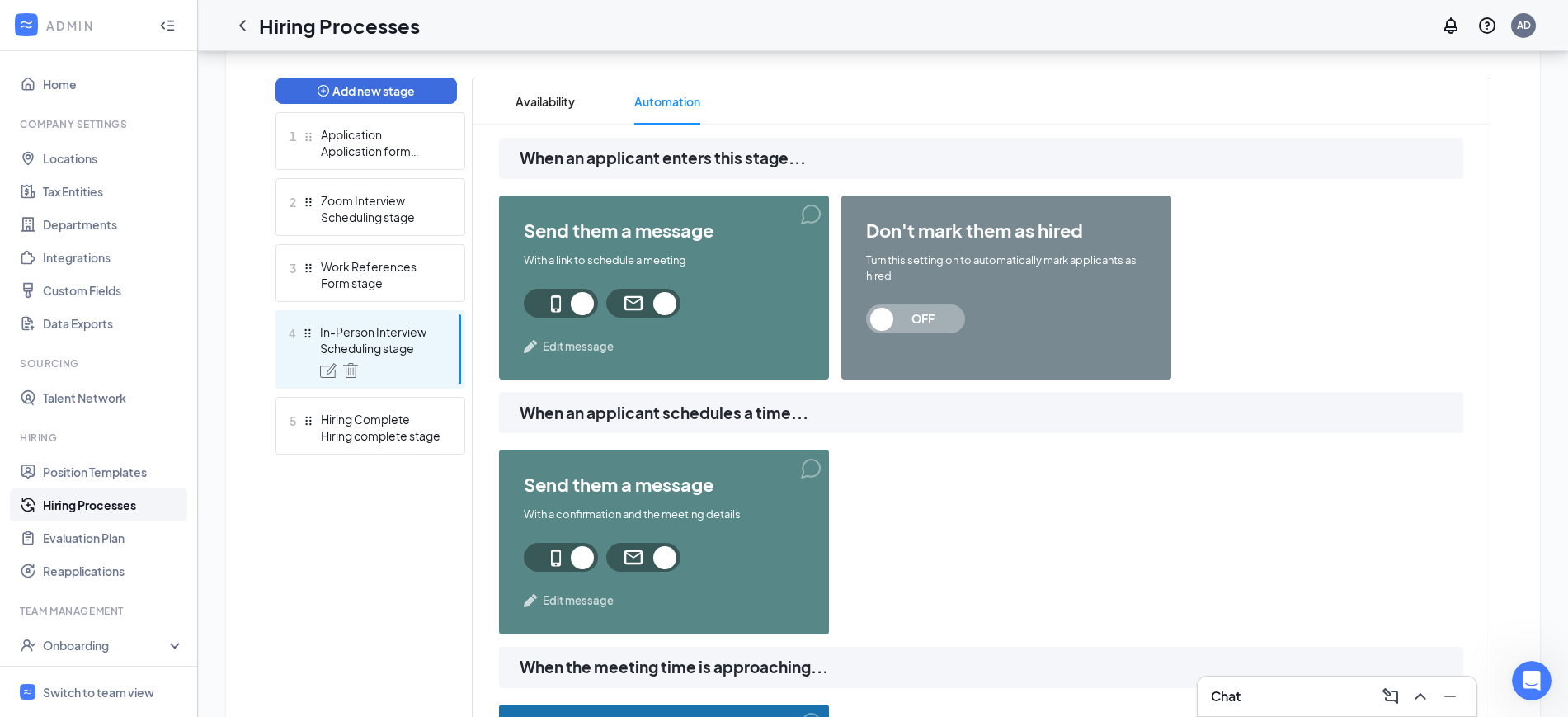
click at [571, 345] on span "Edit message" at bounding box center [578, 346] width 71 height 16
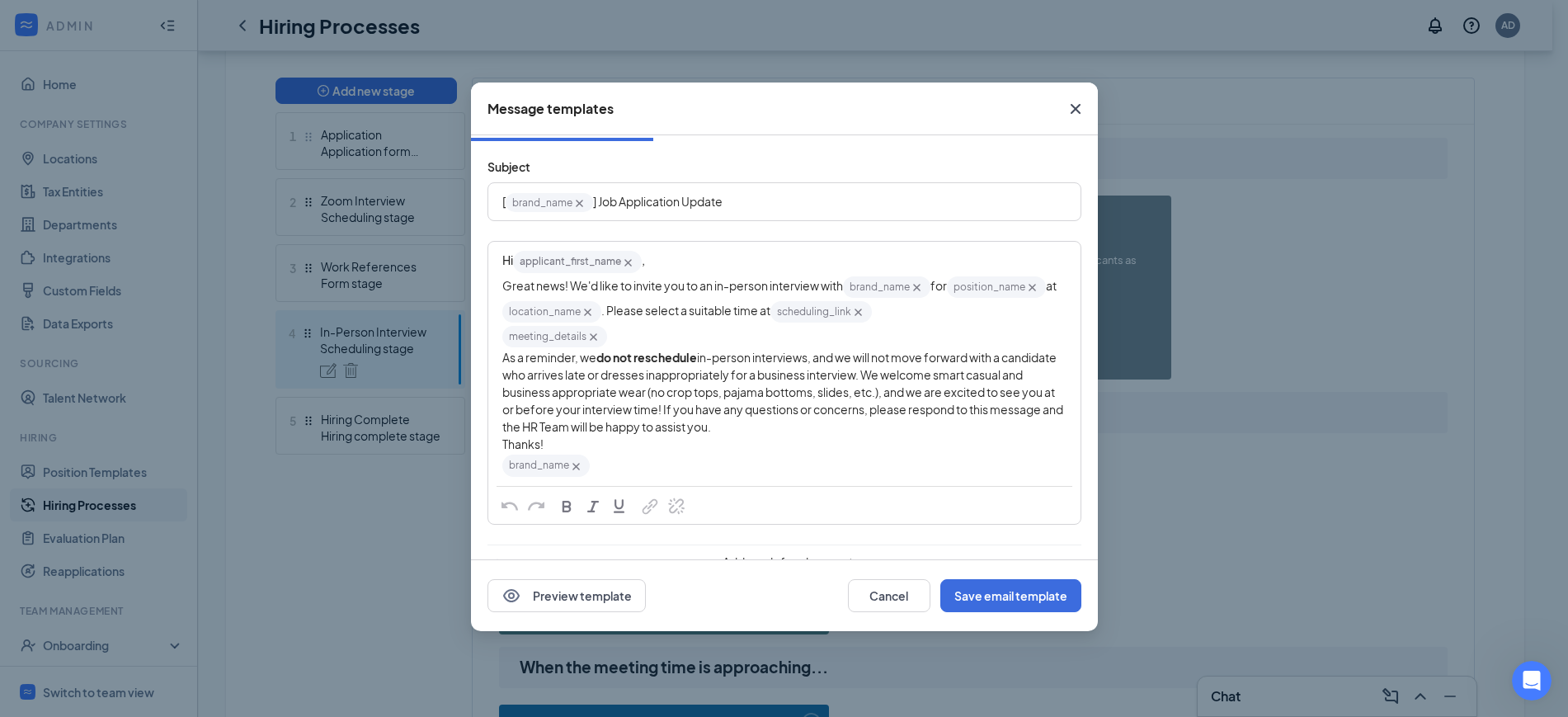
scroll to position [0, 0]
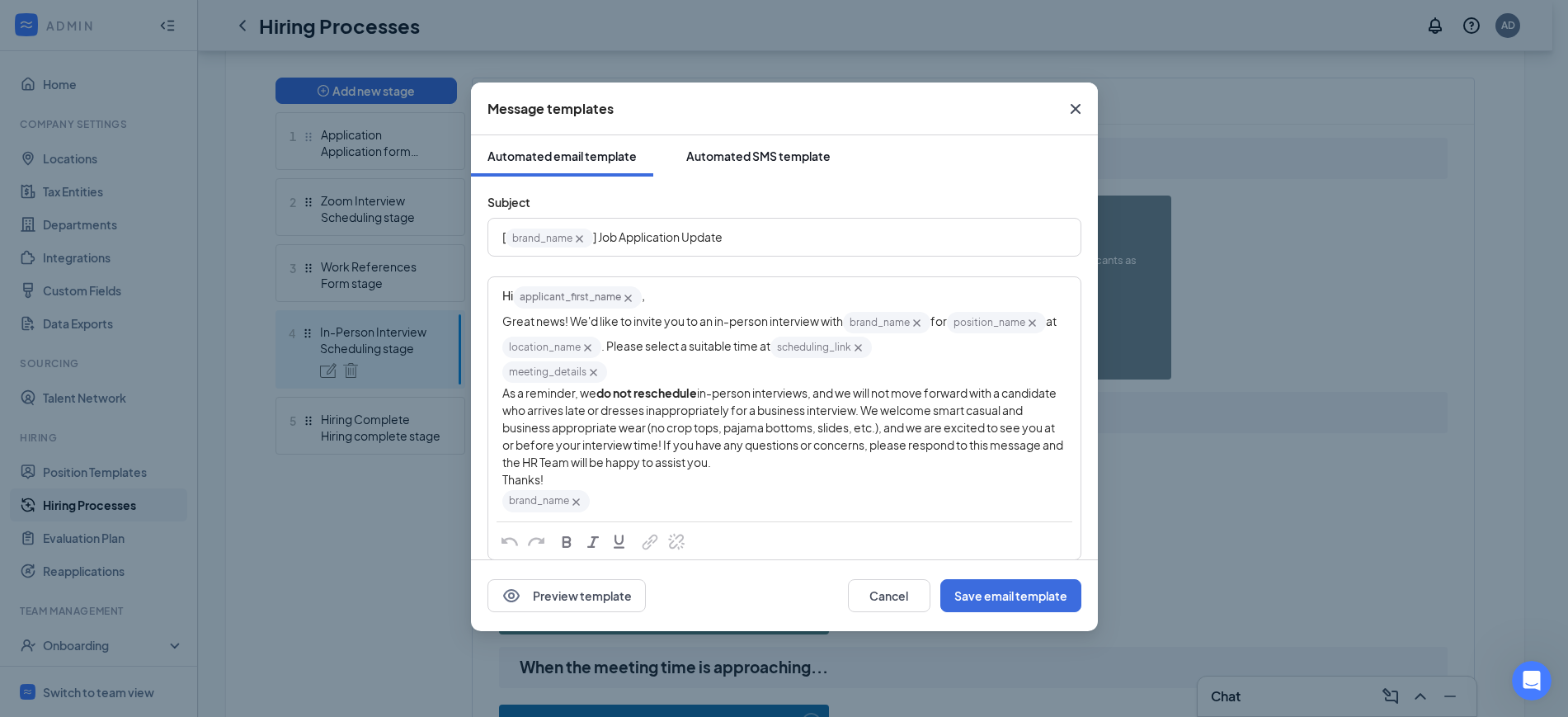
click at [762, 156] on div "Automated SMS template" at bounding box center [758, 156] width 144 height 16
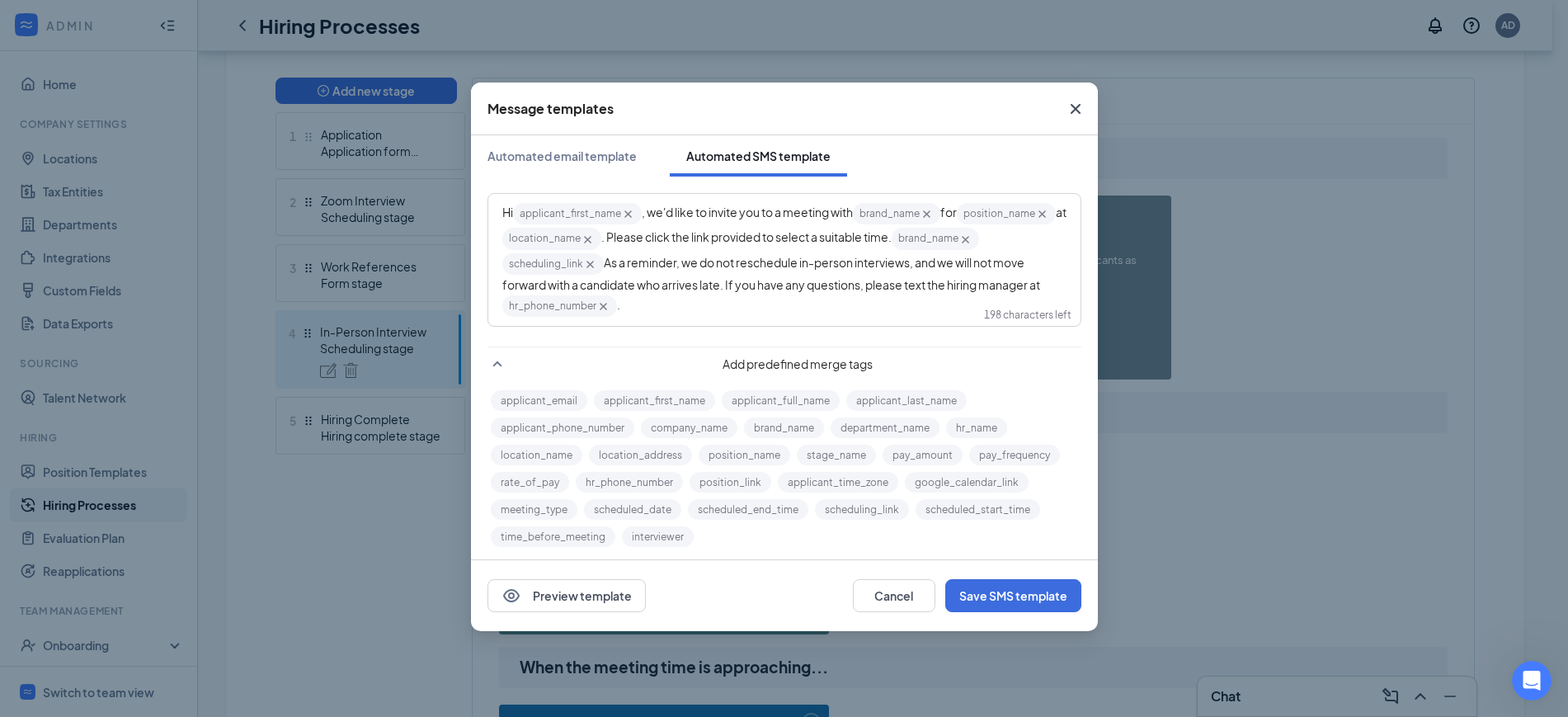
click at [611, 309] on icon "Cross" at bounding box center [604, 307] width 14 height 14
drag, startPoint x: 734, startPoint y: 301, endPoint x: 992, endPoint y: 288, distance: 258.3
click at [992, 288] on div "Hi applicant_first_name‌‌‌‌ {{applicant_first_name}} , we'd like to invite you …" at bounding box center [784, 247] width 564 height 92
drag, startPoint x: 941, startPoint y: 307, endPoint x: 980, endPoint y: 284, distance: 45.3
click at [980, 284] on div "Hi applicant_first_name‌‌‌‌ {{applicant_first_name}} , we'd like to invite you …" at bounding box center [784, 247] width 564 height 92
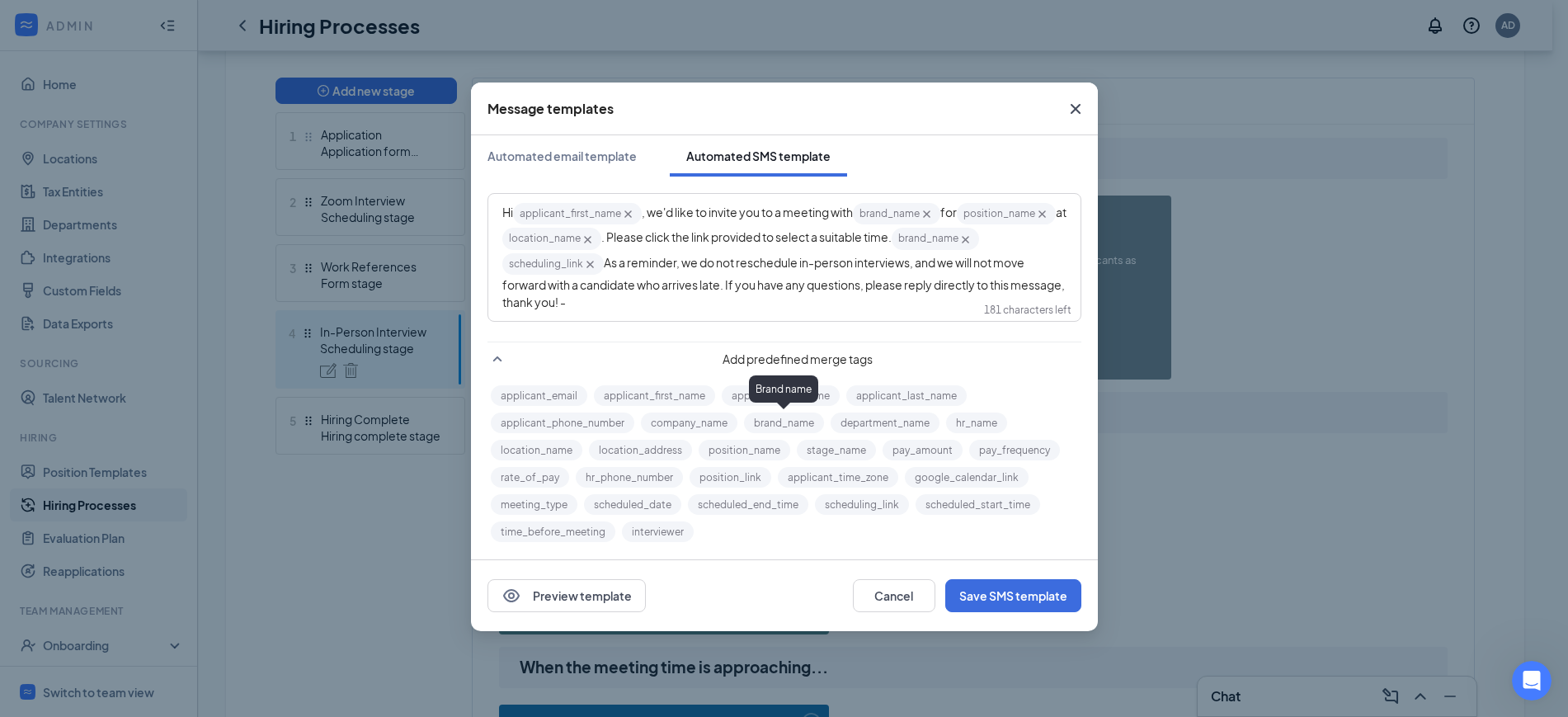
click at [780, 421] on button "brand_name" at bounding box center [783, 423] width 80 height 21
click at [1024, 600] on button "Save SMS template" at bounding box center [1014, 596] width 136 height 33
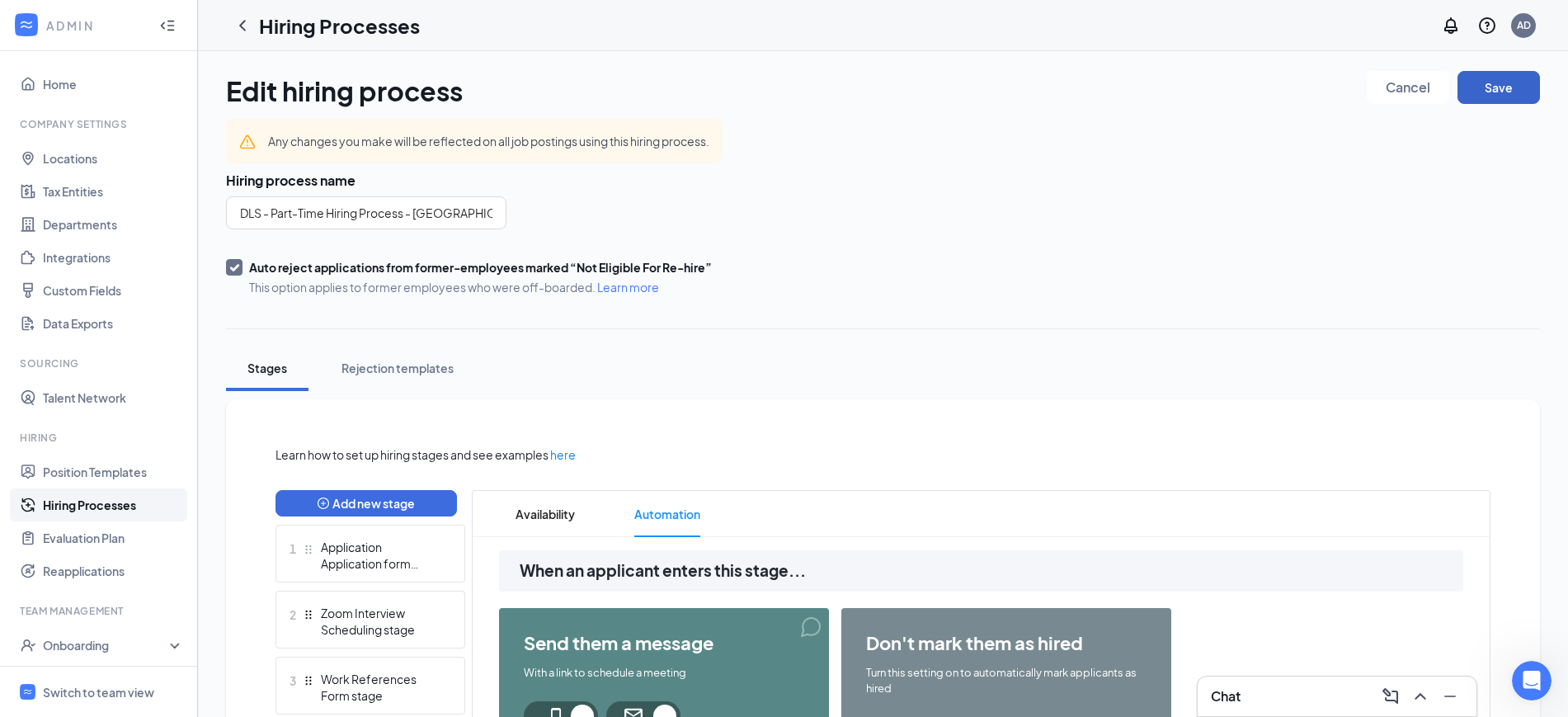
click at [1503, 87] on button "Save" at bounding box center [1499, 87] width 83 height 33
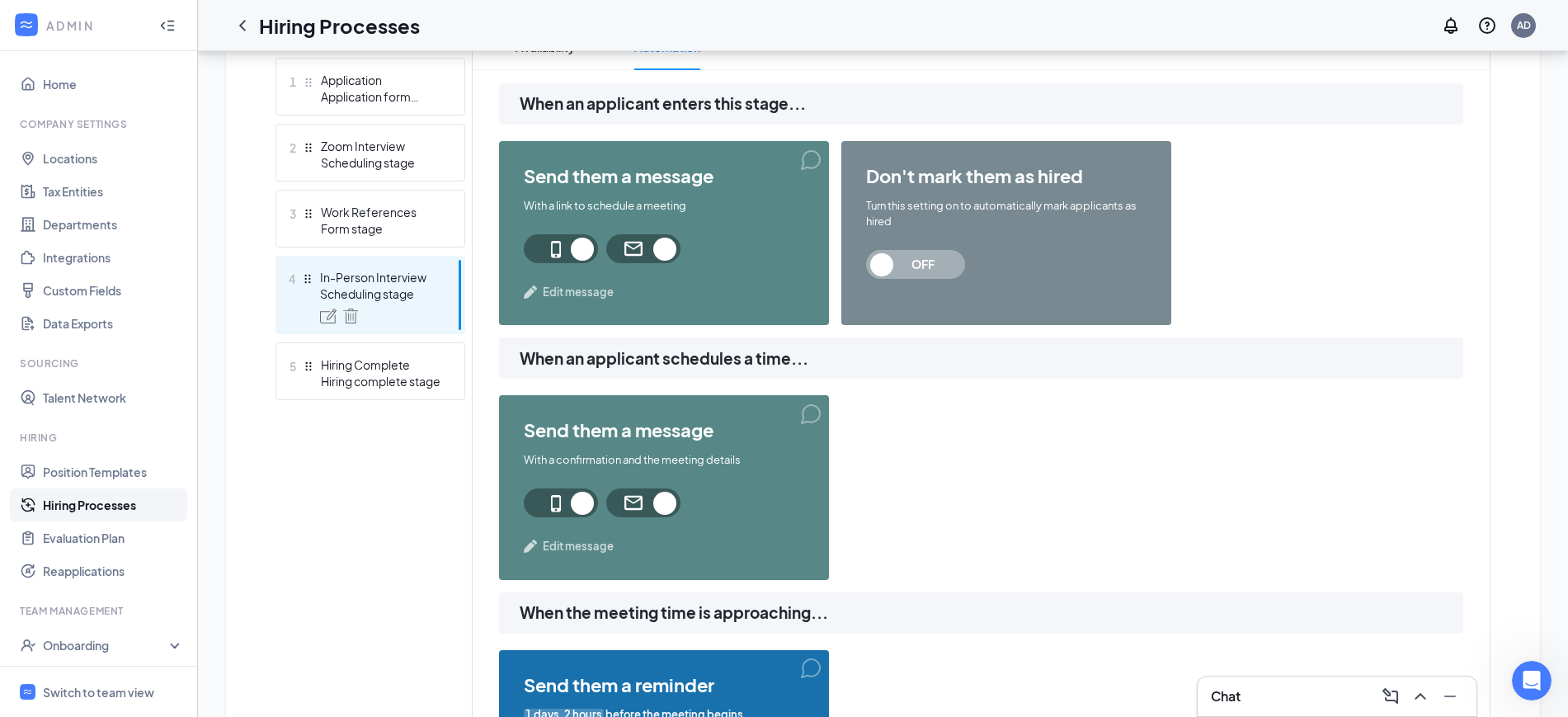
scroll to position [516, 0]
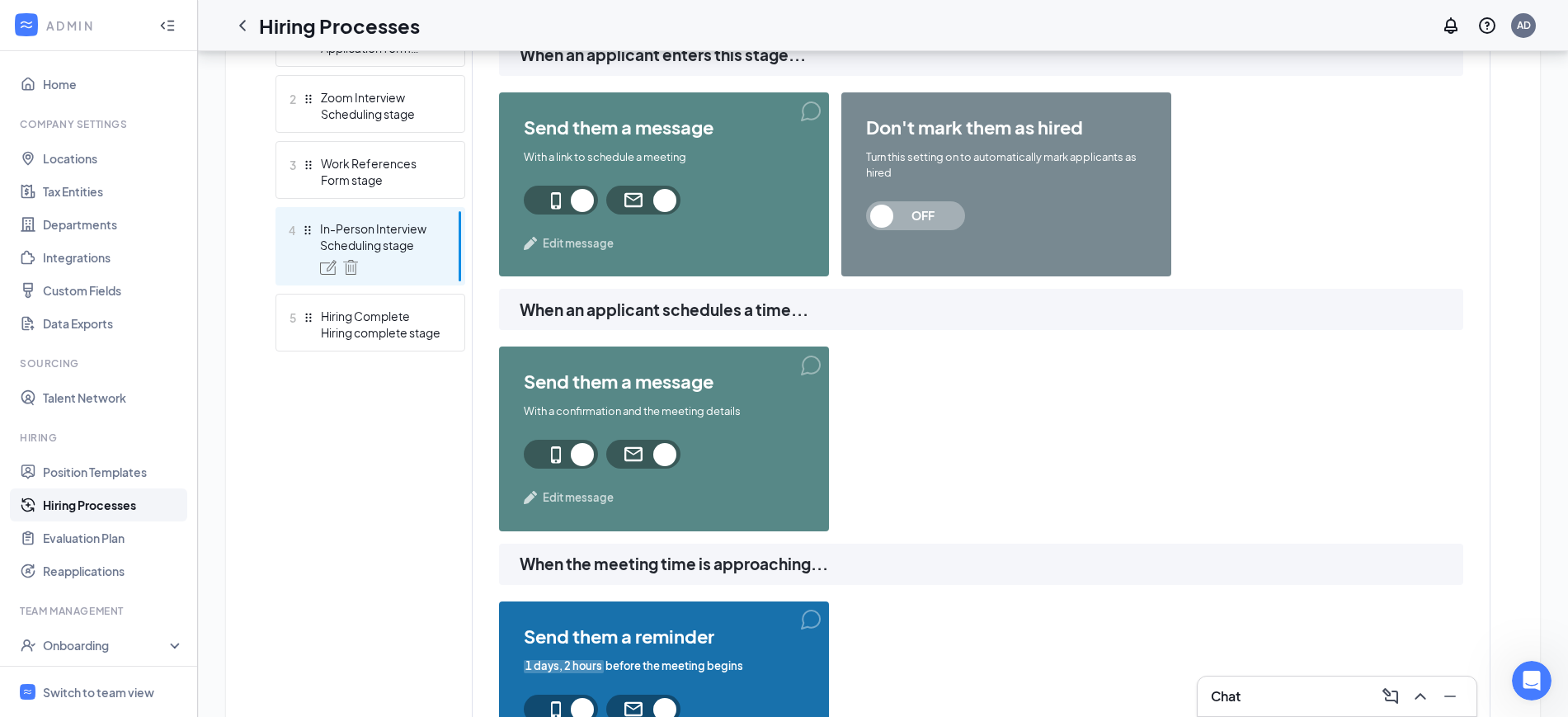
click at [583, 499] on span "Edit message" at bounding box center [578, 497] width 71 height 16
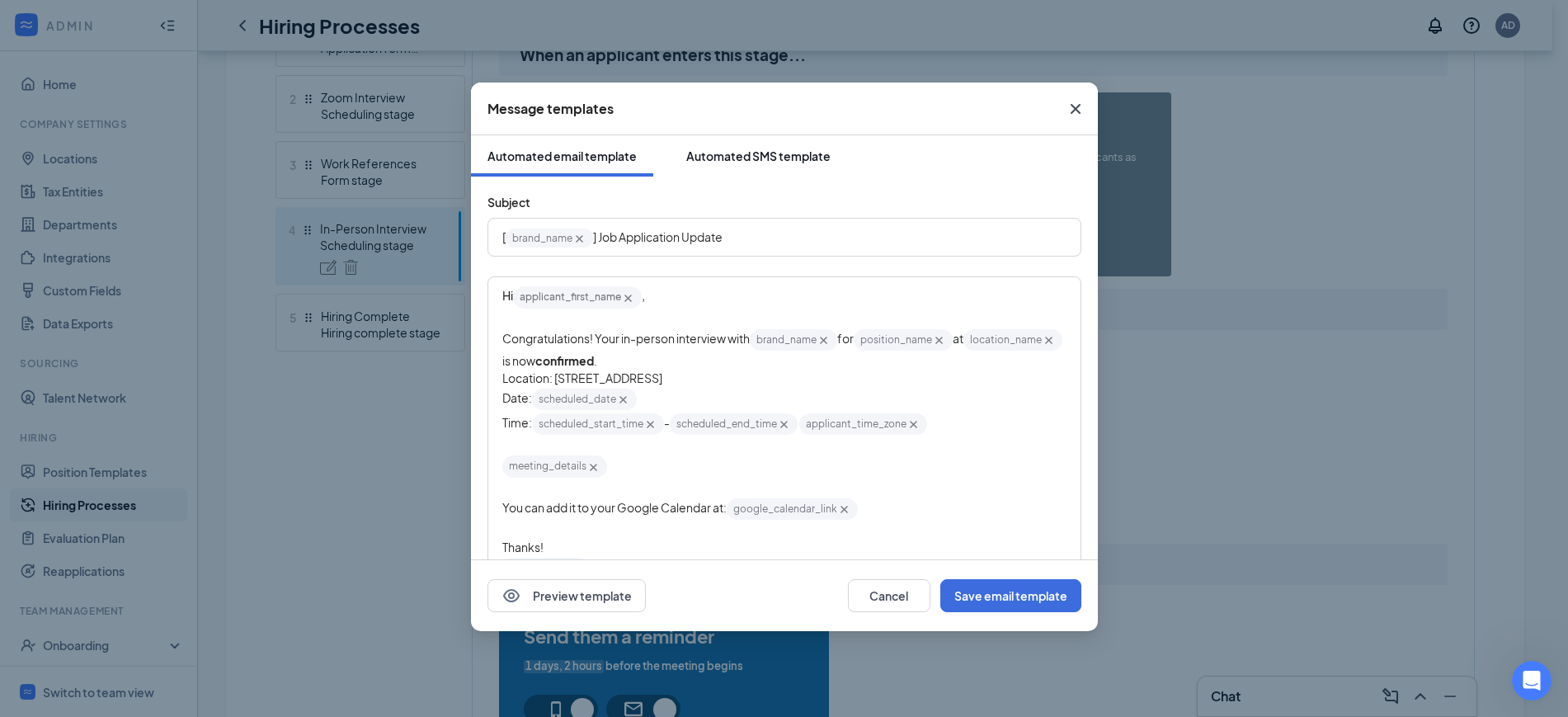
click at [771, 148] on div "Automated SMS template" at bounding box center [758, 156] width 144 height 16
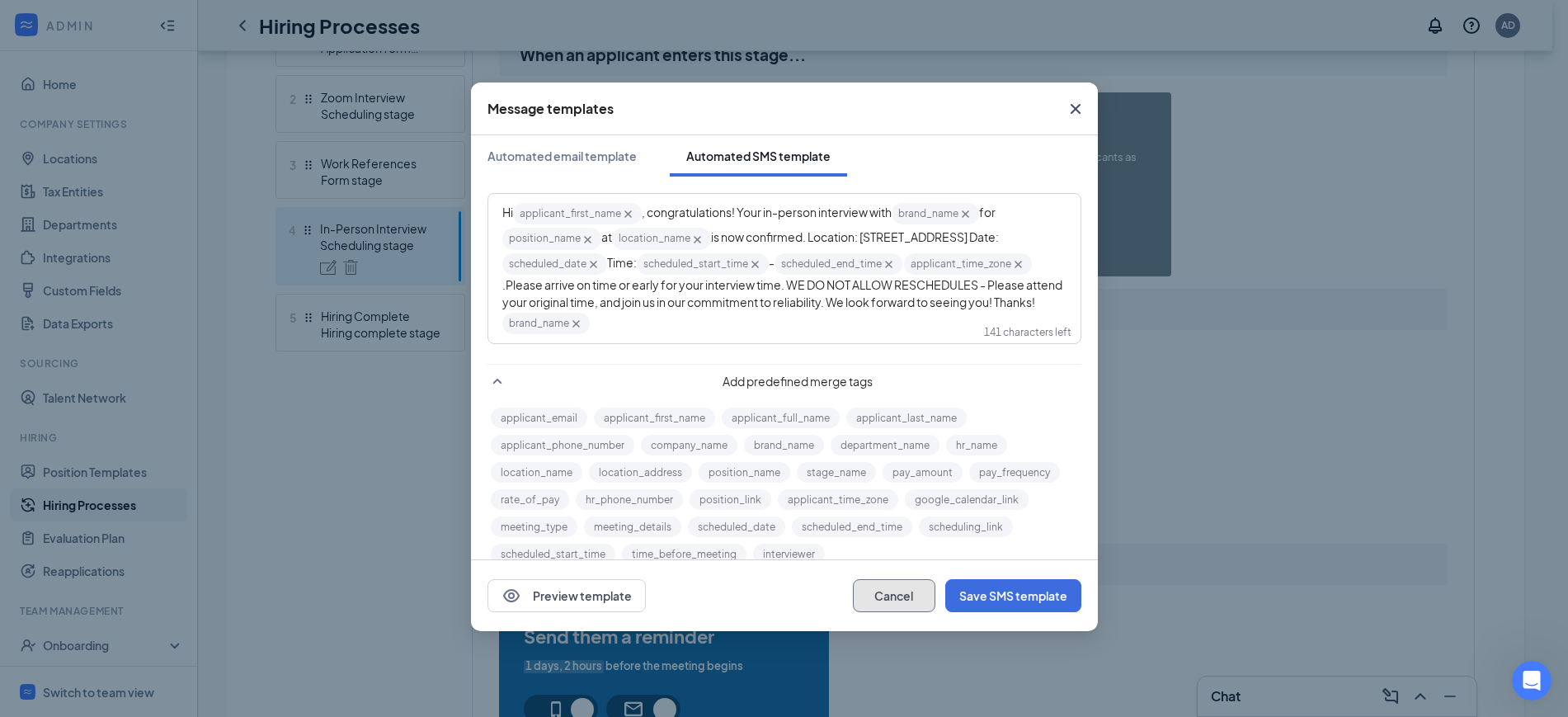
click at [888, 600] on button "Cancel" at bounding box center [894, 596] width 83 height 33
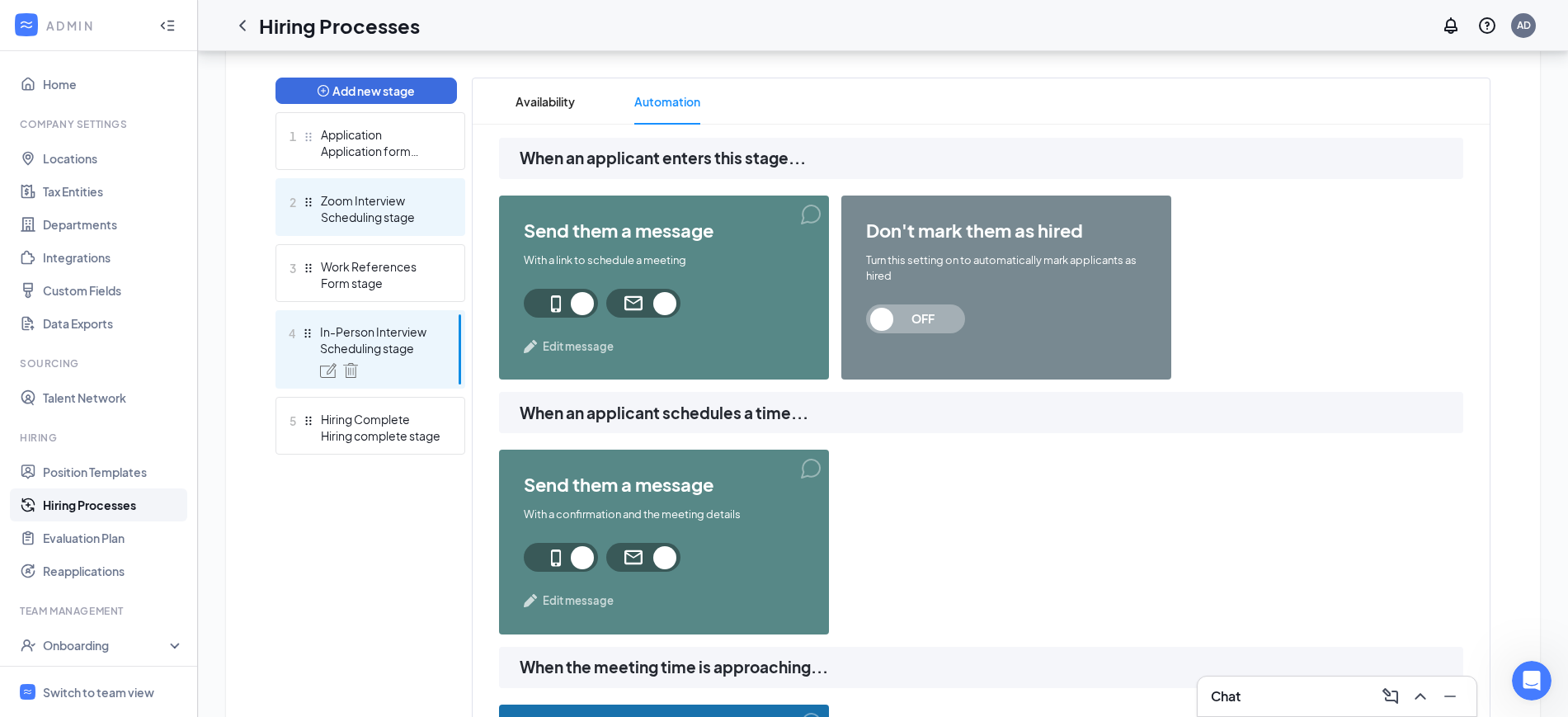
click at [395, 230] on div "2 Zoom Interview Scheduling stage" at bounding box center [370, 207] width 190 height 57
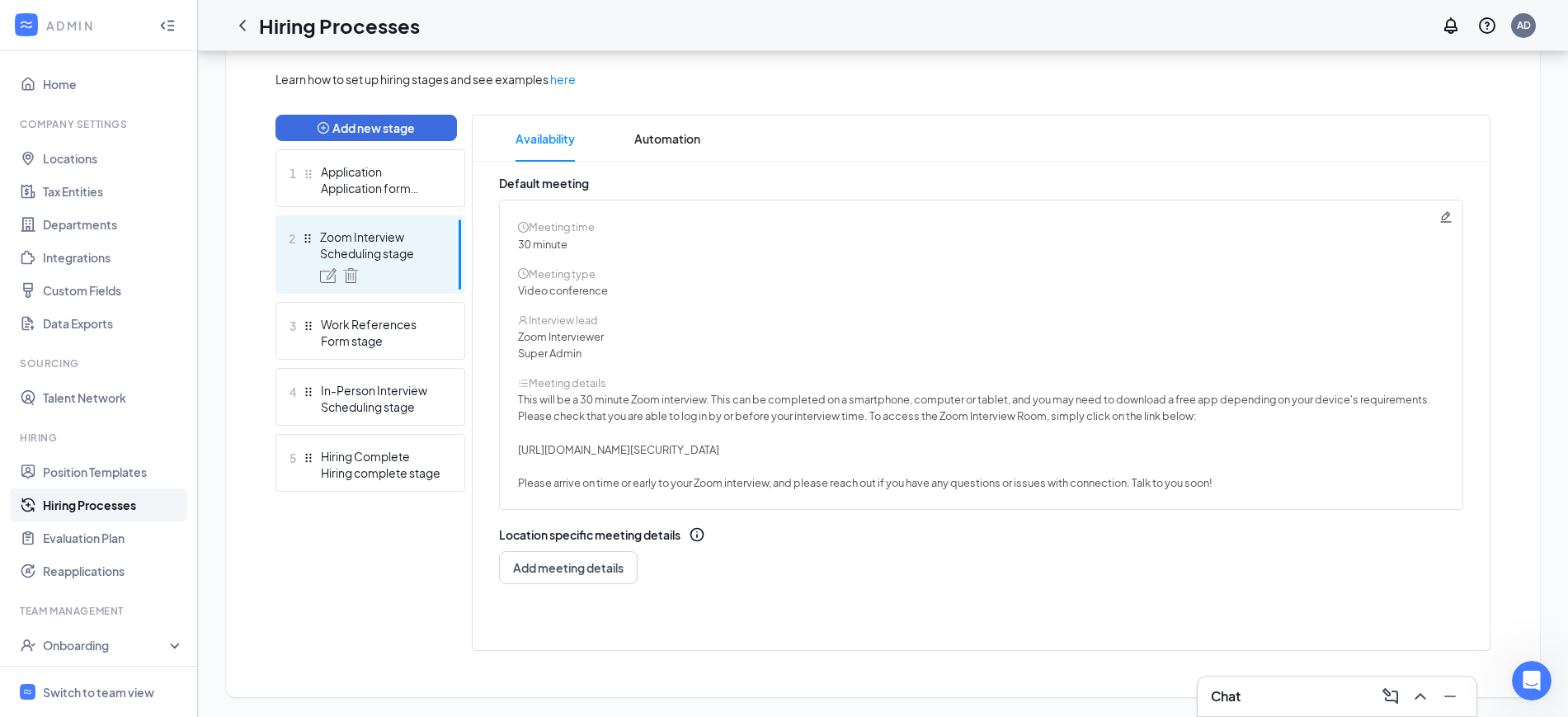
scroll to position [375, 0]
click at [654, 141] on span "Automation" at bounding box center [667, 138] width 66 height 46
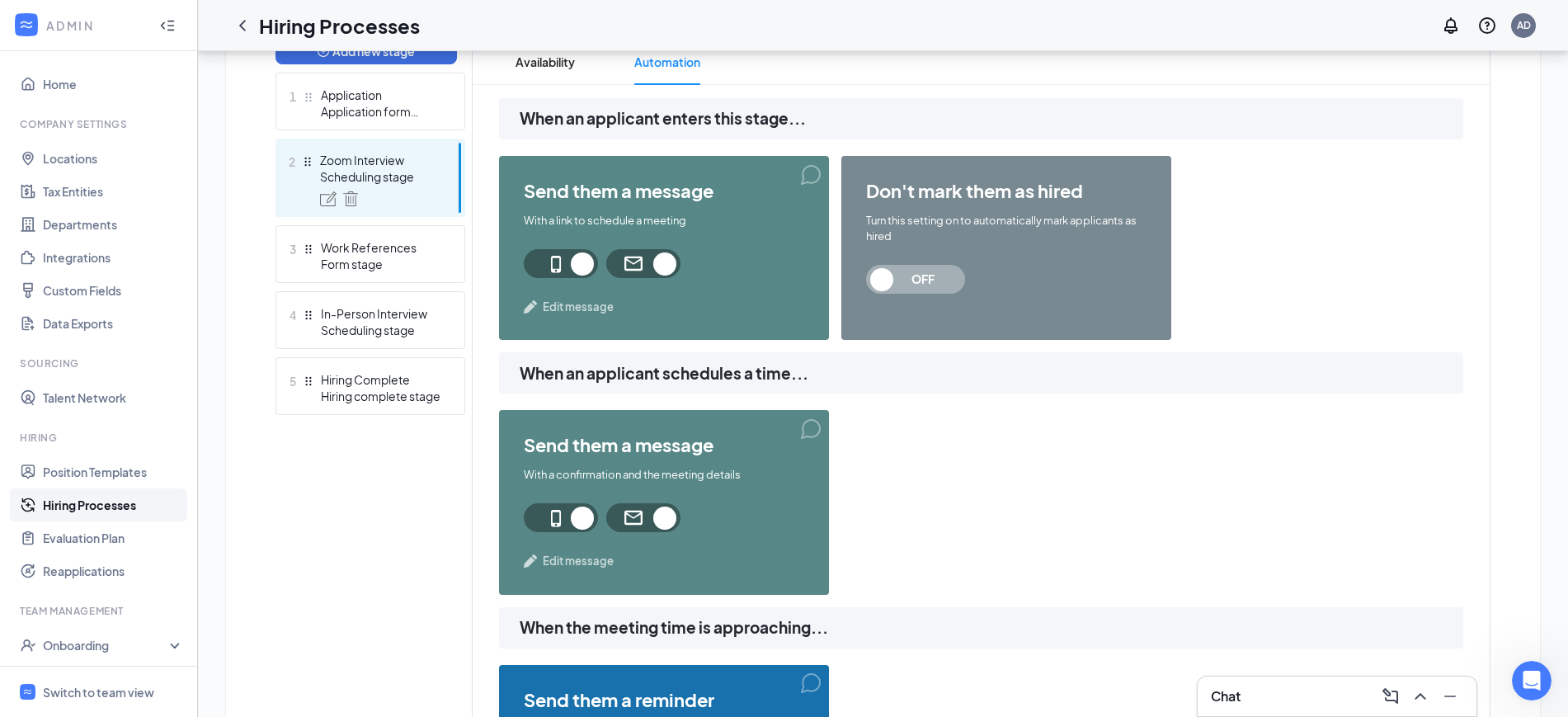
scroll to position [581, 0]
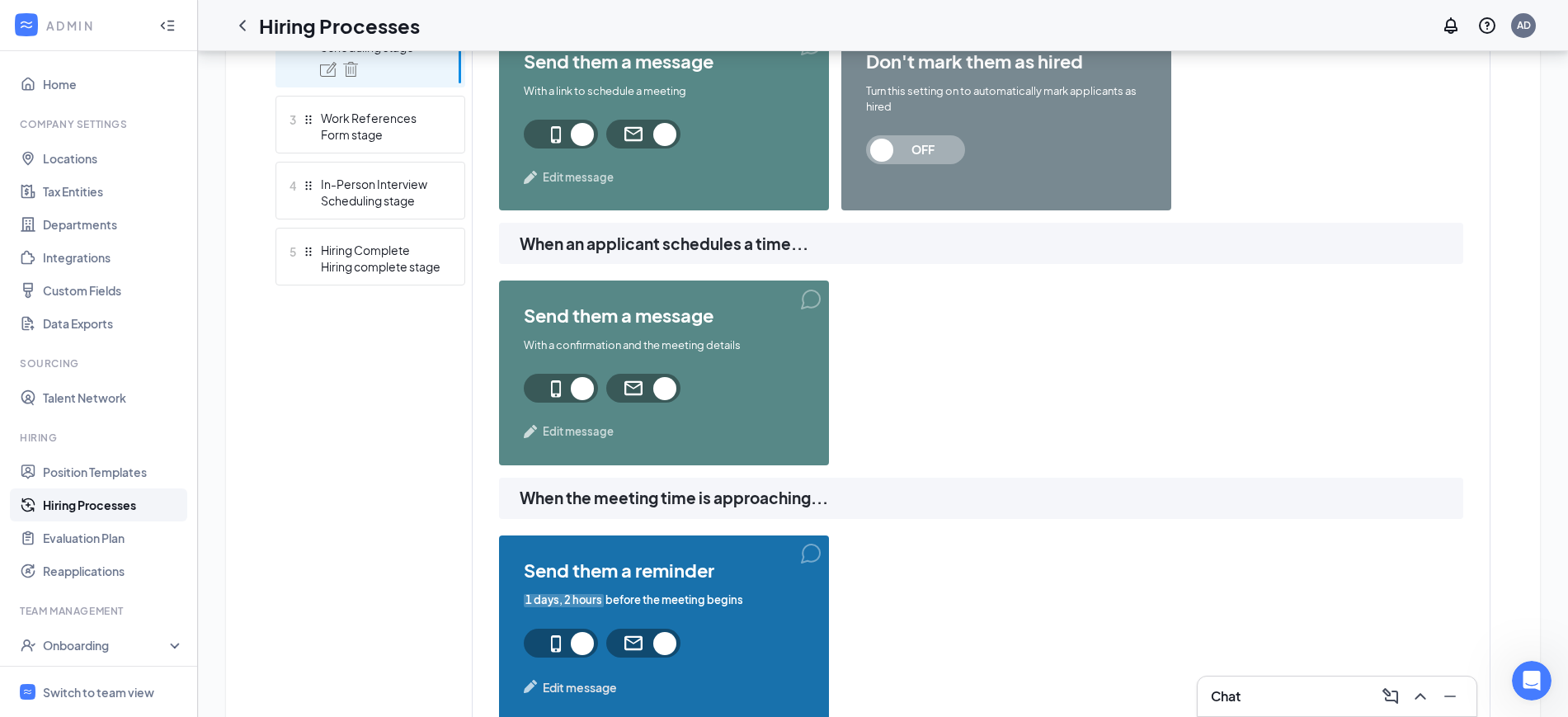
click at [581, 431] on span "Edit message" at bounding box center [578, 432] width 71 height 16
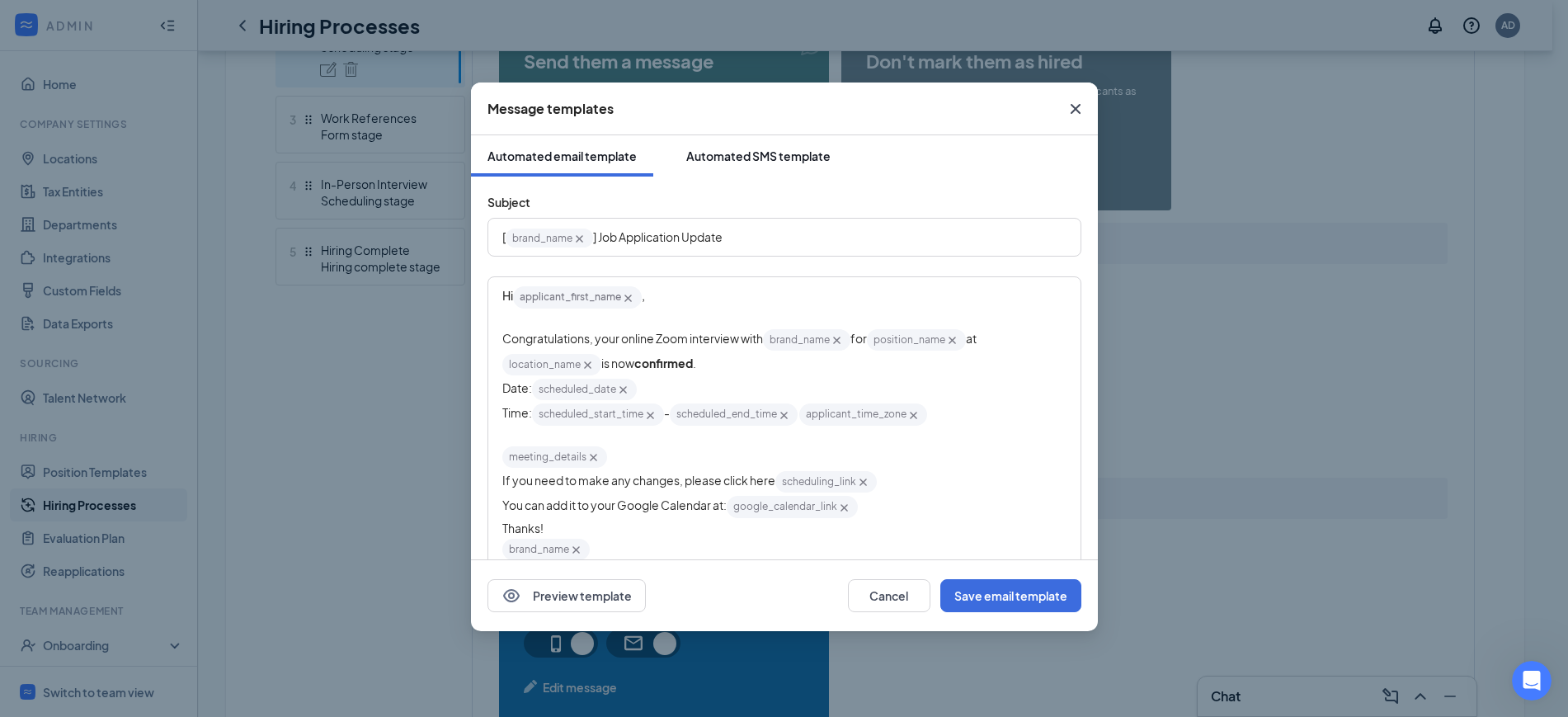
click at [752, 148] on div "Automated SMS template" at bounding box center [758, 156] width 144 height 16
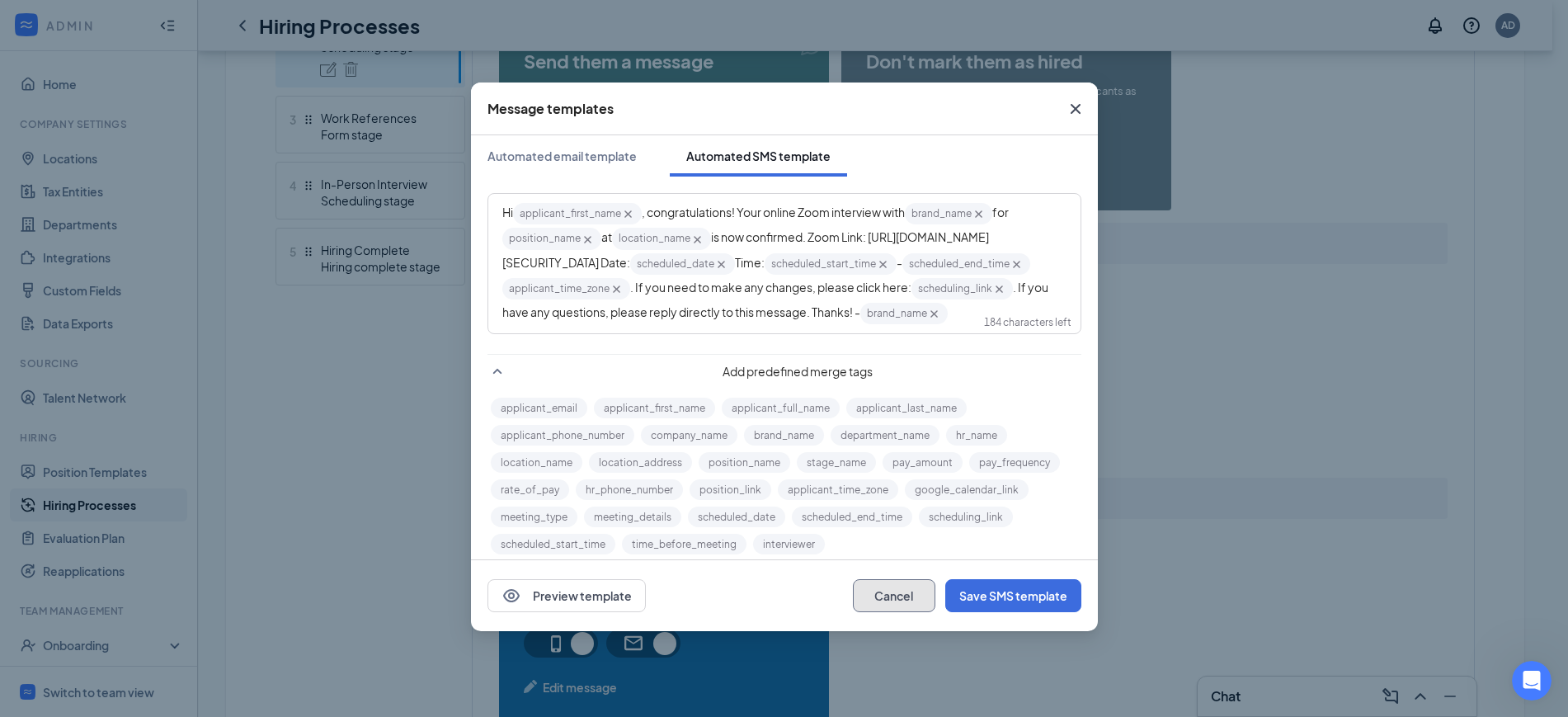
click at [884, 596] on button "Cancel" at bounding box center [894, 596] width 83 height 33
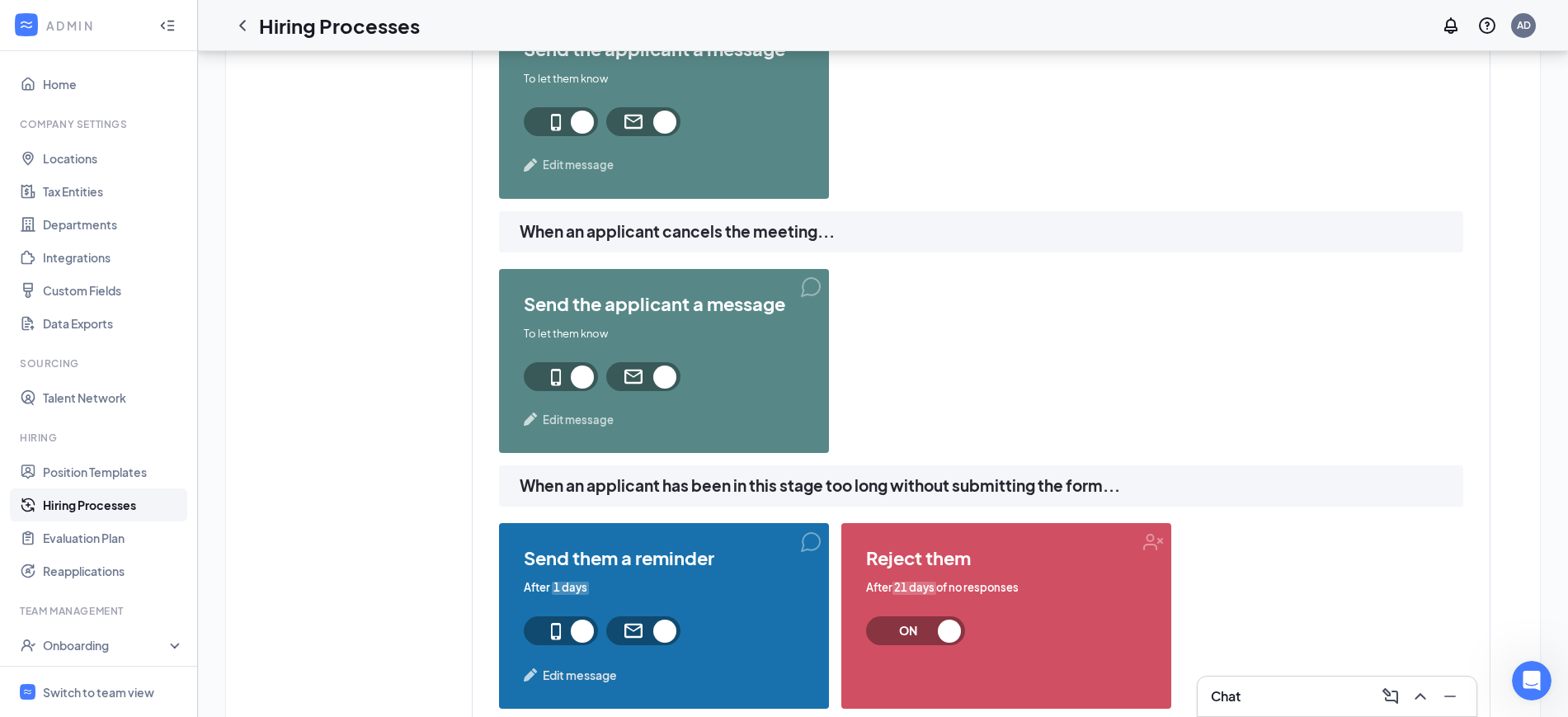
scroll to position [1710, 0]
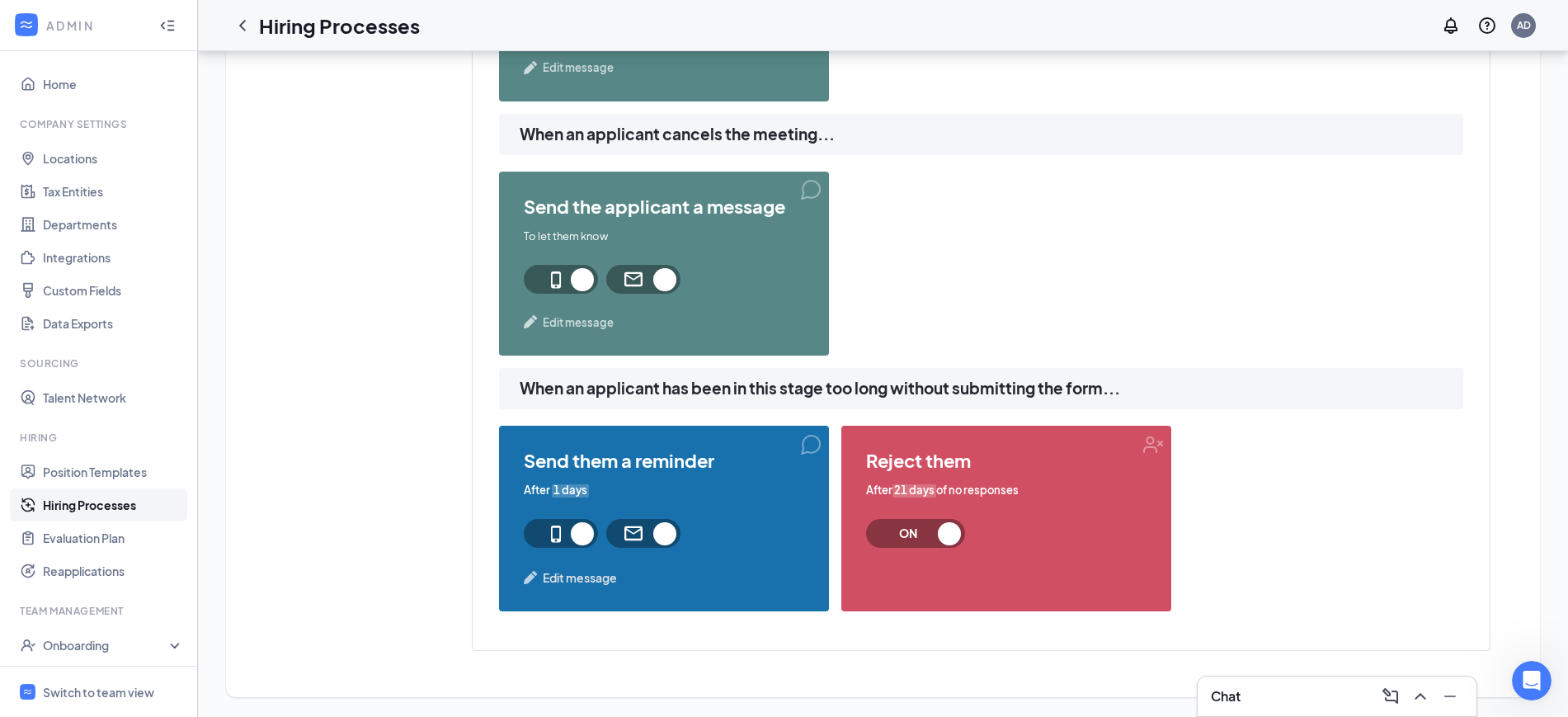
click at [579, 573] on span "Edit message" at bounding box center [579, 578] width 74 height 18
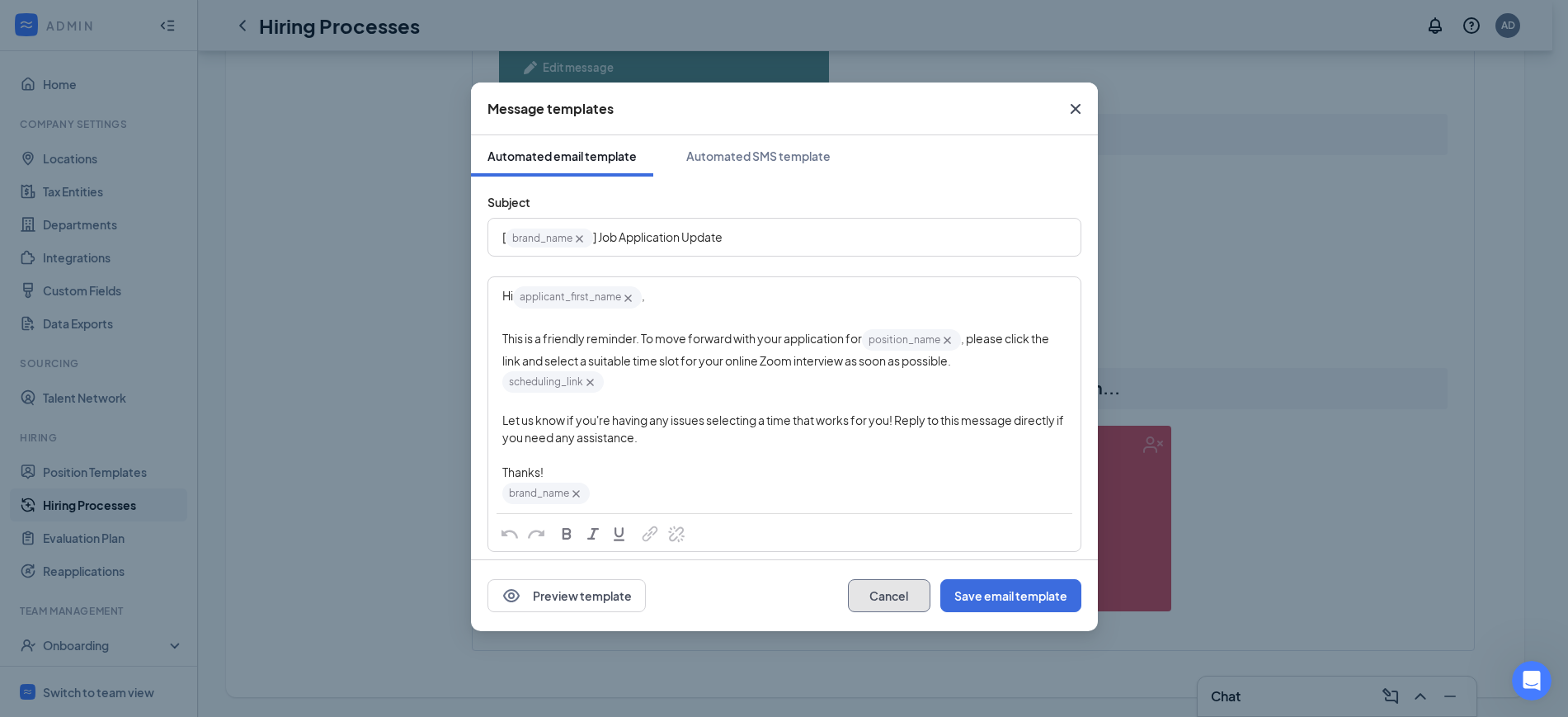
click at [891, 592] on button "Cancel" at bounding box center [889, 596] width 83 height 33
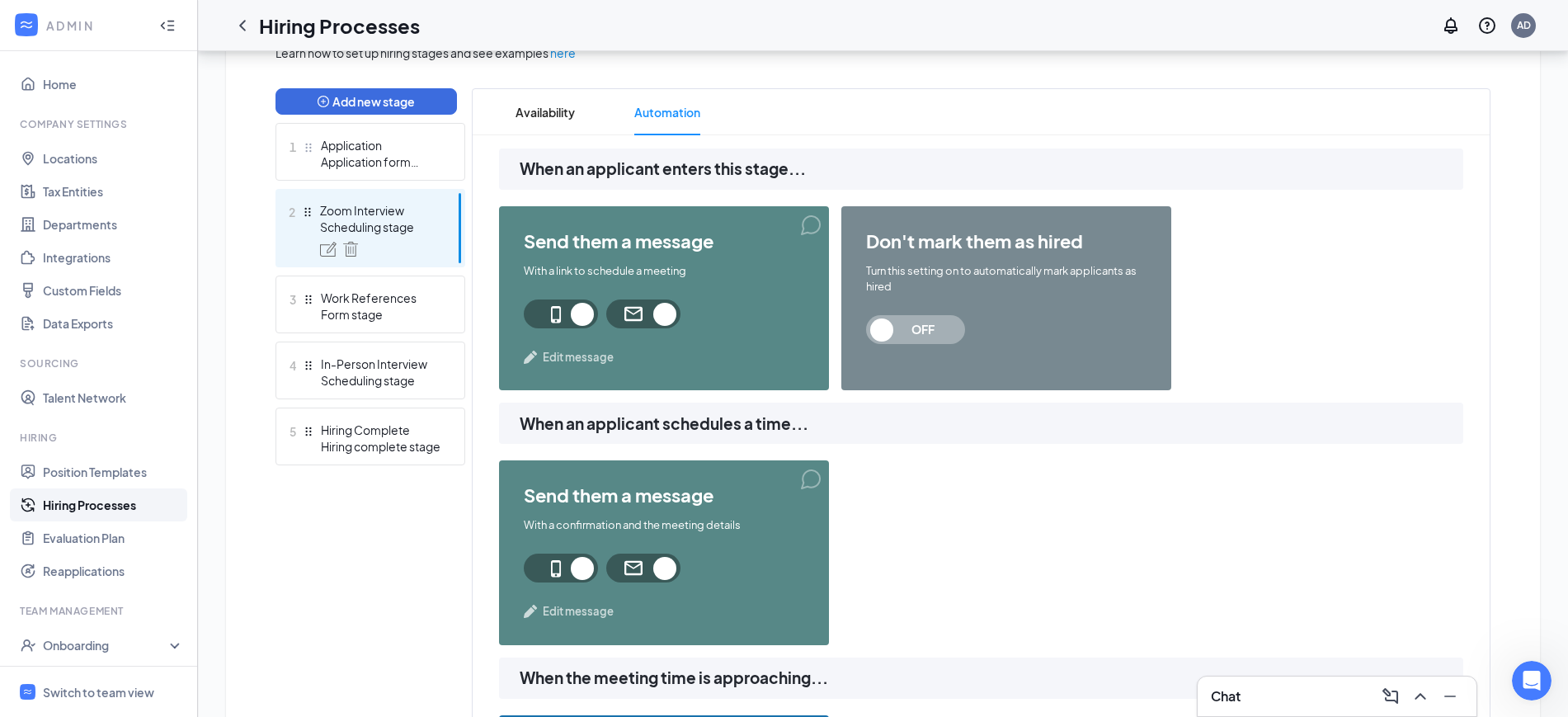
scroll to position [370, 0]
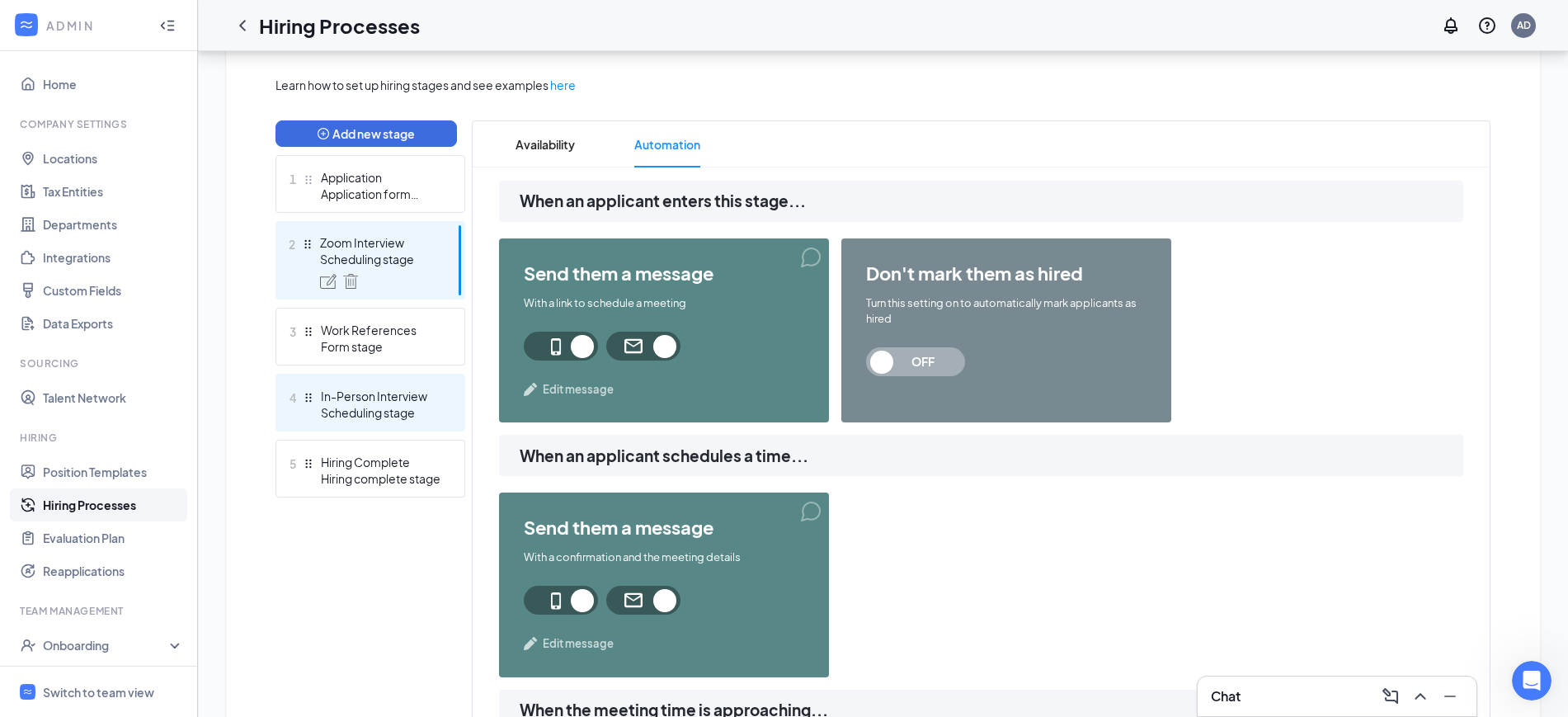
click at [396, 402] on div "In-Person Interview" at bounding box center [381, 396] width 120 height 16
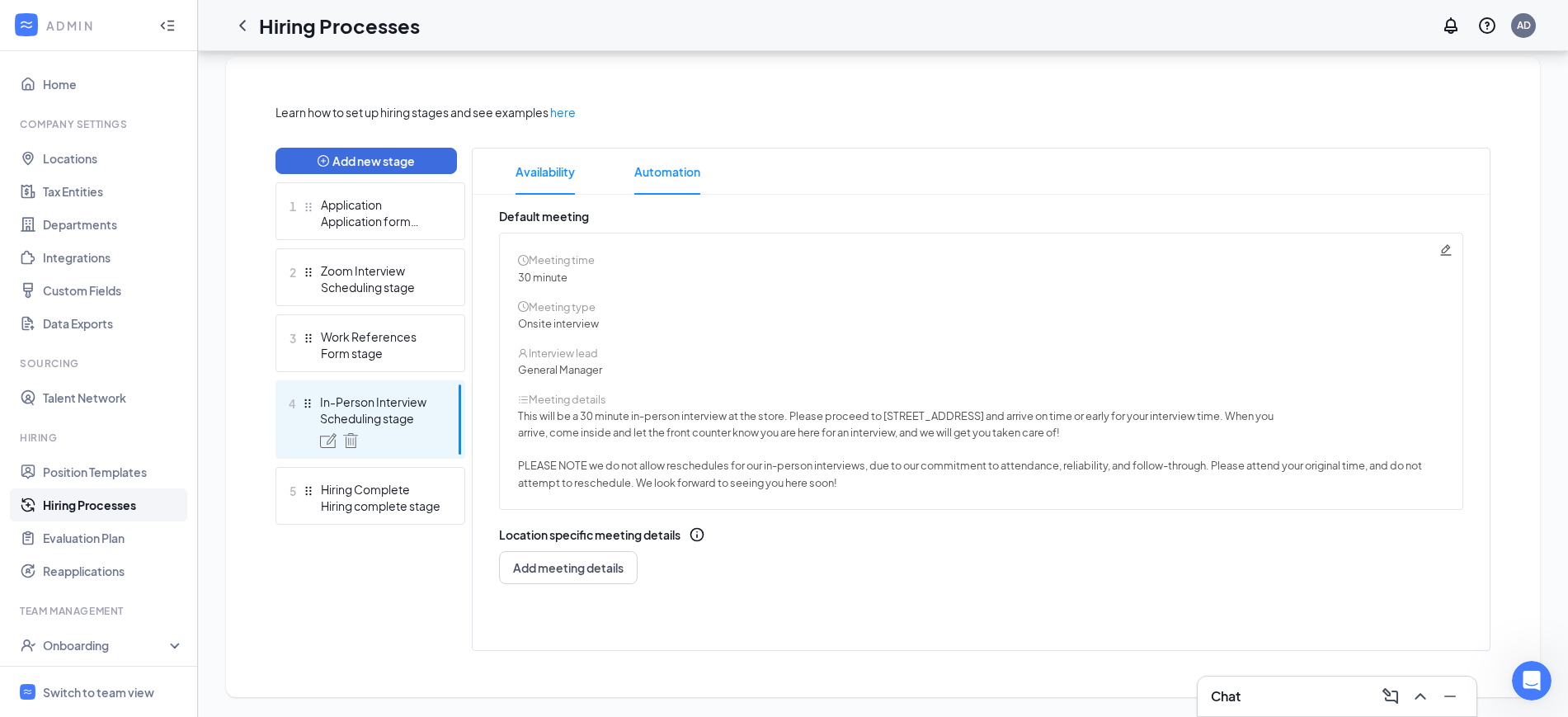
click at [676, 170] on span "Automation" at bounding box center [667, 171] width 66 height 46
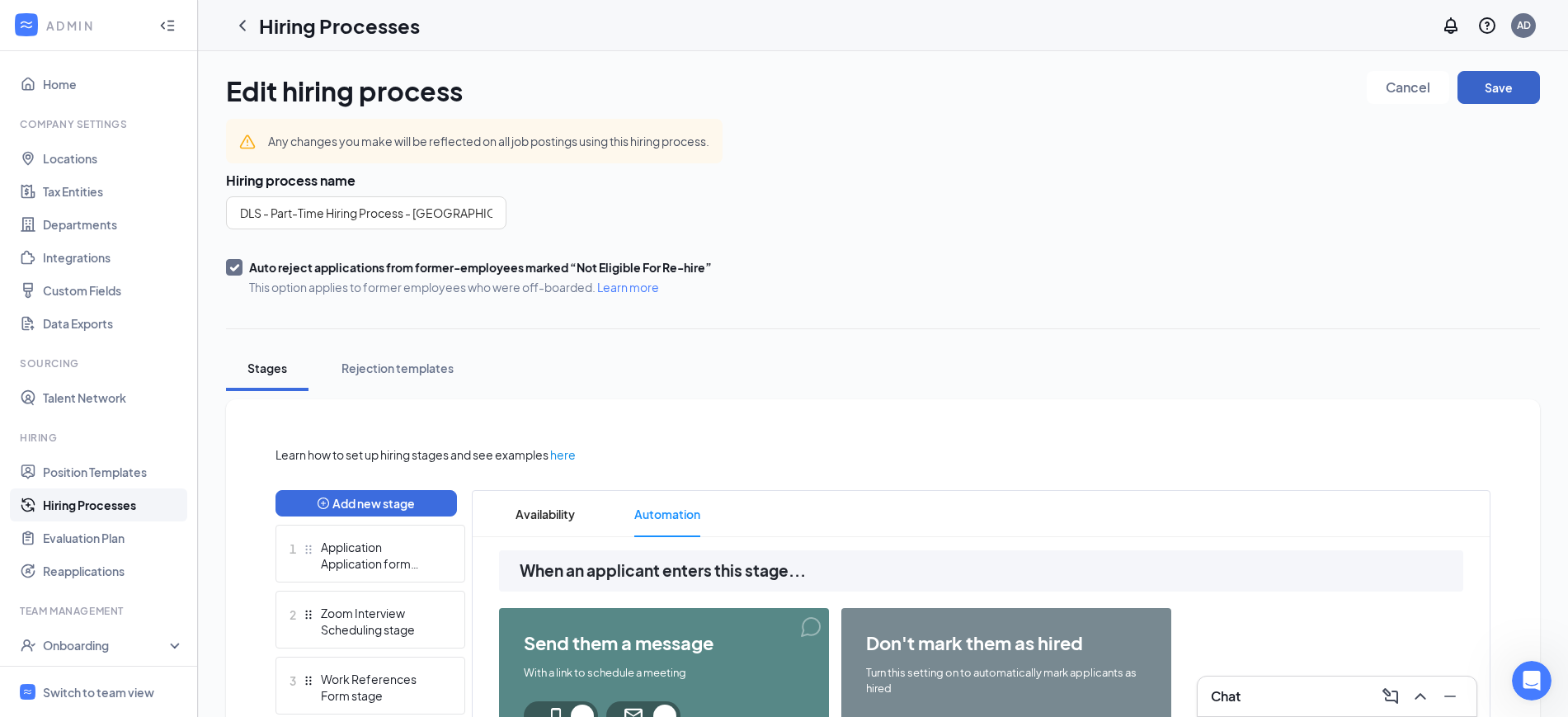
click at [1509, 75] on button "Save" at bounding box center [1499, 87] width 83 height 33
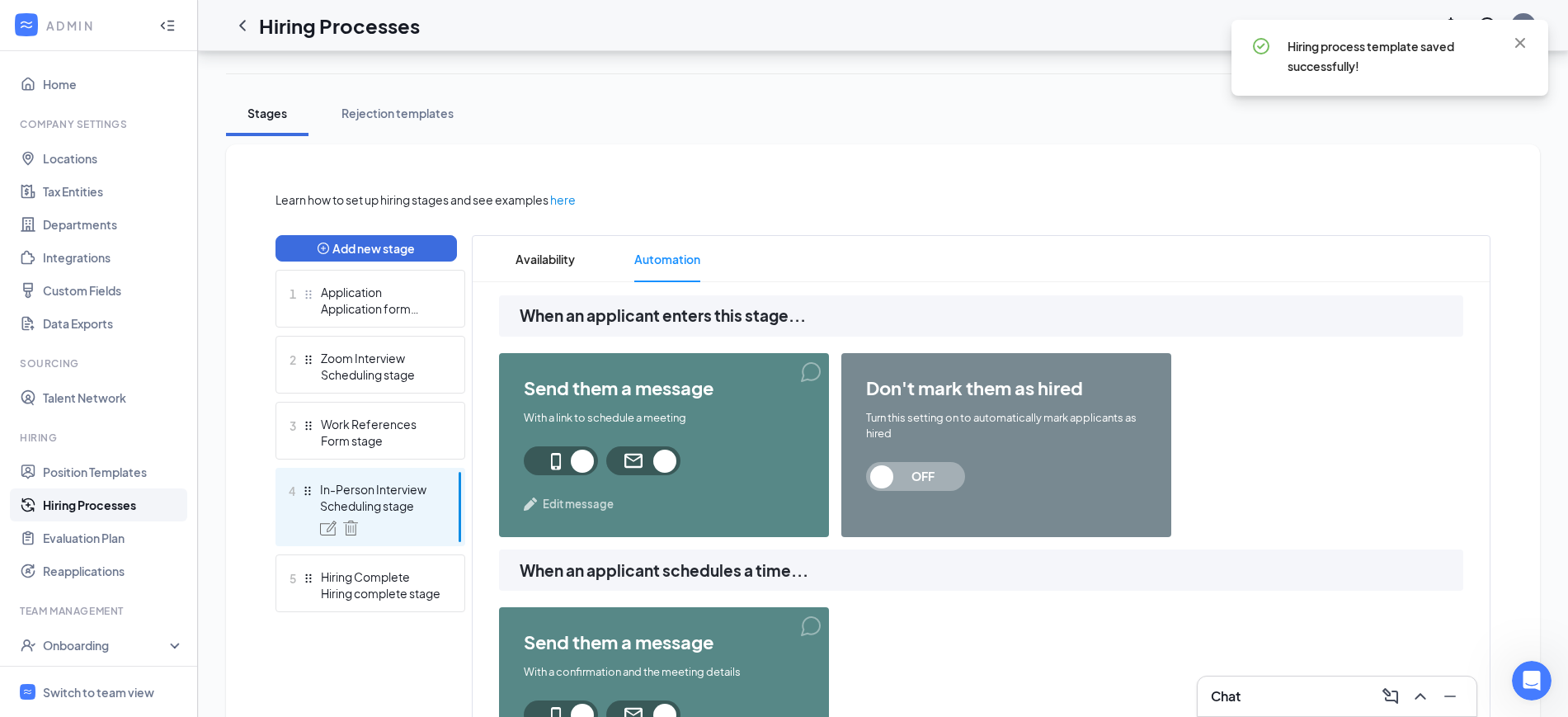
scroll to position [310, 0]
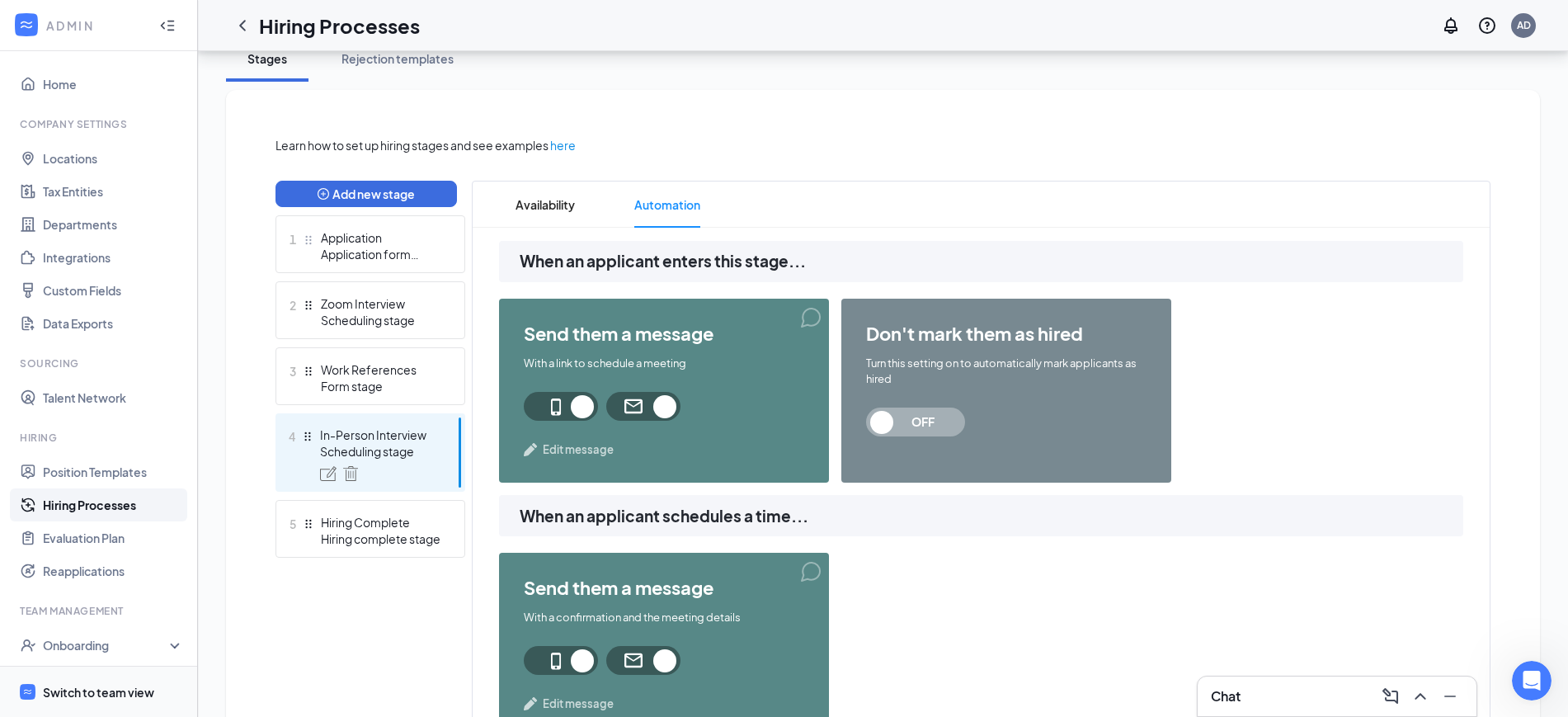
click at [78, 695] on div "Switch to team view" at bounding box center [99, 692] width 111 height 16
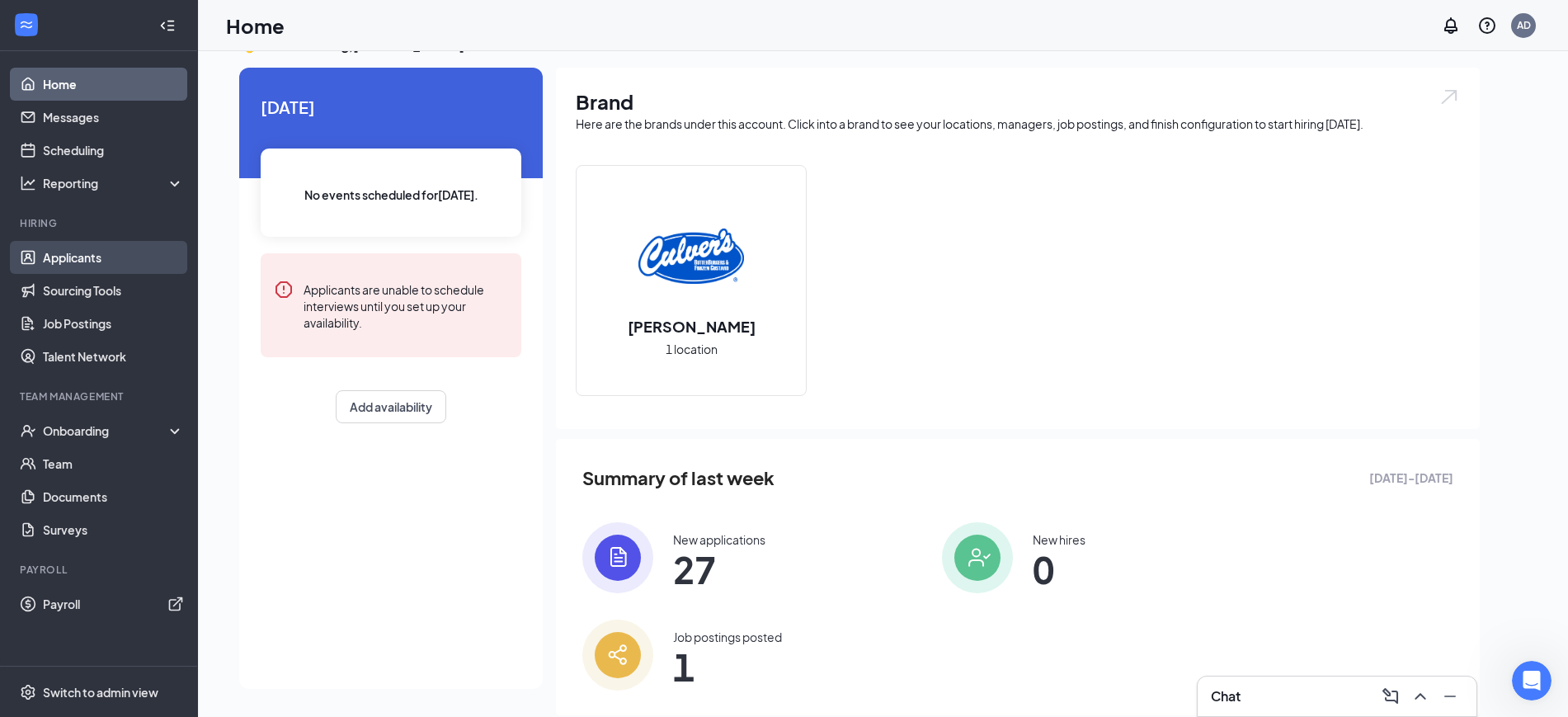
click at [78, 258] on link "Applicants" at bounding box center [113, 258] width 141 height 33
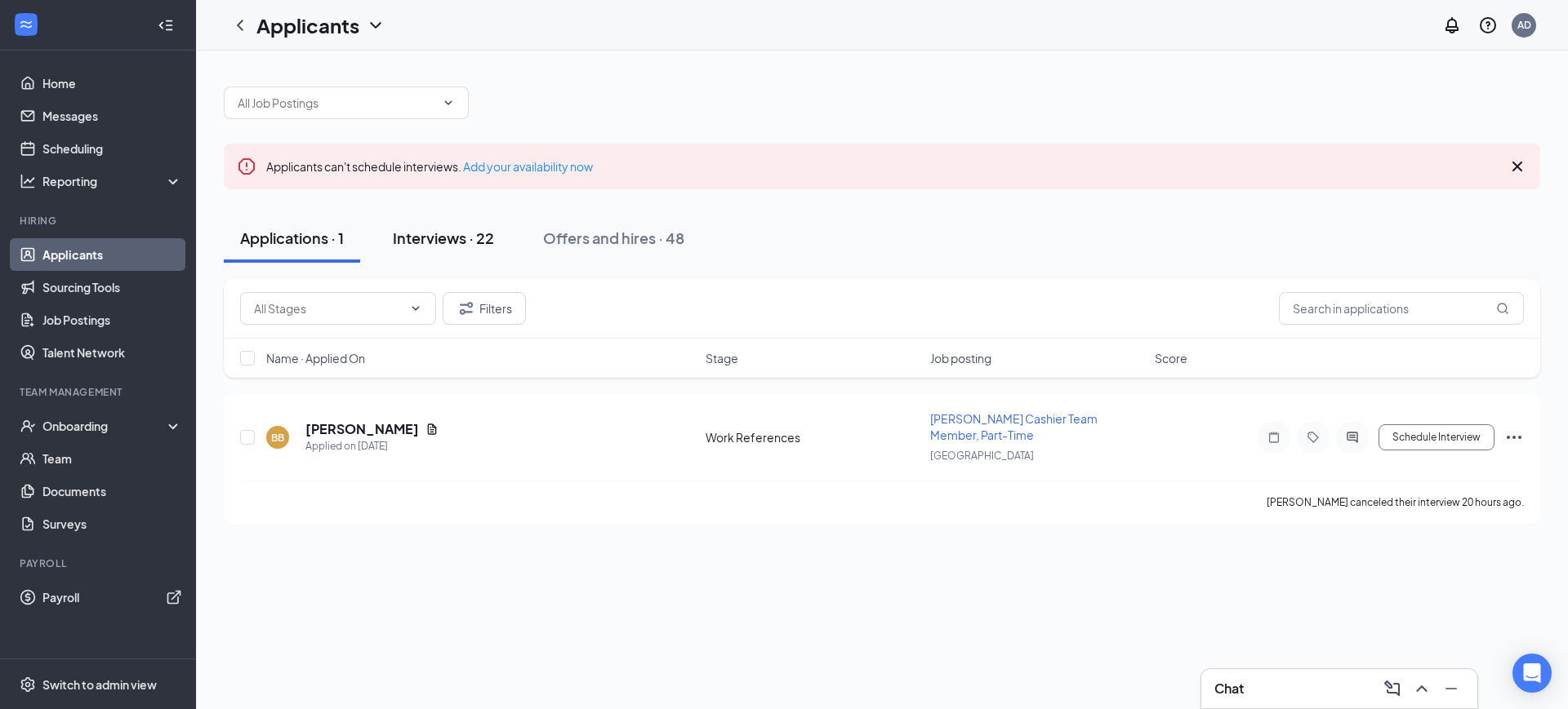
click at [443, 239] on div "Interviews · 22" at bounding box center [443, 238] width 101 height 20
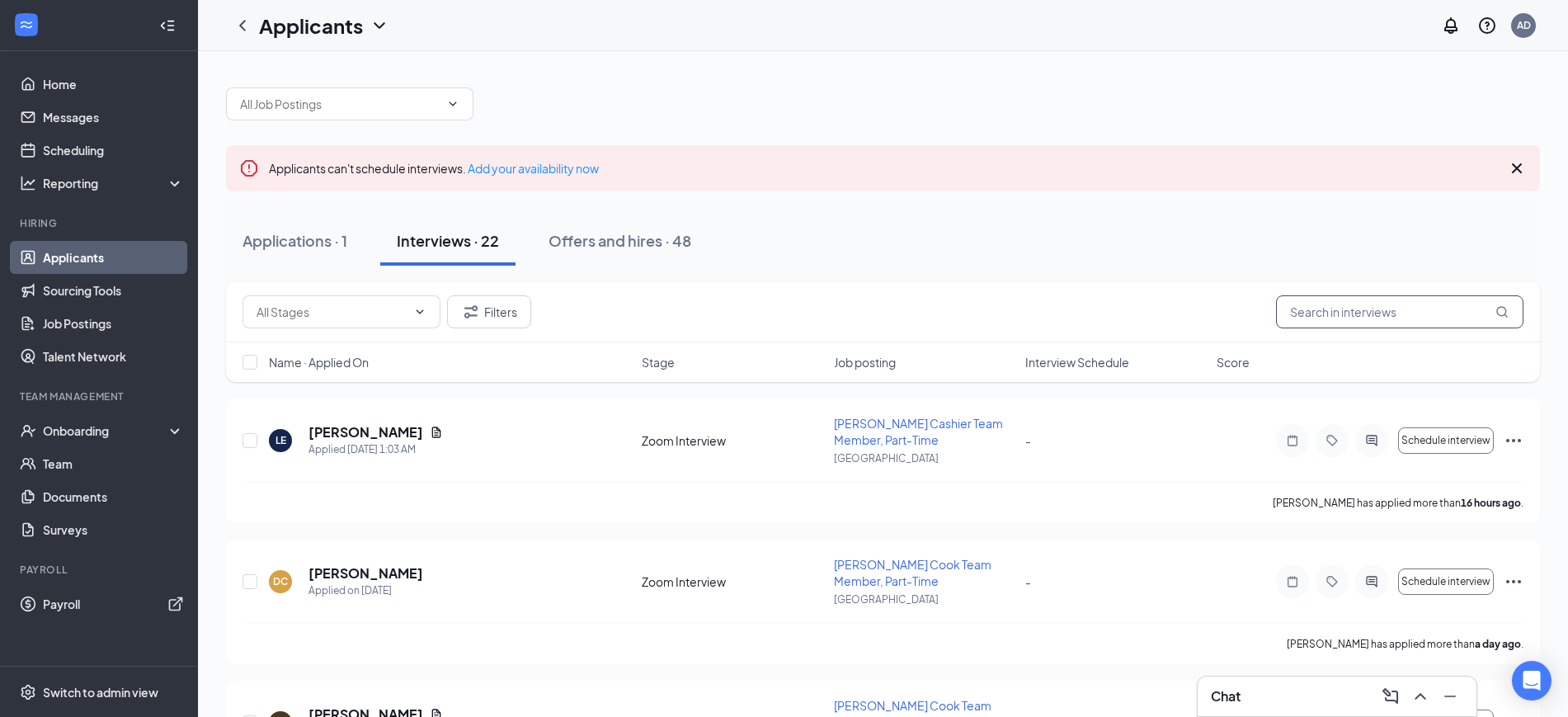
click at [1377, 309] on input "text" at bounding box center [1400, 311] width 248 height 33
type input "derek"
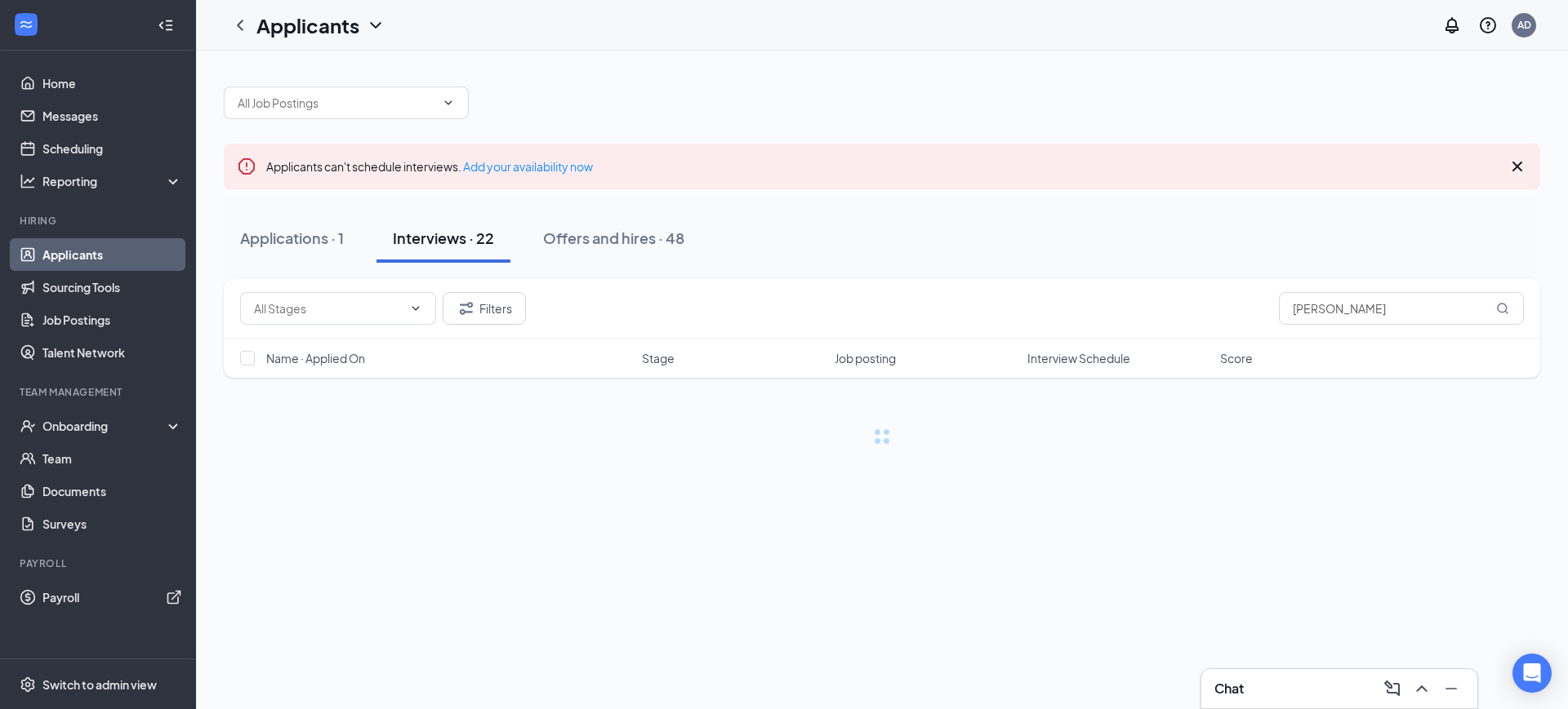
drag, startPoint x: 1085, startPoint y: 422, endPoint x: 1062, endPoint y: 436, distance: 26.9
click at [1062, 436] on div "Filters derek Name · Applied On Stage Job posting Interview Schedule Score" at bounding box center [882, 362] width 1316 height 166
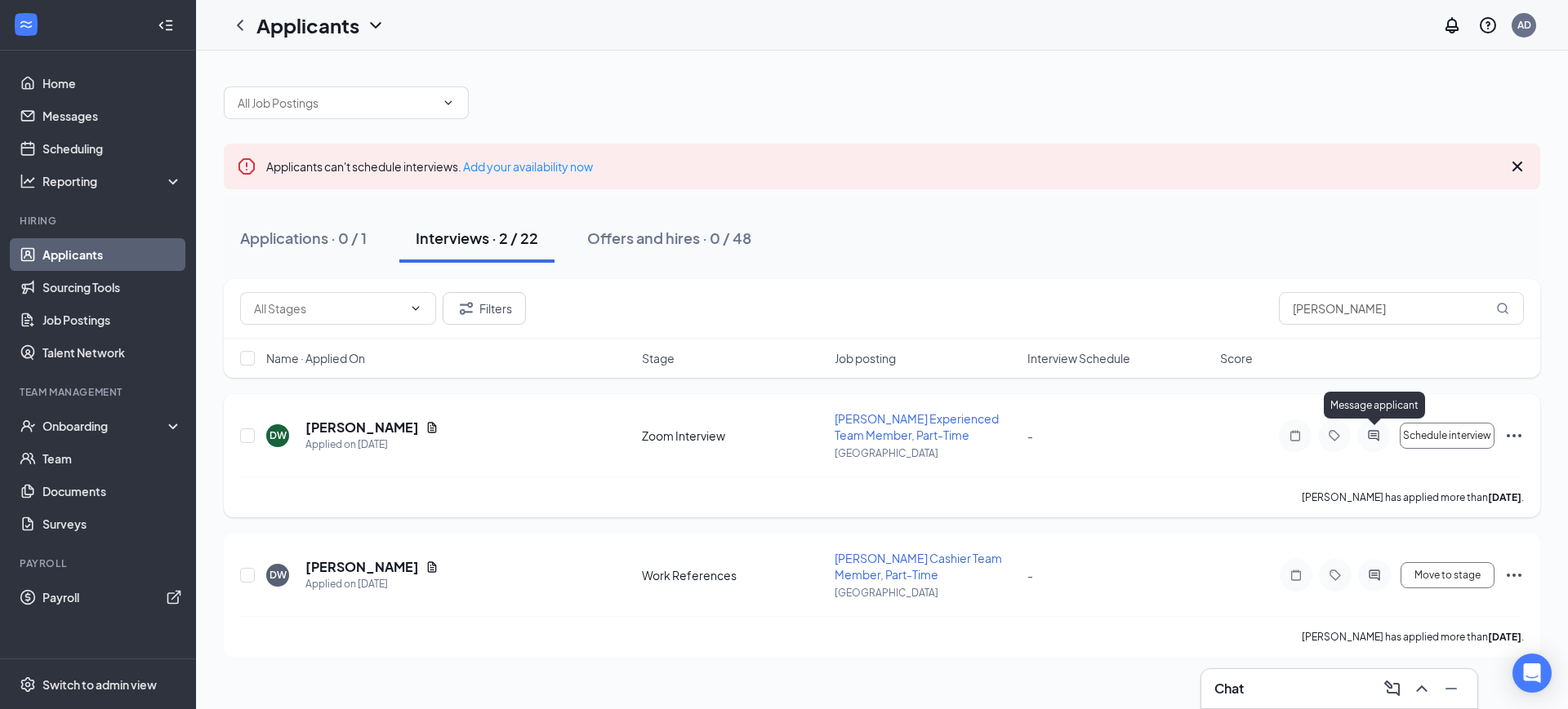
click at [1370, 434] on icon "ActiveChat" at bounding box center [1374, 436] width 20 height 13
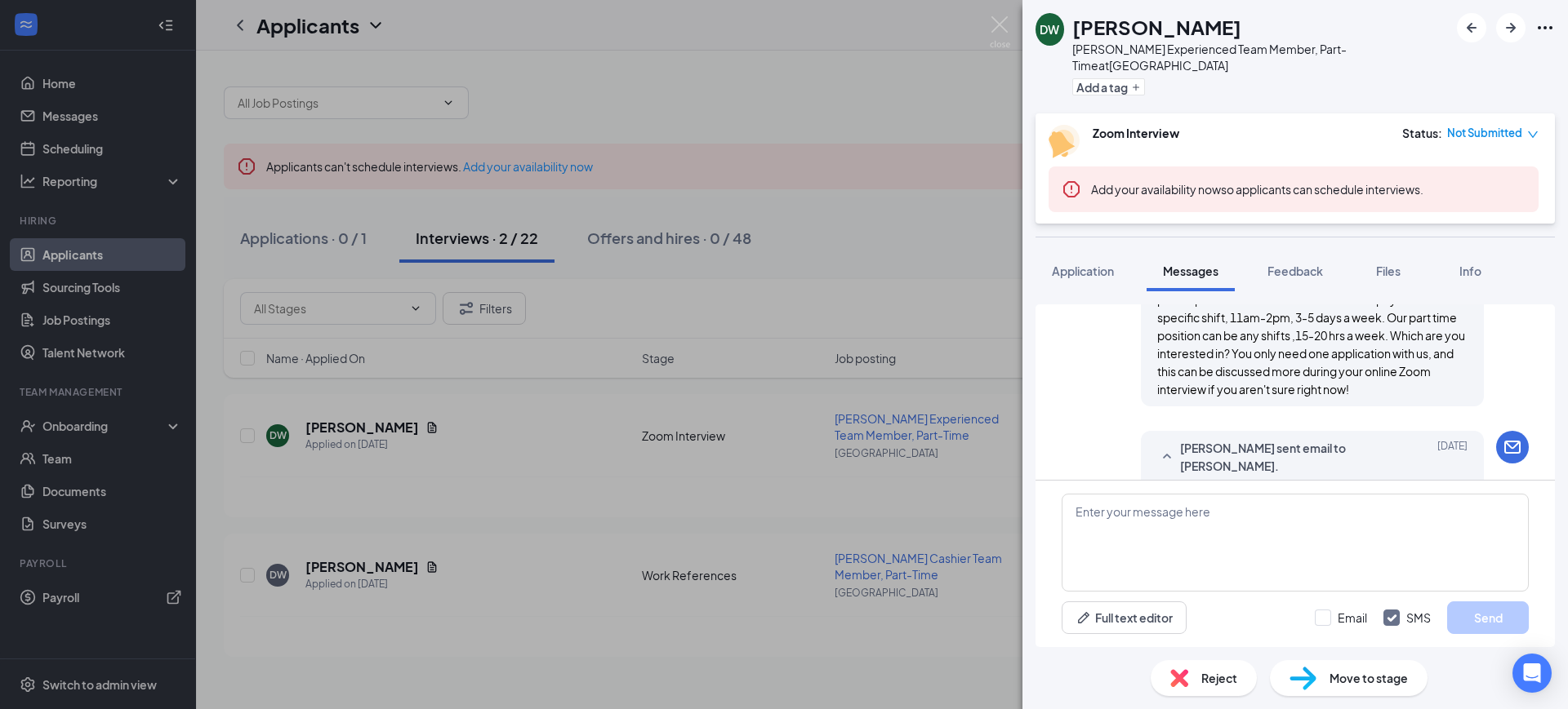
scroll to position [660, 0]
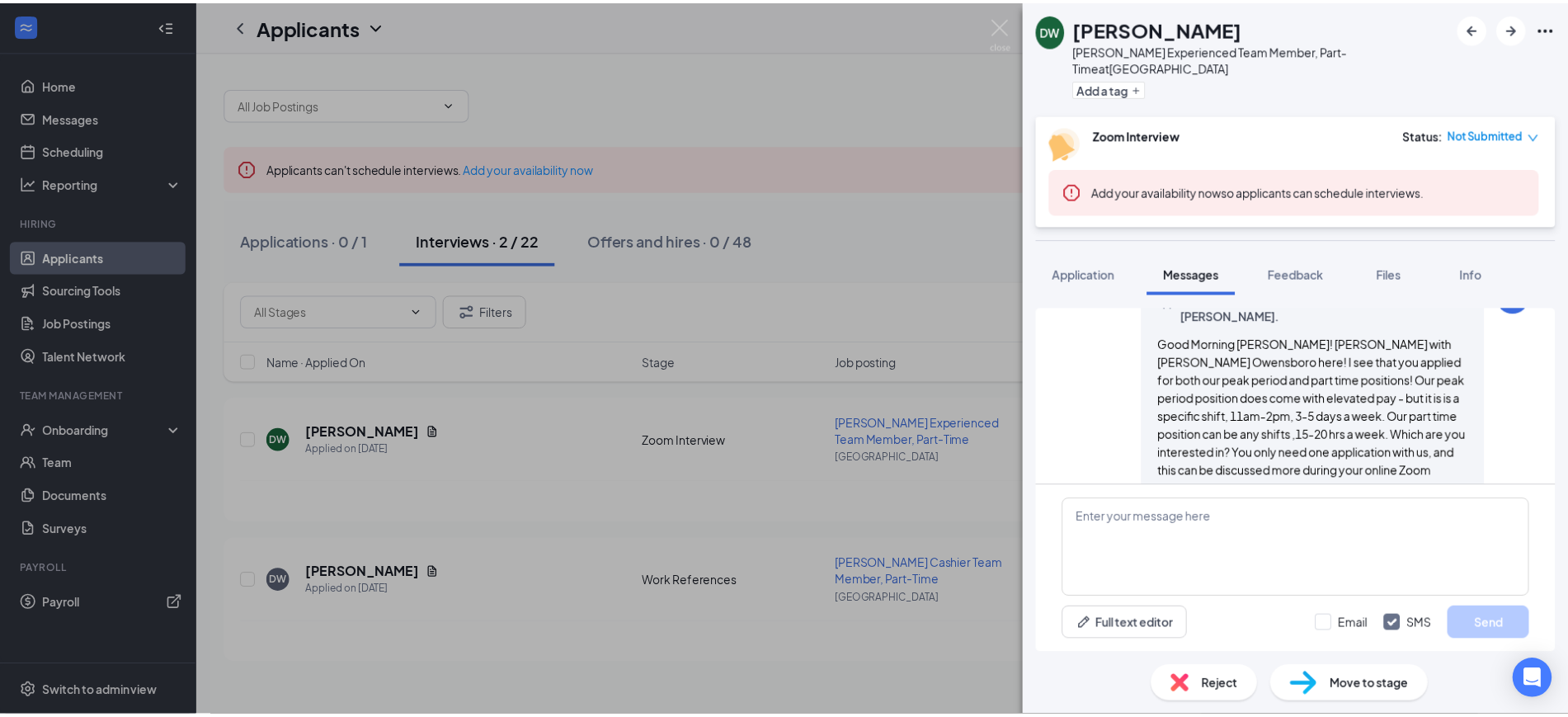
scroll to position [668, 0]
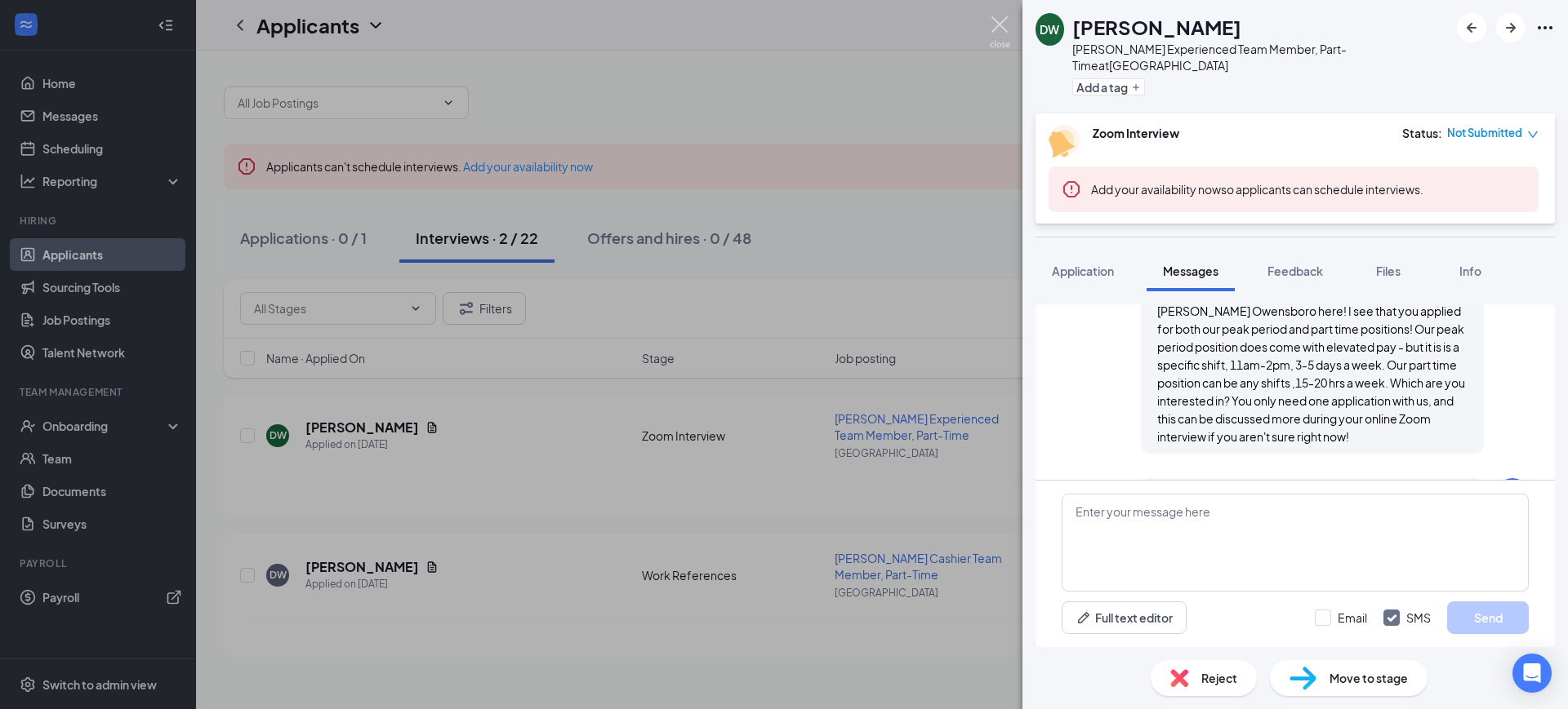
click at [996, 30] on img at bounding box center [1000, 32] width 20 height 32
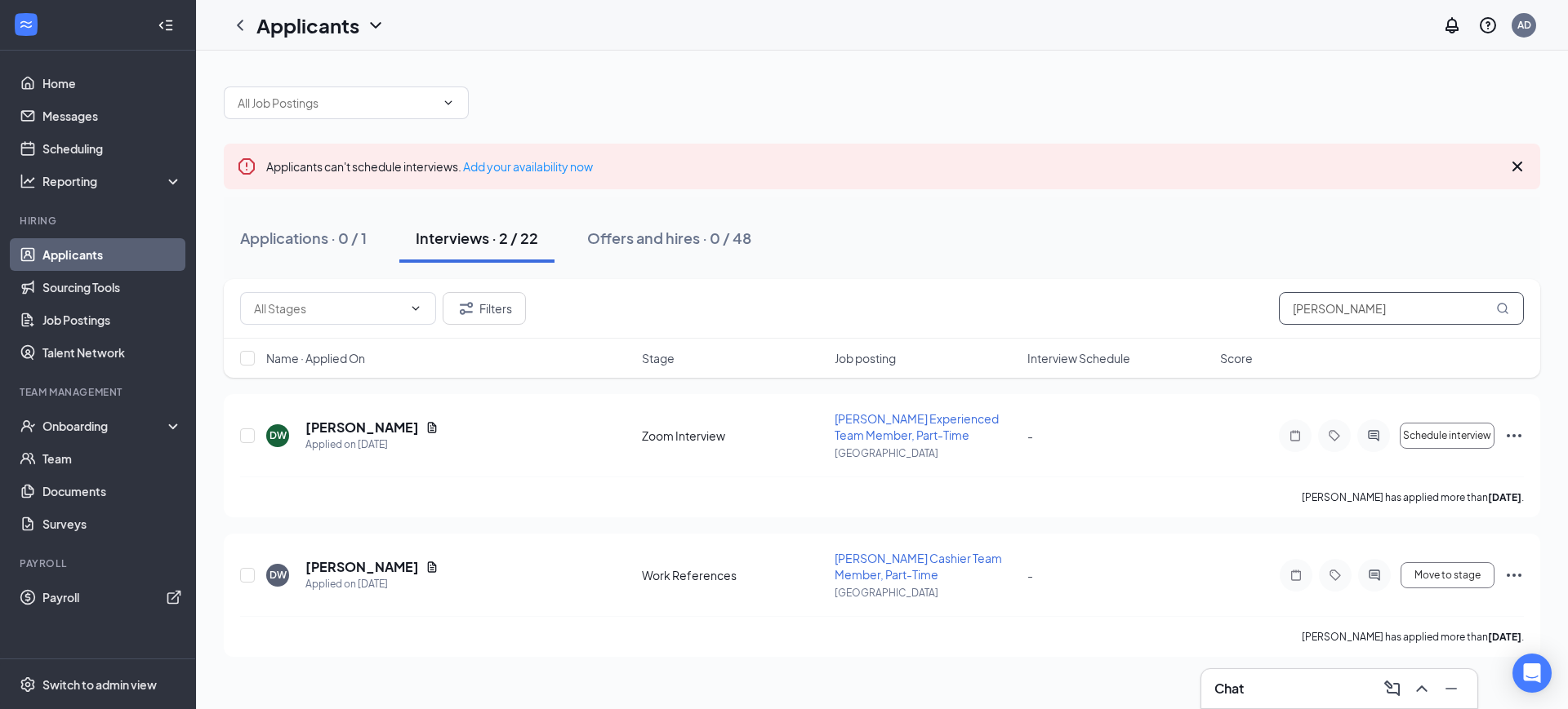
click at [1326, 305] on input "derek" at bounding box center [1401, 308] width 245 height 33
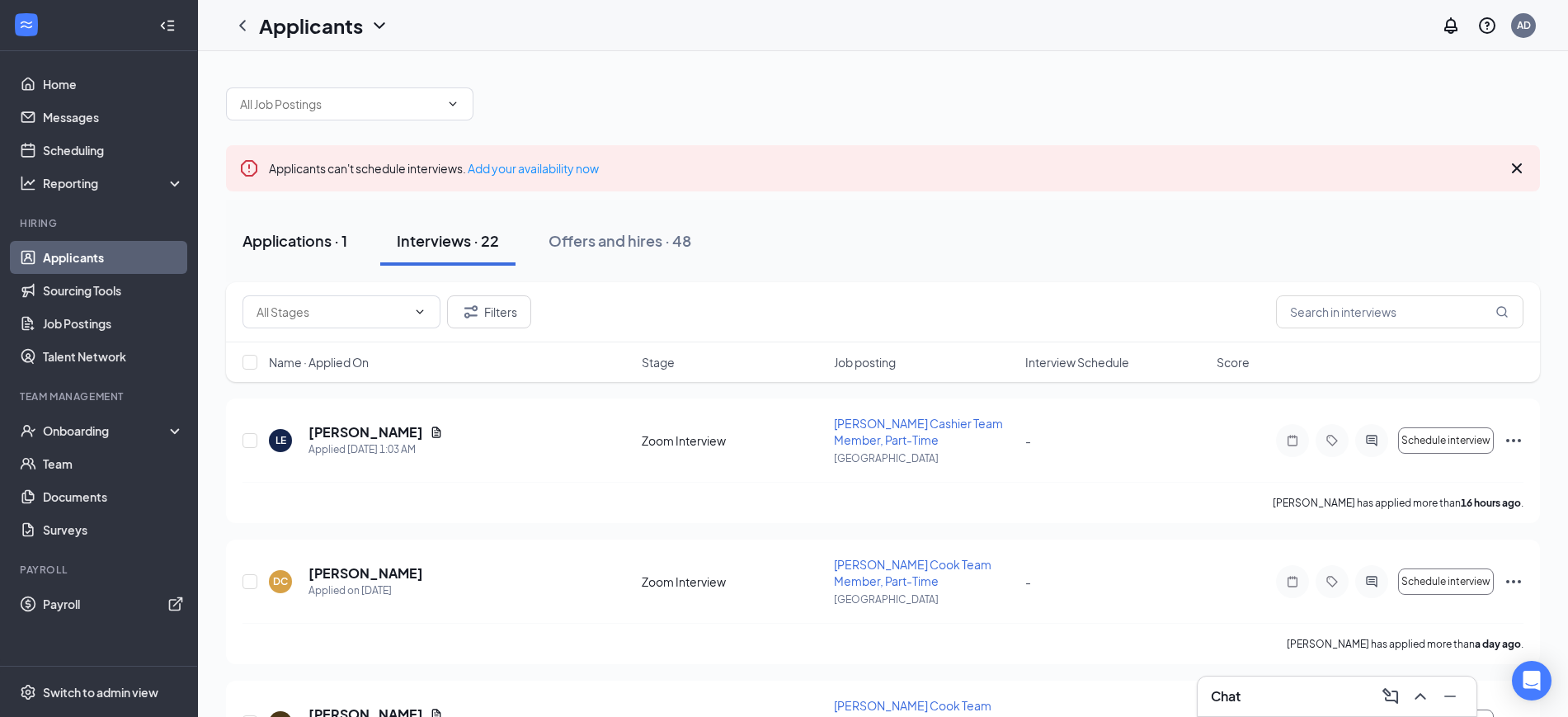
click at [293, 240] on div "Applications · 1" at bounding box center [294, 240] width 105 height 21
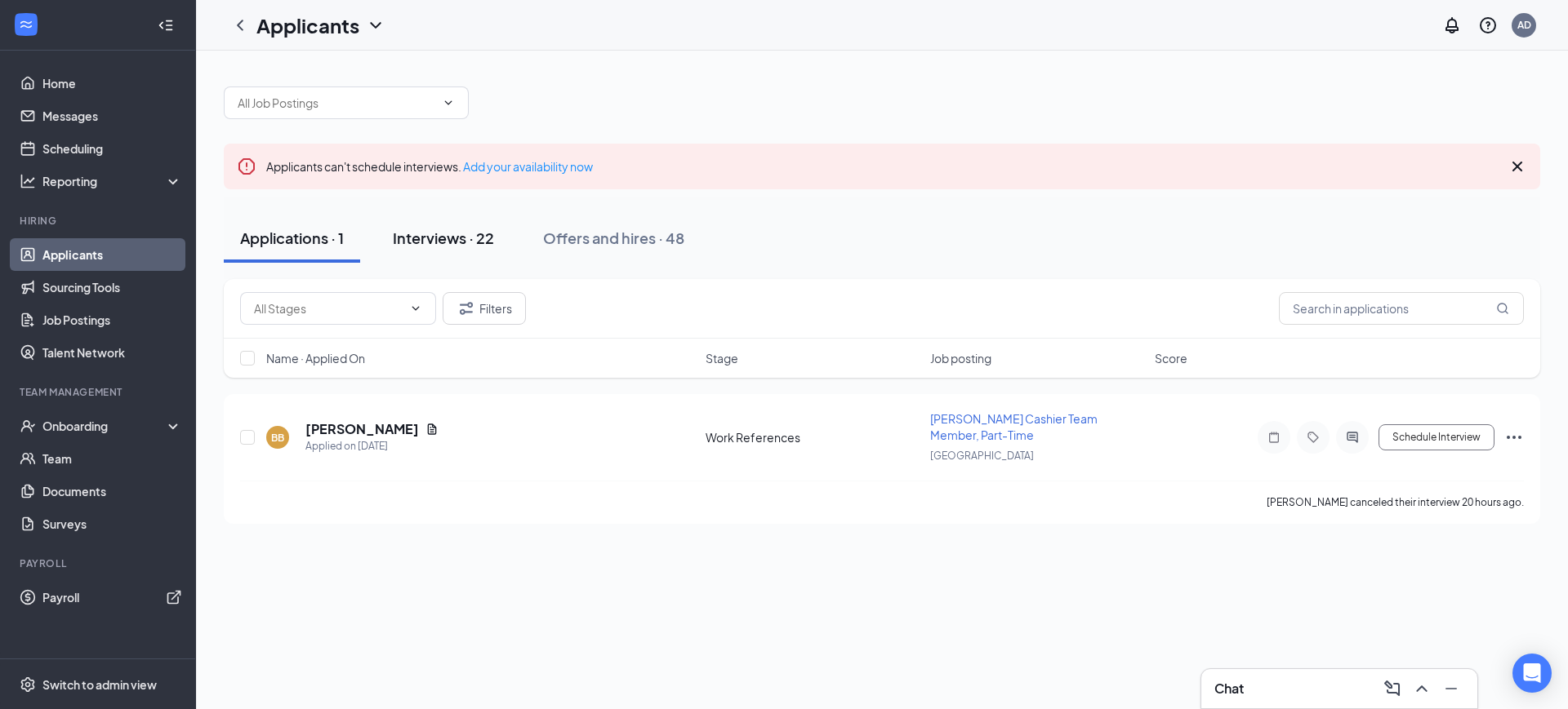
click at [441, 233] on div "Interviews · 22" at bounding box center [443, 238] width 101 height 20
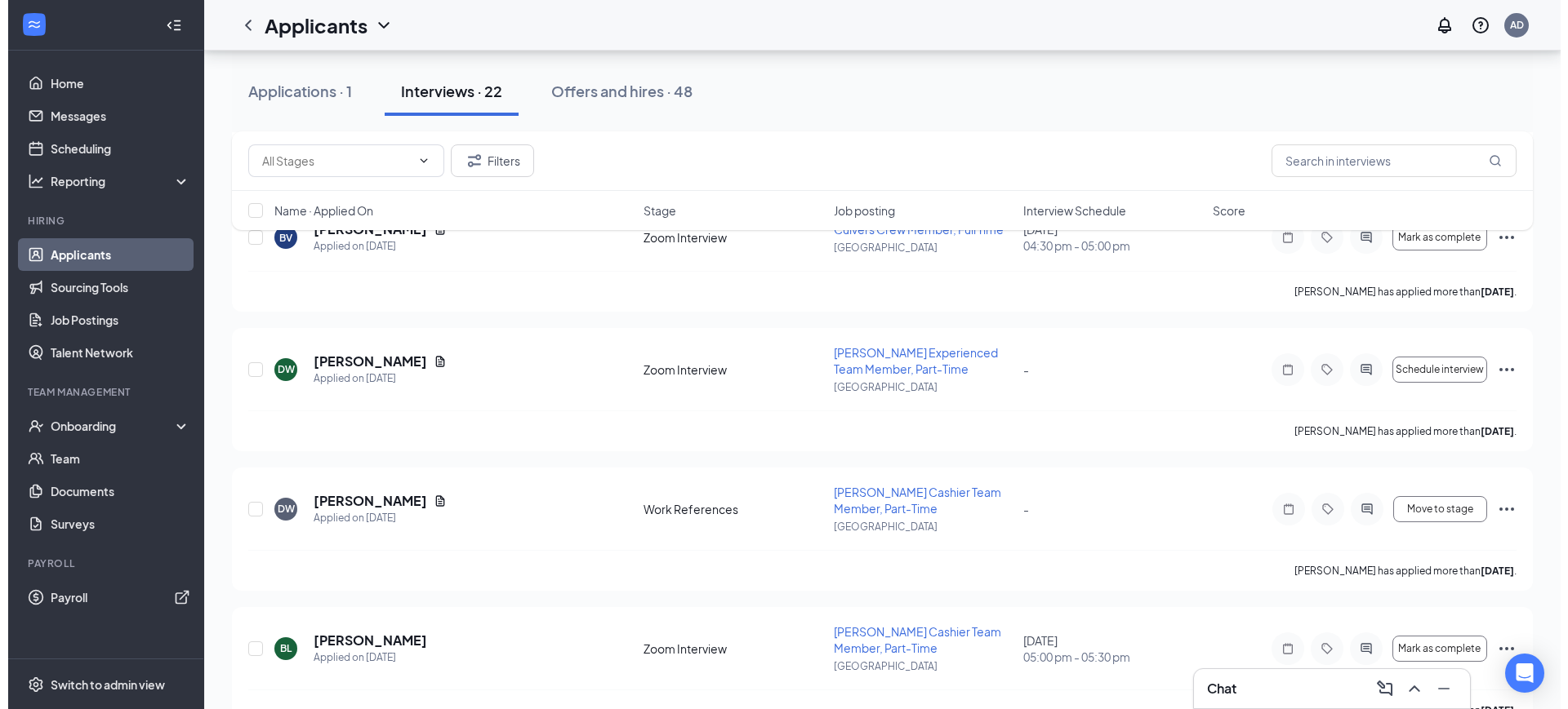
scroll to position [610, 0]
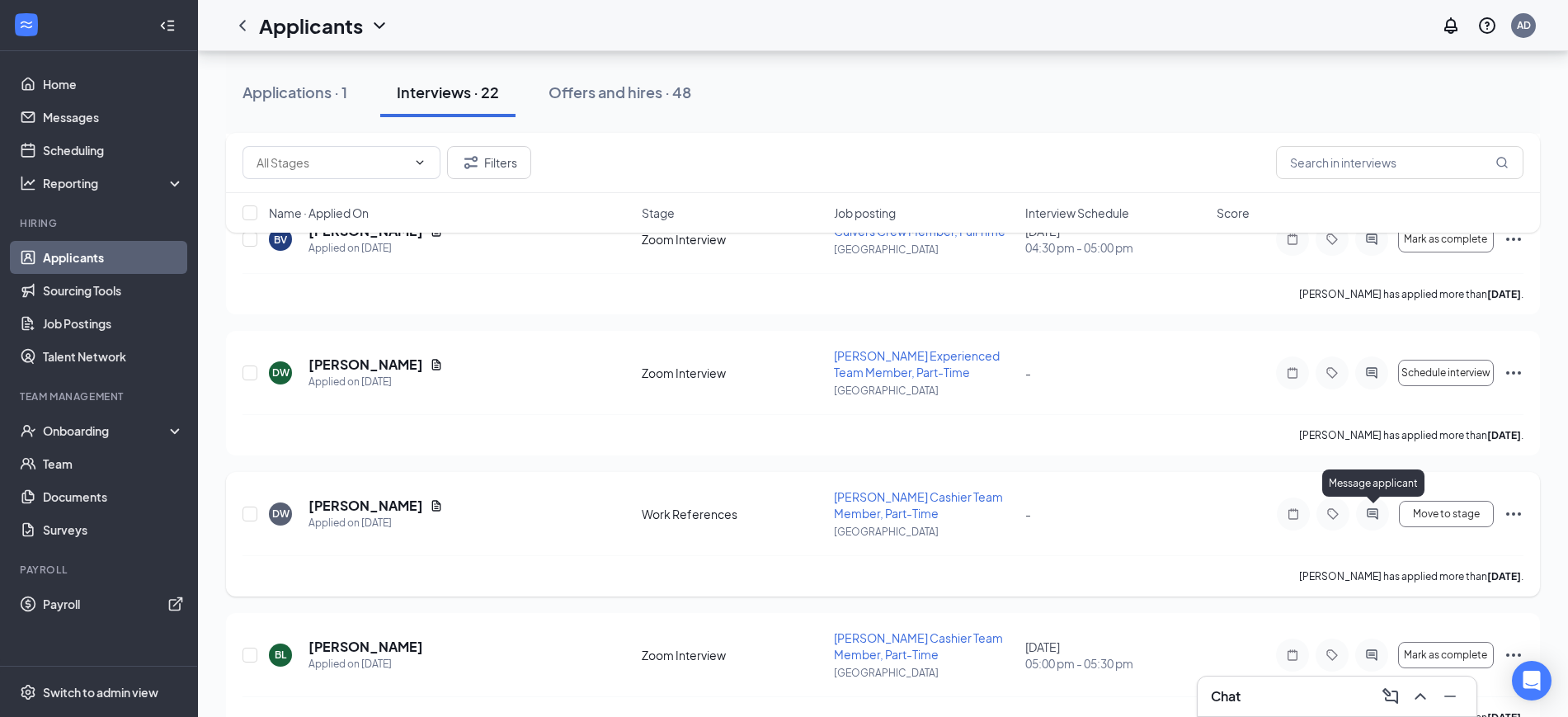
click at [1378, 514] on icon "ActiveChat" at bounding box center [1372, 513] width 11 height 11
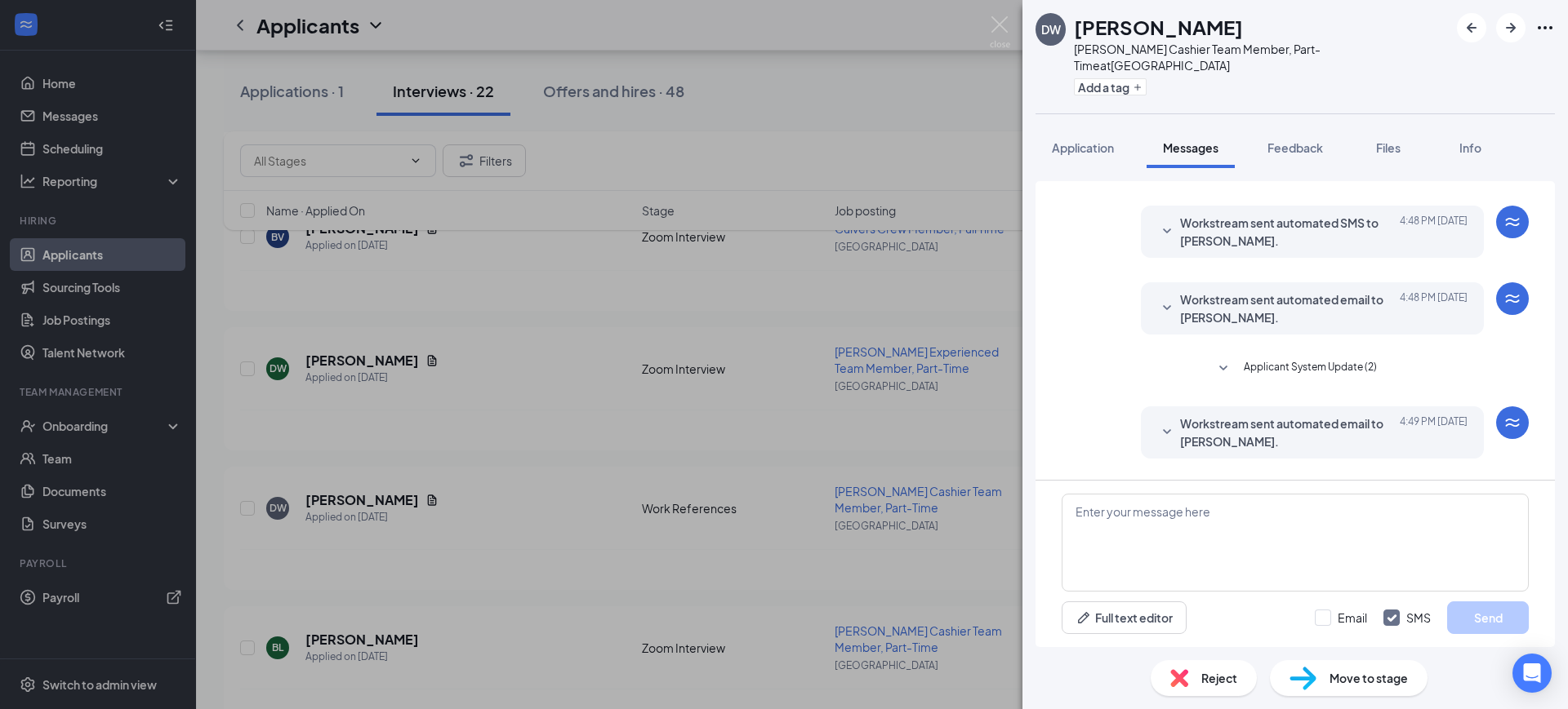
scroll to position [340, 0]
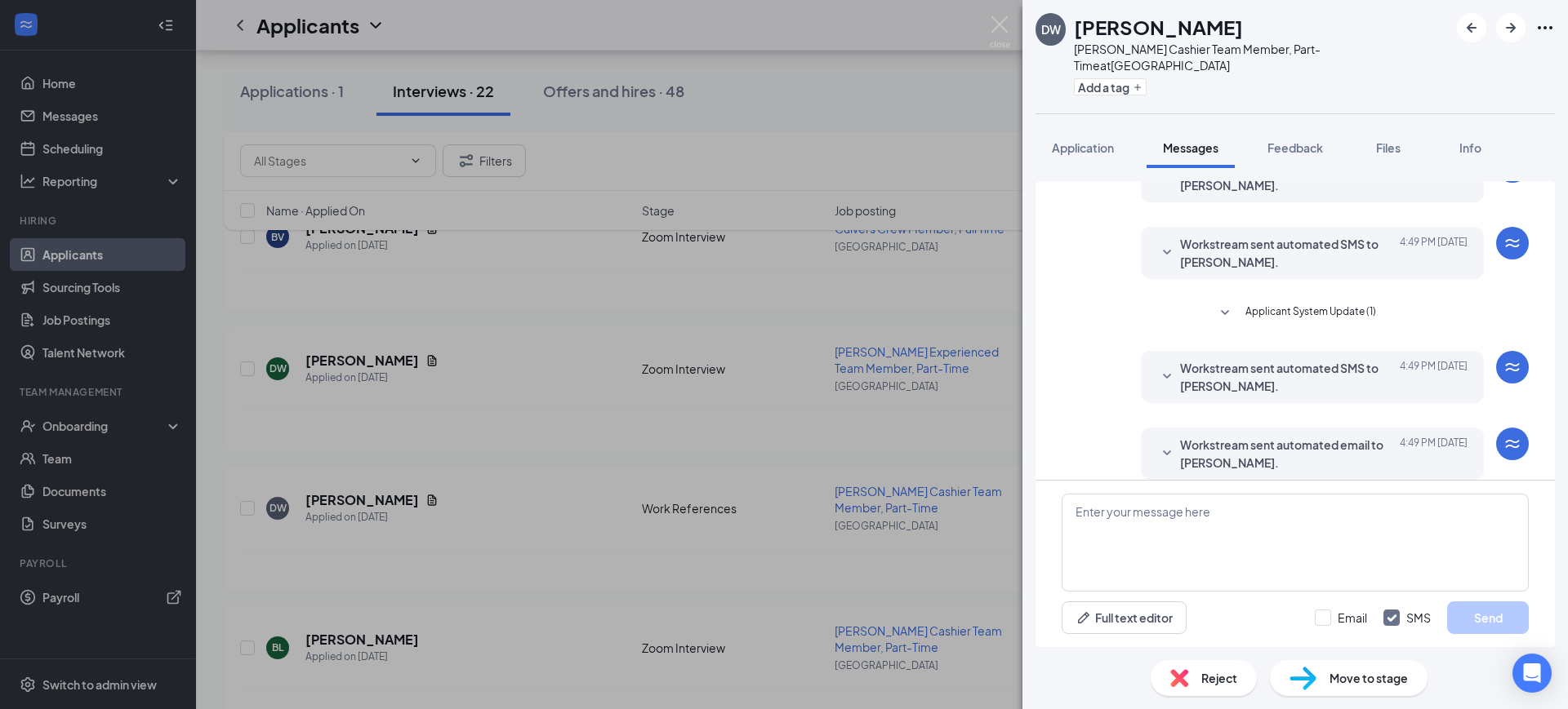
click at [1292, 436] on span "Workstream sent automated email to DEREK WESTENBARGER." at bounding box center [1287, 453] width 214 height 35
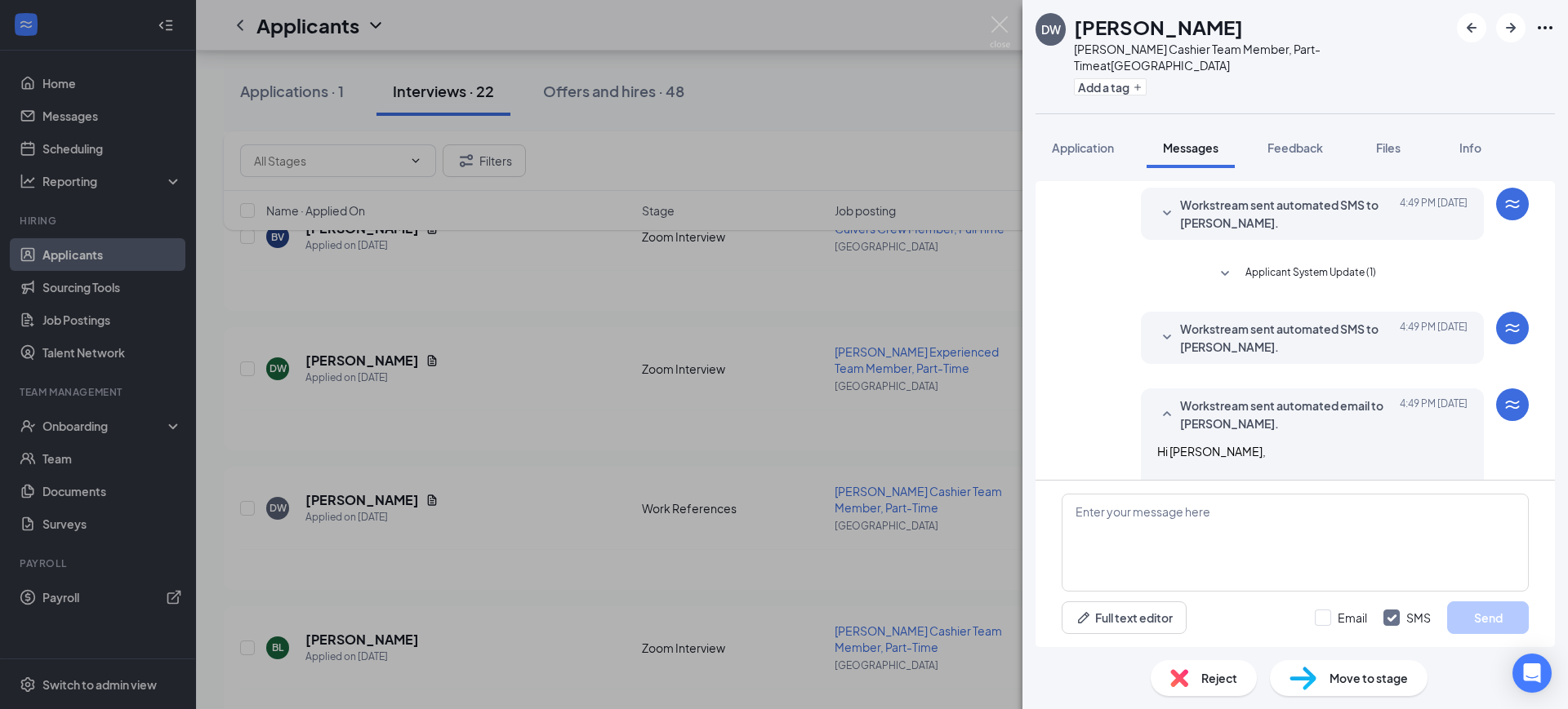
scroll to position [277, 0]
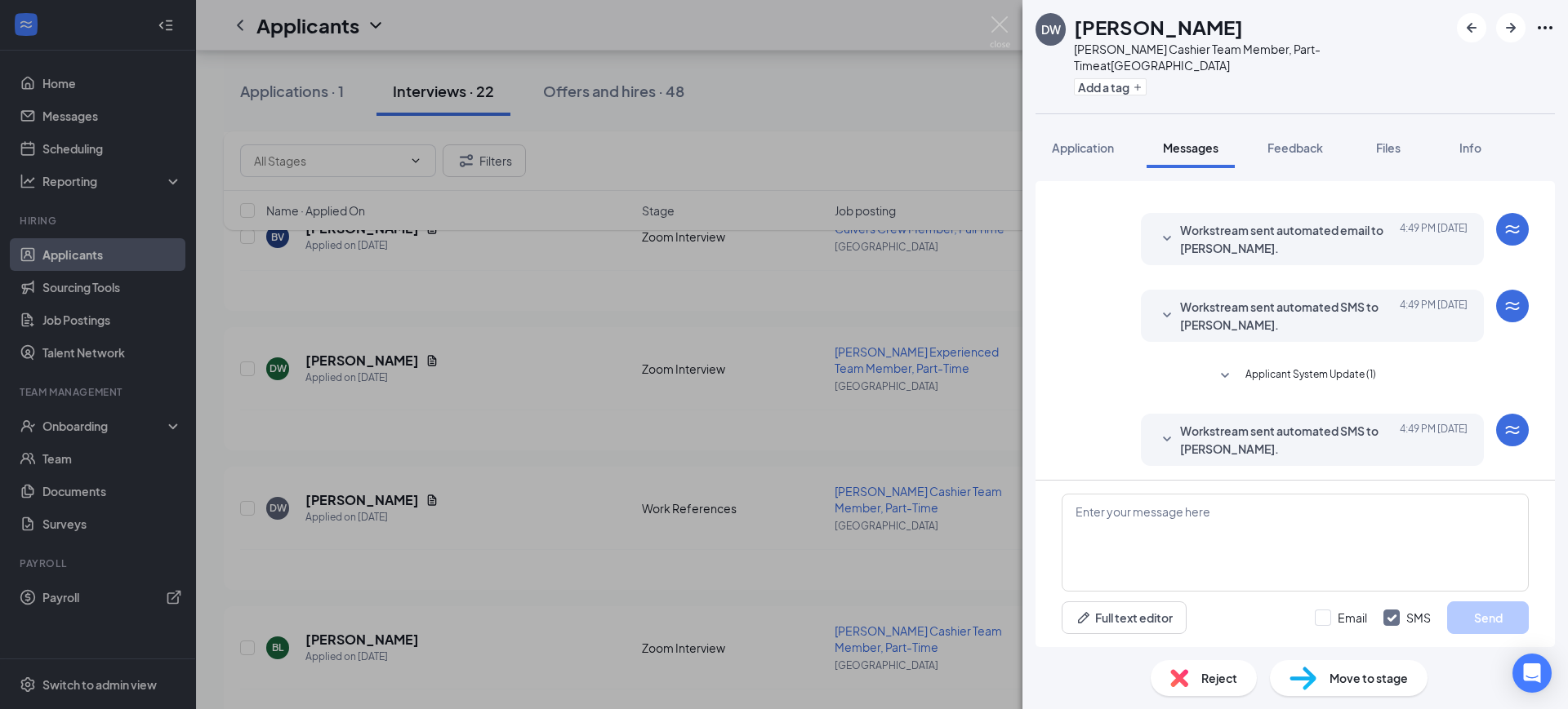
click at [1356, 421] on span "Workstream sent automated SMS to DEREK WESTENBARGER." at bounding box center [1287, 439] width 214 height 35
click at [1345, 421] on span "Workstream sent automated SMS to DEREK WESTENBARGER." at bounding box center [1287, 439] width 214 height 35
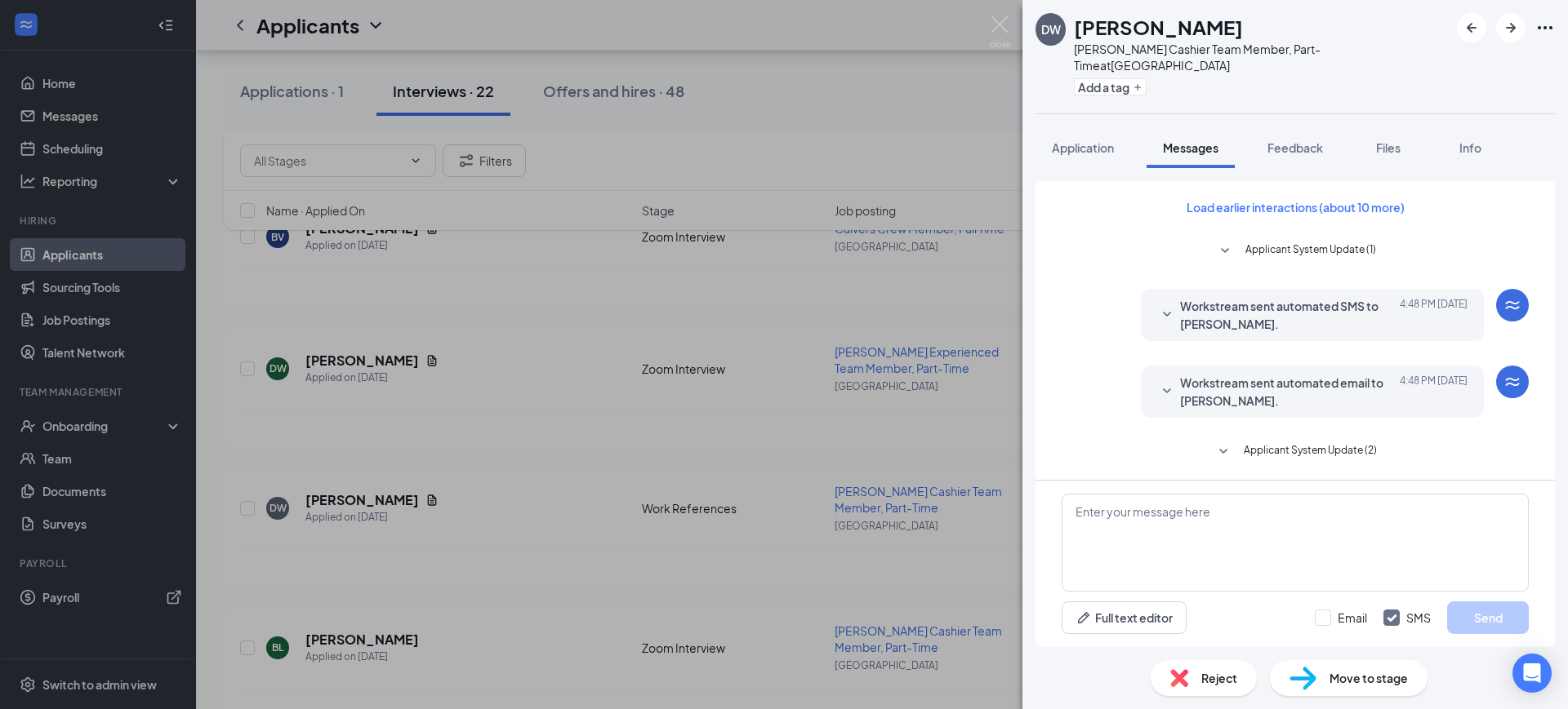
click at [1350, 297] on span "Workstream sent automated SMS to DEREK WESTENBARGER." at bounding box center [1287, 315] width 214 height 35
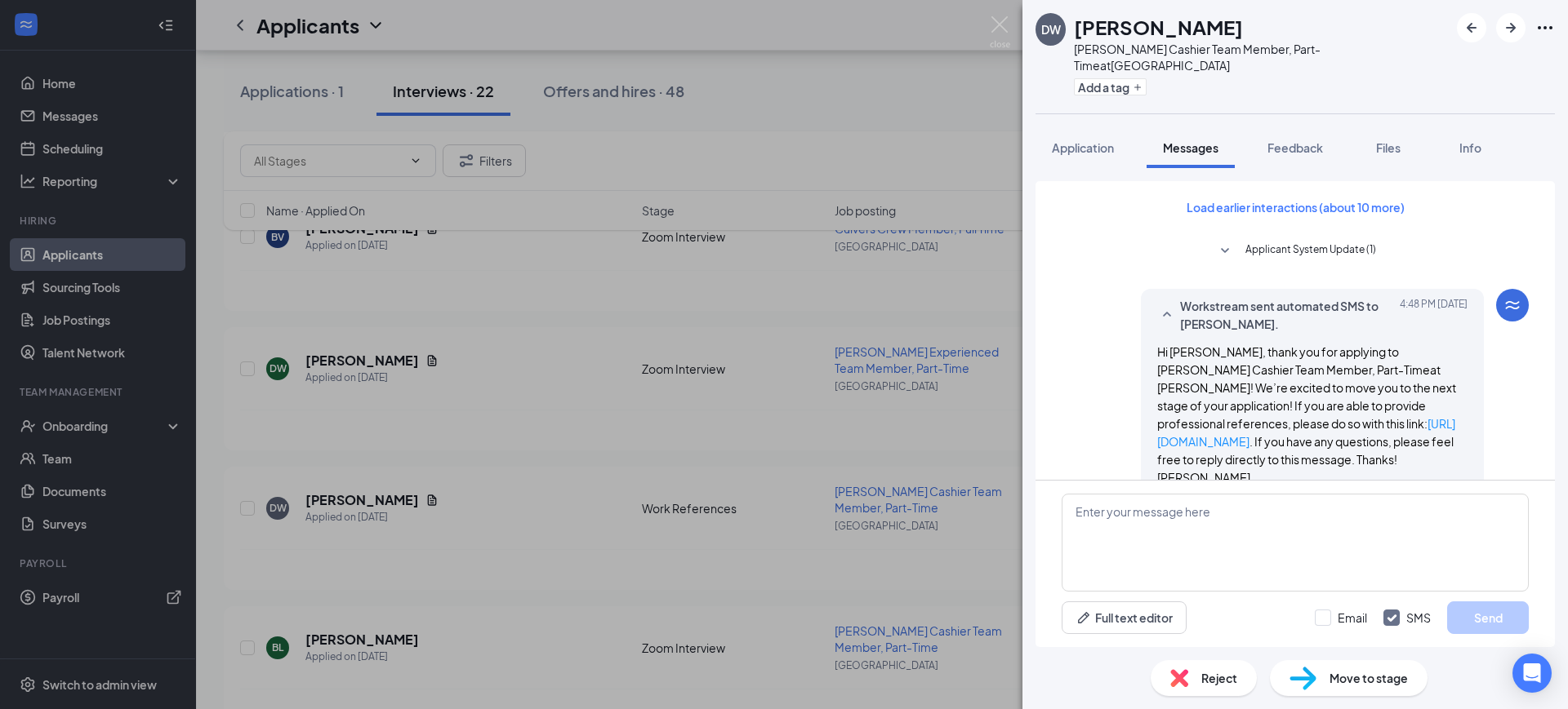
click at [1343, 297] on span "Workstream sent automated SMS to DEREK WESTENBARGER." at bounding box center [1287, 315] width 214 height 35
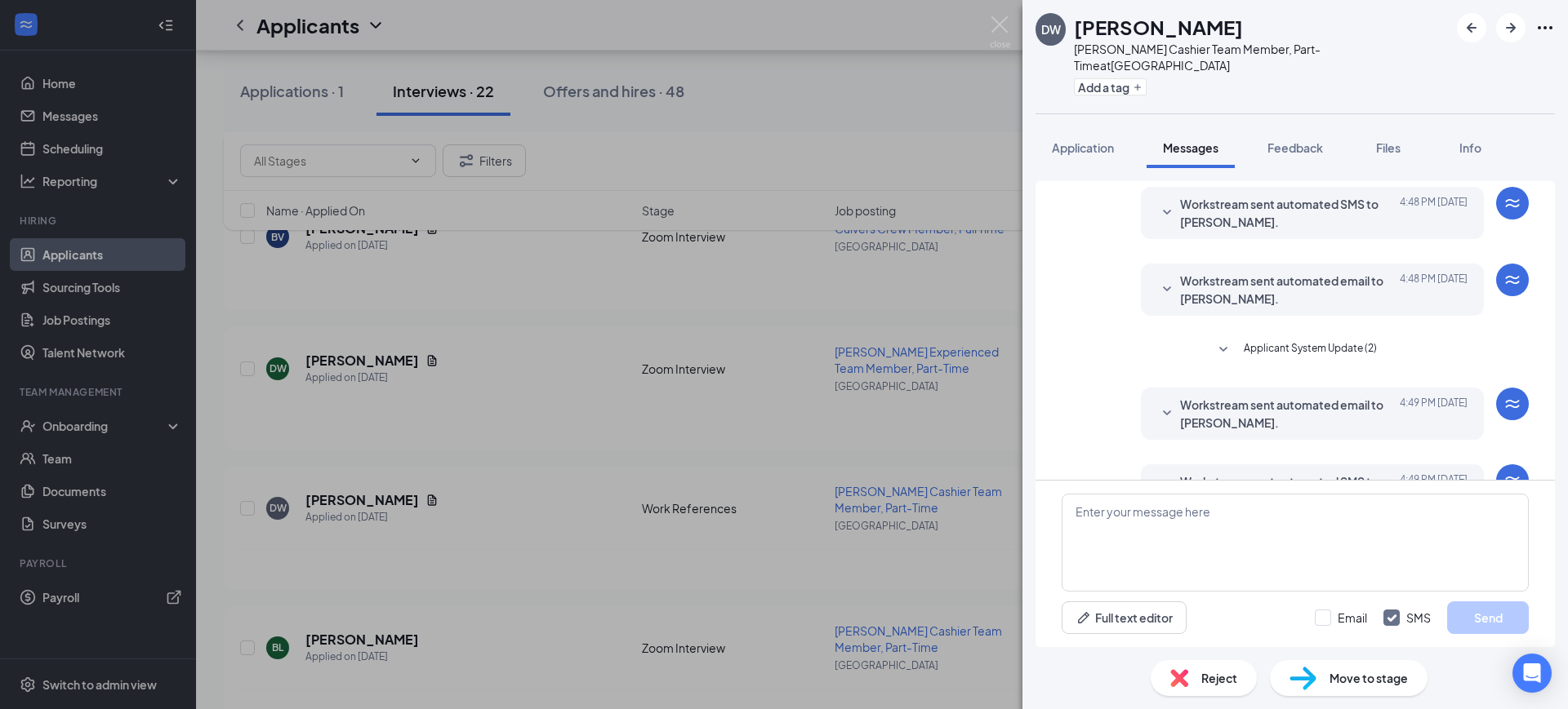
click at [1332, 398] on span "Workstream sent automated email to DEREK WESTENBARGER." at bounding box center [1287, 414] width 214 height 35
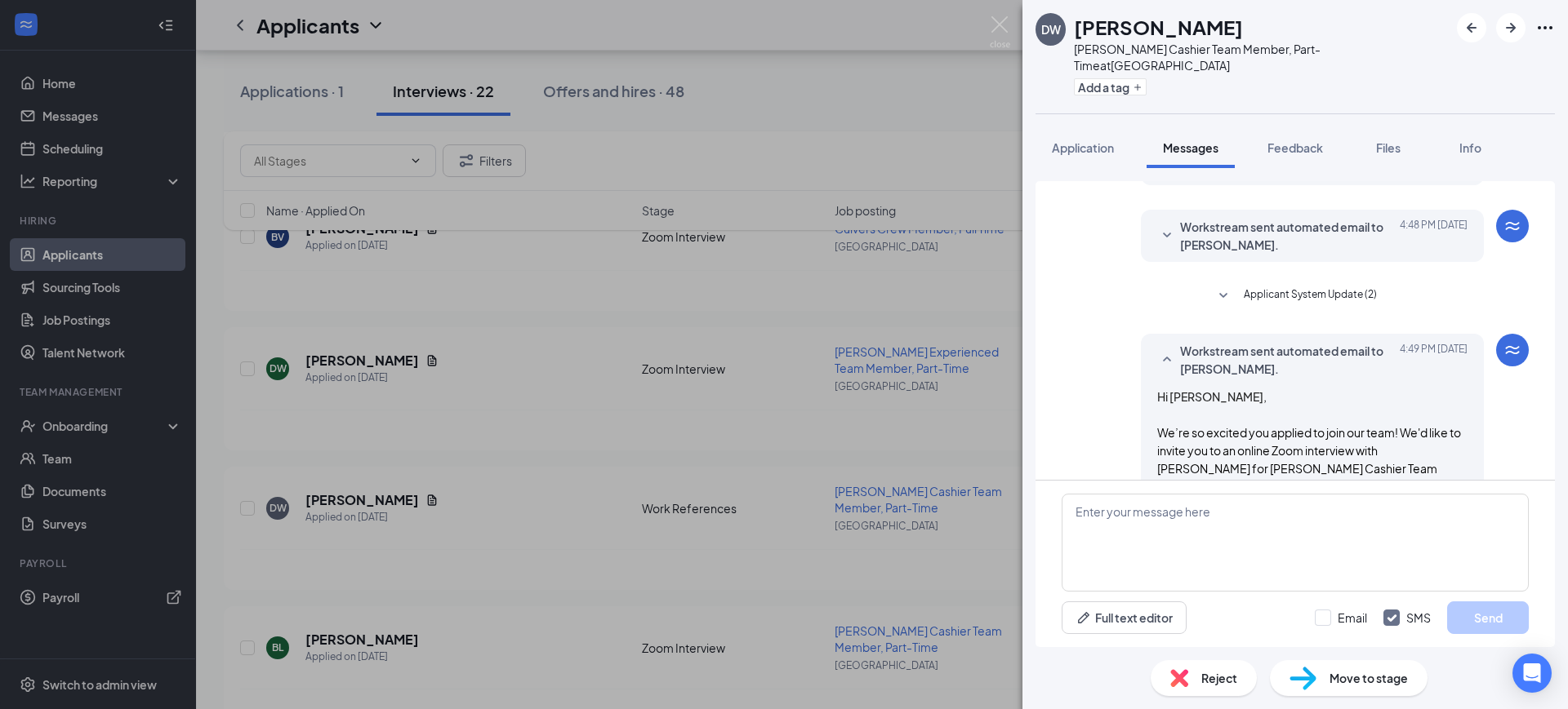
scroll to position [204, 0]
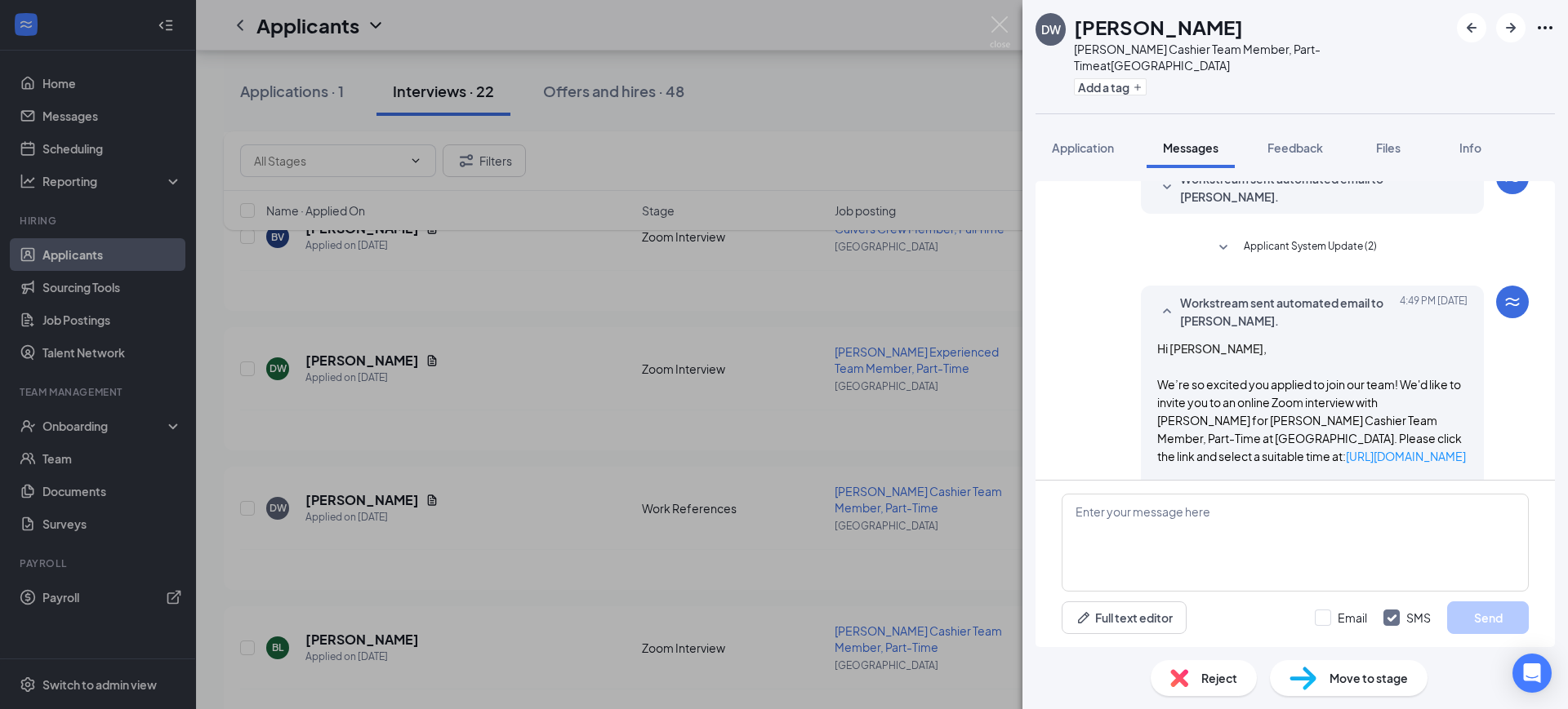
click at [1345, 311] on span "Workstream sent automated email to DEREK WESTENBARGER." at bounding box center [1287, 311] width 214 height 35
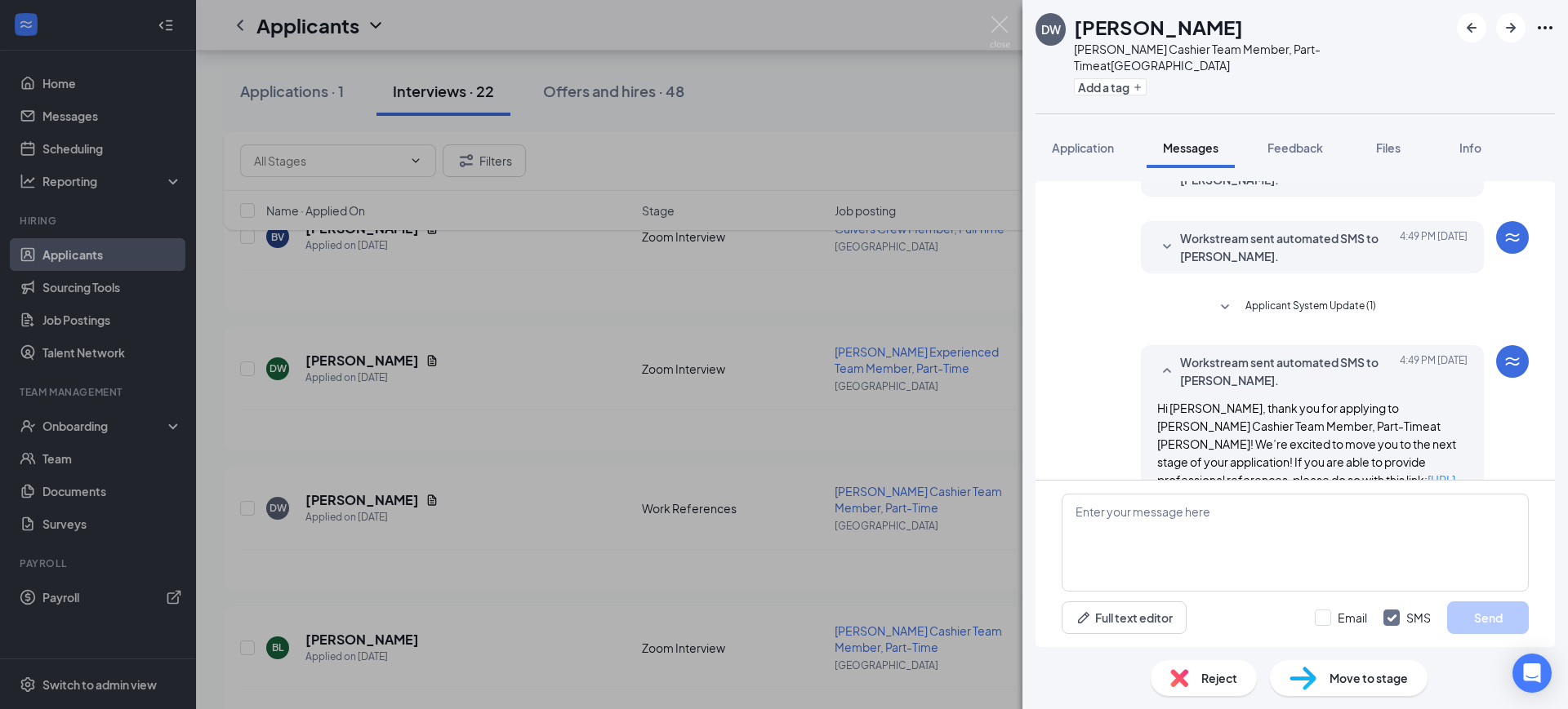
scroll to position [408, 0]
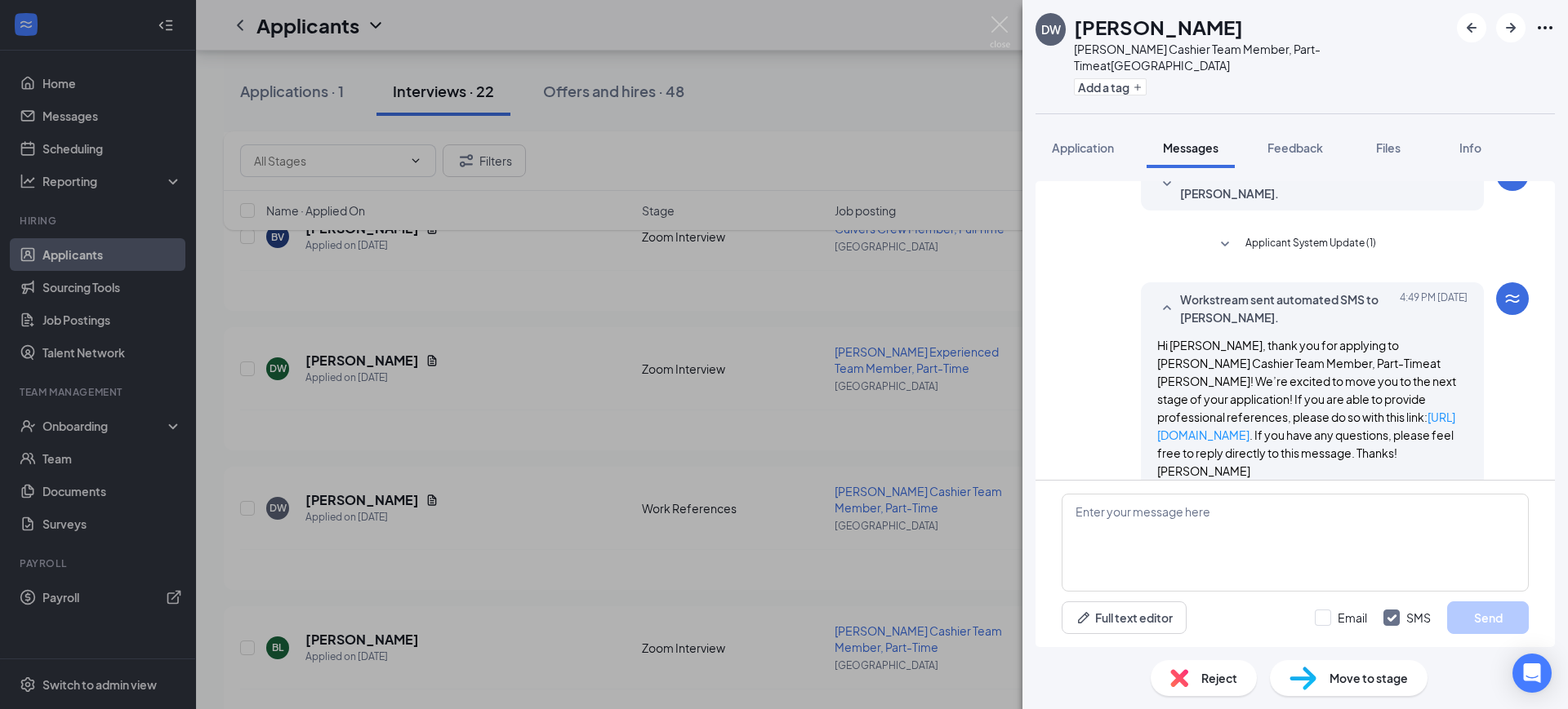
click at [1346, 300] on span "Workstream sent automated SMS to DEREK WESTENBARGER." at bounding box center [1287, 308] width 214 height 35
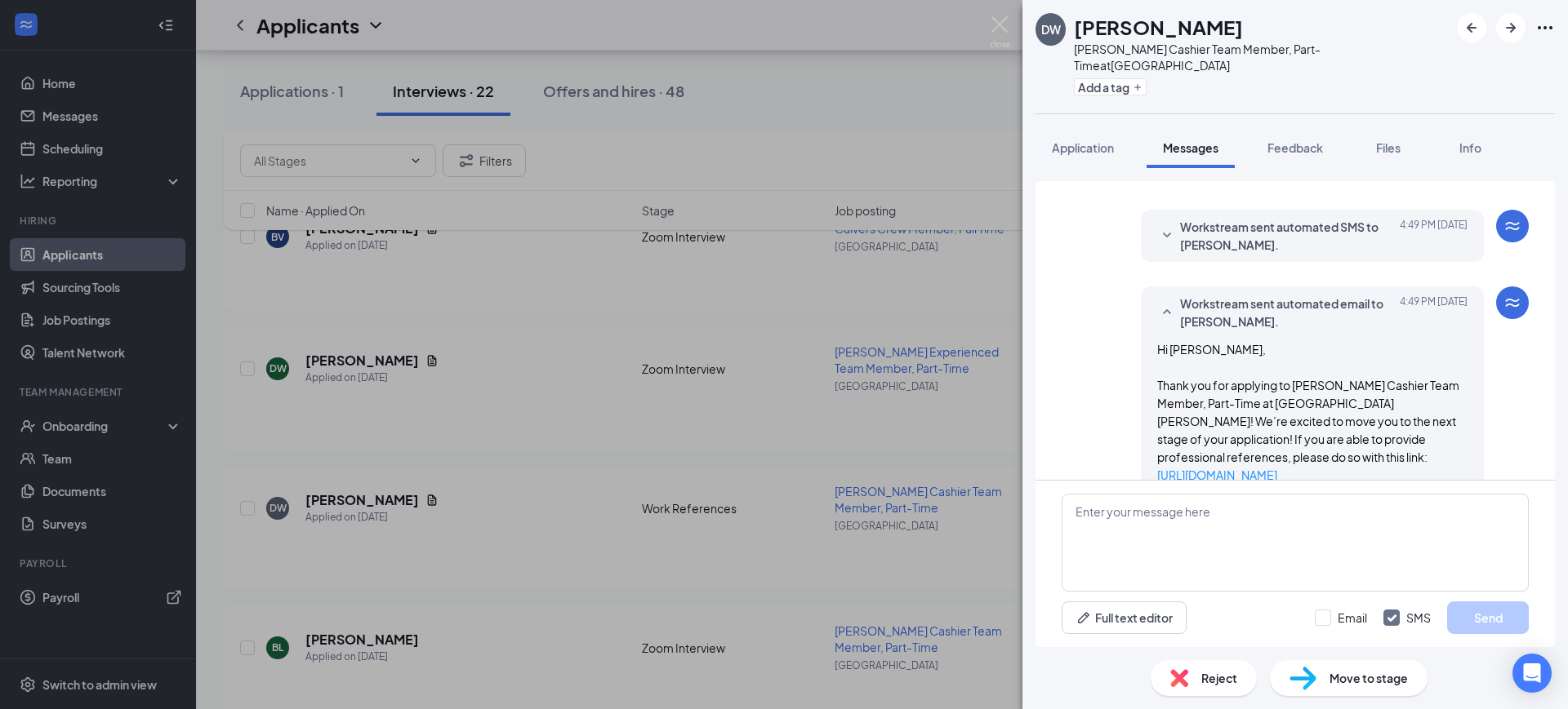
click at [1346, 304] on span "Workstream sent automated email to DEREK WESTENBARGER." at bounding box center [1287, 312] width 214 height 35
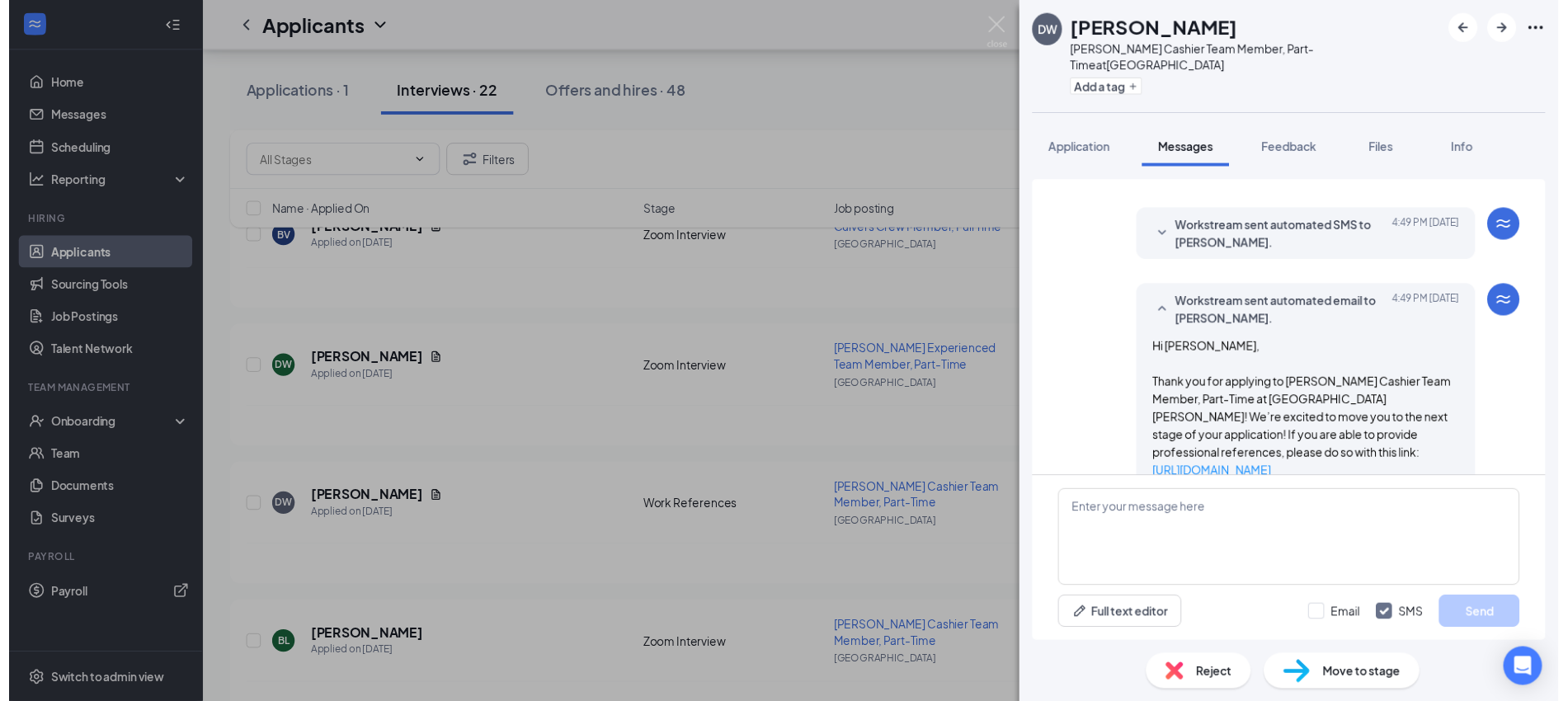
scroll to position [343, 0]
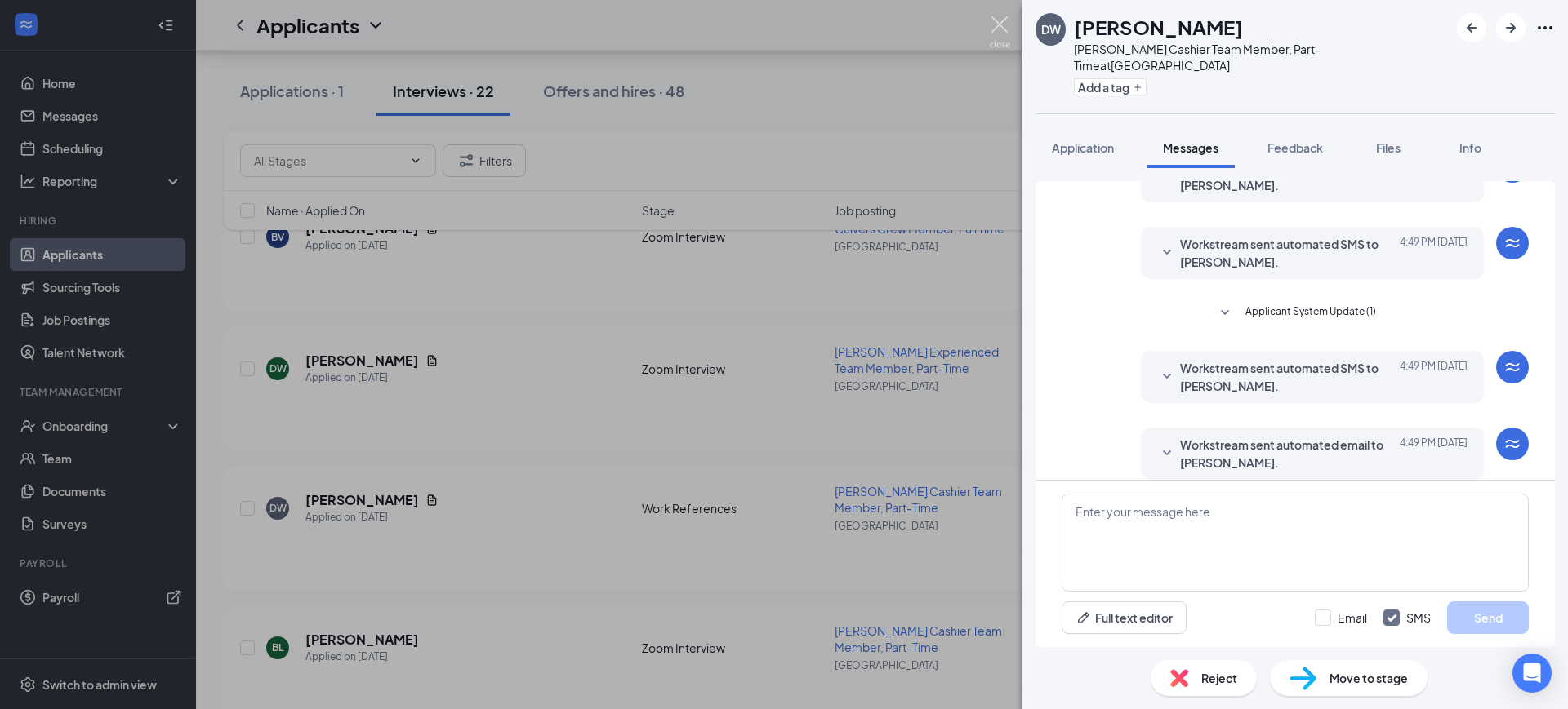
click at [1002, 26] on img at bounding box center [1000, 32] width 20 height 32
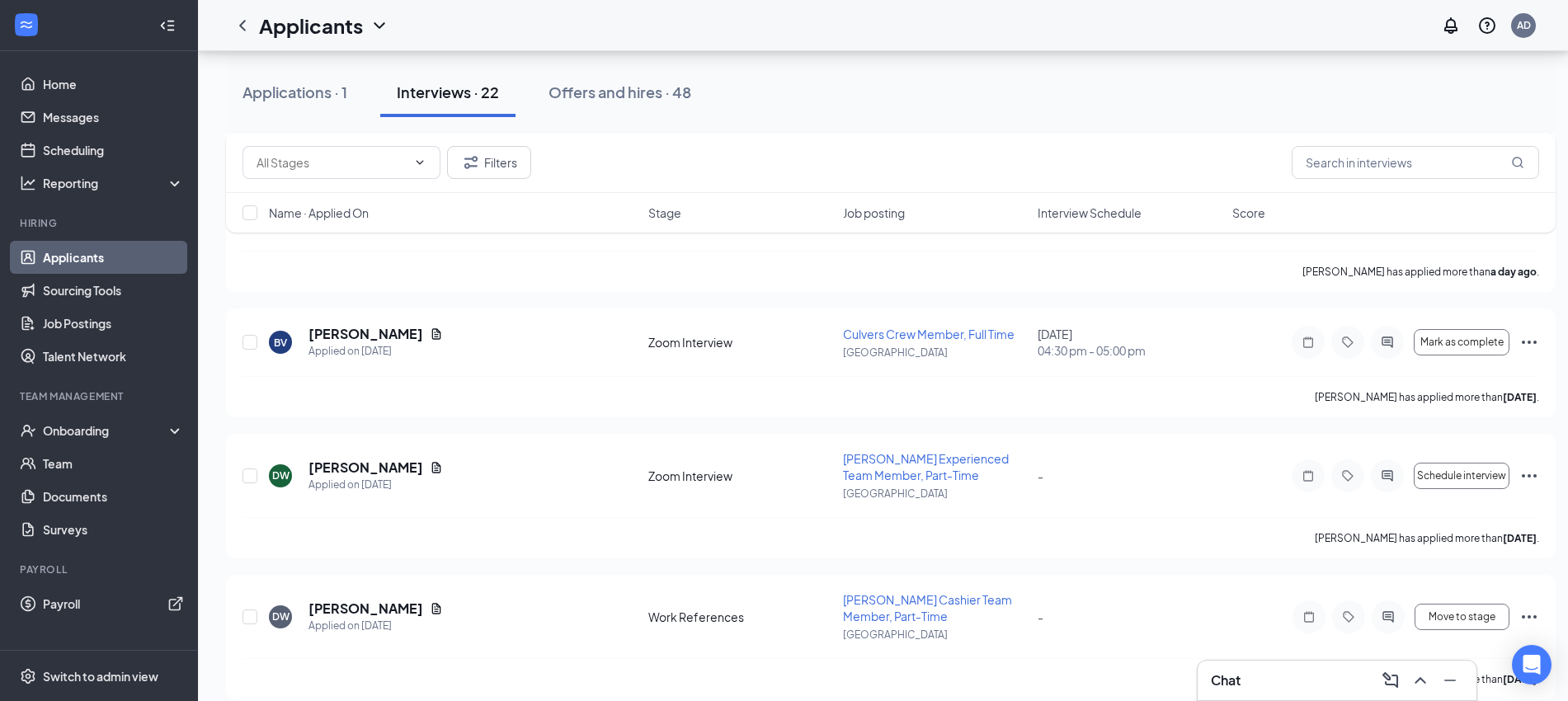
scroll to position [616, 0]
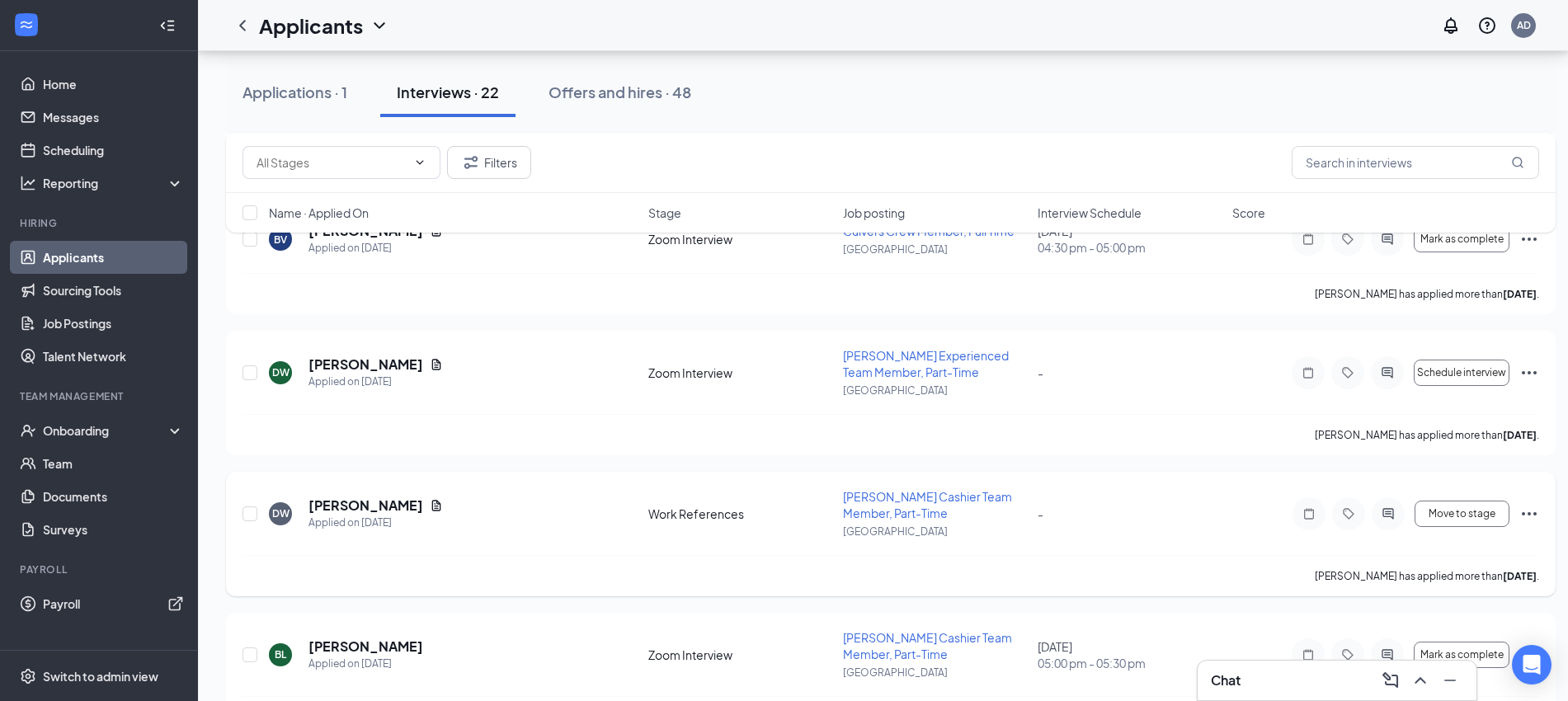
click at [1534, 509] on icon "Ellipses" at bounding box center [1529, 514] width 20 height 20
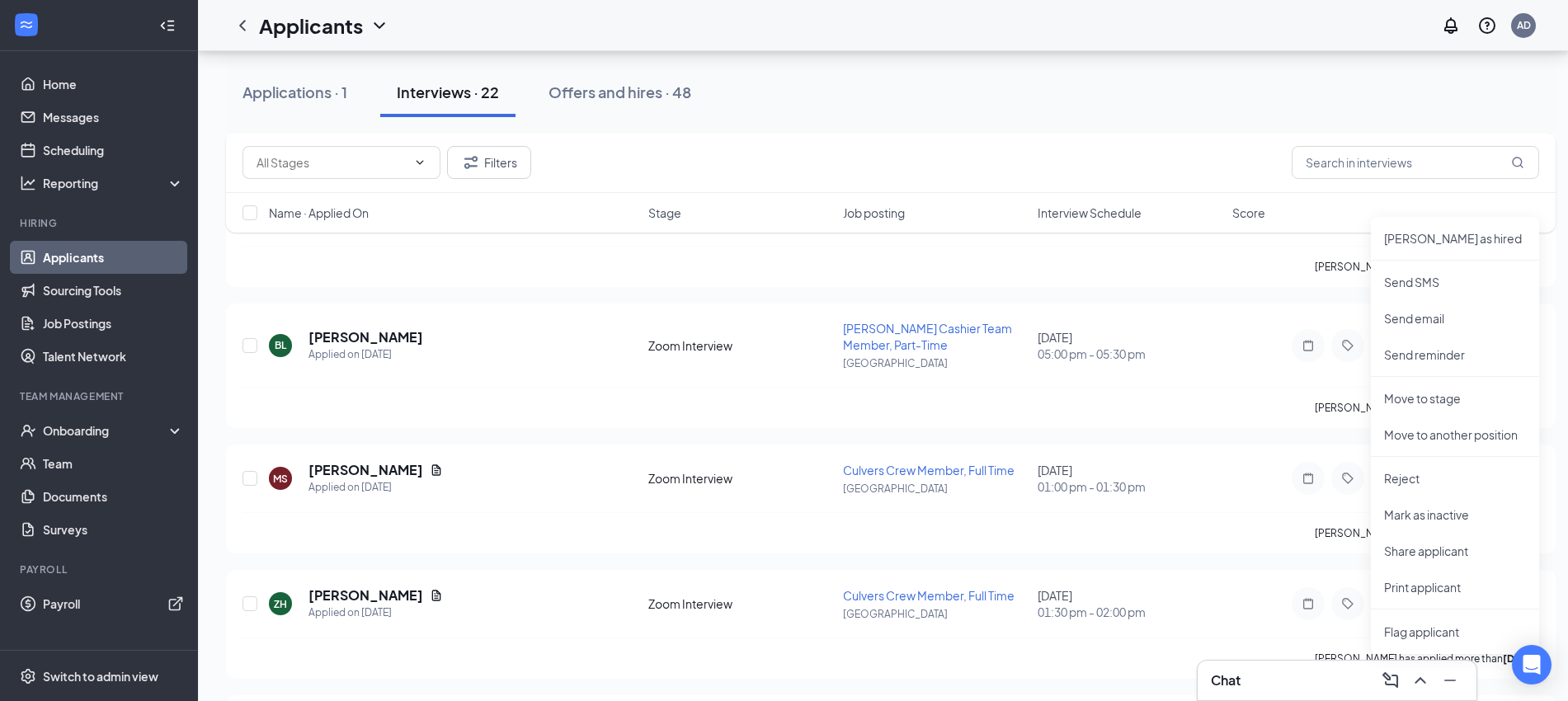
scroll to position [1028, 0]
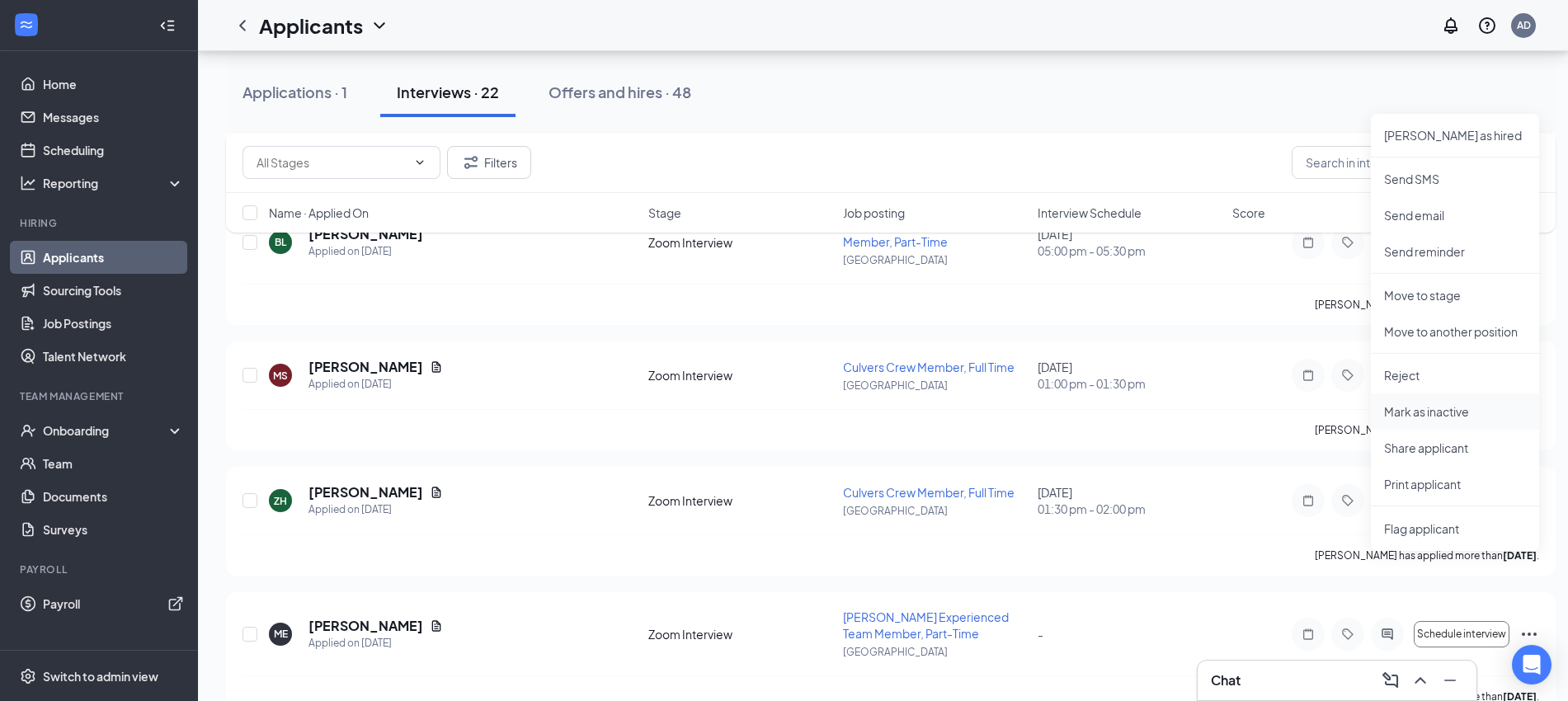
click at [1450, 411] on p "Mark as inactive" at bounding box center [1455, 411] width 142 height 16
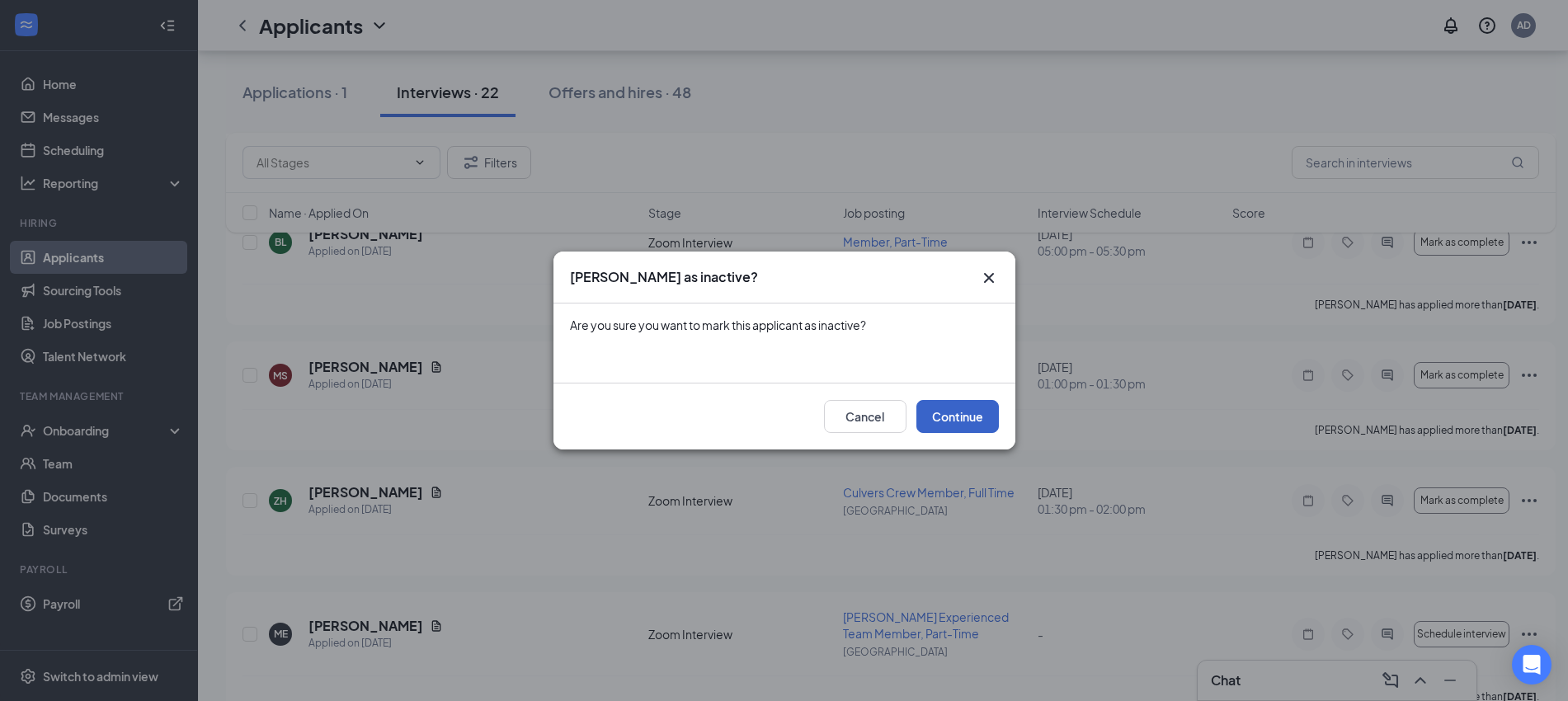
click at [961, 418] on button "Continue" at bounding box center [958, 416] width 83 height 33
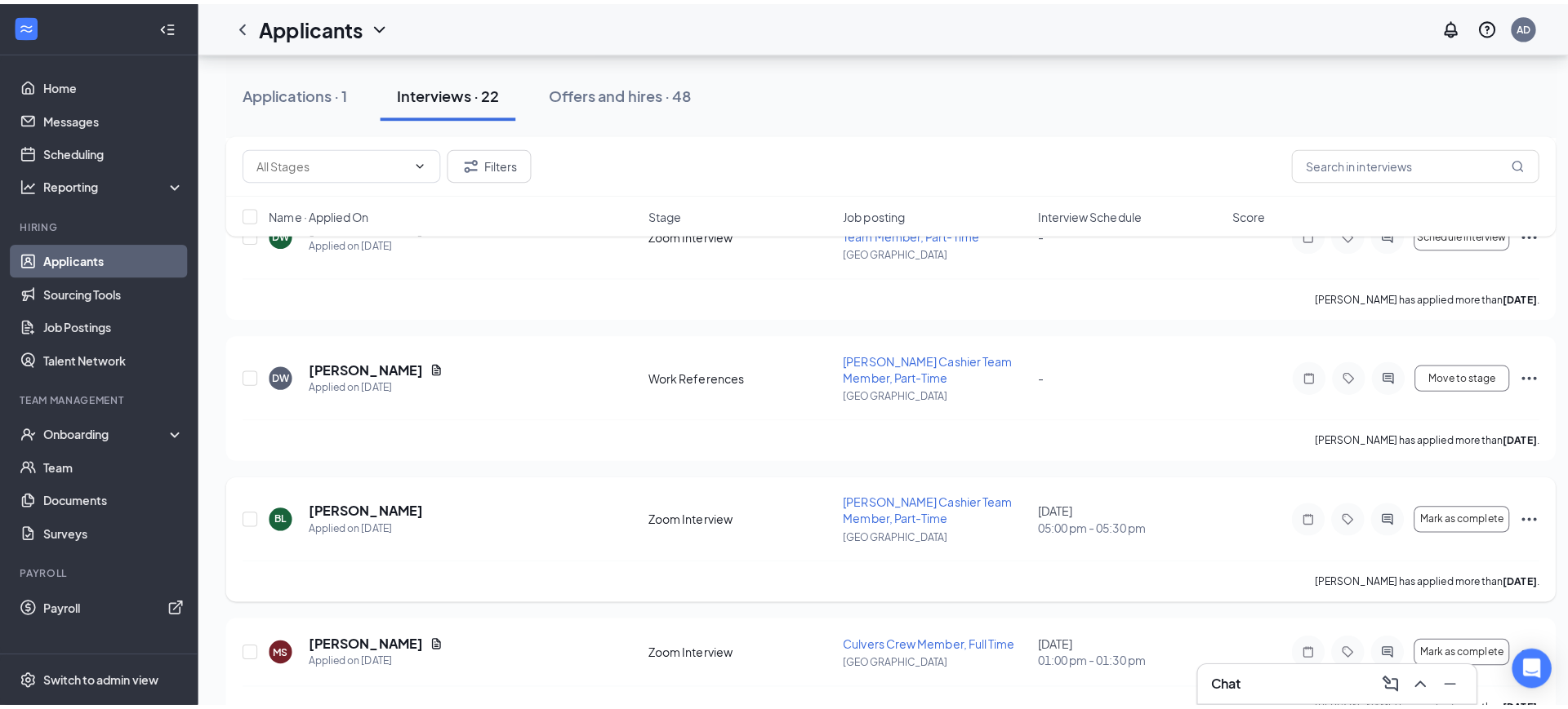
scroll to position [712, 0]
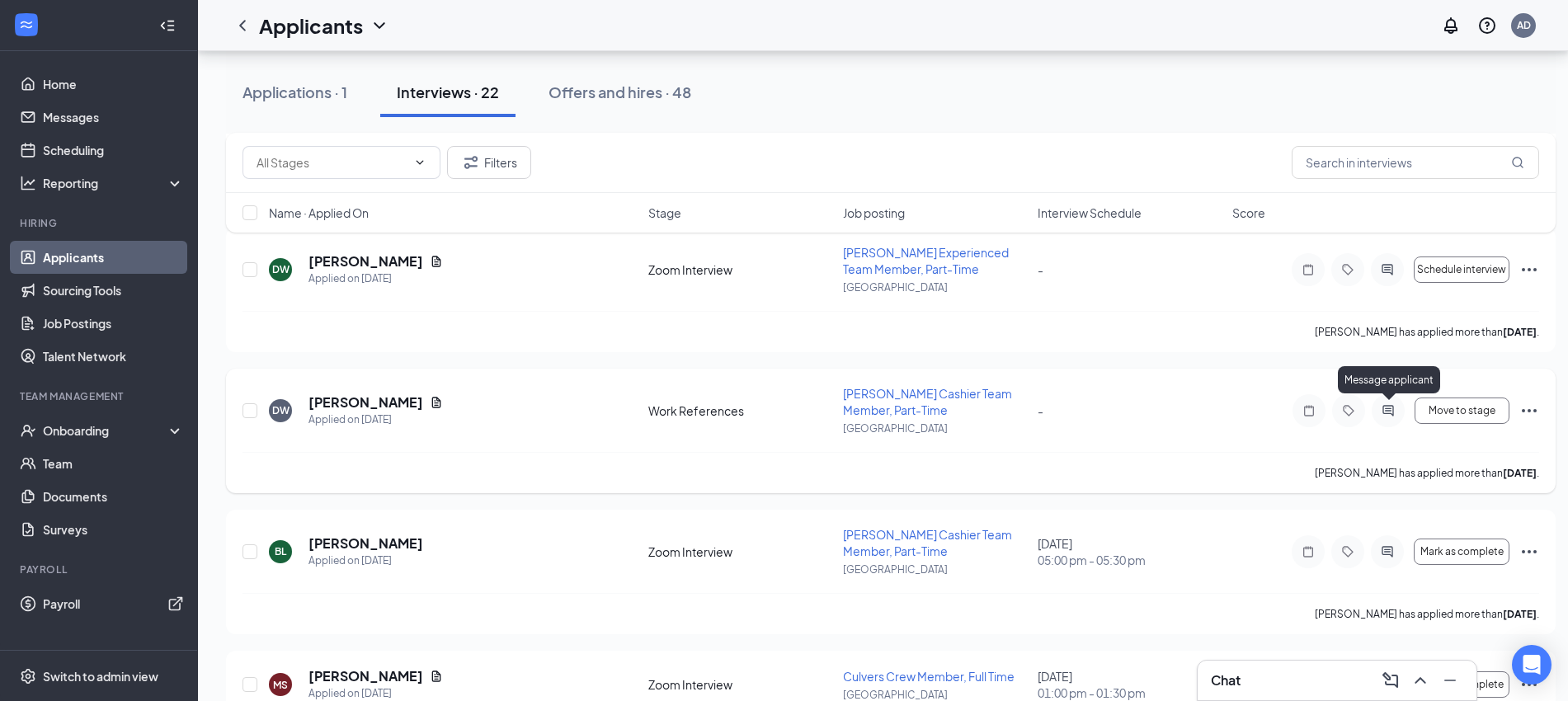
click at [1390, 406] on icon "ActiveChat" at bounding box center [1389, 411] width 20 height 13
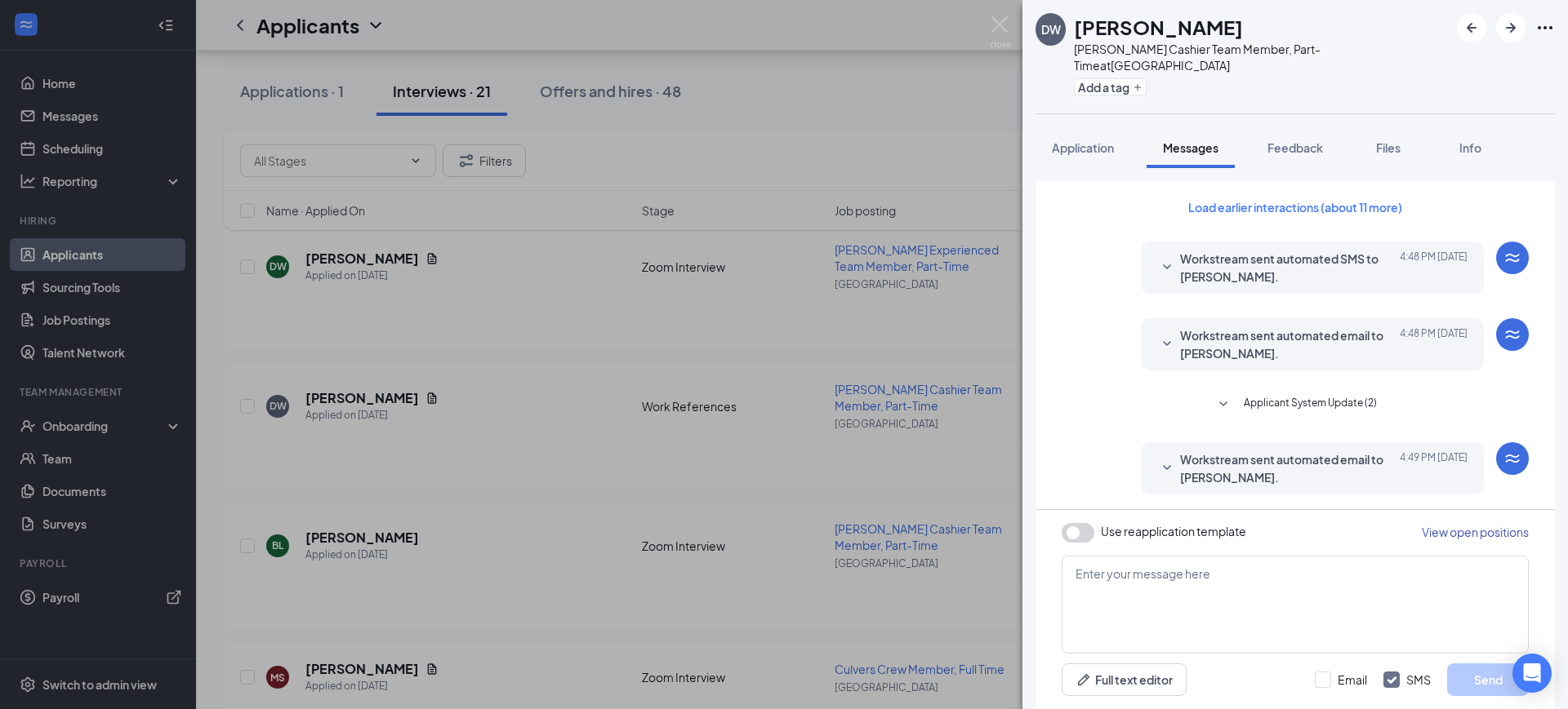
scroll to position [310, 0]
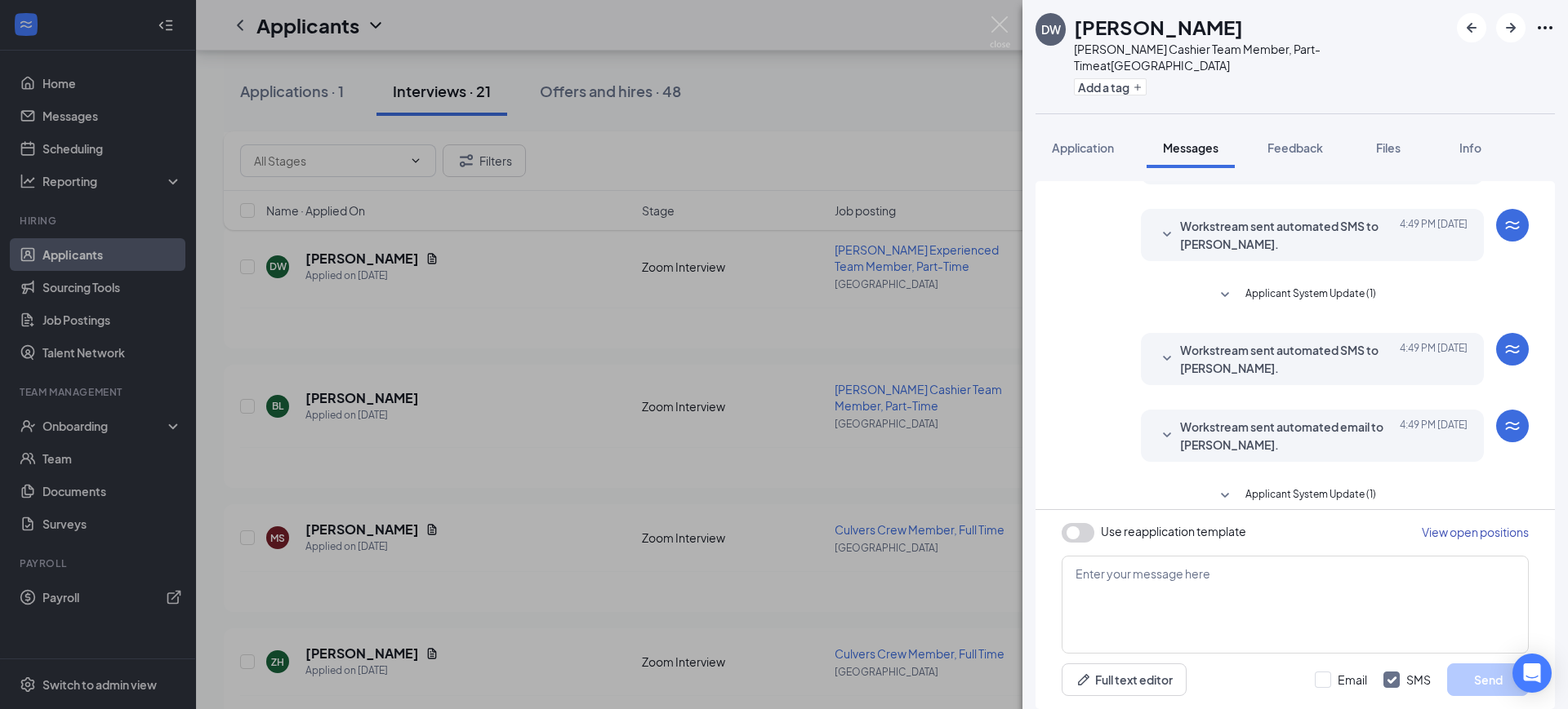
click at [1334, 486] on span "Applicant System Update (1)" at bounding box center [1310, 496] width 131 height 20
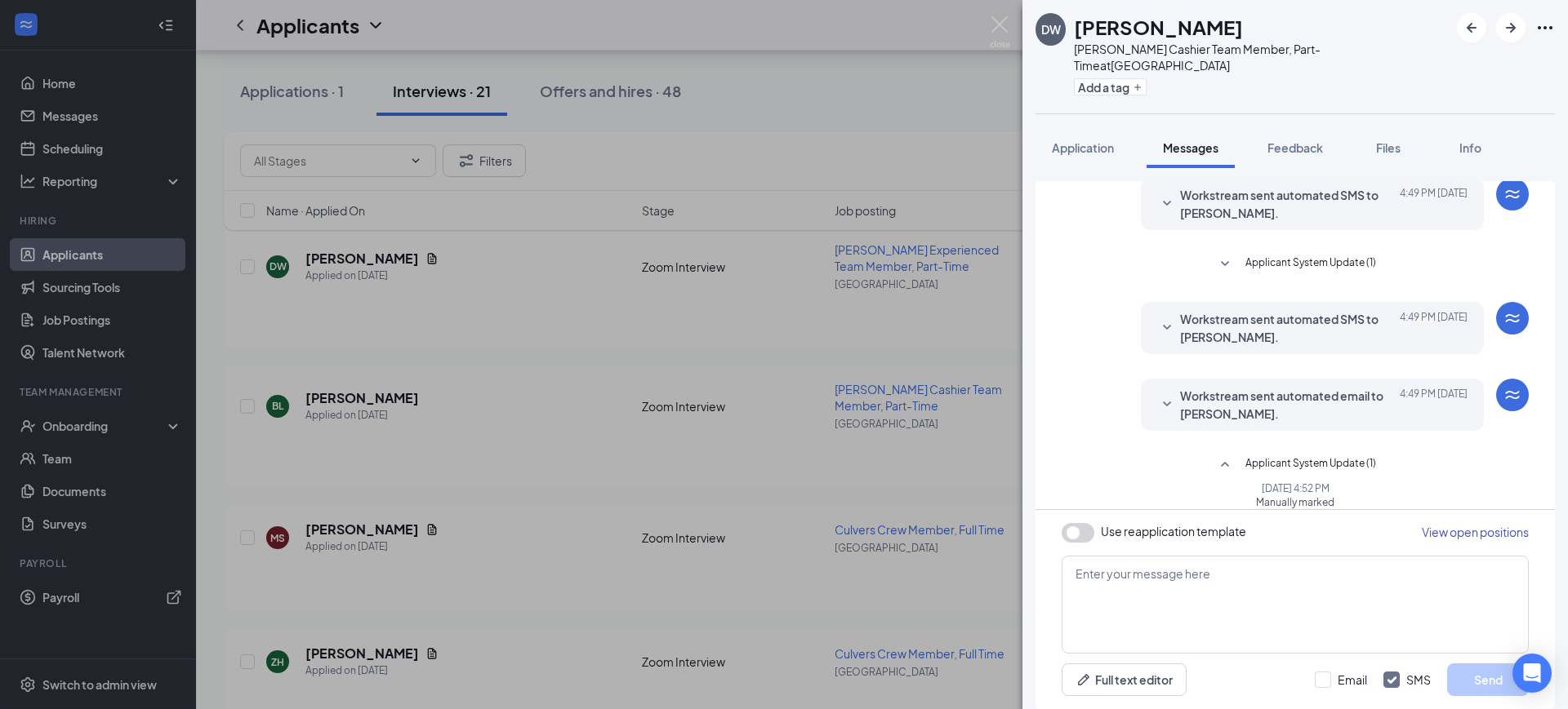
click at [1281, 455] on span "Applicant System Update (1)" at bounding box center [1310, 465] width 131 height 20
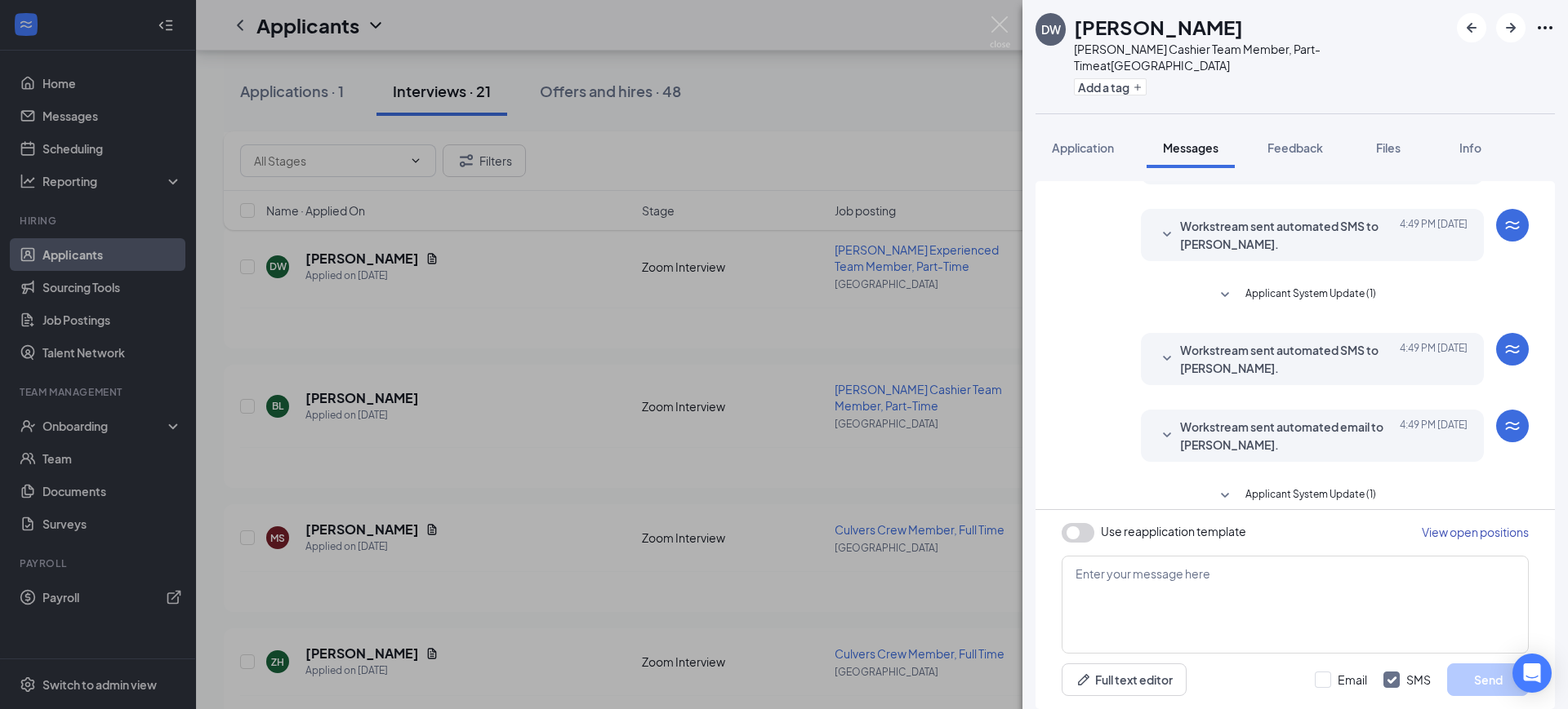
click at [1305, 418] on span "Workstream sent automated email to DEREK WESTENBARGER." at bounding box center [1287, 436] width 214 height 35
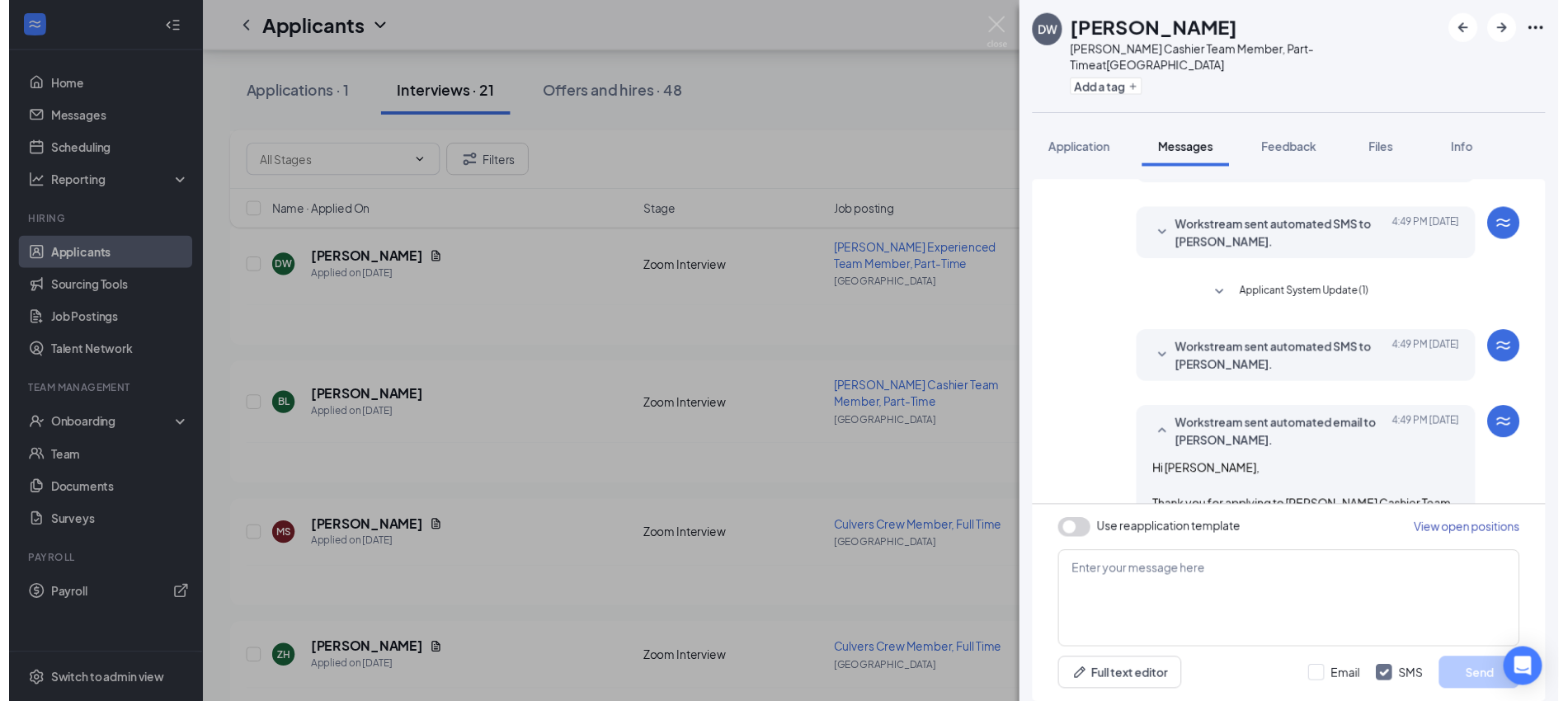
scroll to position [211, 0]
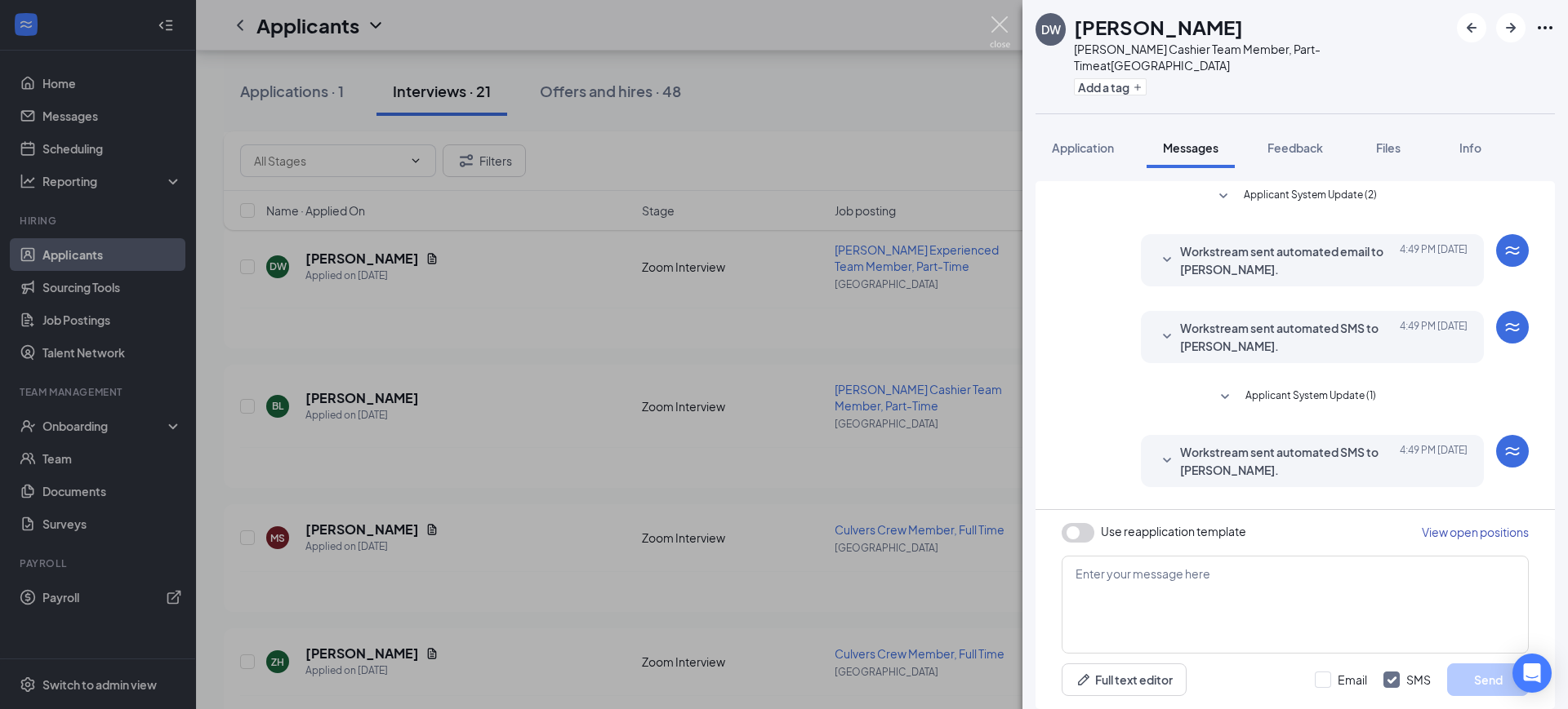
click at [997, 25] on img at bounding box center [1000, 32] width 20 height 32
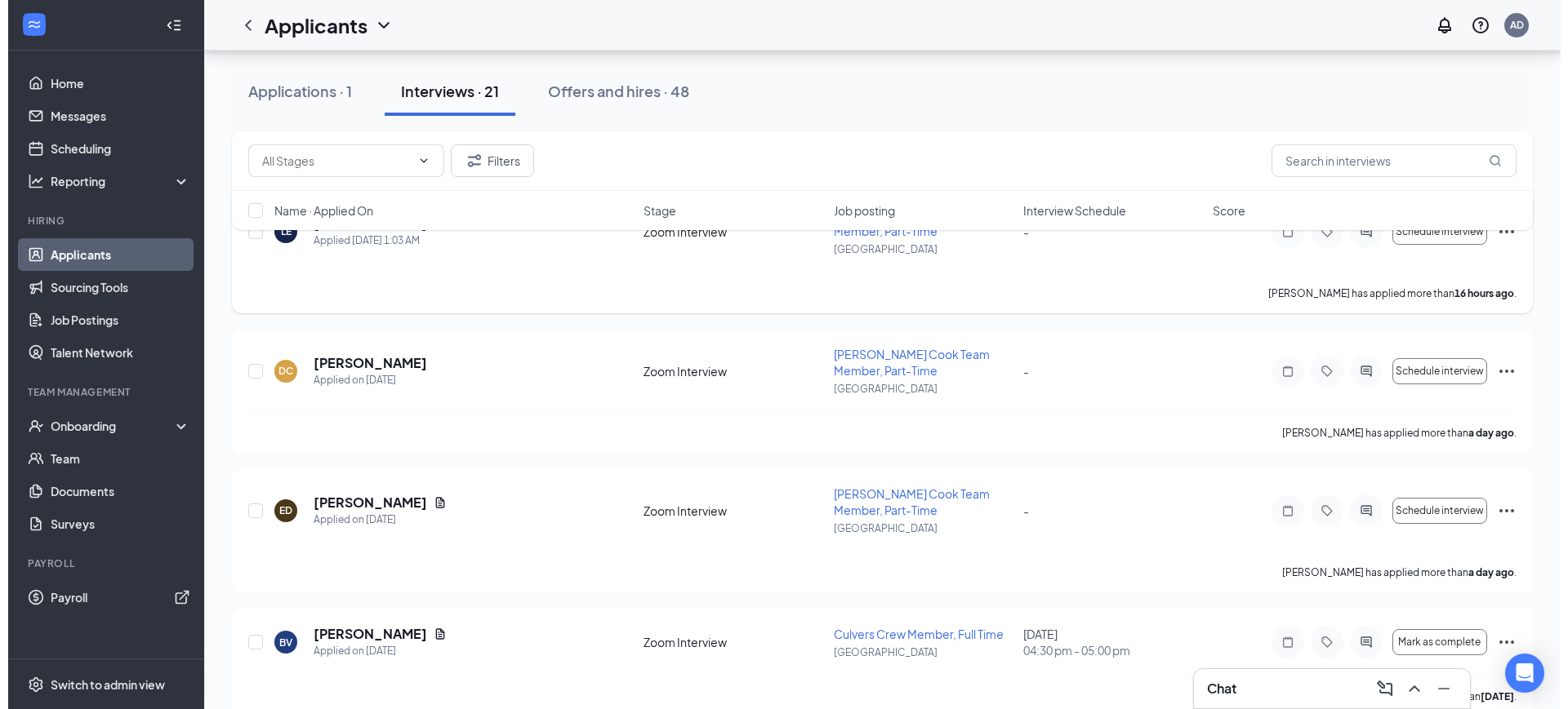
scroll to position [102, 0]
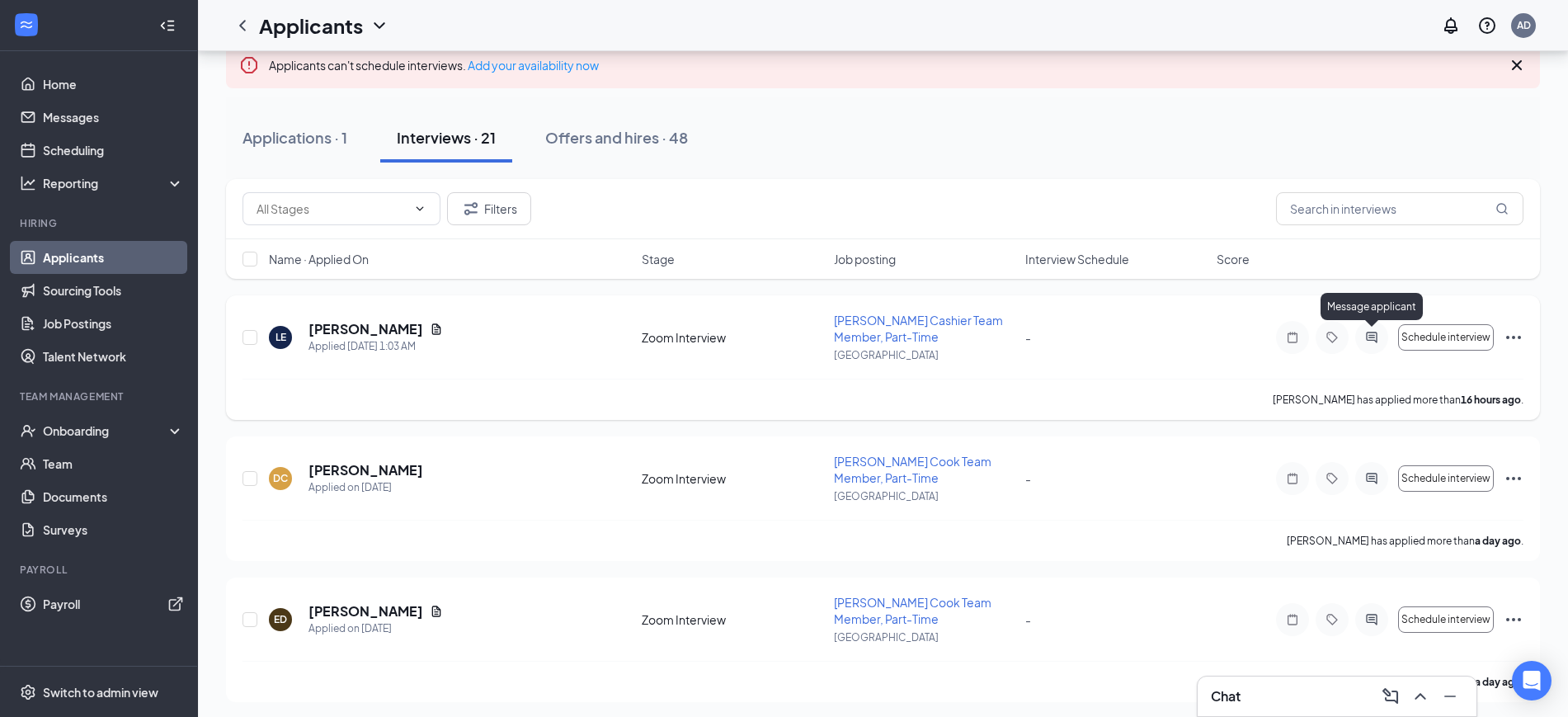
click at [1371, 337] on icon "ActiveChat" at bounding box center [1372, 337] width 20 height 13
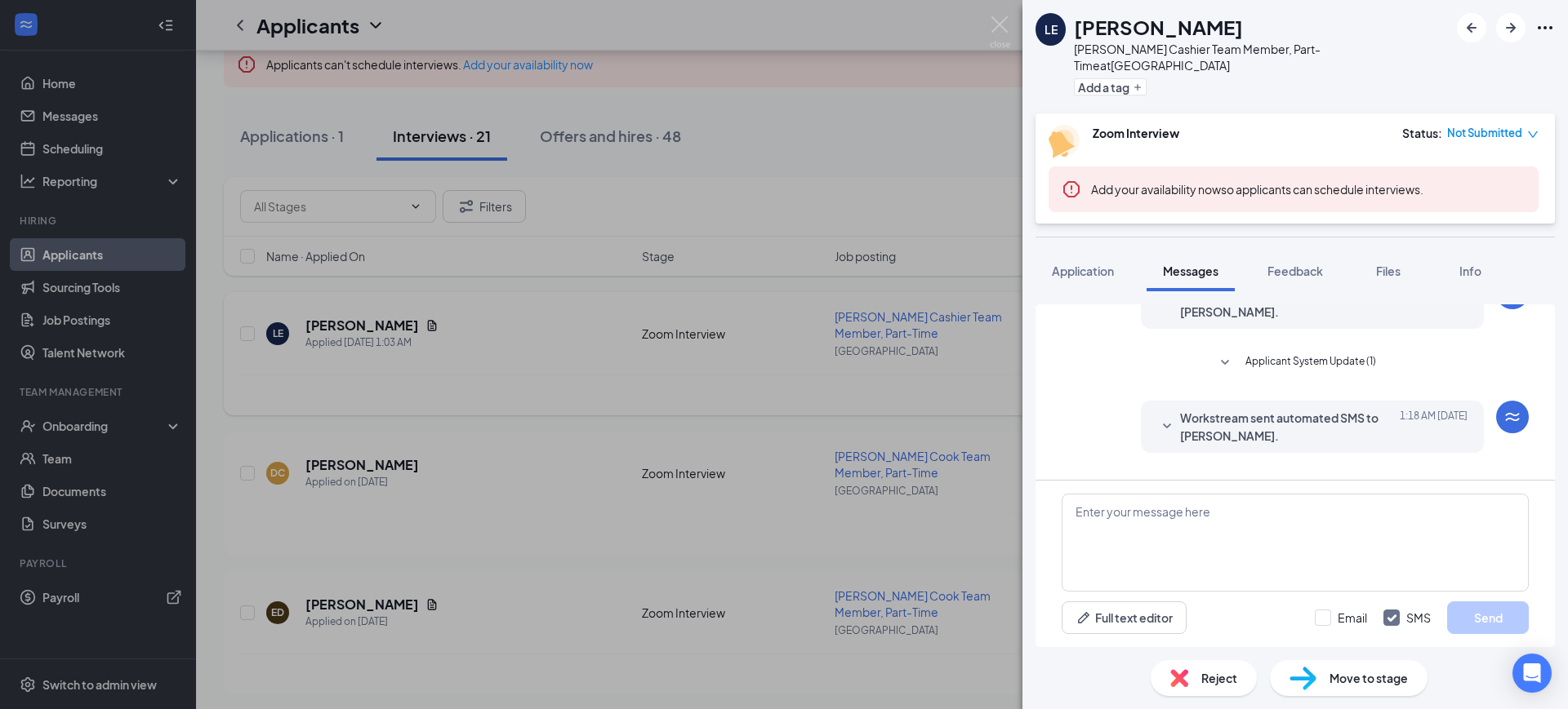
scroll to position [257, 0]
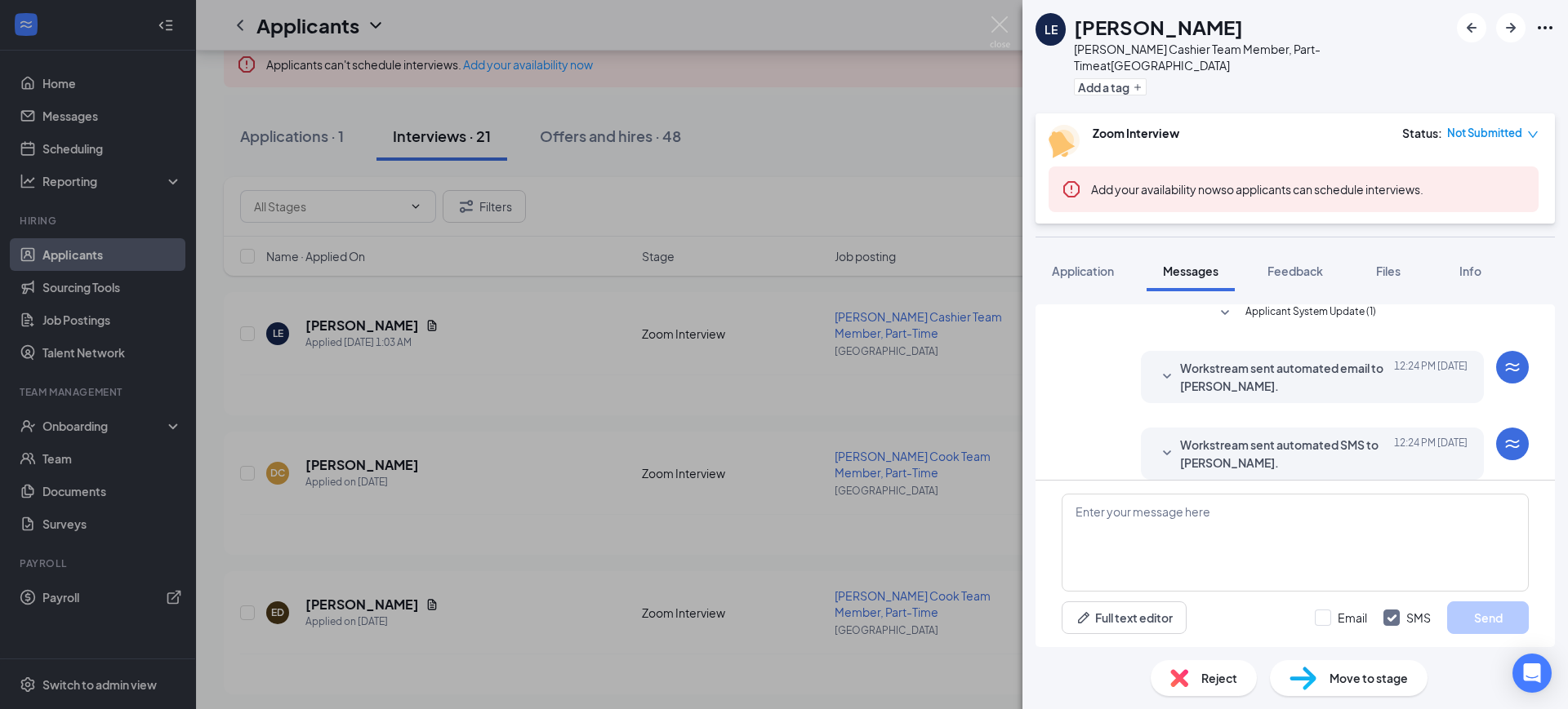
click at [1326, 436] on span "Workstream sent automated SMS to Logan Elliott." at bounding box center [1287, 453] width 214 height 35
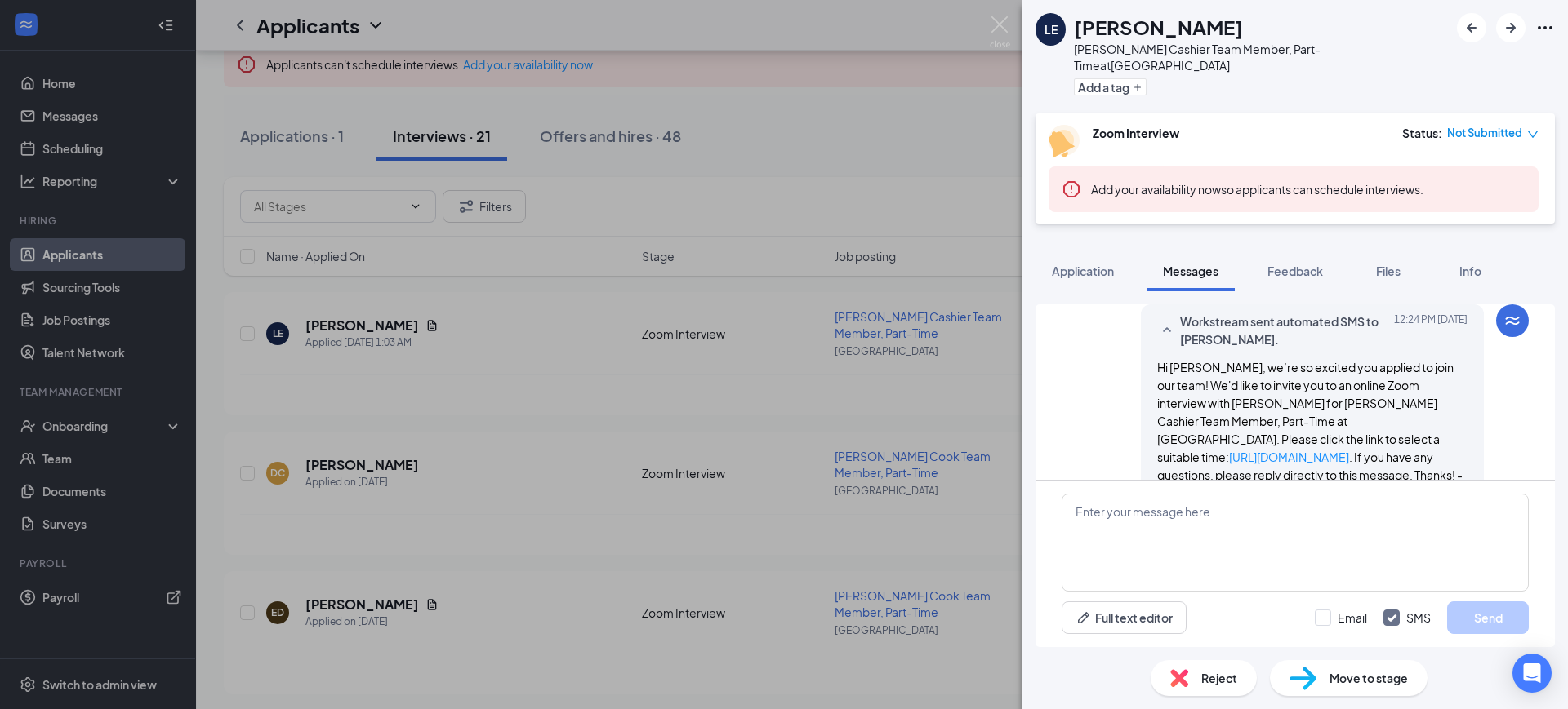
scroll to position [392, 0]
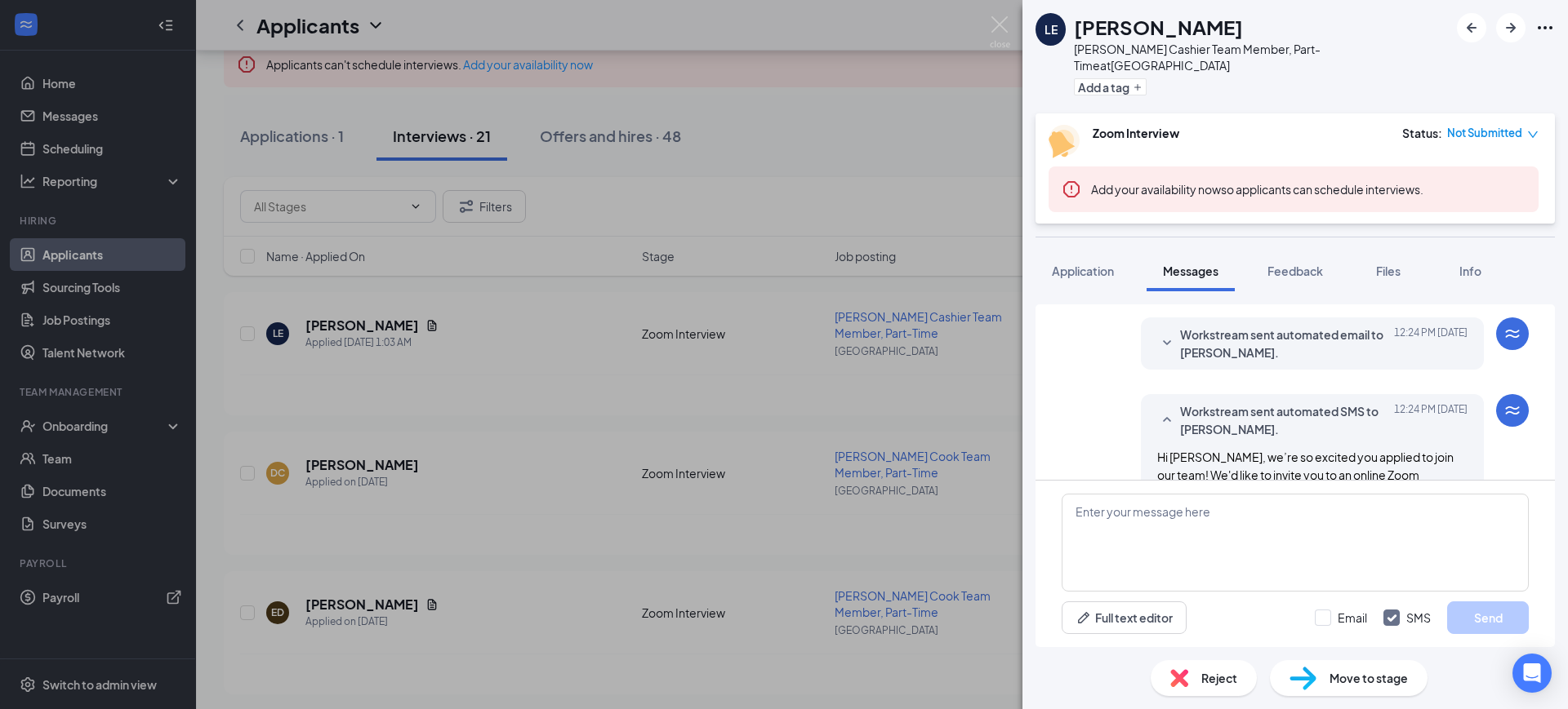
scroll to position [392, 0]
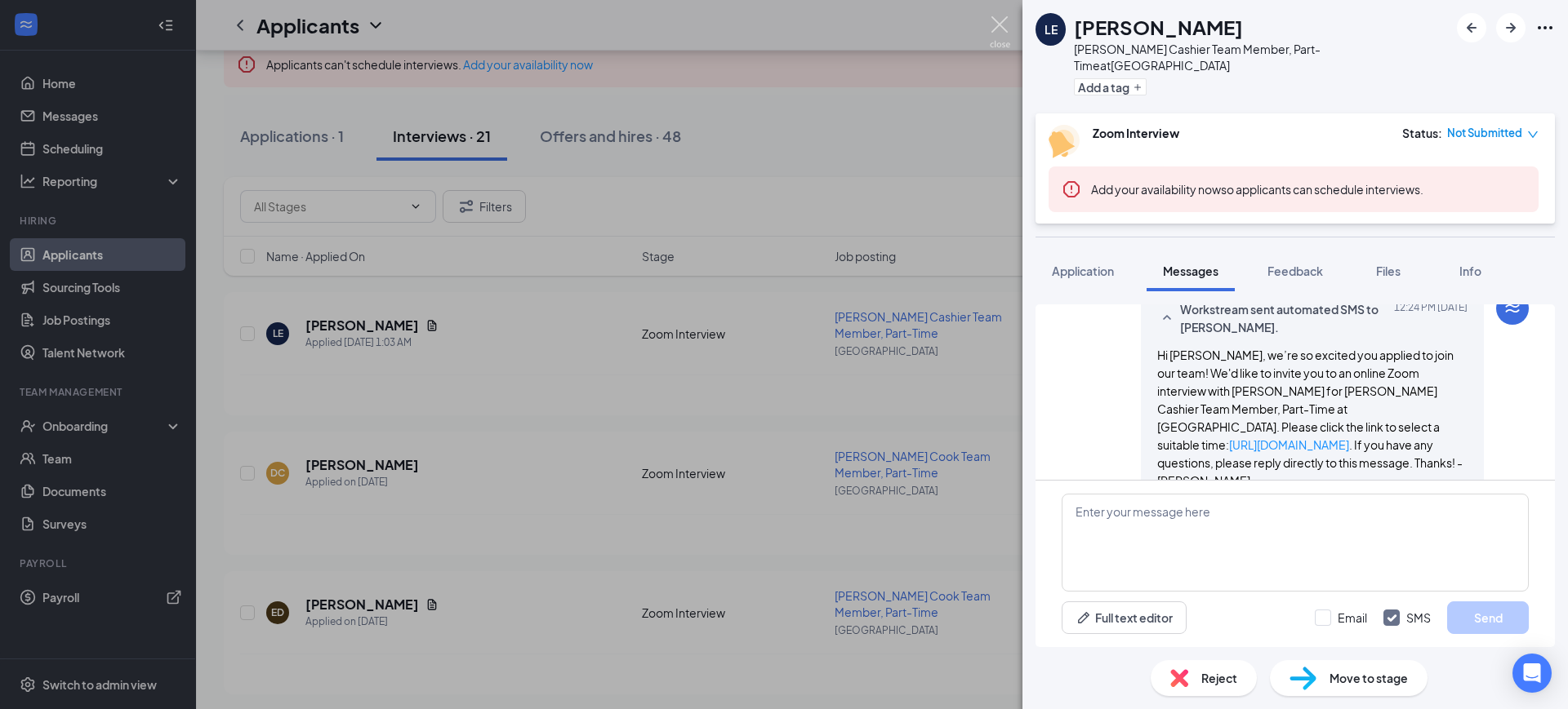
click at [1000, 20] on img at bounding box center [1000, 32] width 20 height 32
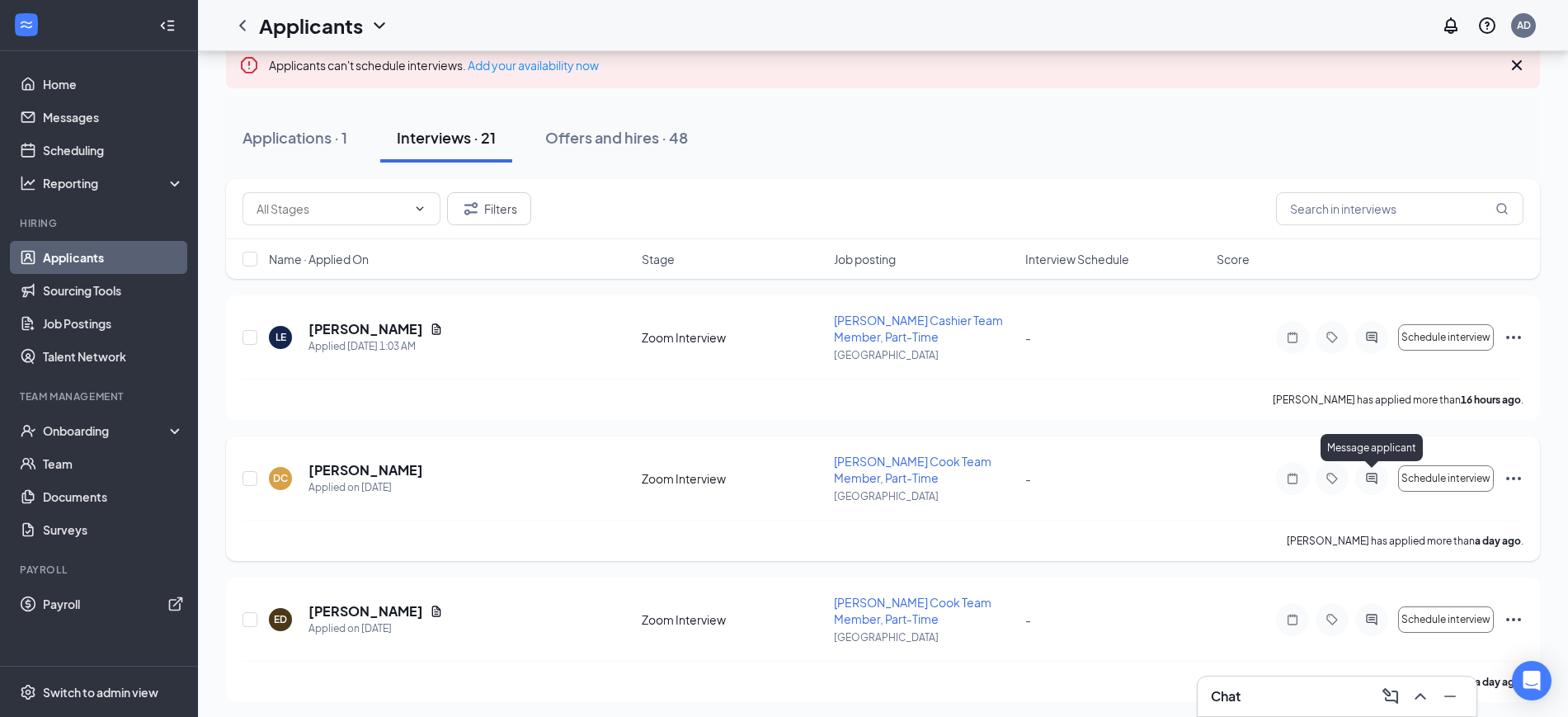
click at [1379, 477] on icon "ActiveChat" at bounding box center [1372, 478] width 20 height 13
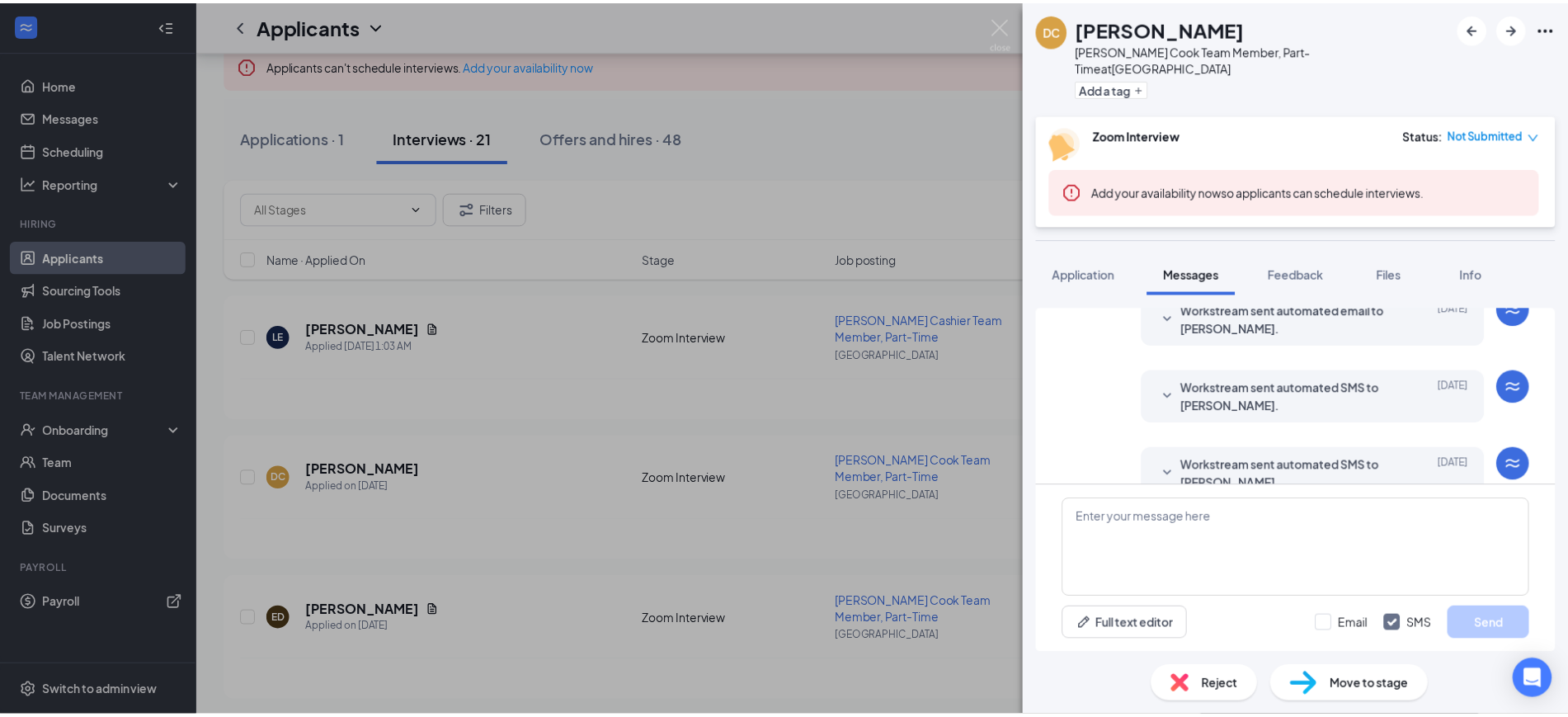
scroll to position [212, 0]
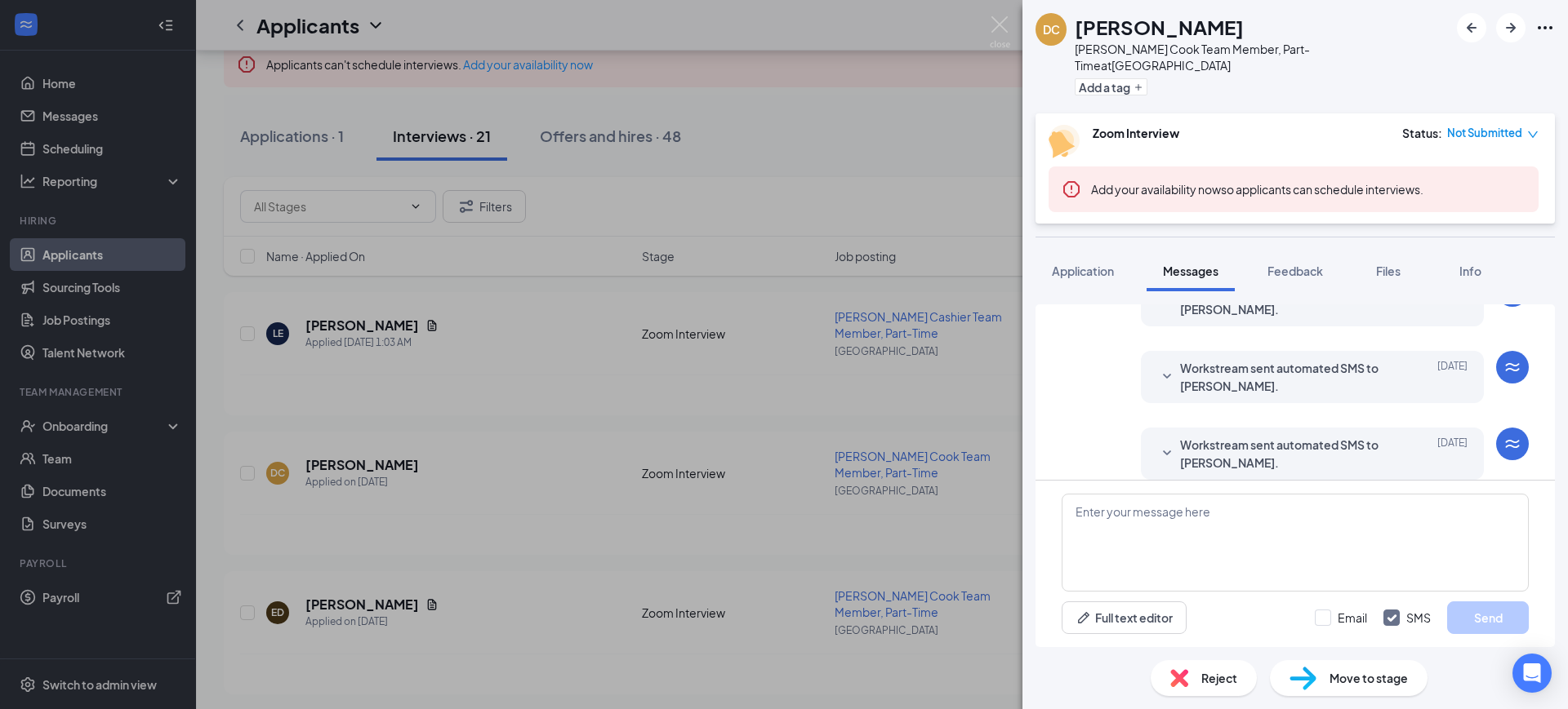
click at [1294, 359] on span "Workstream sent automated SMS to Dominic Cole." at bounding box center [1287, 377] width 214 height 35
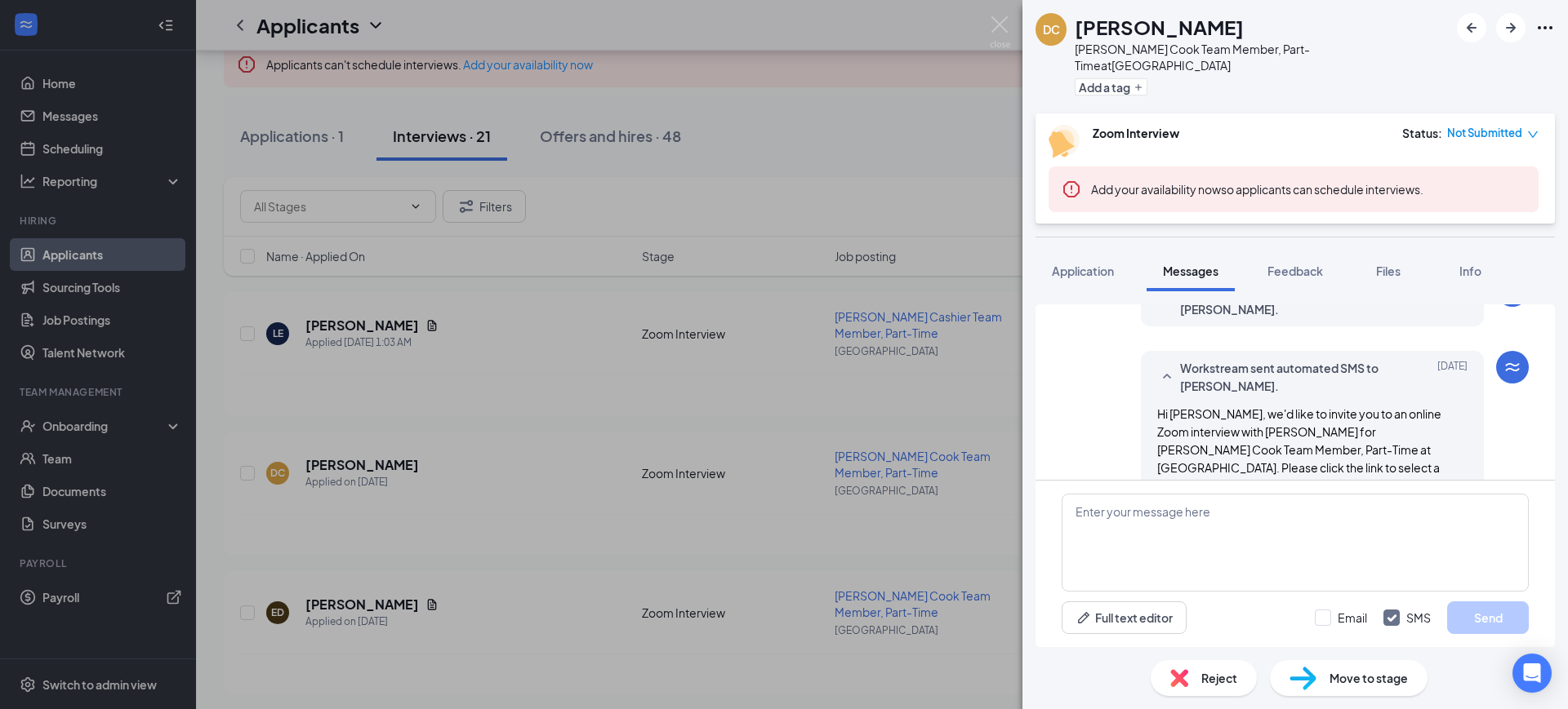
click at [1294, 359] on span "Workstream sent automated SMS to Dominic Cole." at bounding box center [1287, 377] width 214 height 35
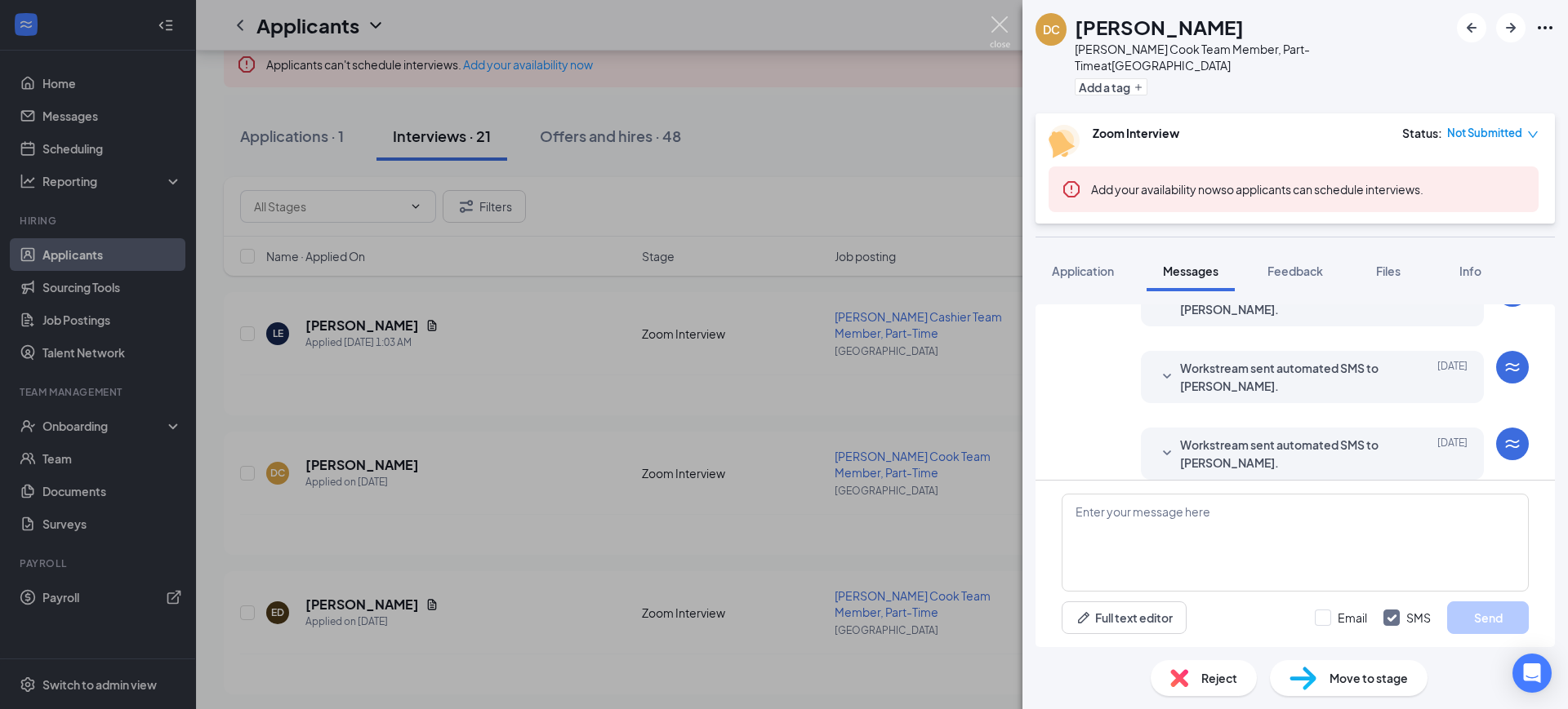
click at [991, 21] on img at bounding box center [1000, 32] width 20 height 32
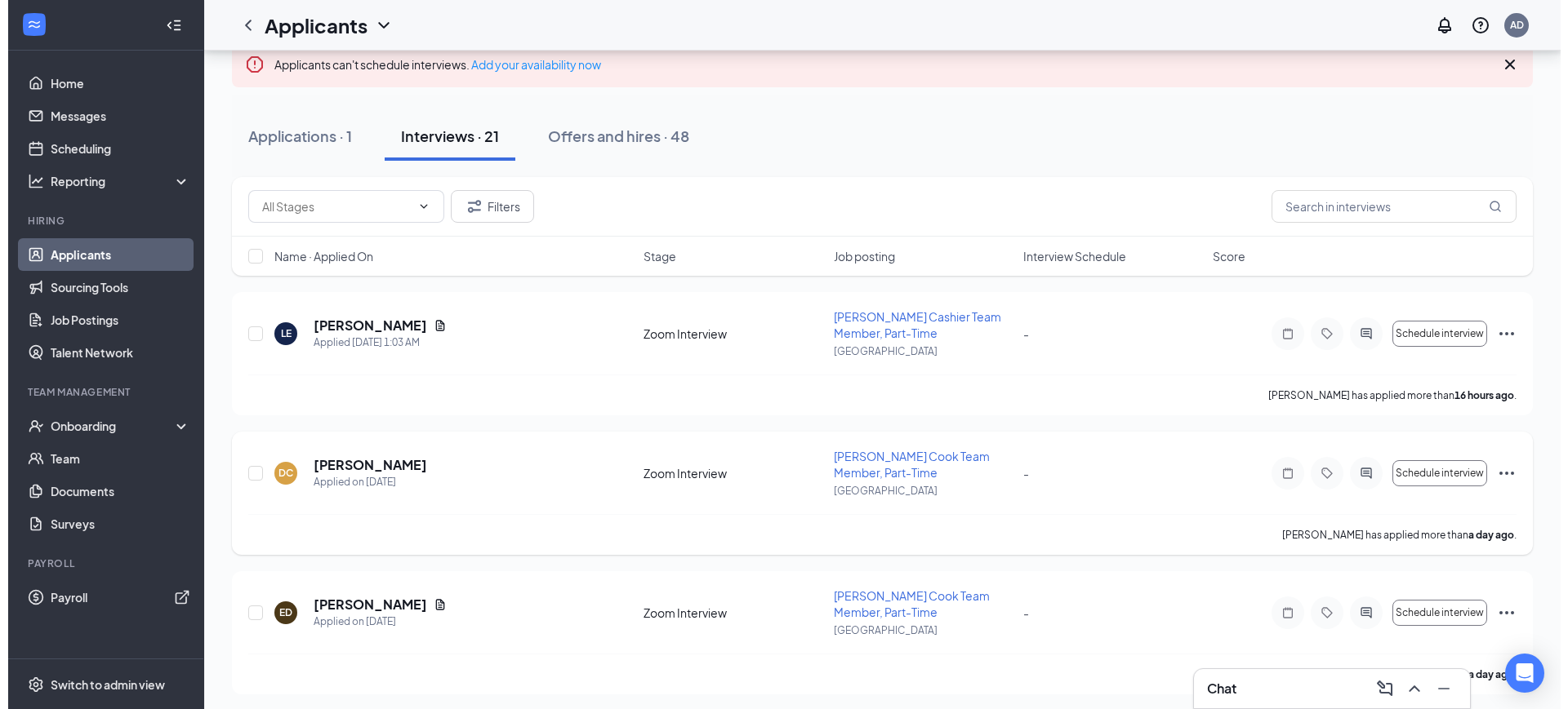
scroll to position [204, 0]
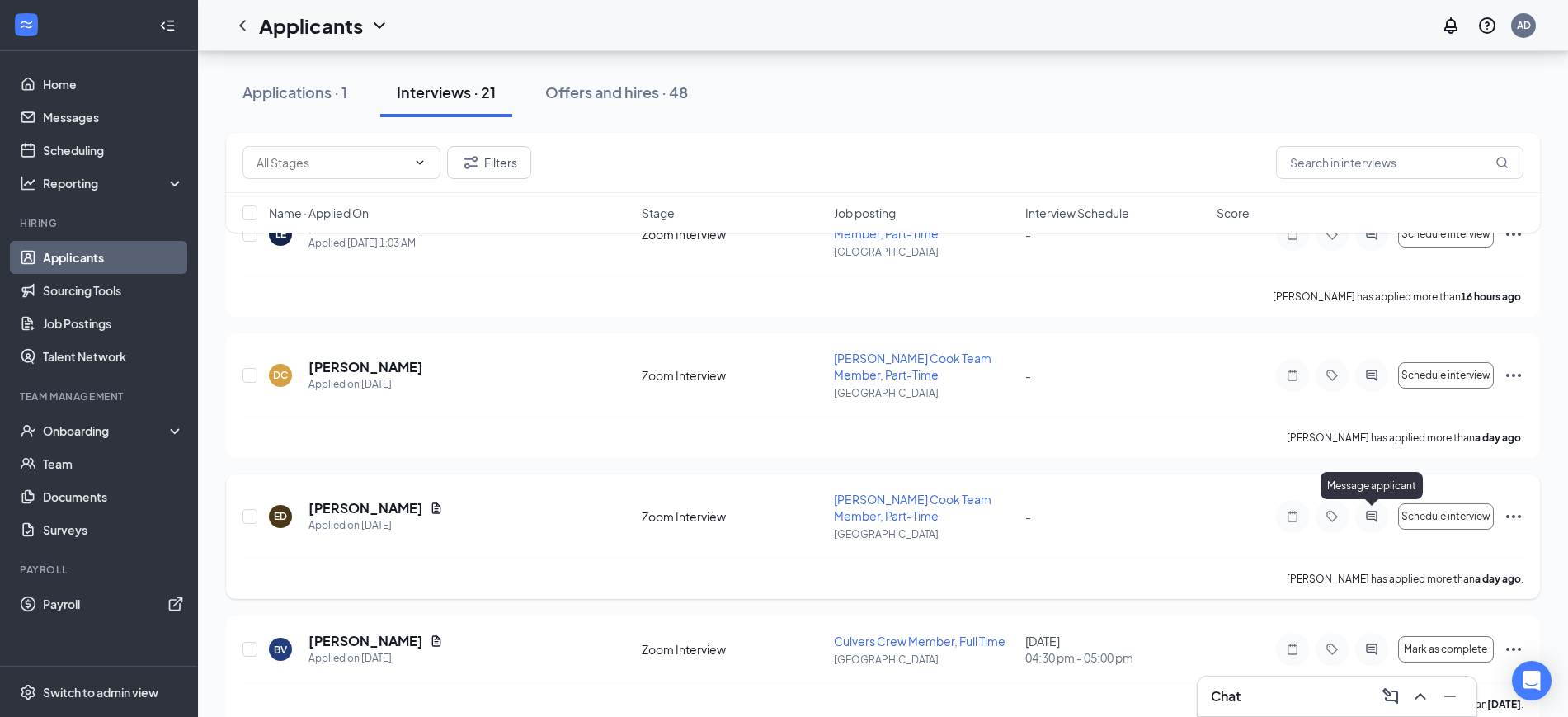
click at [1375, 512] on icon "ActiveChat" at bounding box center [1372, 516] width 20 height 13
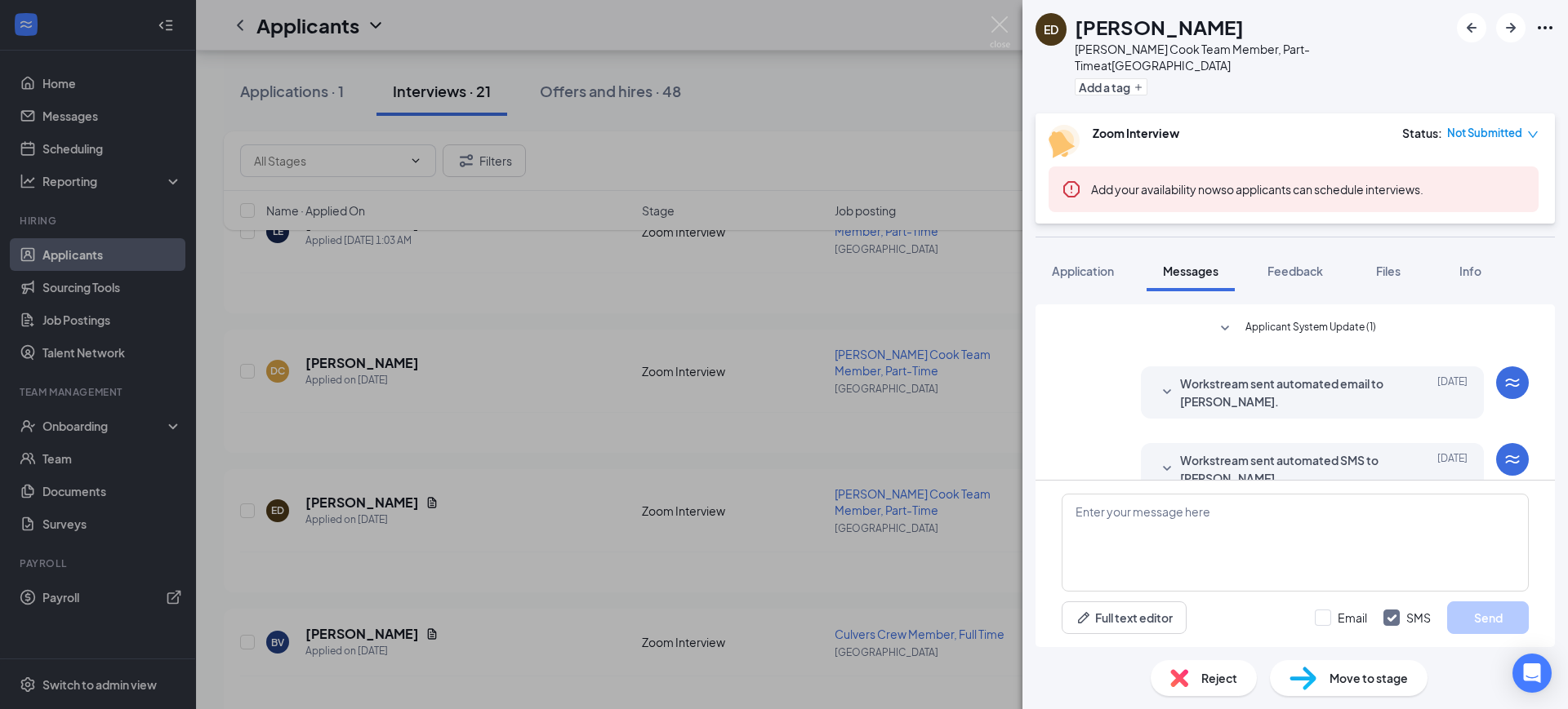
scroll to position [209, 0]
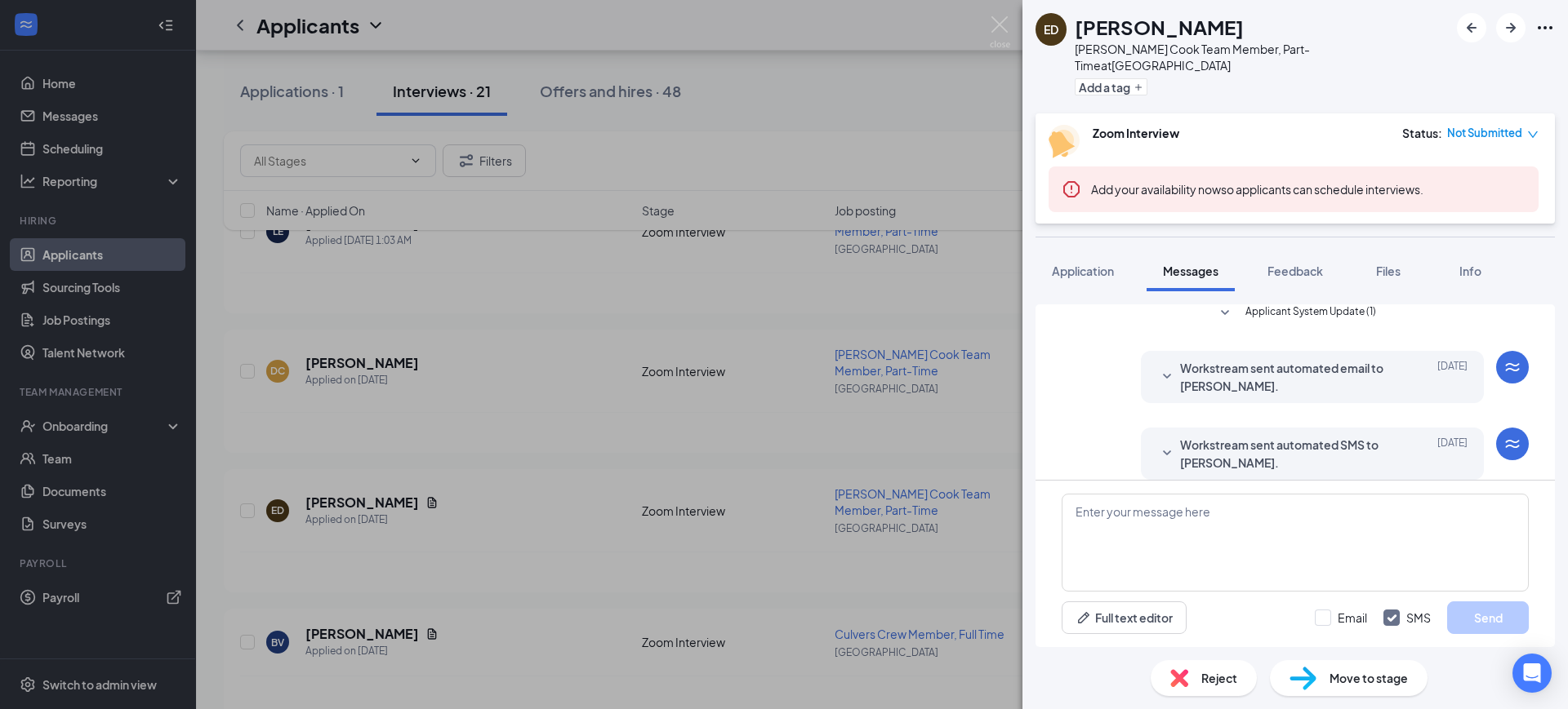
click at [1295, 436] on span "Workstream sent automated SMS to eric dawson." at bounding box center [1287, 453] width 214 height 35
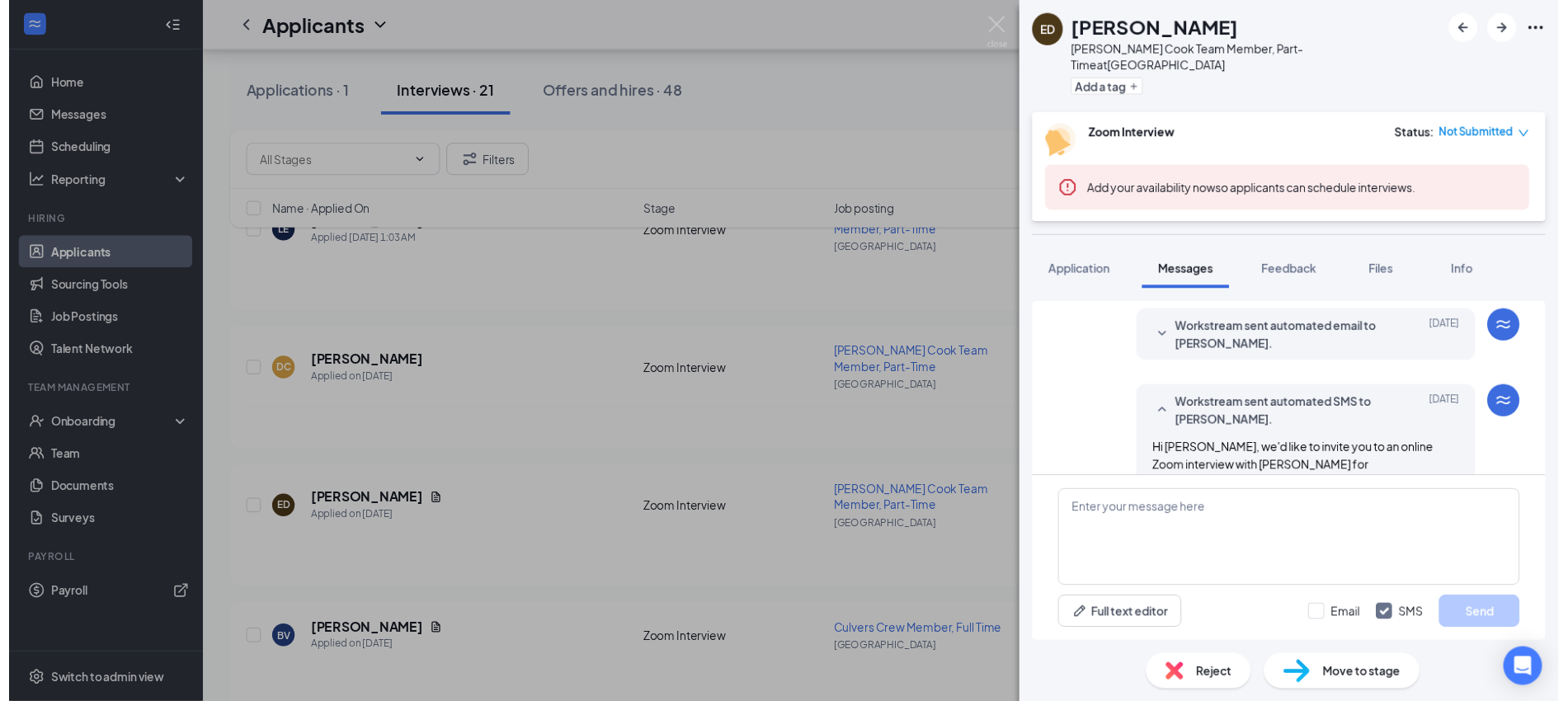
scroll to position [315, 0]
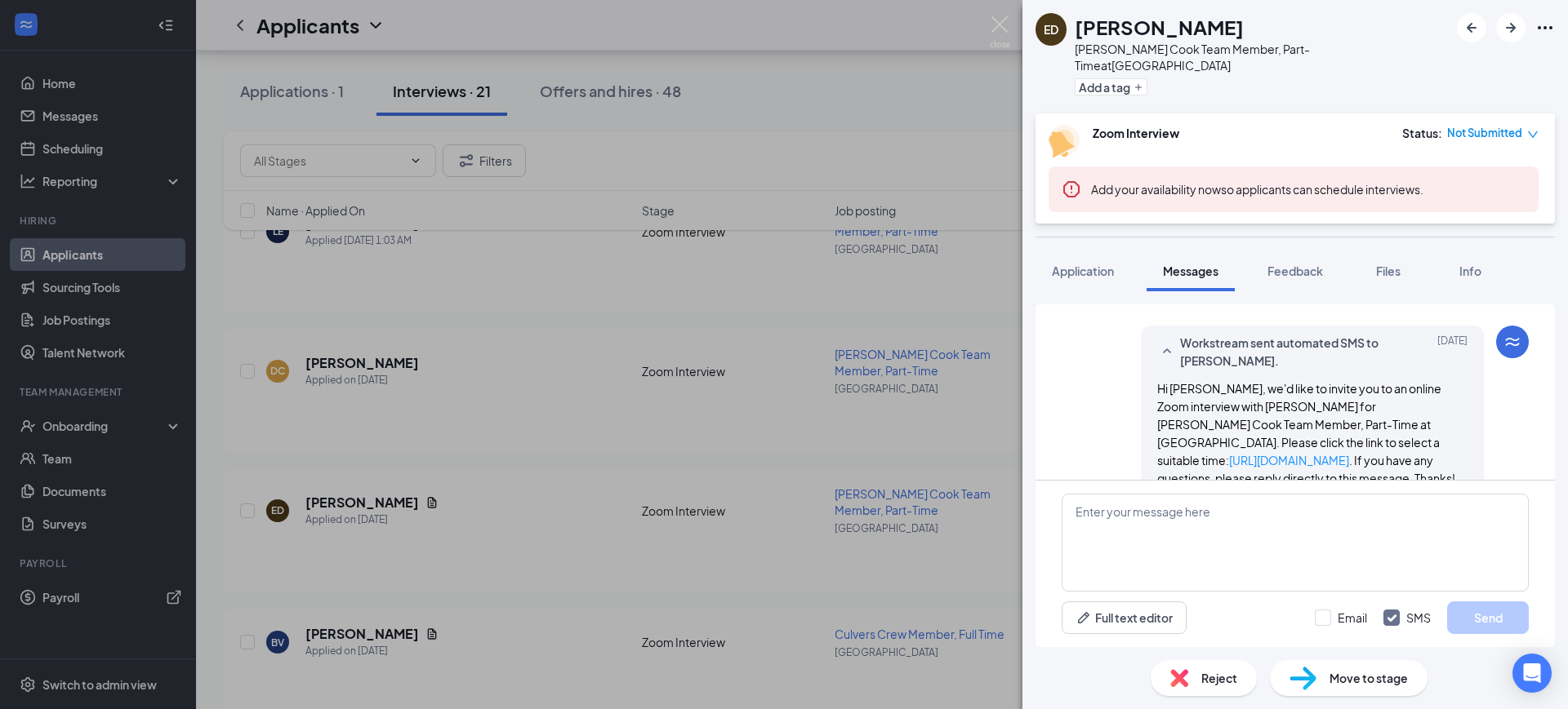
drag, startPoint x: 989, startPoint y: 17, endPoint x: 1041, endPoint y: 149, distance: 141.9
click at [989, 17] on div "ED eric dawson Culver's Cook Team Member, Part-Time at Owensboro Add a tag Zoom…" at bounding box center [784, 354] width 1568 height 709
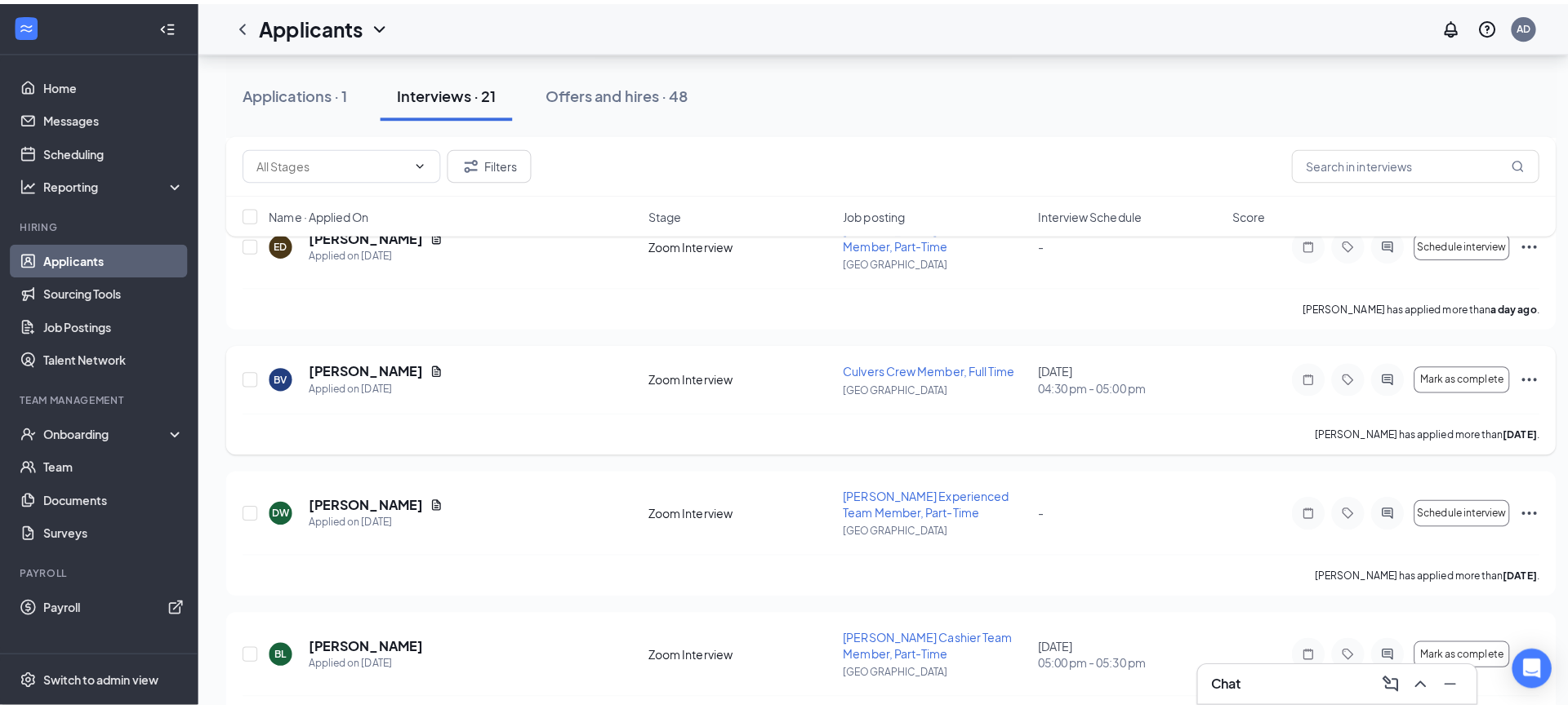
scroll to position [510, 0]
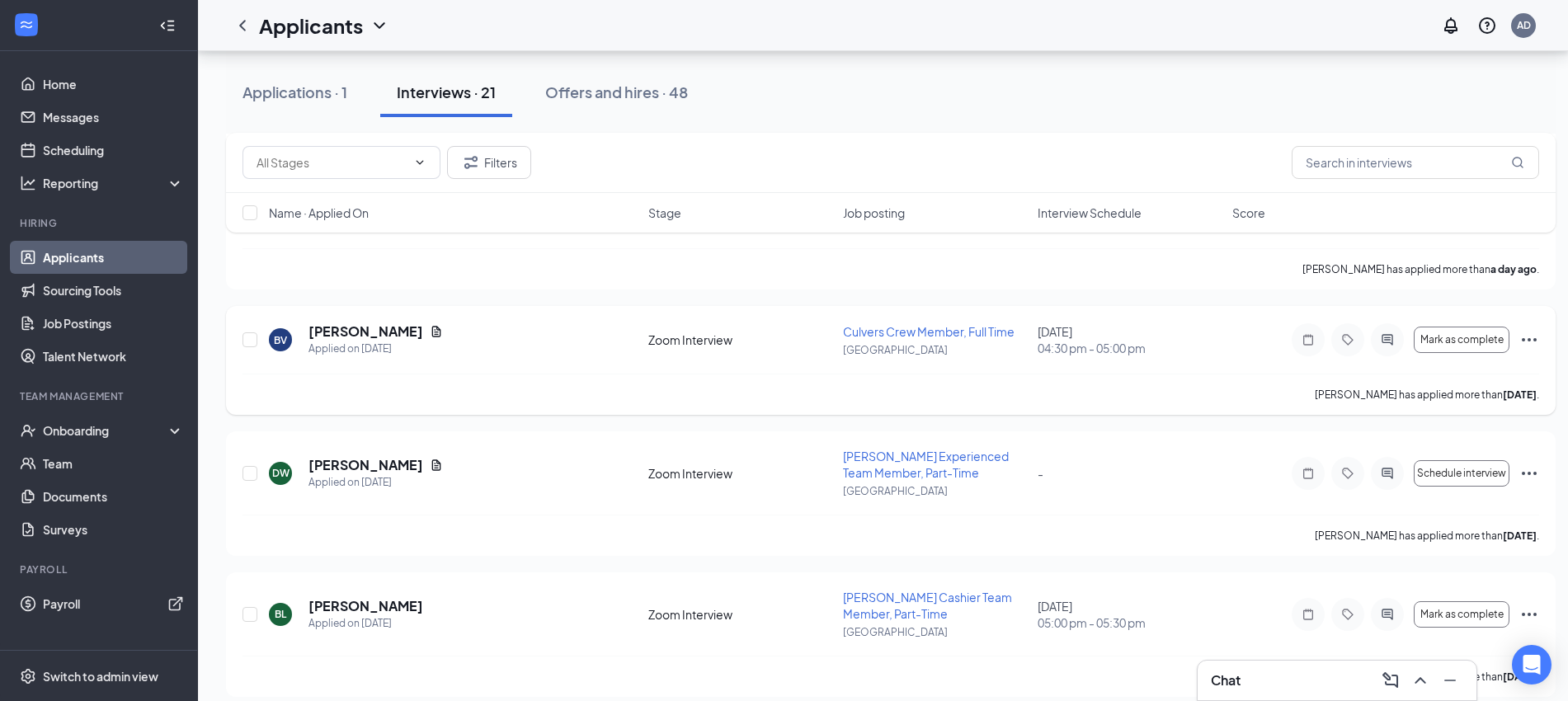
click at [1387, 345] on icon "ActiveChat" at bounding box center [1388, 340] width 20 height 13
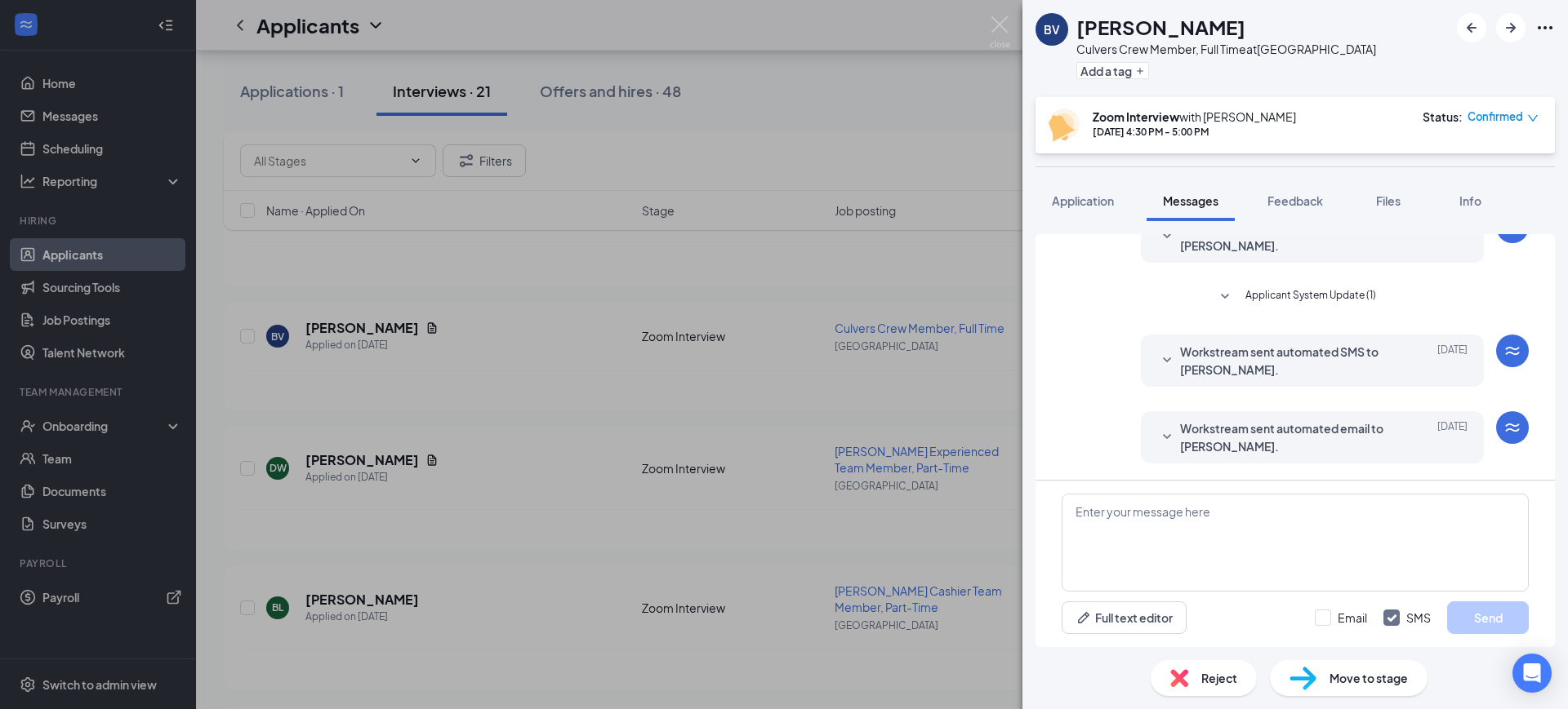
click at [1271, 435] on span "Workstream sent automated email to Brittany Vincent." at bounding box center [1287, 437] width 214 height 35
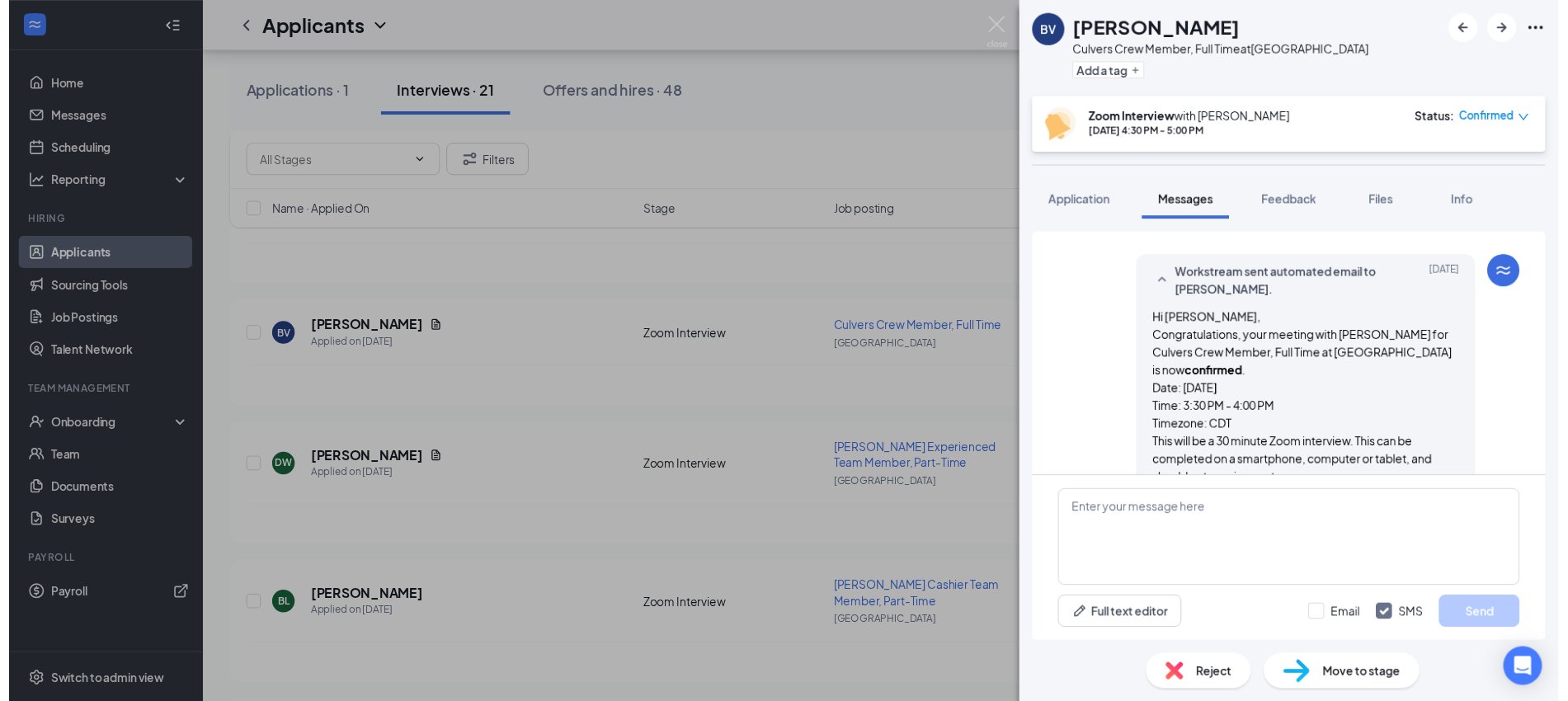
scroll to position [649, 0]
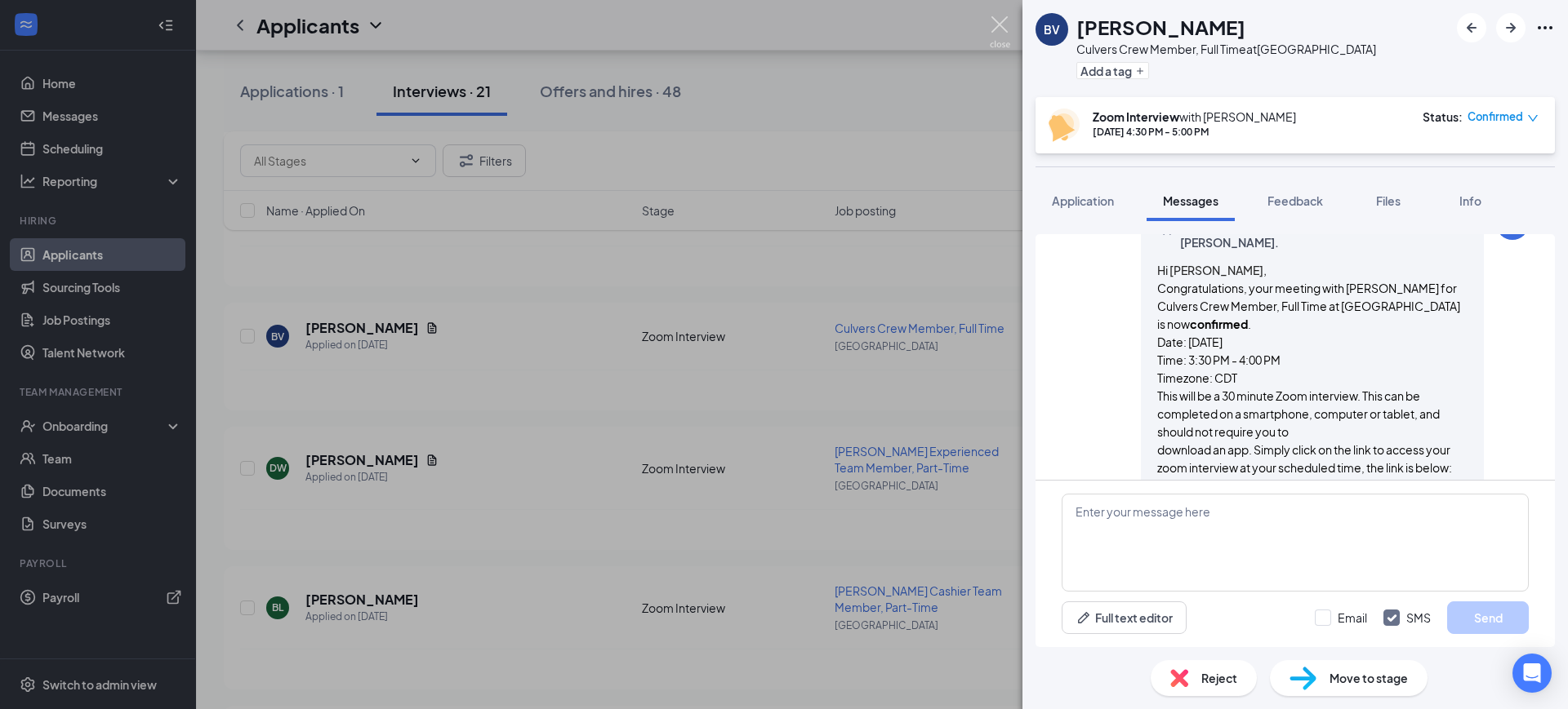
click at [997, 26] on img at bounding box center [1000, 32] width 20 height 32
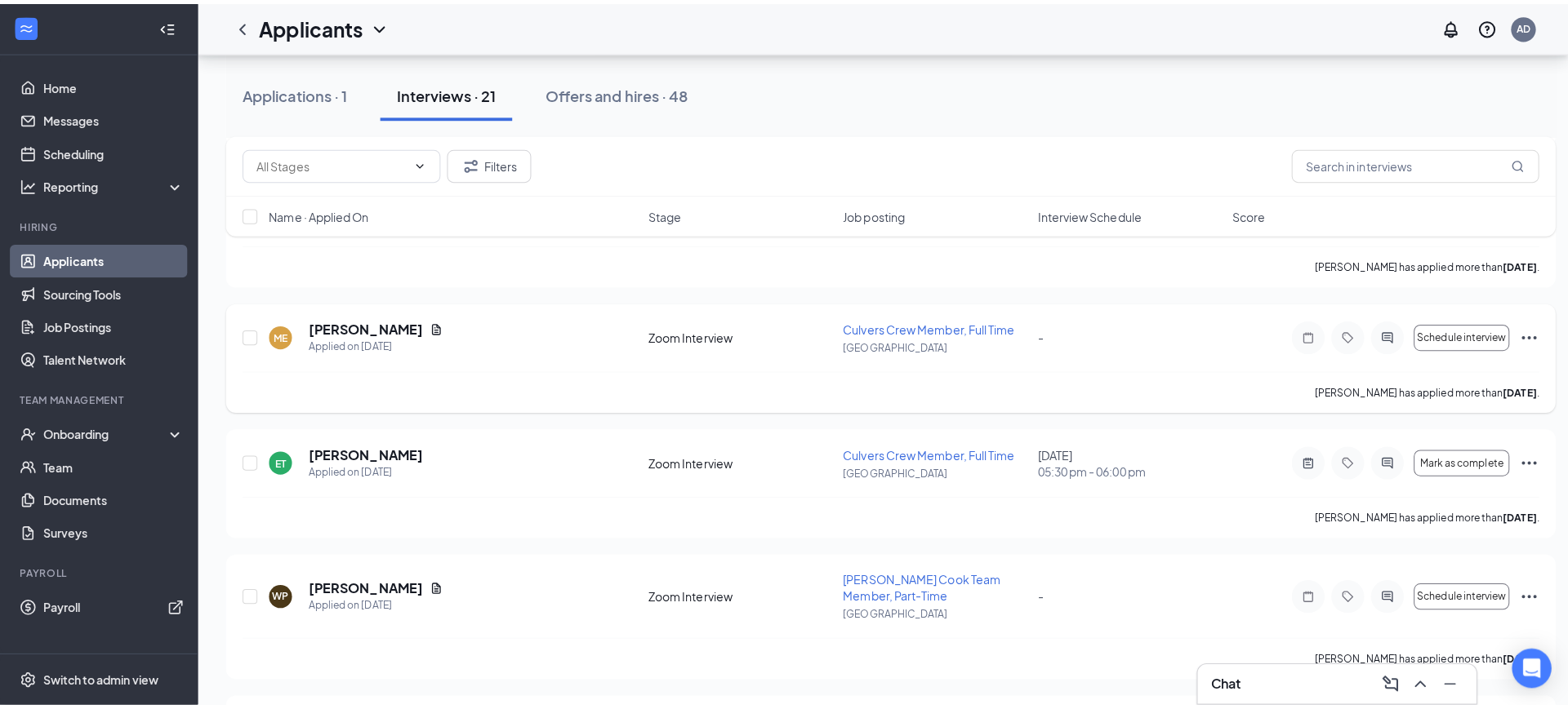
scroll to position [1326, 0]
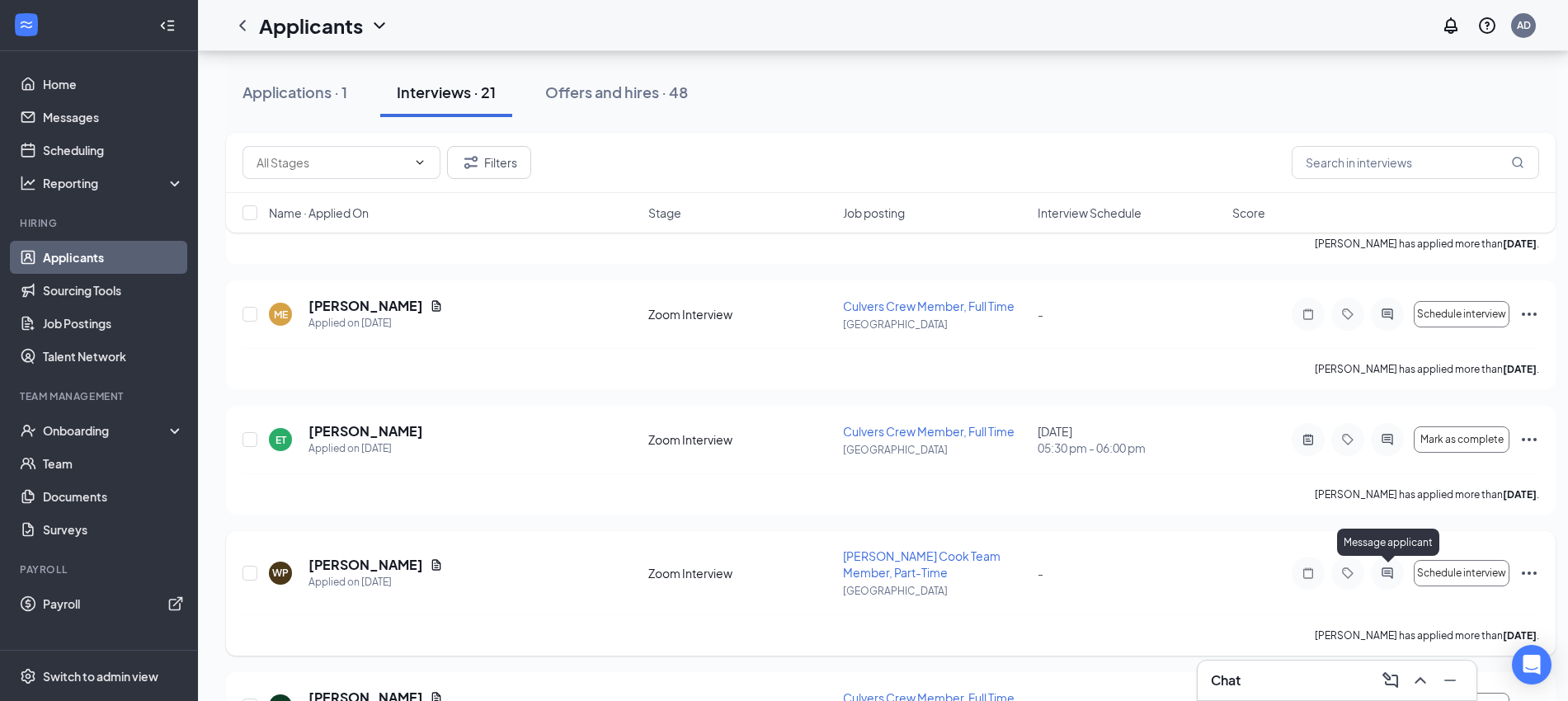
click at [1381, 572] on icon "ActiveChat" at bounding box center [1388, 573] width 20 height 13
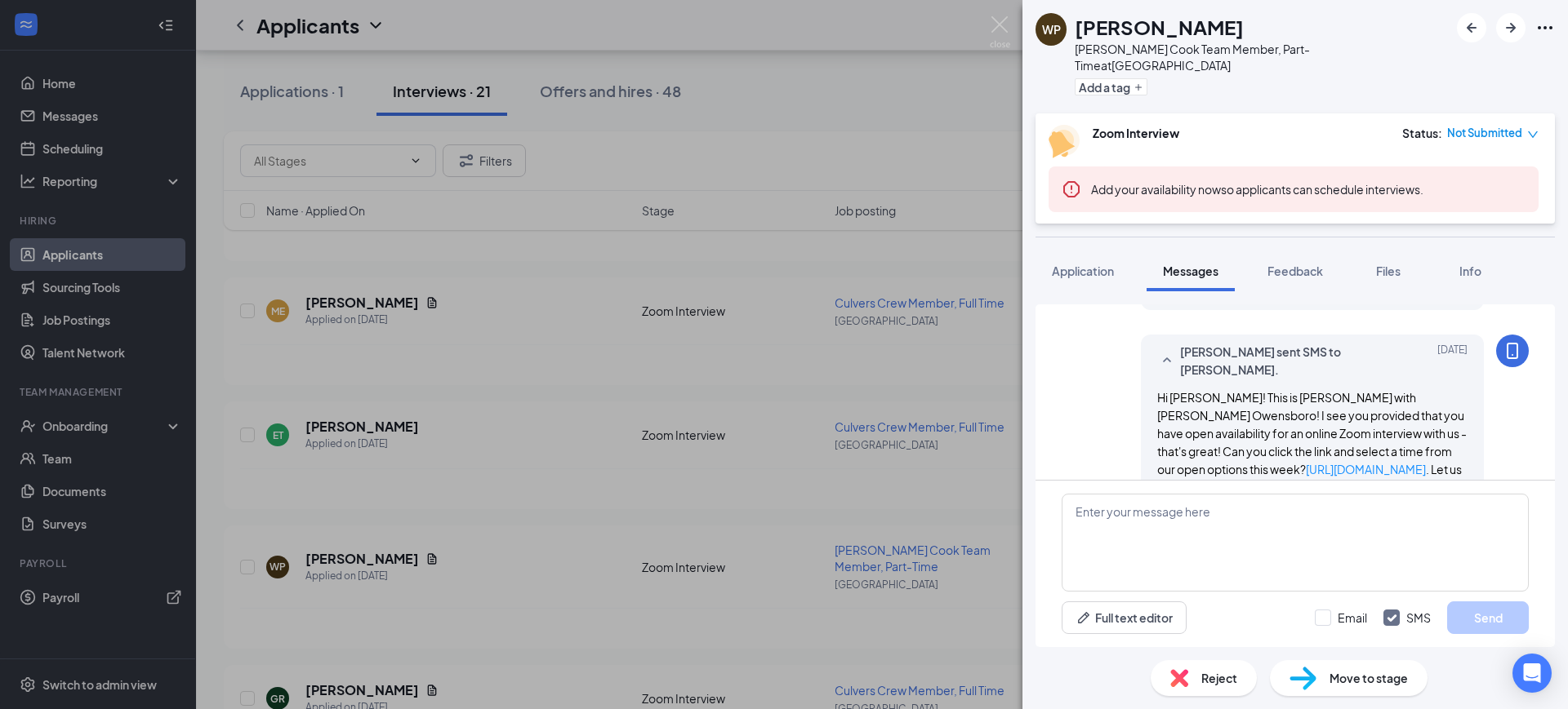
scroll to position [1001, 0]
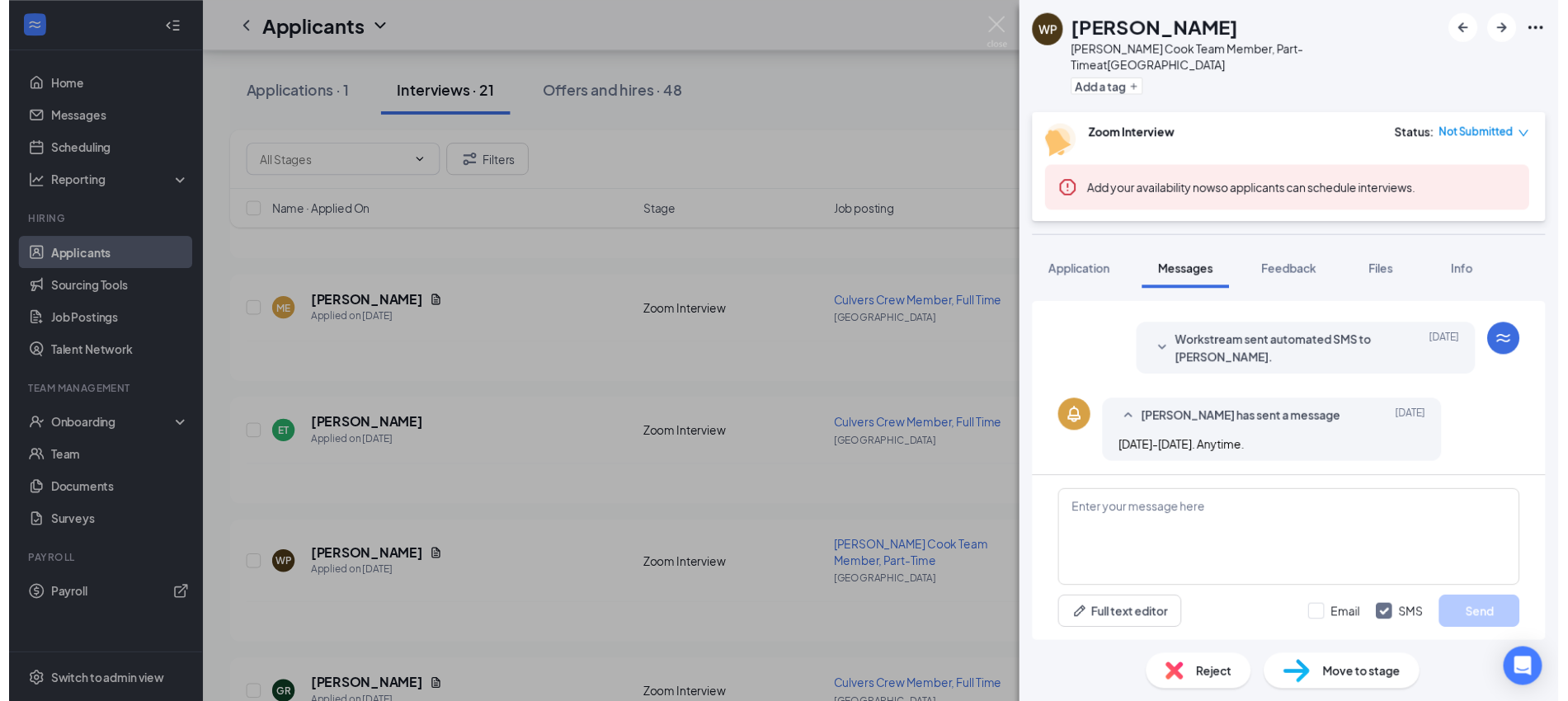
scroll to position [187, 0]
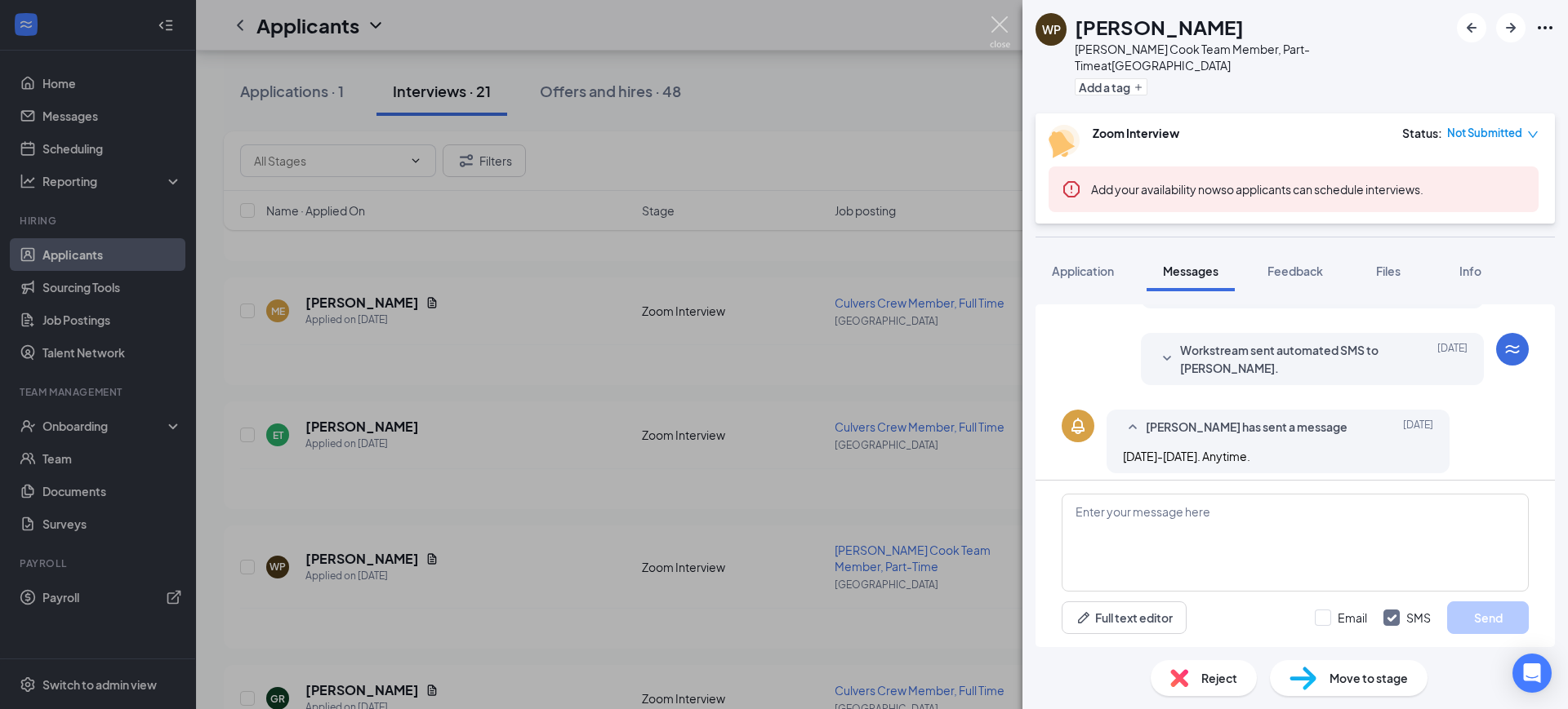
click at [1008, 23] on img at bounding box center [1000, 32] width 20 height 32
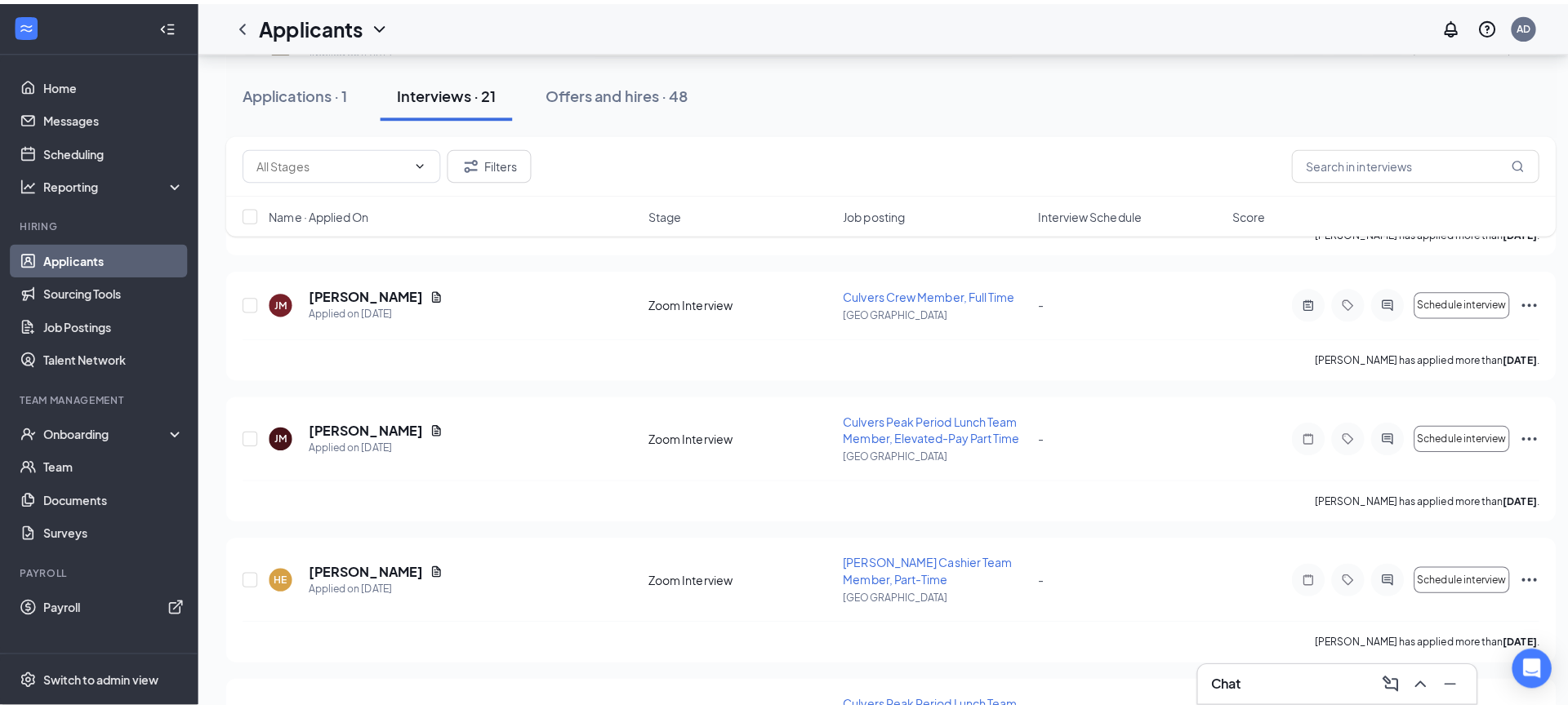
scroll to position [1836, 0]
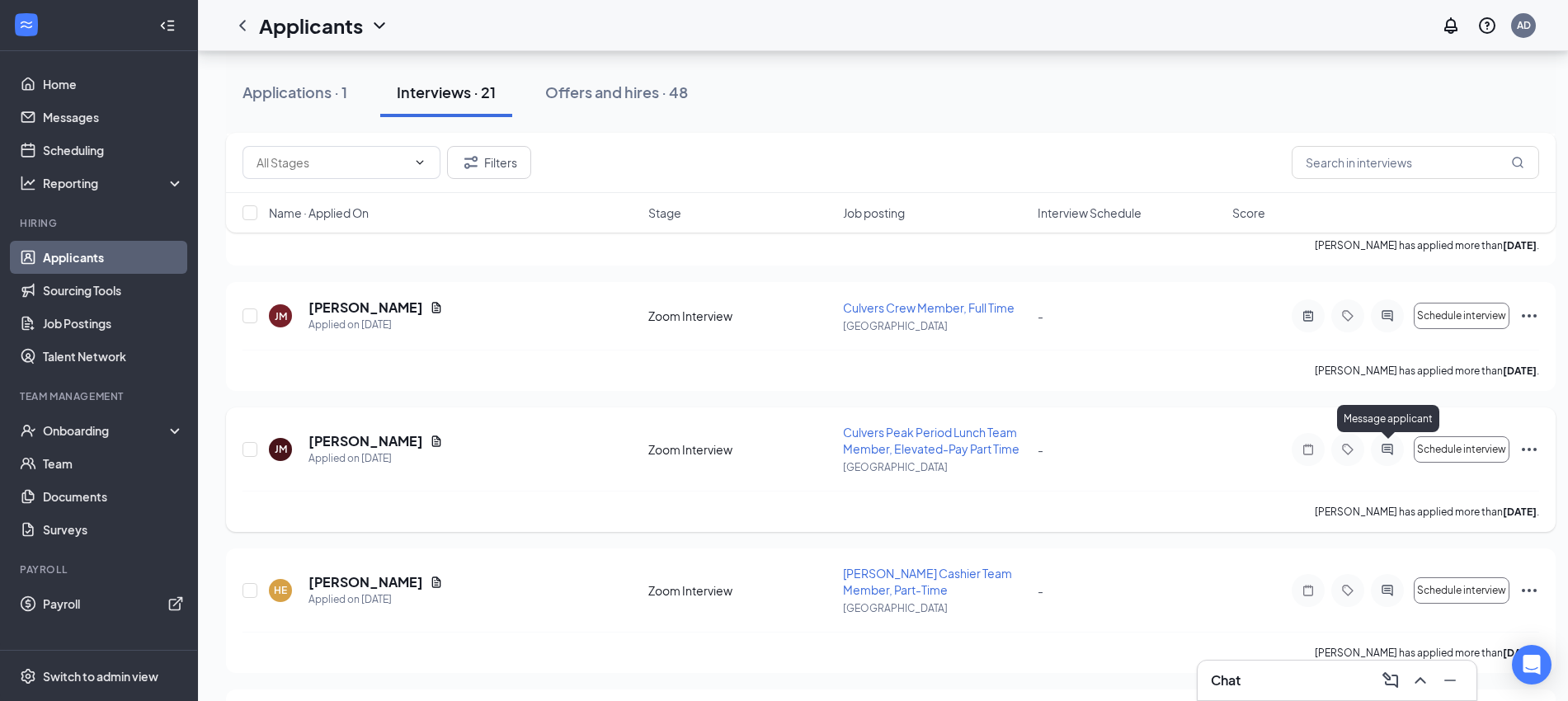
click at [1388, 450] on icon "ActiveChat" at bounding box center [1388, 449] width 20 height 13
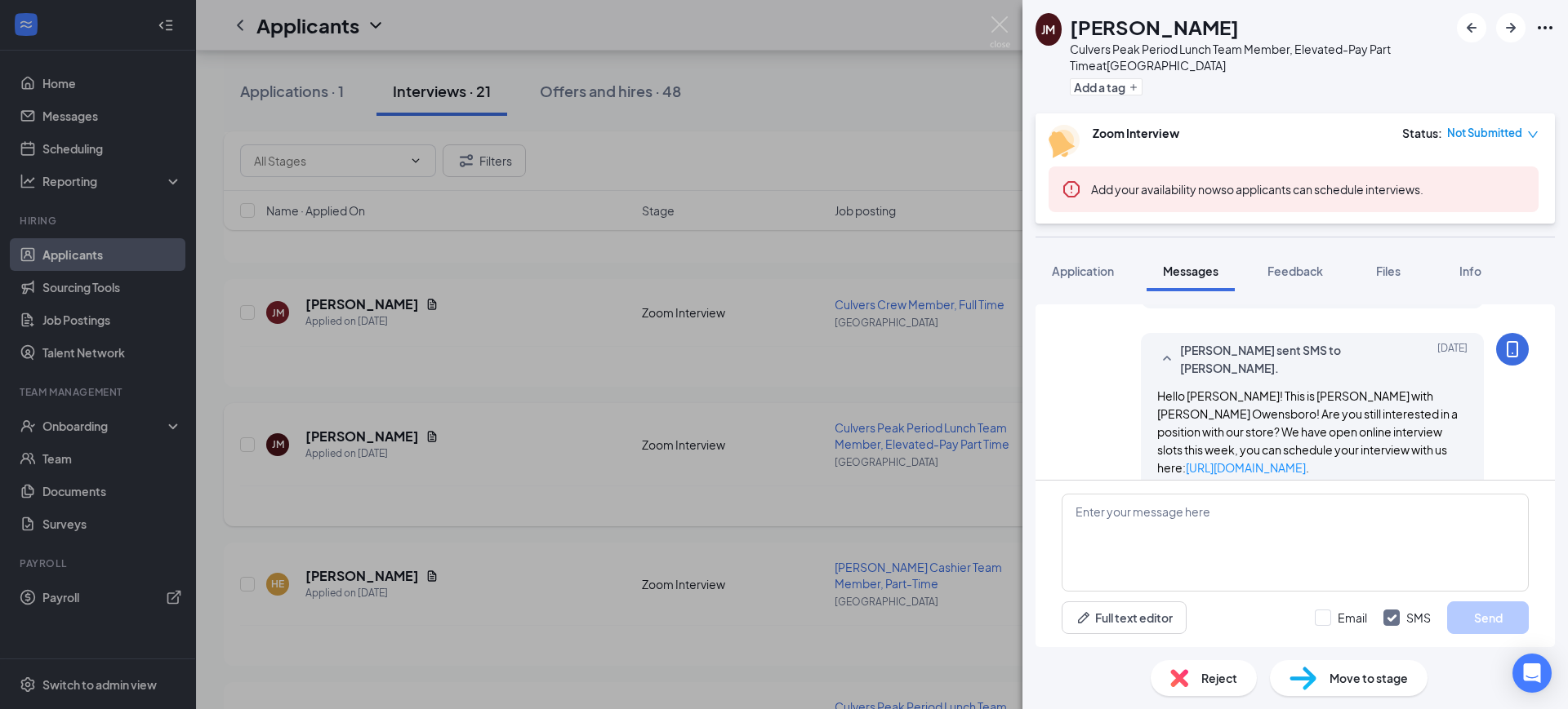
scroll to position [977, 0]
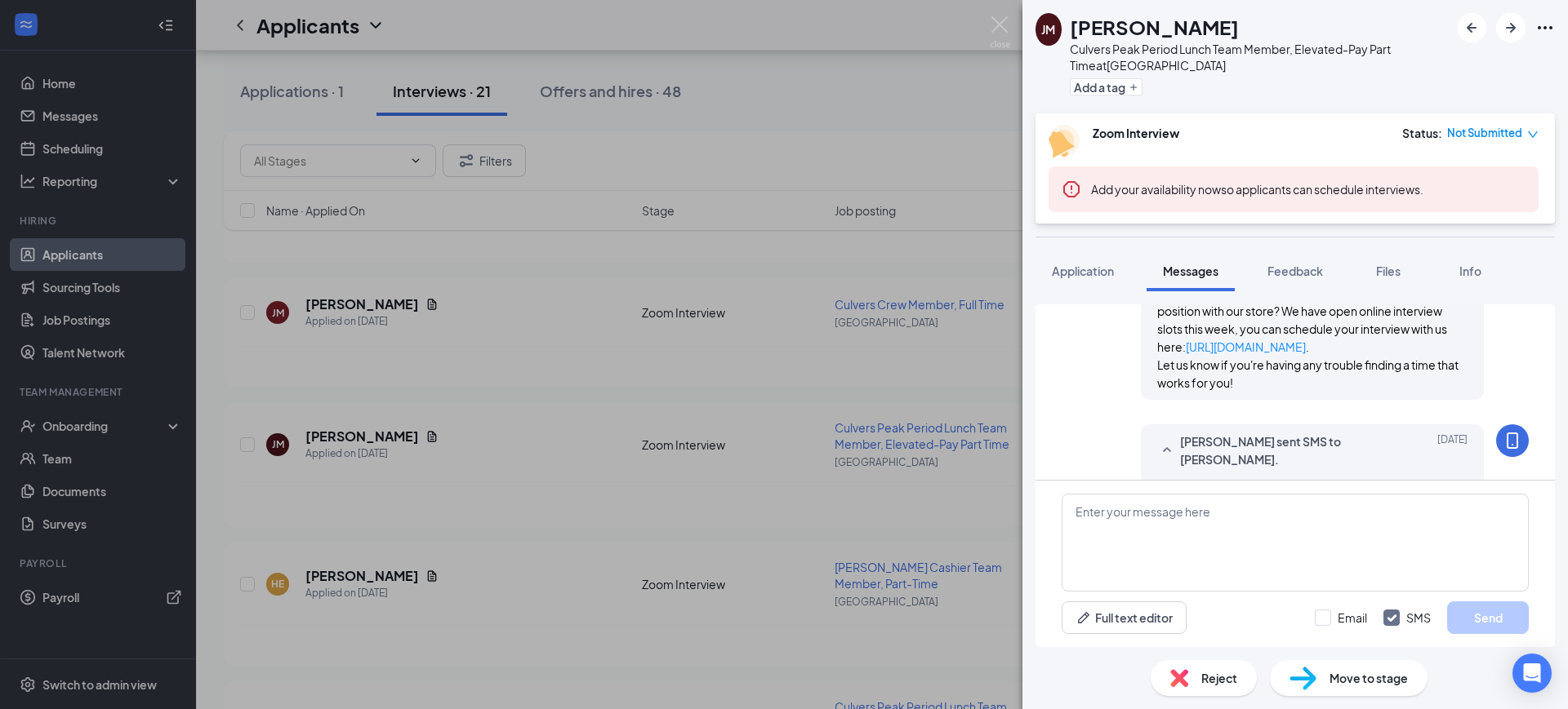
scroll to position [977, 0]
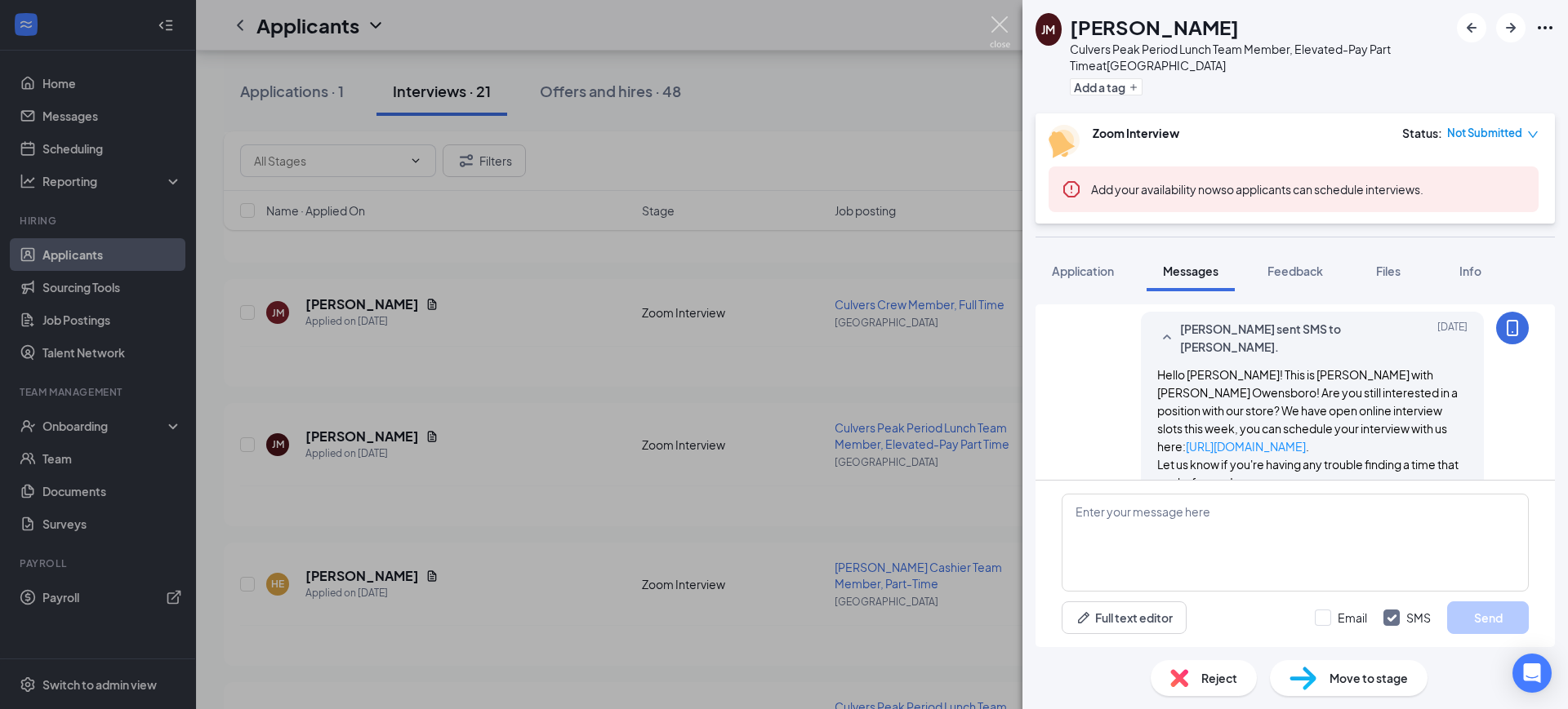
drag, startPoint x: 999, startPoint y: 29, endPoint x: 1001, endPoint y: 205, distance: 176.0
click at [999, 29] on img at bounding box center [1000, 32] width 20 height 32
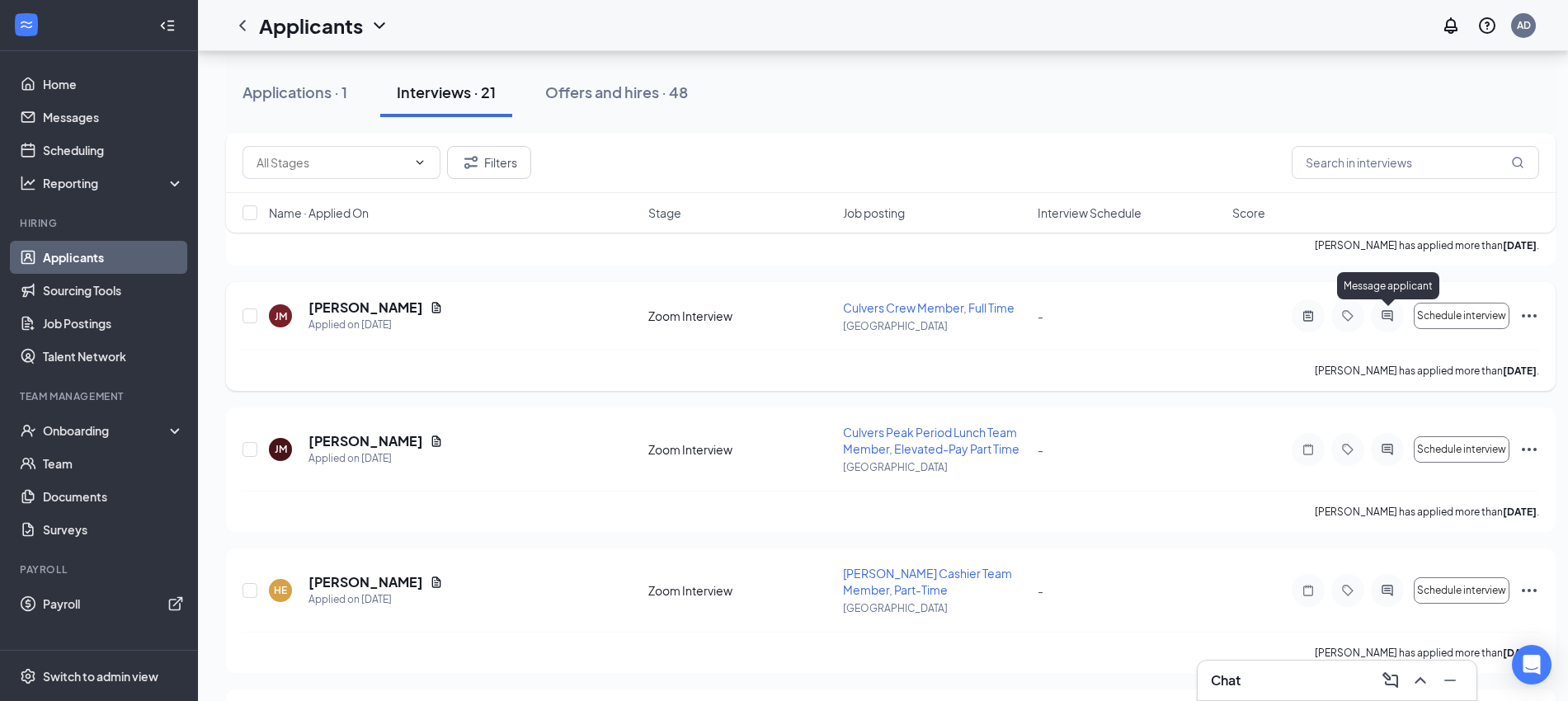
click at [1390, 312] on icon "ActiveChat" at bounding box center [1388, 316] width 20 height 13
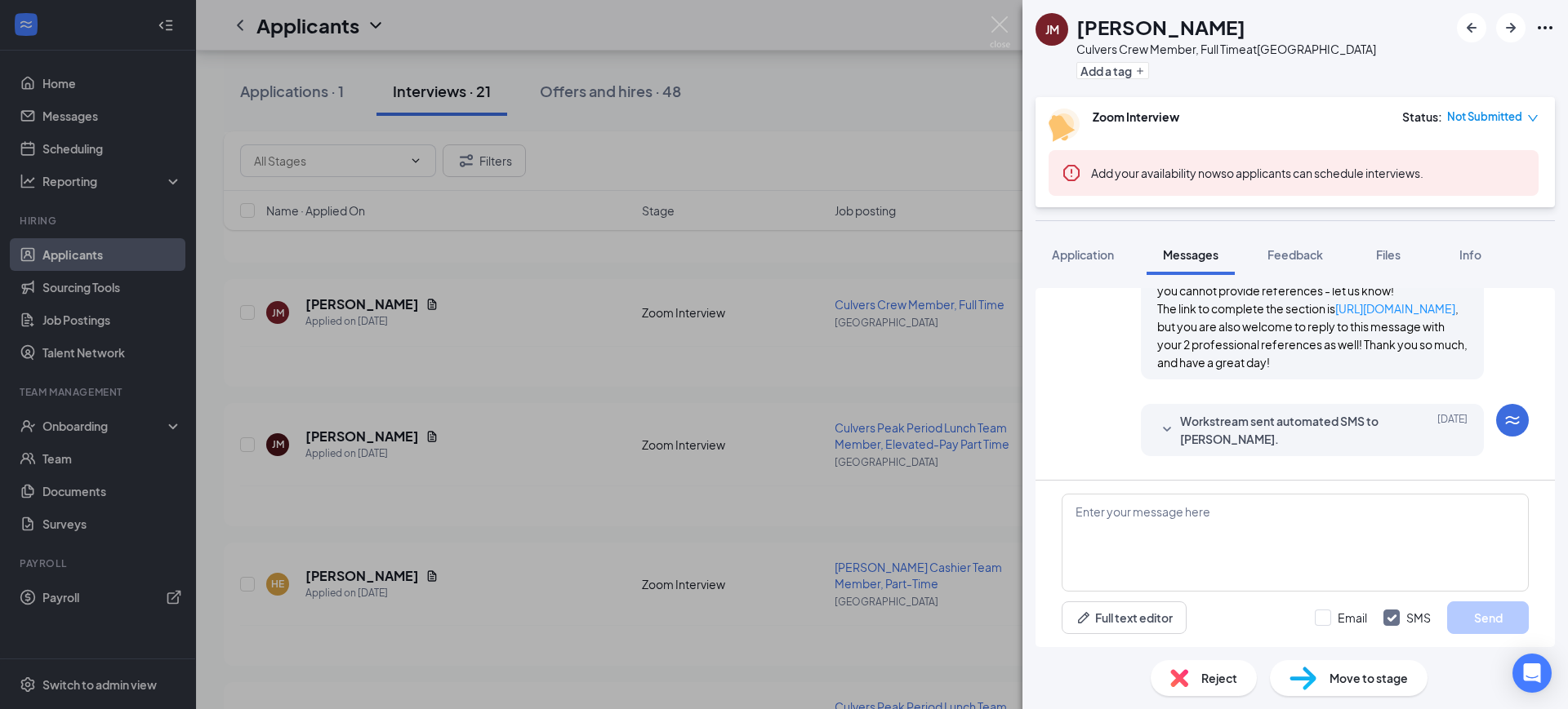
scroll to position [339, 0]
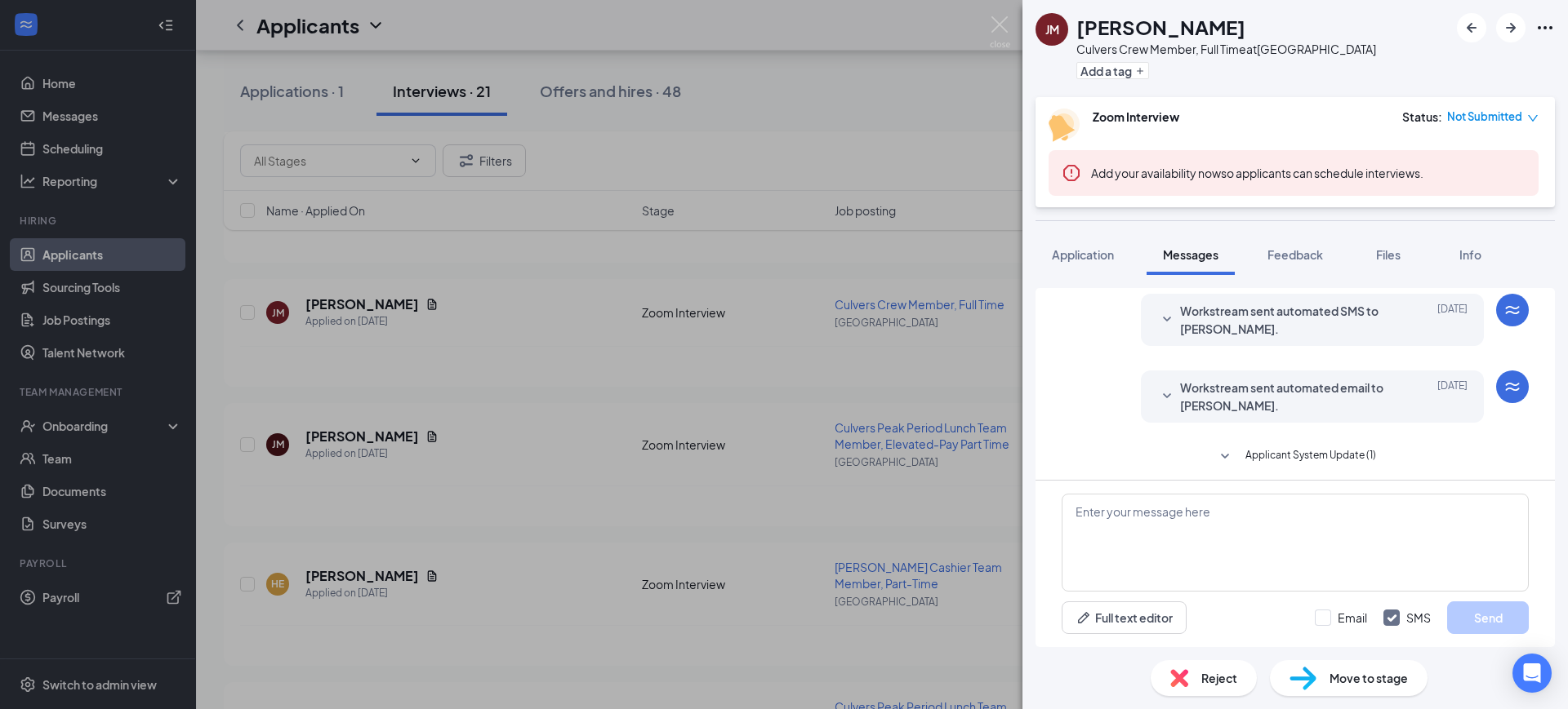
click at [1277, 332] on span "Workstream sent automated SMS to Jewel Mangaya." at bounding box center [1287, 319] width 214 height 35
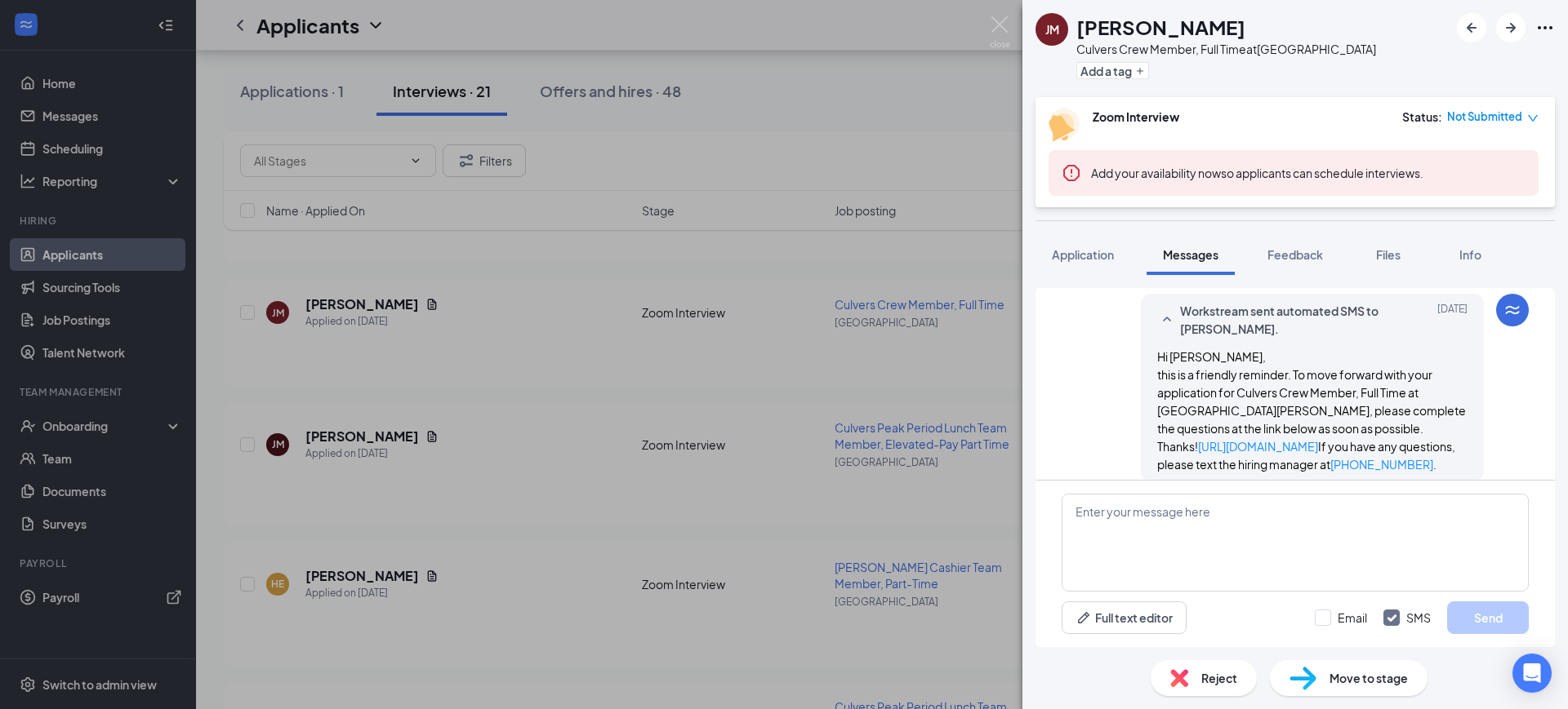
click at [1277, 332] on span "Workstream sent automated SMS to Jewel Mangaya." at bounding box center [1287, 319] width 214 height 35
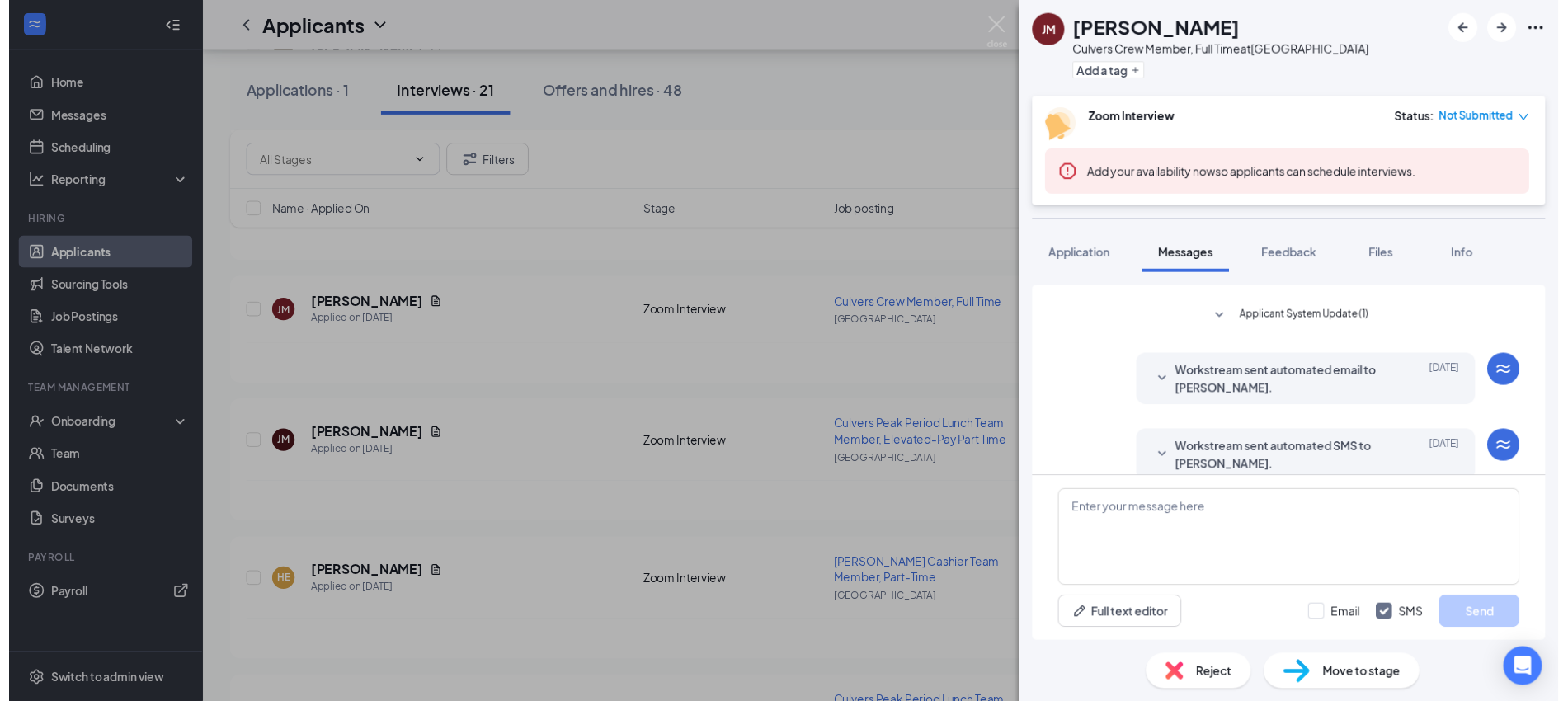
scroll to position [446, 0]
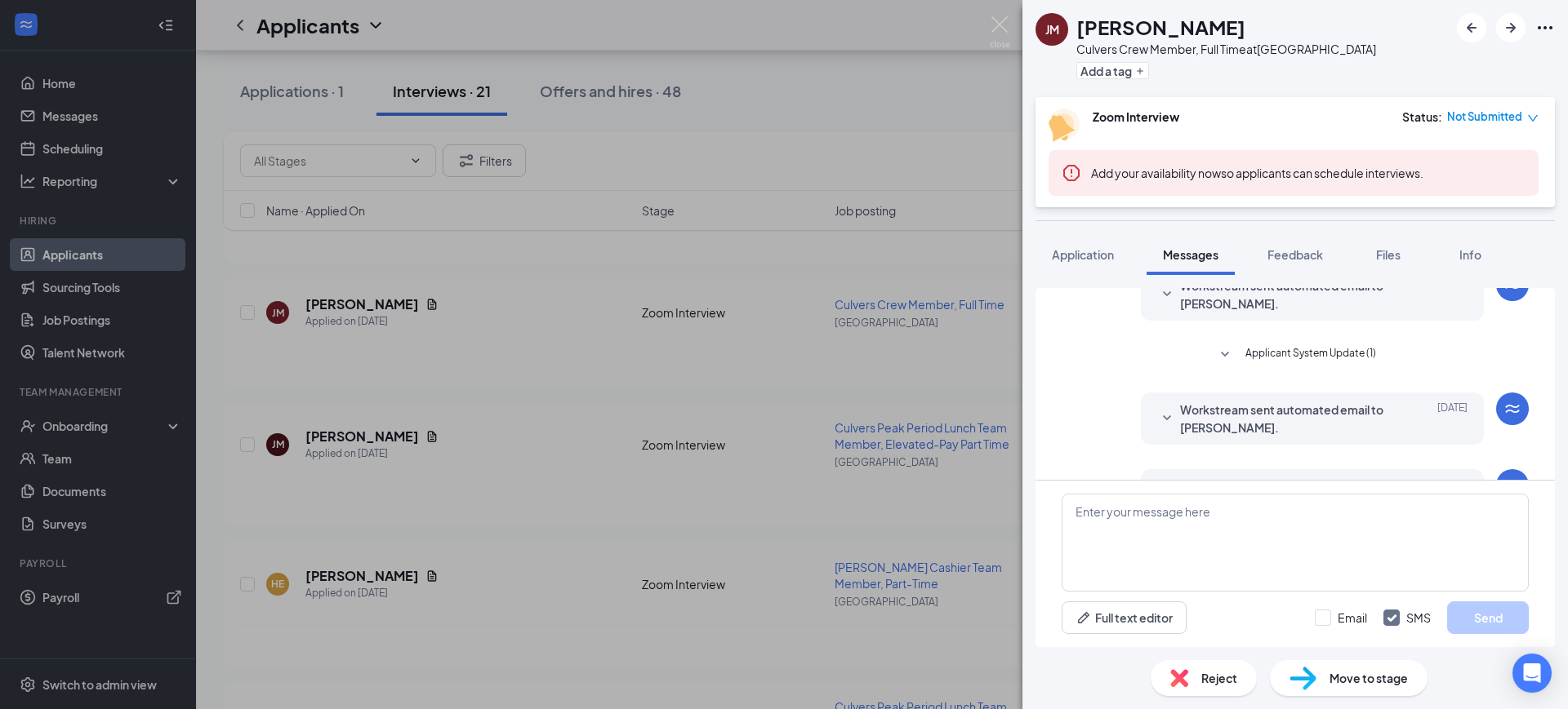
click at [1302, 360] on div "Load earlier interactions (about 7 more) Amanda Duke sent SMS to Jewel Mangaya.…" at bounding box center [1295, 409] width 467 height 1124
click at [1302, 365] on span "Applicant System Update (1)" at bounding box center [1310, 355] width 131 height 20
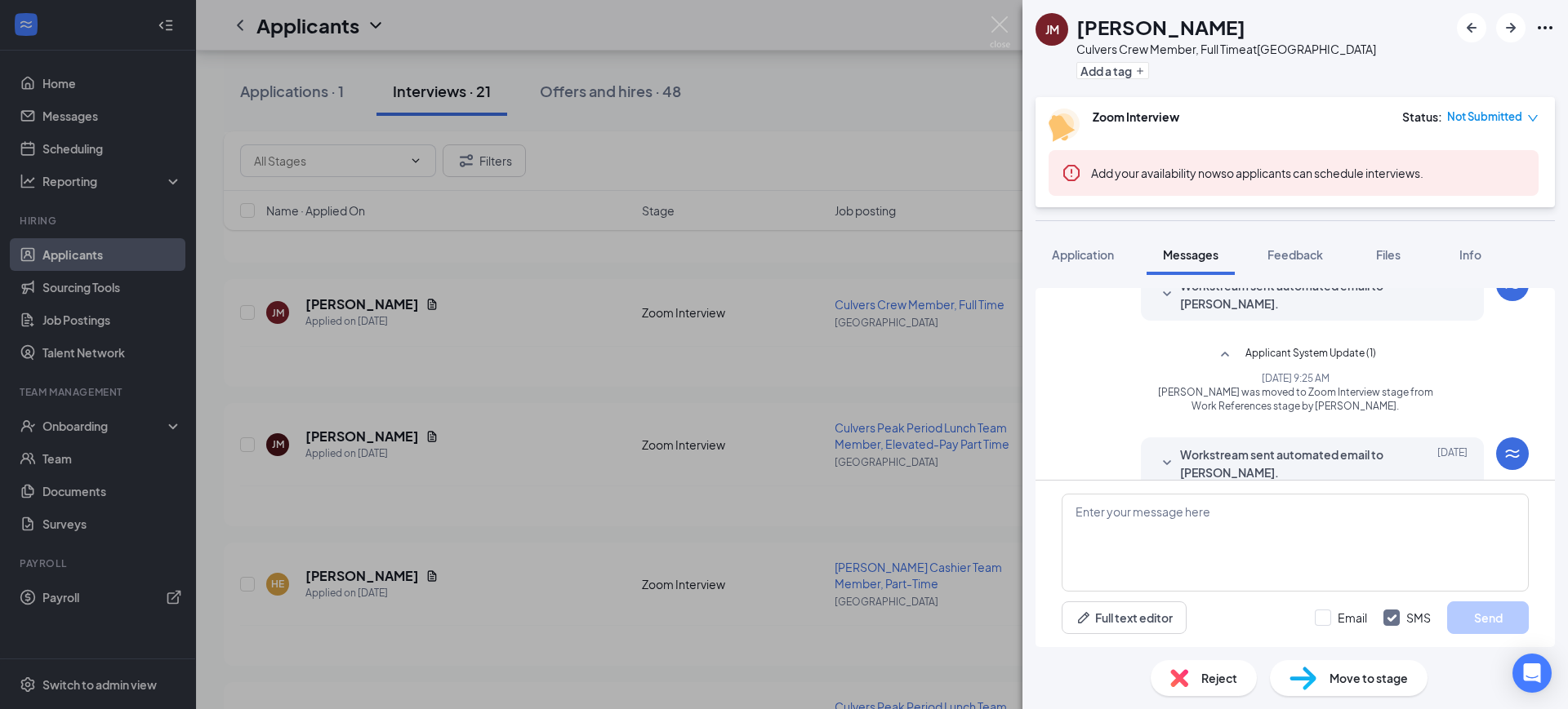
click at [1302, 365] on span "Applicant System Update (1)" at bounding box center [1310, 355] width 131 height 20
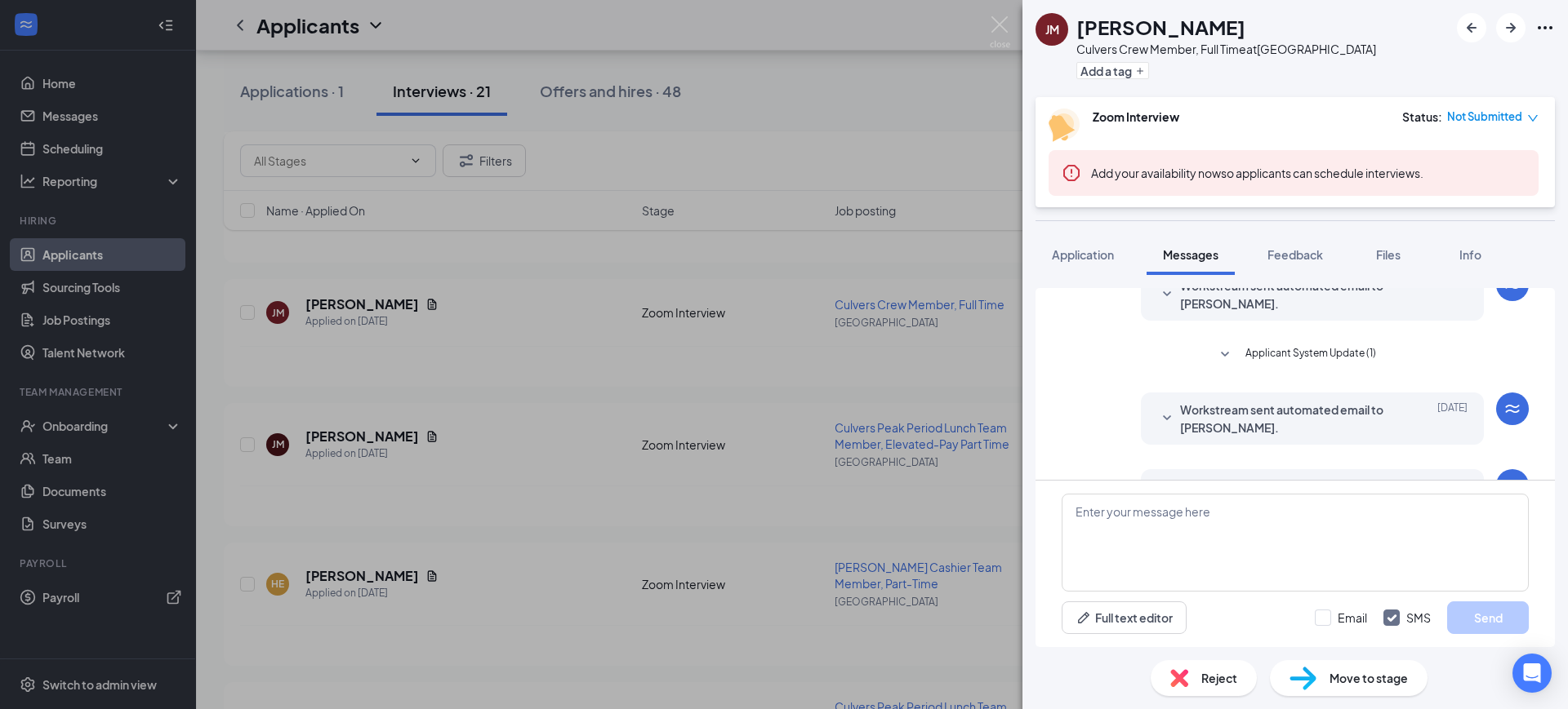
click at [1302, 365] on span "Applicant System Update (1)" at bounding box center [1310, 355] width 131 height 20
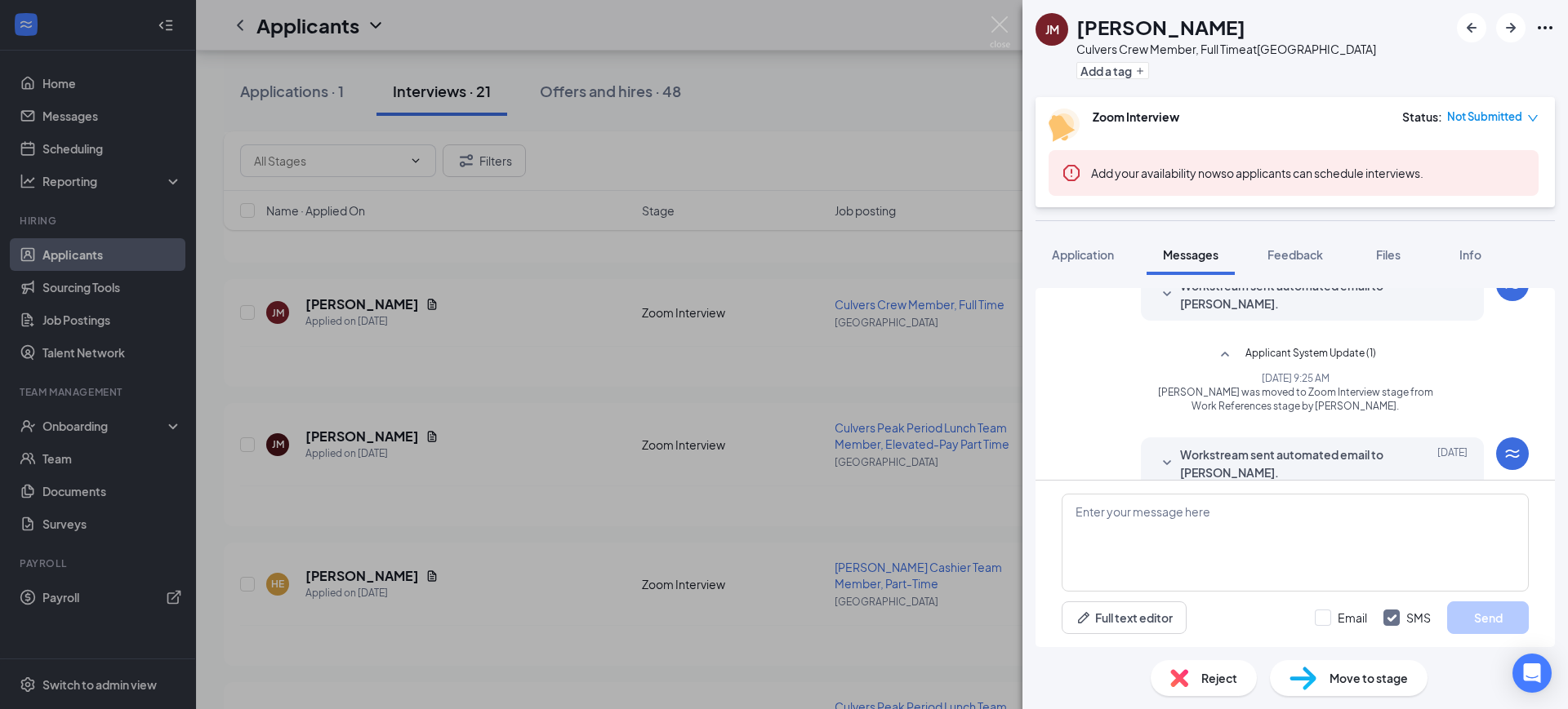
click at [1302, 365] on span "Applicant System Update (1)" at bounding box center [1310, 355] width 131 height 20
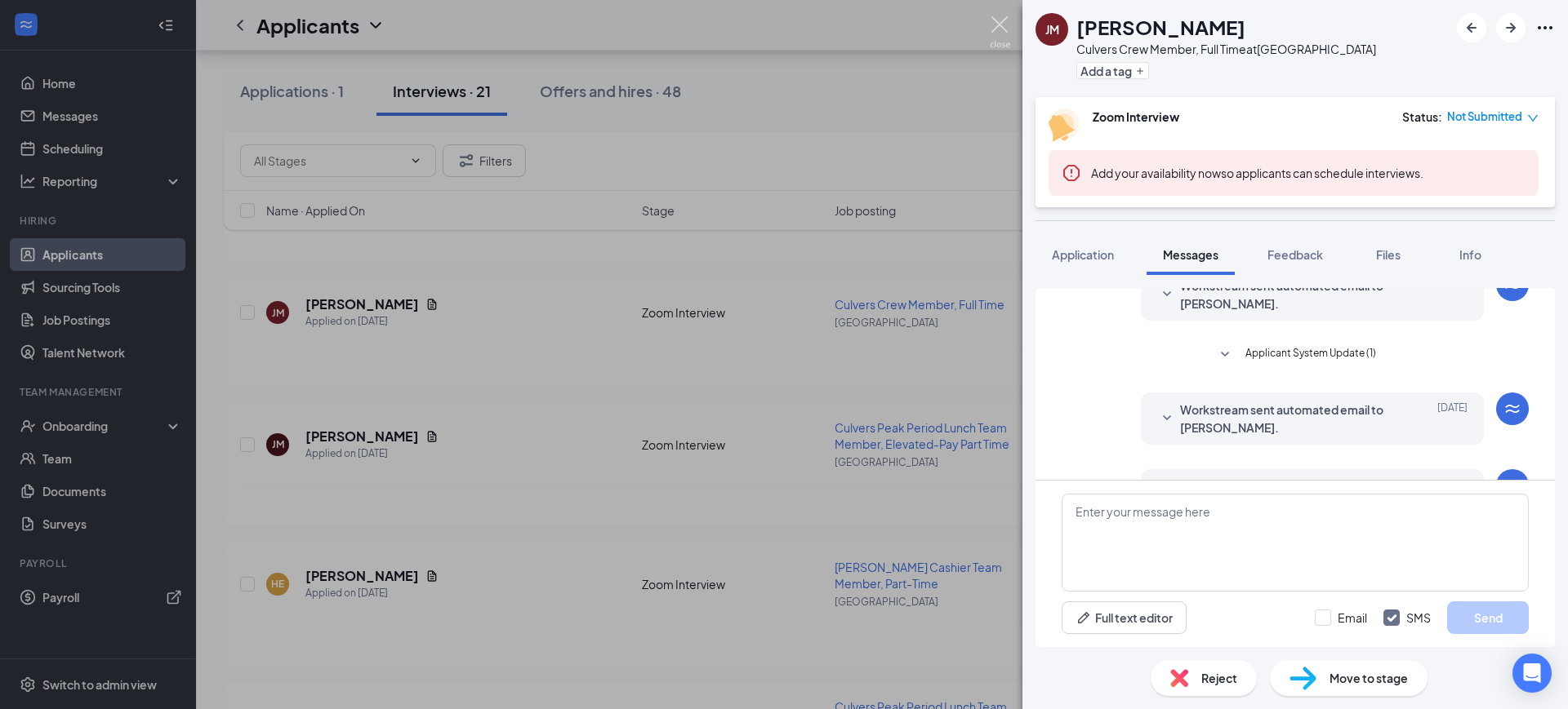
click at [997, 22] on img at bounding box center [1000, 32] width 20 height 32
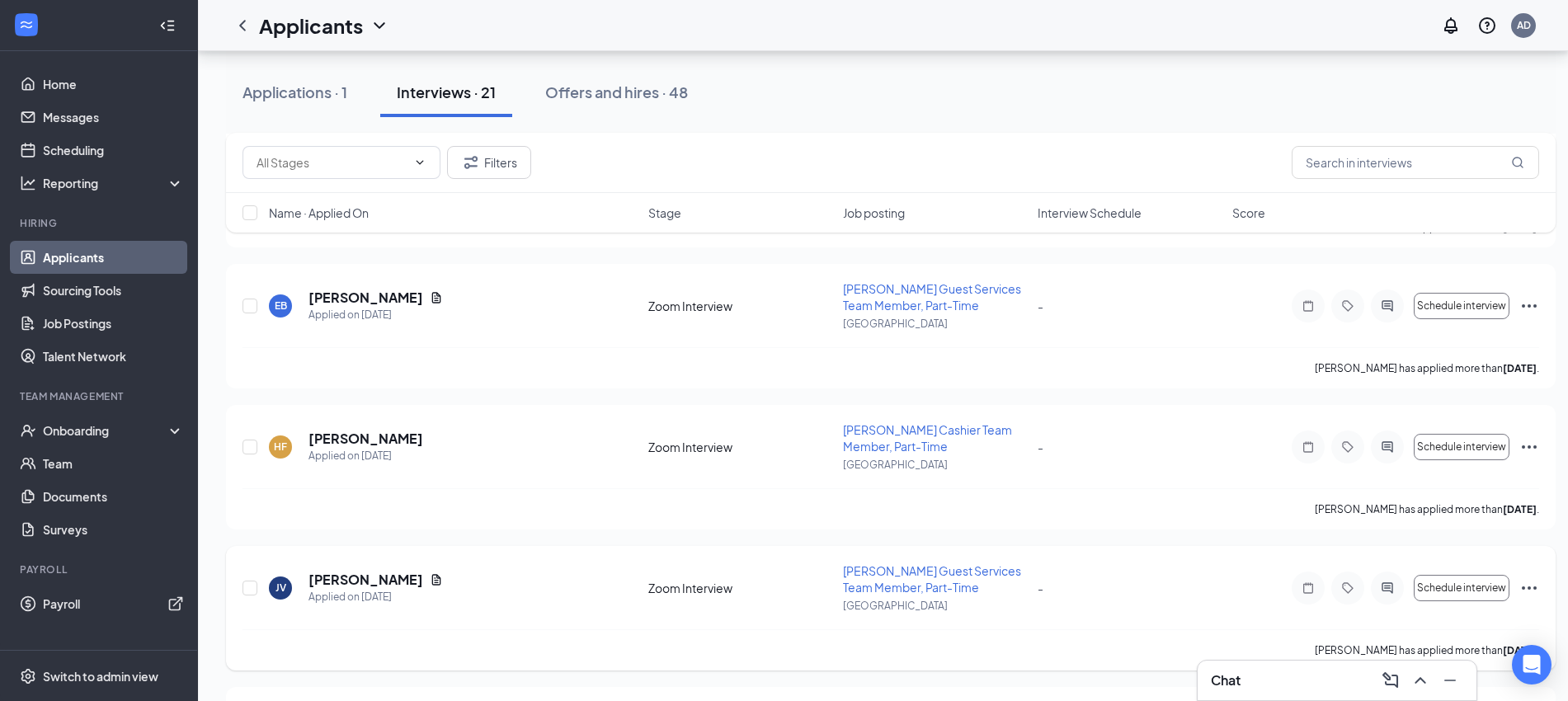
scroll to position [2551, 0]
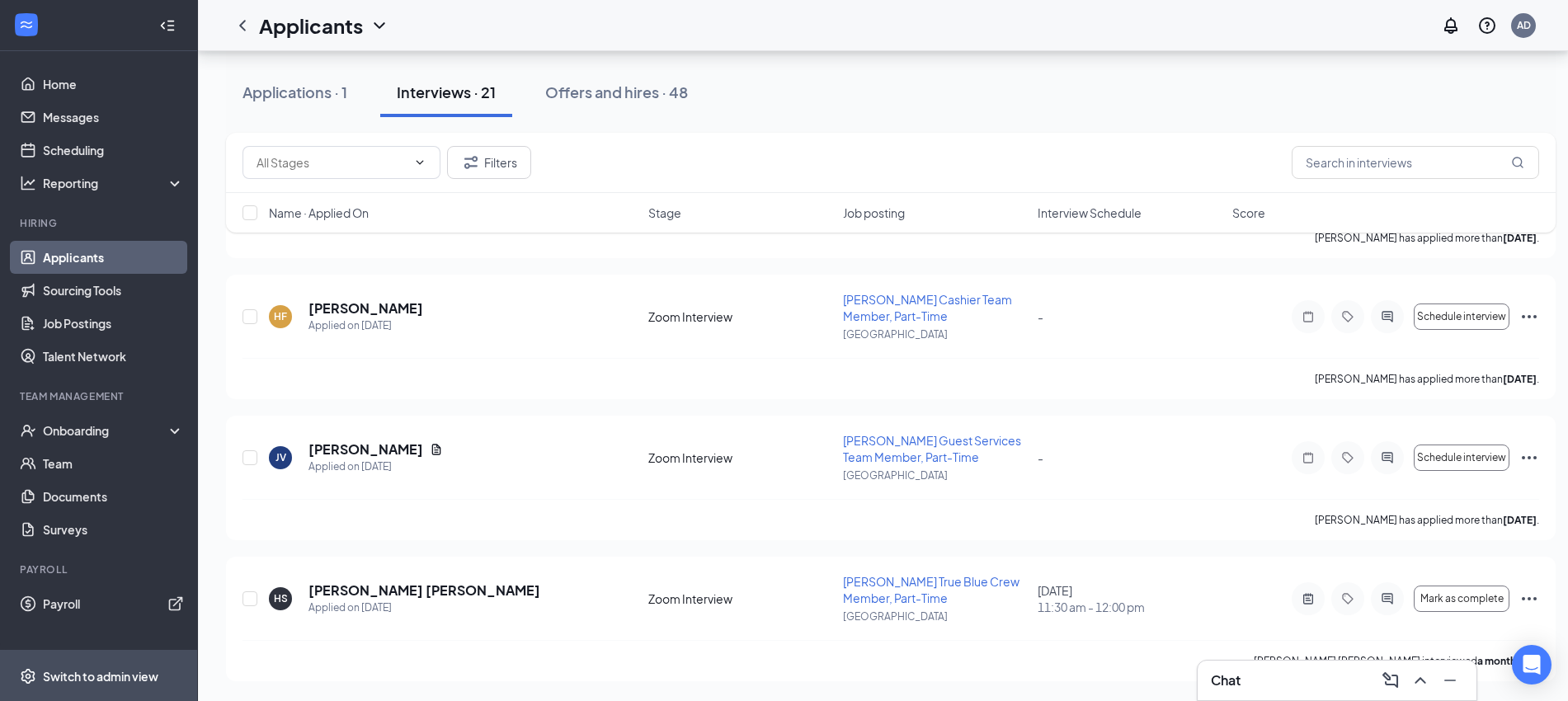
click at [127, 674] on div "Switch to admin view" at bounding box center [100, 676] width 116 height 16
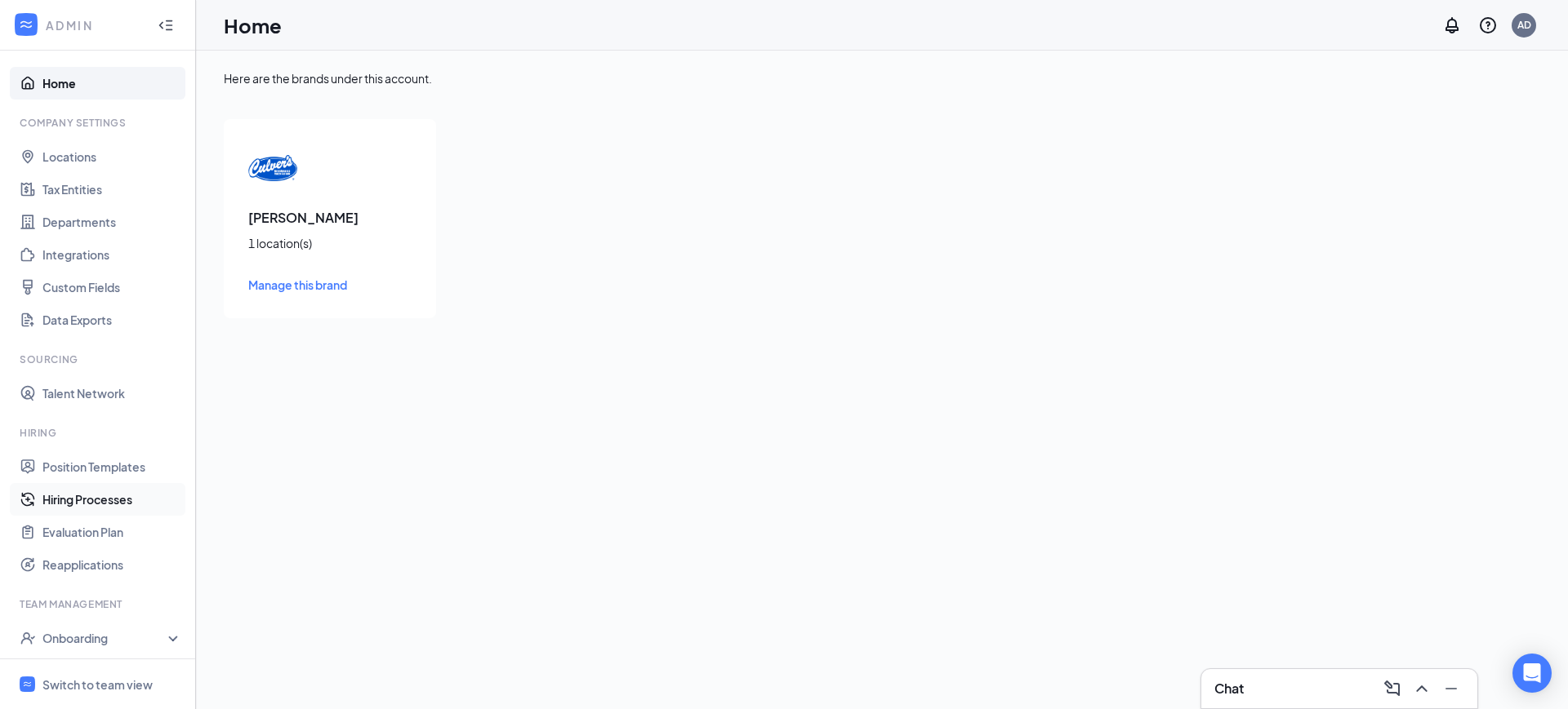
click at [81, 499] on link "Hiring Processes" at bounding box center [112, 499] width 139 height 33
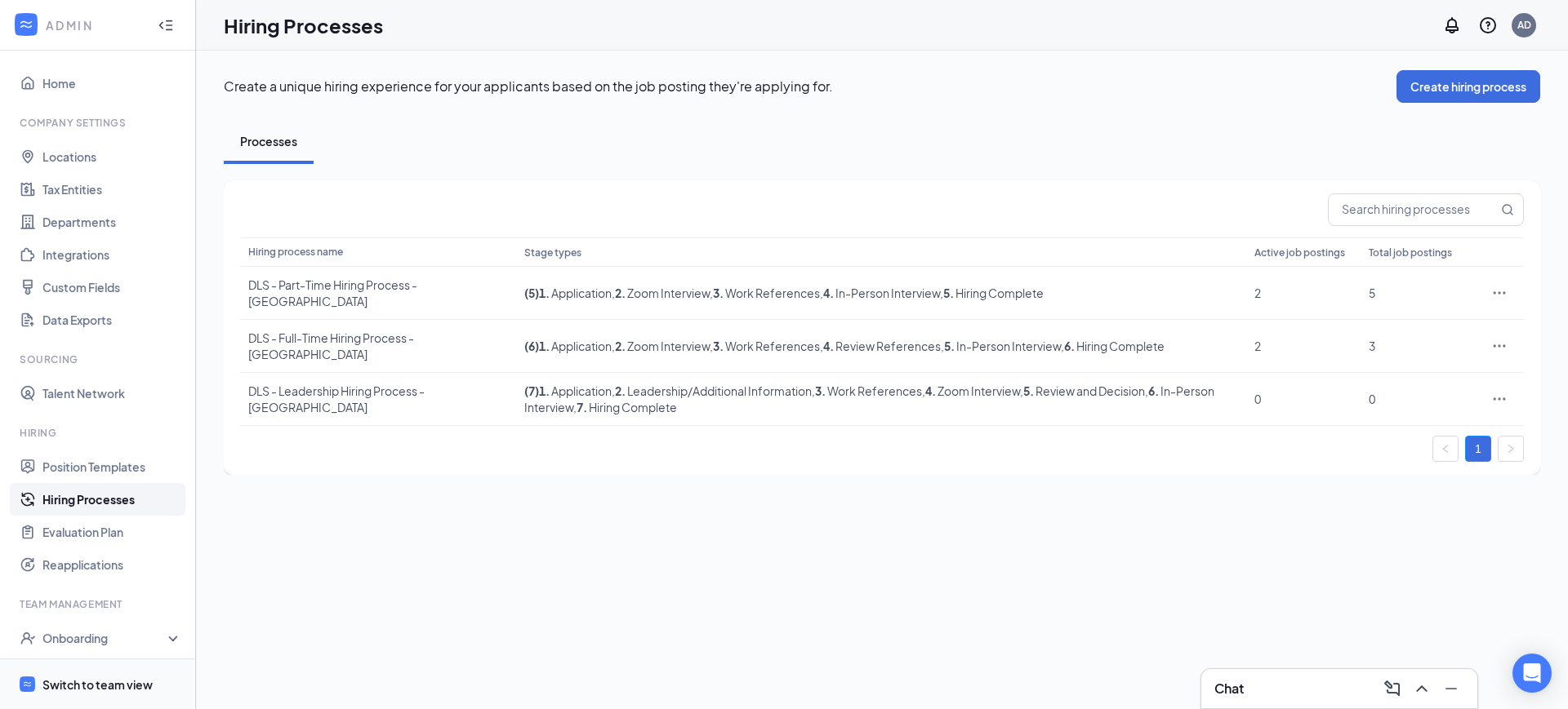
click at [105, 685] on div "Switch to team view" at bounding box center [98, 684] width 110 height 16
